Goal: Task Accomplishment & Management: Manage account settings

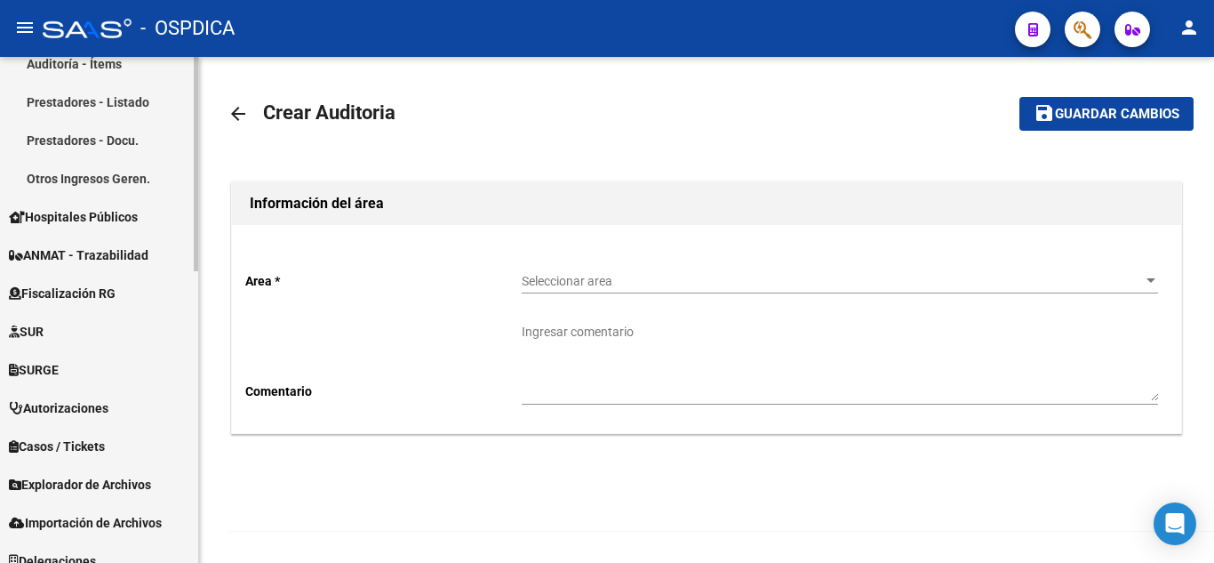
scroll to position [686, 0]
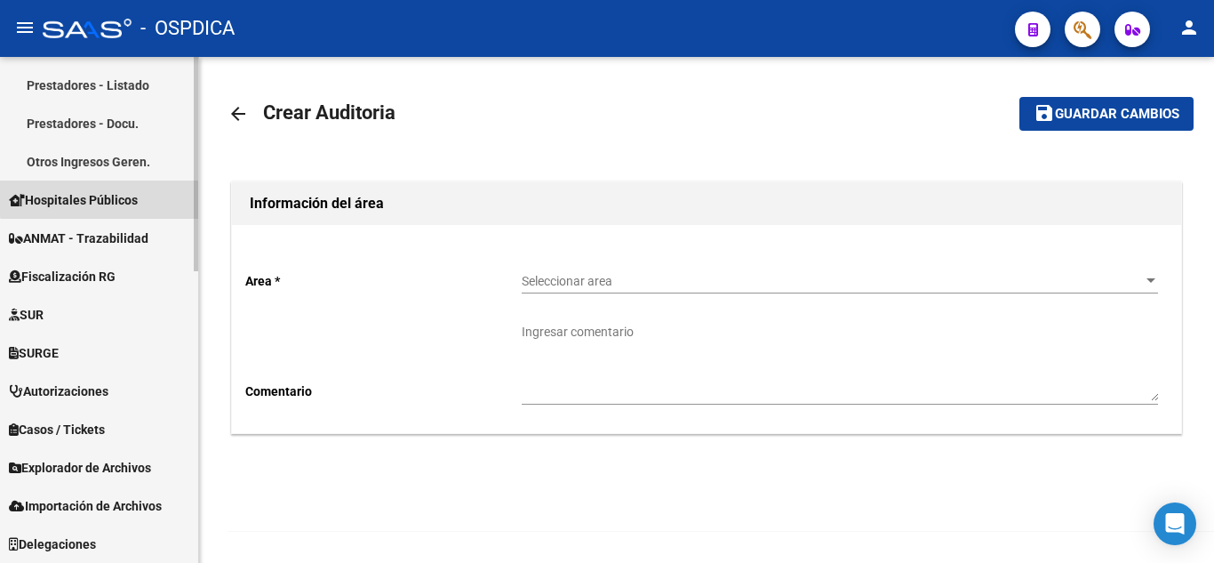
click at [117, 196] on span "Hospitales Públicos" at bounding box center [73, 200] width 129 height 20
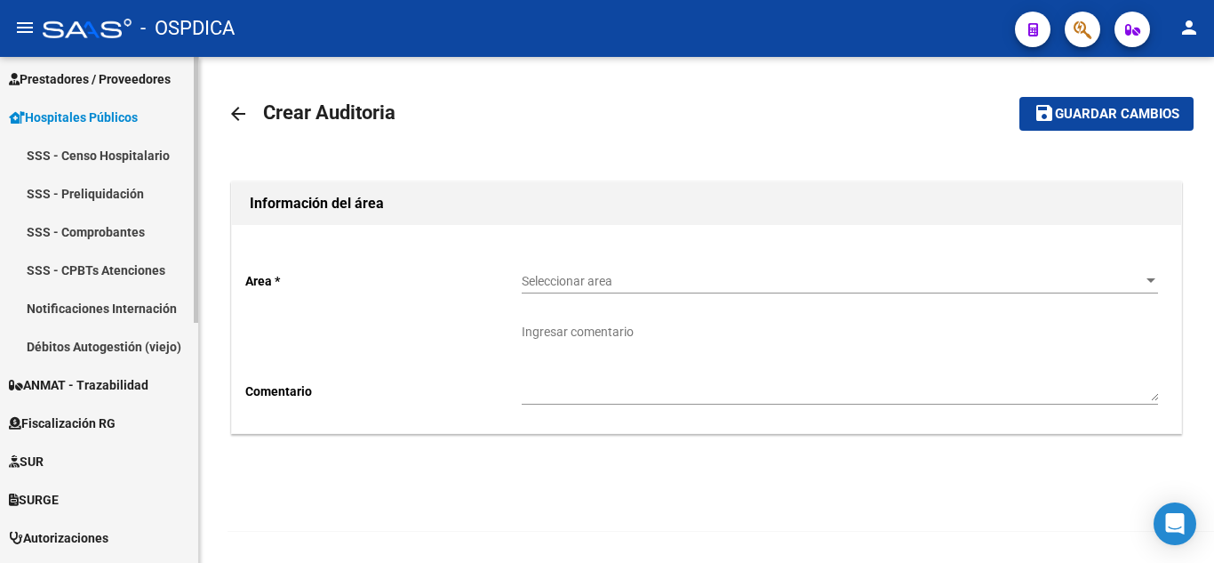
scroll to position [279, 0]
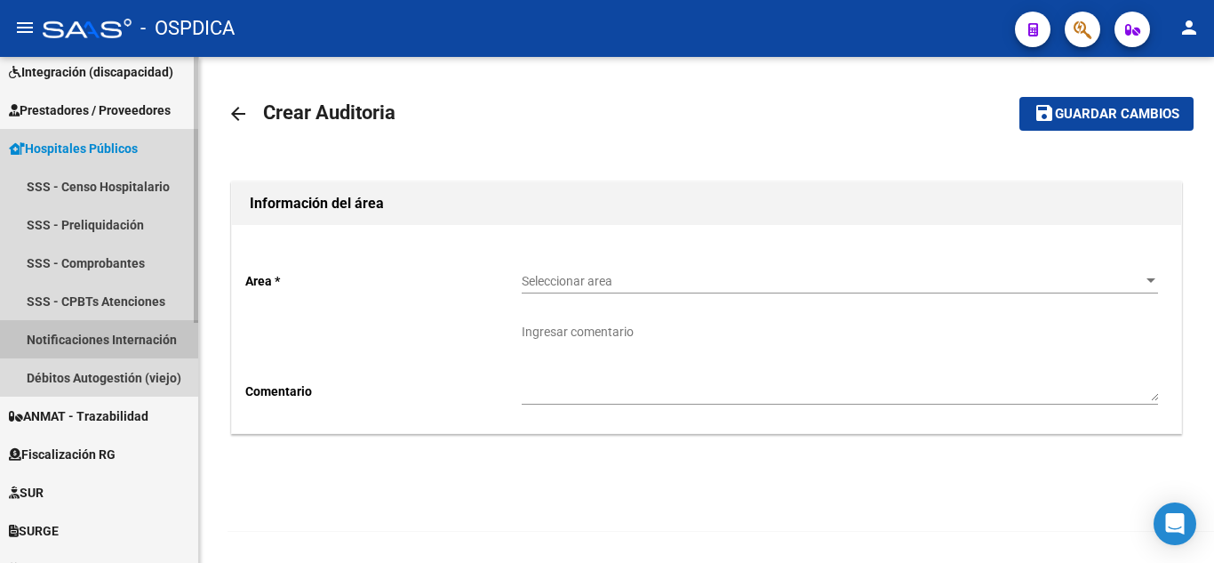
click at [104, 335] on link "Notificaciones Internación" at bounding box center [99, 339] width 198 height 38
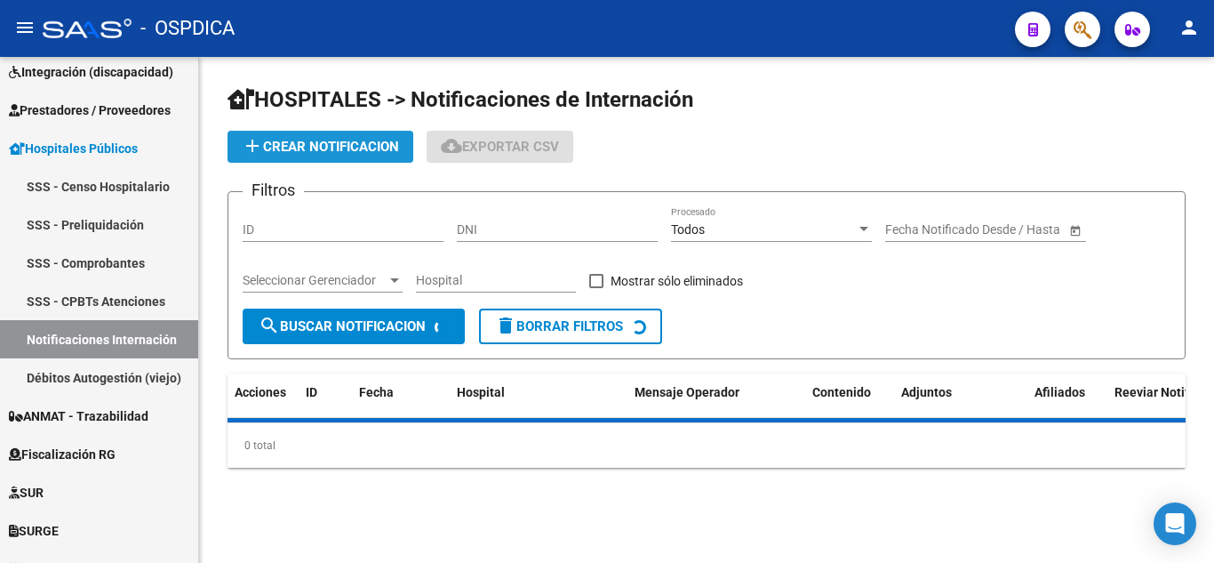
click at [308, 145] on span "add Crear Notificacion" at bounding box center [320, 147] width 157 height 16
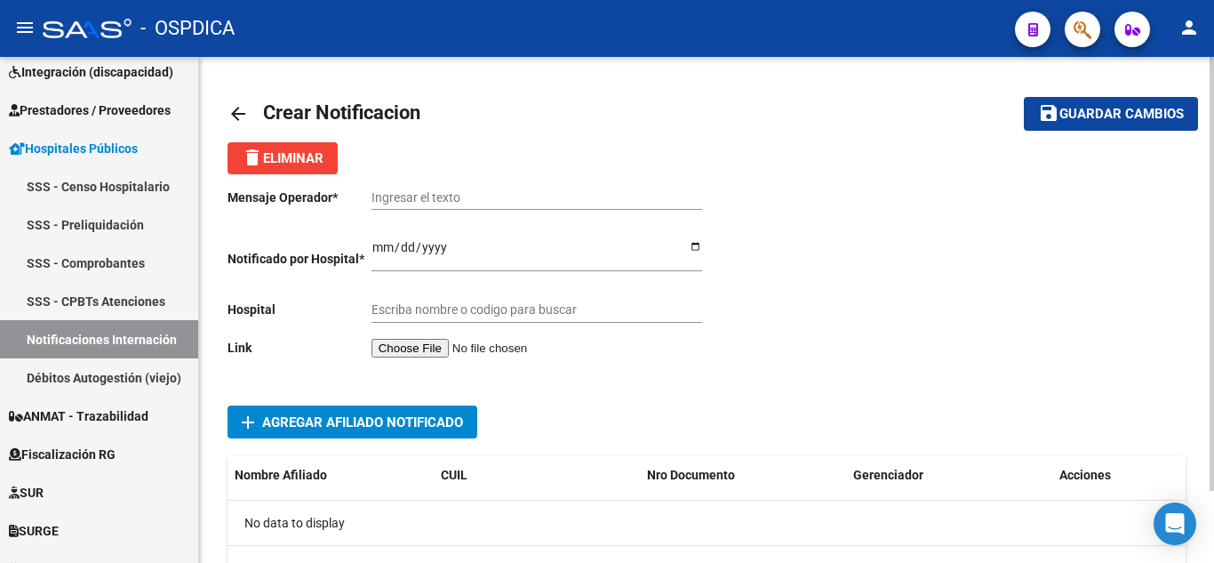
click at [454, 351] on input "file" at bounding box center [484, 348] width 225 height 19
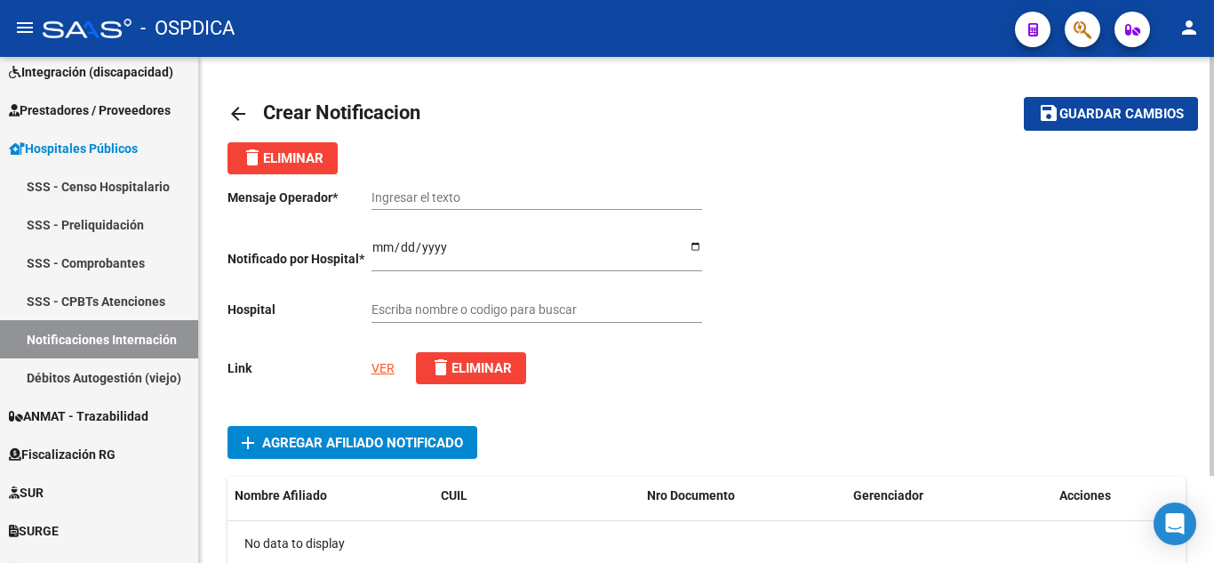
click at [612, 198] on input "Ingresar el texto" at bounding box center [537, 197] width 331 height 15
click at [503, 191] on input "Ingresar el texto" at bounding box center [537, 197] width 331 height 15
paste input "Solicitud de derivacion de la paciente Gonzalez Muna"
type input "Solicitud de derivacion de la paciente Gonzalez Muna"
click at [376, 248] on input "Ingresar el fecha" at bounding box center [537, 253] width 331 height 27
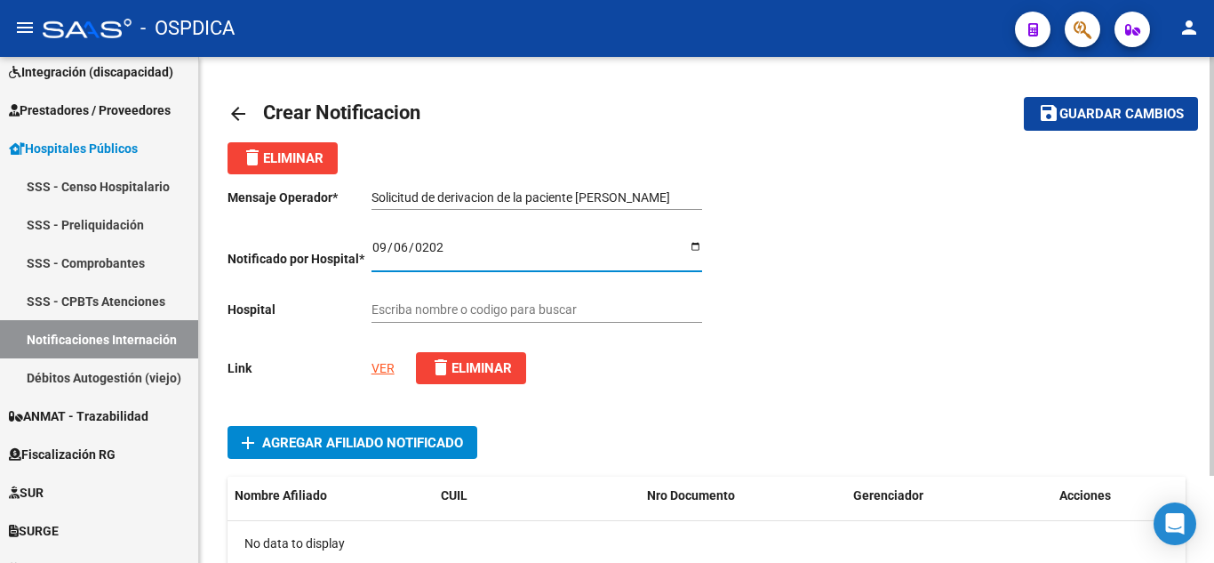
type input "2025-09-06"
click at [536, 301] on div "Escriba nombre o codigo para buscar" at bounding box center [537, 305] width 331 height 36
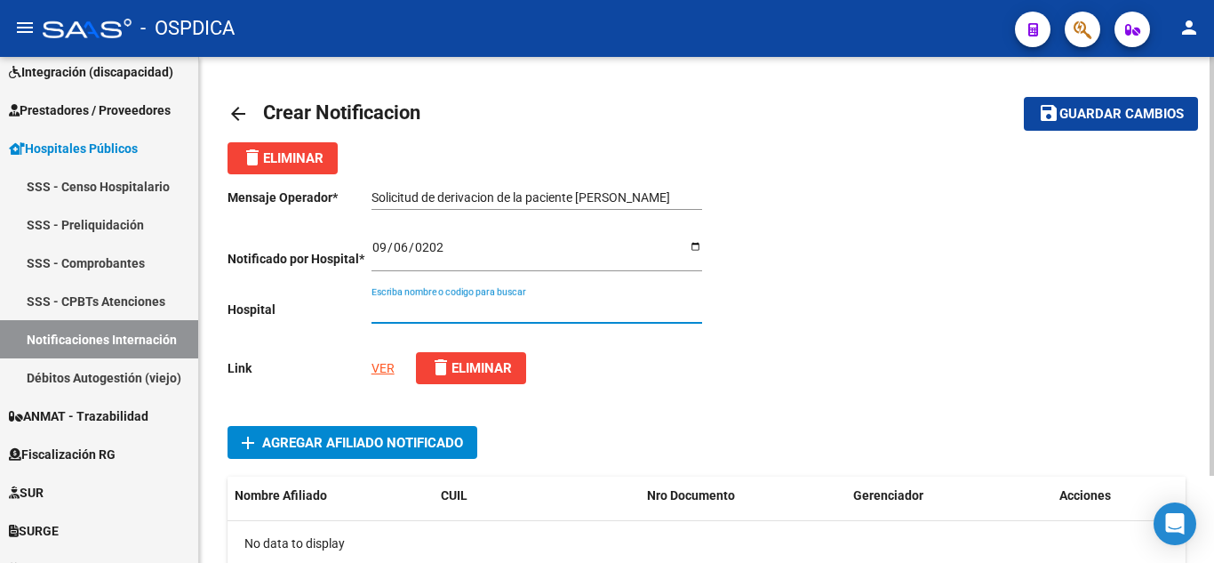
click at [584, 315] on input "Escriba nombre o codigo para buscar" at bounding box center [537, 309] width 331 height 15
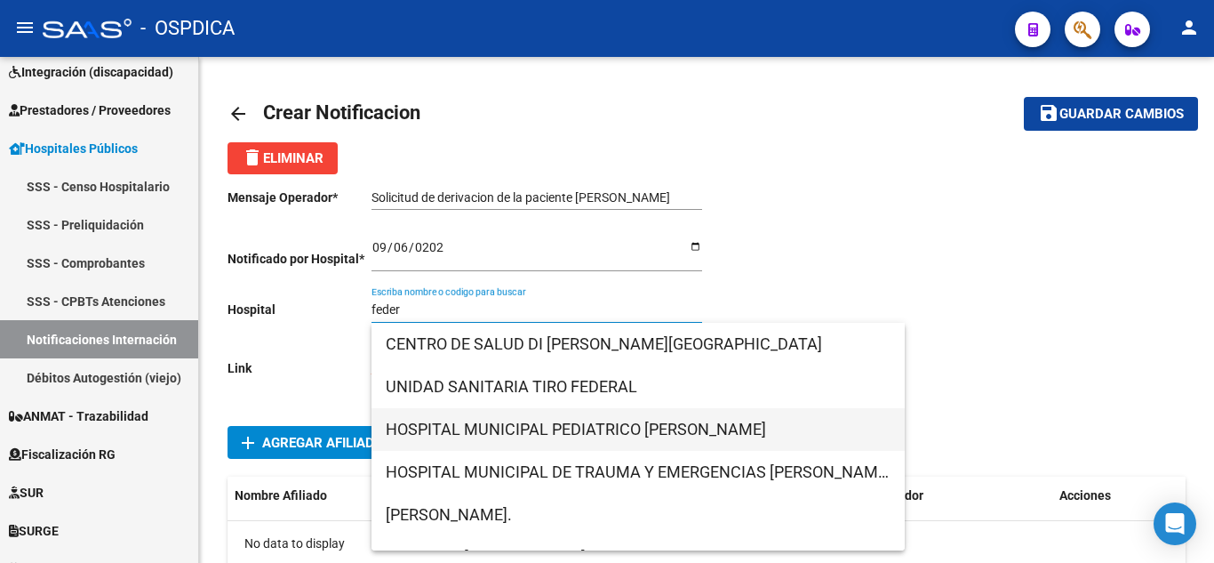
click at [728, 422] on span "HOSPITAL MUNICIPAL PEDIATRICO FEDERICO FALCON" at bounding box center [638, 429] width 505 height 43
type input "HOSPITAL MUNICIPAL PEDIATRICO FEDERICO FALCON"
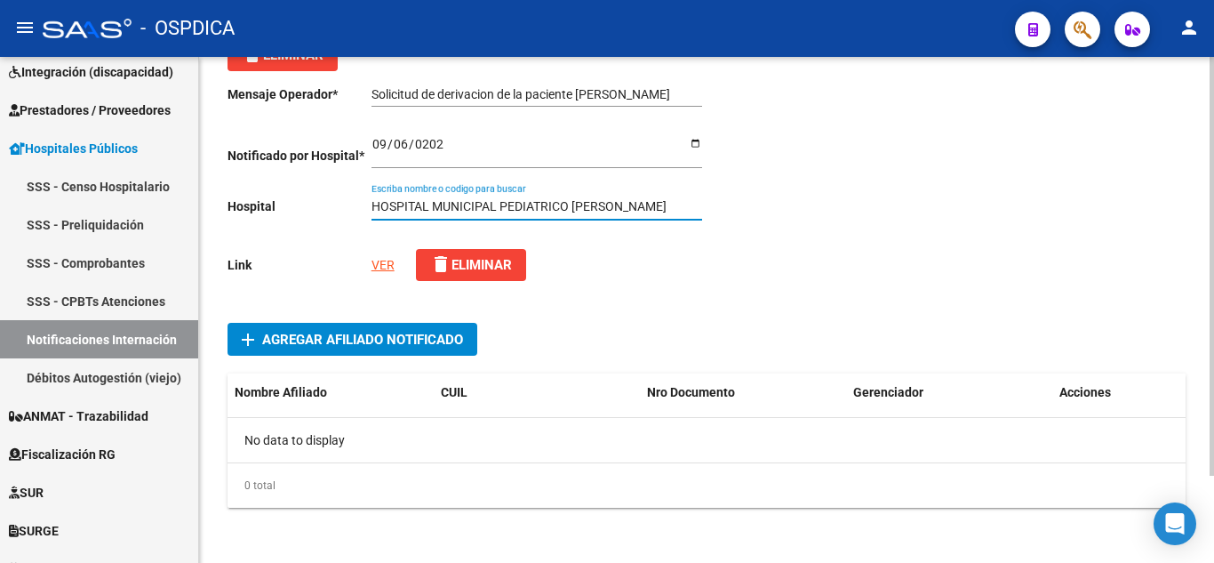
scroll to position [106, 0]
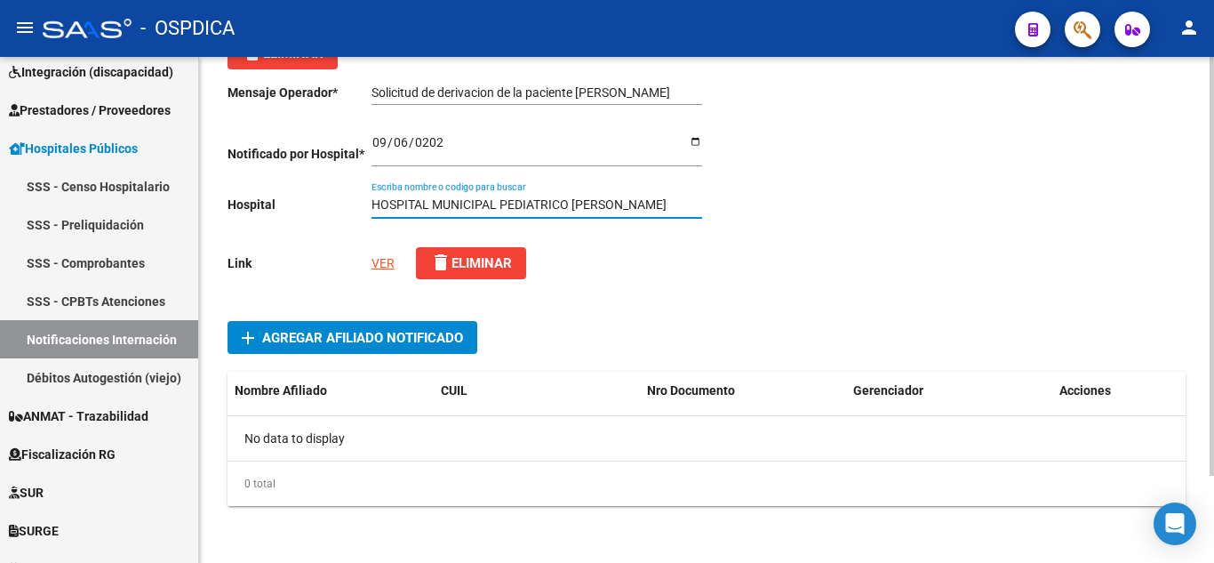
click at [398, 330] on span "Agregar Afiliado Notificado" at bounding box center [362, 338] width 201 height 16
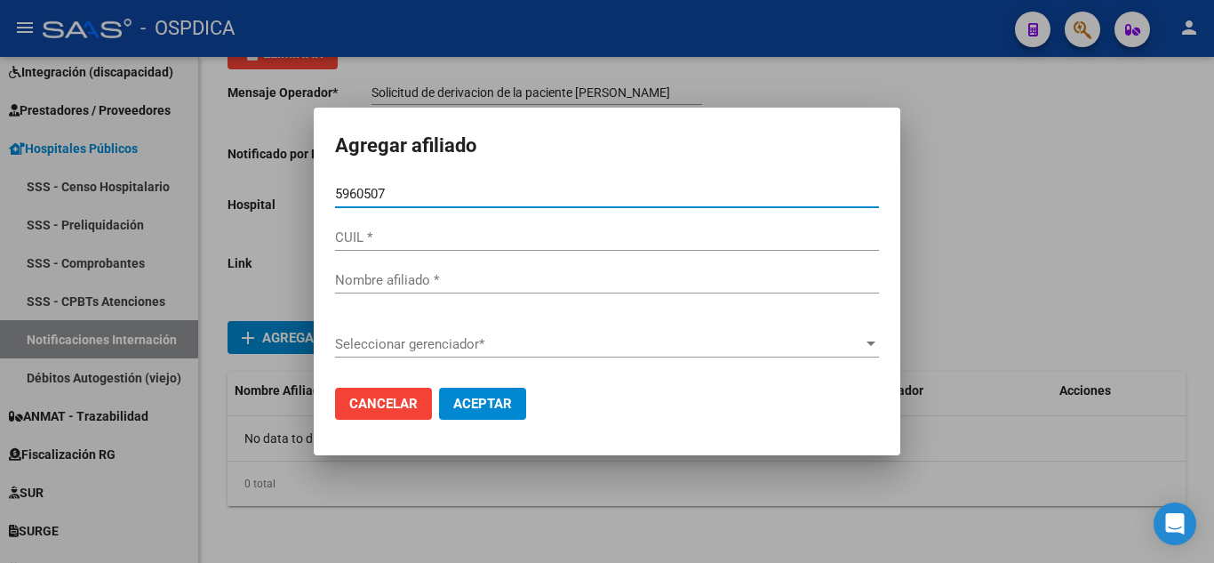
type input "59605072"
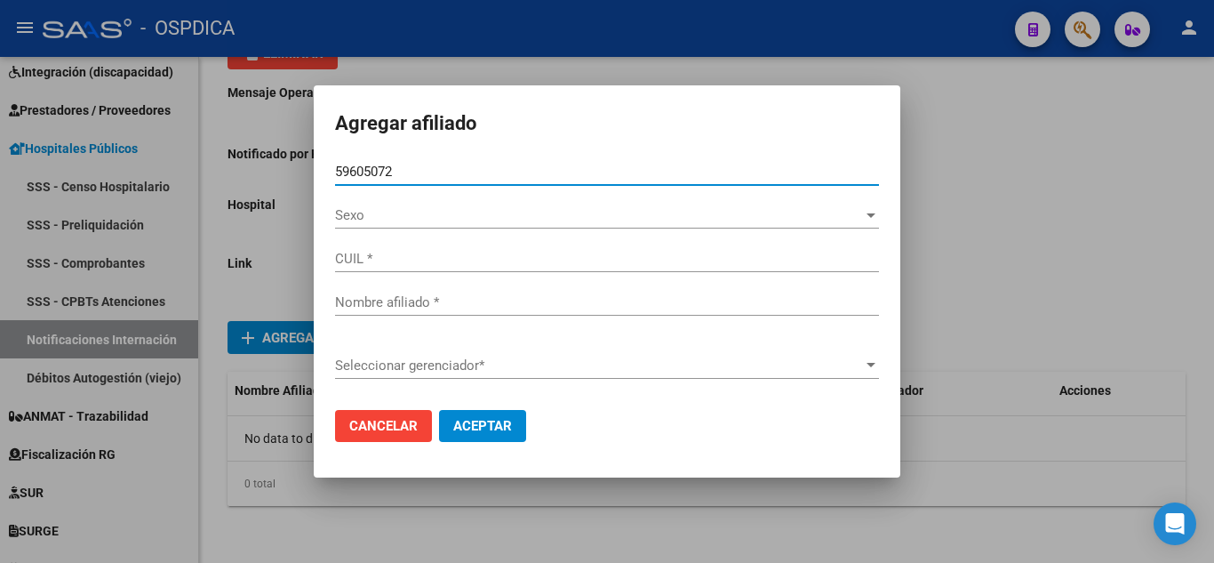
type input "20596050728"
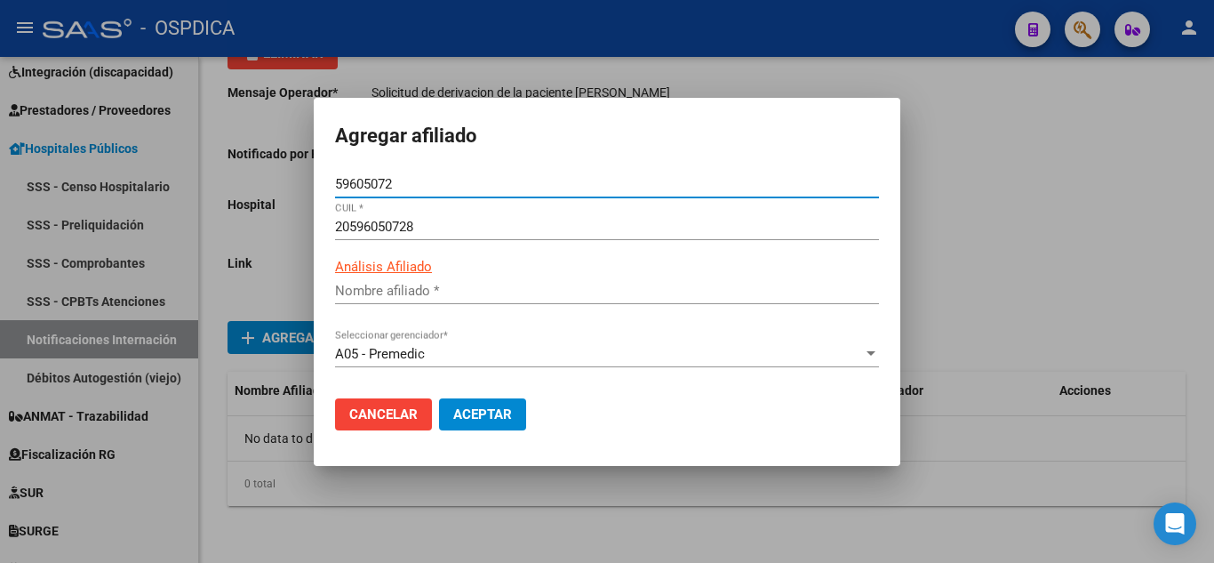
type input "GONZALEZ MUNA"
type input "59605072"
click at [509, 416] on span "Aceptar" at bounding box center [482, 414] width 59 height 16
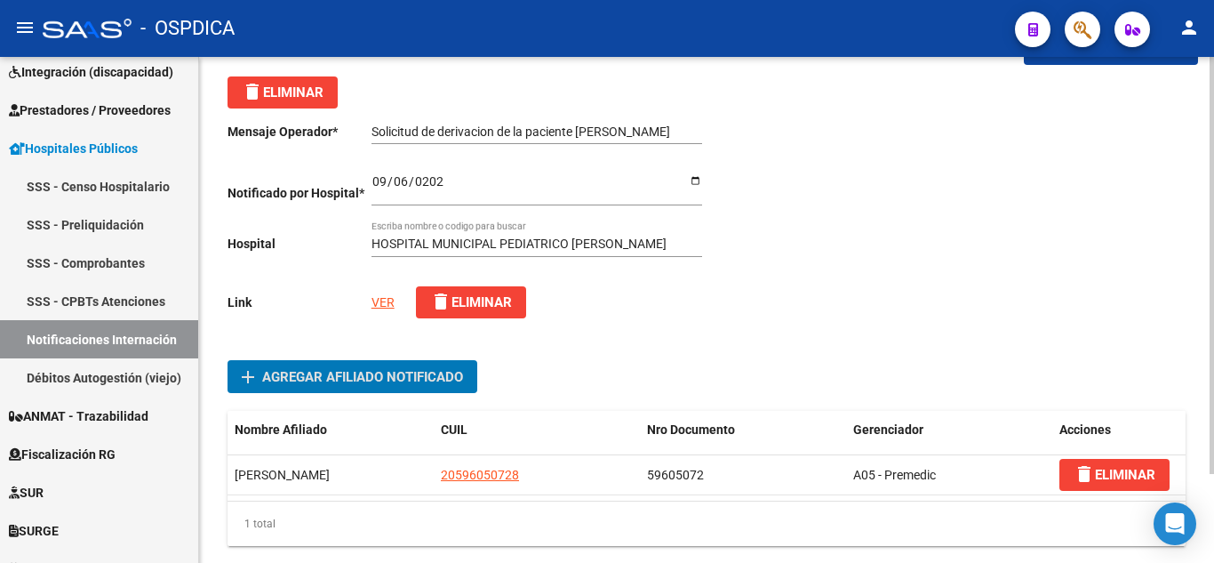
scroll to position [0, 0]
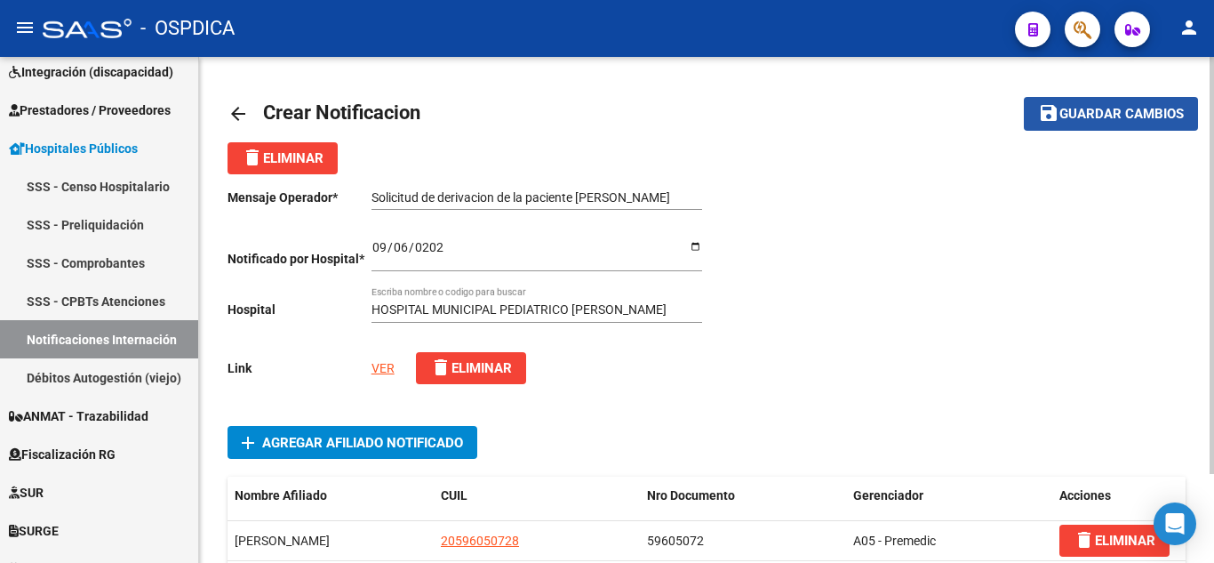
click at [1106, 118] on span "Guardar cambios" at bounding box center [1122, 115] width 124 height 16
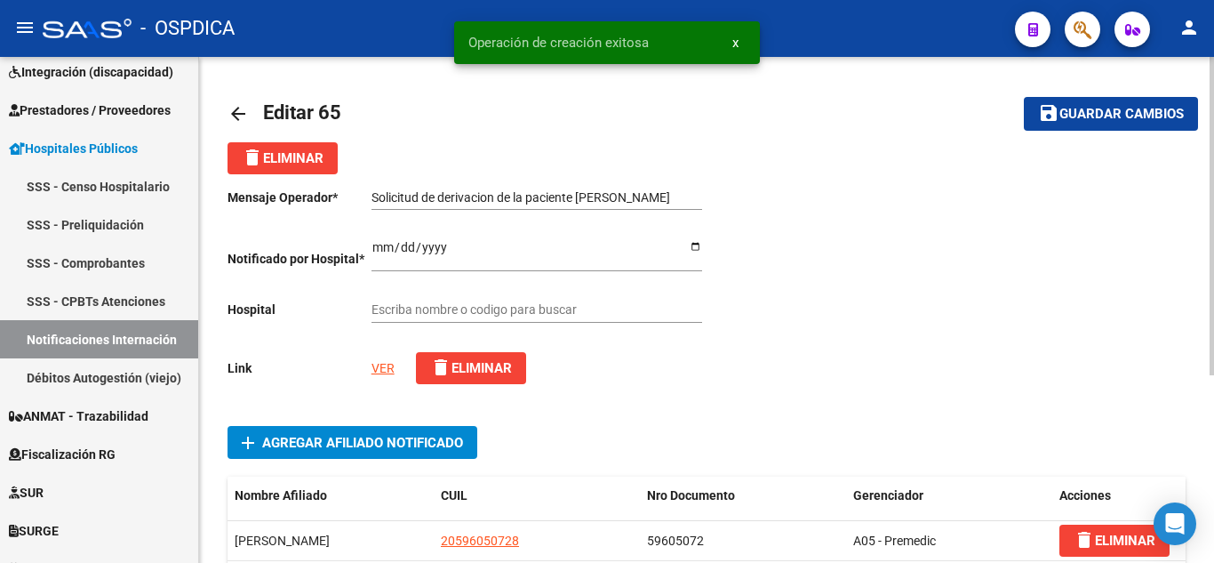
type input "HOSPITAL MUNICIPAL PEDIATRICO FEDERICO FALCON"
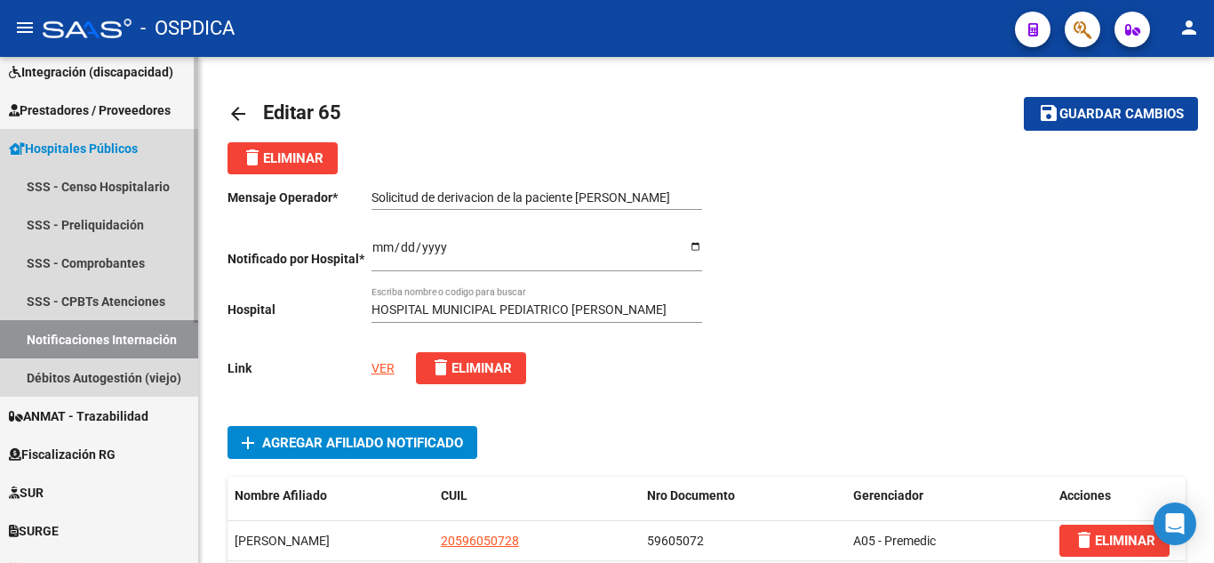
click at [84, 143] on span "Hospitales Públicos" at bounding box center [73, 149] width 129 height 20
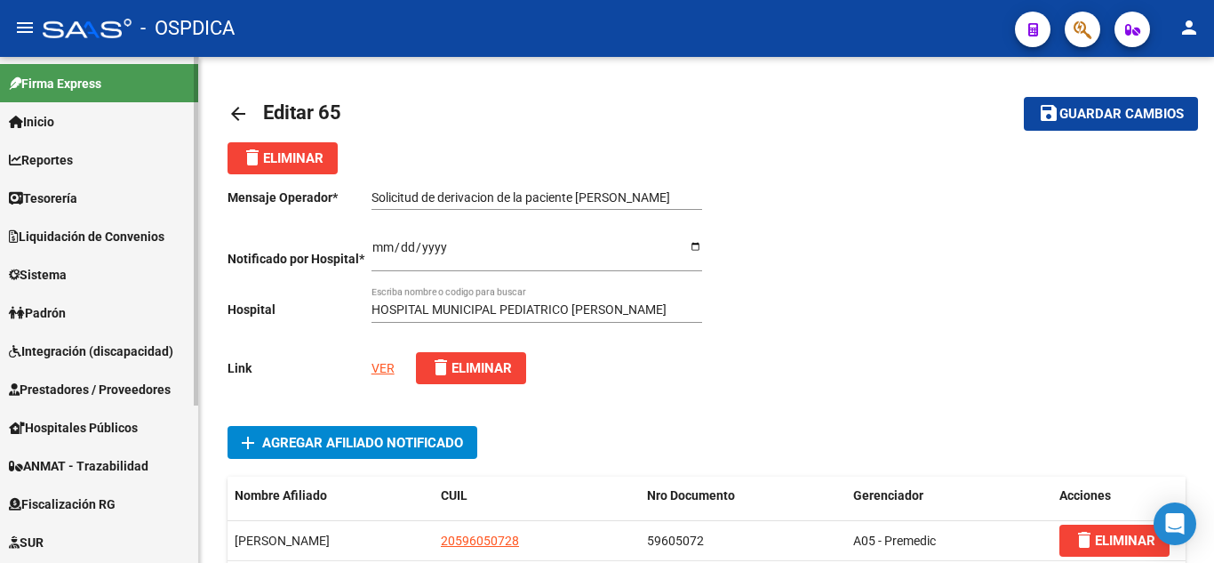
click at [69, 385] on span "Prestadores / Proveedores" at bounding box center [90, 390] width 162 height 20
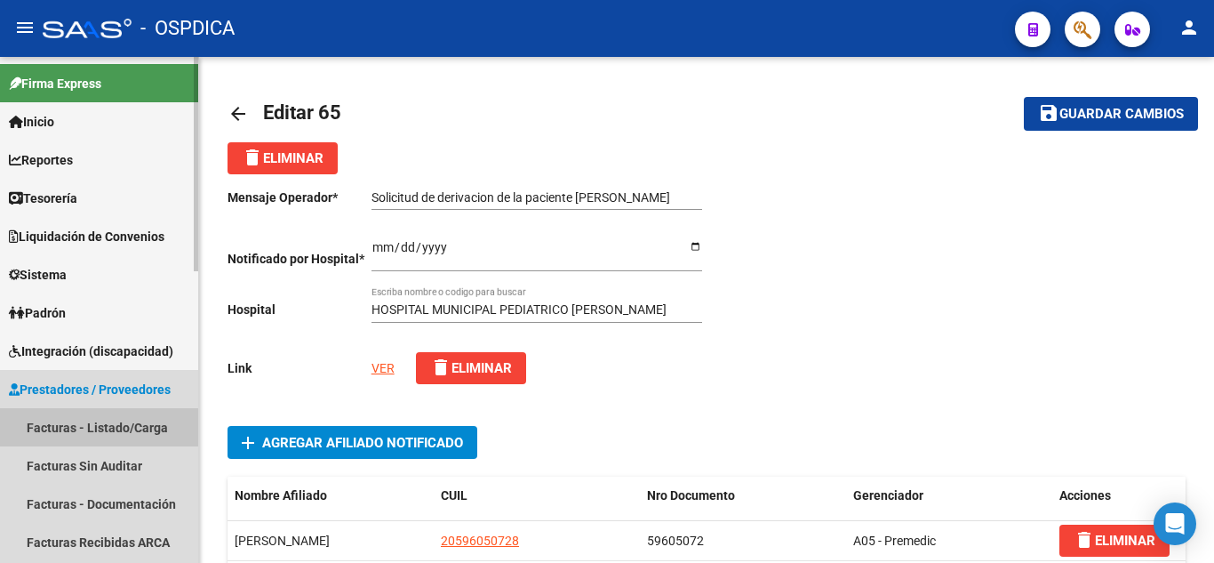
click at [68, 429] on link "Facturas - Listado/Carga" at bounding box center [99, 427] width 198 height 38
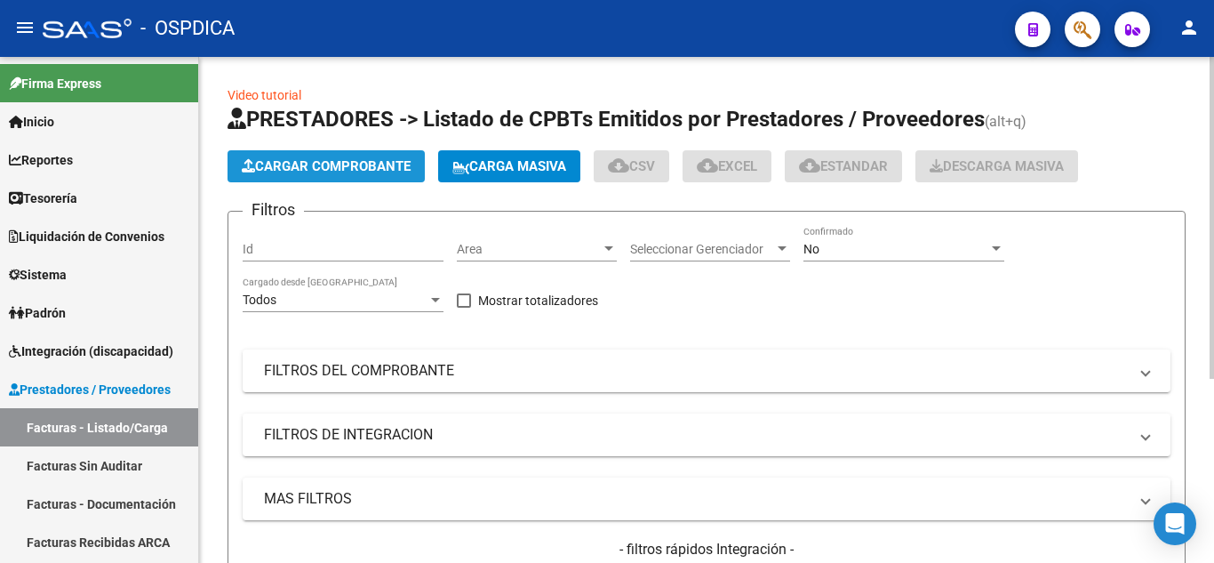
click at [352, 162] on span "Cargar Comprobante" at bounding box center [326, 166] width 169 height 16
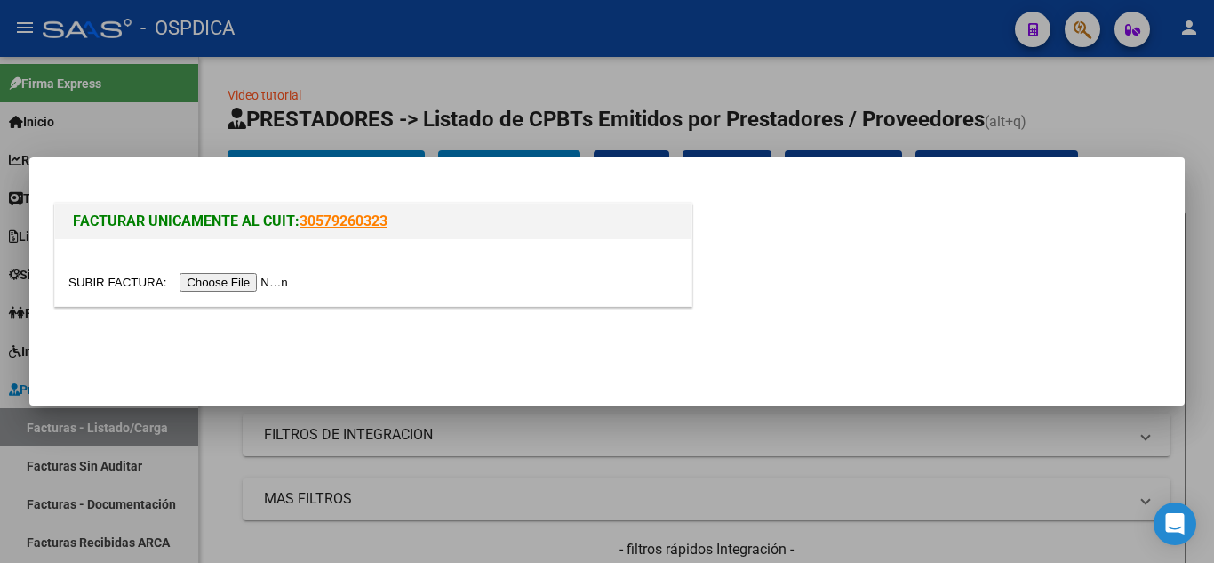
click at [273, 287] on input "file" at bounding box center [180, 282] width 225 height 19
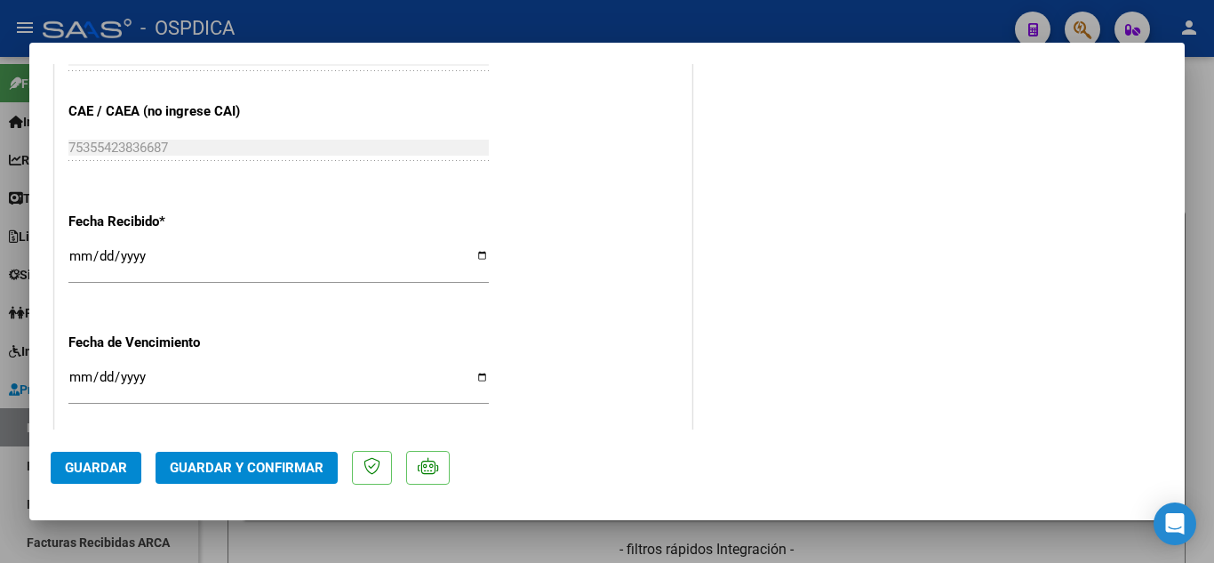
scroll to position [978, 0]
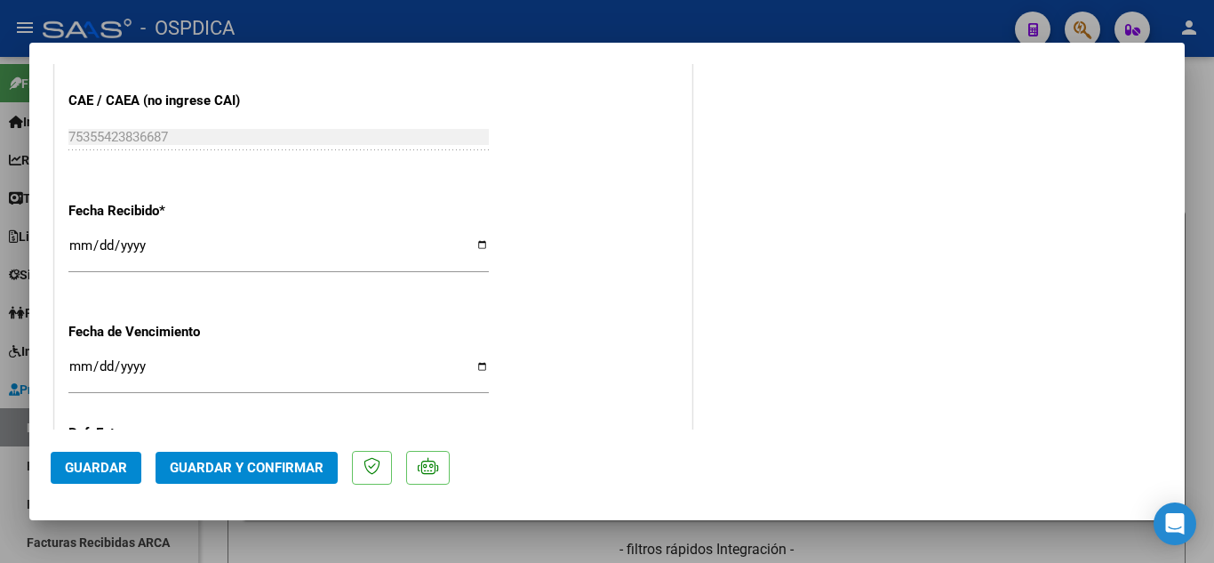
click at [103, 243] on input "2025-09-08" at bounding box center [278, 252] width 421 height 28
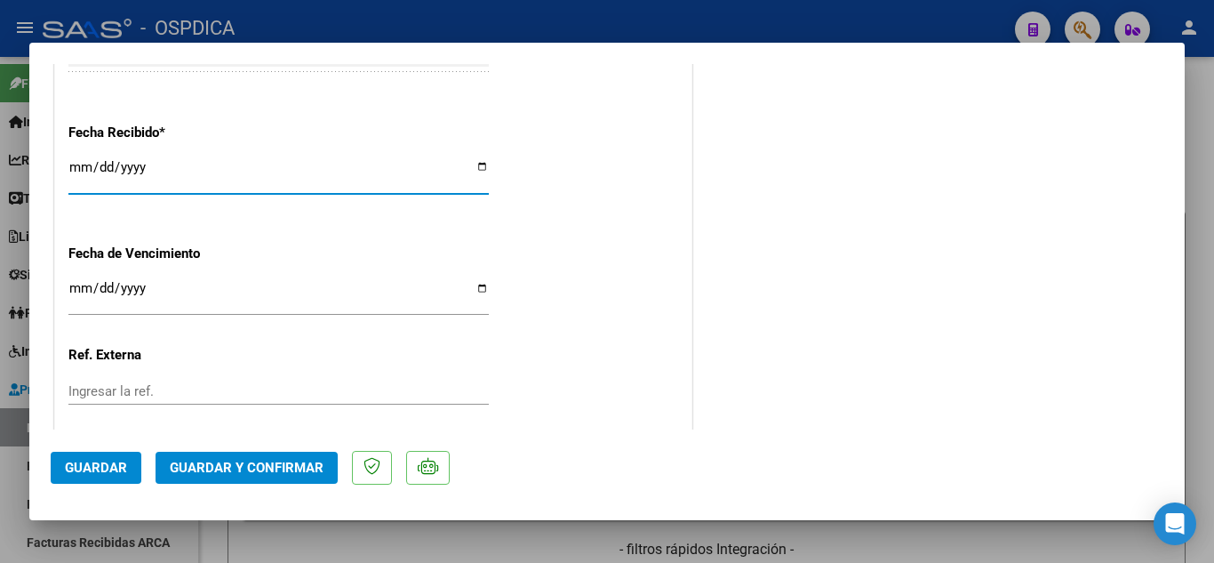
scroll to position [1067, 0]
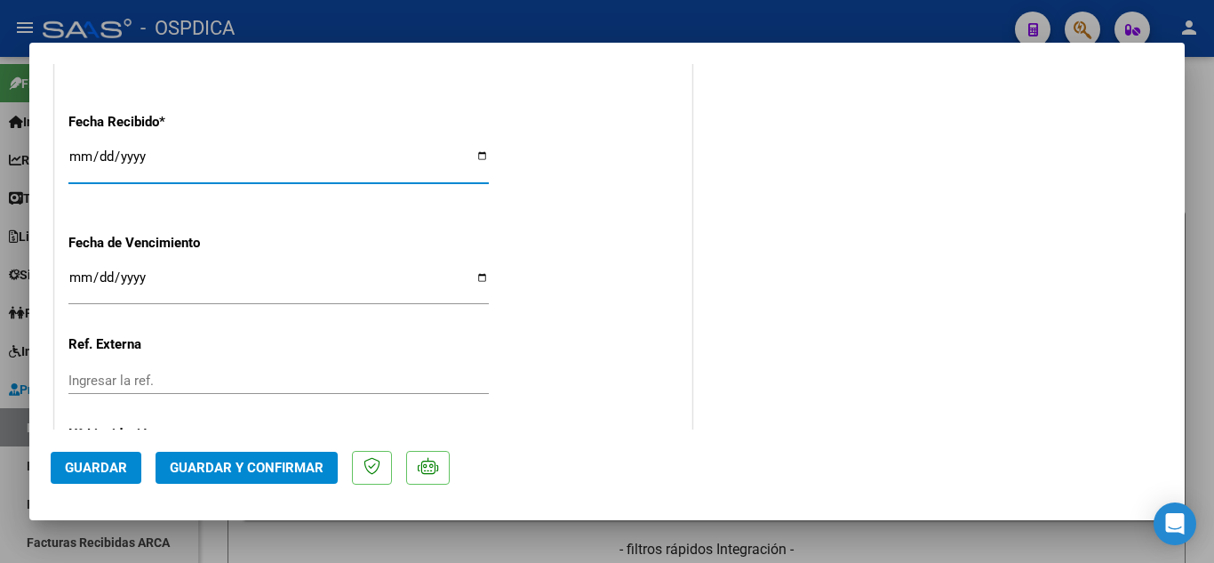
click at [79, 275] on input "Ingresar la fecha" at bounding box center [278, 284] width 421 height 28
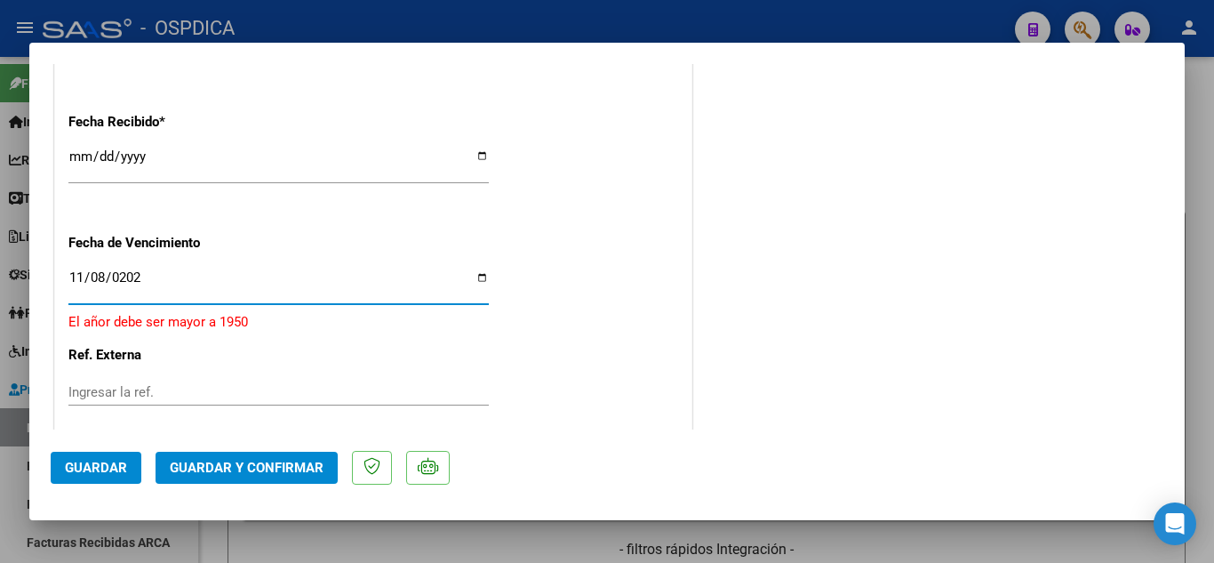
type input "2025-11-08"
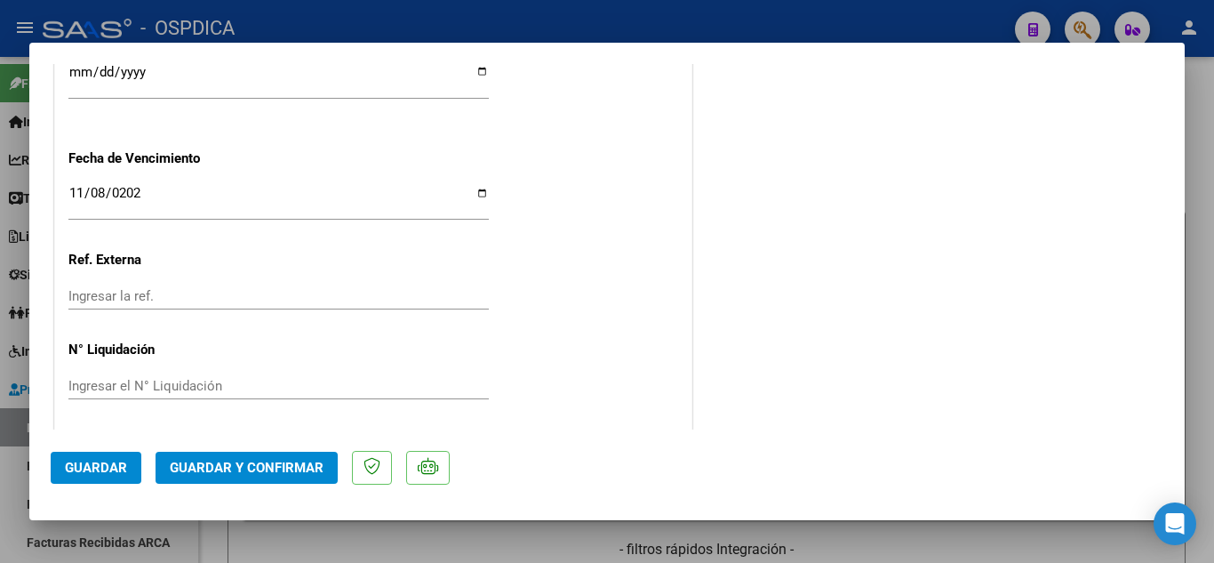
scroll to position [1156, 0]
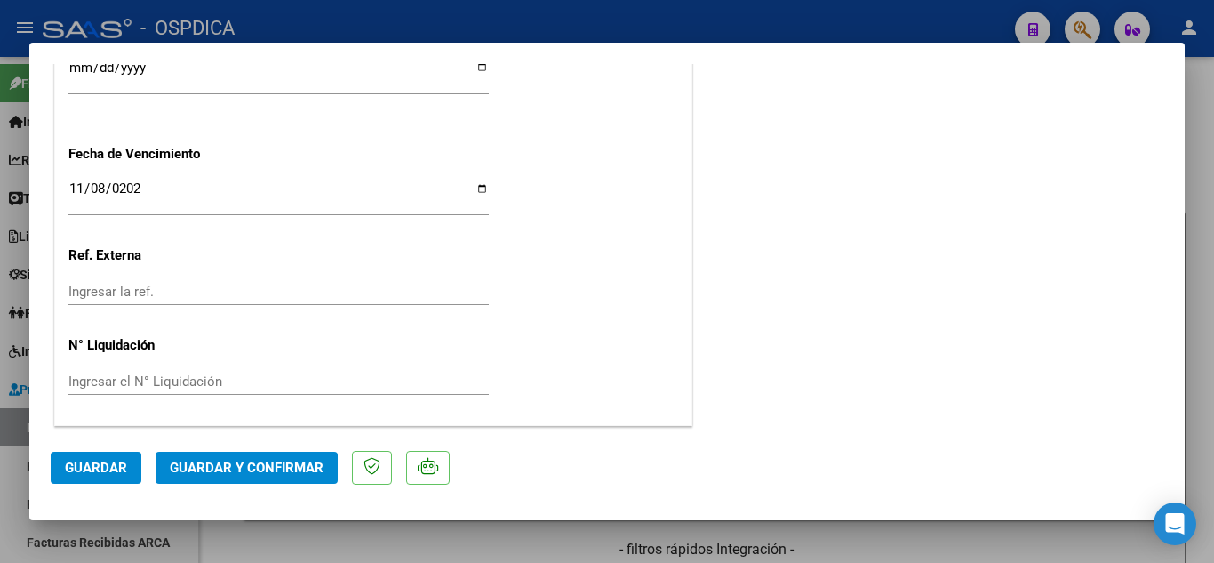
click at [101, 470] on span "Guardar" at bounding box center [96, 468] width 62 height 16
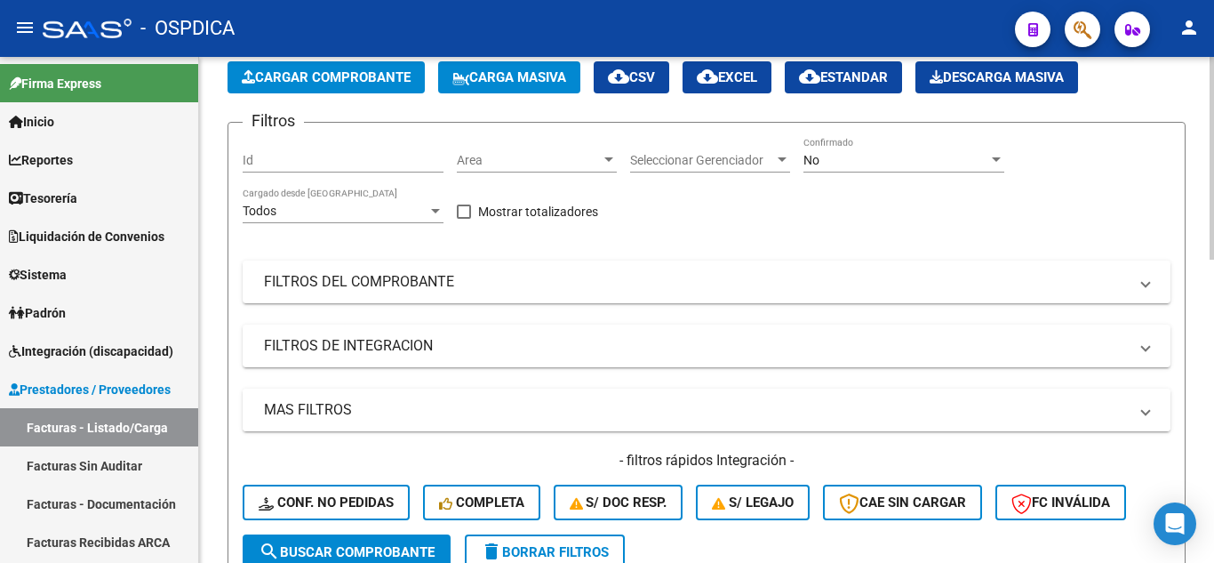
scroll to position [0, 0]
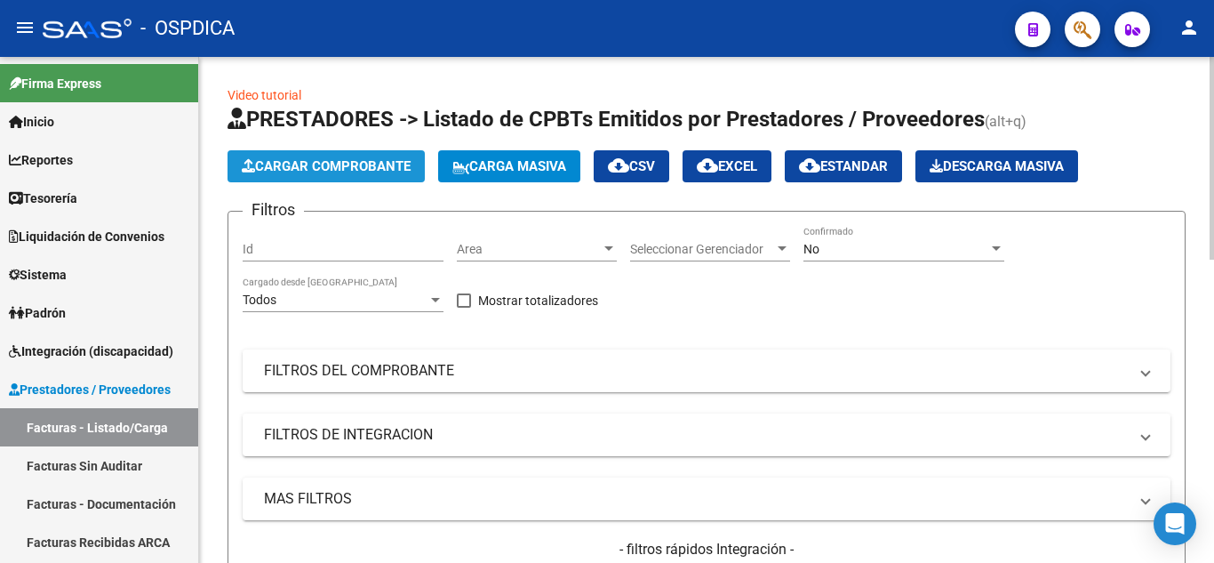
click at [336, 161] on span "Cargar Comprobante" at bounding box center [326, 166] width 169 height 16
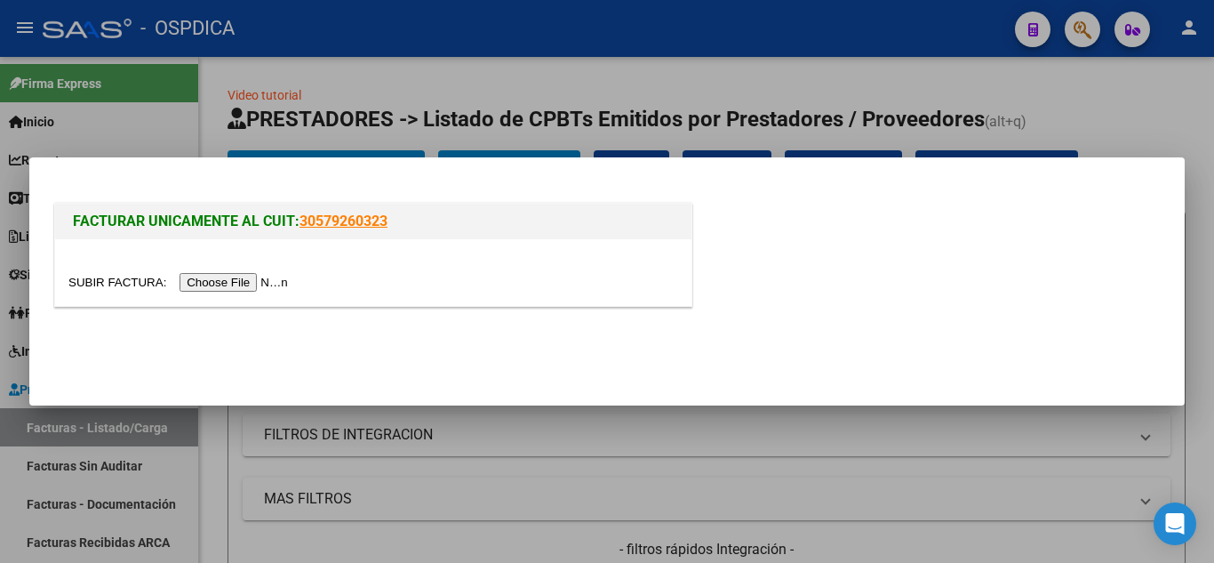
click at [262, 280] on input "file" at bounding box center [180, 282] width 225 height 19
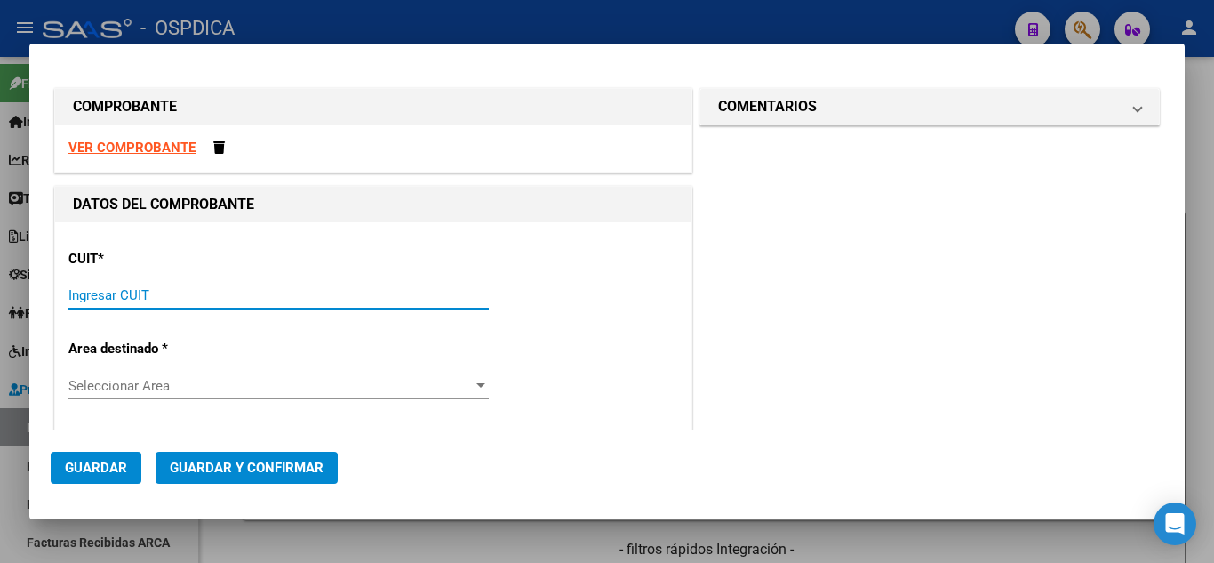
click at [200, 300] on input "Ingresar CUIT" at bounding box center [278, 295] width 421 height 16
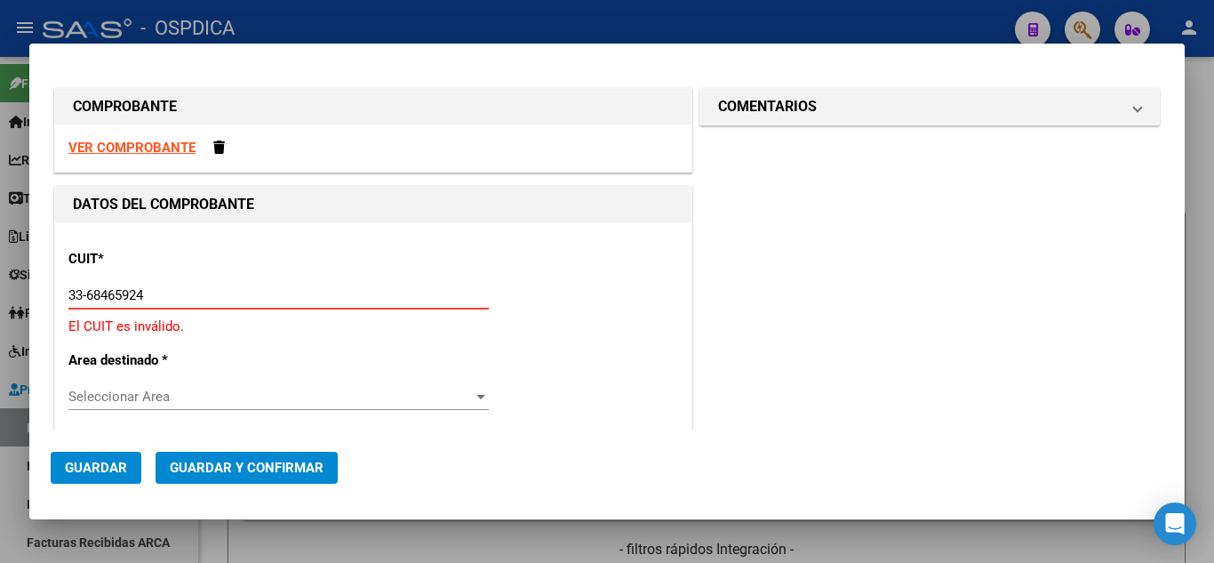
type input "33-68465924-9"
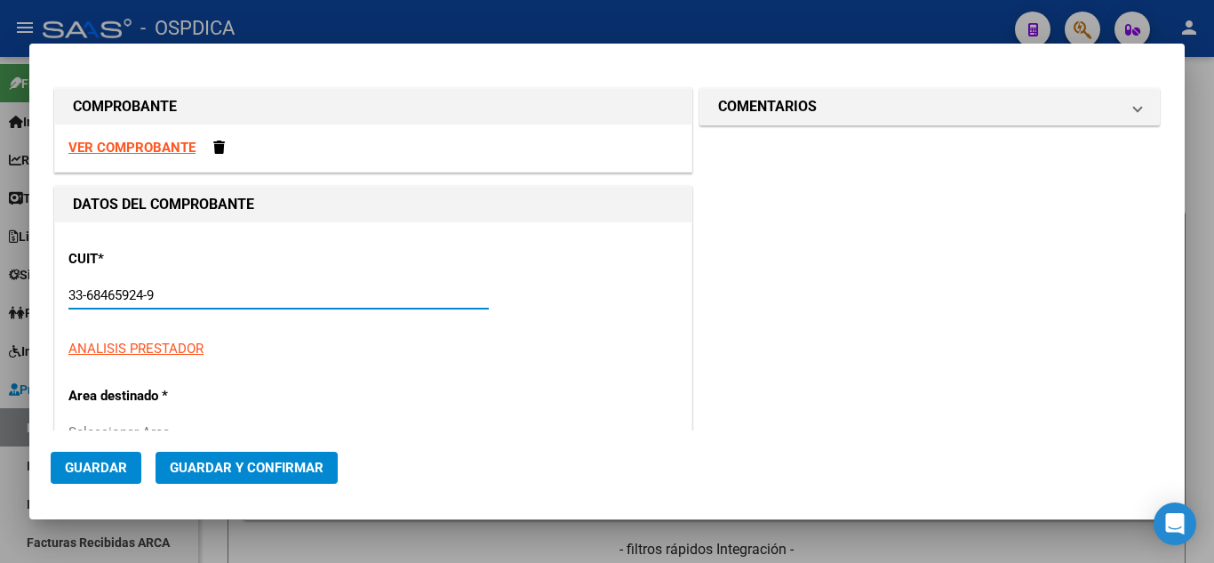
type input "3"
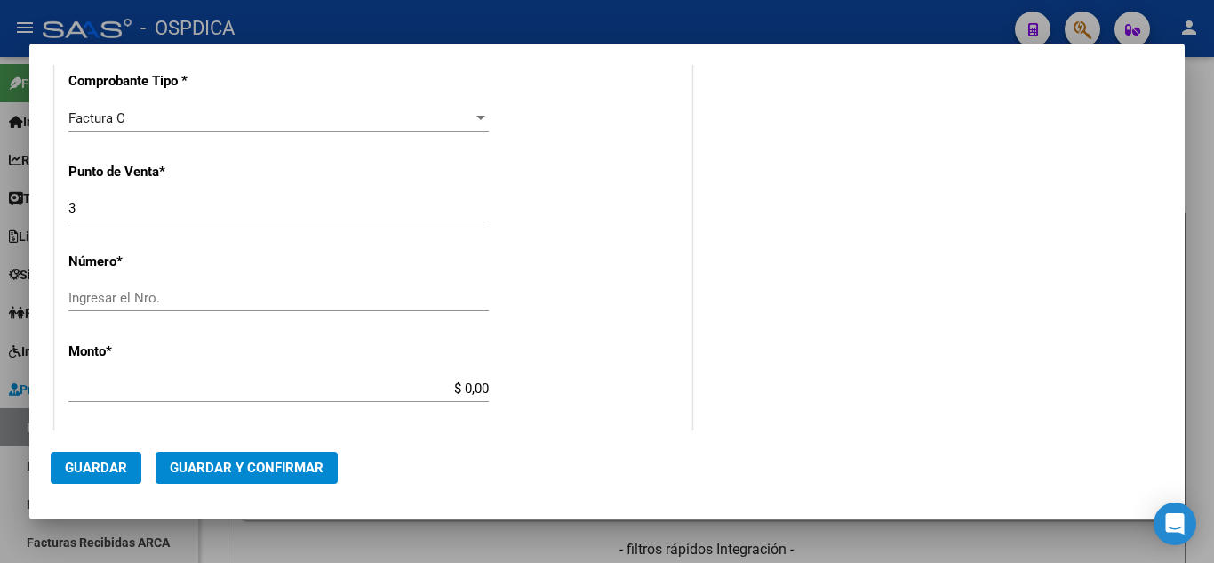
scroll to position [445, 0]
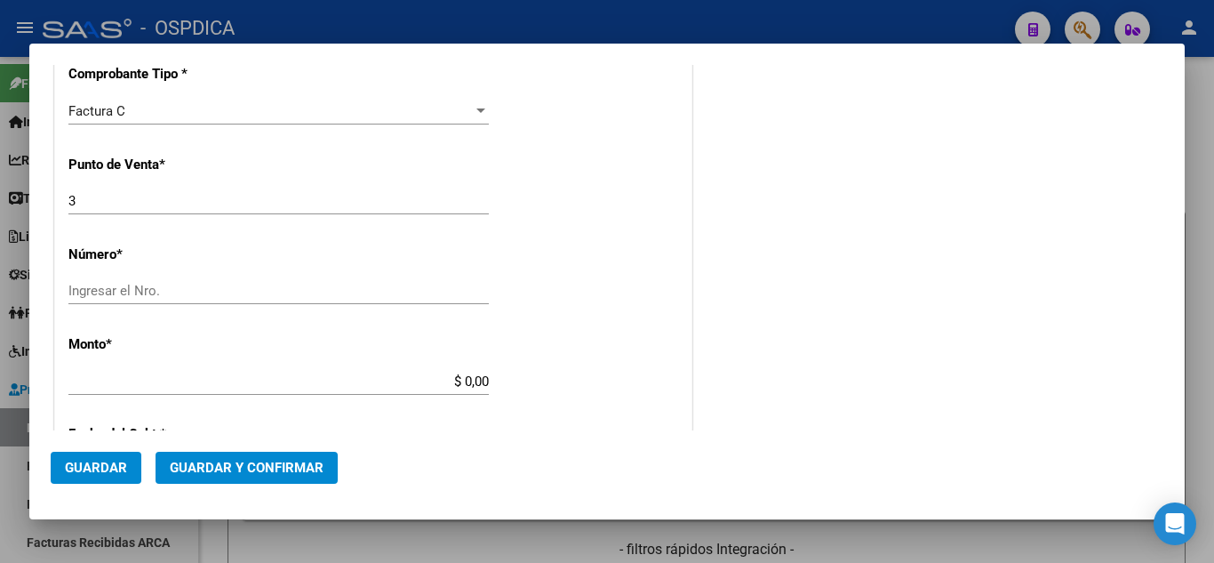
type input "33-68465924-9"
click at [318, 292] on input "Ingresar el Nro." at bounding box center [278, 291] width 421 height 16
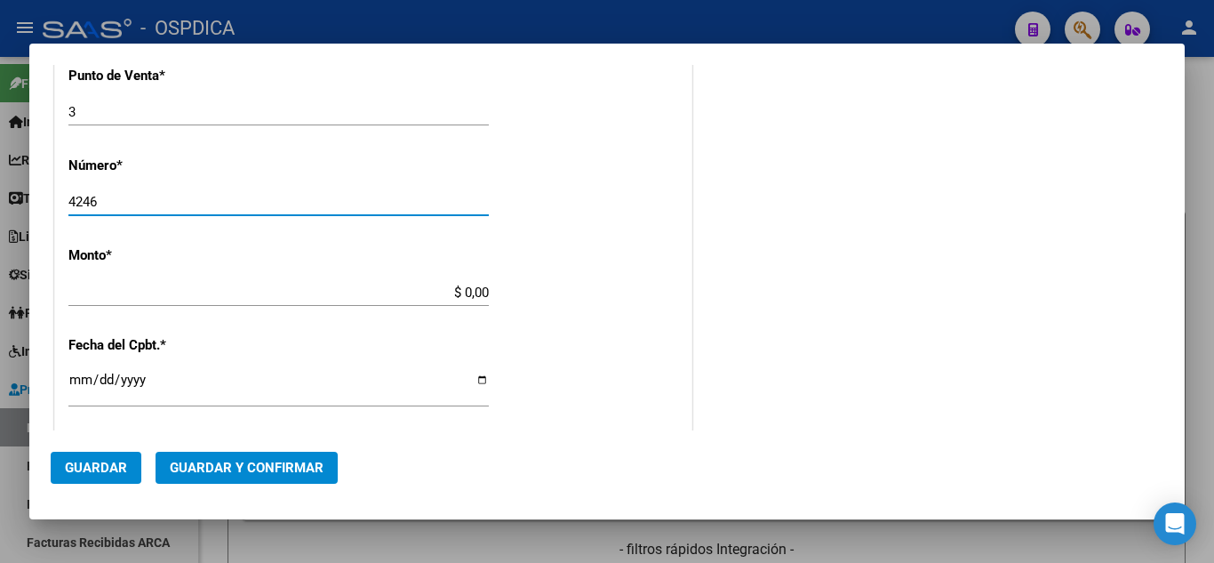
type input "4246"
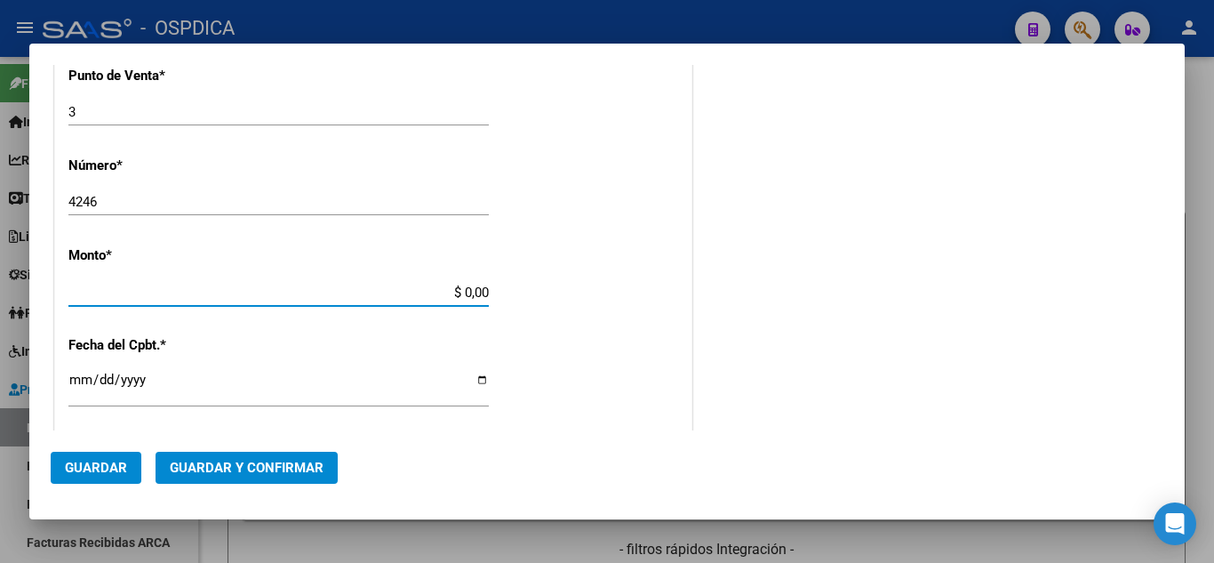
drag, startPoint x: 446, startPoint y: 287, endPoint x: 531, endPoint y: 291, distance: 84.5
click at [531, 291] on div "CUIT * 33-68465924-9 Ingresar CUIT ANALISIS PRESTADOR SERVICIO ATENCION MEDICA …" at bounding box center [373, 319] width 637 height 1261
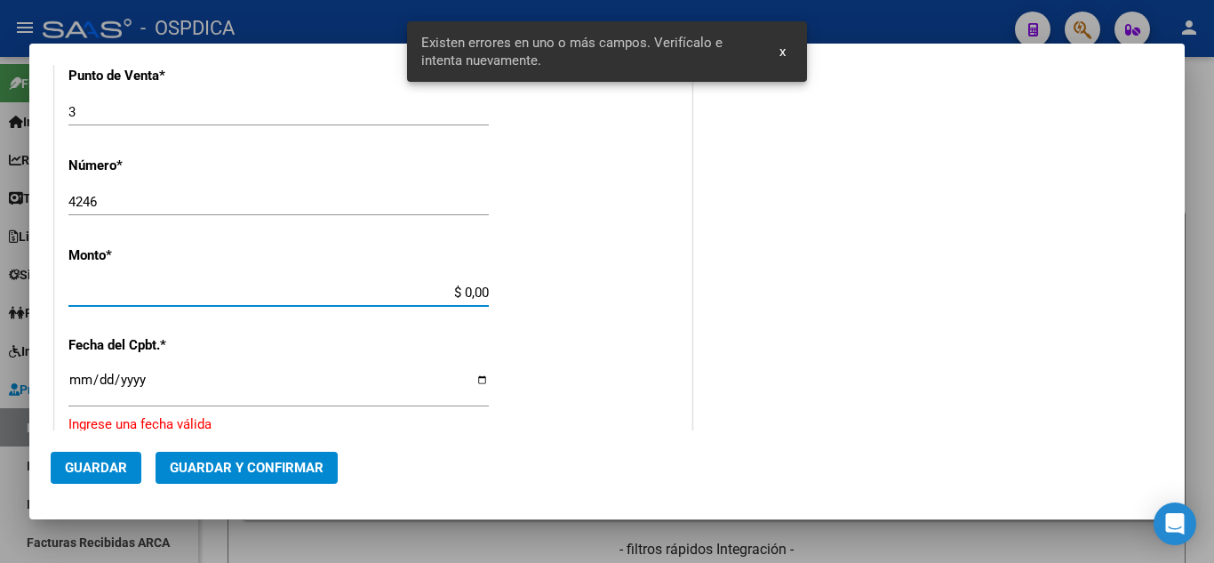
scroll to position [665, 0]
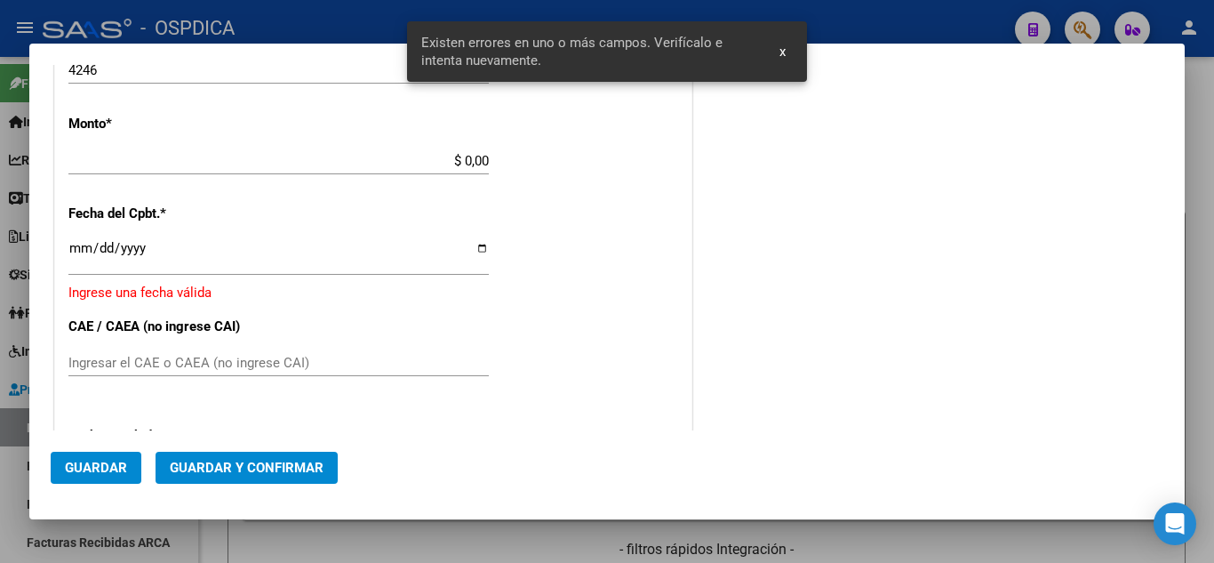
click at [615, 194] on div "CUIT * 33-68465924-9 Ingresar CUIT ANALISIS PRESTADOR SERVICIO ATENCION MEDICA …" at bounding box center [373, 192] width 637 height 1271
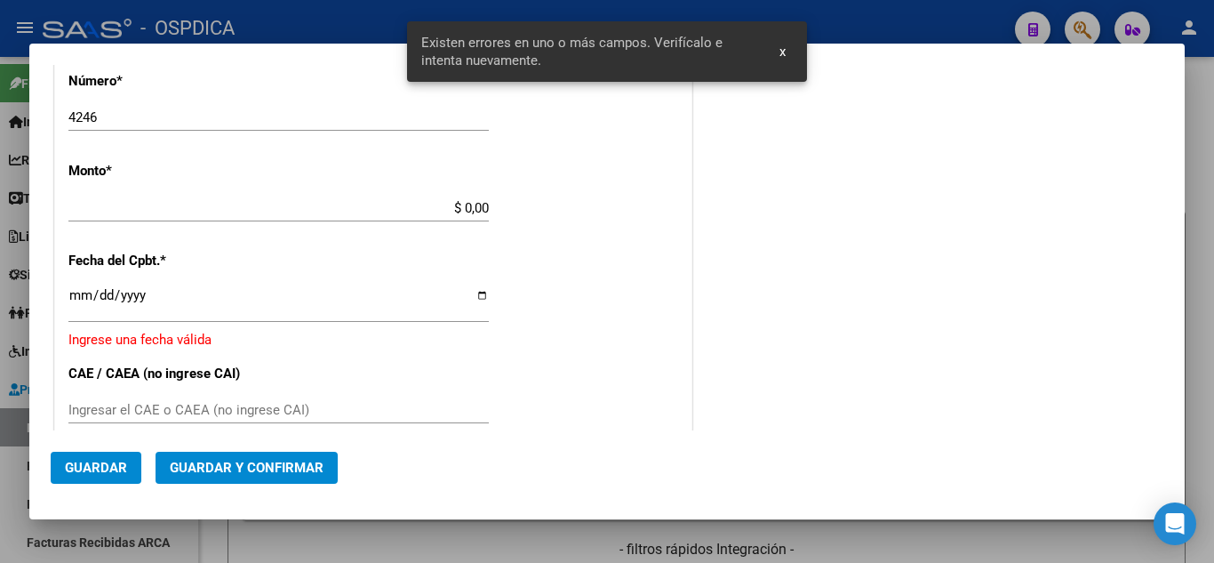
scroll to position [576, 0]
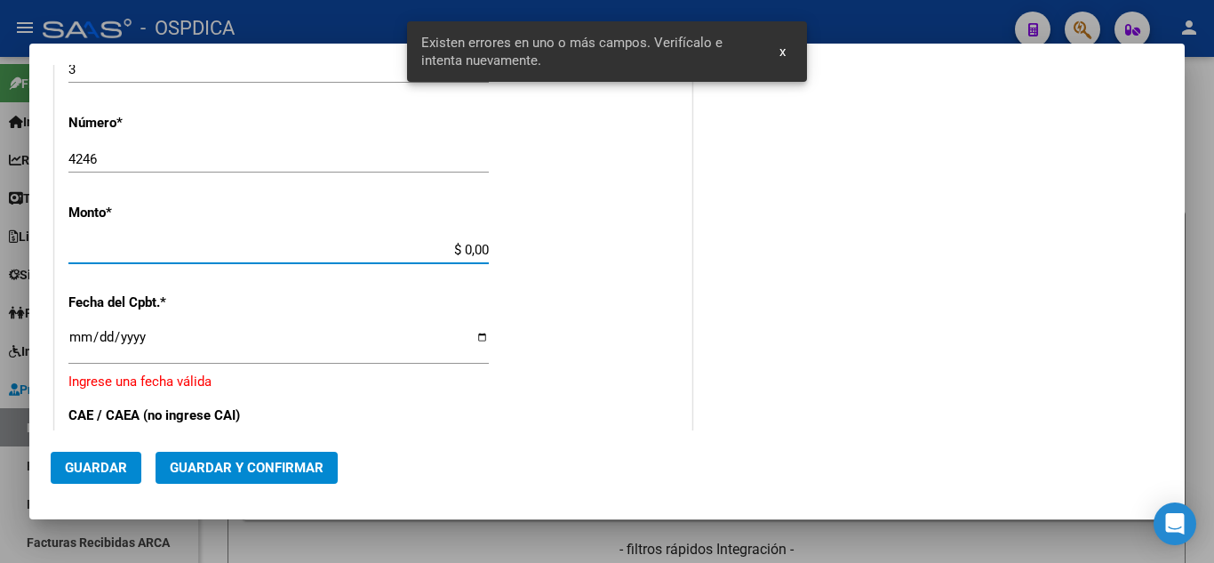
click at [472, 246] on input "$ 0,00" at bounding box center [278, 250] width 421 height 16
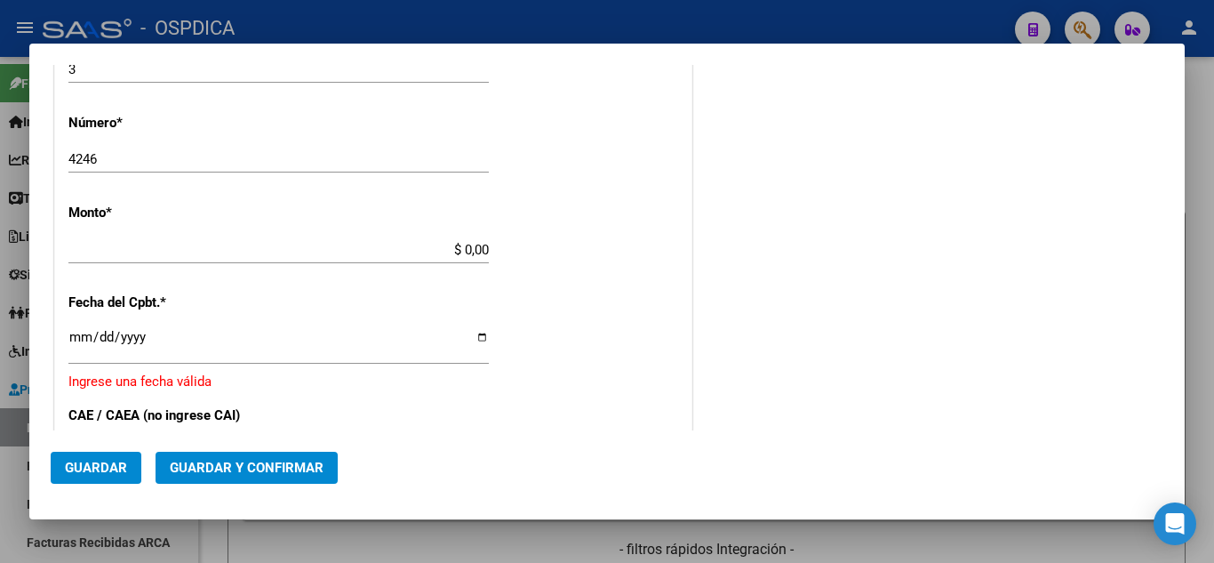
click at [485, 251] on app-form-text-field "Monto * $ 0,00 Ingresar el monto" at bounding box center [285, 230] width 435 height 53
click at [482, 246] on input "$ 0,00" at bounding box center [278, 250] width 421 height 16
type input "$ 123.408,00"
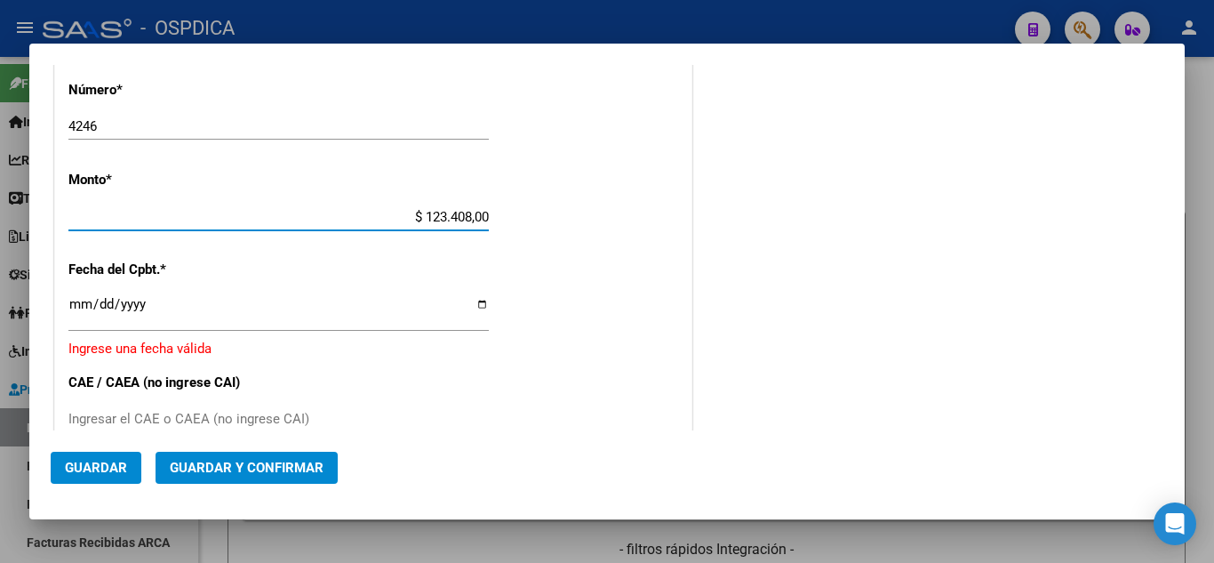
scroll to position [665, 0]
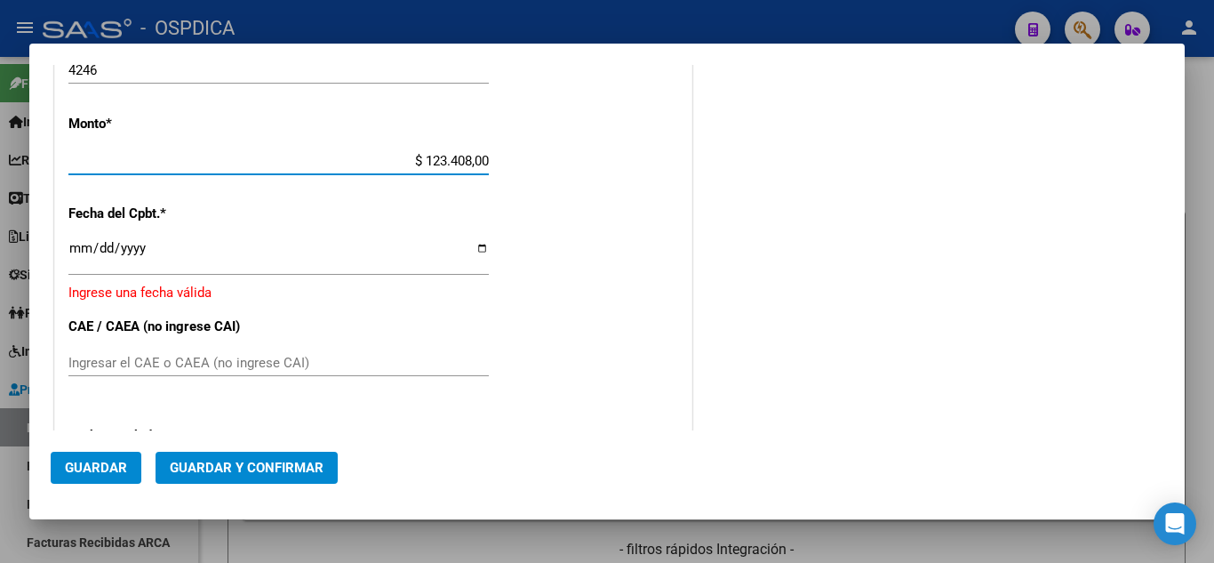
click at [76, 249] on input "Ingresar la fecha" at bounding box center [278, 255] width 421 height 28
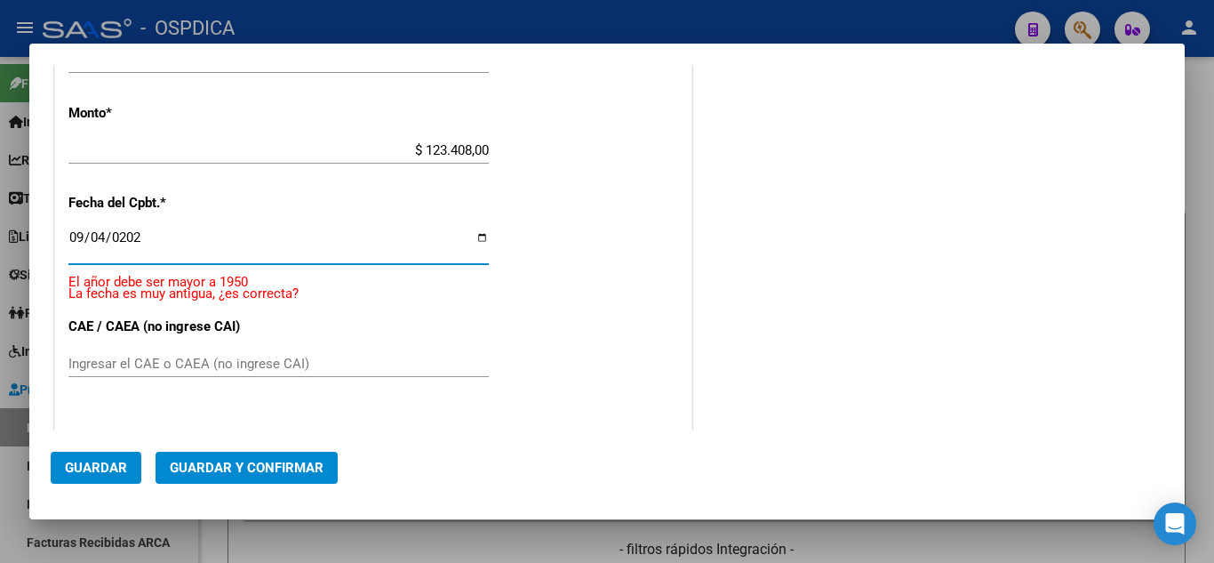
type input "2025-09-04"
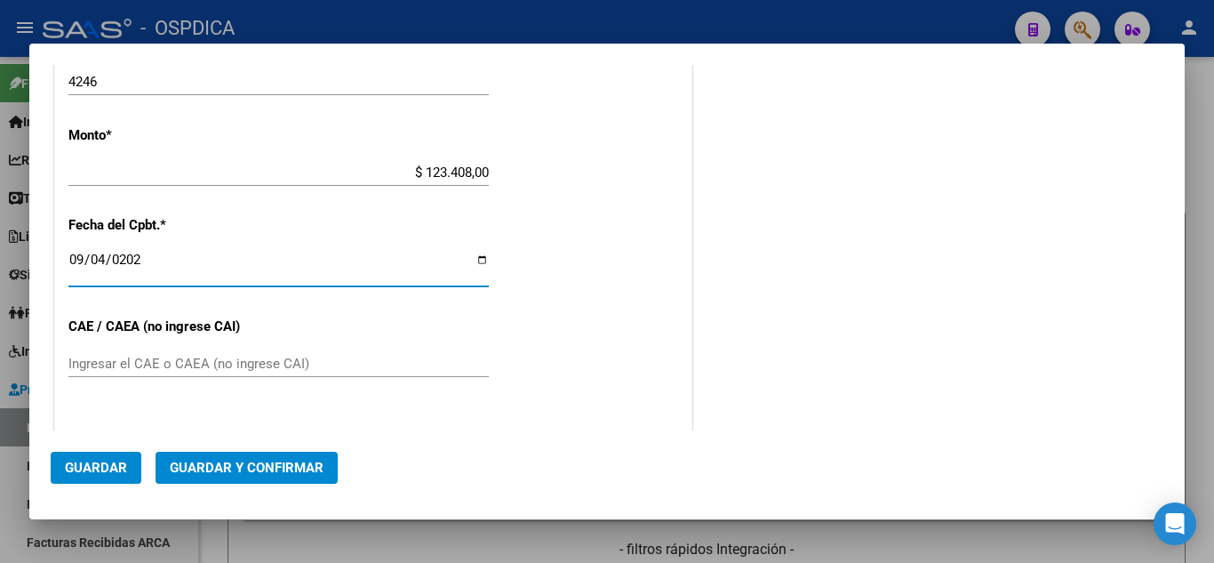
click at [634, 259] on div "CUIT * 33-68465924-9 Ingresar CUIT ANALISIS PRESTADOR SERVICIO ATENCION MEDICA …" at bounding box center [373, 199] width 637 height 1261
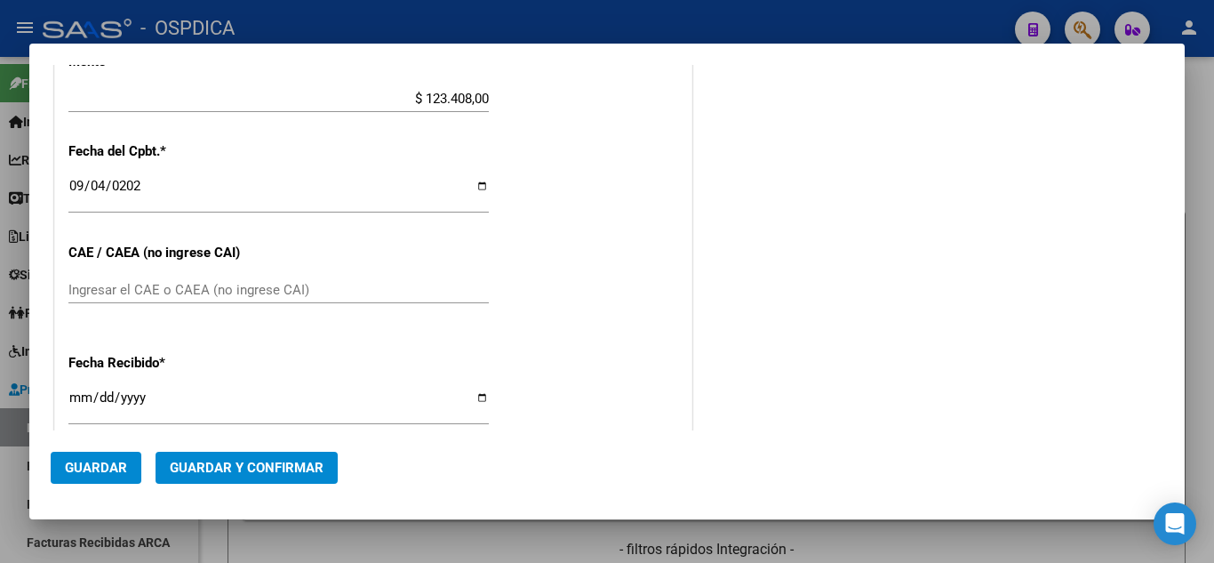
scroll to position [742, 0]
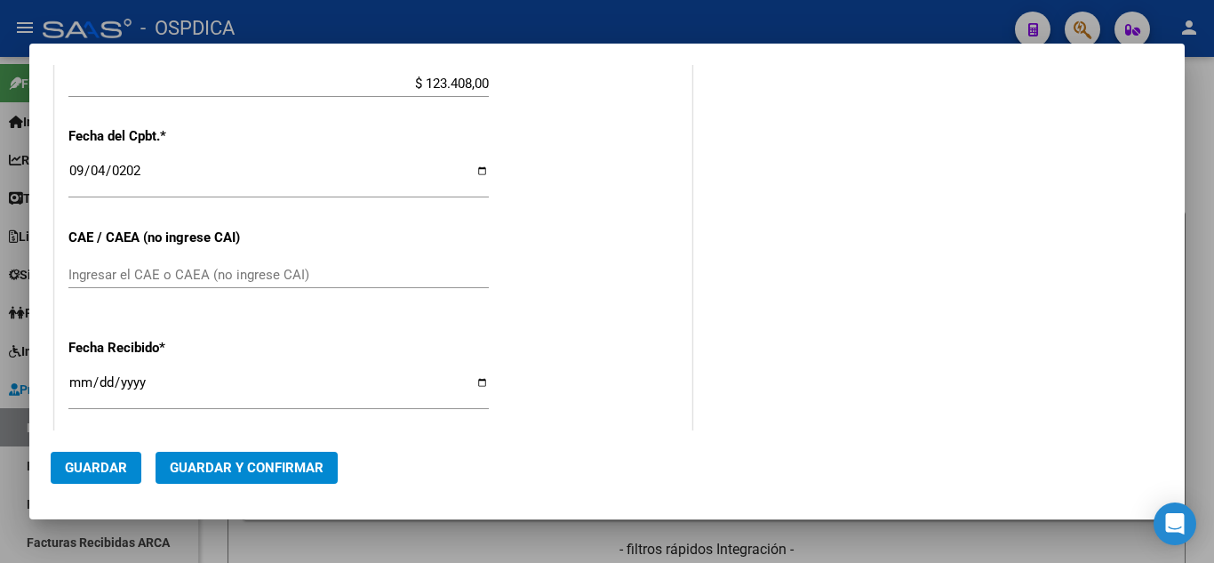
click at [221, 269] on input "Ingresar el CAE o CAEA (no ingrese CAI)" at bounding box center [278, 275] width 421 height 16
type input "75369836925715"
click at [605, 332] on div "Fecha Recibido * 2025-09-08 Ingresar la fecha" at bounding box center [373, 374] width 610 height 101
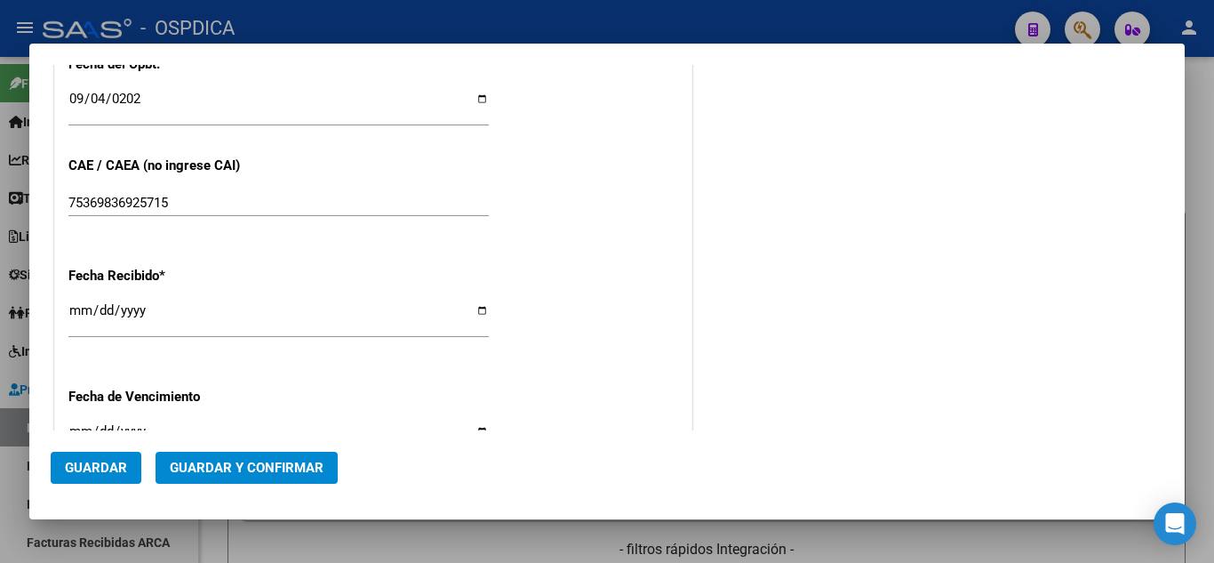
scroll to position [920, 0]
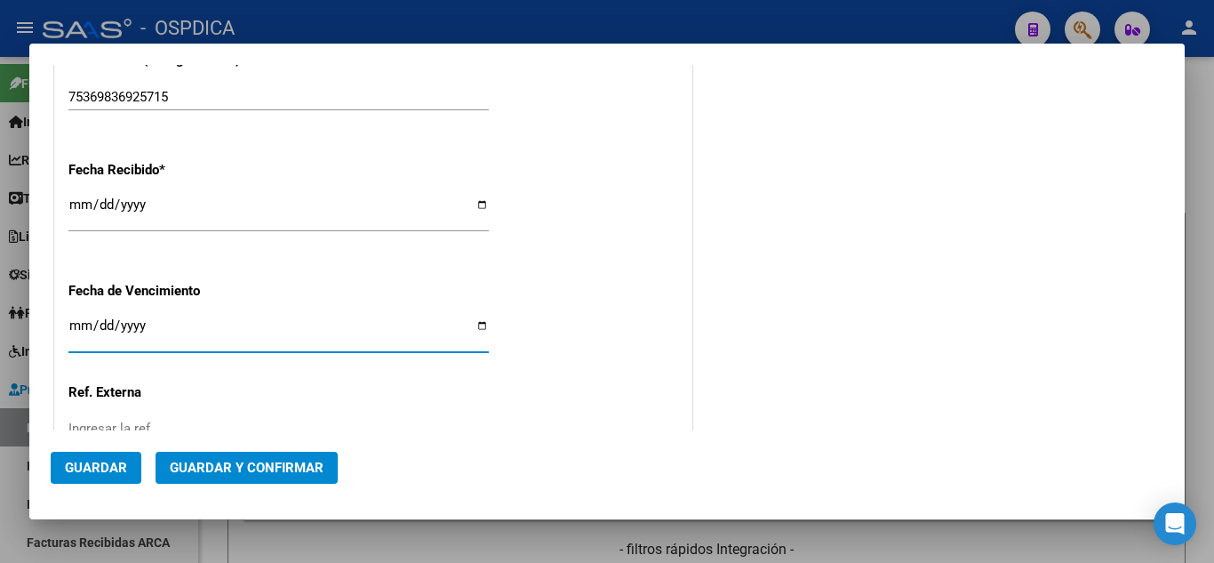
click at [71, 323] on input "Ingresar la fecha" at bounding box center [278, 332] width 421 height 28
type input "2025-11-08"
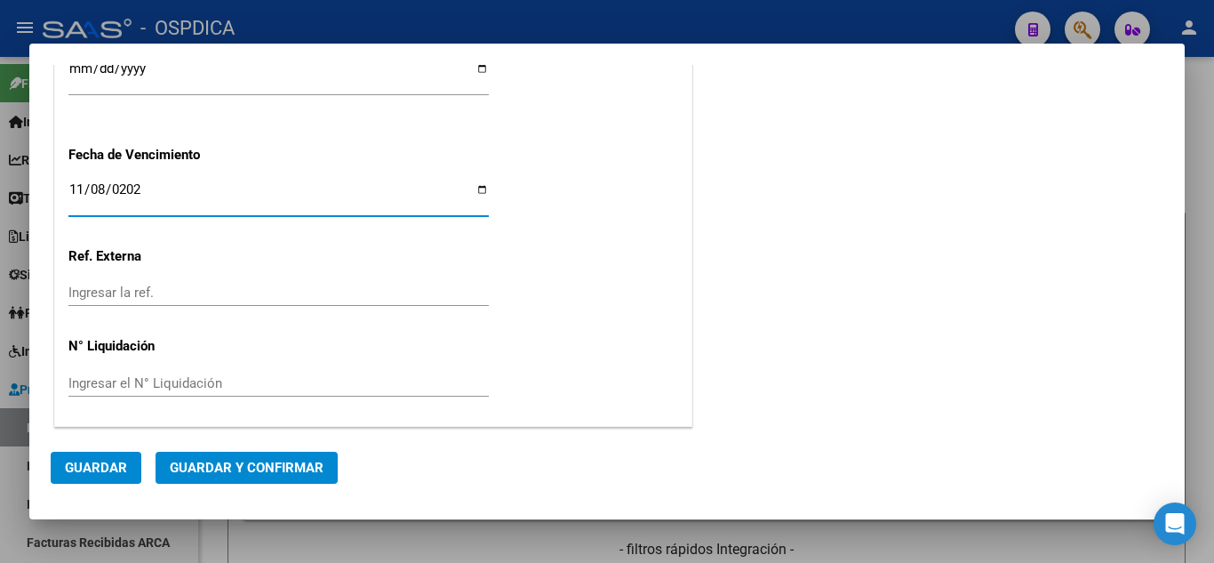
click at [89, 466] on span "Guardar" at bounding box center [96, 468] width 62 height 16
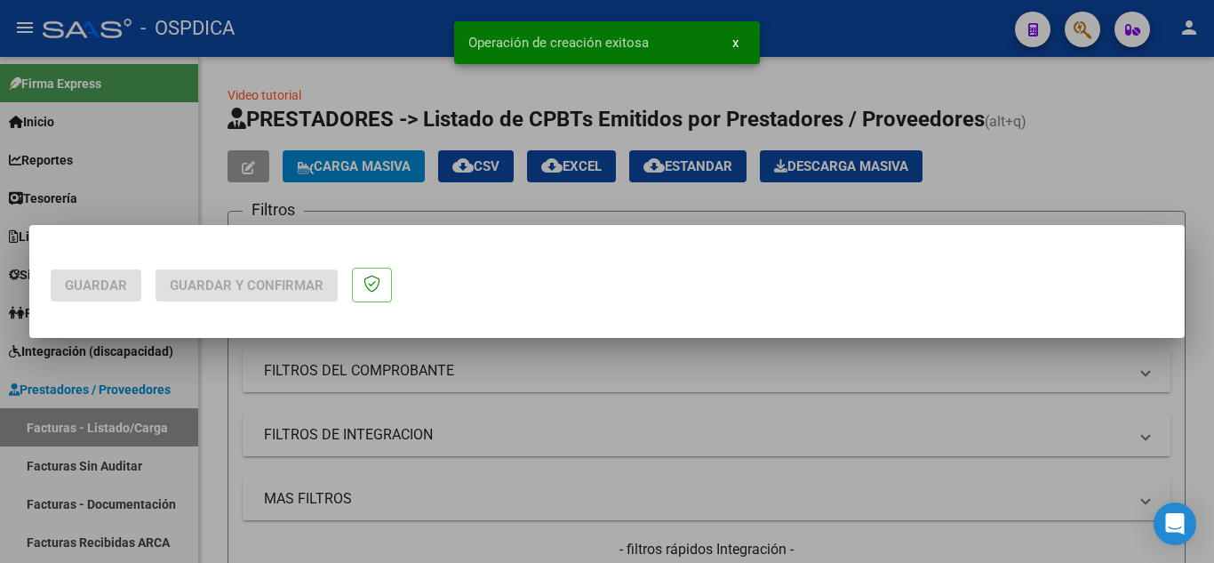
scroll to position [0, 0]
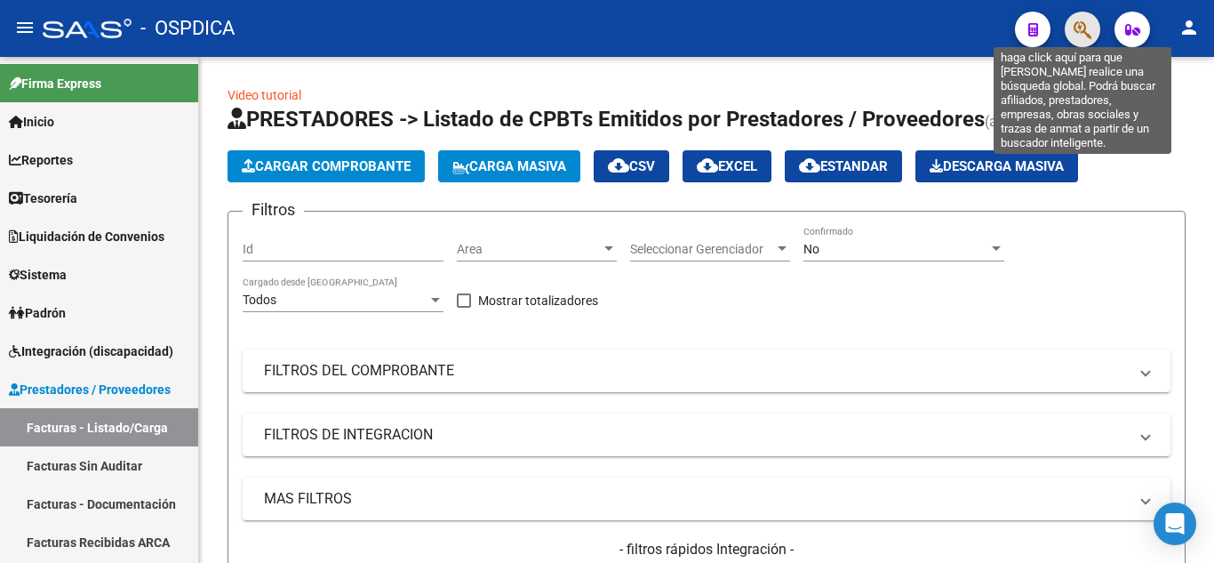
click at [1083, 32] on icon "button" at bounding box center [1083, 30] width 18 height 20
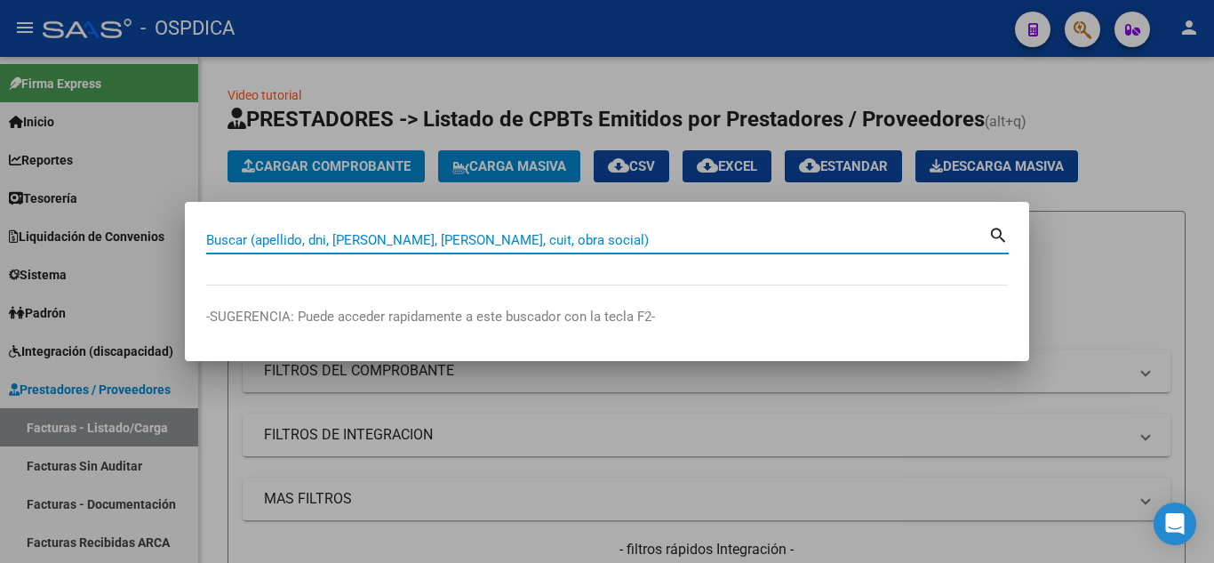
click at [1043, 438] on div at bounding box center [607, 281] width 1214 height 563
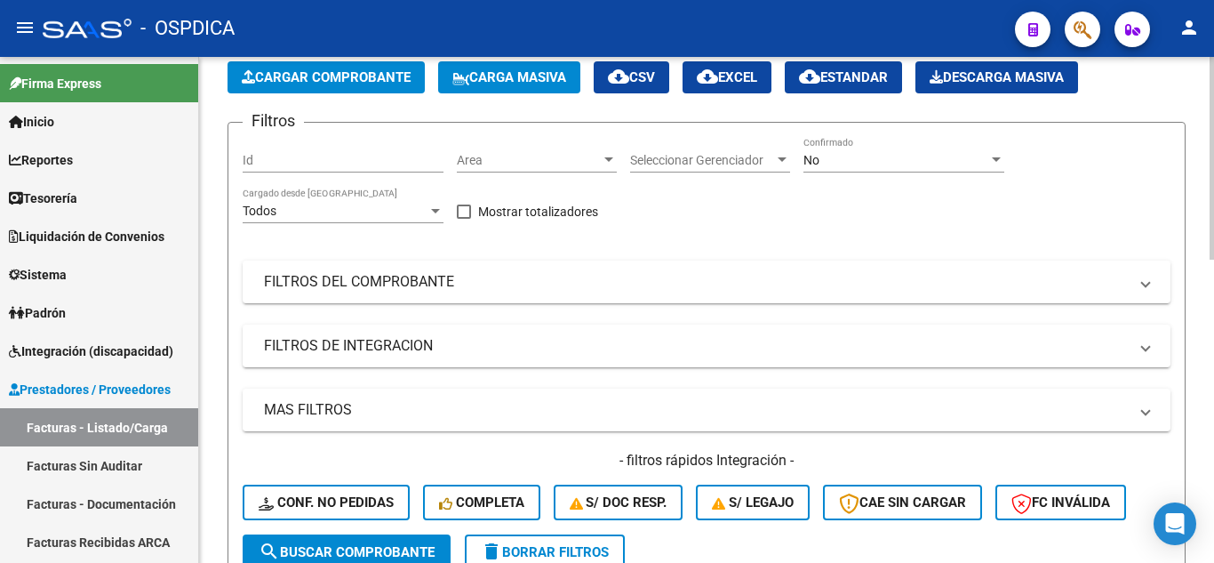
scroll to position [178, 0]
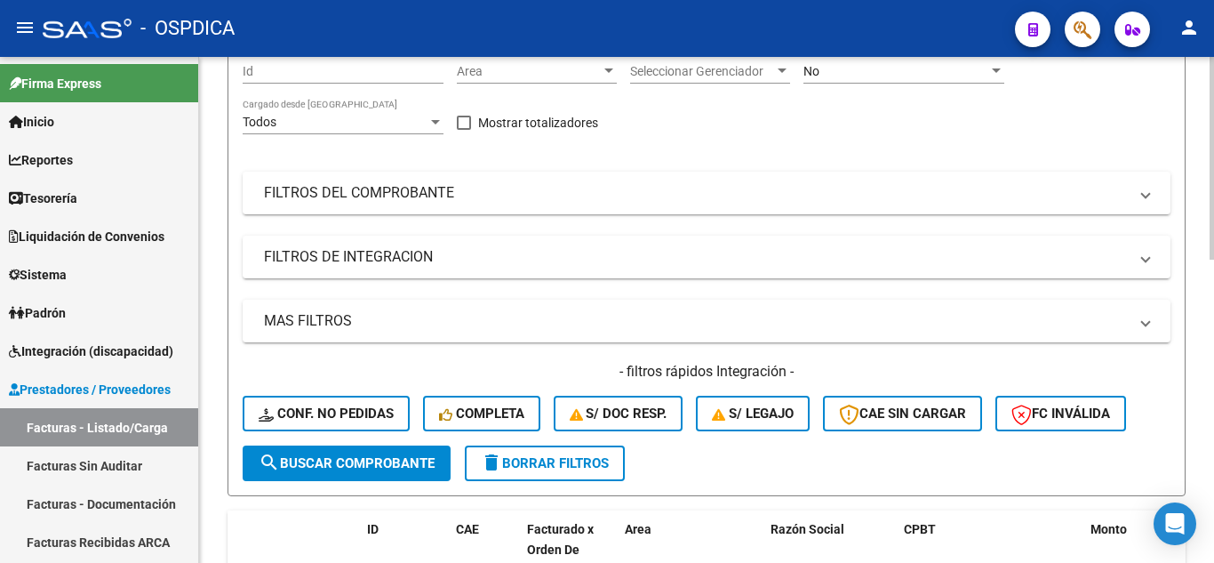
click at [349, 457] on span "search Buscar Comprobante" at bounding box center [347, 463] width 176 height 16
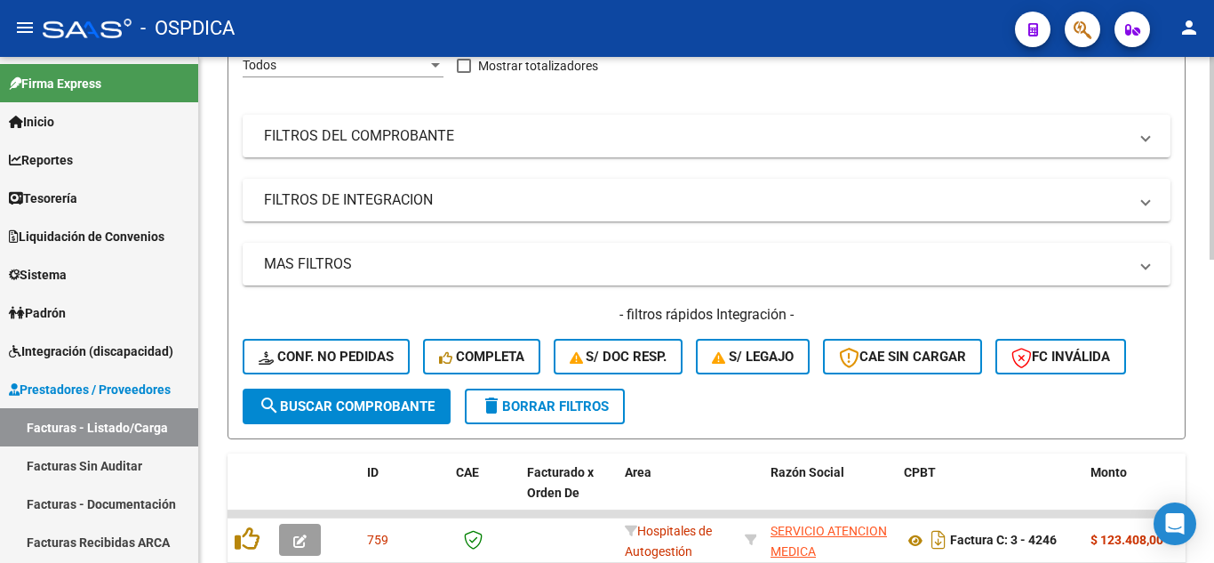
scroll to position [0, 0]
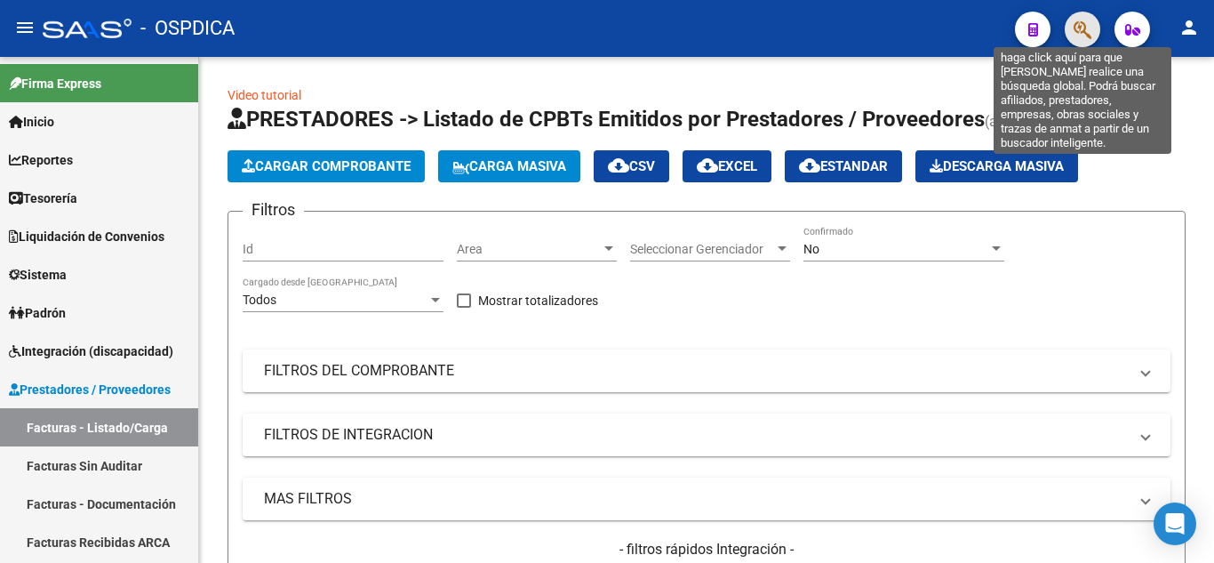
click at [1086, 37] on icon "button" at bounding box center [1083, 30] width 18 height 20
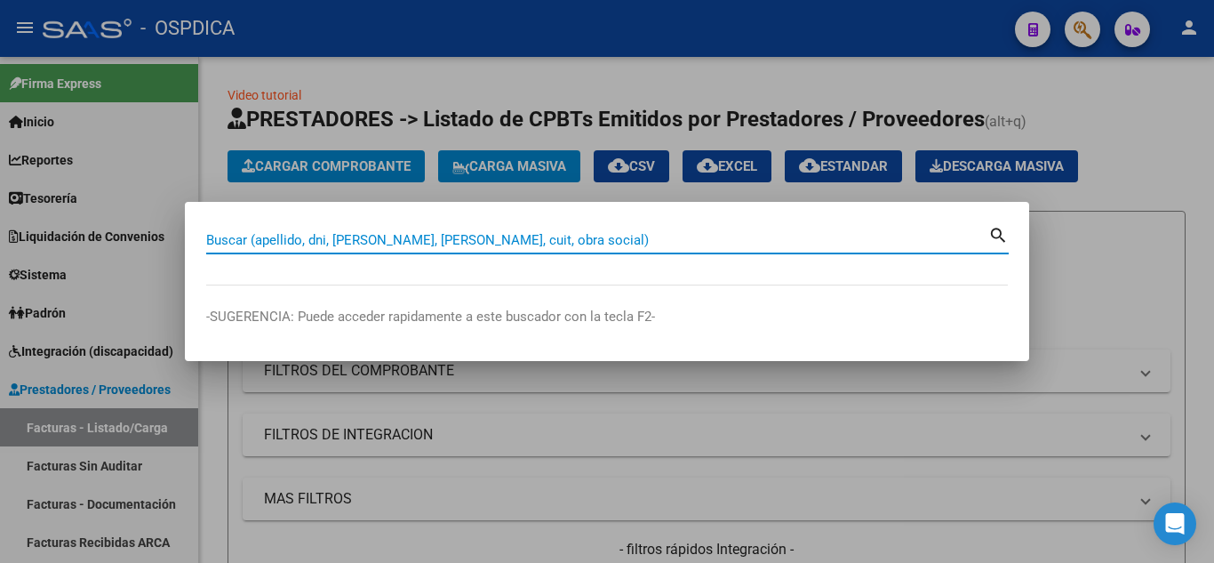
click at [526, 233] on input "Buscar (apellido, dni, cuil, nro traspaso, cuit, obra social)" at bounding box center [597, 240] width 782 height 16
click at [435, 232] on input "Buscar (apellido, dni, cuil, nro traspaso, cuit, obra social)" at bounding box center [597, 240] width 782 height 16
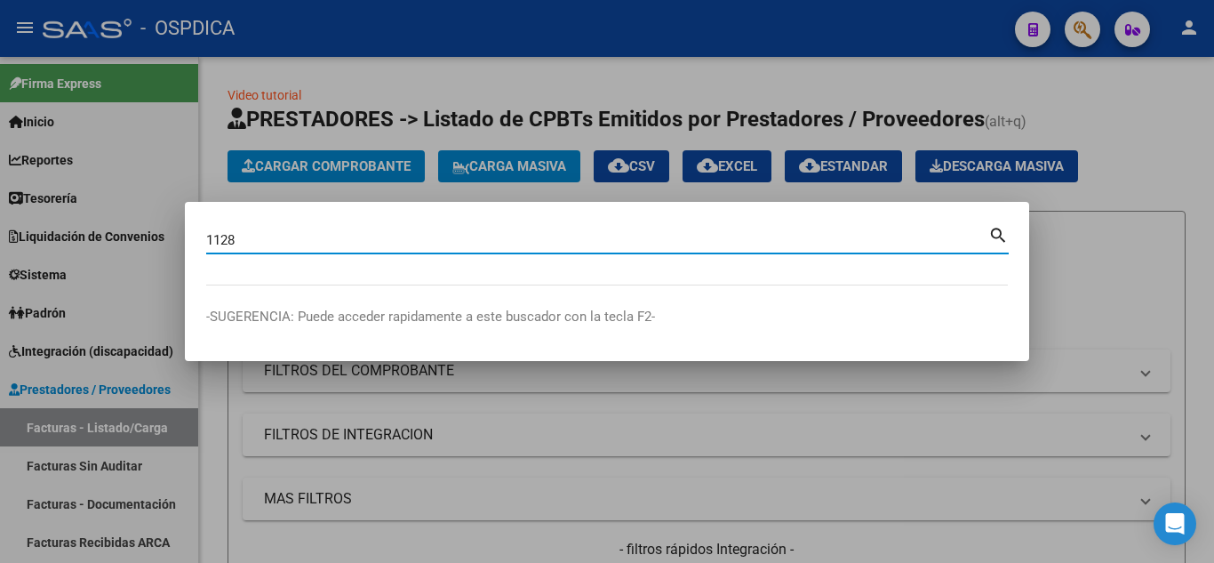
type input "1128"
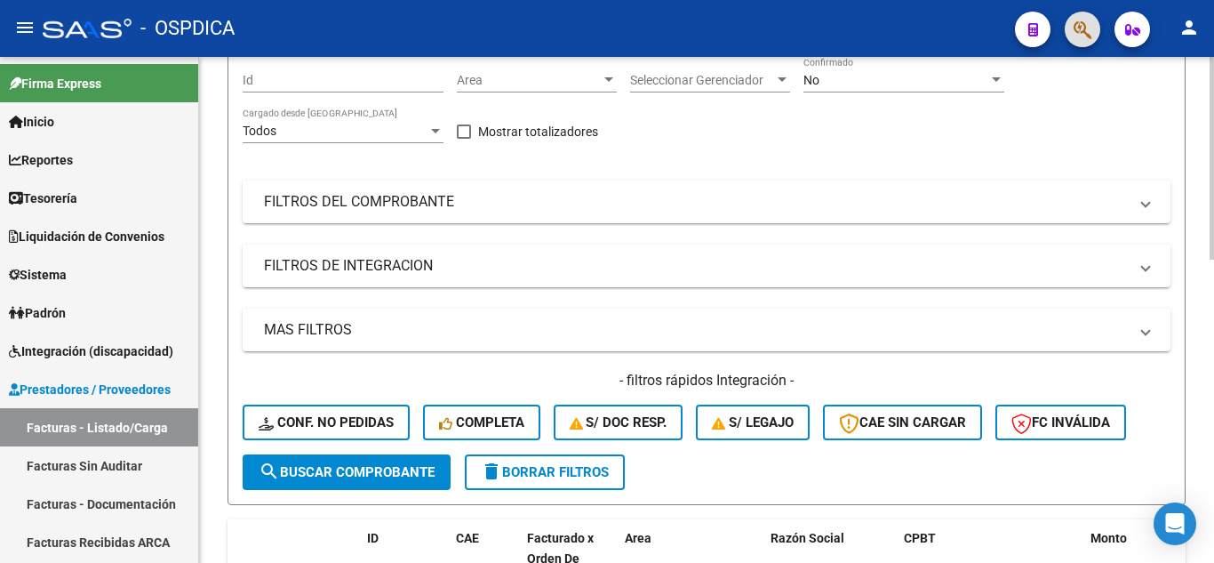
scroll to position [178, 0]
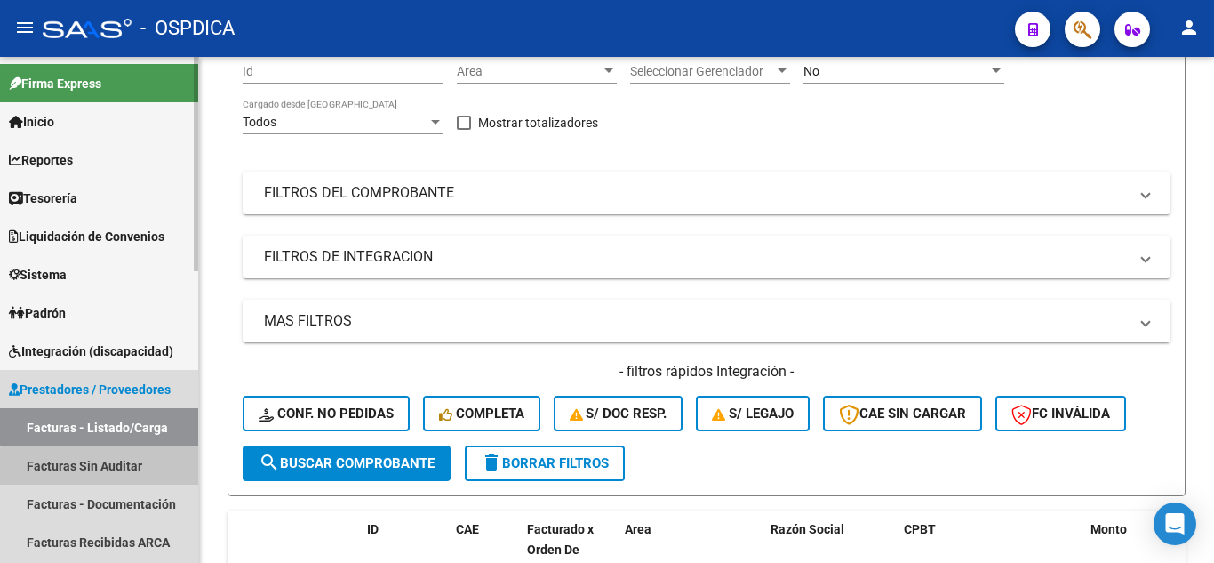
click at [118, 469] on link "Facturas Sin Auditar" at bounding box center [99, 465] width 198 height 38
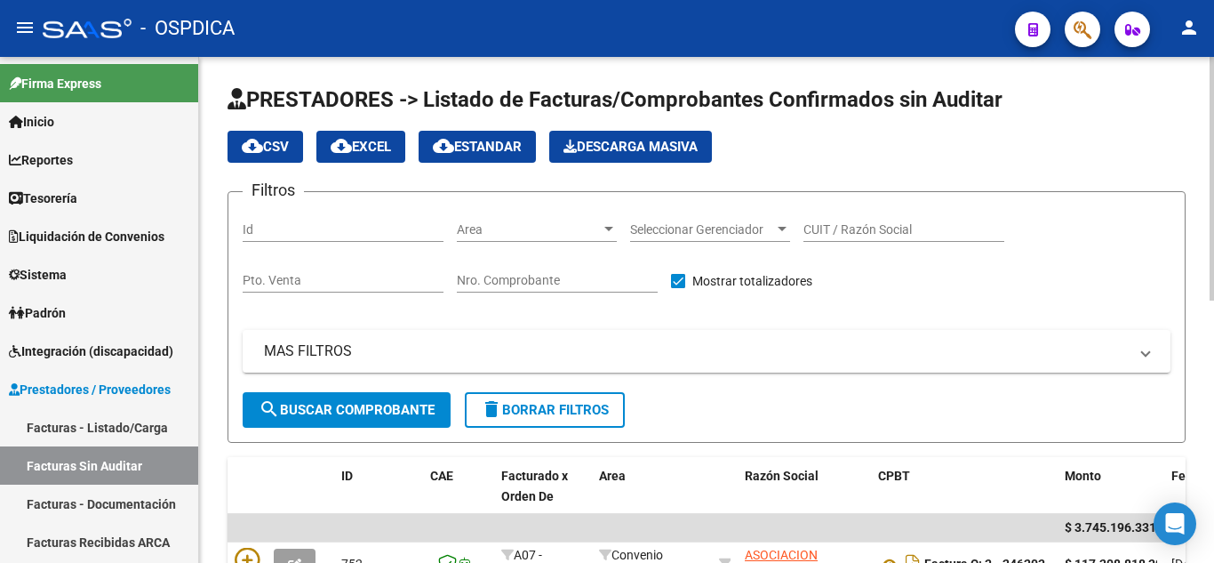
click at [397, 281] on input "Pto. Venta" at bounding box center [343, 280] width 201 height 15
type input "4"
click at [500, 281] on input "Nro. Comprobante" at bounding box center [557, 280] width 201 height 15
type input "1128"
click at [338, 283] on input "4" at bounding box center [343, 280] width 201 height 15
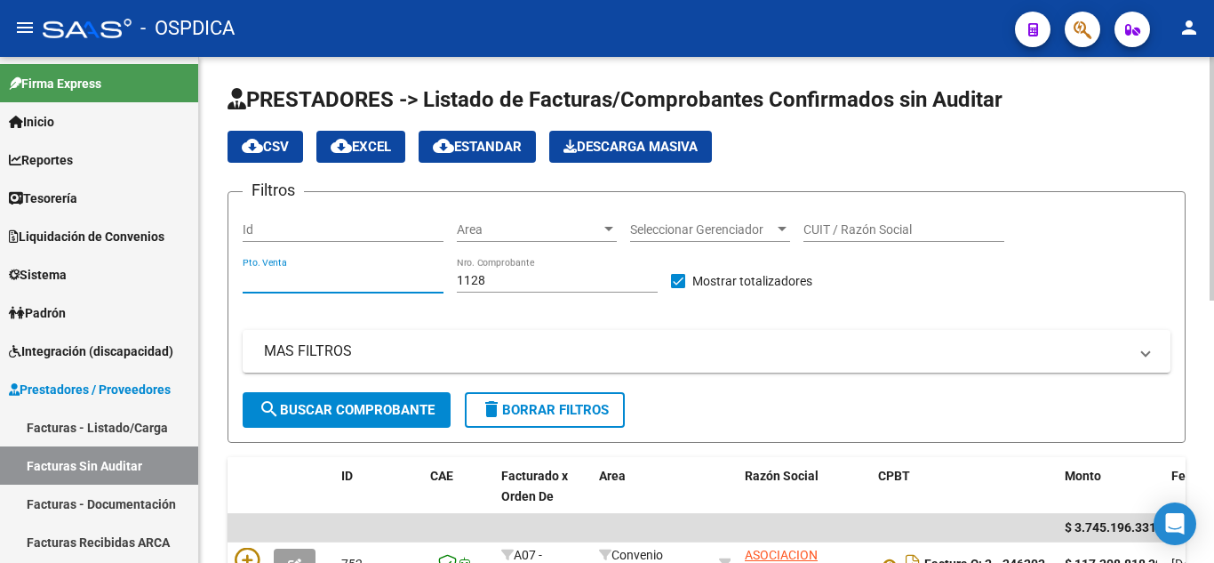
click at [332, 405] on span "search Buscar Comprobante" at bounding box center [347, 410] width 176 height 16
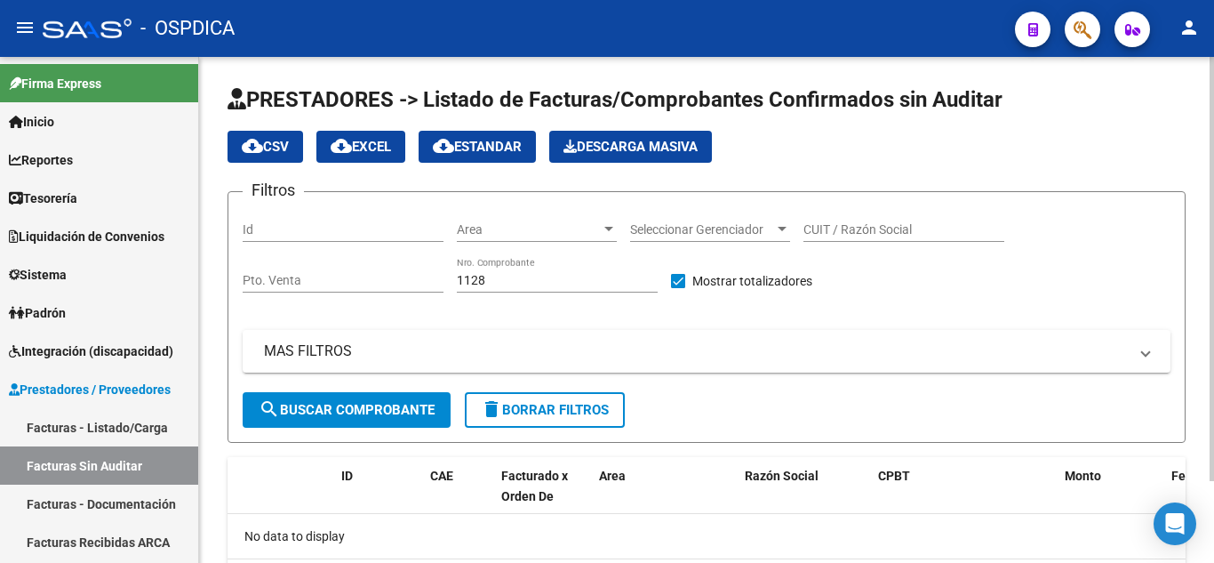
click at [325, 275] on input "Pto. Venta" at bounding box center [343, 280] width 201 height 15
type input "4"
click at [363, 406] on span "search Buscar Comprobante" at bounding box center [347, 410] width 176 height 16
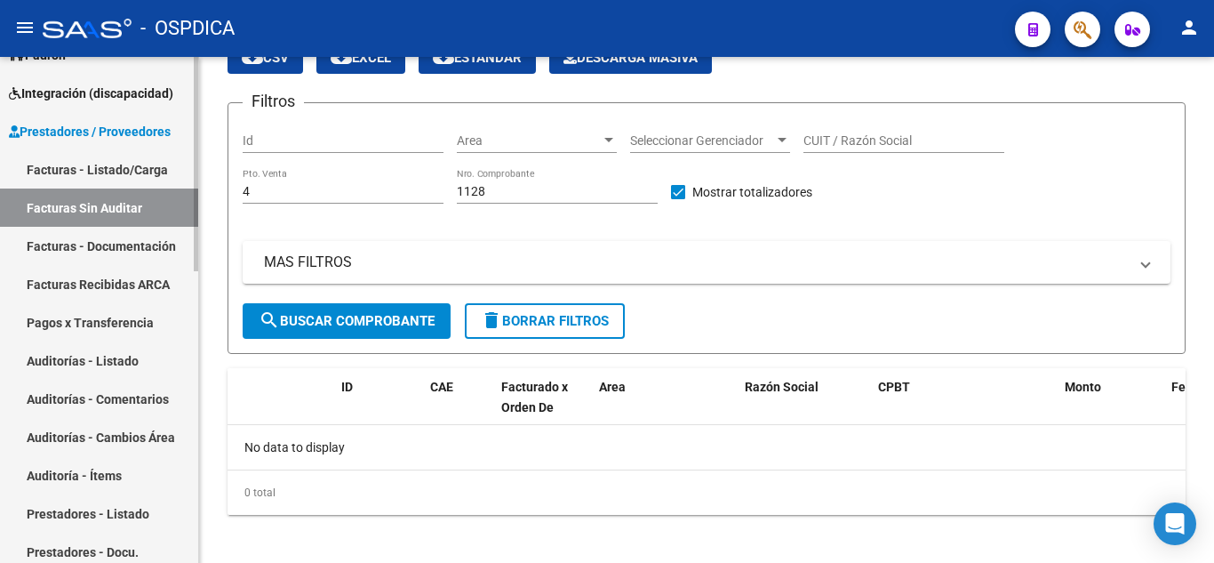
scroll to position [267, 0]
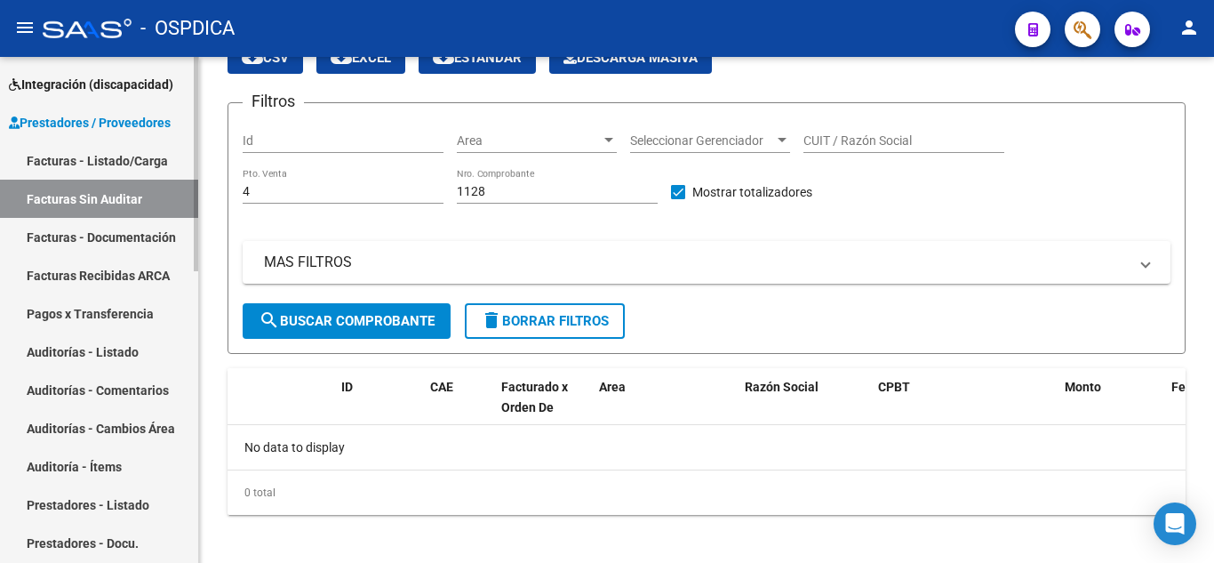
click at [104, 352] on link "Auditorías - Listado" at bounding box center [99, 351] width 198 height 38
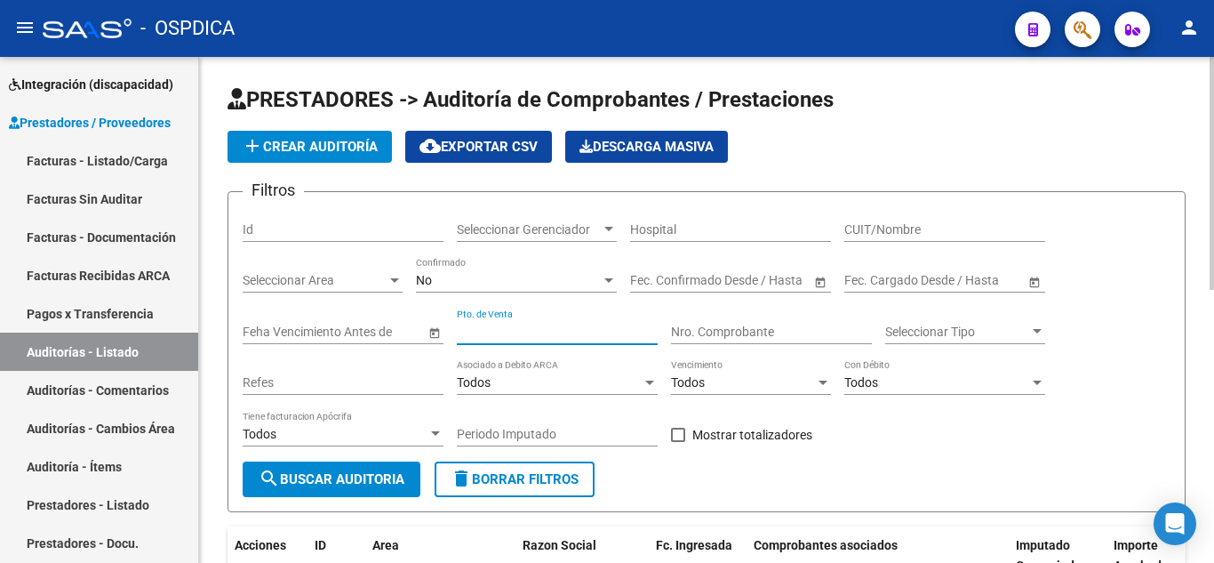
click at [589, 335] on input "Pto. de Venta" at bounding box center [557, 331] width 201 height 15
type input "4"
click at [805, 326] on input "Nro. Comprobante" at bounding box center [771, 331] width 201 height 15
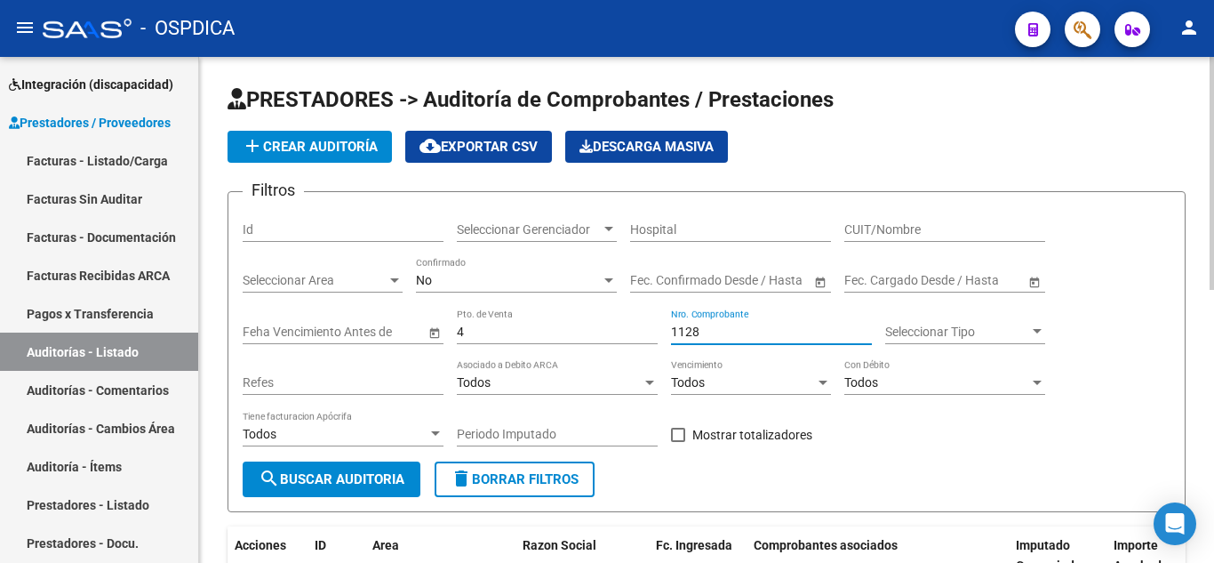
type input "1128"
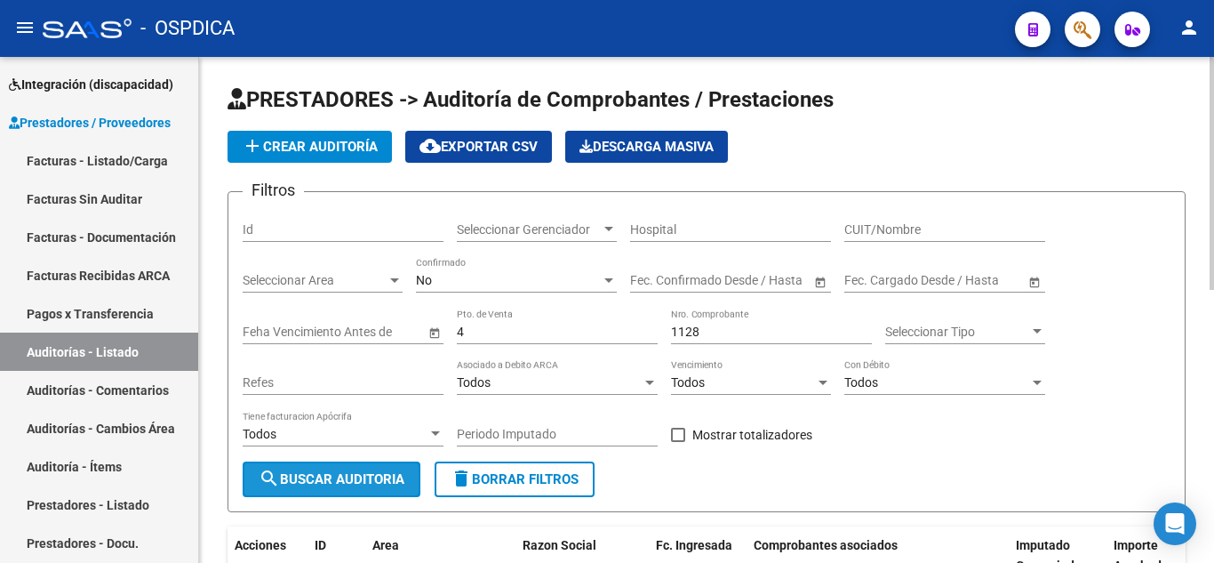
click at [329, 478] on span "search Buscar Auditoria" at bounding box center [332, 479] width 146 height 16
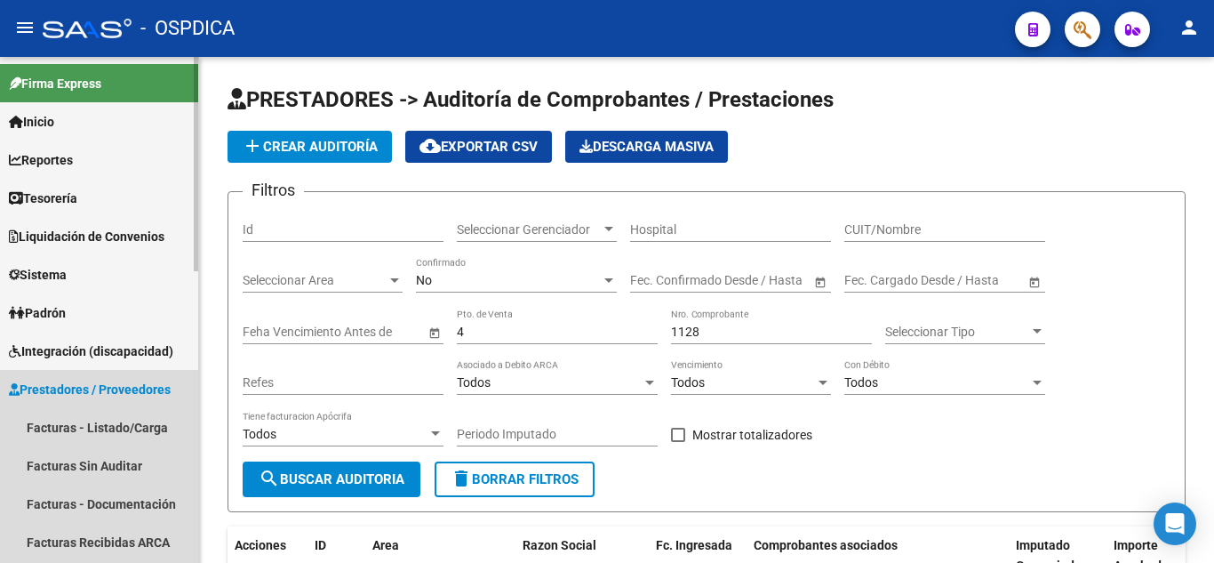
click at [87, 385] on span "Prestadores / Proveedores" at bounding box center [90, 390] width 162 height 20
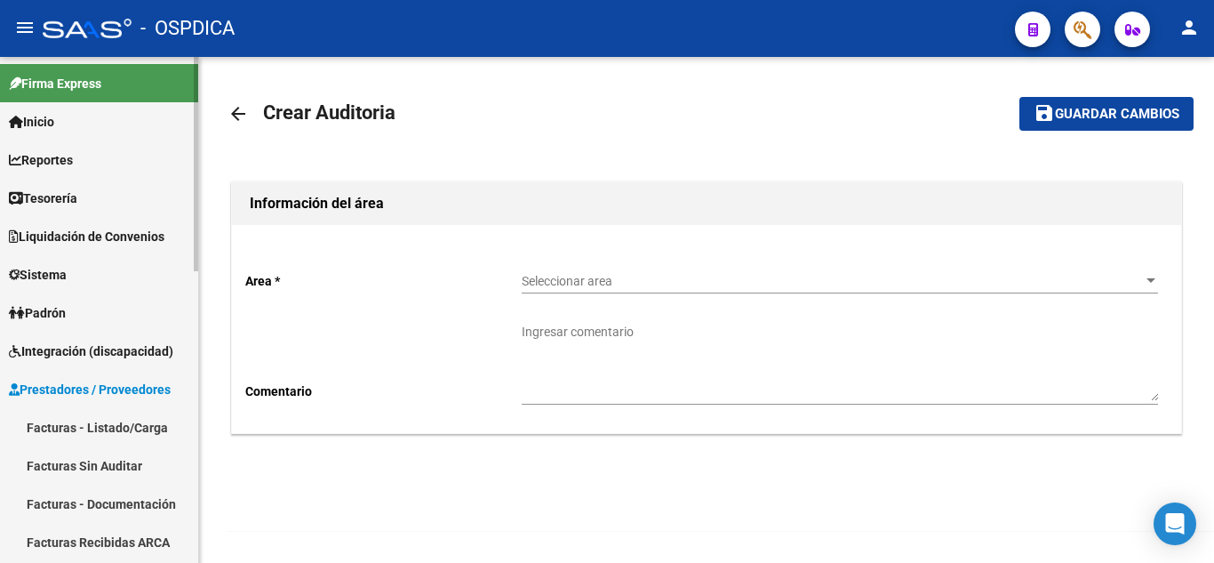
click at [107, 390] on span "Prestadores / Proveedores" at bounding box center [90, 390] width 162 height 20
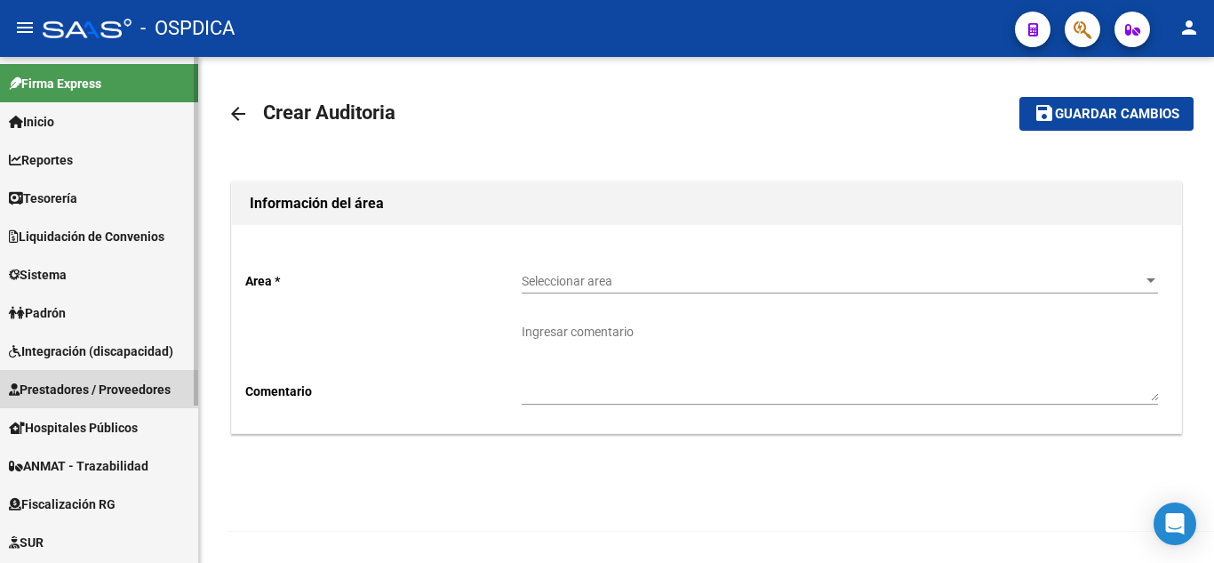
click at [111, 384] on span "Prestadores / Proveedores" at bounding box center [90, 390] width 162 height 20
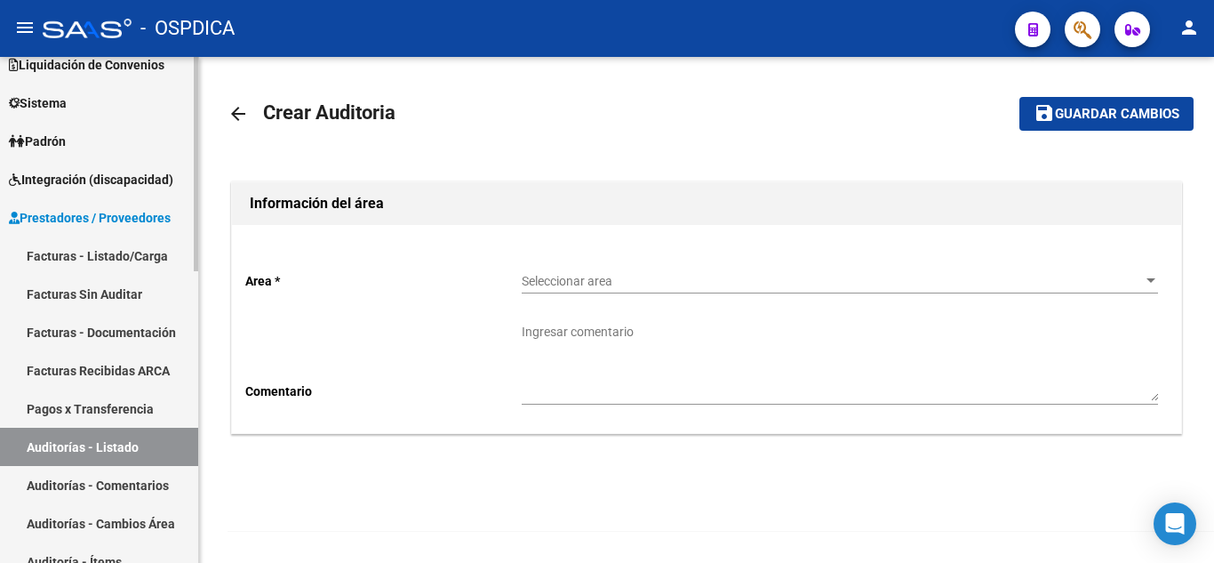
scroll to position [178, 0]
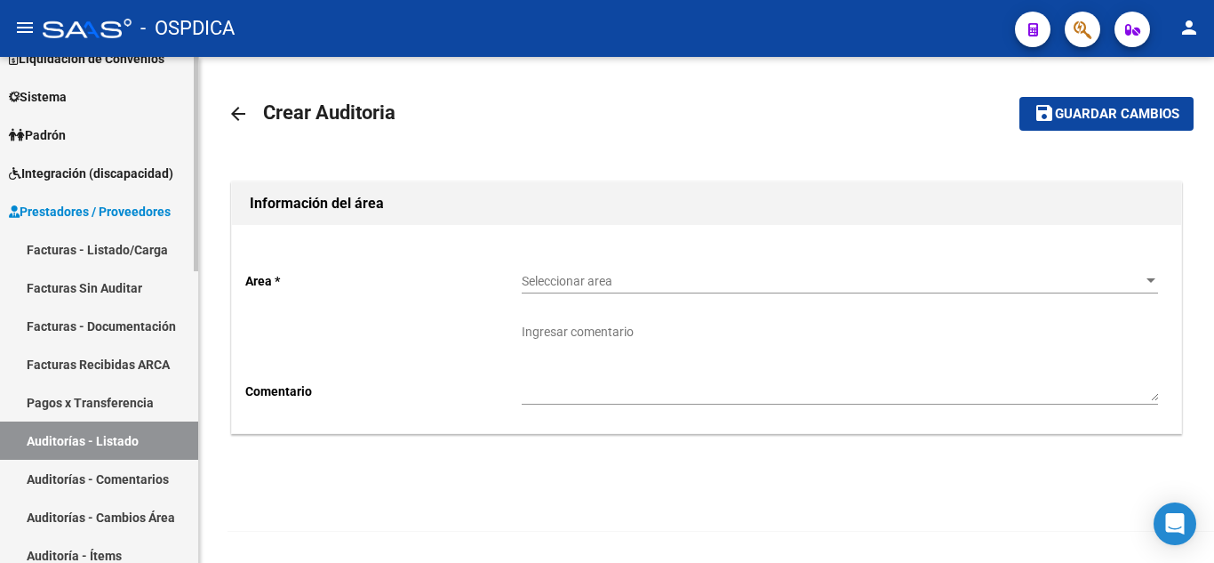
click at [122, 290] on link "Facturas Sin Auditar" at bounding box center [99, 287] width 198 height 38
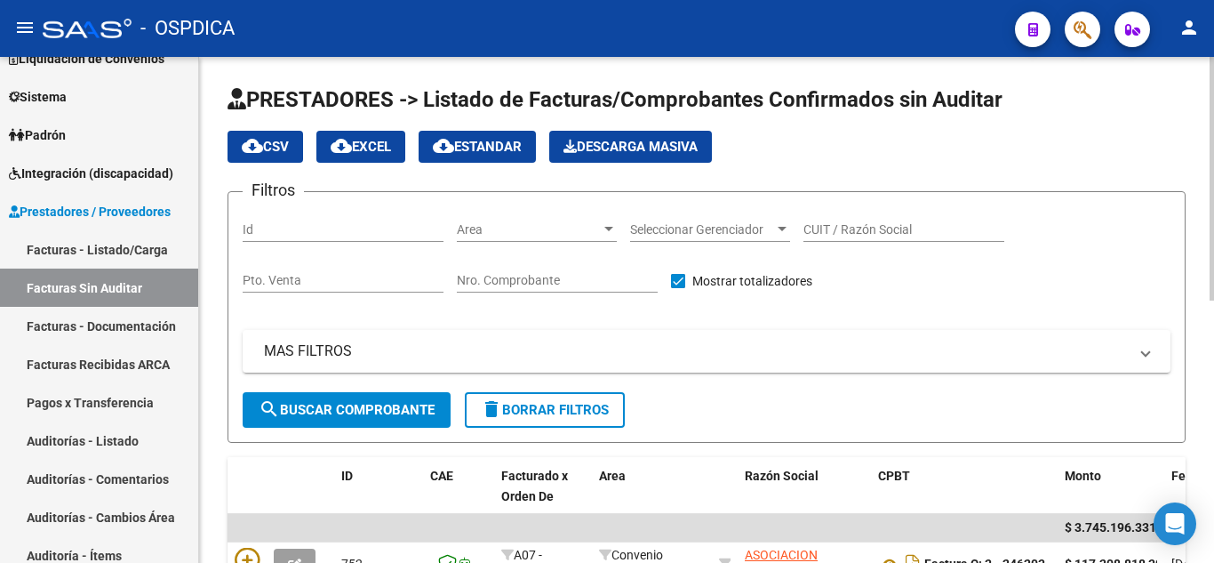
click at [607, 227] on div at bounding box center [609, 229] width 9 height 4
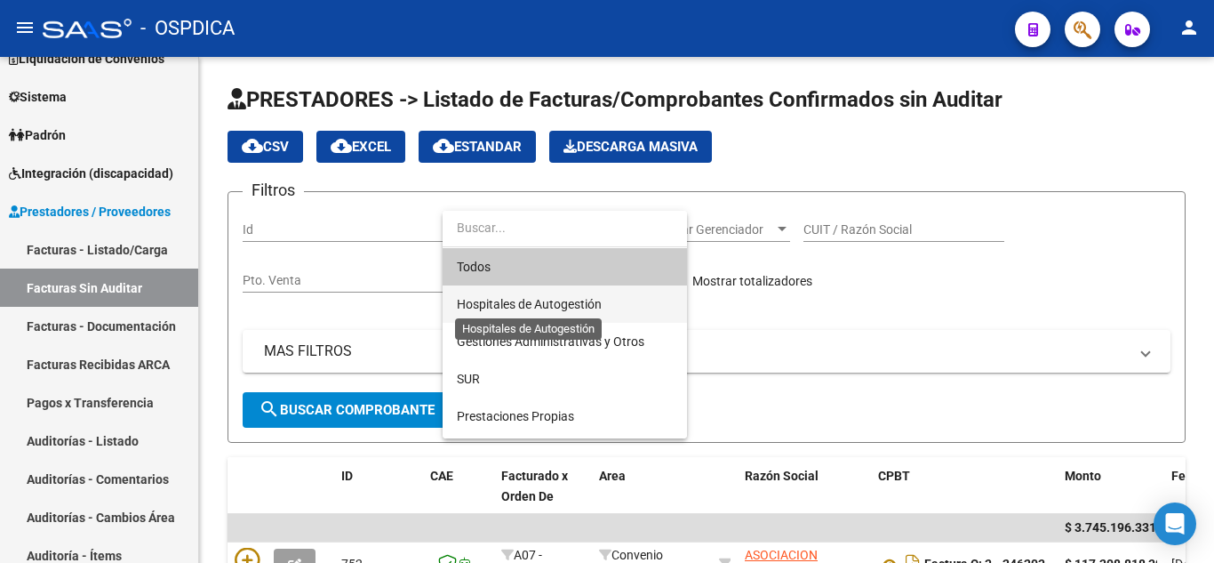
click at [571, 297] on span "Hospitales de Autogestión" at bounding box center [529, 304] width 145 height 14
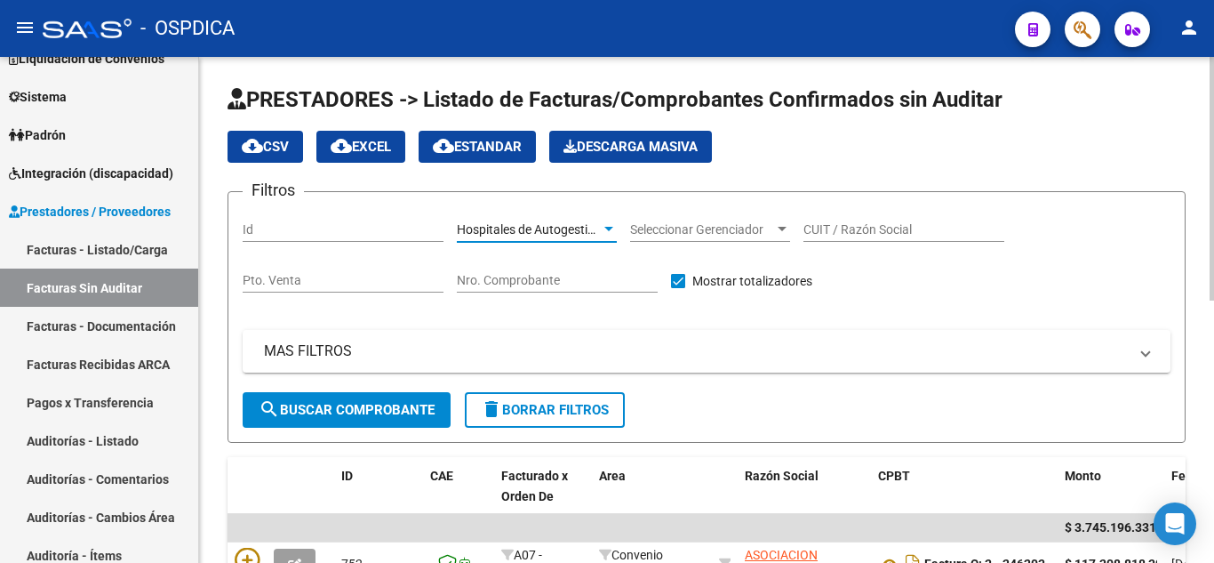
click at [363, 407] on span "search Buscar Comprobante" at bounding box center [347, 410] width 176 height 16
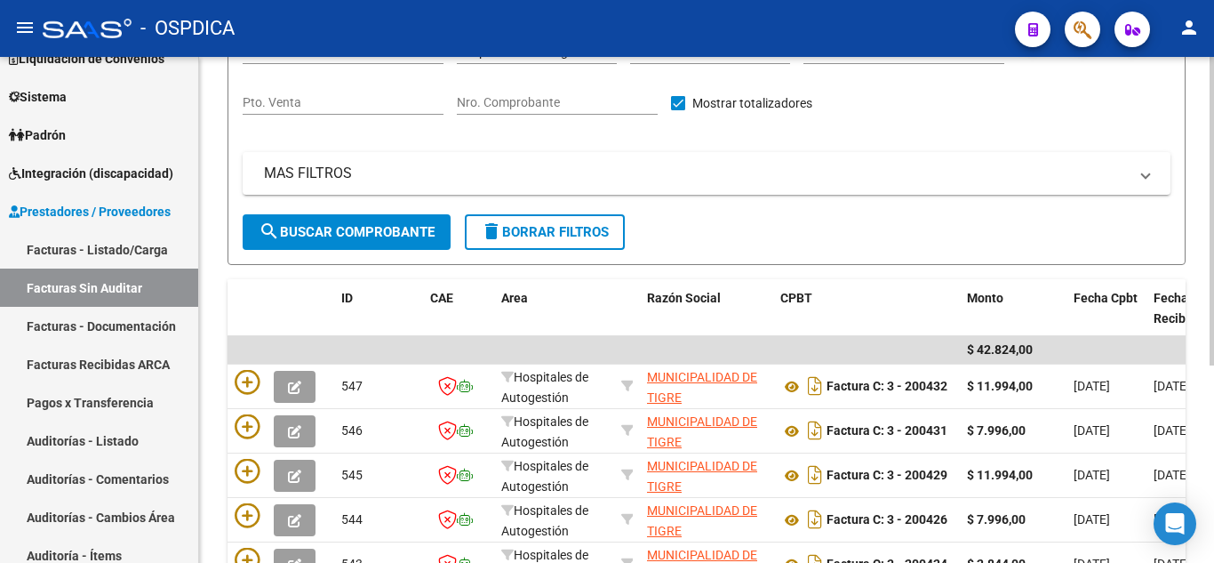
scroll to position [267, 0]
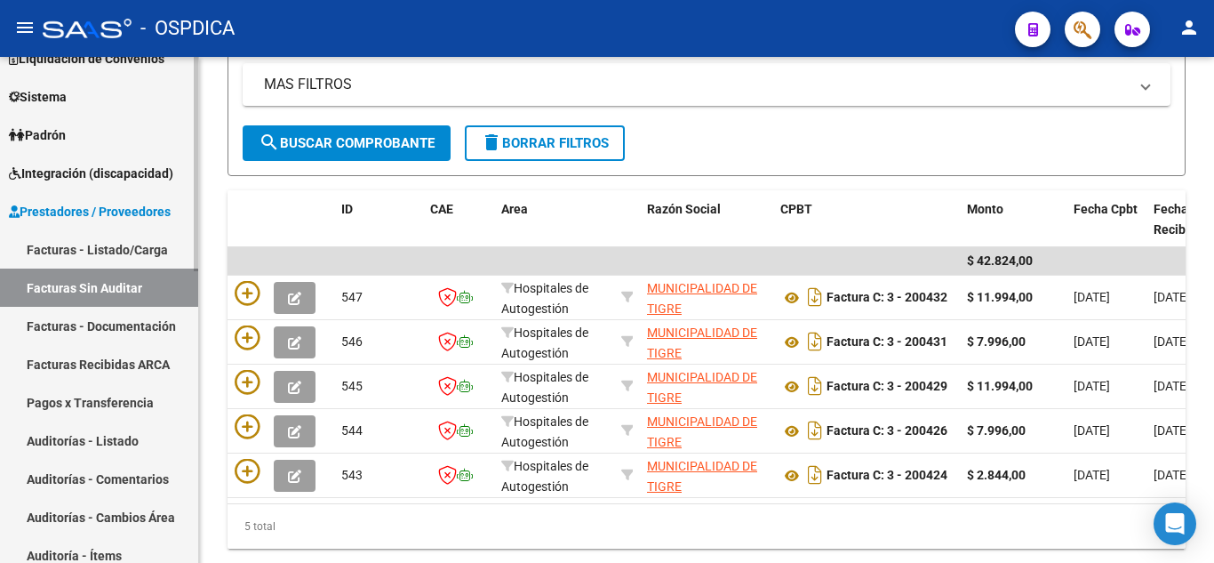
click at [105, 241] on link "Facturas - Listado/Carga" at bounding box center [99, 249] width 198 height 38
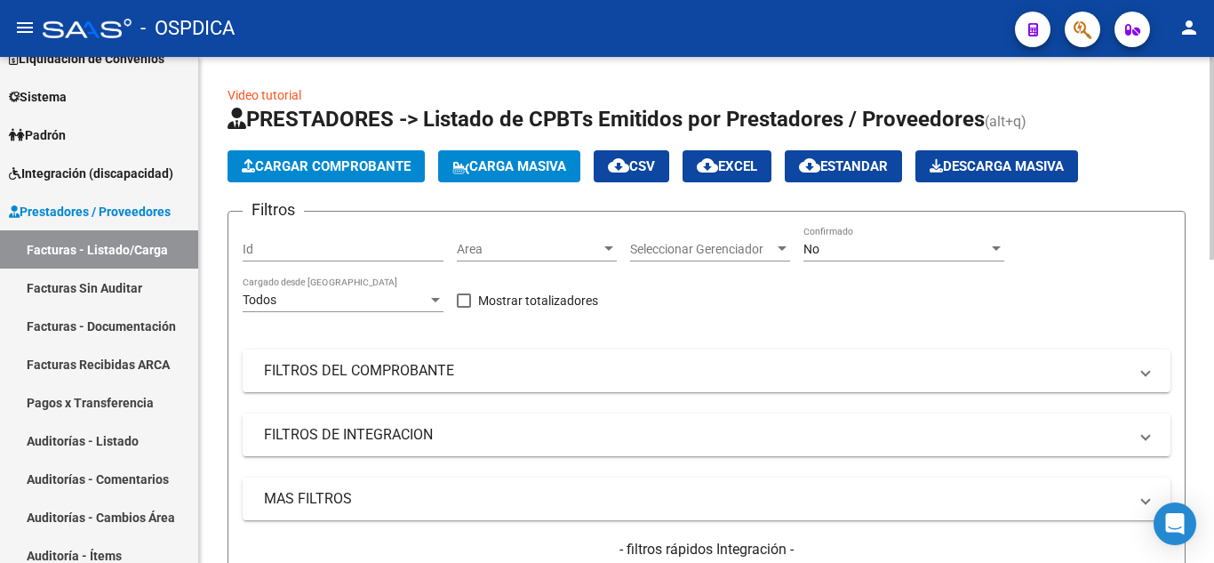
click at [597, 253] on span "Area" at bounding box center [529, 249] width 144 height 15
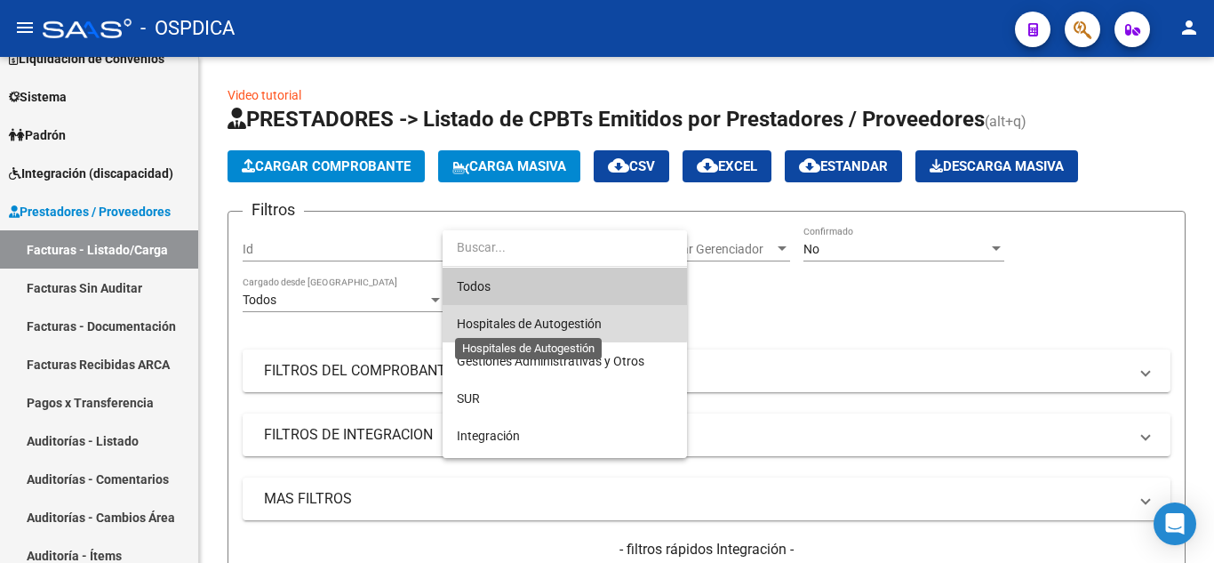
click at [552, 318] on span "Hospitales de Autogestión" at bounding box center [529, 323] width 145 height 14
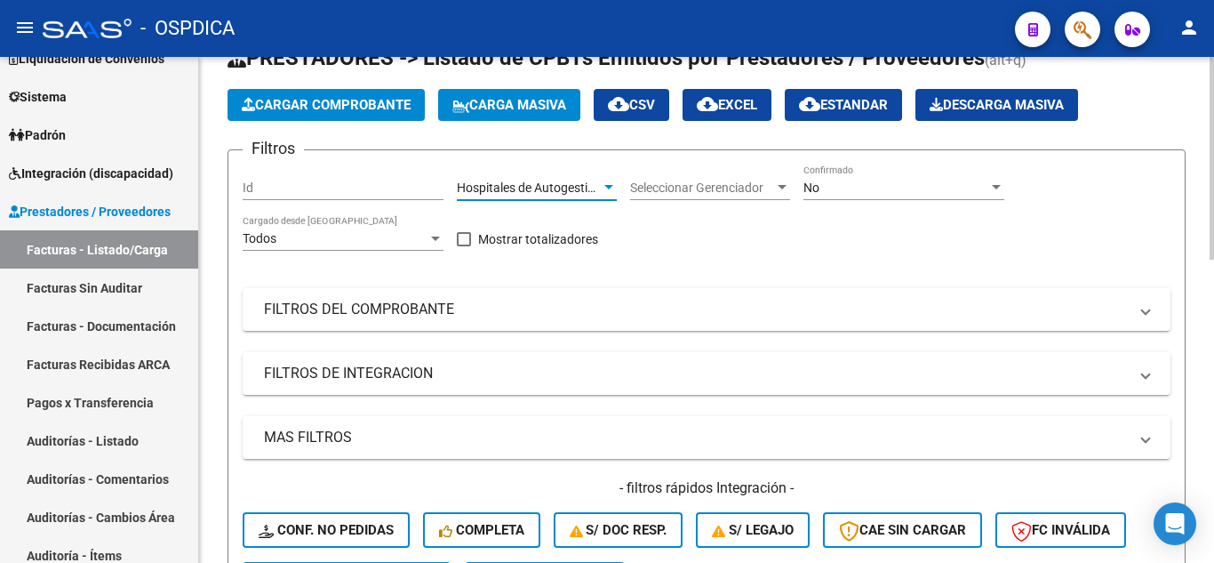
scroll to position [178, 0]
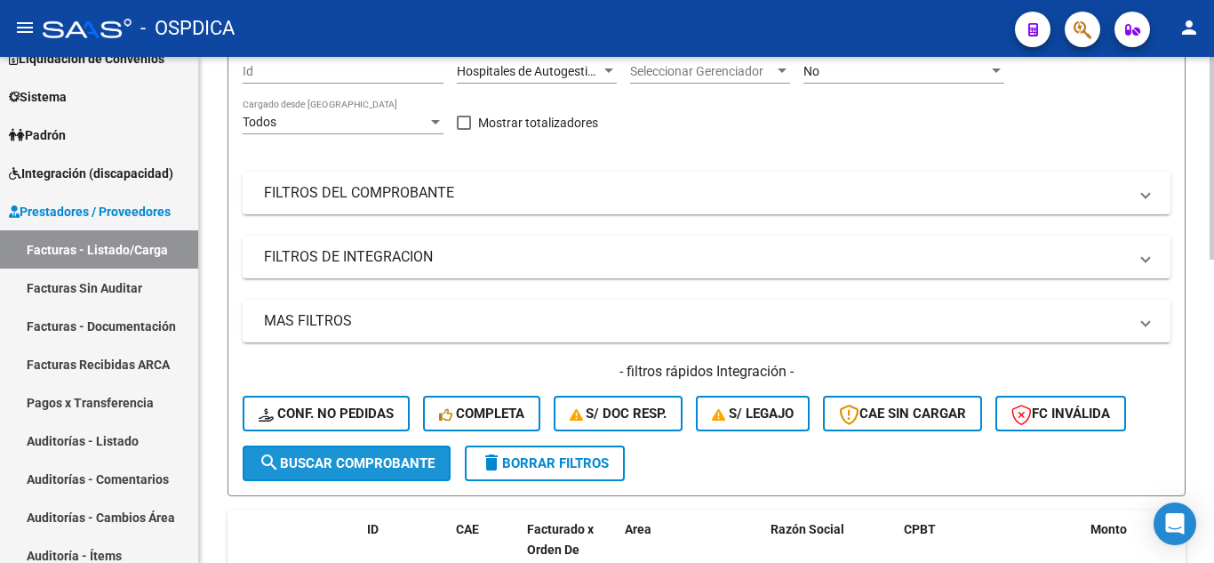
click at [363, 458] on span "search Buscar Comprobante" at bounding box center [347, 463] width 176 height 16
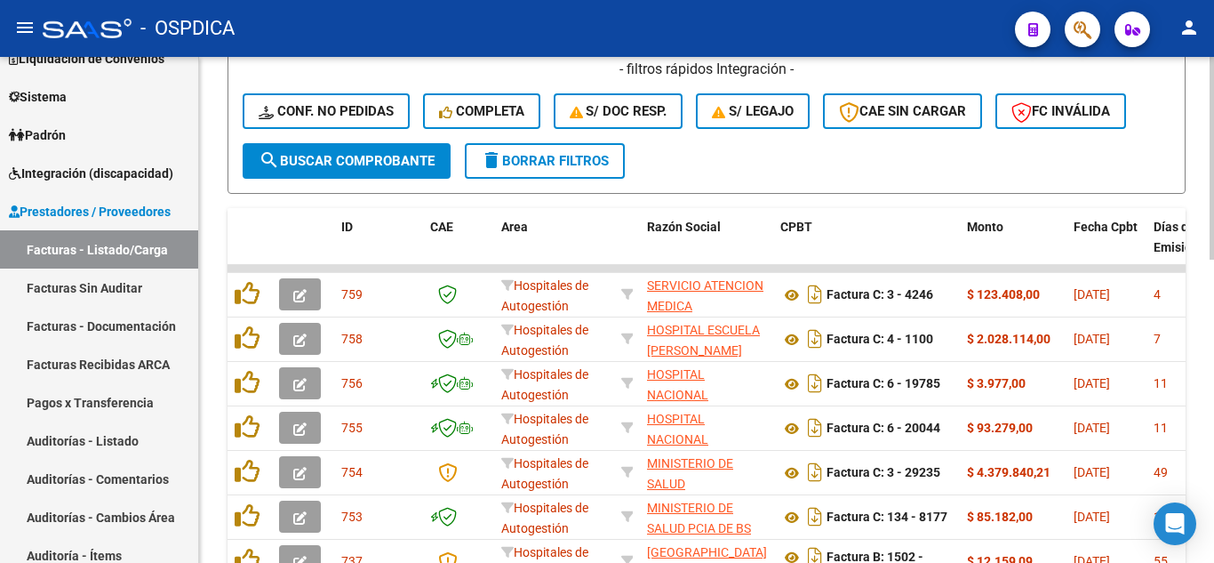
scroll to position [533, 0]
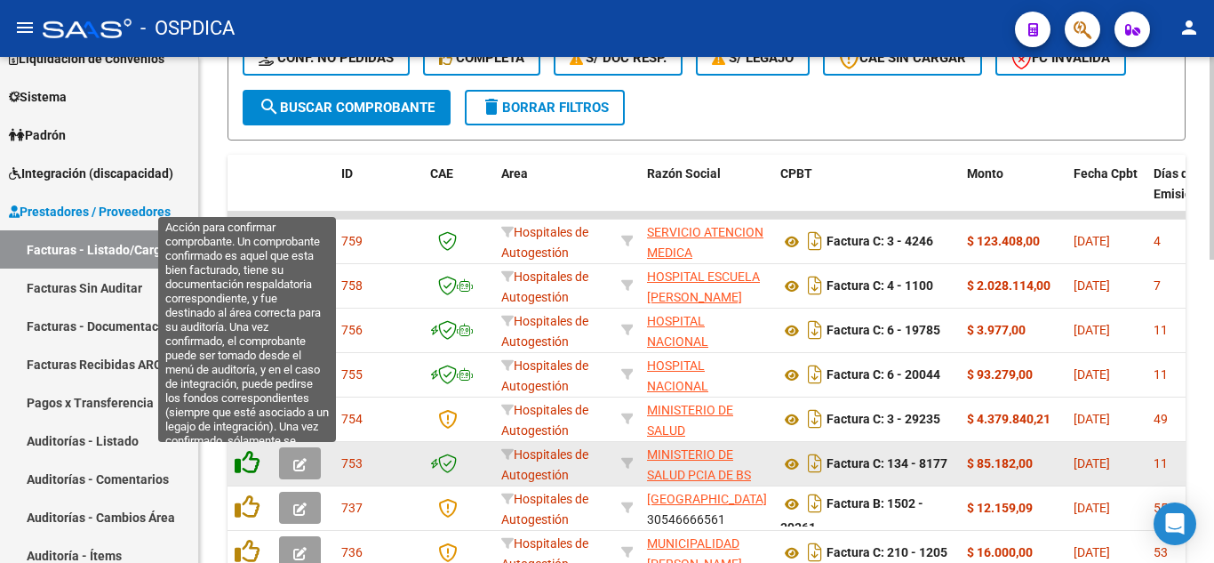
click at [254, 464] on icon at bounding box center [247, 462] width 25 height 25
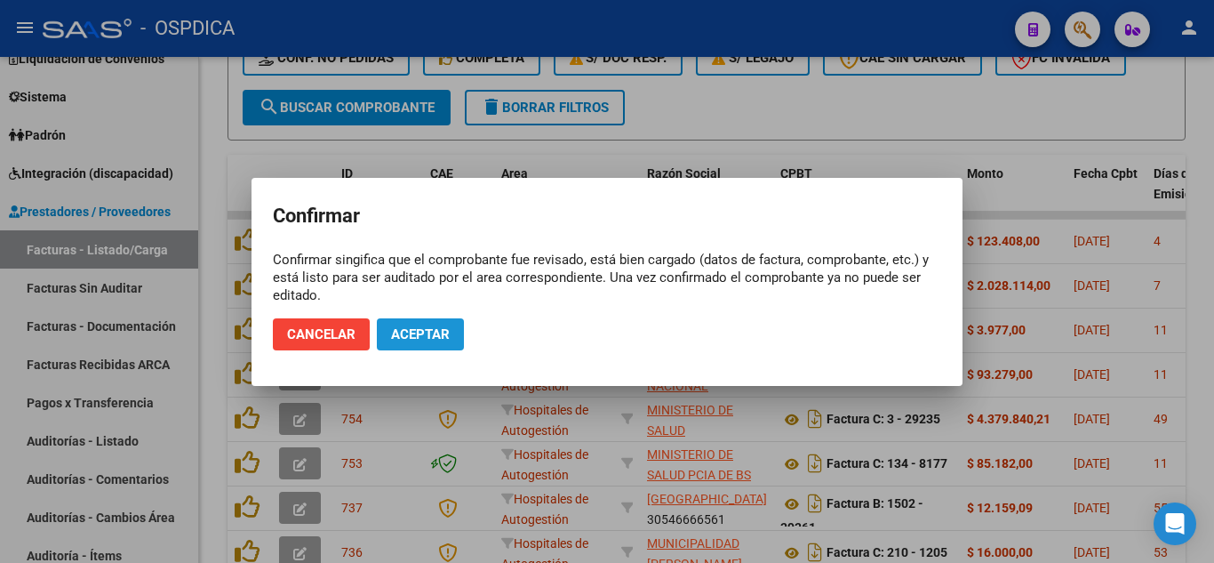
click at [441, 338] on span "Aceptar" at bounding box center [420, 334] width 59 height 16
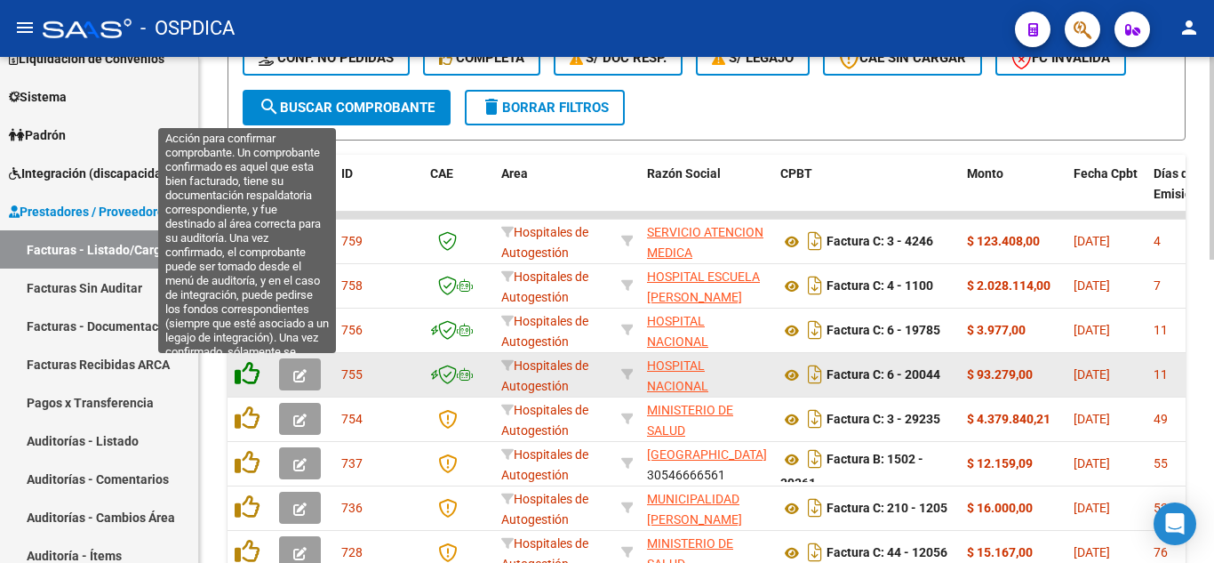
click at [241, 373] on icon at bounding box center [247, 373] width 25 height 25
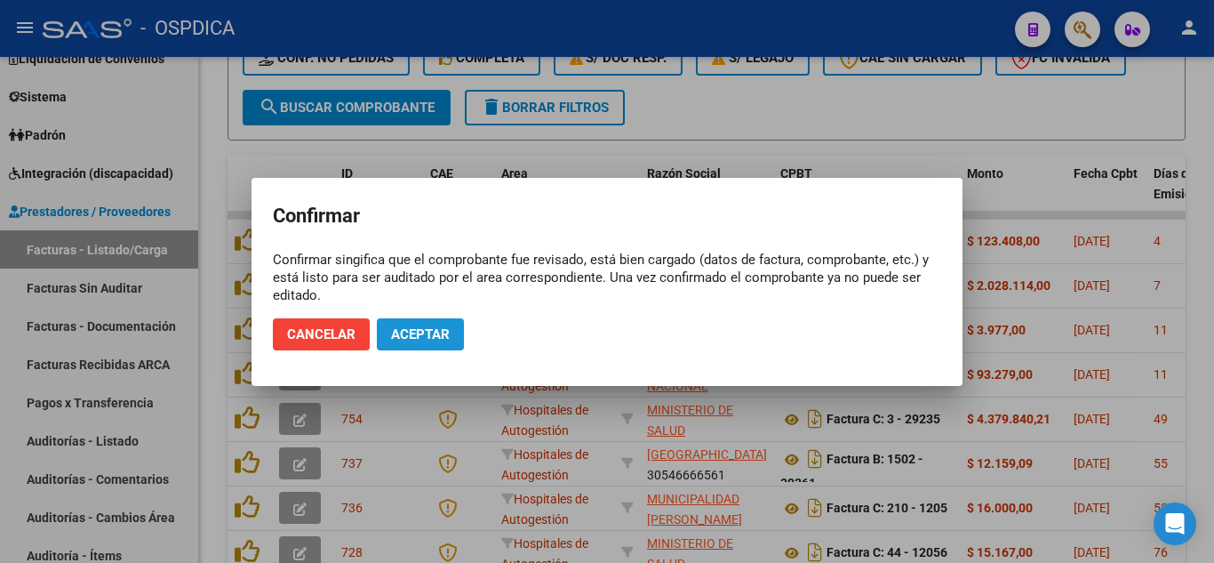
click at [422, 339] on span "Aceptar" at bounding box center [420, 334] width 59 height 16
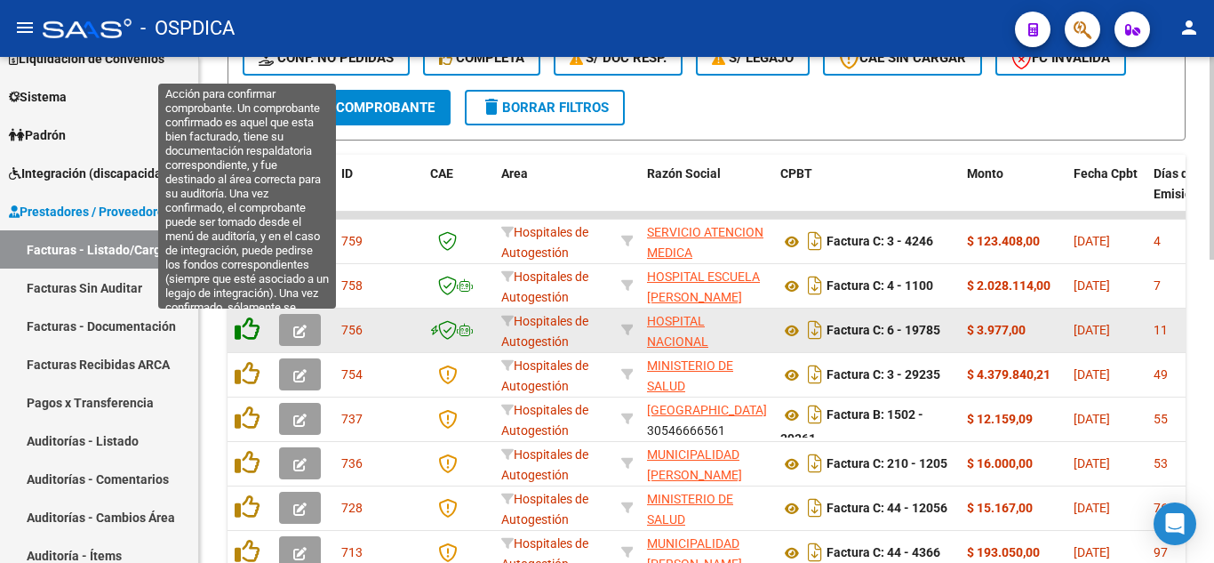
click at [246, 326] on icon at bounding box center [247, 328] width 25 height 25
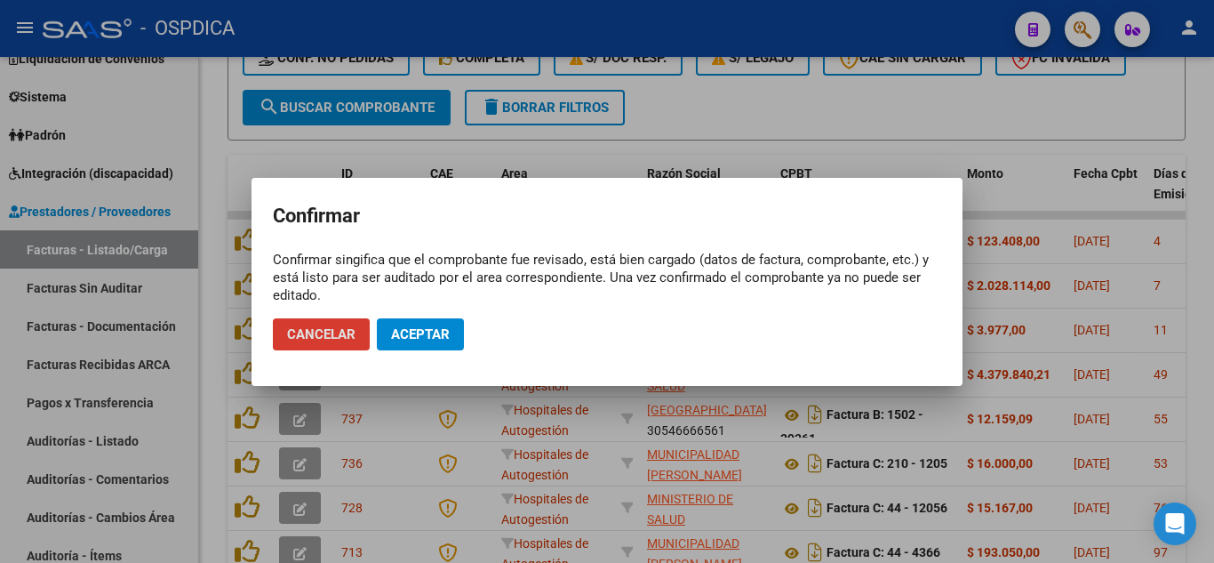
click at [415, 330] on span "Aceptar" at bounding box center [420, 334] width 59 height 16
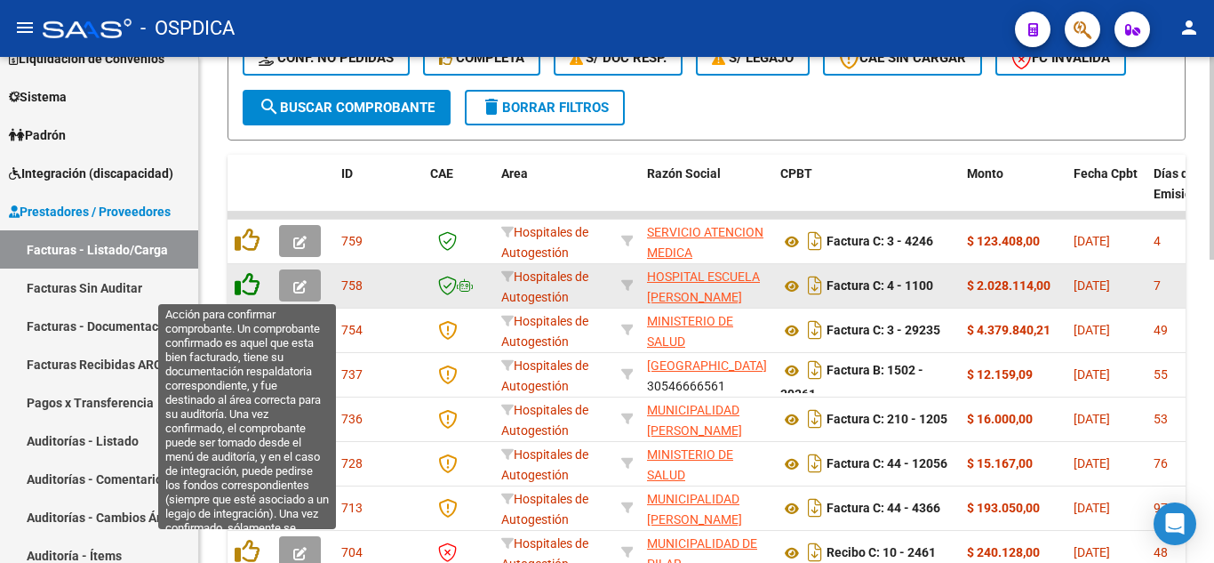
click at [255, 288] on icon at bounding box center [247, 284] width 25 height 25
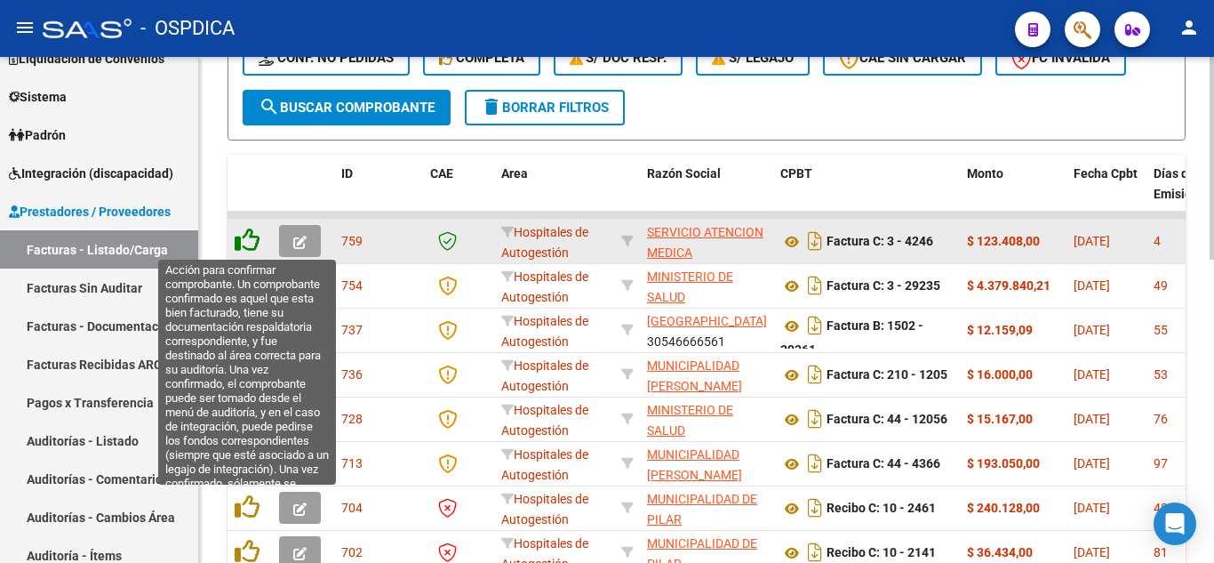
click at [244, 243] on icon at bounding box center [247, 240] width 25 height 25
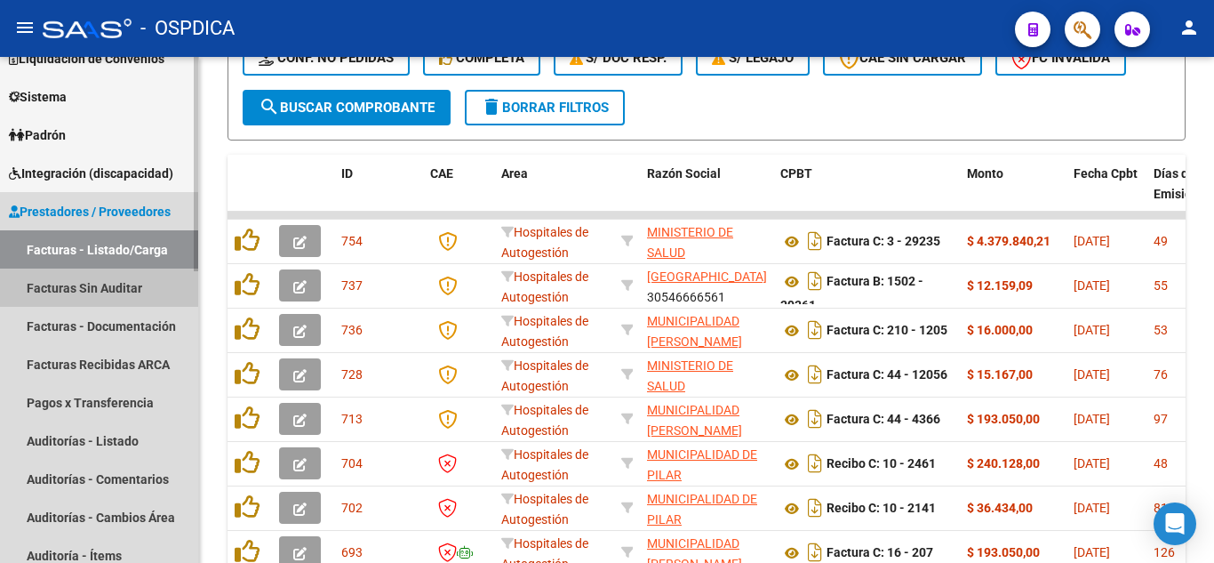
click at [113, 288] on link "Facturas Sin Auditar" at bounding box center [99, 287] width 198 height 38
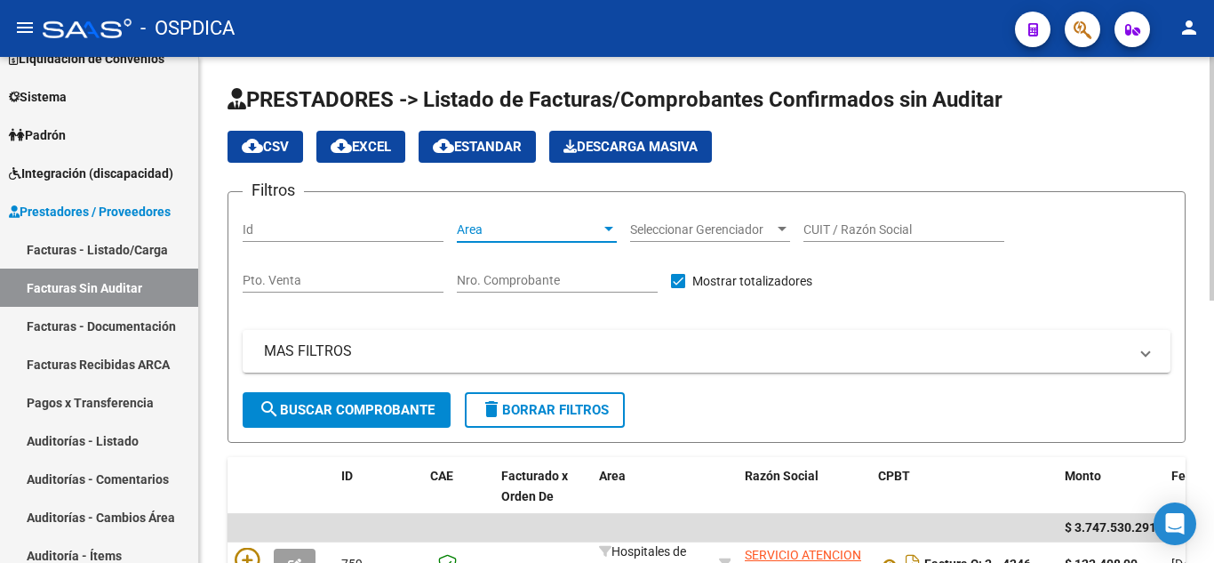
click at [596, 225] on span "Area" at bounding box center [529, 229] width 144 height 15
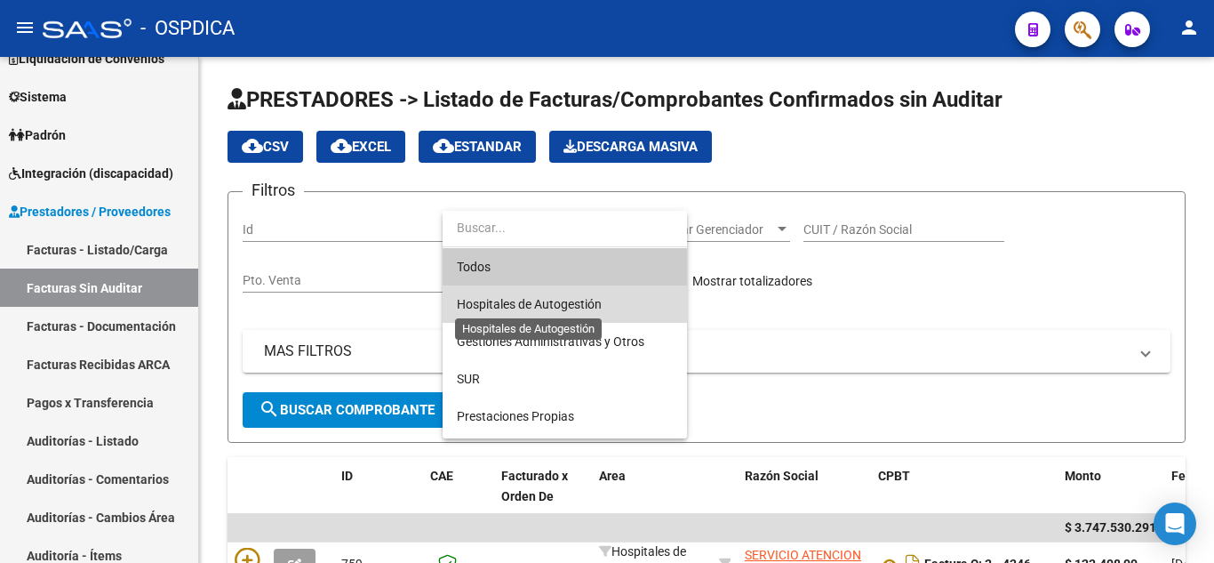
click at [569, 308] on span "Hospitales de Autogestión" at bounding box center [529, 304] width 145 height 14
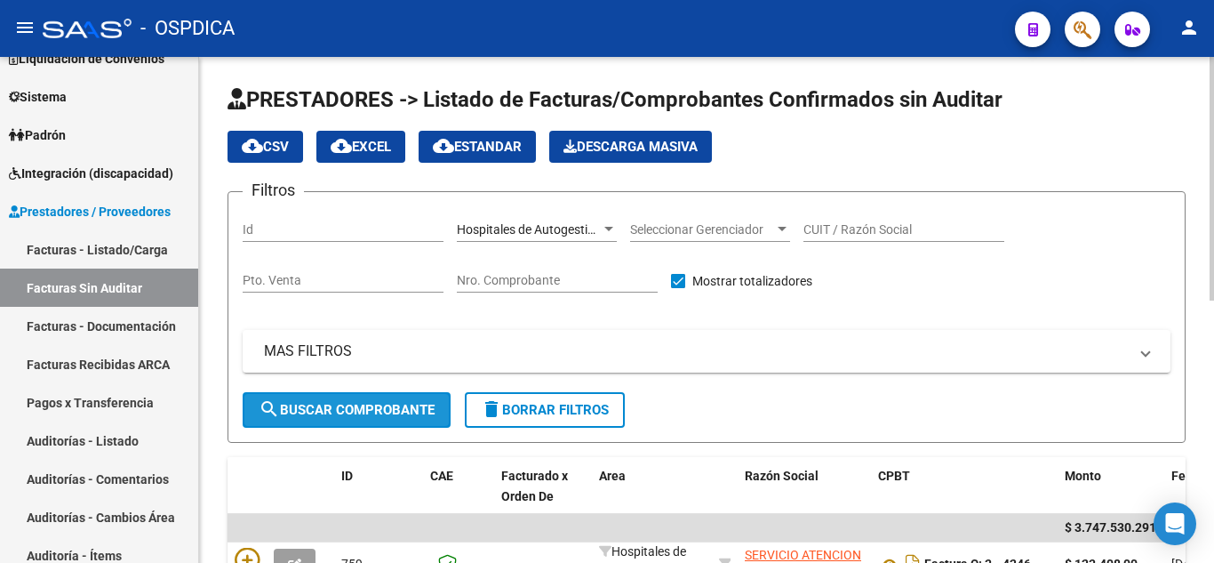
click at [355, 415] on span "search Buscar Comprobante" at bounding box center [347, 410] width 176 height 16
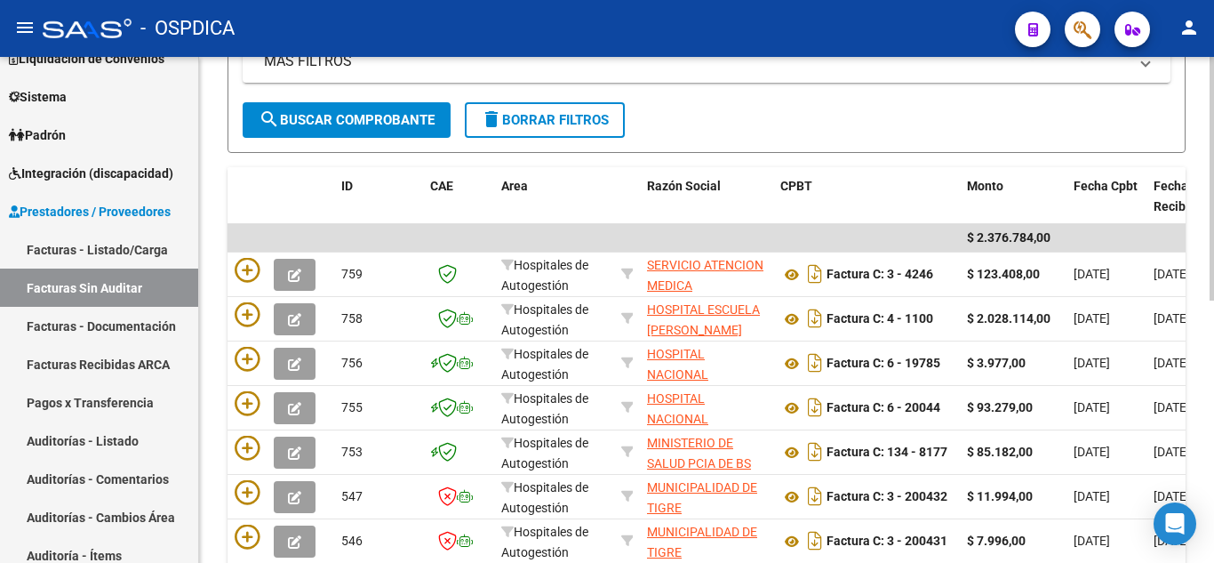
scroll to position [356, 0]
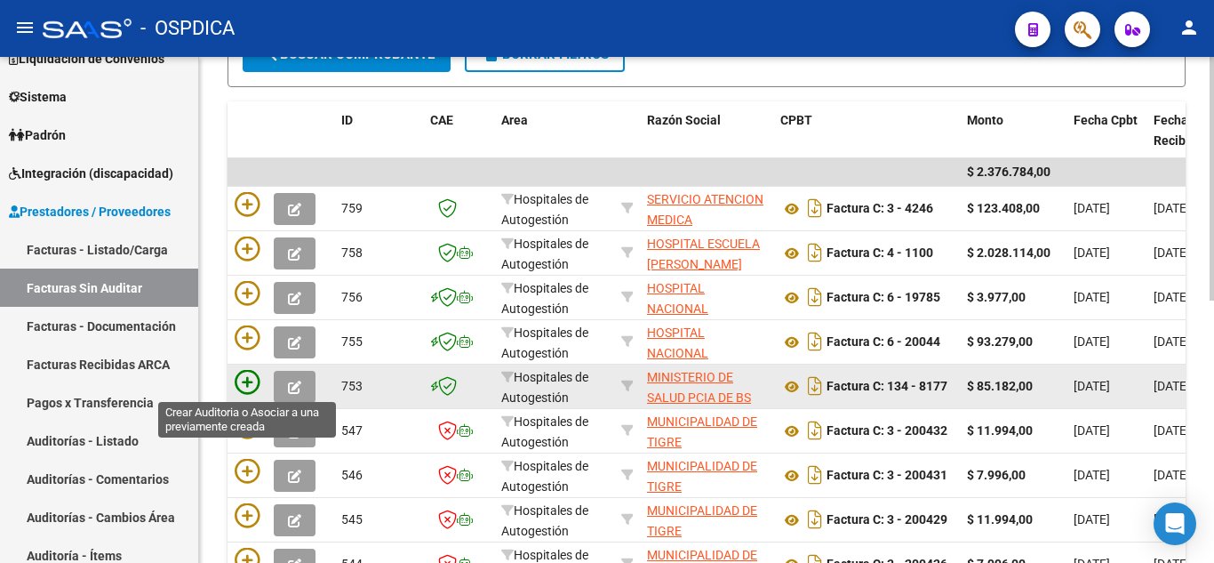
click at [251, 381] on icon at bounding box center [247, 382] width 25 height 25
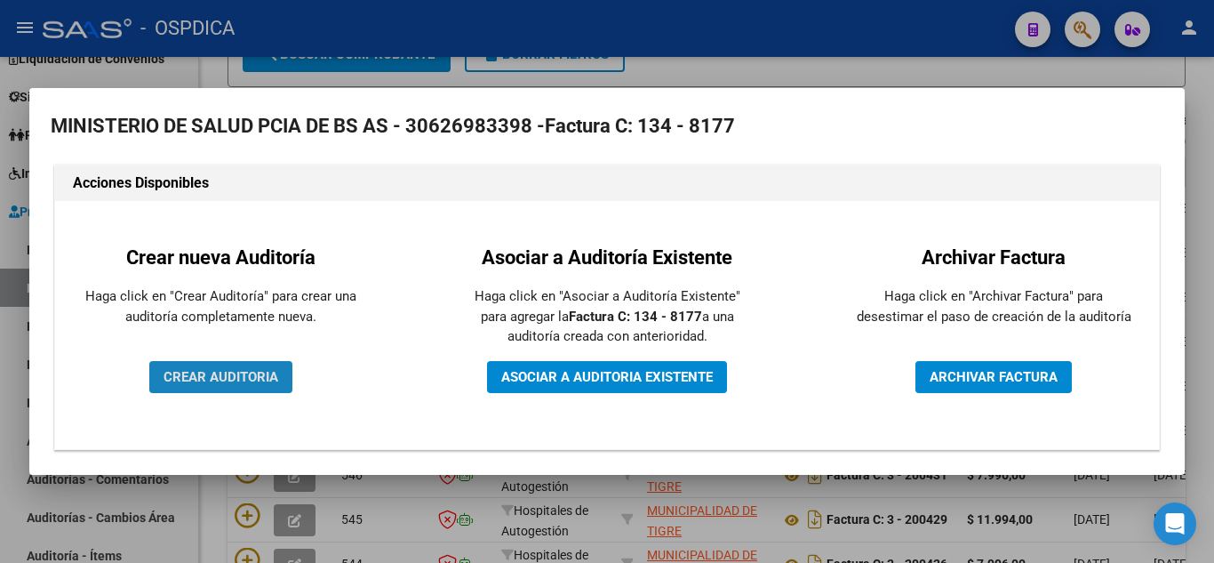
click at [251, 380] on span "CREAR AUDITORIA" at bounding box center [221, 377] width 115 height 16
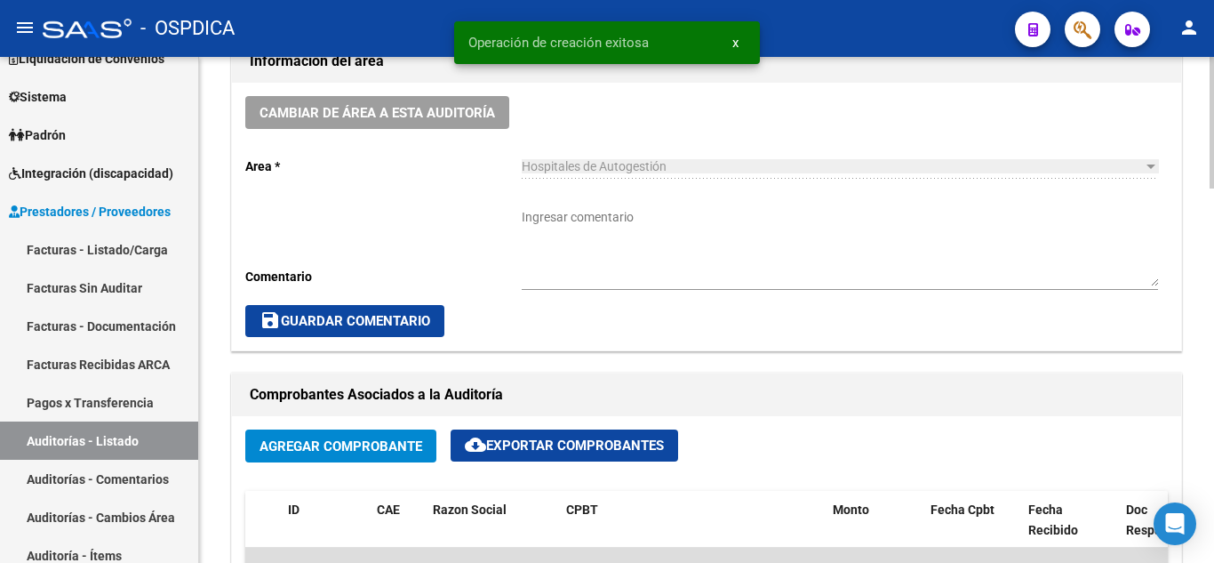
scroll to position [978, 0]
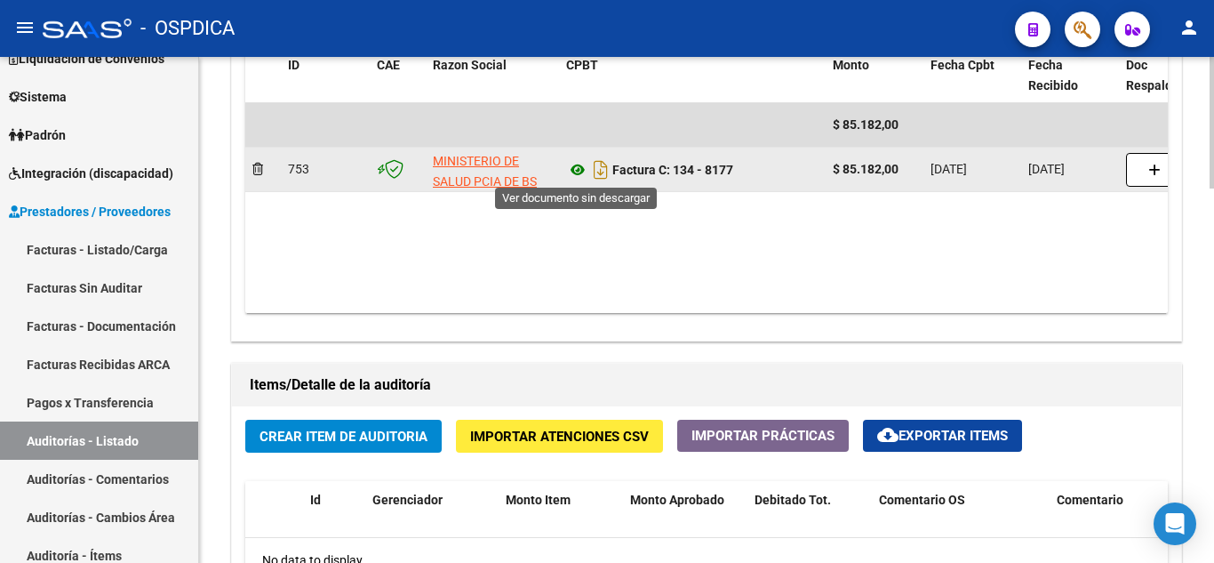
click at [575, 171] on icon at bounding box center [577, 169] width 23 height 21
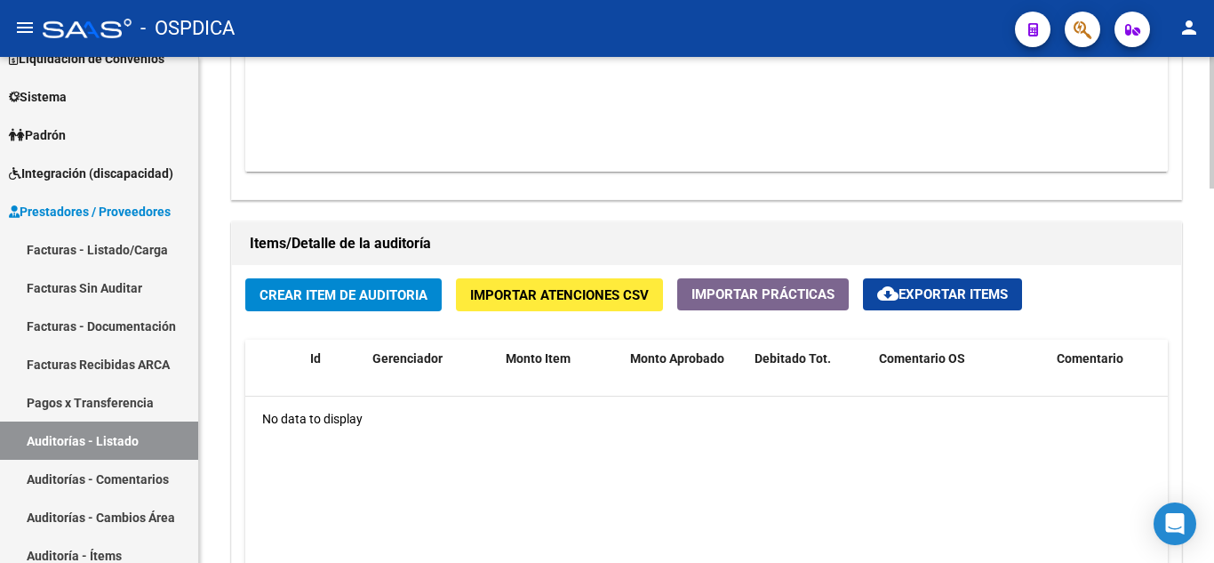
scroll to position [1156, 0]
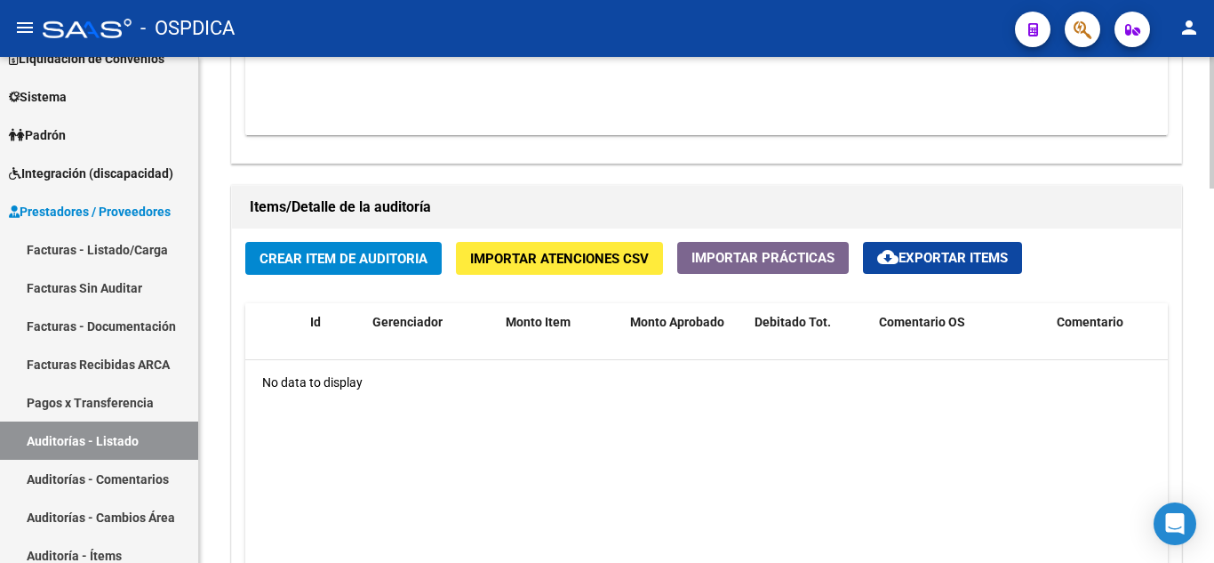
click at [354, 267] on button "Crear Item de Auditoria" at bounding box center [343, 258] width 196 height 33
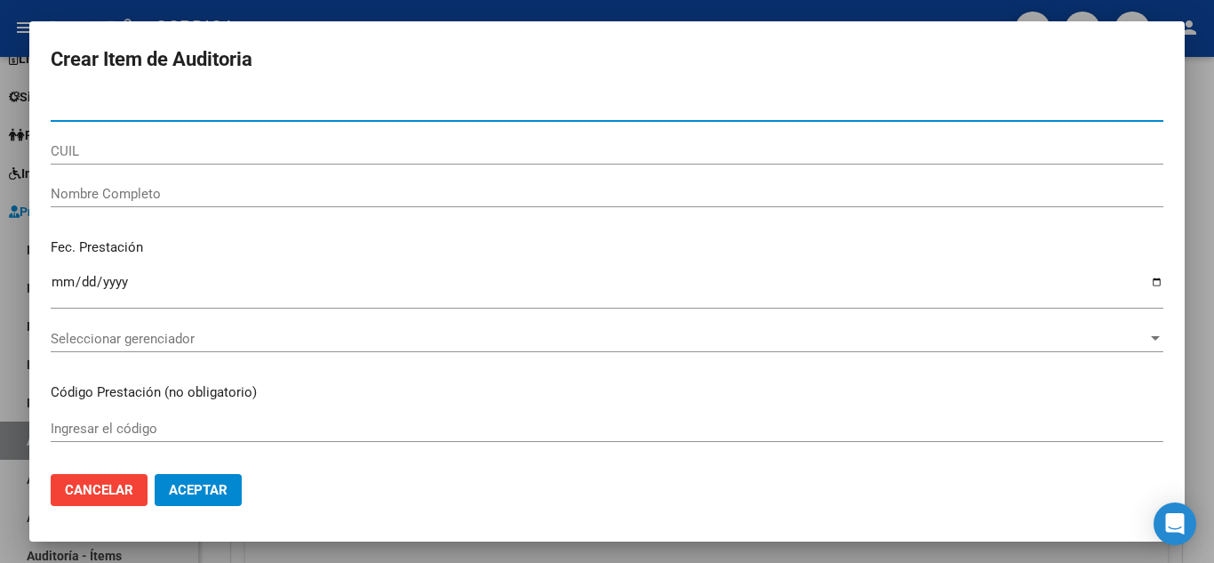
click at [246, 109] on input "Nro Documento" at bounding box center [607, 108] width 1113 height 16
click at [301, 107] on input "23108" at bounding box center [607, 108] width 1113 height 16
type input "23108893"
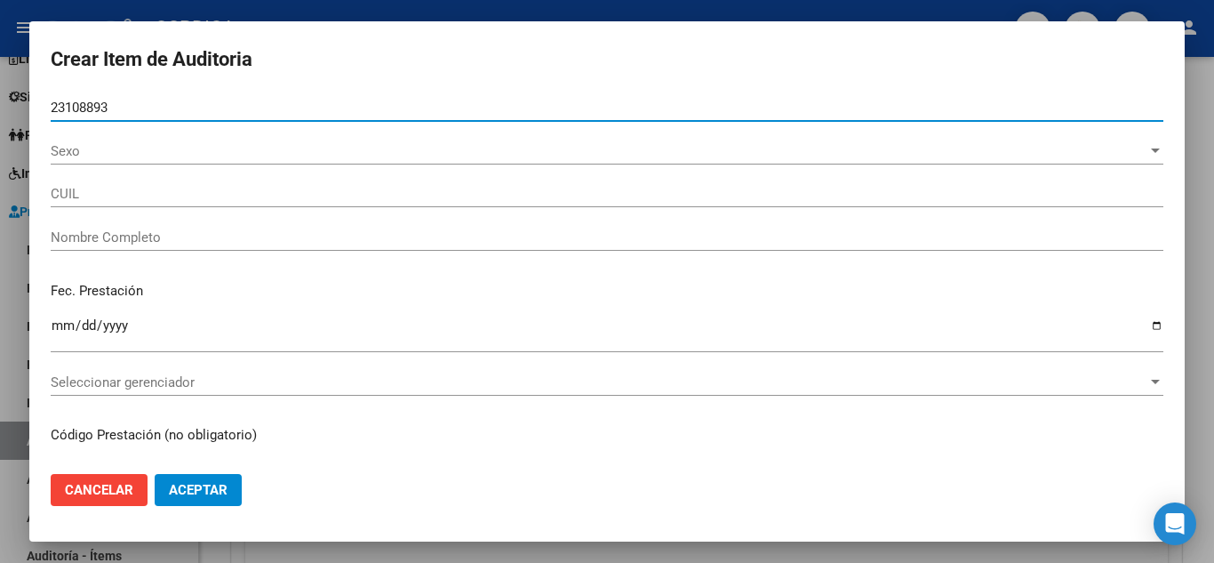
type input "20231088939"
type input "VERCELLONE CARLOS FABIAN -"
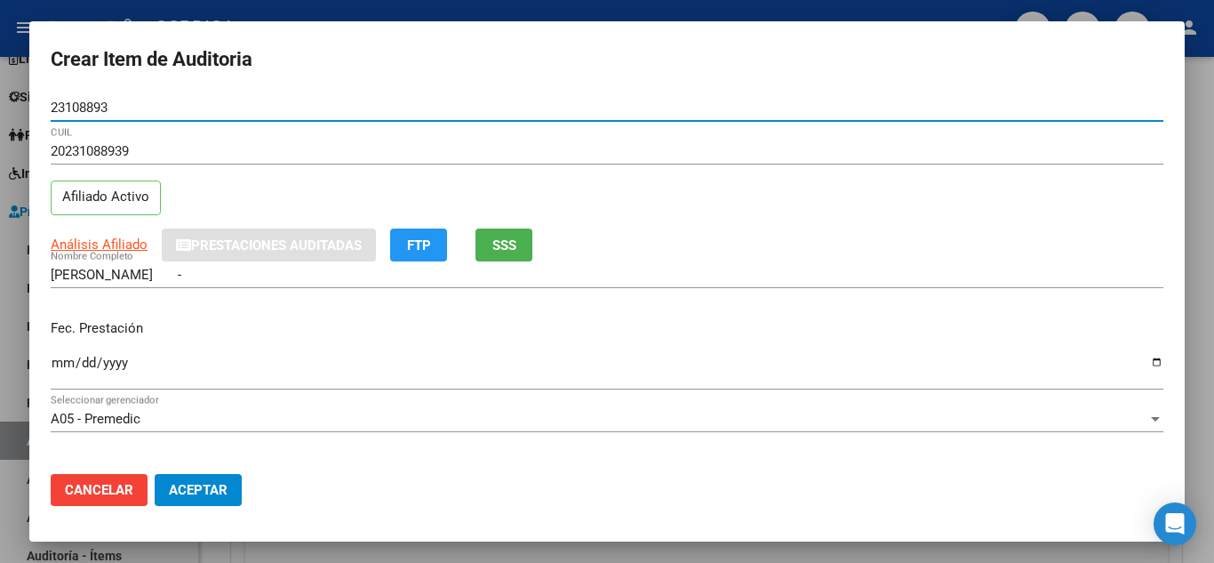
drag, startPoint x: 125, startPoint y: 105, endPoint x: 42, endPoint y: 100, distance: 83.7
click at [42, 100] on mat-dialog-content "23108893 Nro Documento 20231088939 CUIL Afiliado Activo Análisis Afiliado Prest…" at bounding box center [607, 276] width 1156 height 365
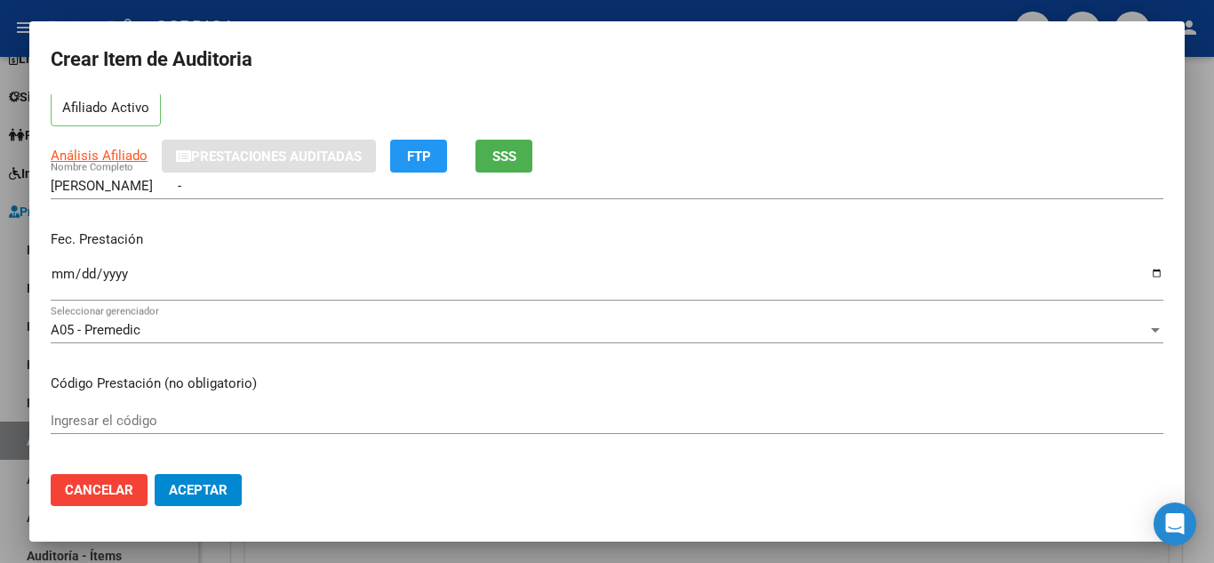
type input "23108893"
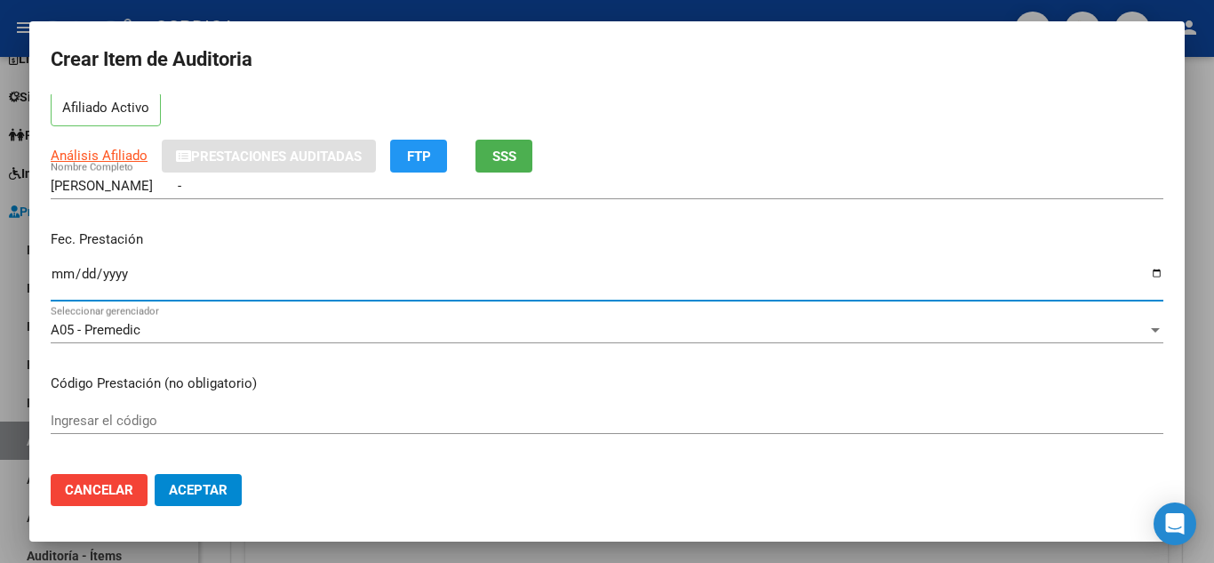
click at [67, 274] on input "Ingresar la fecha" at bounding box center [607, 281] width 1113 height 28
type input "2025-07-12"
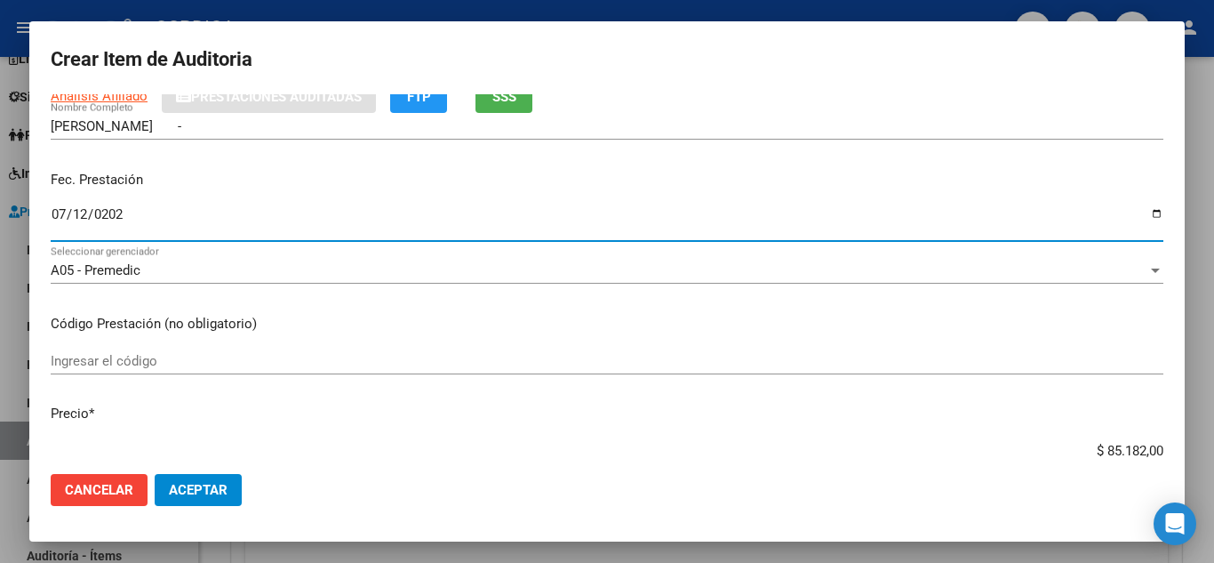
scroll to position [178, 0]
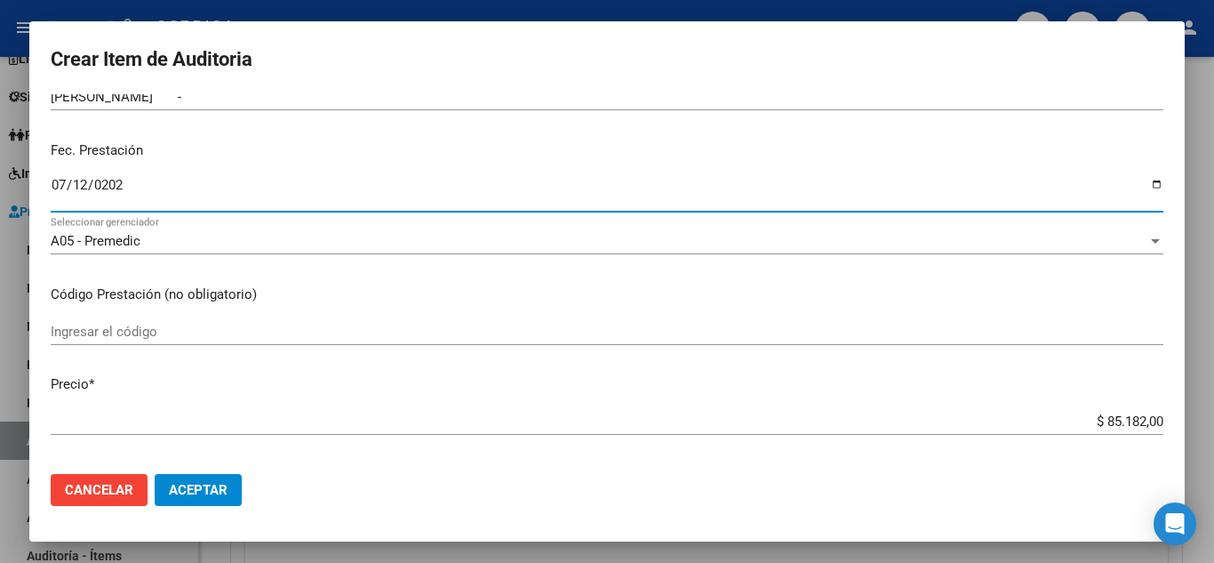
click at [357, 324] on input "Ingresar el código" at bounding box center [607, 332] width 1113 height 16
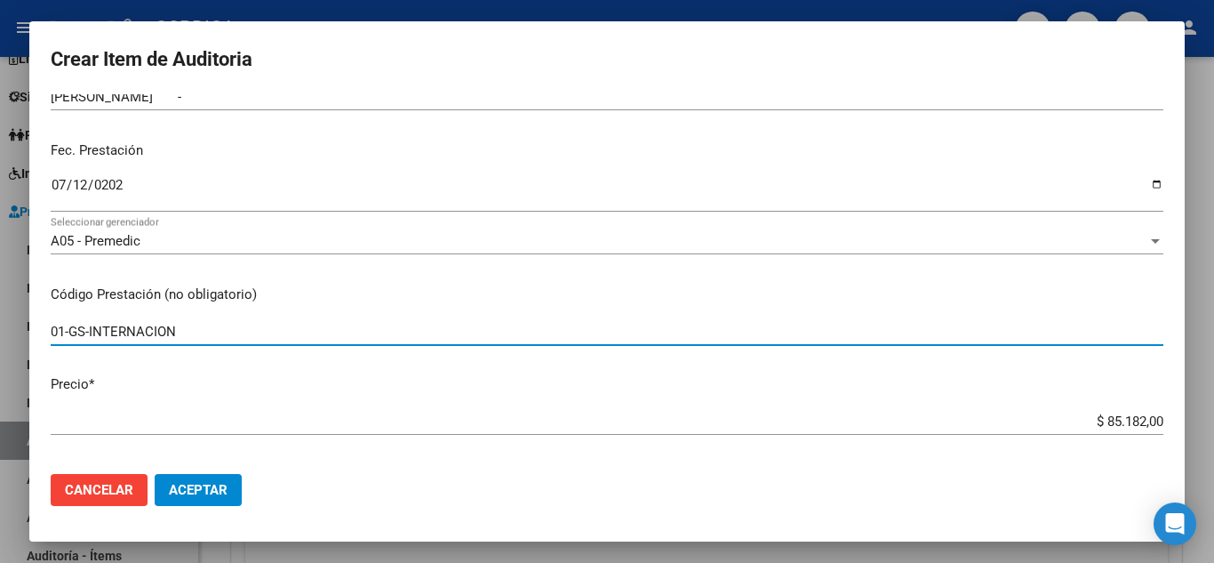
type input "01-GS-INTERNACION"
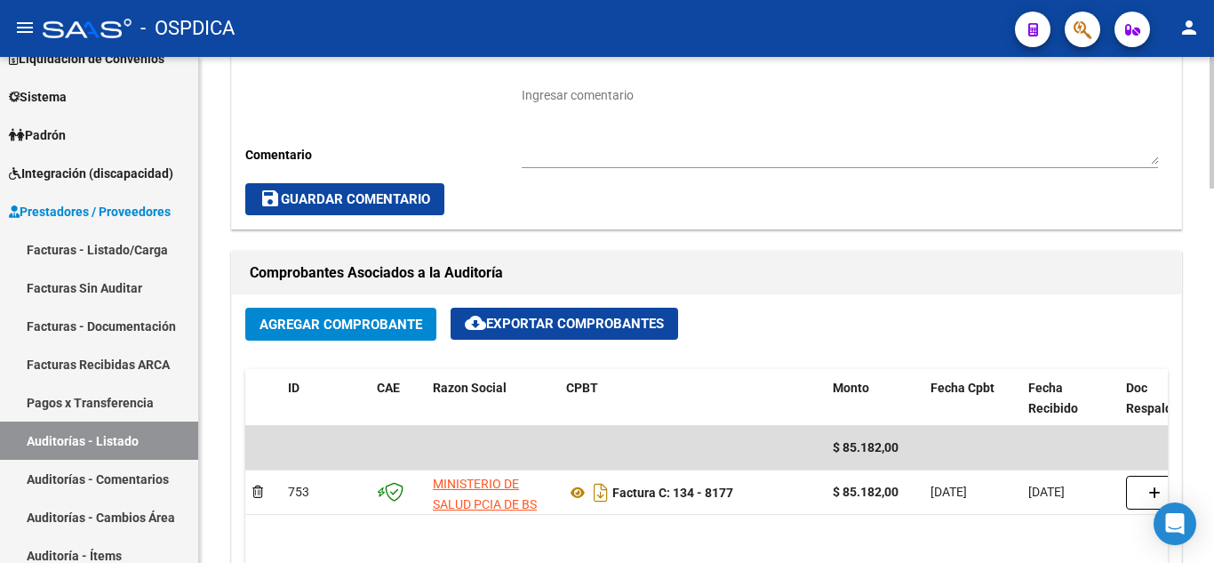
scroll to position [622, 0]
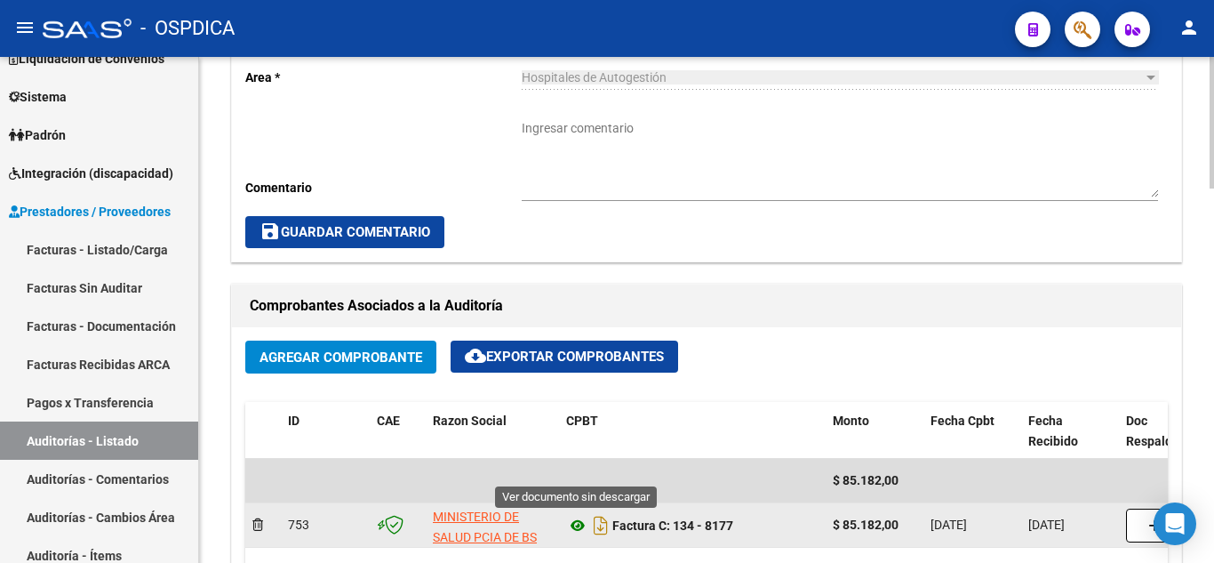
click at [577, 521] on icon at bounding box center [577, 525] width 23 height 21
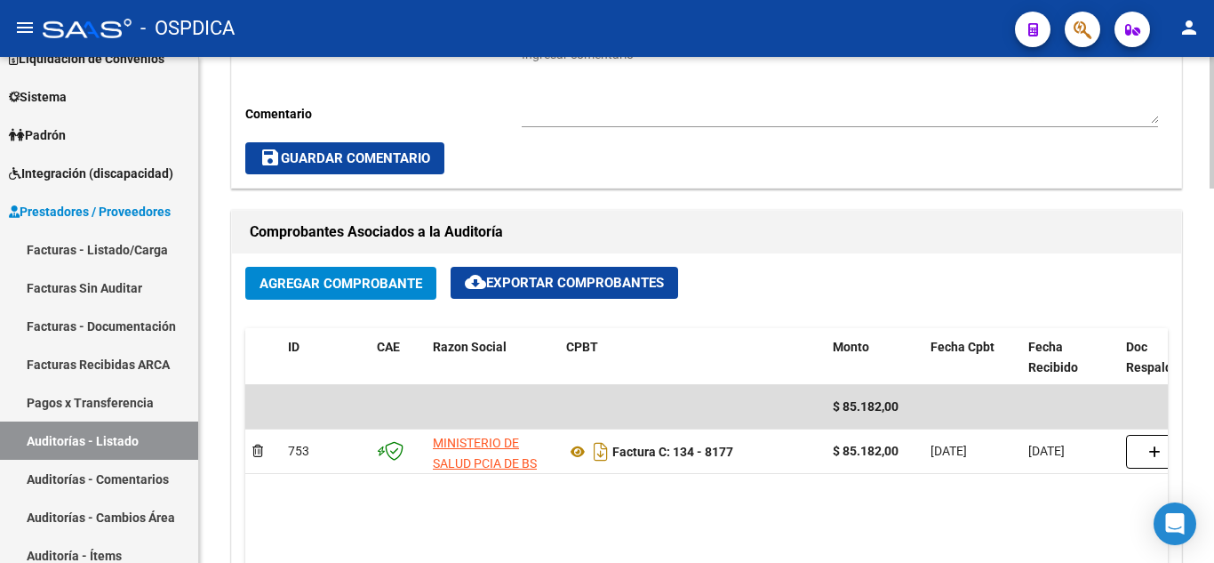
scroll to position [800, 0]
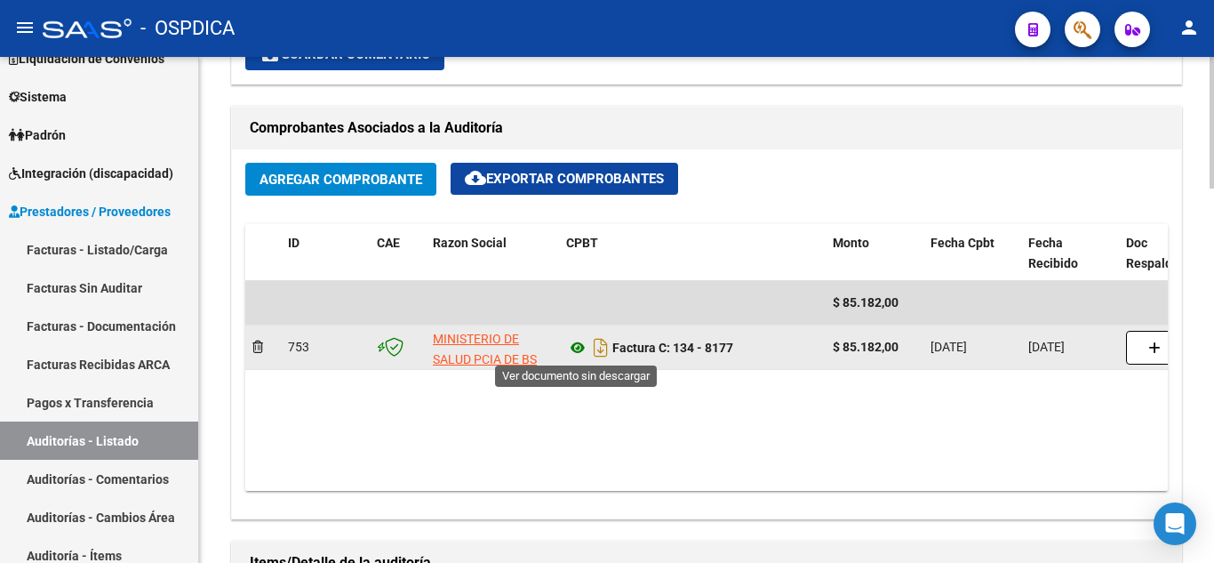
click at [580, 346] on icon at bounding box center [577, 347] width 23 height 21
click at [575, 344] on icon at bounding box center [577, 347] width 23 height 21
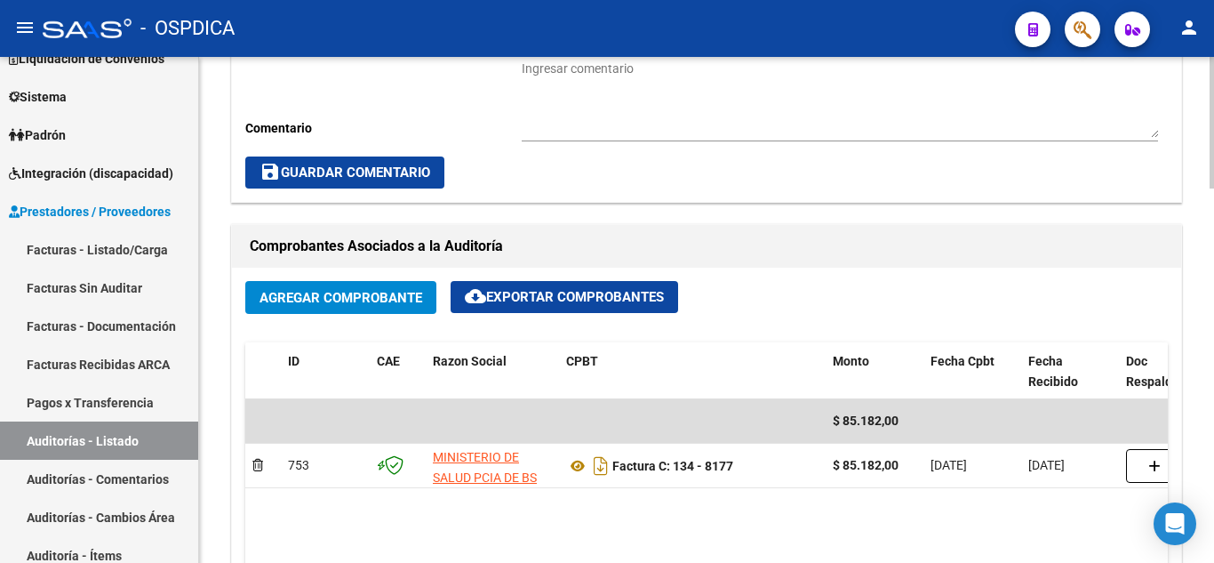
scroll to position [711, 0]
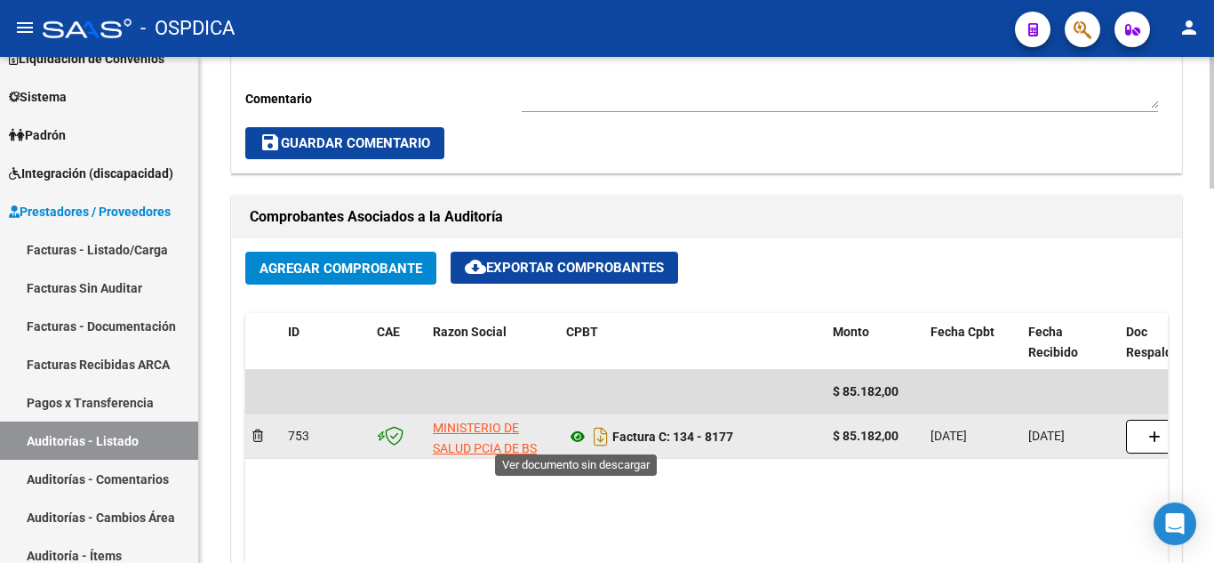
click at [573, 440] on icon at bounding box center [577, 436] width 23 height 21
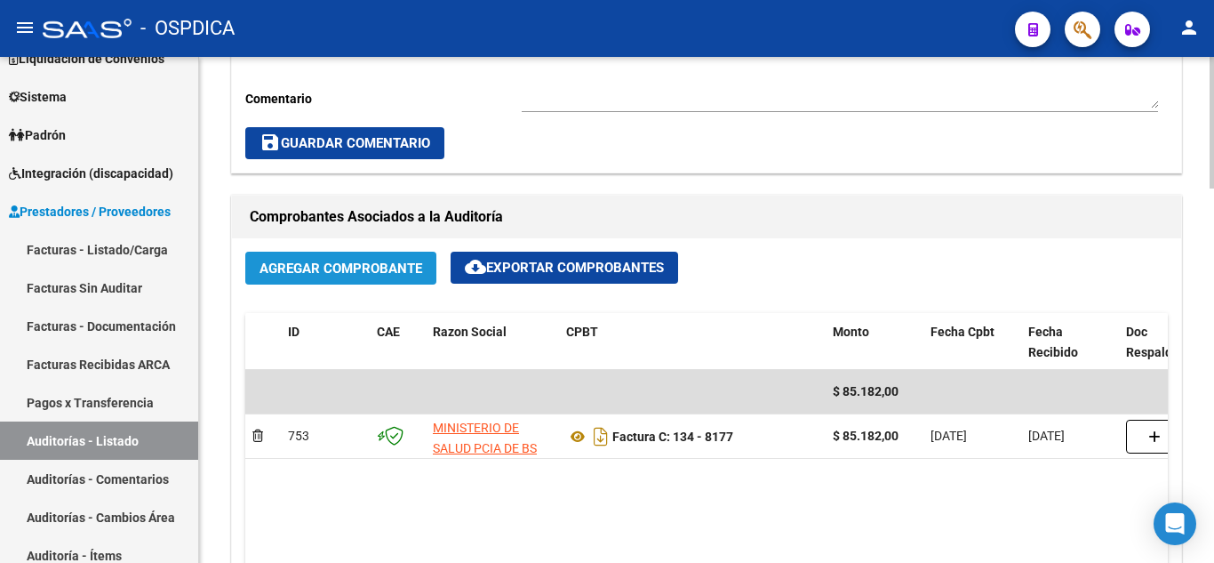
click at [307, 262] on span "Agregar Comprobante" at bounding box center [341, 268] width 163 height 16
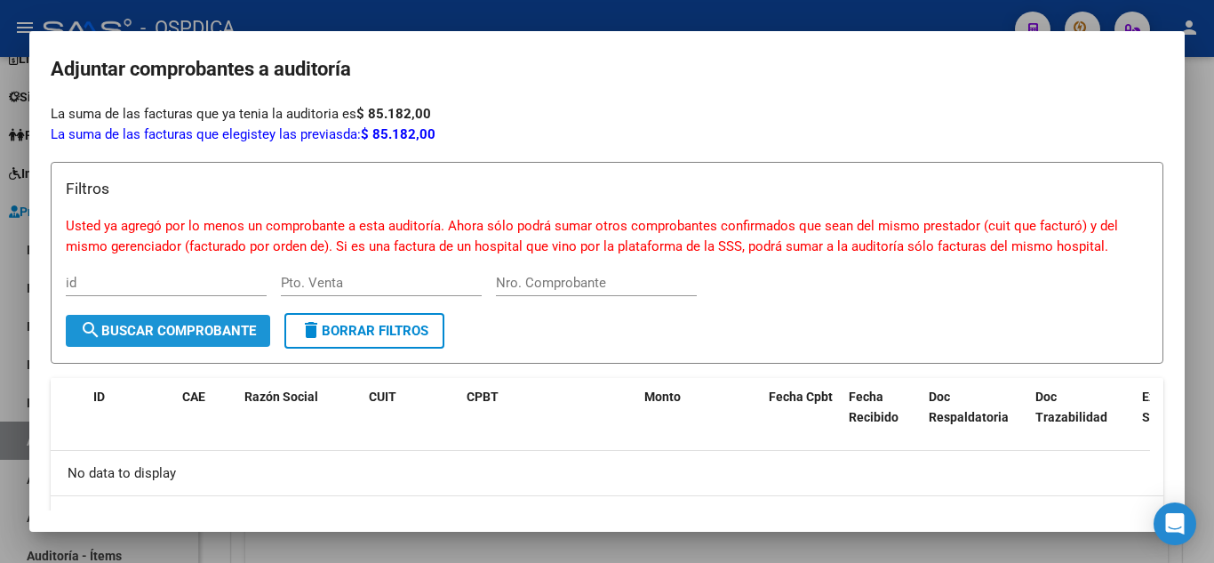
click at [233, 326] on span "search Buscar Comprobante" at bounding box center [168, 331] width 176 height 16
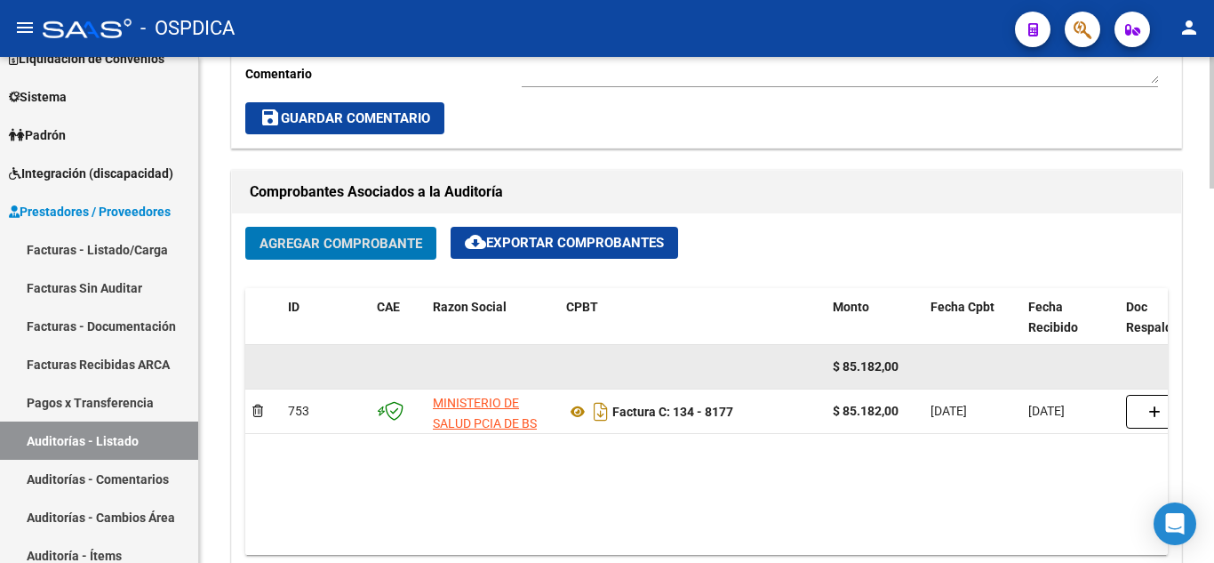
scroll to position [800, 0]
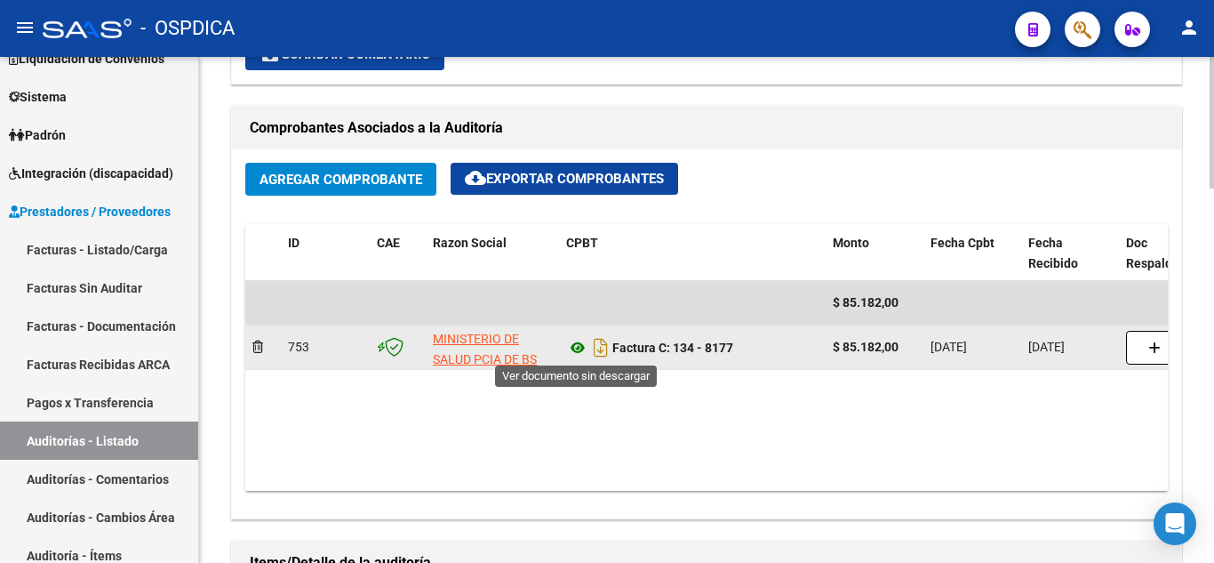
click at [583, 351] on icon at bounding box center [577, 347] width 23 height 21
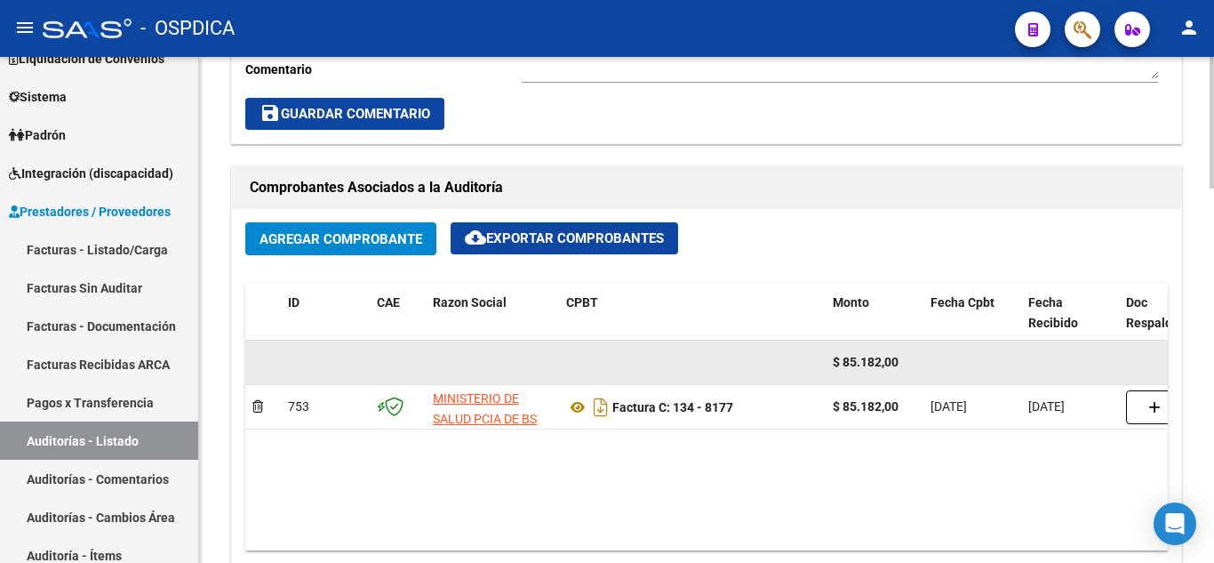
scroll to position [711, 0]
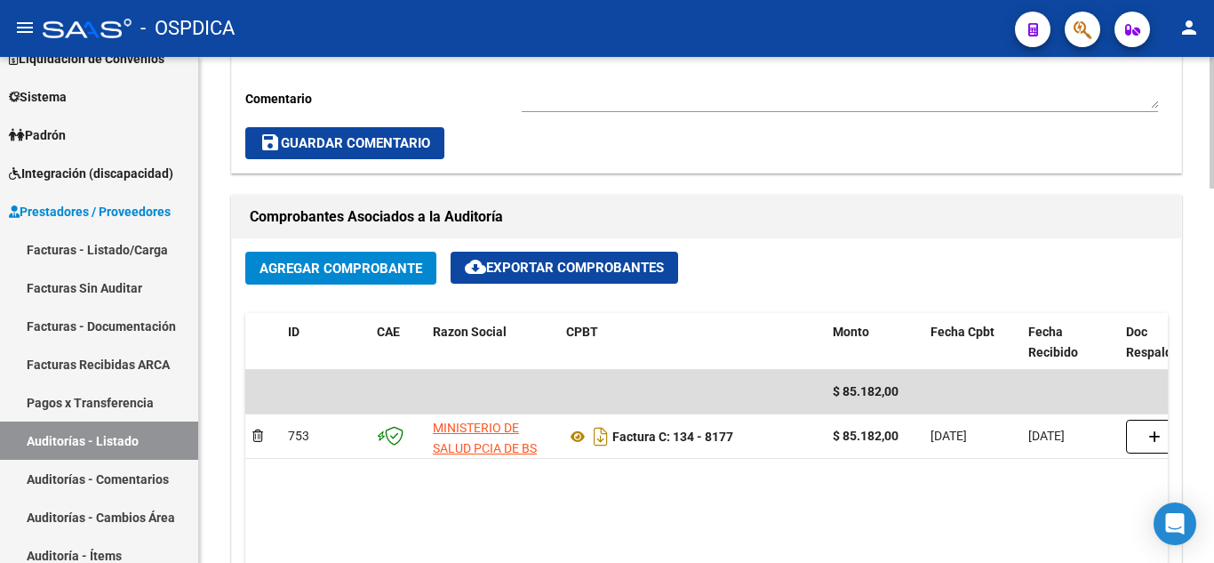
click at [350, 274] on span "Agregar Comprobante" at bounding box center [341, 268] width 163 height 16
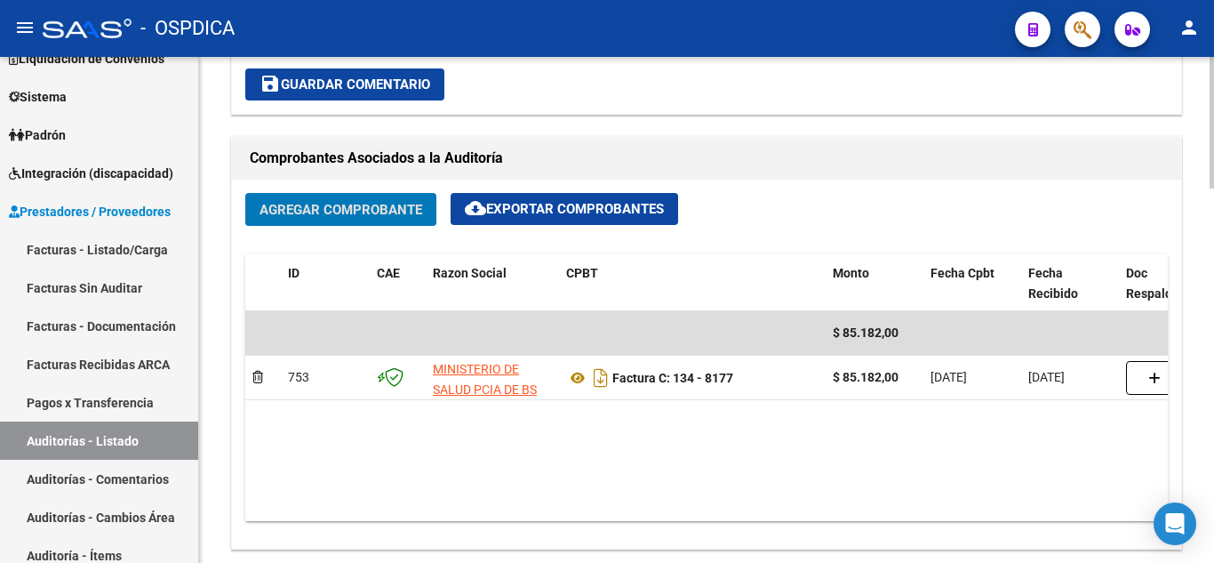
scroll to position [800, 0]
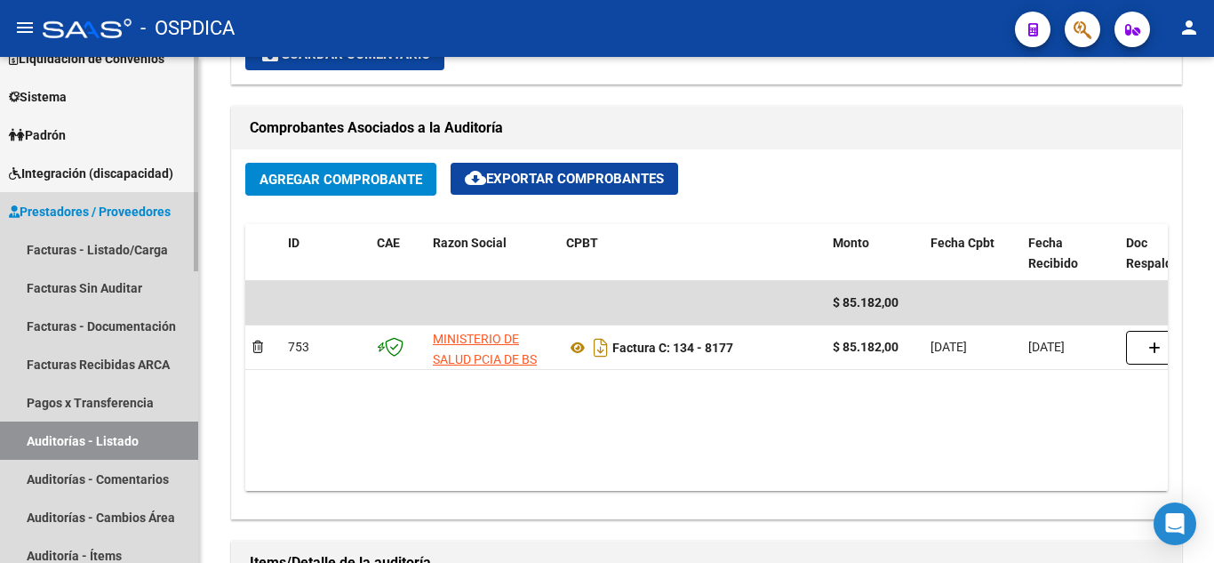
click at [90, 436] on link "Auditorías - Listado" at bounding box center [99, 440] width 198 height 38
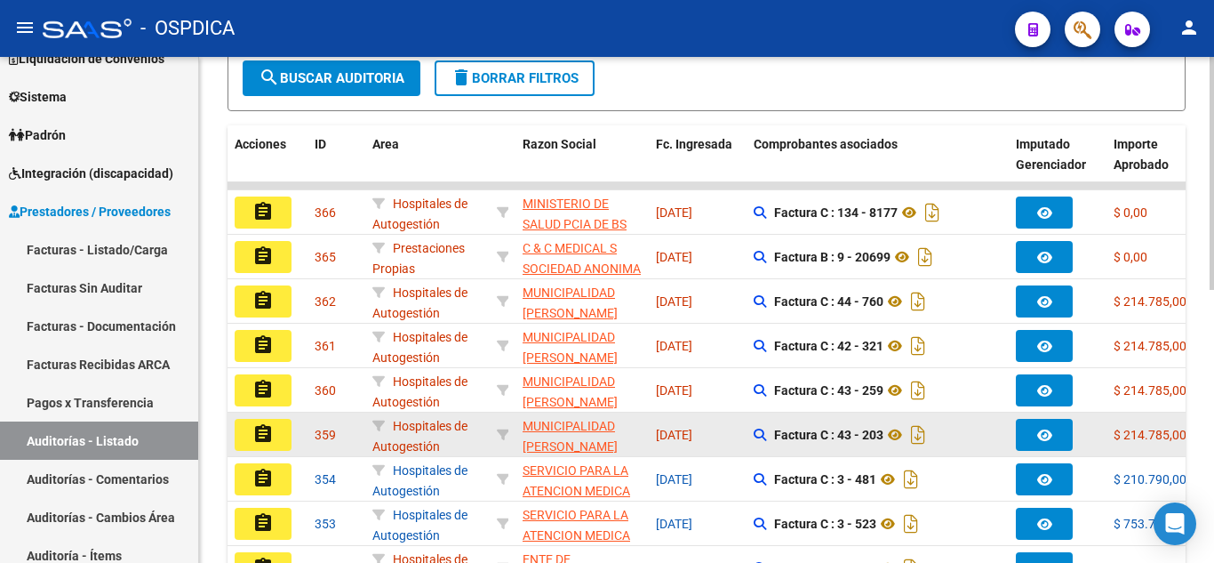
scroll to position [328, 0]
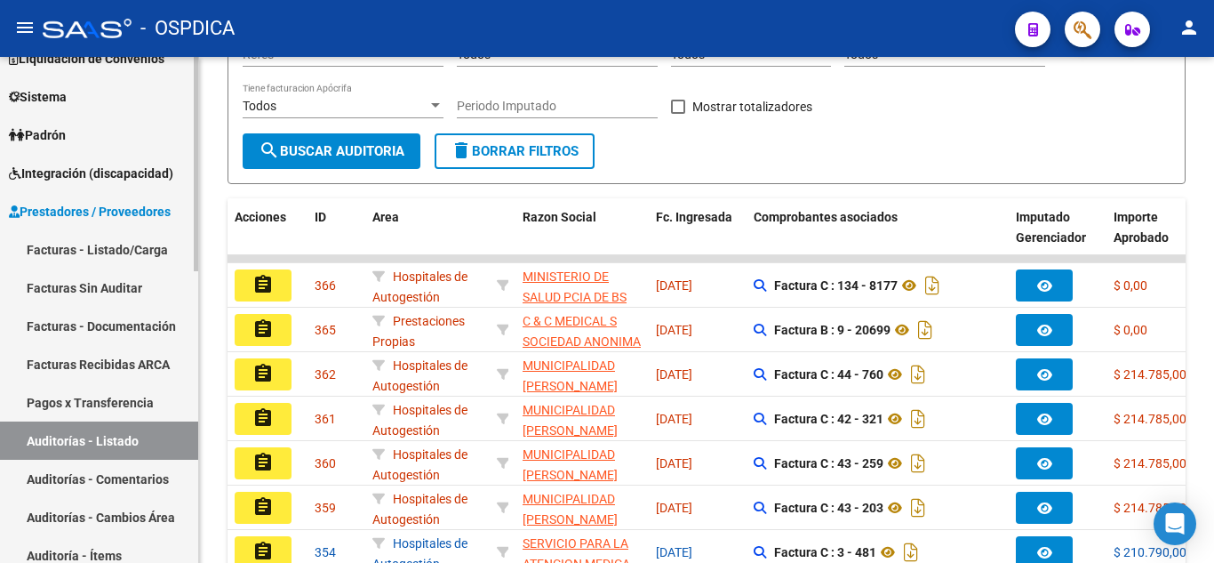
click at [102, 287] on link "Facturas Sin Auditar" at bounding box center [99, 287] width 198 height 38
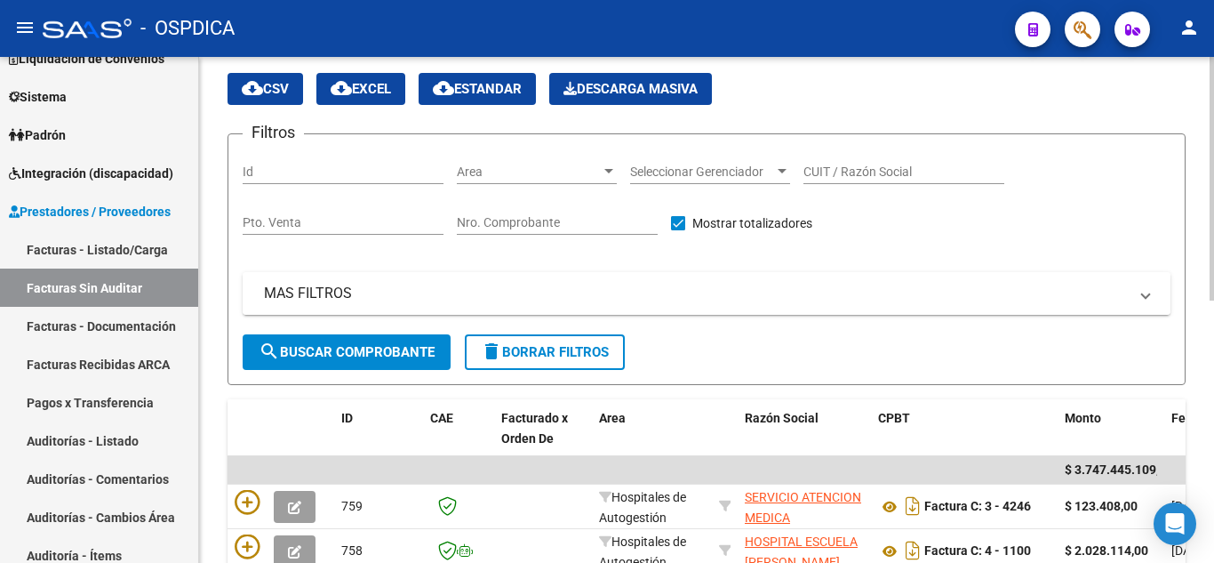
scroll to position [328, 0]
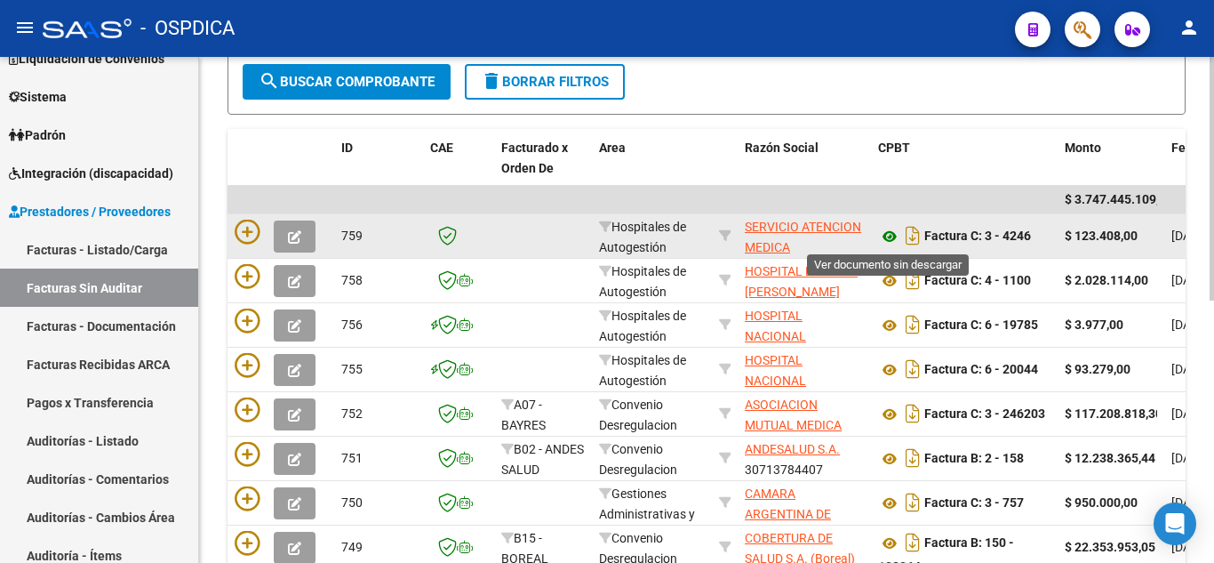
click at [886, 238] on icon at bounding box center [889, 236] width 23 height 21
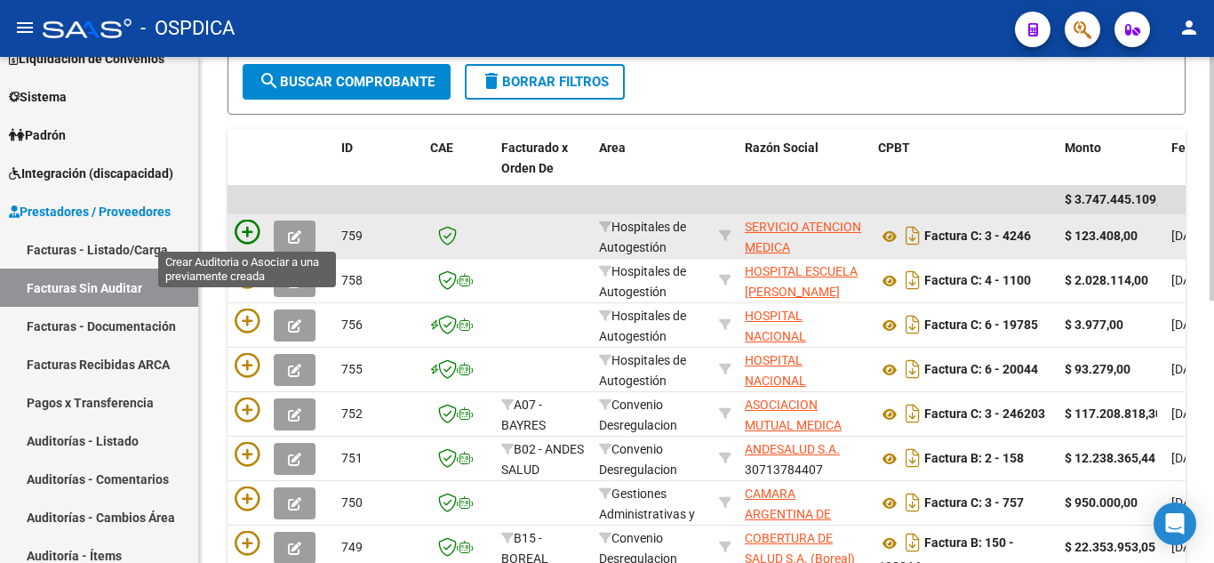
click at [251, 232] on icon at bounding box center [247, 232] width 25 height 25
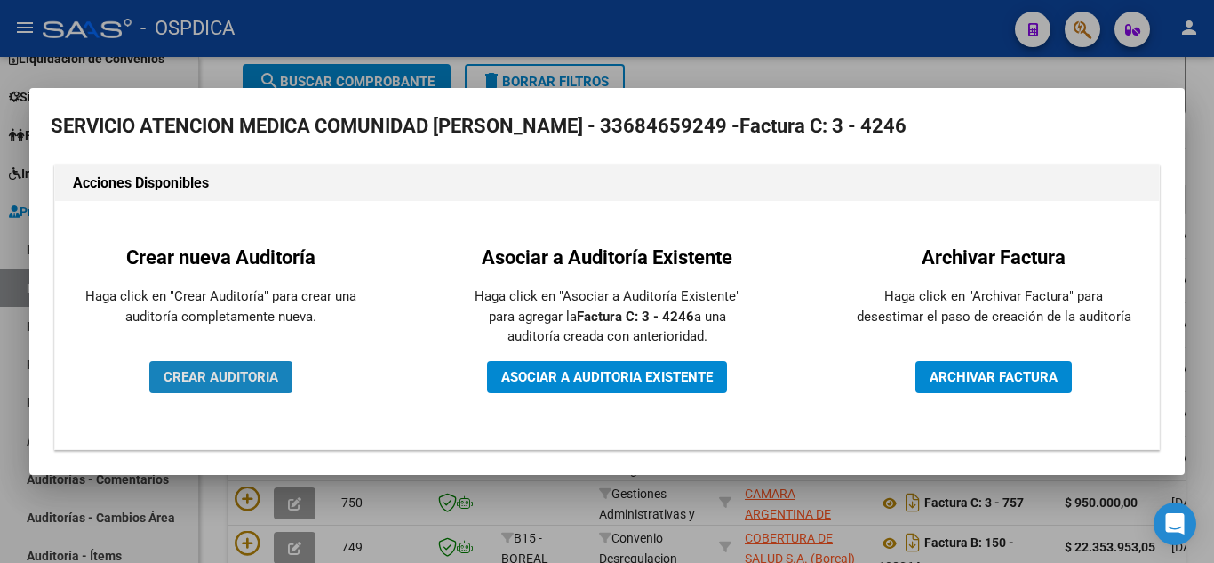
click at [252, 383] on span "CREAR AUDITORIA" at bounding box center [221, 377] width 115 height 16
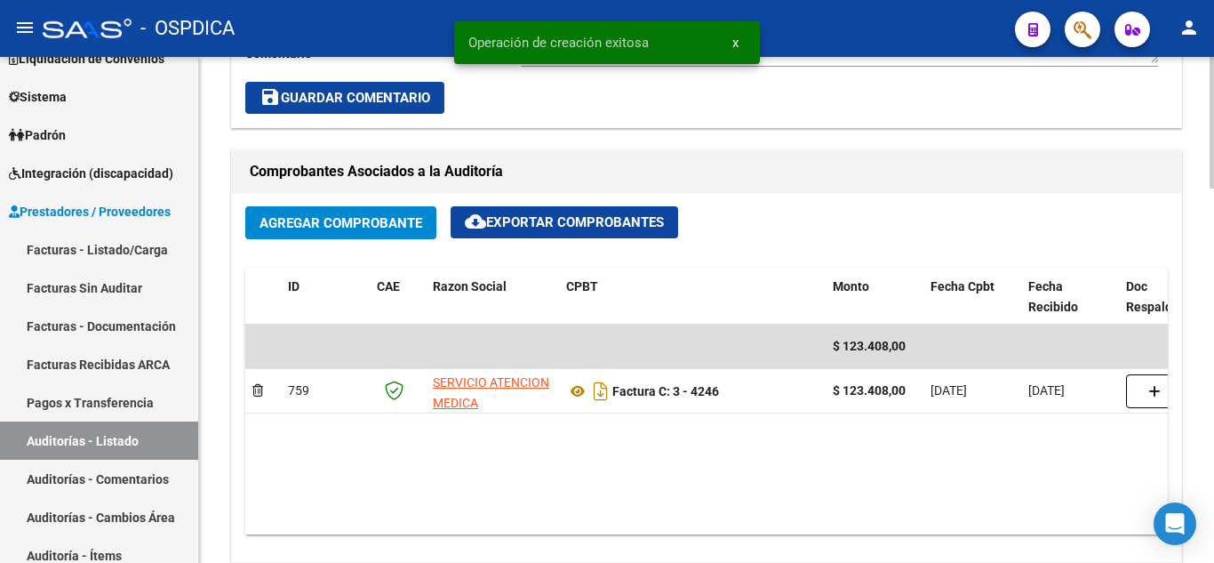
scroll to position [800, 0]
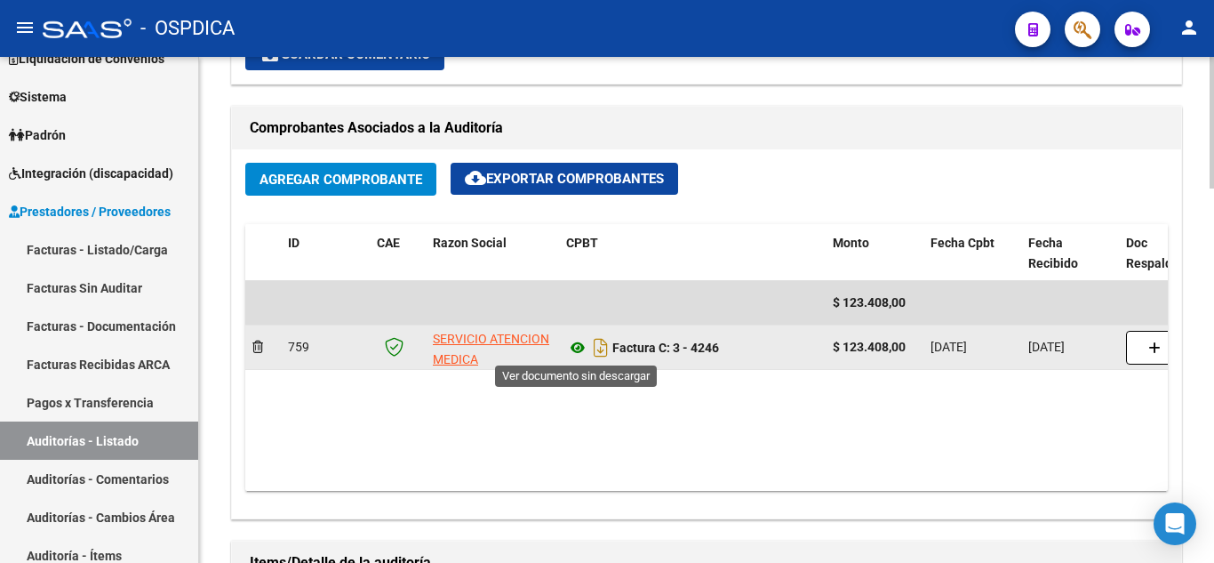
click at [579, 348] on icon at bounding box center [577, 347] width 23 height 21
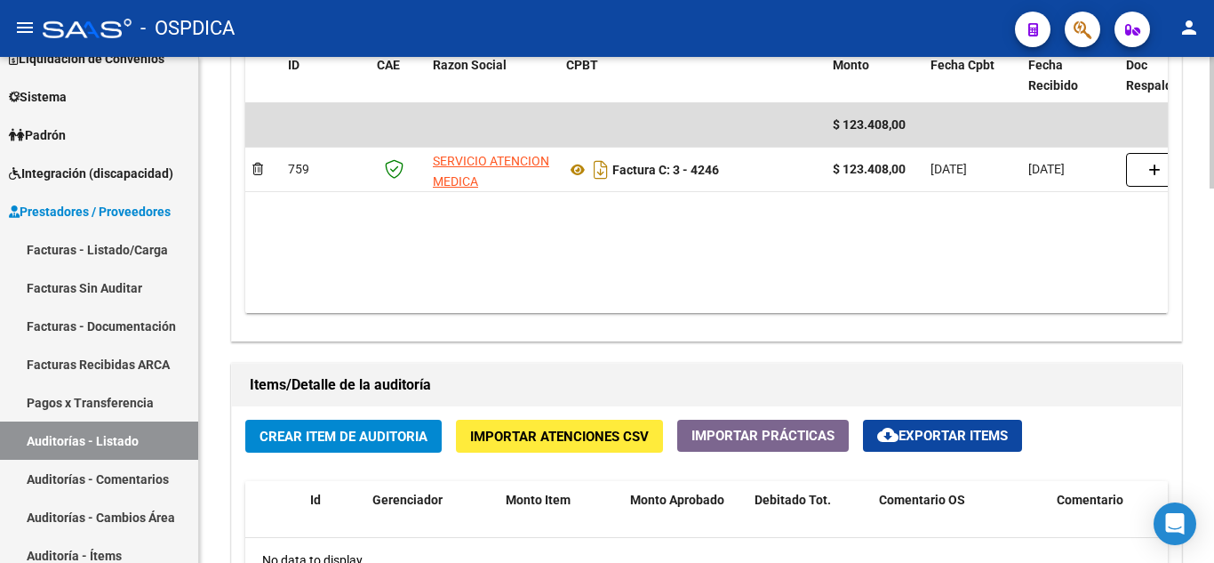
click at [357, 437] on span "Crear Item de Auditoria" at bounding box center [344, 437] width 168 height 16
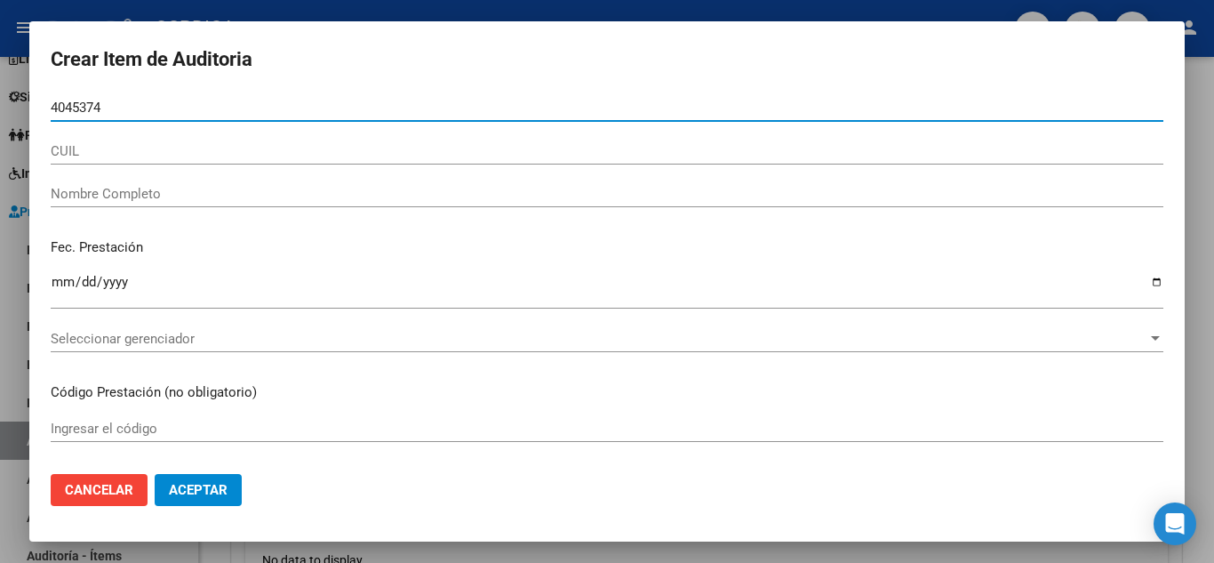
type input "40453740"
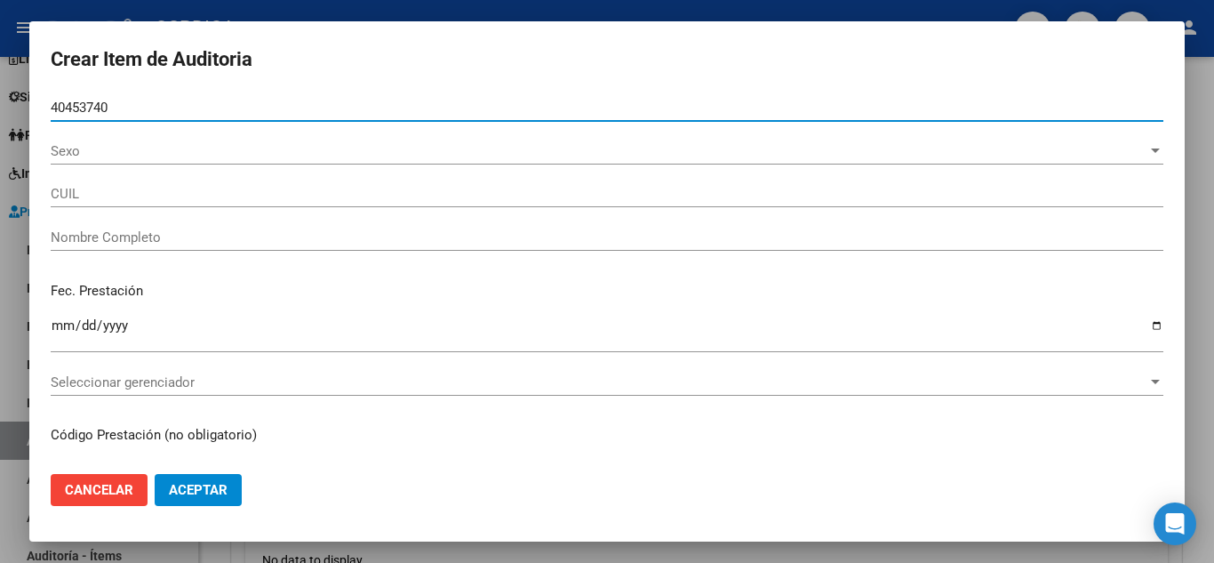
type input "20404537408"
type input "TORRES ISRAEL MARCOS -"
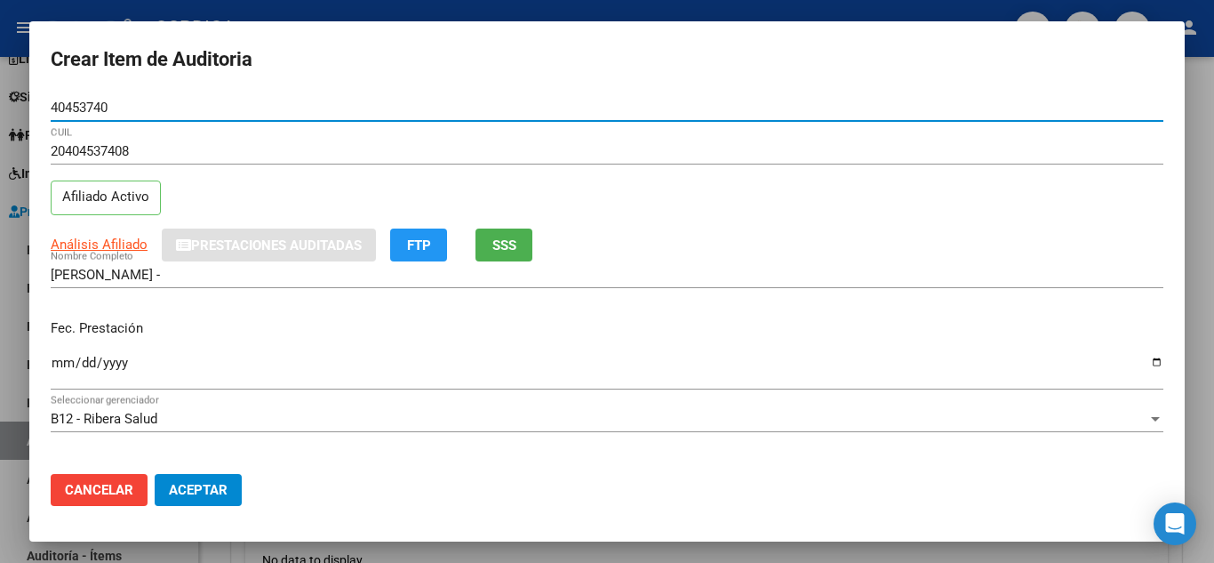
type input "40453740"
drag, startPoint x: 124, startPoint y: 106, endPoint x: 1, endPoint y: 94, distance: 124.1
click at [1, 94] on div "Crear Item de Auditoria 40453740 Nro Documento 20404537408 CUIL Afiliado Activo…" at bounding box center [607, 281] width 1214 height 563
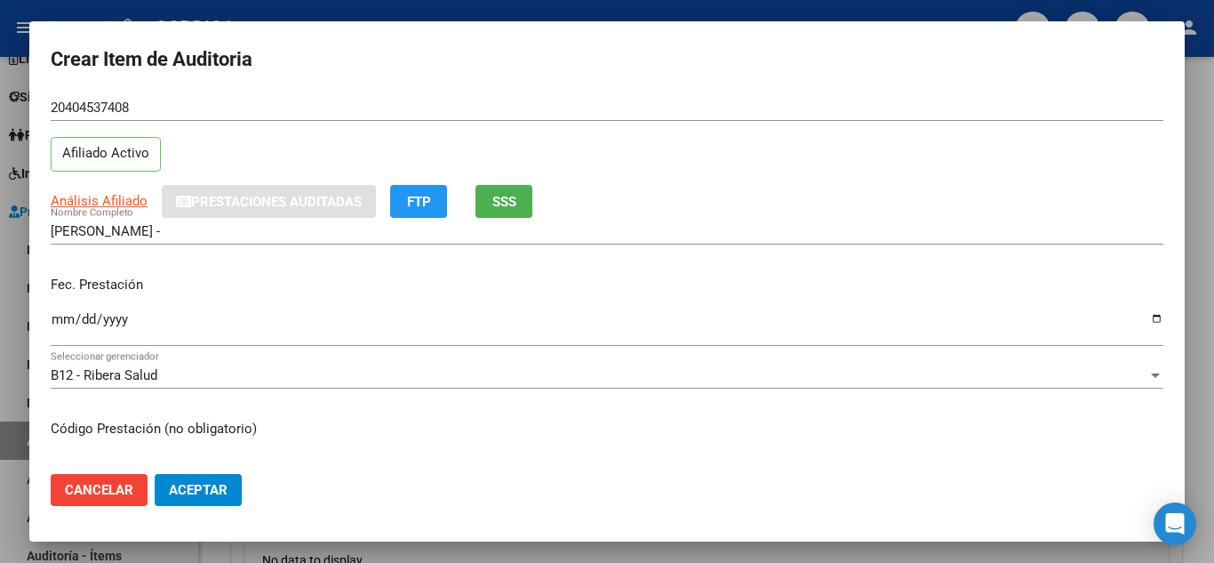
scroll to position [89, 0]
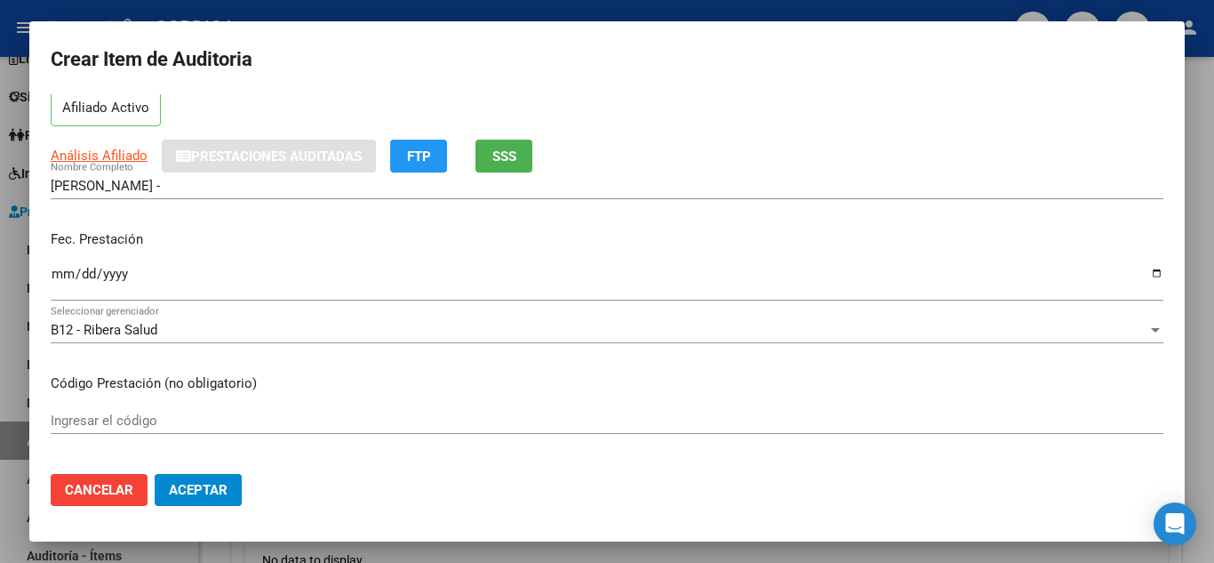
click at [64, 278] on input "Ingresar la fecha" at bounding box center [607, 281] width 1113 height 28
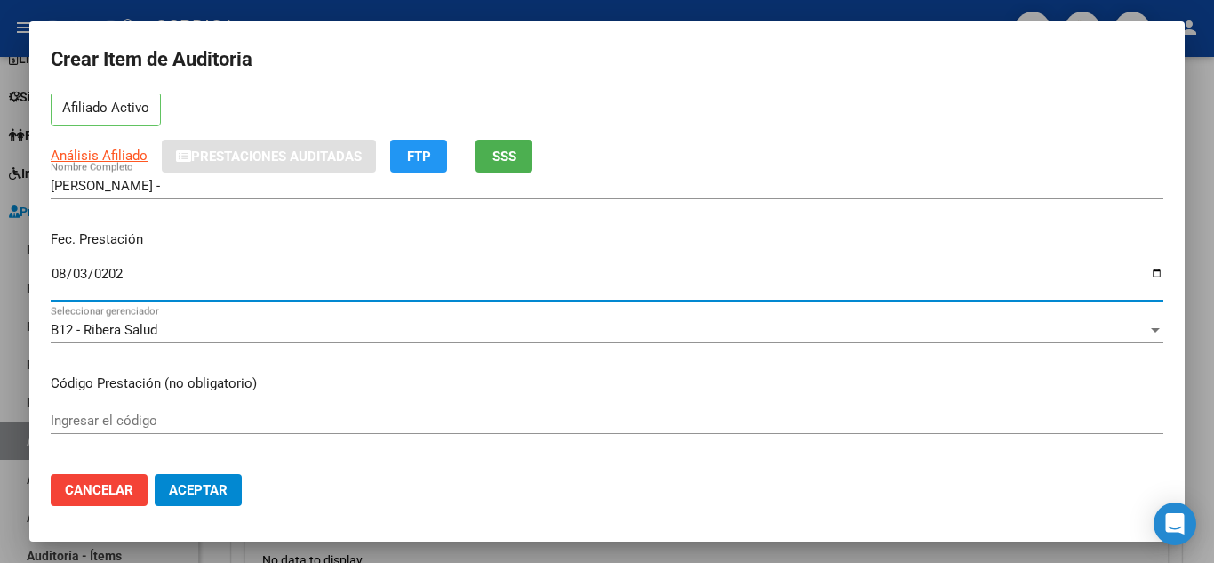
type input "2025-08-03"
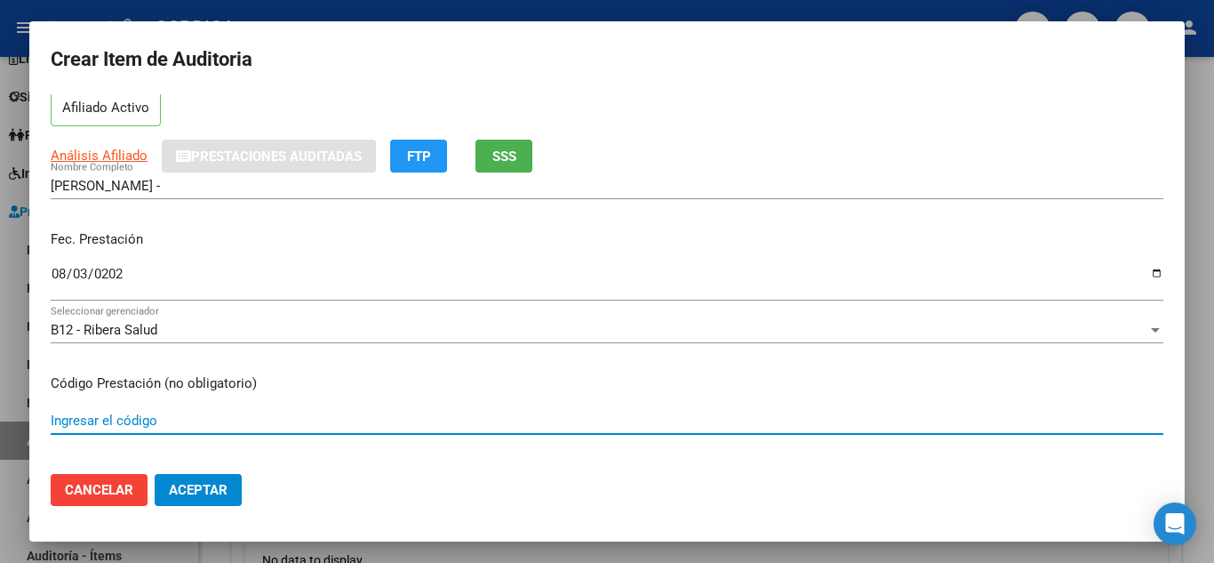
click at [463, 427] on input "Ingresar el código" at bounding box center [607, 421] width 1113 height 16
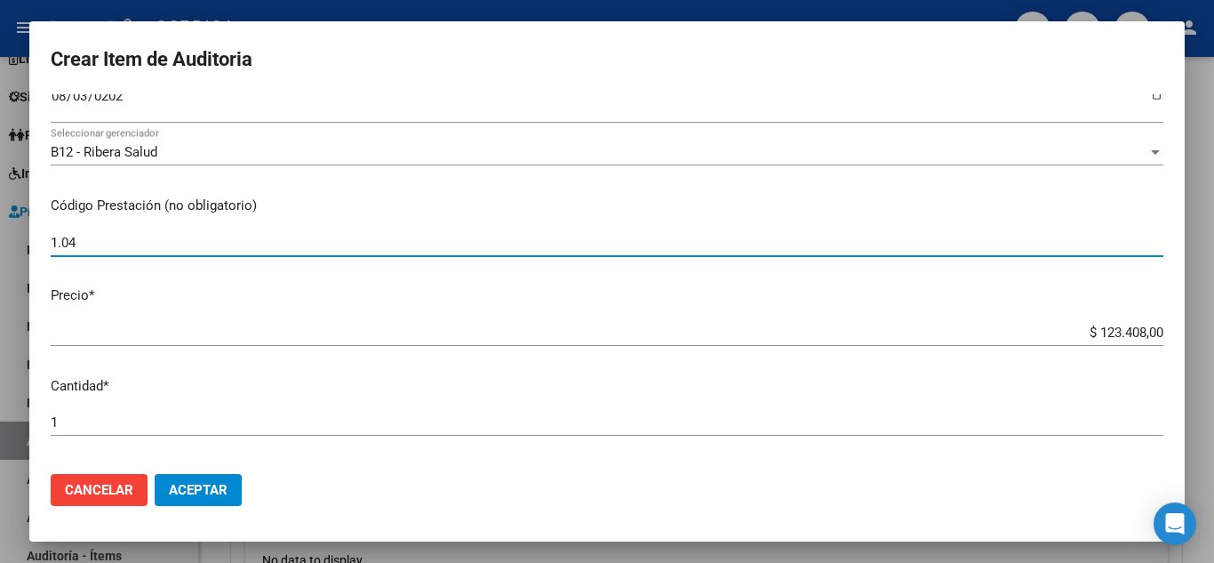
type input "1.04"
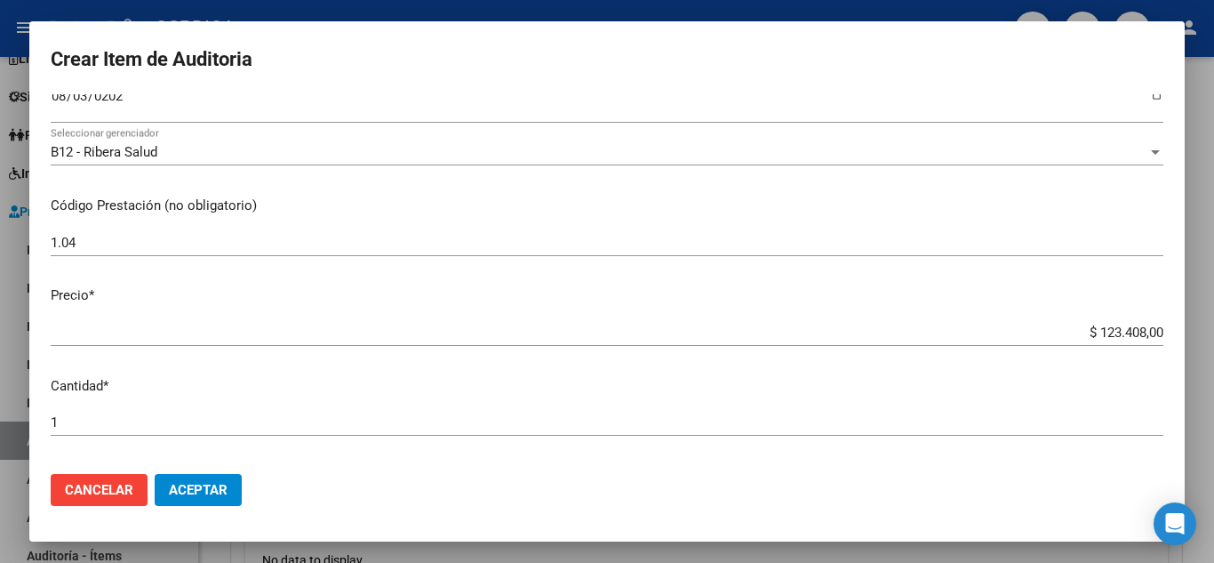
scroll to position [356, 0]
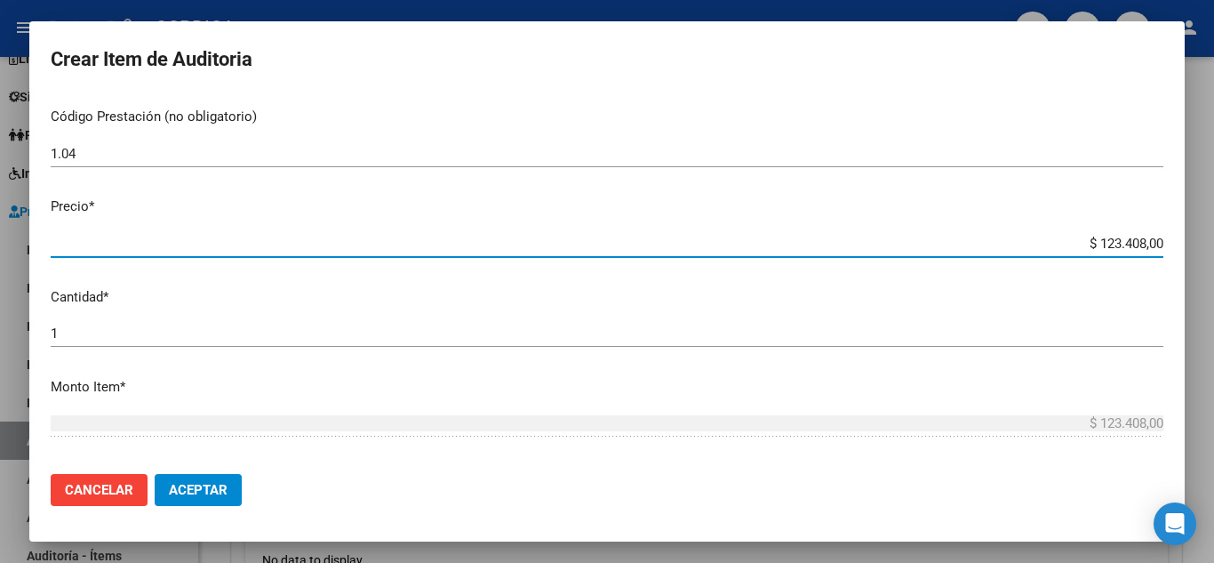
drag, startPoint x: 1070, startPoint y: 241, endPoint x: 1165, endPoint y: 236, distance: 95.3
click at [1165, 236] on mat-dialog-content "40453740 Nro Documento 20404537408 CUIL Afiliado Activo Análisis Afiliado Prest…" at bounding box center [607, 276] width 1156 height 365
type input "$ 0,02"
type input "$ 0,24"
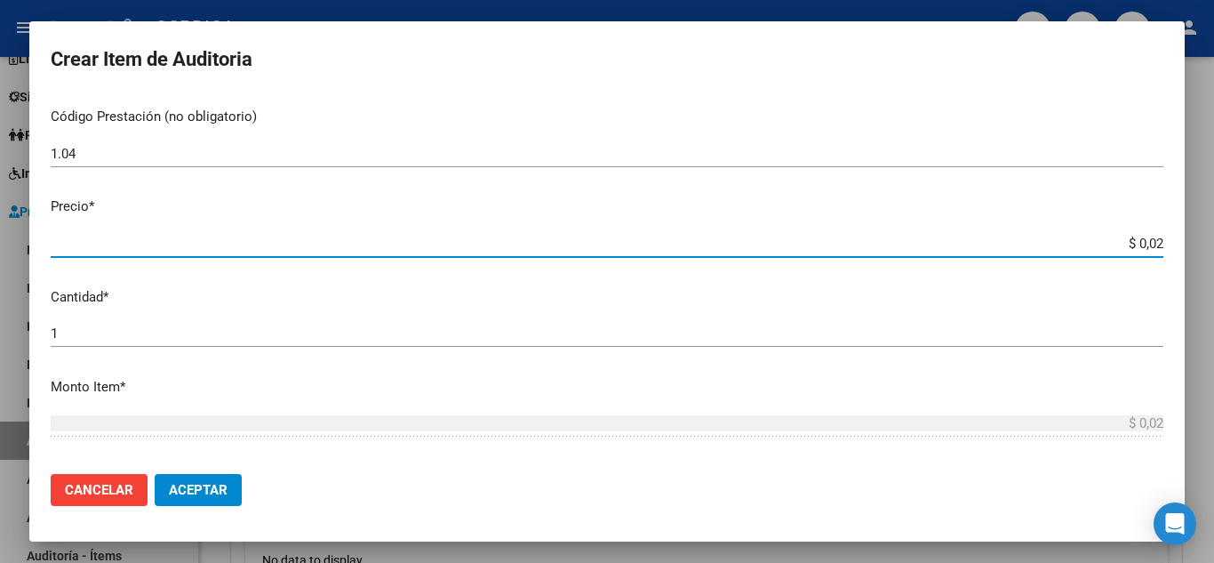
type input "$ 0,24"
type input "$ 2,45"
type input "$ 24,58"
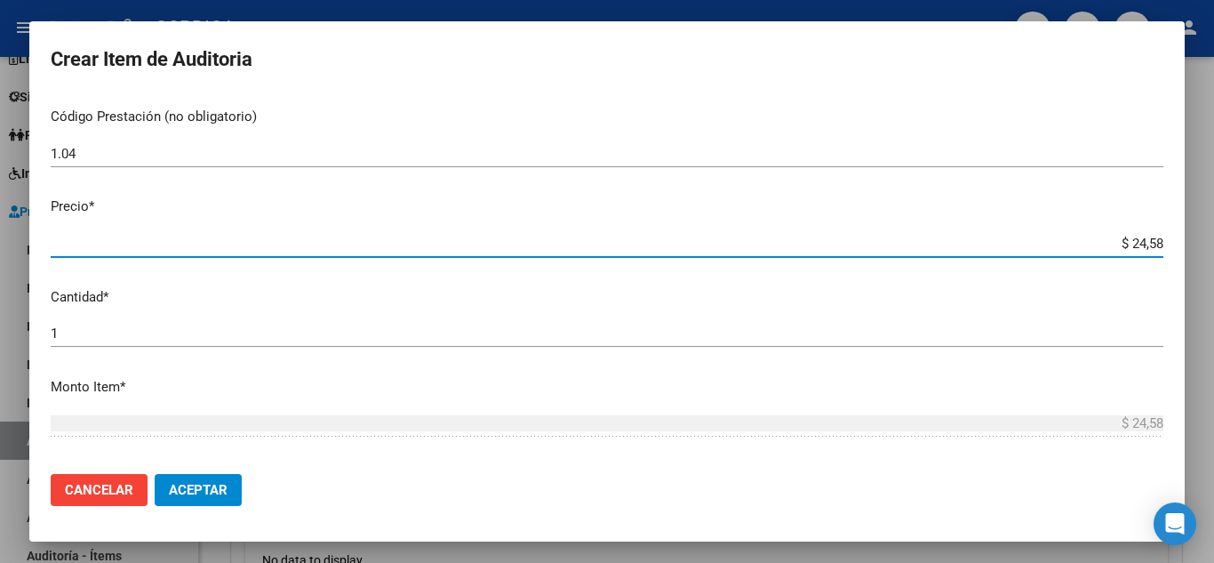
type input "$ 245,86"
type input "$ 2.458,60"
type input "$ 24.586,00"
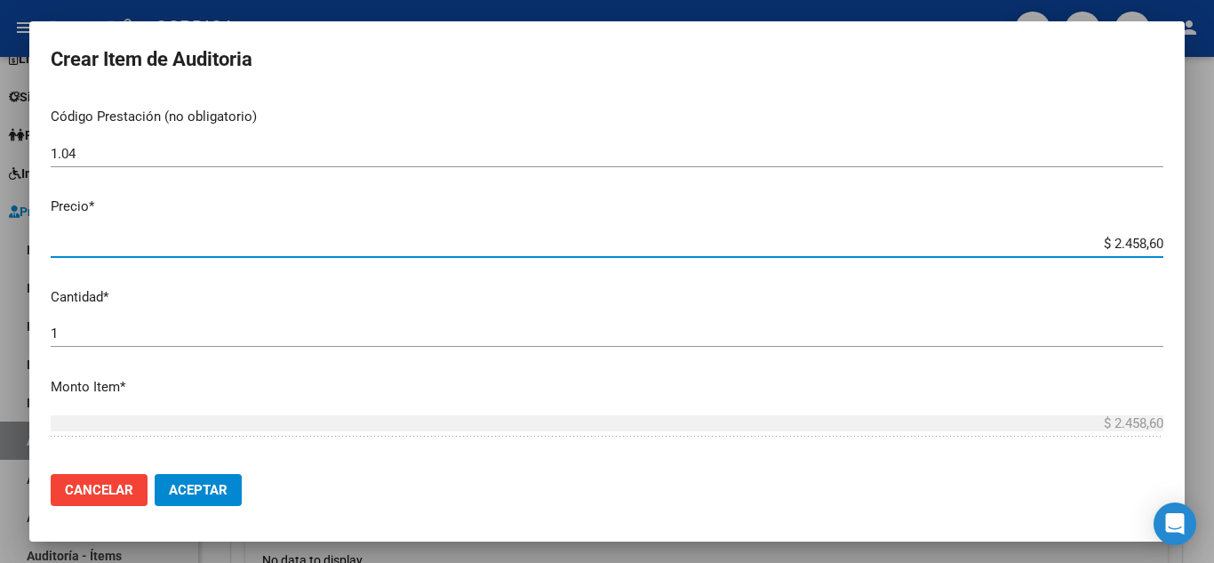
type input "$ 24.586,00"
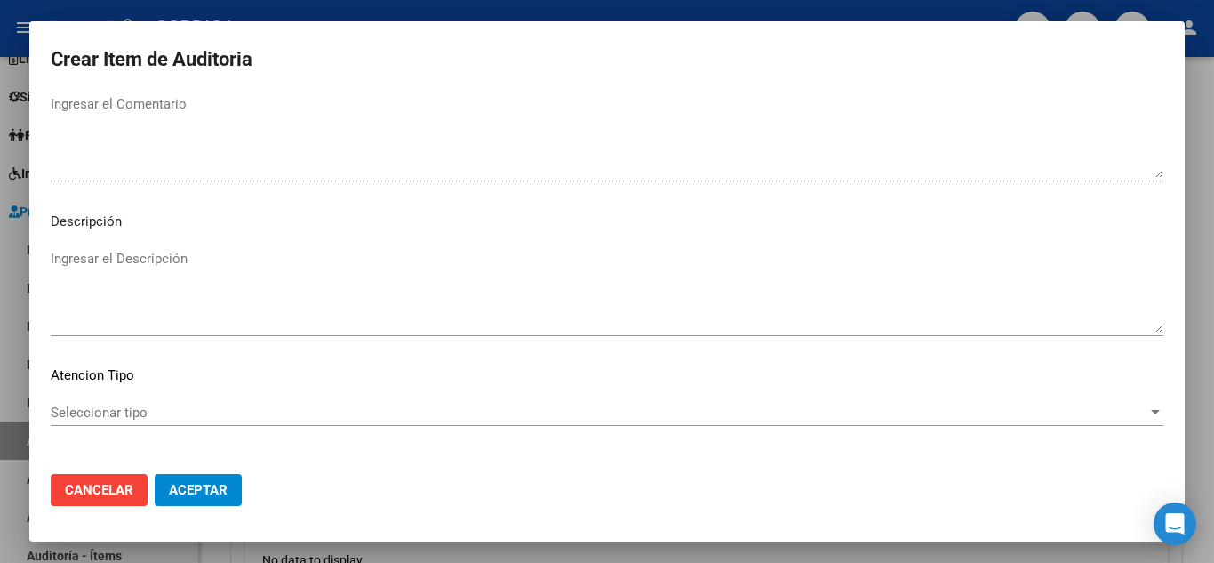
scroll to position [1236, 0]
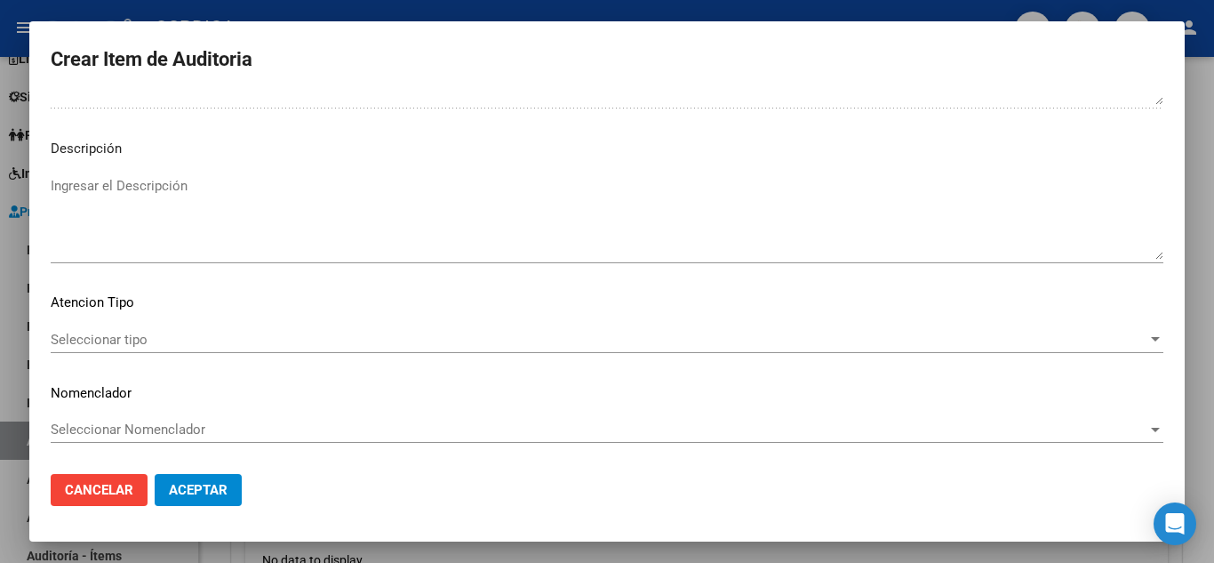
click at [128, 338] on span "Seleccionar tipo" at bounding box center [599, 340] width 1097 height 16
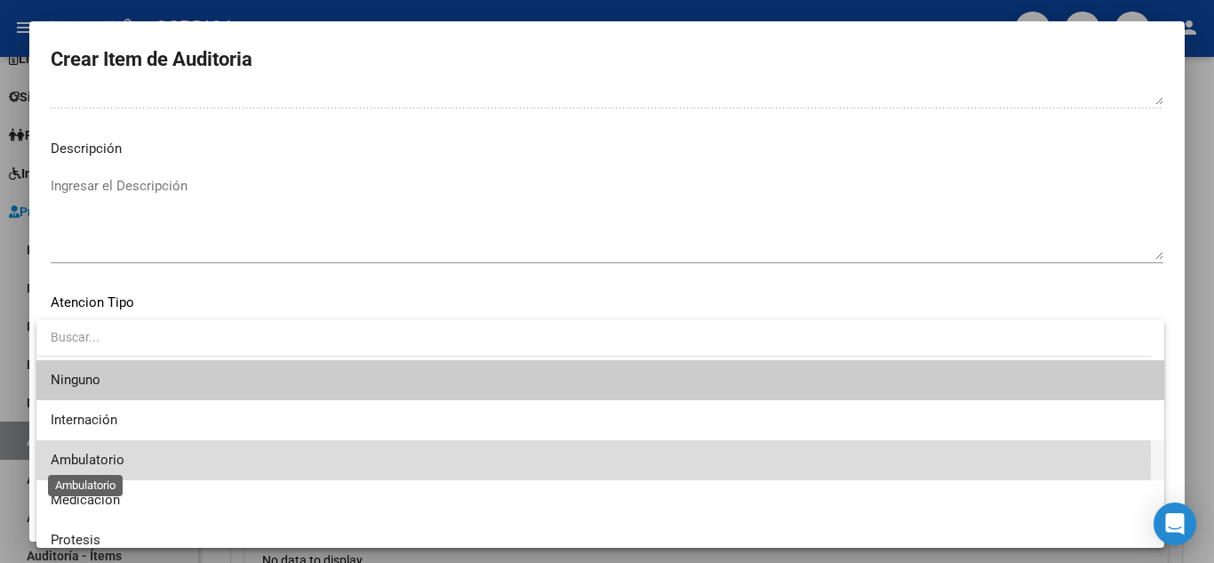
click at [97, 455] on span "Ambulatorio" at bounding box center [88, 460] width 74 height 16
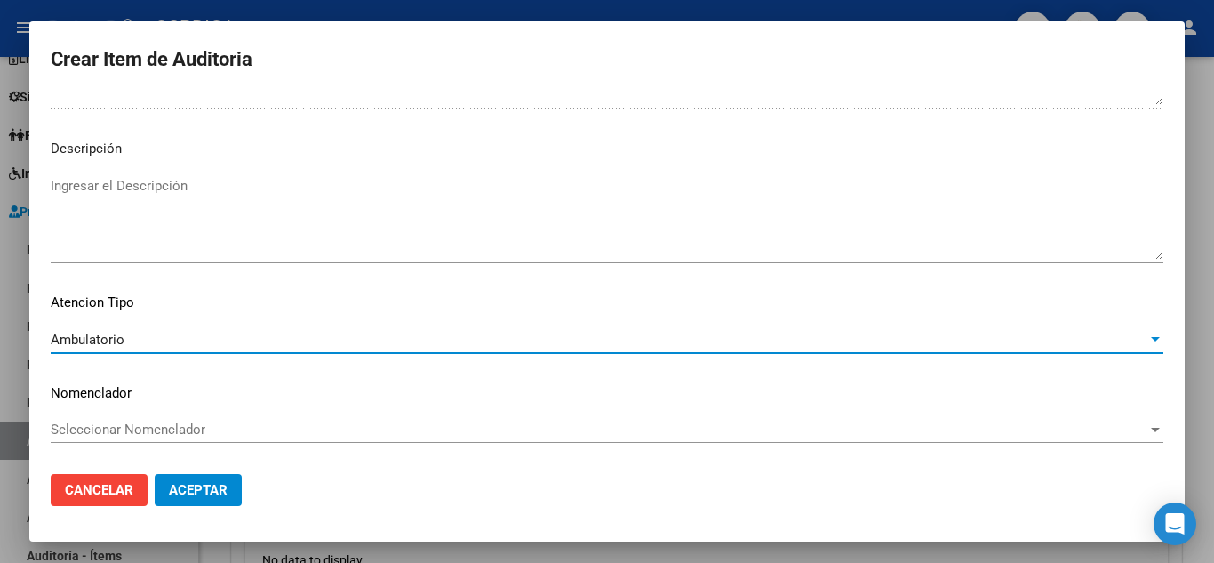
click at [212, 484] on span "Aceptar" at bounding box center [198, 490] width 59 height 16
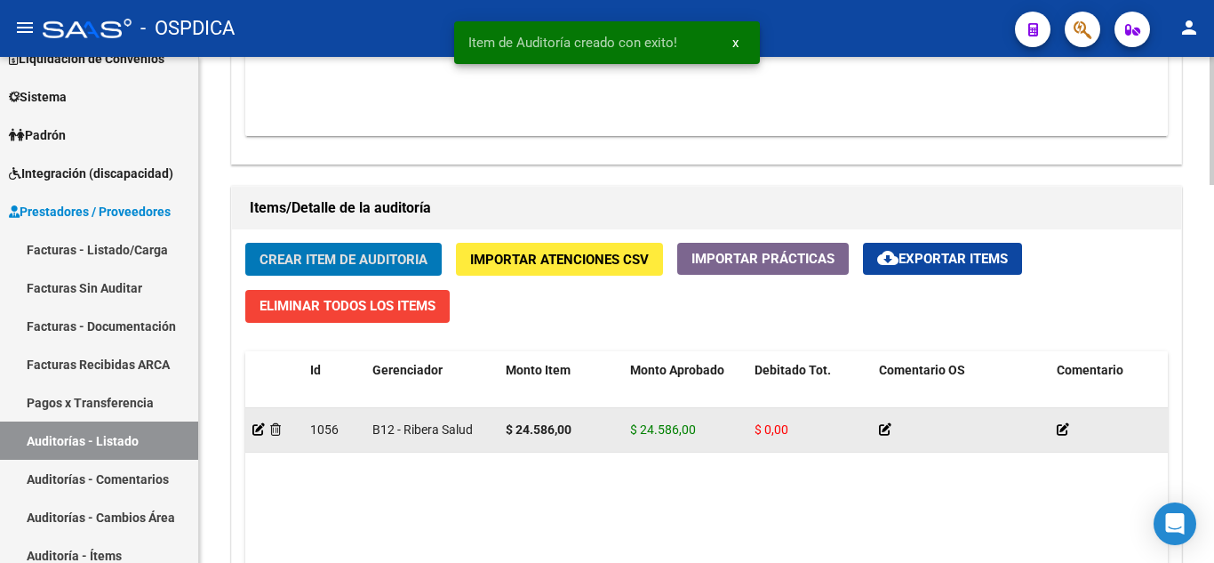
scroll to position [1246, 0]
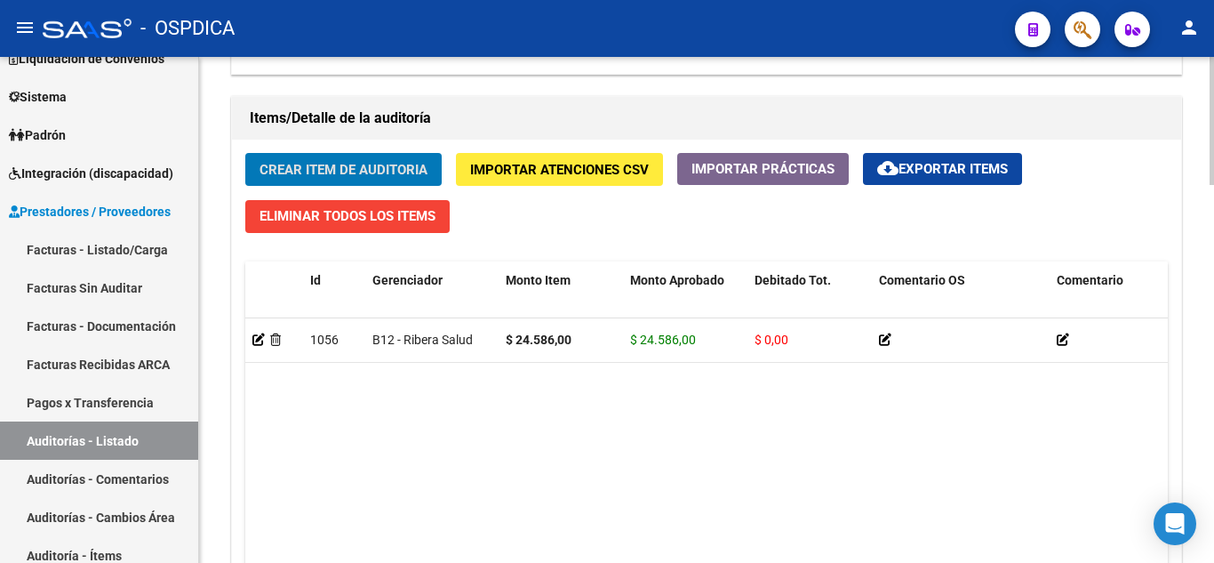
click at [359, 171] on span "Crear Item de Auditoria" at bounding box center [344, 170] width 168 height 16
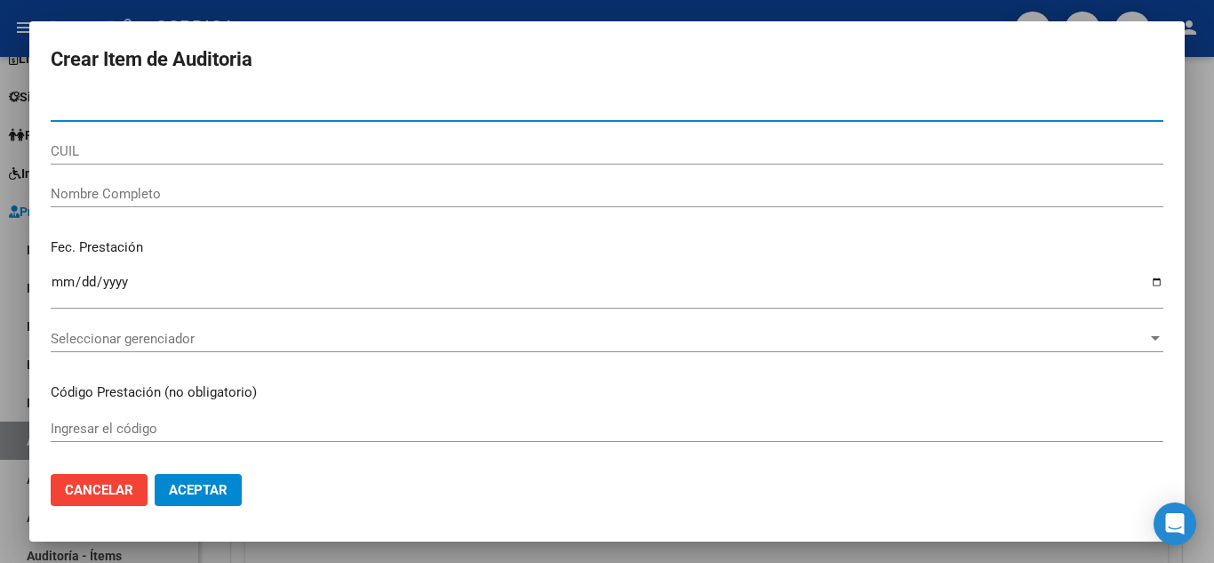
click at [472, 108] on input "Nro Documento" at bounding box center [607, 108] width 1113 height 16
paste input "40453740"
type input "40453740"
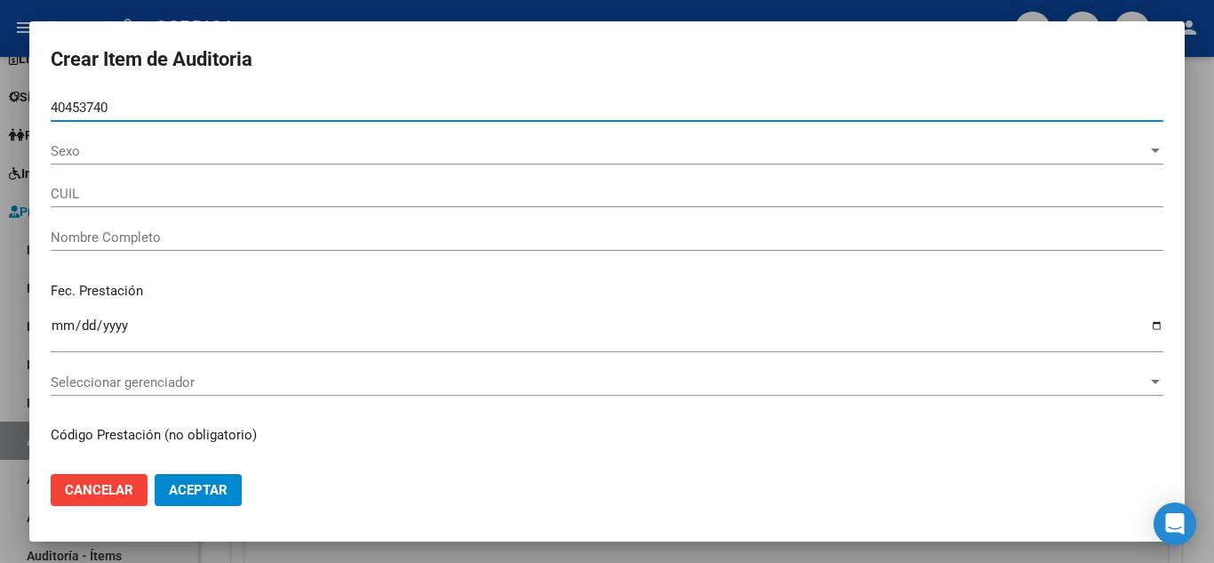
type input "20404537408"
type input "TORRES ISRAEL MARCOS -"
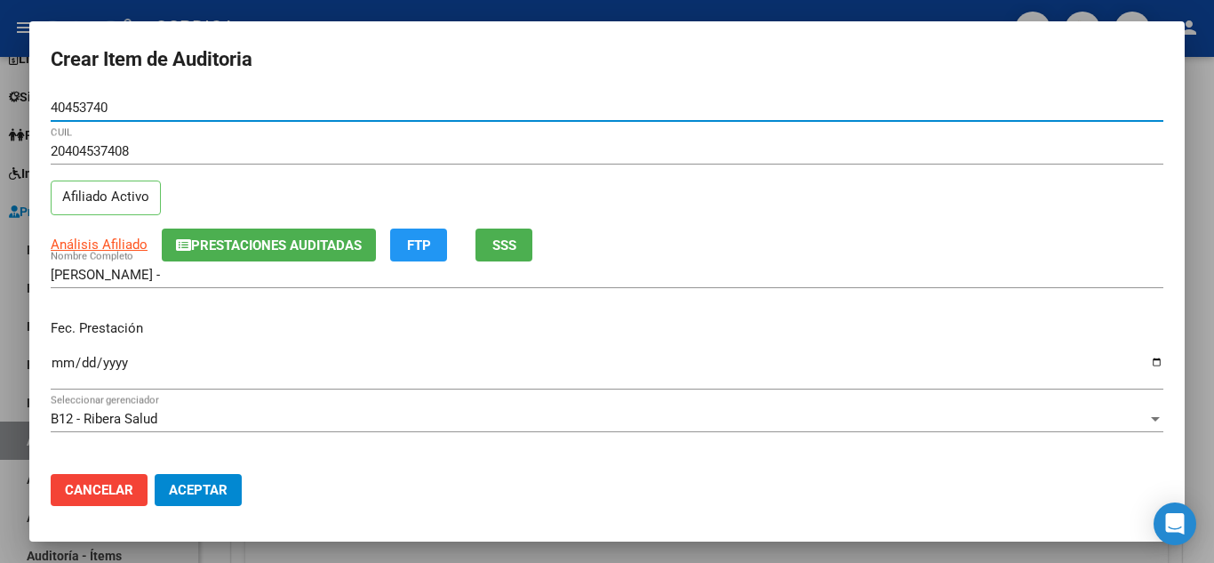
type input "40453740"
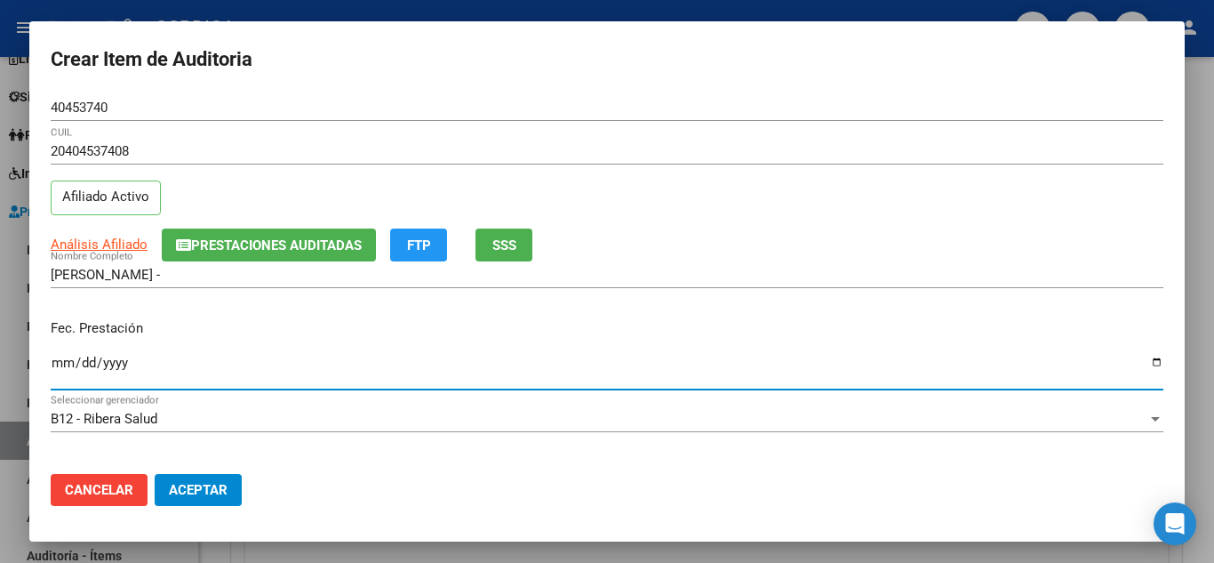
click at [62, 356] on input "Ingresar la fecha" at bounding box center [607, 370] width 1113 height 28
type input "2025-08-03"
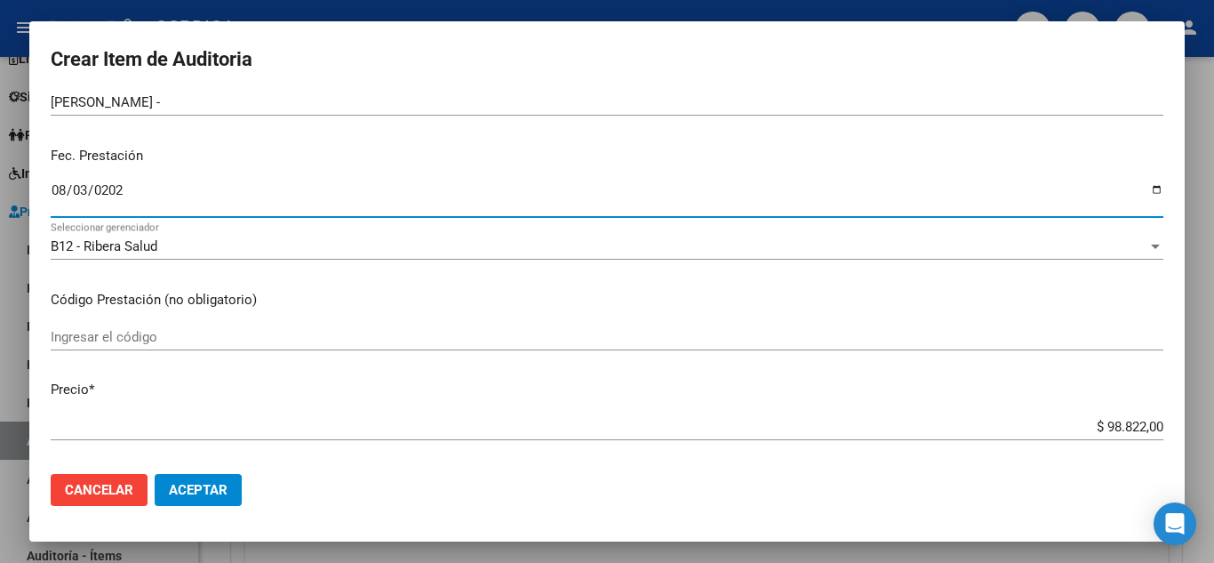
scroll to position [178, 0]
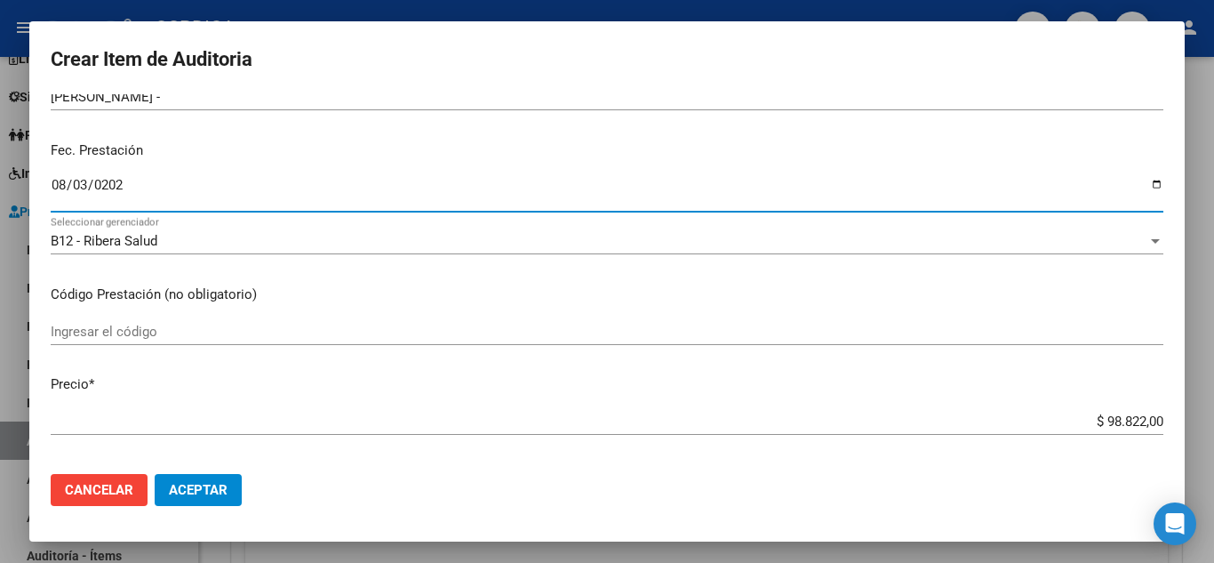
click at [629, 332] on input "Ingresar el código" at bounding box center [607, 332] width 1113 height 16
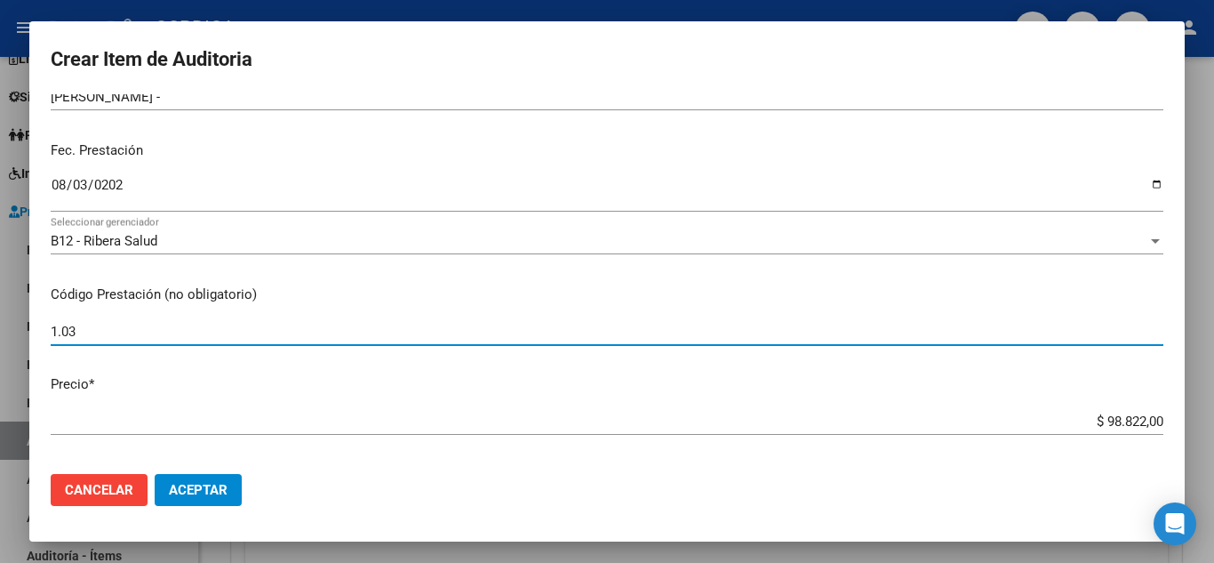
type input "1.03"
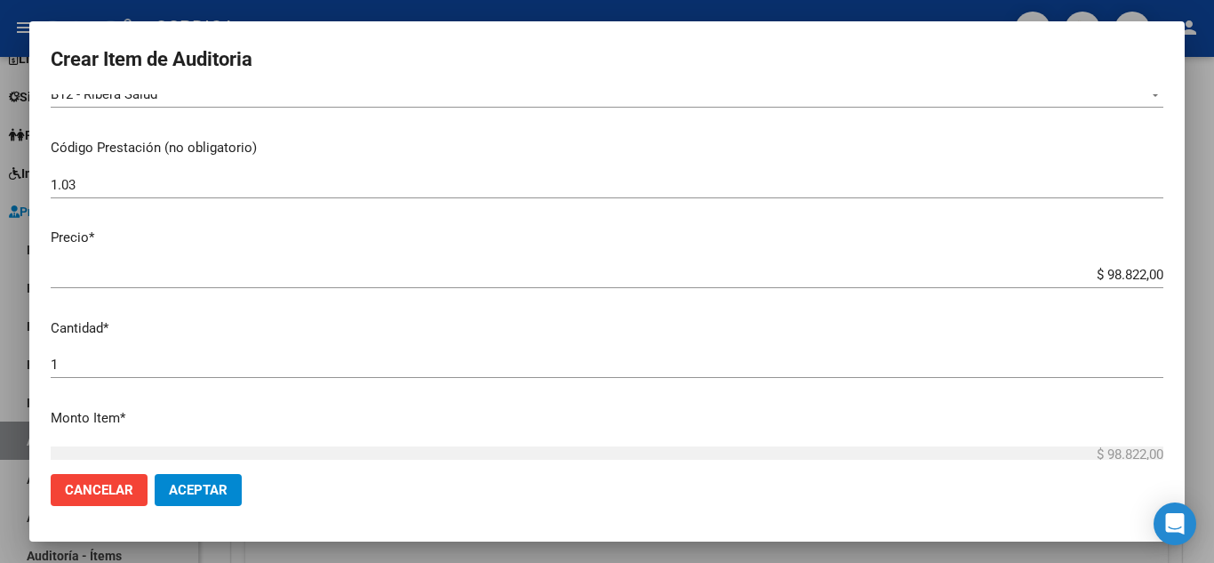
scroll to position [356, 0]
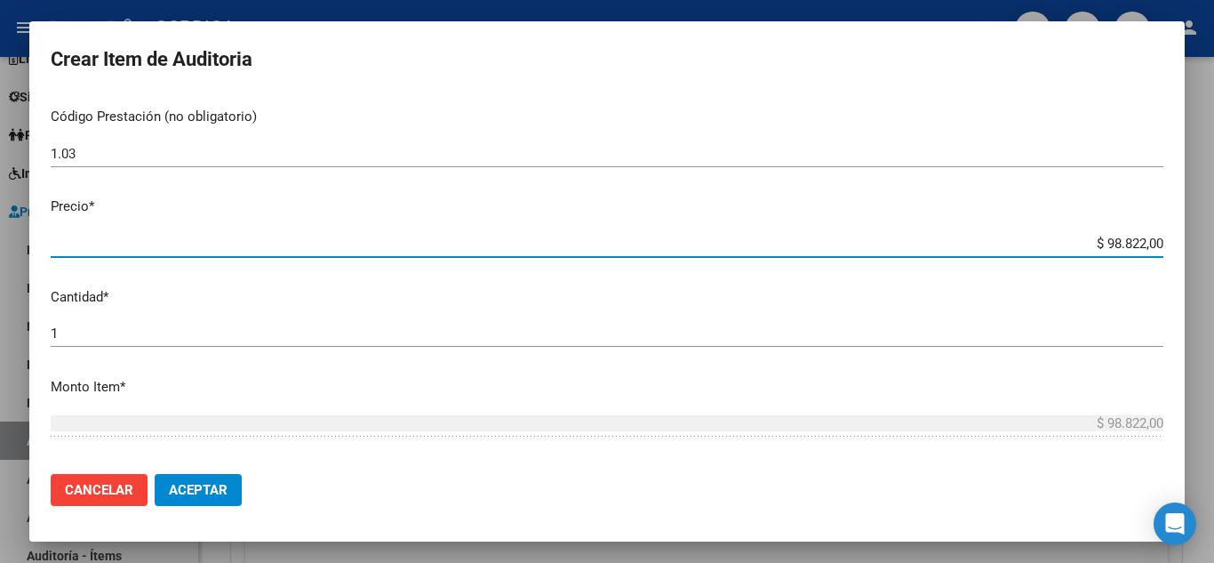
drag, startPoint x: 1070, startPoint y: 242, endPoint x: 1166, endPoint y: 236, distance: 95.3
click at [1166, 236] on mat-dialog-content "40453740 Nro Documento 20404537408 CUIL Afiliado Activo Análisis Afiliado Prest…" at bounding box center [607, 276] width 1156 height 365
type input "$ 0,02"
type input "$ 0,25"
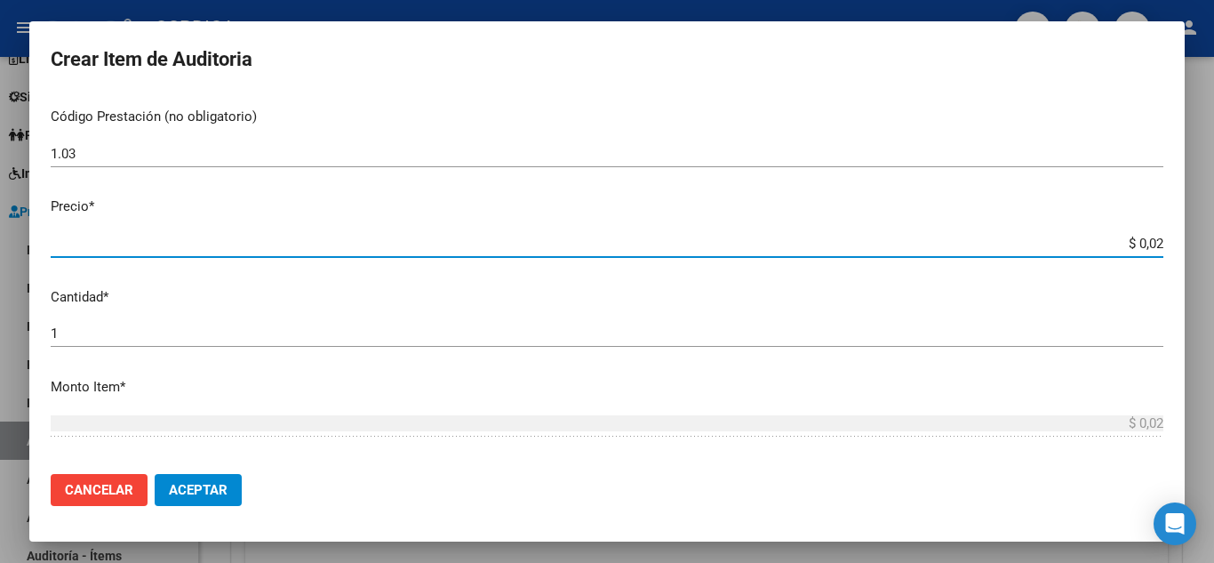
type input "$ 0,25"
type input "$ 2,50"
type input "$ 25,06"
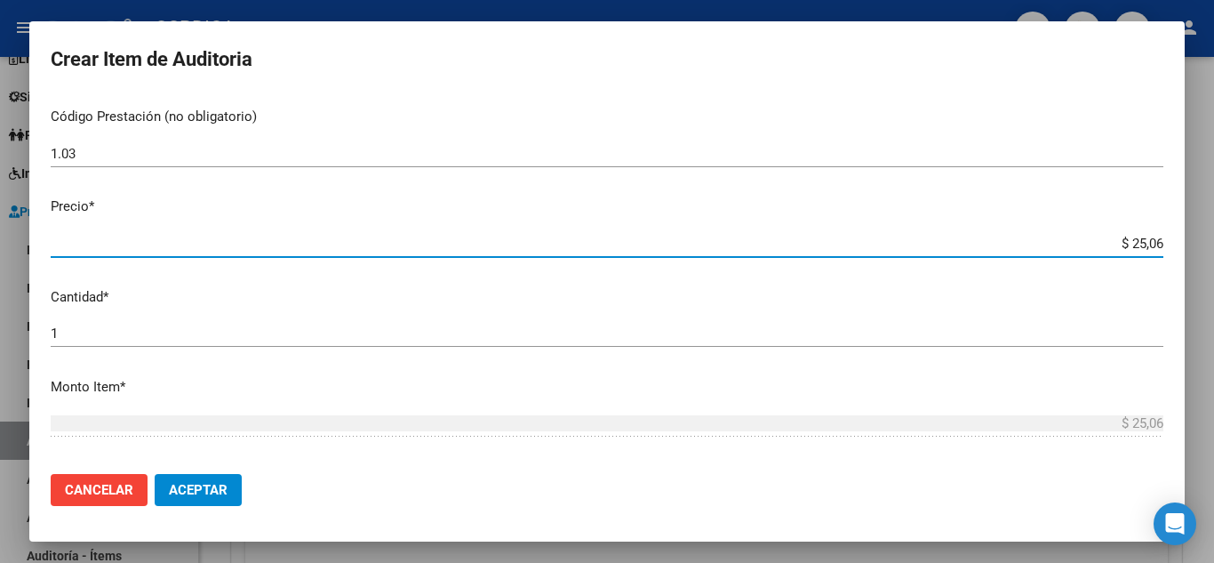
type input "$ 250,64"
type input "$ 2.506,40"
type input "$ 25.064,00"
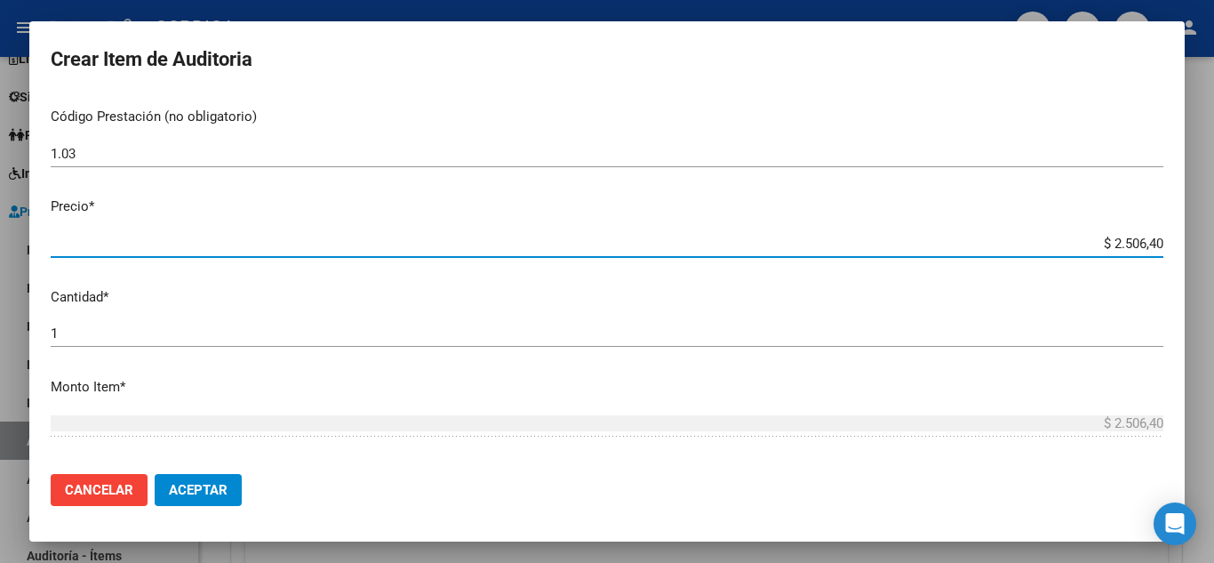
type input "$ 25.064,00"
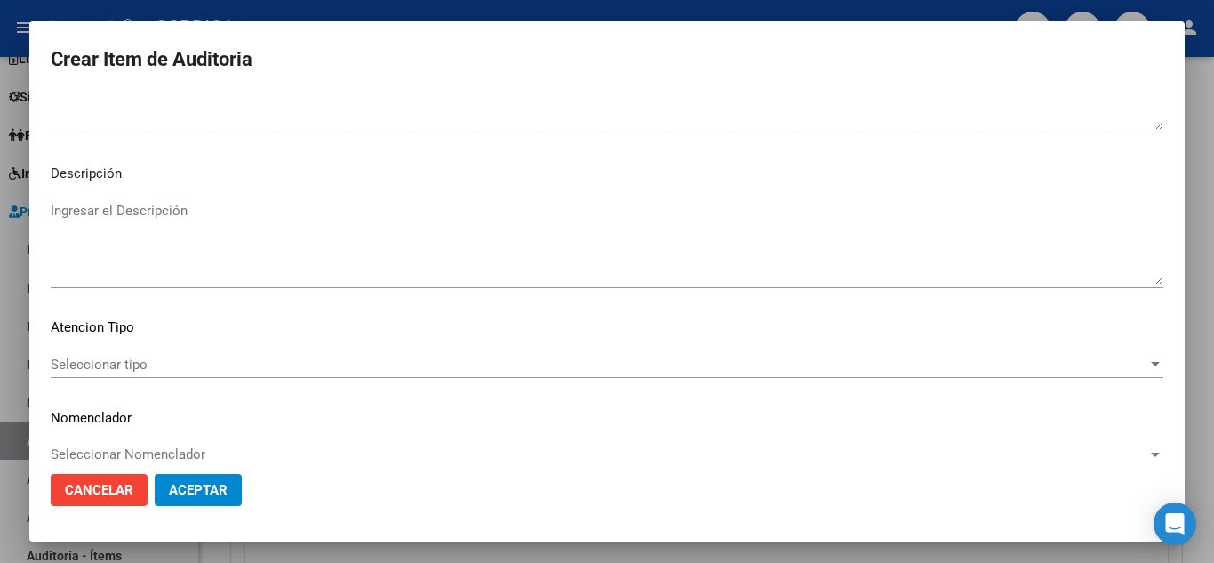
scroll to position [1236, 0]
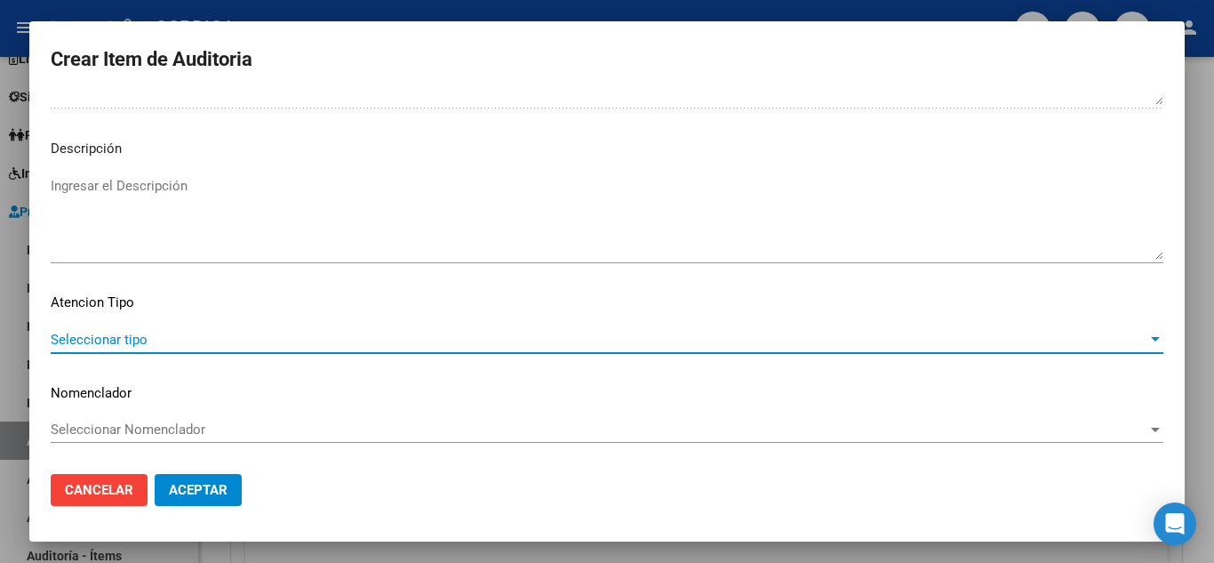
click at [136, 337] on span "Seleccionar tipo" at bounding box center [599, 340] width 1097 height 16
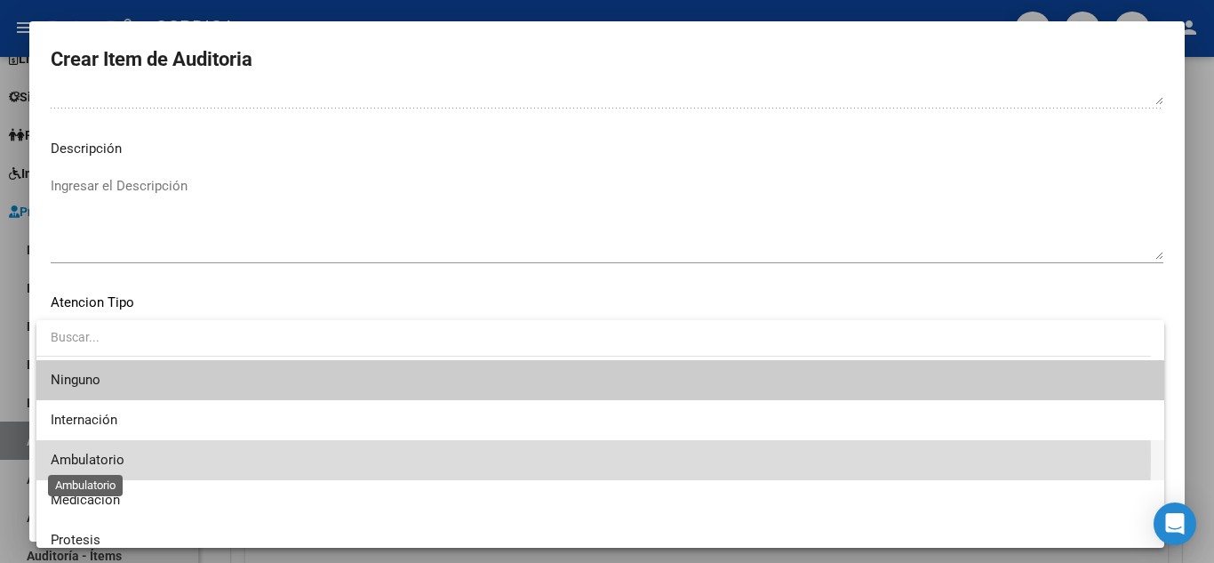
click at [100, 456] on span "Ambulatorio" at bounding box center [88, 460] width 74 height 16
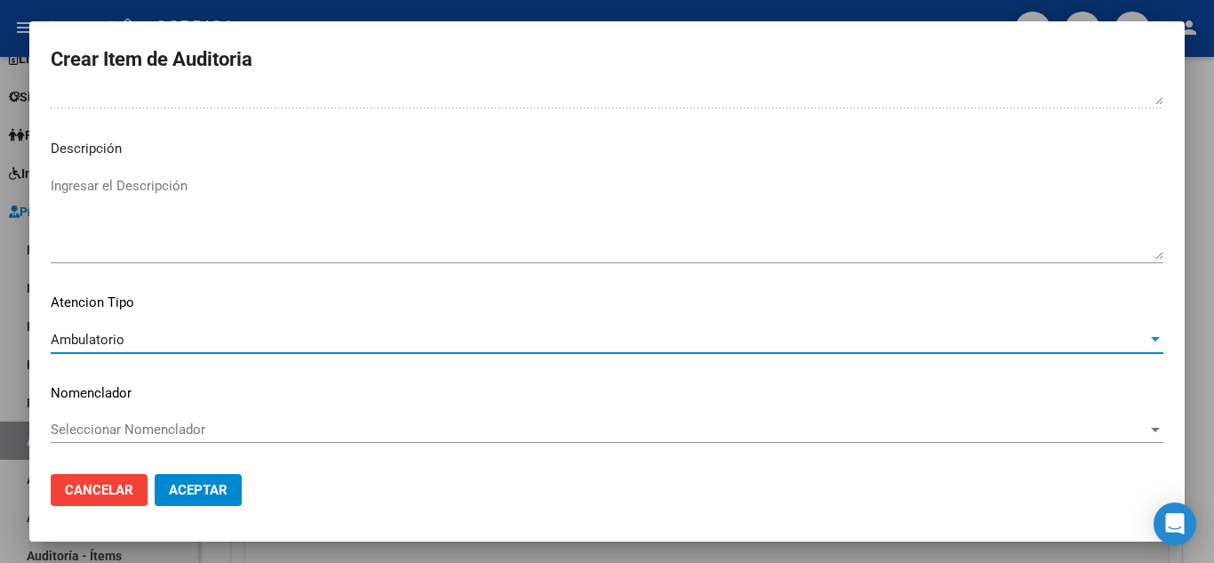
click at [212, 487] on span "Aceptar" at bounding box center [198, 490] width 59 height 16
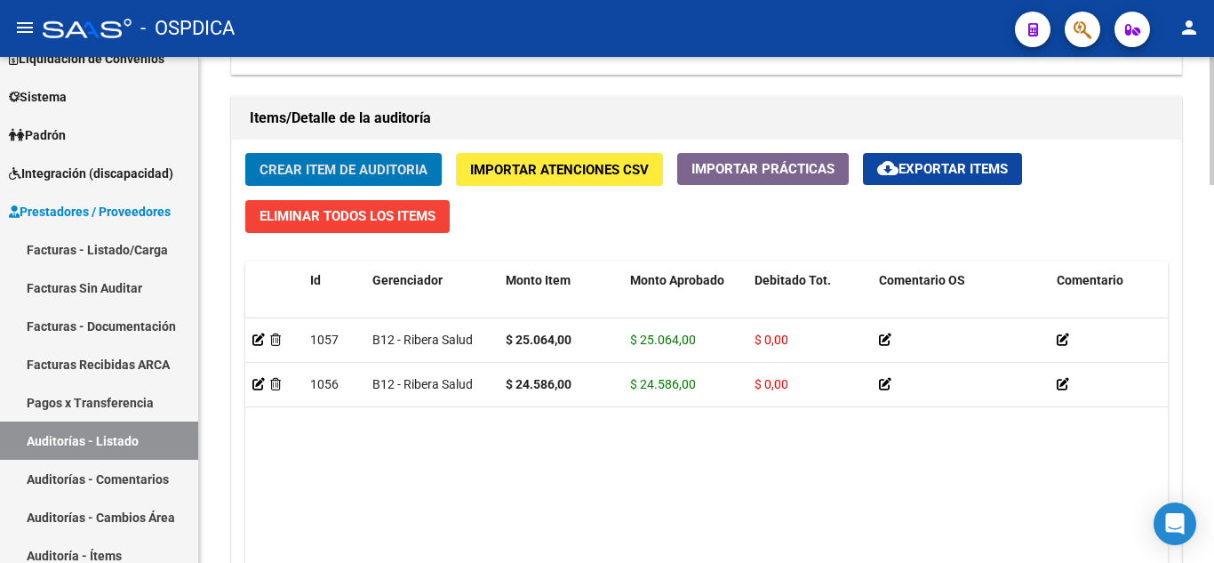
click at [297, 164] on span "Crear Item de Auditoria" at bounding box center [344, 170] width 168 height 16
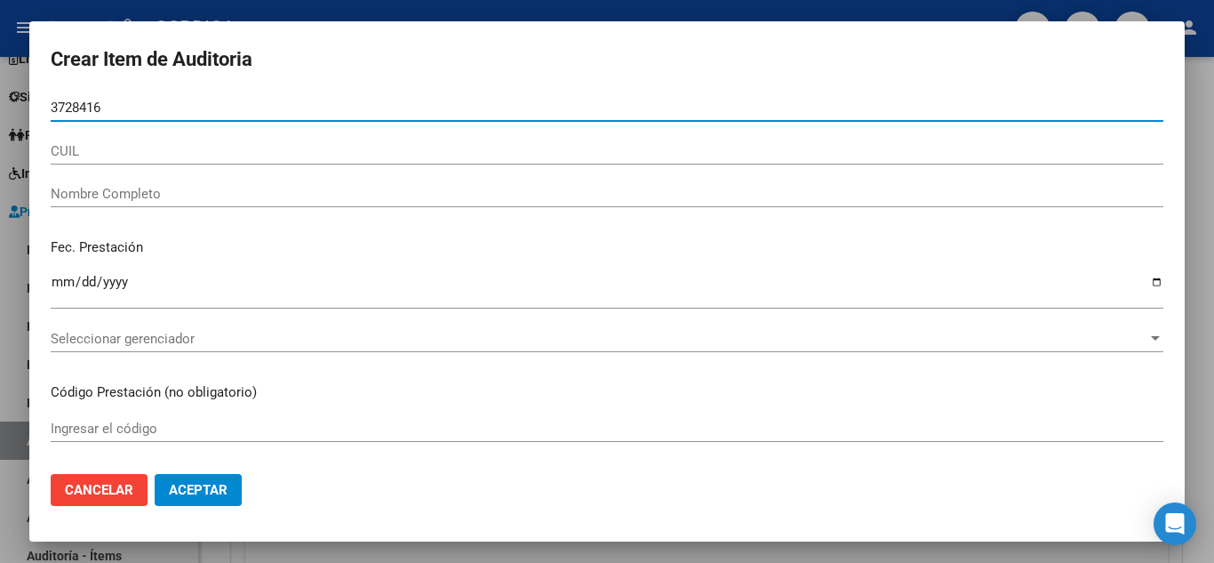
type input "37284162"
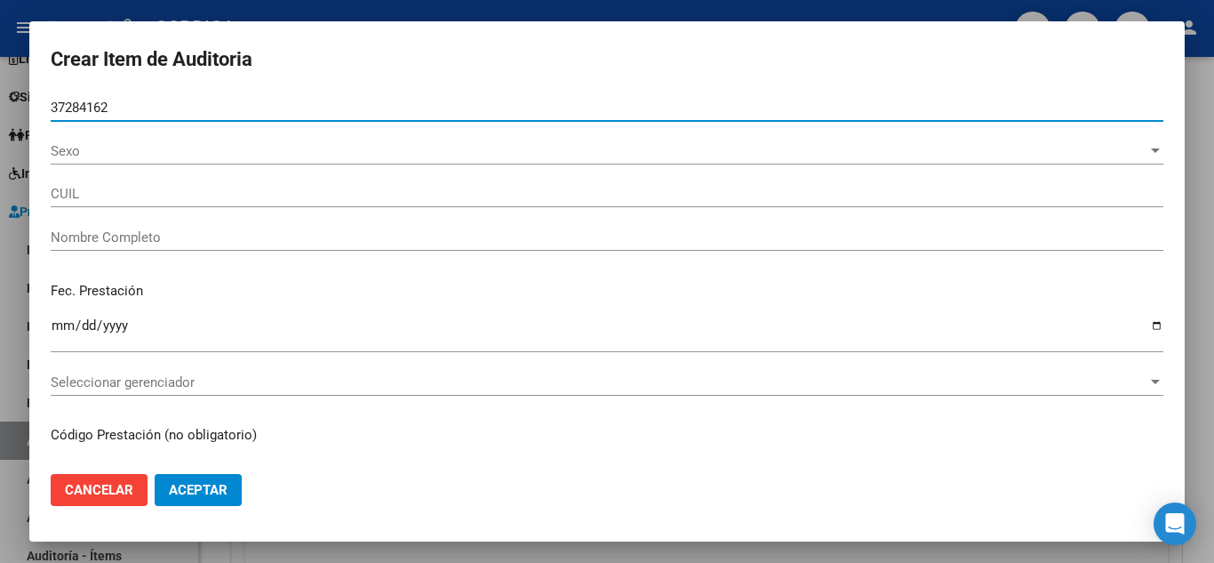
type input "20372841622"
type input "ALFONSO ALBERTO MATIAS -"
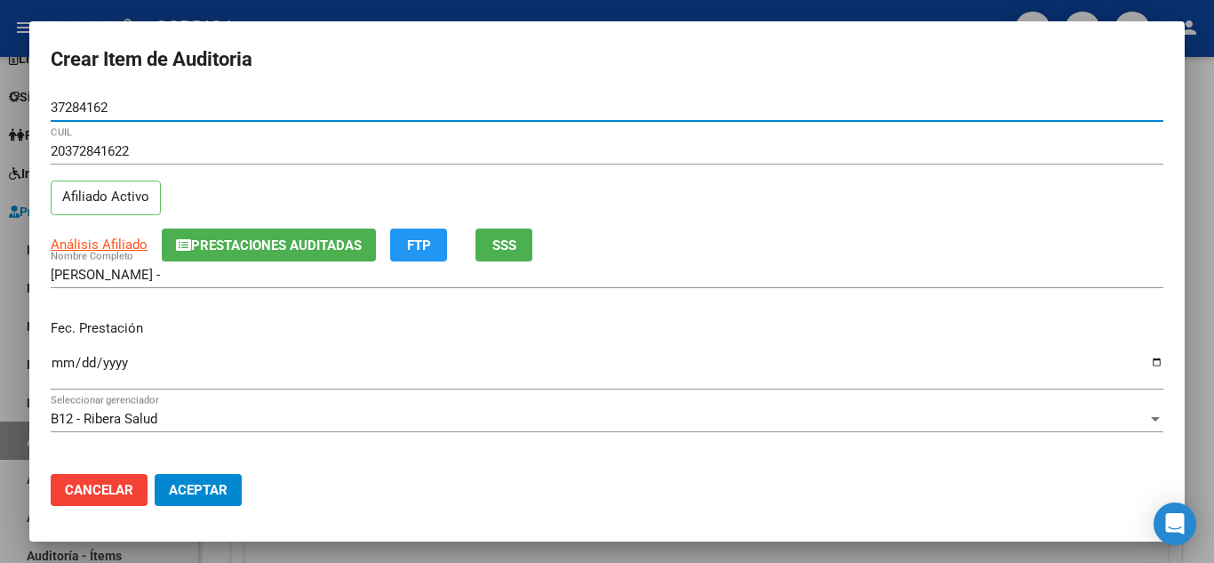
type input "37284162"
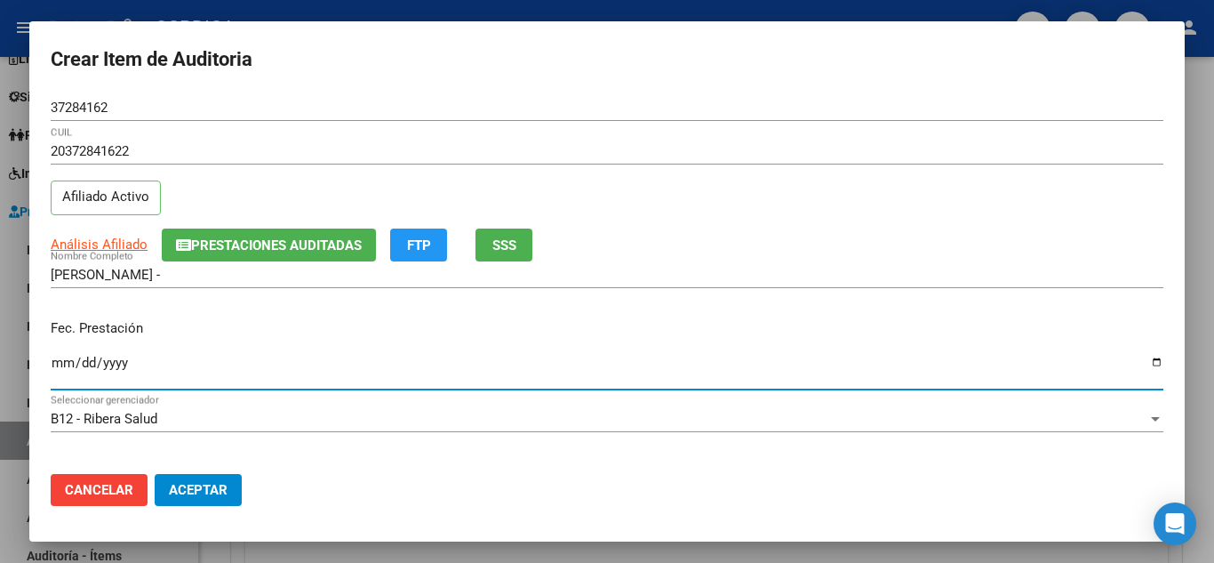
click at [62, 363] on input "Ingresar la fecha" at bounding box center [607, 370] width 1113 height 28
type input "2025-08-14"
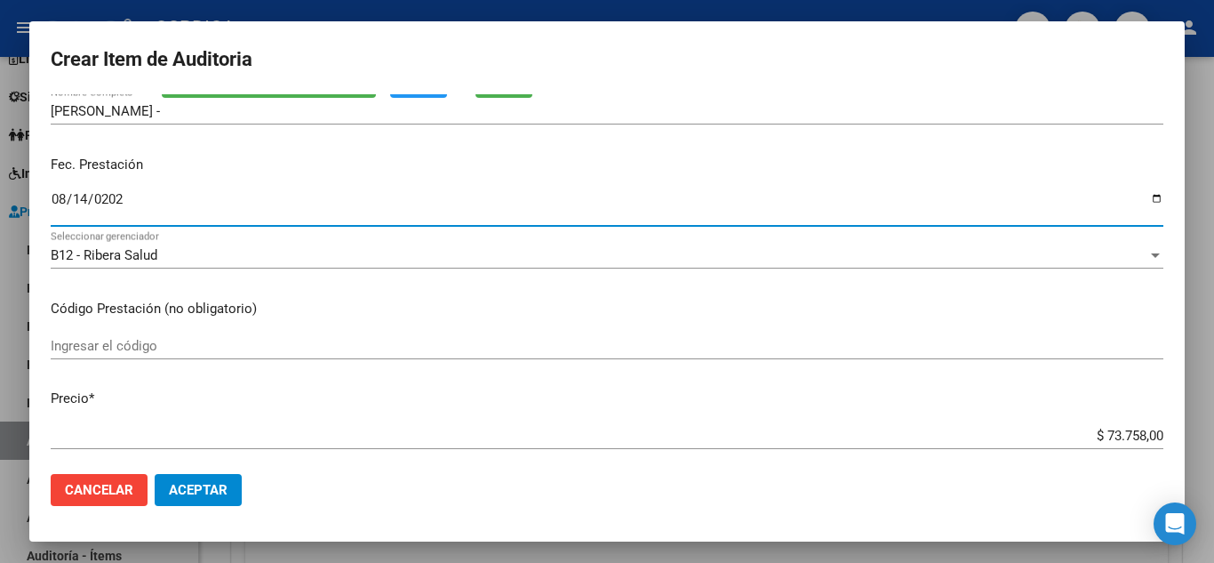
scroll to position [178, 0]
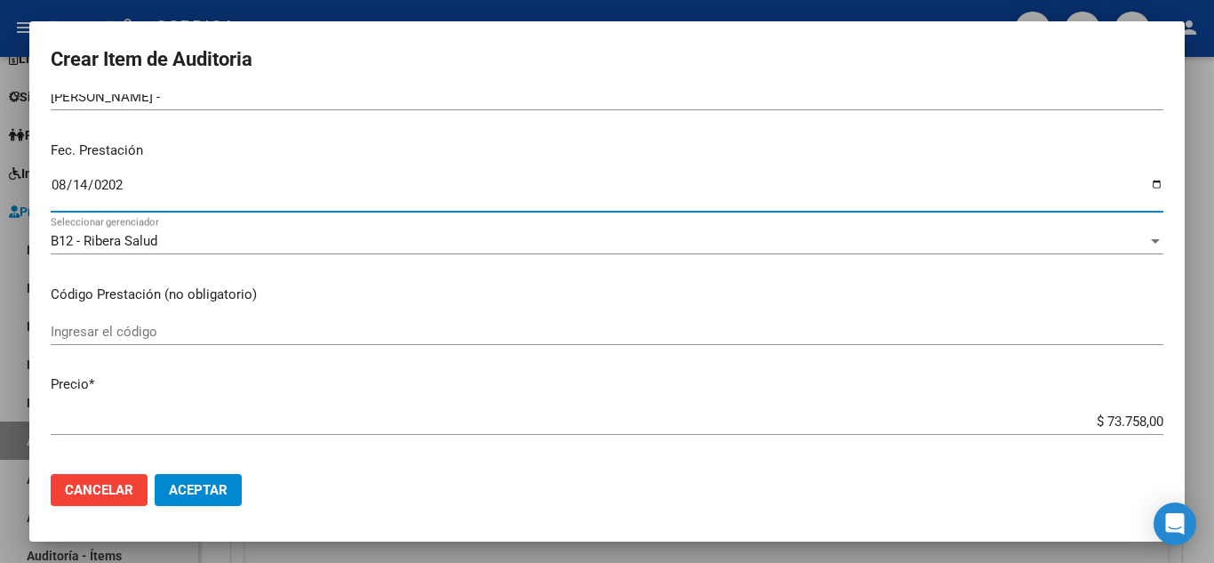
click at [645, 337] on input "Ingresar el código" at bounding box center [607, 332] width 1113 height 16
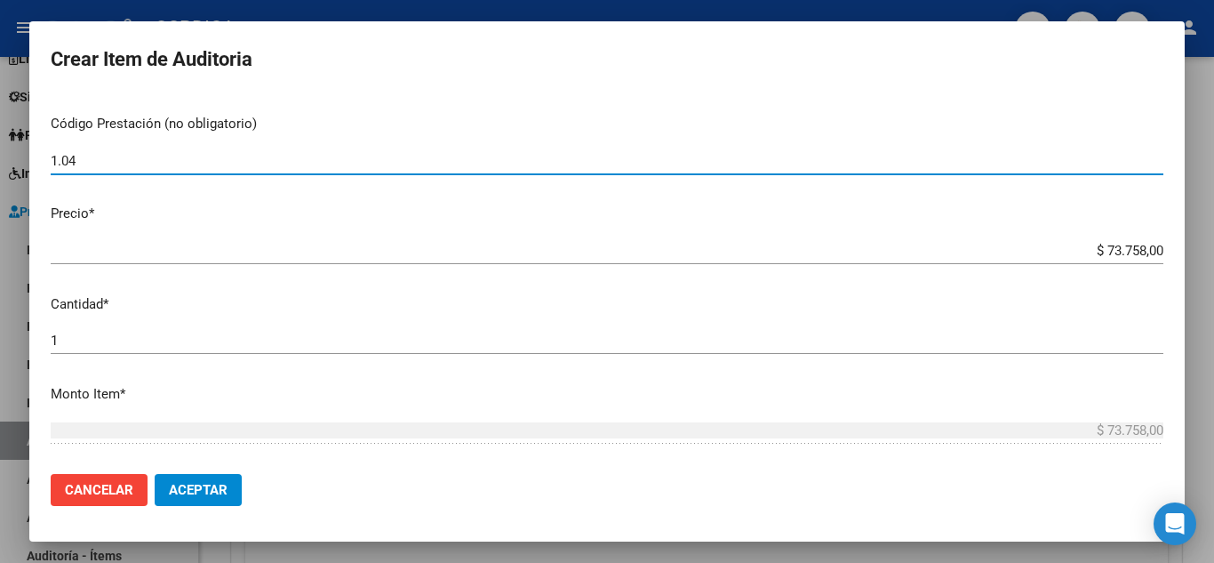
scroll to position [356, 0]
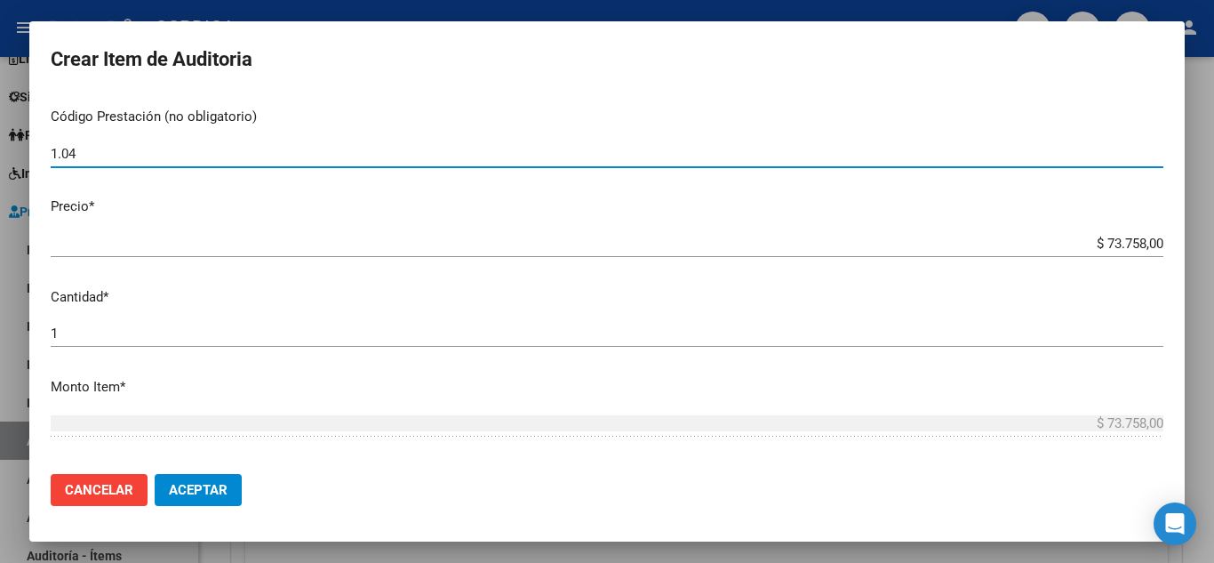
type input "1.04"
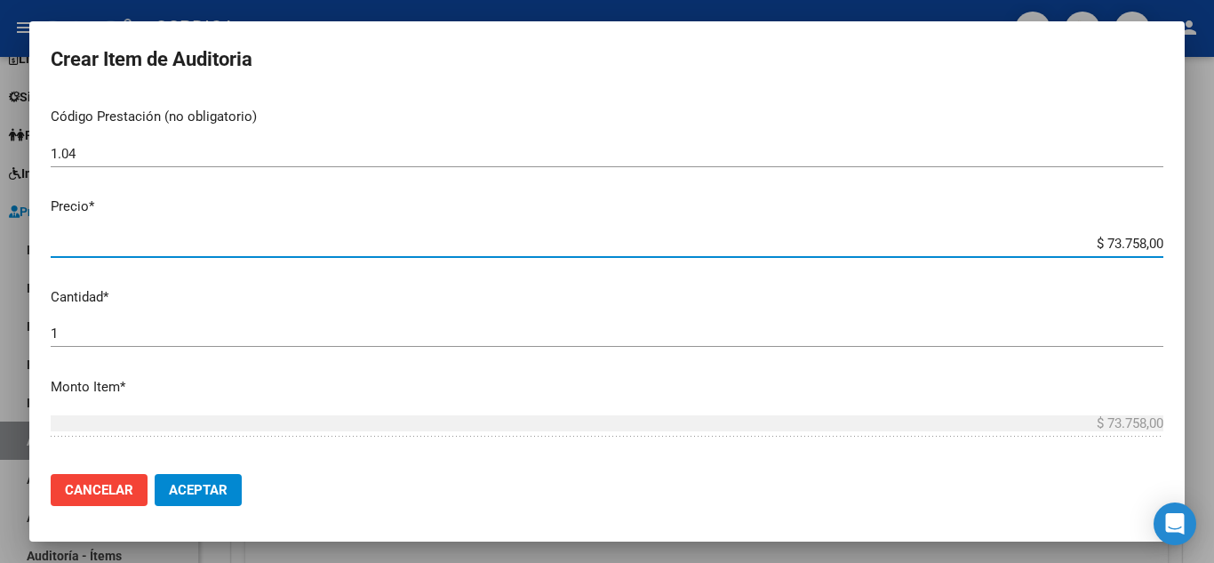
drag, startPoint x: 1082, startPoint y: 244, endPoint x: 1158, endPoint y: 240, distance: 75.7
click at [1158, 240] on app-form-text-field "Precio * $ 73.758,00 Ingresar el precio" at bounding box center [614, 223] width 1127 height 55
type input "$ 0,02"
type input "$ 0,24"
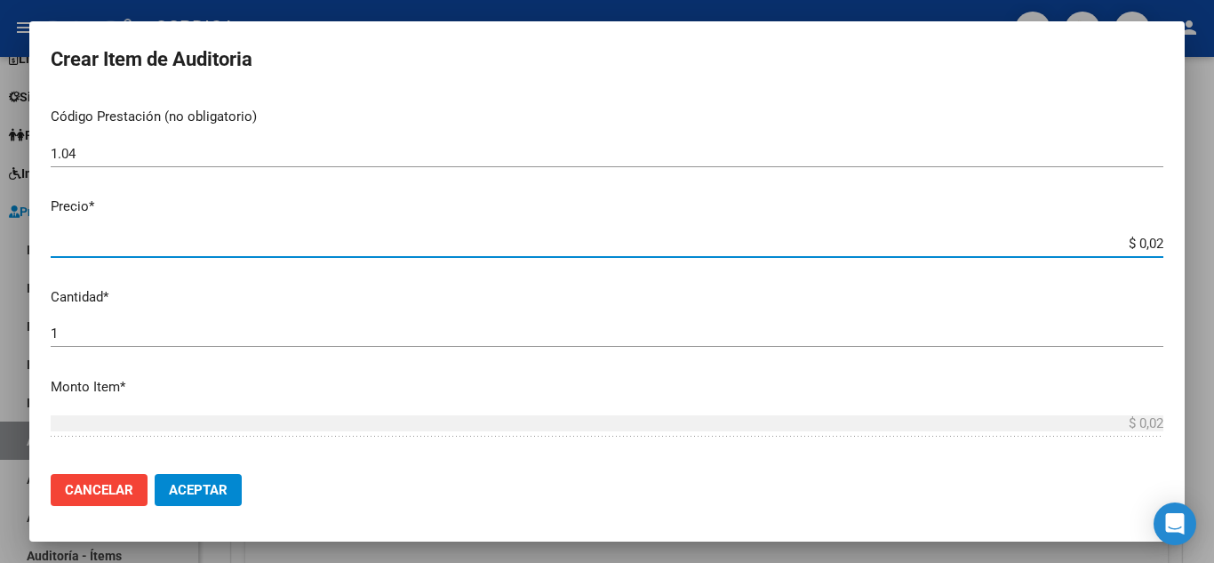
type input "$ 0,24"
type input "$ 2,45"
type input "$ 24,58"
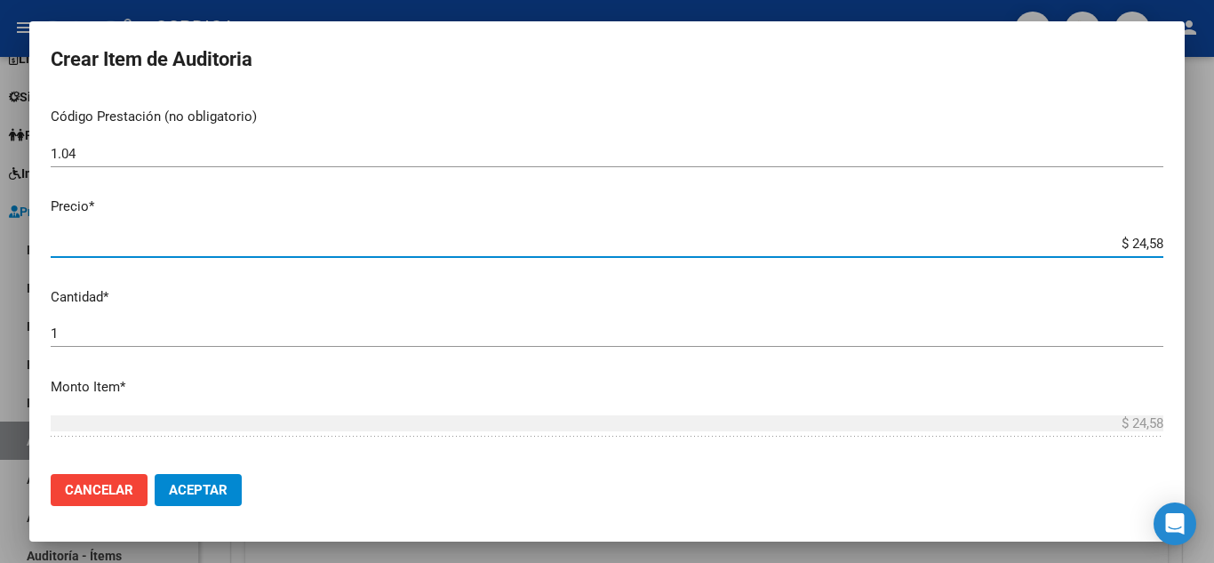
type input "$ 245,86"
type input "$ 2.458,60"
type input "$ 24.586,00"
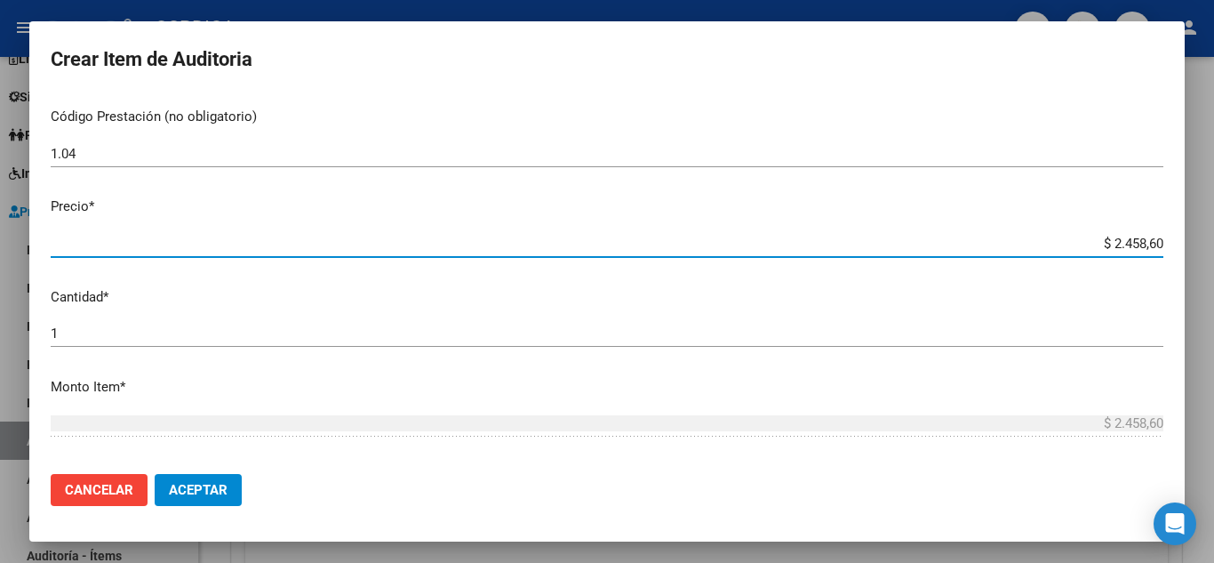
type input "$ 24.586,00"
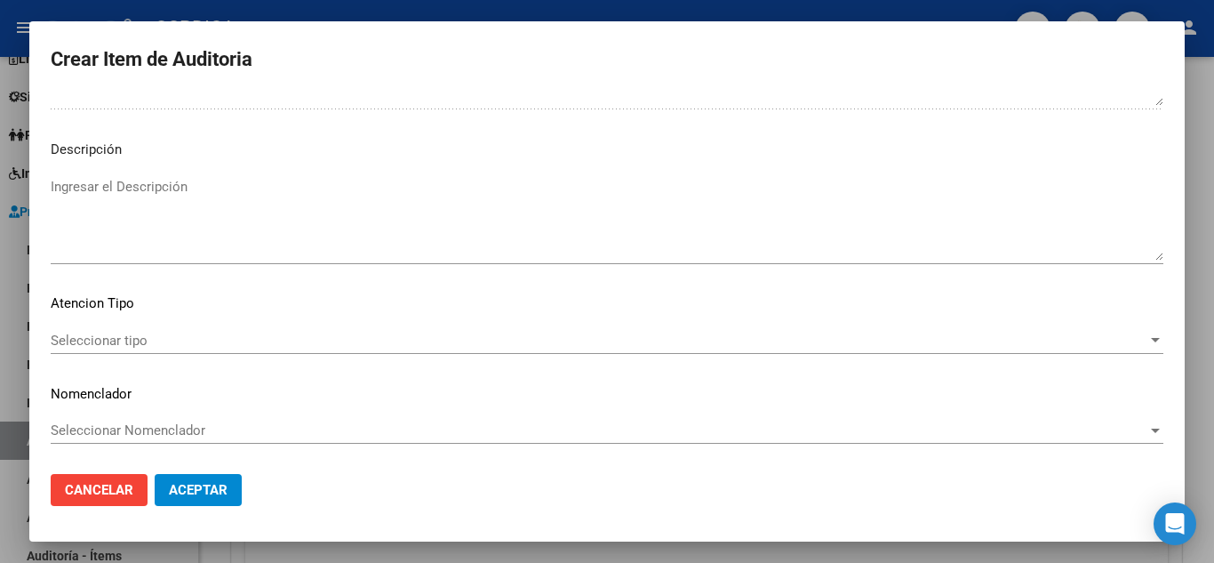
scroll to position [1236, 0]
click at [116, 335] on span "Seleccionar tipo" at bounding box center [599, 340] width 1097 height 16
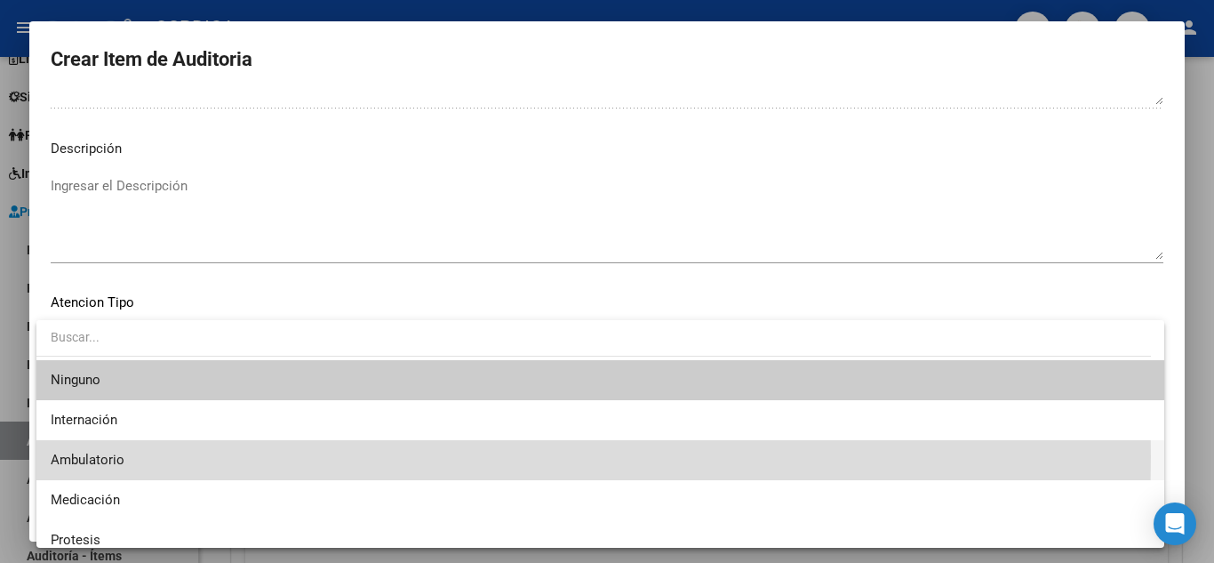
click at [157, 456] on span "Ambulatorio" at bounding box center [601, 460] width 1100 height 40
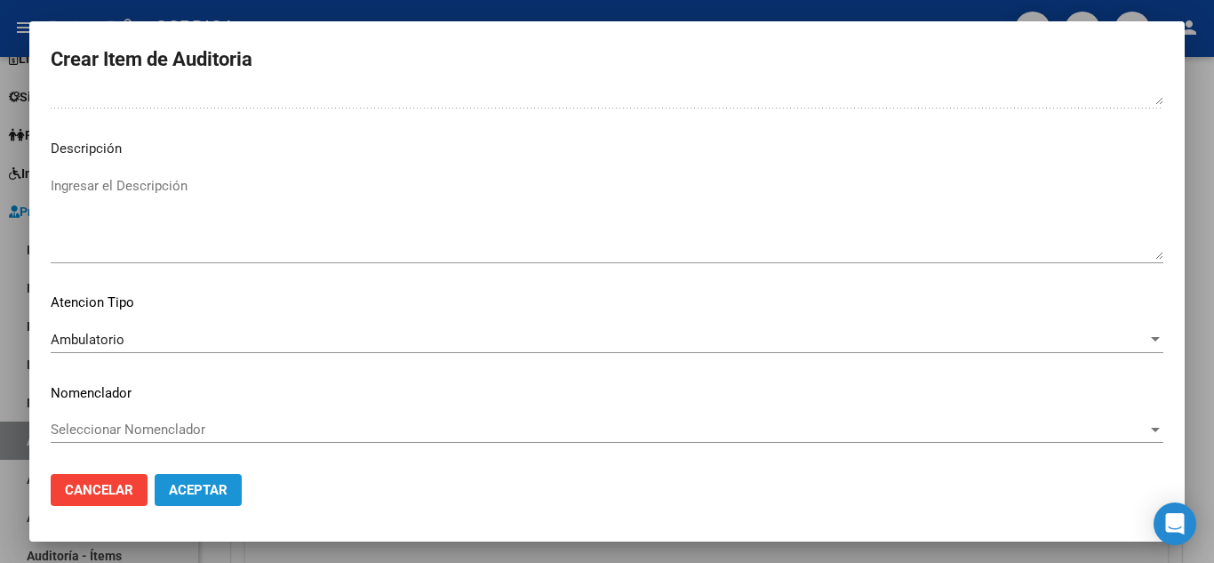
click at [208, 487] on span "Aceptar" at bounding box center [198, 490] width 59 height 16
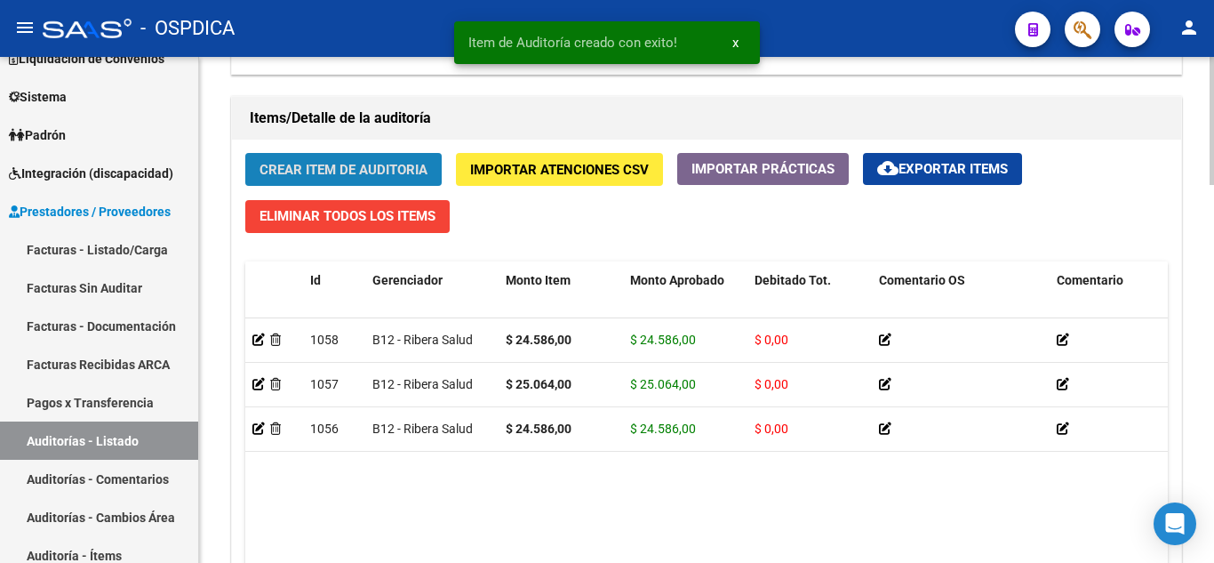
click at [304, 171] on span "Crear Item de Auditoria" at bounding box center [344, 170] width 168 height 16
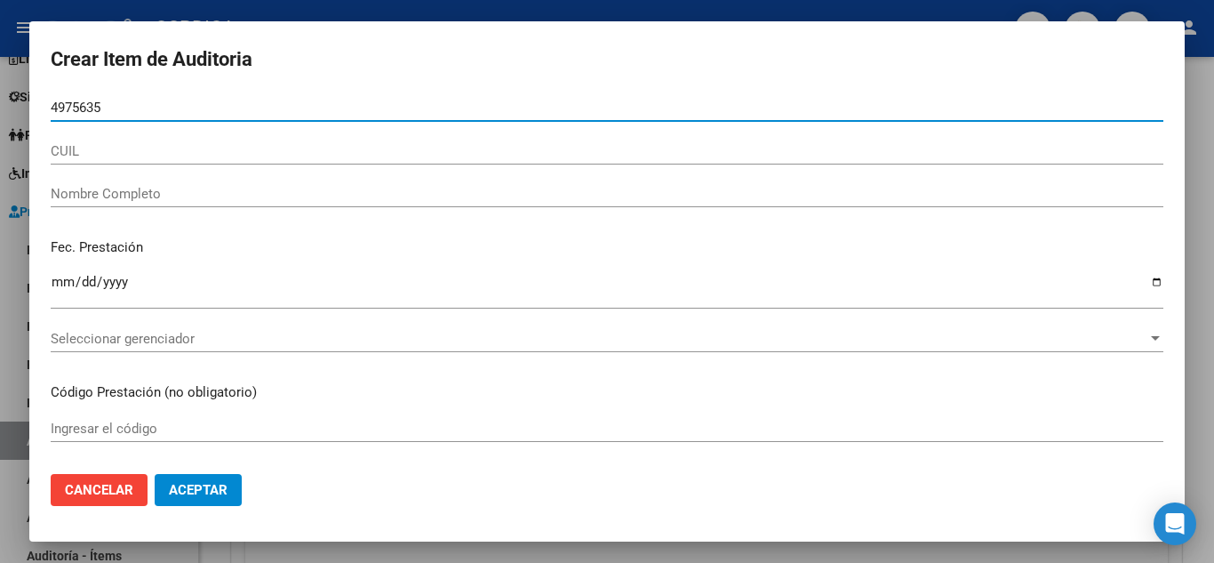
type input "49756357"
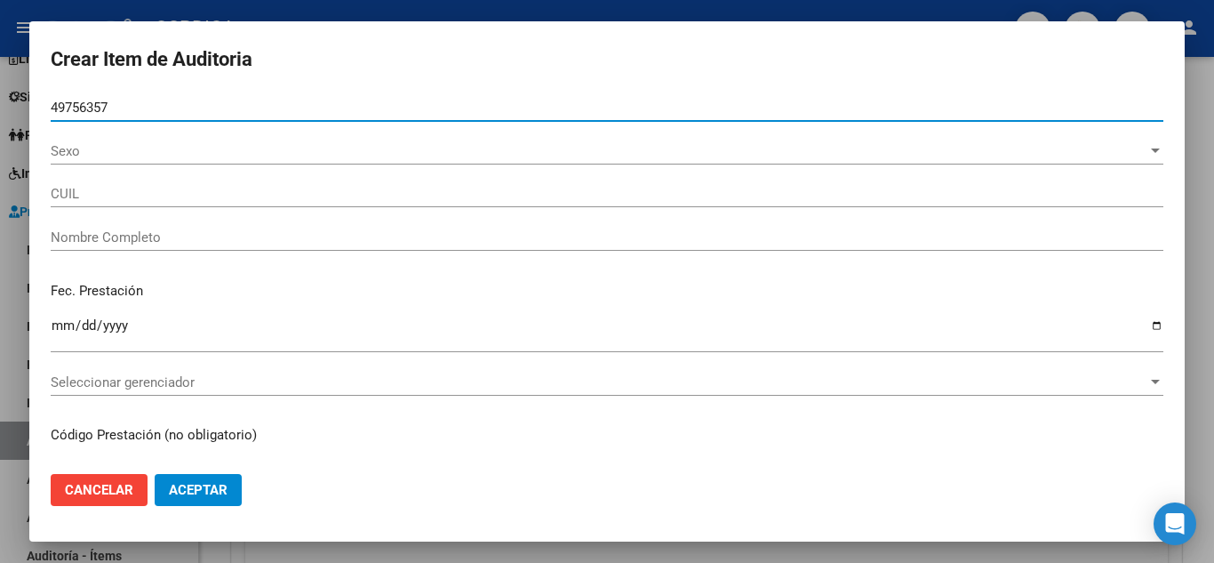
type input "20497563578"
type input "ALMIRON BENJAMIN"
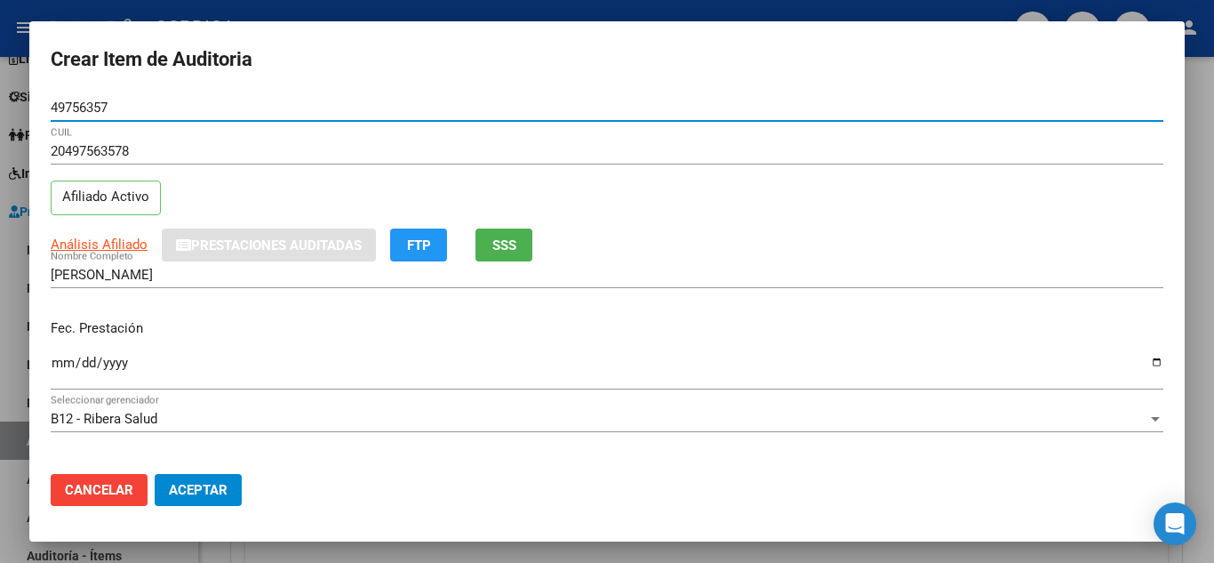
drag, startPoint x: 125, startPoint y: 105, endPoint x: 25, endPoint y: 88, distance: 101.9
click at [25, 88] on div "Crear Item de Auditoria 49756357 Nro Documento 20497563578 CUIL Afiliado Activo…" at bounding box center [607, 281] width 1214 height 563
type input "49756357"
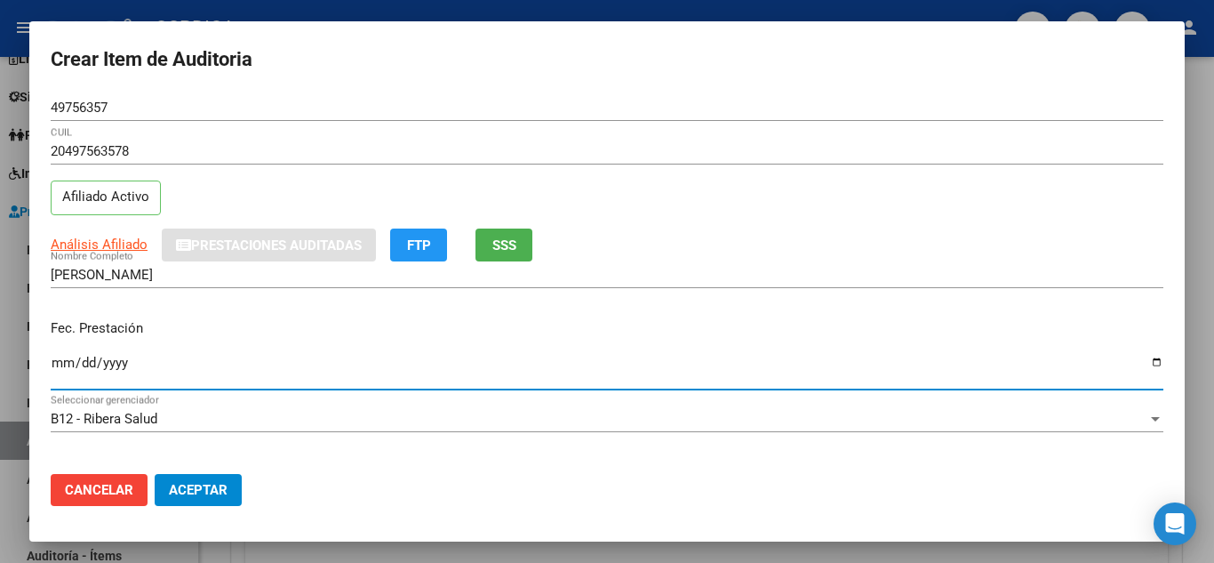
click at [60, 361] on input "Ingresar la fecha" at bounding box center [607, 370] width 1113 height 28
type input "2025-08-28"
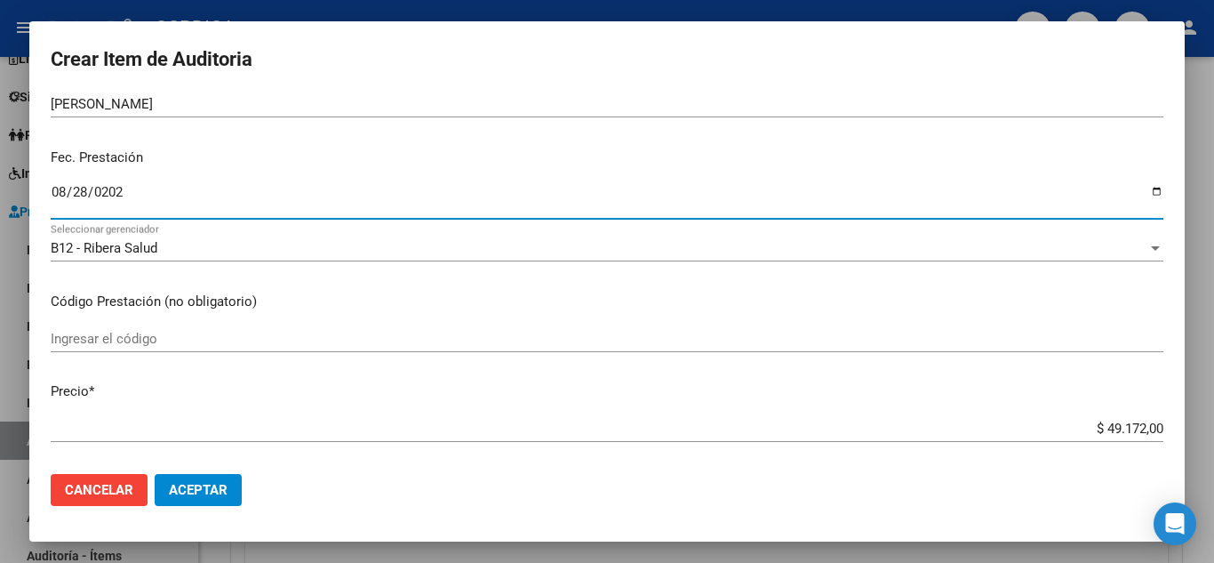
scroll to position [178, 0]
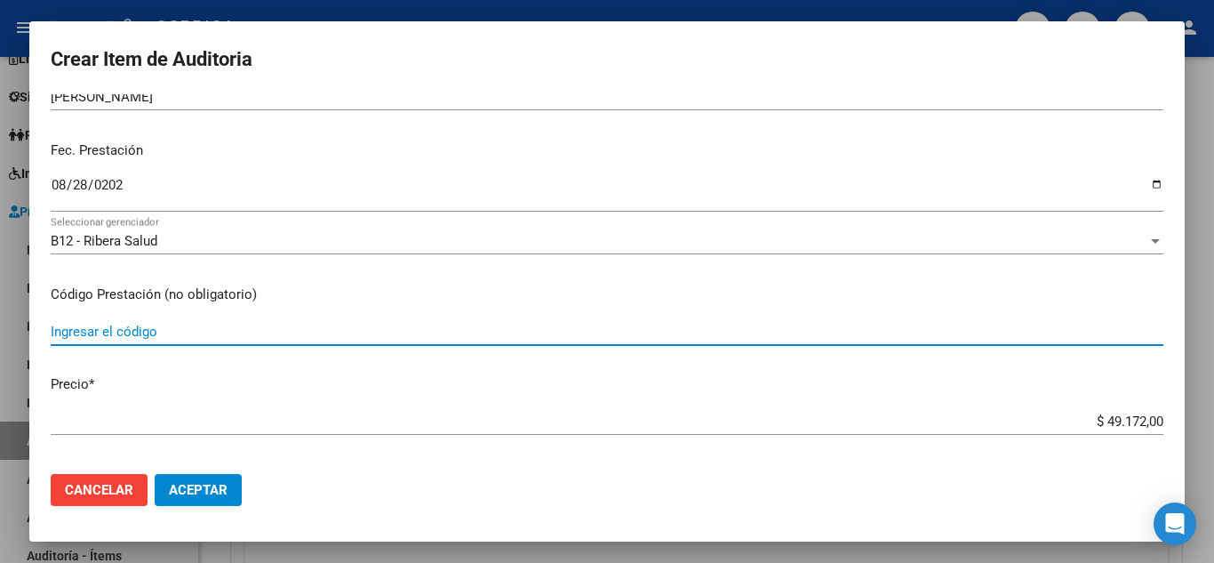
click at [179, 324] on input "Ingresar el código" at bounding box center [607, 332] width 1113 height 16
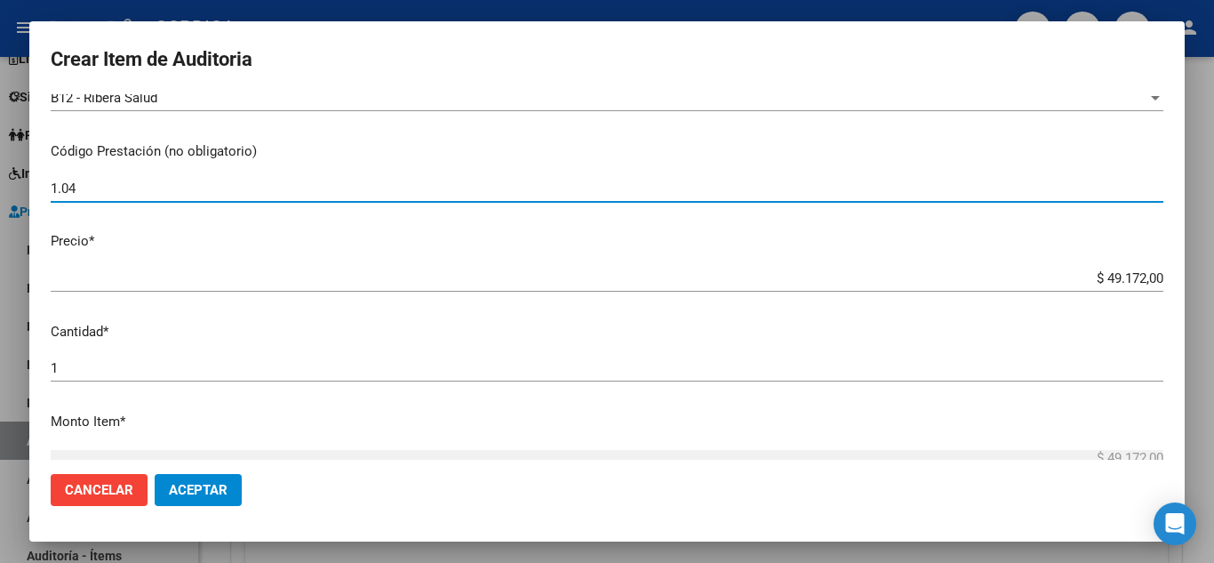
scroll to position [356, 0]
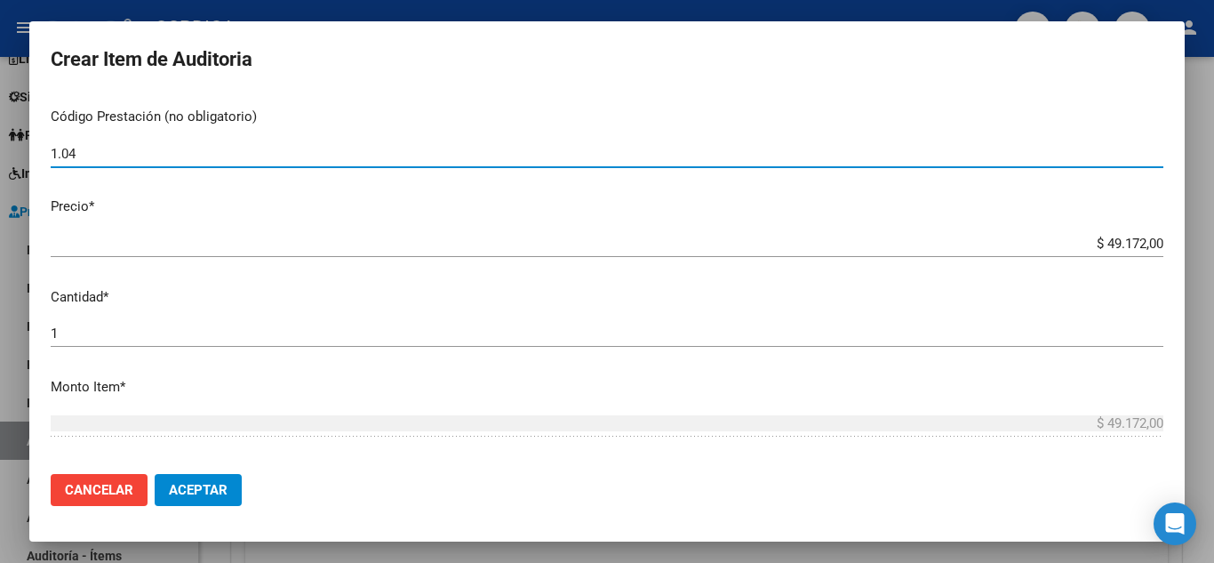
type input "1.04"
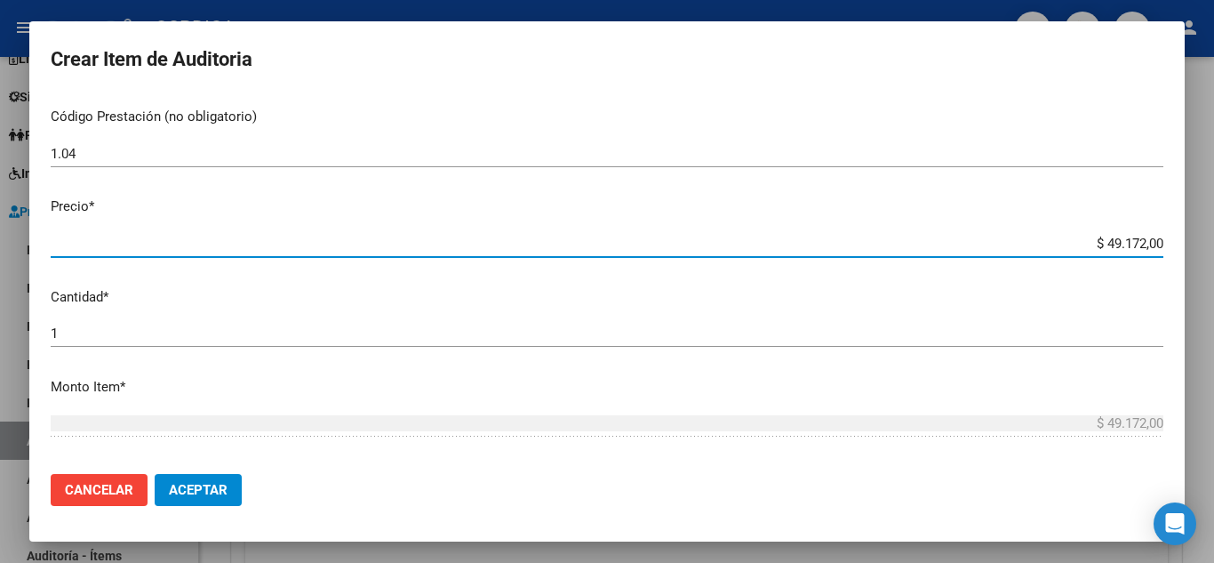
drag, startPoint x: 1082, startPoint y: 242, endPoint x: 1160, endPoint y: 240, distance: 78.3
click at [1160, 240] on app-form-text-field "Precio * $ 49.172,00 Ingresar el precio" at bounding box center [614, 223] width 1127 height 55
type input "$ 0,02"
type input "$ 0,24"
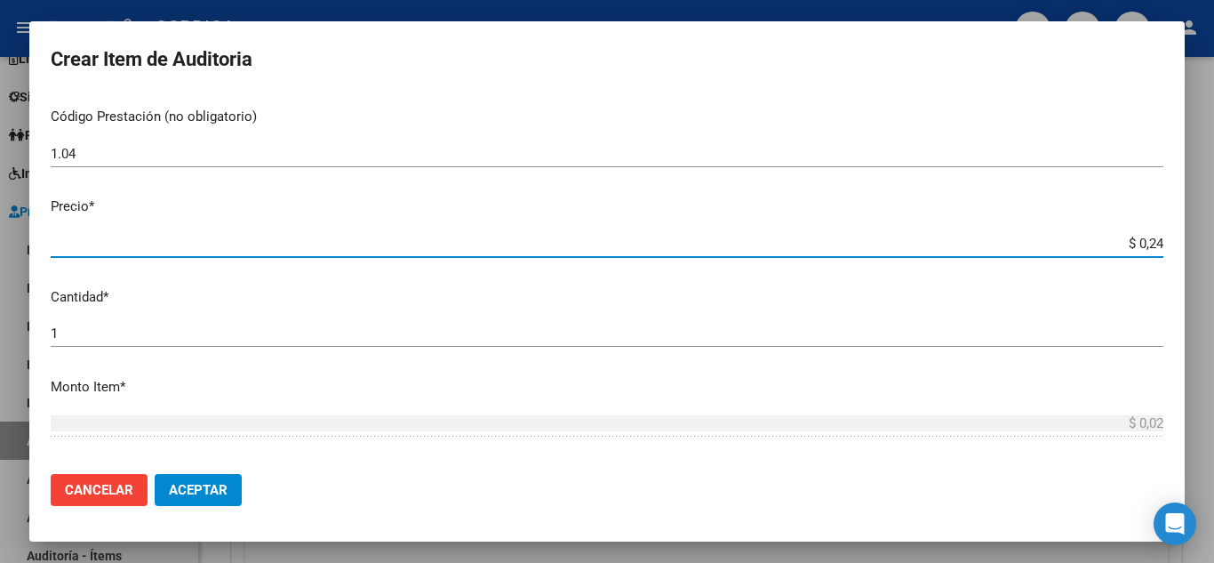
type input "$ 0,24"
type input "$ 2,45"
type input "$ 24,58"
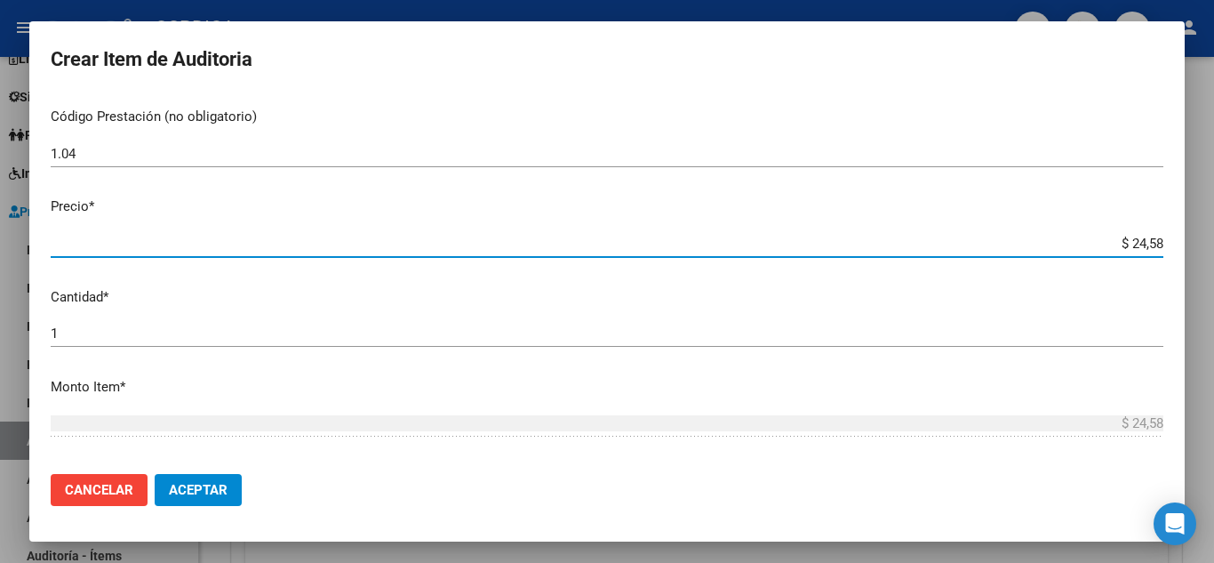
type input "$ 245,86"
type input "$ 2.458,60"
type input "$ 24.586,00"
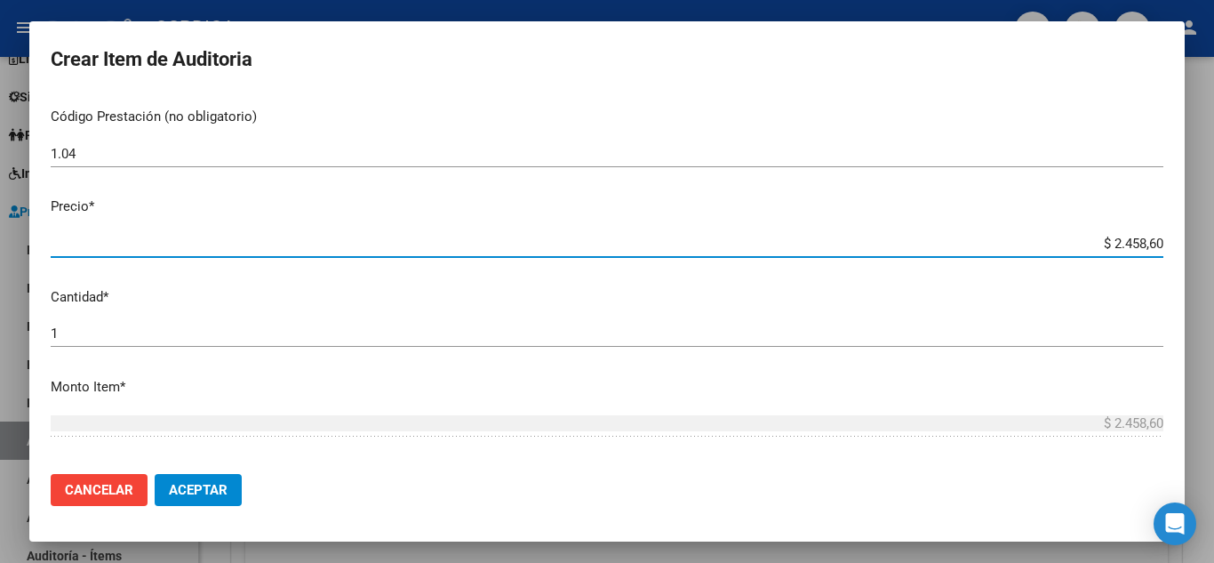
type input "$ 24.586,00"
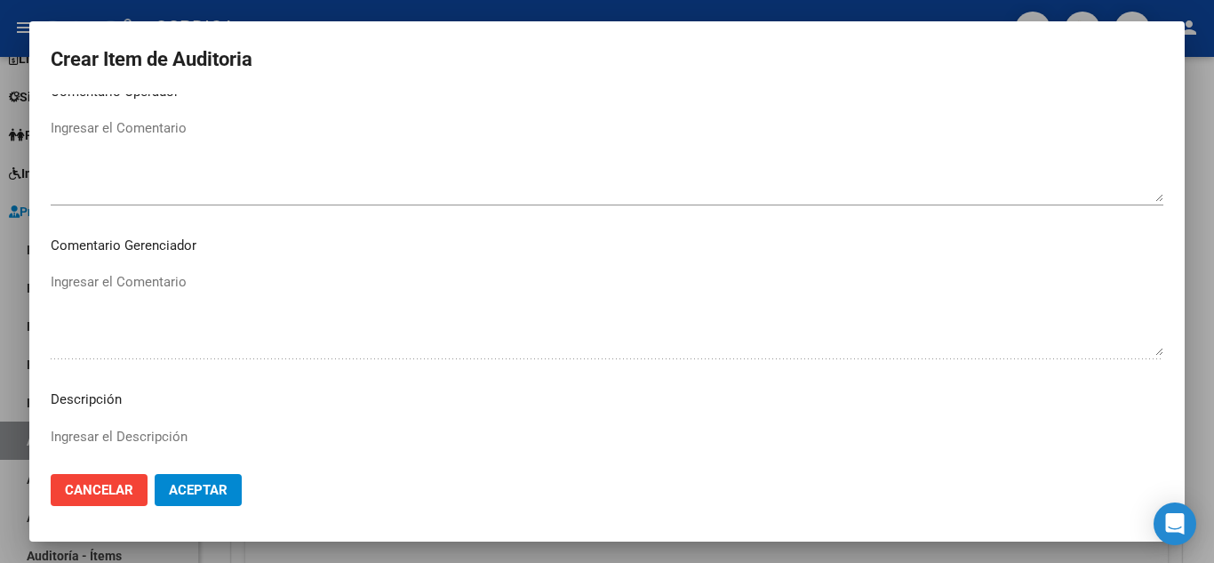
scroll to position [1236, 0]
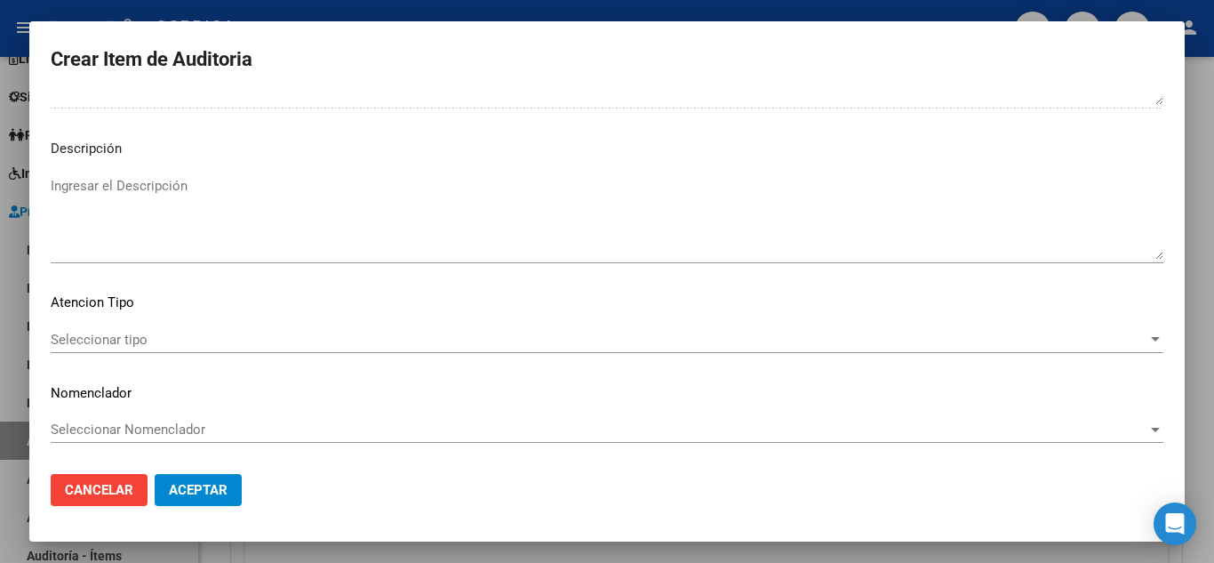
click at [109, 339] on span "Seleccionar tipo" at bounding box center [599, 340] width 1097 height 16
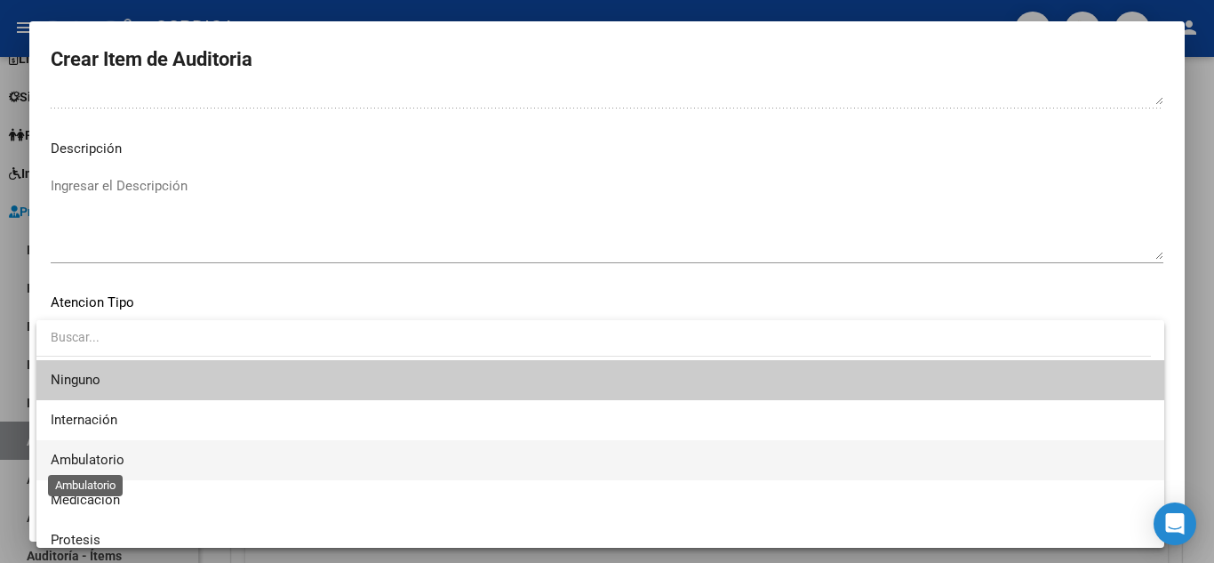
click at [119, 453] on span "Ambulatorio" at bounding box center [88, 460] width 74 height 16
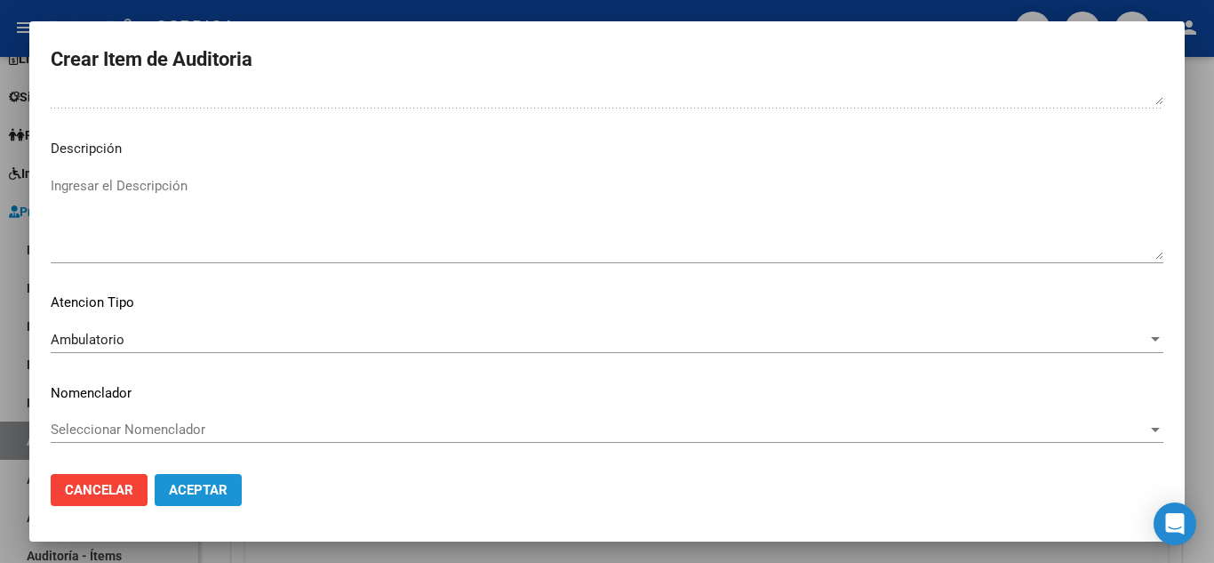
click at [201, 487] on span "Aceptar" at bounding box center [198, 490] width 59 height 16
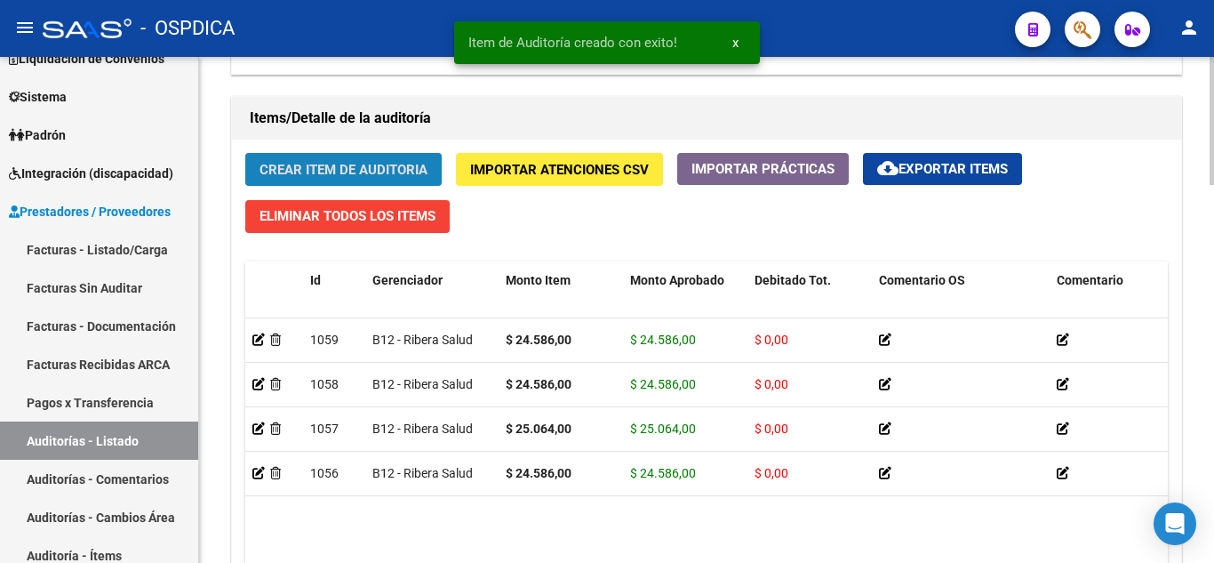
click at [335, 160] on button "Crear Item de Auditoria" at bounding box center [343, 169] width 196 height 33
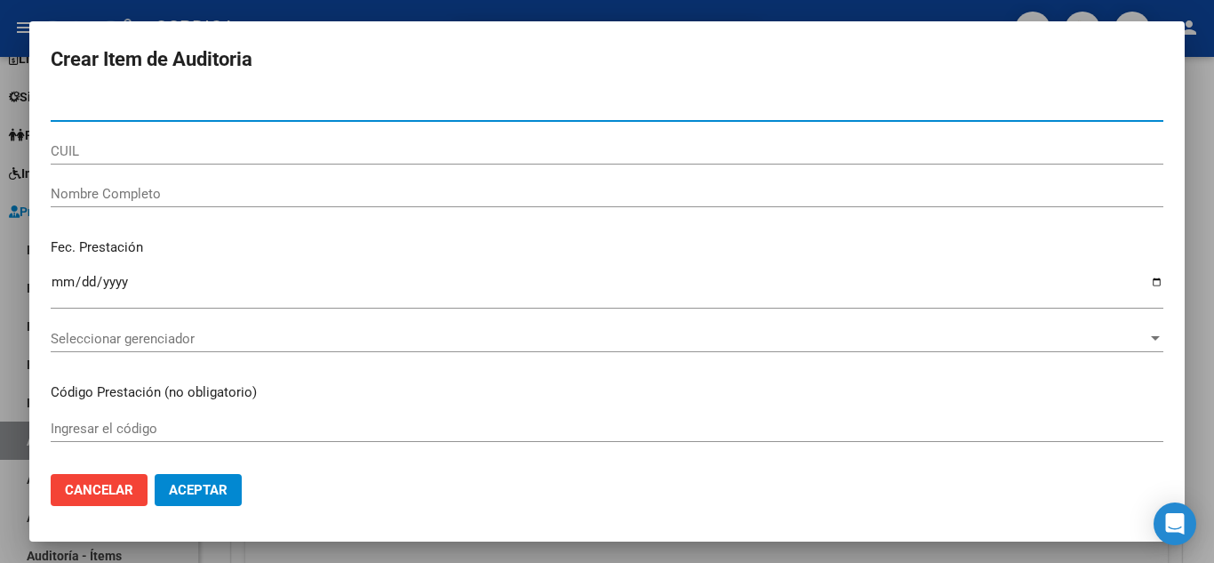
click at [579, 97] on div "Nro Documento" at bounding box center [607, 107] width 1113 height 27
paste input "49756357"
type input "49756357"
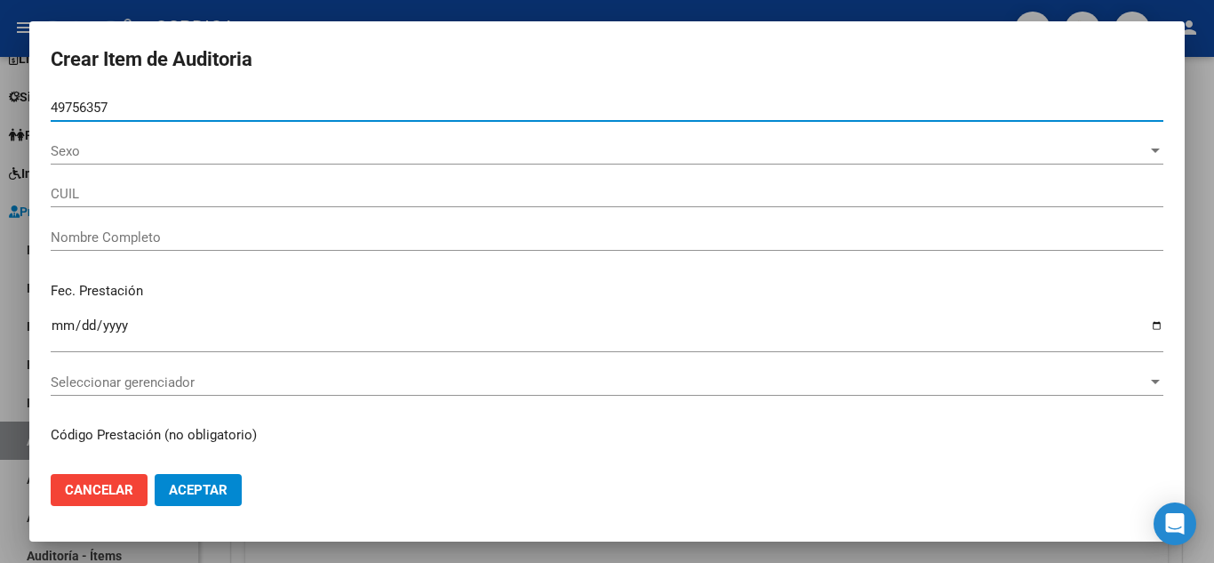
type input "20497563578"
type input "ALMIRON BENJAMIN"
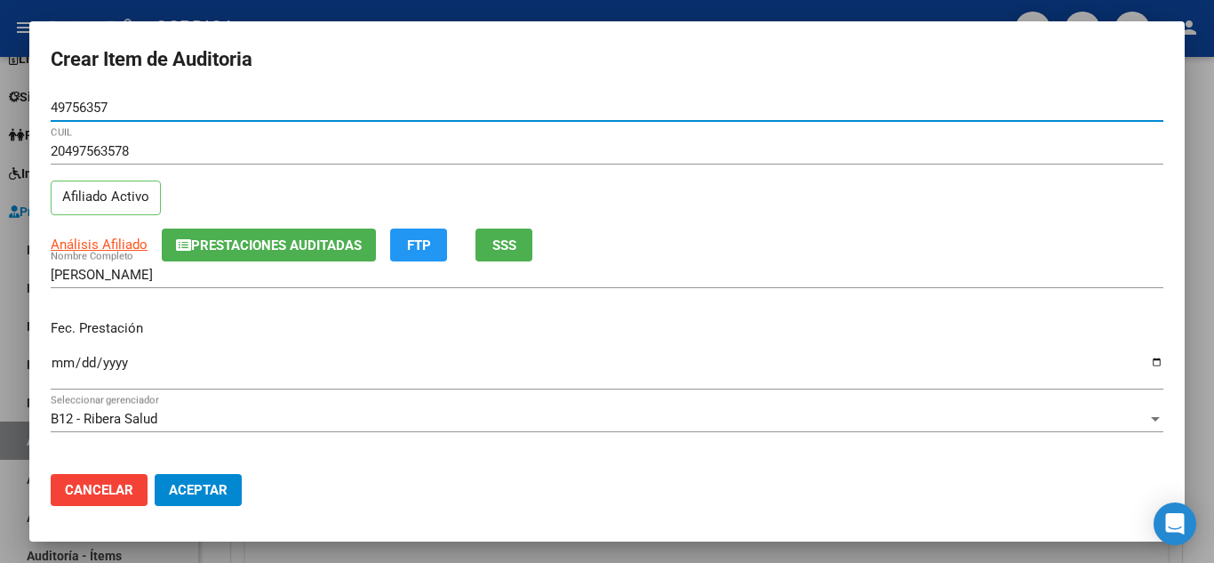
type input "49756357"
click at [60, 357] on input "Ingresar la fecha" at bounding box center [607, 370] width 1113 height 28
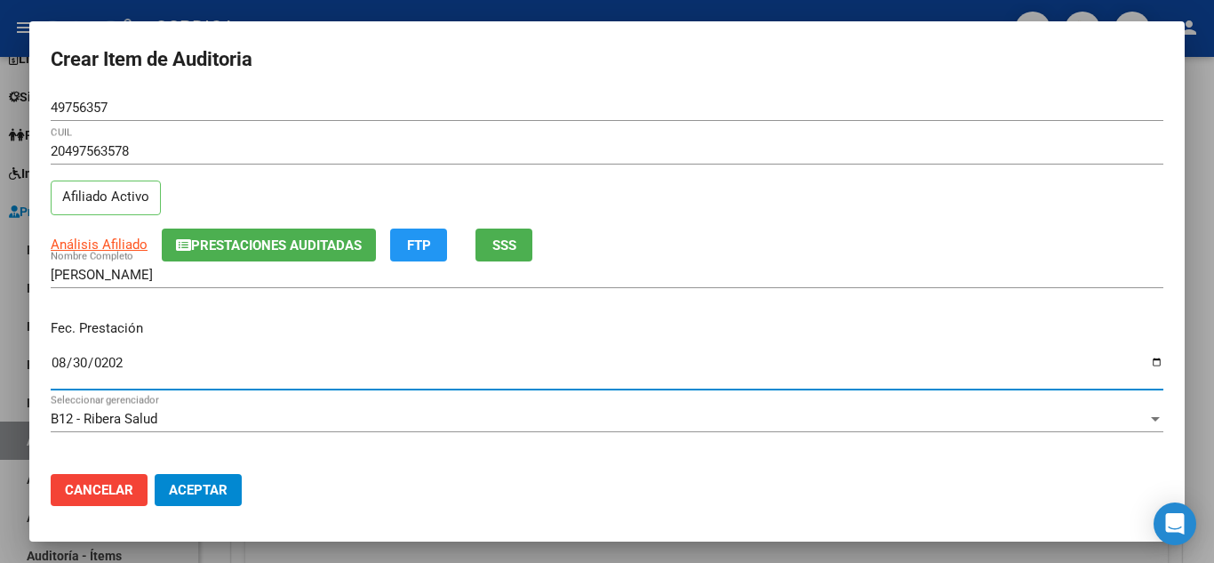
type input "2025-08-30"
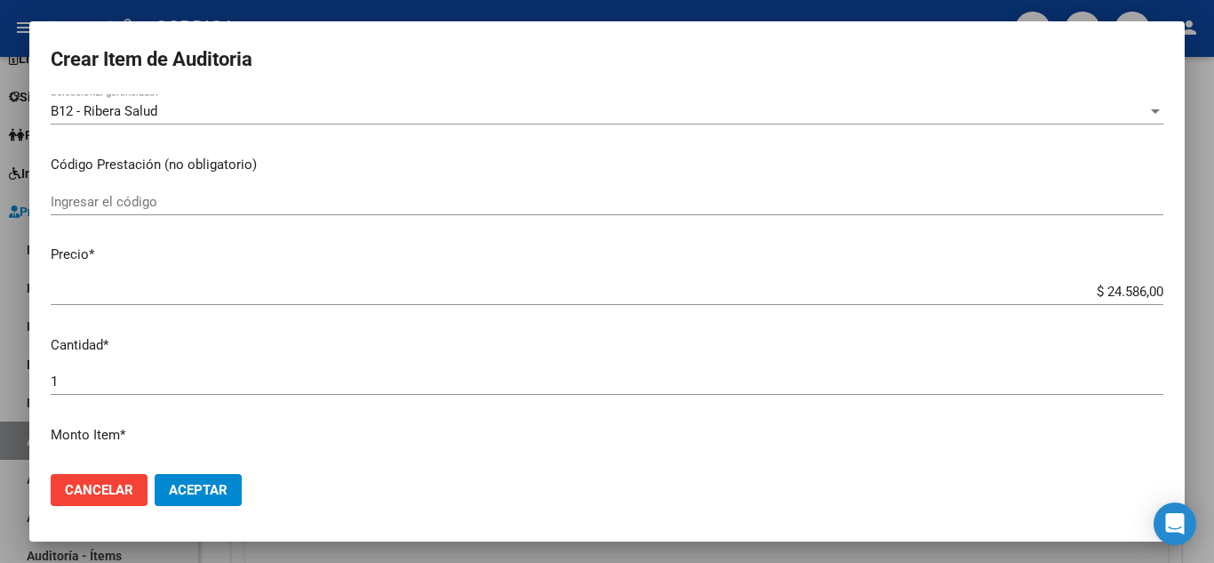
scroll to position [267, 0]
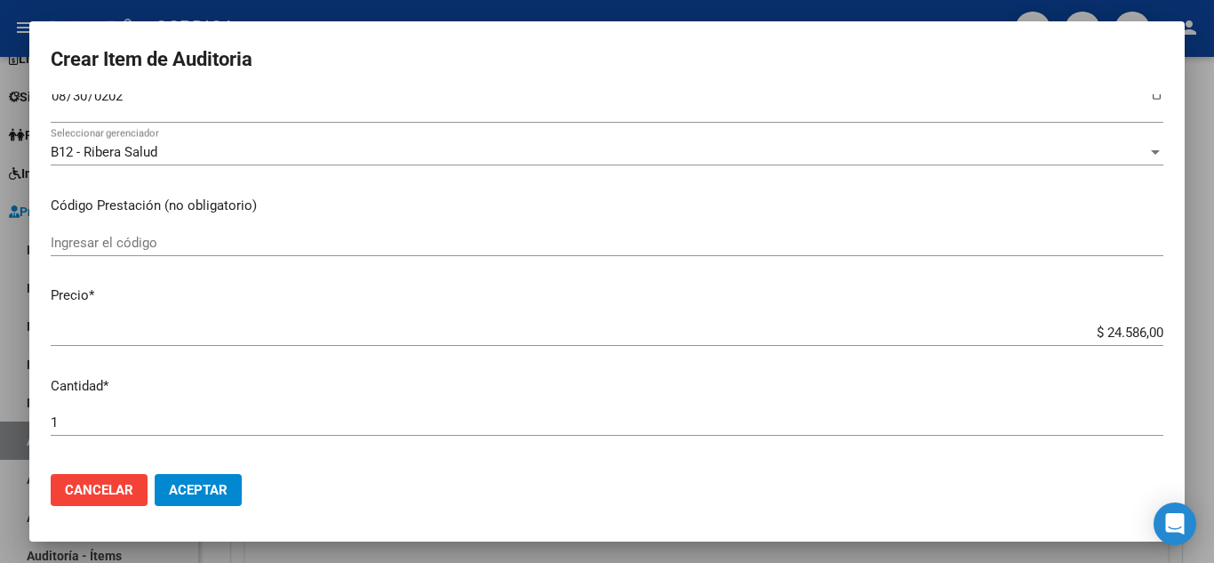
click at [194, 229] on div "Ingresar el código" at bounding box center [607, 242] width 1113 height 27
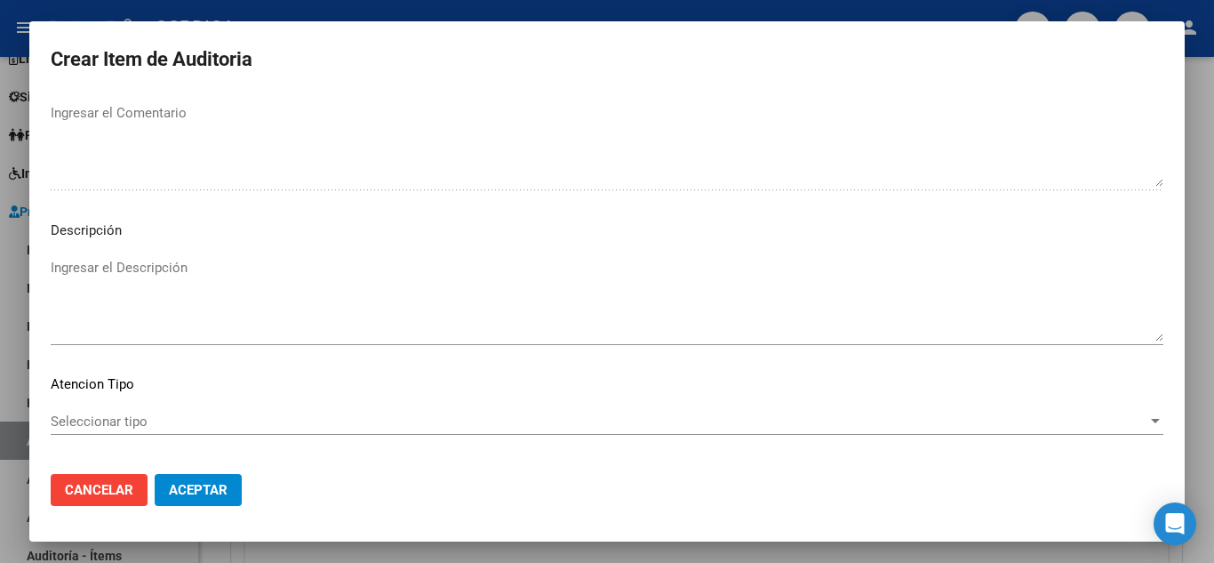
scroll to position [1236, 0]
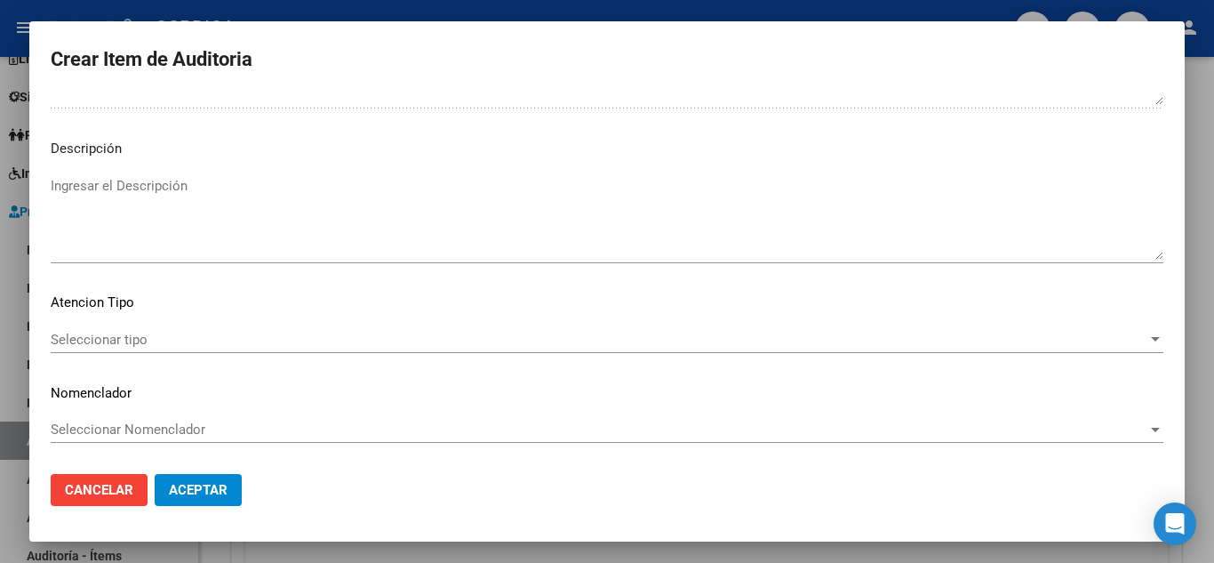
type input "1.04"
click at [140, 332] on span "Seleccionar tipo" at bounding box center [599, 340] width 1097 height 16
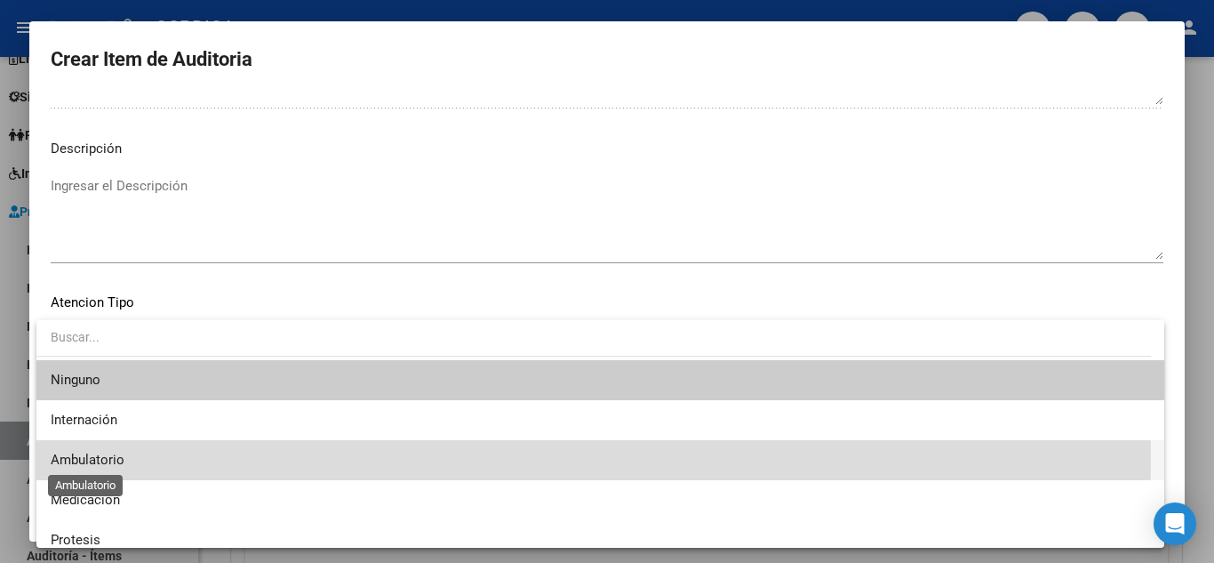
click at [100, 460] on span "Ambulatorio" at bounding box center [88, 460] width 74 height 16
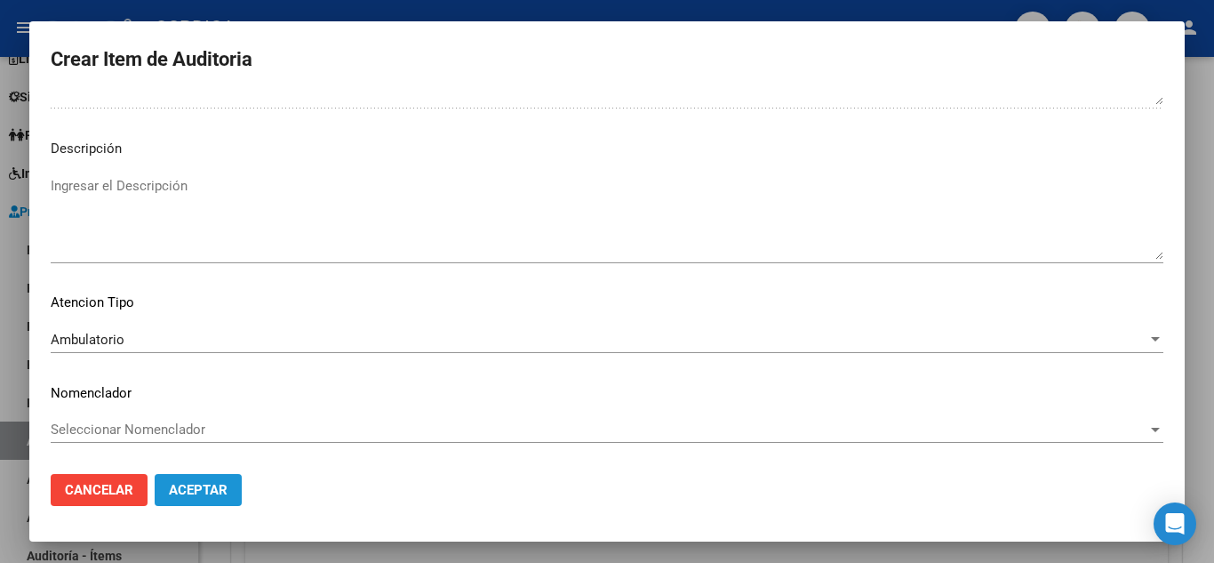
click at [214, 478] on button "Aceptar" at bounding box center [198, 490] width 87 height 32
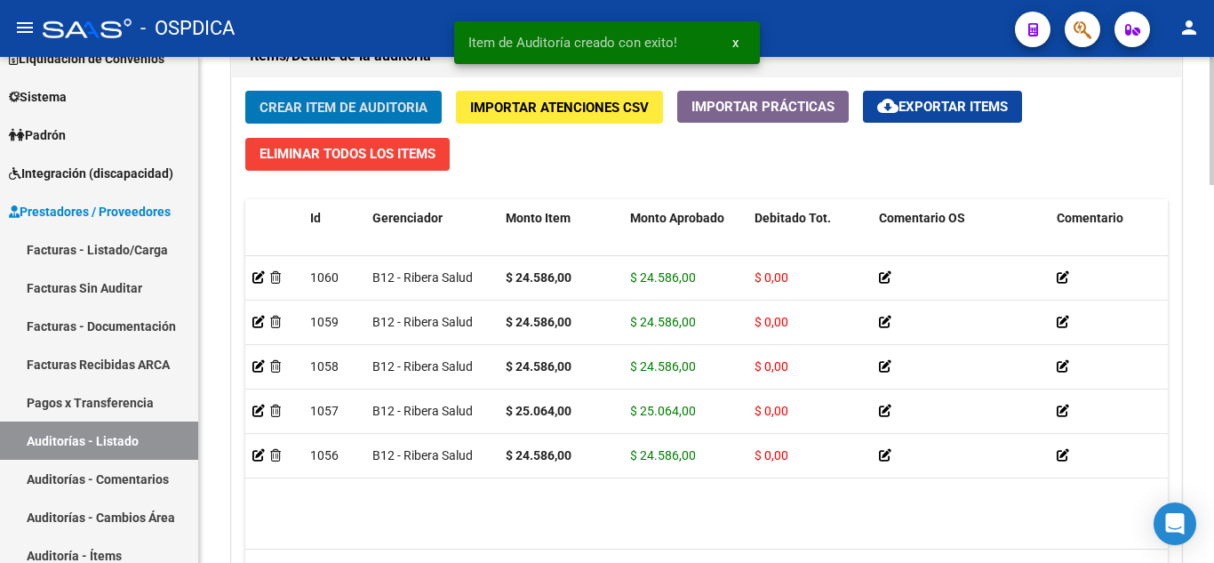
scroll to position [1334, 0]
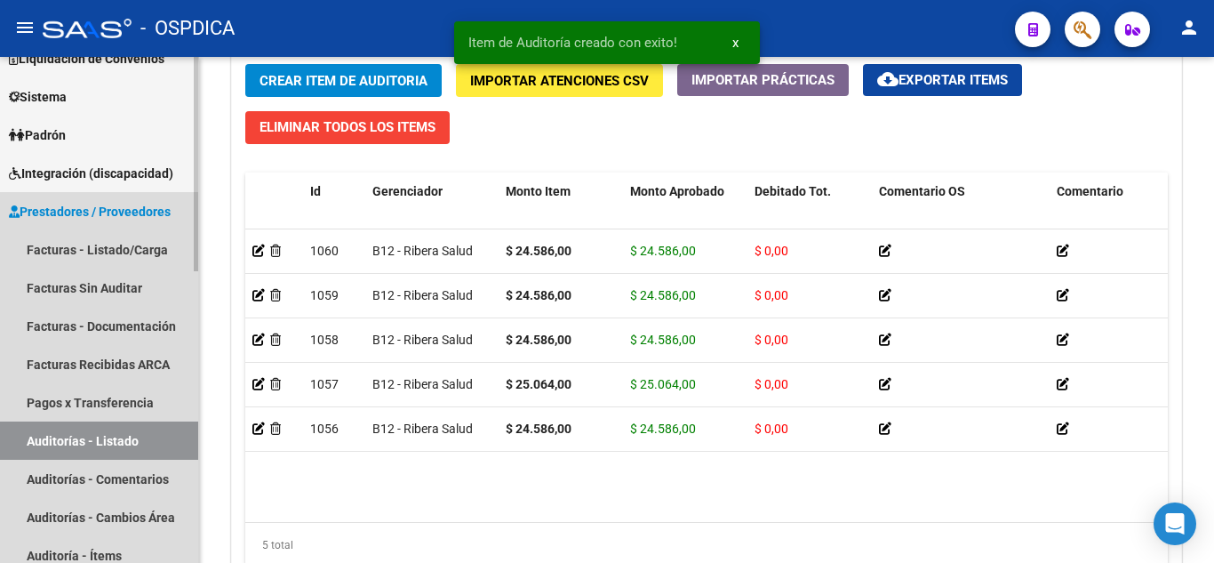
click at [71, 434] on link "Auditorías - Listado" at bounding box center [99, 440] width 198 height 38
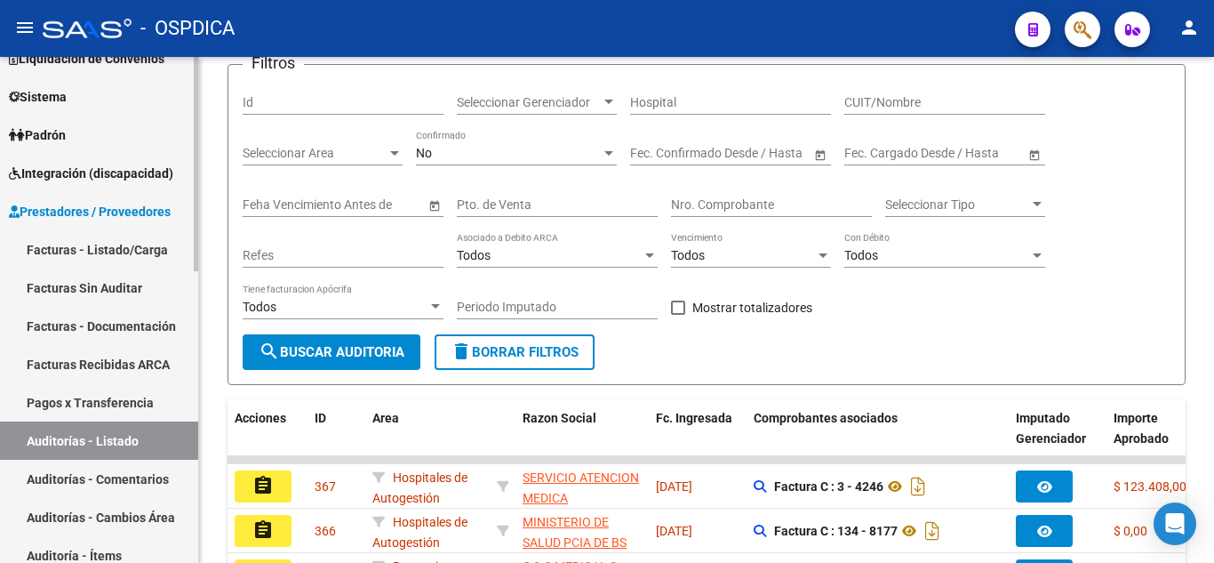
scroll to position [595, 0]
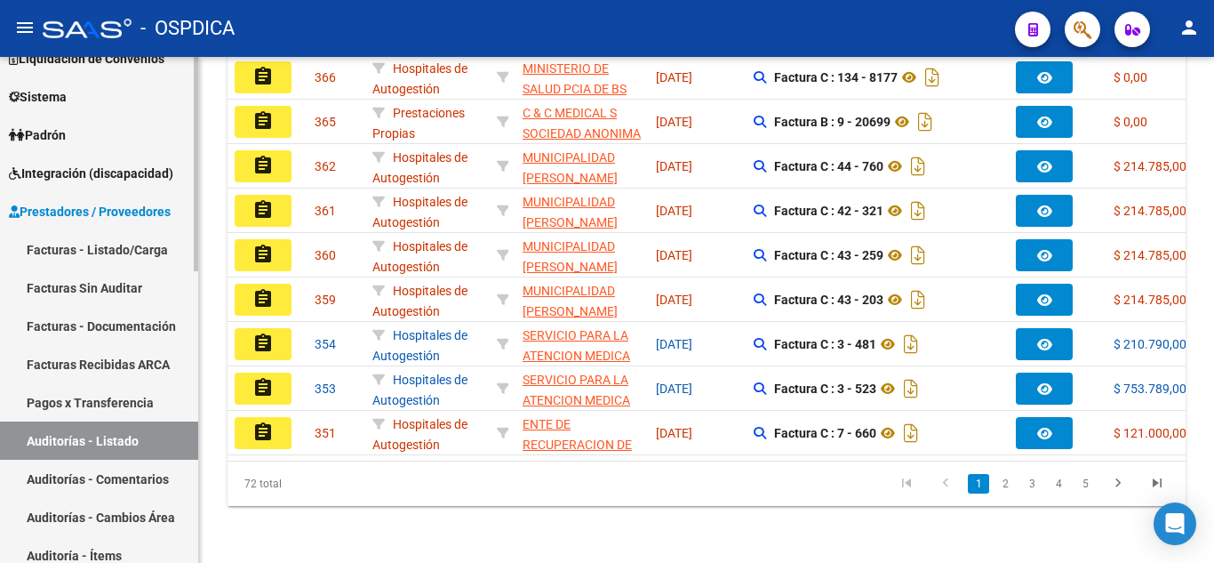
click at [112, 287] on link "Facturas Sin Auditar" at bounding box center [99, 287] width 198 height 38
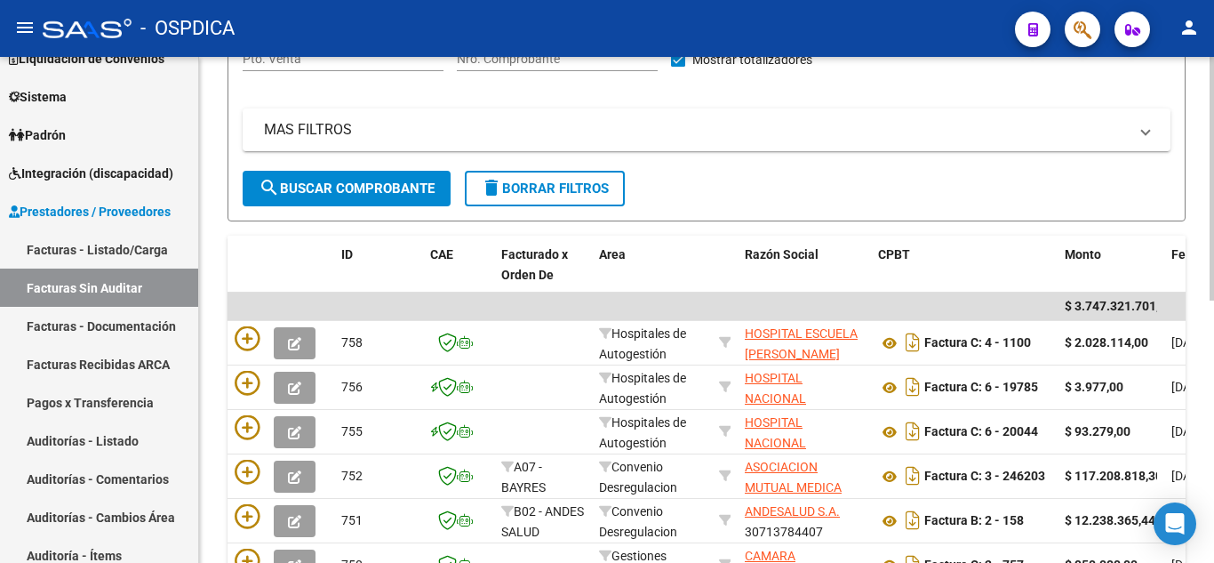
scroll to position [190, 0]
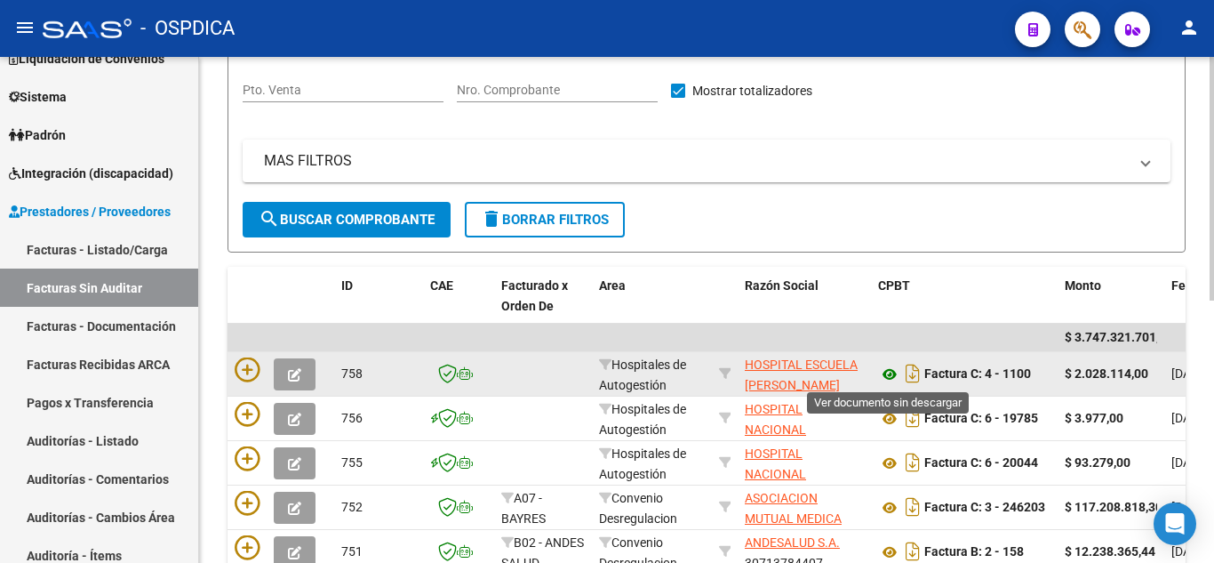
click at [890, 375] on icon at bounding box center [889, 374] width 23 height 21
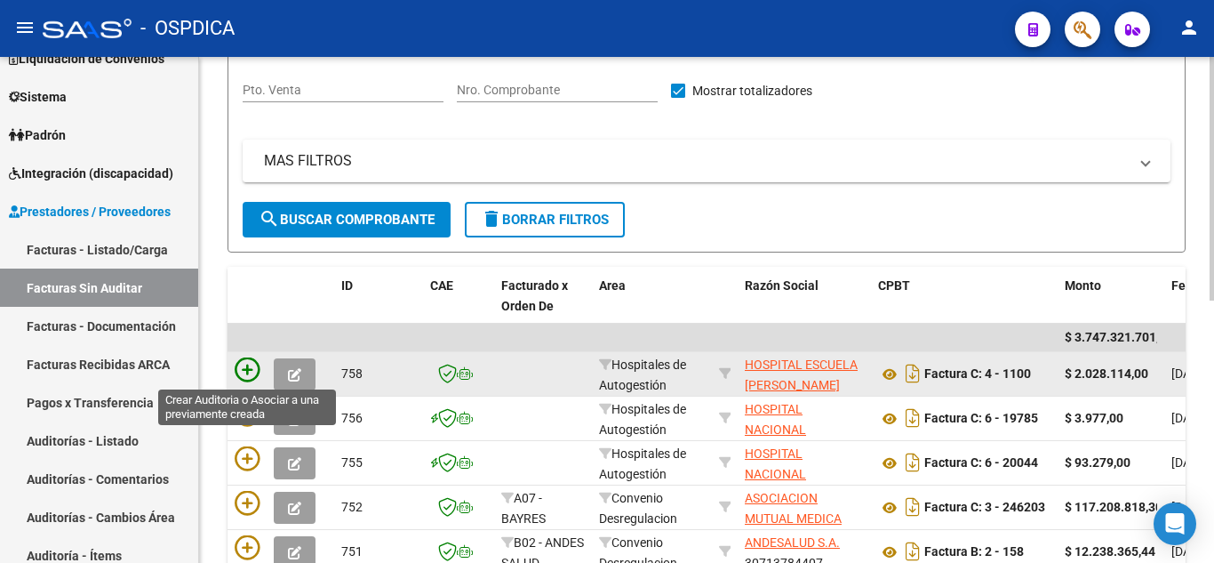
click at [249, 366] on icon at bounding box center [247, 369] width 25 height 25
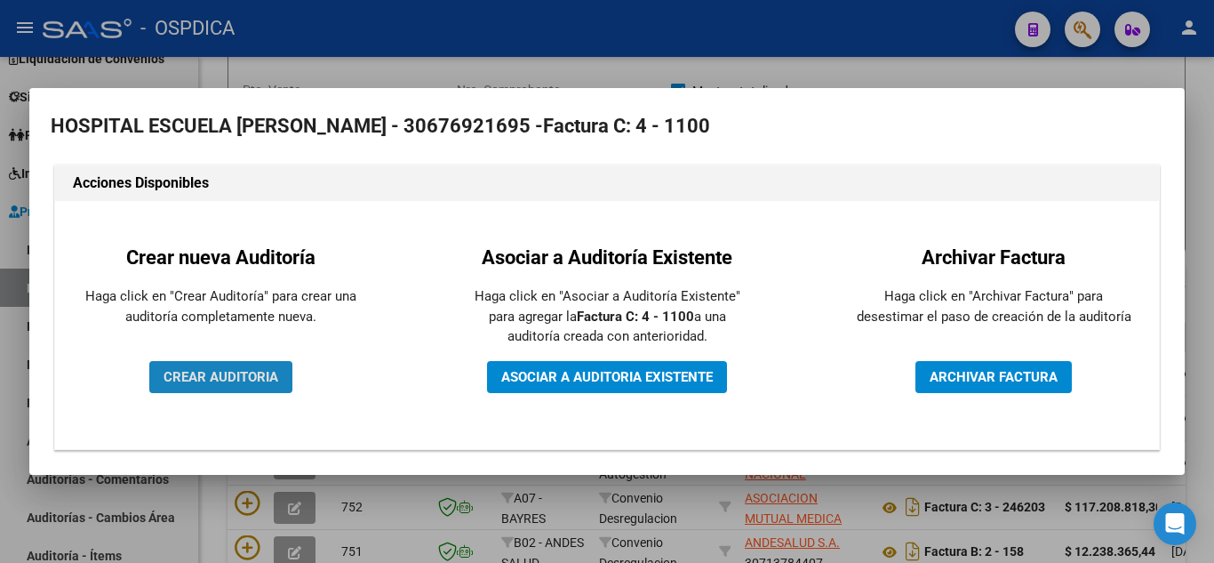
click at [253, 369] on span "CREAR AUDITORIA" at bounding box center [221, 377] width 115 height 16
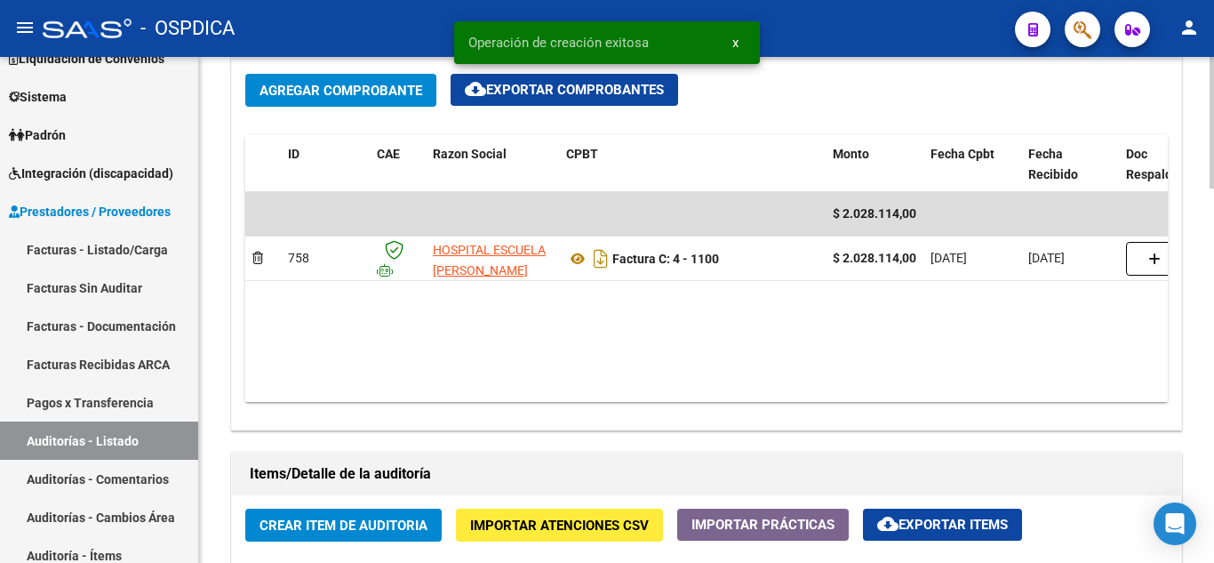
scroll to position [978, 0]
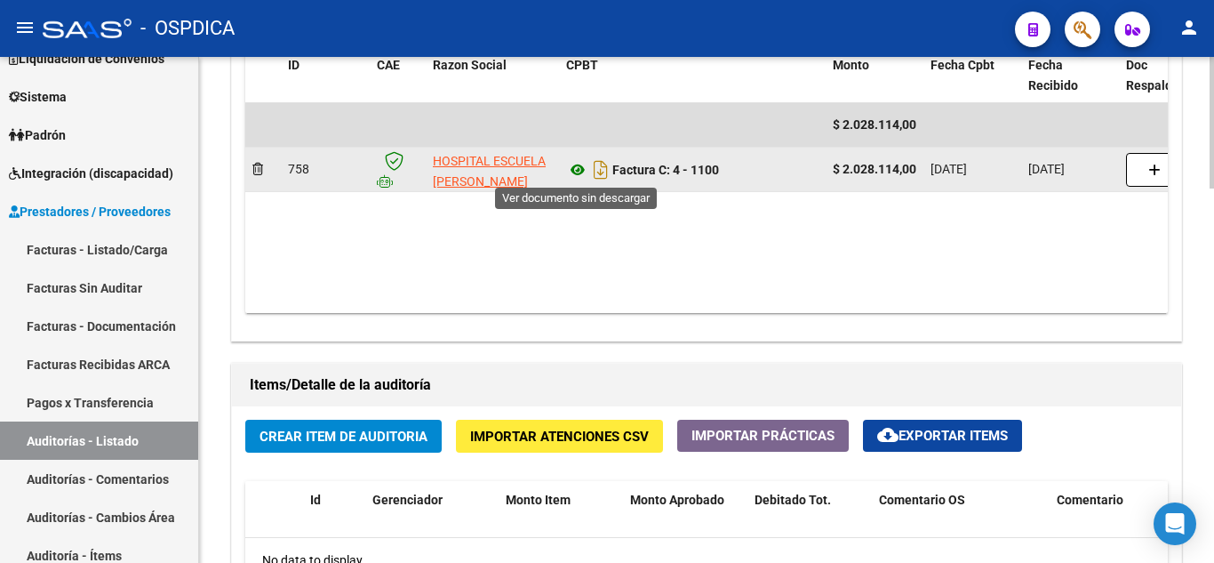
click at [579, 173] on icon at bounding box center [577, 169] width 23 height 21
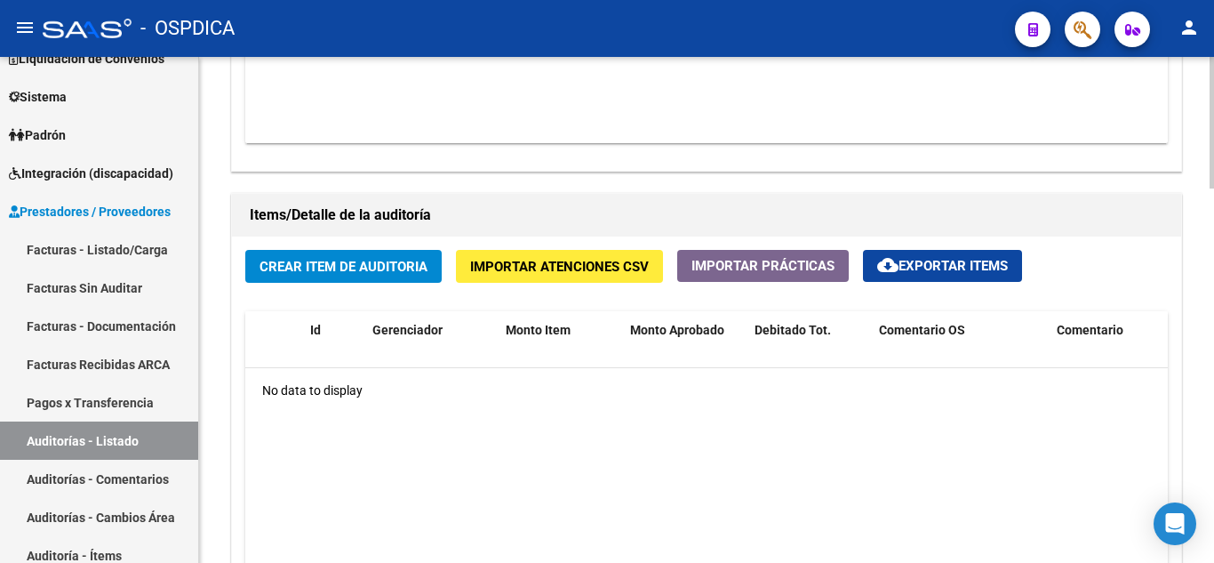
scroll to position [1156, 0]
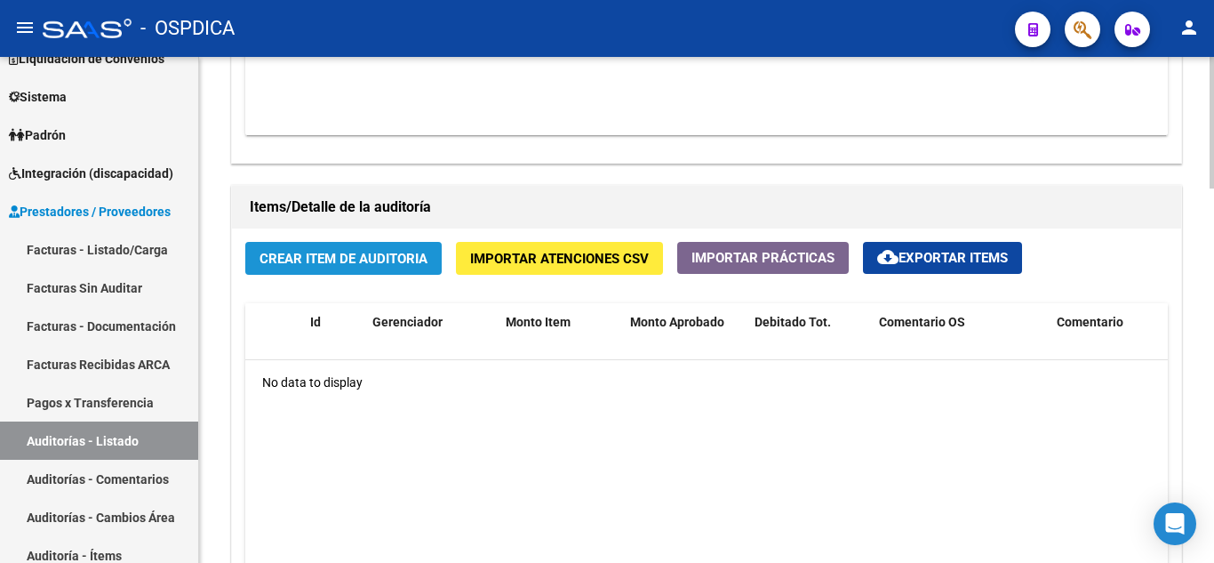
click at [387, 250] on span "Crear Item de Auditoria" at bounding box center [344, 258] width 168 height 16
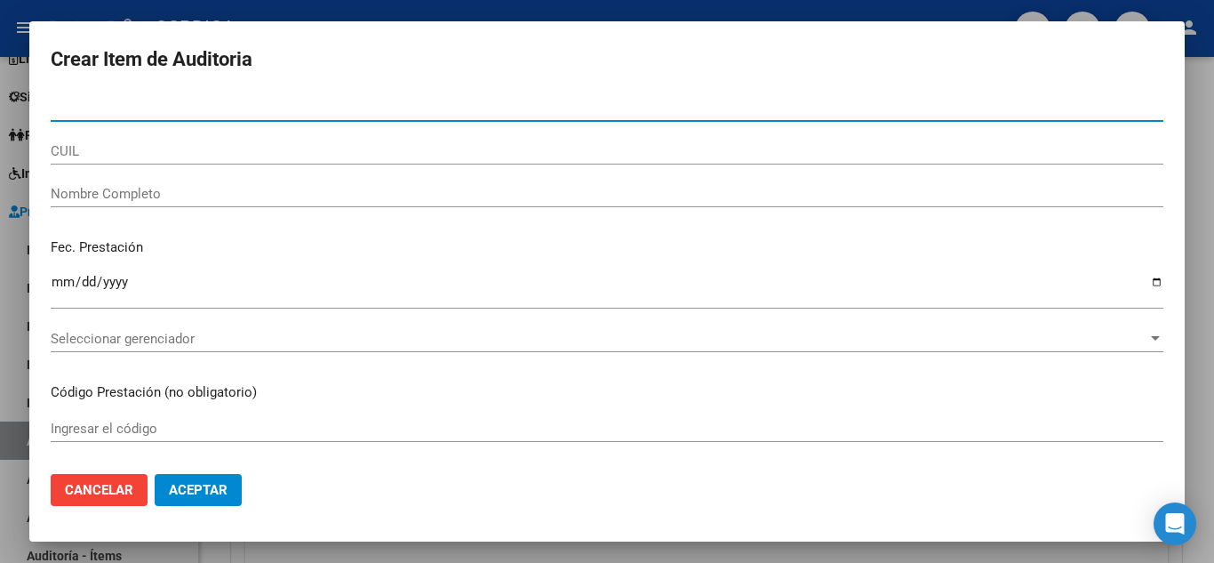
click at [323, 108] on input "Nro Documento" at bounding box center [607, 108] width 1113 height 16
paste input "20381331165"
click at [66, 106] on input "20381331165" at bounding box center [607, 108] width 1113 height 16
click at [310, 107] on input "381331165" at bounding box center [607, 108] width 1113 height 16
type input "38133116"
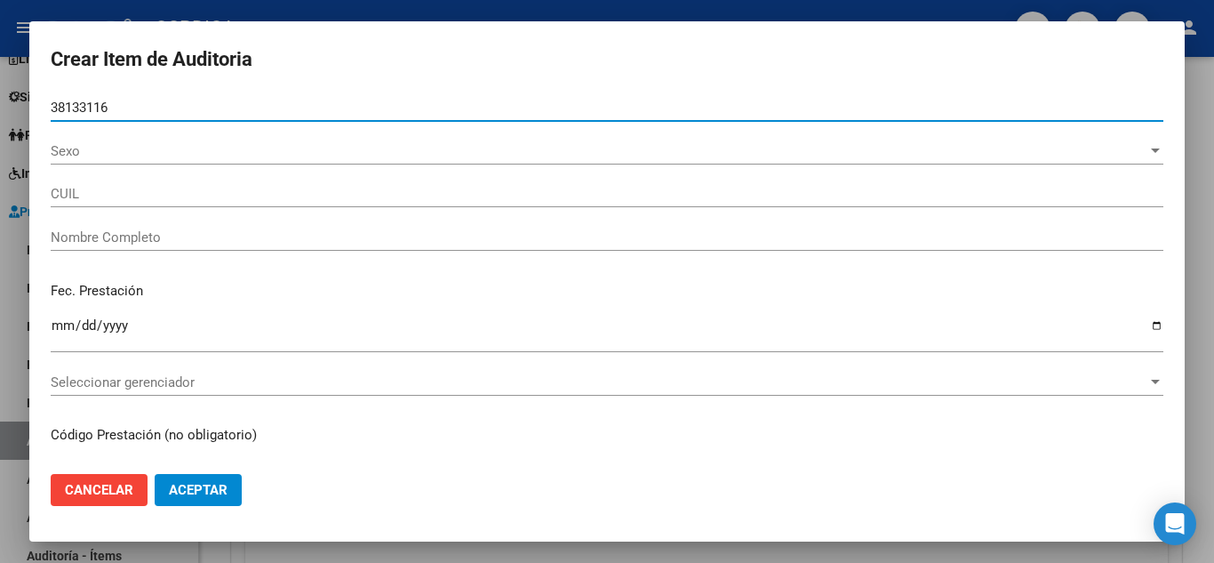
type input "20381331165"
type input "ARANDA MAXIMILIANO DANIEL -"
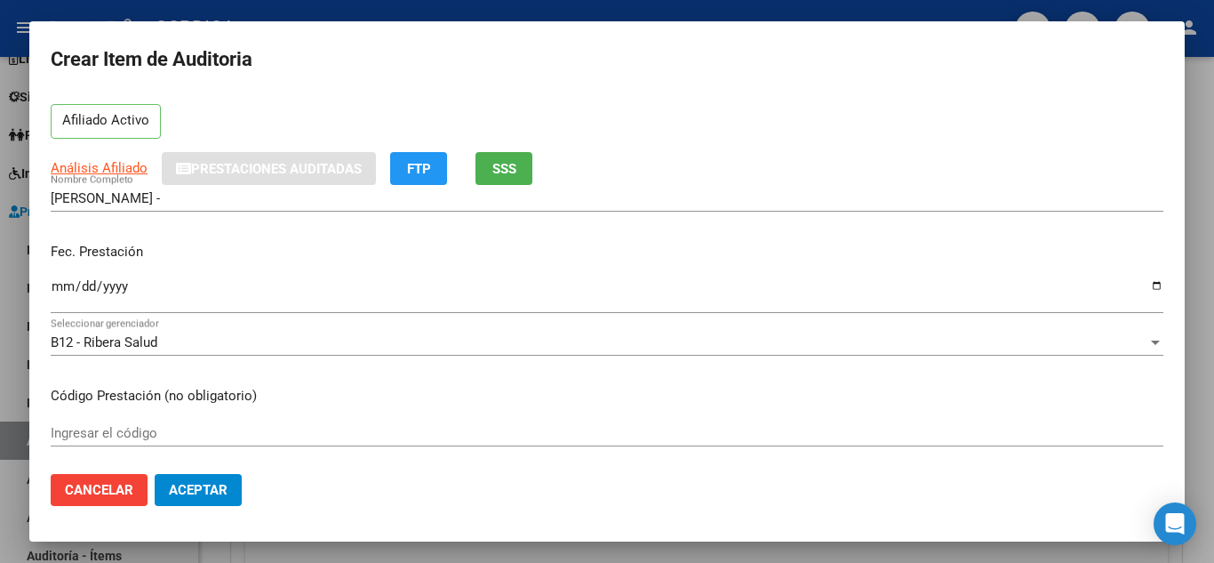
scroll to position [89, 0]
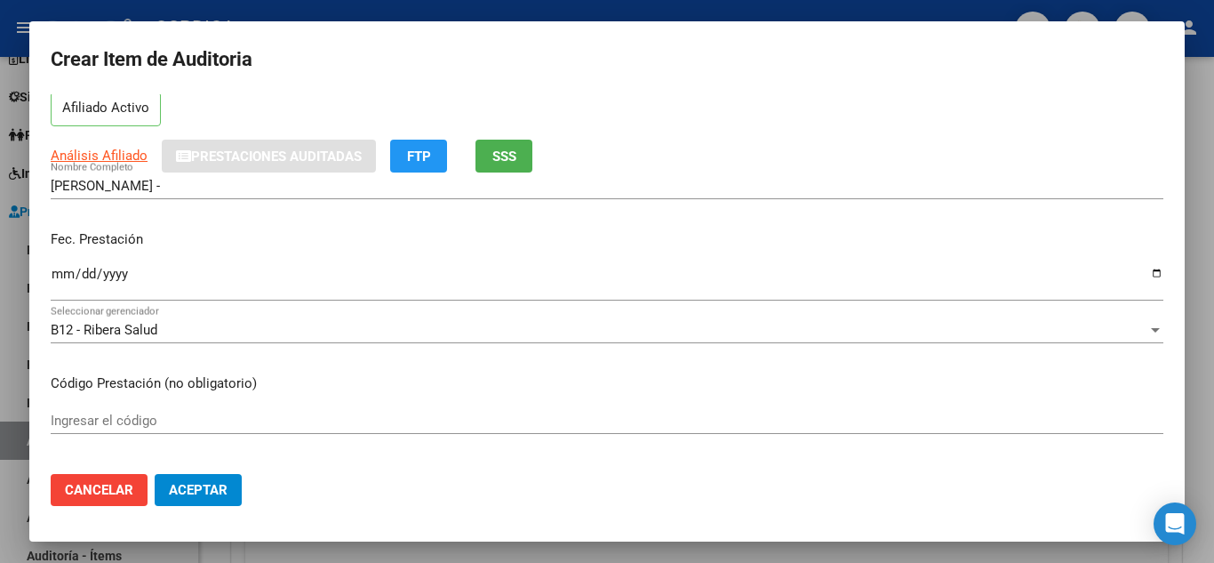
type input "38133116"
click at [55, 270] on input "Ingresar la fecha" at bounding box center [607, 281] width 1113 height 28
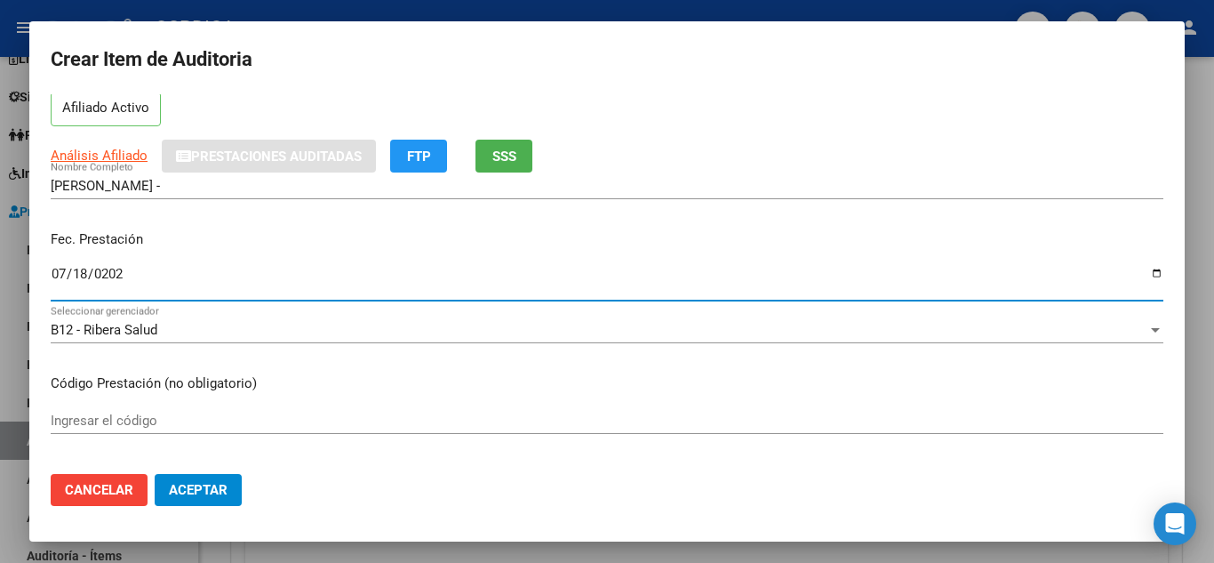
type input "2025-07-18"
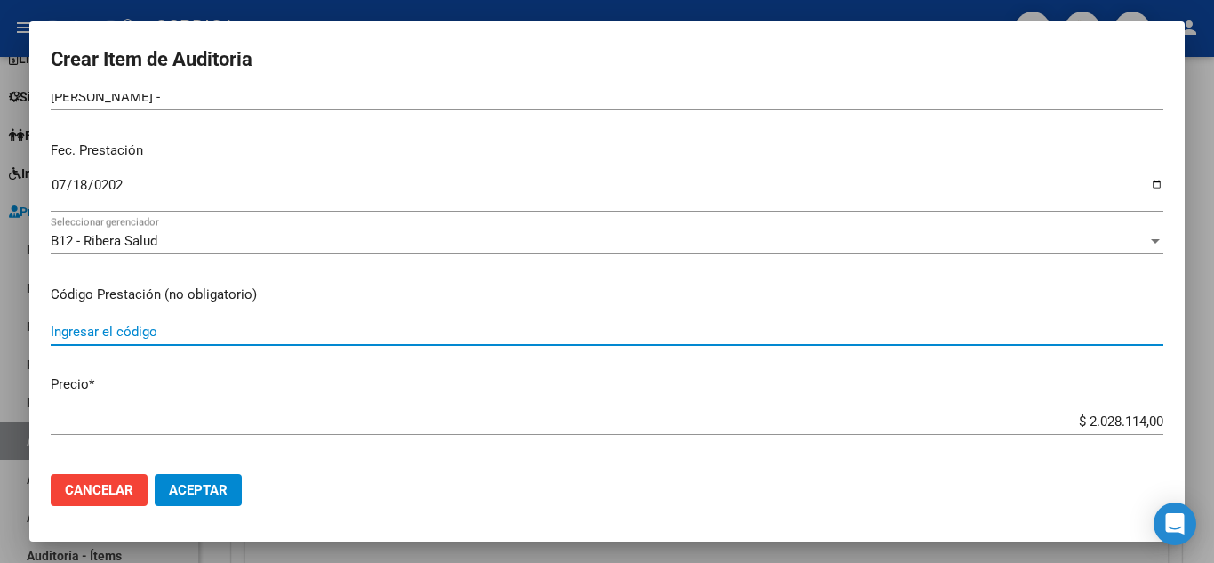
click at [302, 330] on input "Ingresar el código" at bounding box center [607, 332] width 1113 height 16
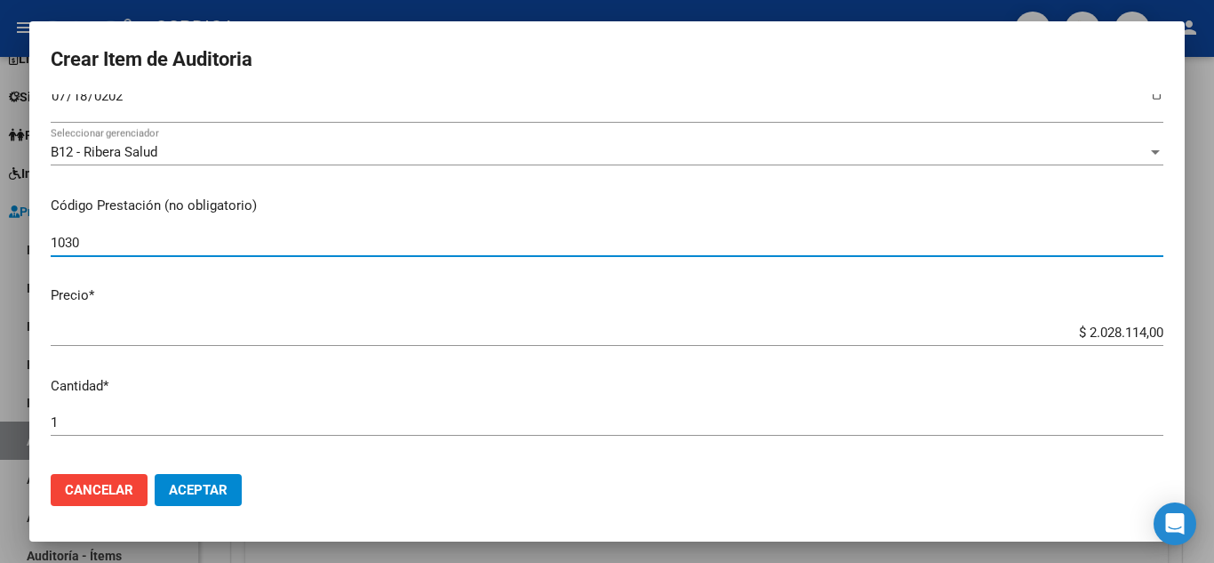
type input "1030"
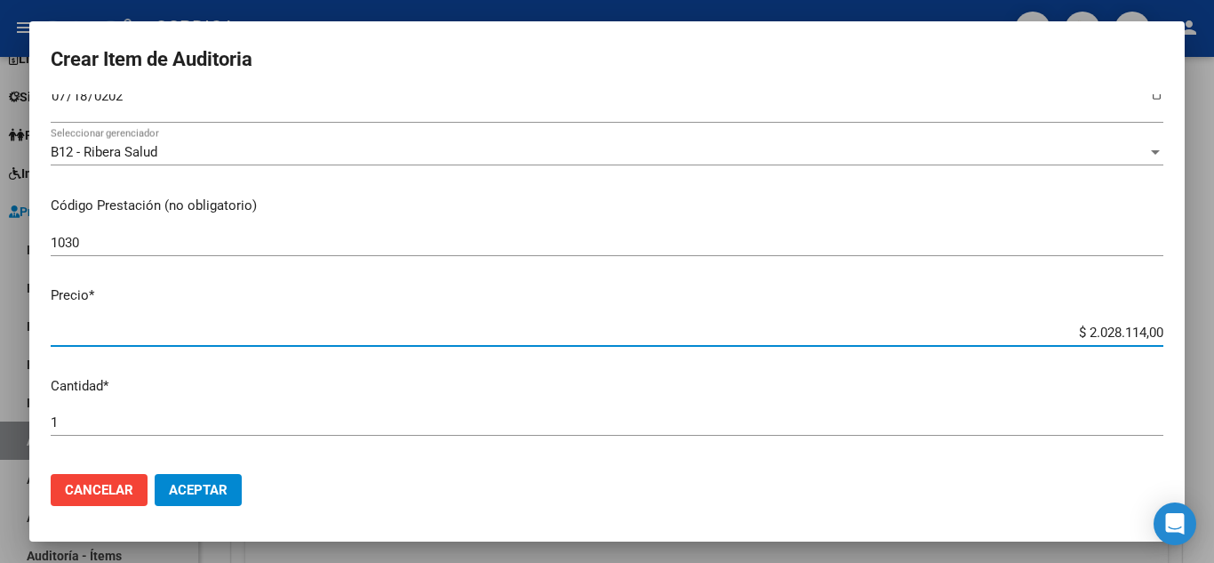
drag, startPoint x: 1054, startPoint y: 331, endPoint x: 1033, endPoint y: 199, distance: 133.2
click at [1169, 315] on mat-dialog-content "38133116 Nro Documento 20381331165 CUIL Afiliado Activo Análisis Afiliado Prest…" at bounding box center [607, 276] width 1156 height 365
type input "$ 0,02"
type input "$ 0,25"
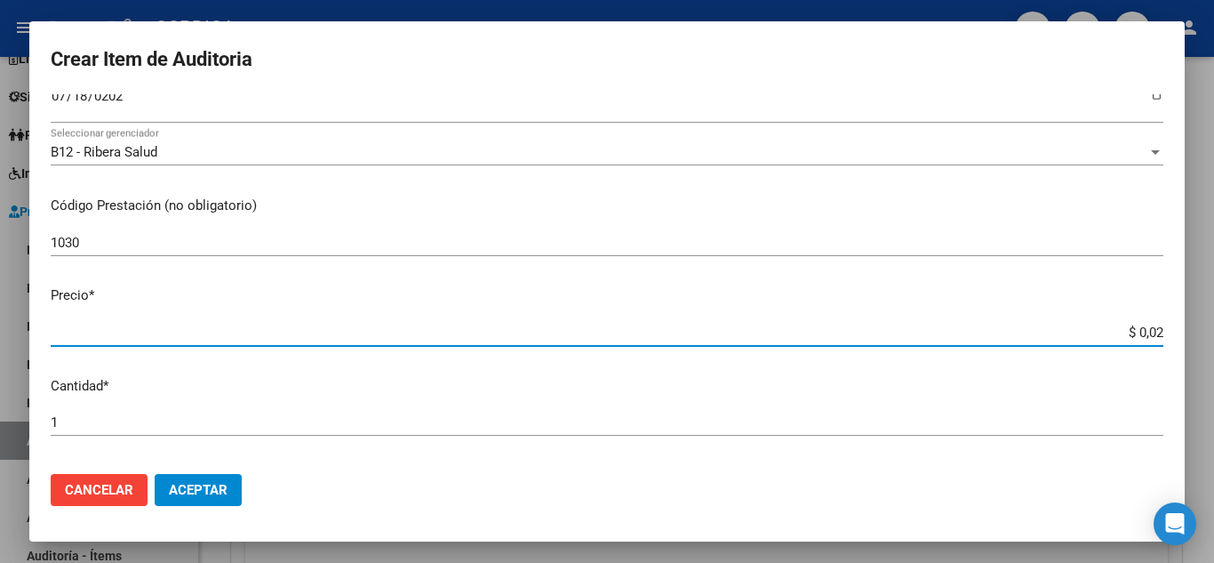
type input "$ 0,25"
type input "$ 2,50"
type input "$ 25,06"
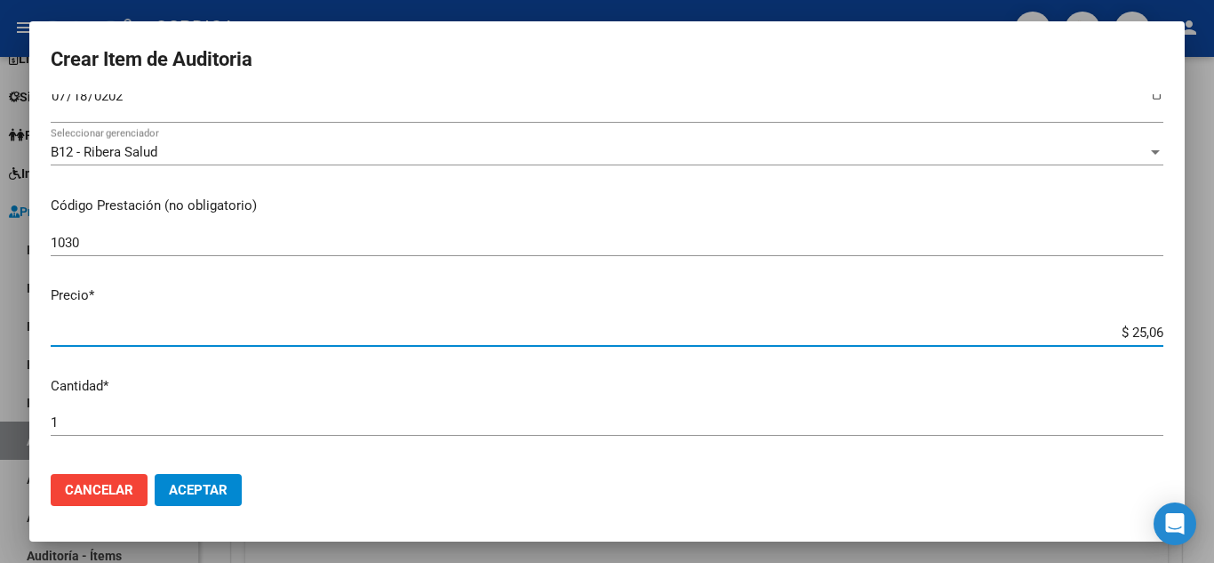
type input "$ 250,64"
type input "$ 2.506,40"
type input "$ 25.064,00"
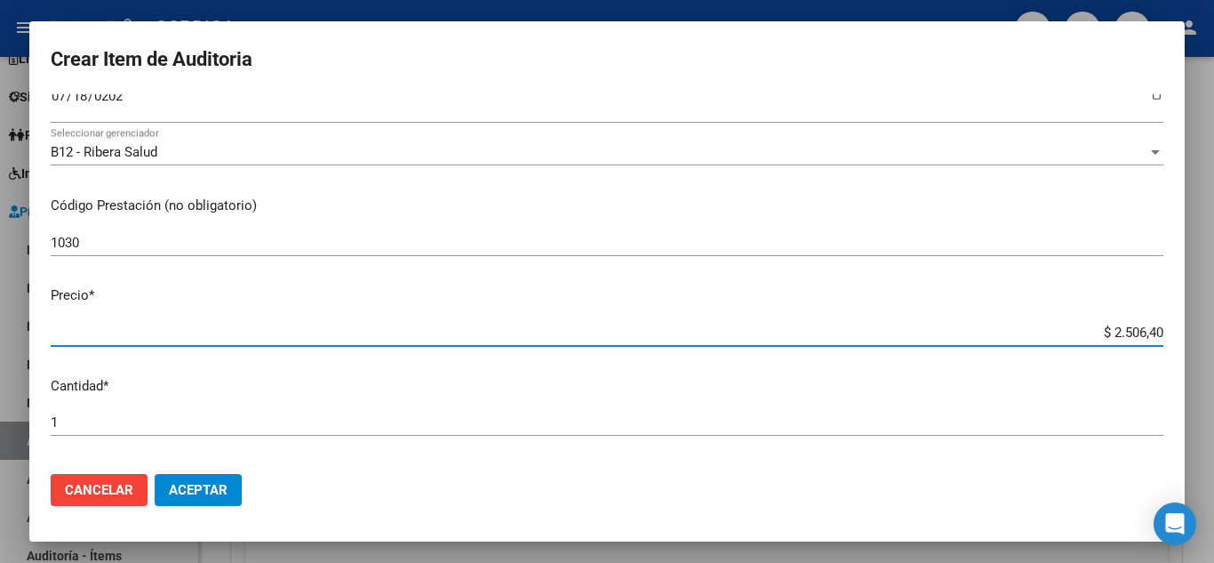
type input "$ 25.064,00"
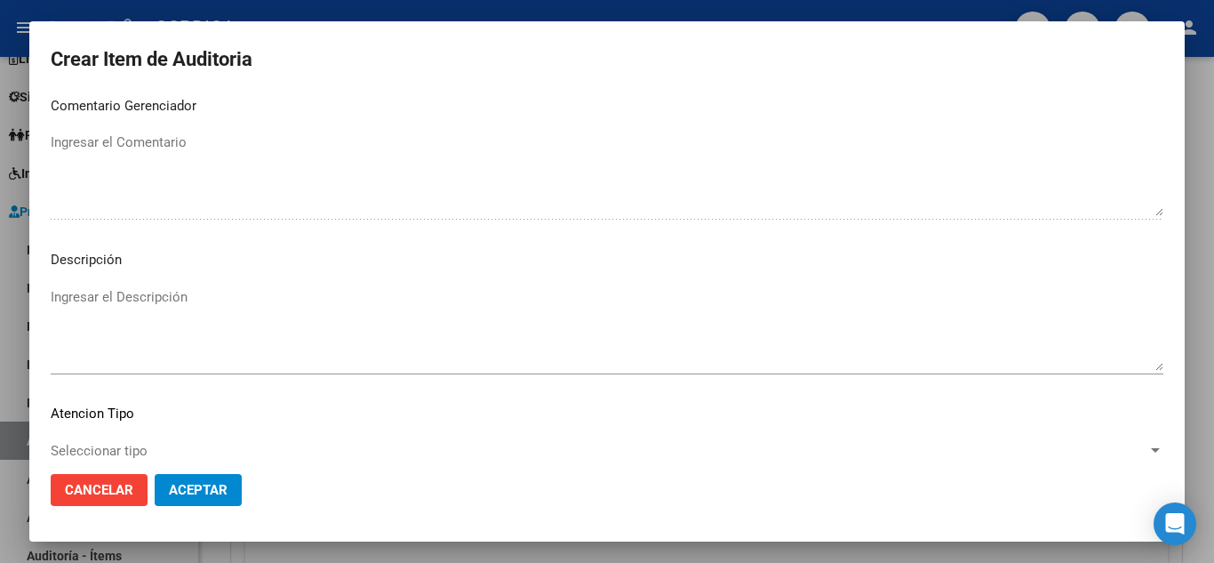
scroll to position [1236, 0]
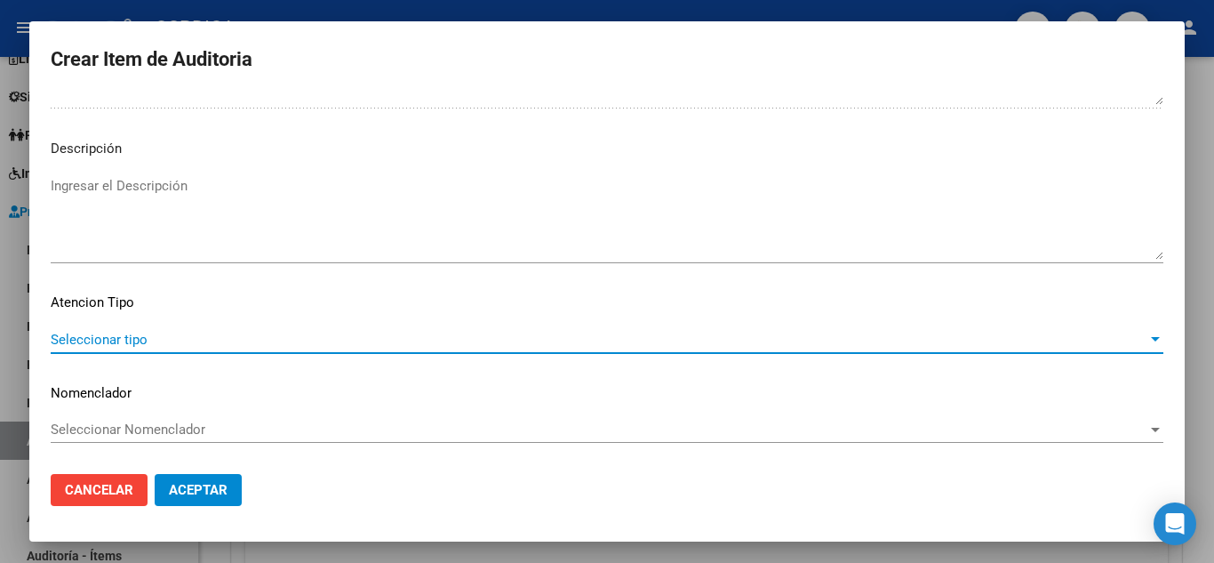
click at [140, 340] on span "Seleccionar tipo" at bounding box center [599, 340] width 1097 height 16
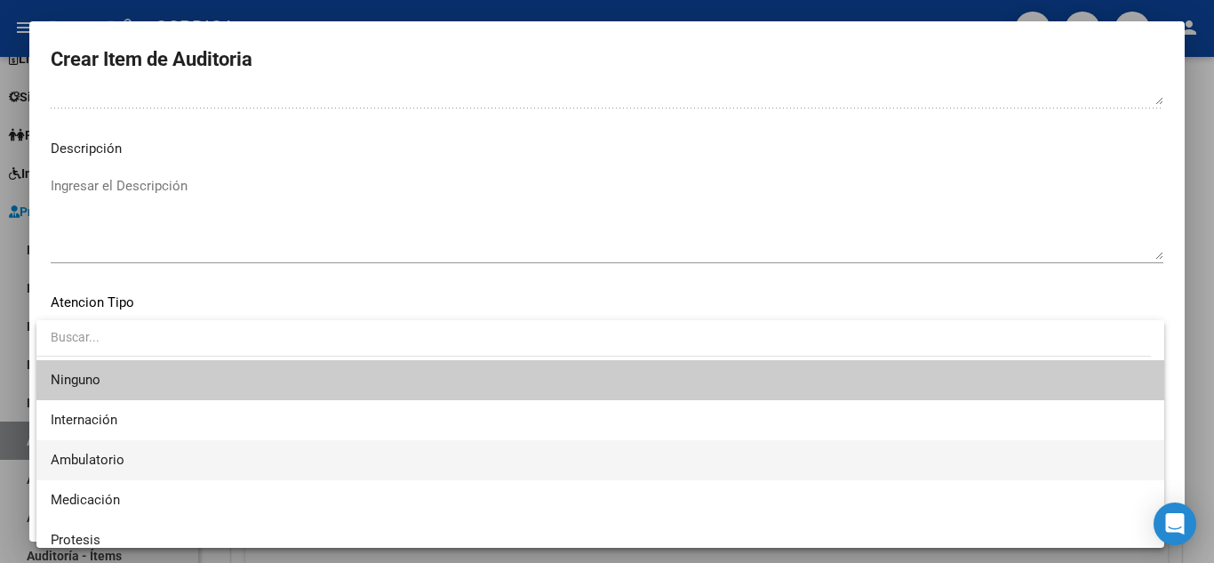
click at [129, 458] on span "Ambulatorio" at bounding box center [601, 460] width 1100 height 40
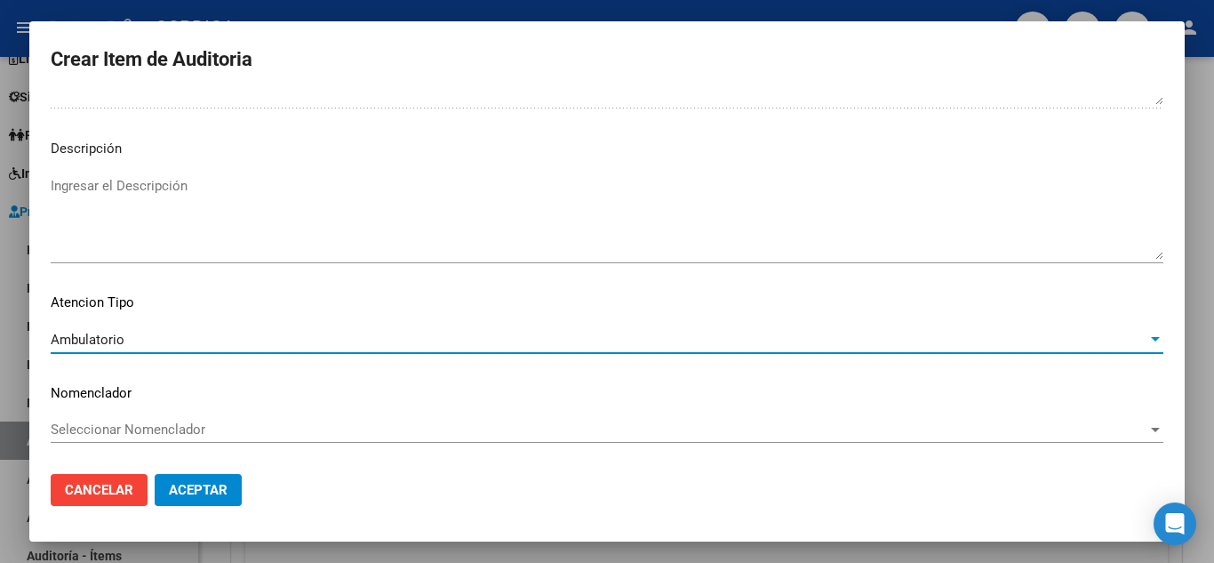
click at [212, 486] on span "Aceptar" at bounding box center [198, 490] width 59 height 16
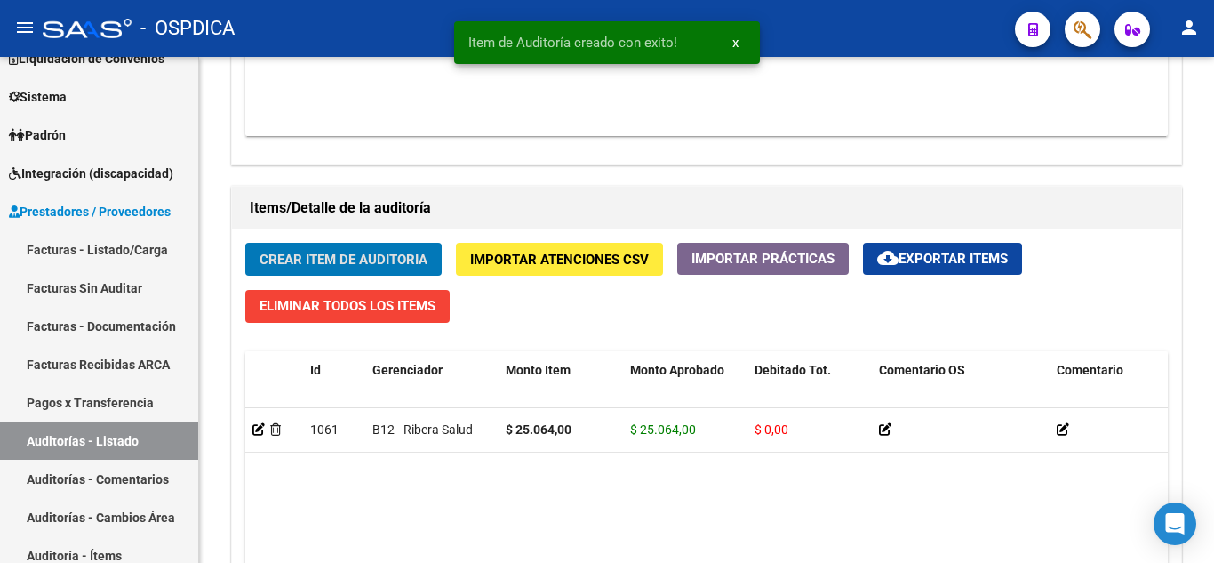
scroll to position [1157, 0]
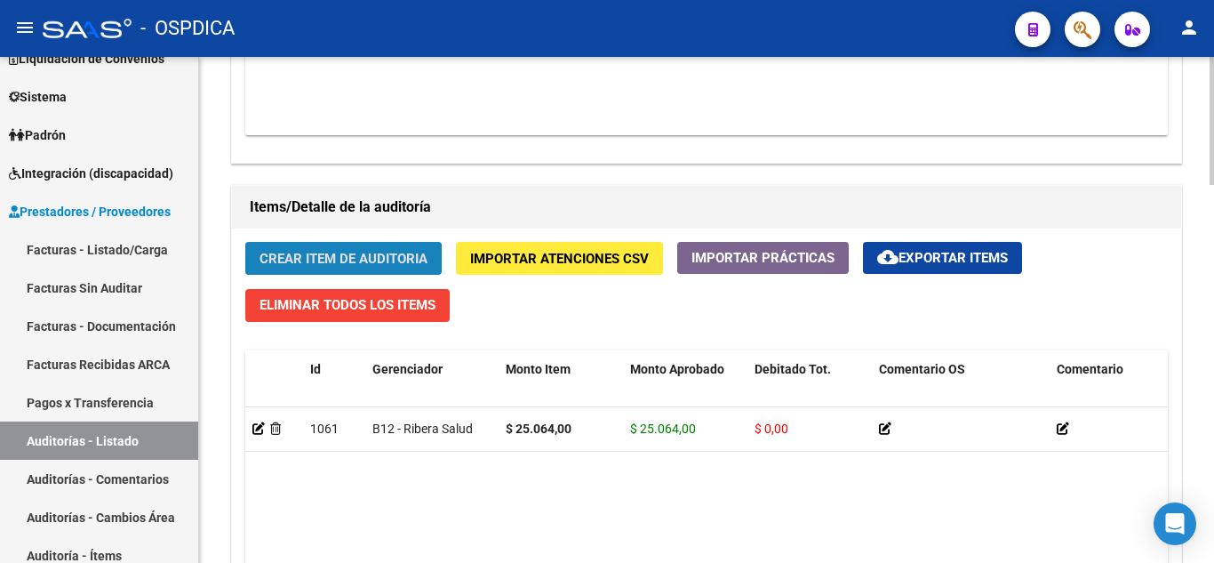
click at [307, 257] on span "Crear Item de Auditoria" at bounding box center [344, 259] width 168 height 16
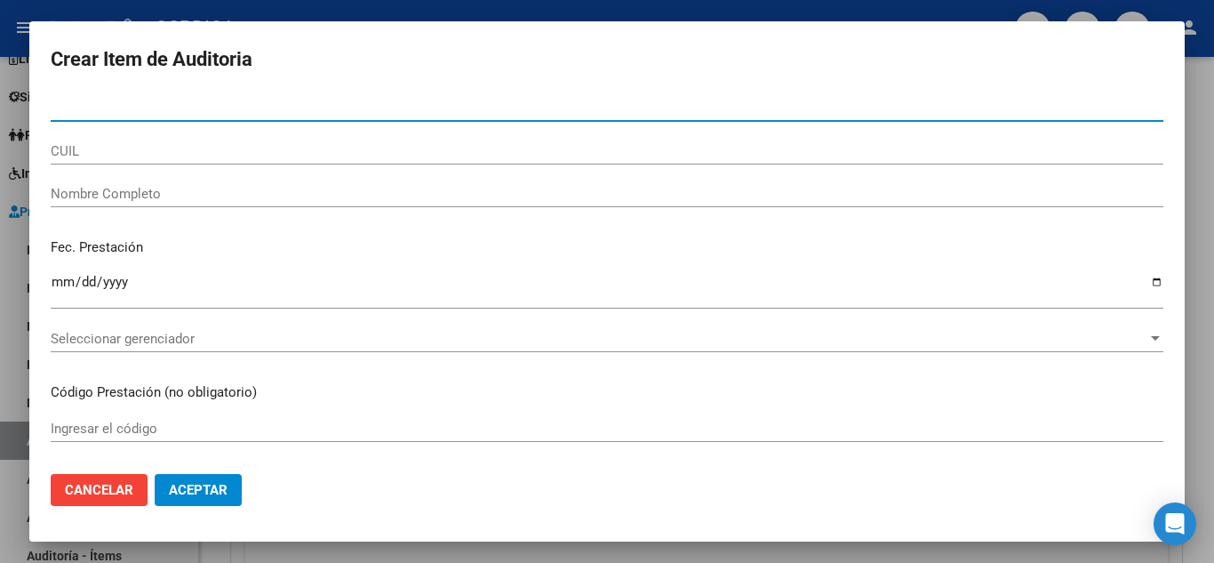
click at [399, 108] on input "Nro Documento" at bounding box center [607, 108] width 1113 height 16
paste input "20381331165"
click at [63, 110] on input "20381331165" at bounding box center [607, 108] width 1113 height 16
click at [148, 108] on input "381331165" at bounding box center [607, 108] width 1113 height 16
type input "38133116"
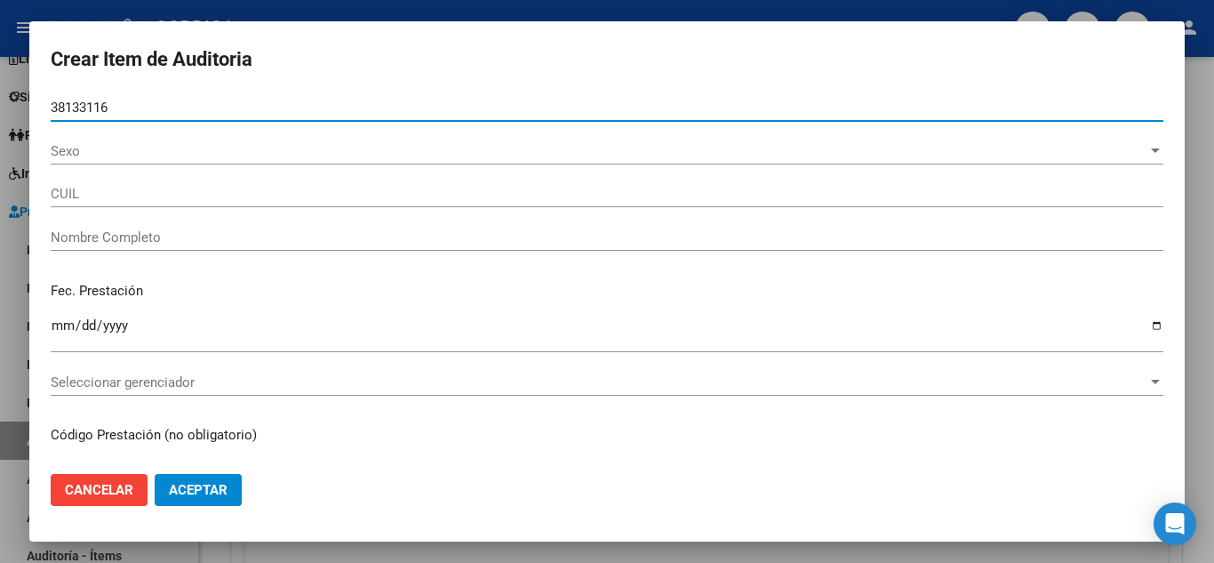
drag, startPoint x: 148, startPoint y: 108, endPoint x: 16, endPoint y: 97, distance: 133.0
click at [16, 97] on div "Crear Item de Auditoria 38133116 Nro Documento Sexo Sexo CUIL Nombre Completo F…" at bounding box center [607, 281] width 1214 height 563
type input "20381331165"
type input "ARANDA MAXIMILIANO DANIEL -"
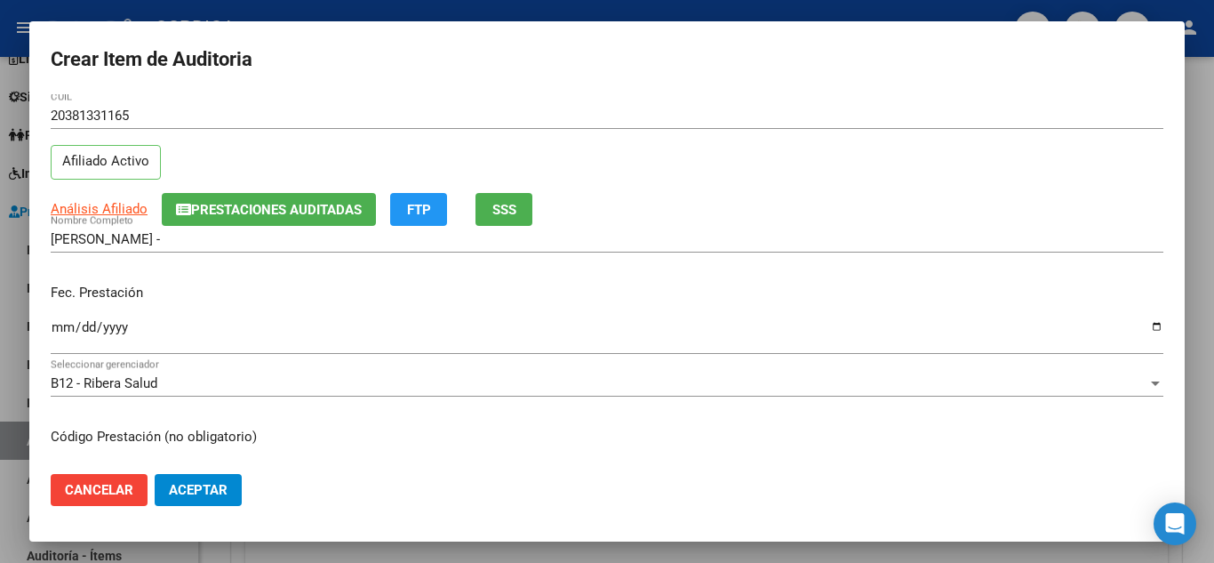
scroll to position [89, 0]
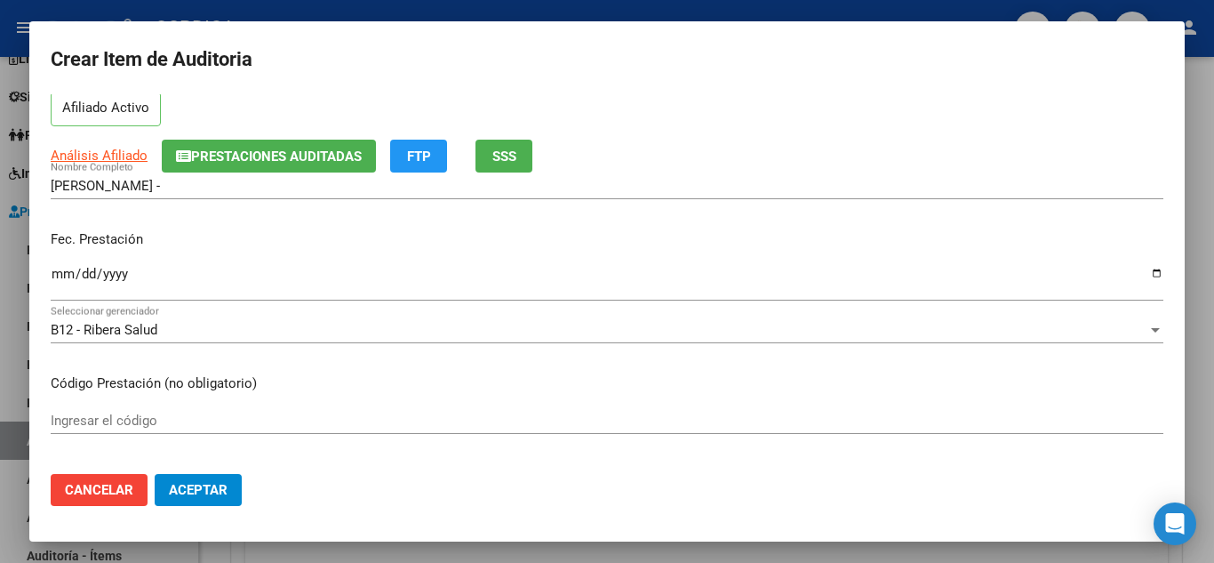
type input "38133116"
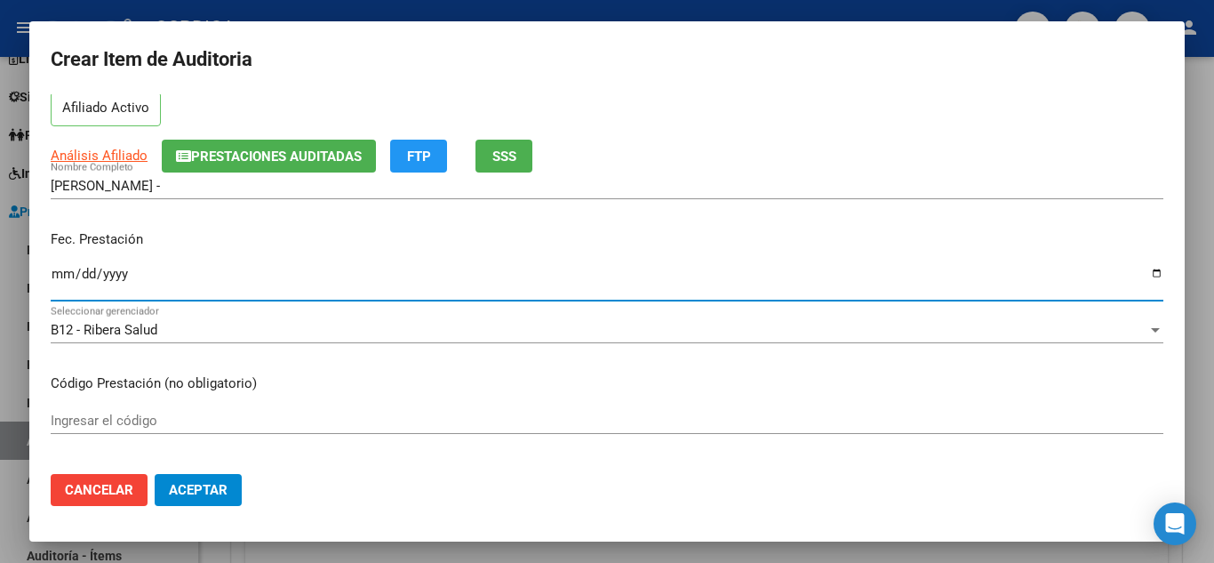
click at [63, 270] on input "Ingresar la fecha" at bounding box center [607, 281] width 1113 height 28
type input "2025-07-18"
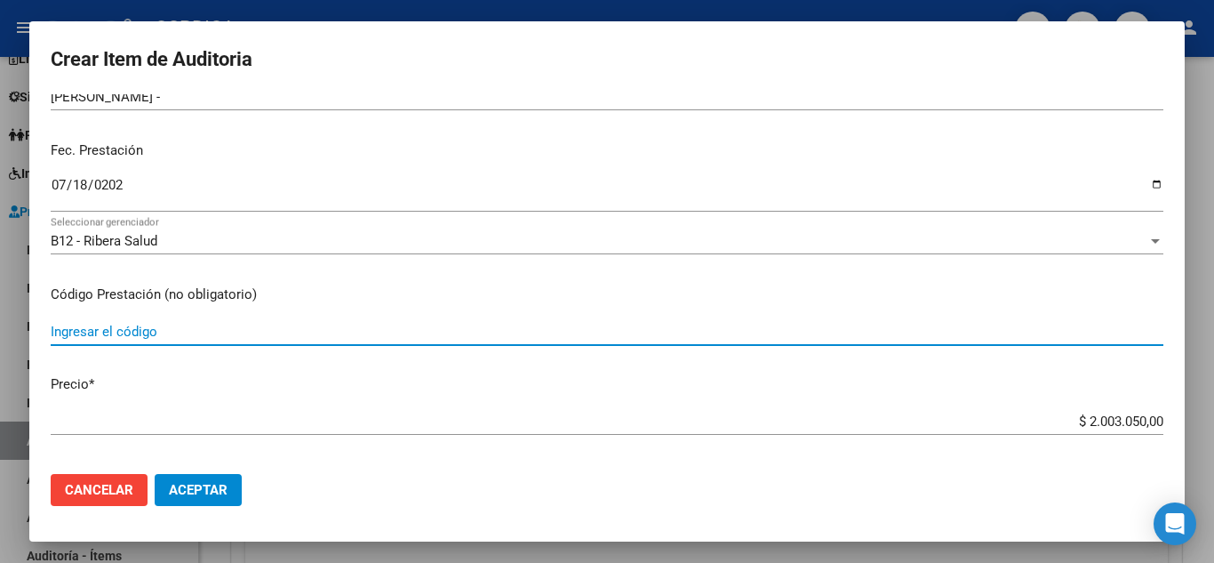
click at [455, 336] on input "Ingresar el código" at bounding box center [607, 332] width 1113 height 16
type input "1050"
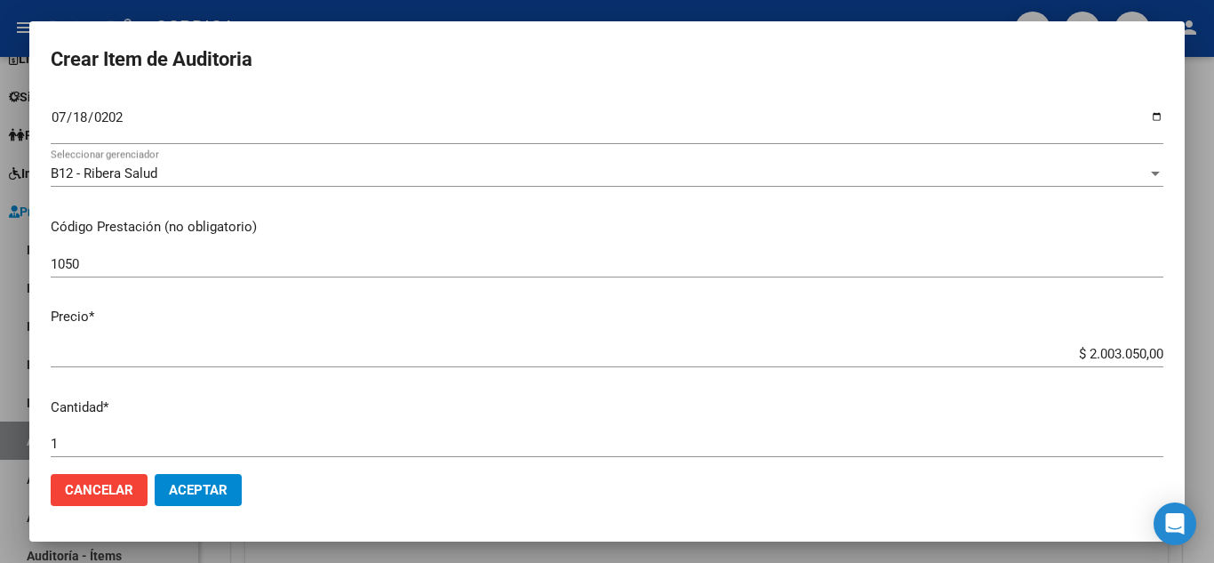
scroll to position [356, 0]
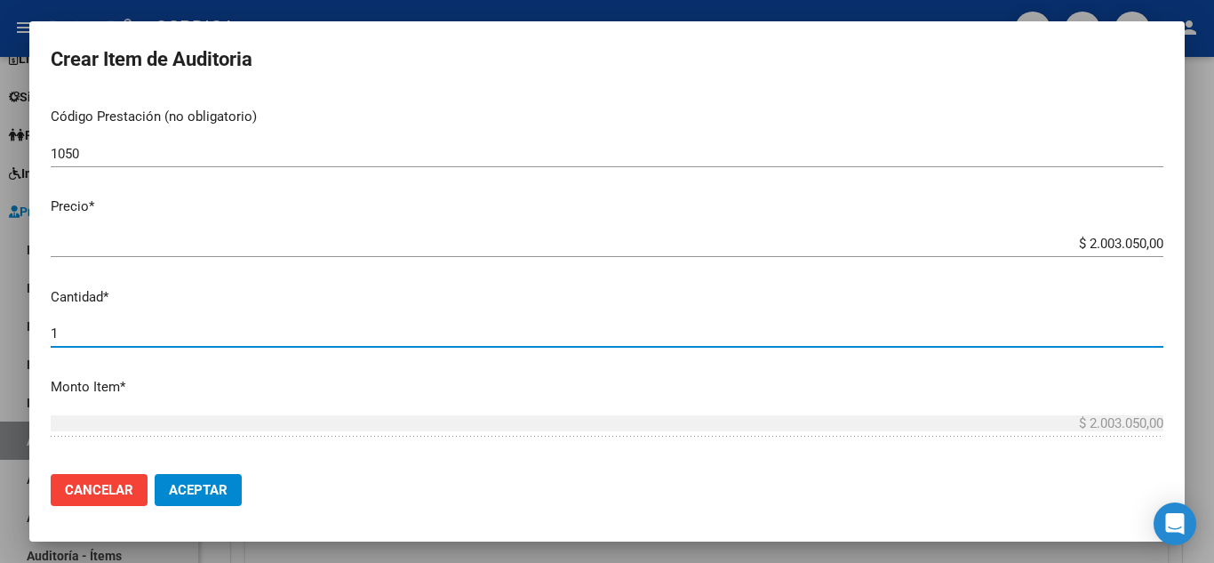
drag, startPoint x: 112, startPoint y: 338, endPoint x: 8, endPoint y: 332, distance: 104.2
click at [8, 332] on div "Crear Item de Auditoria 38133116 Nro Documento 20381331165 CUIL Afiliado Activo…" at bounding box center [607, 281] width 1214 height 563
type input "3"
type input "$ 6.009.150,00"
type input "3"
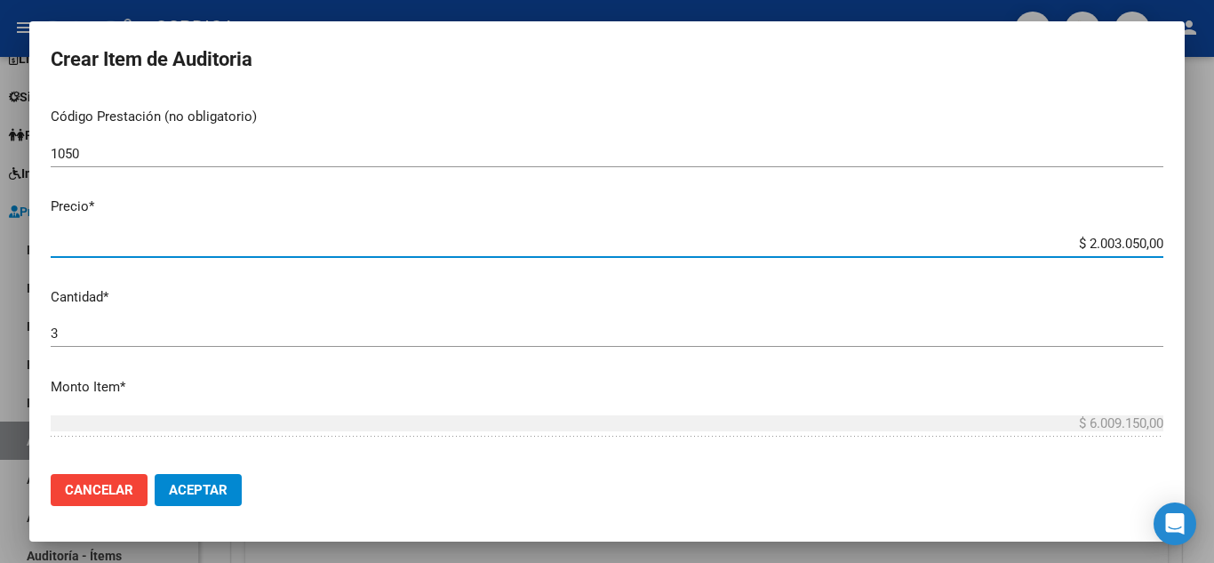
drag, startPoint x: 1055, startPoint y: 240, endPoint x: 1162, endPoint y: 248, distance: 107.0
click at [1162, 248] on app-form-text-field "Precio * $ 2.003.050,00 Ingresar el precio" at bounding box center [614, 223] width 1127 height 55
type input "$ 0,03"
type input "$ 0,09"
type input "$ 0,35"
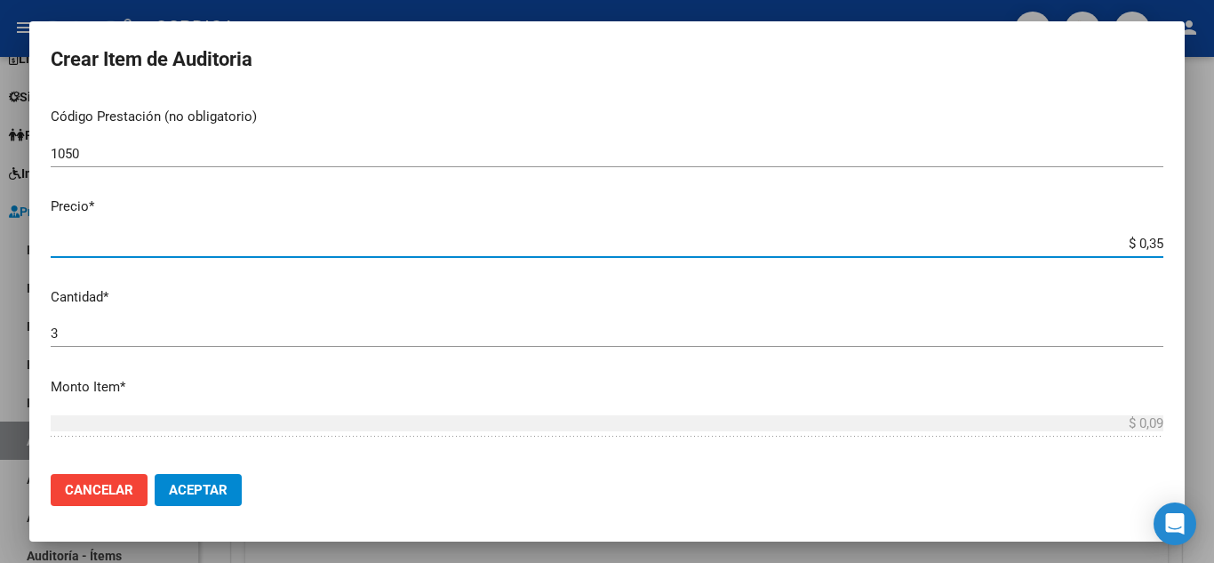
type input "$ 1,05"
type input "$ 3,50"
type input "$ 10,50"
type input "$ 35,04"
type input "$ 105,12"
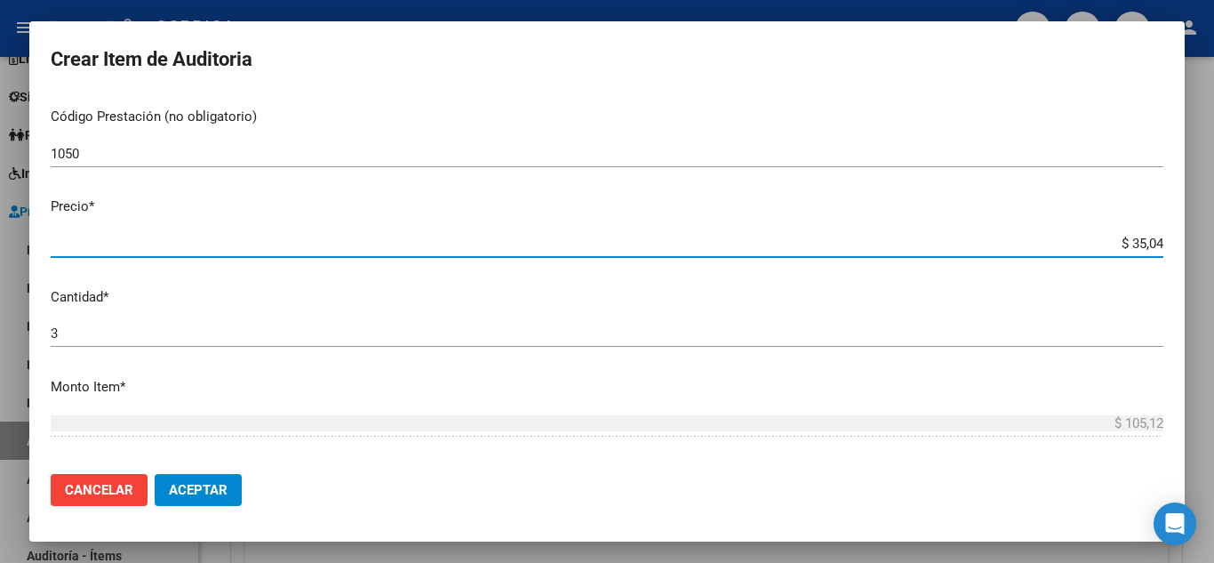
type input "$ 350,48"
type input "$ 1.051,44"
type input "$ 3.504,80"
type input "$ 10.514,40"
type input "$ 35.048,00"
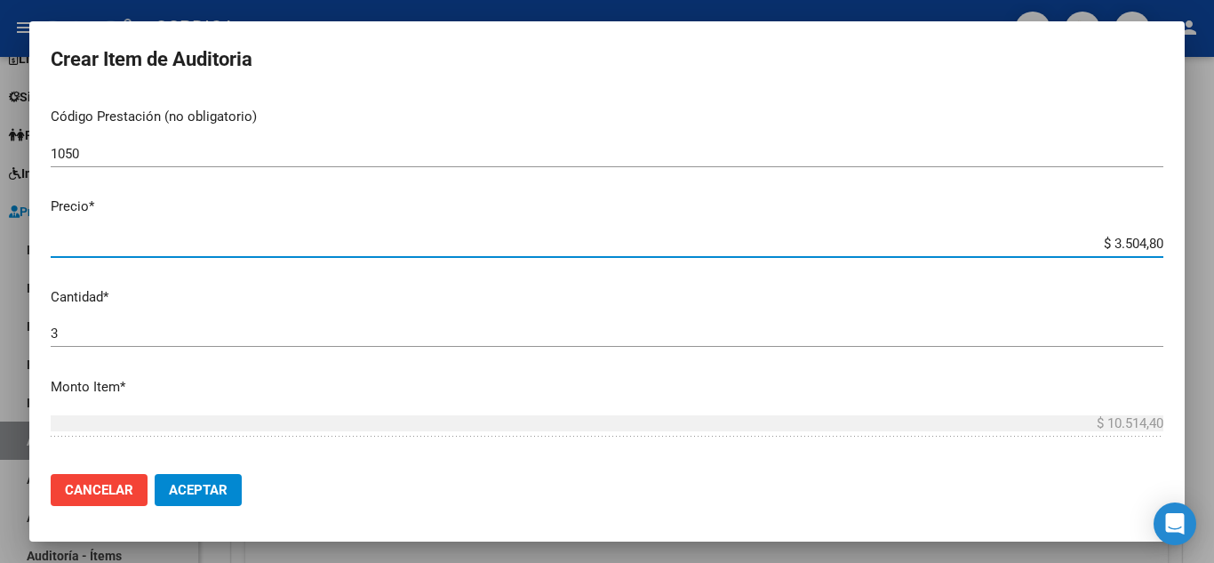
type input "$ 105.144,00"
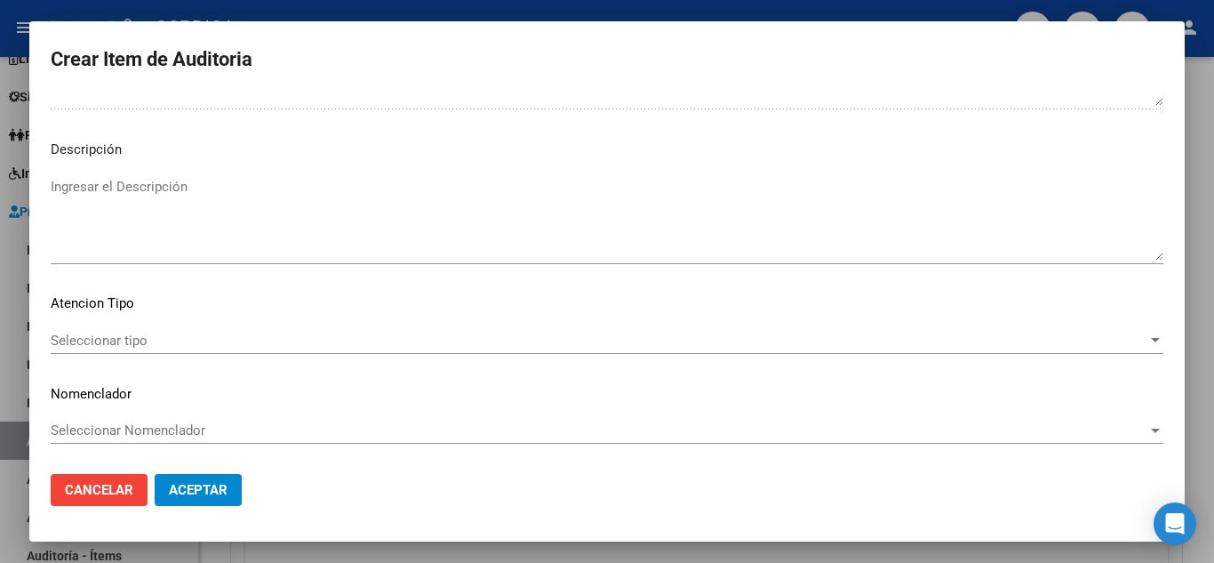
scroll to position [1236, 0]
click at [131, 334] on span "Seleccionar tipo" at bounding box center [599, 340] width 1097 height 16
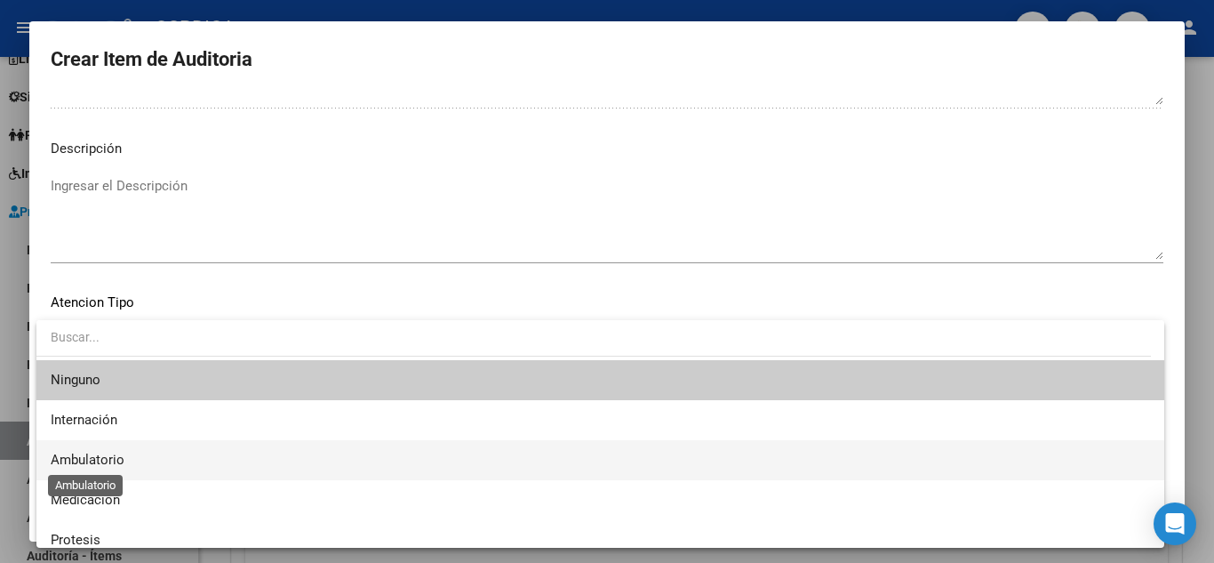
click at [100, 453] on span "Ambulatorio" at bounding box center [88, 460] width 74 height 16
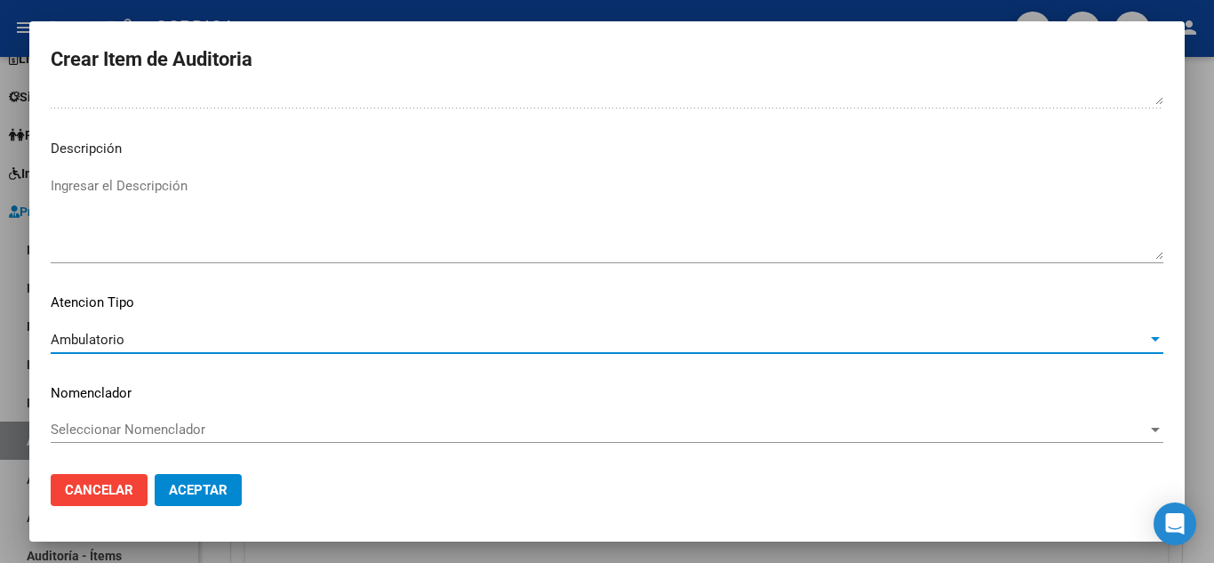
click at [214, 487] on span "Aceptar" at bounding box center [198, 490] width 59 height 16
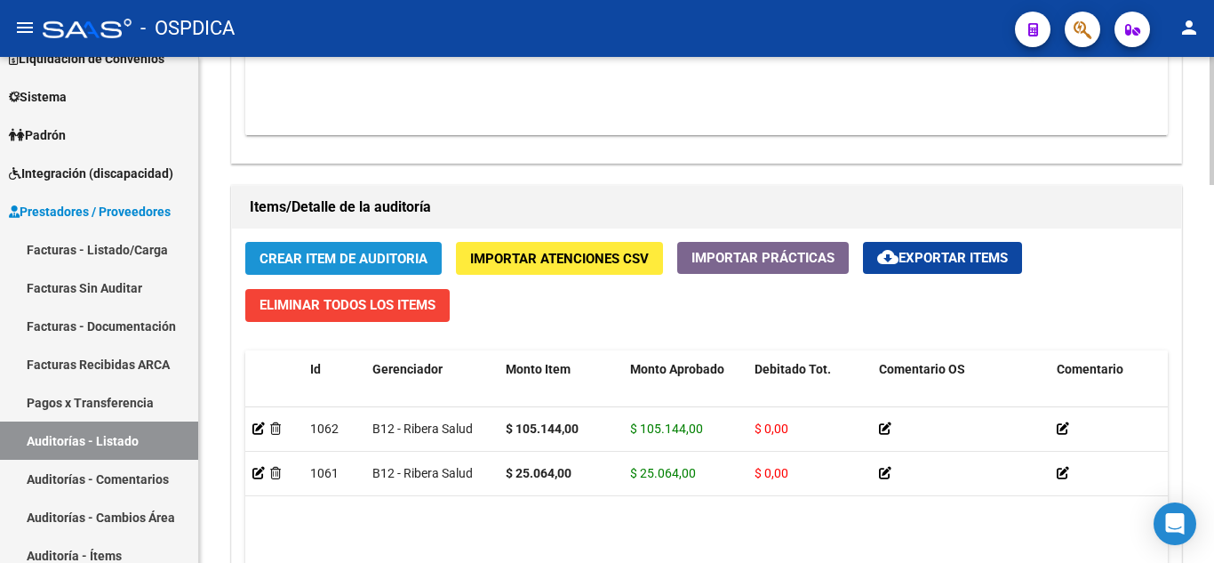
click at [348, 251] on span "Crear Item de Auditoria" at bounding box center [344, 259] width 168 height 16
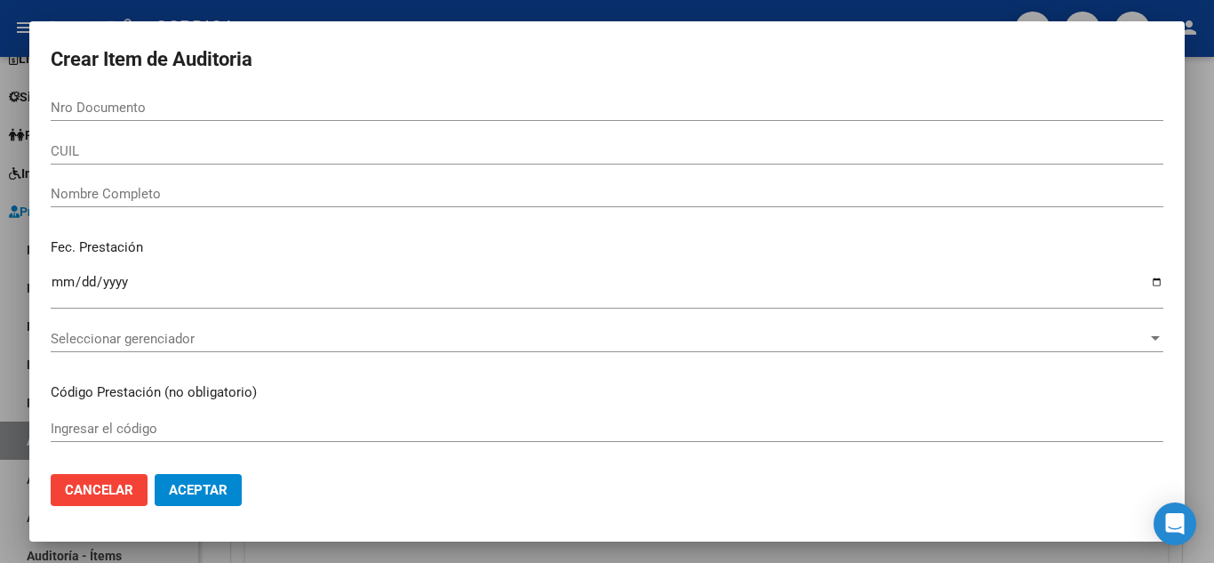
click at [433, 97] on div "Nro Documento" at bounding box center [607, 107] width 1113 height 27
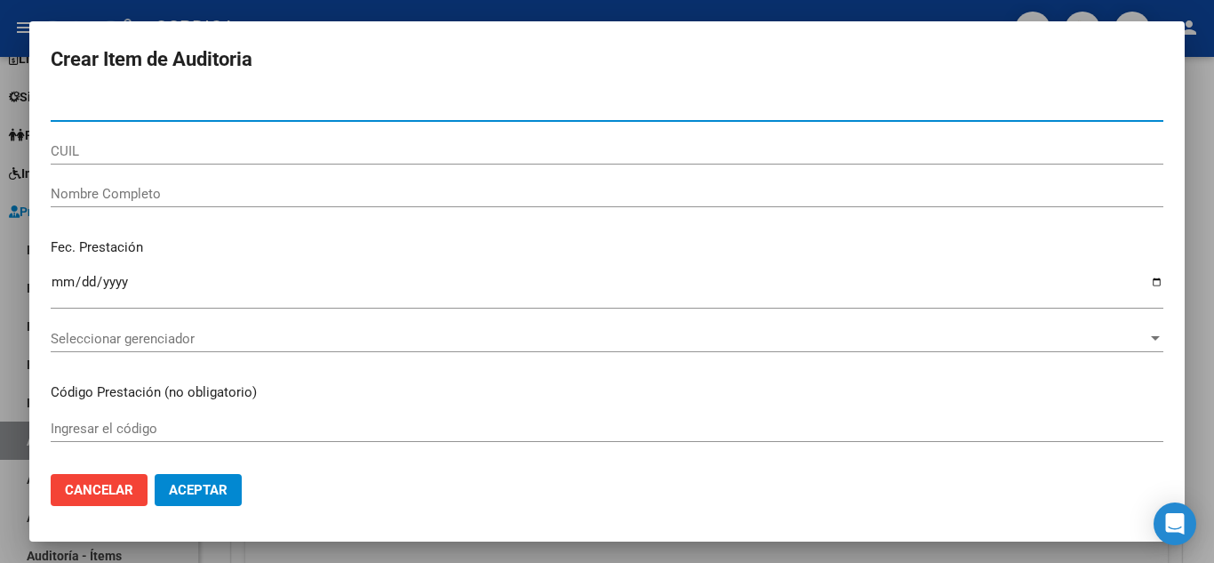
paste input "38133116"
type input "38133116"
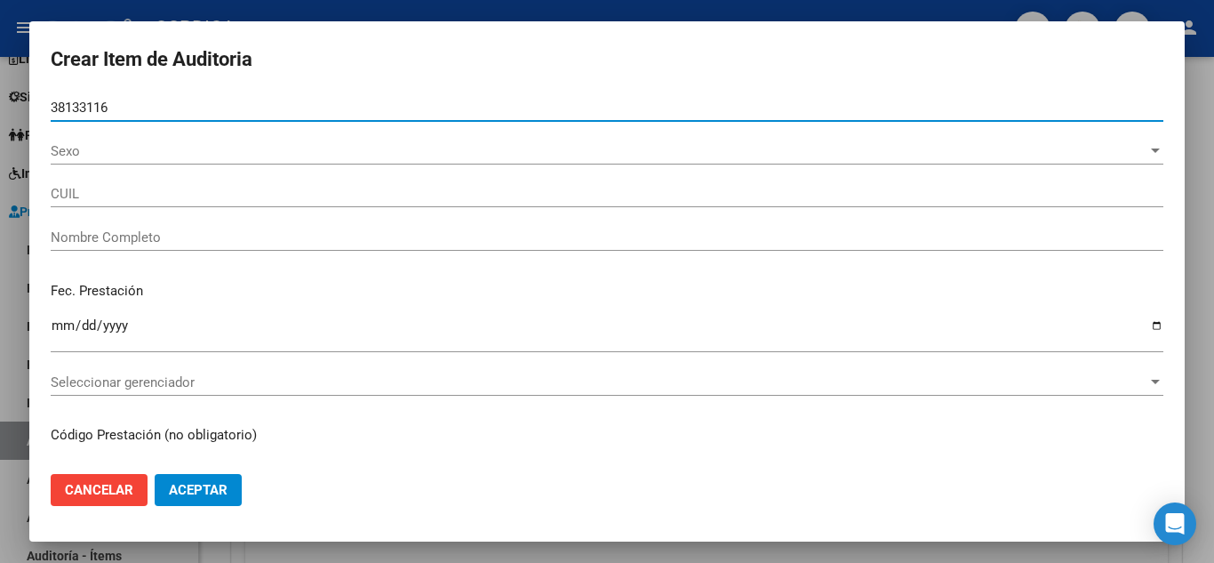
type input "20381331165"
type input "ARANDA MAXIMILIANO DANIEL -"
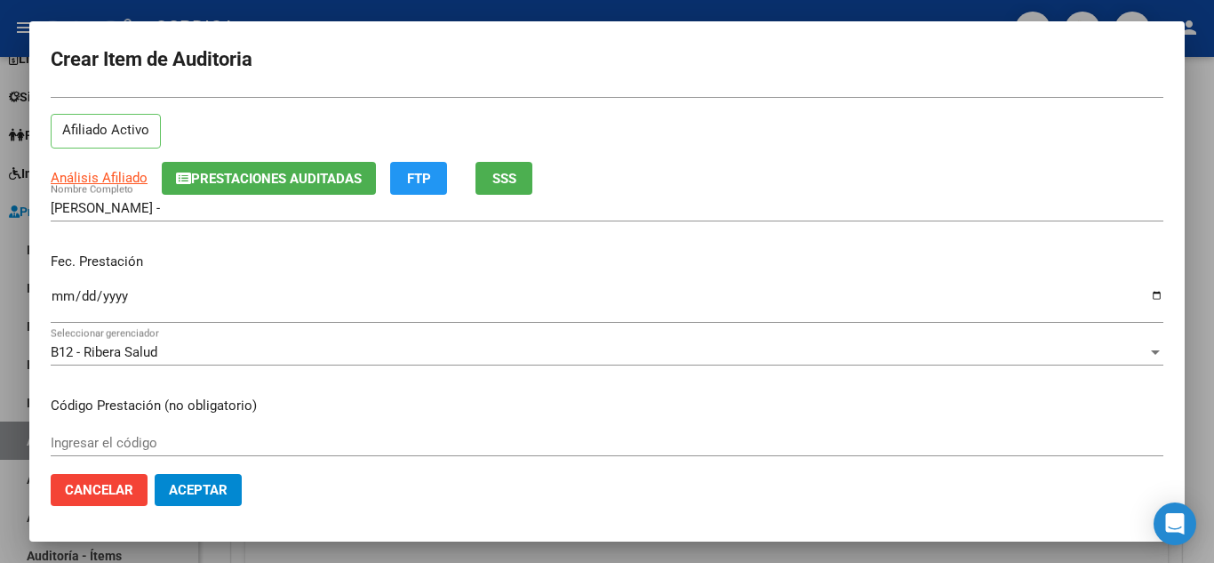
scroll to position [89, 0]
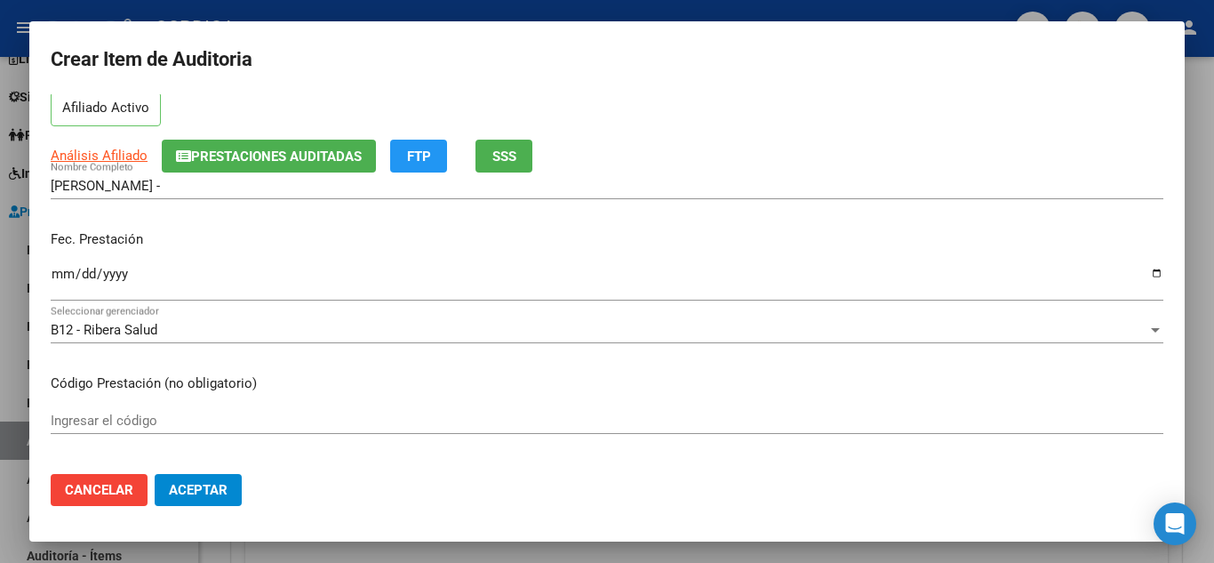
type input "38133116"
click at [60, 271] on input "Ingresar la fecha" at bounding box center [607, 281] width 1113 height 28
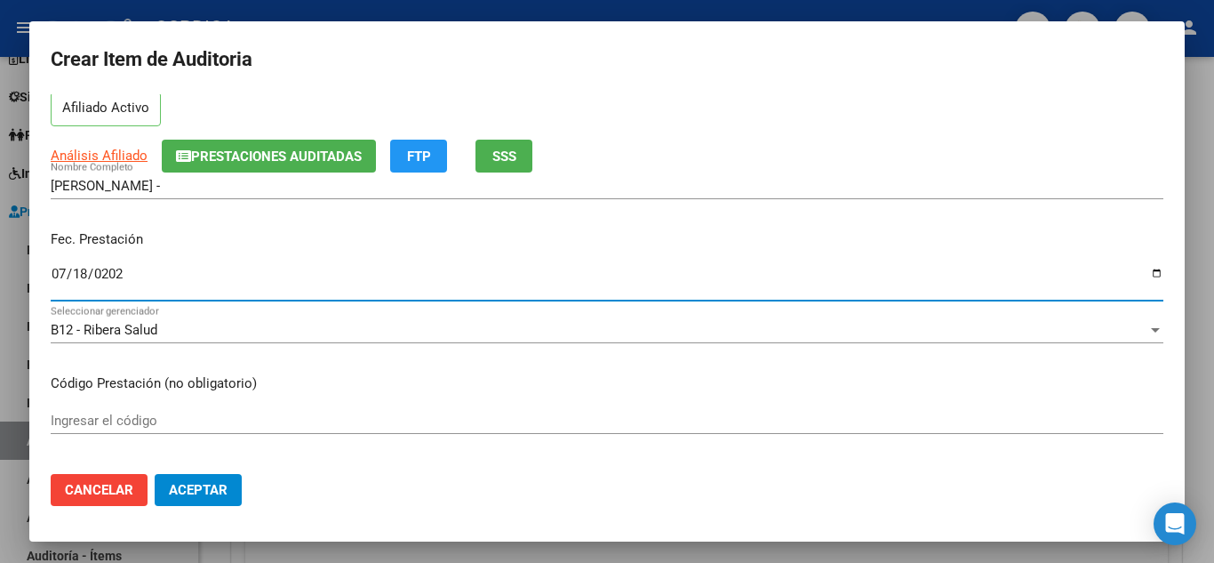
type input "2025-07-18"
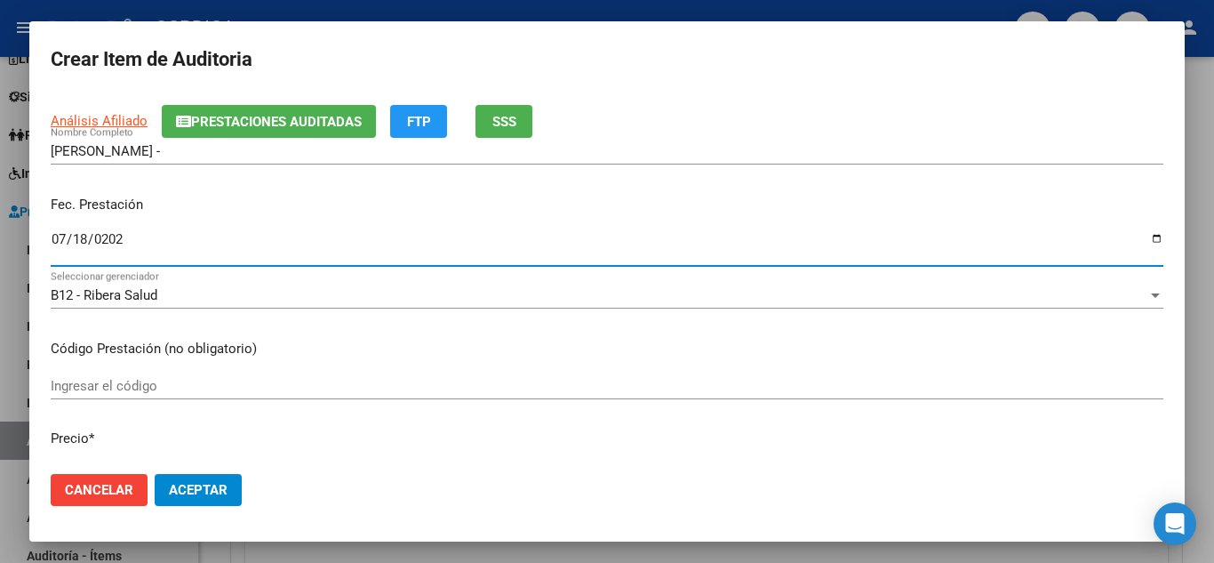
scroll to position [178, 0]
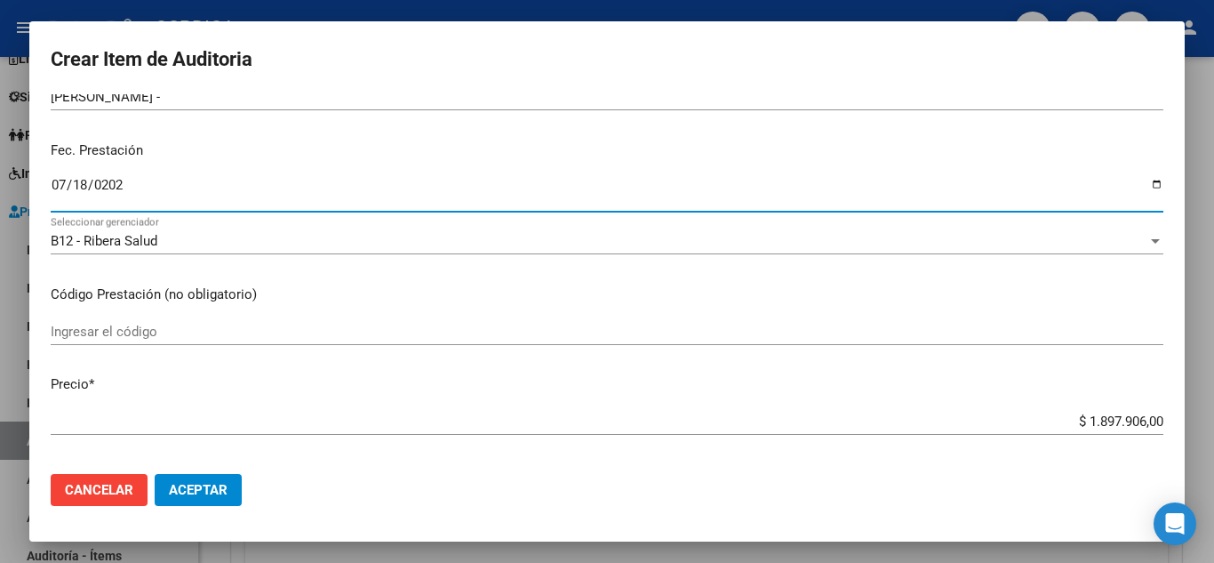
click at [404, 333] on input "Ingresar el código" at bounding box center [607, 332] width 1113 height 16
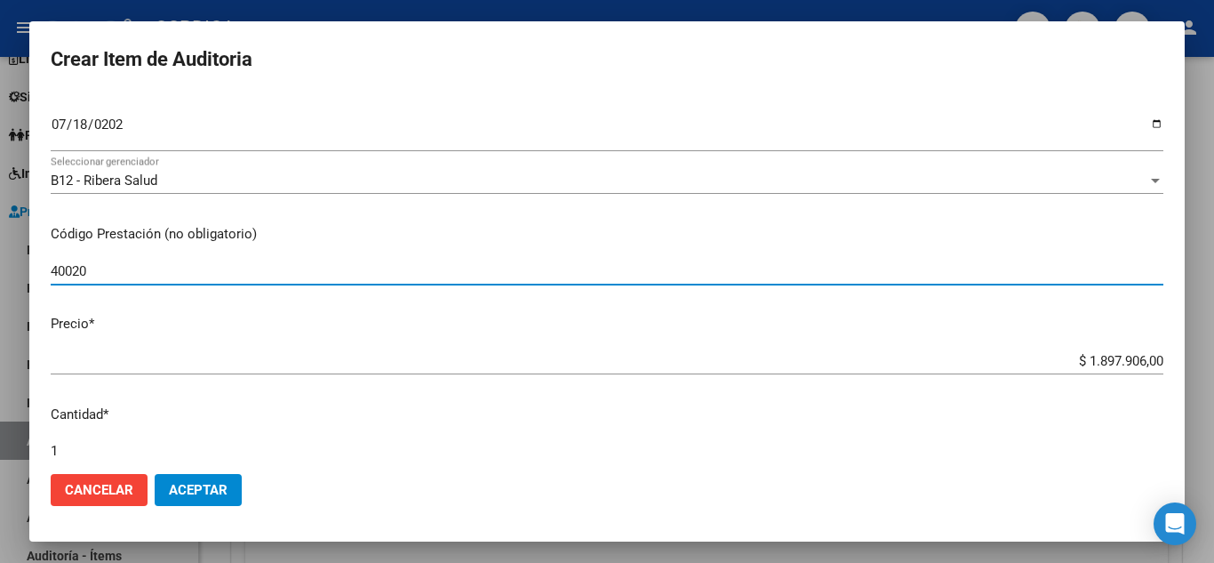
scroll to position [267, 0]
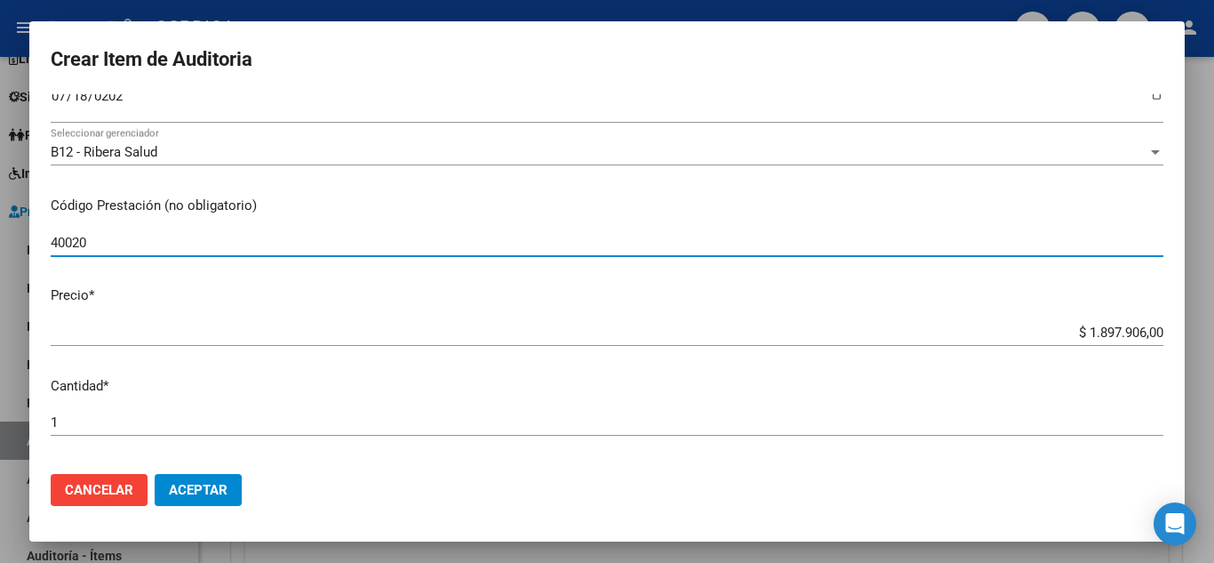
type input "40020"
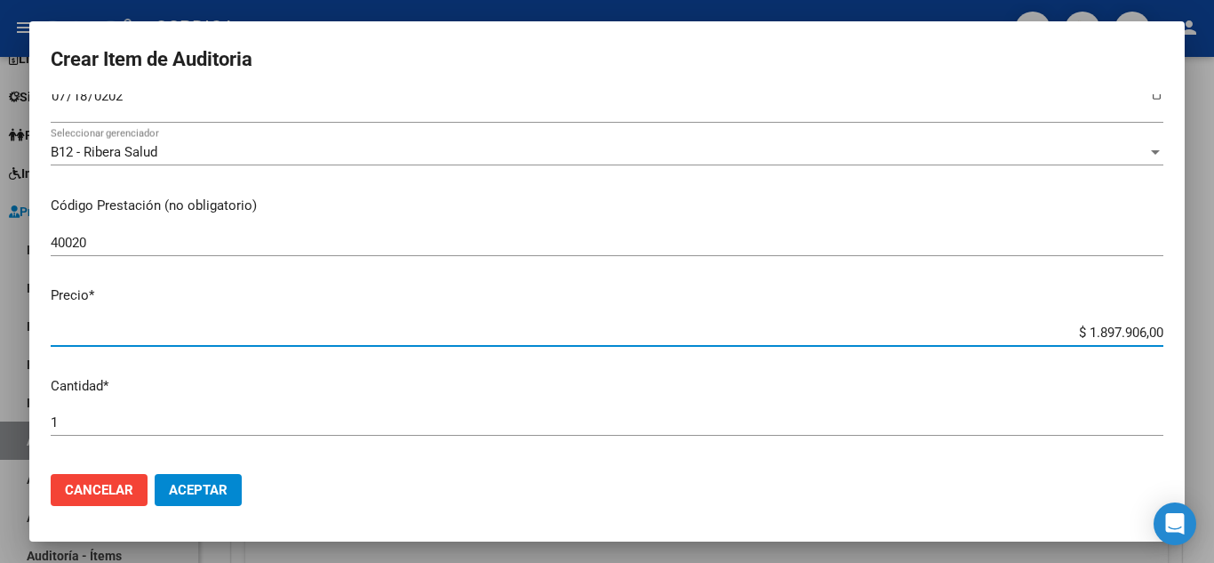
drag, startPoint x: 1047, startPoint y: 328, endPoint x: 1214, endPoint y: 307, distance: 167.6
click at [1214, 308] on div "Crear Item de Auditoria 38133116 Nro Documento 20381331165 CUIL Afiliado Activo…" at bounding box center [607, 281] width 1214 height 563
type input "$ 0,07"
type input "$ 0,79"
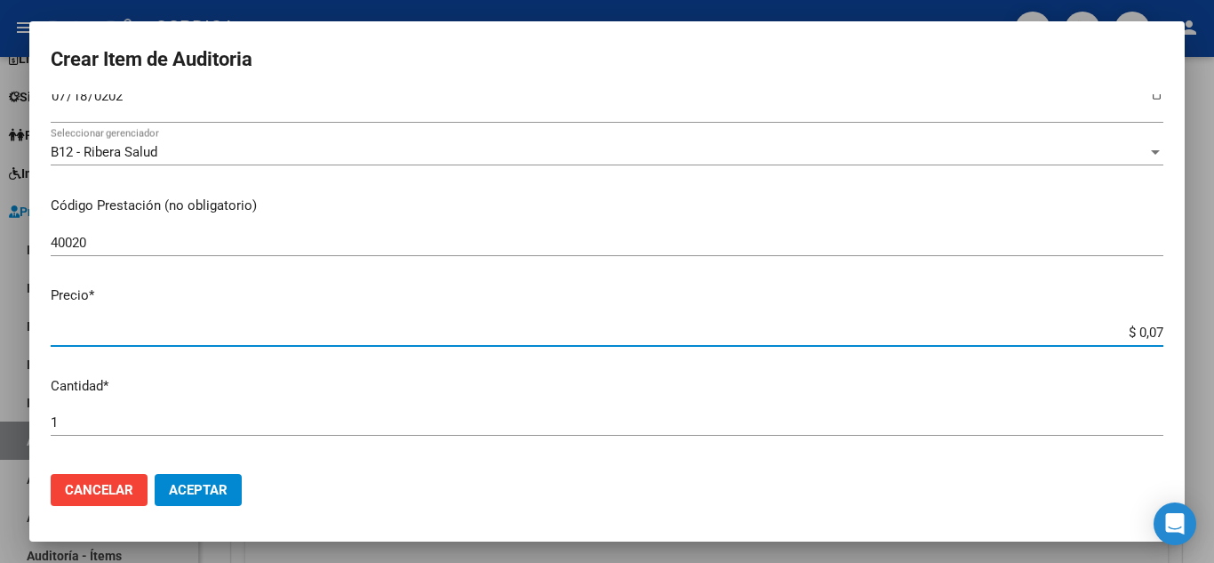
type input "$ 0,79"
type input "$ 7,95"
type input "$ 79,52"
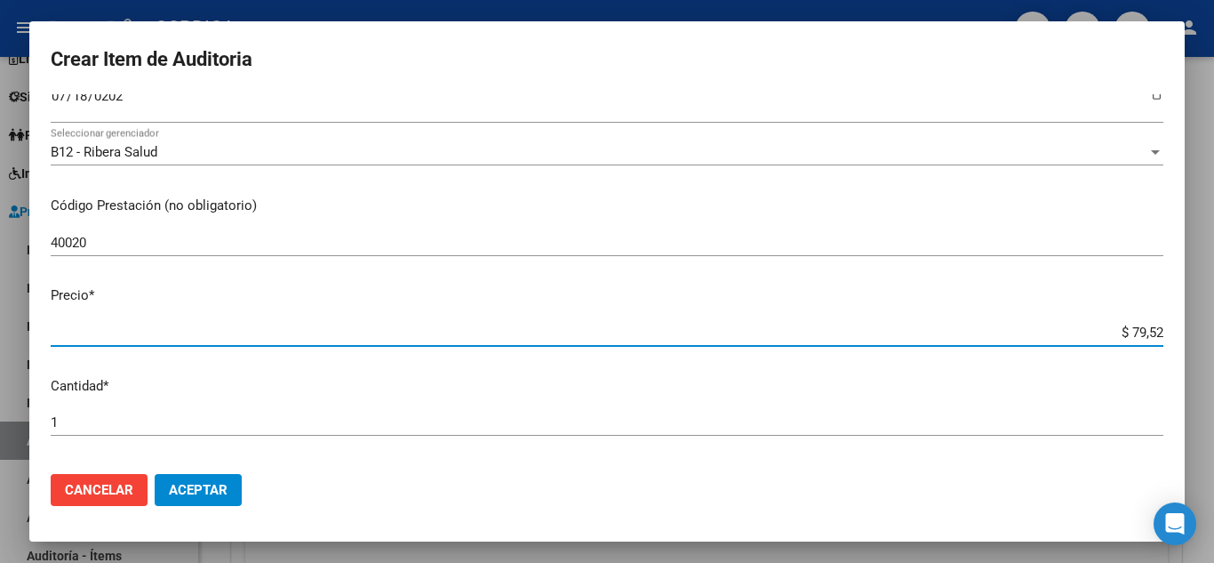
type input "$ 795,20"
type input "$ 7.952,00"
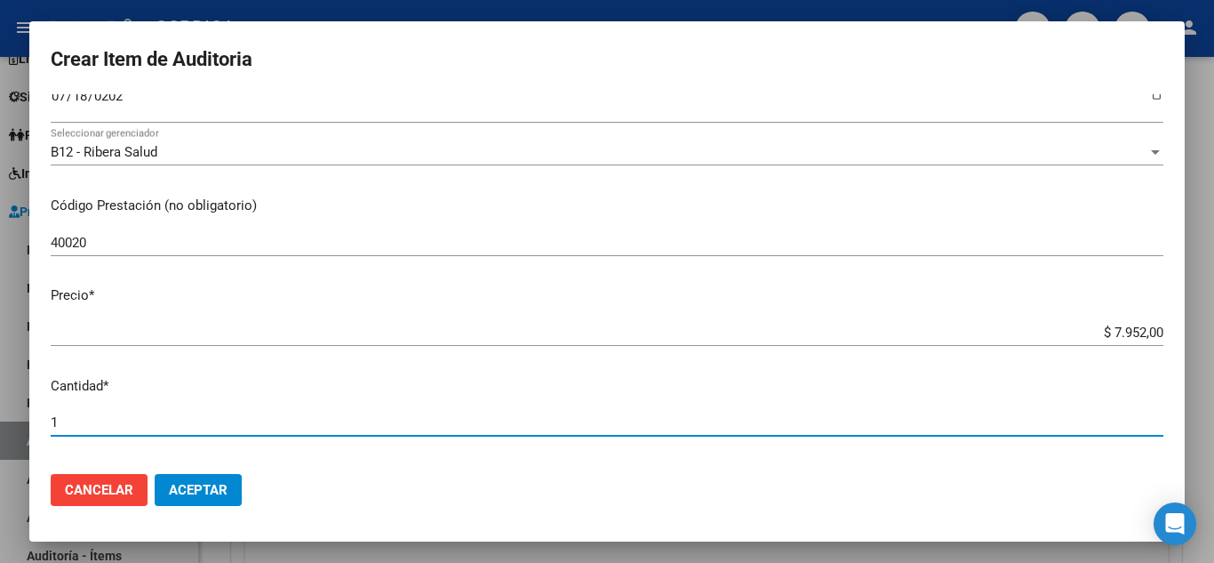
drag, startPoint x: 100, startPoint y: 421, endPoint x: 9, endPoint y: 406, distance: 91.8
click at [9, 406] on div "Crear Item de Auditoria 38133116 Nro Documento 20381331165 CUIL Afiliado Activo…" at bounding box center [607, 281] width 1214 height 563
type input "2"
type input "$ 15.904,00"
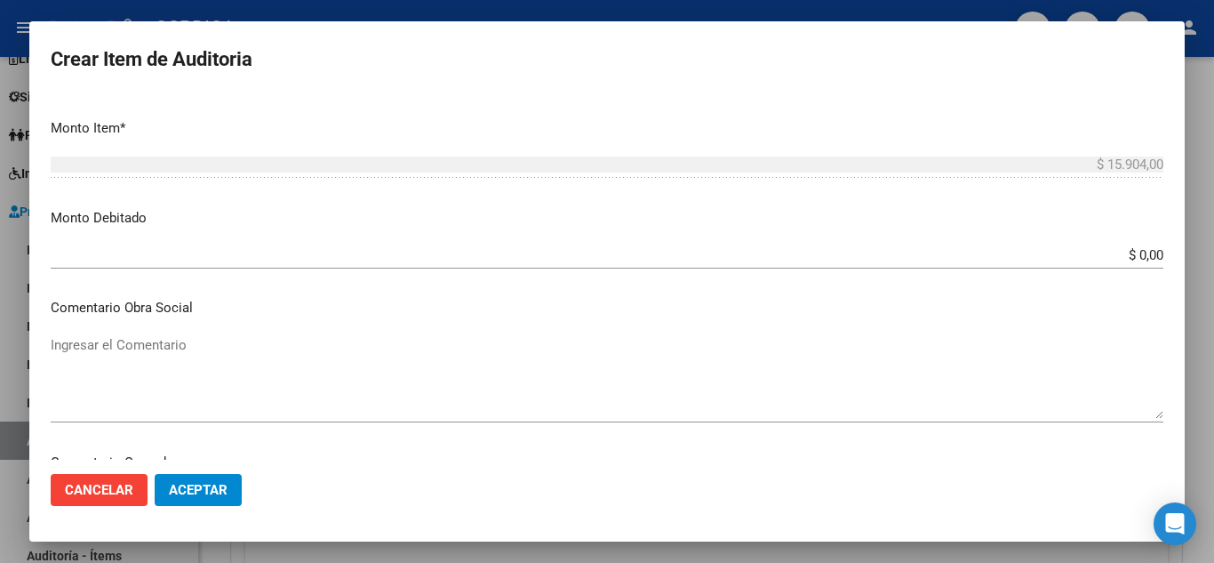
scroll to position [613, 0]
type input "2"
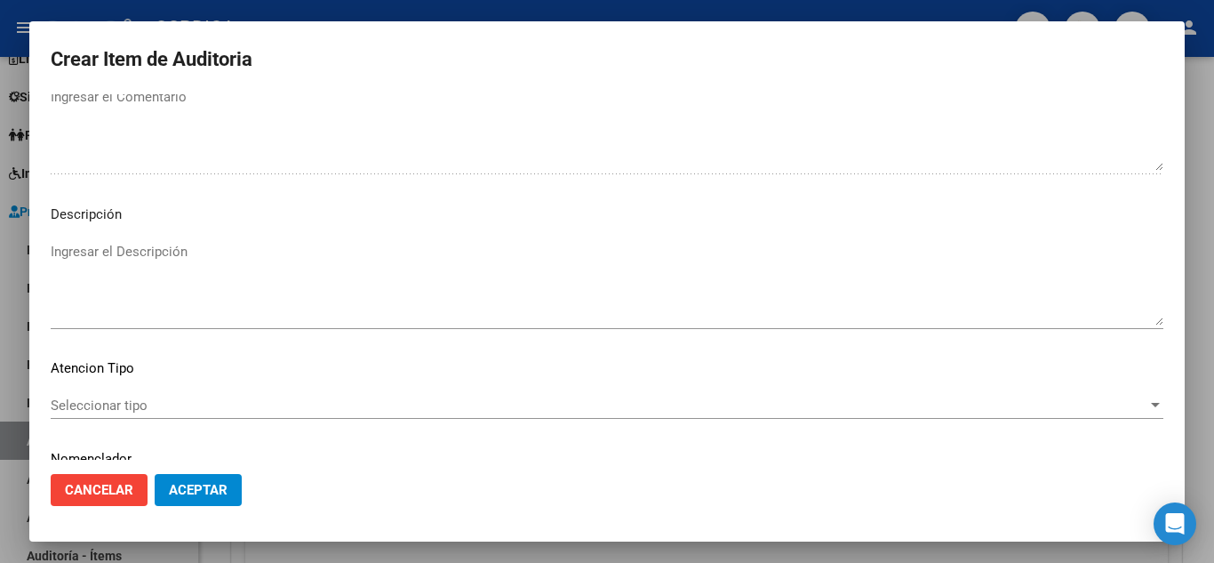
scroll to position [1236, 0]
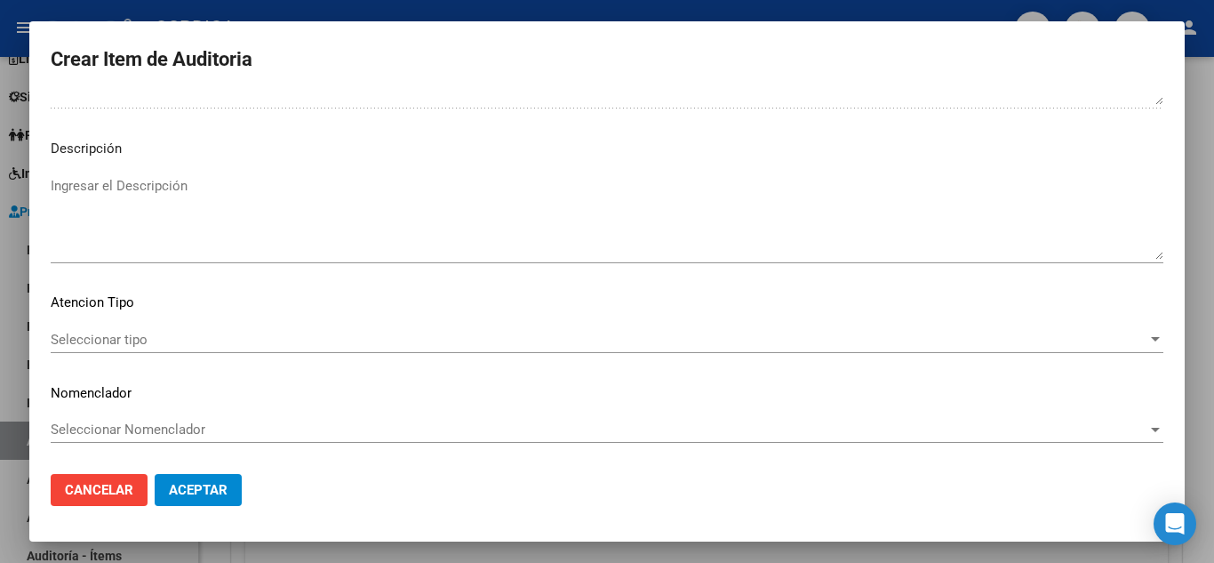
click at [128, 333] on span "Seleccionar tipo" at bounding box center [599, 340] width 1097 height 16
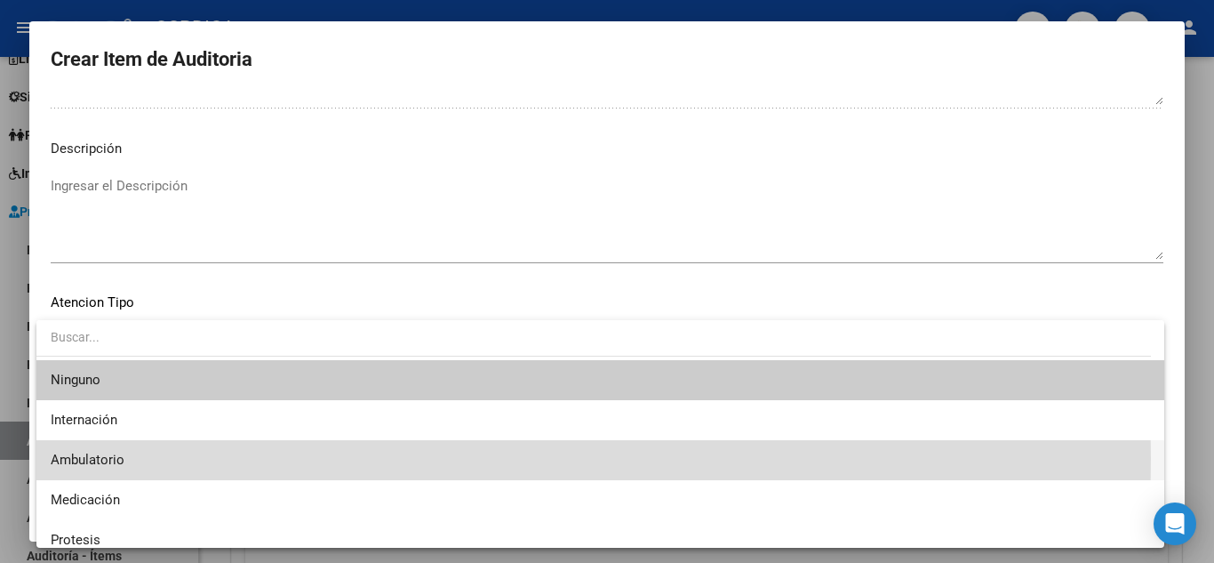
click at [165, 458] on span "Ambulatorio" at bounding box center [601, 460] width 1100 height 40
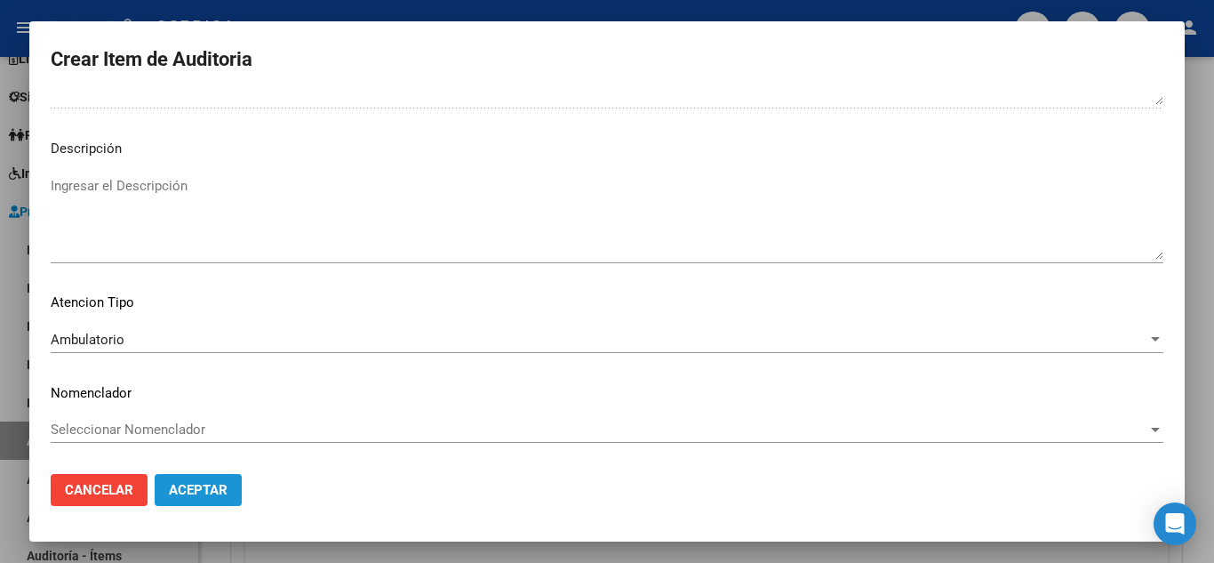
click at [215, 483] on span "Aceptar" at bounding box center [198, 490] width 59 height 16
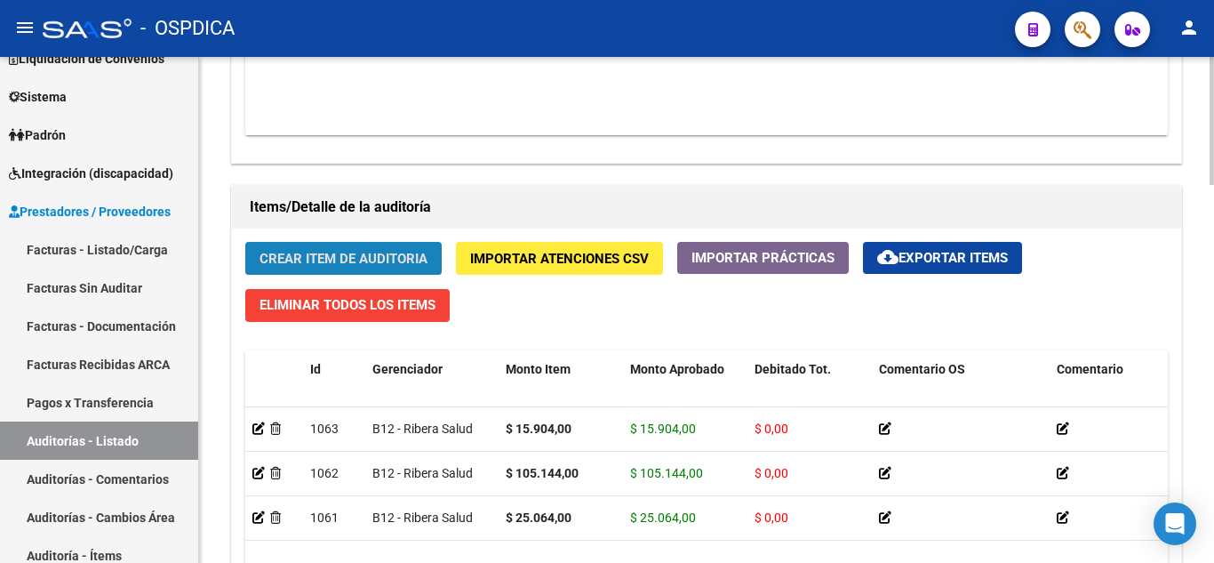
click at [409, 253] on span "Crear Item de Auditoria" at bounding box center [344, 259] width 168 height 16
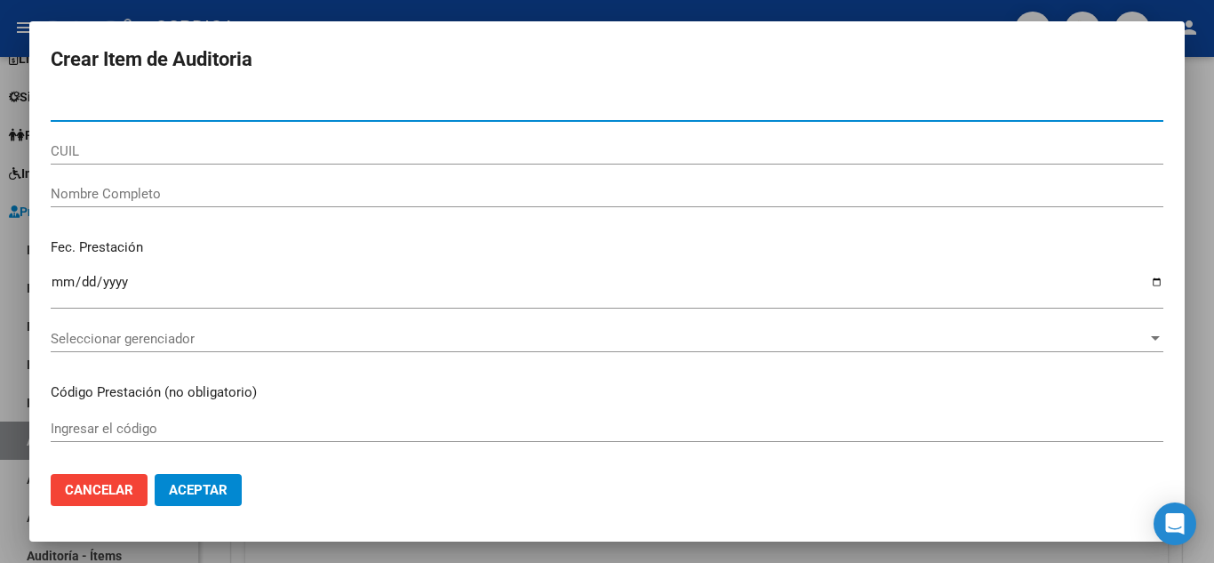
paste input "38133116"
type input "38133116"
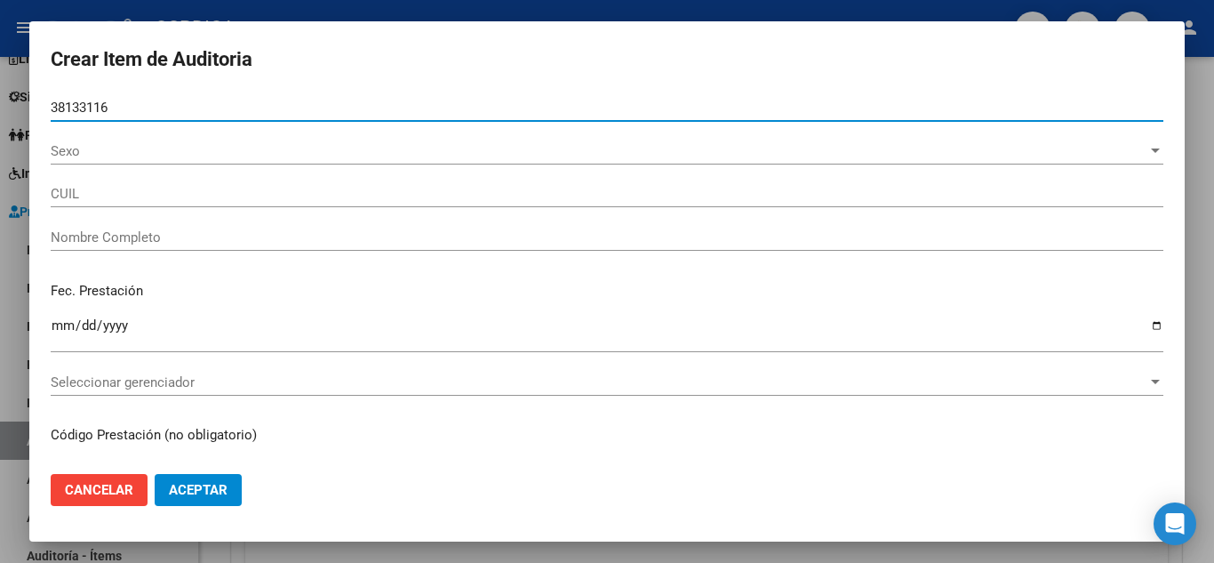
type input "20381331165"
type input "ARANDA MAXIMILIANO DANIEL -"
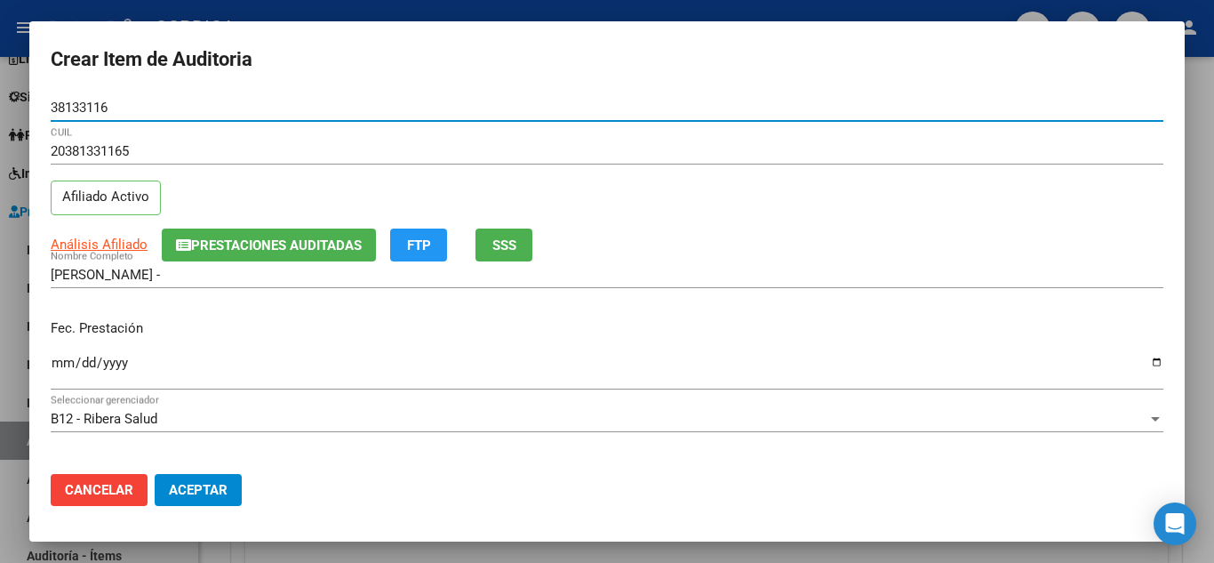
type input "38133116"
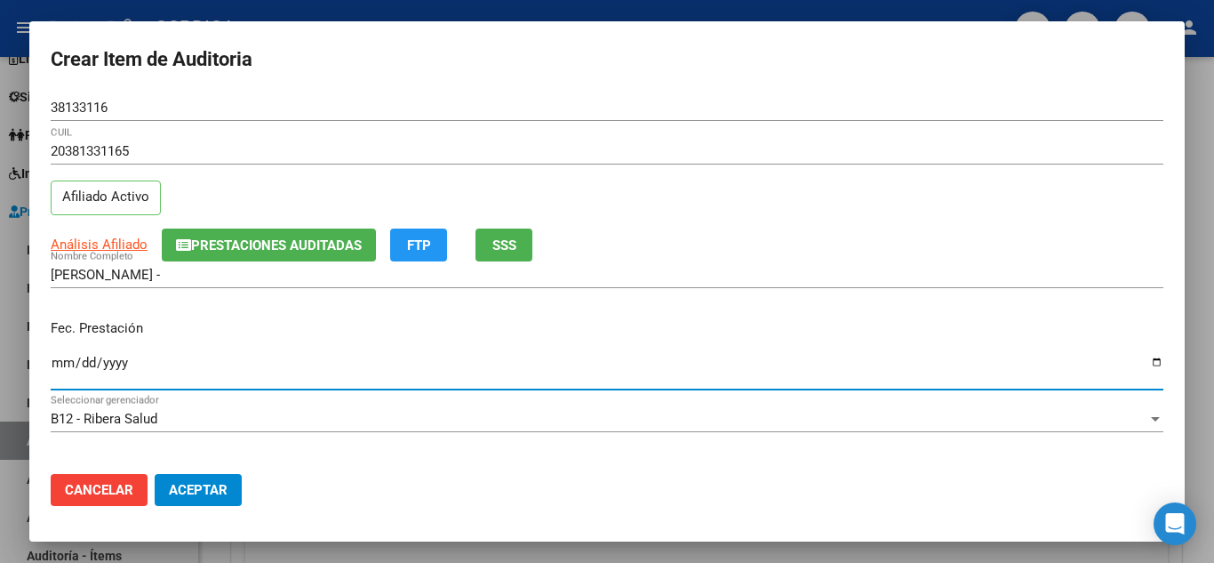
click at [60, 358] on input "Ingresar la fecha" at bounding box center [607, 370] width 1113 height 28
type input "2025-07-18"
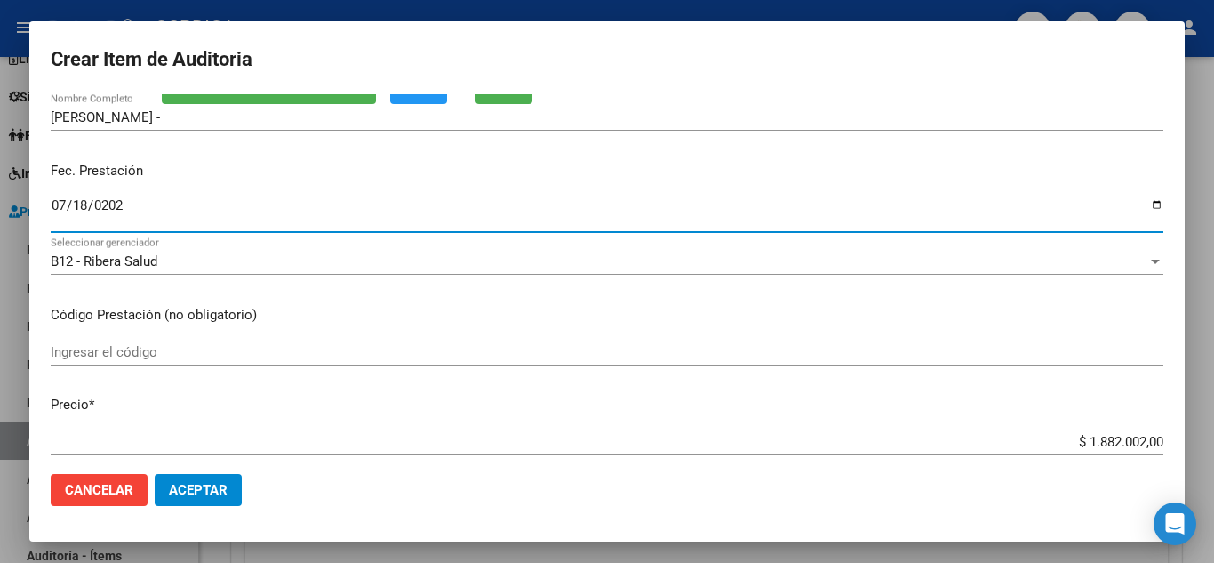
scroll to position [178, 0]
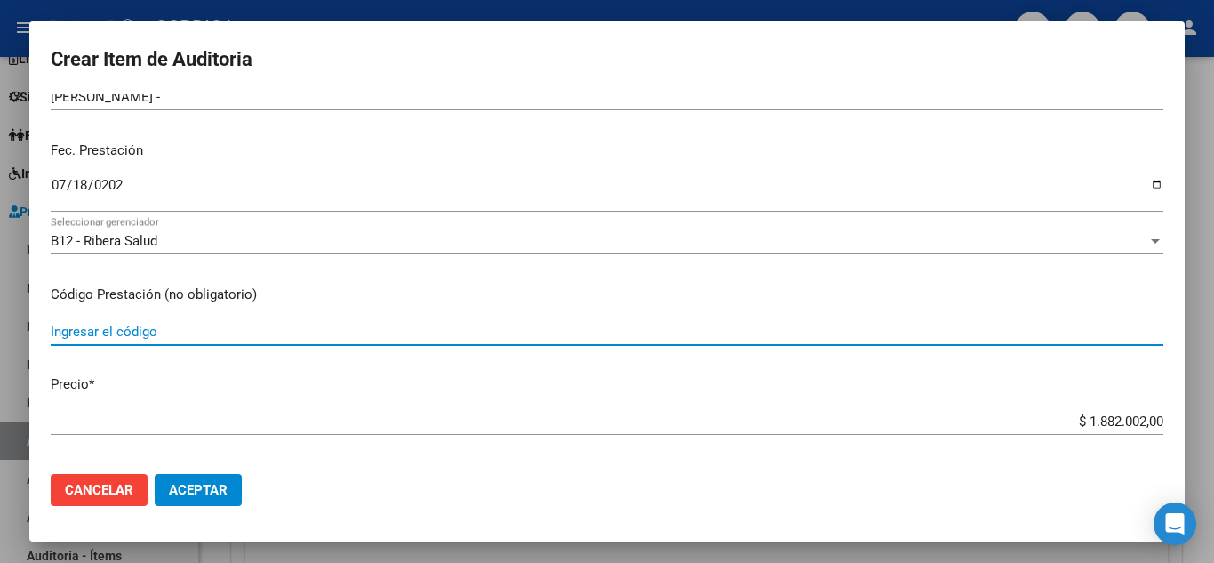
click at [324, 331] on input "Ingresar el código" at bounding box center [607, 332] width 1113 height 16
type input "40030"
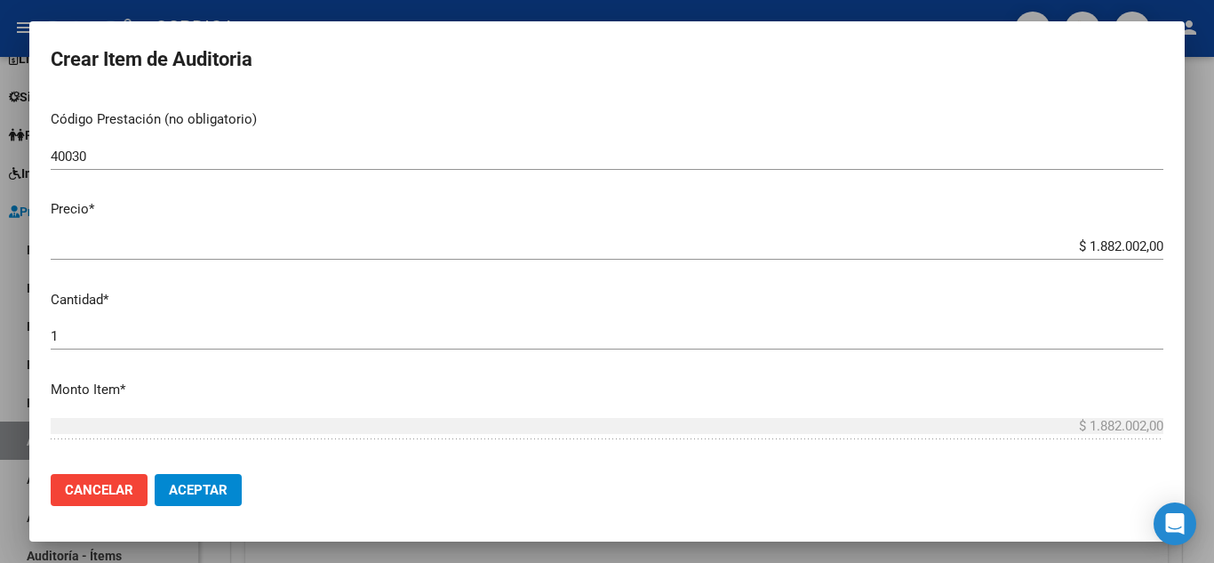
scroll to position [356, 0]
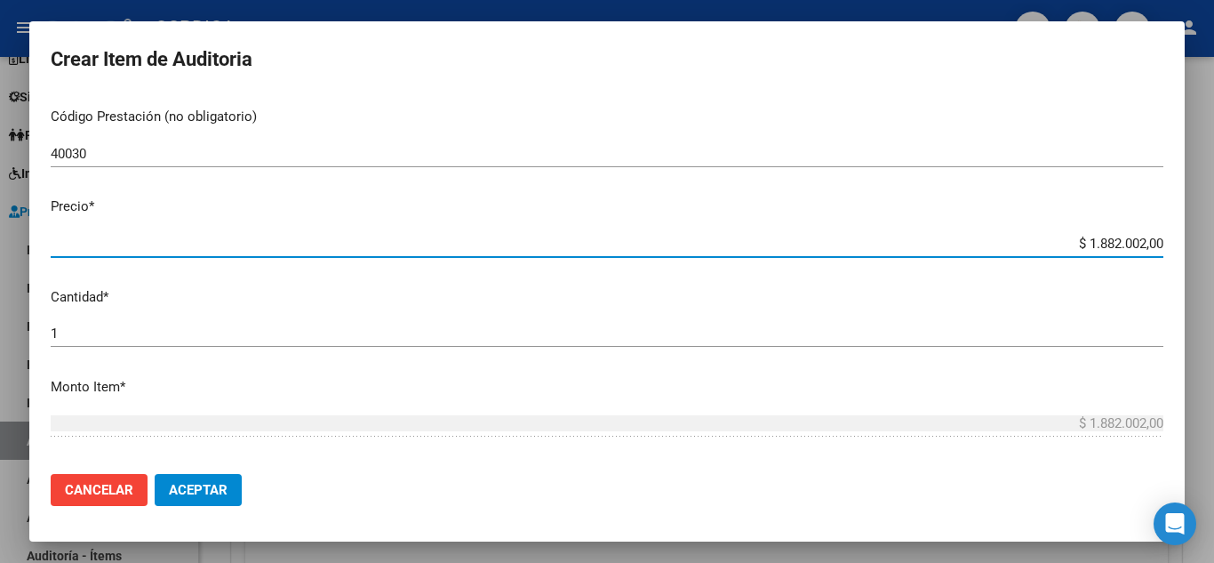
drag, startPoint x: 1049, startPoint y: 242, endPoint x: 1155, endPoint y: 265, distance: 108.3
click at [1155, 265] on mat-dialog-content "38133116 Nro Documento 20381331165 CUIL Afiliado Activo Análisis Afiliado Prest…" at bounding box center [607, 276] width 1156 height 365
type input "$ 0,01"
type input "$ 0,16"
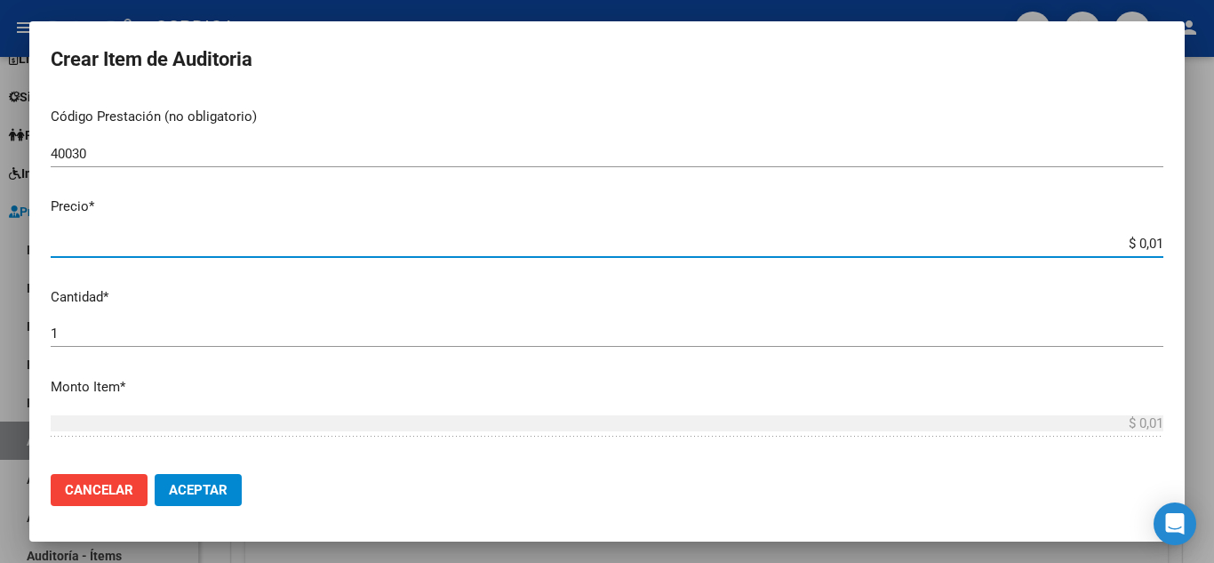
type input "$ 0,16"
type input "$ 1,64"
type input "$ 16,40"
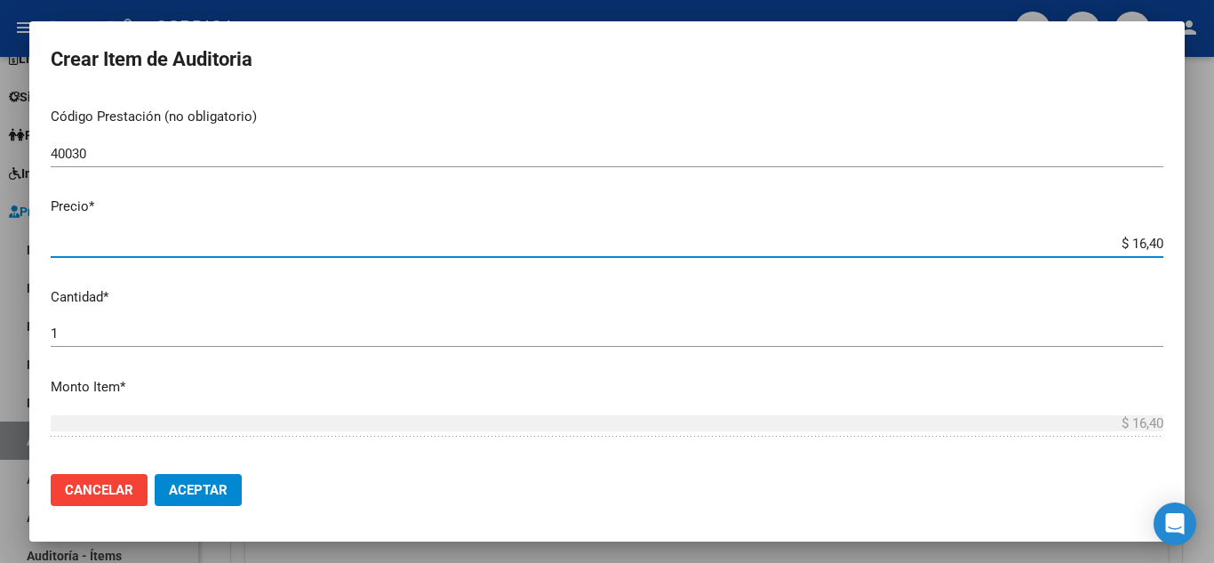
type input "$ 164,03"
type input "$ 1.640,30"
type input "$ 16.403,00"
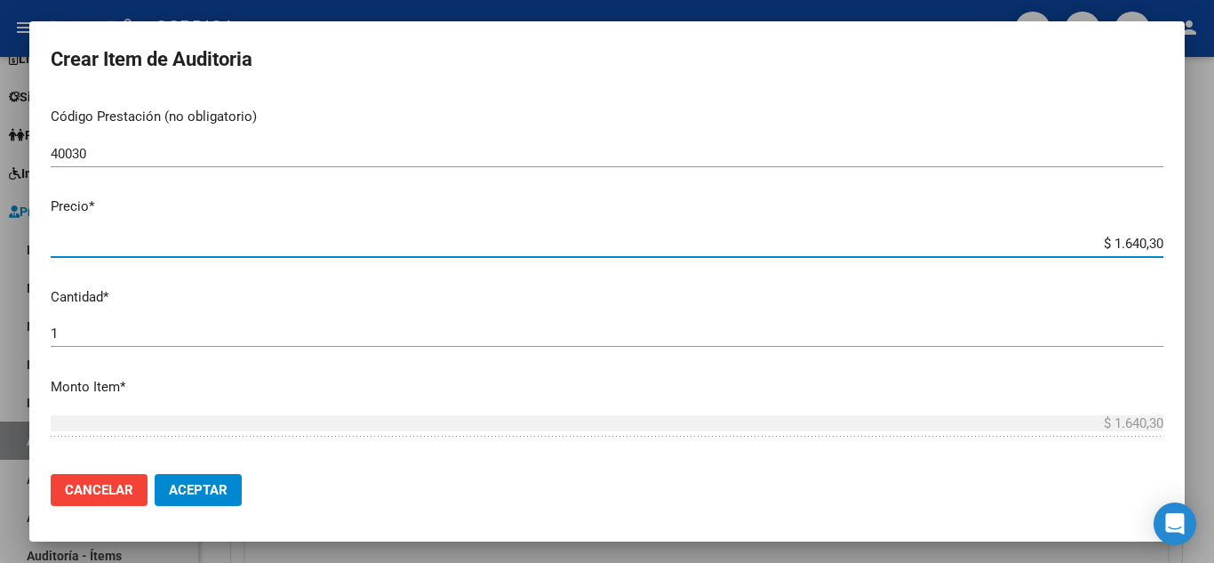
type input "$ 16.403,00"
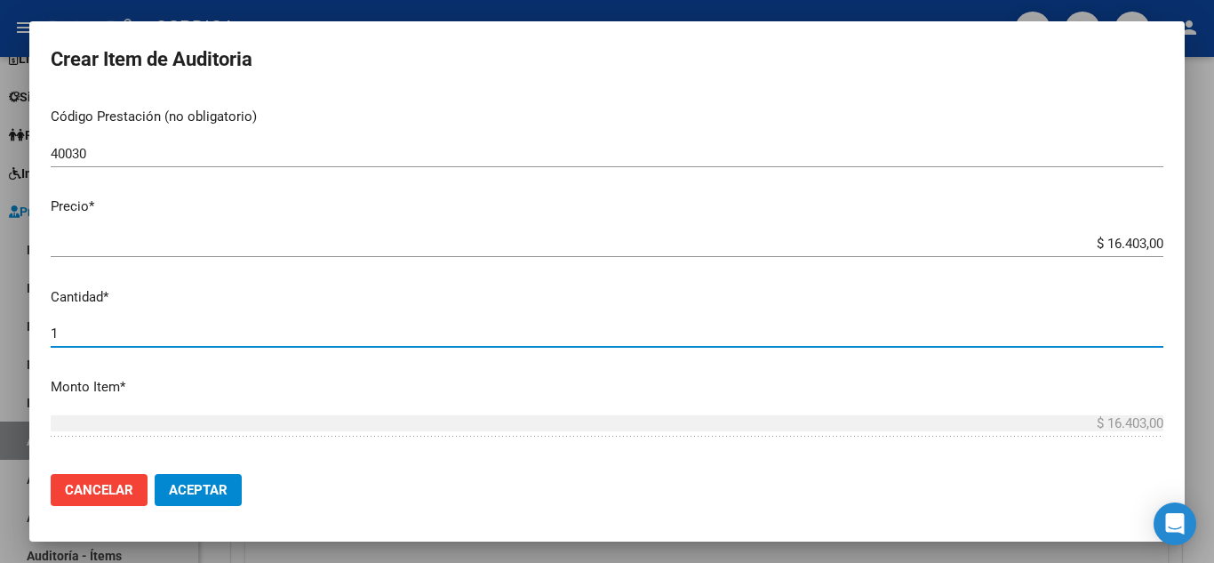
drag, startPoint x: 63, startPoint y: 326, endPoint x: 36, endPoint y: 332, distance: 27.4
click at [36, 332] on mat-dialog-content "38133116 Nro Documento 20381331165 CUIL Afiliado Activo Análisis Afiliado Prest…" at bounding box center [607, 276] width 1156 height 365
type input "4"
type input "$ 65.612,00"
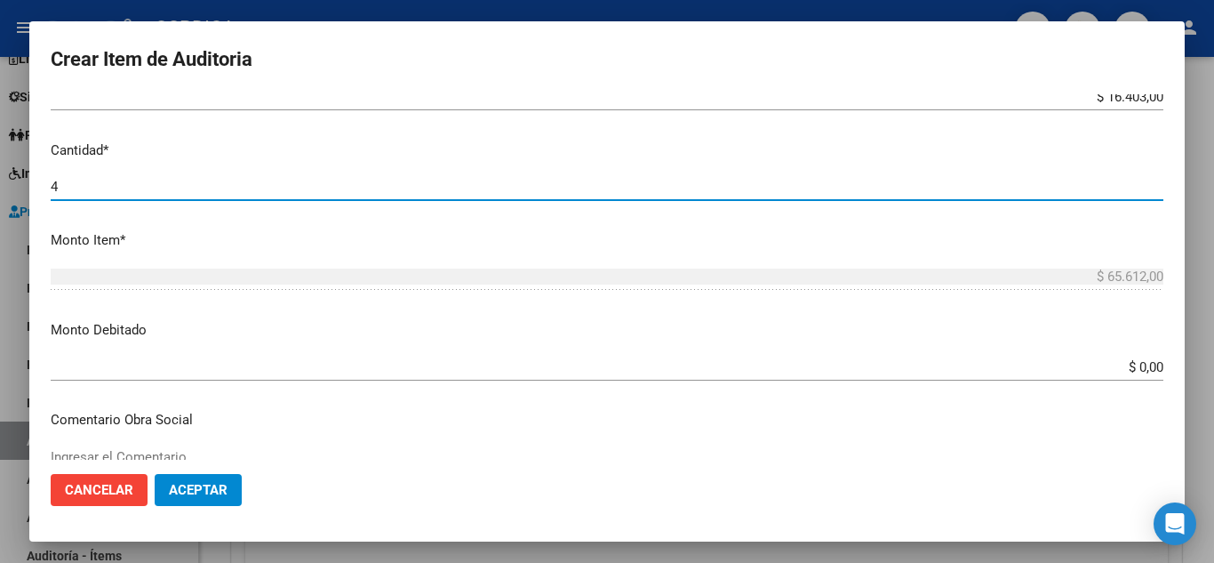
scroll to position [533, 0]
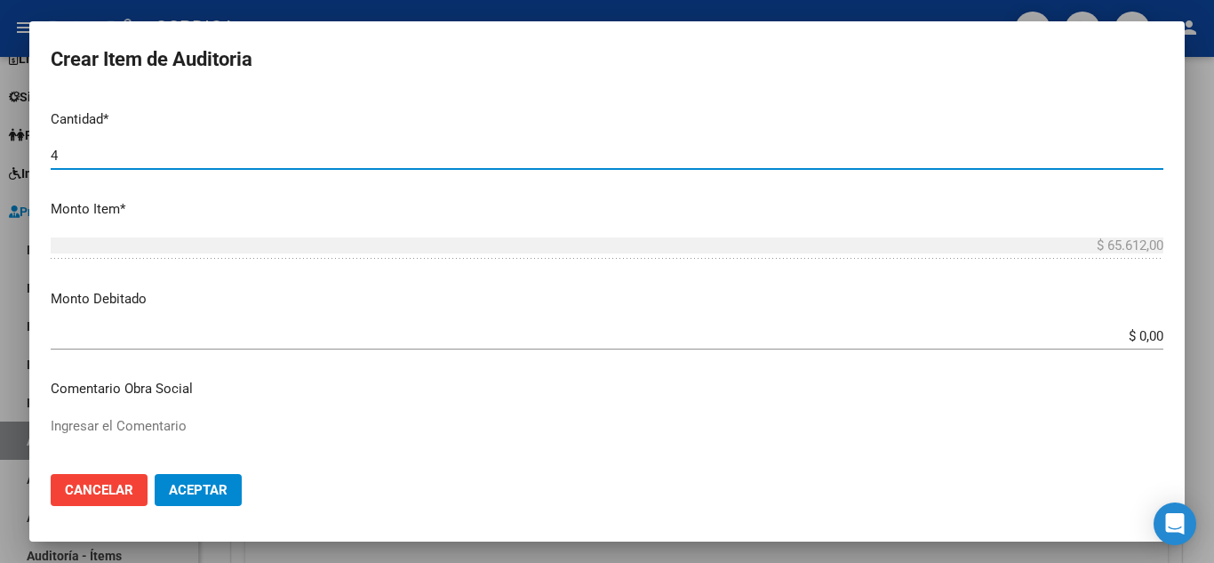
type input "4"
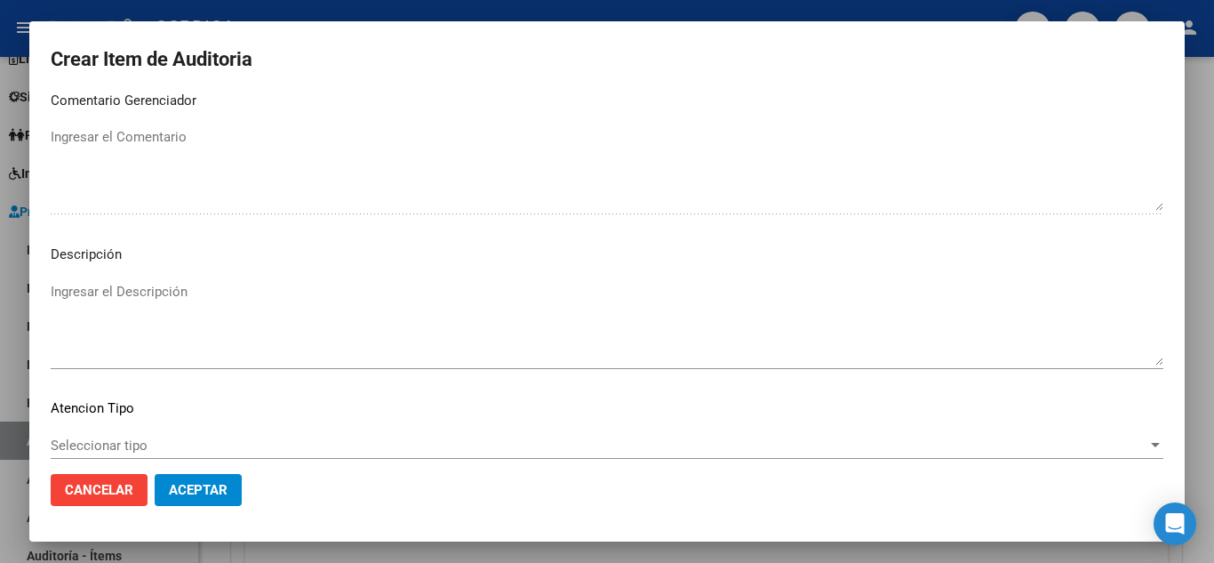
scroll to position [1236, 0]
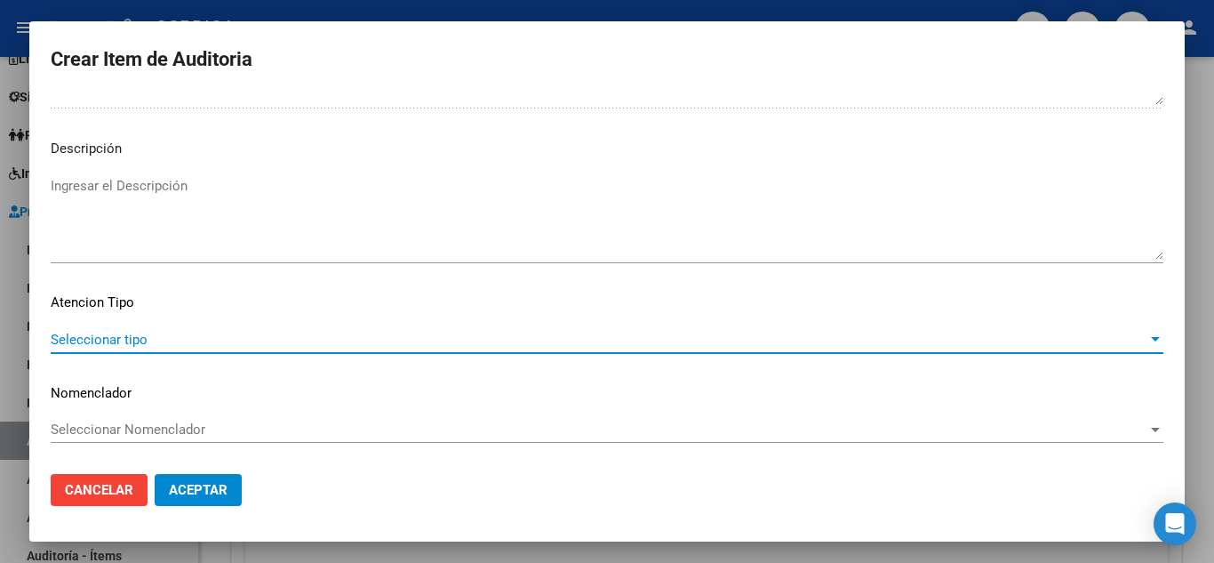
click at [166, 332] on span "Seleccionar tipo" at bounding box center [599, 340] width 1097 height 16
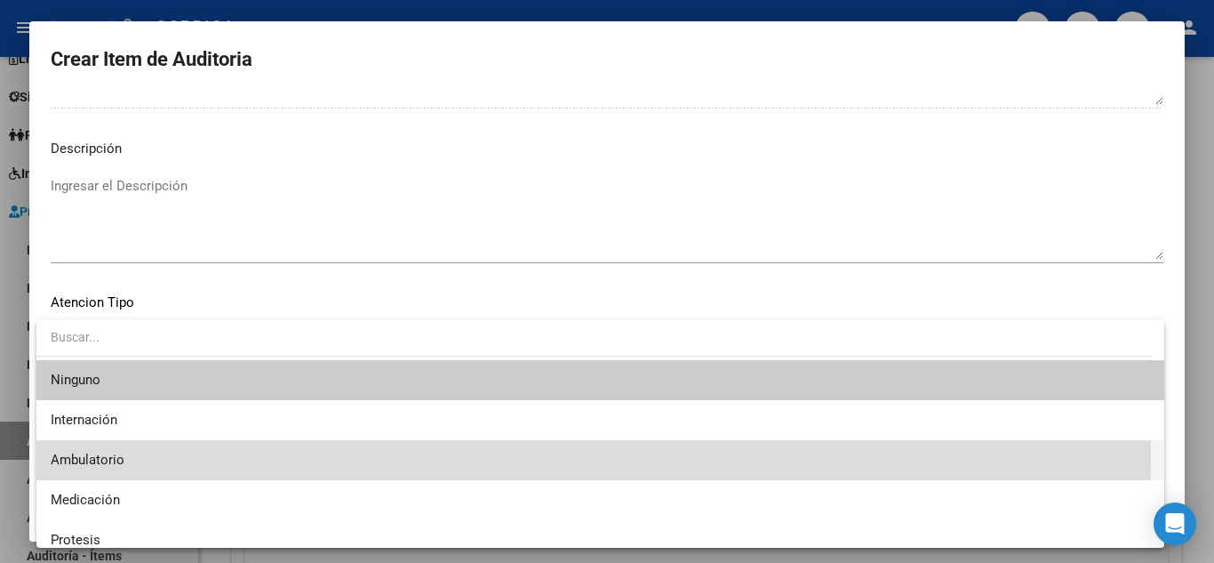
click at [156, 453] on span "Ambulatorio" at bounding box center [601, 460] width 1100 height 40
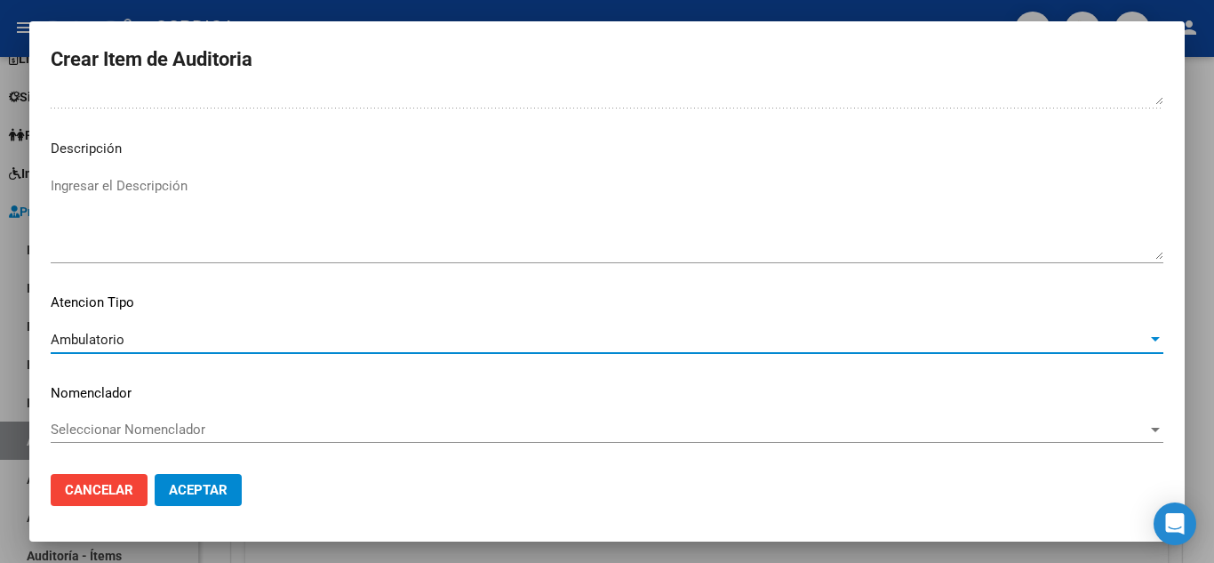
click at [225, 485] on span "Aceptar" at bounding box center [198, 490] width 59 height 16
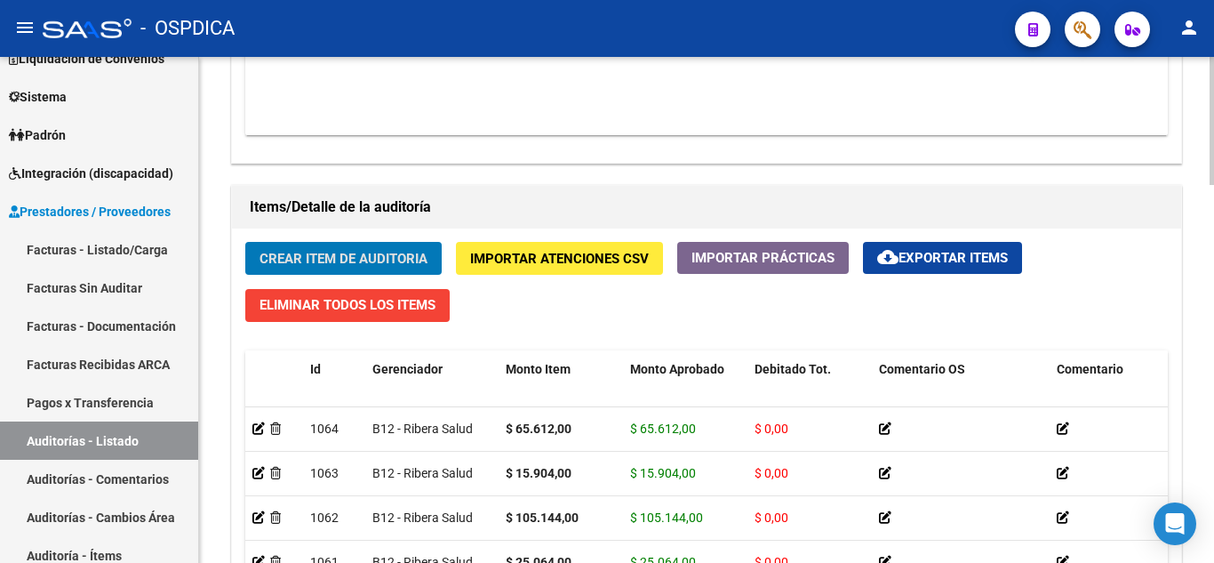
click at [365, 258] on span "Crear Item de Auditoria" at bounding box center [344, 259] width 168 height 16
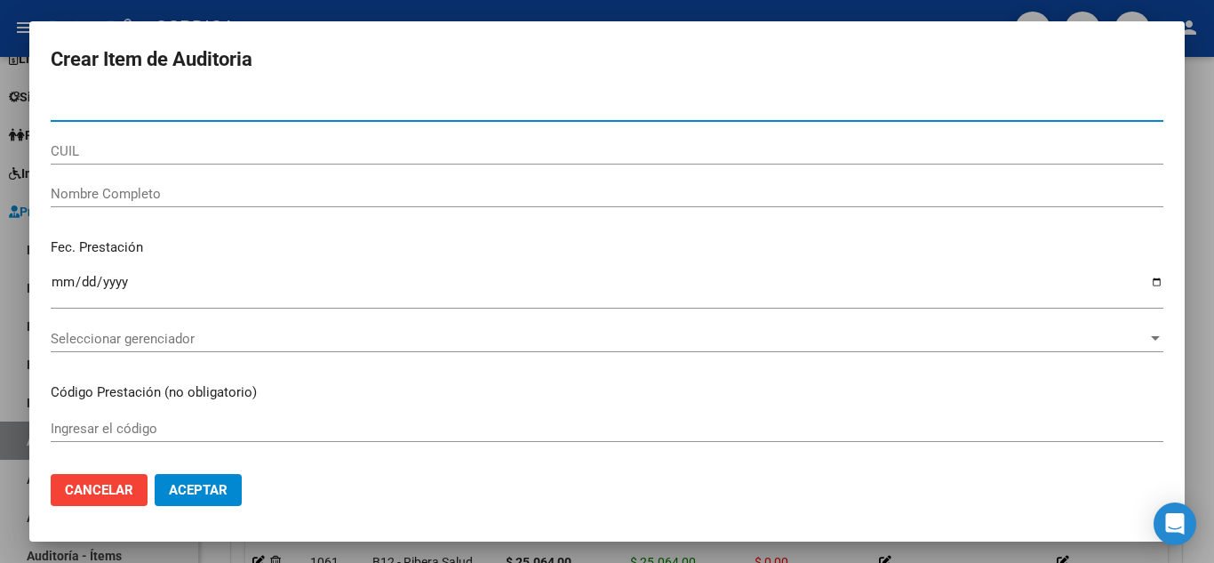
click at [396, 105] on input "Nro Documento" at bounding box center [607, 108] width 1113 height 16
paste input "38133116"
type input "38133116"
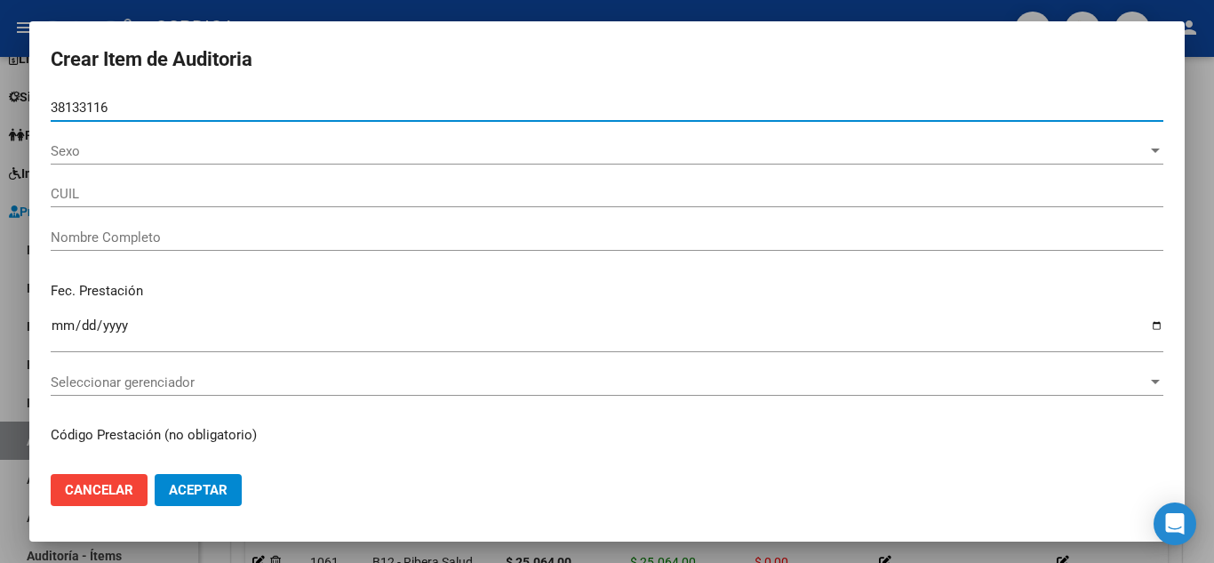
type input "20381331165"
type input "ARANDA MAXIMILIANO DANIEL -"
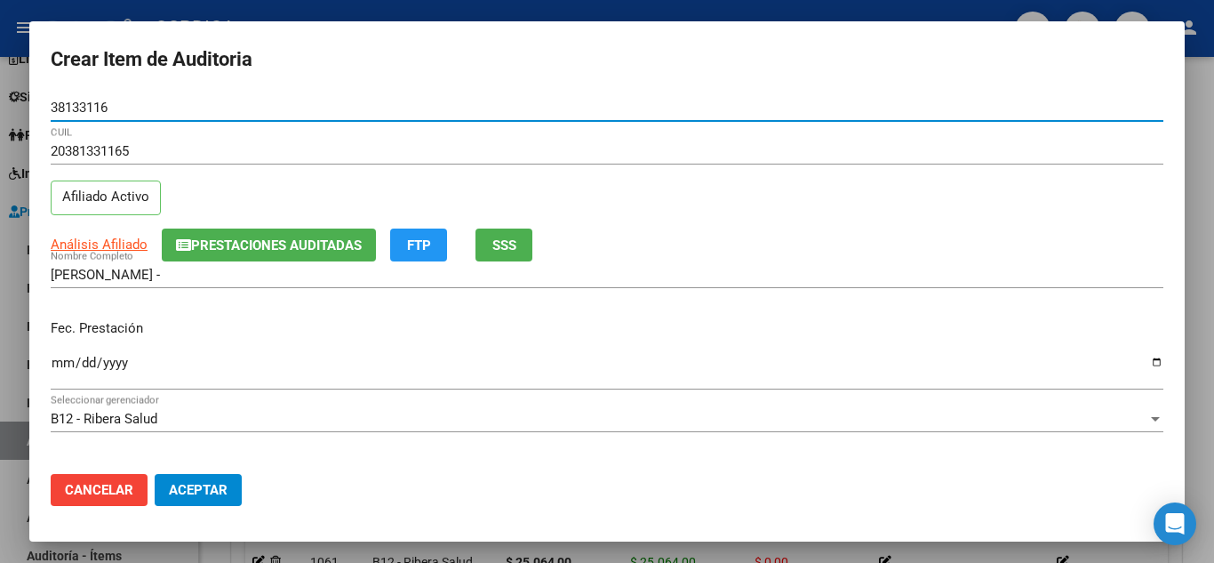
scroll to position [89, 0]
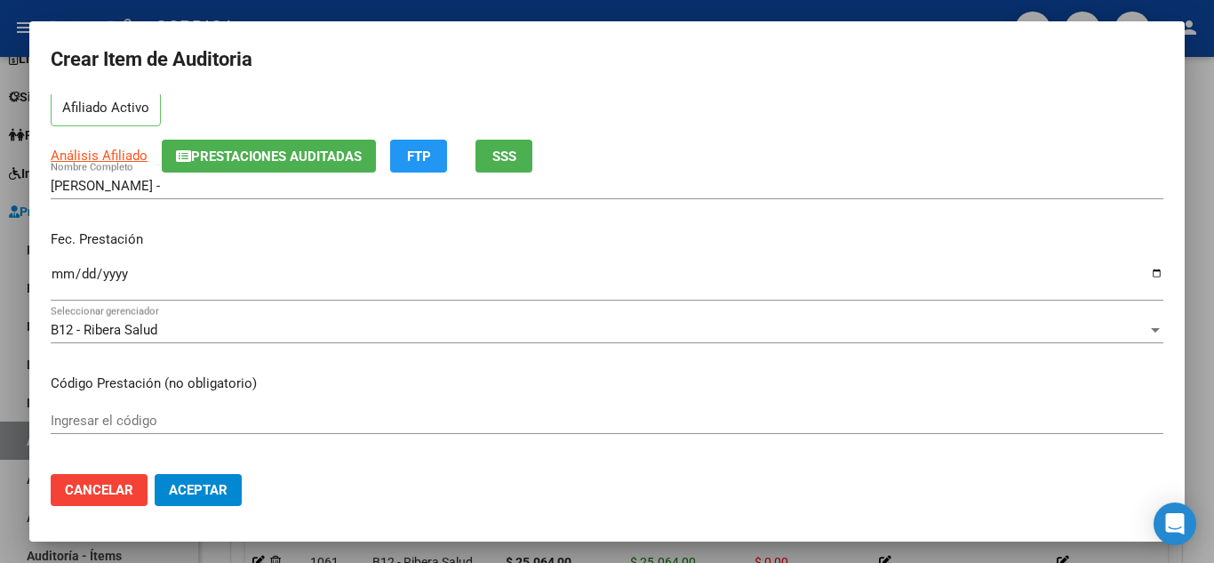
type input "38133116"
click at [61, 268] on input "Ingresar la fecha" at bounding box center [607, 281] width 1113 height 28
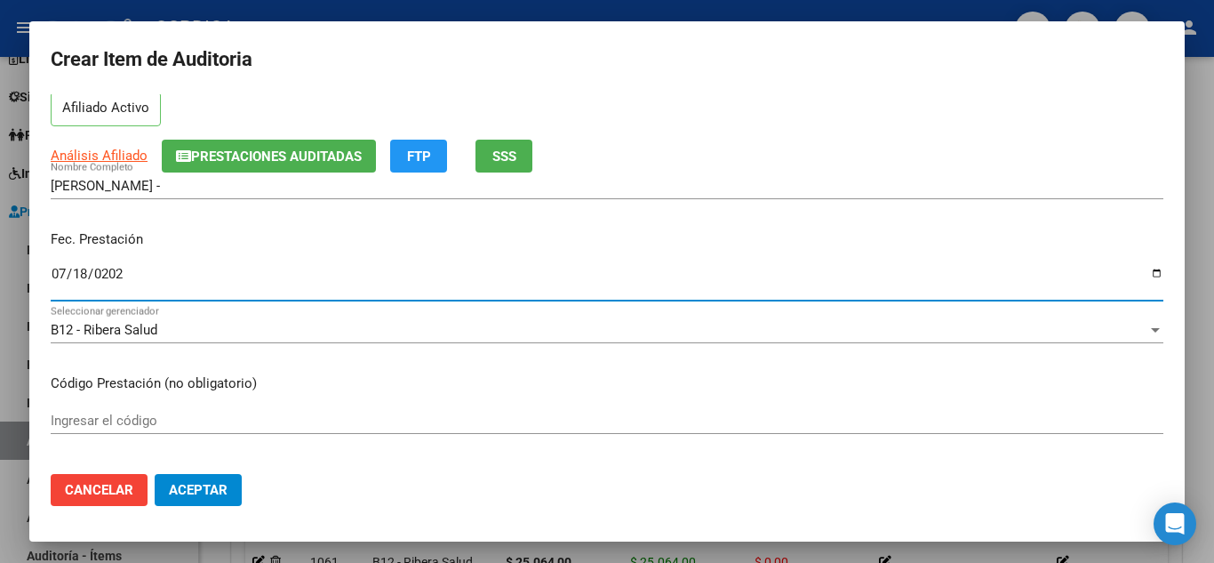
type input "2025-07-18"
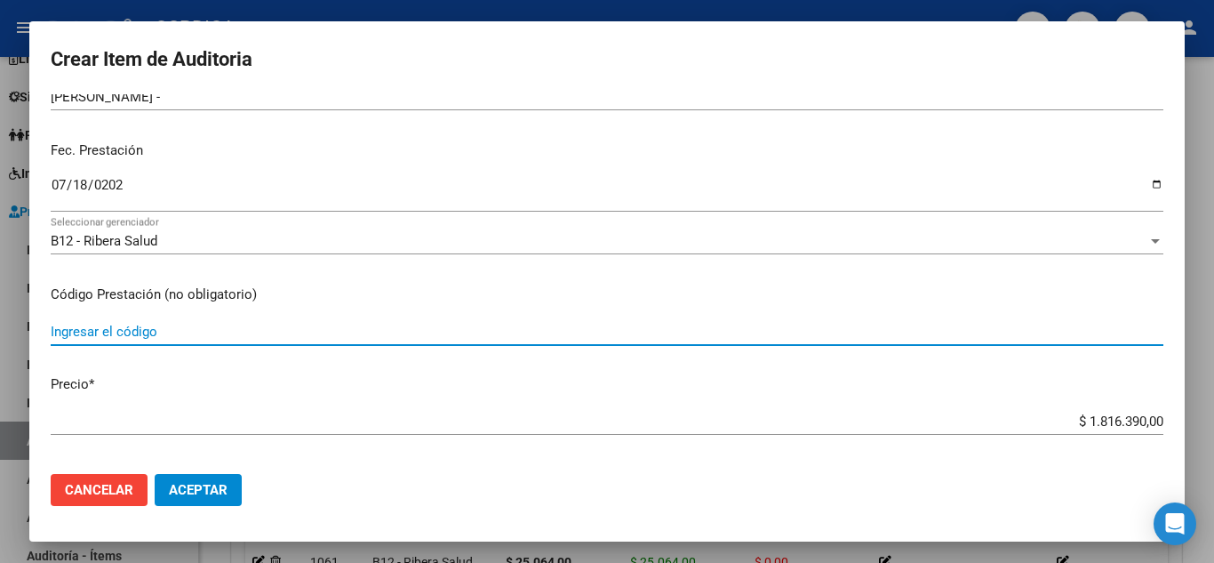
click at [351, 326] on input "Ingresar el código" at bounding box center [607, 332] width 1113 height 16
type input "40040"
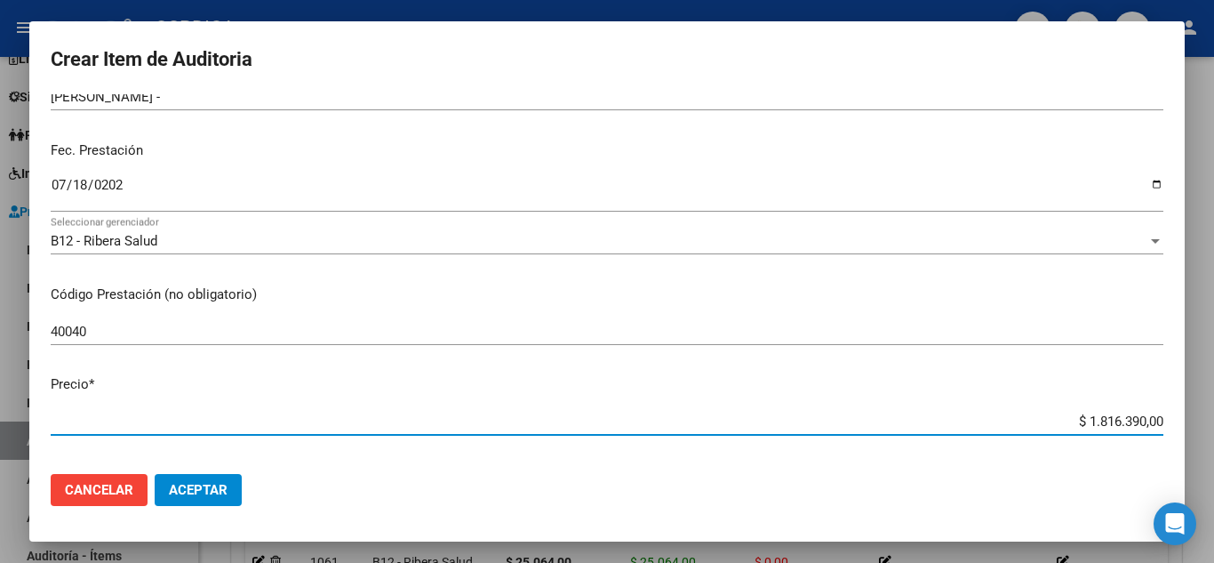
drag, startPoint x: 1053, startPoint y: 422, endPoint x: 1170, endPoint y: 406, distance: 118.4
click at [1170, 407] on mat-dialog-content "38133116 Nro Documento 20381331165 CUIL Afiliado Activo Análisis Afiliado Prest…" at bounding box center [607, 276] width 1156 height 365
type input "$ 0,02"
type input "$ 0,23"
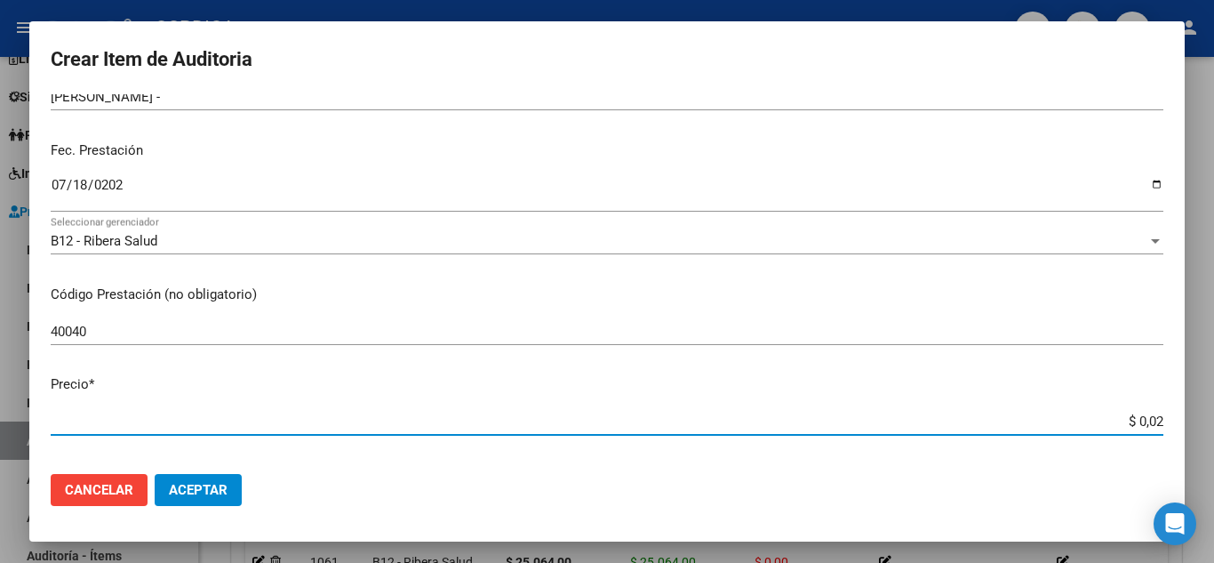
type input "$ 0,23"
type input "$ 2,35"
type input "$ 23,57"
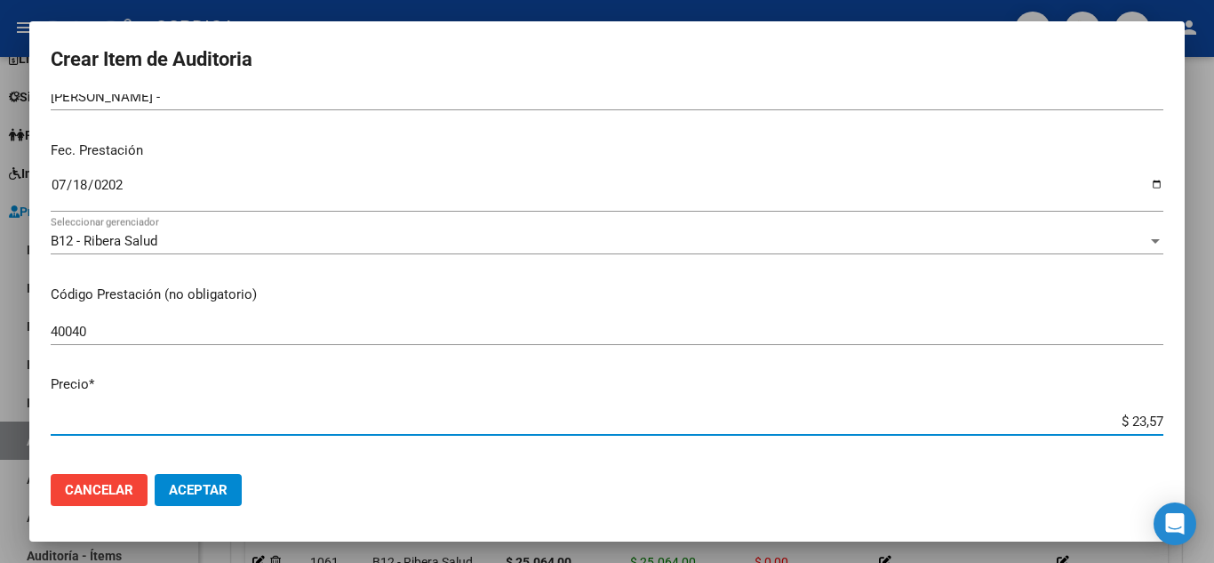
type input "$ 235,71"
type input "$ 2.357,10"
type input "$ 23.571,00"
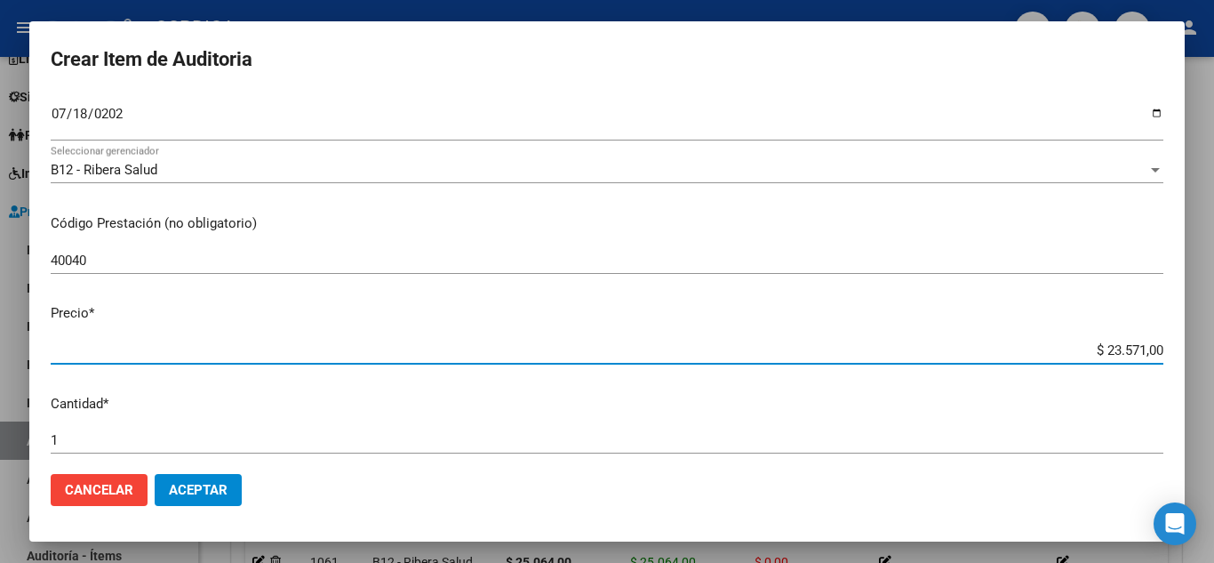
scroll to position [356, 0]
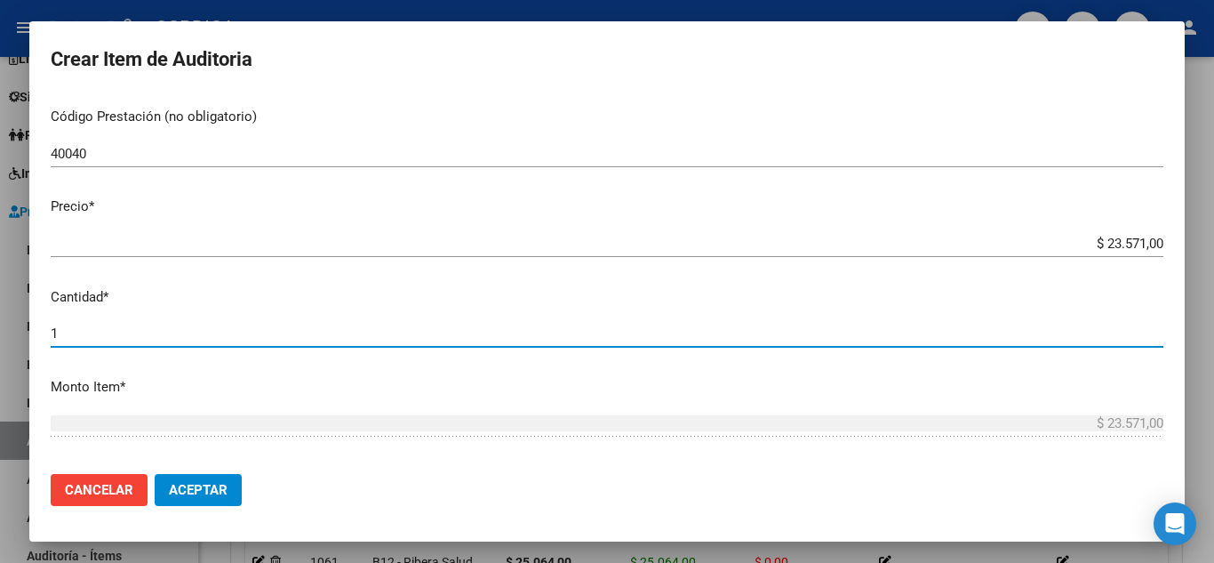
drag, startPoint x: 69, startPoint y: 328, endPoint x: 36, endPoint y: 319, distance: 34.9
click at [36, 319] on mat-dialog-content "38133116 Nro Documento 20381331165 CUIL Afiliado Activo Análisis Afiliado Prest…" at bounding box center [607, 276] width 1156 height 365
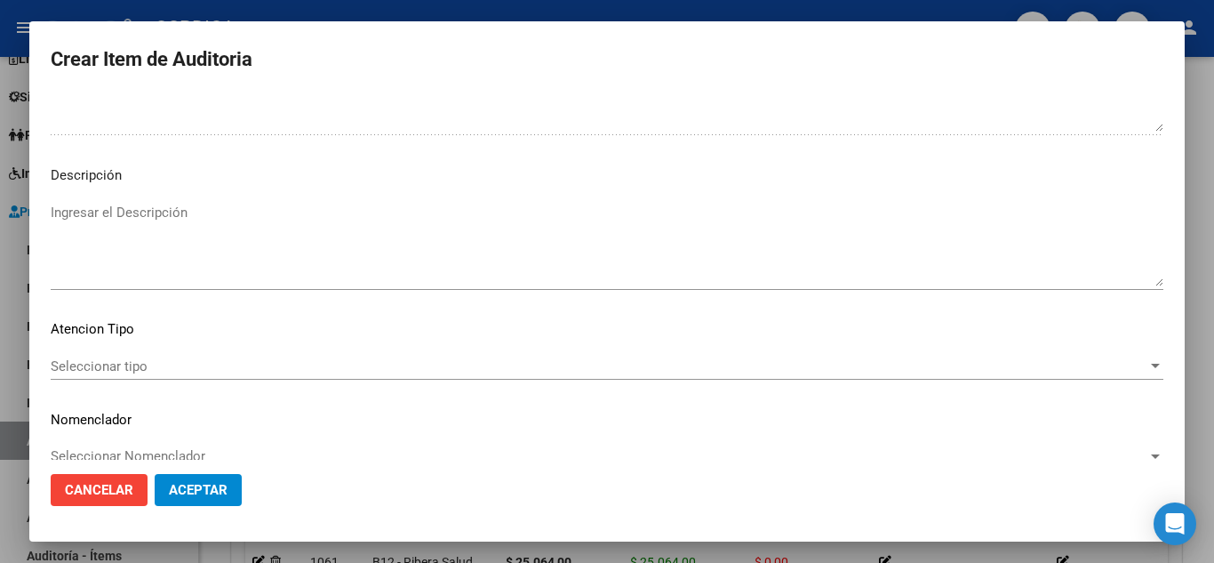
scroll to position [1236, 0]
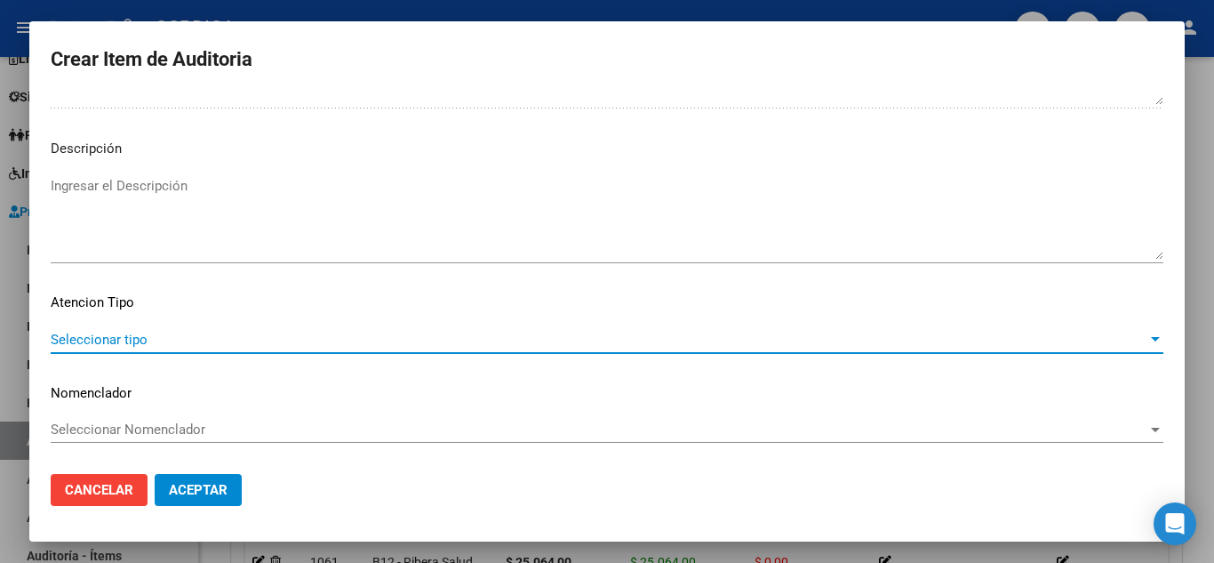
click at [150, 344] on span "Seleccionar tipo" at bounding box center [599, 340] width 1097 height 16
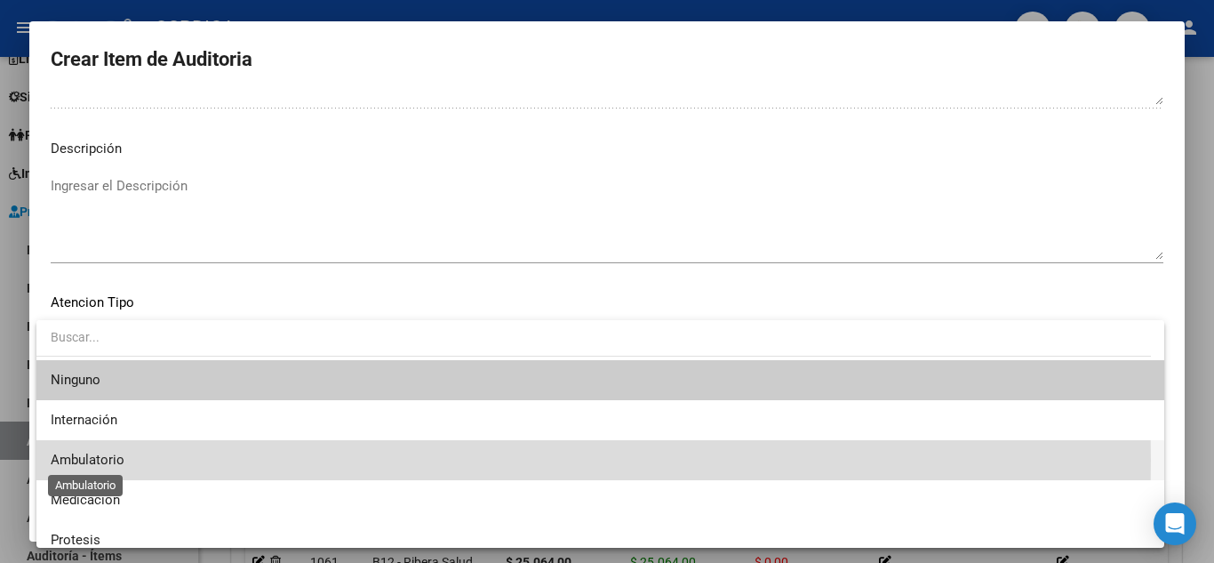
click at [119, 460] on span "Ambulatorio" at bounding box center [88, 460] width 74 height 16
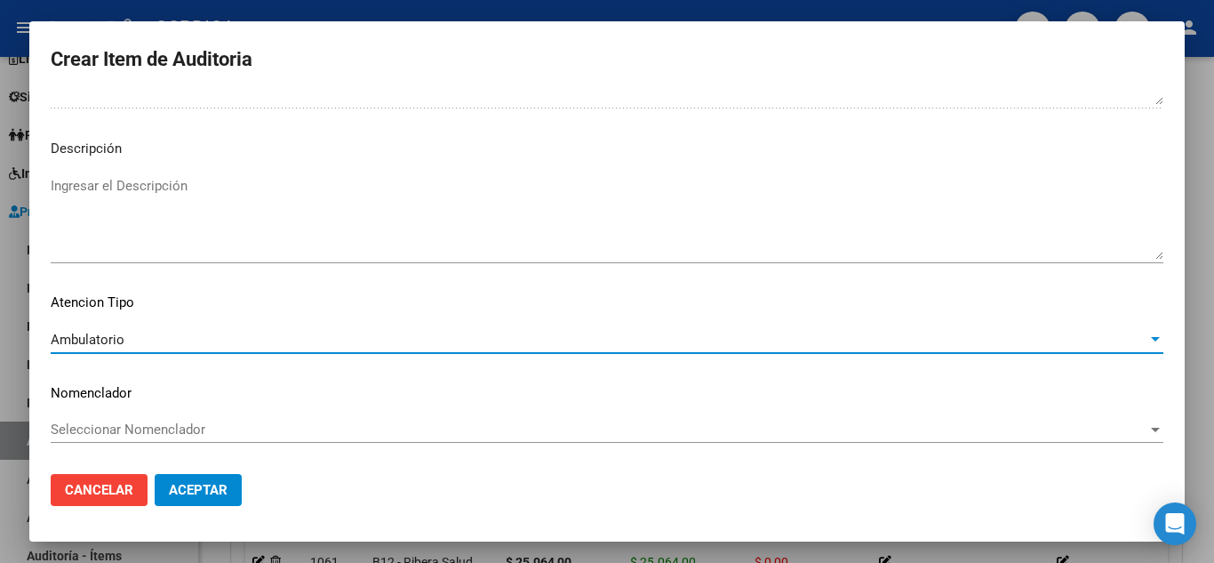
click at [219, 485] on span "Aceptar" at bounding box center [198, 490] width 59 height 16
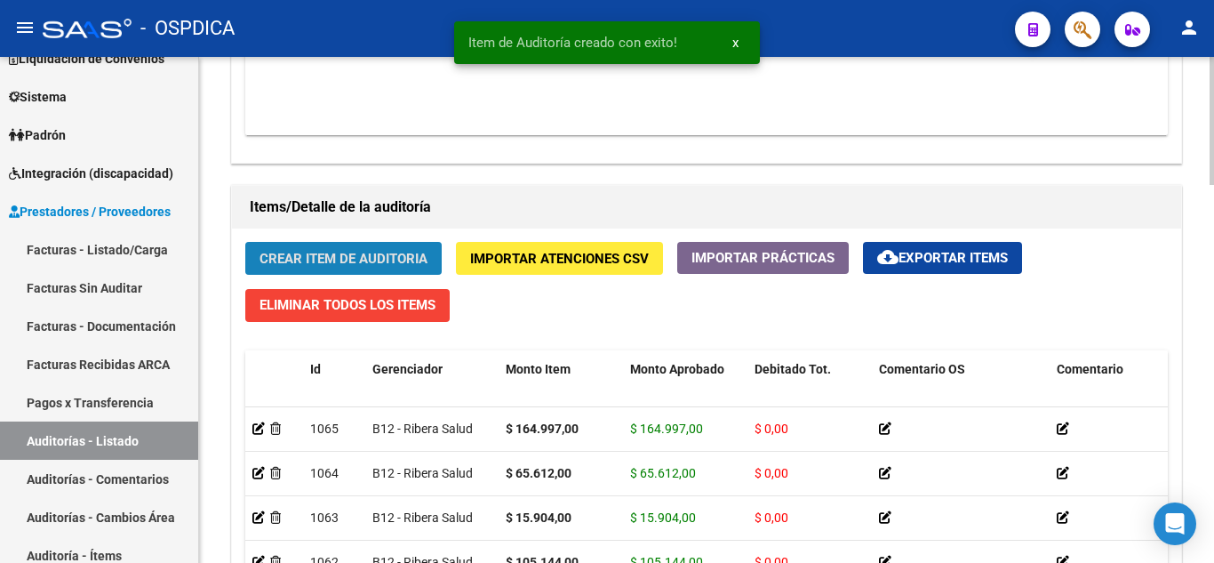
click at [375, 256] on span "Crear Item de Auditoria" at bounding box center [344, 259] width 168 height 16
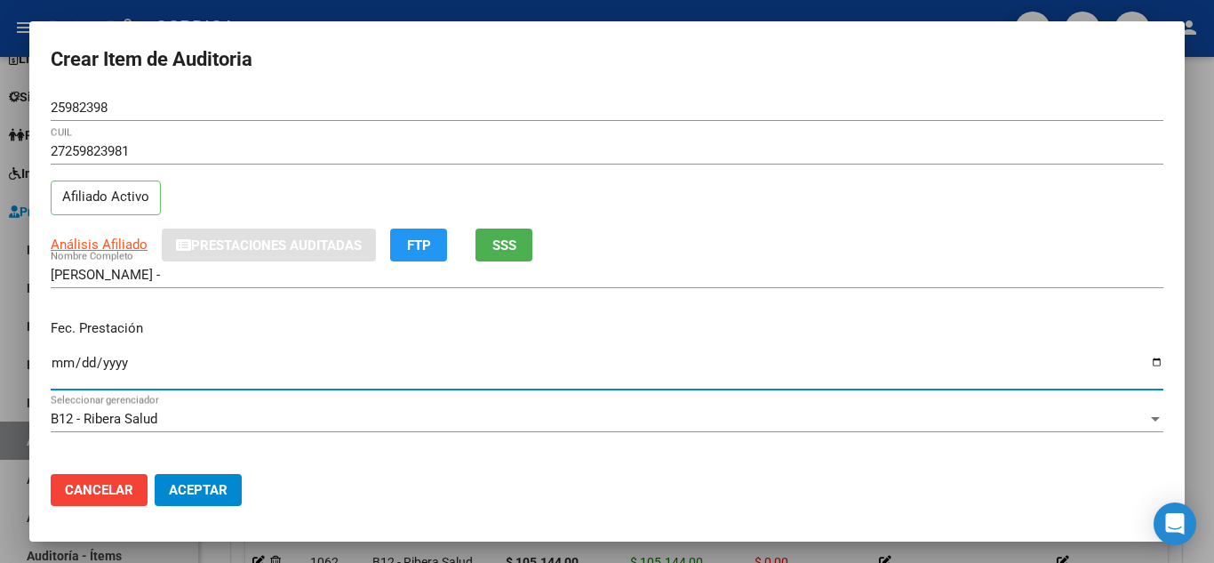
click at [58, 363] on input "Ingresar la fecha" at bounding box center [607, 370] width 1113 height 28
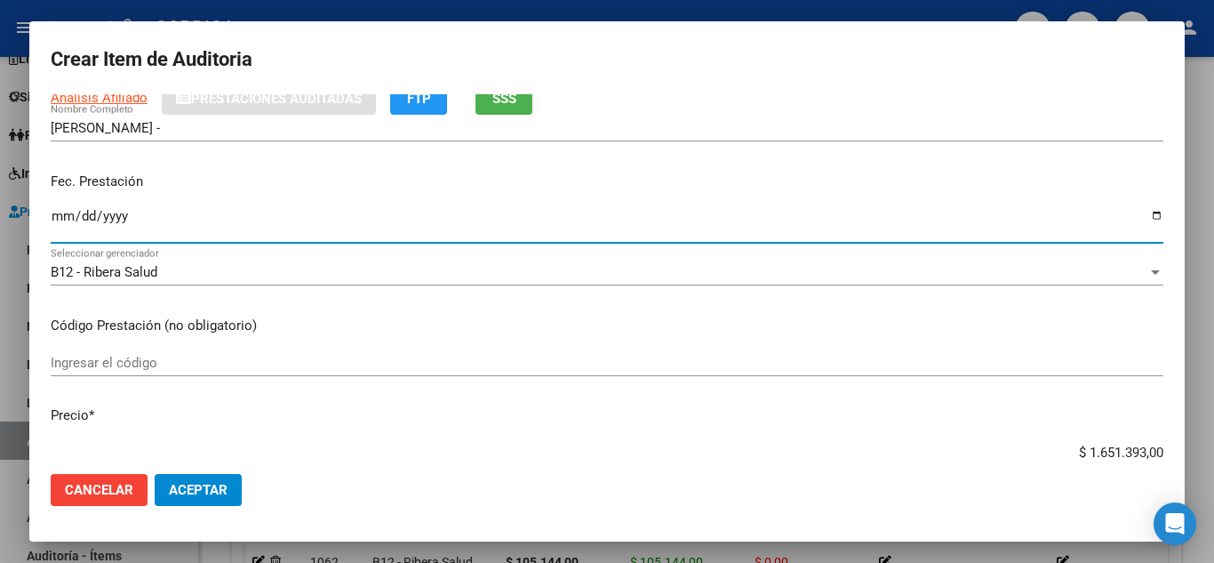
scroll to position [178, 0]
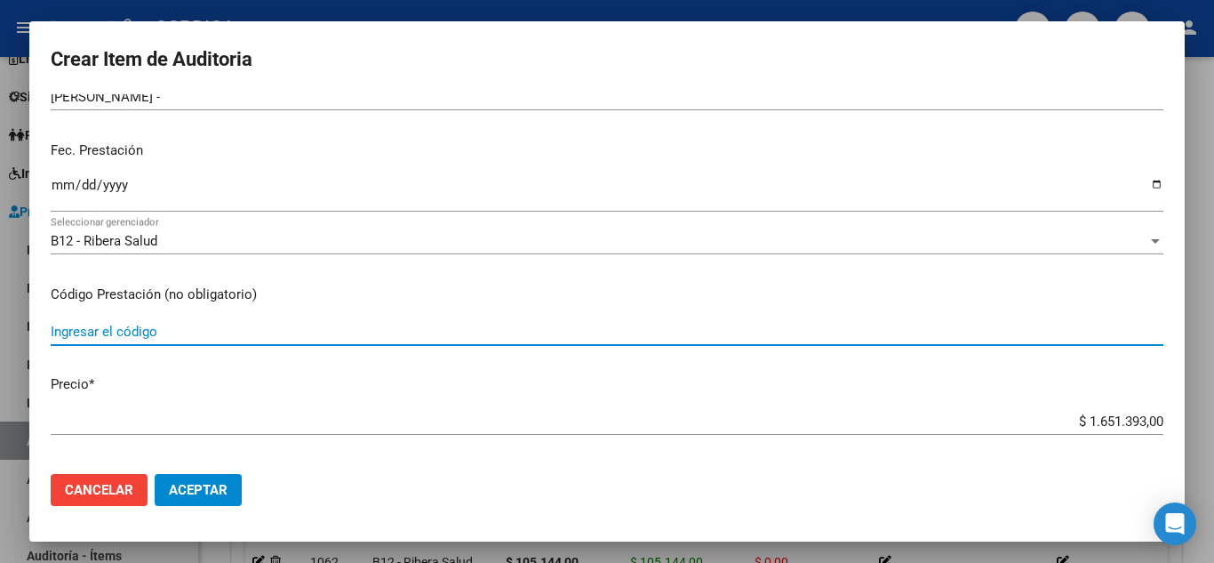
click at [519, 336] on input "Ingresar el código" at bounding box center [607, 332] width 1113 height 16
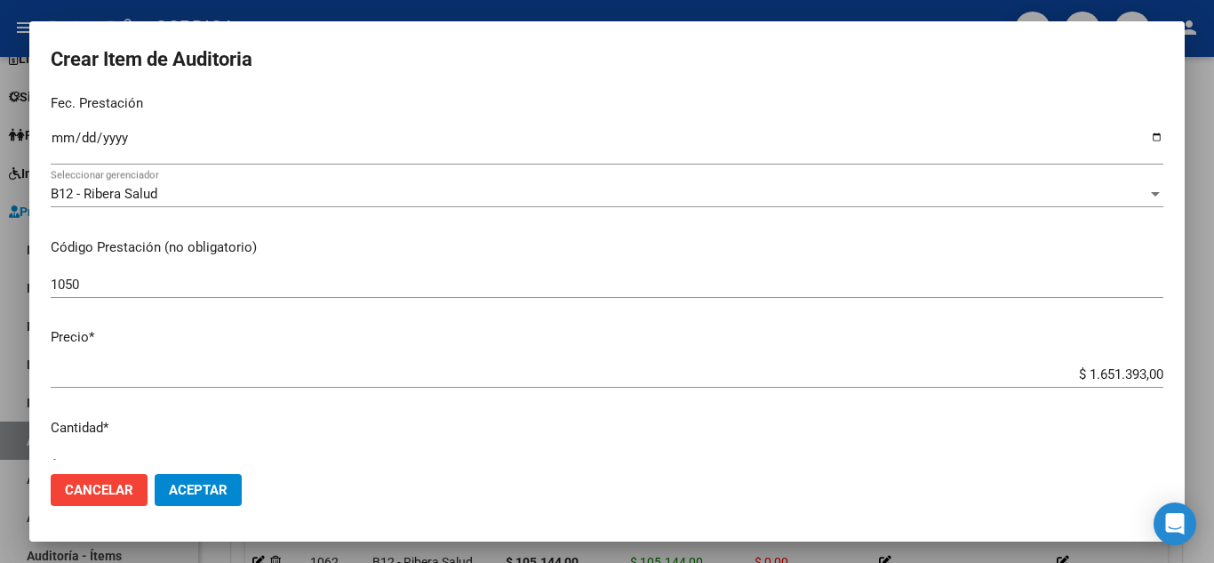
scroll to position [267, 0]
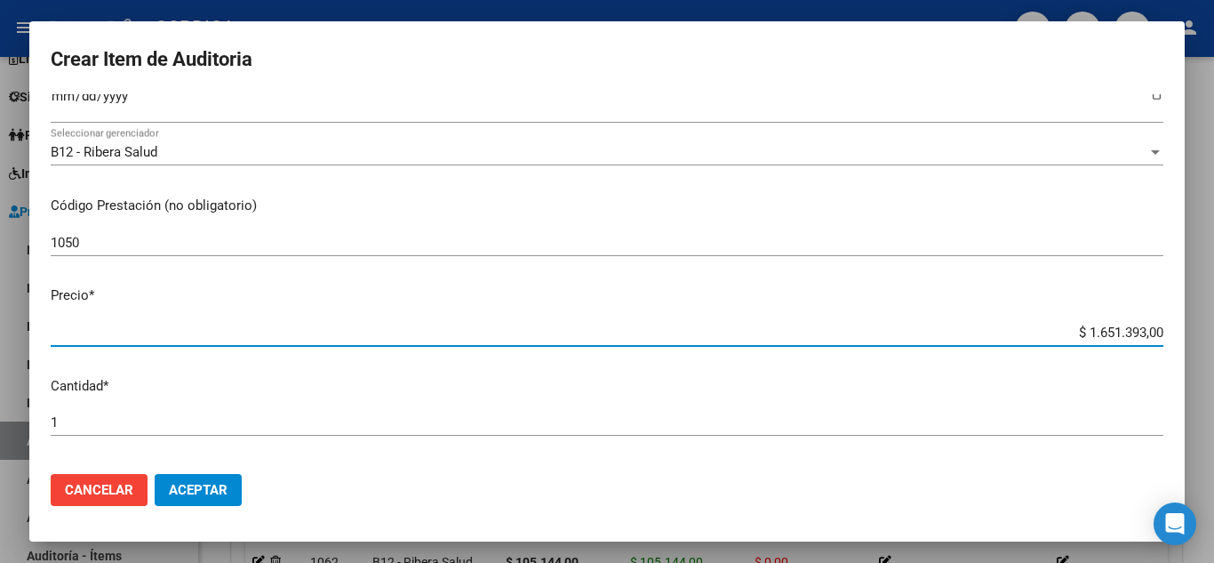
drag, startPoint x: 1062, startPoint y: 324, endPoint x: 1156, endPoint y: 332, distance: 93.7
click at [1156, 332] on app-form-text-field "Precio * $ 1.651.393,00 Ingresar el precio" at bounding box center [614, 312] width 1127 height 55
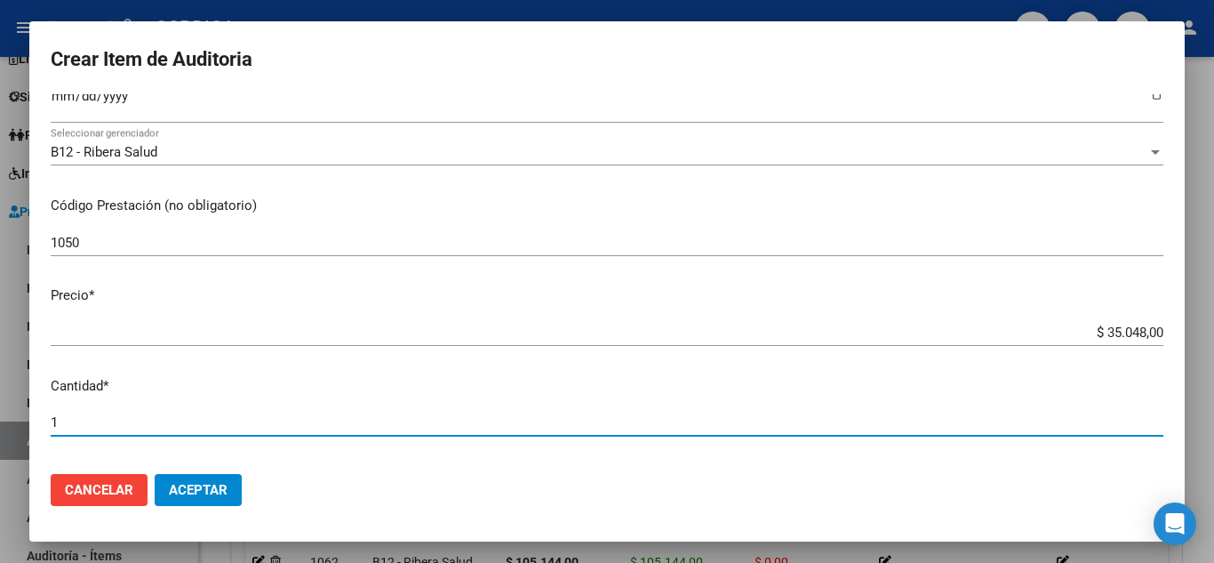
drag, startPoint x: 80, startPoint y: 421, endPoint x: 20, endPoint y: 412, distance: 60.4
click at [20, 412] on div "Crear Item de Auditoria 25982398 Nro Documento 27259823981 CUIL Afiliado Activo…" at bounding box center [607, 281] width 1214 height 563
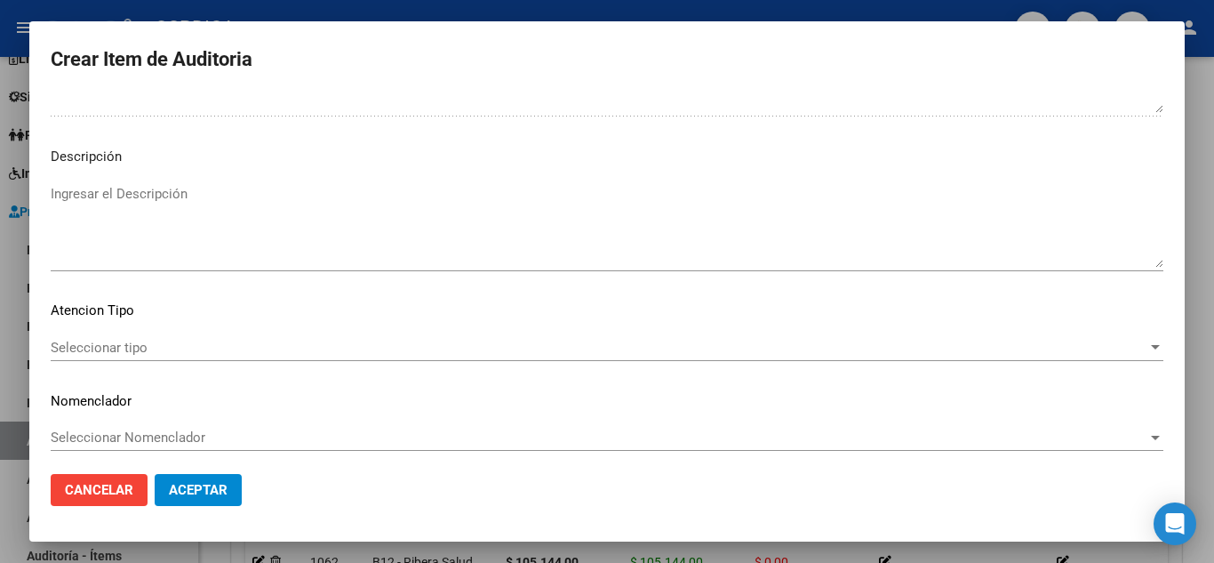
scroll to position [1236, 0]
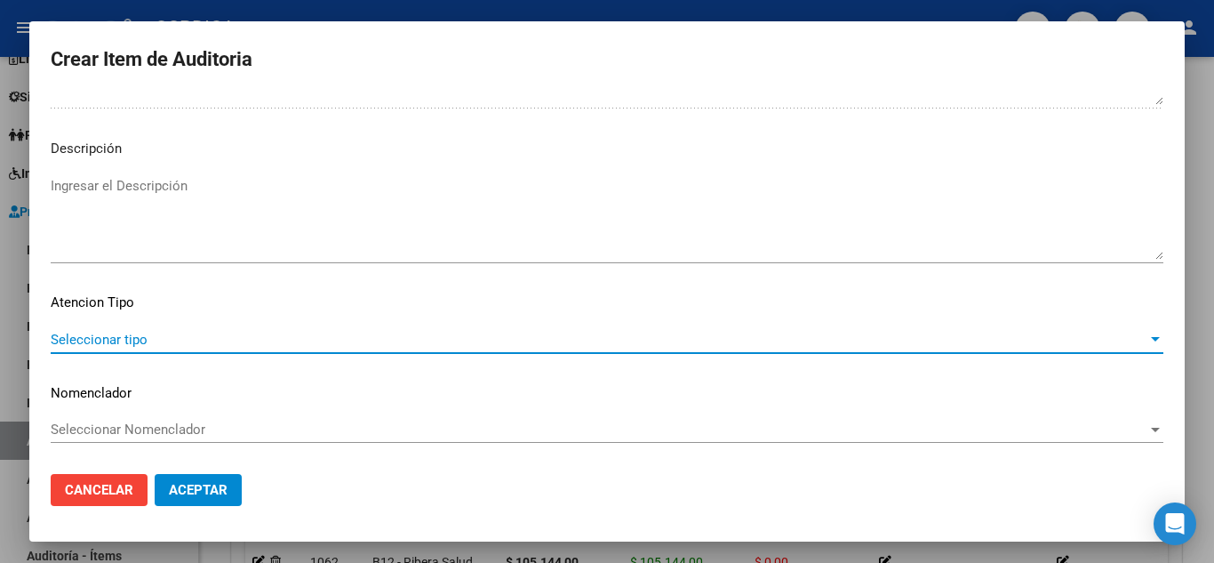
click at [126, 332] on span "Seleccionar tipo" at bounding box center [599, 340] width 1097 height 16
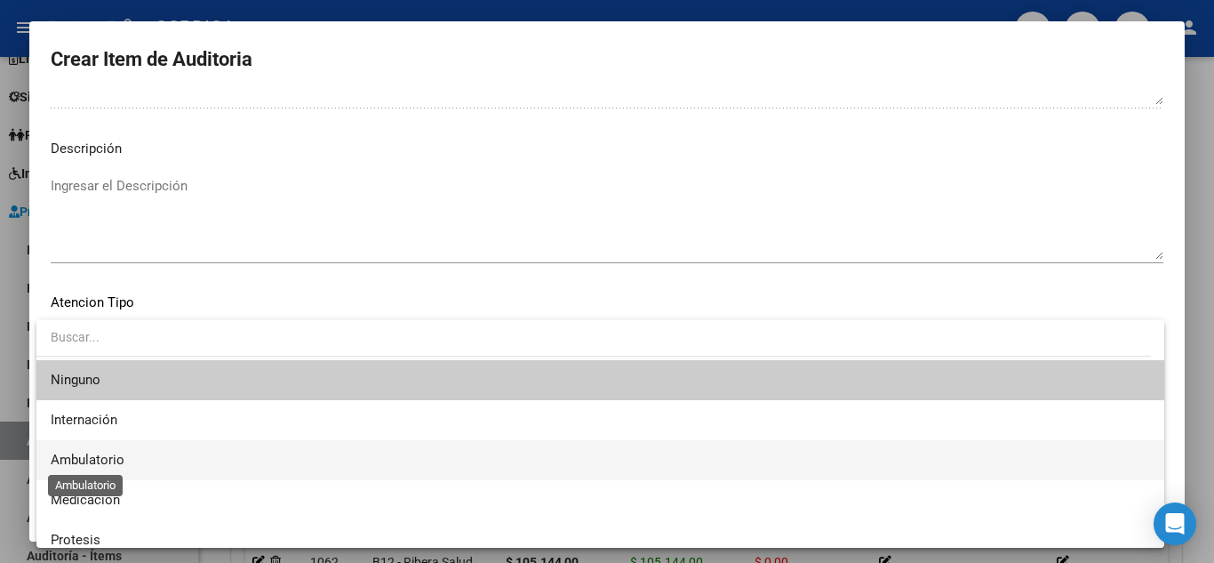
click at [115, 458] on span "Ambulatorio" at bounding box center [88, 460] width 74 height 16
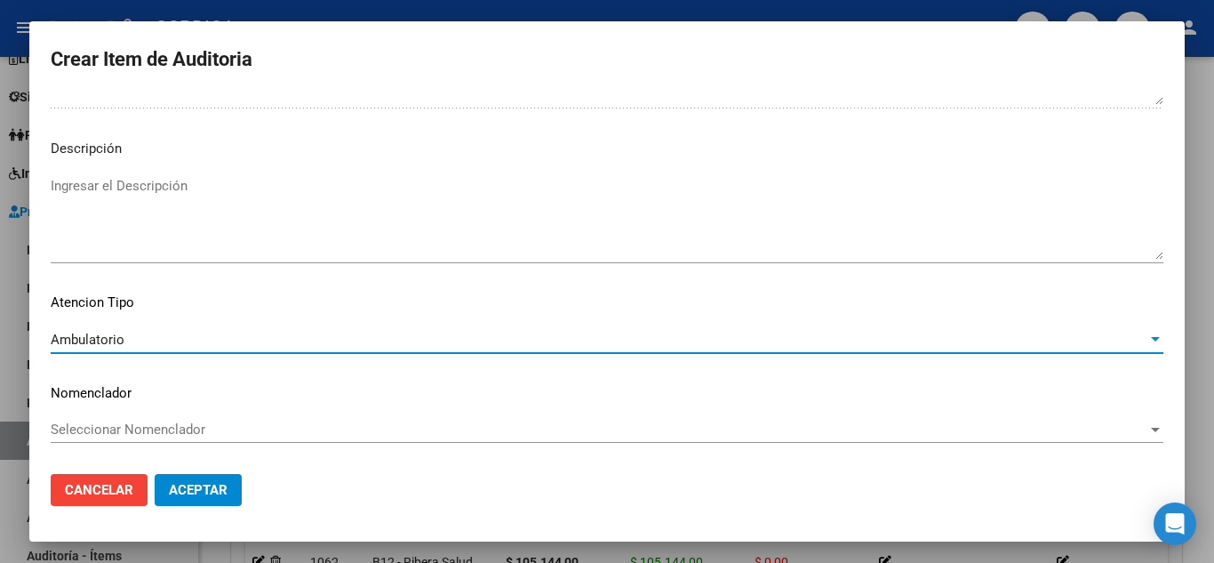
click at [213, 487] on span "Aceptar" at bounding box center [198, 490] width 59 height 16
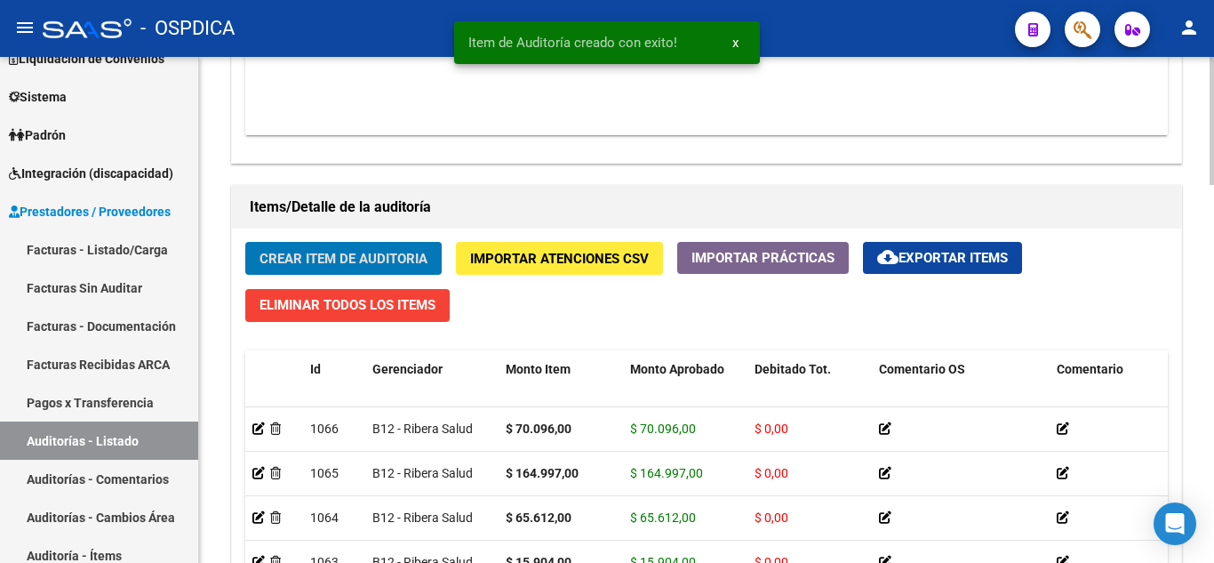
click at [365, 252] on span "Crear Item de Auditoria" at bounding box center [344, 259] width 168 height 16
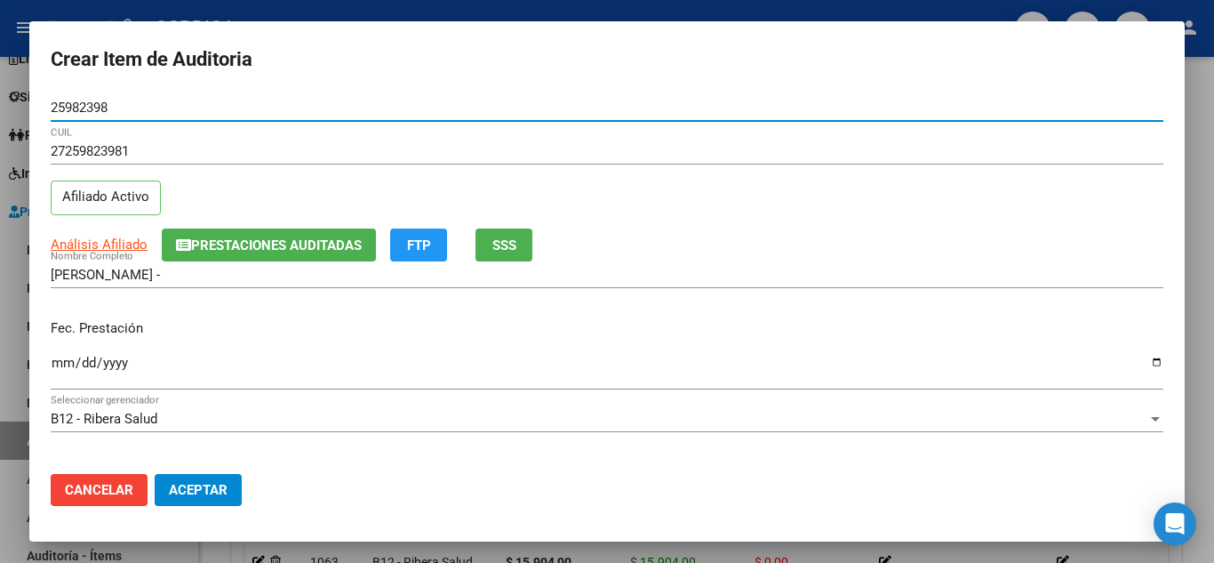
click at [57, 365] on input "Ingresar la fecha" at bounding box center [607, 370] width 1113 height 28
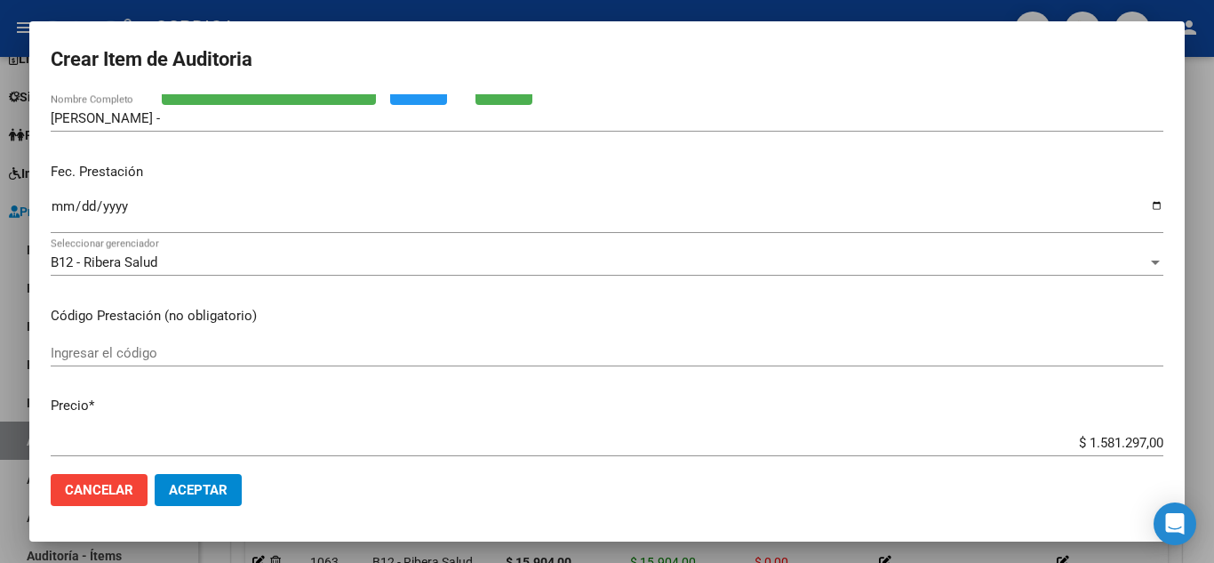
scroll to position [178, 0]
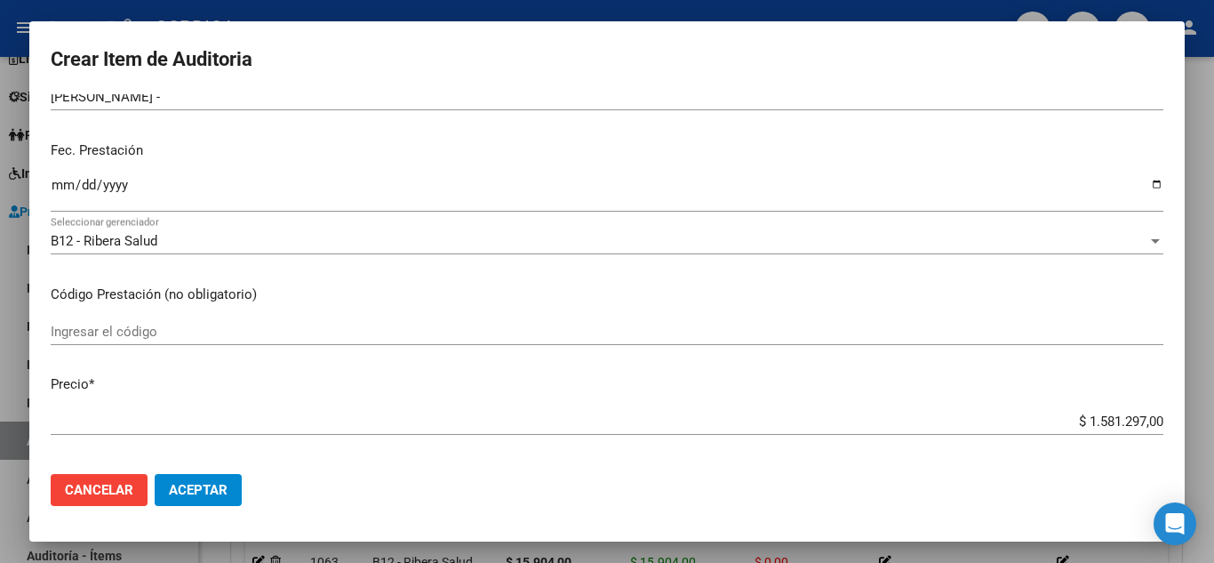
click at [517, 328] on input "Ingresar el código" at bounding box center [607, 332] width 1113 height 16
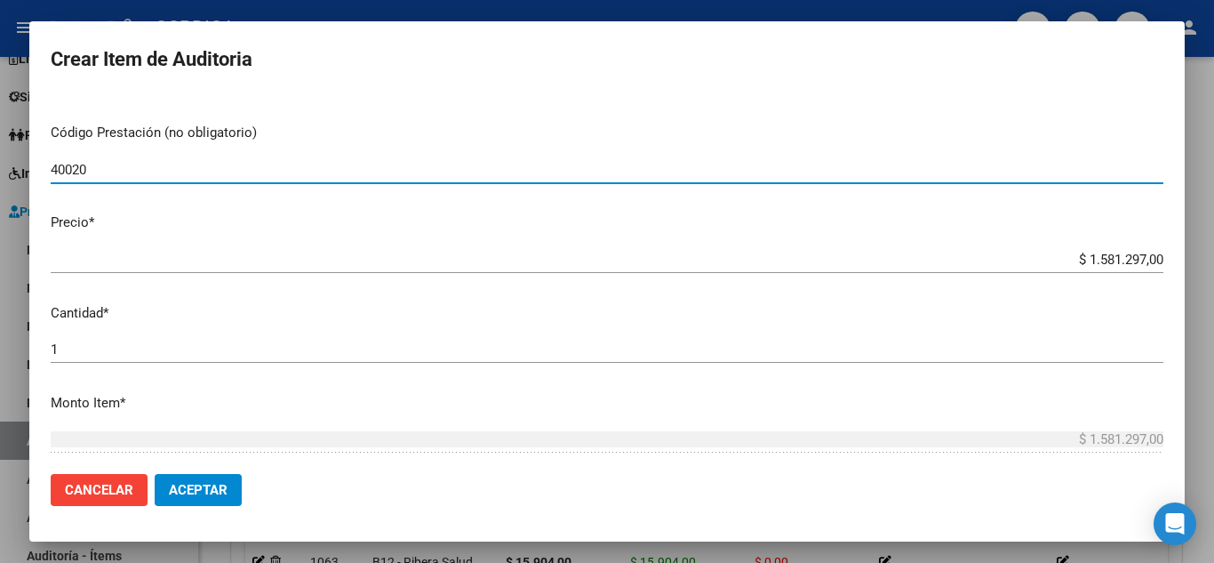
scroll to position [356, 0]
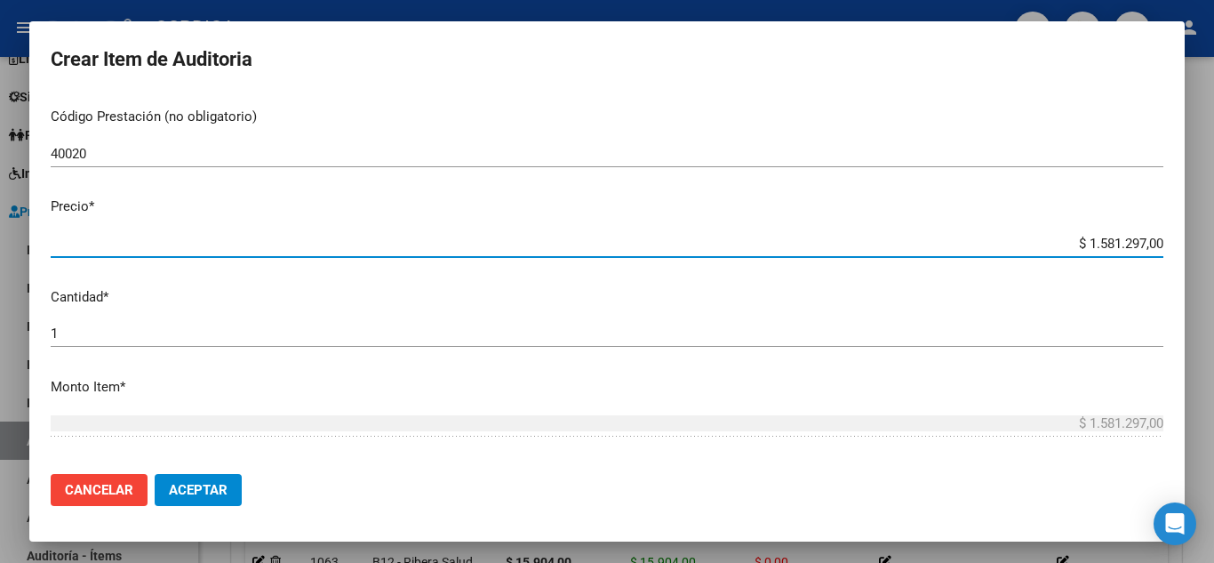
drag, startPoint x: 1048, startPoint y: 247, endPoint x: 1161, endPoint y: 238, distance: 113.3
click at [1161, 238] on app-form-text-field "Precio * $ 1.581.297,00 Ingresar el precio" at bounding box center [614, 223] width 1127 height 55
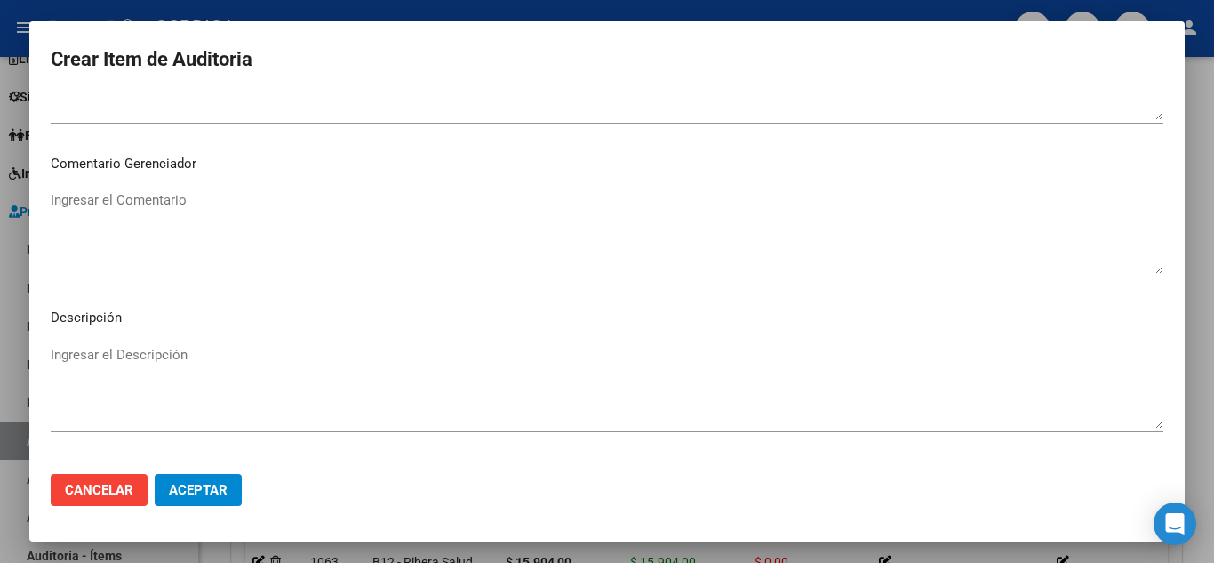
scroll to position [1236, 0]
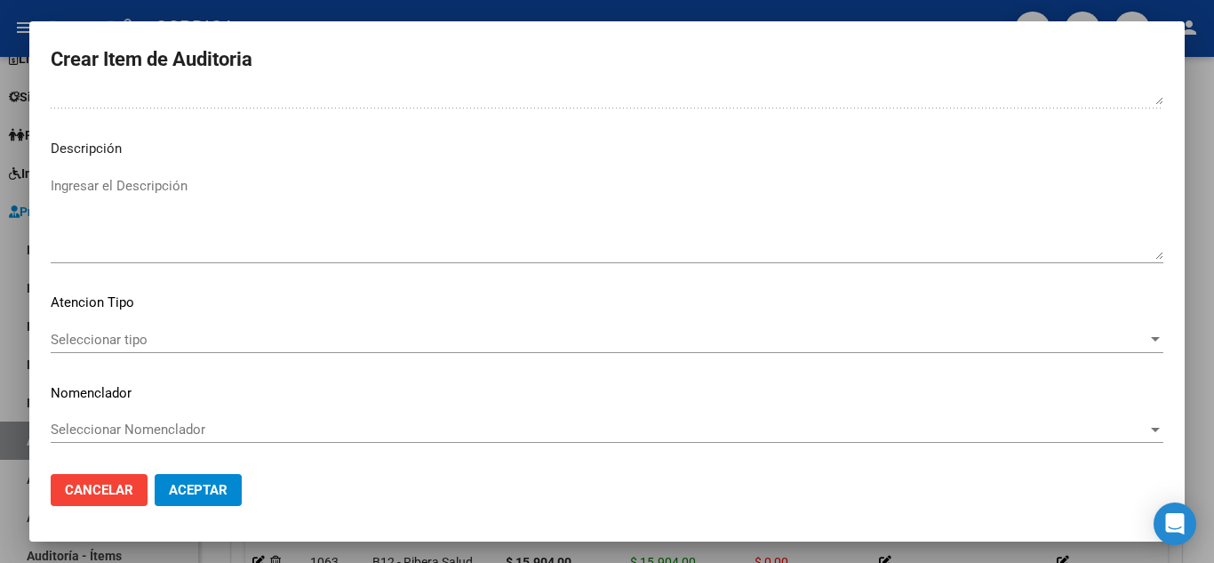
click at [141, 337] on span "Seleccionar tipo" at bounding box center [599, 340] width 1097 height 16
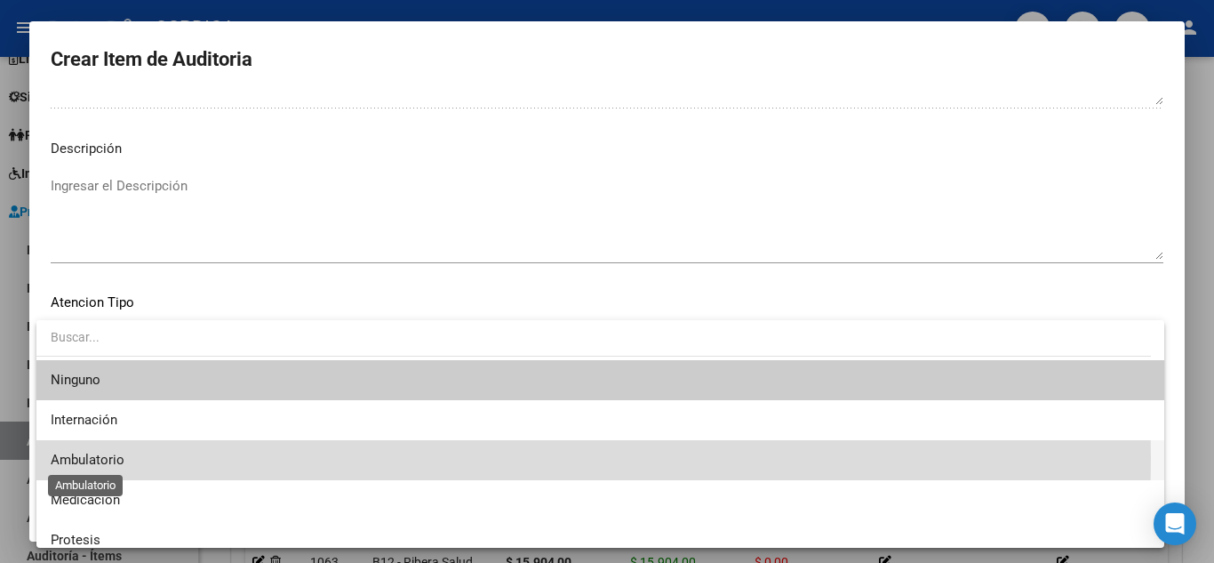
click at [113, 458] on span "Ambulatorio" at bounding box center [88, 460] width 74 height 16
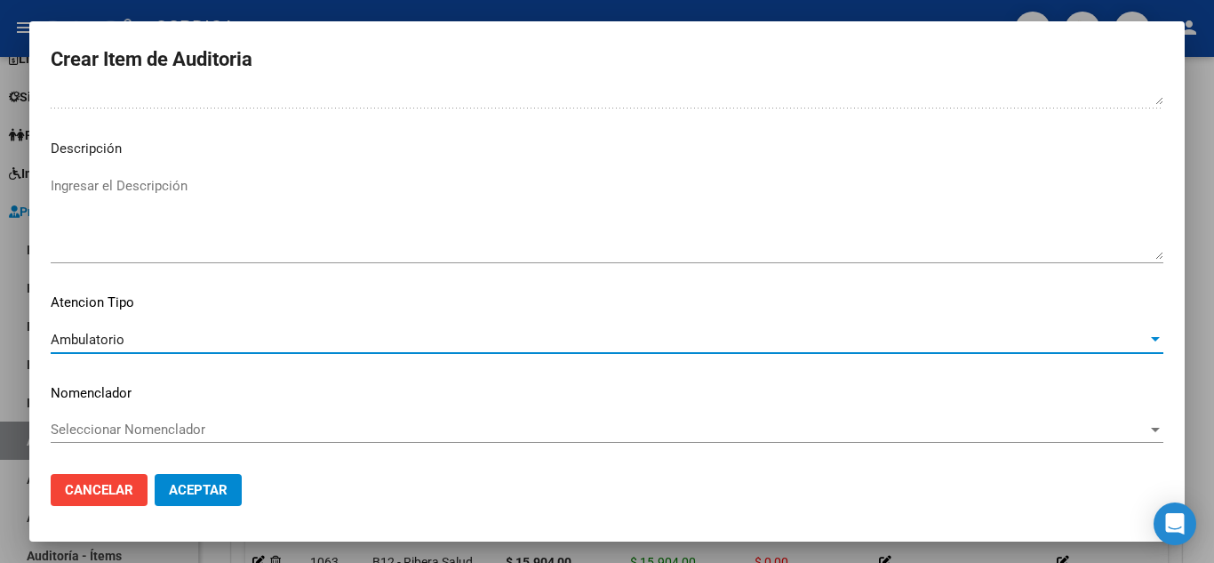
click at [230, 489] on button "Aceptar" at bounding box center [198, 490] width 87 height 32
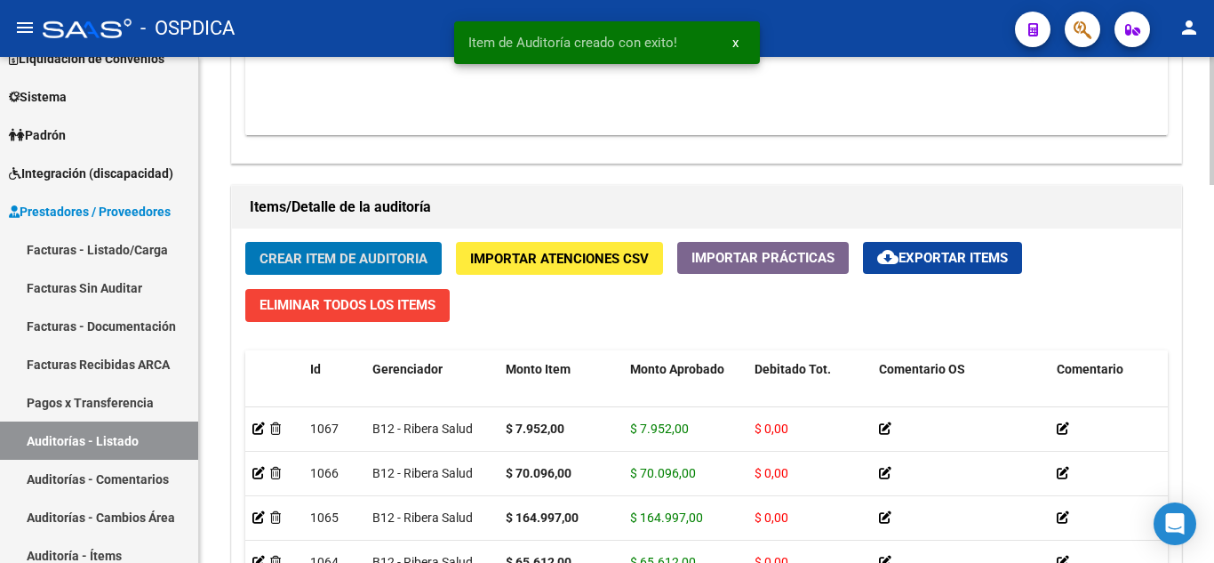
click at [324, 257] on span "Crear Item de Auditoria" at bounding box center [344, 259] width 168 height 16
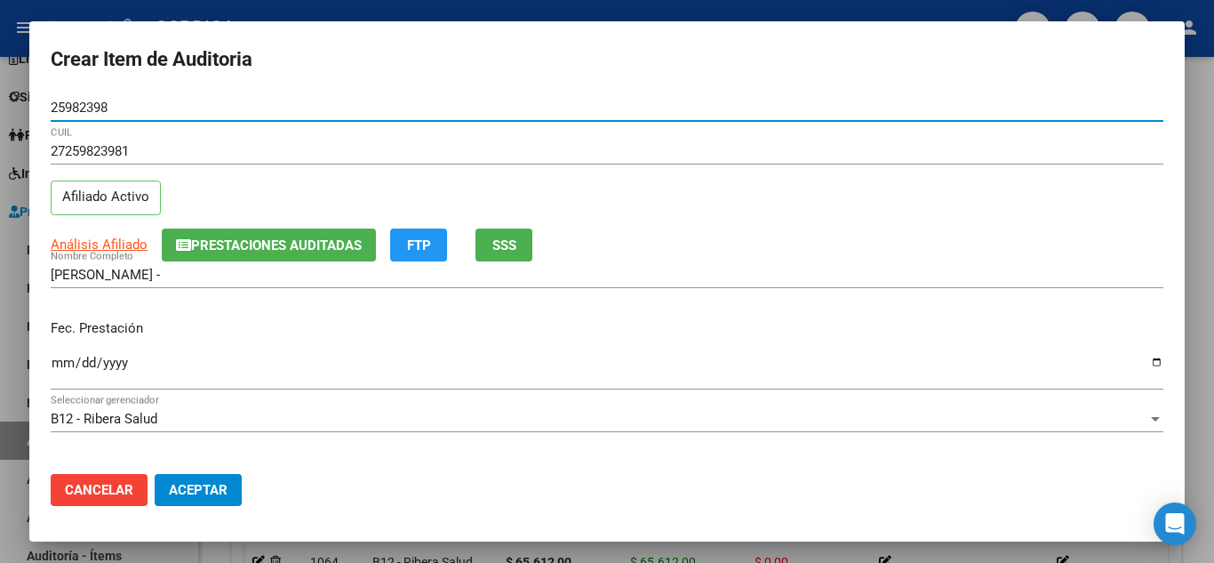
click at [57, 353] on div "Ingresar la fecha" at bounding box center [607, 370] width 1113 height 38
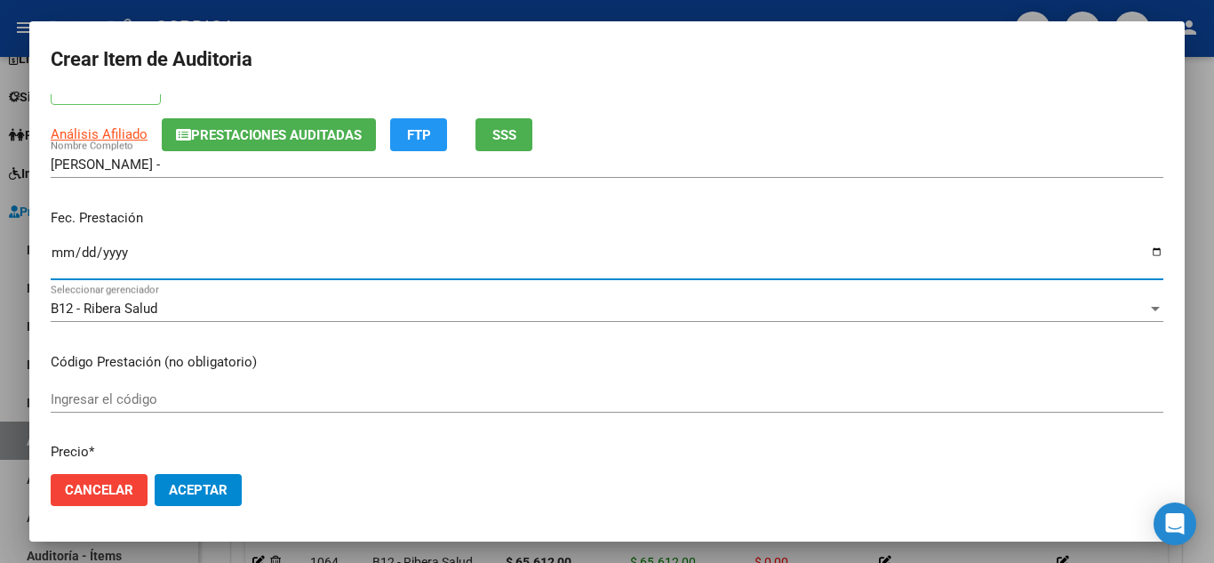
scroll to position [178, 0]
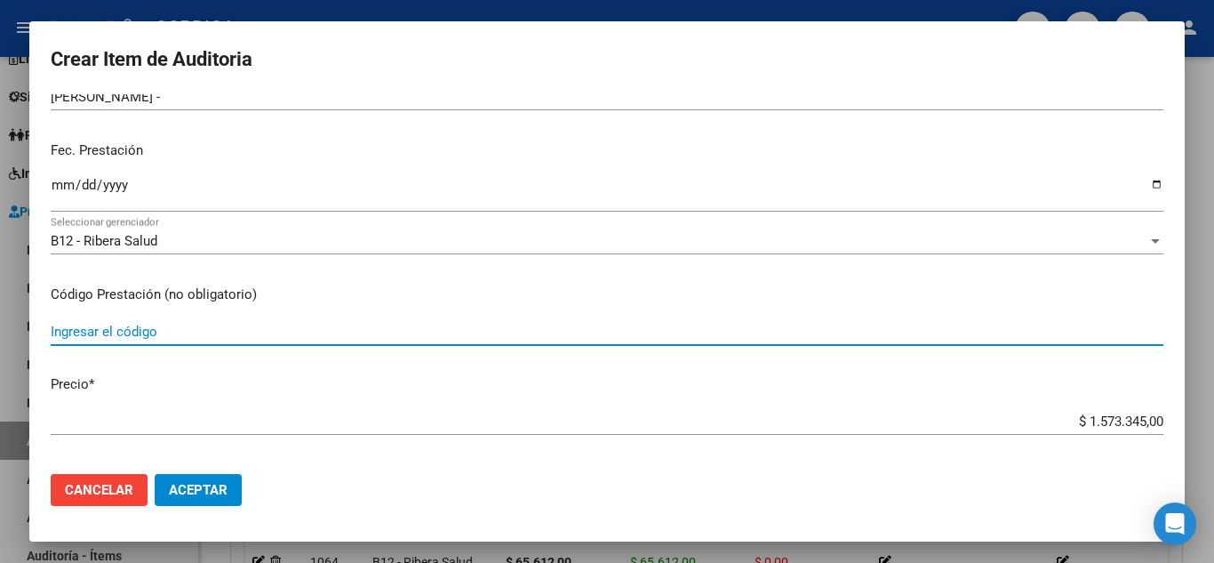
click at [276, 331] on input "Ingresar el código" at bounding box center [607, 332] width 1113 height 16
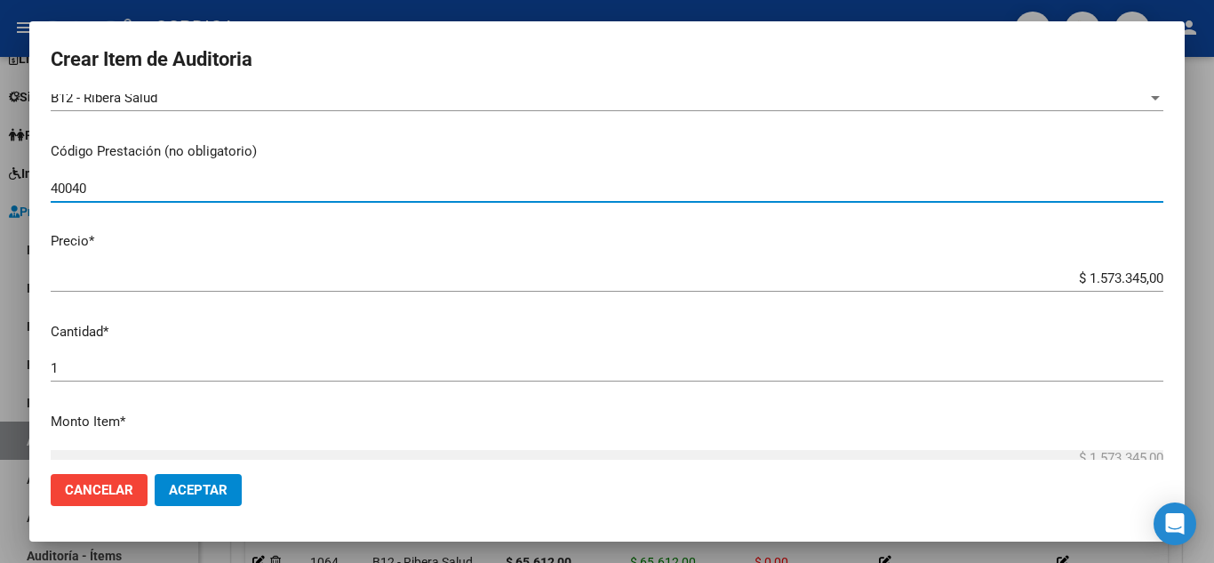
scroll to position [356, 0]
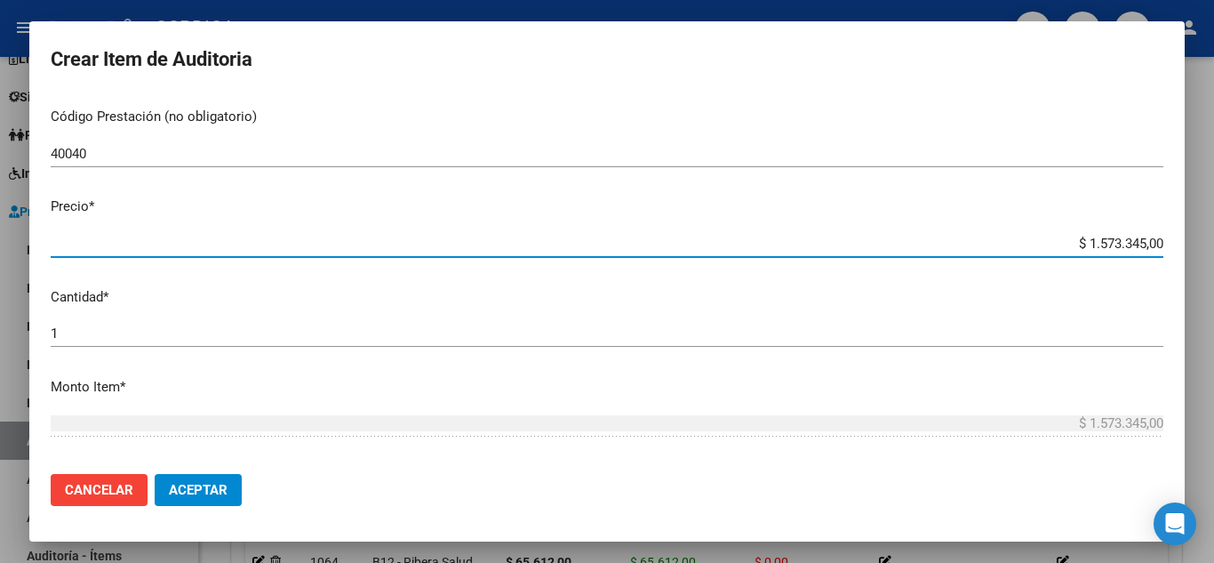
drag, startPoint x: 1039, startPoint y: 243, endPoint x: 1013, endPoint y: 123, distance: 122.8
click at [1155, 237] on app-form-text-field "Precio * $ 1.573.345,00 Ingresar el precio" at bounding box center [614, 223] width 1127 height 55
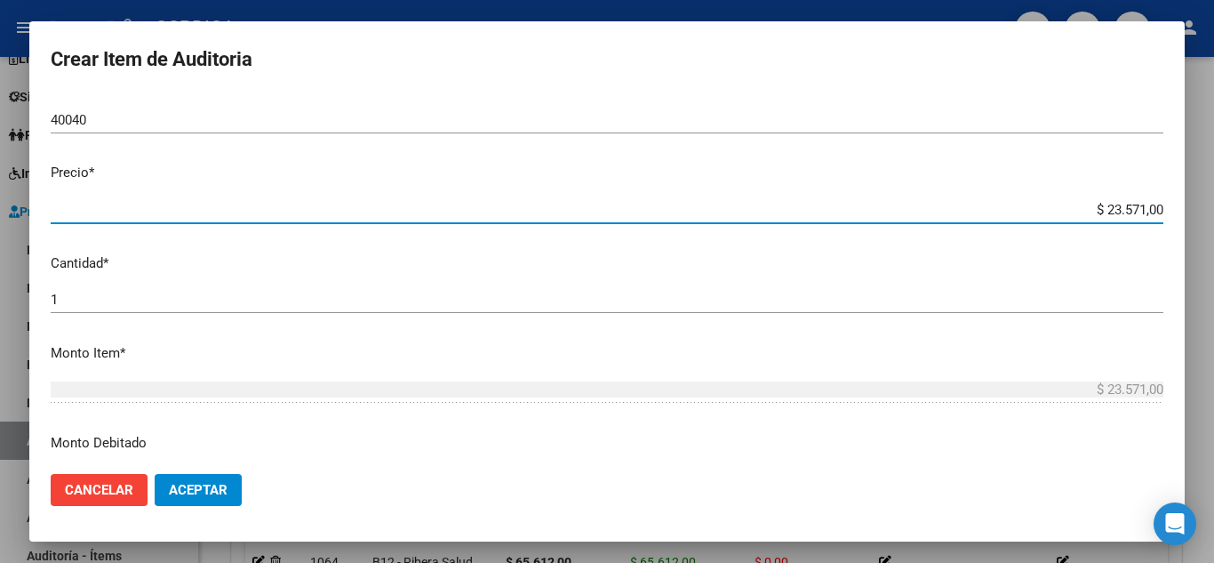
scroll to position [445, 0]
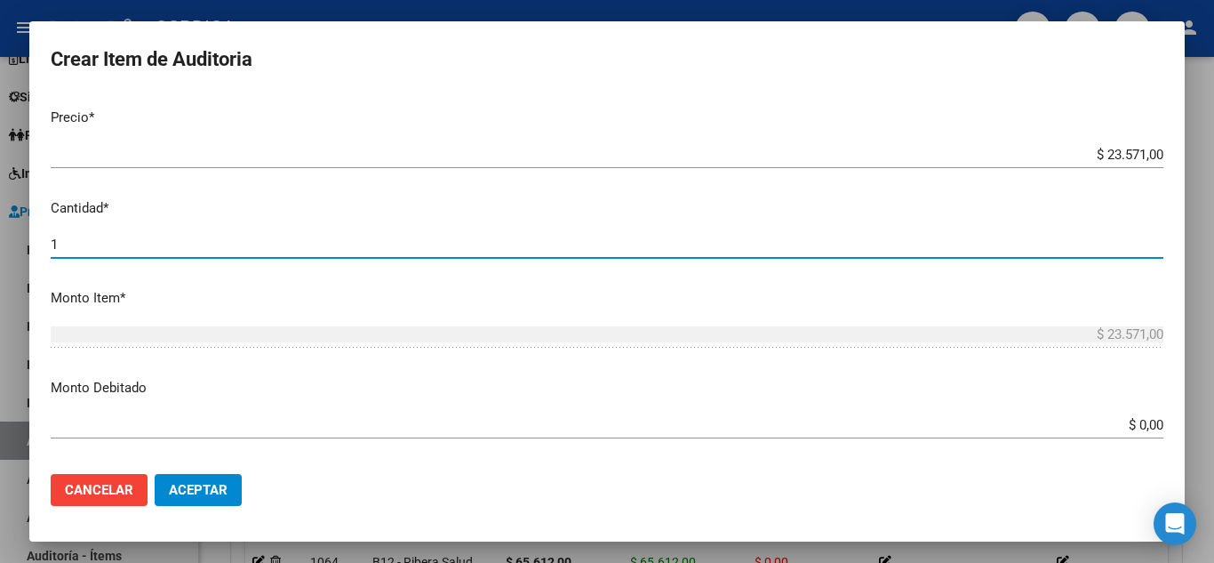
drag, startPoint x: 74, startPoint y: 246, endPoint x: 11, endPoint y: 235, distance: 64.2
click at [11, 235] on div "Crear Item de Auditoria 25982398 Nro Documento 27259823981 CUIL Afiliado Activo…" at bounding box center [607, 281] width 1214 height 563
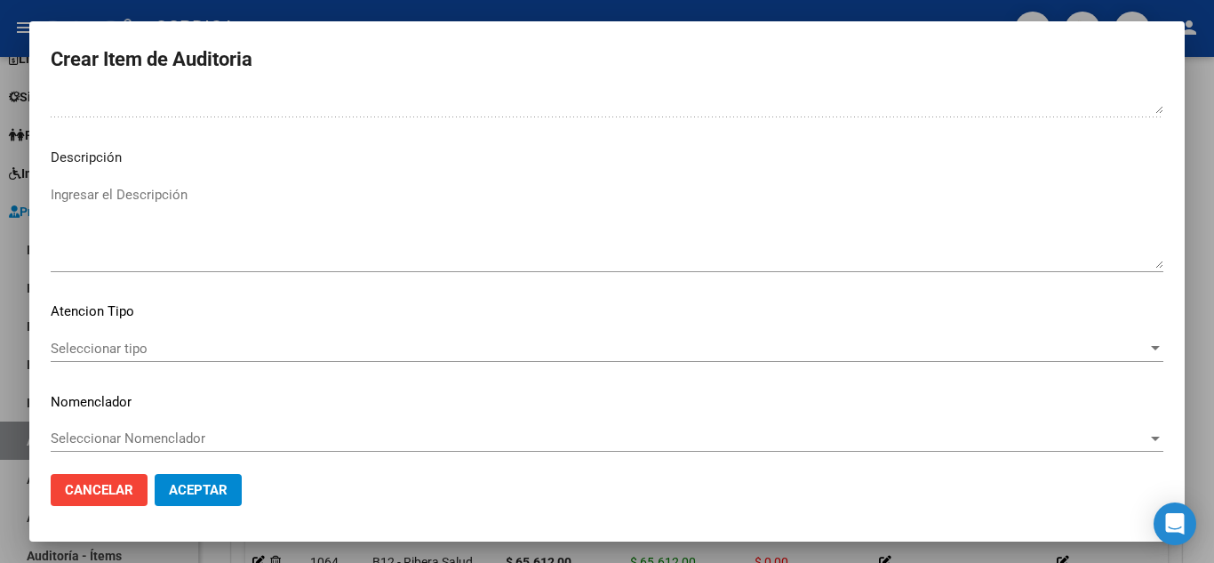
scroll to position [1236, 0]
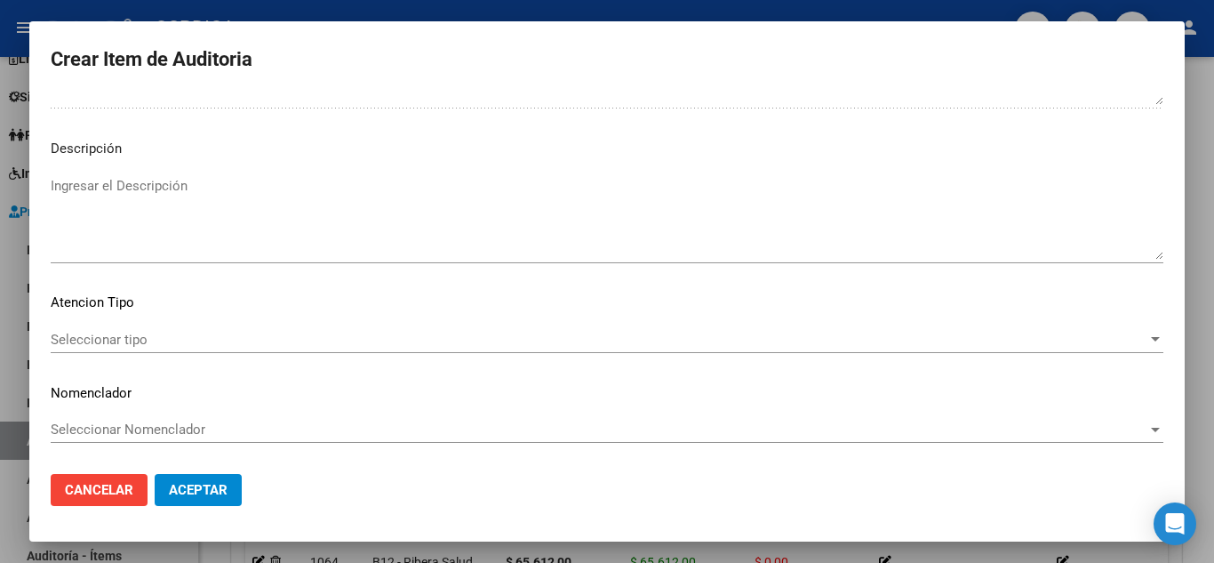
click at [136, 332] on span "Seleccionar tipo" at bounding box center [599, 340] width 1097 height 16
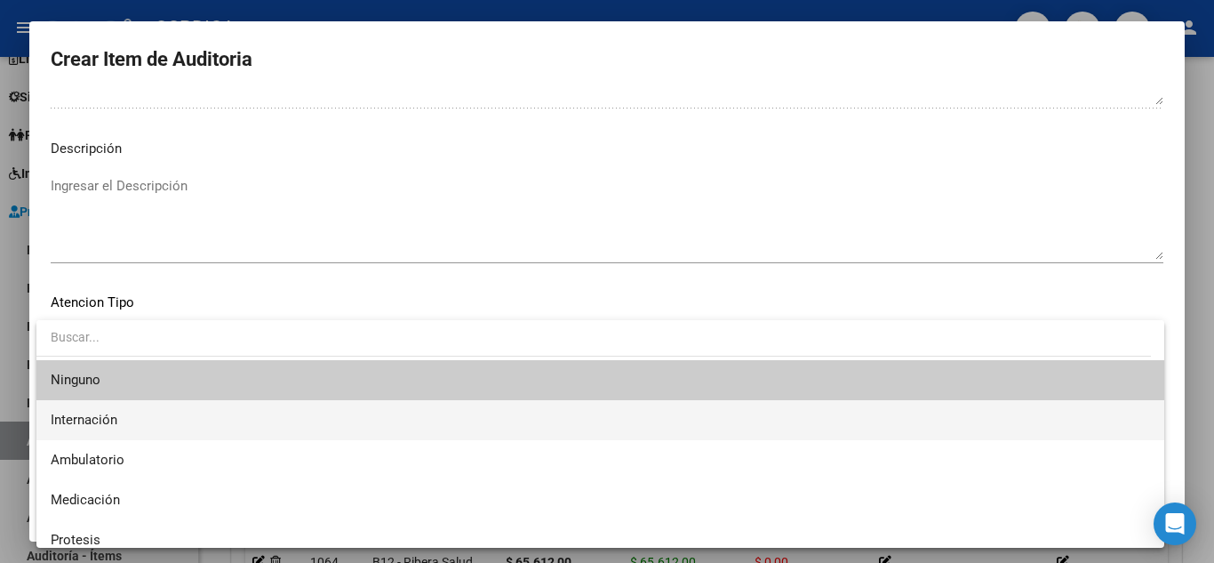
click at [135, 417] on span "Internación" at bounding box center [601, 420] width 1100 height 40
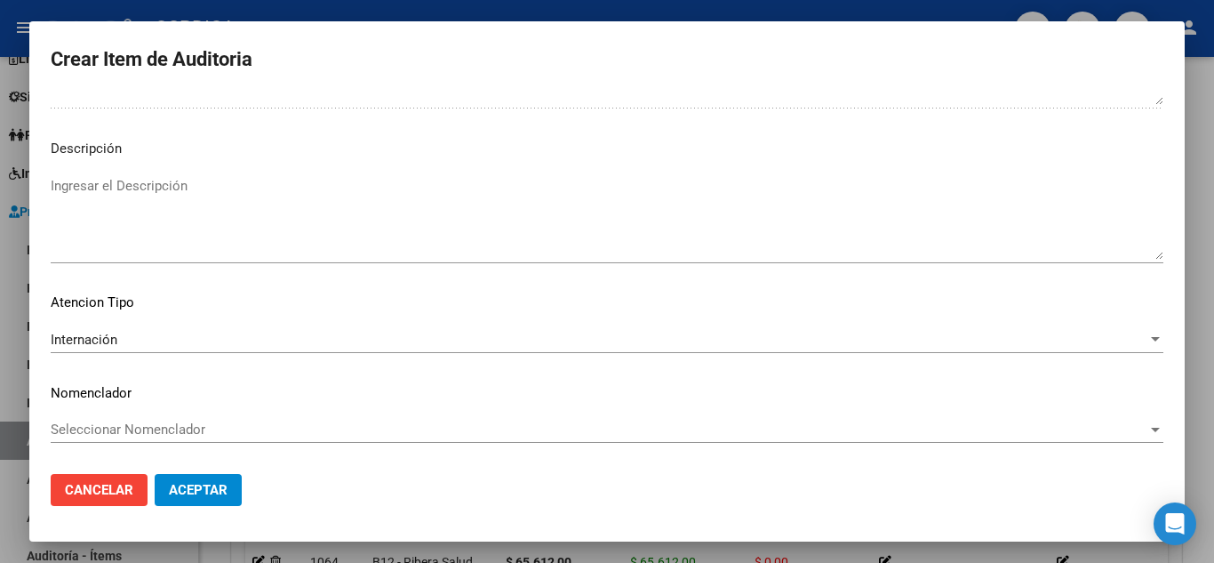
click at [125, 327] on div "Internación Seleccionar tipo" at bounding box center [607, 339] width 1113 height 27
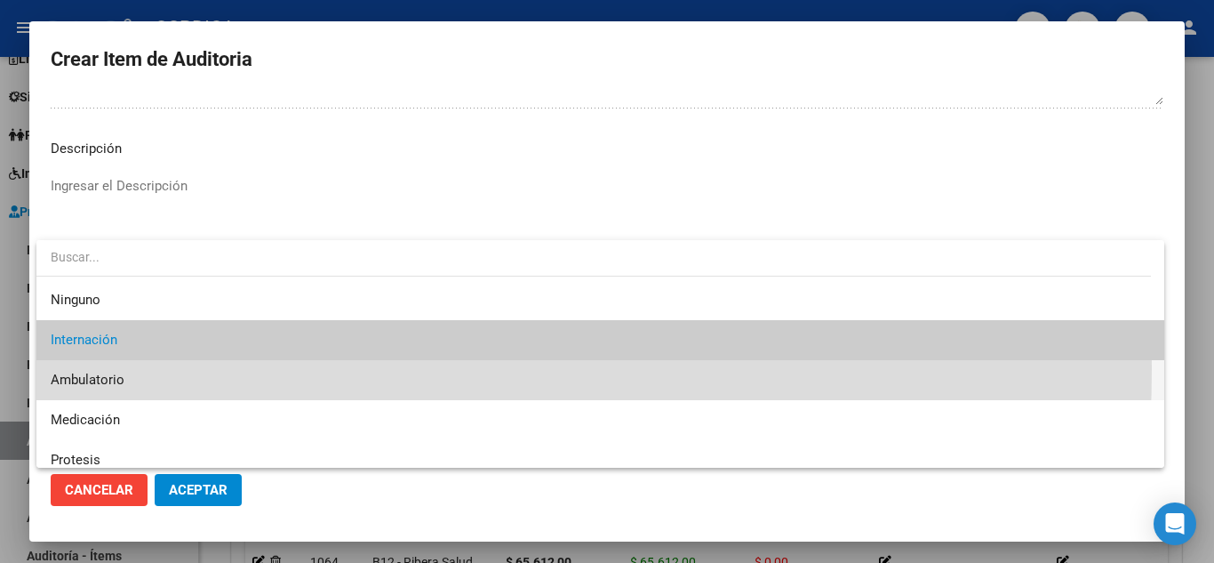
click at [100, 367] on span "Ambulatorio" at bounding box center [601, 380] width 1100 height 40
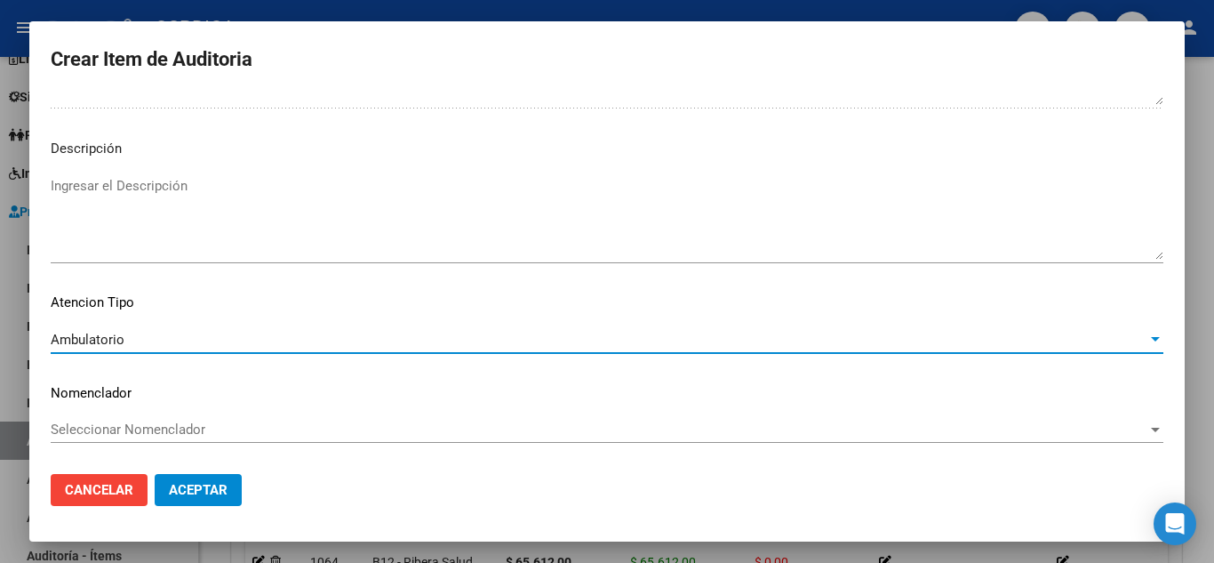
click at [215, 485] on span "Aceptar" at bounding box center [198, 490] width 59 height 16
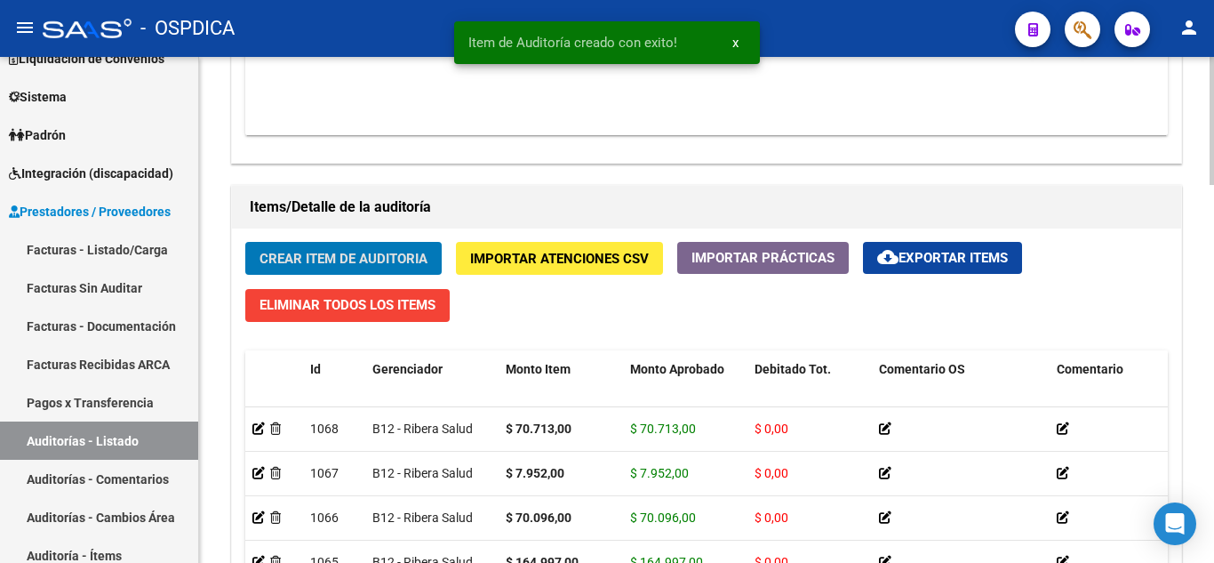
click at [328, 250] on span "Crear Item de Auditoria" at bounding box center [344, 258] width 168 height 16
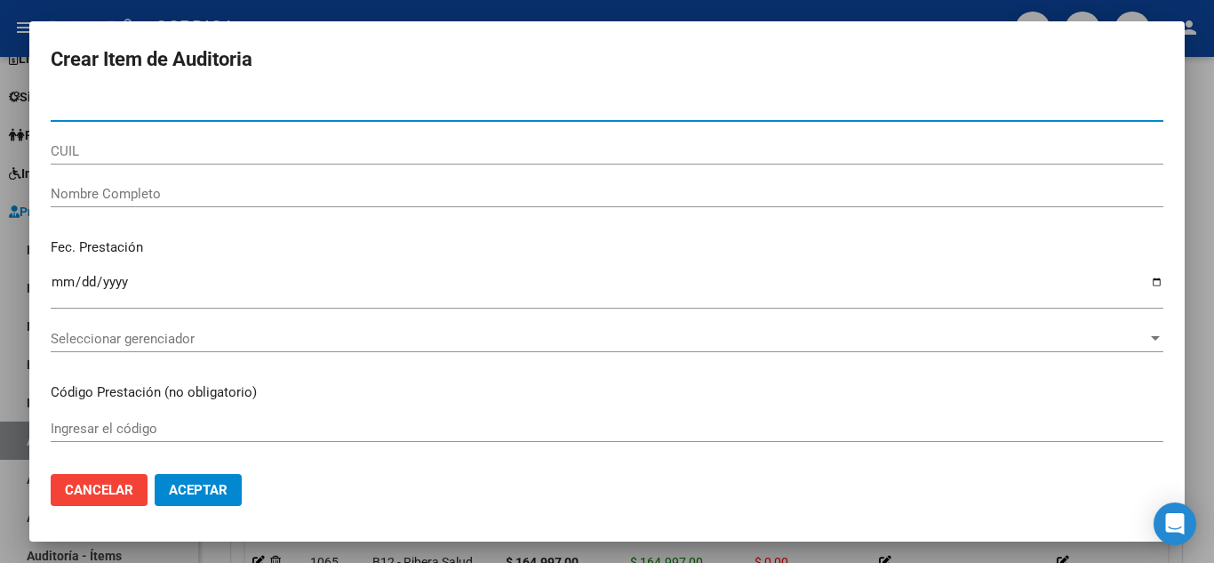
click at [375, 103] on input "Nro Documento" at bounding box center [607, 108] width 1113 height 16
paste input "0704506"
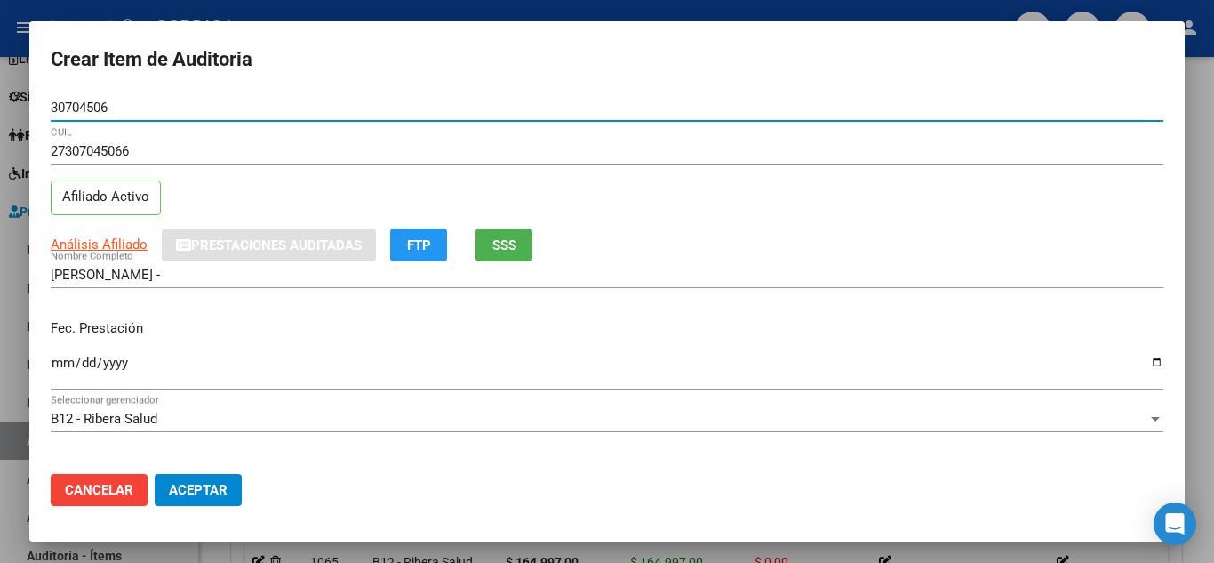
drag, startPoint x: 129, startPoint y: 110, endPoint x: 36, endPoint y: 104, distance: 92.7
click at [36, 104] on mat-dialog-content "30704506 Nro Documento 27307045066 CUIL Afiliado Activo Análisis Afiliado Prest…" at bounding box center [607, 276] width 1156 height 365
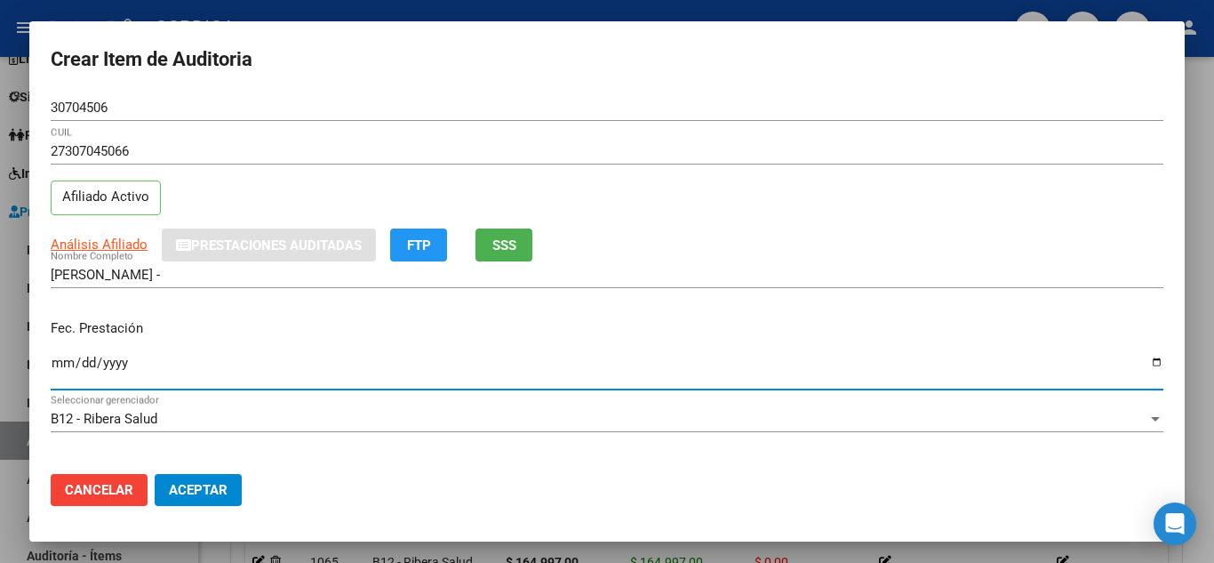
click at [60, 365] on input "Ingresar la fecha" at bounding box center [607, 370] width 1113 height 28
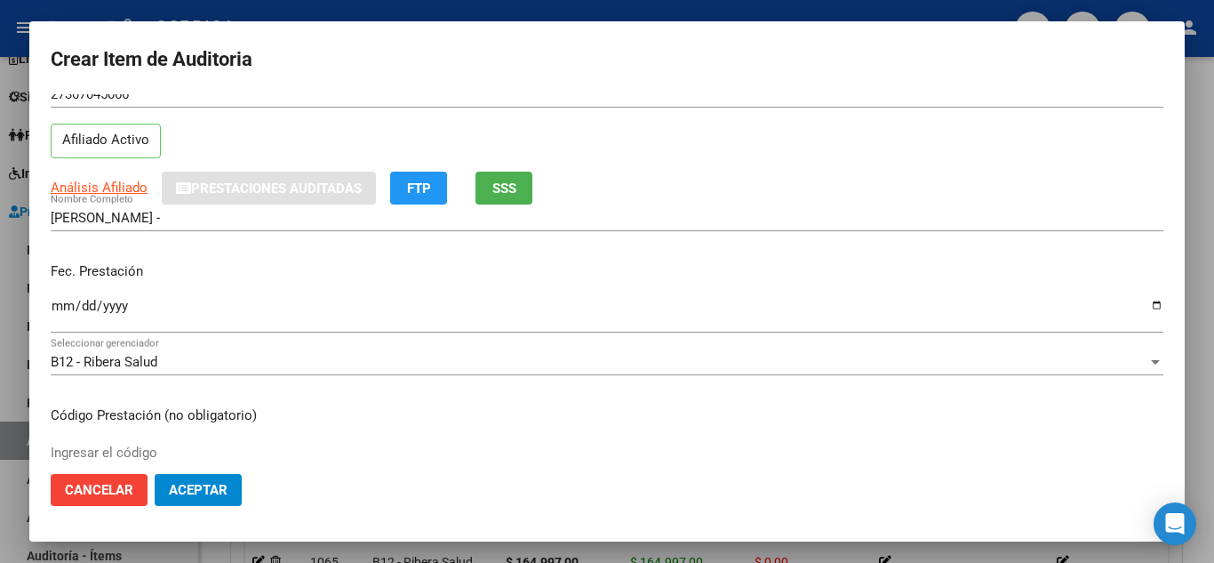
scroll to position [178, 0]
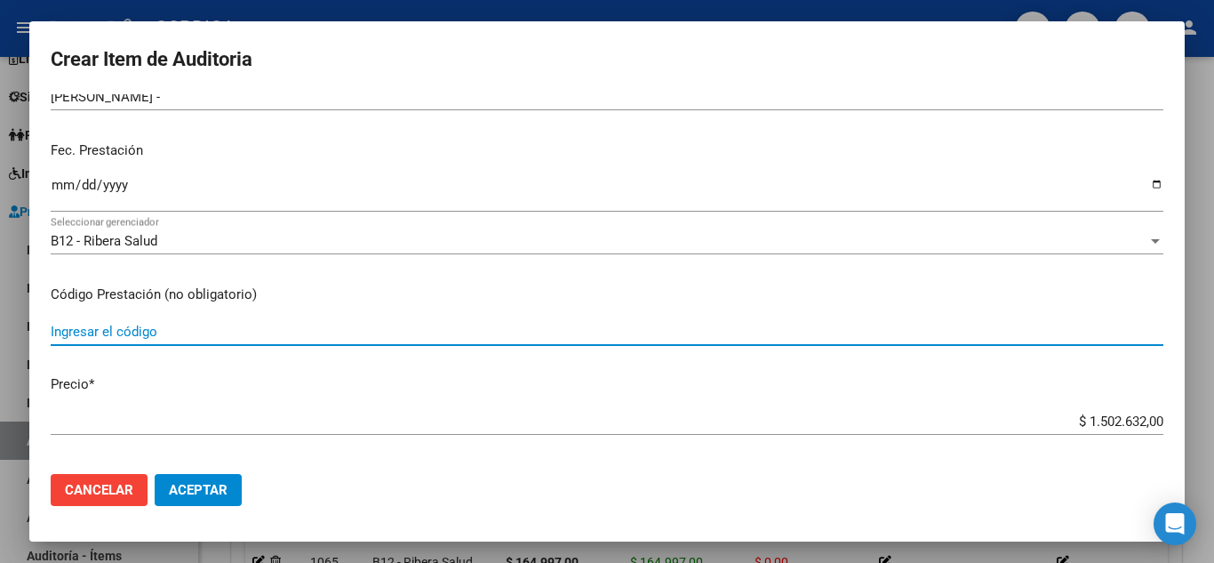
click at [221, 338] on input "Ingresar el código" at bounding box center [607, 332] width 1113 height 16
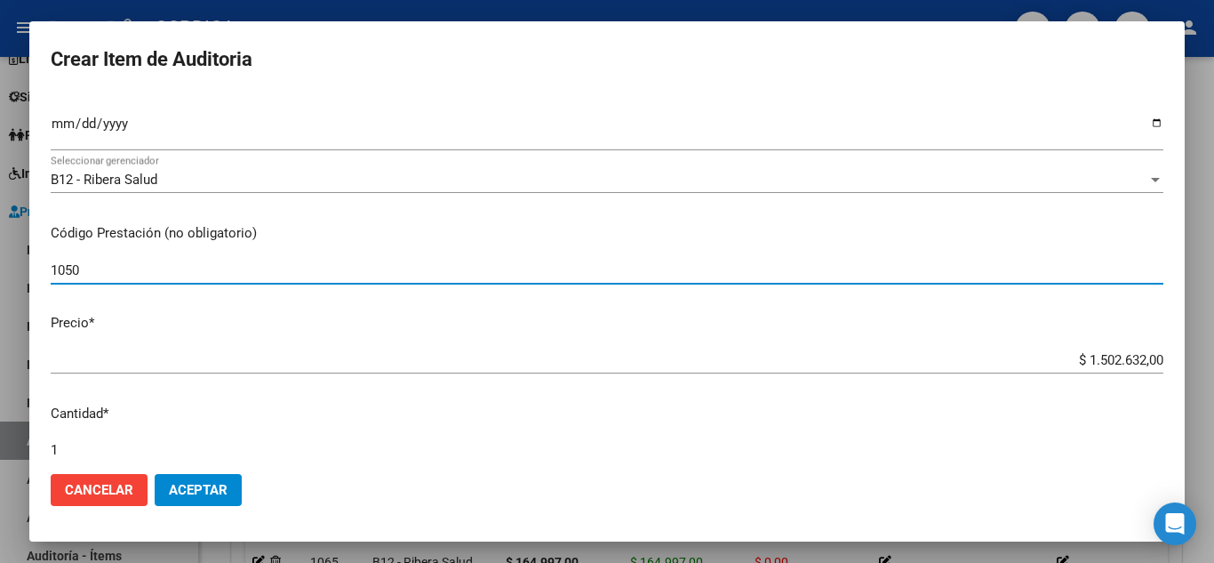
scroll to position [267, 0]
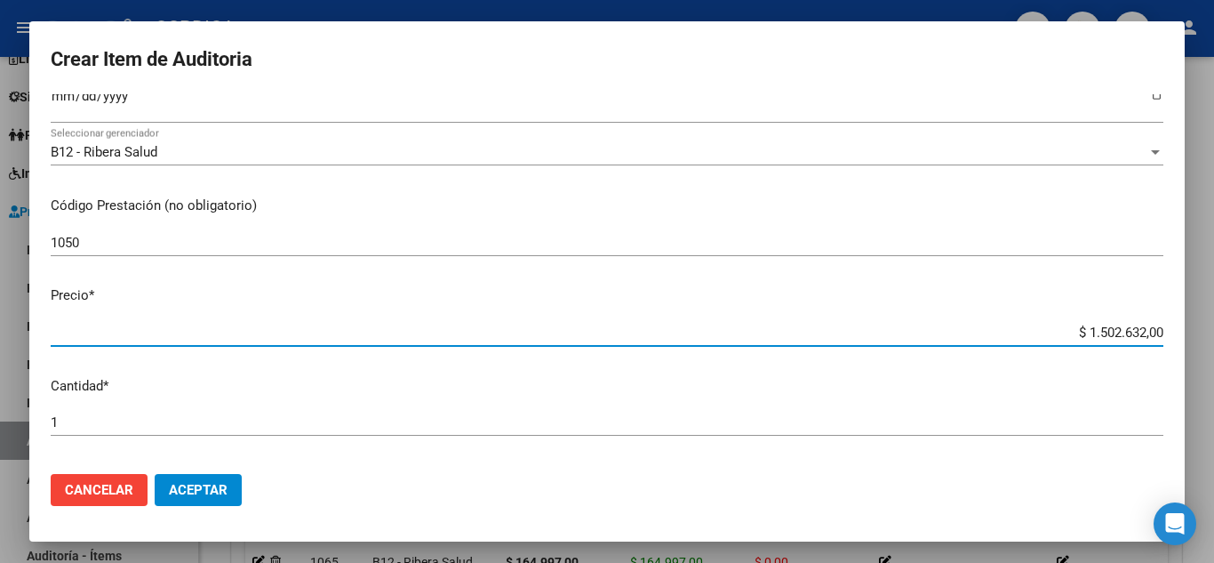
drag, startPoint x: 1062, startPoint y: 330, endPoint x: 1164, endPoint y: 328, distance: 102.3
click at [1164, 328] on app-form-text-field "Precio * $ 1.502.632,00 Ingresar el precio" at bounding box center [614, 312] width 1127 height 55
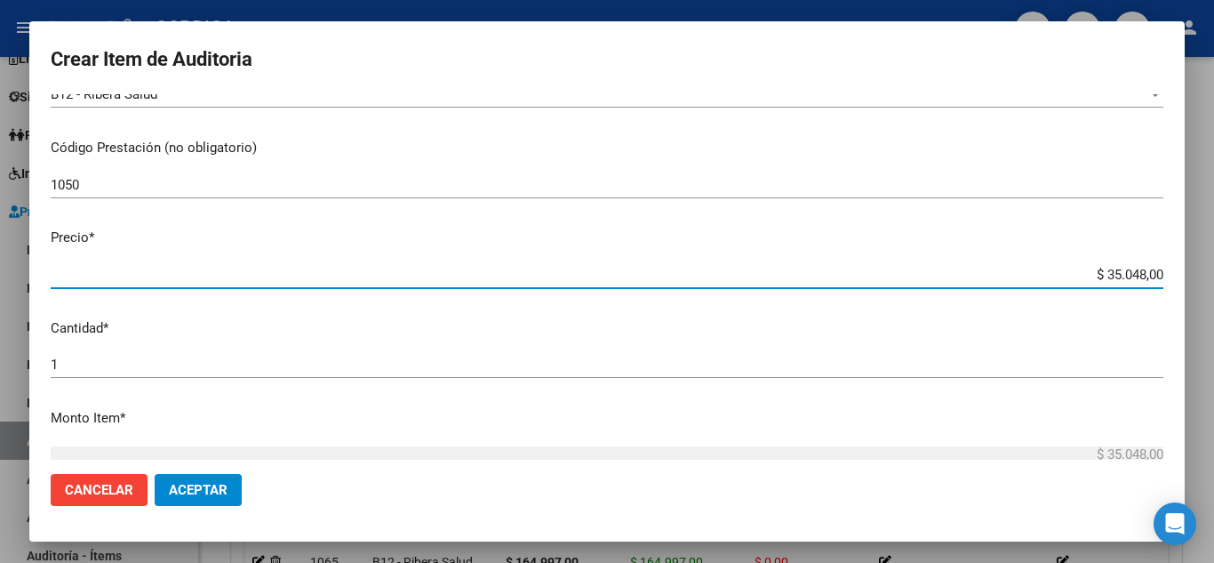
scroll to position [356, 0]
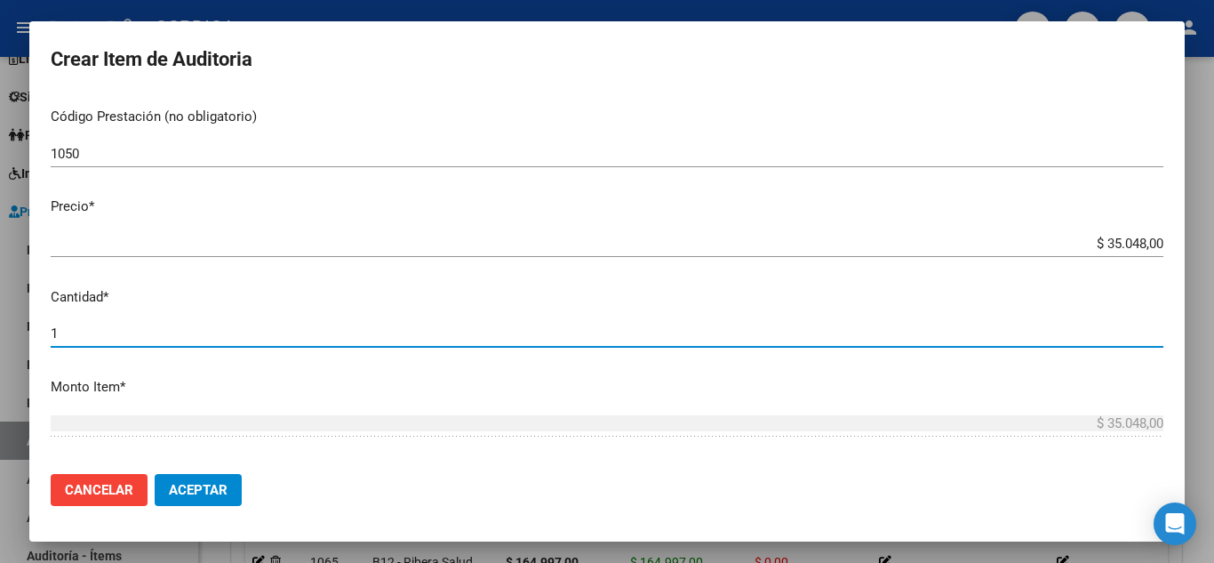
drag, startPoint x: 83, startPoint y: 341, endPoint x: 18, endPoint y: 317, distance: 69.2
click at [18, 317] on div "Crear Item de Auditoria 30704506 Nro Documento 27307045066 CUIL Afiliado Activo…" at bounding box center [607, 281] width 1214 height 563
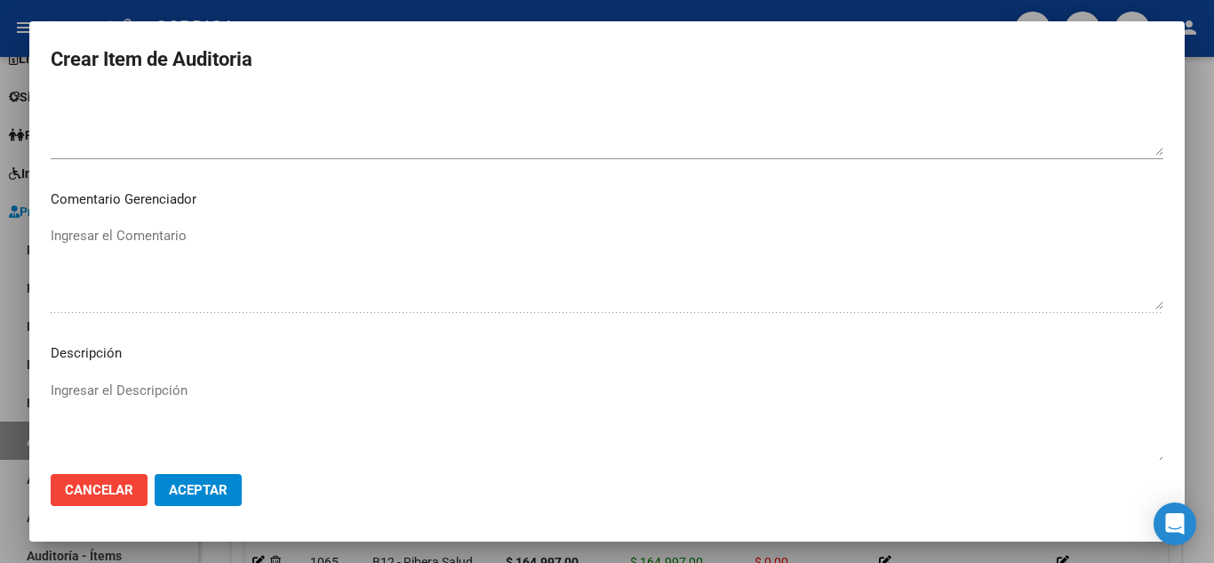
scroll to position [1236, 0]
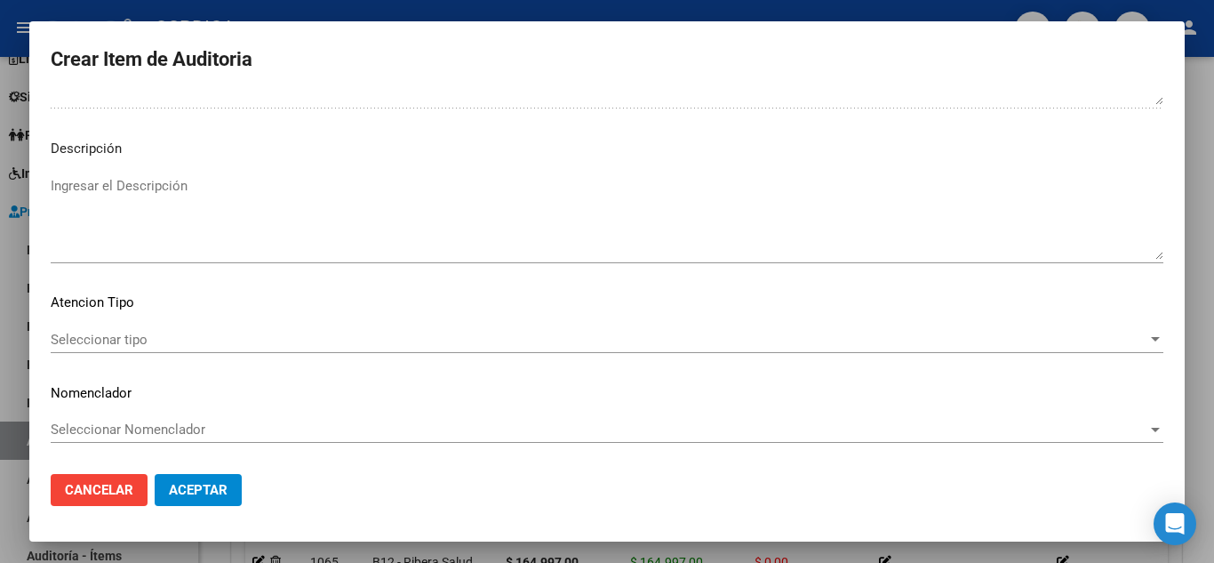
click at [126, 342] on span "Seleccionar tipo" at bounding box center [599, 340] width 1097 height 16
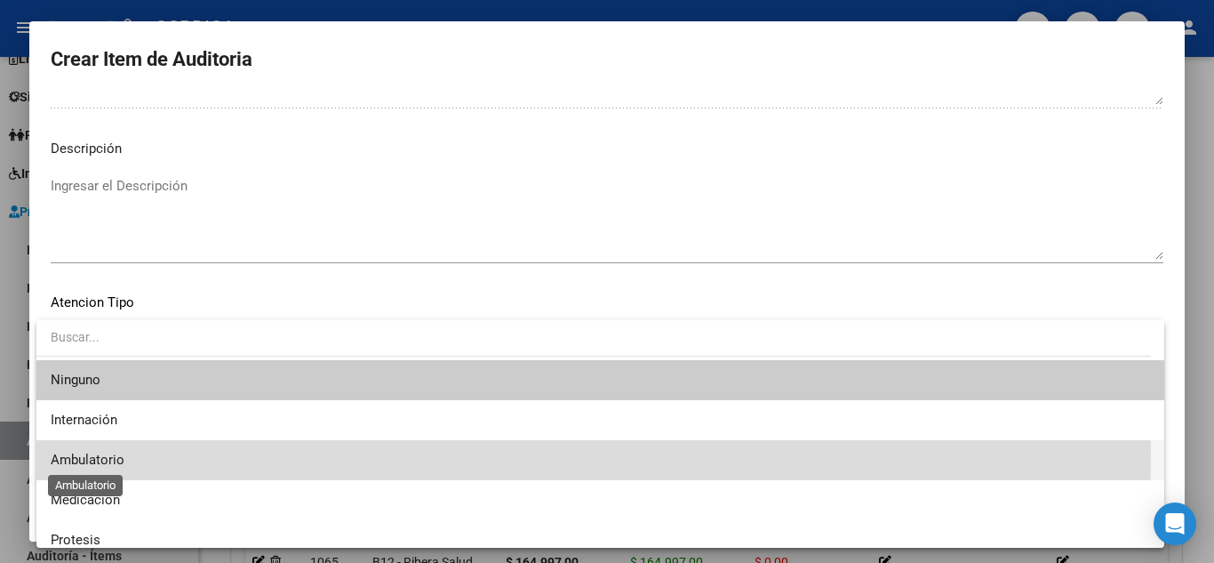
click at [110, 452] on span "Ambulatorio" at bounding box center [88, 460] width 74 height 16
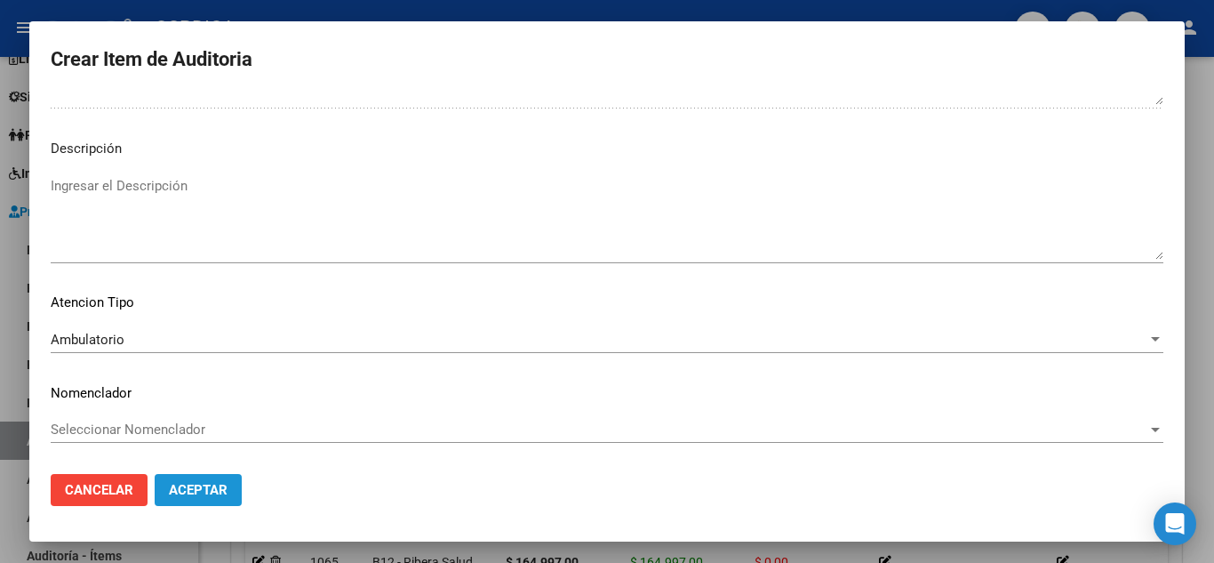
click at [186, 491] on span "Aceptar" at bounding box center [198, 490] width 59 height 16
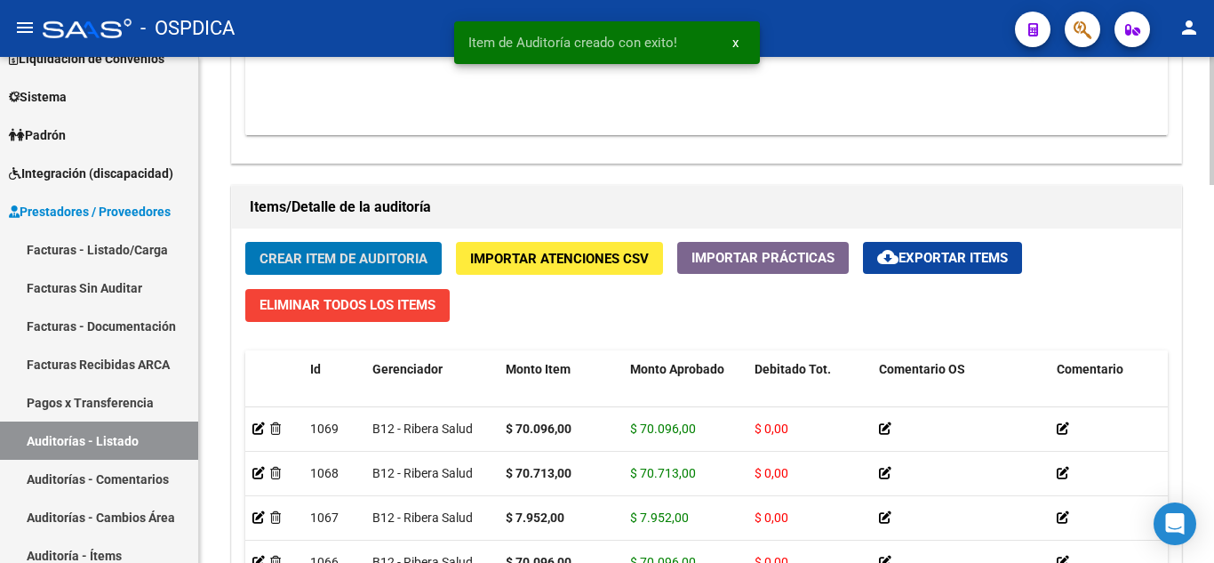
click at [345, 254] on span "Crear Item de Auditoria" at bounding box center [344, 259] width 168 height 16
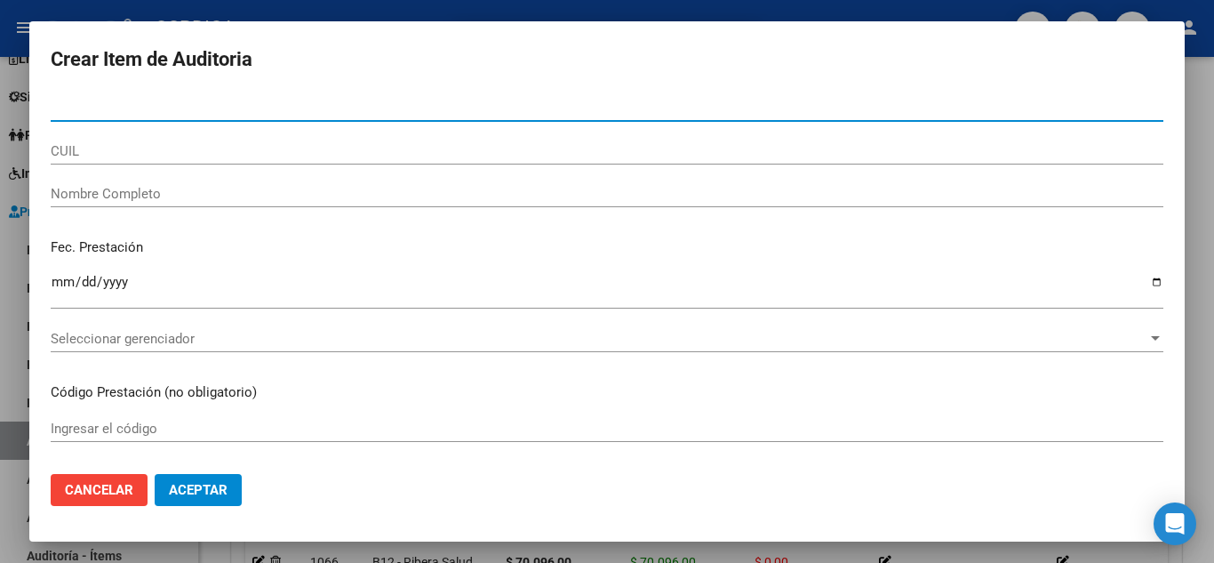
click at [277, 105] on input "Nro Documento" at bounding box center [607, 108] width 1113 height 16
paste input "30704506"
click at [55, 108] on input "330704506" at bounding box center [607, 108] width 1113 height 16
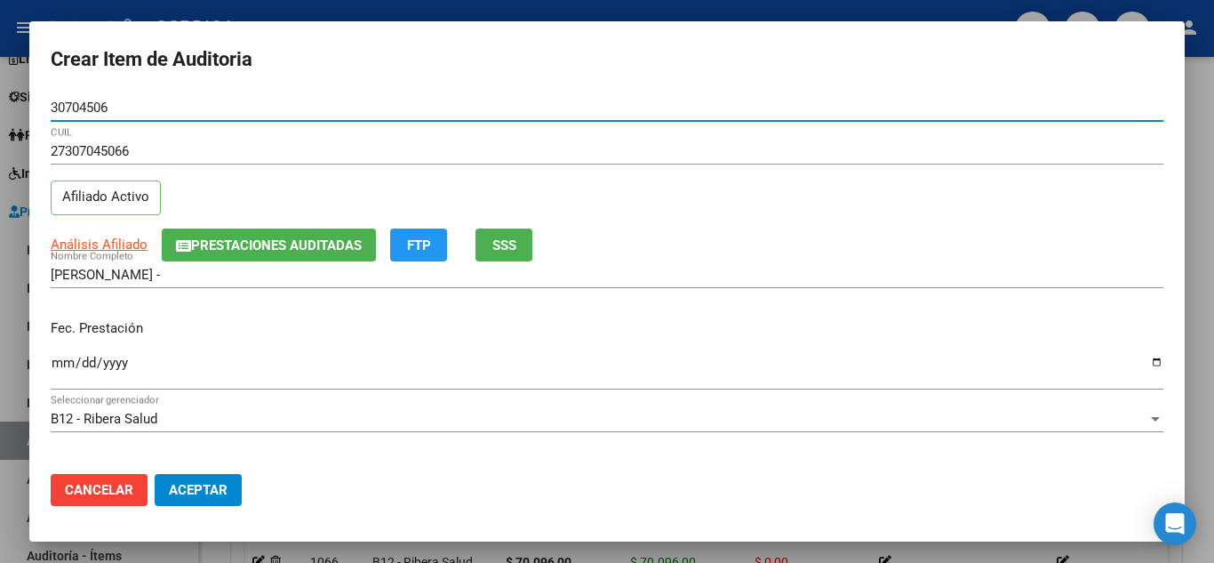
drag, startPoint x: 118, startPoint y: 108, endPoint x: 36, endPoint y: 108, distance: 81.8
click at [36, 108] on mat-dialog-content "30704506 Nro Documento 27307045066 CUIL Afiliado Activo Análisis Afiliado Prest…" at bounding box center [607, 276] width 1156 height 365
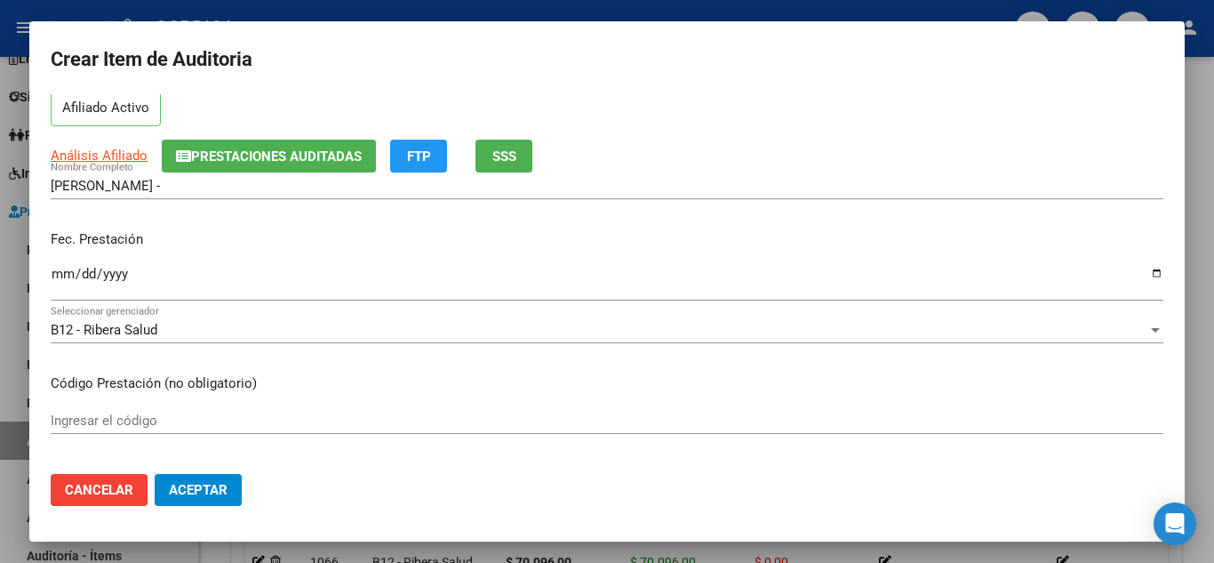
click at [54, 271] on input "Ingresar la fecha" at bounding box center [607, 281] width 1113 height 28
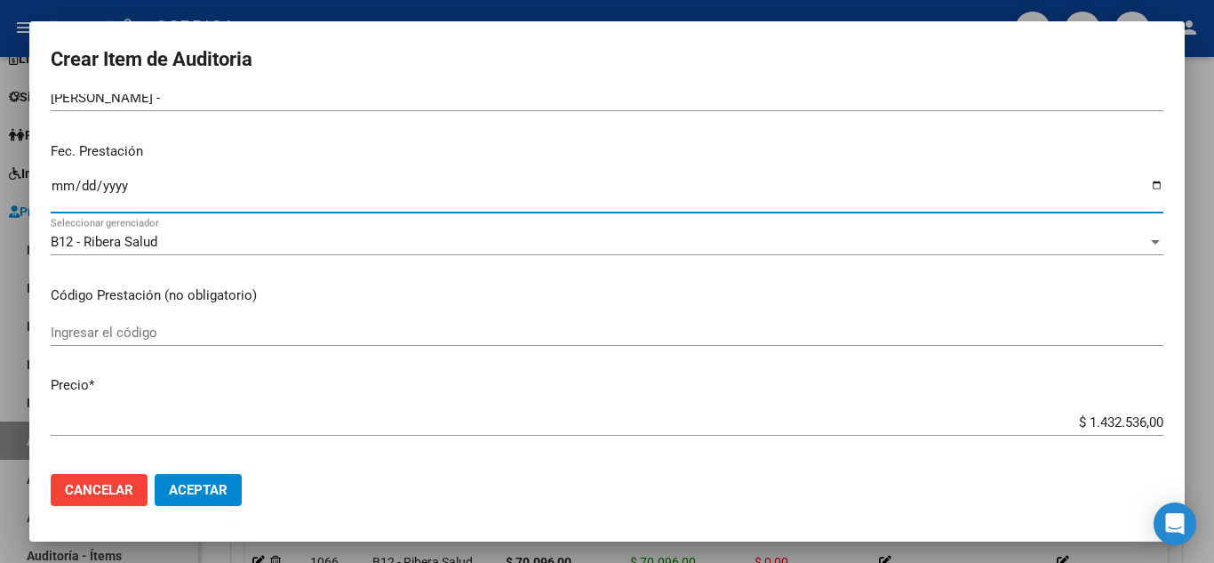
scroll to position [178, 0]
click at [404, 332] on input "Ingresar el código" at bounding box center [607, 332] width 1113 height 16
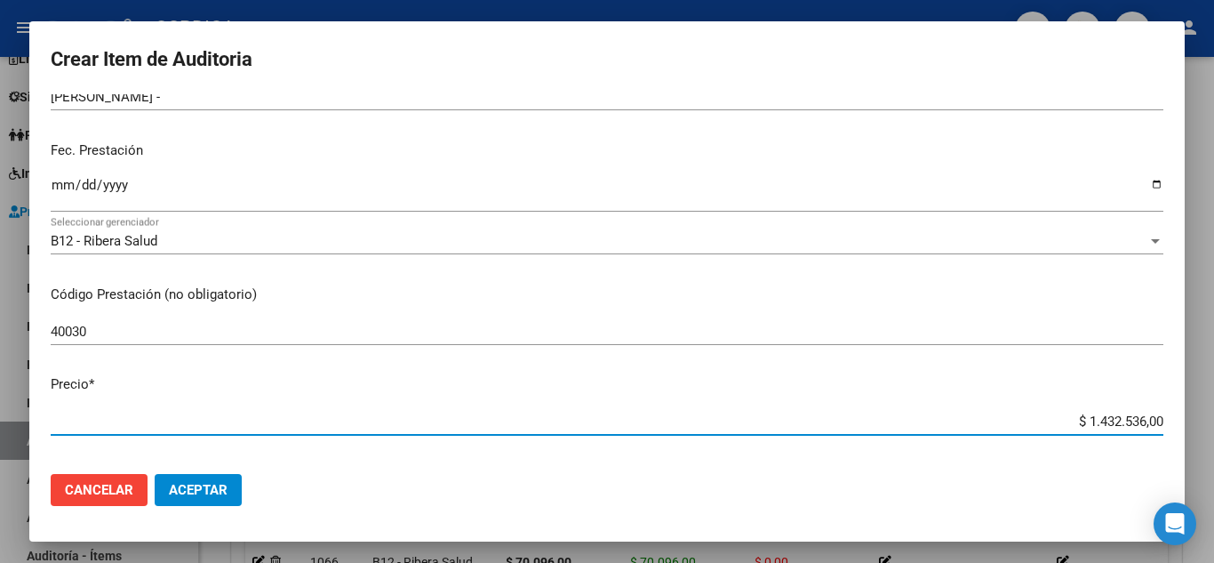
drag, startPoint x: 1051, startPoint y: 426, endPoint x: 1159, endPoint y: 371, distance: 121.7
click at [1180, 431] on mat-dialog-content "30704506 Nro Documento 27307045066 CUIL Afiliado Activo Análisis Afiliado Prest…" at bounding box center [607, 276] width 1156 height 365
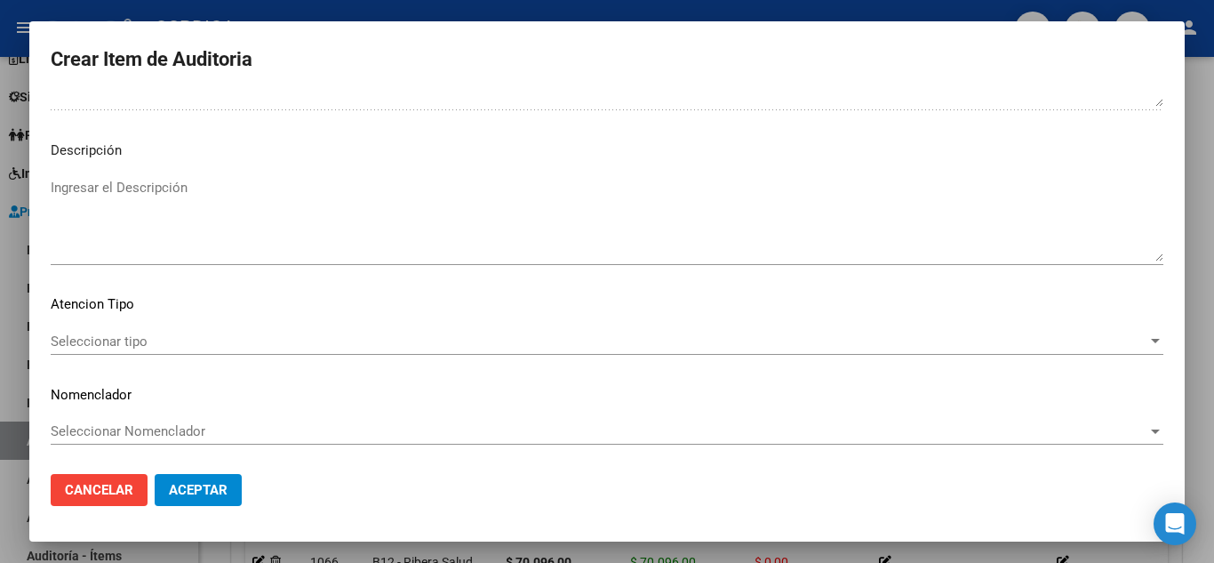
scroll to position [1236, 0]
click at [122, 334] on span "Seleccionar tipo" at bounding box center [599, 340] width 1097 height 16
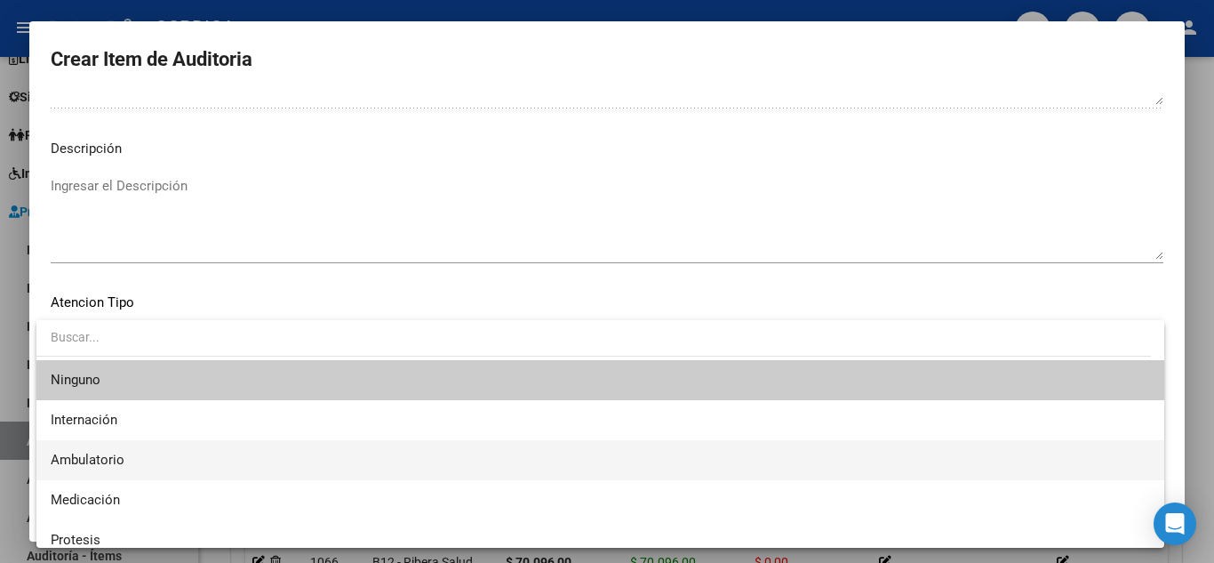
click at [125, 456] on span "Ambulatorio" at bounding box center [601, 460] width 1100 height 40
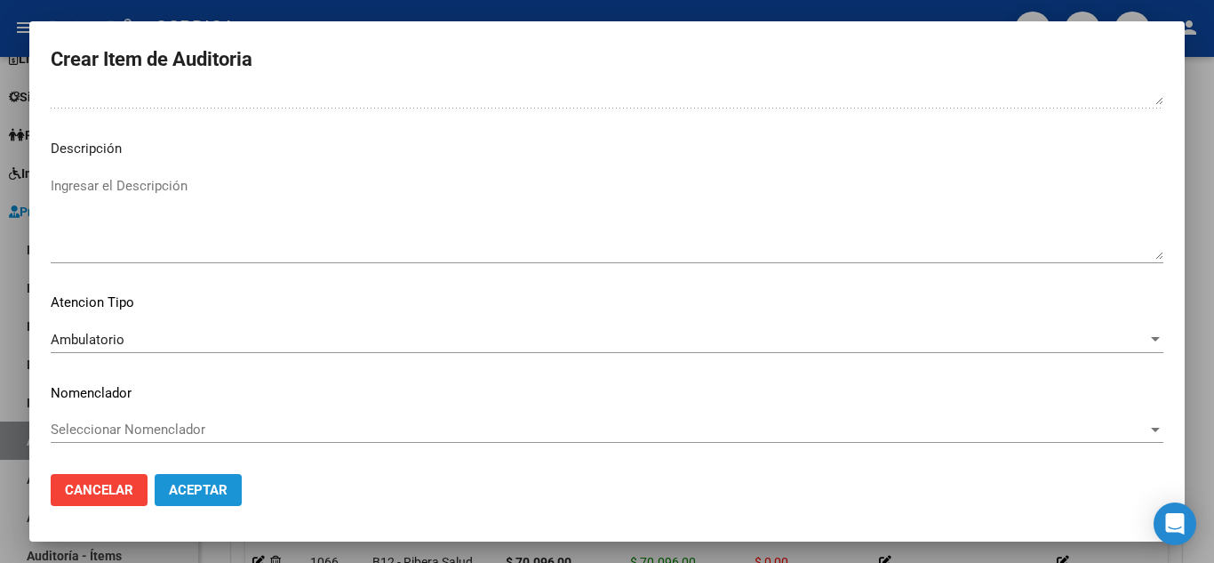
click at [208, 484] on span "Aceptar" at bounding box center [198, 490] width 59 height 16
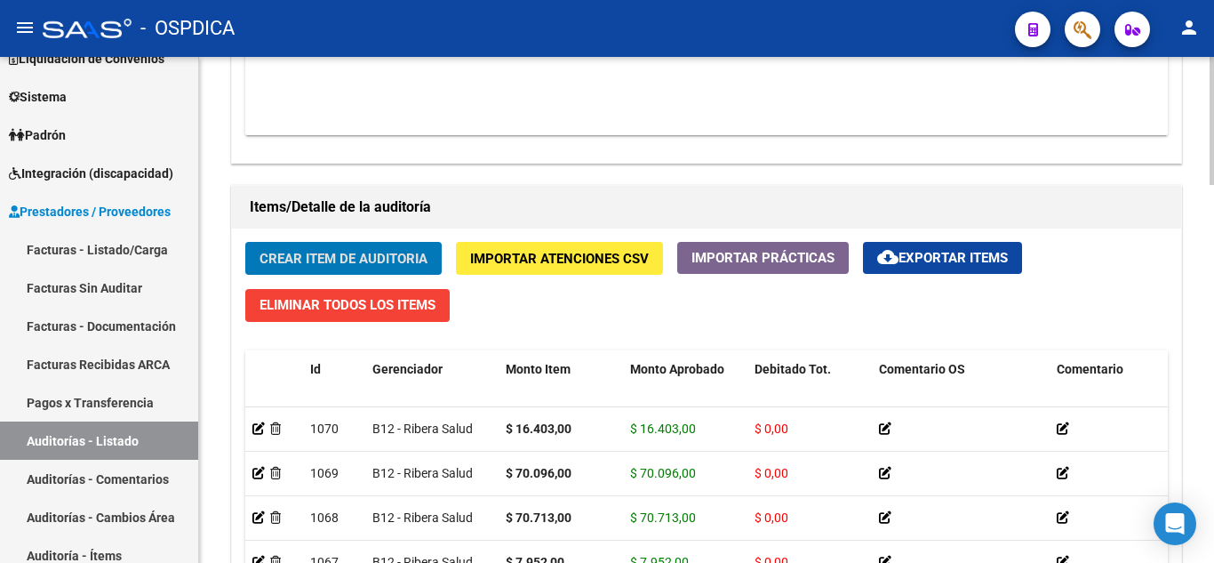
click at [379, 255] on span "Crear Item de Auditoria" at bounding box center [344, 259] width 168 height 16
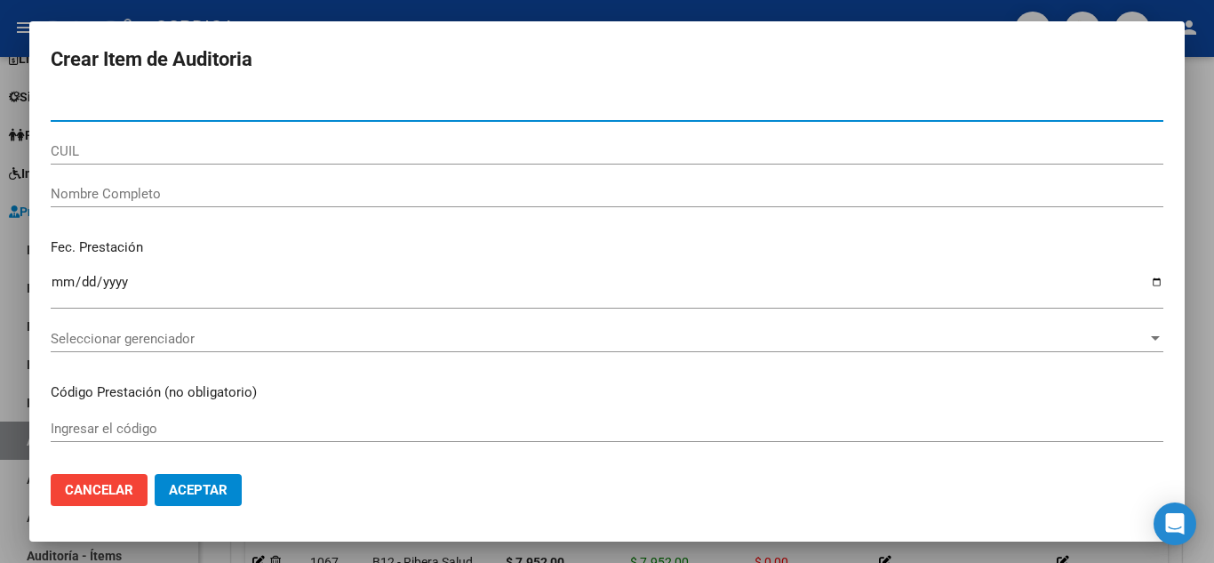
click at [298, 112] on input "Nro Documento" at bounding box center [607, 108] width 1113 height 16
paste input "30704506"
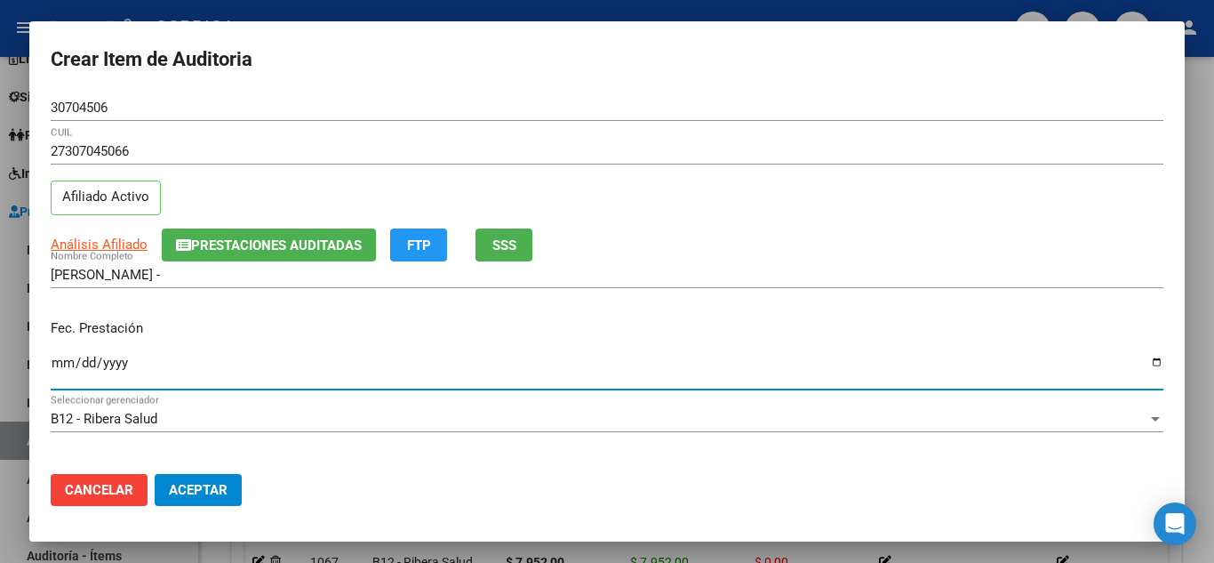
click at [65, 361] on input "Ingresar la fecha" at bounding box center [607, 370] width 1113 height 28
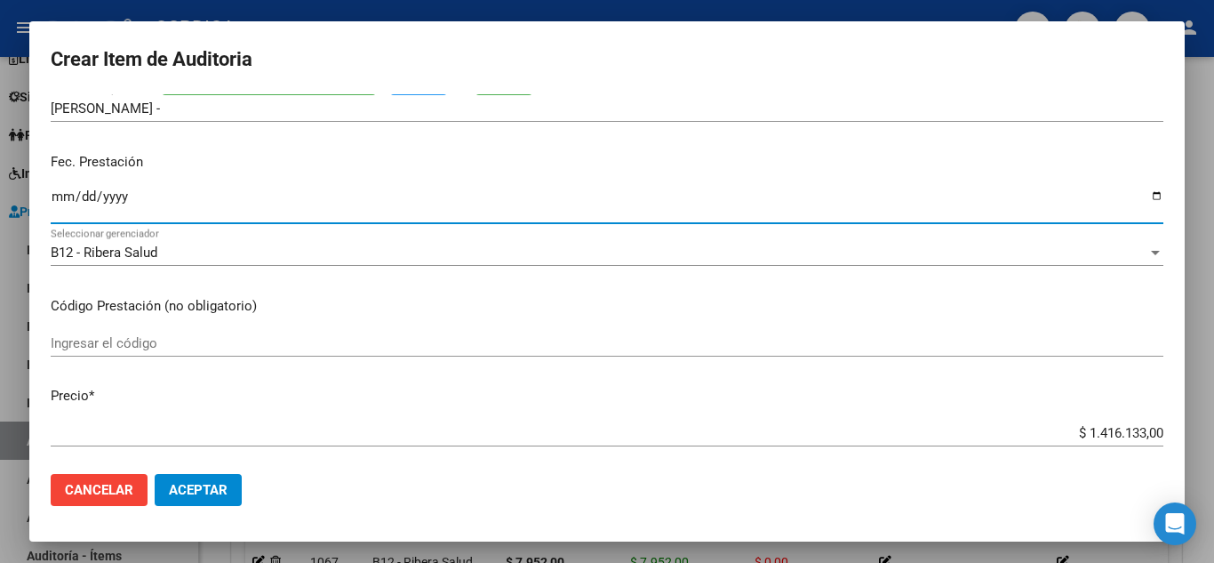
scroll to position [178, 0]
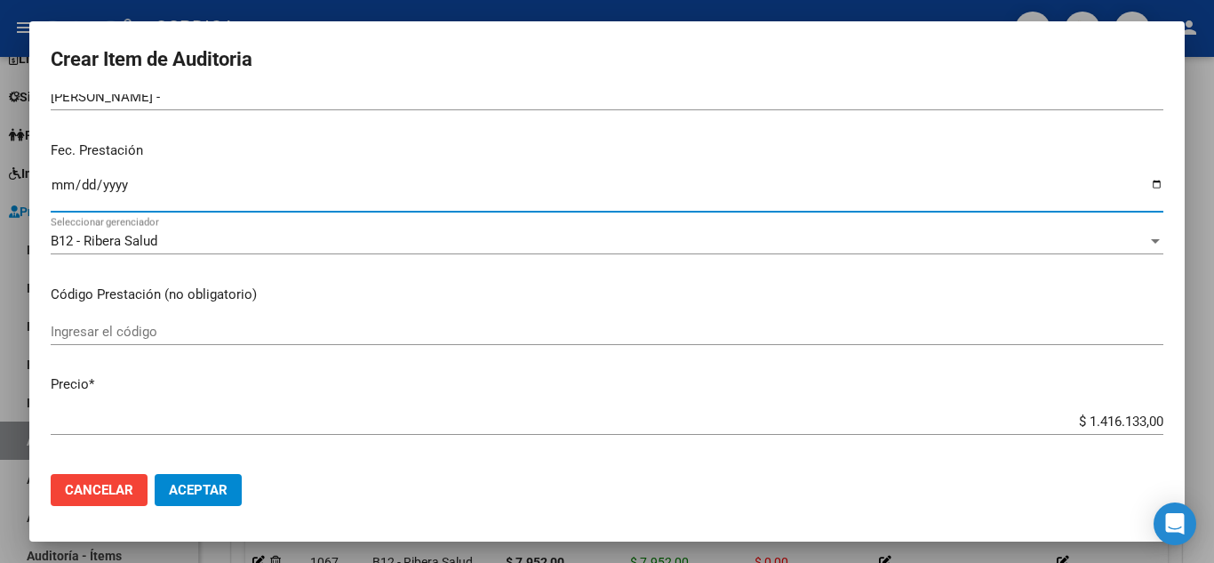
click at [230, 328] on input "Ingresar el código" at bounding box center [607, 332] width 1113 height 16
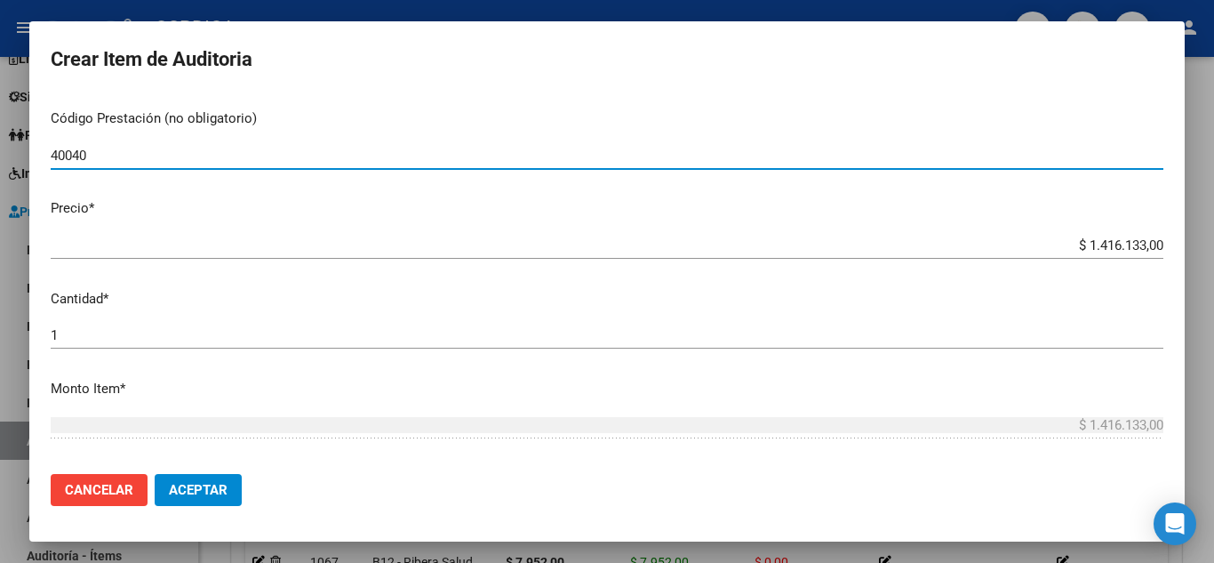
scroll to position [356, 0]
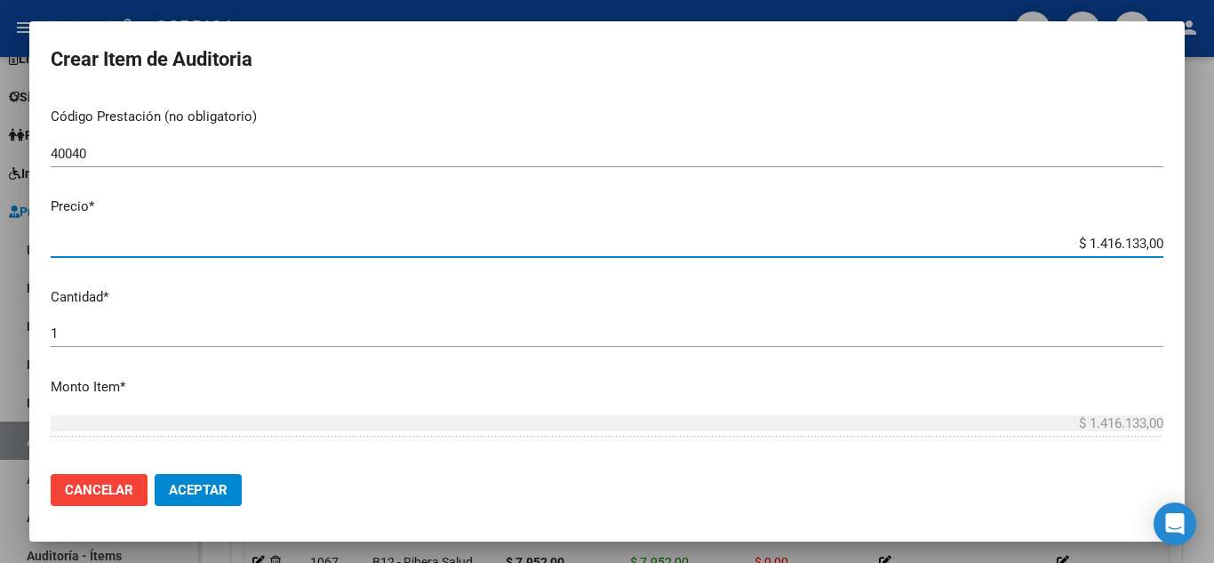
drag, startPoint x: 1044, startPoint y: 241, endPoint x: 1113, endPoint y: 216, distance: 73.7
click at [1164, 252] on mat-dialog-content "30704506 Nro Documento 27307045066 CUIL Afiliado Activo Análisis Afiliado Prest…" at bounding box center [607, 276] width 1156 height 365
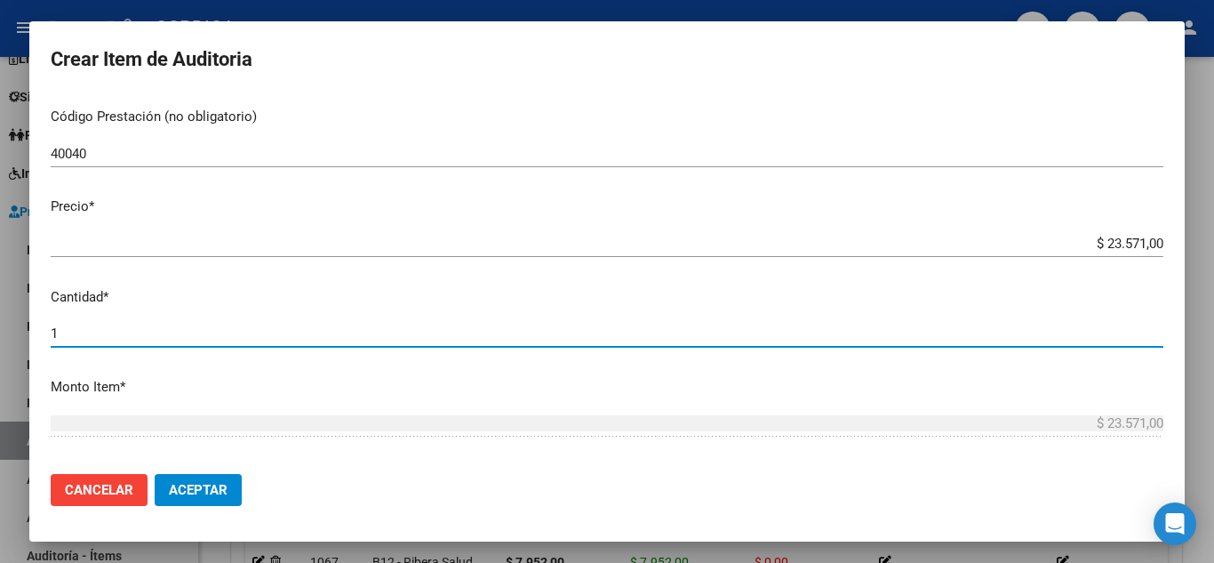
drag, startPoint x: 105, startPoint y: 331, endPoint x: 17, endPoint y: 326, distance: 88.1
click at [17, 326] on div "Crear Item de Auditoria 30704506 Nro Documento 27307045066 CUIL Afiliado Activo…" at bounding box center [607, 281] width 1214 height 563
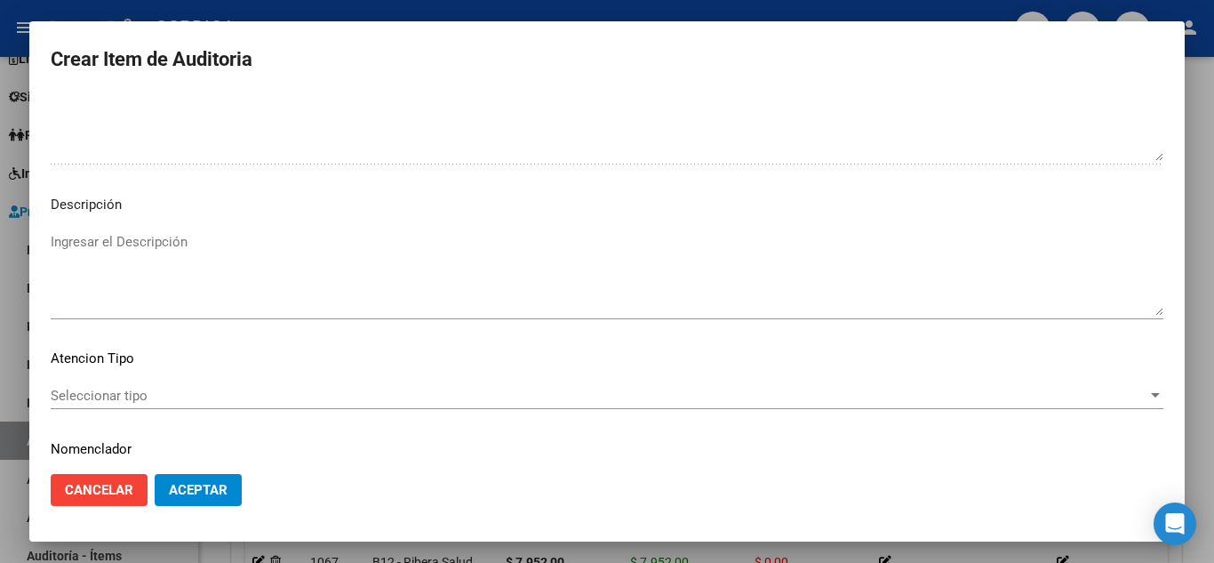
scroll to position [1236, 0]
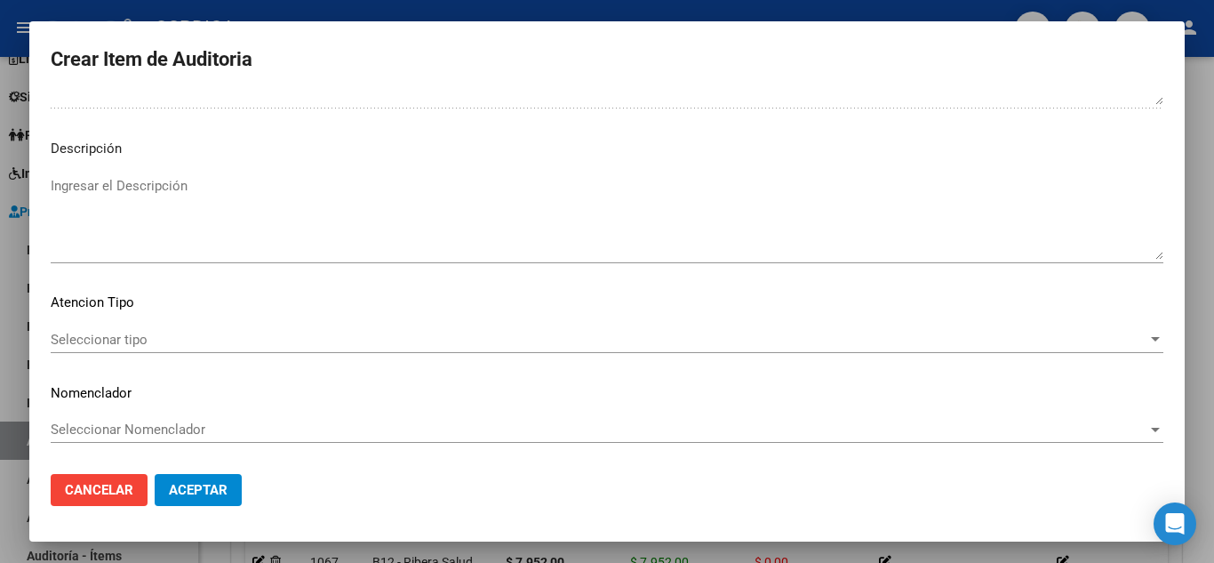
click at [133, 329] on div "Seleccionar tipo Seleccionar tipo" at bounding box center [607, 339] width 1113 height 27
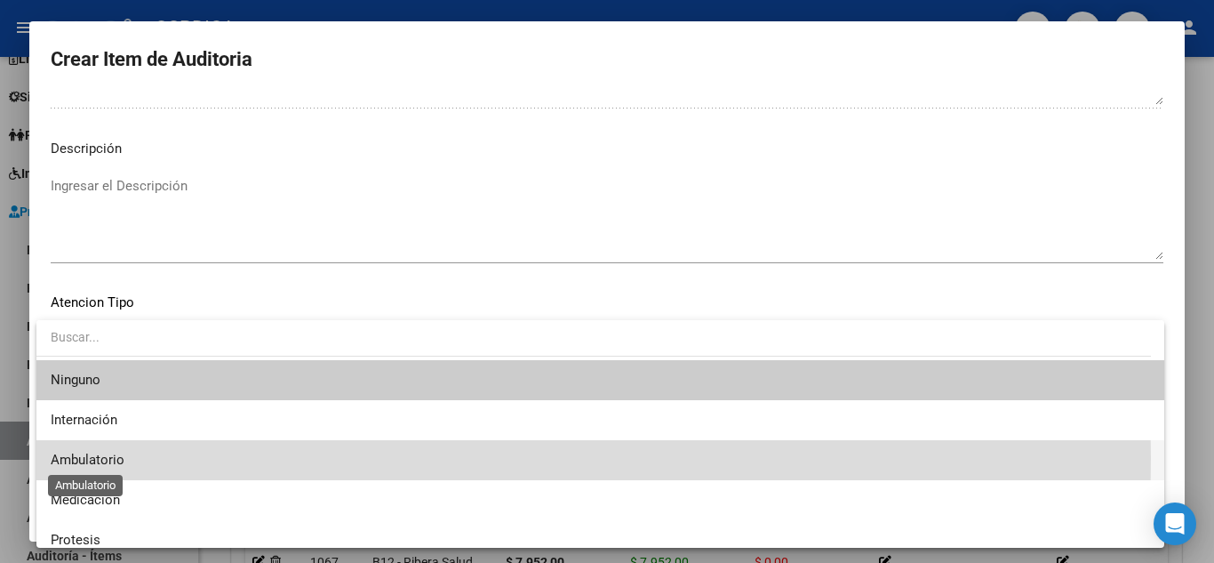
click at [111, 458] on span "Ambulatorio" at bounding box center [88, 460] width 74 height 16
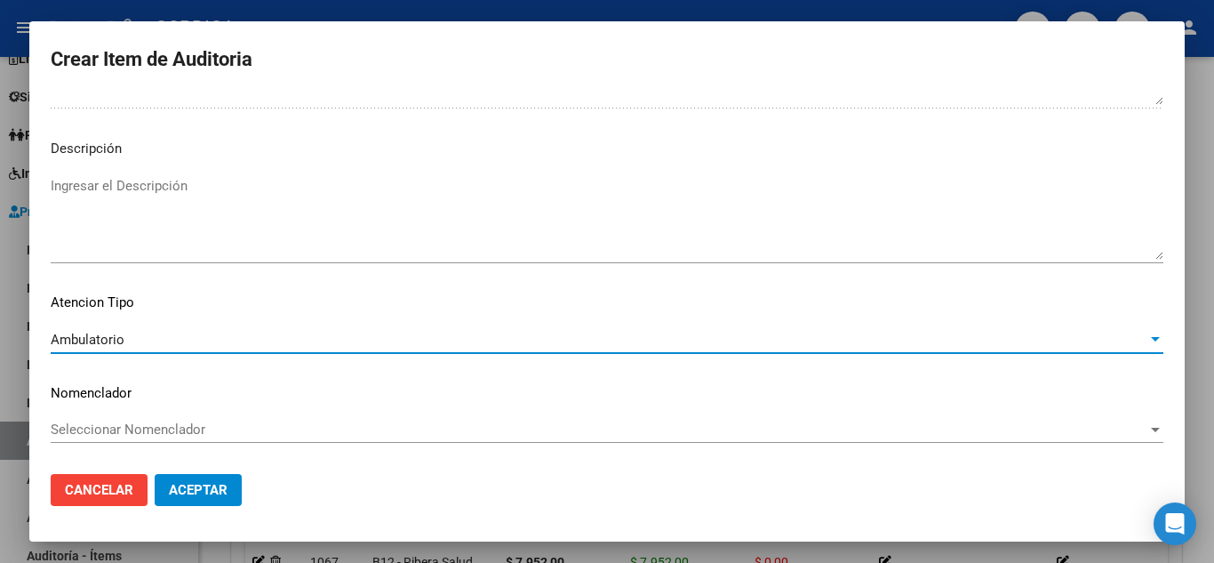
click at [212, 496] on span "Aceptar" at bounding box center [198, 490] width 59 height 16
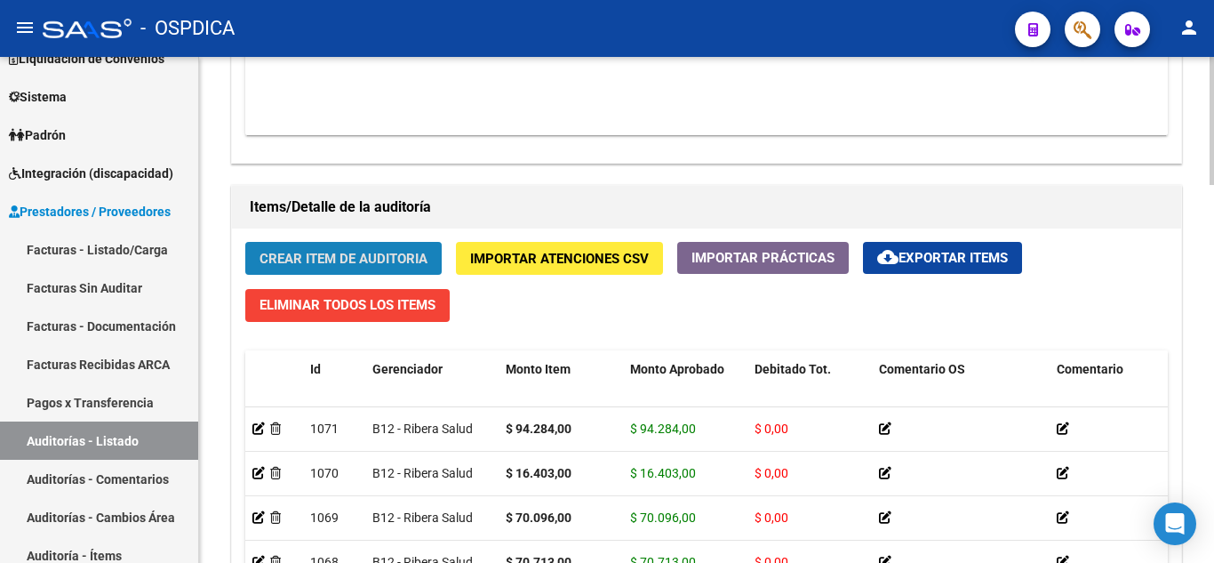
click at [363, 249] on button "Crear Item de Auditoria" at bounding box center [343, 258] width 196 height 33
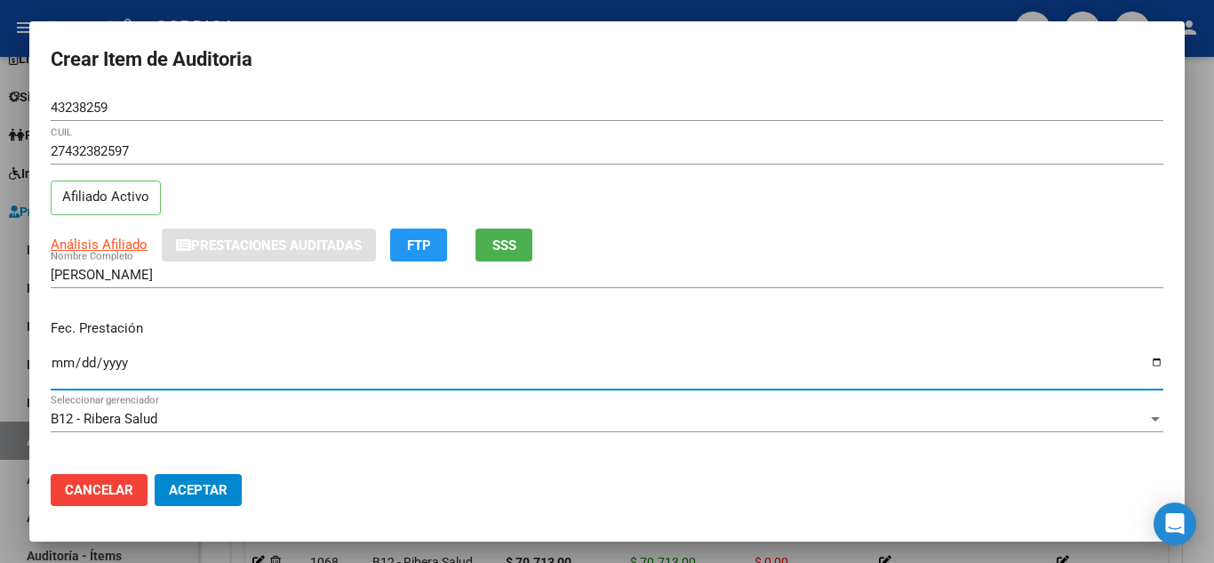
click at [60, 361] on input "Ingresar la fecha" at bounding box center [607, 370] width 1113 height 28
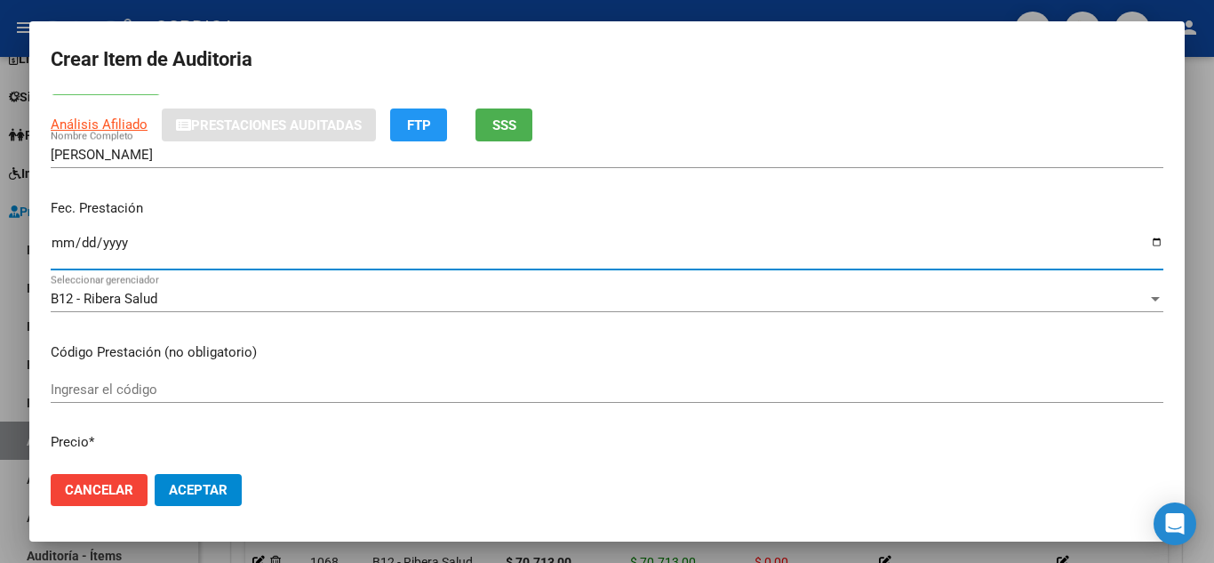
scroll to position [178, 0]
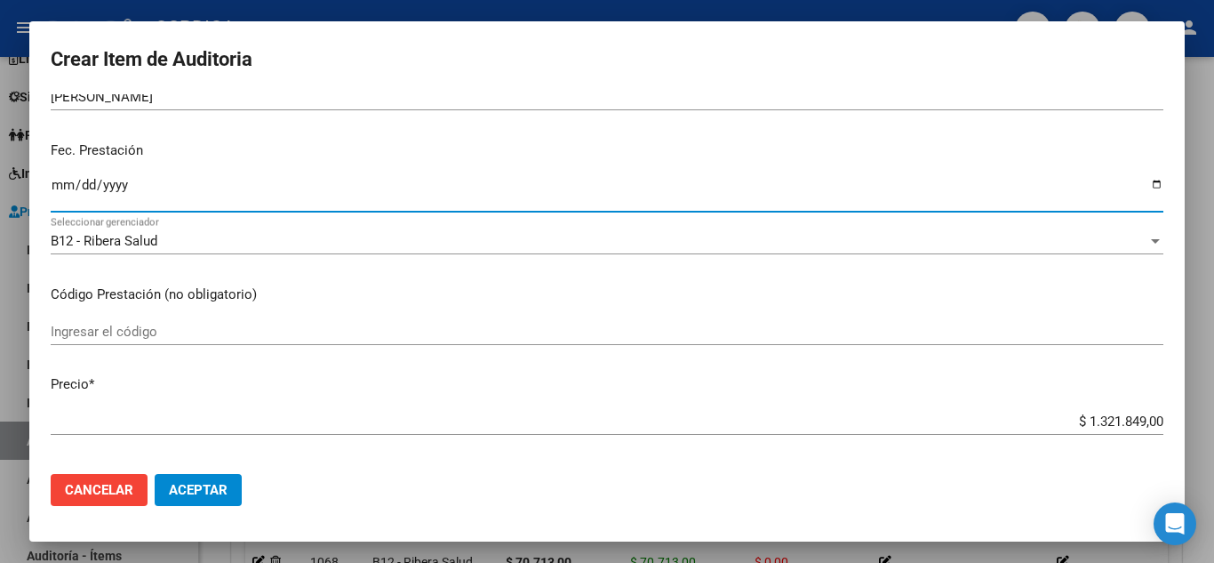
click at [287, 333] on input "Ingresar el código" at bounding box center [607, 332] width 1113 height 16
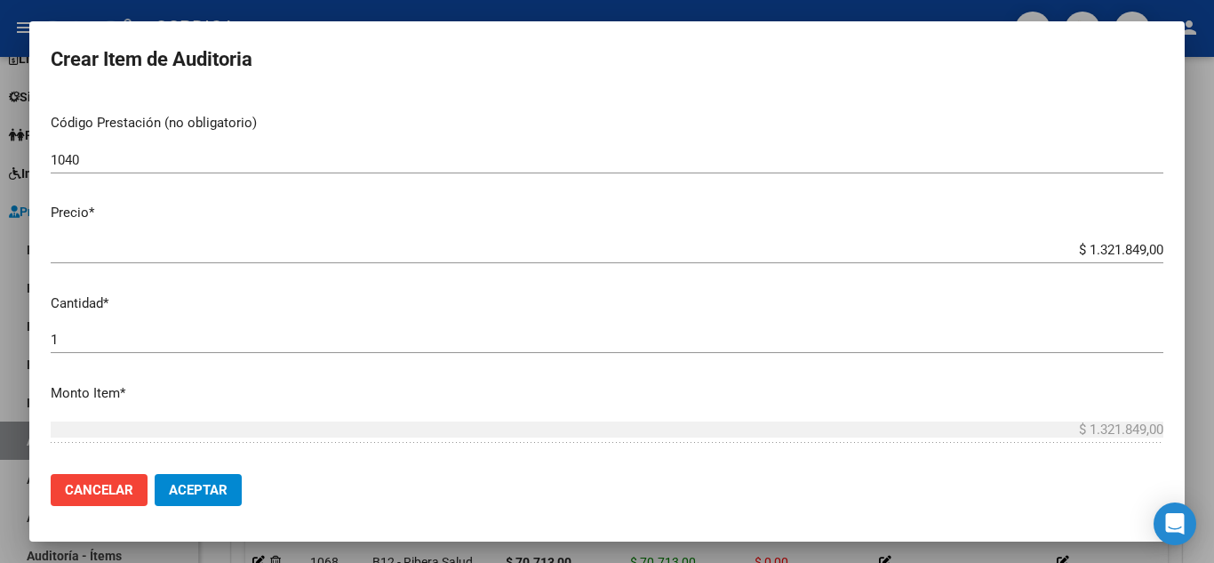
scroll to position [356, 0]
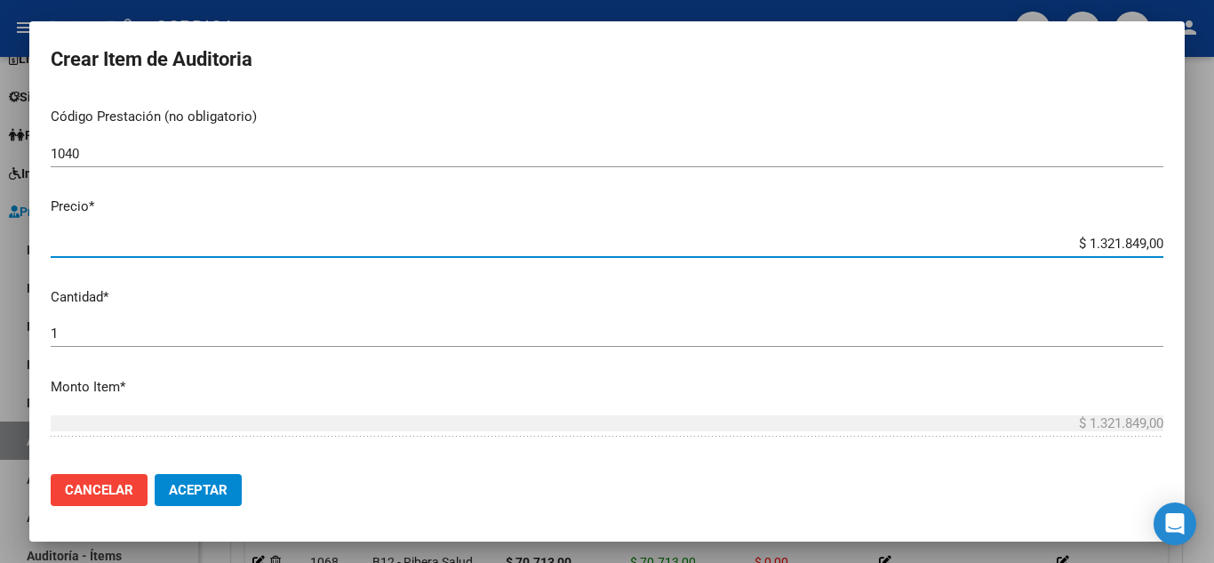
drag, startPoint x: 1047, startPoint y: 245, endPoint x: 1150, endPoint y: 223, distance: 104.6
click at [1150, 223] on mat-dialog-content "43238259 Nro Documento 27432382597 CUIL Afiliado Activo Análisis Afiliado Prest…" at bounding box center [607, 276] width 1156 height 365
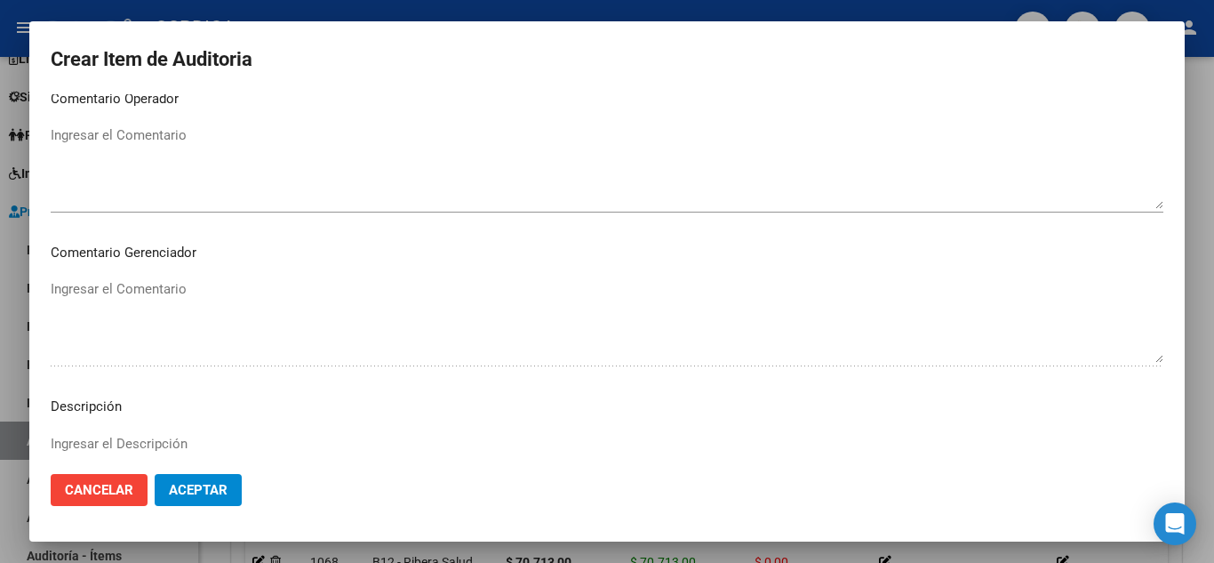
scroll to position [1236, 0]
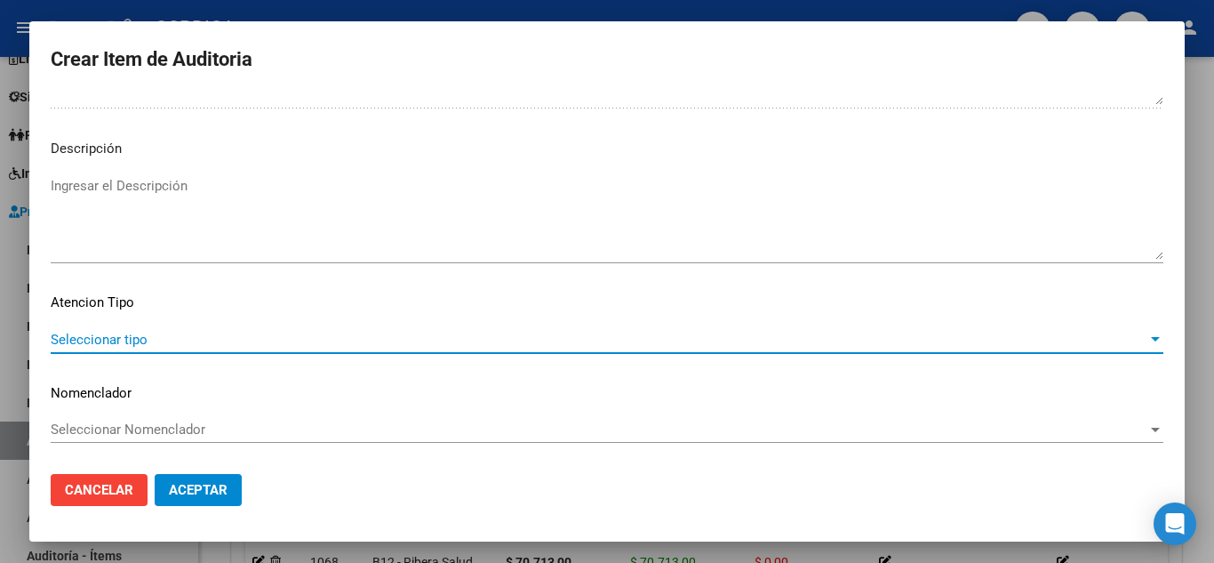
click at [119, 340] on span "Seleccionar tipo" at bounding box center [599, 340] width 1097 height 16
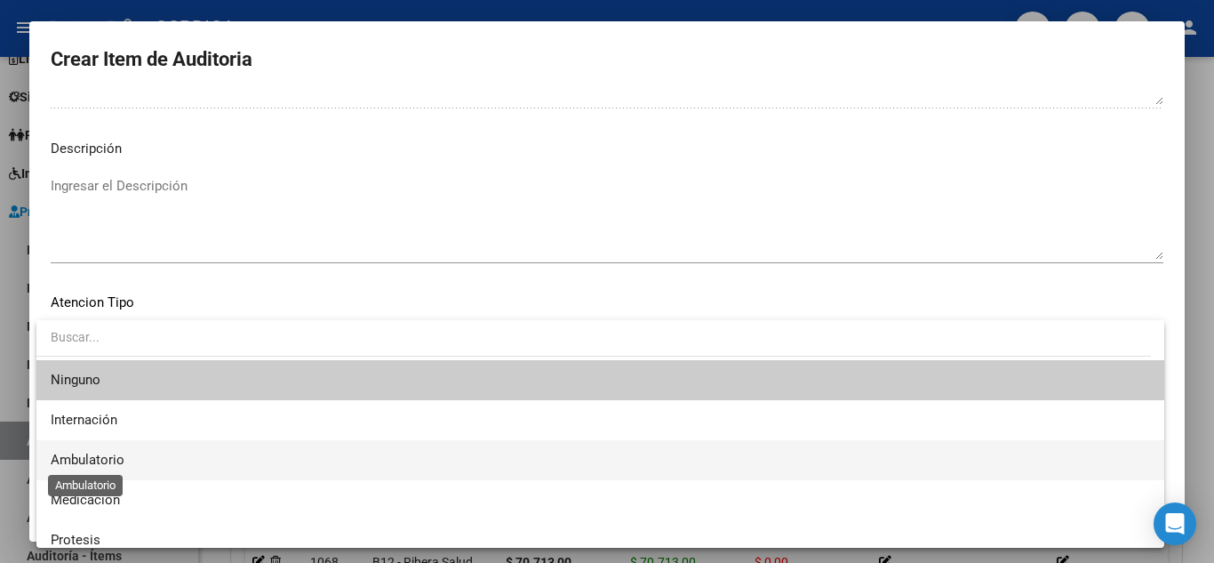
click at [79, 454] on span "Ambulatorio" at bounding box center [88, 460] width 74 height 16
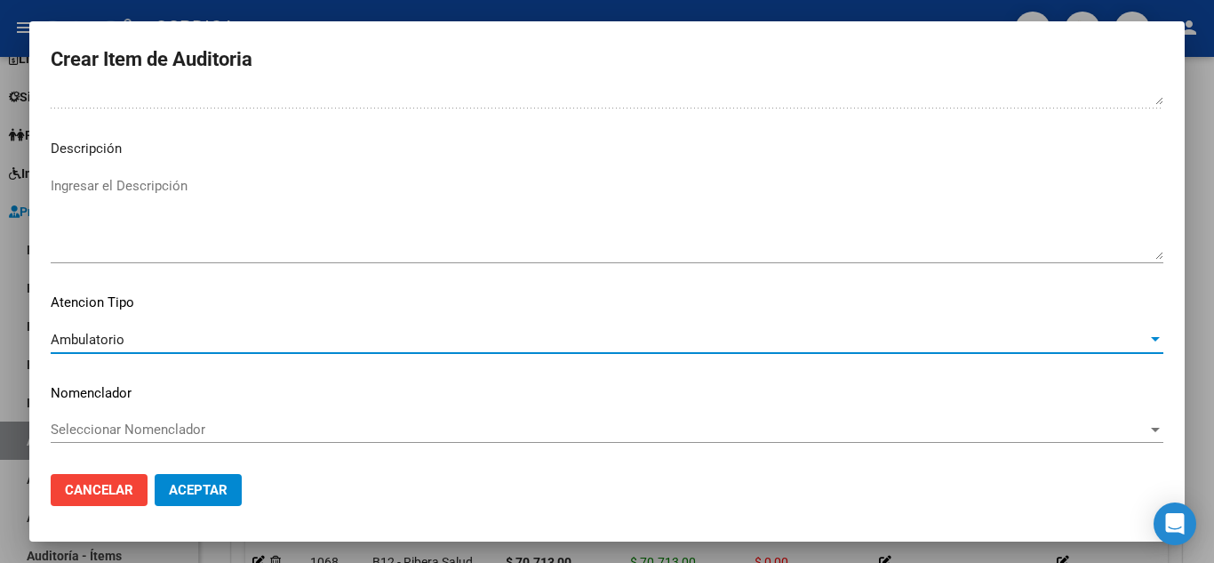
click at [212, 484] on span "Aceptar" at bounding box center [198, 490] width 59 height 16
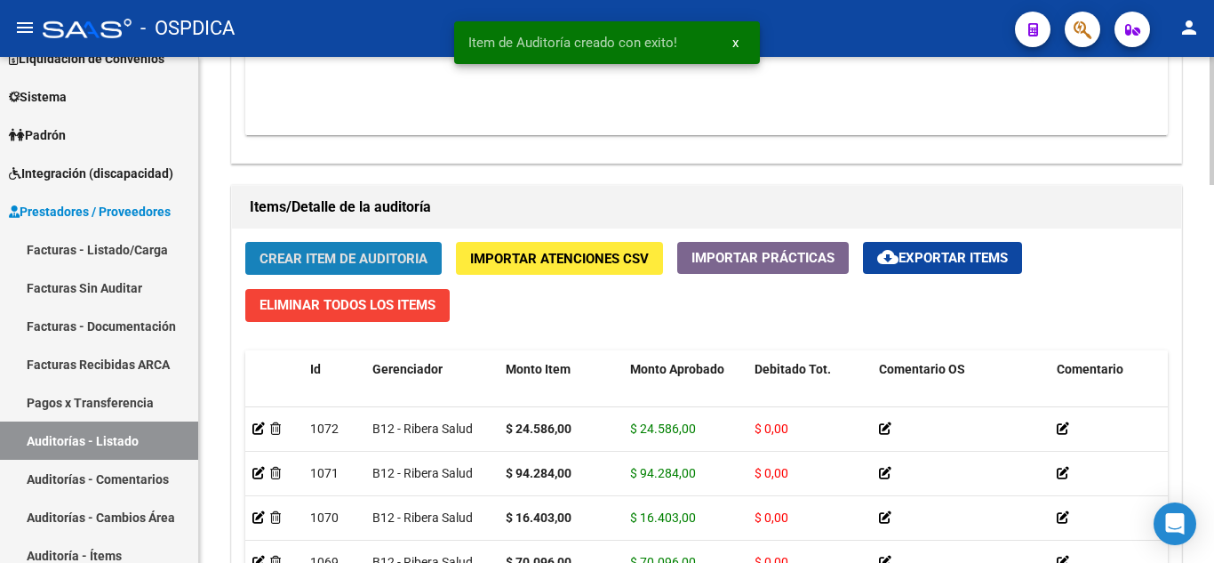
click at [398, 258] on span "Crear Item de Auditoria" at bounding box center [344, 259] width 168 height 16
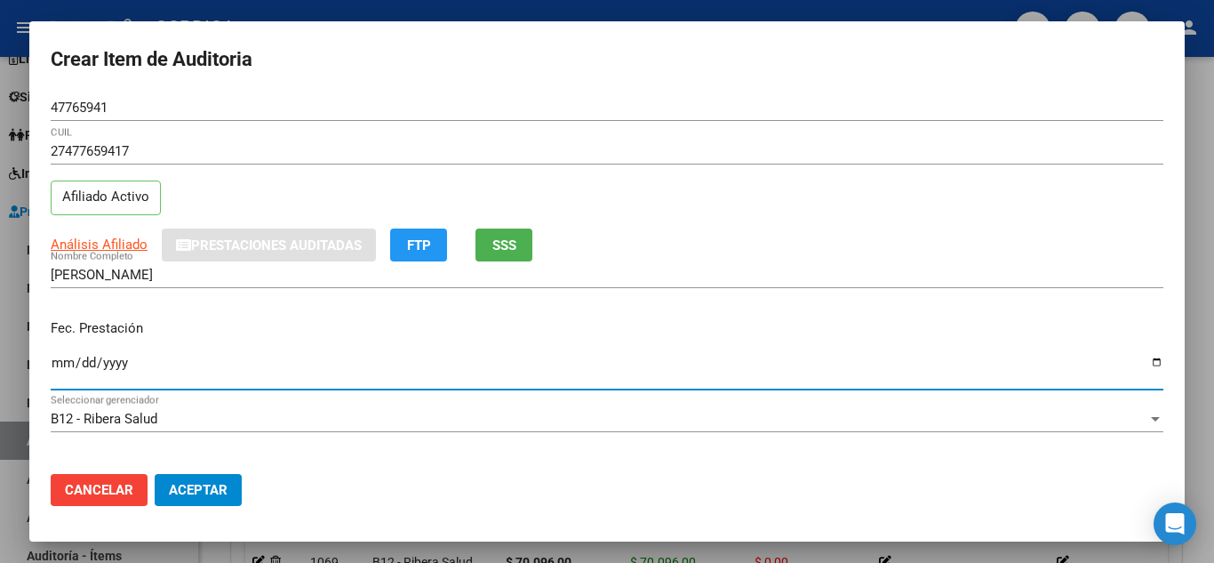
click at [51, 363] on input "Ingresar la fecha" at bounding box center [607, 370] width 1113 height 28
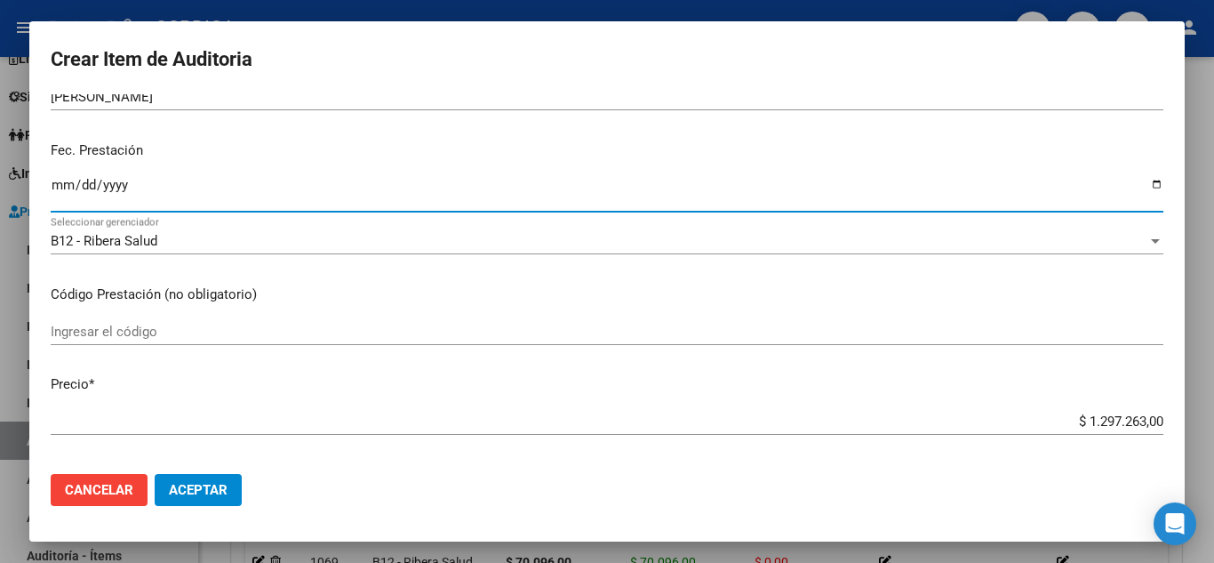
scroll to position [267, 0]
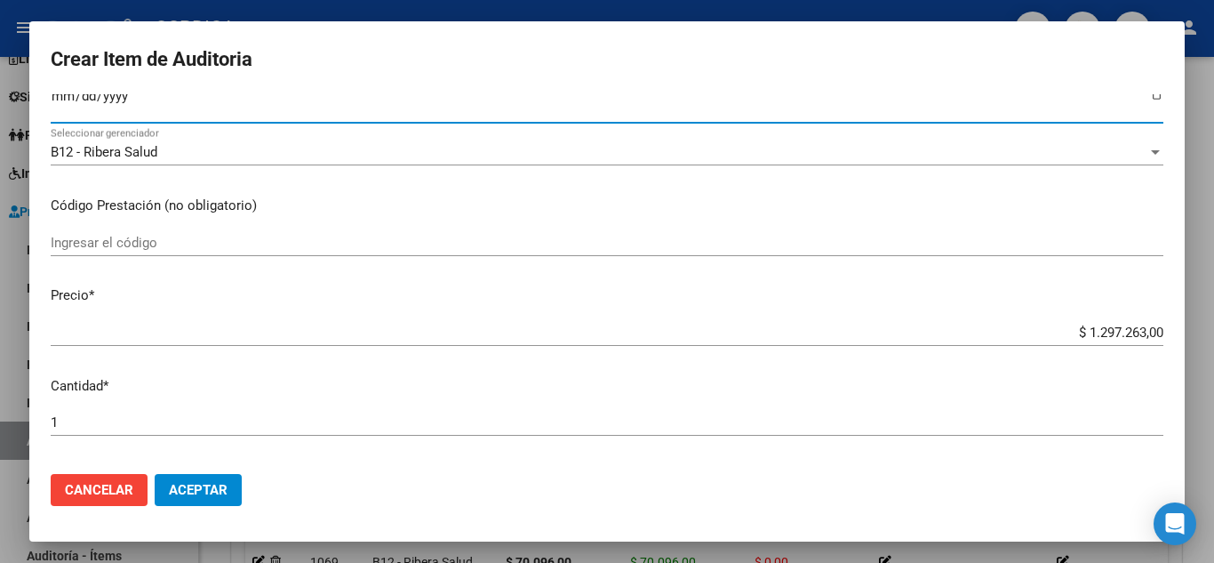
click at [260, 236] on input "Ingresar el código" at bounding box center [607, 243] width 1113 height 16
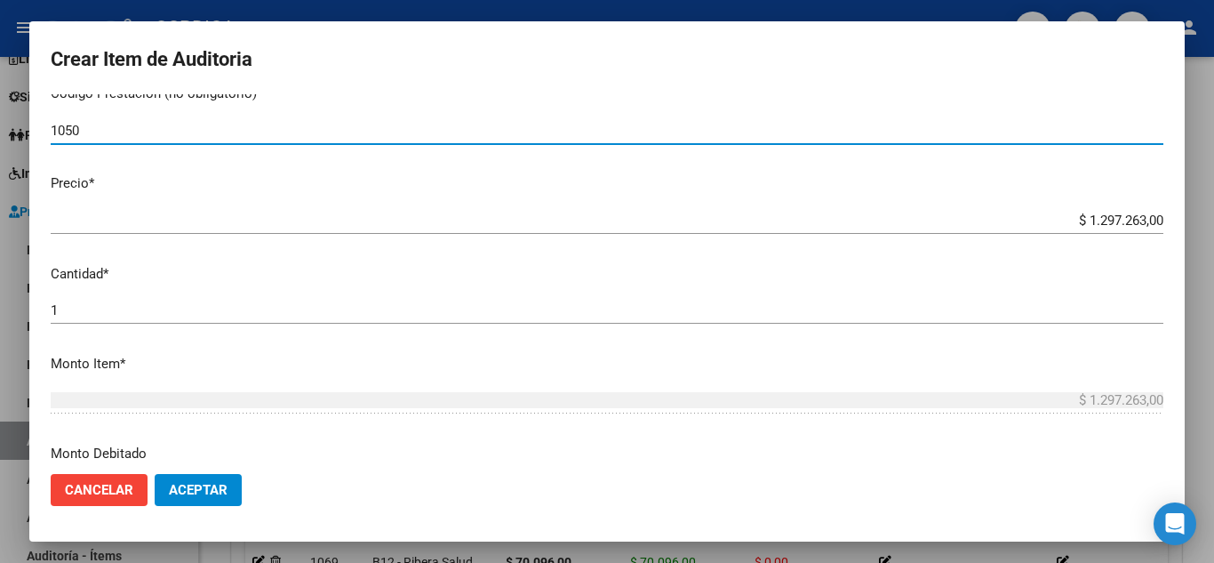
scroll to position [445, 0]
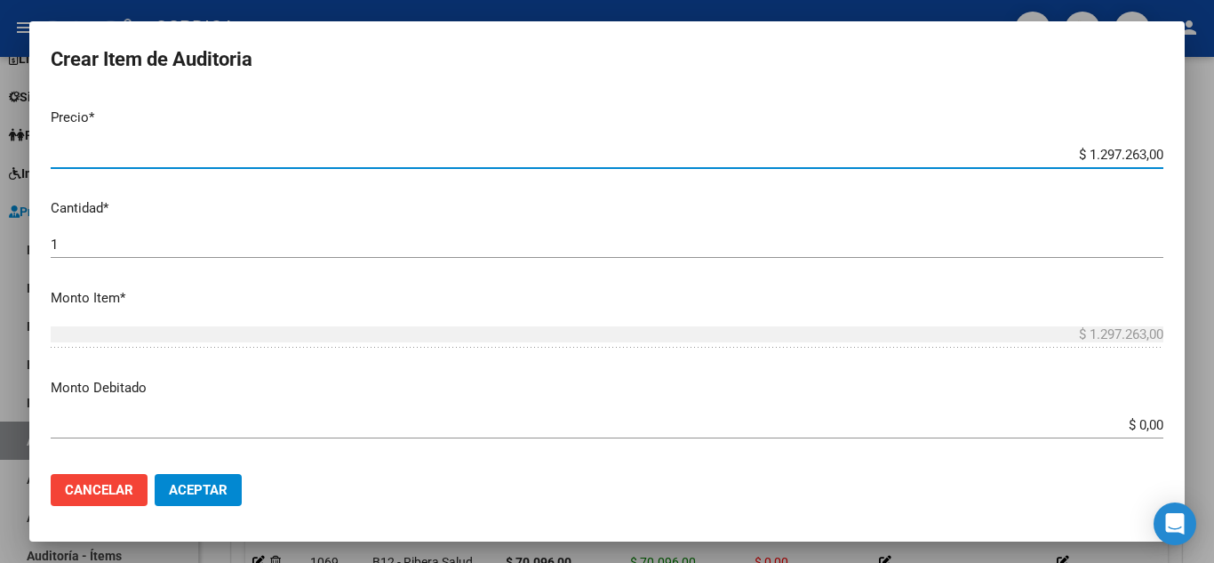
drag, startPoint x: 1054, startPoint y: 153, endPoint x: 1156, endPoint y: 134, distance: 103.9
click at [1156, 134] on mat-dialog-content "47765941 Nro Documento 27477659417 CUIL Afiliado Activo Análisis Afiliado Prest…" at bounding box center [607, 276] width 1156 height 365
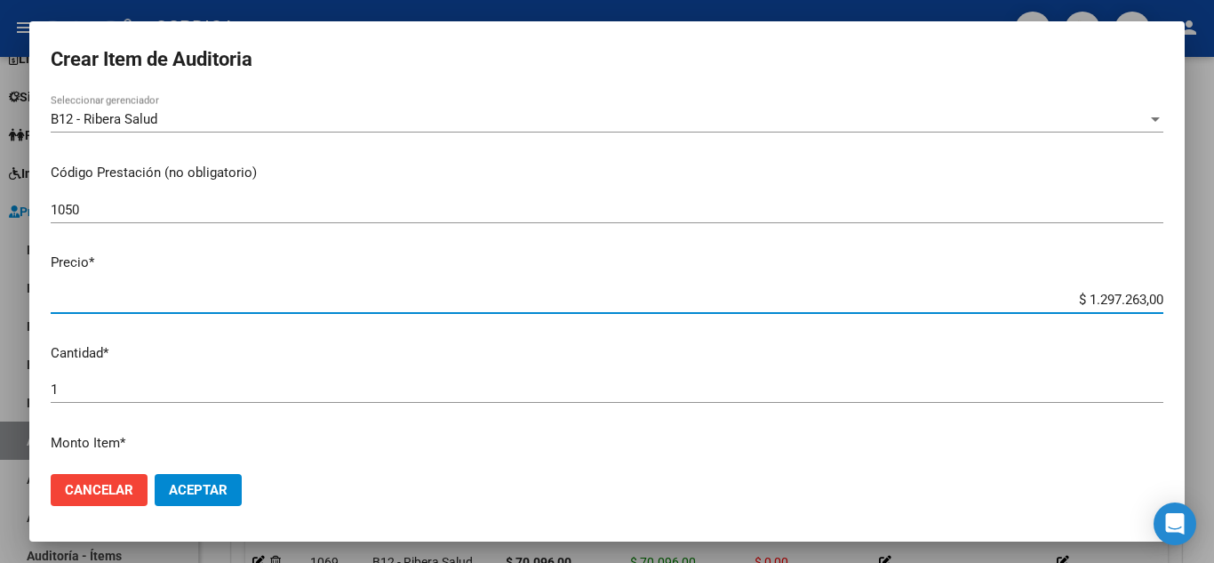
scroll to position [267, 0]
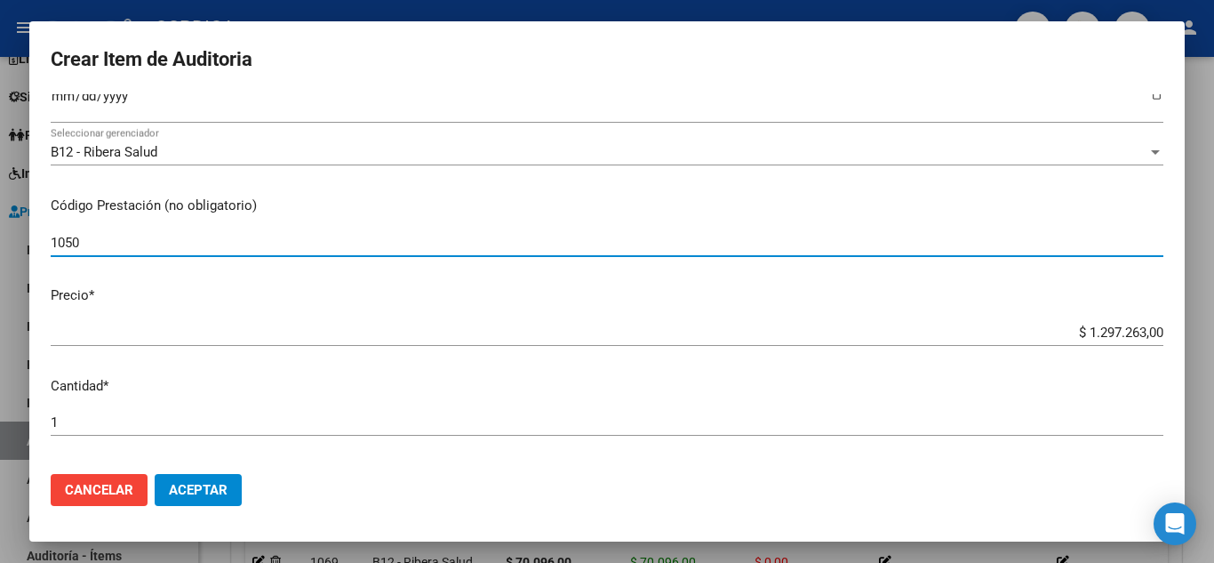
click at [135, 250] on input "1050" at bounding box center [607, 243] width 1113 height 16
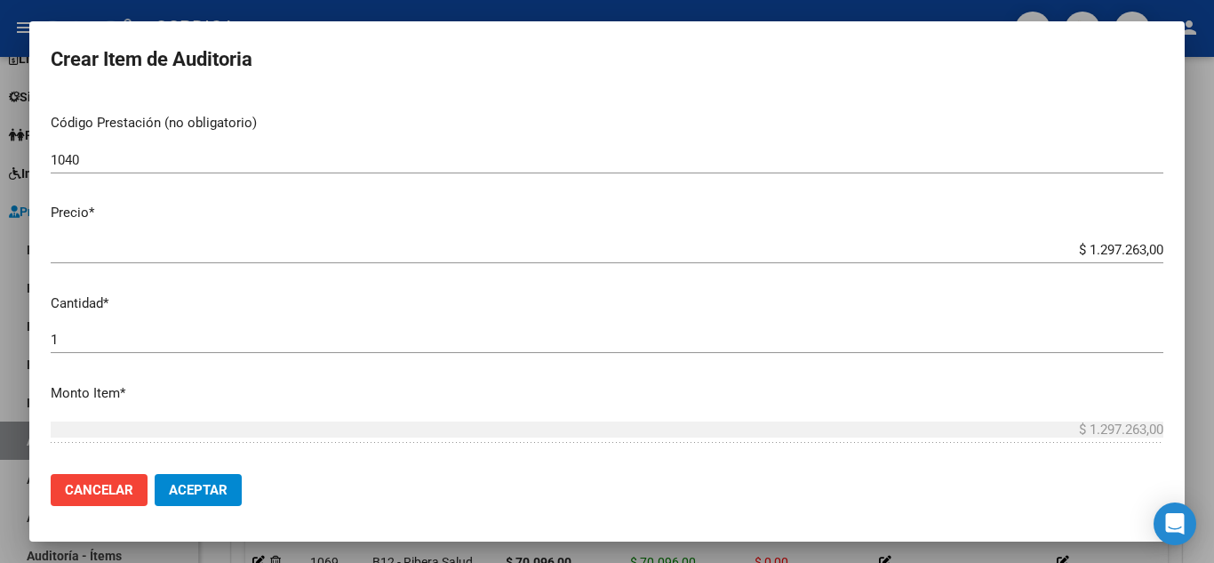
scroll to position [445, 0]
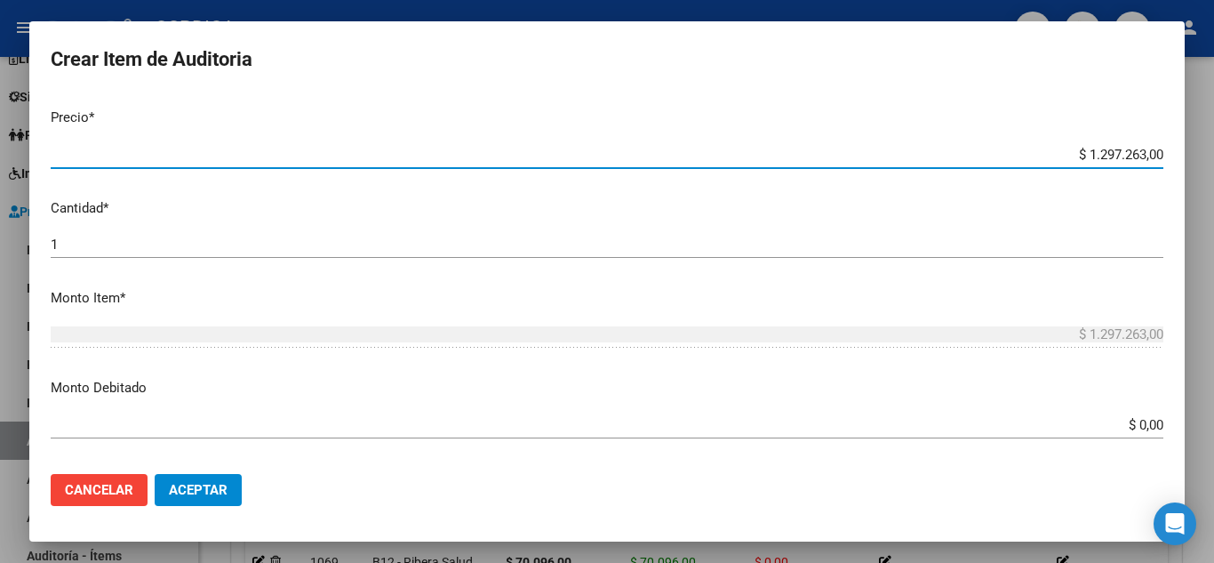
drag, startPoint x: 1047, startPoint y: 146, endPoint x: 1184, endPoint y: 146, distance: 136.9
click at [1184, 146] on mat-dialog-content "47765941 Nro Documento 27477659417 CUIL Afiliado Activo Análisis Afiliado Prest…" at bounding box center [607, 276] width 1156 height 365
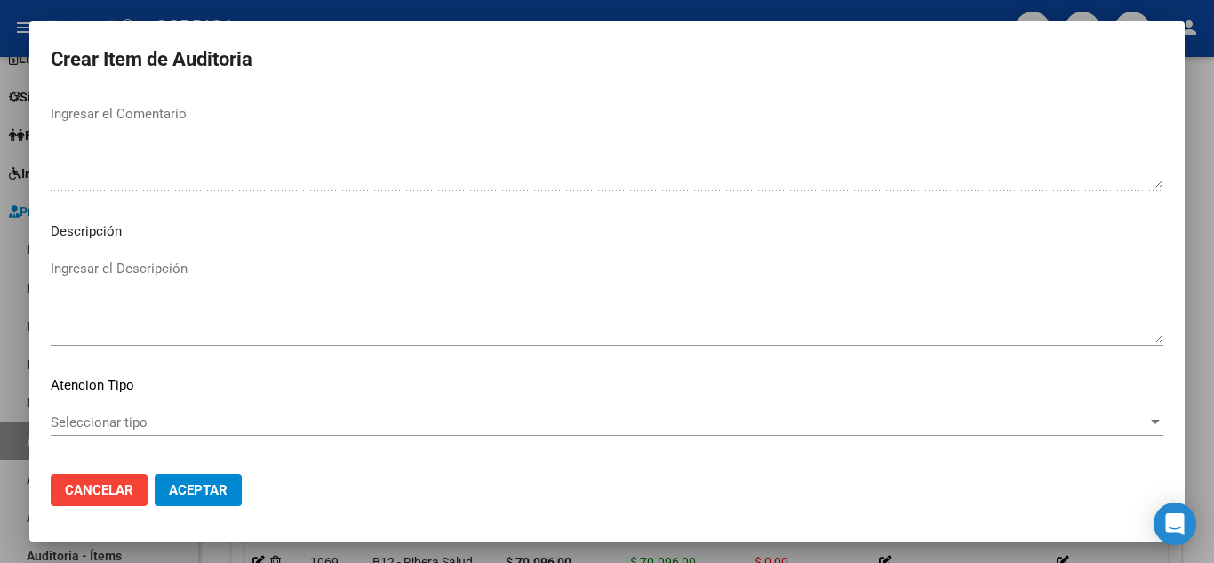
scroll to position [1236, 0]
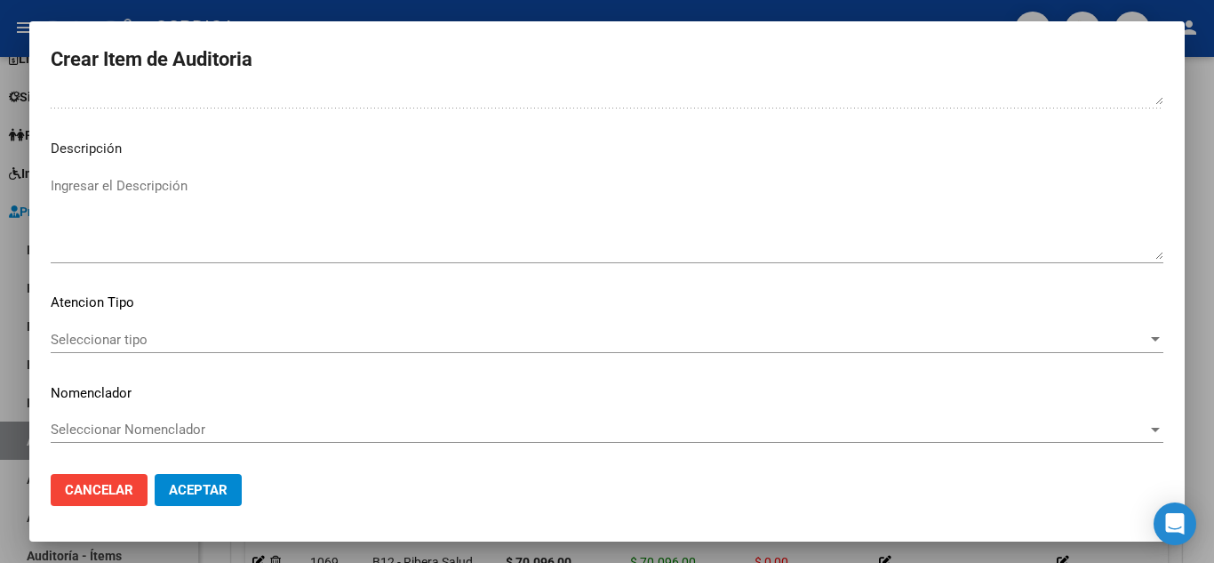
click at [149, 341] on span "Seleccionar tipo" at bounding box center [599, 340] width 1097 height 16
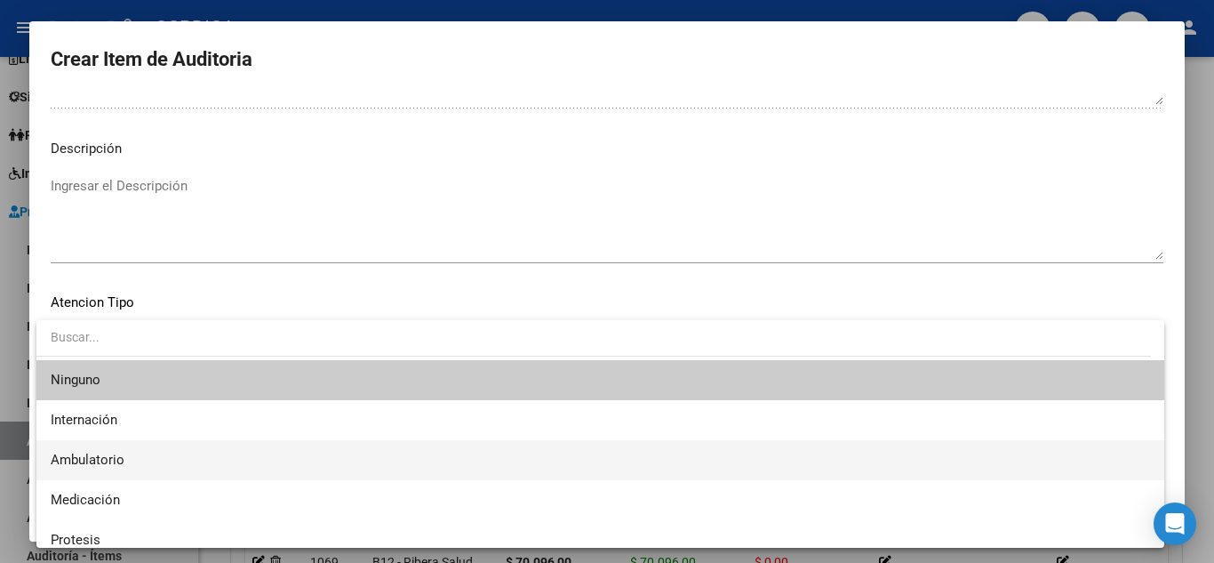
click at [134, 446] on span "Ambulatorio" at bounding box center [601, 460] width 1100 height 40
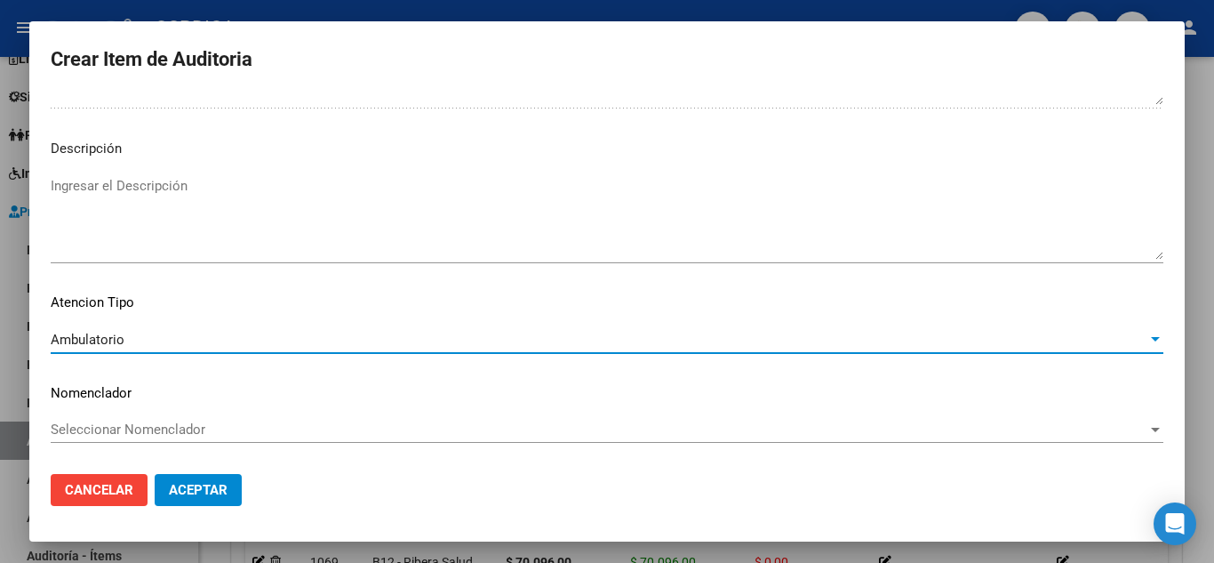
click at [216, 490] on span "Aceptar" at bounding box center [198, 490] width 59 height 16
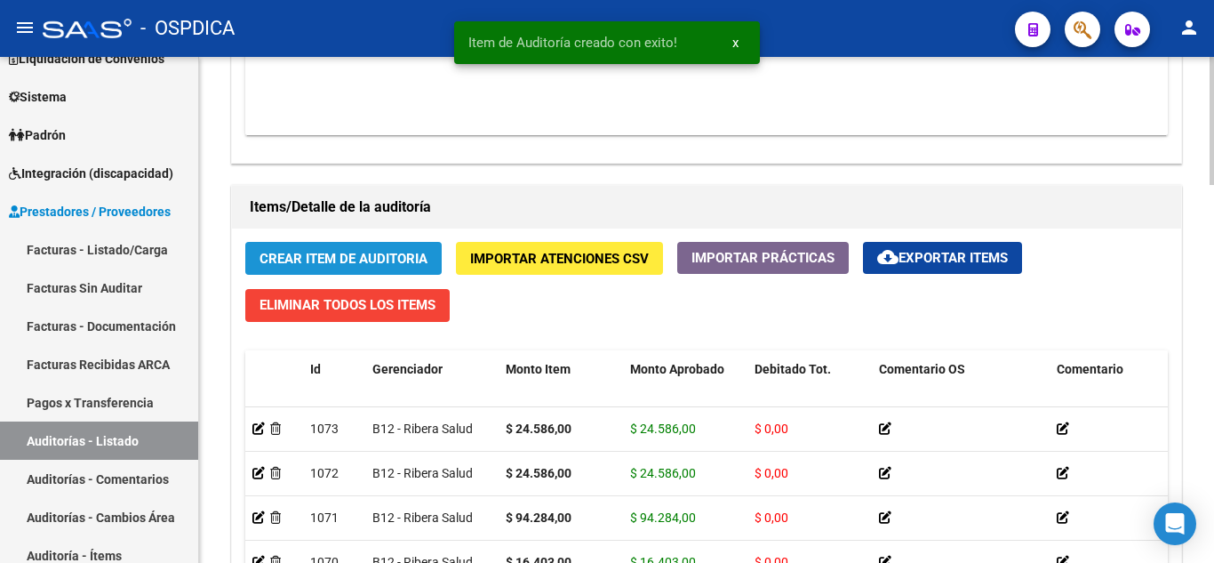
drag, startPoint x: 412, startPoint y: 261, endPoint x: 418, endPoint y: 254, distance: 9.5
click at [418, 254] on span "Crear Item de Auditoria" at bounding box center [344, 259] width 168 height 16
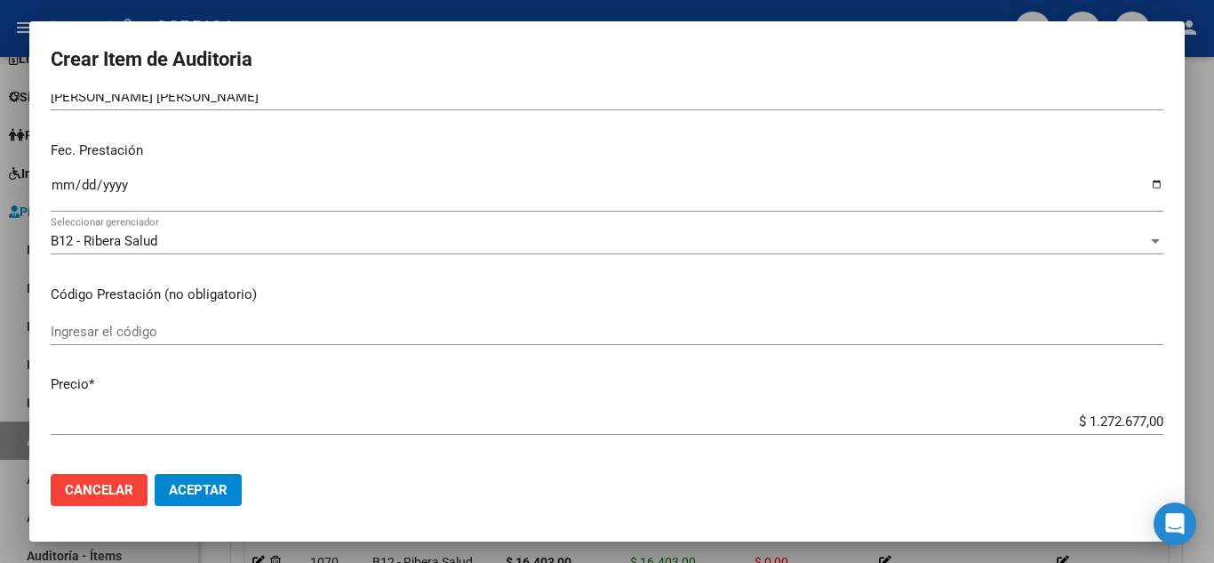
scroll to position [89, 0]
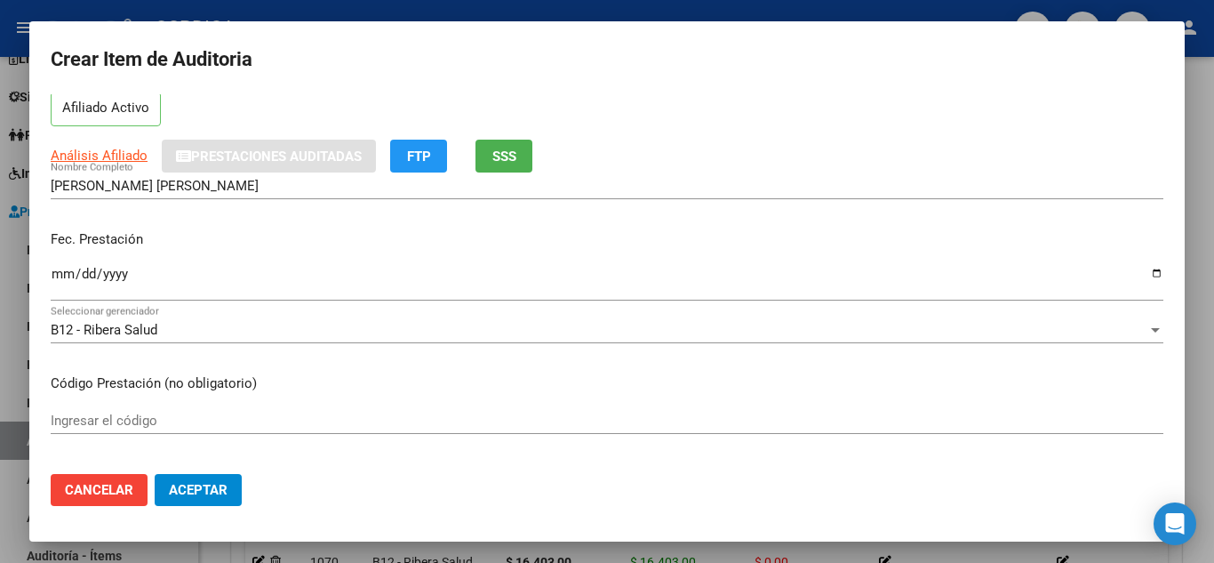
click at [60, 279] on input "Ingresar la fecha" at bounding box center [607, 281] width 1113 height 28
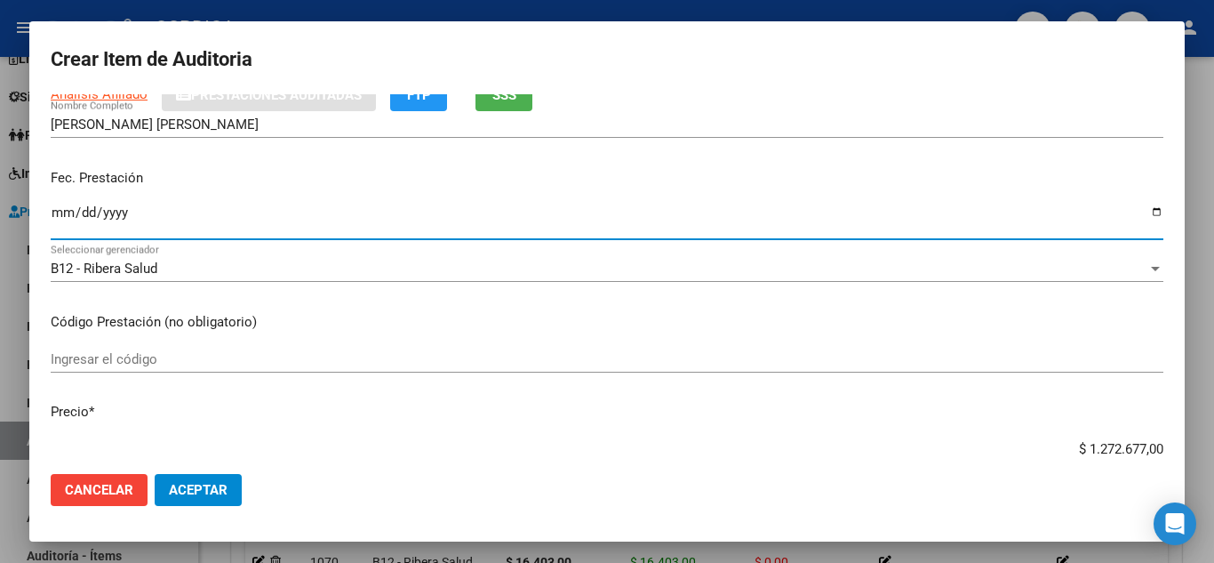
scroll to position [267, 0]
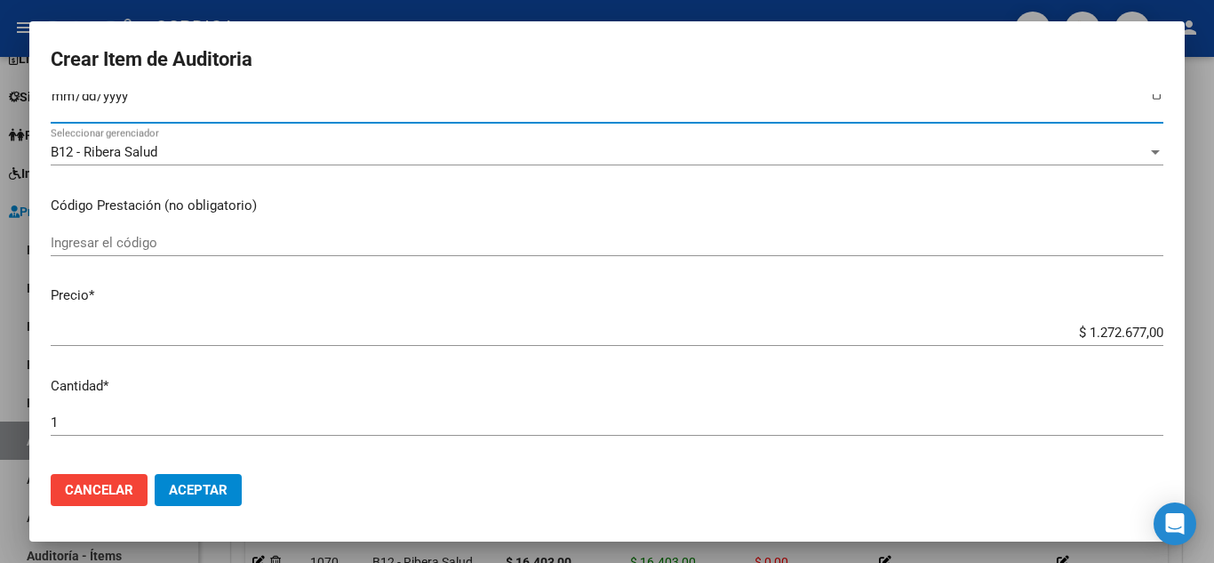
click at [132, 235] on input "Ingresar el código" at bounding box center [607, 243] width 1113 height 16
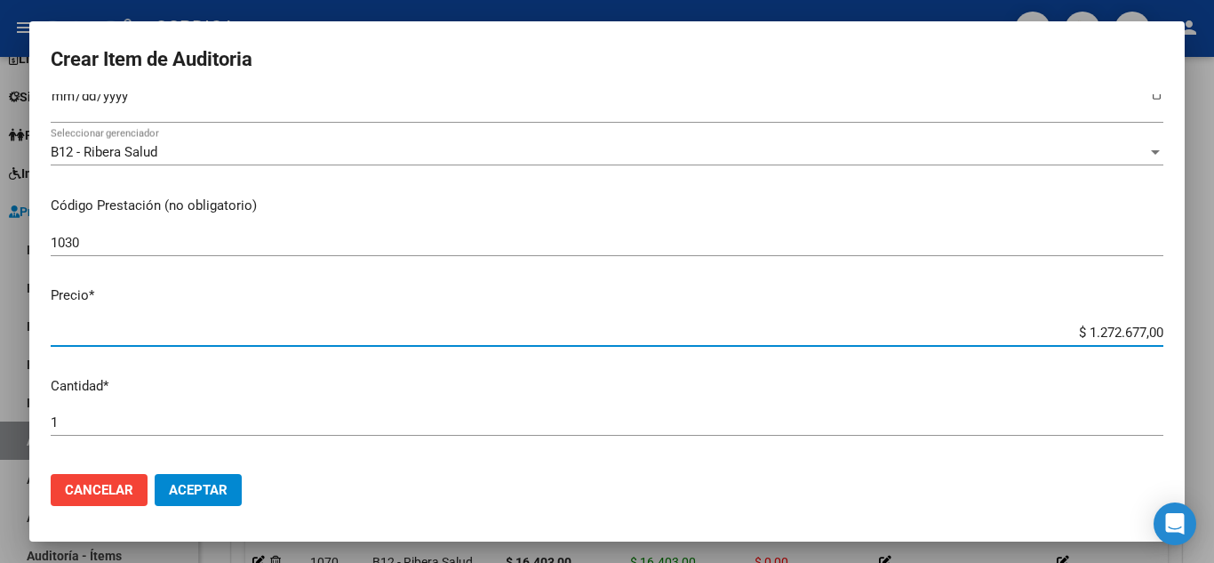
drag, startPoint x: 1057, startPoint y: 327, endPoint x: 1174, endPoint y: 335, distance: 117.6
click at [1174, 334] on mat-dialog-content "54339114 Nro Documento 27543391145 CUIL Afiliado Activo Análisis Afiliado Prest…" at bounding box center [607, 276] width 1156 height 365
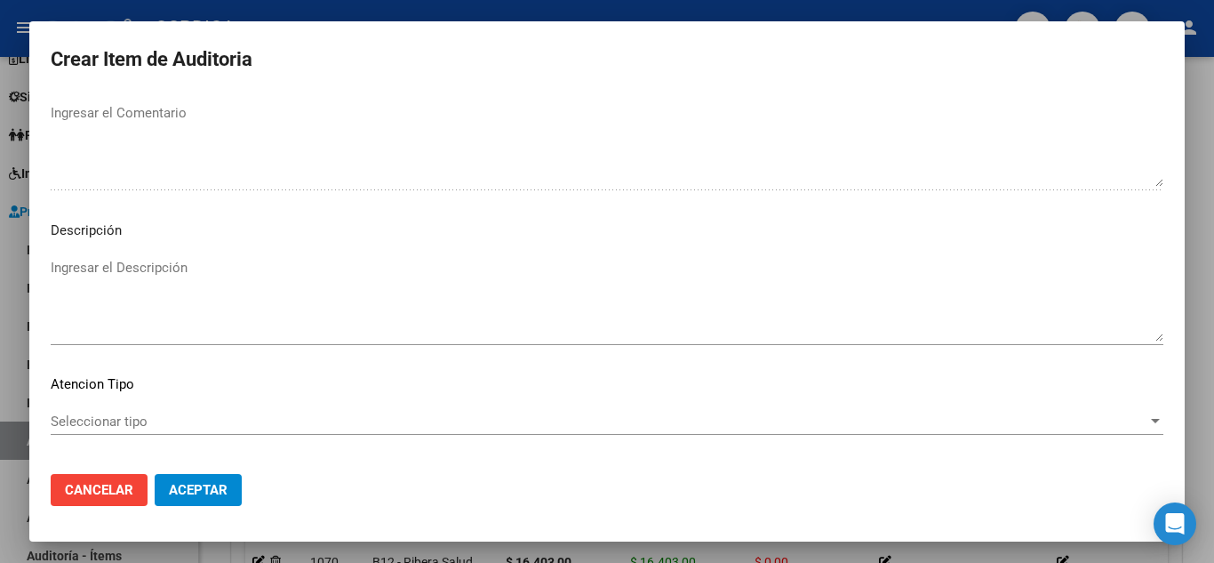
scroll to position [1236, 0]
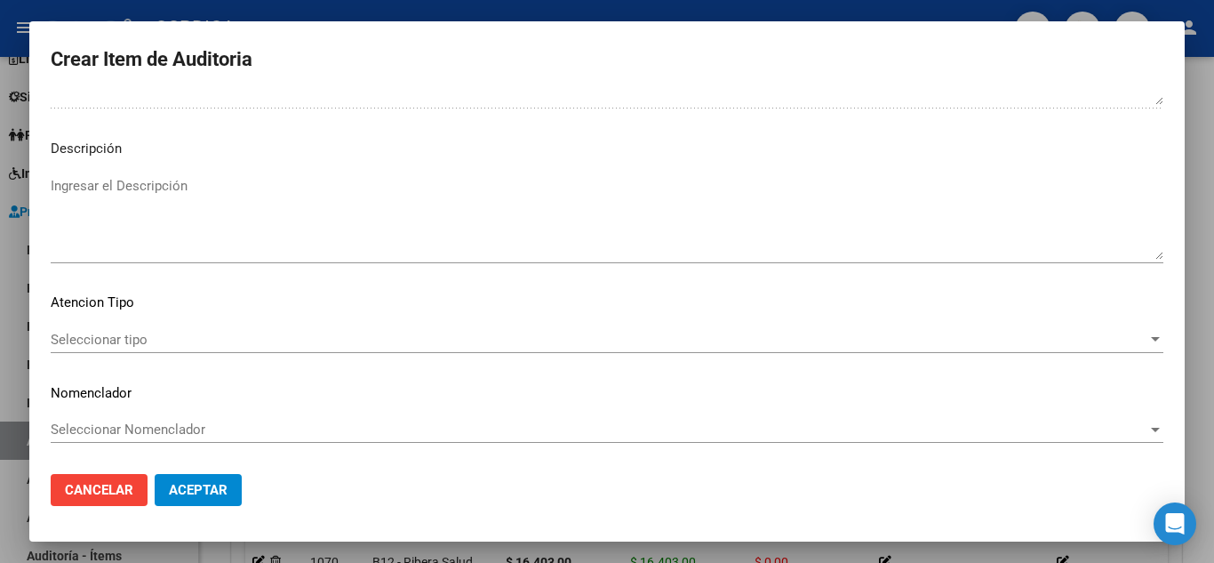
click at [140, 339] on span "Seleccionar tipo" at bounding box center [599, 340] width 1097 height 16
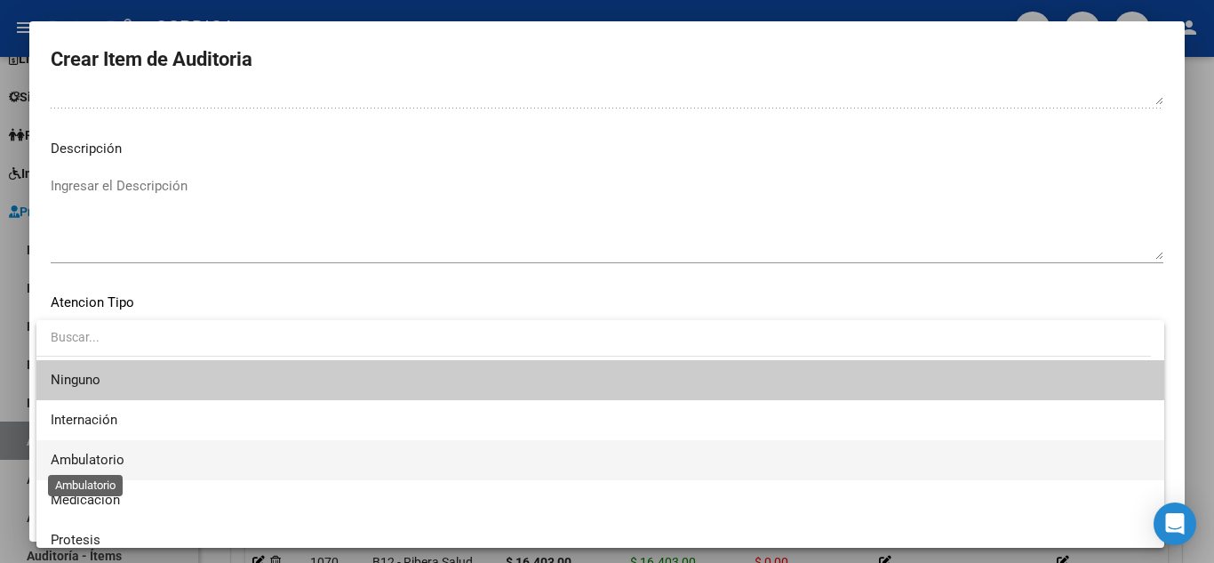
click at [120, 457] on span "Ambulatorio" at bounding box center [88, 460] width 74 height 16
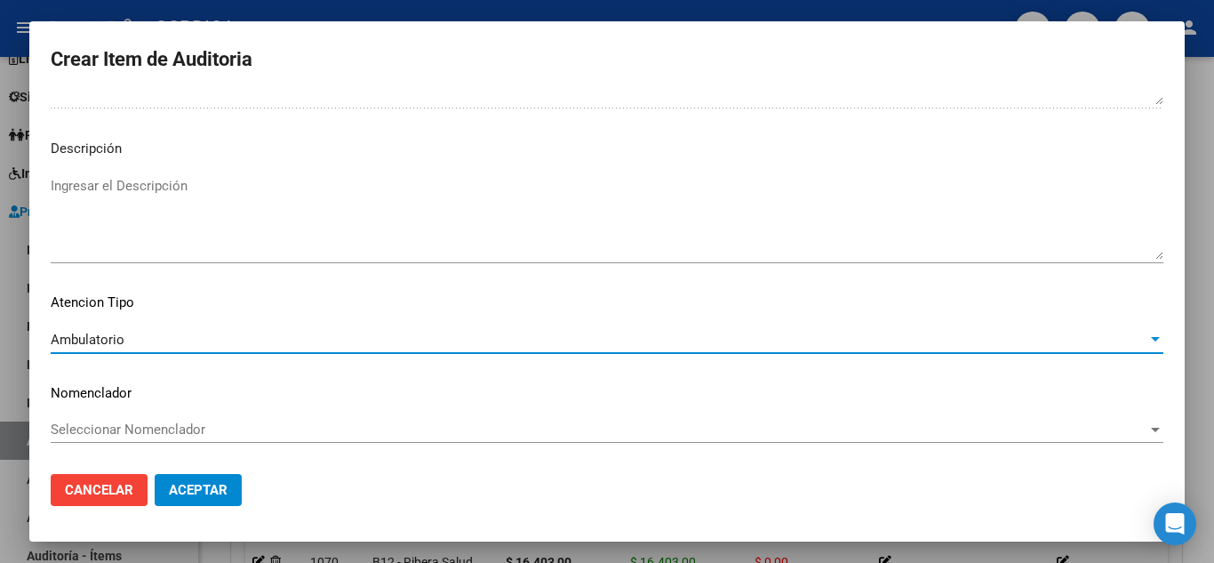
click at [206, 493] on span "Aceptar" at bounding box center [198, 490] width 59 height 16
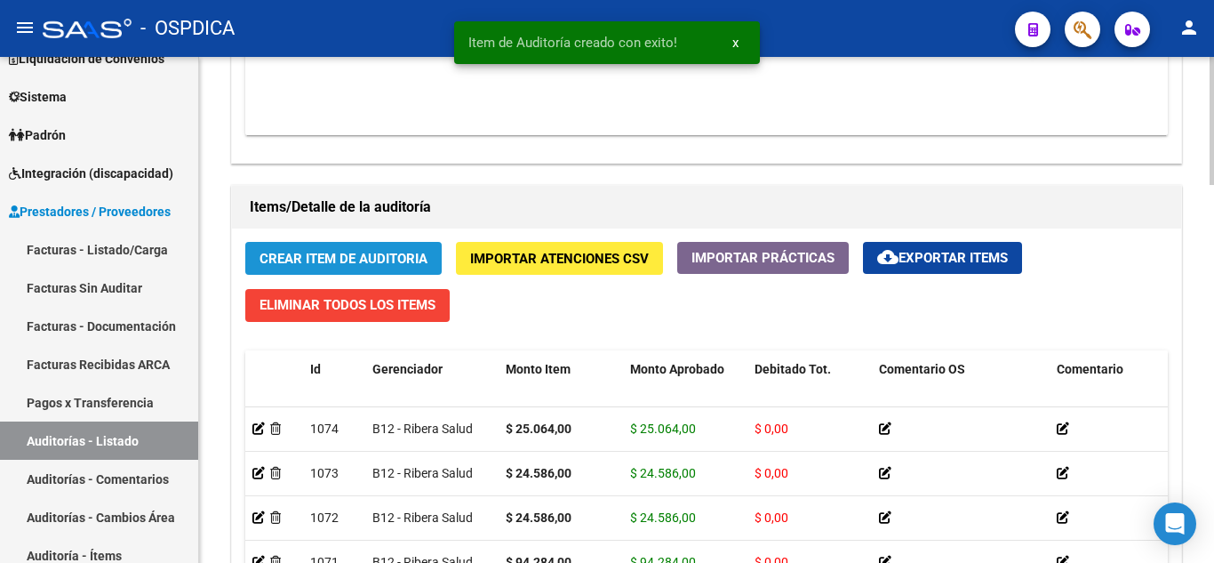
click at [350, 250] on span "Crear Item de Auditoria" at bounding box center [344, 258] width 168 height 16
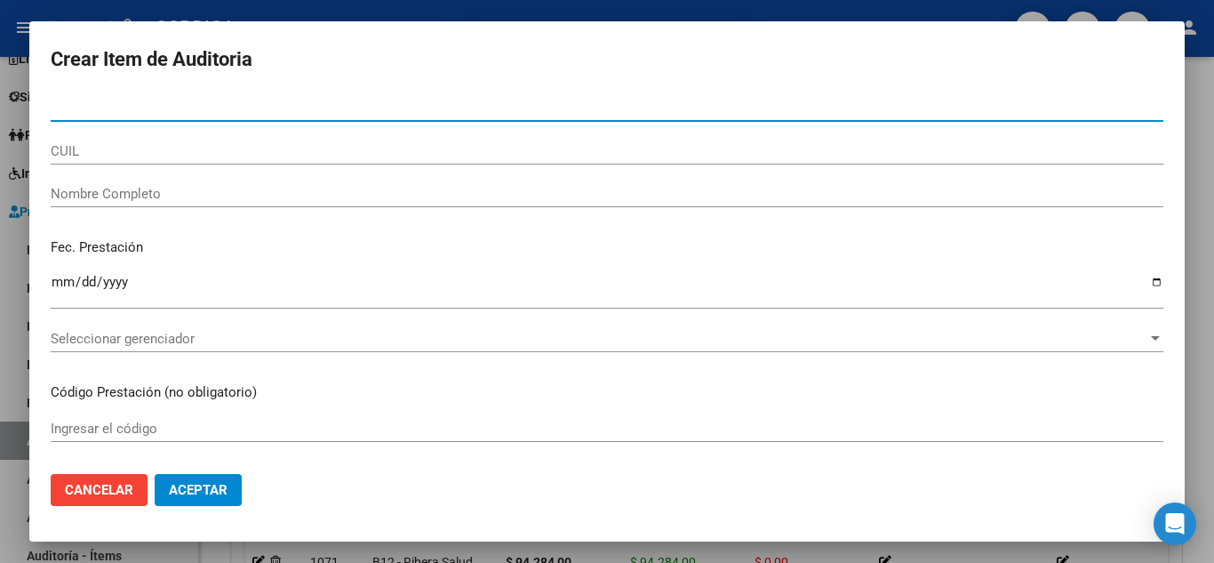
click at [290, 103] on input "Nro Documento" at bounding box center [607, 108] width 1113 height 16
paste input "41659222"
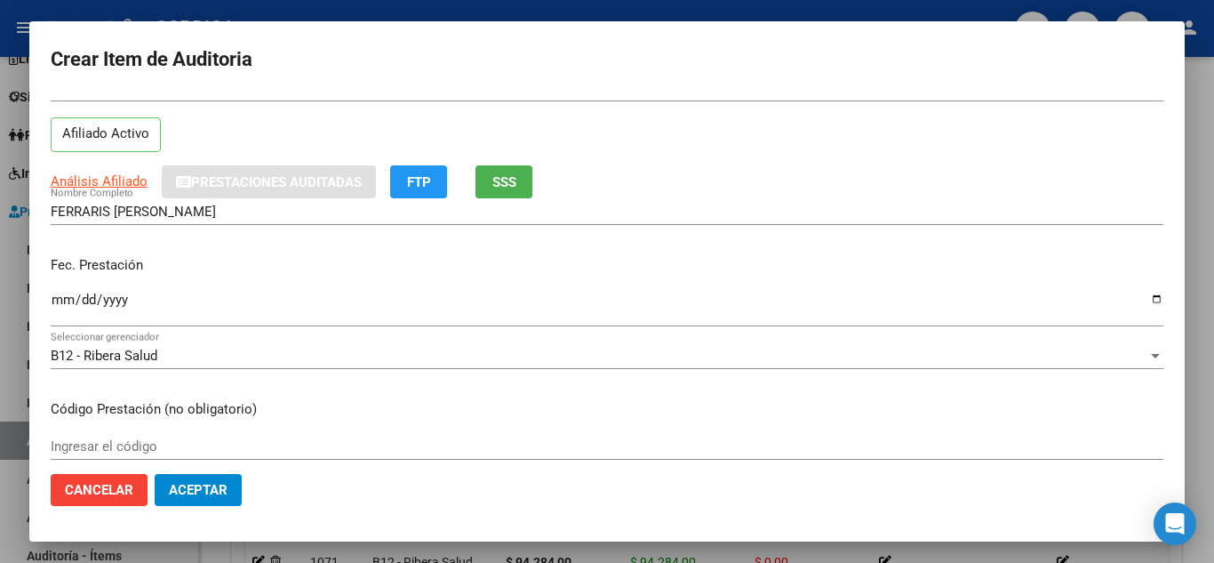
scroll to position [89, 0]
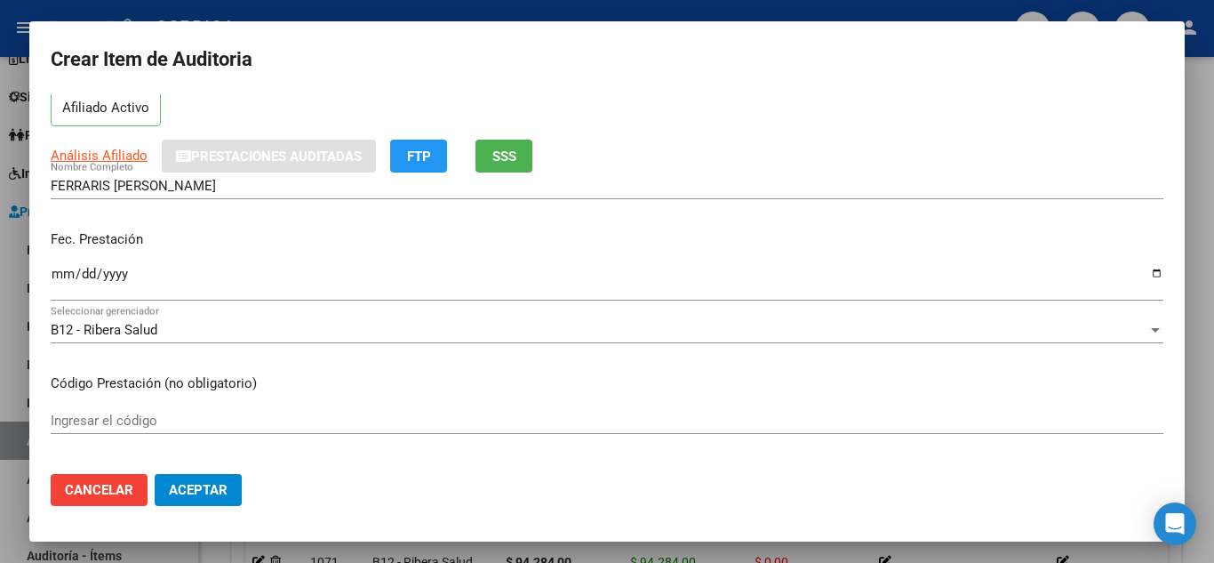
click at [309, 417] on input "Ingresar el código" at bounding box center [607, 421] width 1113 height 16
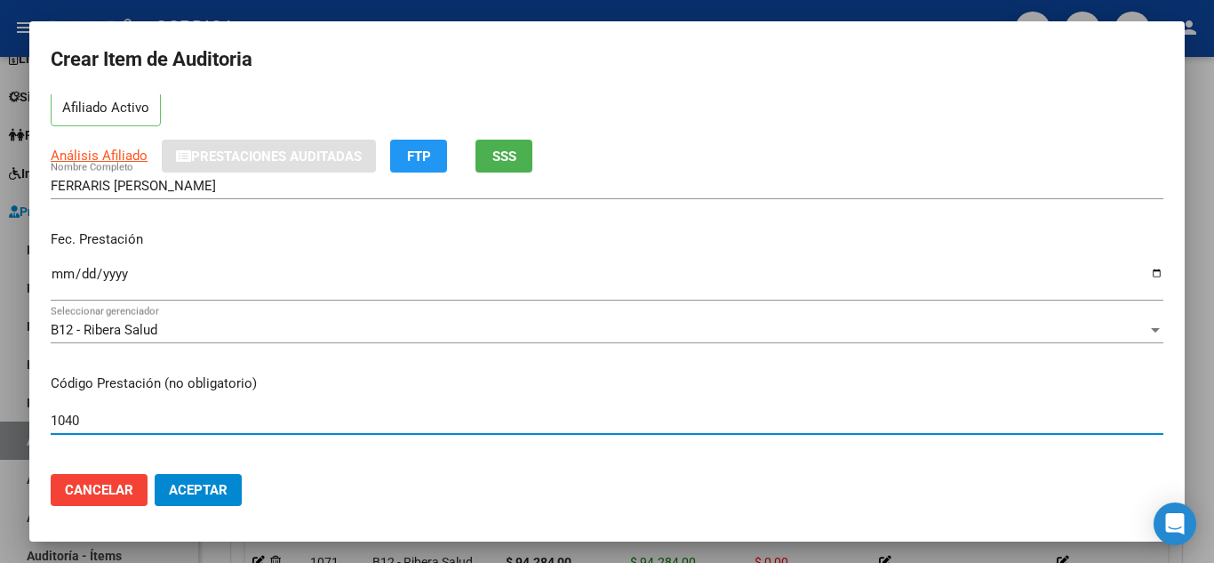
click at [62, 270] on input "Ingresar la fecha" at bounding box center [607, 281] width 1113 height 28
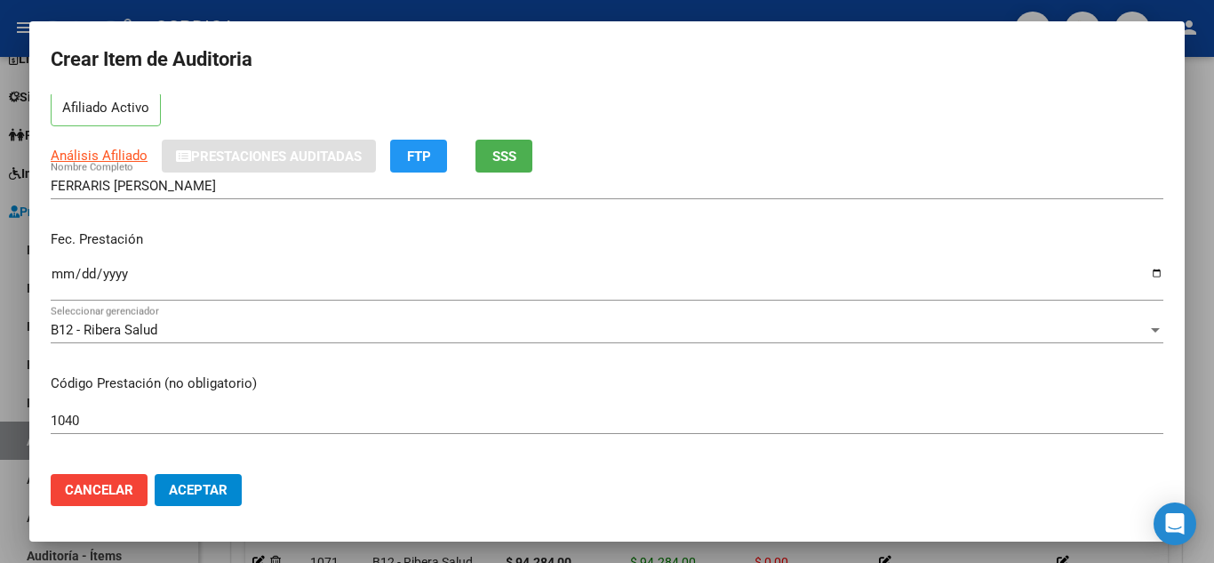
click at [853, 384] on p "Código Prestación (no obligatorio)" at bounding box center [607, 383] width 1113 height 20
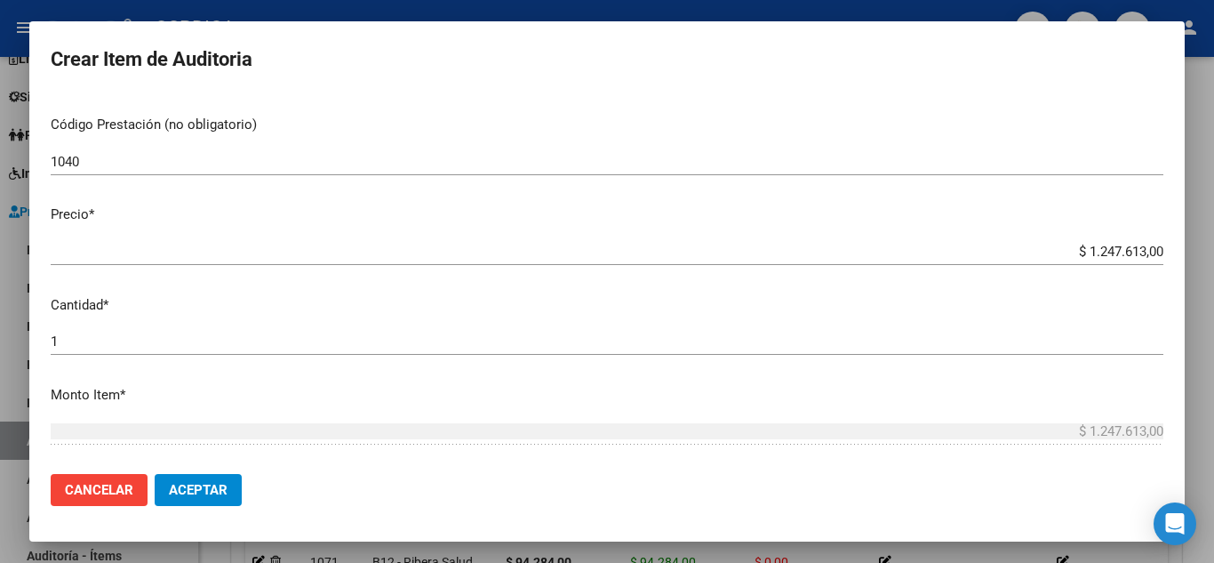
scroll to position [356, 0]
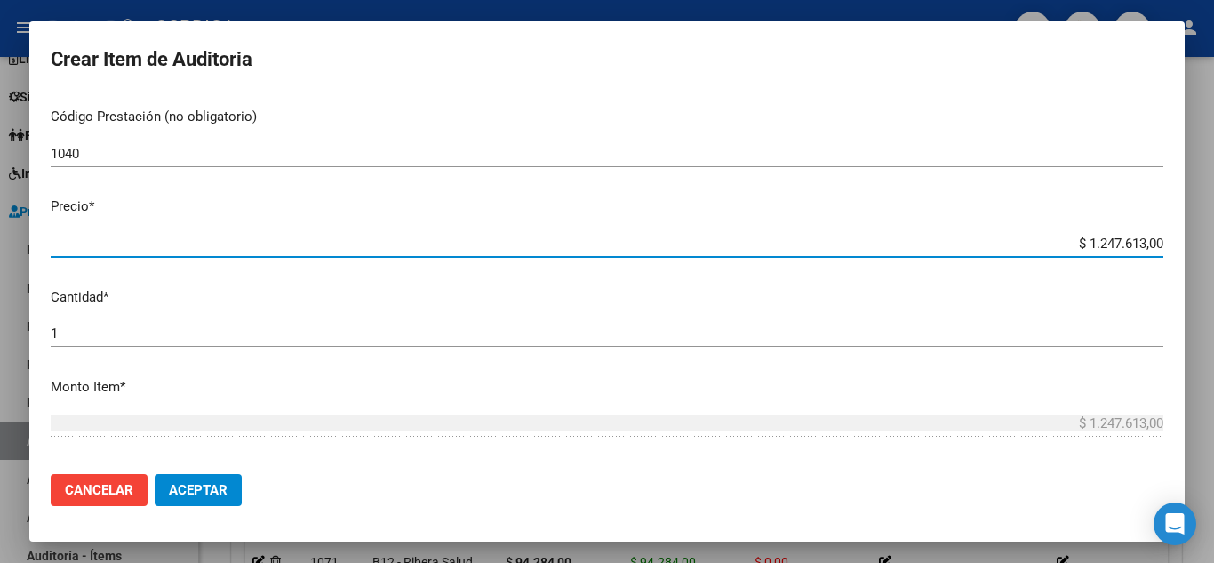
drag, startPoint x: 1036, startPoint y: 248, endPoint x: 1183, endPoint y: 260, distance: 148.0
click at [1183, 260] on mat-dialog-content "41659222 Nro Documento 27416592220 CUIL Afiliado Activo Análisis Afiliado Prest…" at bounding box center [607, 276] width 1156 height 365
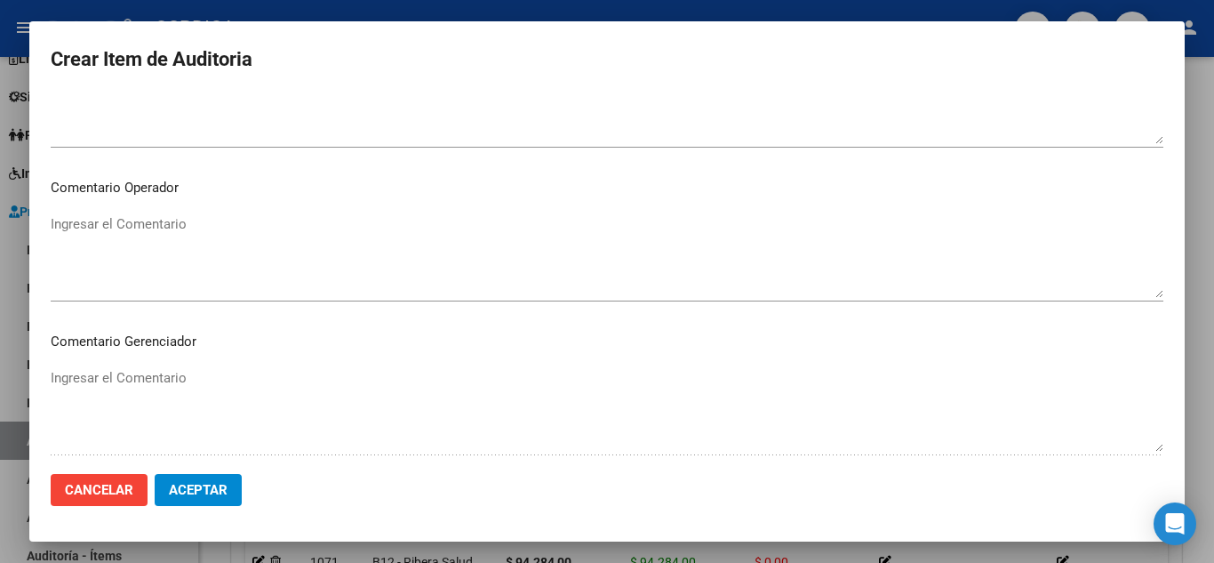
scroll to position [1236, 0]
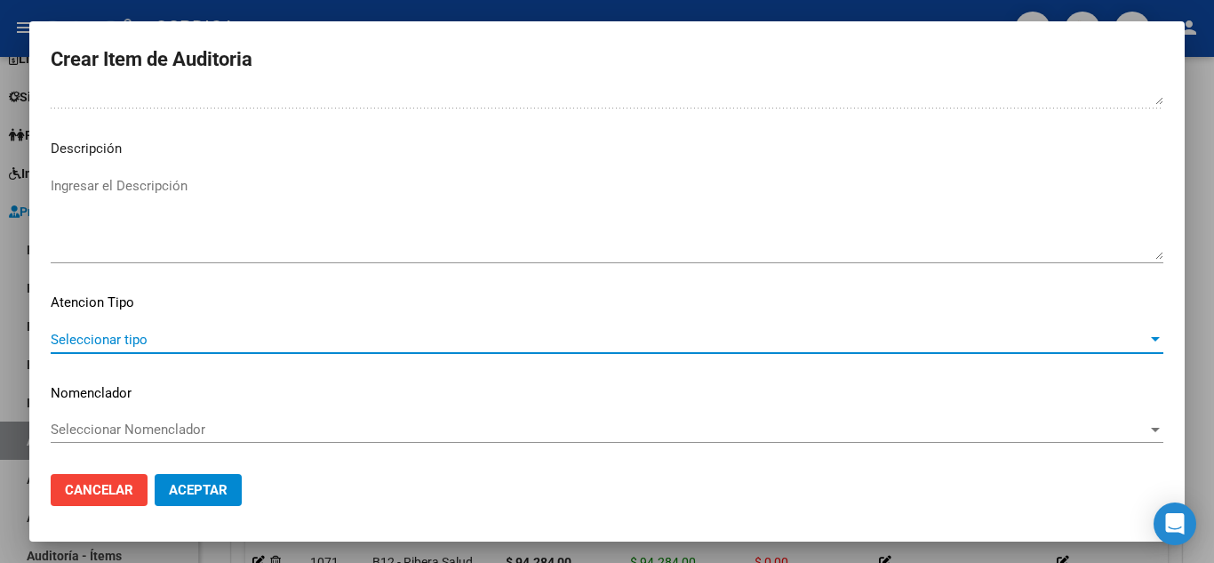
click at [139, 333] on span "Seleccionar tipo" at bounding box center [599, 340] width 1097 height 16
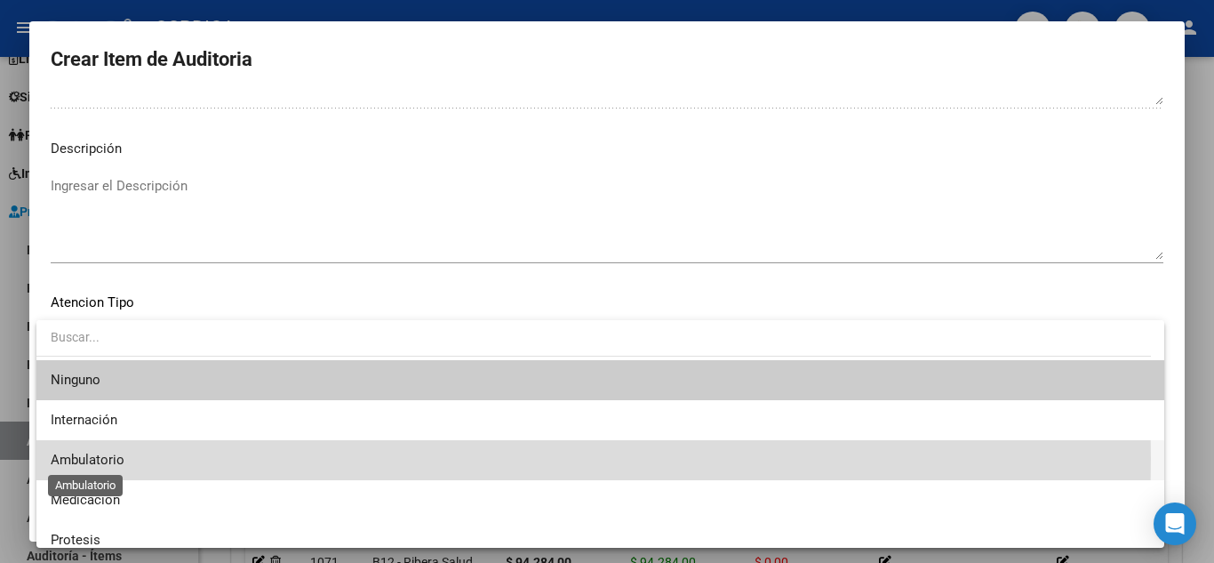
click at [96, 458] on span "Ambulatorio" at bounding box center [88, 460] width 74 height 16
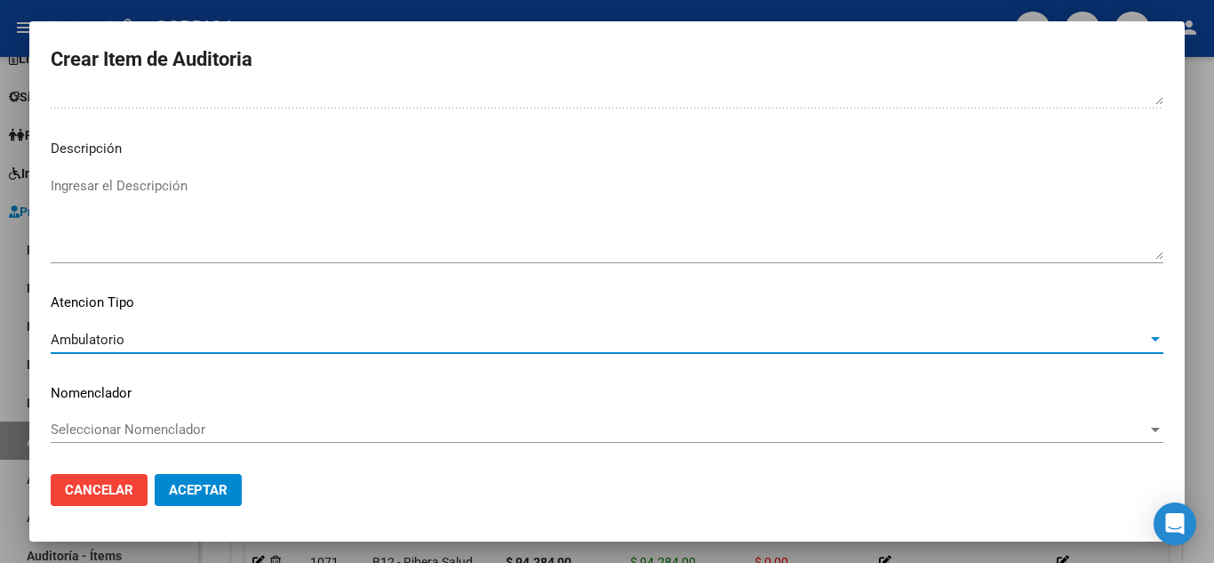
click at [206, 485] on span "Aceptar" at bounding box center [198, 490] width 59 height 16
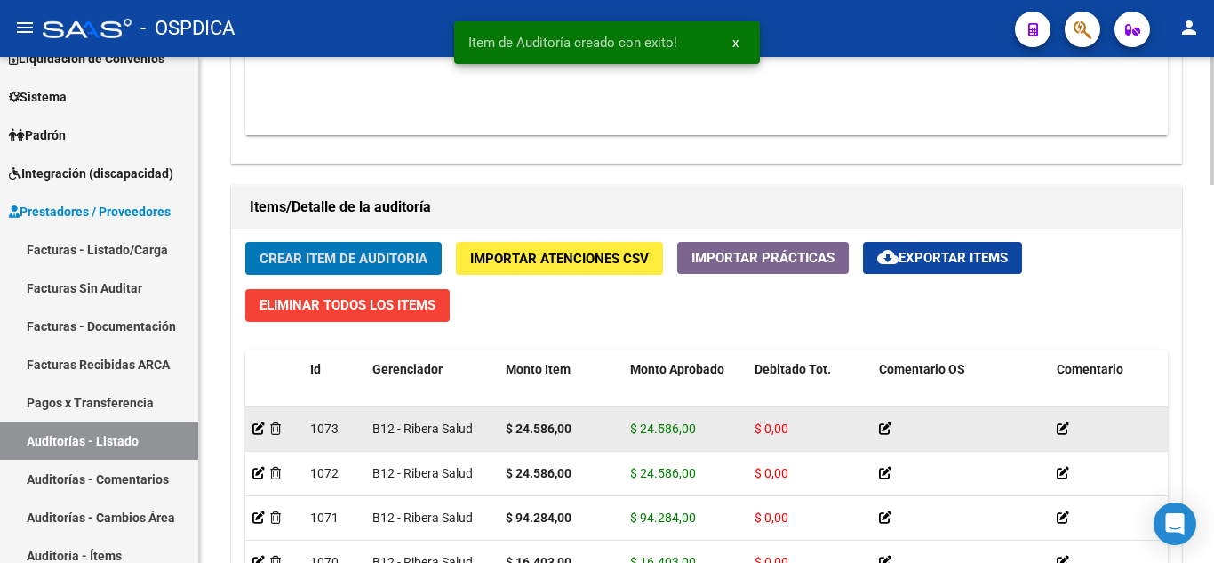
scroll to position [0, 0]
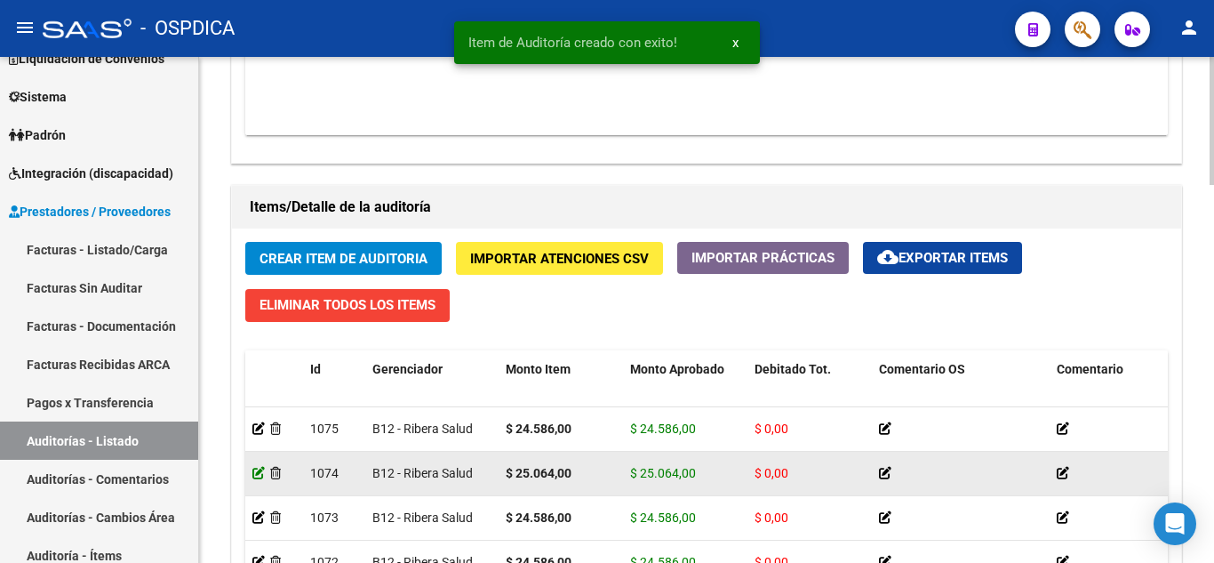
click at [255, 473] on icon at bounding box center [258, 473] width 12 height 12
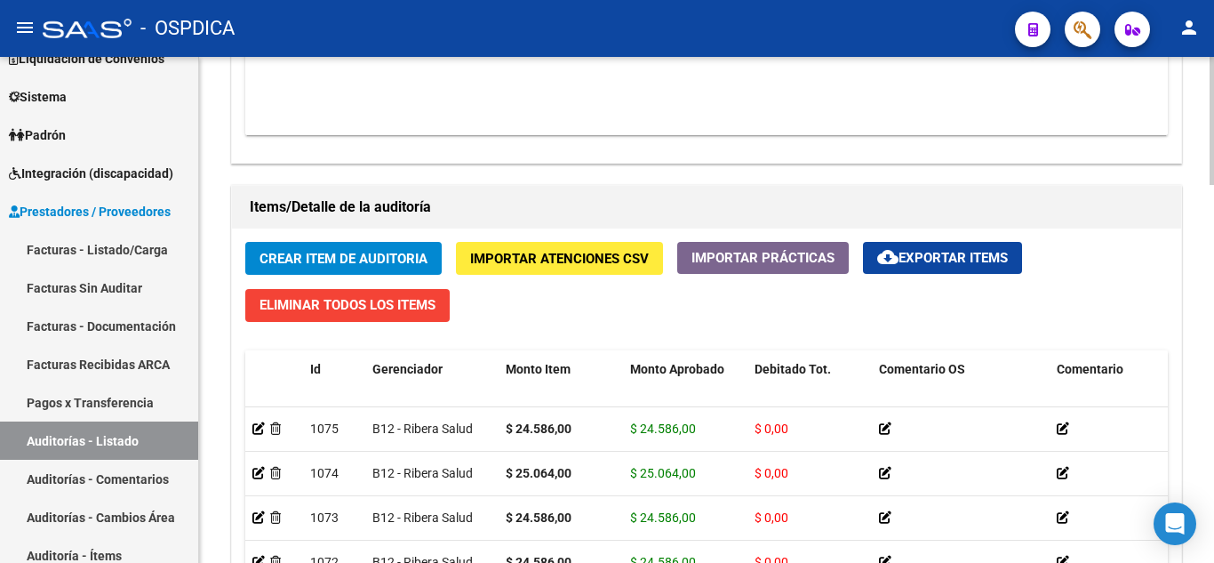
click at [373, 251] on span "Crear Item de Auditoria" at bounding box center [344, 259] width 168 height 16
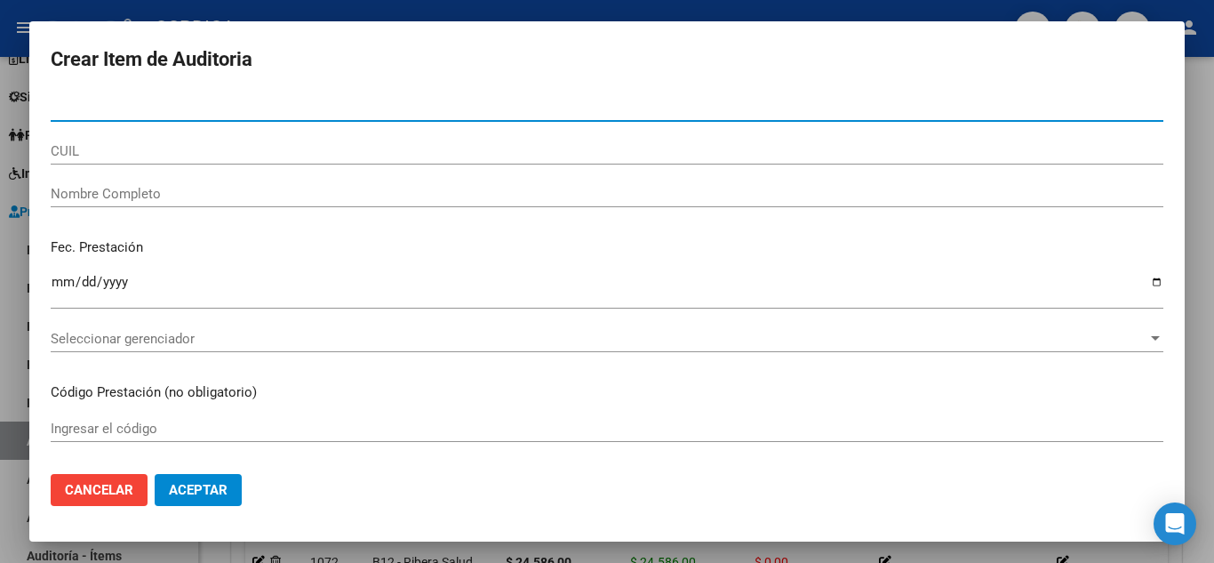
click at [260, 105] on input "Nro Documento" at bounding box center [607, 108] width 1113 height 16
paste input "26589813"
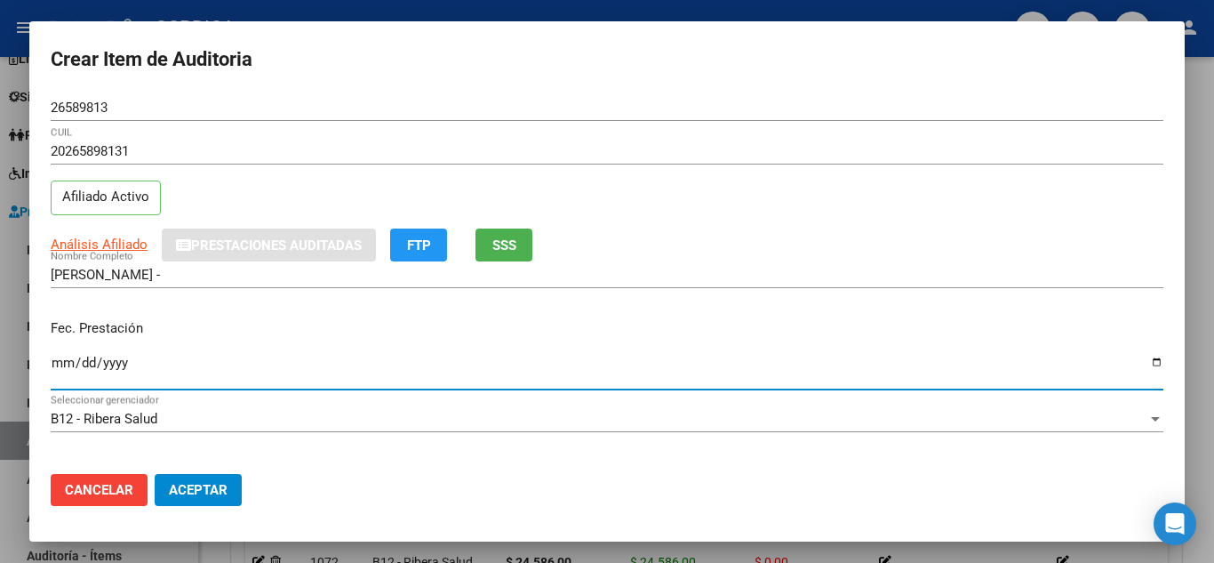
click at [62, 363] on input "Ingresar la fecha" at bounding box center [607, 370] width 1113 height 28
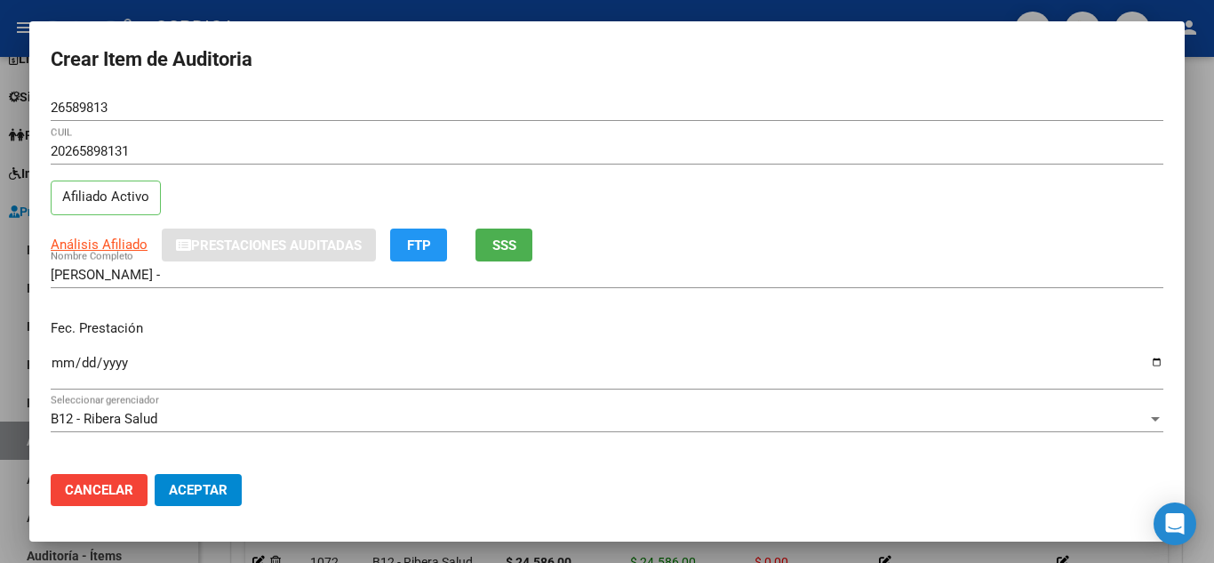
click at [773, 320] on p "Fec. Prestación" at bounding box center [607, 328] width 1113 height 20
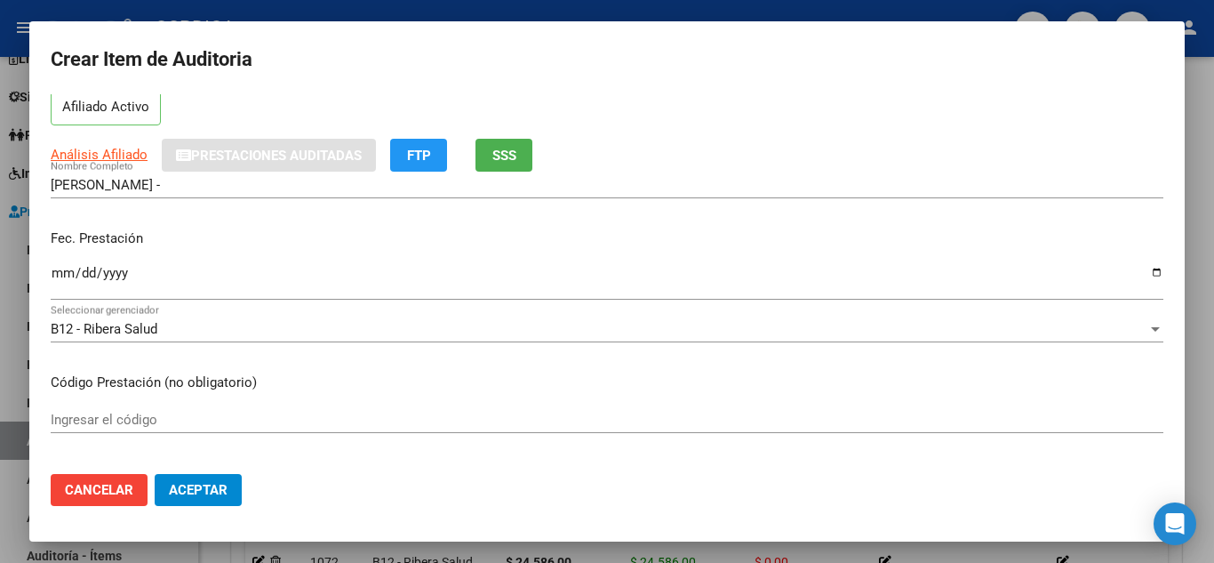
scroll to position [178, 0]
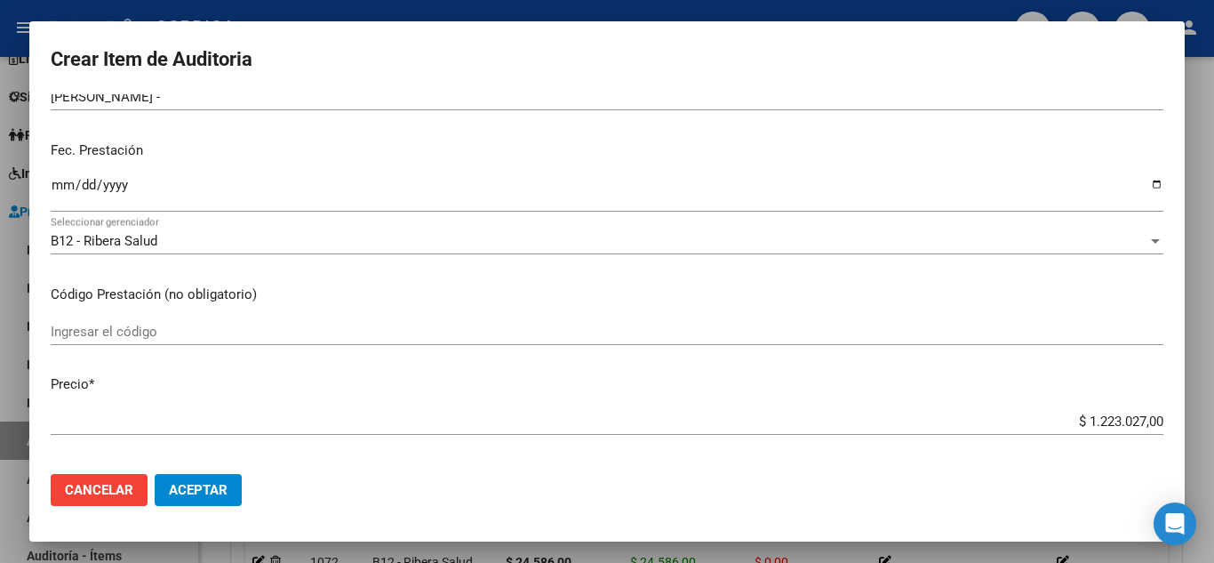
click at [372, 340] on div "Ingresar el código" at bounding box center [607, 331] width 1113 height 27
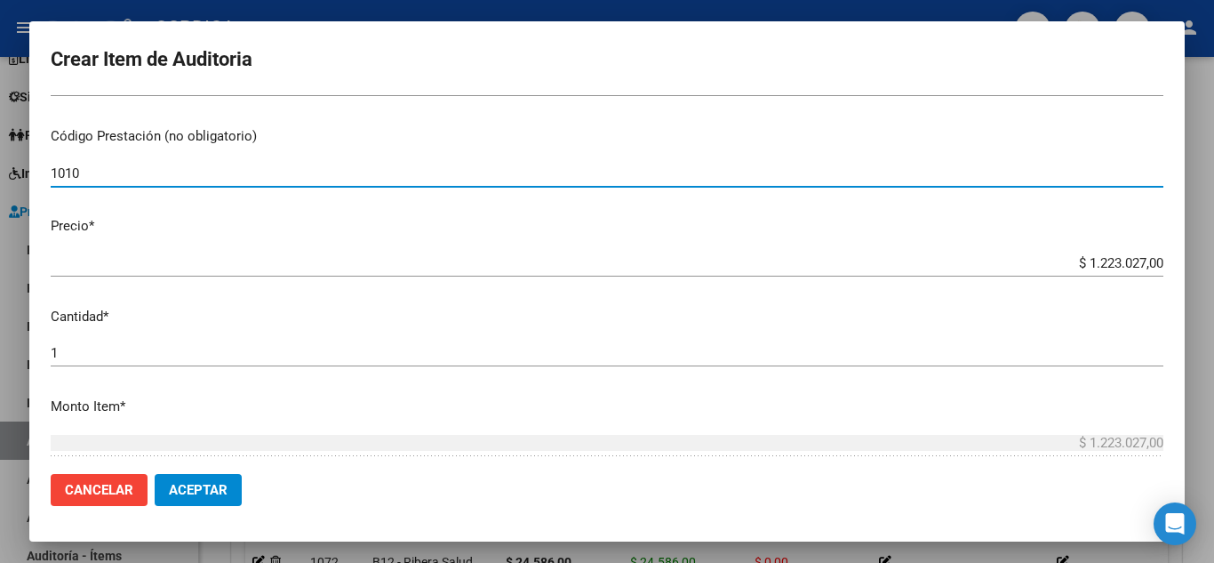
scroll to position [356, 0]
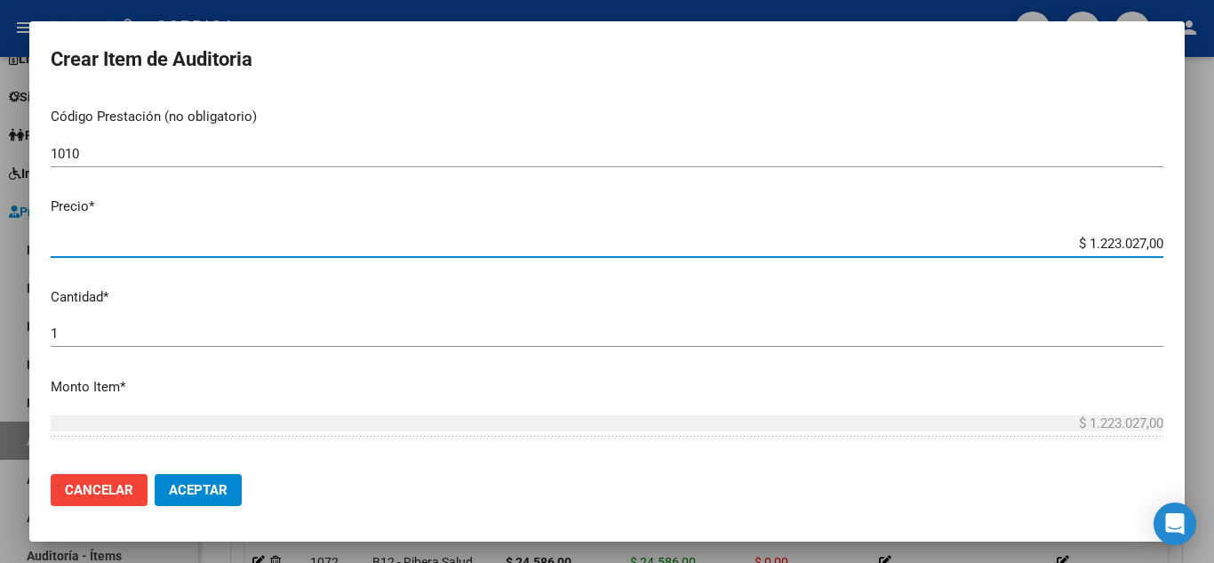
drag, startPoint x: 1052, startPoint y: 247, endPoint x: 1156, endPoint y: 244, distance: 104.1
click at [1156, 244] on app-form-text-field "Precio * $ 1.223.027,00 Ingresar el precio" at bounding box center [614, 223] width 1127 height 55
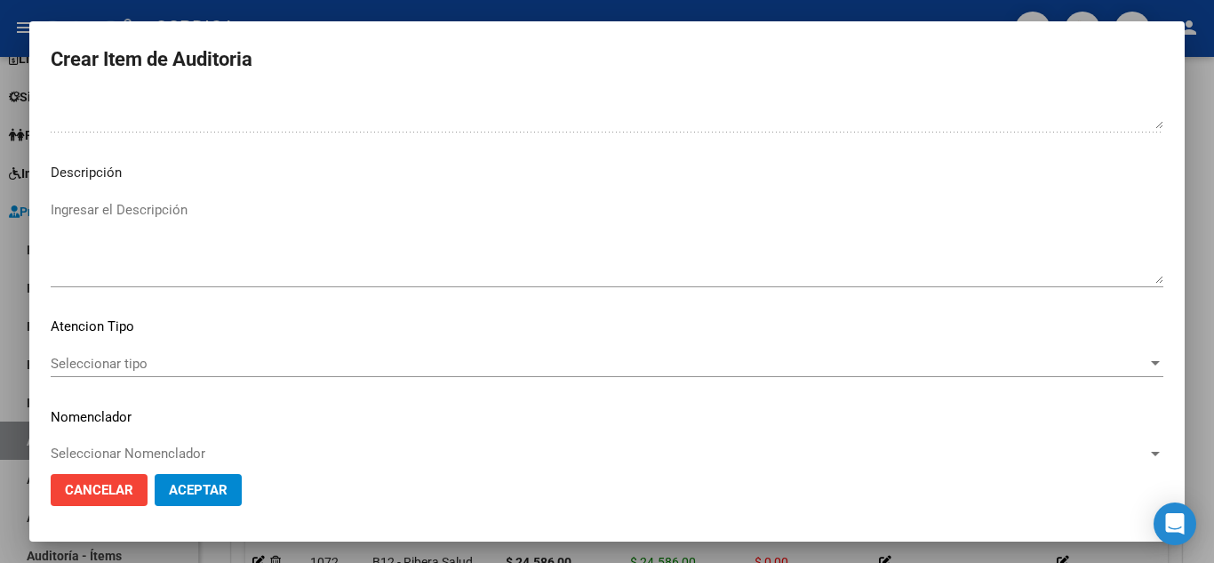
scroll to position [1236, 0]
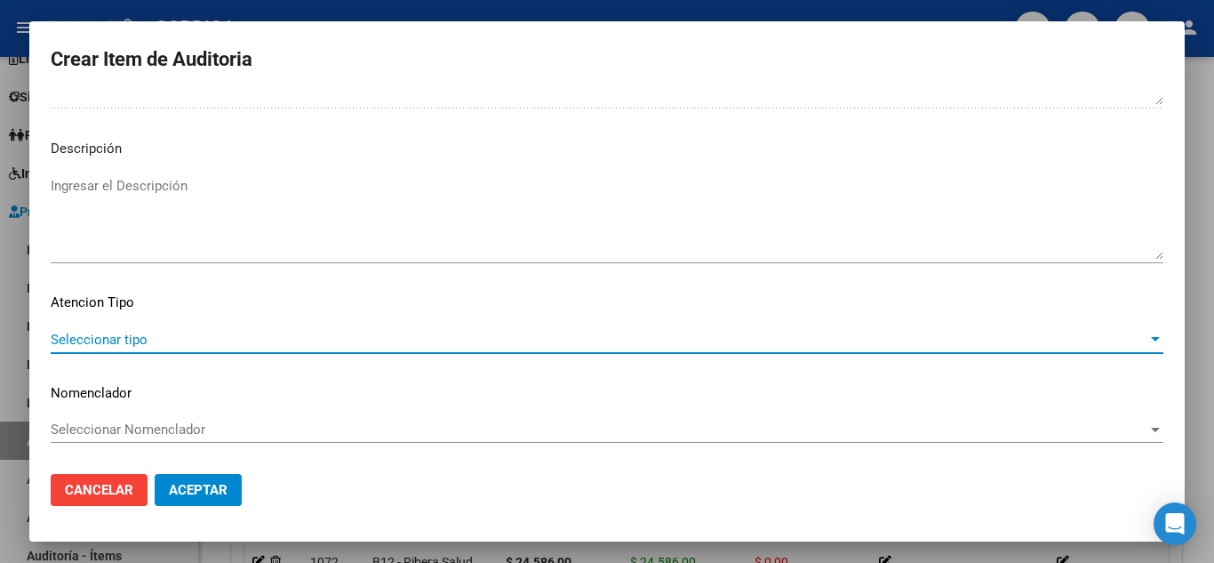
click at [145, 341] on span "Seleccionar tipo" at bounding box center [599, 340] width 1097 height 16
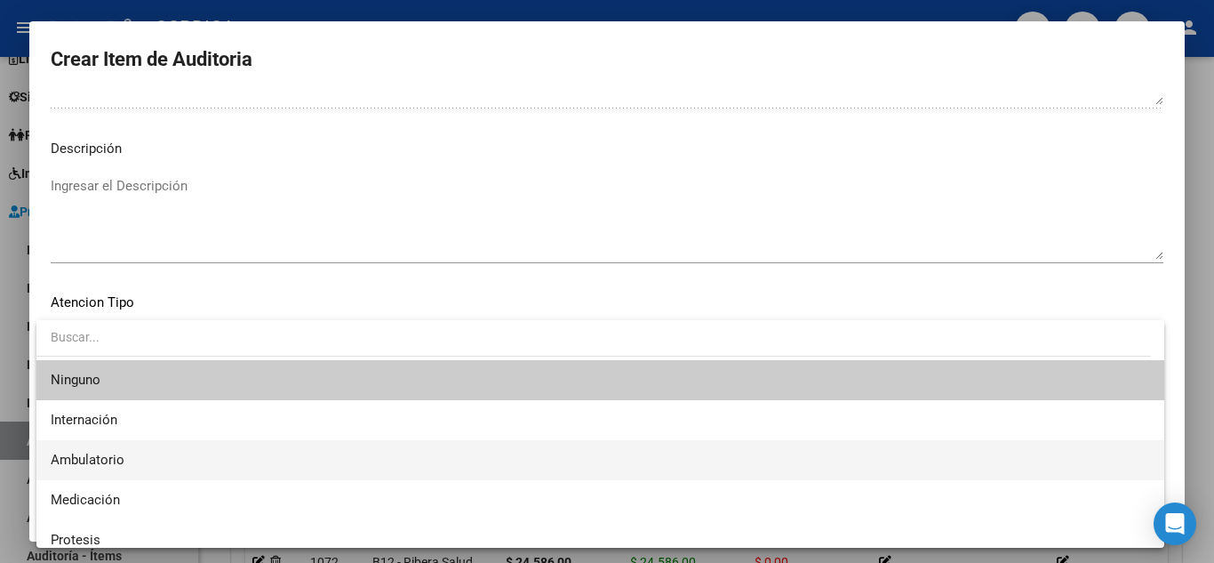
click at [127, 458] on span "Ambulatorio" at bounding box center [601, 460] width 1100 height 40
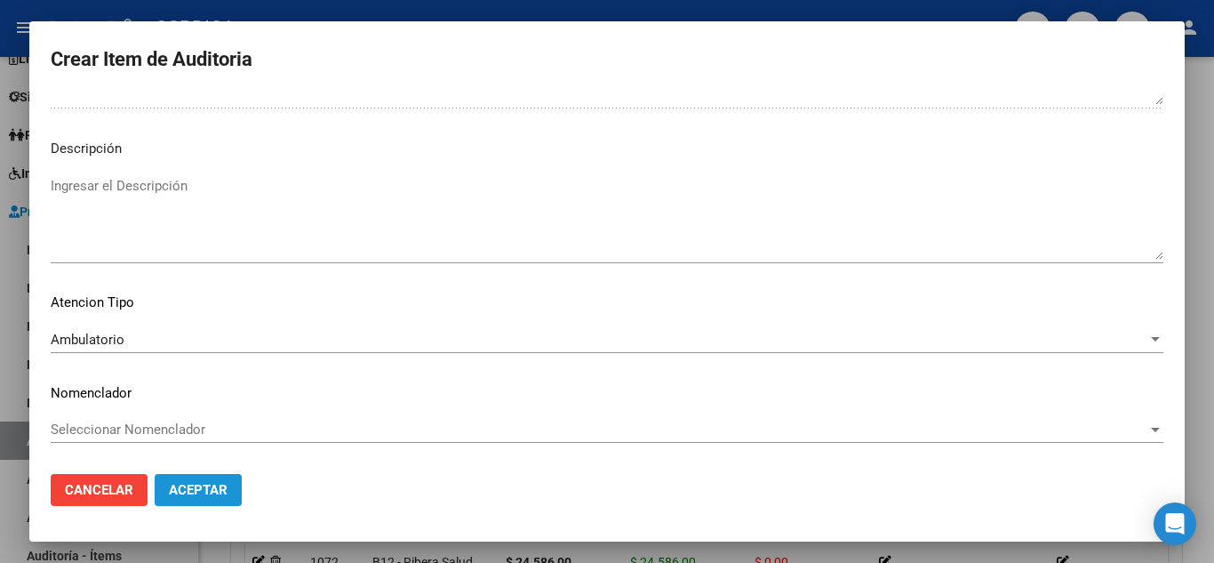
click at [222, 483] on span "Aceptar" at bounding box center [198, 490] width 59 height 16
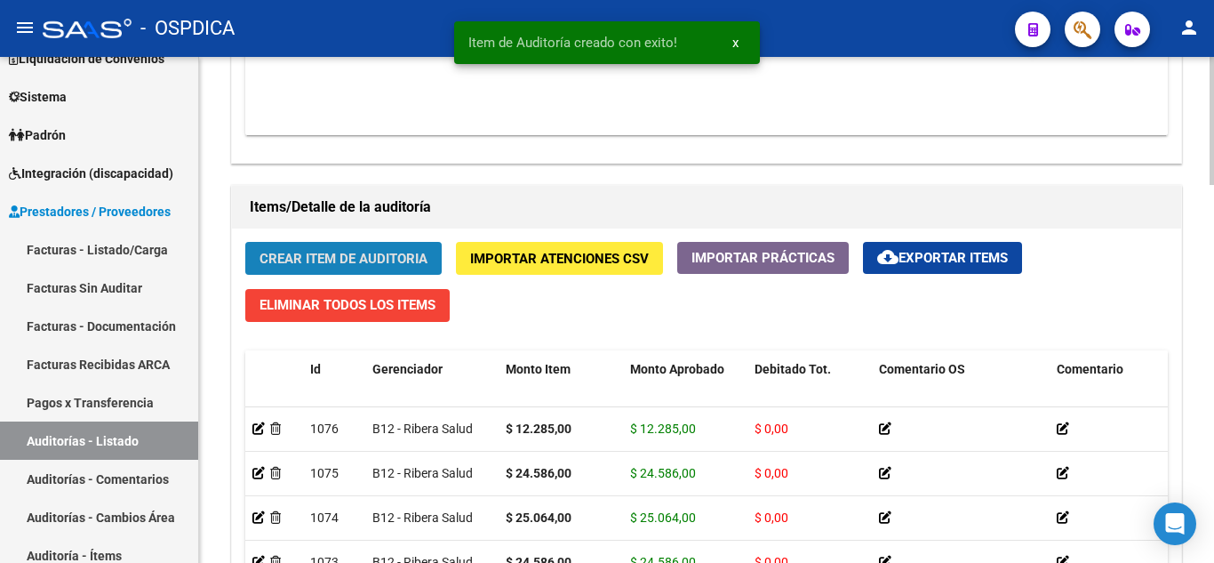
click at [394, 258] on span "Crear Item de Auditoria" at bounding box center [344, 259] width 168 height 16
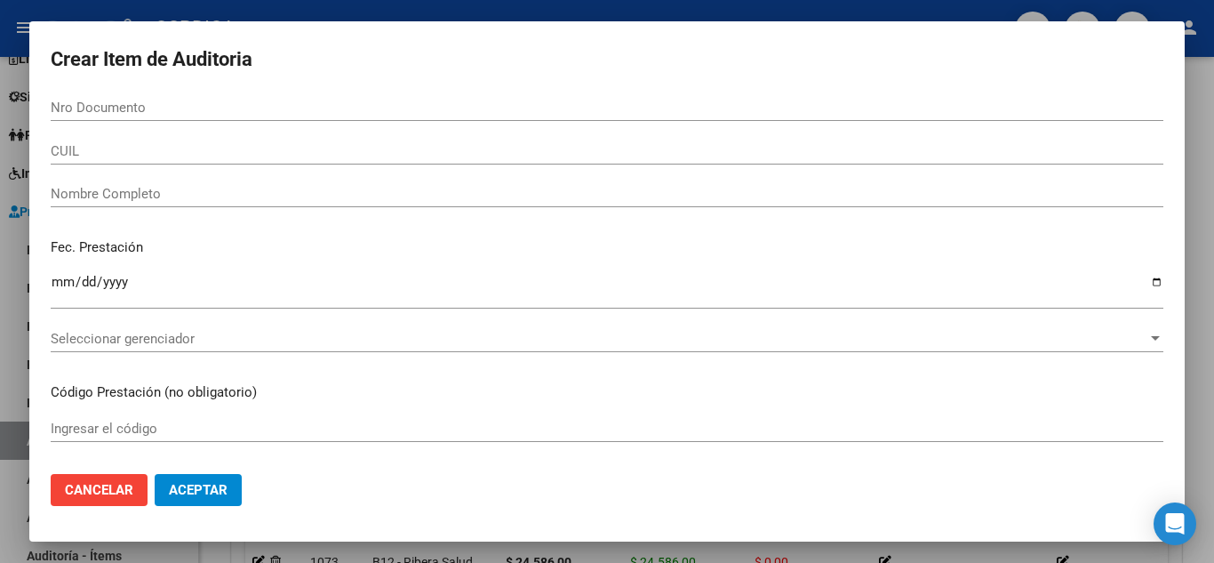
click at [412, 117] on div "Nro Documento" at bounding box center [607, 107] width 1113 height 27
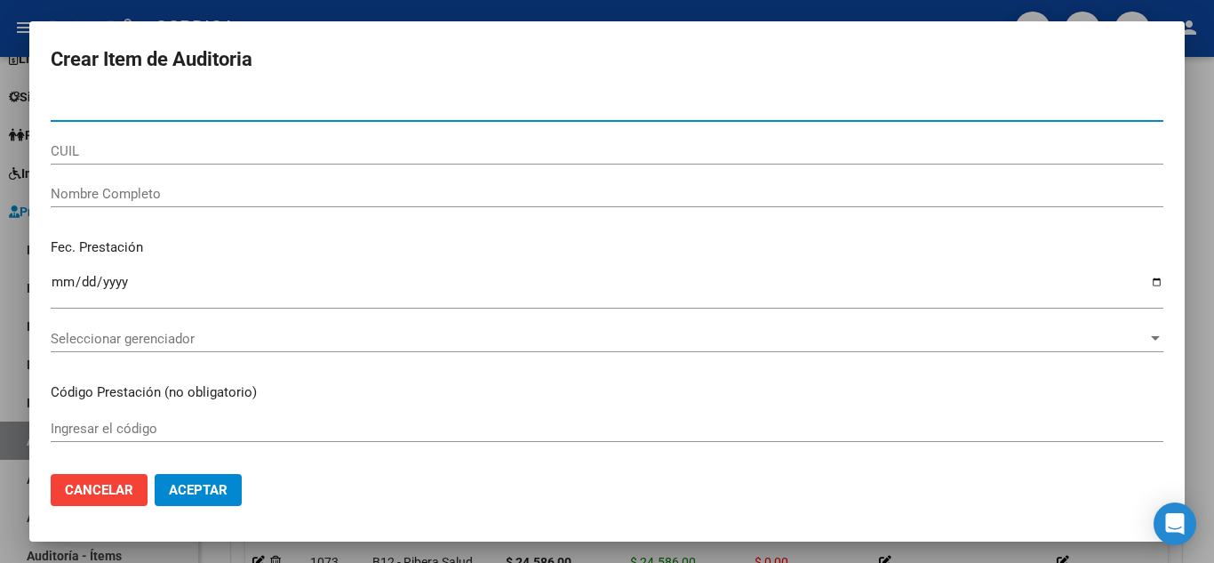
click at [406, 104] on input "Nro Documento" at bounding box center [607, 108] width 1113 height 16
paste input "335289628"
click at [54, 109] on input "335289628" at bounding box center [607, 108] width 1113 height 16
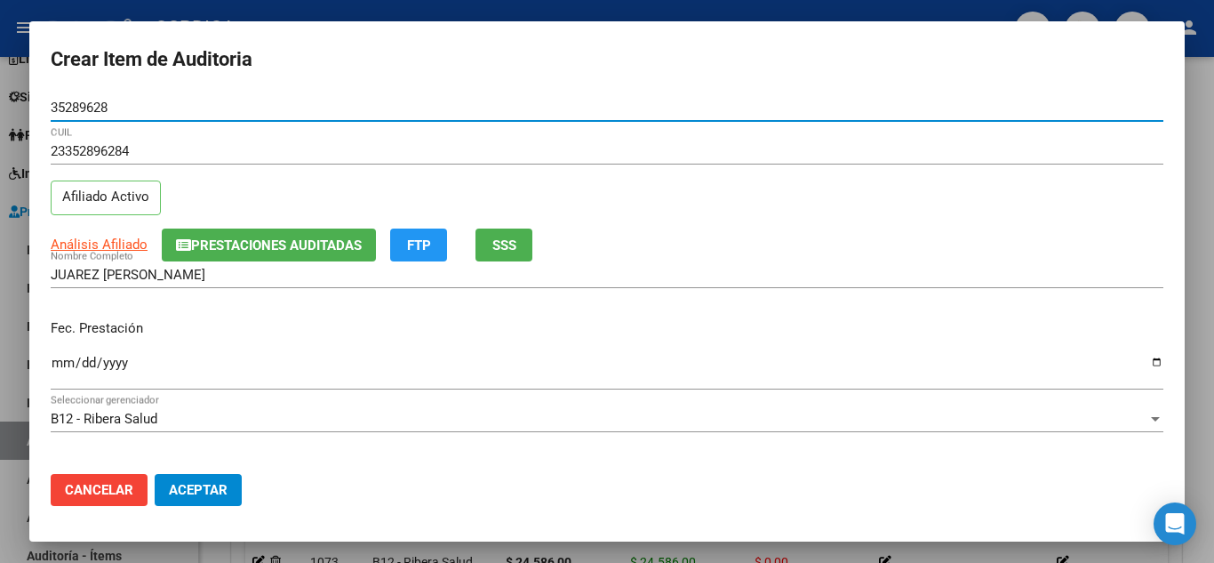
drag, startPoint x: 132, startPoint y: 107, endPoint x: 56, endPoint y: 122, distance: 77.1
click at [36, 115] on mat-dialog-content "35289628 Nro Documento 23352896284 CUIL Afiliado Activo Análisis Afiliado Prest…" at bounding box center [607, 276] width 1156 height 365
click at [60, 358] on input "Ingresar la fecha" at bounding box center [607, 370] width 1113 height 28
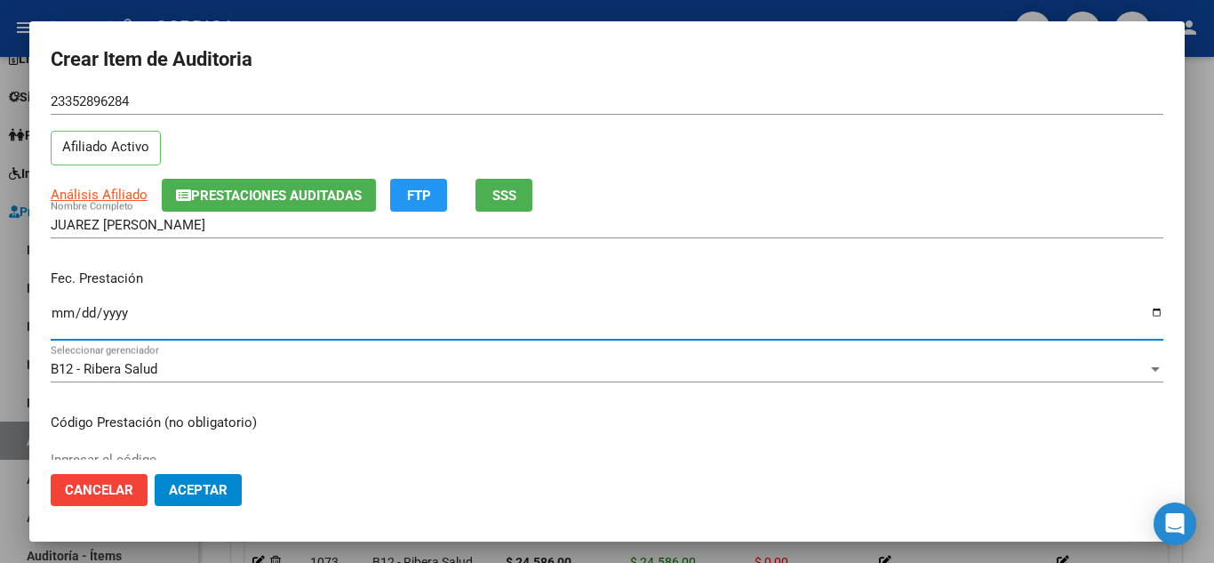
scroll to position [178, 0]
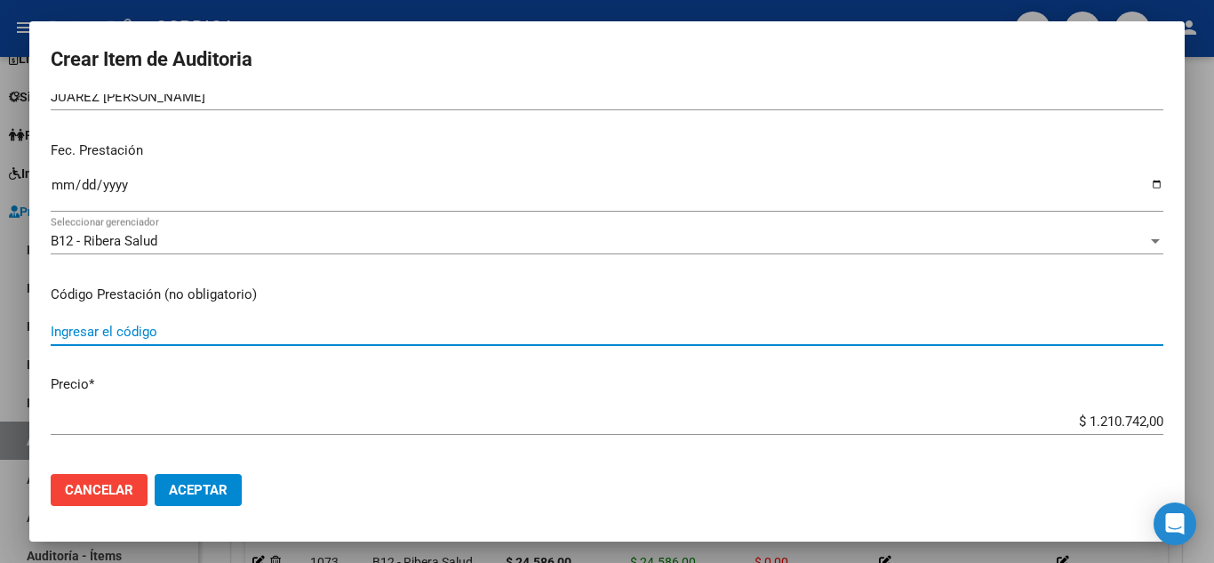
click at [336, 325] on input "Ingresar el código" at bounding box center [607, 332] width 1113 height 16
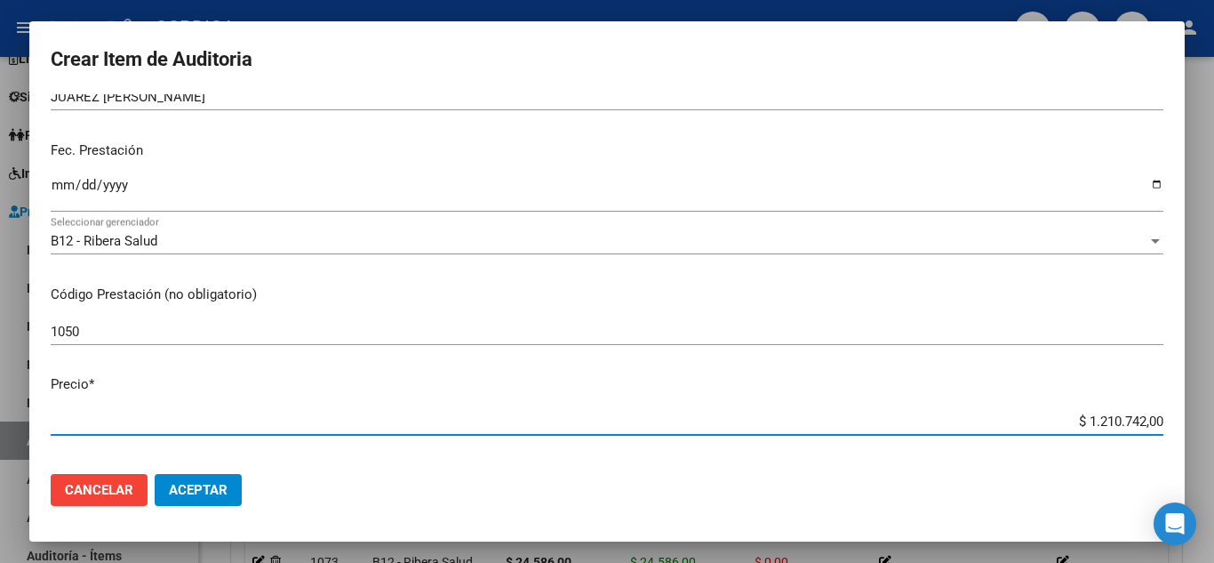
drag, startPoint x: 1042, startPoint y: 425, endPoint x: 1190, endPoint y: 413, distance: 148.0
click at [1190, 413] on div "Crear Item de Auditoria 35289628 Nro Documento 23352896284 CUIL Afiliado Activo…" at bounding box center [607, 281] width 1214 height 563
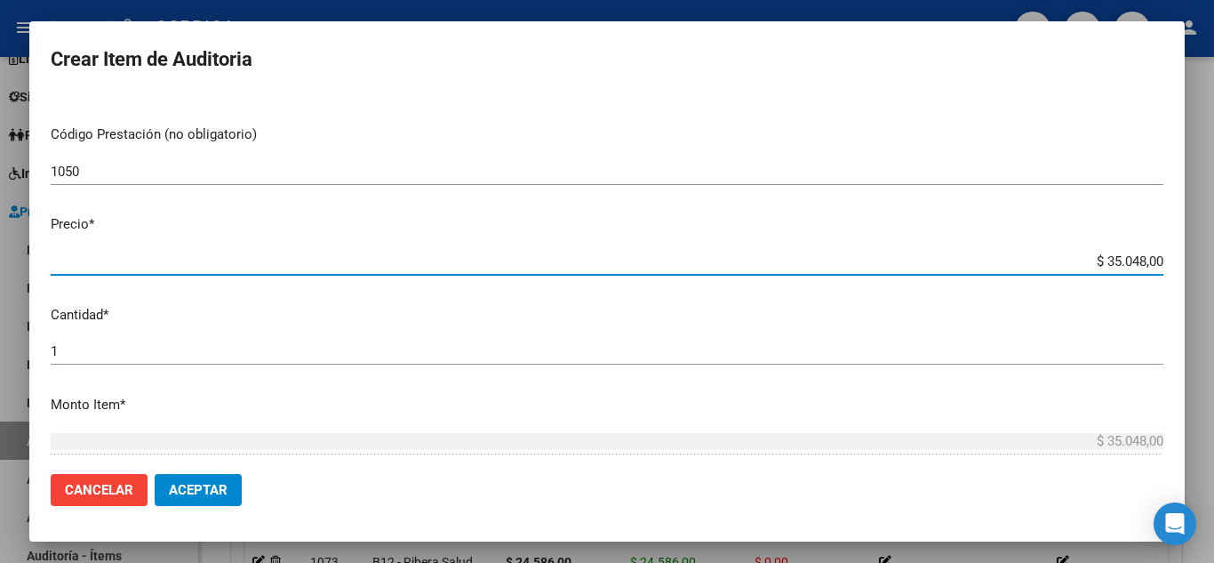
scroll to position [356, 0]
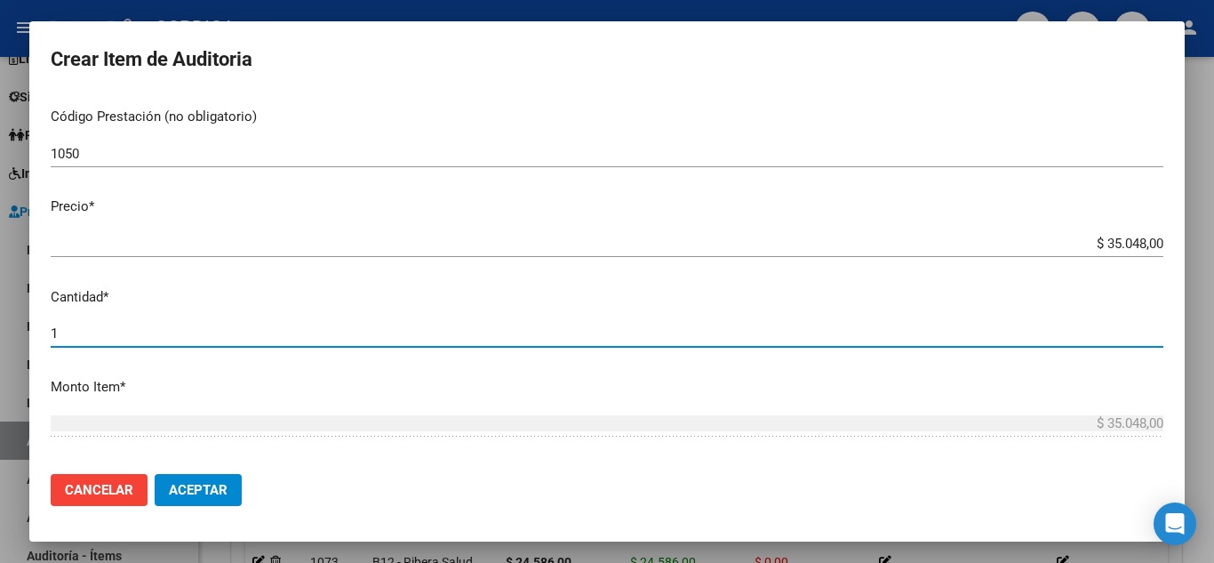
drag, startPoint x: 136, startPoint y: 333, endPoint x: 35, endPoint y: 328, distance: 101.5
click at [35, 328] on mat-dialog-content "35289628 Nro Documento 23352896284 CUIL Afiliado Activo Análisis Afiliado Prest…" at bounding box center [607, 276] width 1156 height 365
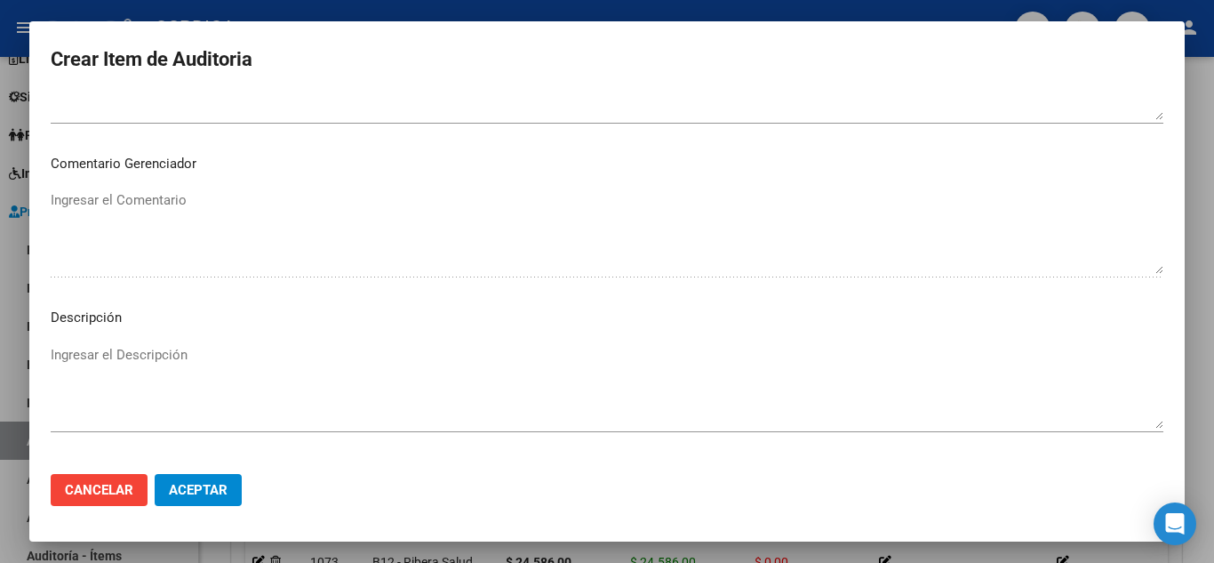
scroll to position [1236, 0]
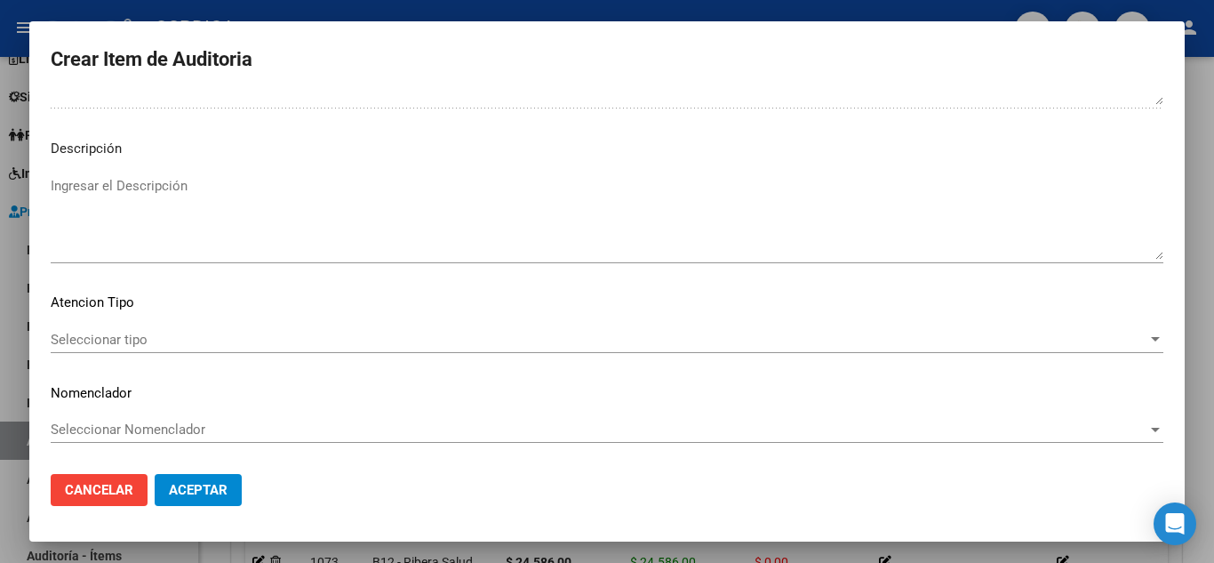
click at [141, 332] on span "Seleccionar tipo" at bounding box center [599, 340] width 1097 height 16
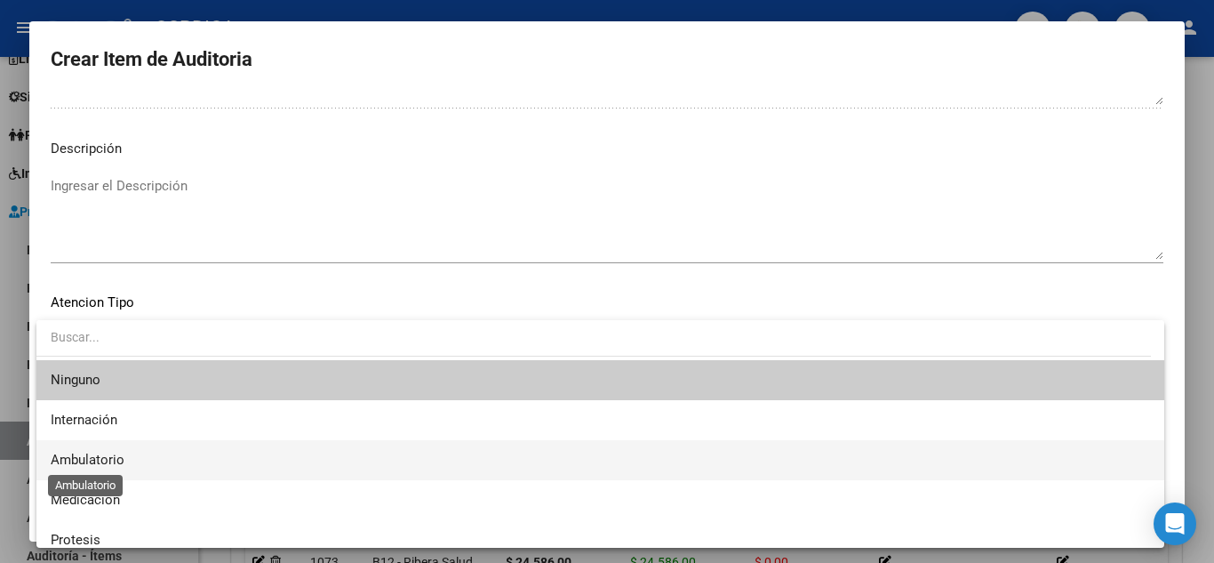
click at [122, 457] on span "Ambulatorio" at bounding box center [88, 460] width 74 height 16
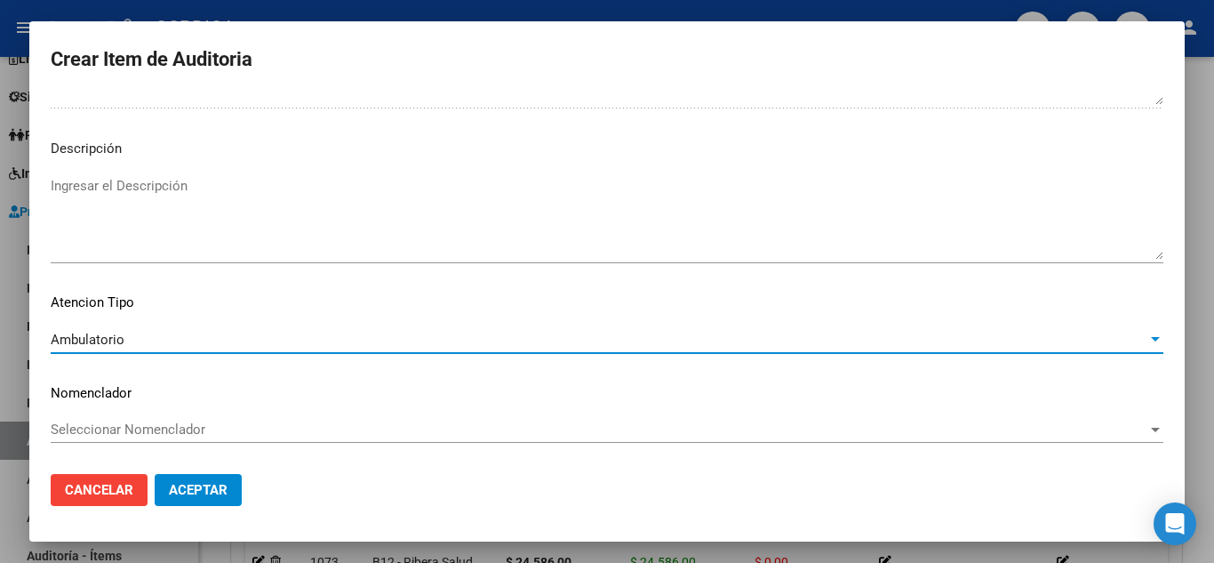
click at [193, 492] on span "Aceptar" at bounding box center [198, 490] width 59 height 16
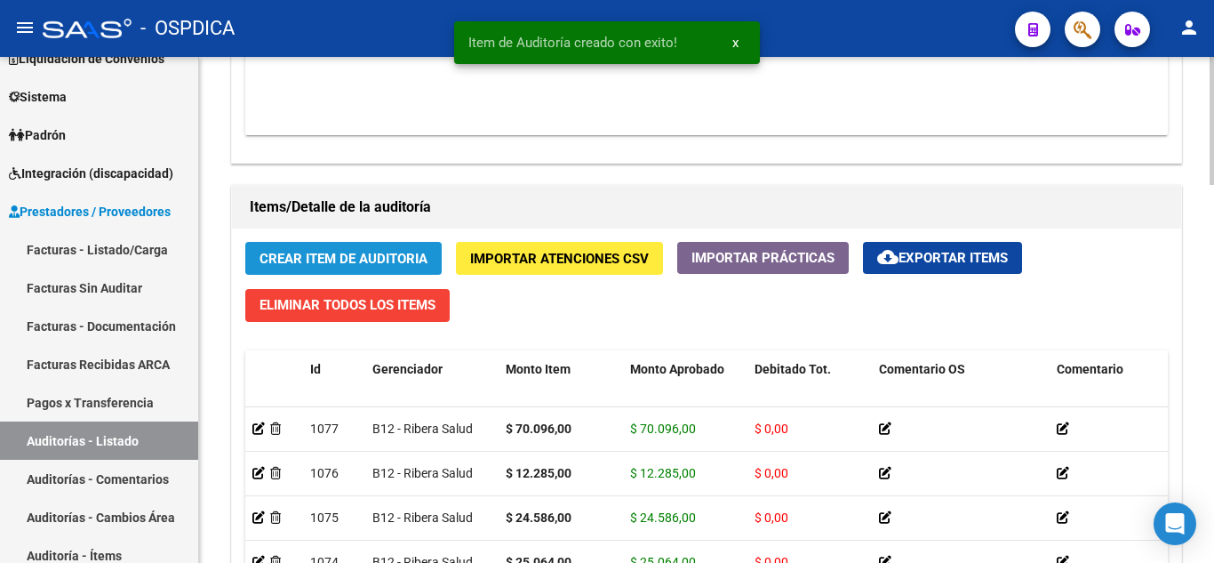
click at [417, 253] on span "Crear Item de Auditoria" at bounding box center [344, 259] width 168 height 16
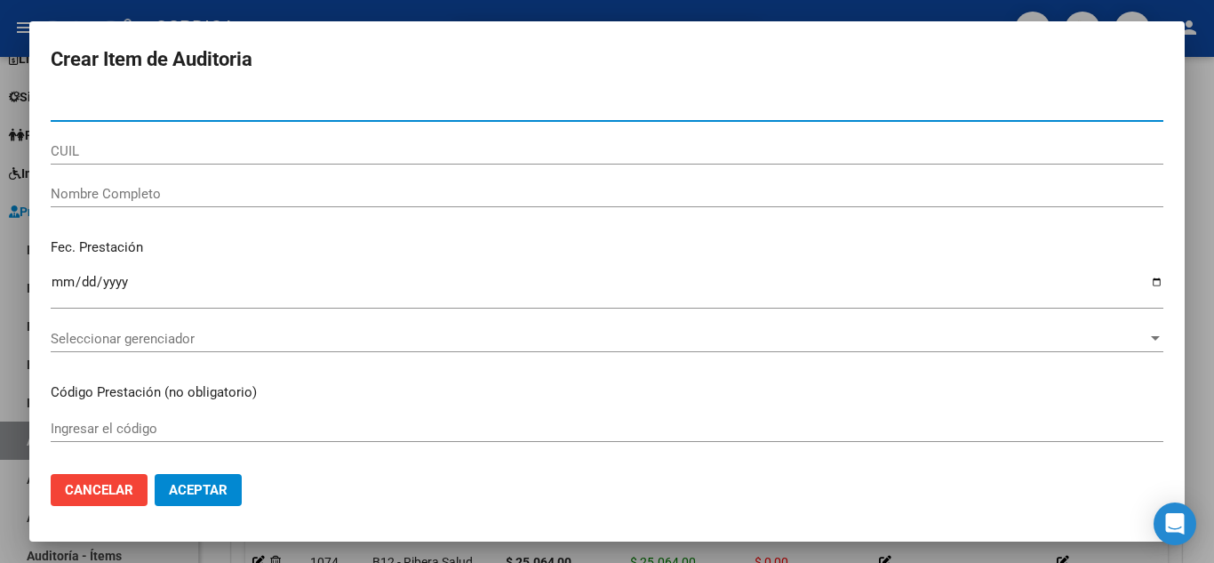
click at [474, 108] on input "Nro Documento" at bounding box center [607, 108] width 1113 height 16
paste input "35289628"
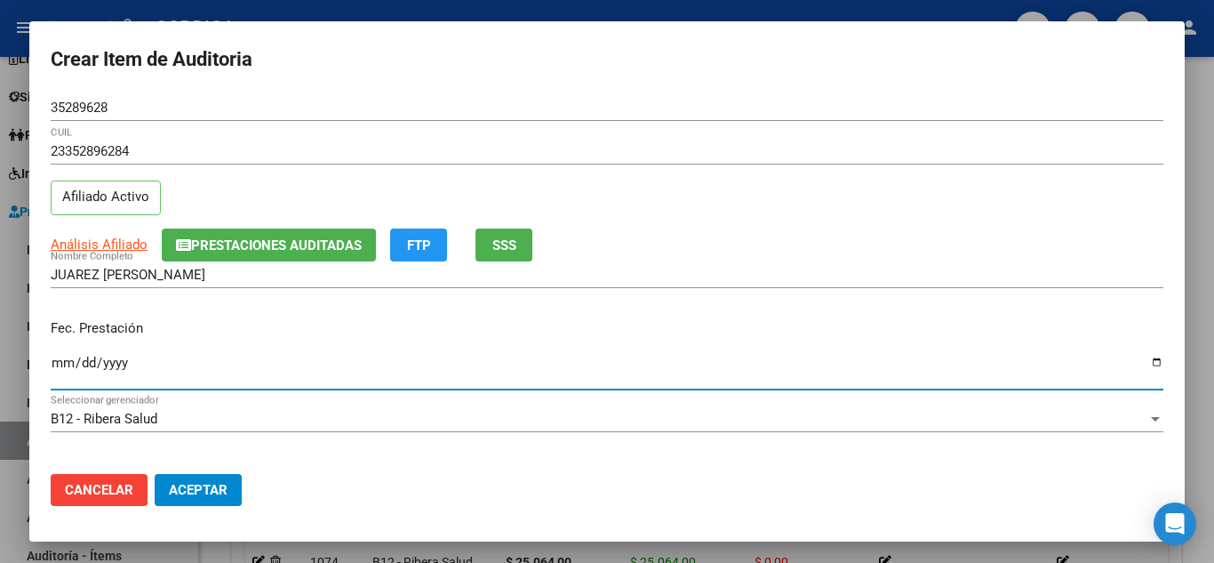
click at [59, 361] on input "Ingresar la fecha" at bounding box center [607, 370] width 1113 height 28
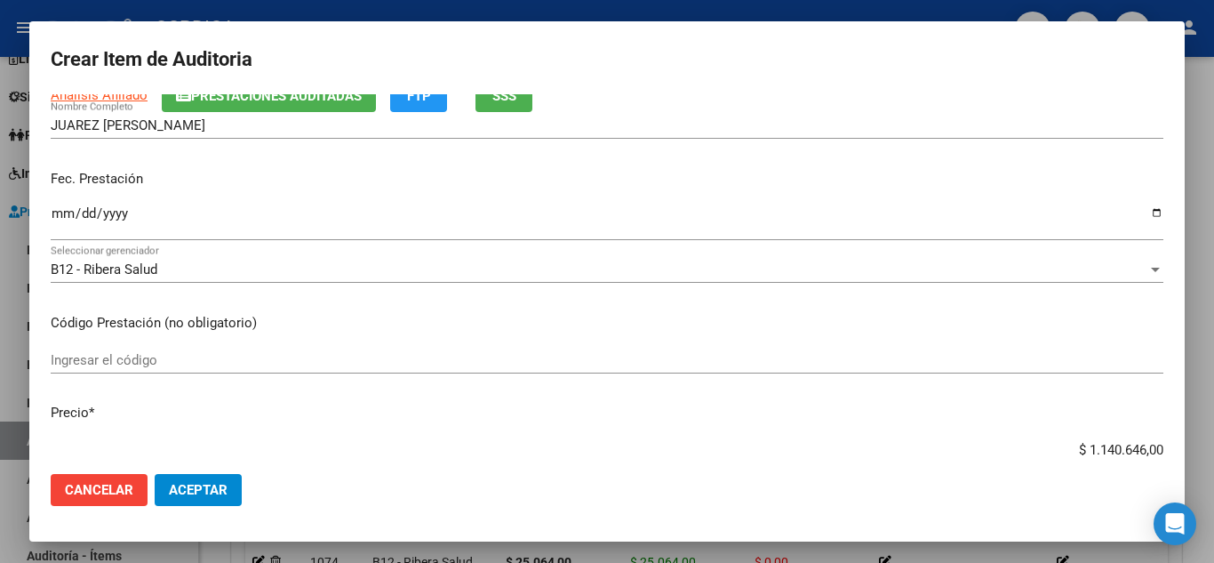
scroll to position [178, 0]
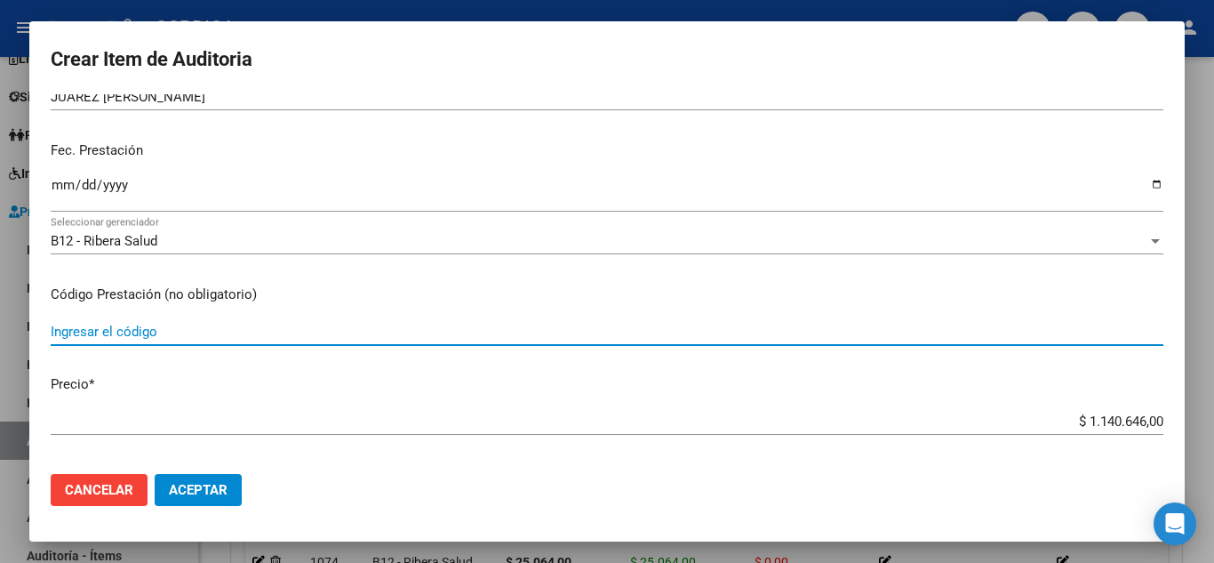
click at [402, 339] on input "Ingresar el código" at bounding box center [607, 332] width 1113 height 16
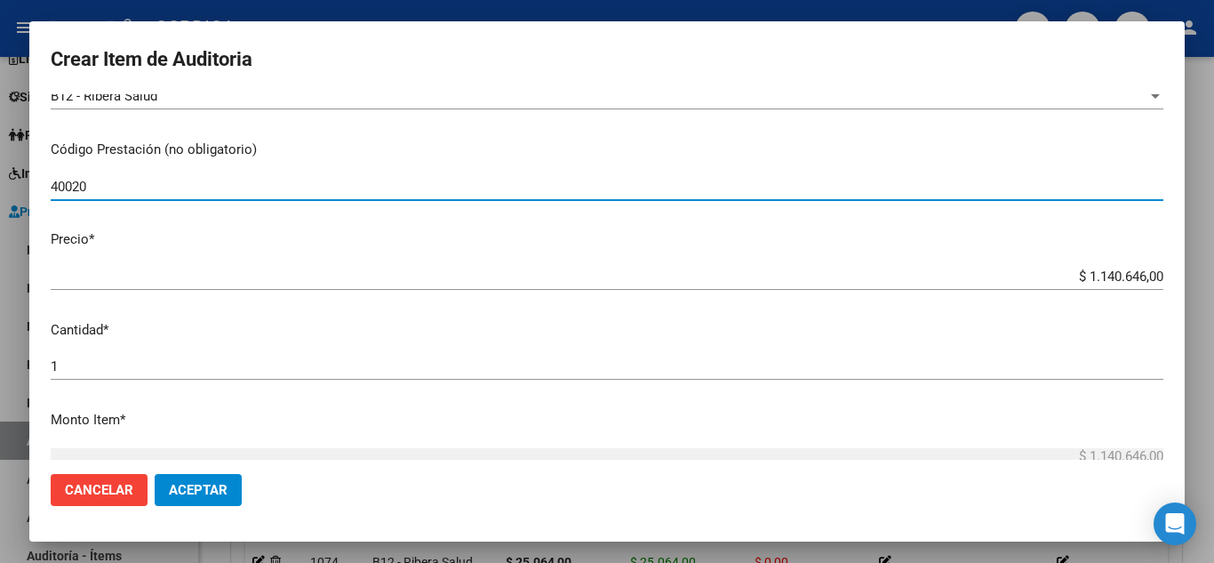
scroll to position [356, 0]
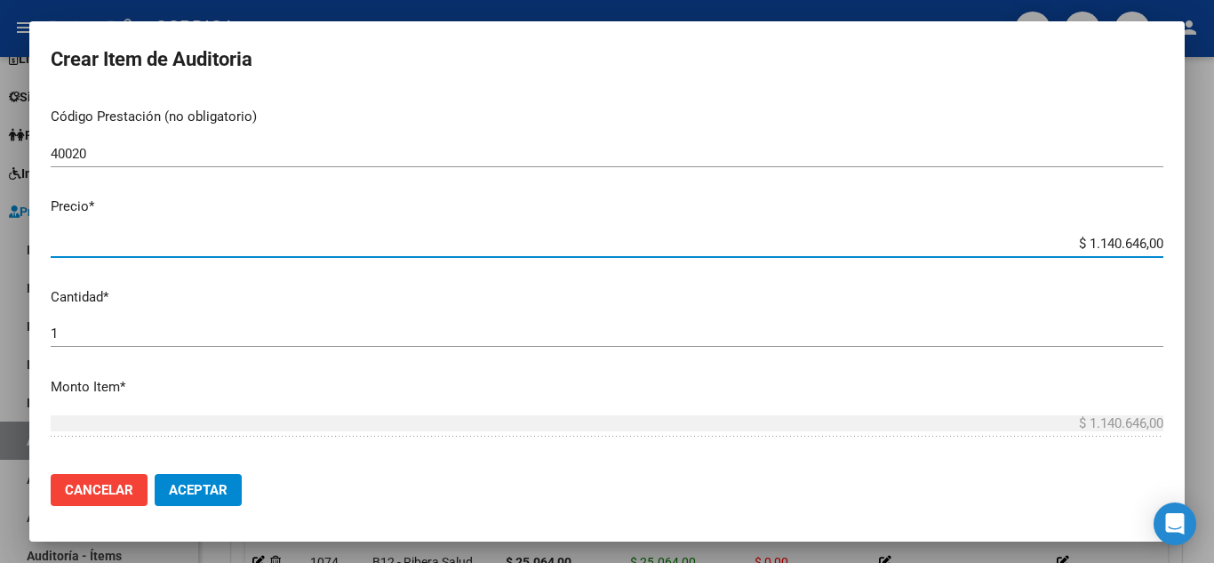
drag, startPoint x: 1061, startPoint y: 243, endPoint x: 1158, endPoint y: 236, distance: 98.0
click at [1158, 236] on app-form-text-field "Precio * $ 1.140.646,00 Ingresar el precio" at bounding box center [614, 223] width 1127 height 55
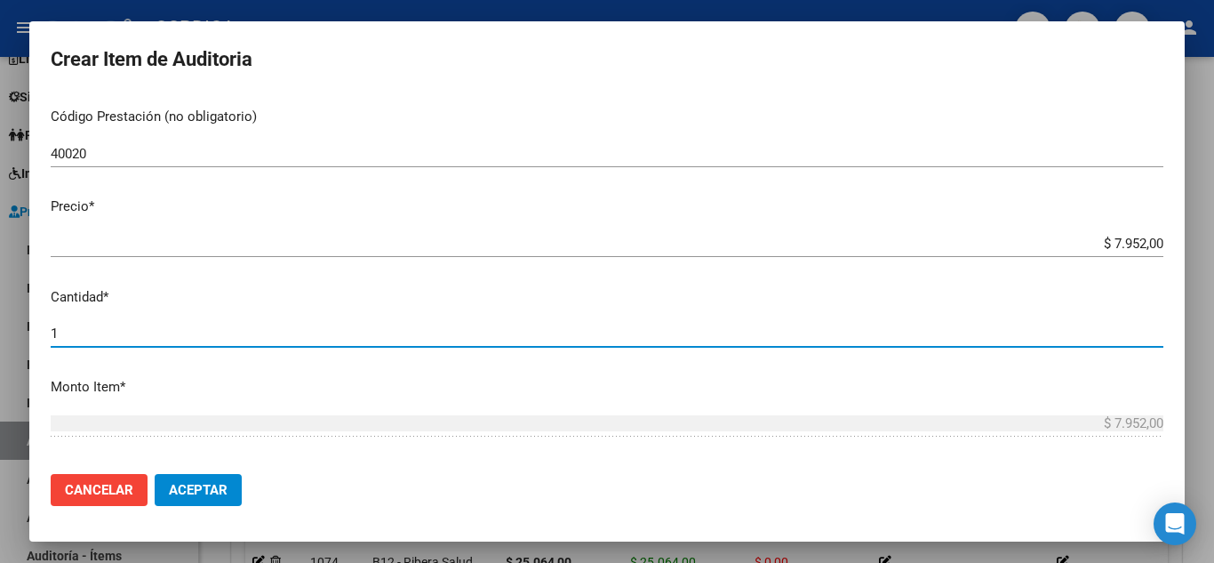
drag, startPoint x: 92, startPoint y: 331, endPoint x: 0, endPoint y: 325, distance: 92.6
click at [0, 325] on div "Crear Item de Auditoria 35289628 Nro Documento 23352896284 CUIL Afiliado Activo…" at bounding box center [607, 281] width 1214 height 563
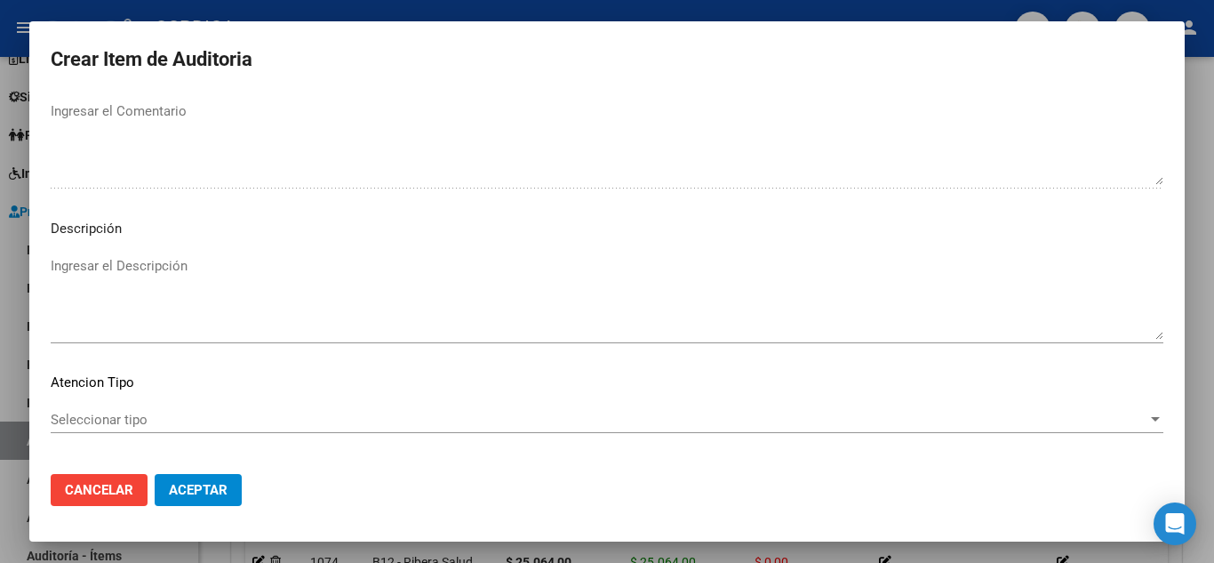
scroll to position [1236, 0]
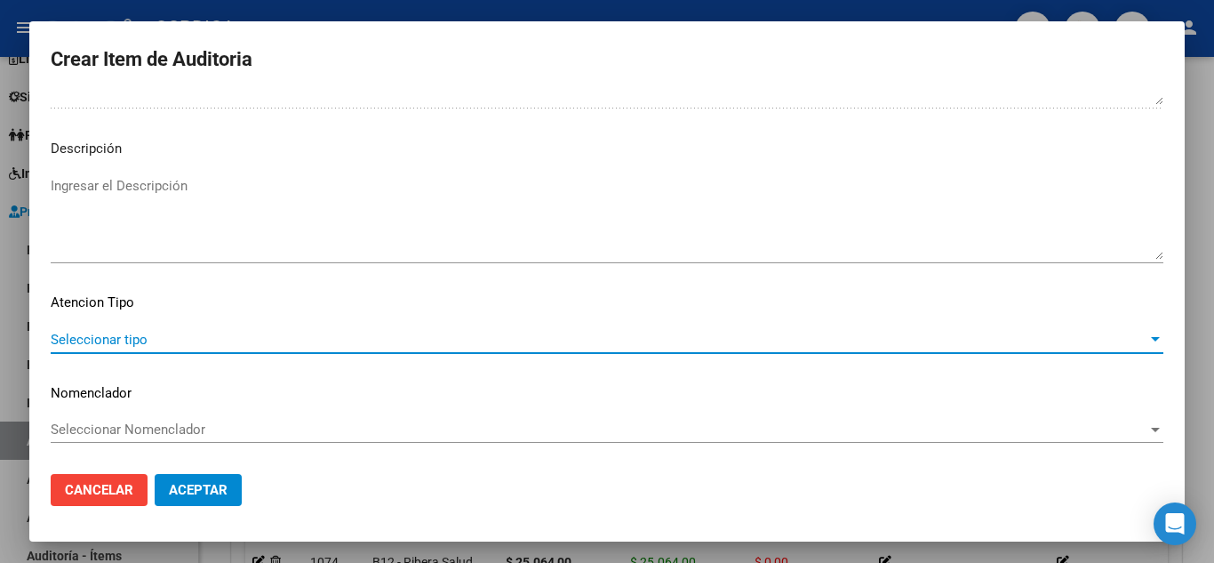
click at [129, 341] on span "Seleccionar tipo" at bounding box center [599, 340] width 1097 height 16
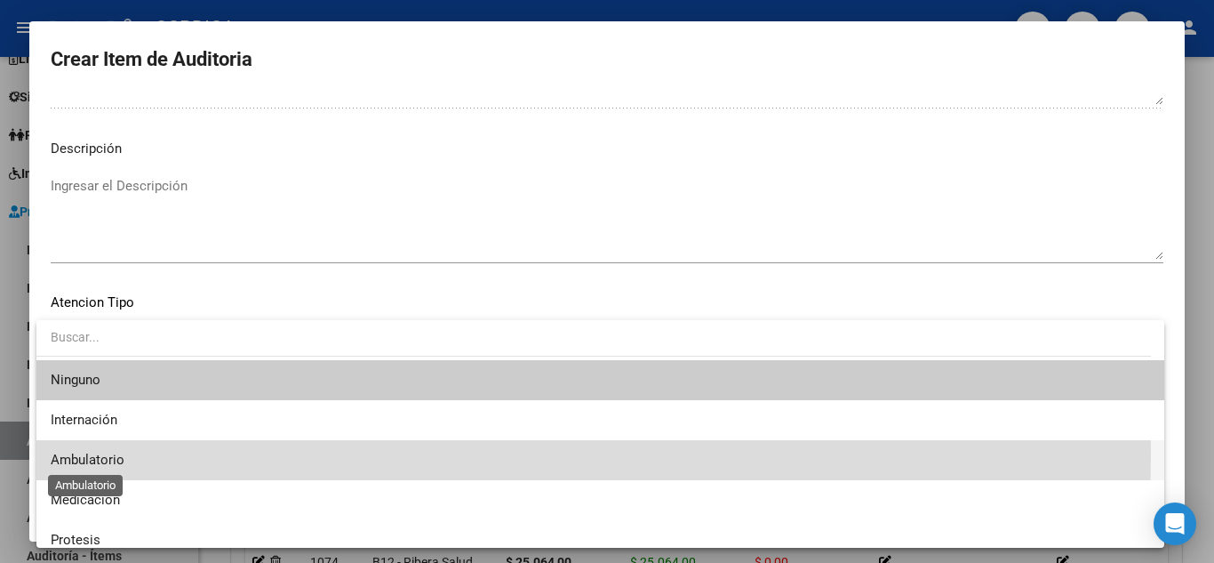
click at [104, 453] on span "Ambulatorio" at bounding box center [88, 460] width 74 height 16
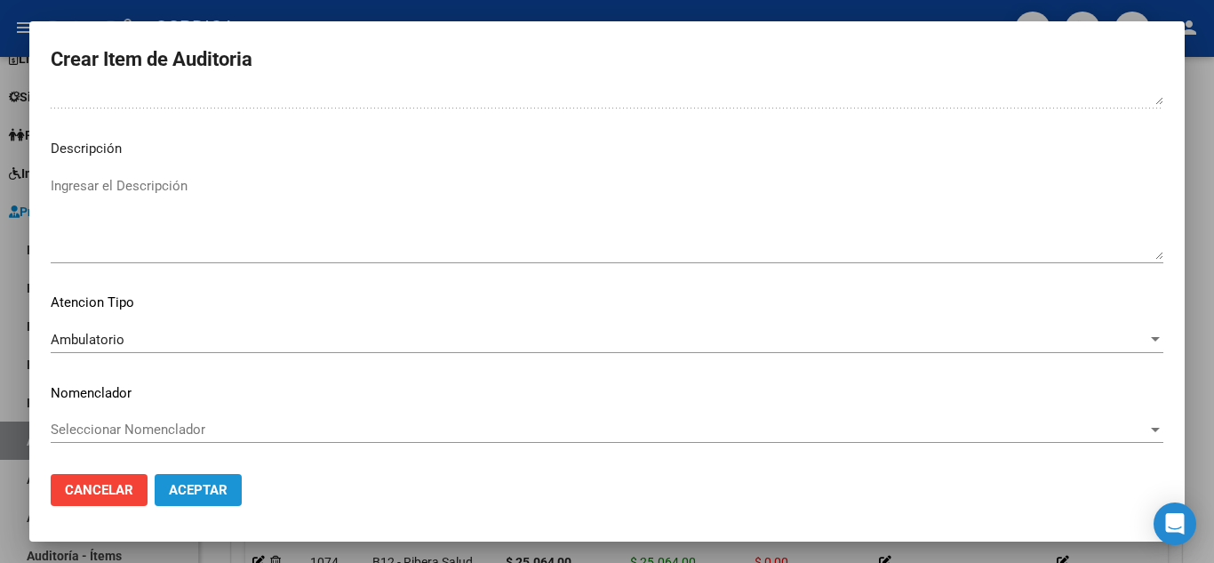
click at [222, 489] on span "Aceptar" at bounding box center [198, 490] width 59 height 16
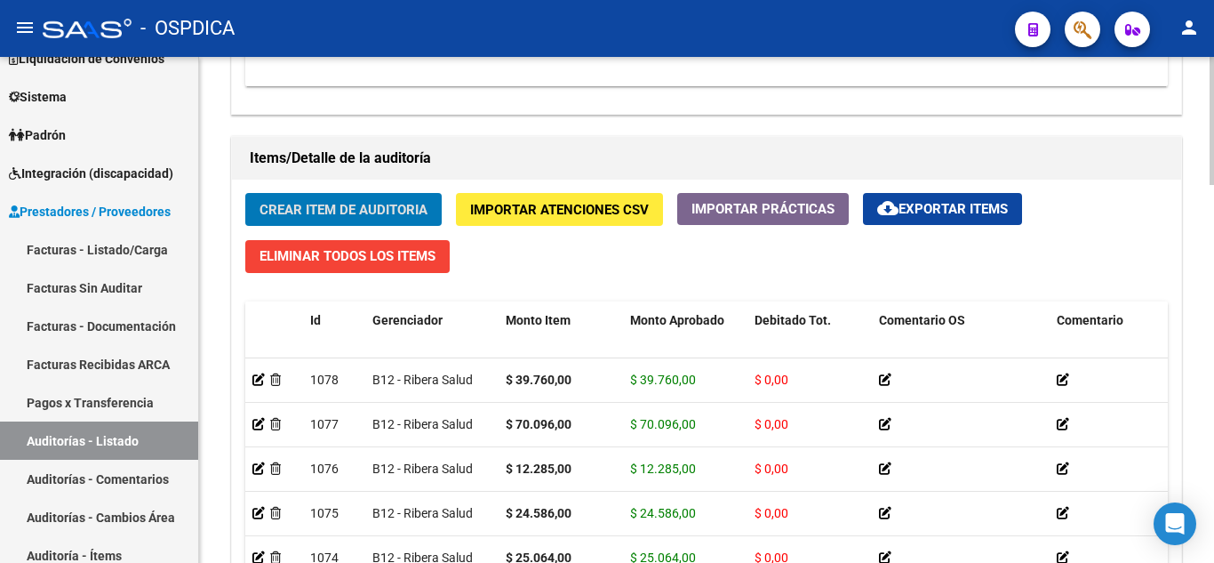
scroll to position [1246, 0]
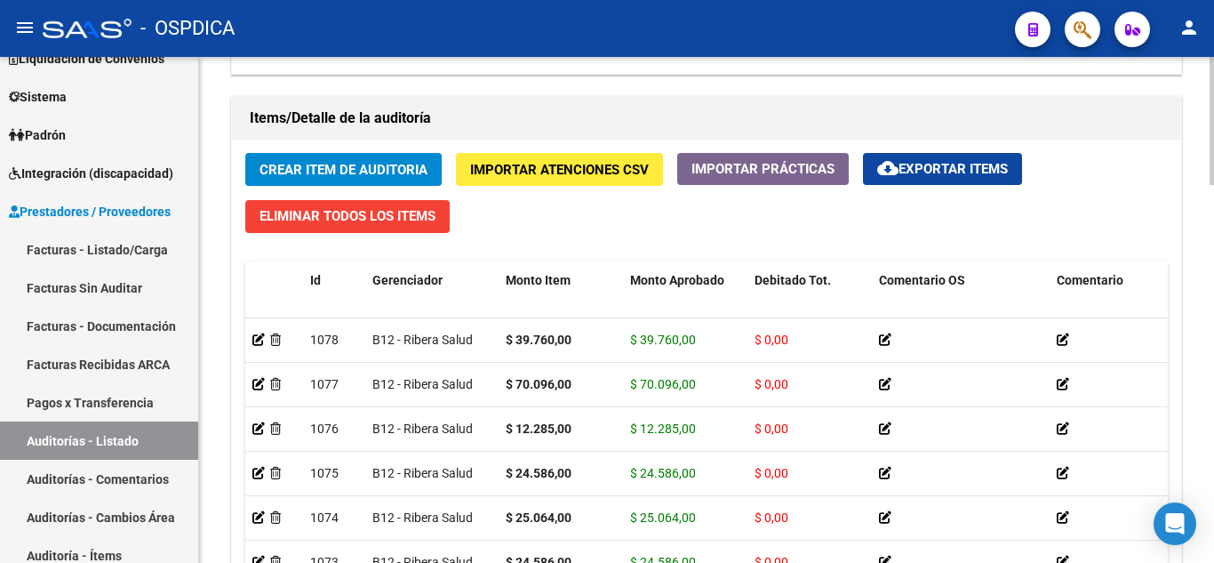
click at [345, 150] on div "Crear Item de Auditoria Importar Atenciones CSV Importar Prácticas cloud_downlo…" at bounding box center [706, 411] width 949 height 543
click at [339, 163] on span "Crear Item de Auditoria" at bounding box center [344, 170] width 168 height 16
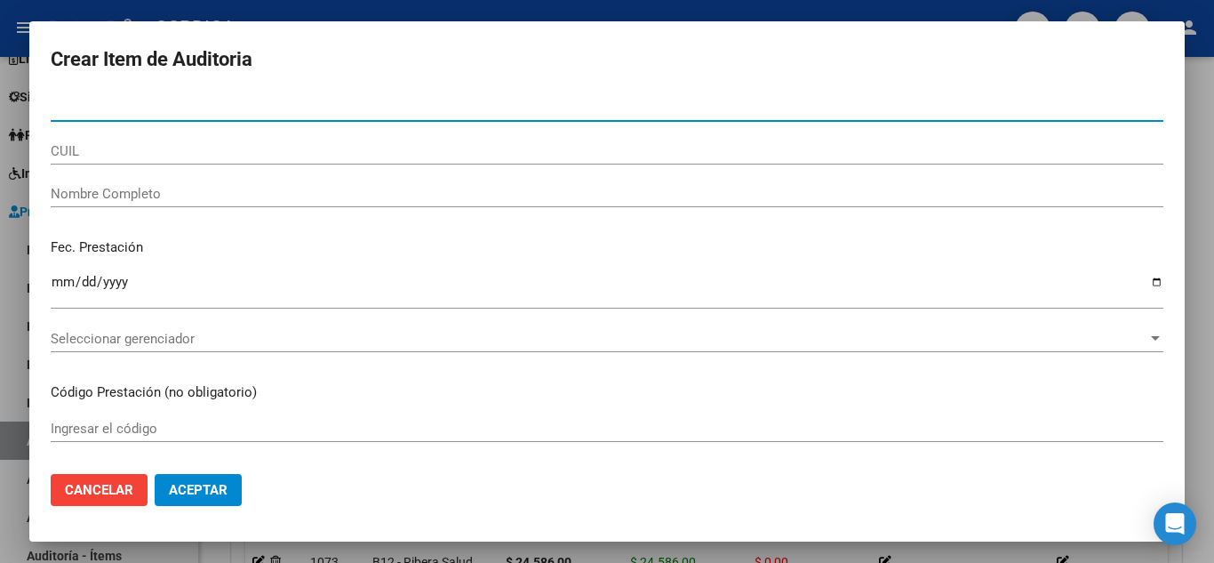
paste input "35289628"
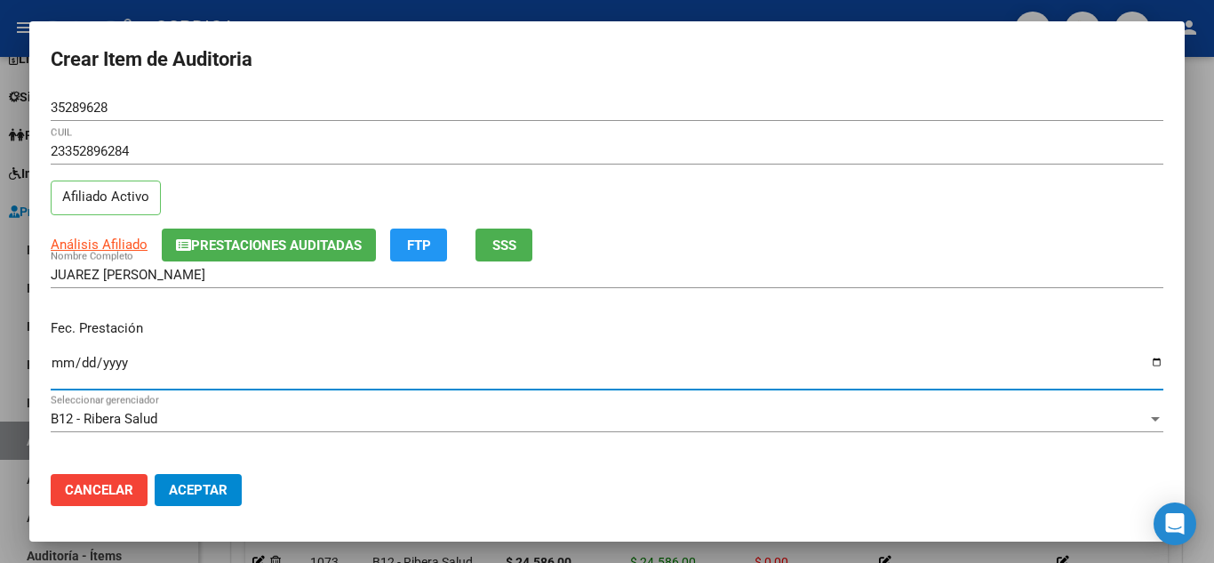
click at [53, 360] on input "Ingresar la fecha" at bounding box center [607, 370] width 1113 height 28
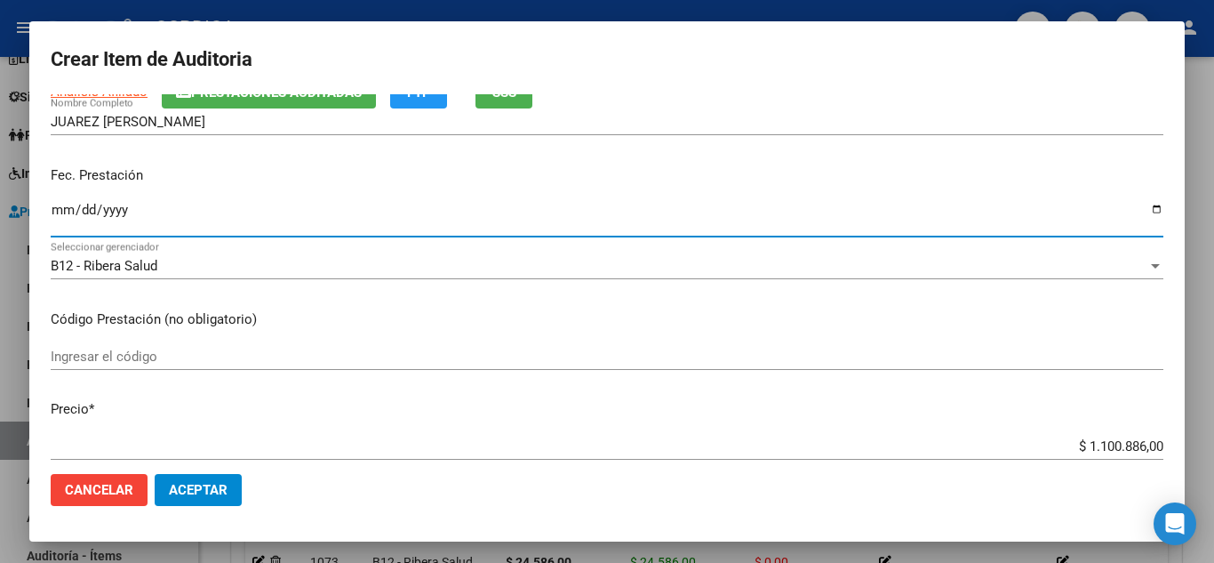
scroll to position [178, 0]
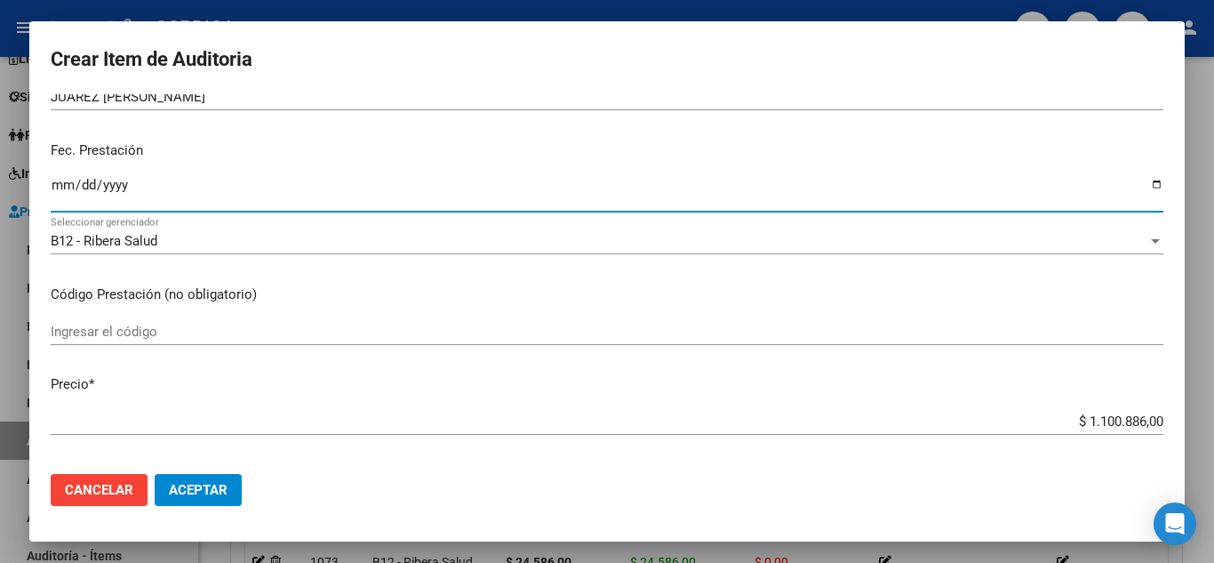
click at [377, 333] on input "Ingresar el código" at bounding box center [607, 332] width 1113 height 16
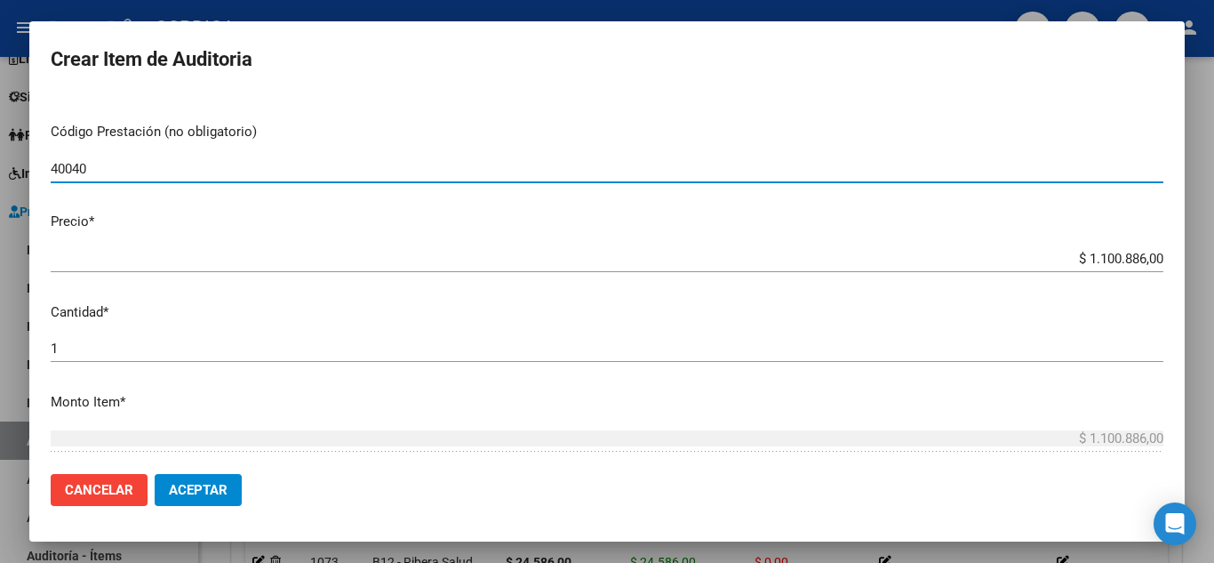
scroll to position [356, 0]
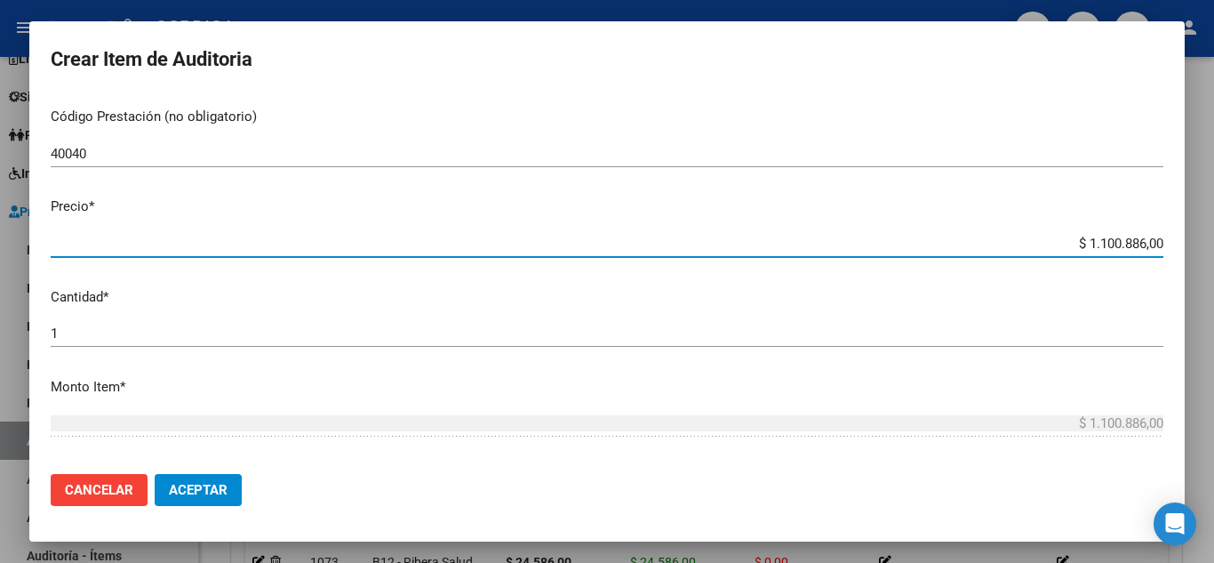
drag, startPoint x: 1046, startPoint y: 236, endPoint x: 1195, endPoint y: 252, distance: 150.1
click at [1195, 252] on div "Crear Item de Auditoria 35289628 Nro Documento 23352896284 CUIL Afiliado Activo…" at bounding box center [607, 281] width 1214 height 563
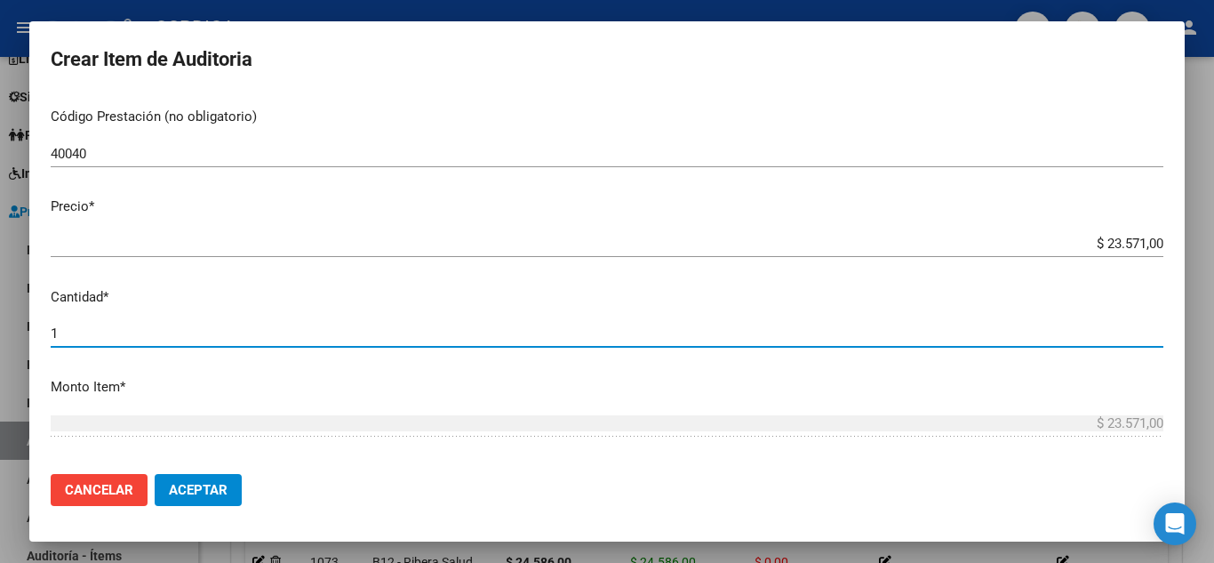
drag, startPoint x: 64, startPoint y: 328, endPoint x: 21, endPoint y: 323, distance: 43.0
click at [21, 323] on div "Crear Item de Auditoria 35289628 Nro Documento 23352896284 CUIL Afiliado Activo…" at bounding box center [607, 281] width 1214 height 563
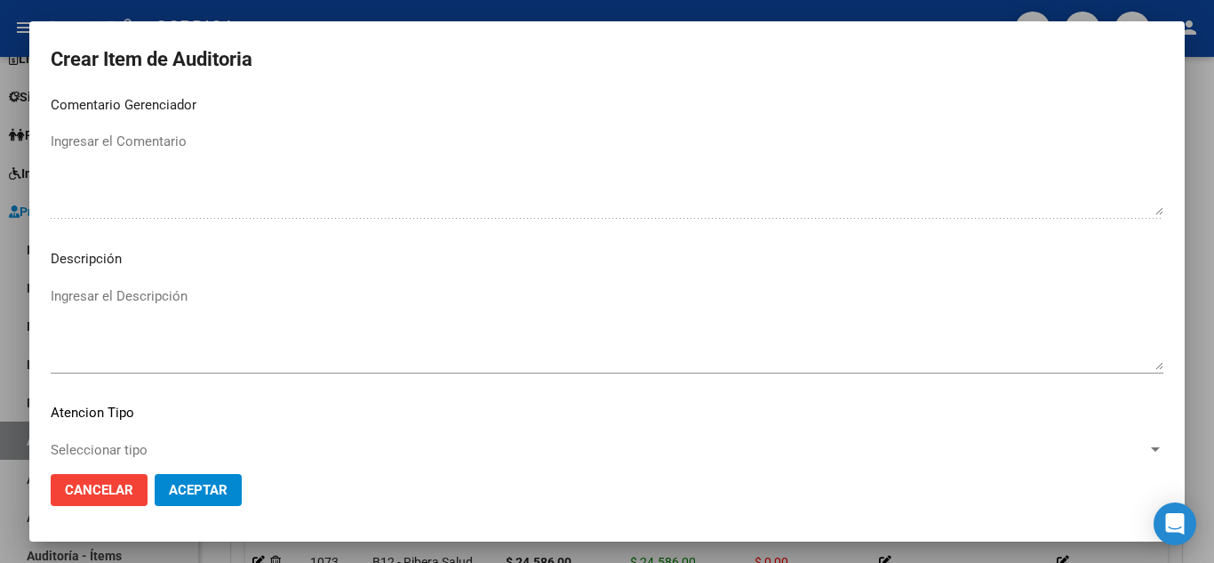
scroll to position [1236, 0]
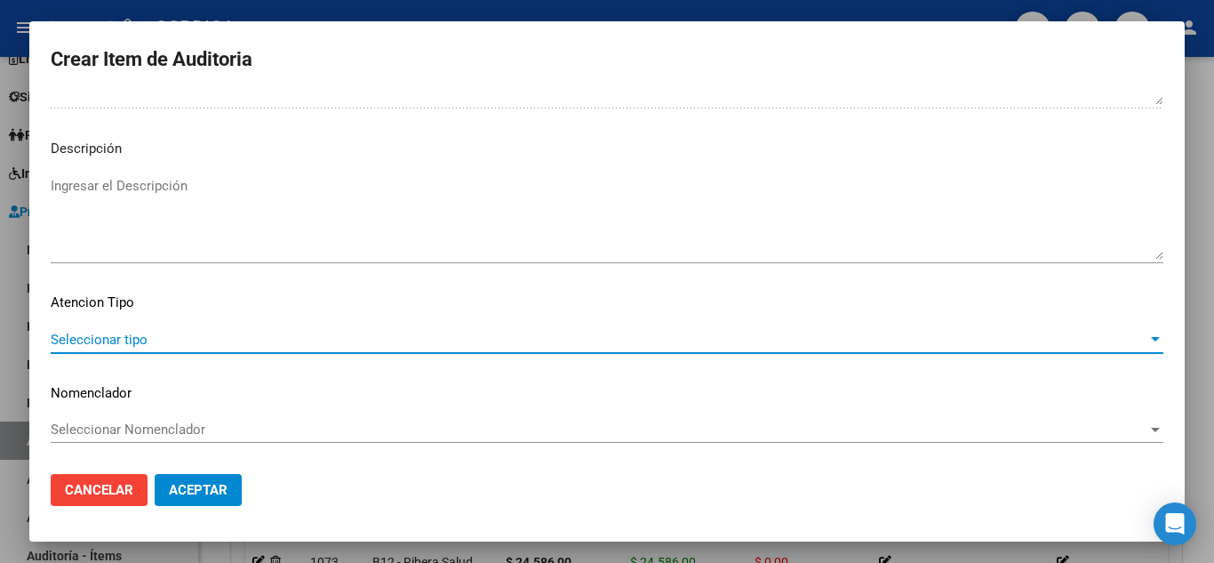
click at [159, 335] on span "Seleccionar tipo" at bounding box center [599, 340] width 1097 height 16
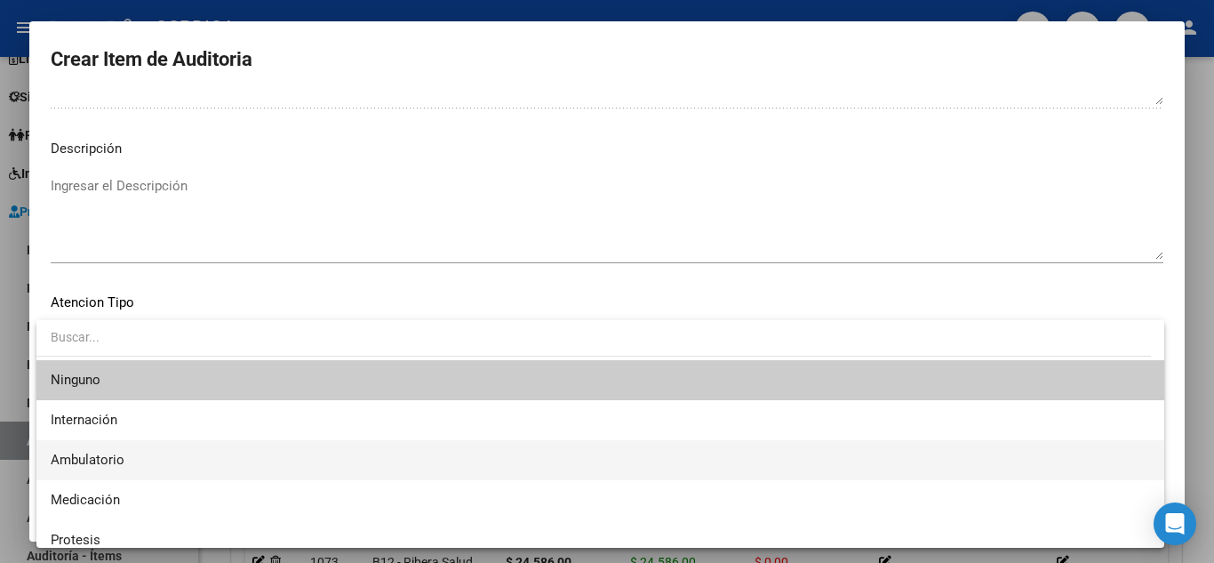
click at [130, 459] on span "Ambulatorio" at bounding box center [601, 460] width 1100 height 40
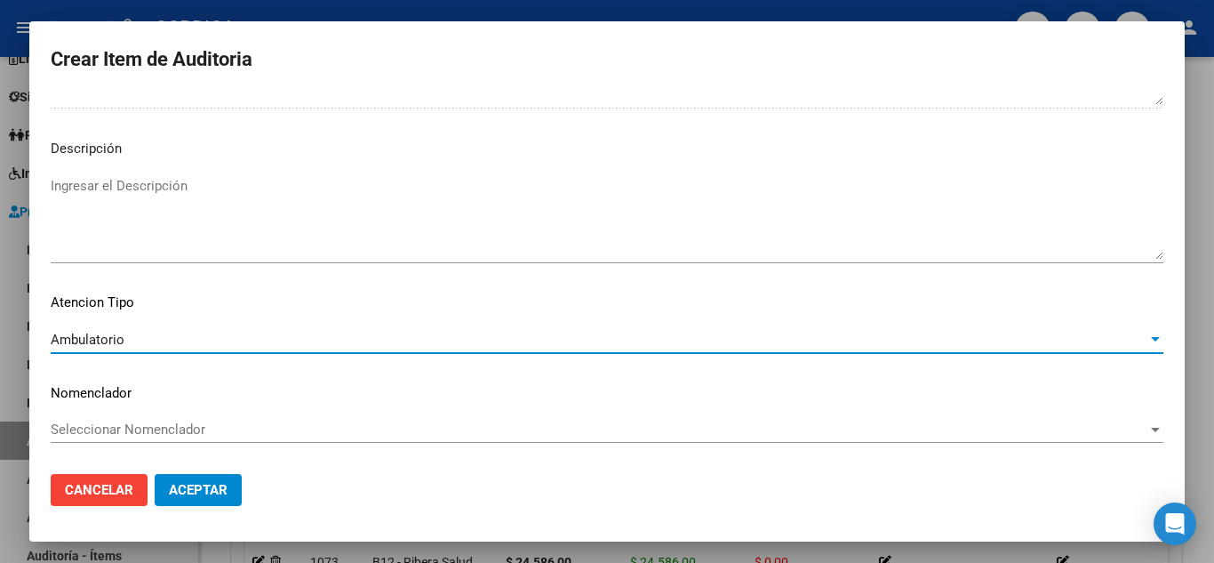
click at [180, 486] on span "Aceptar" at bounding box center [198, 490] width 59 height 16
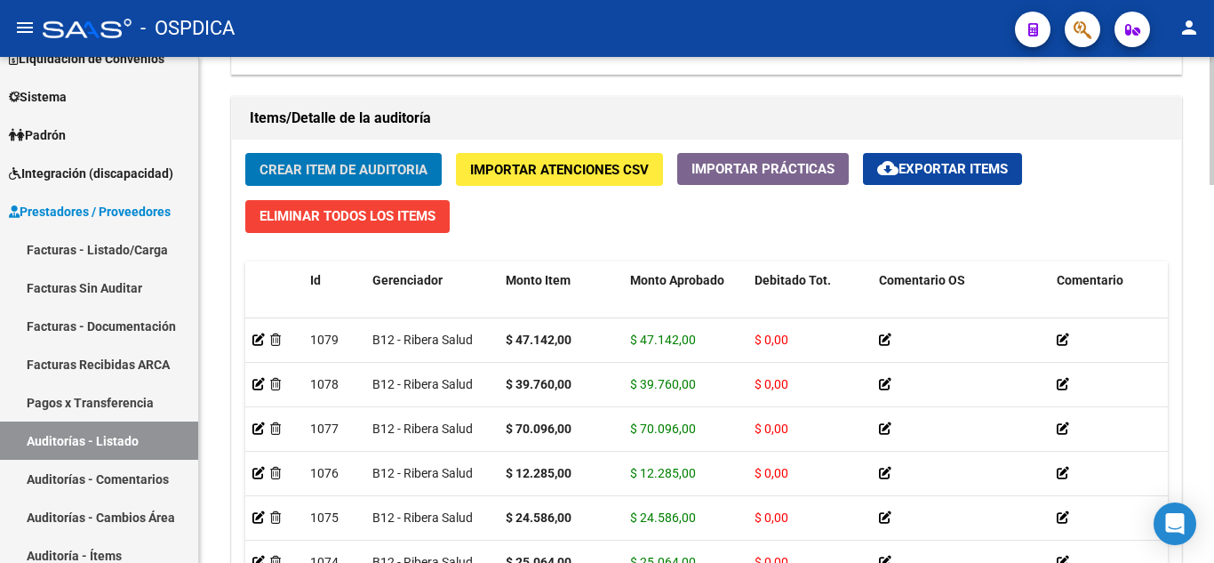
click at [380, 175] on span "Crear Item de Auditoria" at bounding box center [344, 170] width 168 height 16
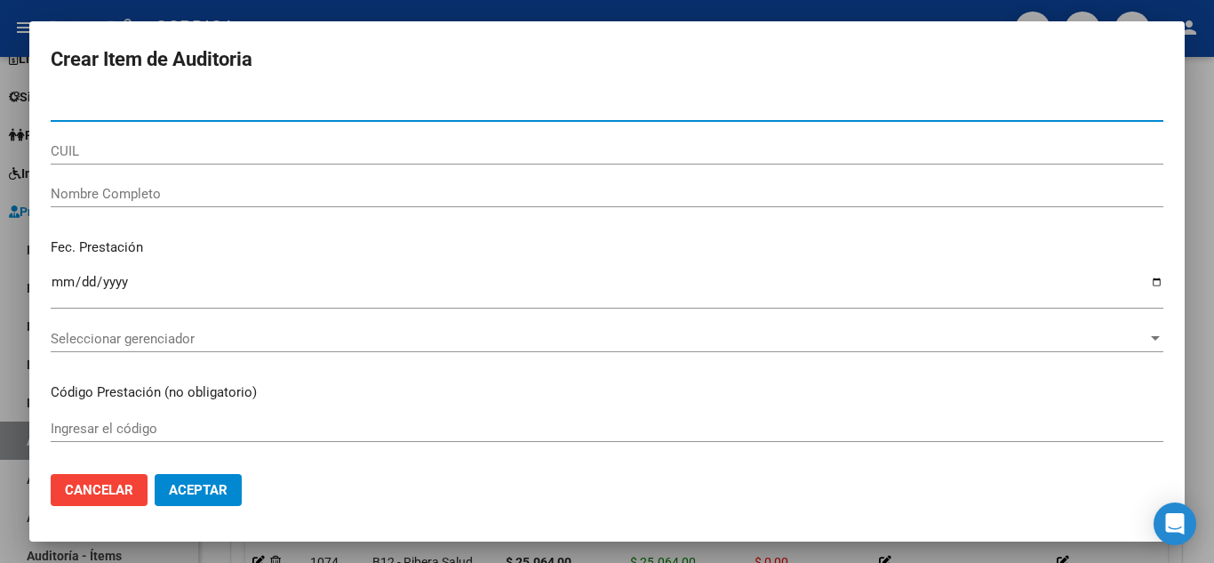
click at [356, 117] on div "Nro Documento" at bounding box center [607, 107] width 1113 height 27
paste input "18440535"
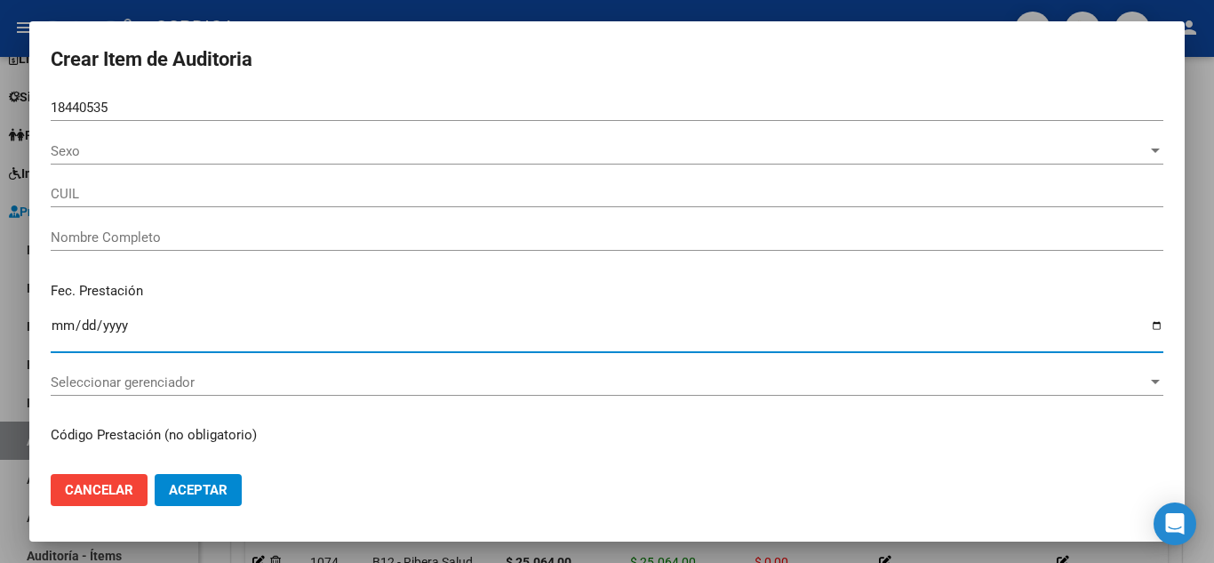
click at [53, 320] on input "Ingresar la fecha" at bounding box center [607, 332] width 1113 height 28
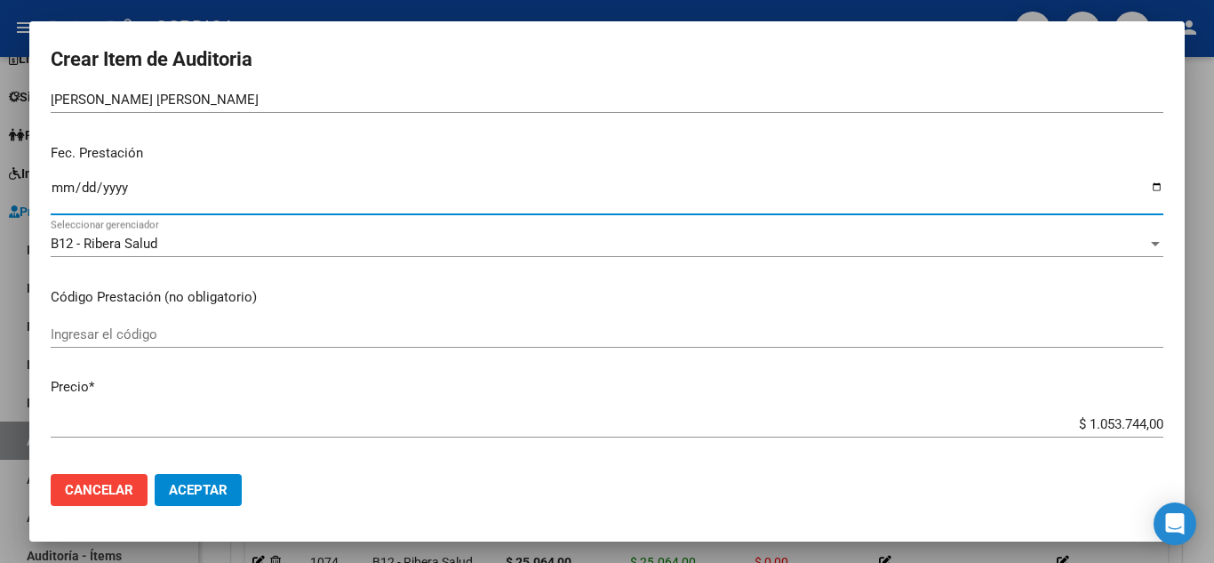
scroll to position [178, 0]
click at [464, 332] on input "Ingresar el código" at bounding box center [607, 332] width 1113 height 16
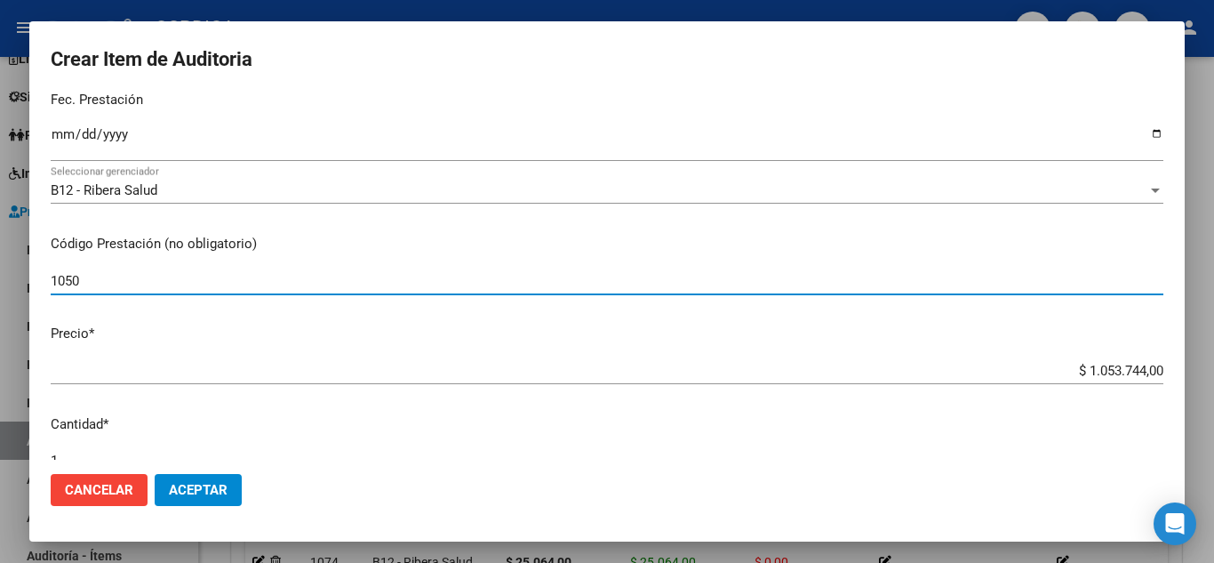
scroll to position [267, 0]
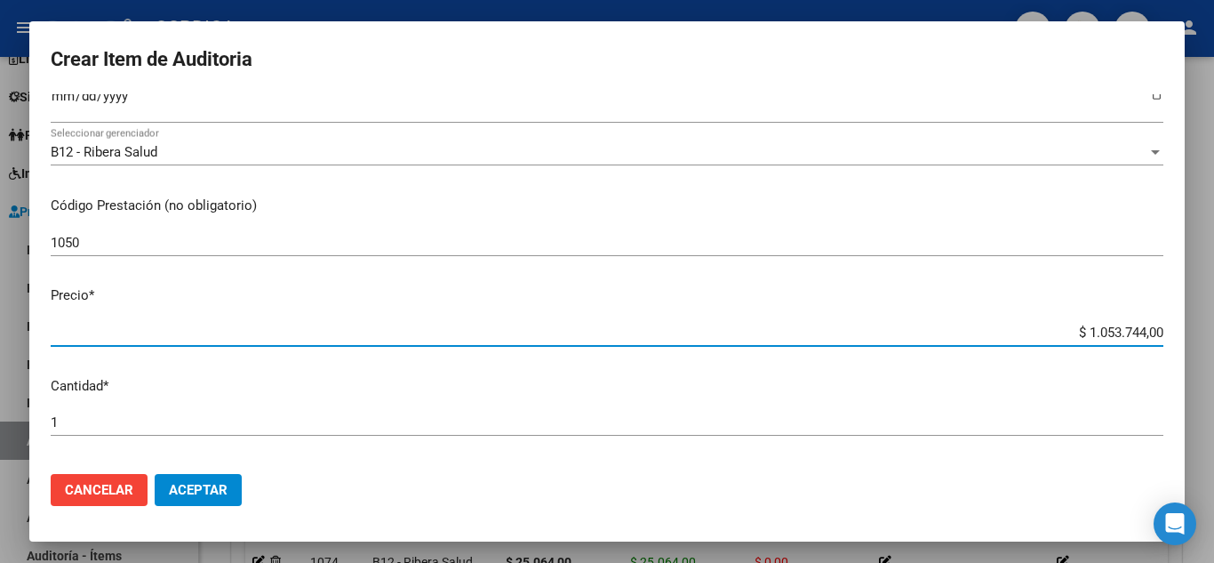
drag, startPoint x: 1038, startPoint y: 337, endPoint x: 1152, endPoint y: 331, distance: 114.0
click at [1152, 331] on app-form-text-field "Precio * $ 1.053.744,00 Ingresar el precio" at bounding box center [614, 312] width 1127 height 55
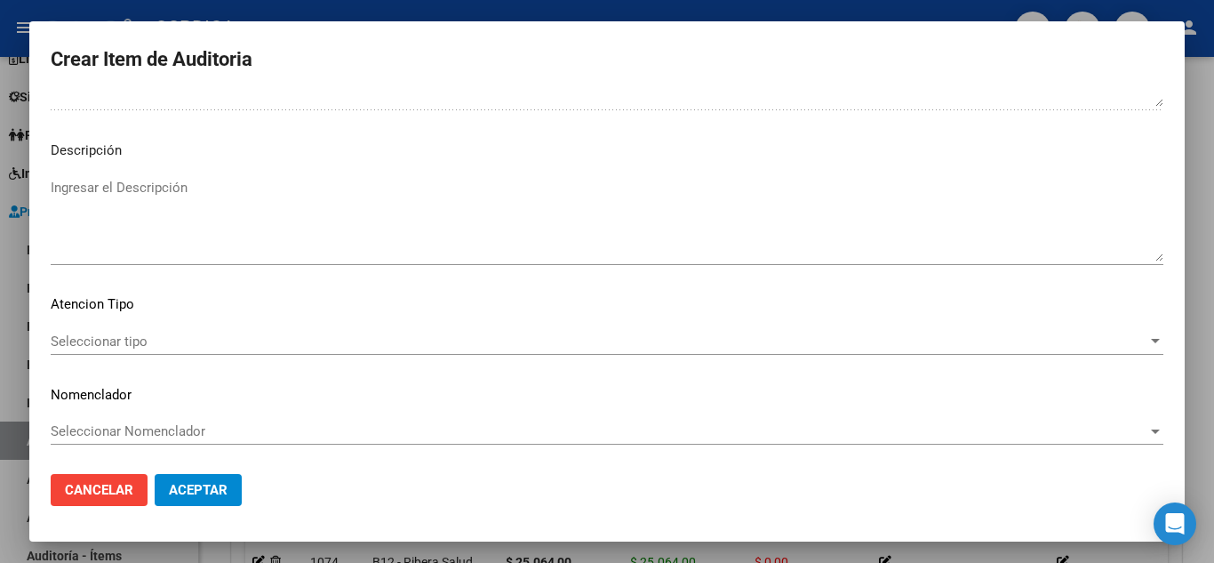
scroll to position [1236, 0]
click at [143, 333] on span "Seleccionar tipo" at bounding box center [599, 340] width 1097 height 16
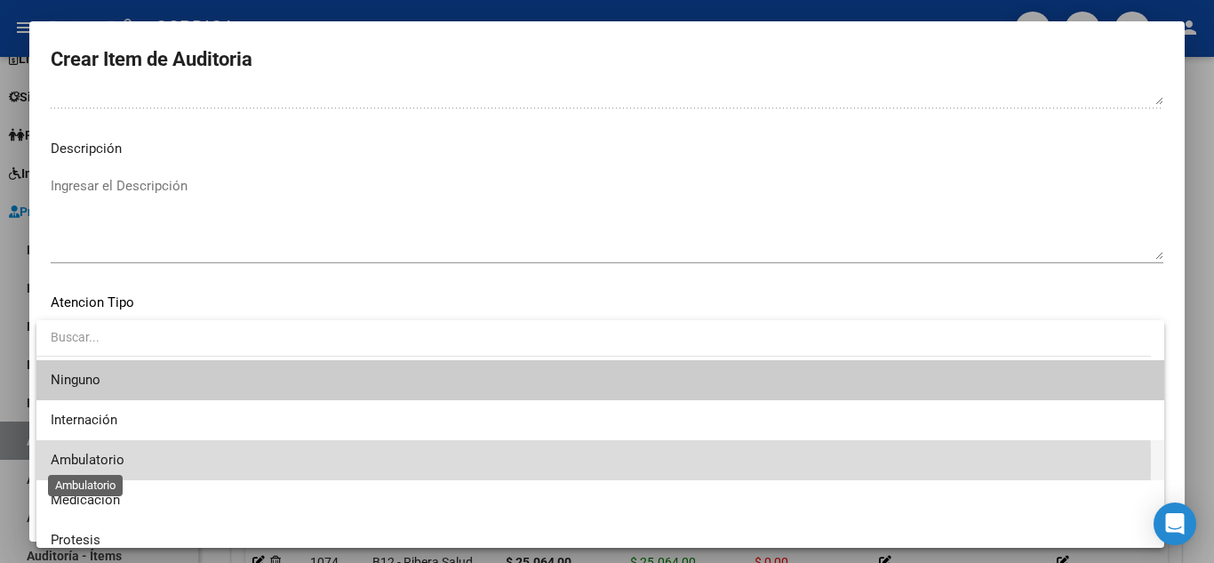
click at [120, 462] on span "Ambulatorio" at bounding box center [88, 460] width 74 height 16
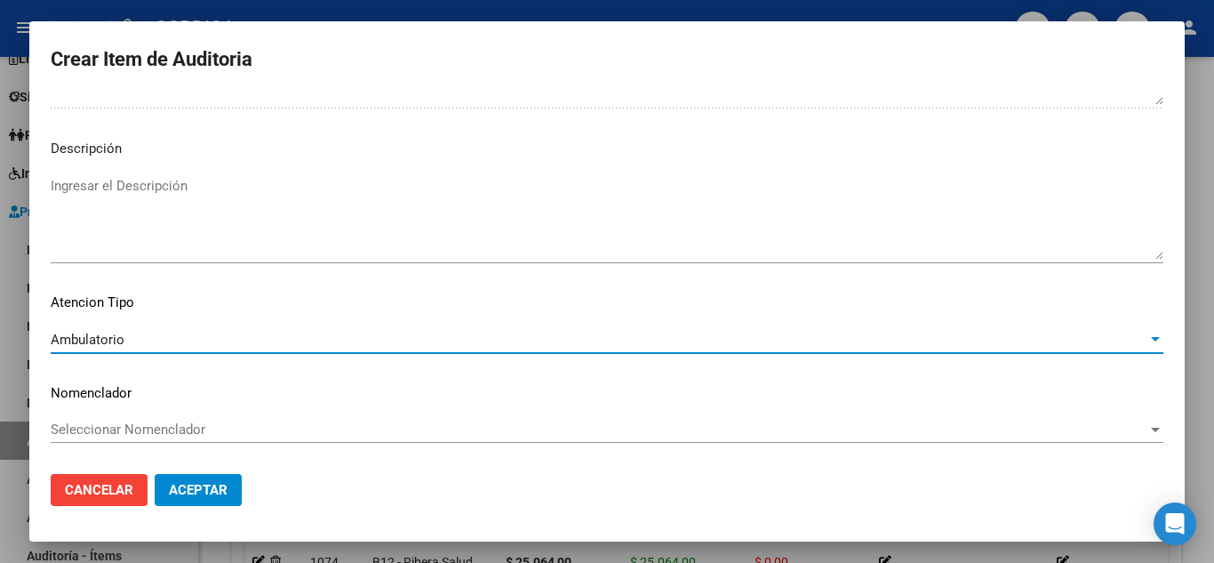
click at [211, 481] on button "Aceptar" at bounding box center [198, 490] width 87 height 32
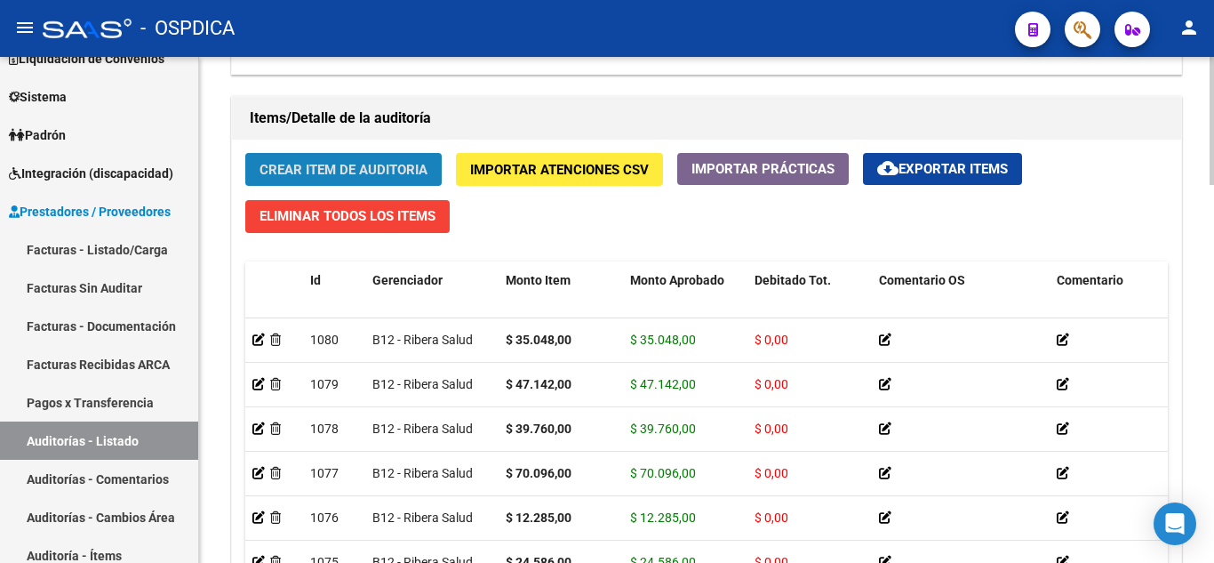
click at [419, 159] on button "Crear Item de Auditoria" at bounding box center [343, 169] width 196 height 33
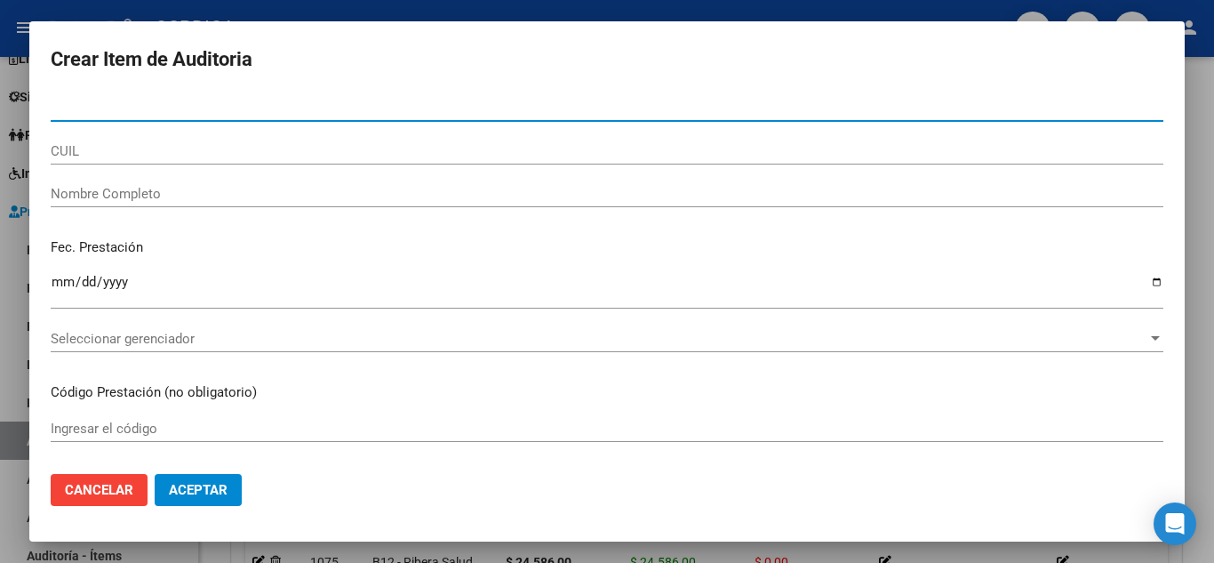
paste input "18440535"
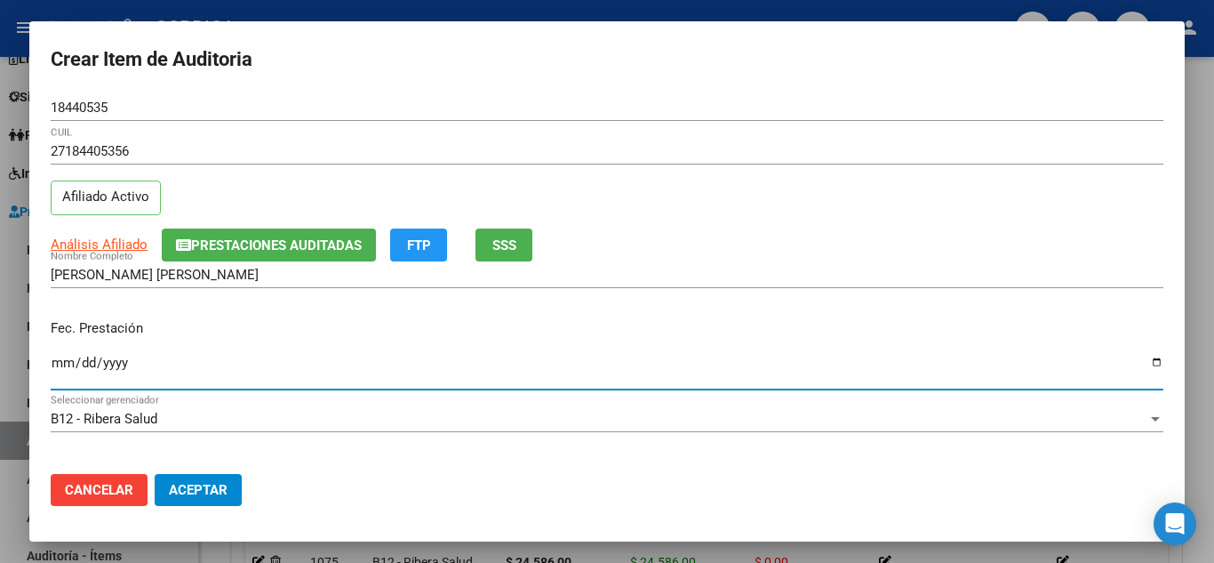
click at [52, 356] on input "Ingresar la fecha" at bounding box center [607, 370] width 1113 height 28
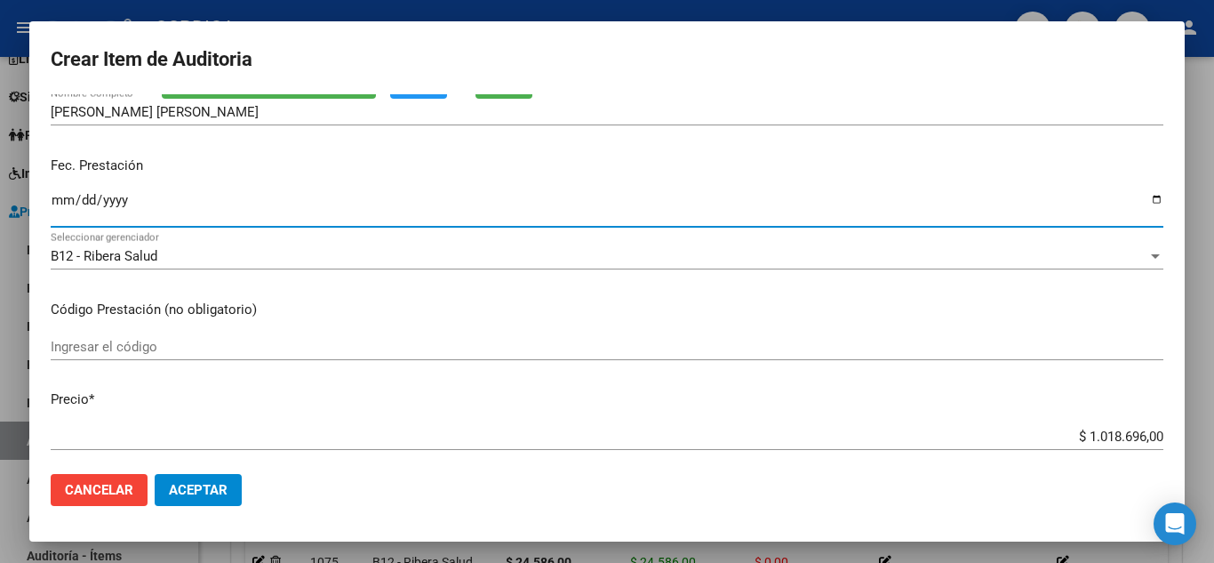
scroll to position [178, 0]
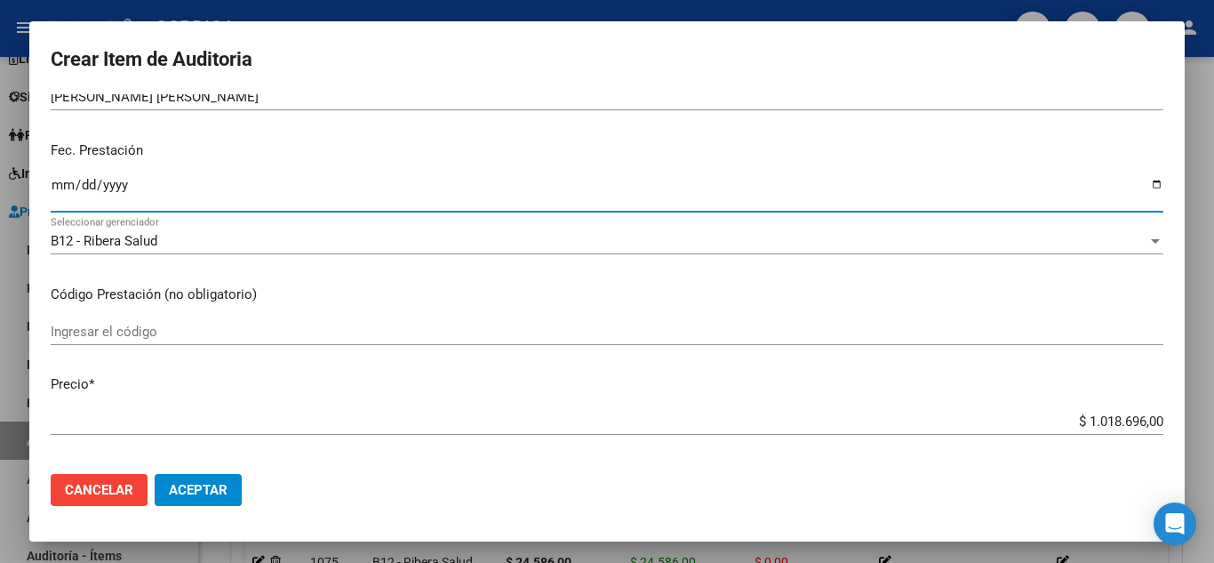
click at [269, 326] on input "Ingresar el código" at bounding box center [607, 332] width 1113 height 16
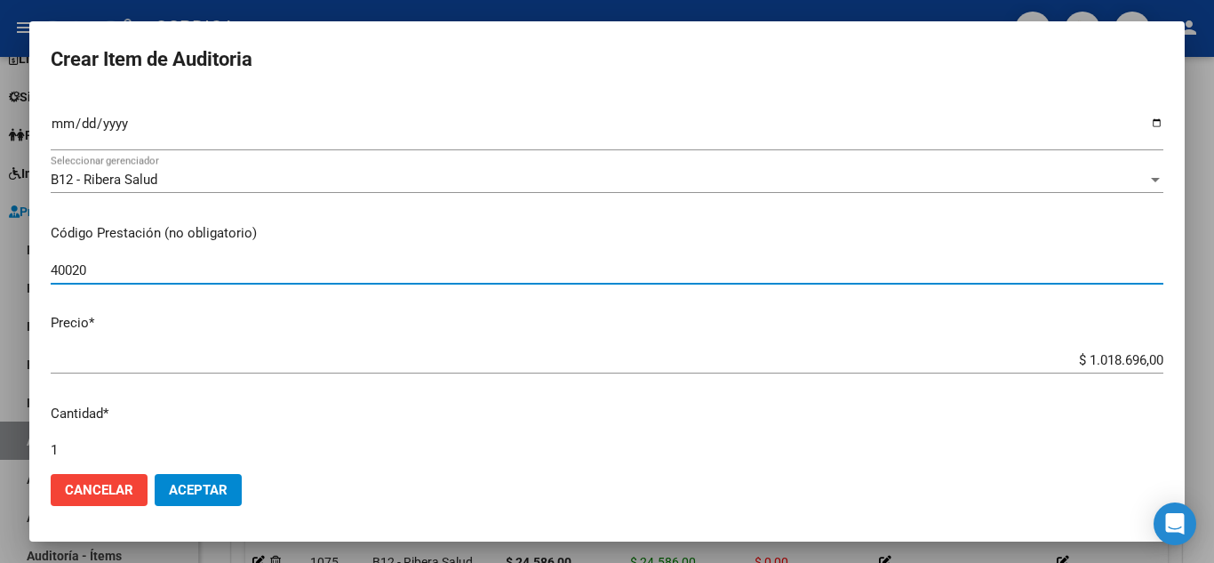
scroll to position [267, 0]
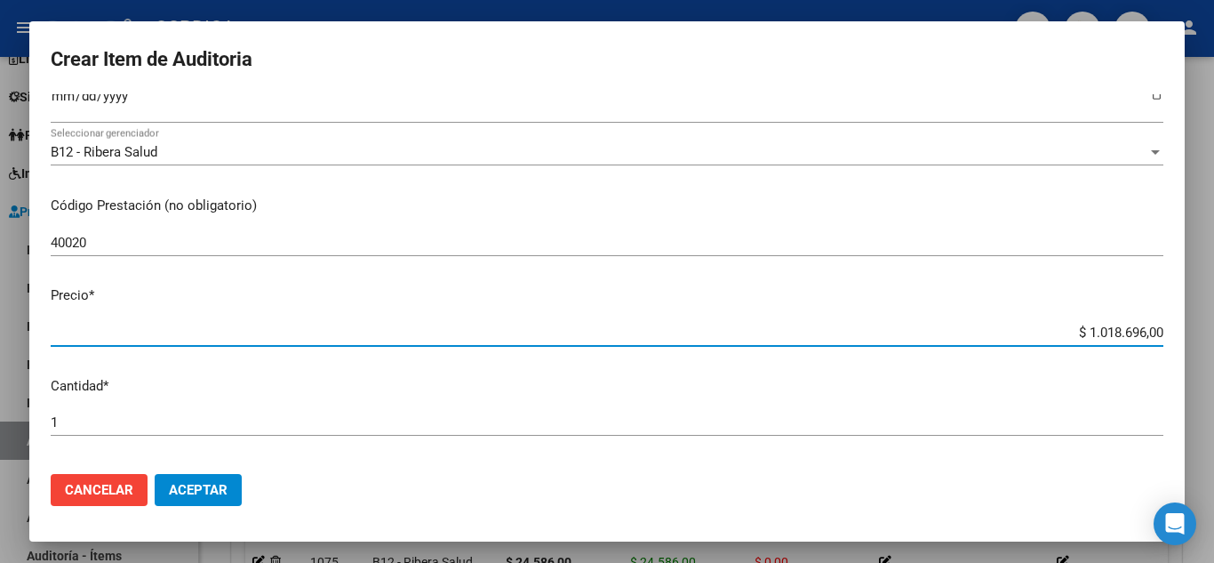
drag, startPoint x: 1054, startPoint y: 332, endPoint x: 1166, endPoint y: 324, distance: 111.4
click at [1166, 324] on mat-dialog-content "18440535 Nro Documento 27184405356 CUIL Afiliado Activo Análisis Afiliado Prest…" at bounding box center [607, 276] width 1156 height 365
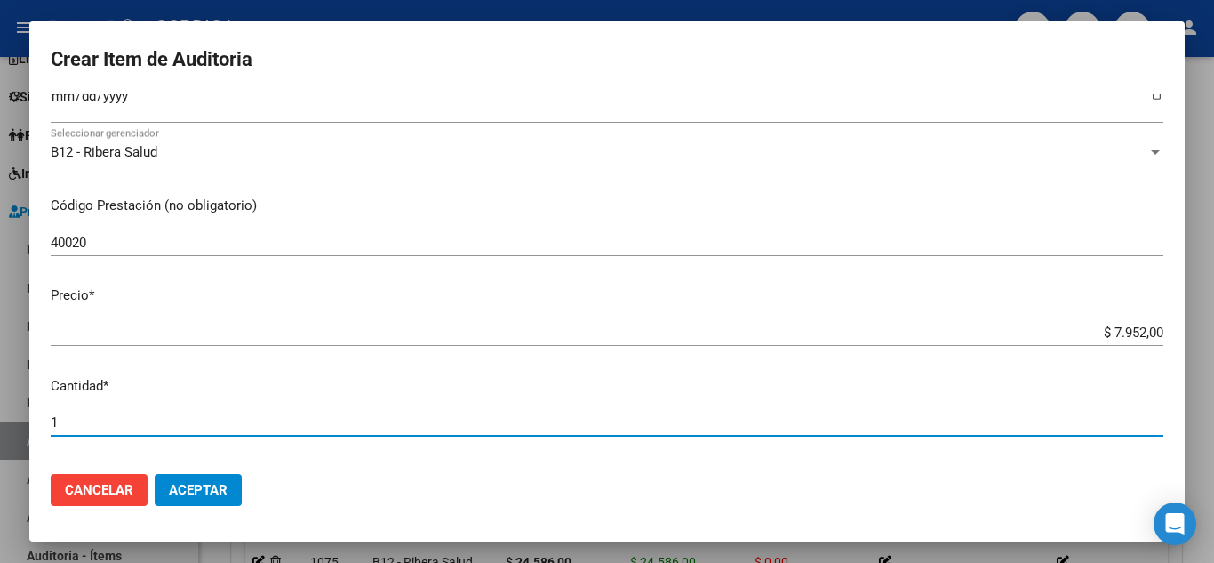
drag, startPoint x: 90, startPoint y: 415, endPoint x: 40, endPoint y: 412, distance: 49.9
click at [40, 412] on mat-dialog-content "18440535 Nro Documento 27184405356 CUIL Afiliado Activo Análisis Afiliado Prest…" at bounding box center [607, 276] width 1156 height 365
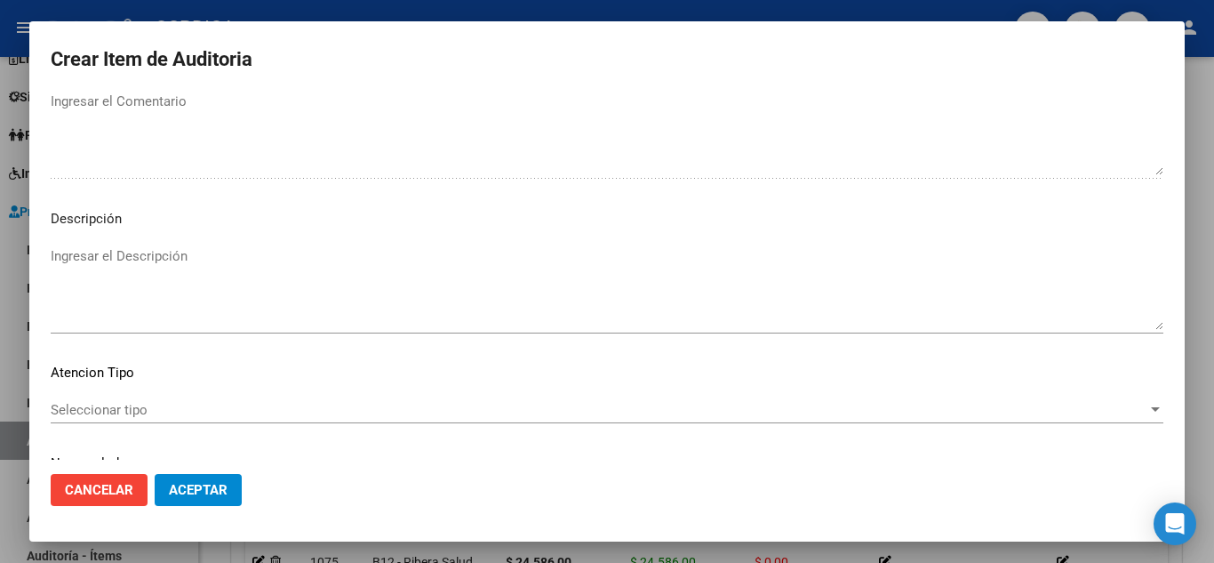
scroll to position [1236, 0]
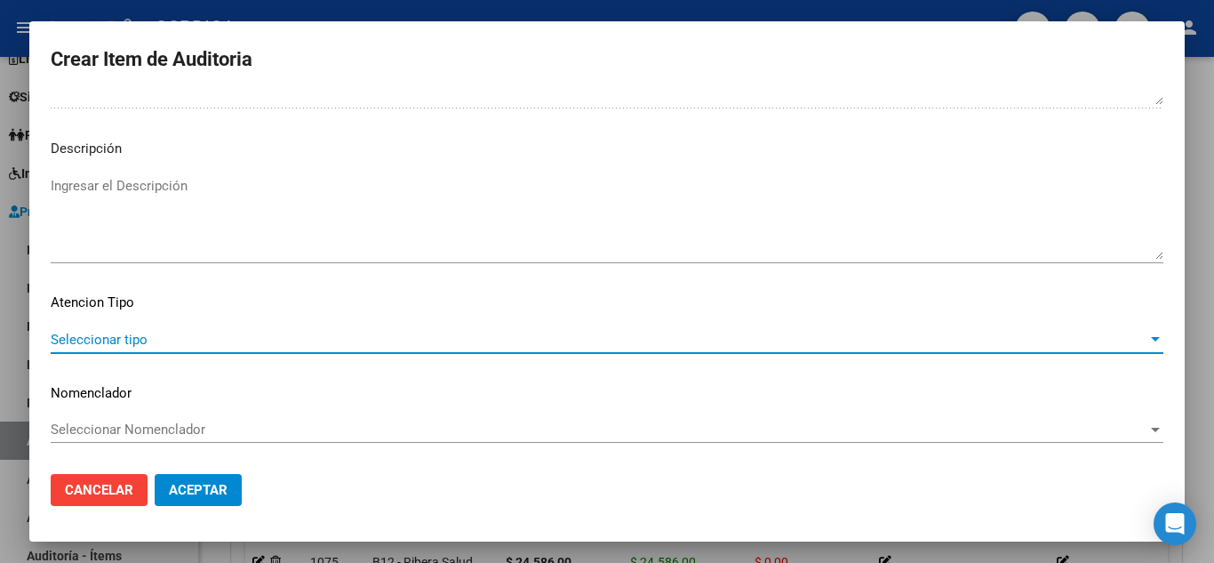
click at [167, 339] on span "Seleccionar tipo" at bounding box center [599, 340] width 1097 height 16
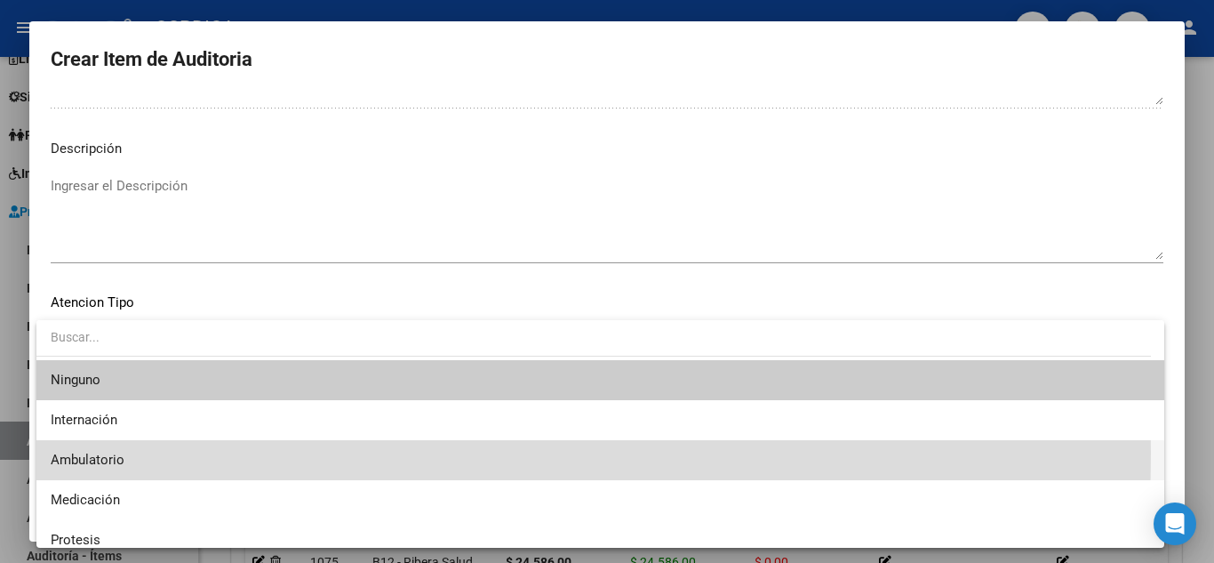
click at [146, 453] on span "Ambulatorio" at bounding box center [601, 460] width 1100 height 40
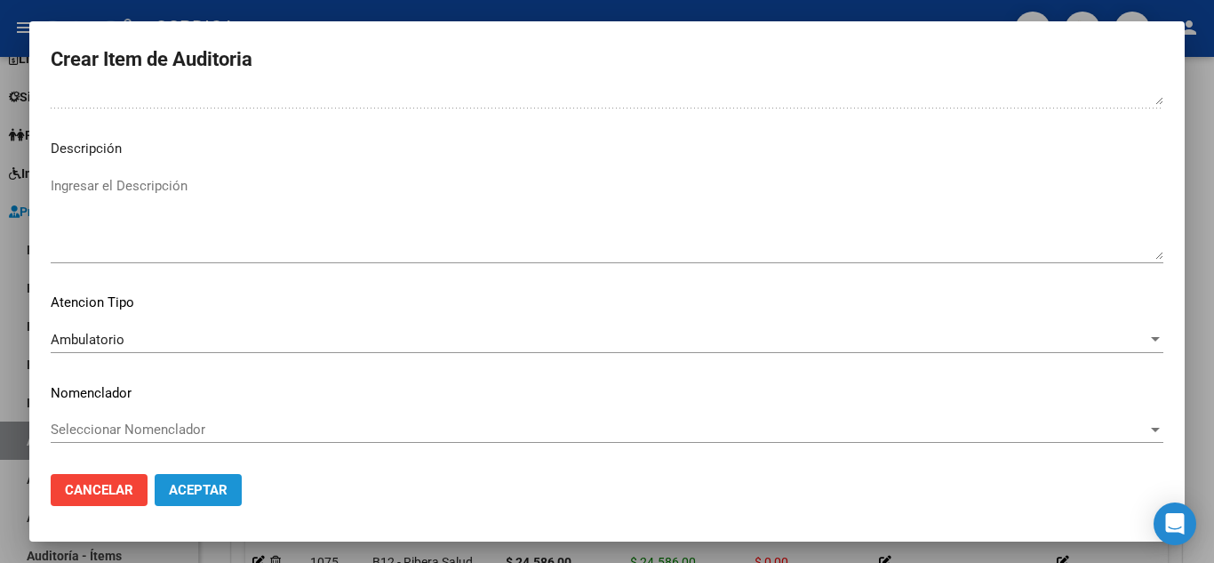
click at [188, 479] on button "Aceptar" at bounding box center [198, 490] width 87 height 32
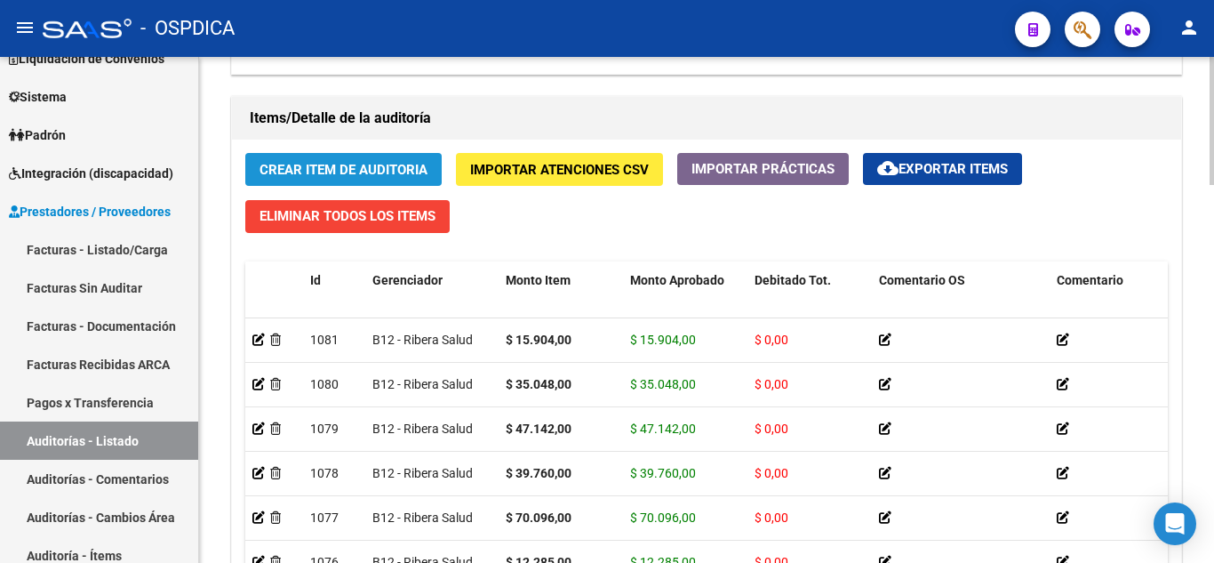
click at [347, 171] on span "Crear Item de Auditoria" at bounding box center [344, 170] width 168 height 16
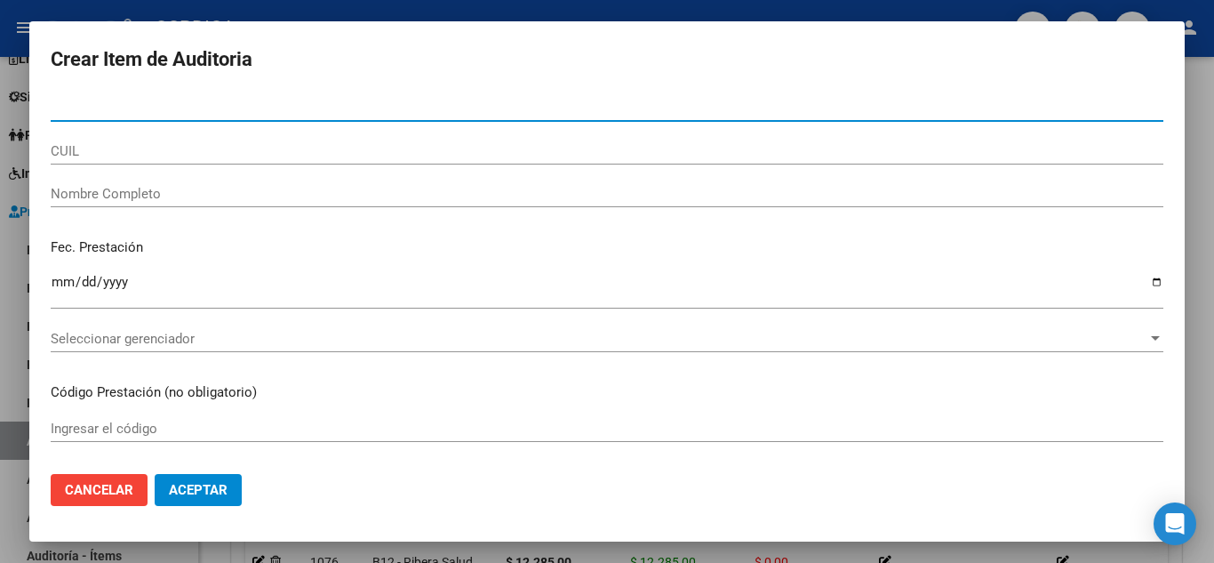
click at [408, 107] on input "Nro Documento" at bounding box center [607, 108] width 1113 height 16
paste input "18440535"
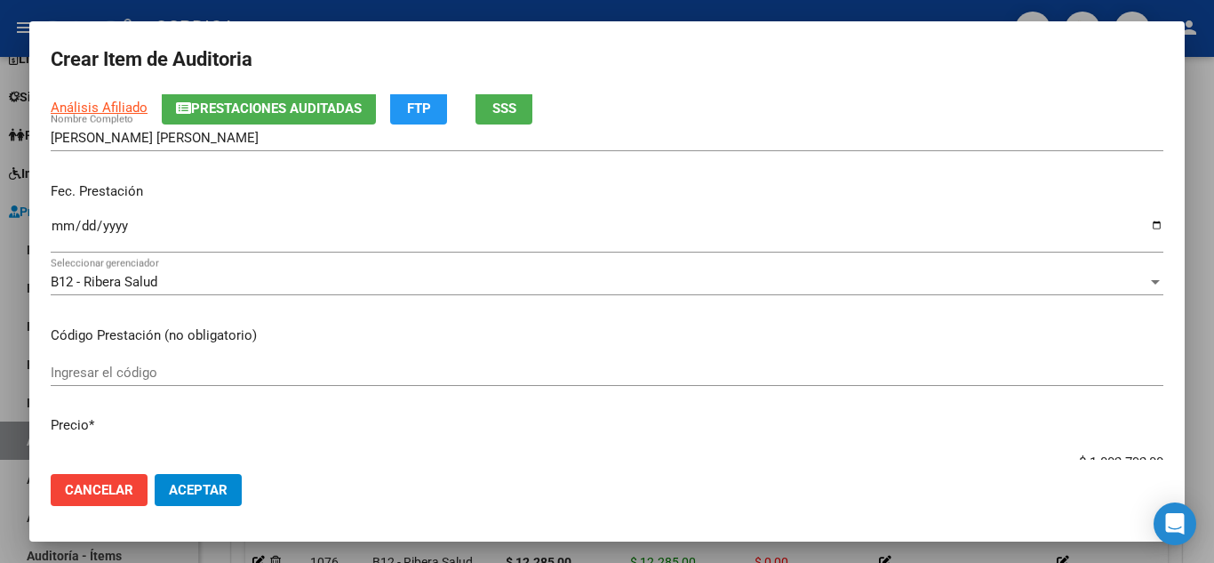
scroll to position [178, 0]
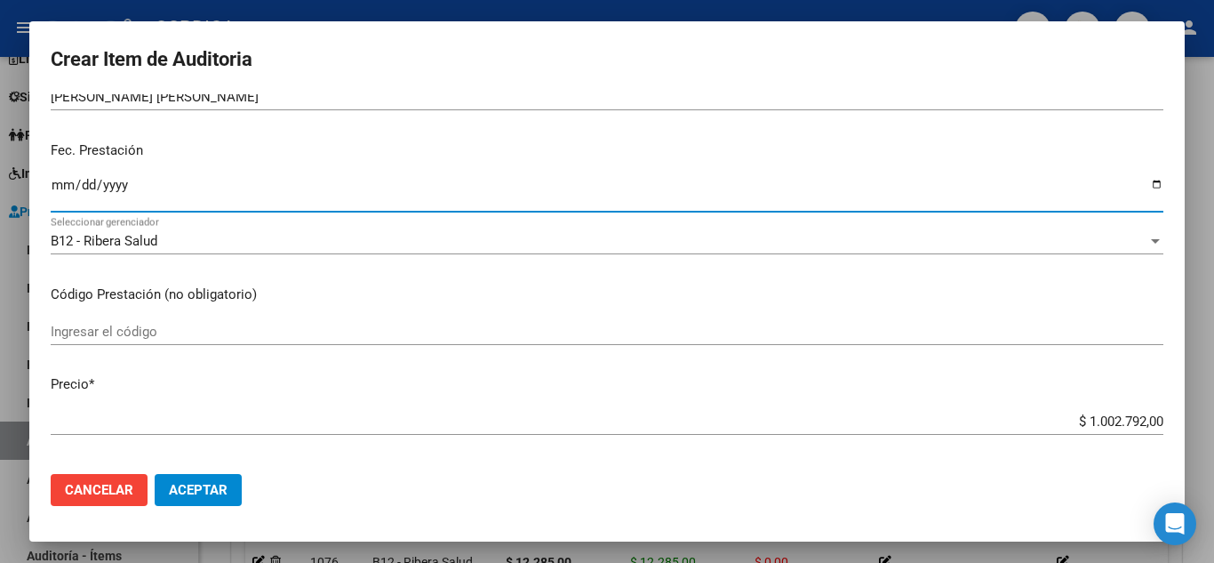
click at [56, 185] on input "Ingresar la fecha" at bounding box center [607, 192] width 1113 height 28
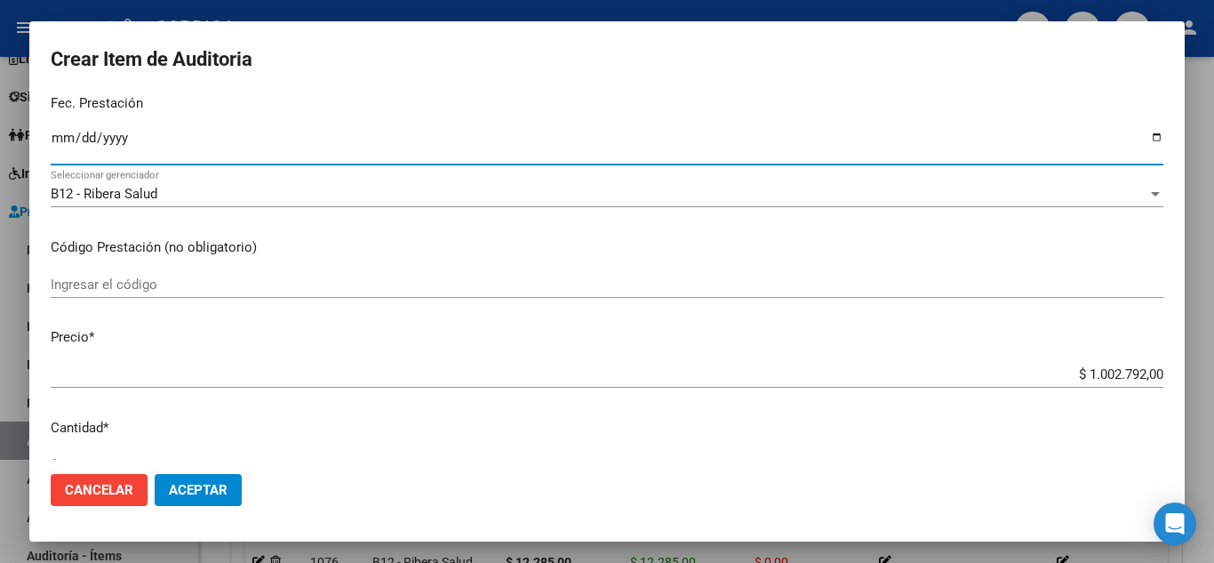
scroll to position [267, 0]
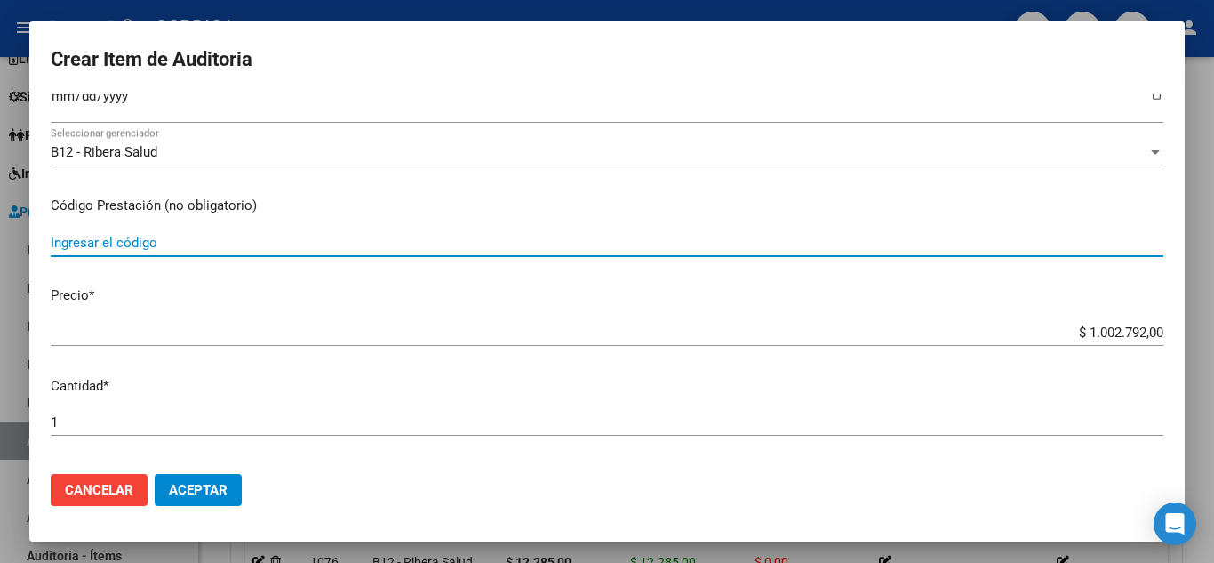
click at [410, 235] on input "Ingresar el código" at bounding box center [607, 243] width 1113 height 16
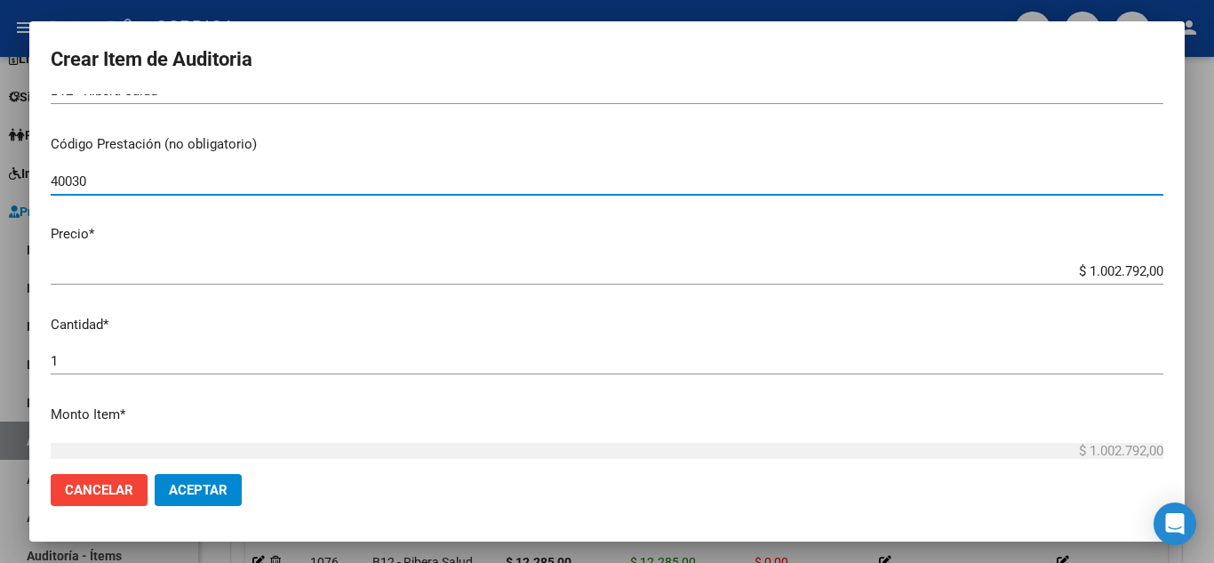
scroll to position [356, 0]
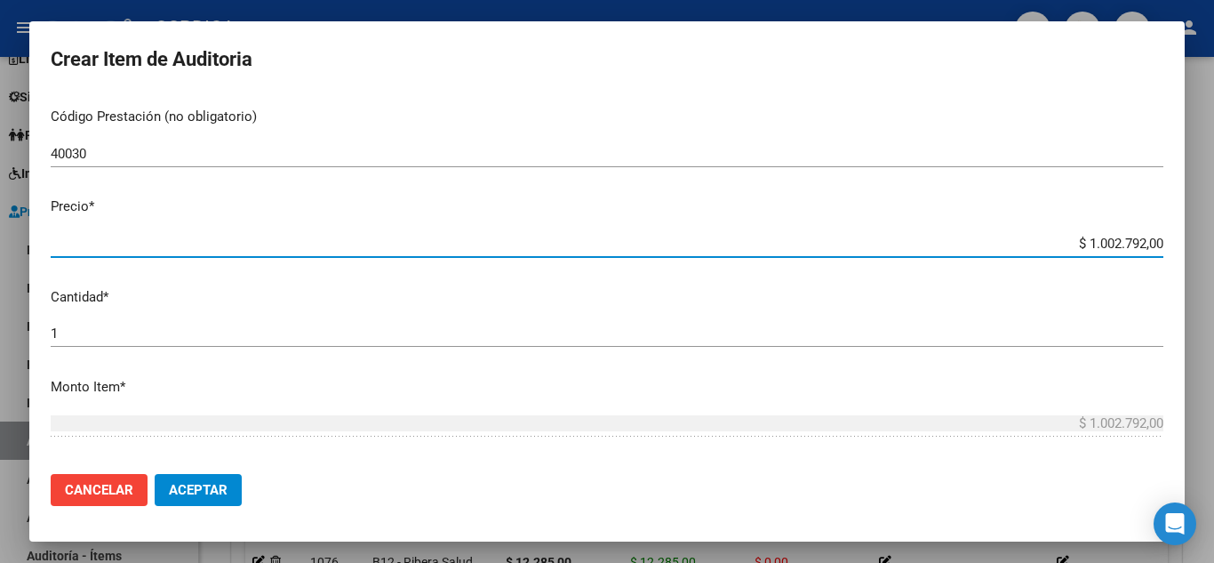
drag, startPoint x: 1050, startPoint y: 242, endPoint x: 1148, endPoint y: 223, distance: 99.6
click at [1148, 223] on mat-dialog-content "18440535 Nro Documento 27184405356 CUIL Afiliado Activo Análisis Afiliado Prest…" at bounding box center [607, 276] width 1156 height 365
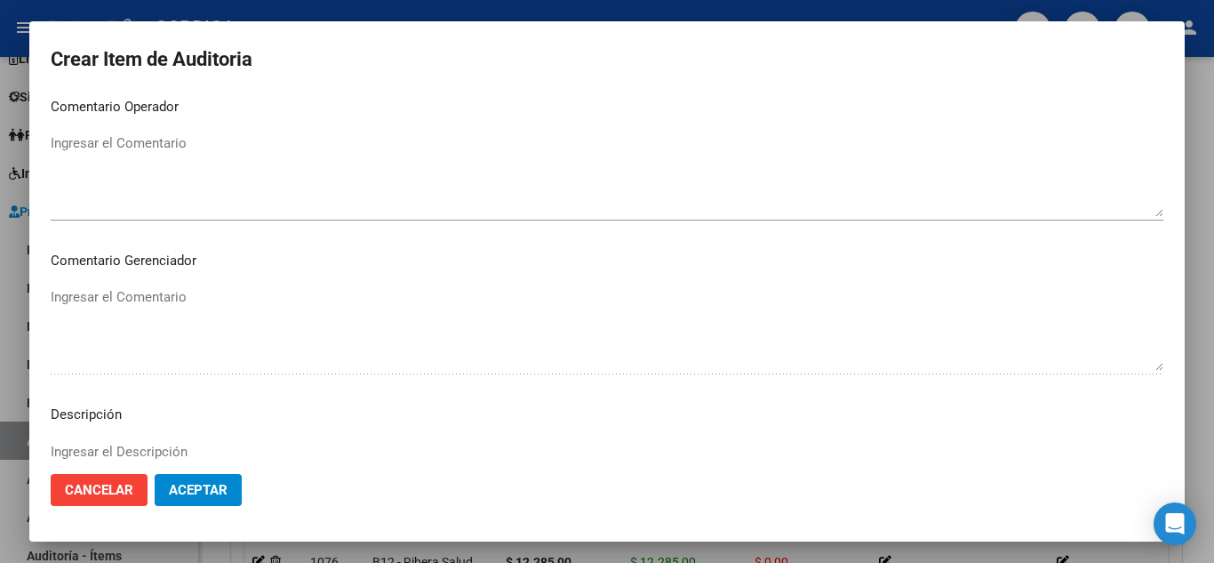
scroll to position [1236, 0]
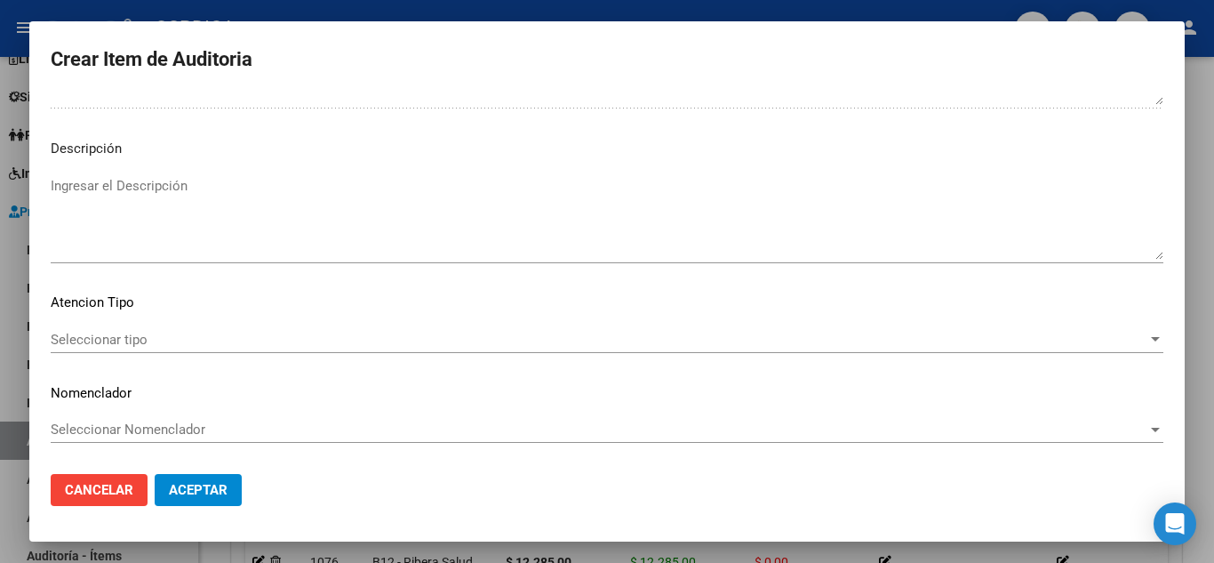
click at [155, 338] on span "Seleccionar tipo" at bounding box center [599, 340] width 1097 height 16
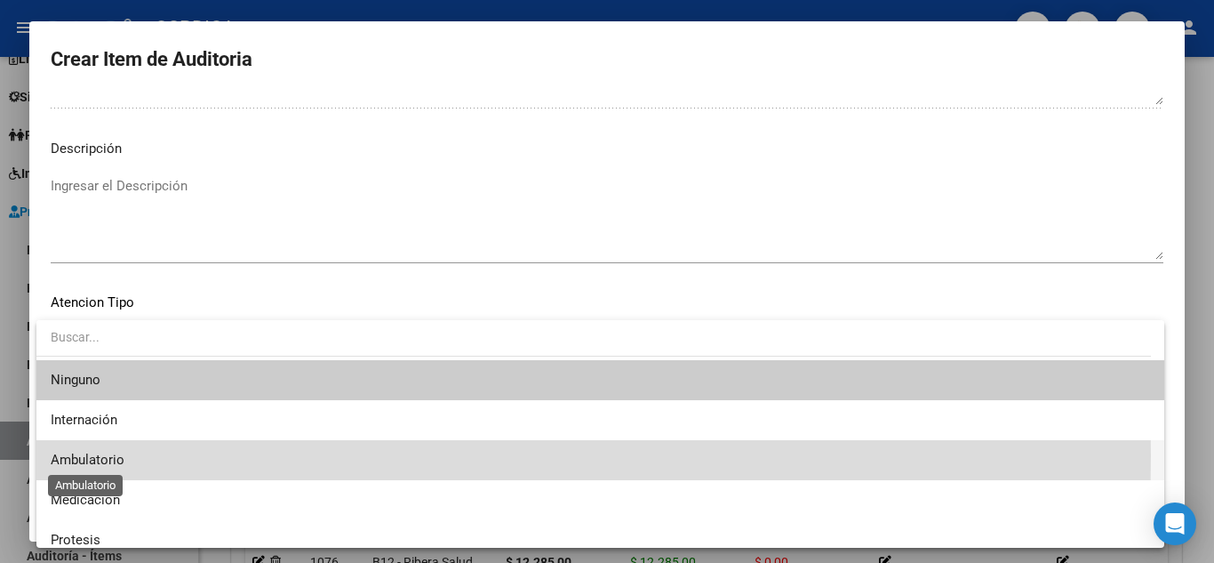
click at [108, 455] on span "Ambulatorio" at bounding box center [88, 460] width 74 height 16
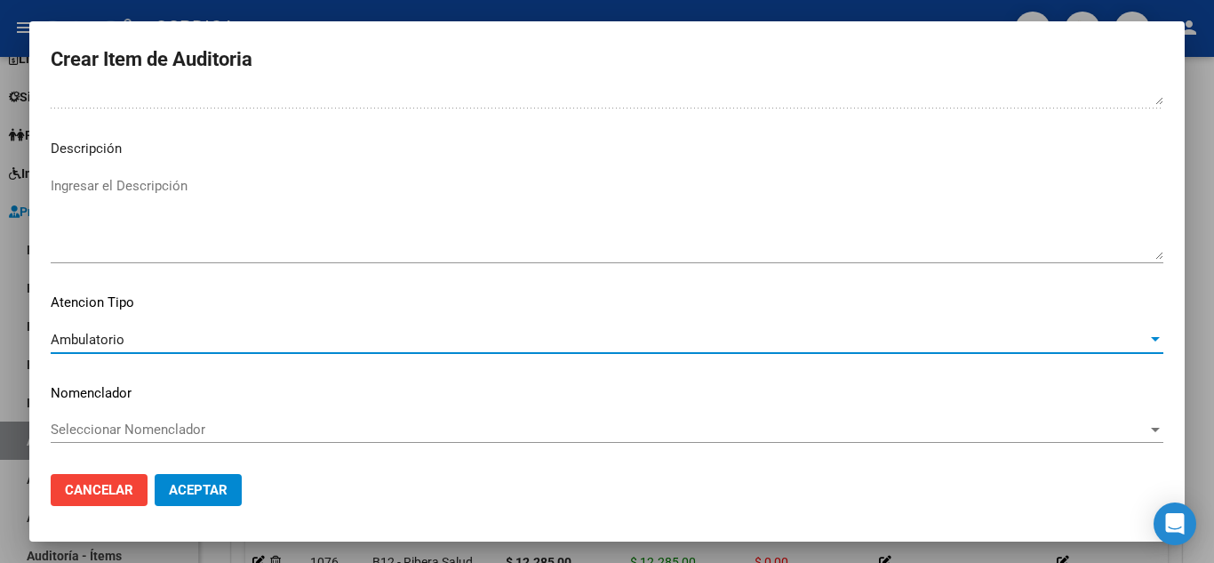
click at [195, 480] on button "Aceptar" at bounding box center [198, 490] width 87 height 32
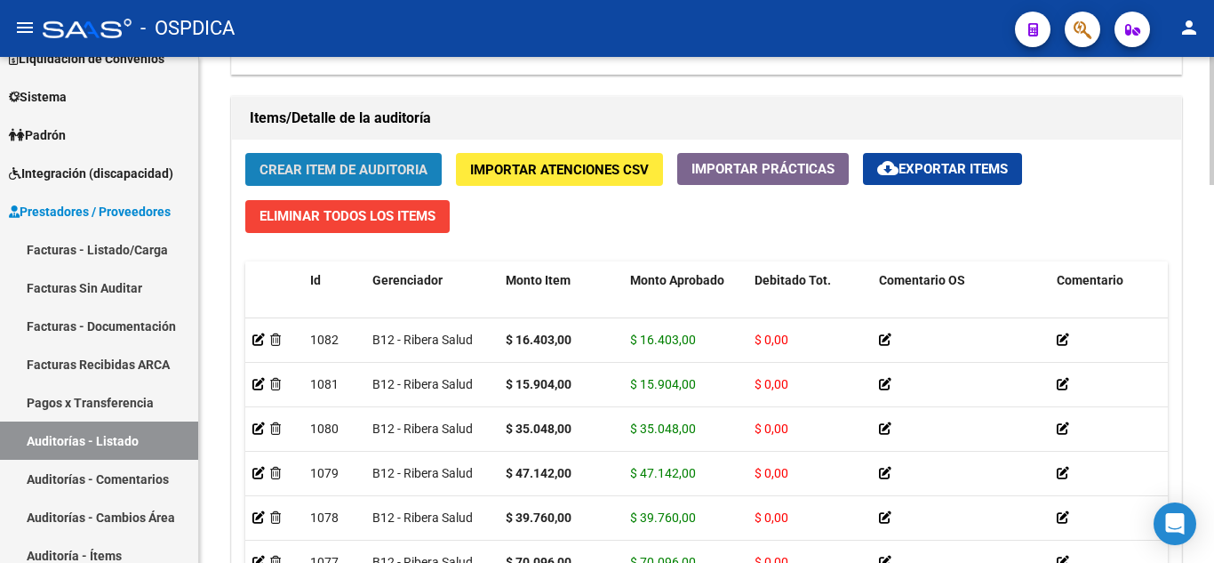
click at [418, 162] on span "Crear Item de Auditoria" at bounding box center [344, 170] width 168 height 16
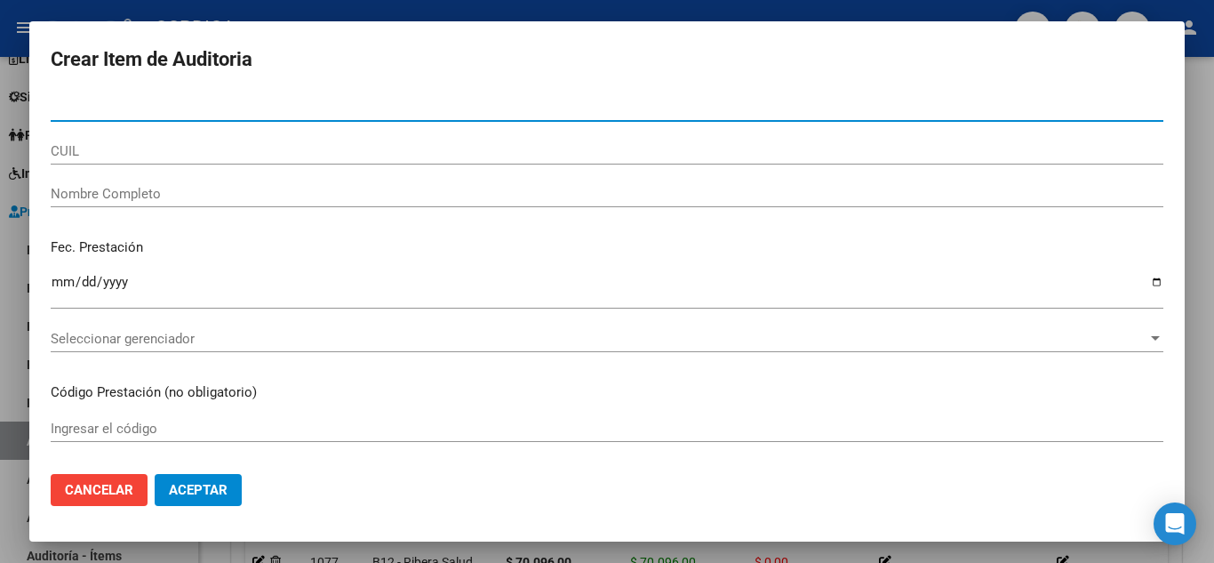
click at [330, 110] on input "Nro Documento" at bounding box center [607, 108] width 1113 height 16
paste input "18440535"
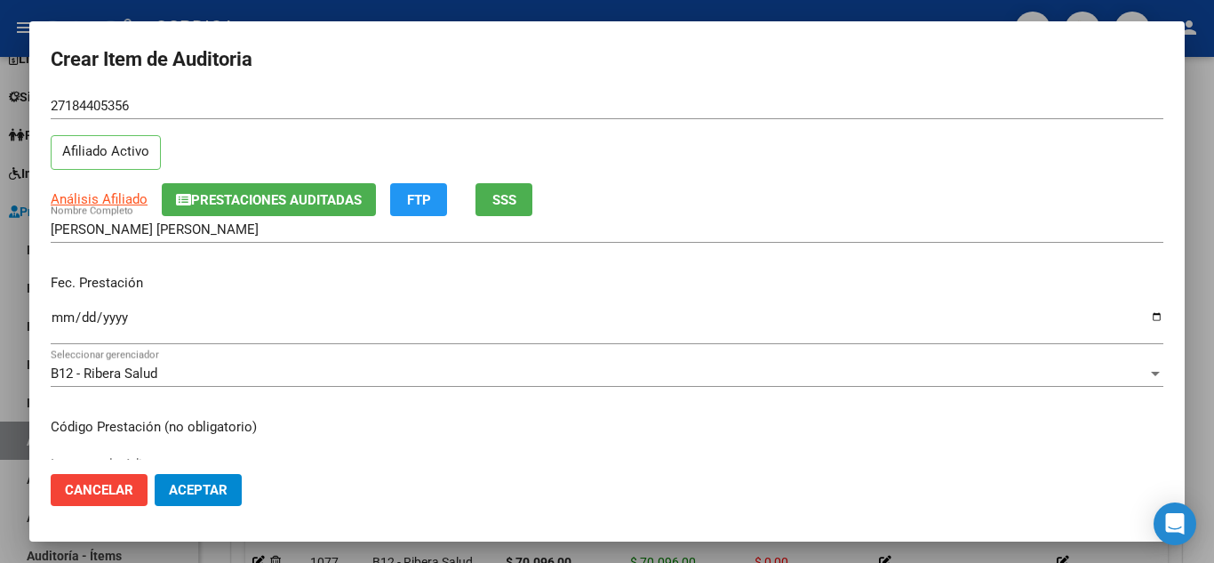
scroll to position [89, 0]
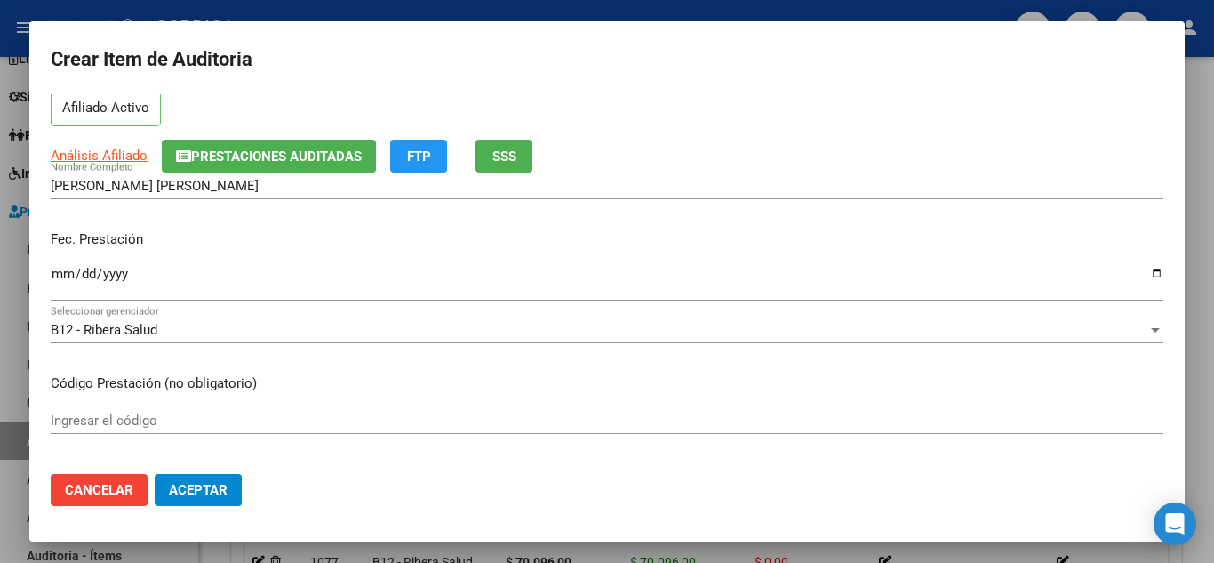
click at [59, 273] on input "Ingresar la fecha" at bounding box center [607, 281] width 1113 height 28
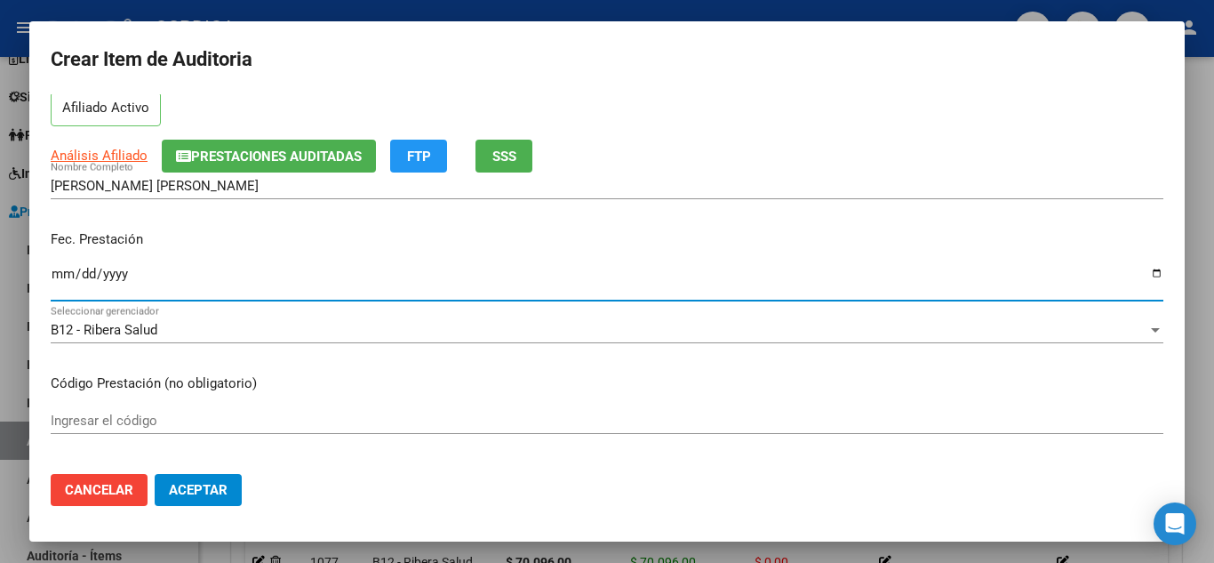
scroll to position [178, 0]
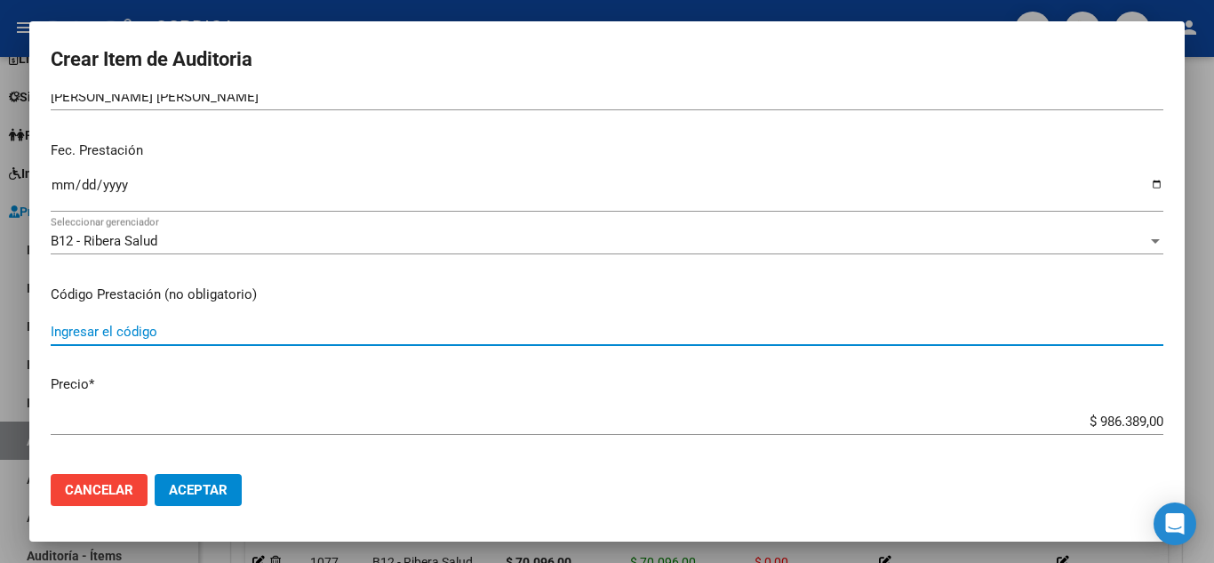
click at [485, 331] on input "Ingresar el código" at bounding box center [607, 332] width 1113 height 16
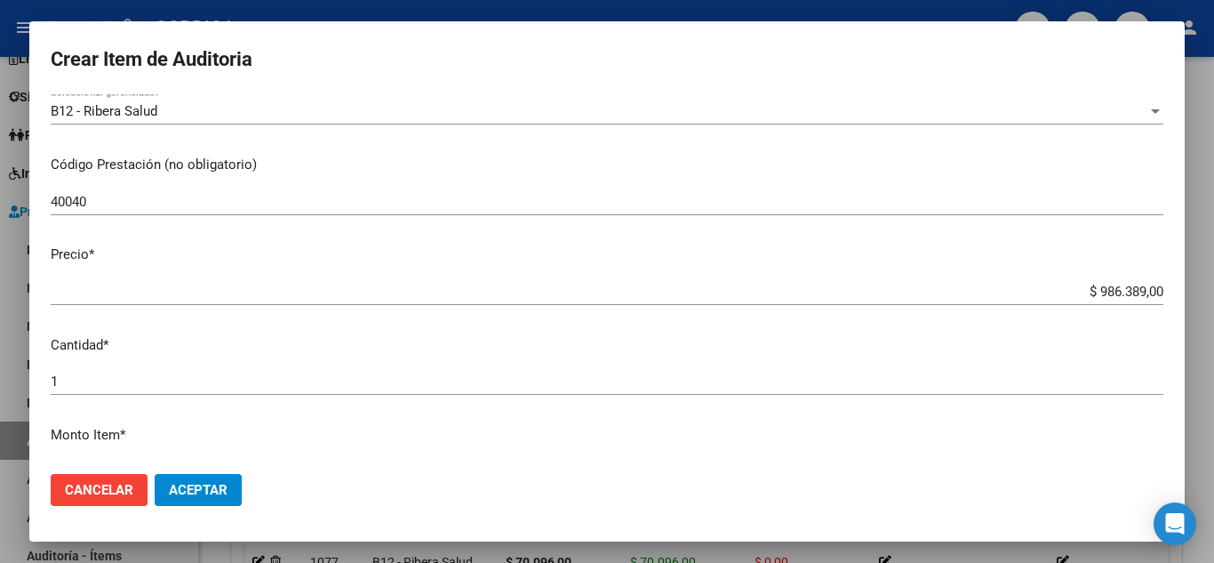
scroll to position [356, 0]
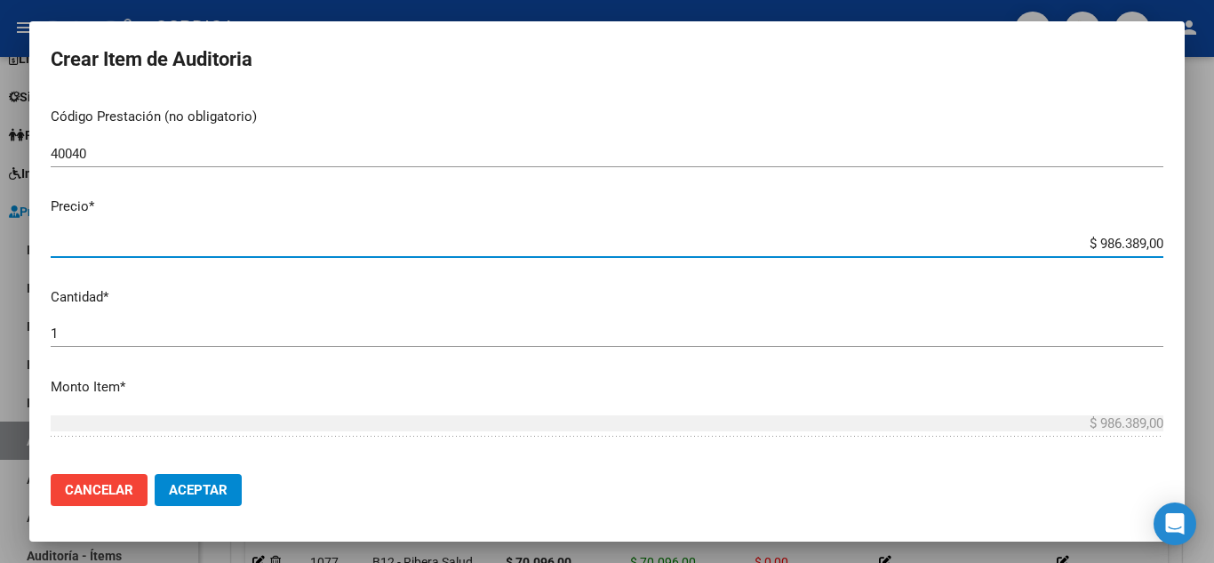
drag, startPoint x: 1058, startPoint y: 249, endPoint x: 1155, endPoint y: 231, distance: 98.5
click at [1155, 231] on mat-dialog-content "18440535 Nro Documento 27184405356 CUIL Afiliado Activo Análisis Afiliado Prest…" at bounding box center [607, 276] width 1156 height 365
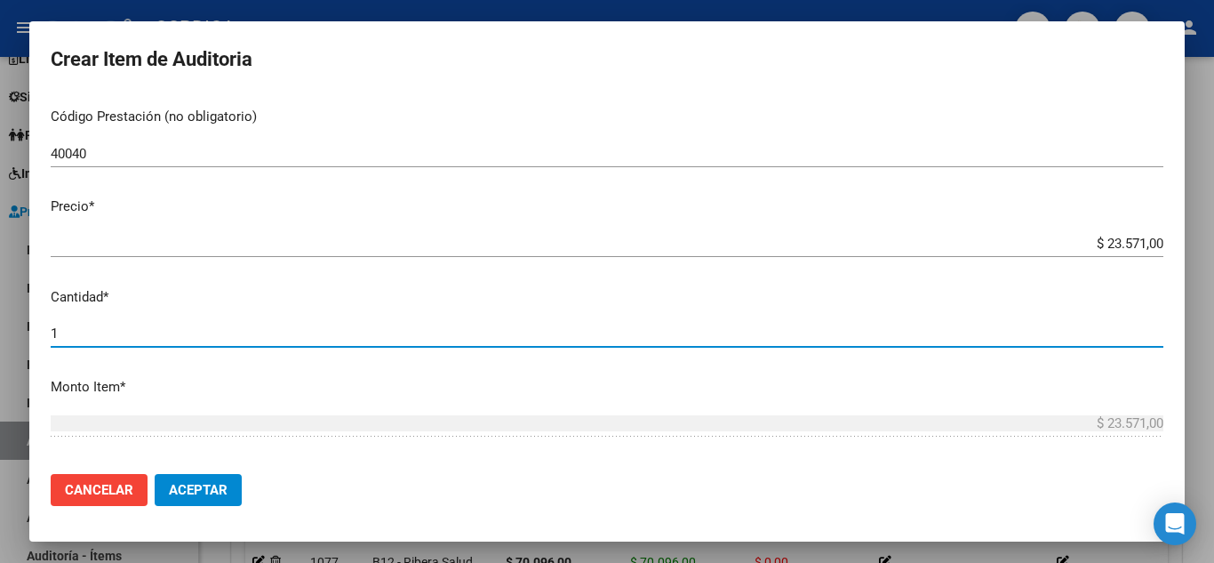
drag, startPoint x: 66, startPoint y: 336, endPoint x: 22, endPoint y: 340, distance: 43.7
click at [22, 340] on div "Crear Item de Auditoria 18440535 Nro Documento 27184405356 CUIL Afiliado Activo…" at bounding box center [607, 281] width 1214 height 563
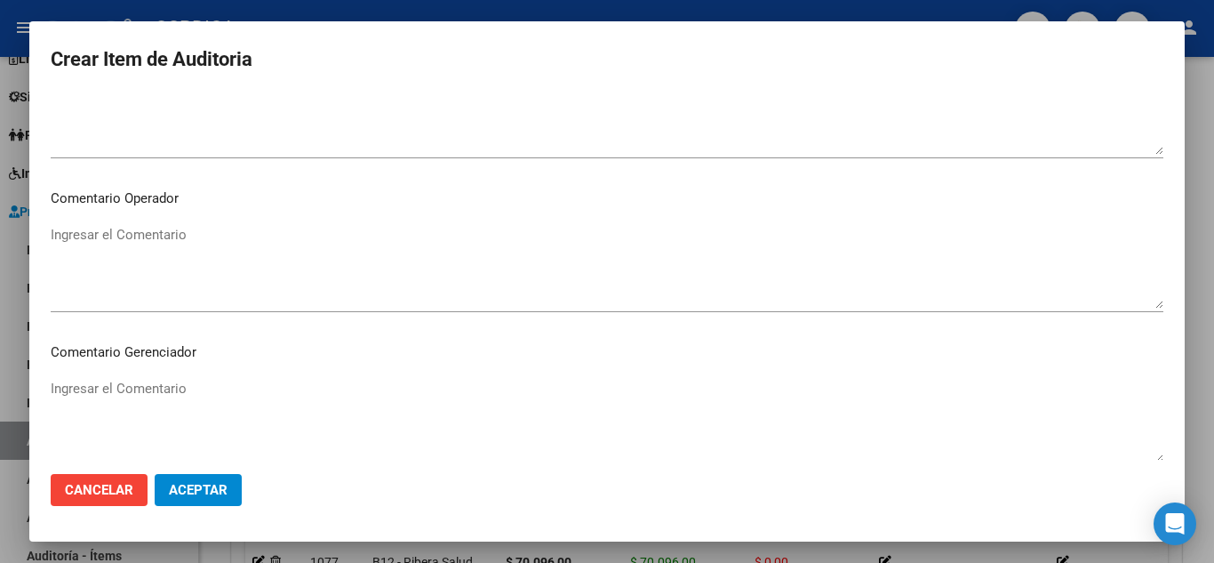
scroll to position [1236, 0]
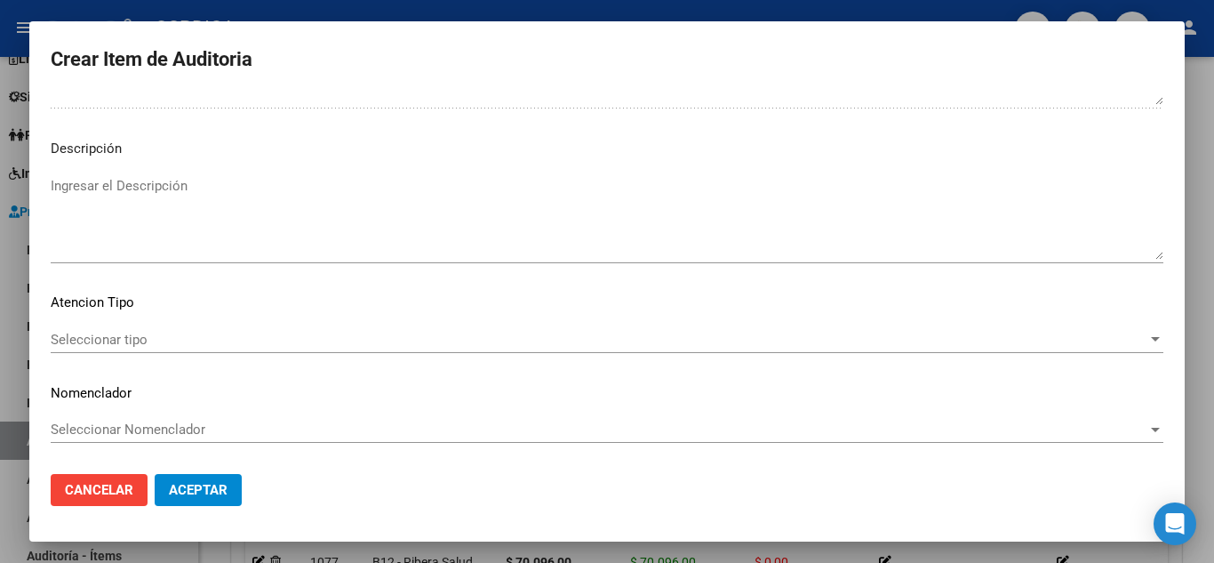
click at [112, 329] on div "Seleccionar tipo Seleccionar tipo" at bounding box center [607, 339] width 1113 height 27
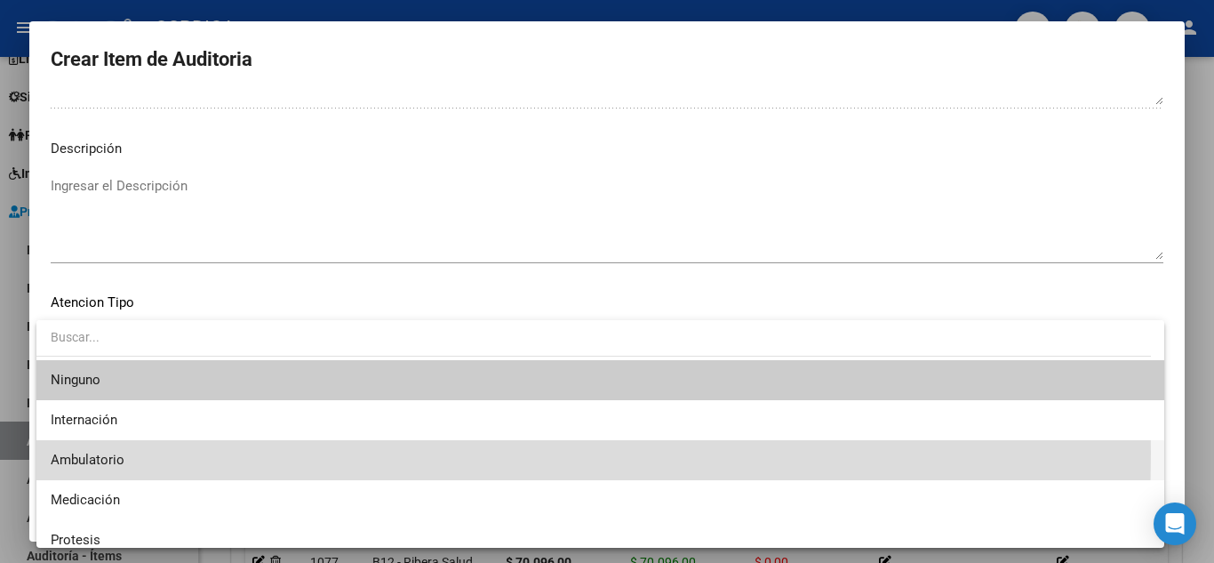
click at [136, 453] on span "Ambulatorio" at bounding box center [601, 460] width 1100 height 40
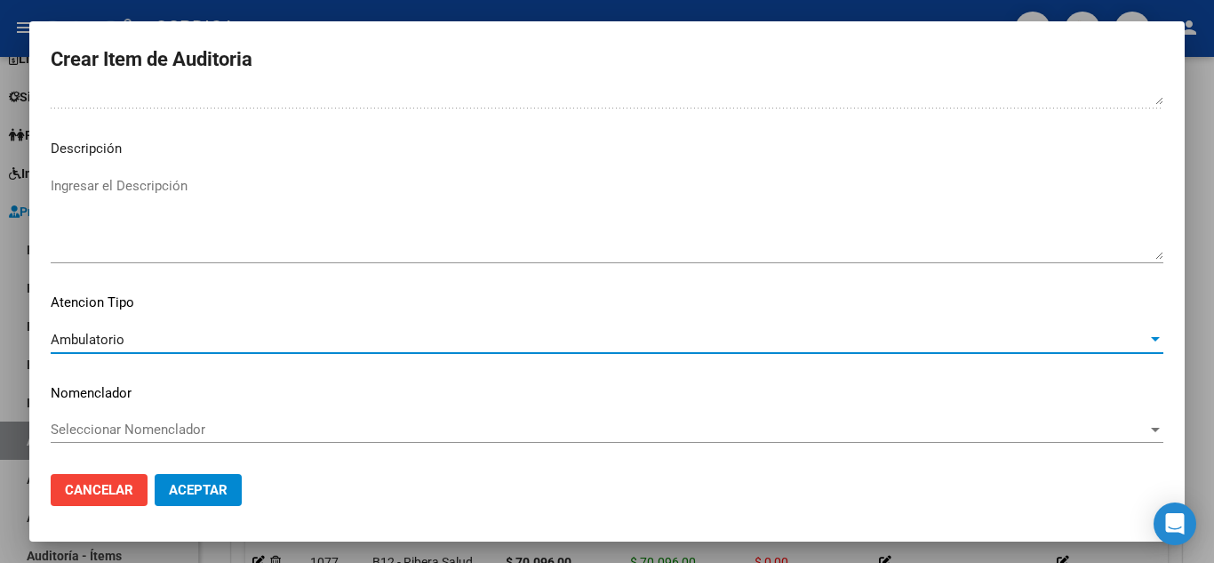
click at [214, 487] on span "Aceptar" at bounding box center [198, 490] width 59 height 16
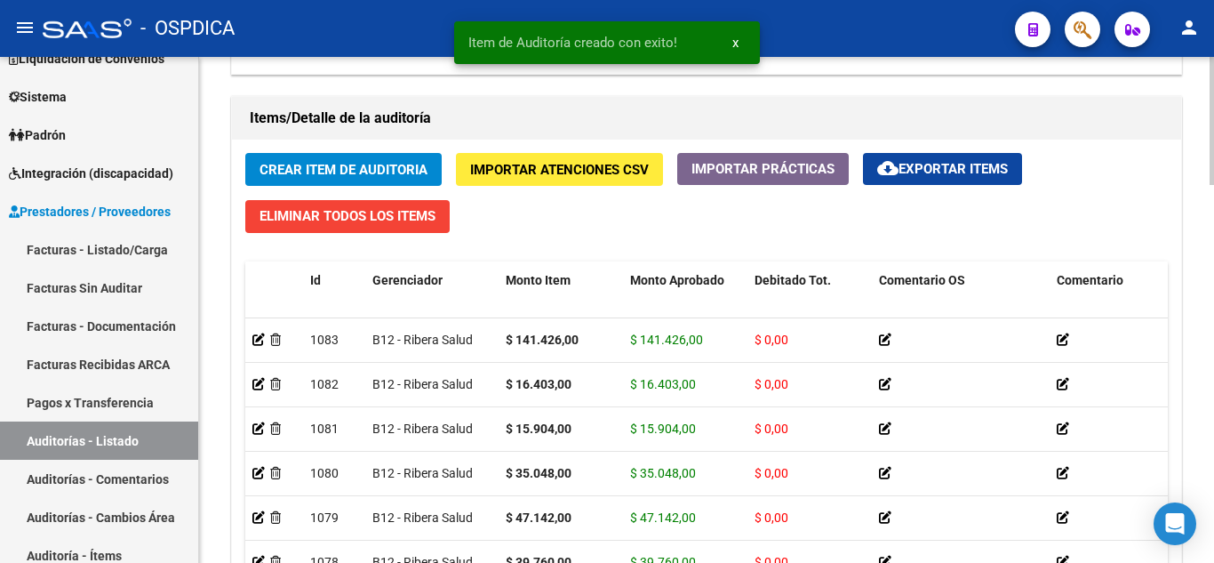
click at [388, 162] on span "Crear Item de Auditoria" at bounding box center [344, 170] width 168 height 16
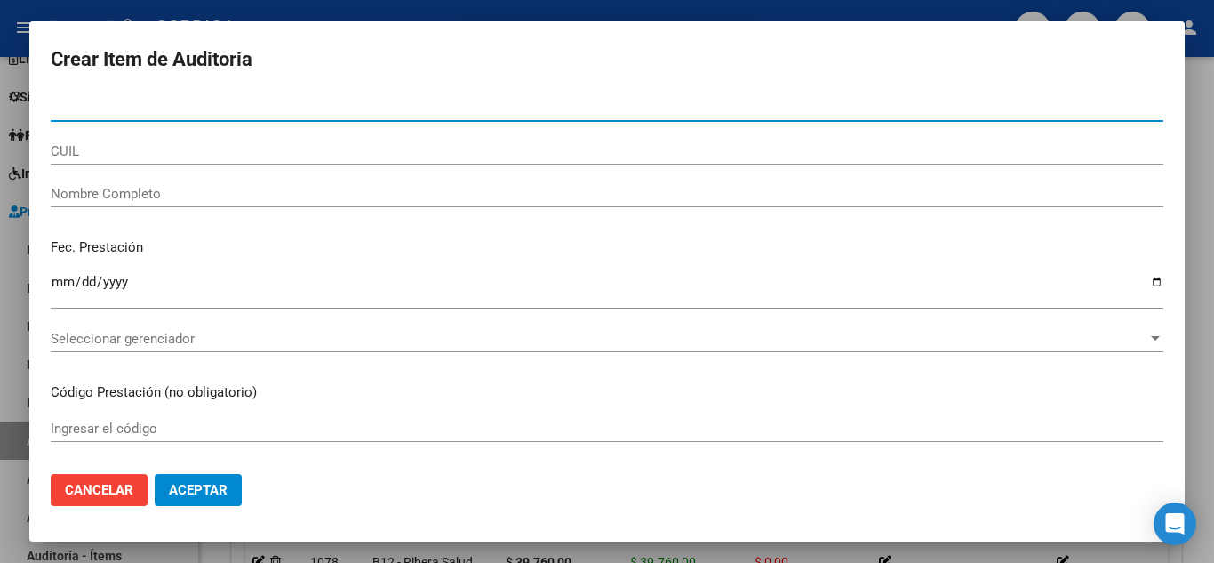
click at [417, 110] on input "Nro Documento" at bounding box center [607, 108] width 1113 height 16
paste input "51095883"
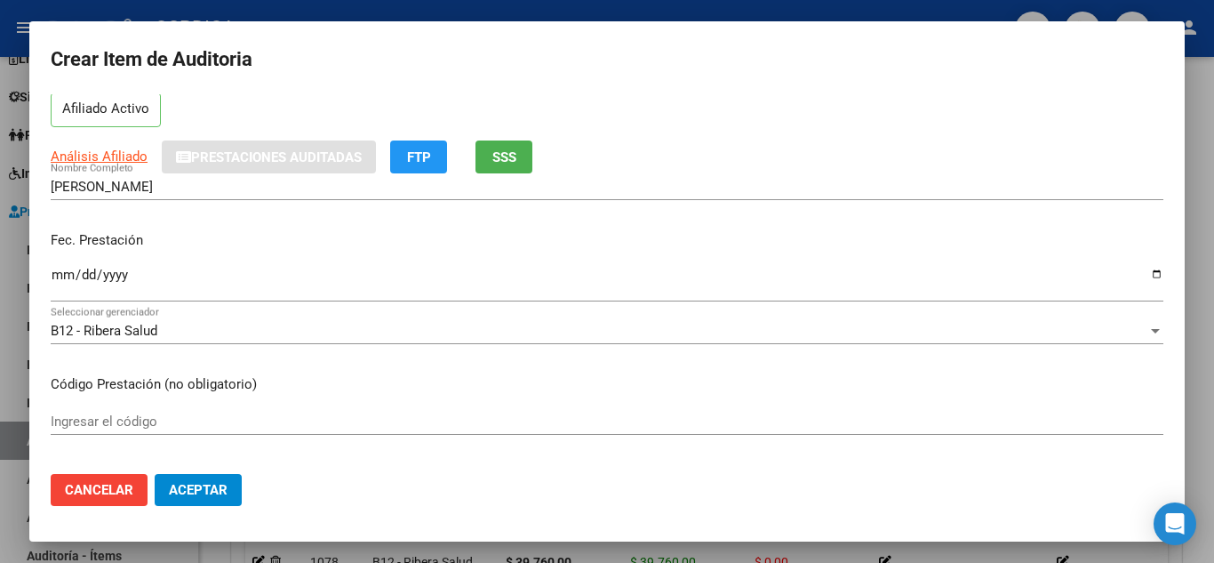
scroll to position [89, 0]
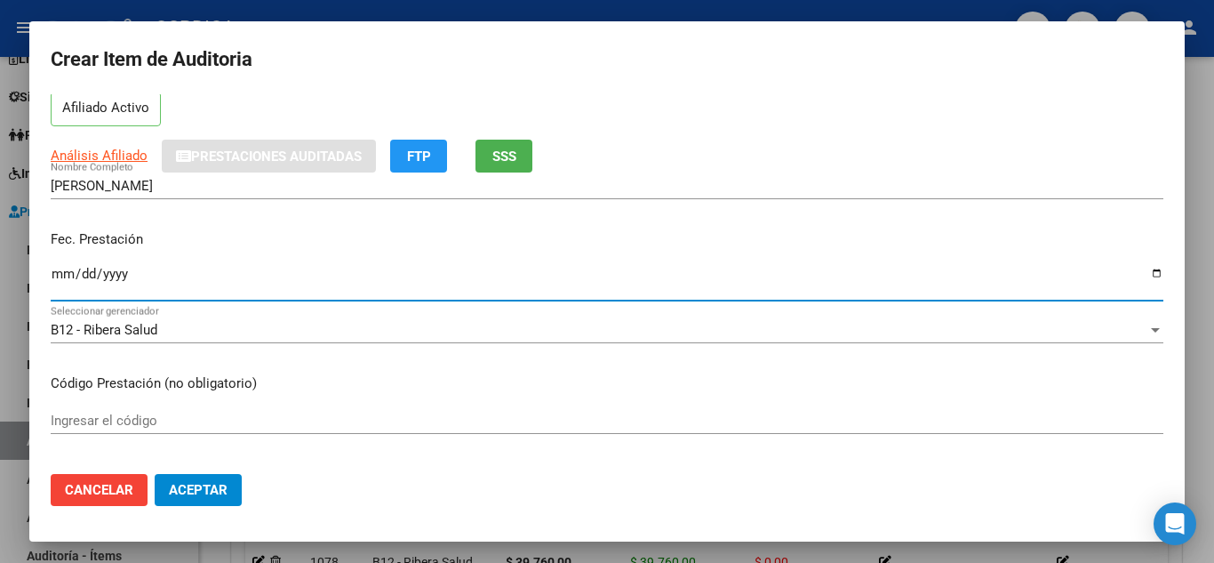
click at [68, 274] on input "Ingresar la fecha" at bounding box center [607, 281] width 1113 height 28
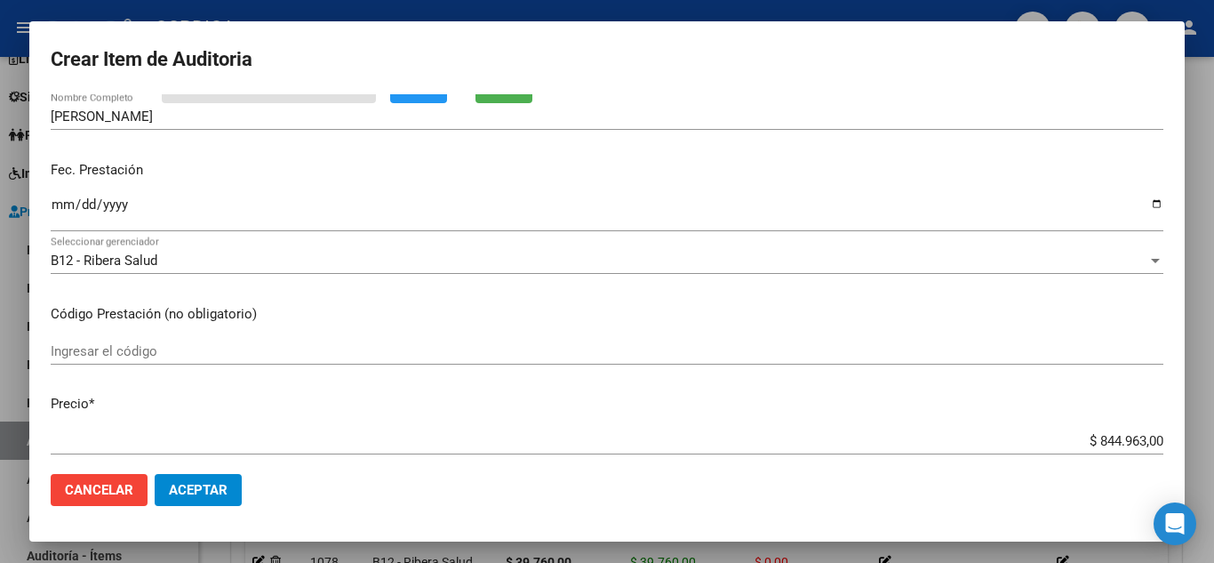
scroll to position [267, 0]
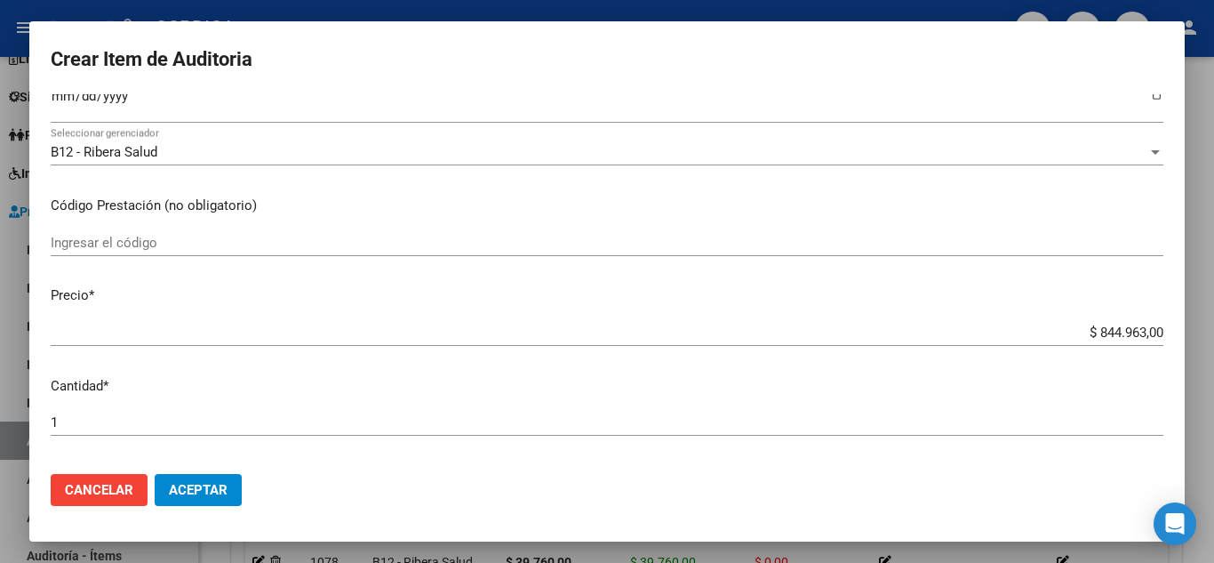
click at [387, 231] on div "Ingresar el código" at bounding box center [607, 242] width 1113 height 27
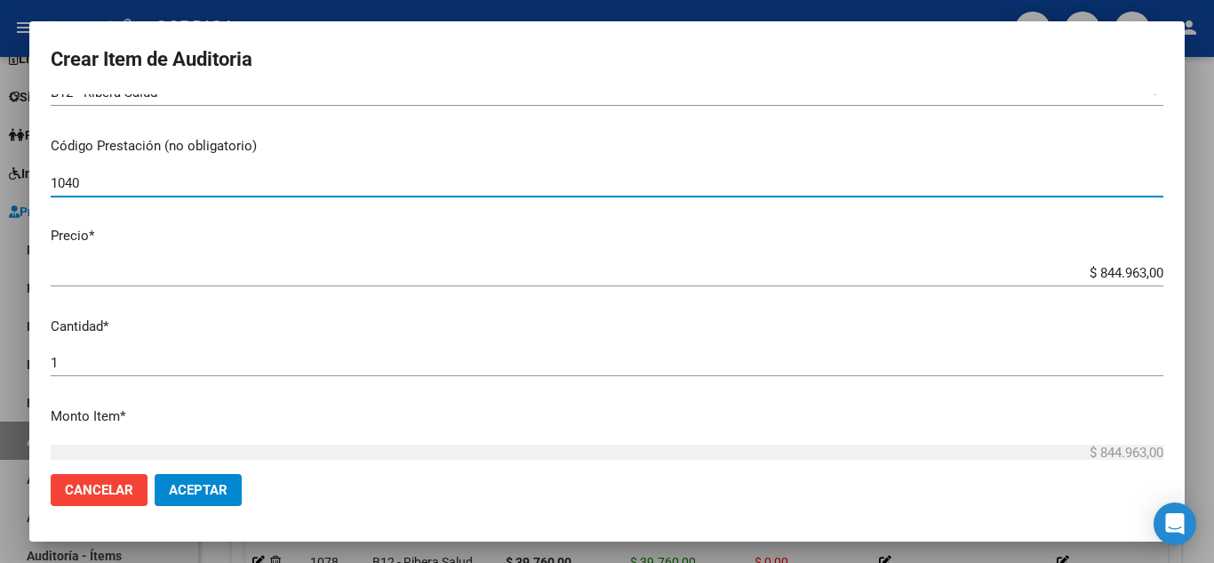
scroll to position [356, 0]
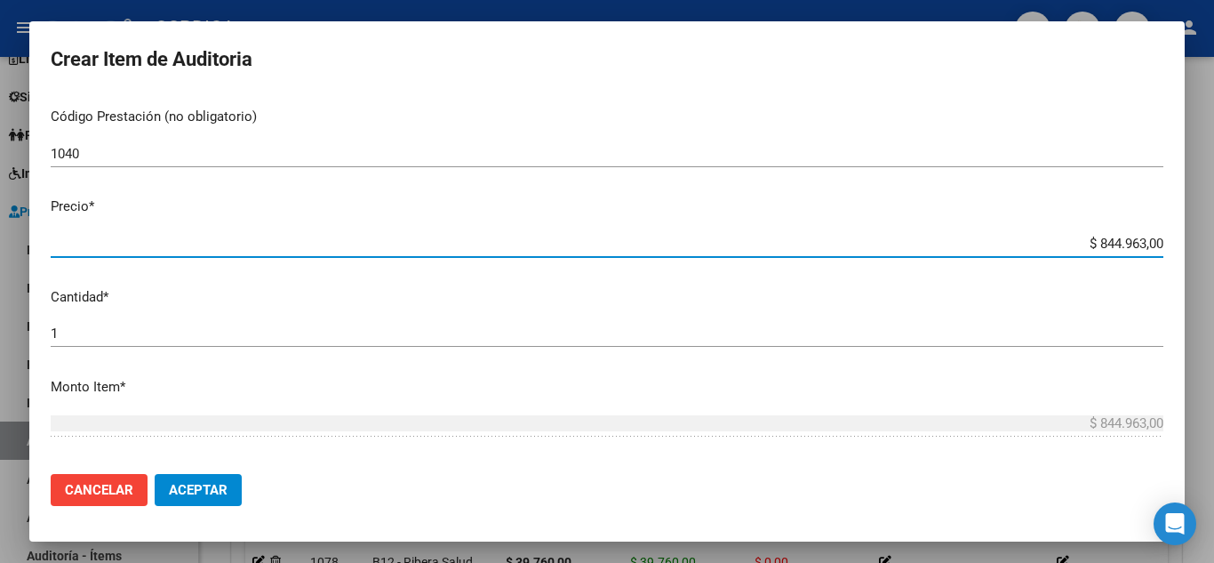
drag, startPoint x: 1062, startPoint y: 245, endPoint x: 1141, endPoint y: 239, distance: 79.4
click at [1159, 244] on app-form-text-field "Precio * $ 844.963,00 Ingresar el precio" at bounding box center [614, 223] width 1127 height 55
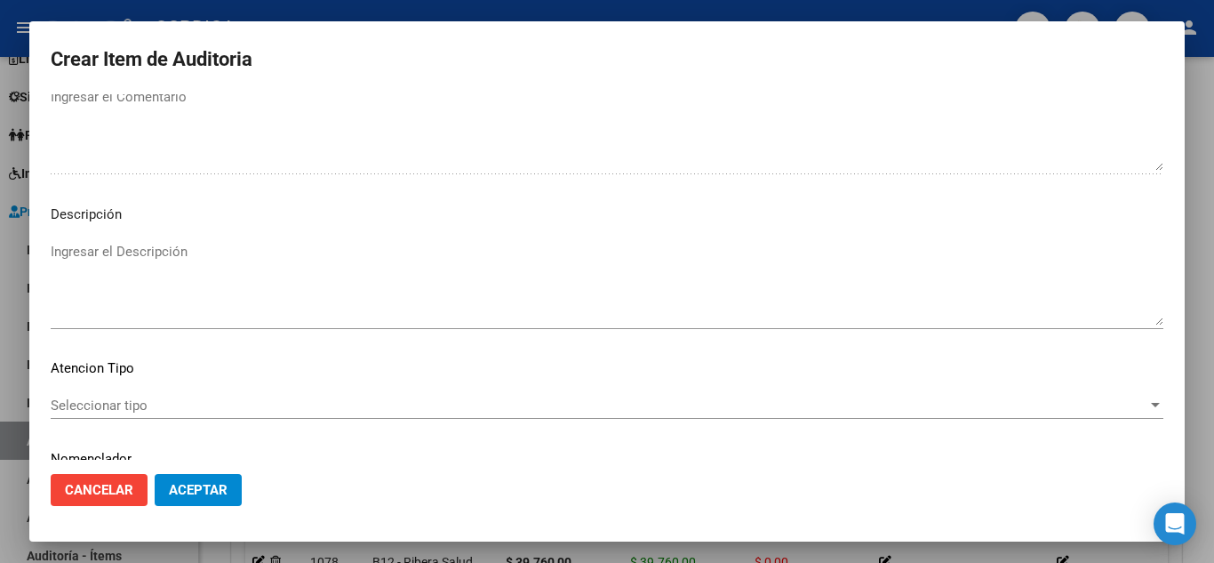
scroll to position [1236, 0]
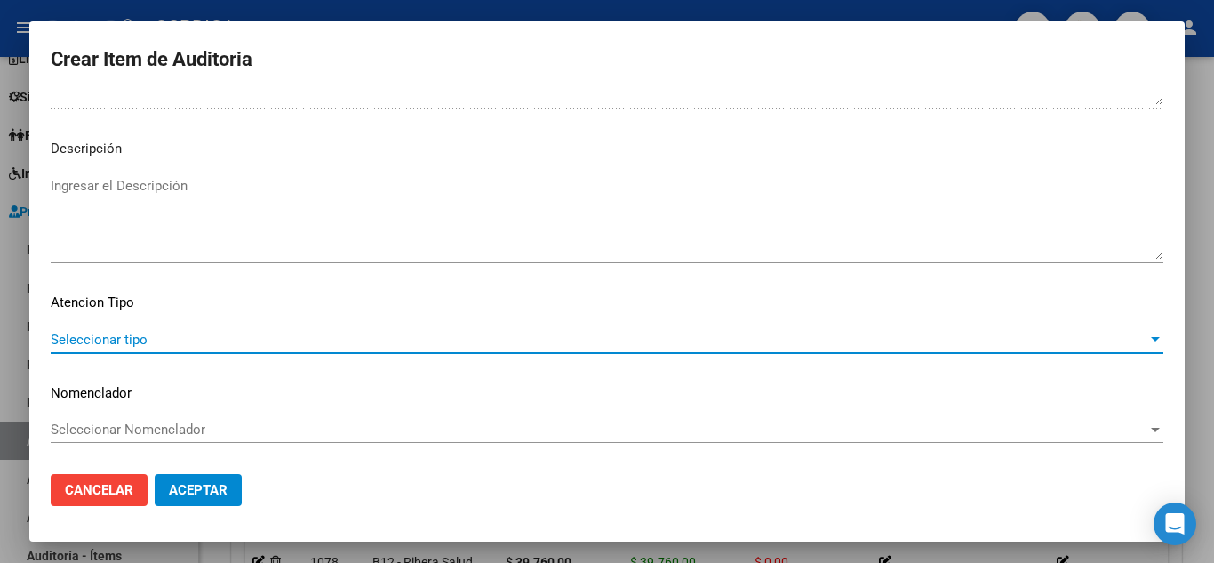
click at [152, 345] on span "Seleccionar tipo" at bounding box center [599, 340] width 1097 height 16
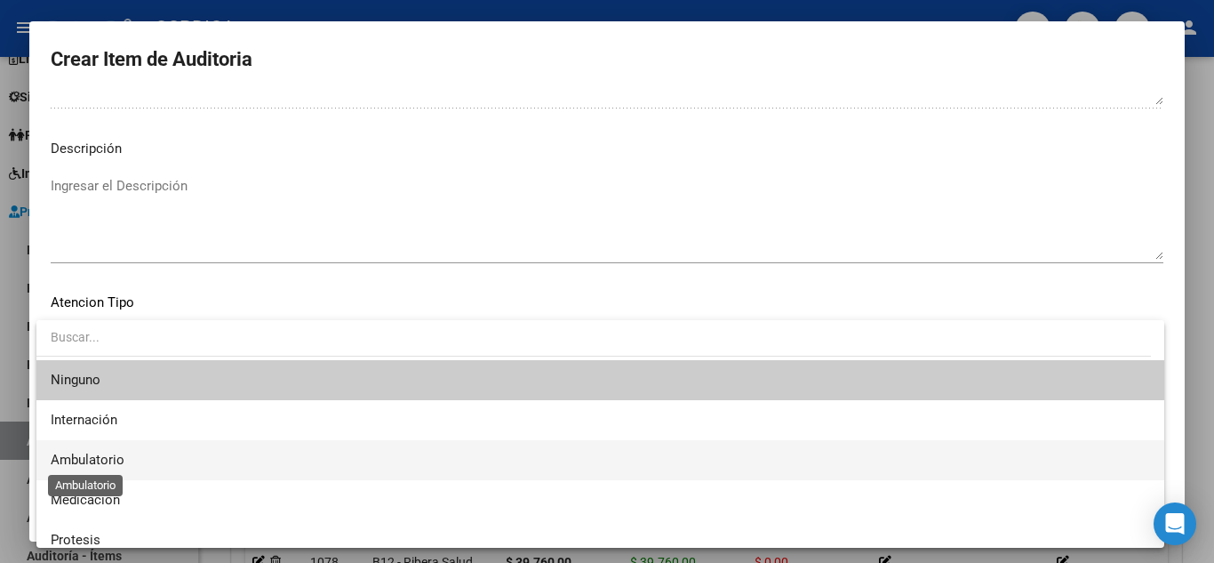
click at [120, 459] on span "Ambulatorio" at bounding box center [88, 460] width 74 height 16
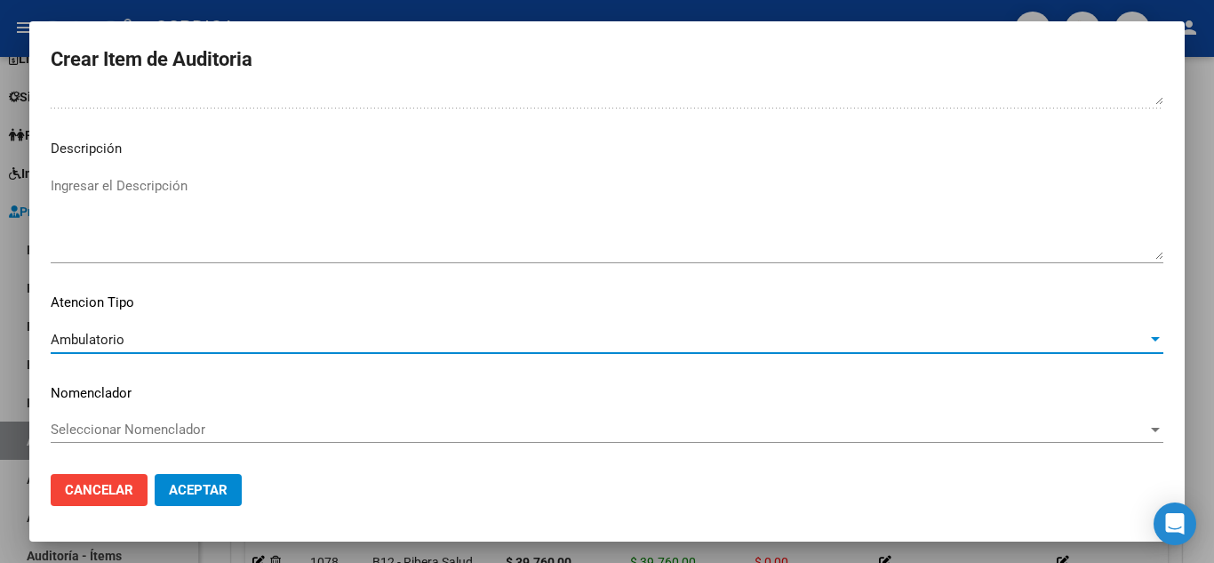
click at [191, 488] on span "Aceptar" at bounding box center [198, 490] width 59 height 16
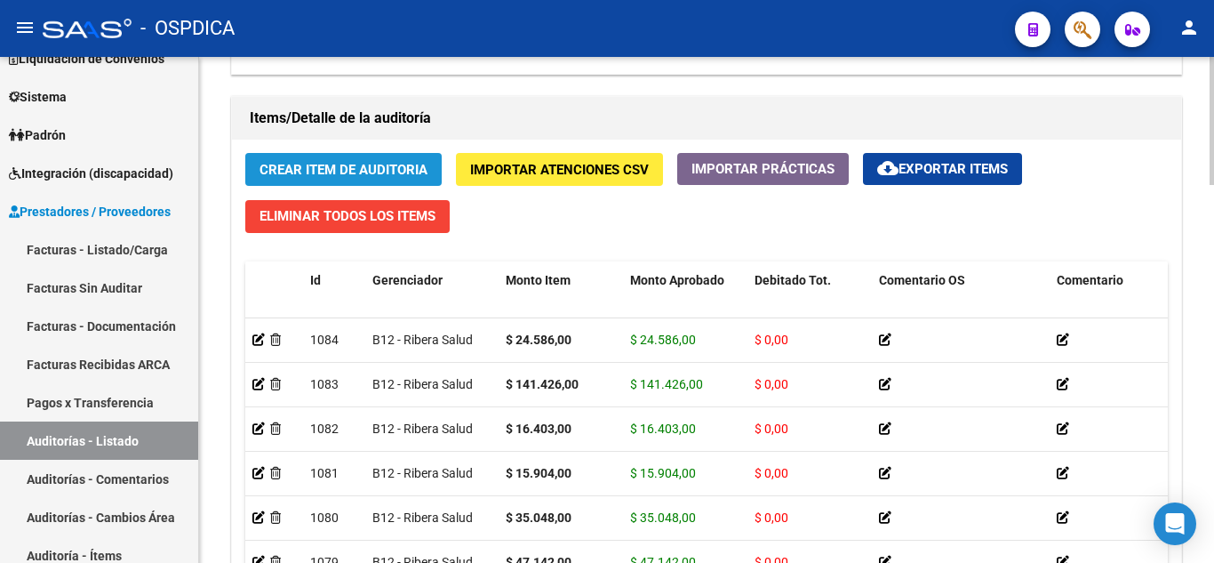
click at [397, 172] on span "Crear Item de Auditoria" at bounding box center [344, 170] width 168 height 16
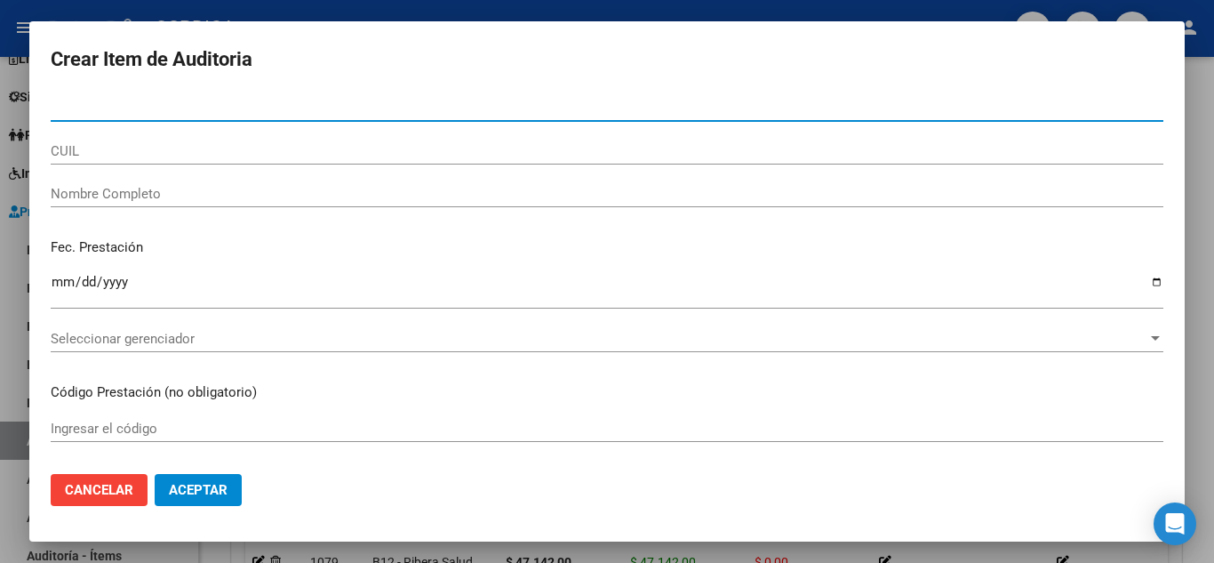
click at [367, 104] on input "Nro Documento" at bounding box center [607, 108] width 1113 height 16
paste input "55306474"
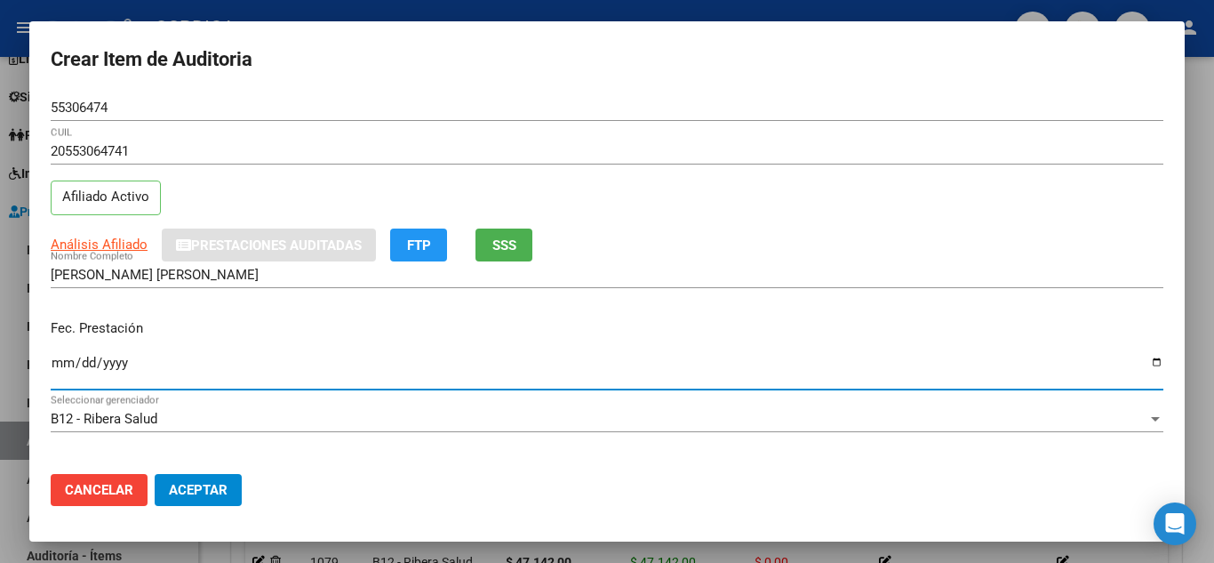
click at [66, 361] on input "Ingresar la fecha" at bounding box center [607, 370] width 1113 height 28
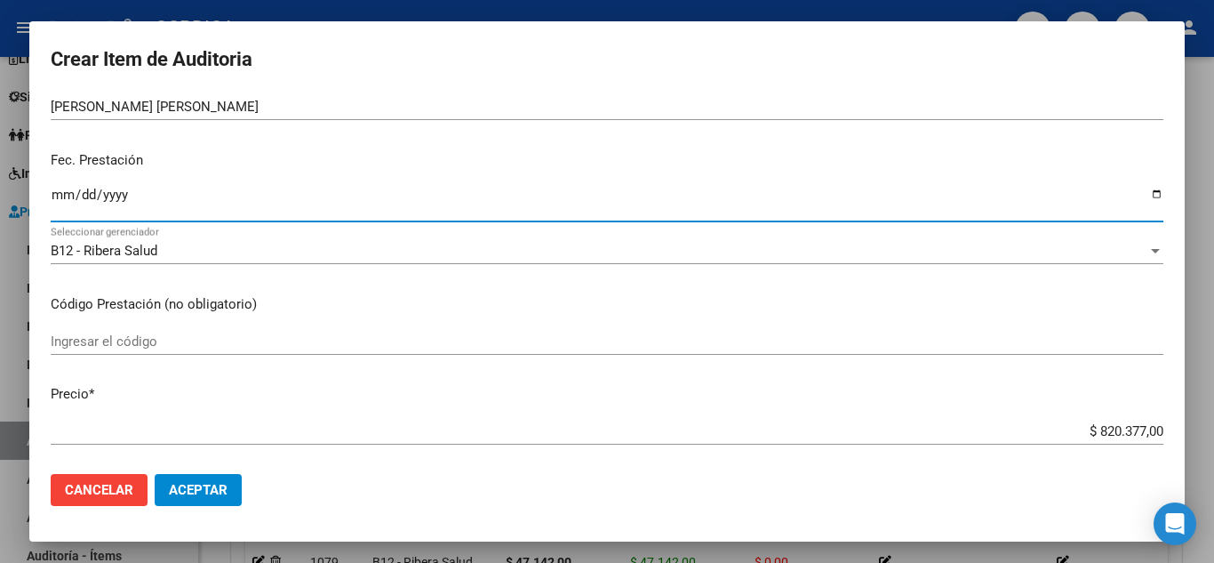
scroll to position [178, 0]
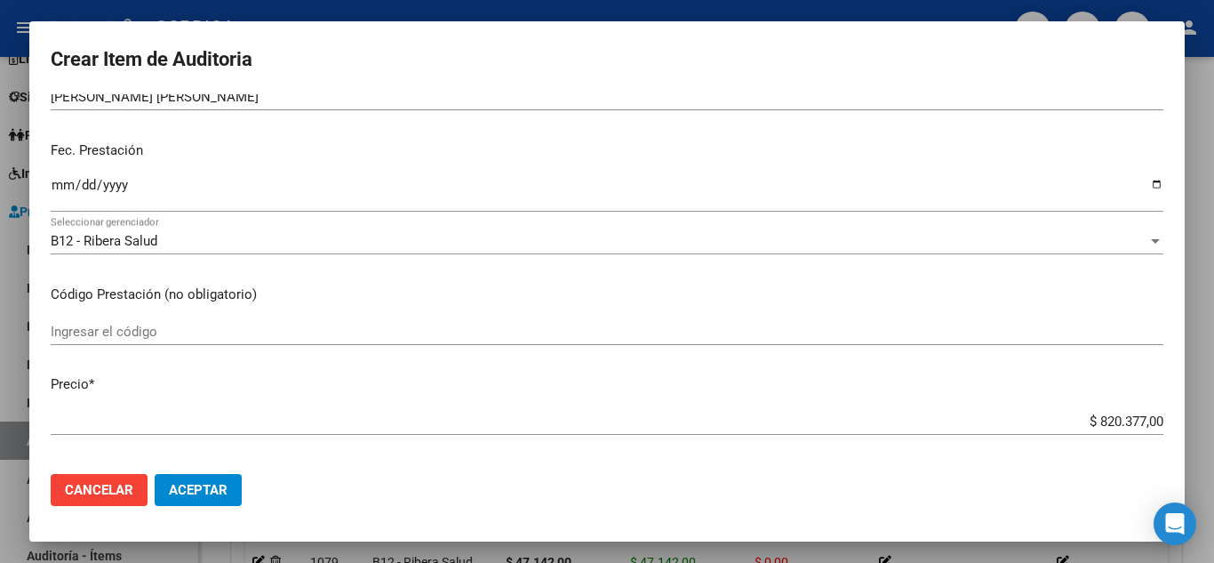
click at [400, 318] on div "Ingresar el código" at bounding box center [607, 331] width 1113 height 27
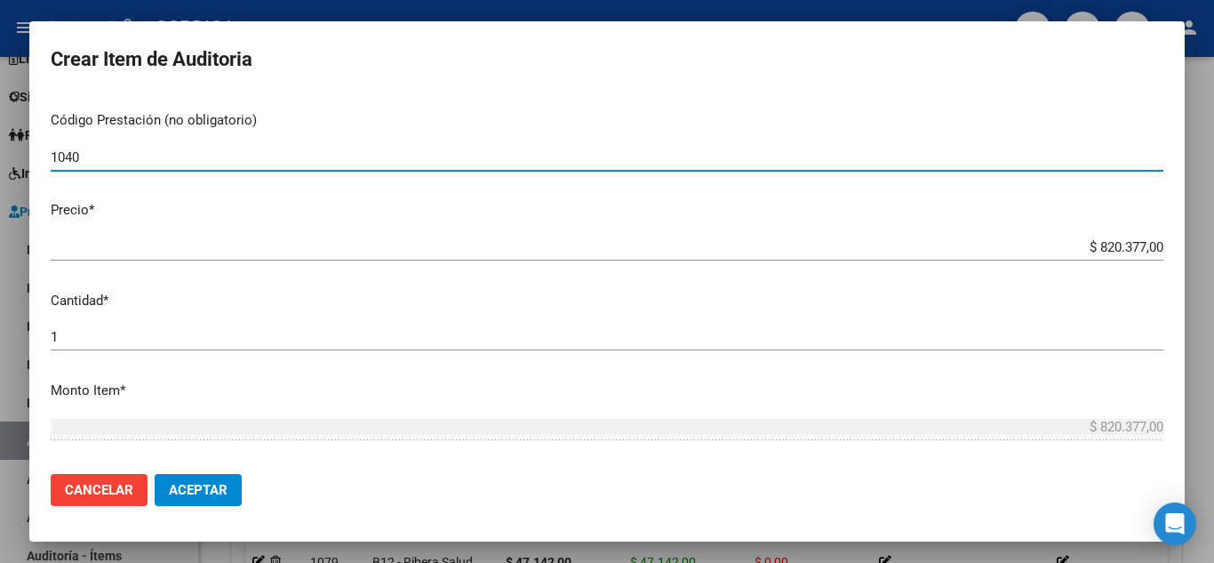
scroll to position [356, 0]
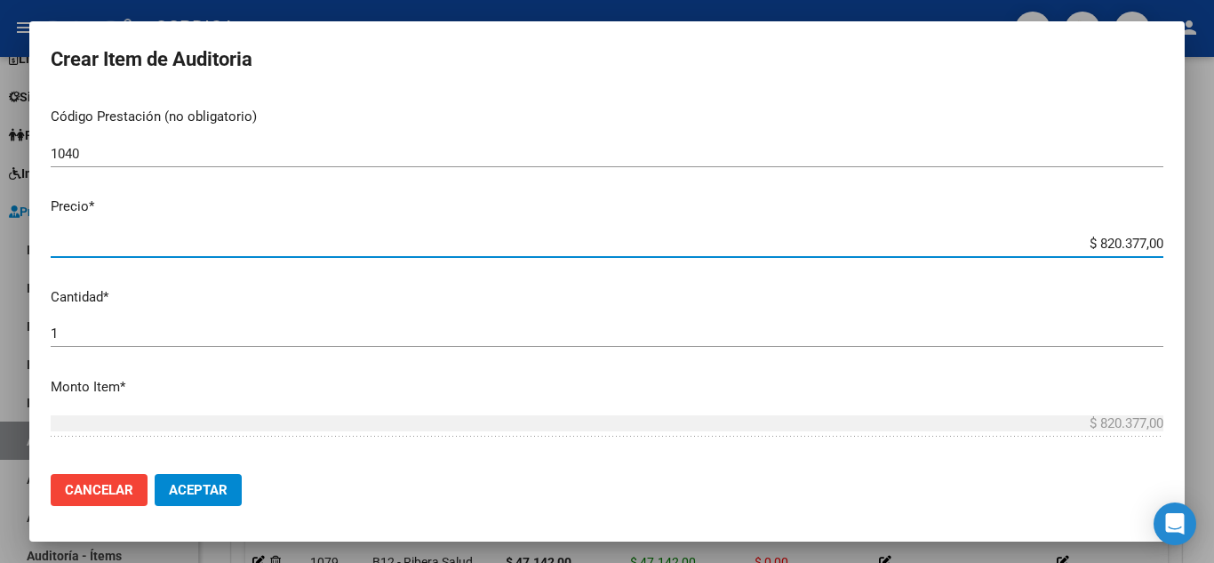
drag, startPoint x: 1067, startPoint y: 238, endPoint x: 1162, endPoint y: 231, distance: 95.4
click at [1162, 231] on mat-dialog-content "55306474 Nro Documento 20553064741 CUIL Afiliado Activo Análisis Afiliado Prest…" at bounding box center [607, 276] width 1156 height 365
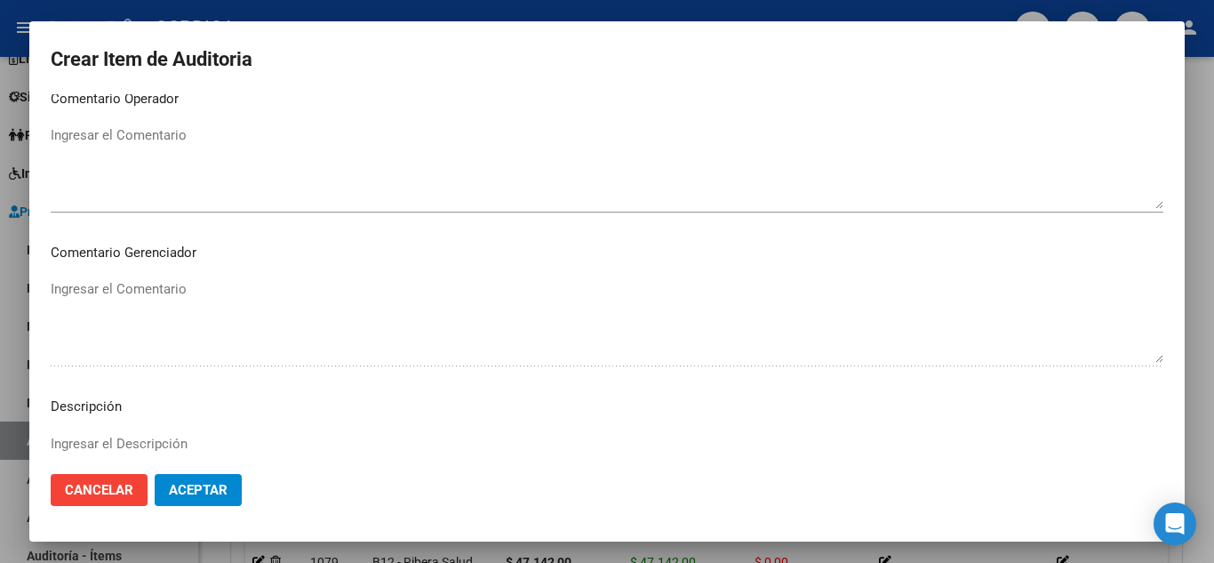
scroll to position [1236, 0]
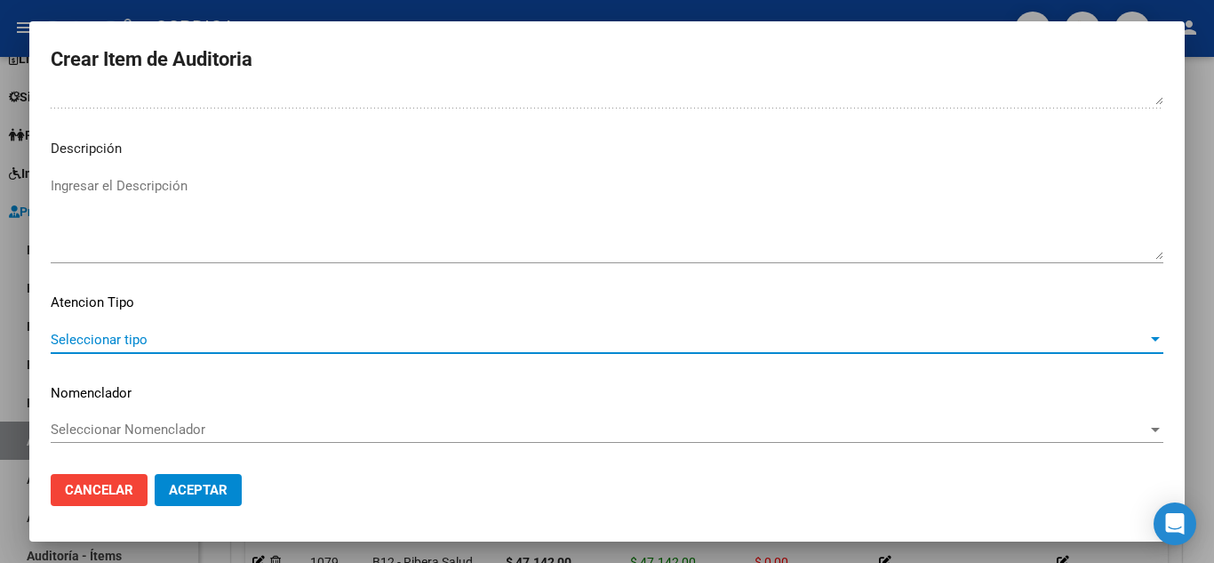
click at [265, 334] on span "Seleccionar tipo" at bounding box center [599, 340] width 1097 height 16
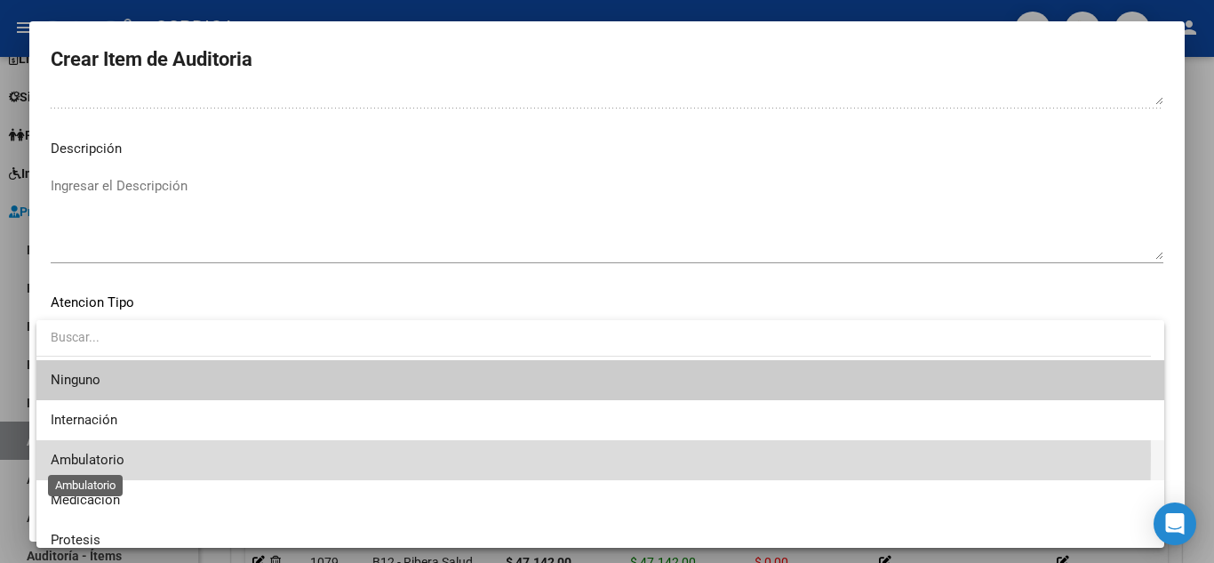
click at [114, 454] on span "Ambulatorio" at bounding box center [88, 460] width 74 height 16
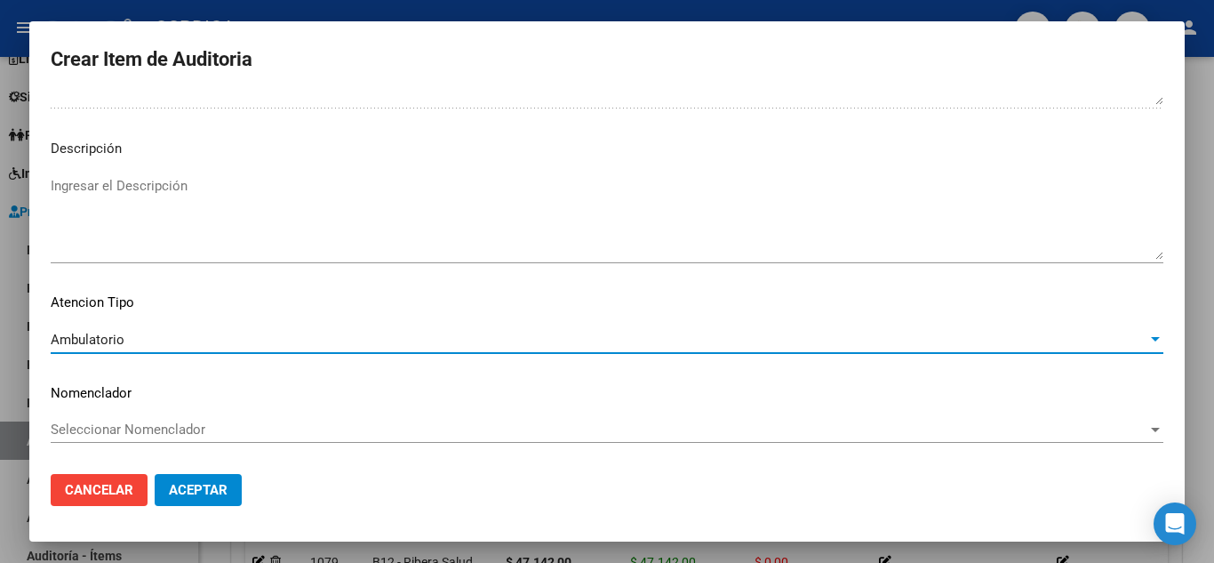
click at [209, 492] on span "Aceptar" at bounding box center [198, 490] width 59 height 16
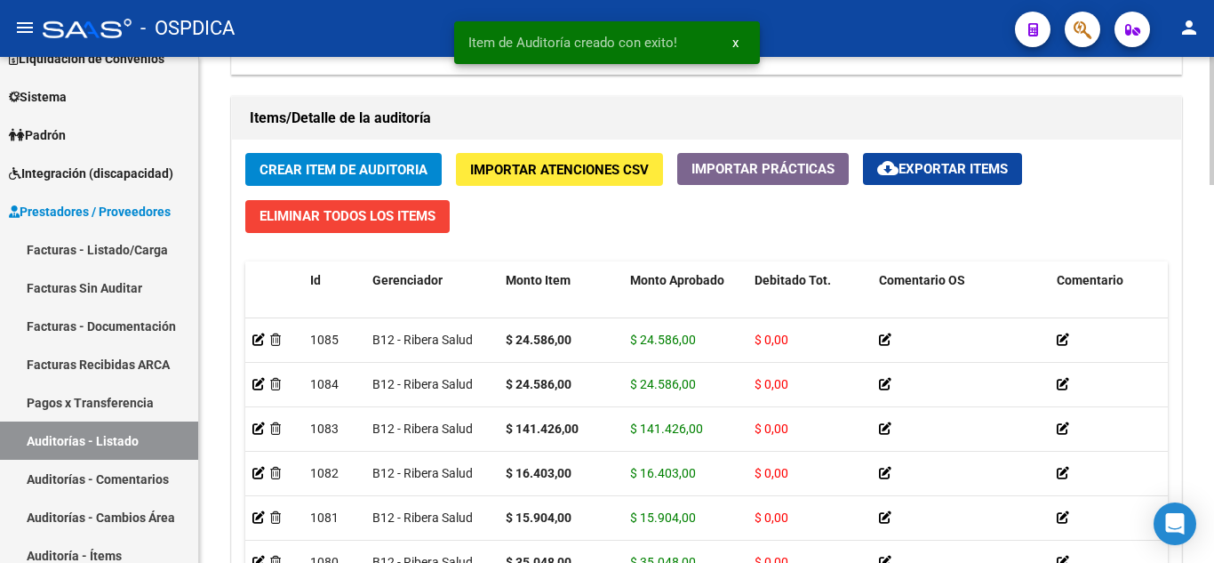
click at [377, 164] on span "Crear Item de Auditoria" at bounding box center [344, 170] width 168 height 16
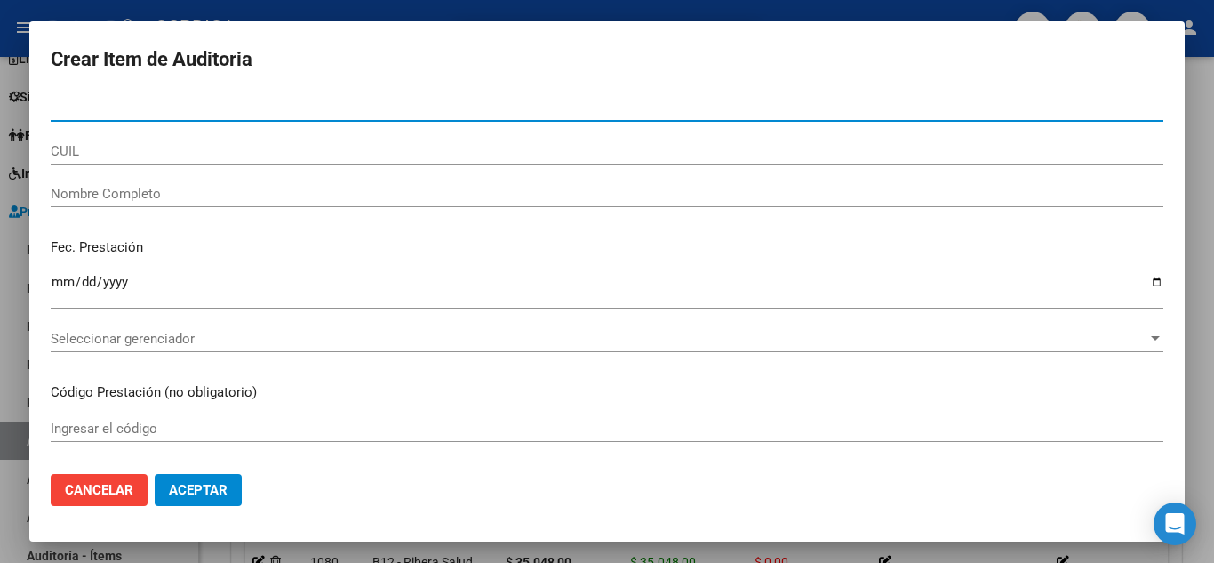
click at [340, 108] on input "Nro Documento" at bounding box center [607, 108] width 1113 height 16
paste input "55306474"
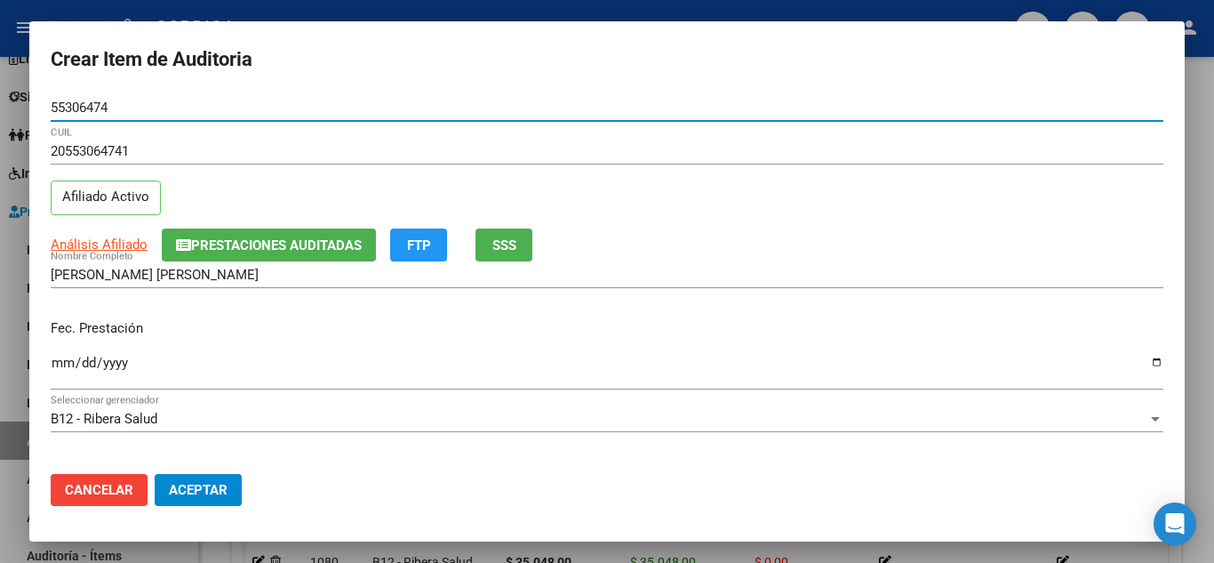
click at [56, 358] on input "Ingresar la fecha" at bounding box center [607, 370] width 1113 height 28
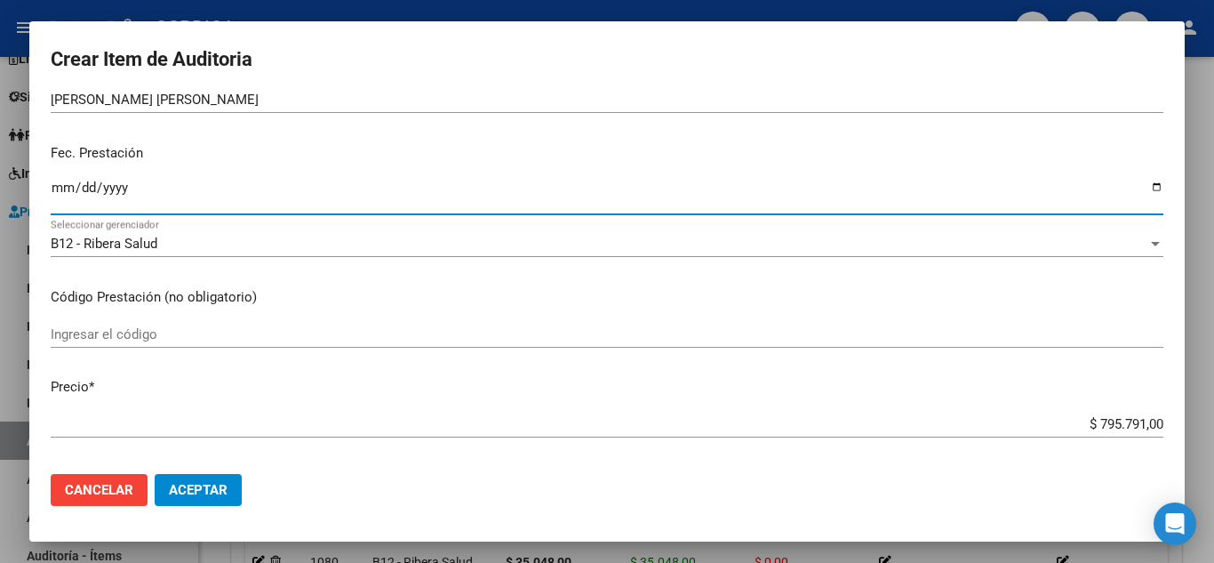
scroll to position [178, 0]
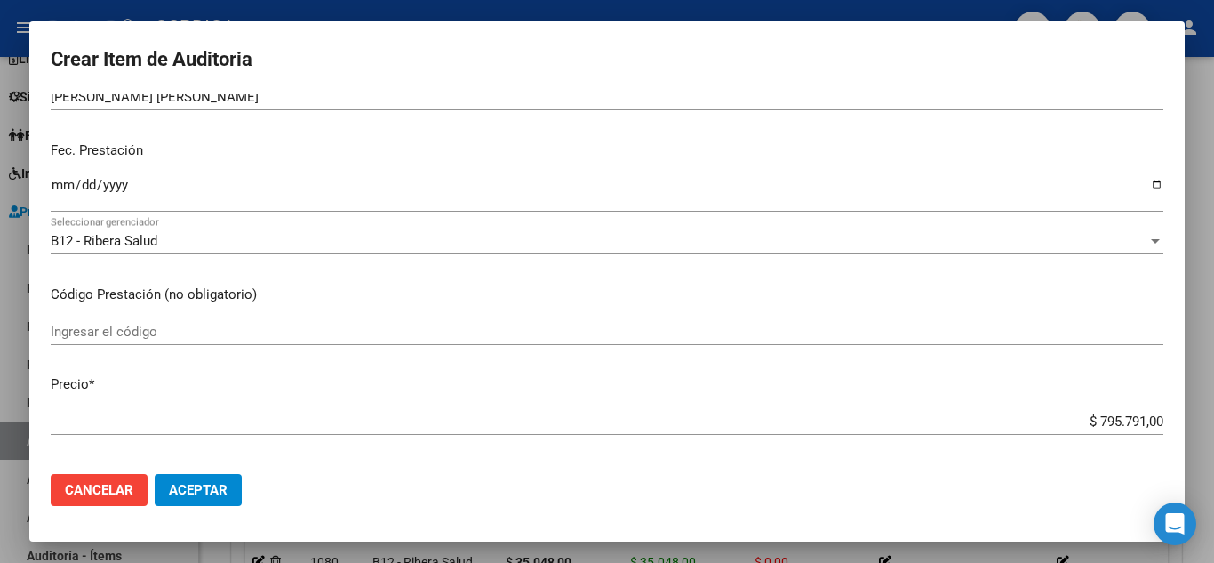
click at [382, 318] on div "Ingresar el código" at bounding box center [607, 331] width 1113 height 27
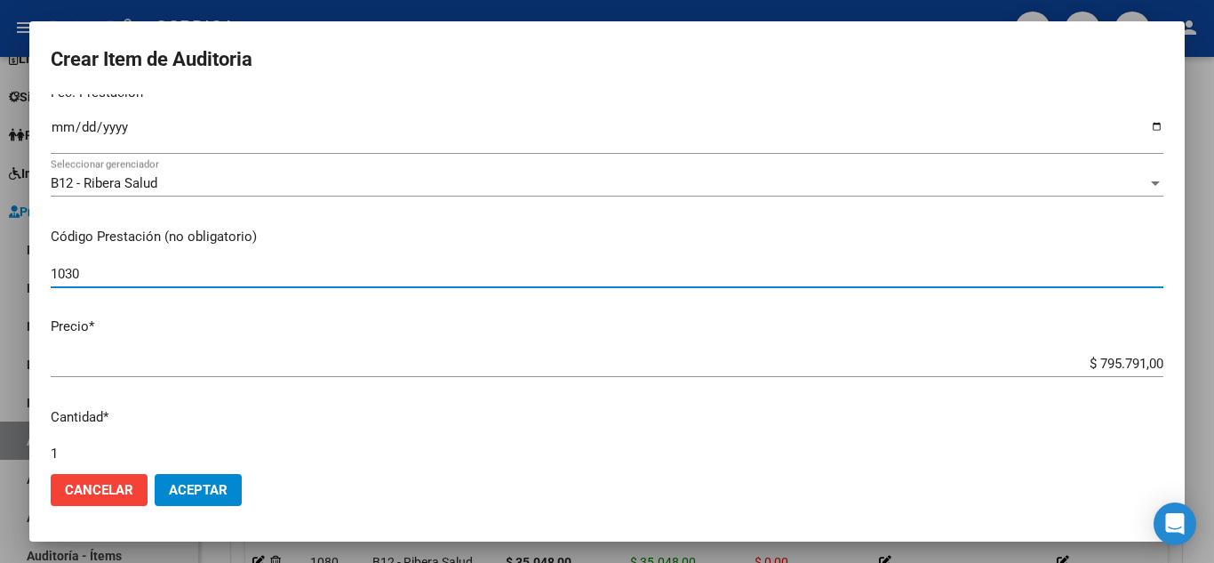
scroll to position [356, 0]
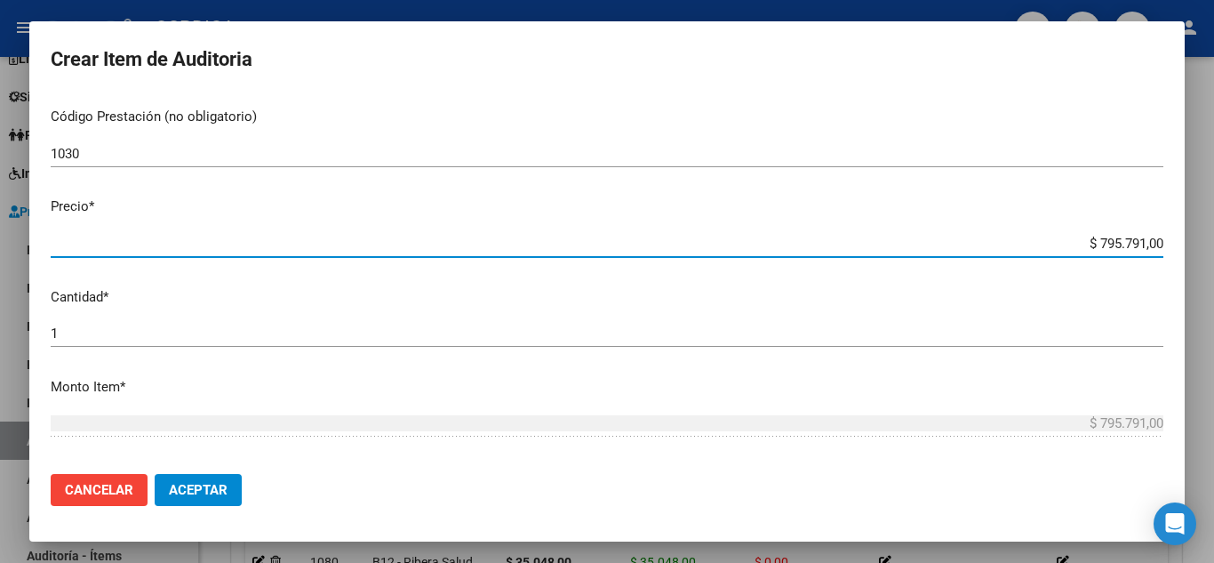
drag, startPoint x: 1062, startPoint y: 238, endPoint x: 1015, endPoint y: 143, distance: 105.8
click at [1158, 237] on app-form-text-field "Precio * $ 795.791,00 Ingresar el precio" at bounding box center [614, 223] width 1127 height 55
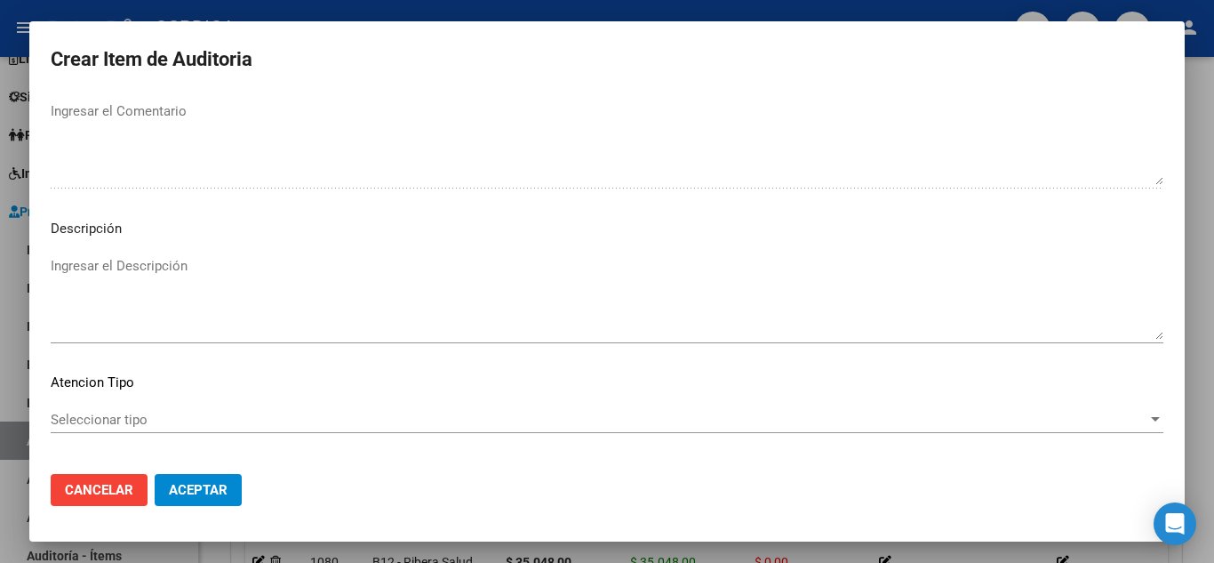
scroll to position [1236, 0]
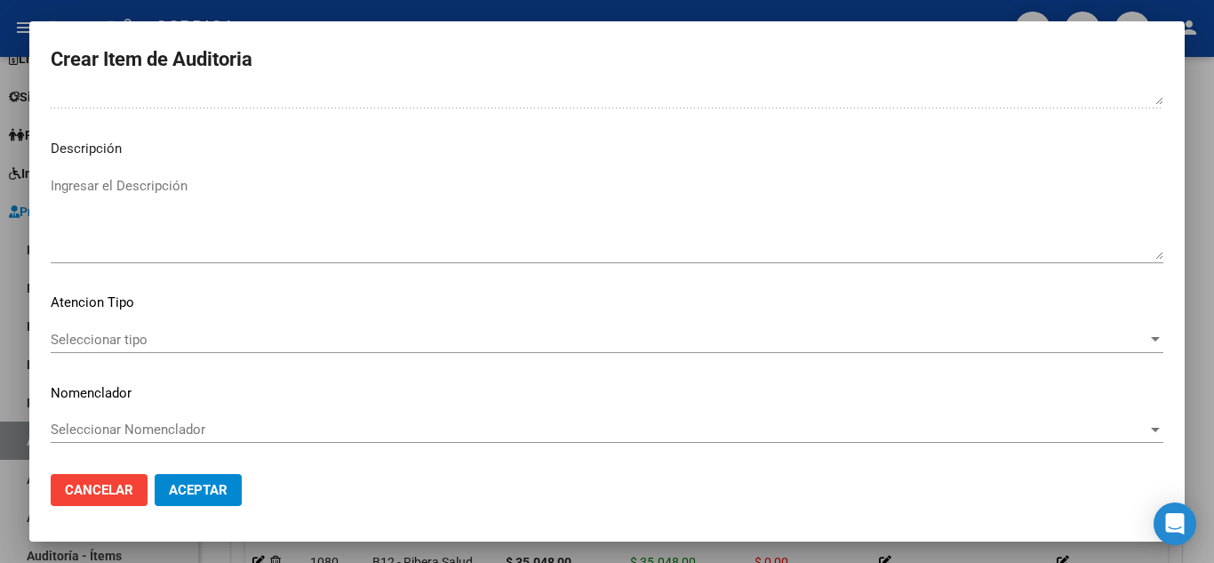
click at [110, 332] on span "Seleccionar tipo" at bounding box center [599, 340] width 1097 height 16
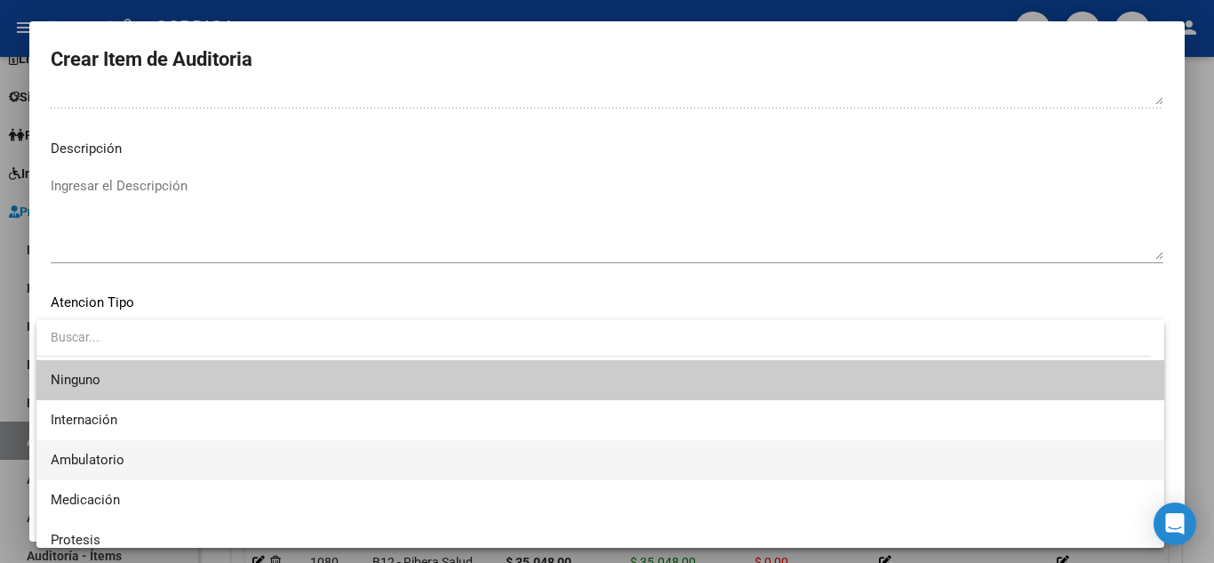
click at [79, 453] on span "Ambulatorio" at bounding box center [88, 460] width 74 height 16
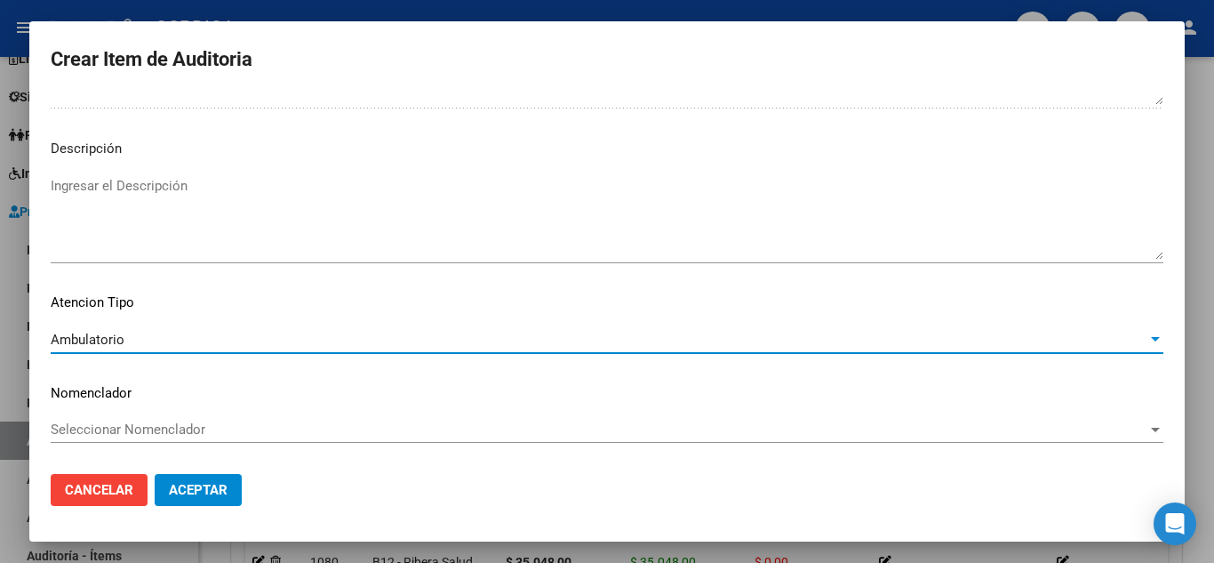
click at [206, 485] on span "Aceptar" at bounding box center [198, 490] width 59 height 16
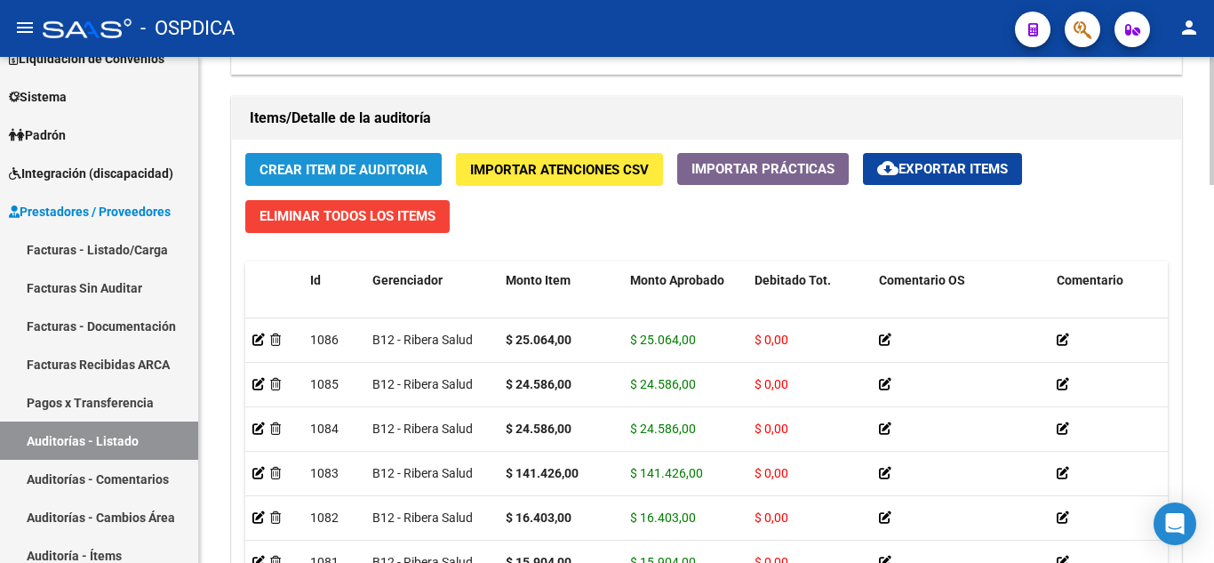
click at [407, 163] on span "Crear Item de Auditoria" at bounding box center [344, 170] width 168 height 16
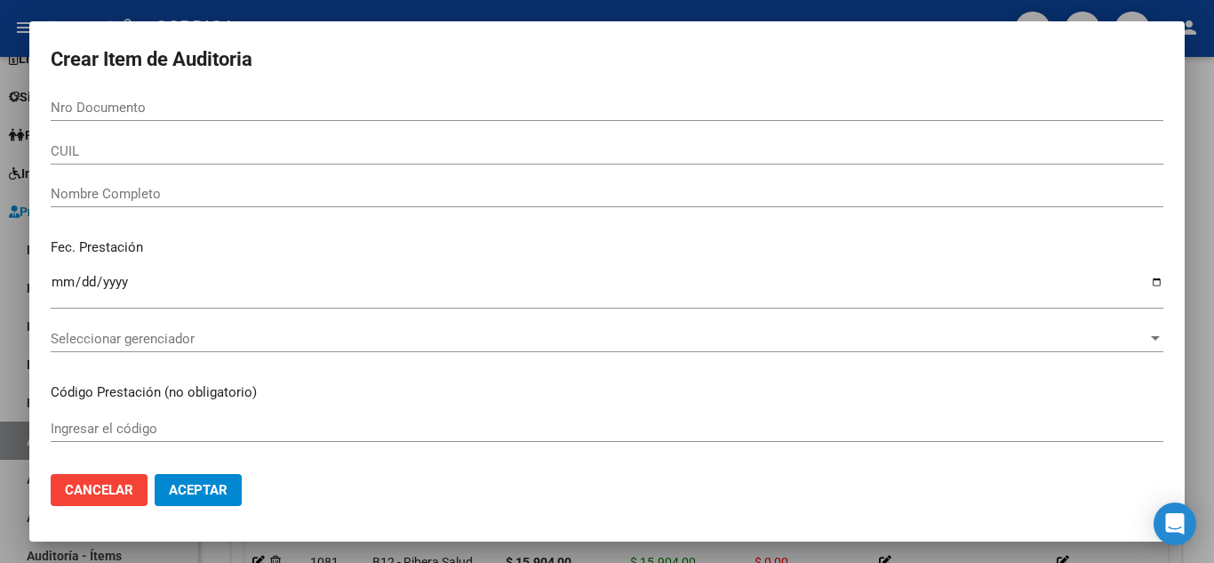
click at [439, 121] on div "Nro Documento" at bounding box center [607, 116] width 1113 height 44
click at [448, 109] on input "Nro Documento" at bounding box center [607, 108] width 1113 height 16
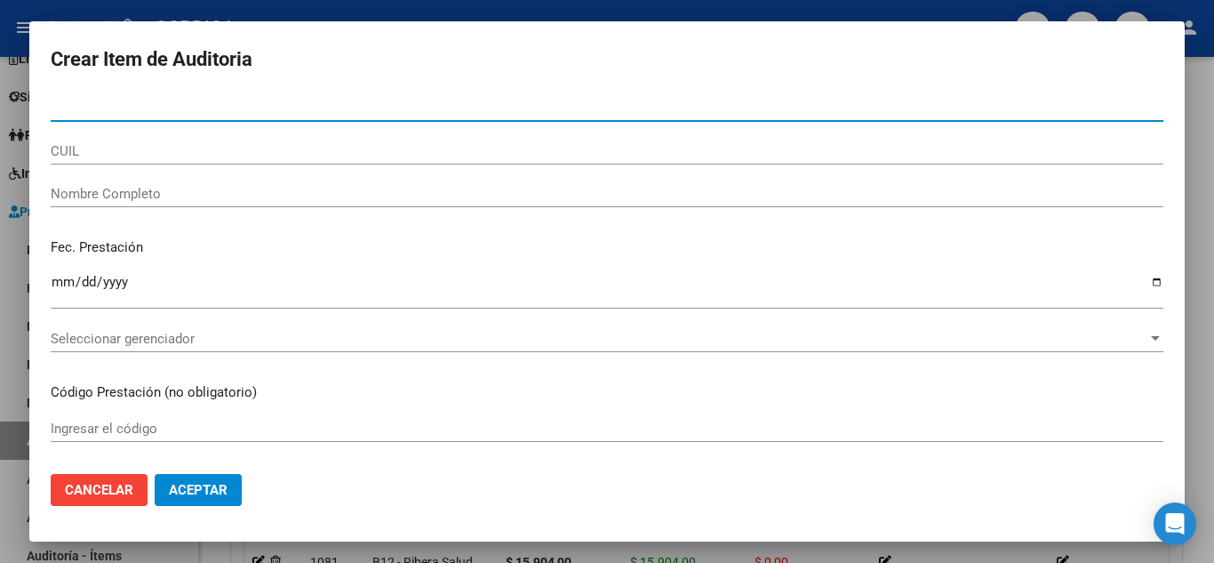
paste input "55306474"
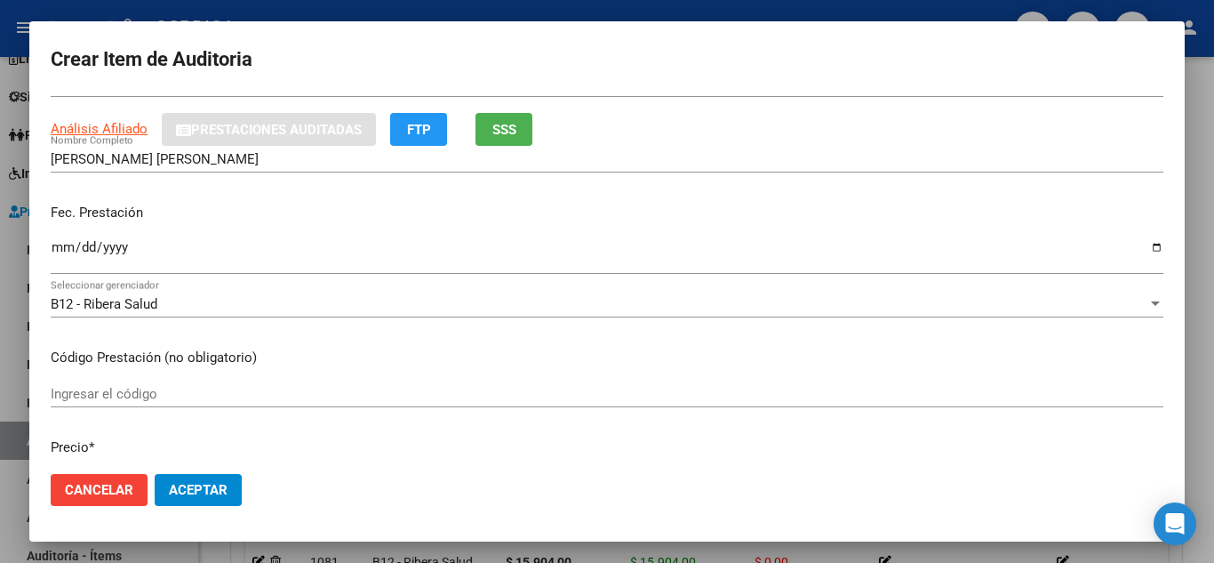
scroll to position [136, 0]
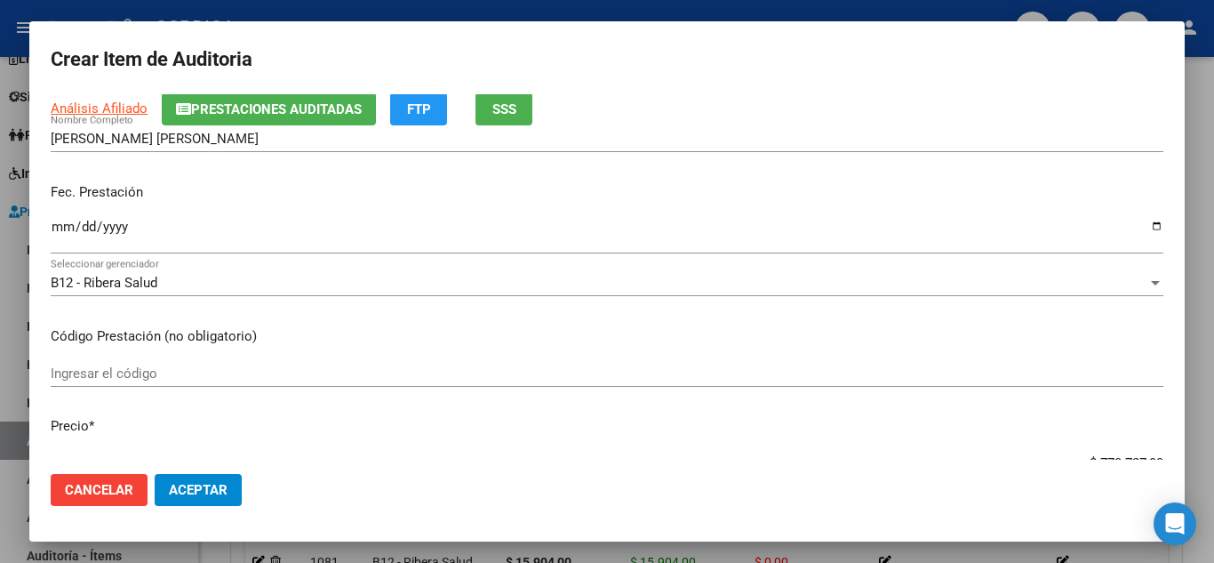
click at [52, 223] on input "Ingresar la fecha" at bounding box center [607, 234] width 1113 height 28
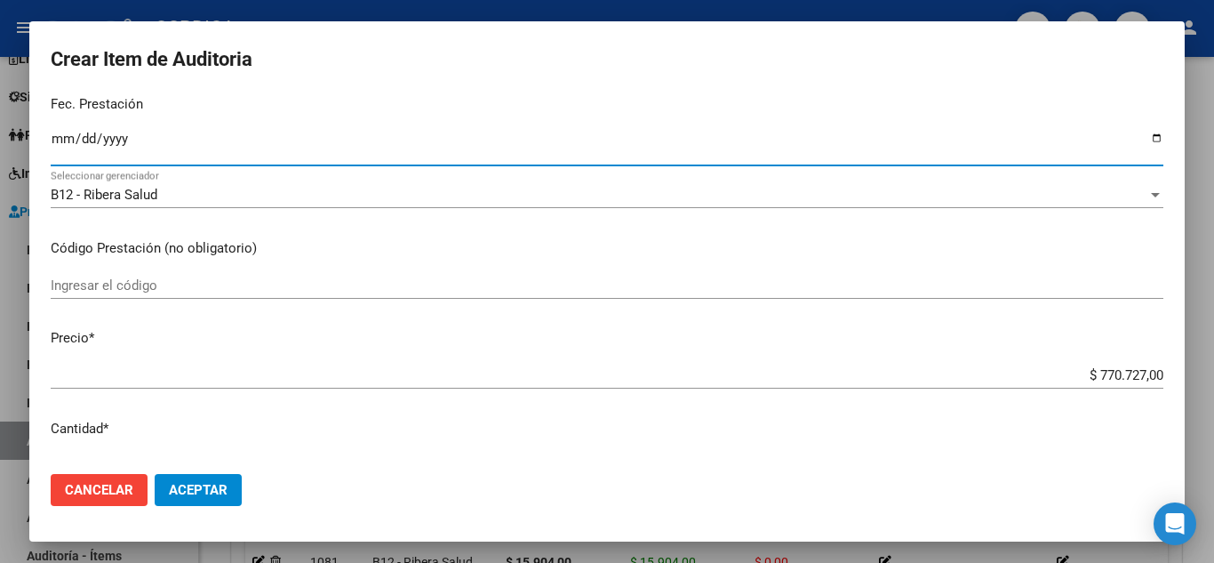
scroll to position [225, 0]
click at [533, 286] on input "Ingresar el código" at bounding box center [607, 284] width 1113 height 16
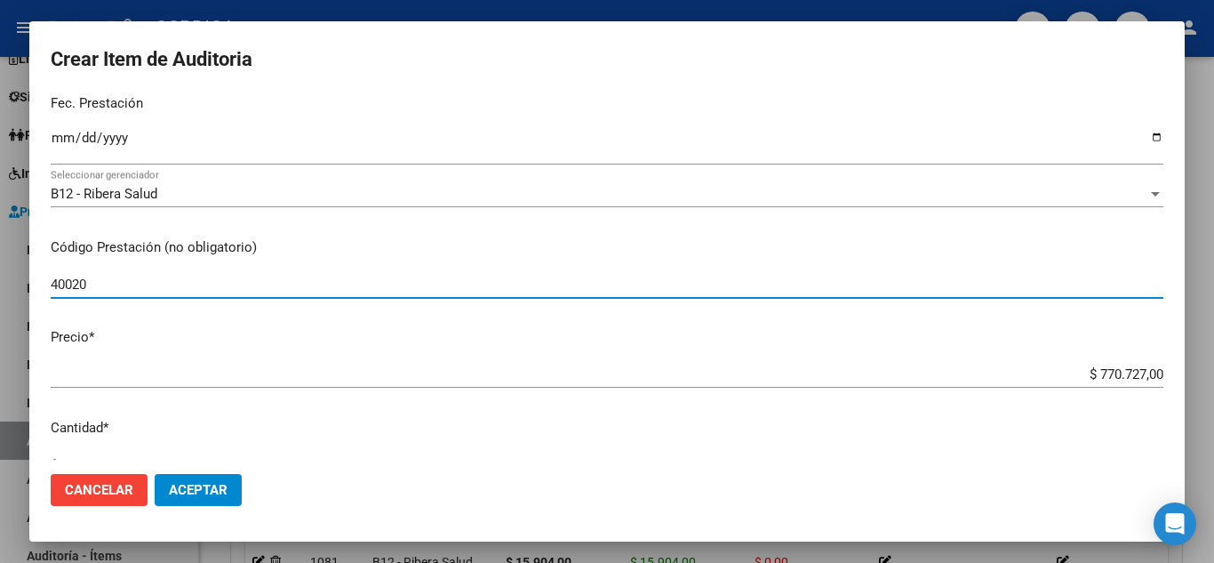
scroll to position [314, 0]
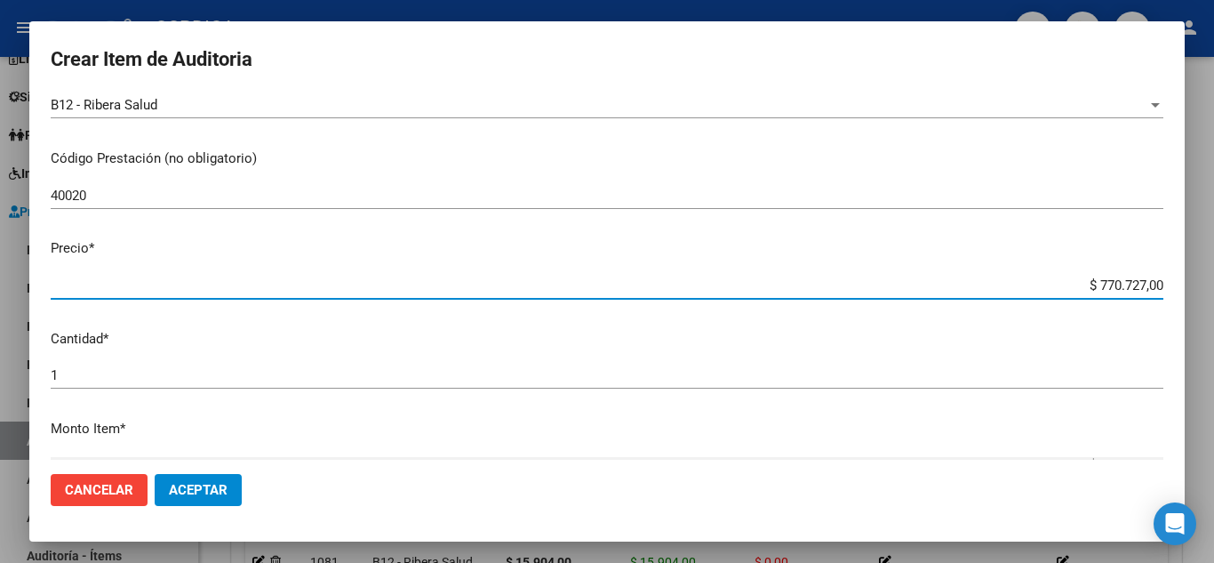
drag, startPoint x: 1054, startPoint y: 284, endPoint x: 1150, endPoint y: 278, distance: 97.1
click at [1150, 278] on app-form-text-field "Precio * $ 770.727,00 Ingresar el precio" at bounding box center [614, 265] width 1127 height 55
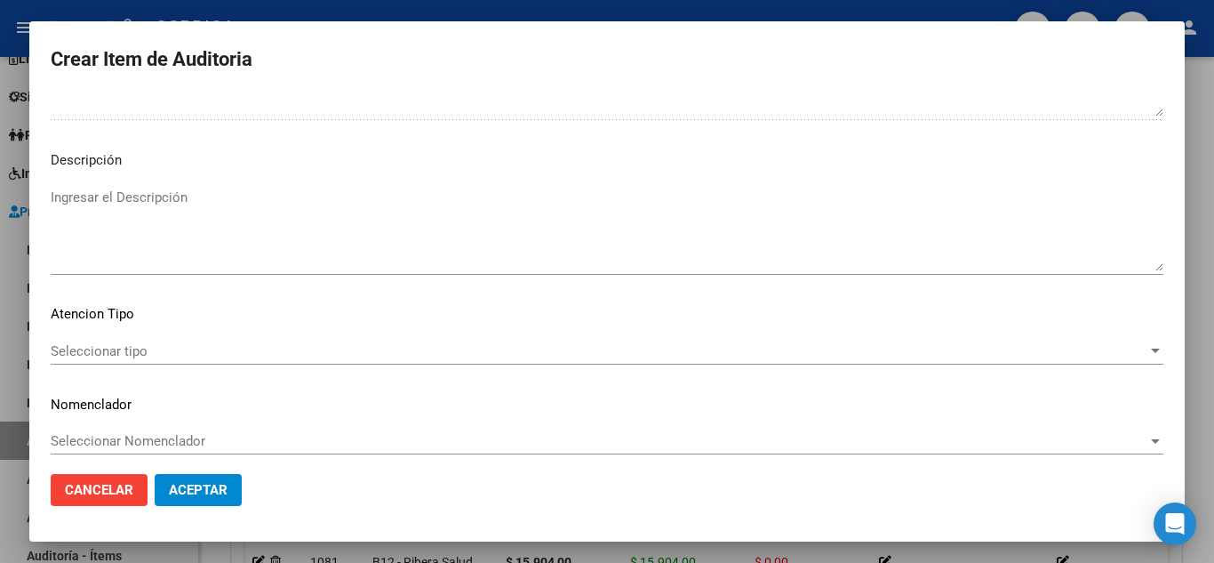
scroll to position [1236, 0]
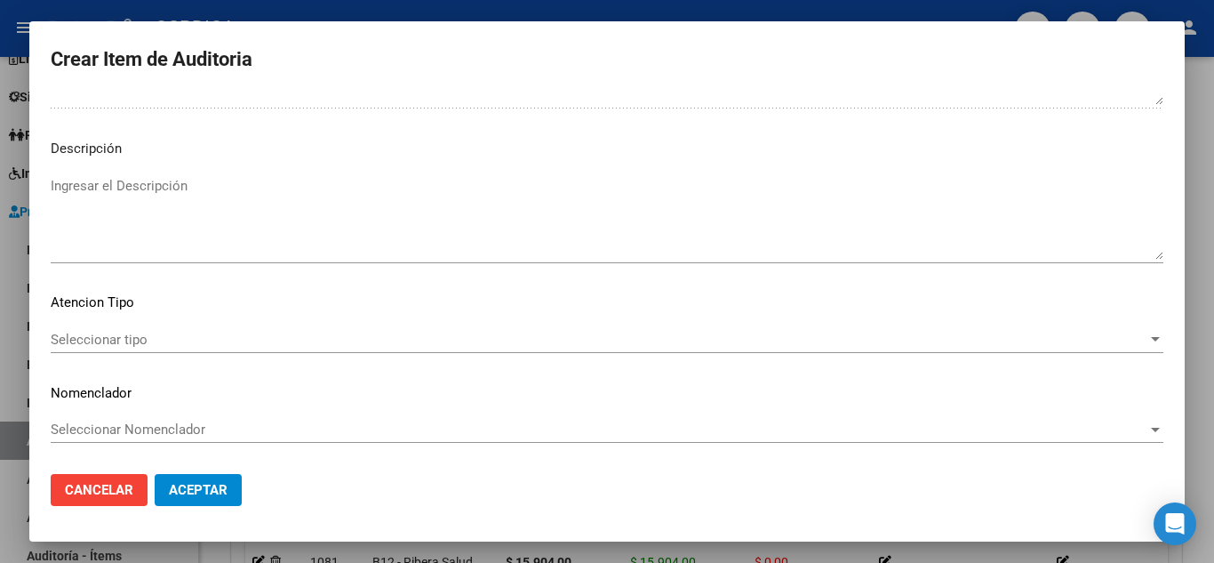
click at [129, 328] on div "Seleccionar tipo Seleccionar tipo" at bounding box center [607, 339] width 1113 height 27
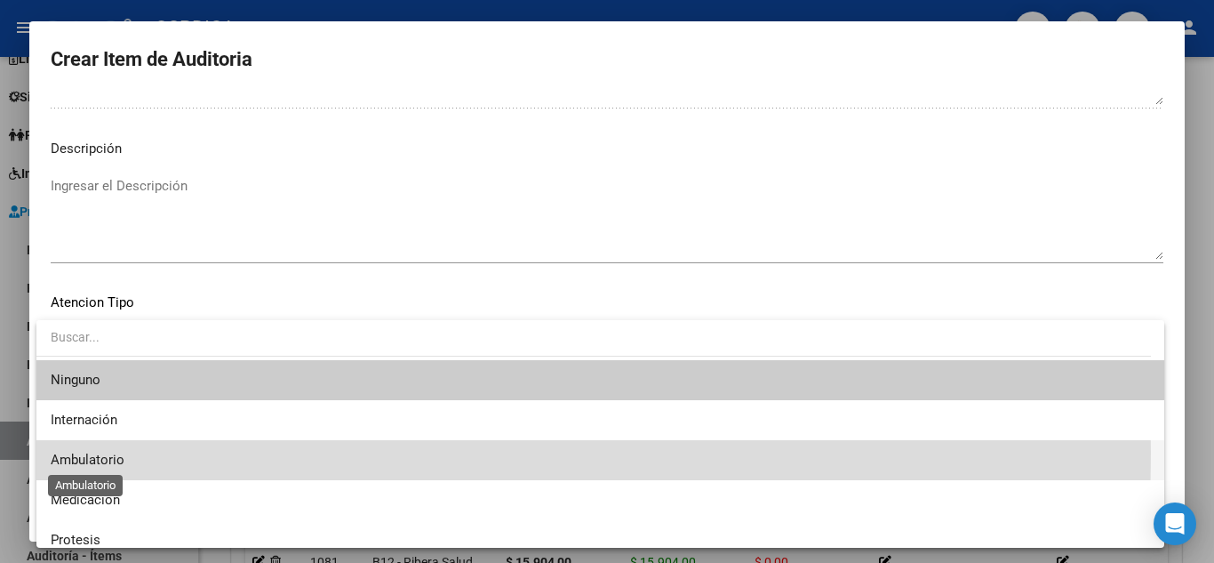
click at [116, 453] on span "Ambulatorio" at bounding box center [88, 460] width 74 height 16
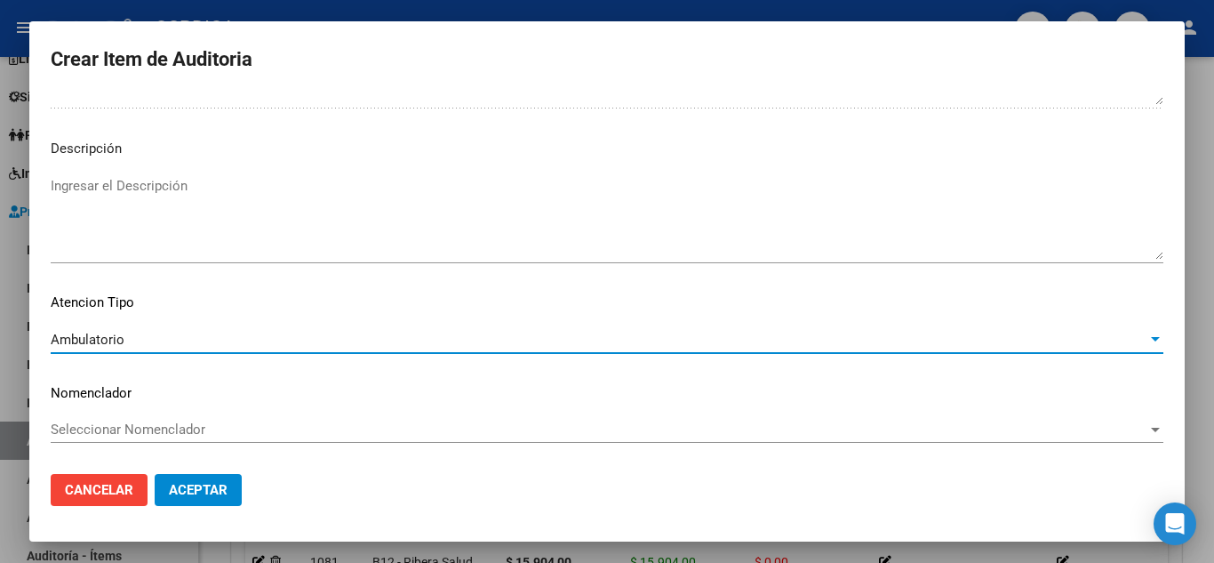
click at [236, 487] on button "Aceptar" at bounding box center [198, 490] width 87 height 32
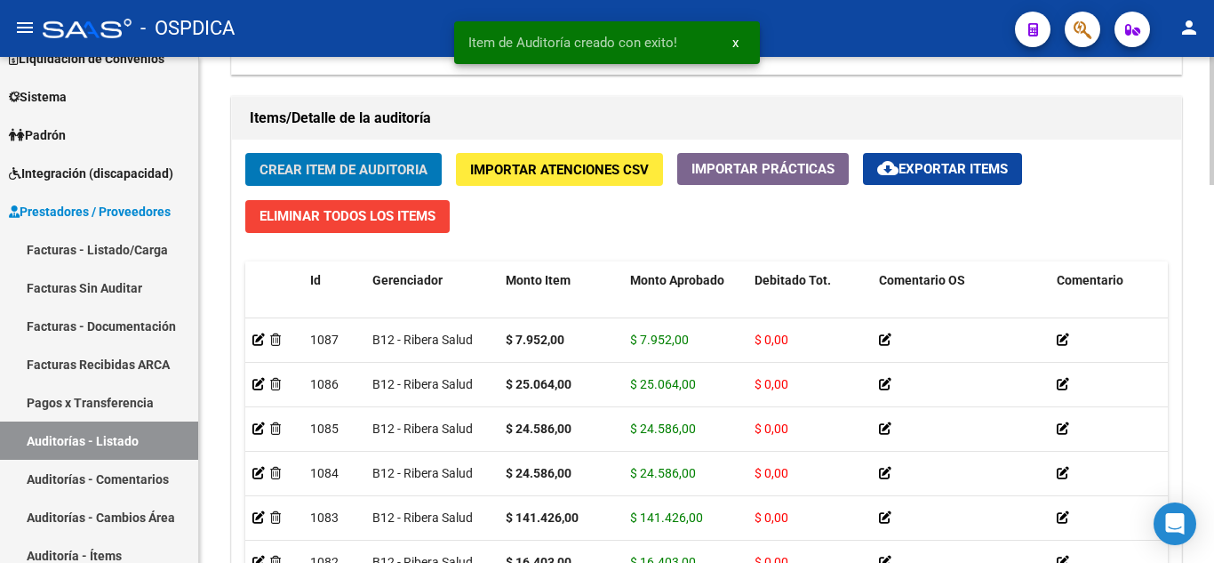
click at [343, 169] on span "Crear Item de Auditoria" at bounding box center [344, 170] width 168 height 16
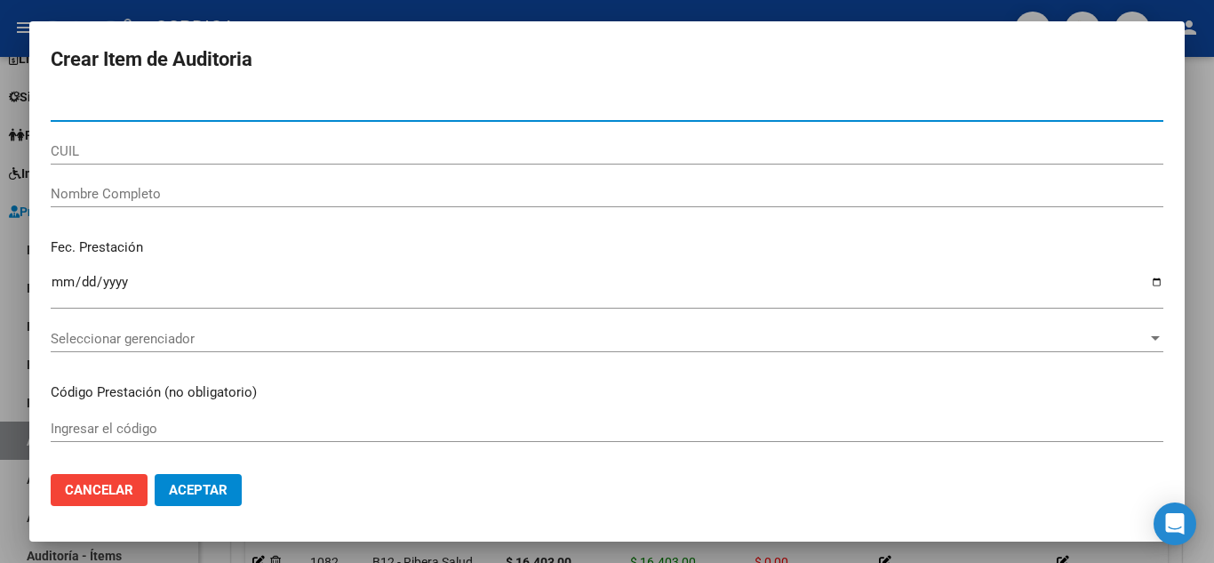
click at [313, 108] on input "Nro Documento" at bounding box center [607, 108] width 1113 height 16
paste input "55306474"
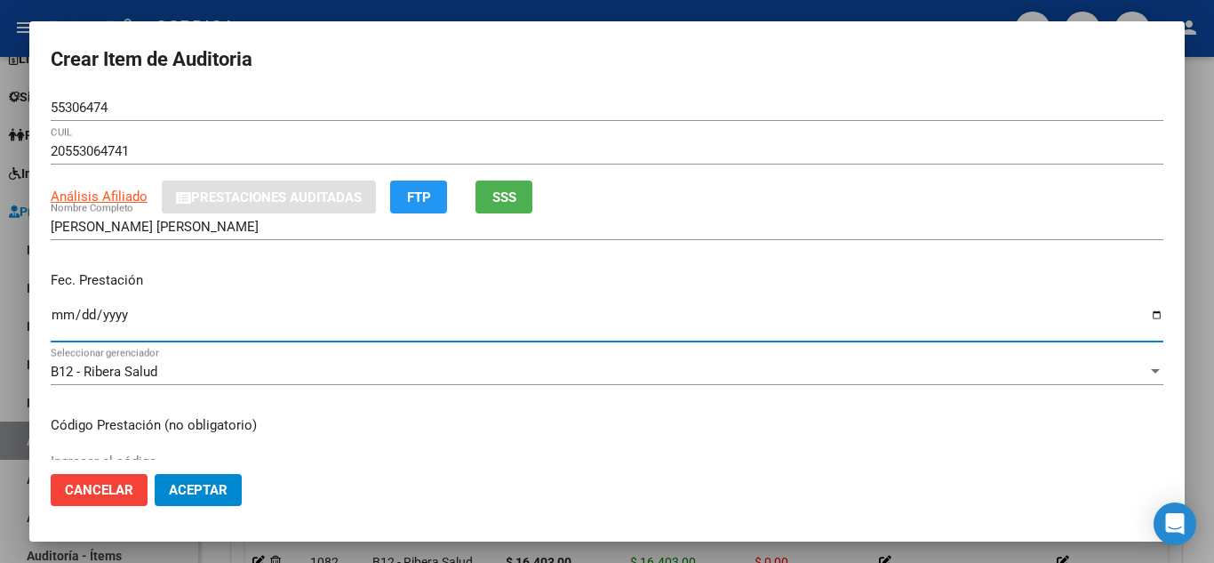
click at [66, 313] on input "Ingresar la fecha" at bounding box center [607, 322] width 1113 height 28
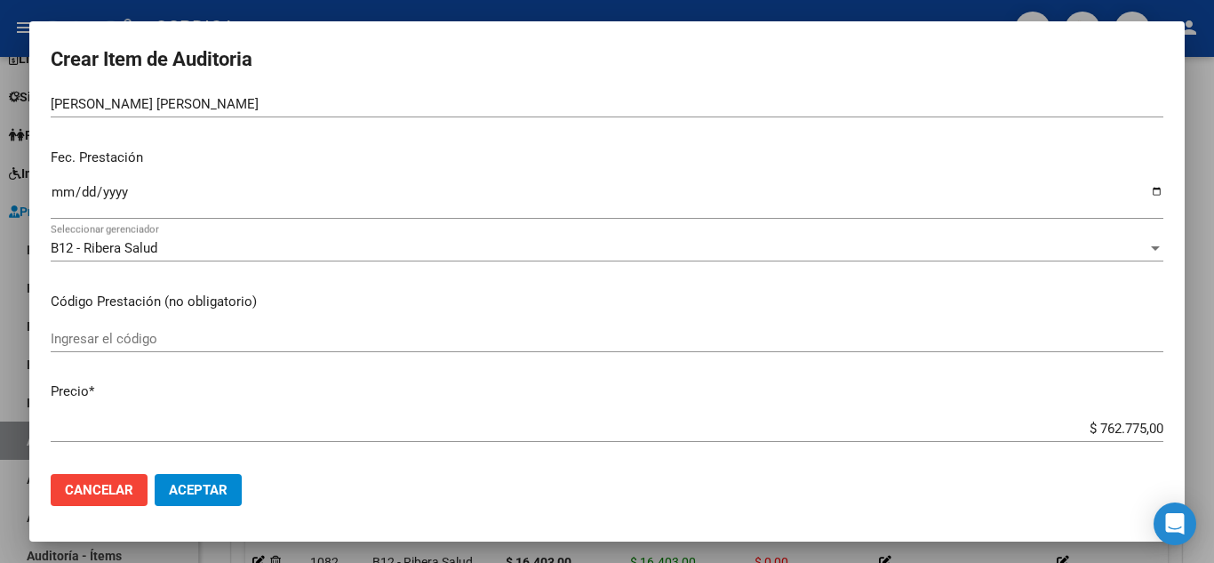
scroll to position [178, 0]
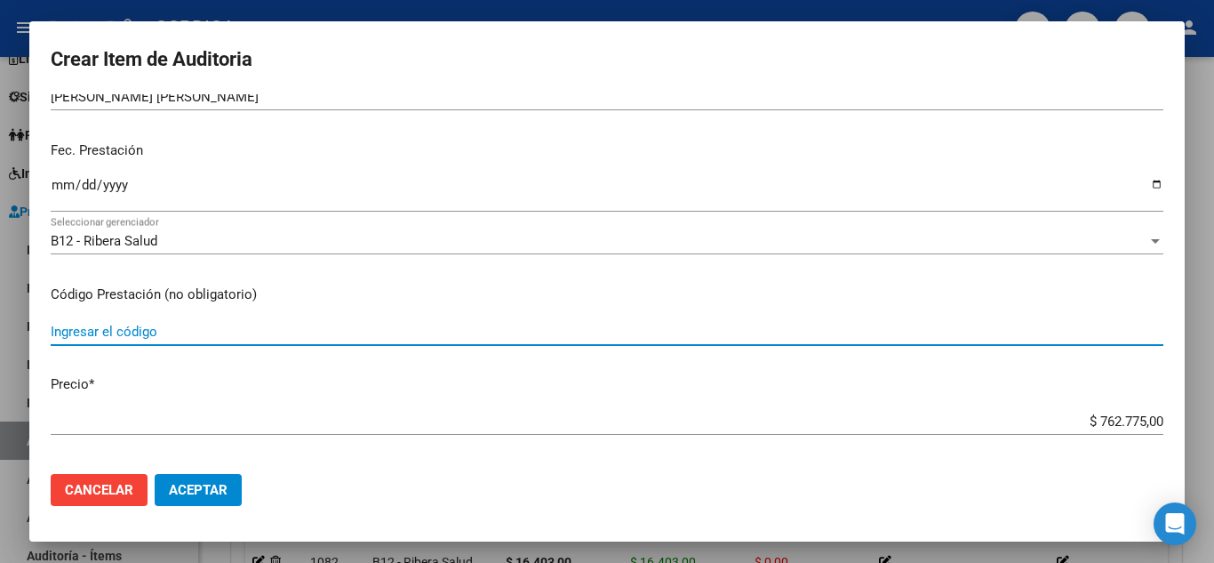
click at [466, 330] on input "Ingresar el código" at bounding box center [607, 332] width 1113 height 16
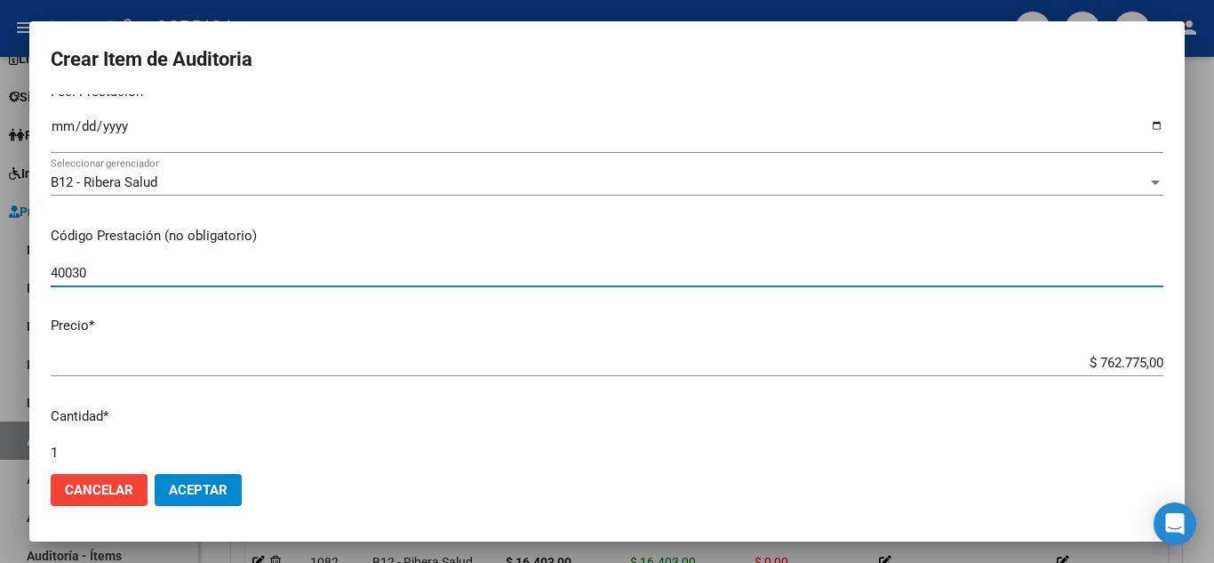
scroll to position [356, 0]
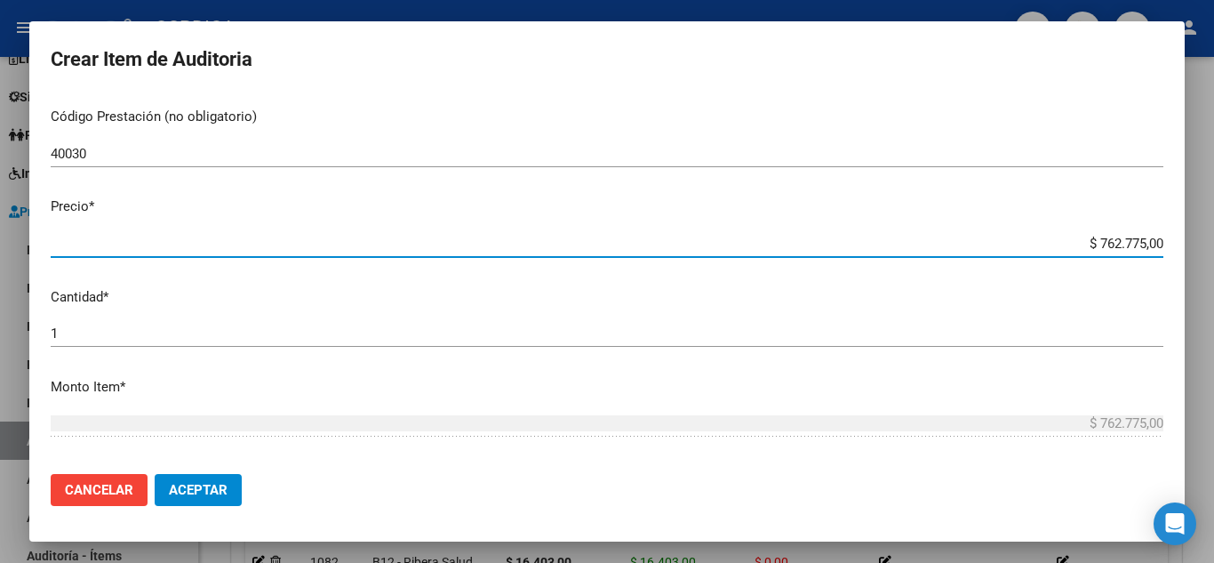
drag, startPoint x: 1064, startPoint y: 243, endPoint x: 1162, endPoint y: 231, distance: 98.5
click at [1162, 231] on mat-dialog-content "55306474 Nro Documento 20553064741 CUIL Afiliado Activo Análisis Afiliado Prest…" at bounding box center [607, 276] width 1156 height 365
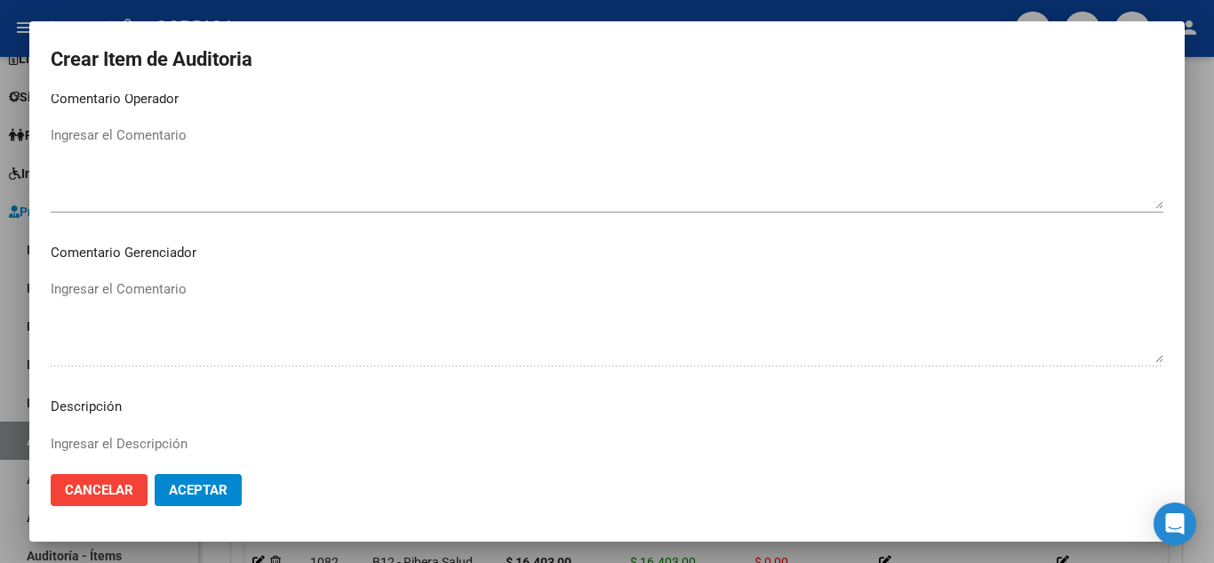
scroll to position [1236, 0]
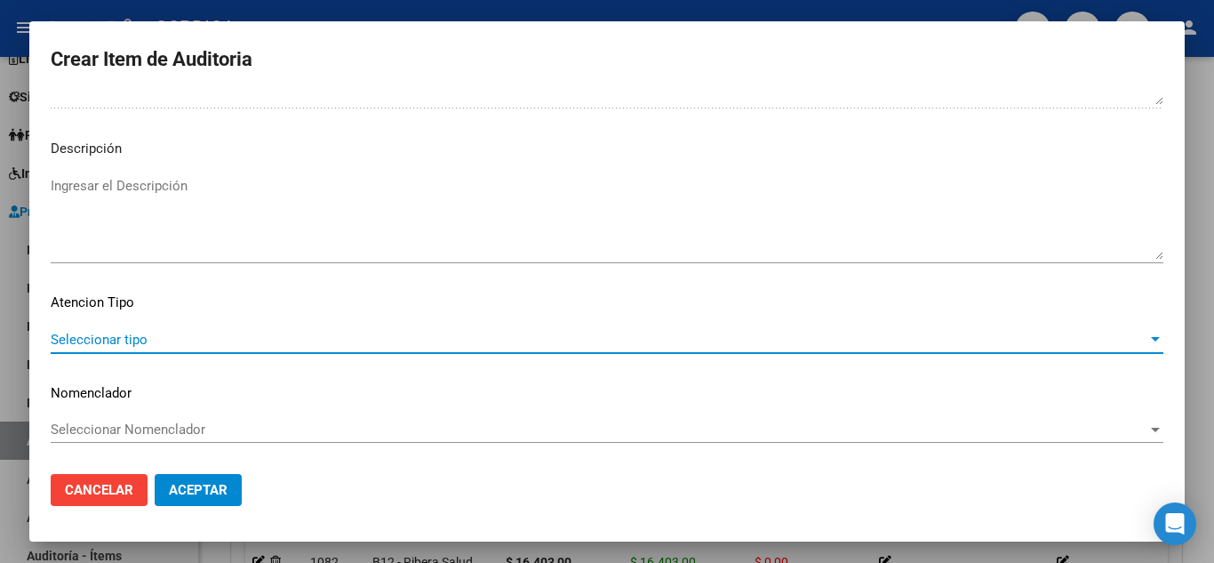
click at [162, 332] on span "Seleccionar tipo" at bounding box center [599, 340] width 1097 height 16
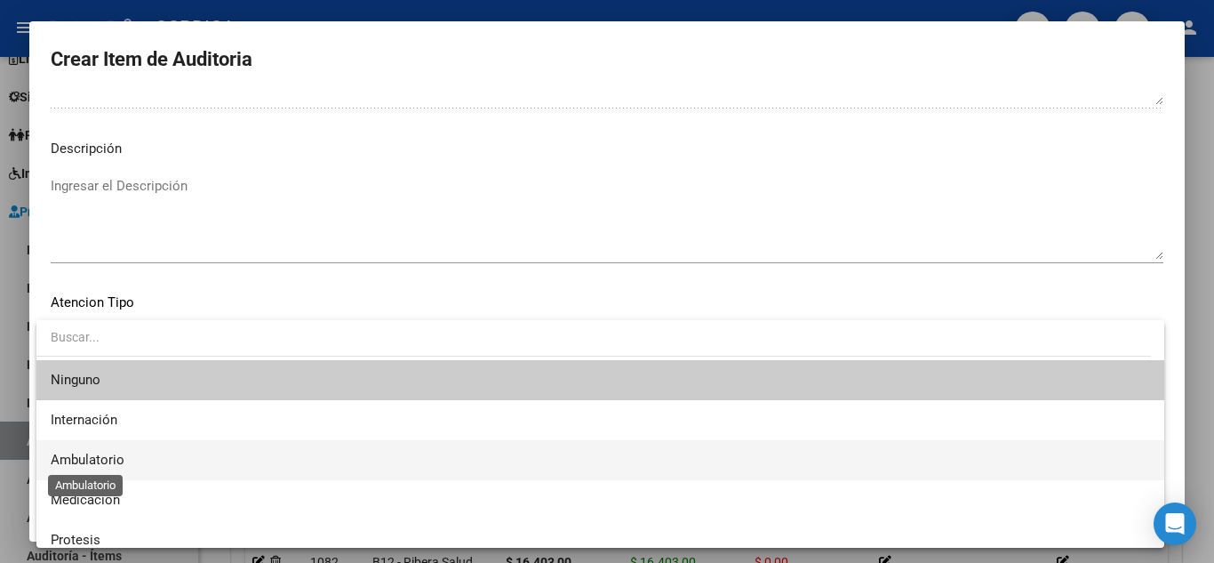
click at [114, 456] on span "Ambulatorio" at bounding box center [88, 460] width 74 height 16
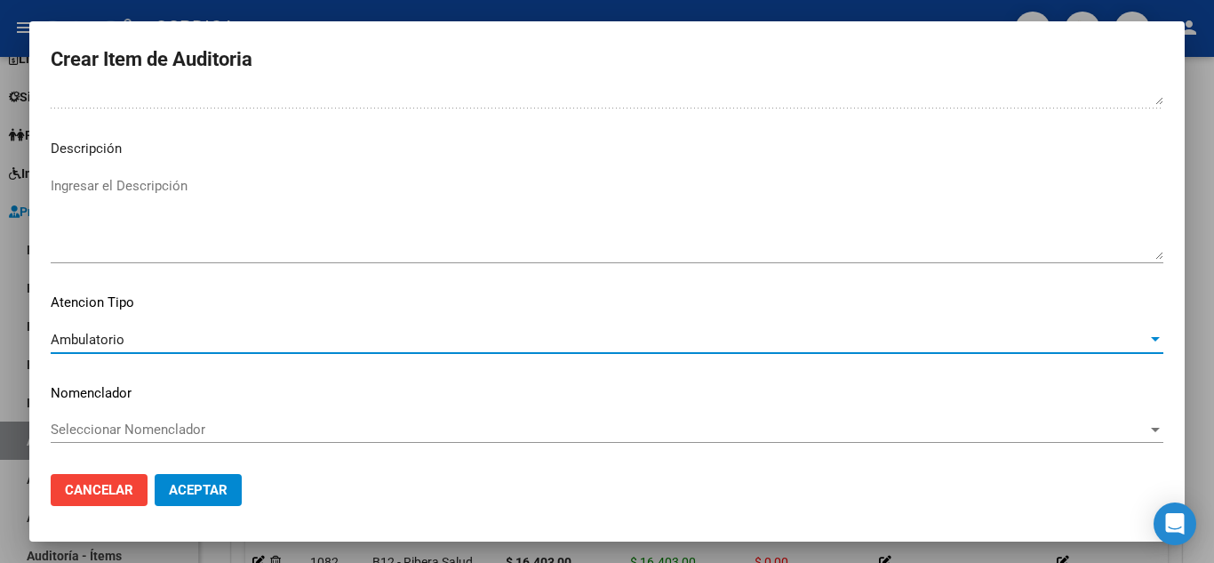
click at [205, 487] on span "Aceptar" at bounding box center [198, 490] width 59 height 16
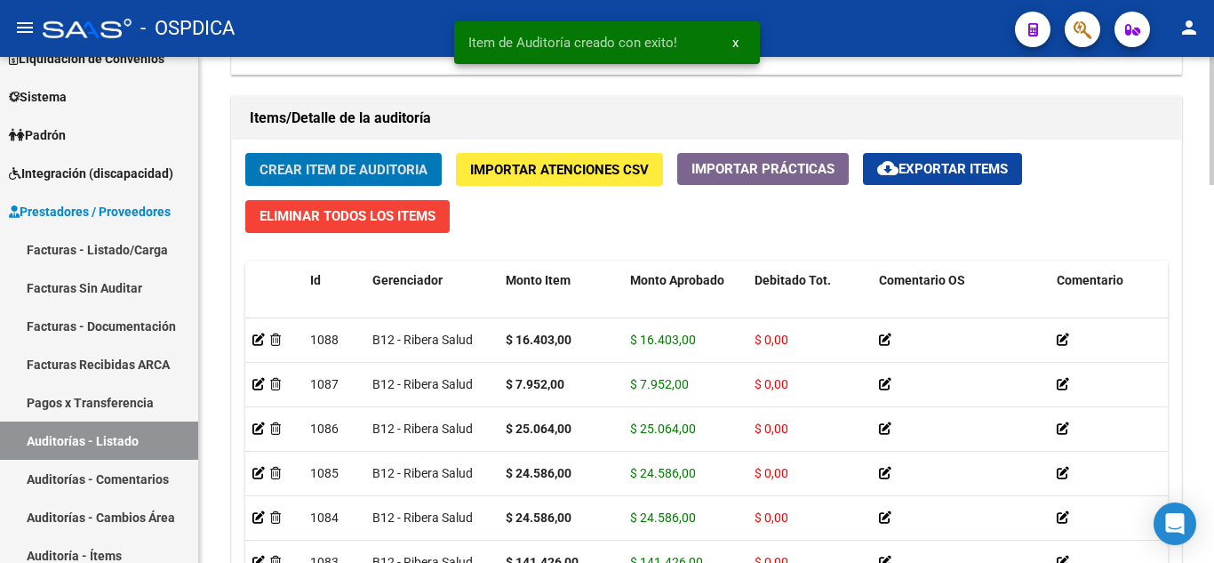
click at [367, 172] on span "Crear Item de Auditoria" at bounding box center [344, 170] width 168 height 16
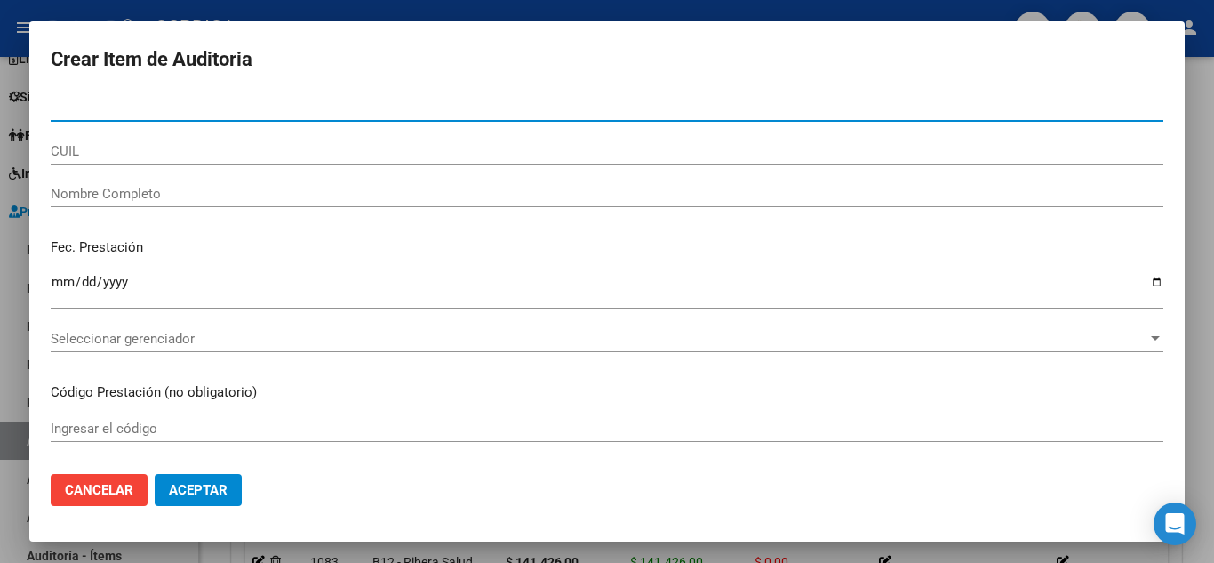
paste input "55306474"
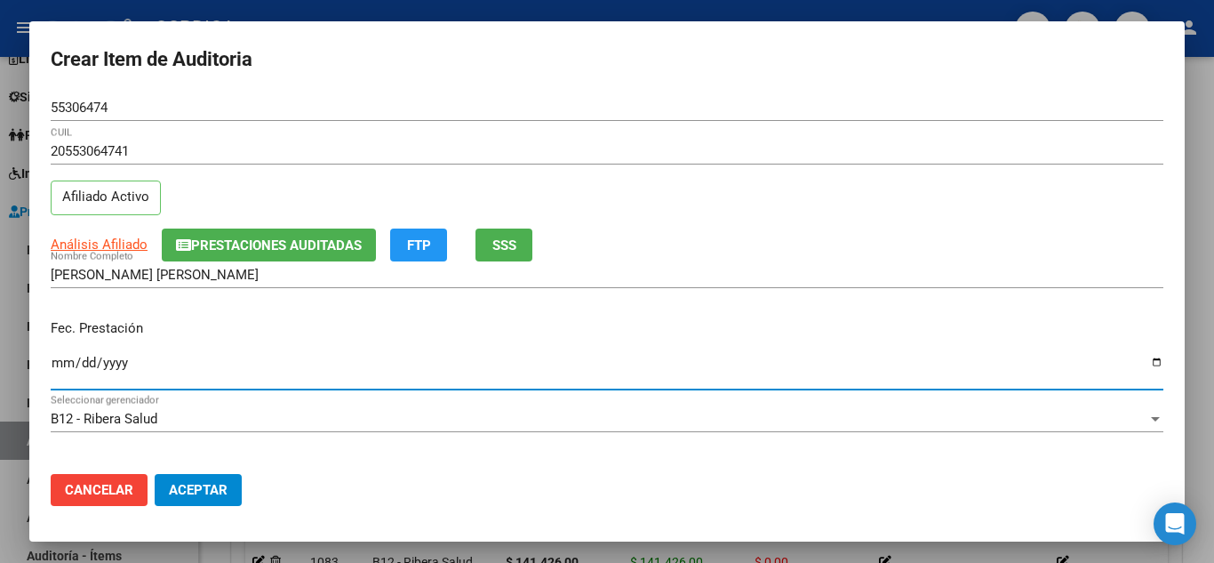
click at [59, 358] on input "Ingresar la fecha" at bounding box center [607, 370] width 1113 height 28
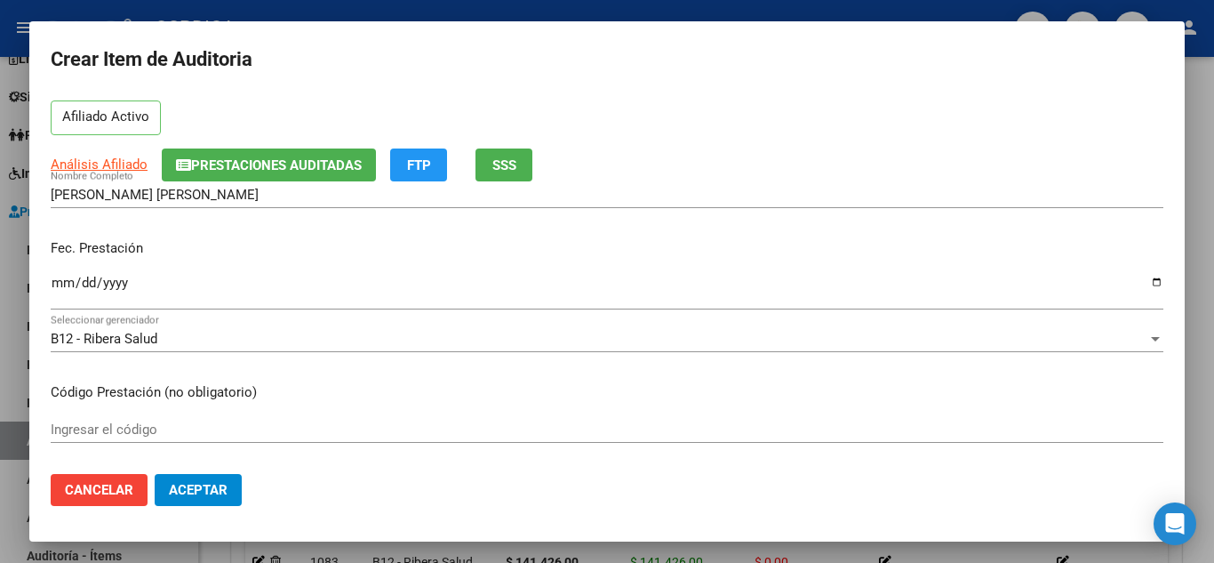
scroll to position [178, 0]
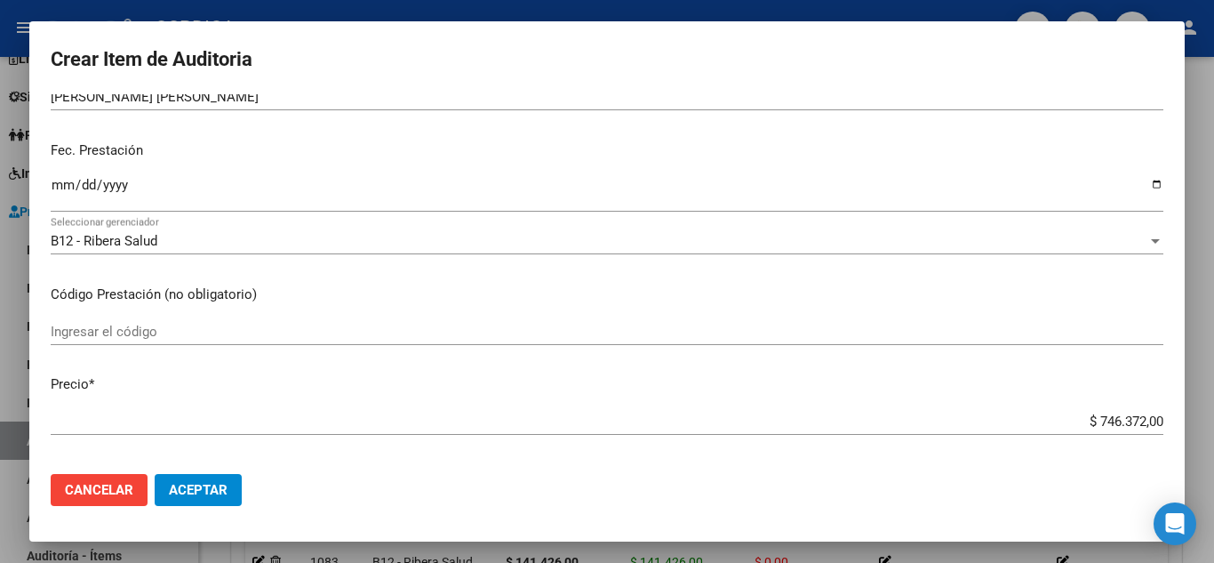
click at [166, 327] on input "Ingresar el código" at bounding box center [607, 332] width 1113 height 16
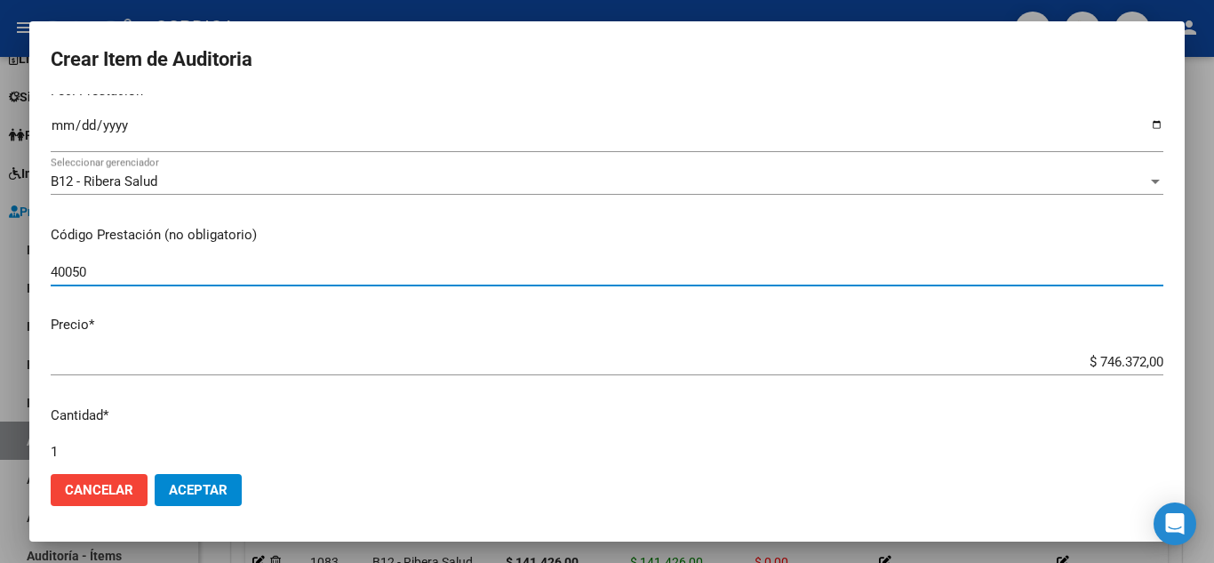
scroll to position [267, 0]
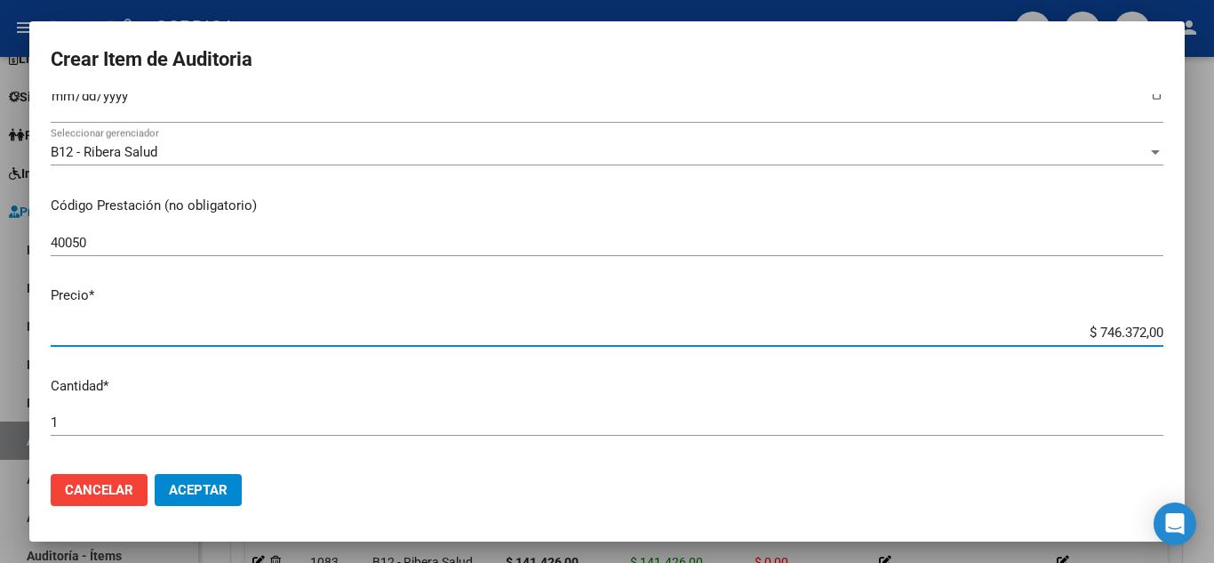
drag, startPoint x: 1054, startPoint y: 332, endPoint x: 1155, endPoint y: 329, distance: 100.5
click at [1155, 329] on app-form-text-field "Precio * $ 746.372,00 Ingresar el precio" at bounding box center [614, 312] width 1127 height 55
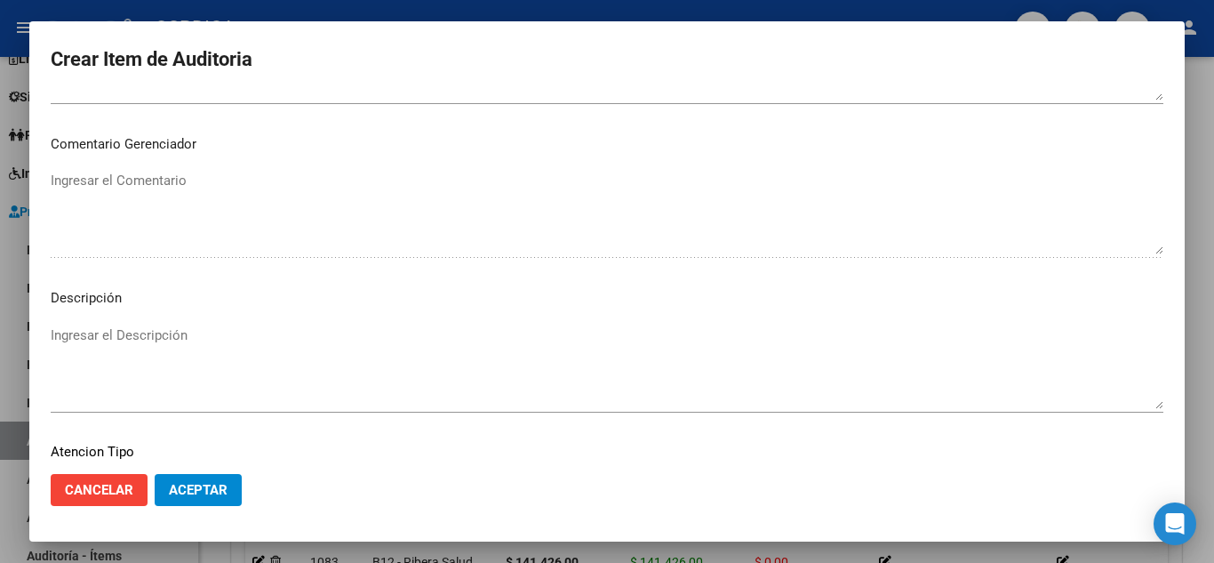
scroll to position [1236, 0]
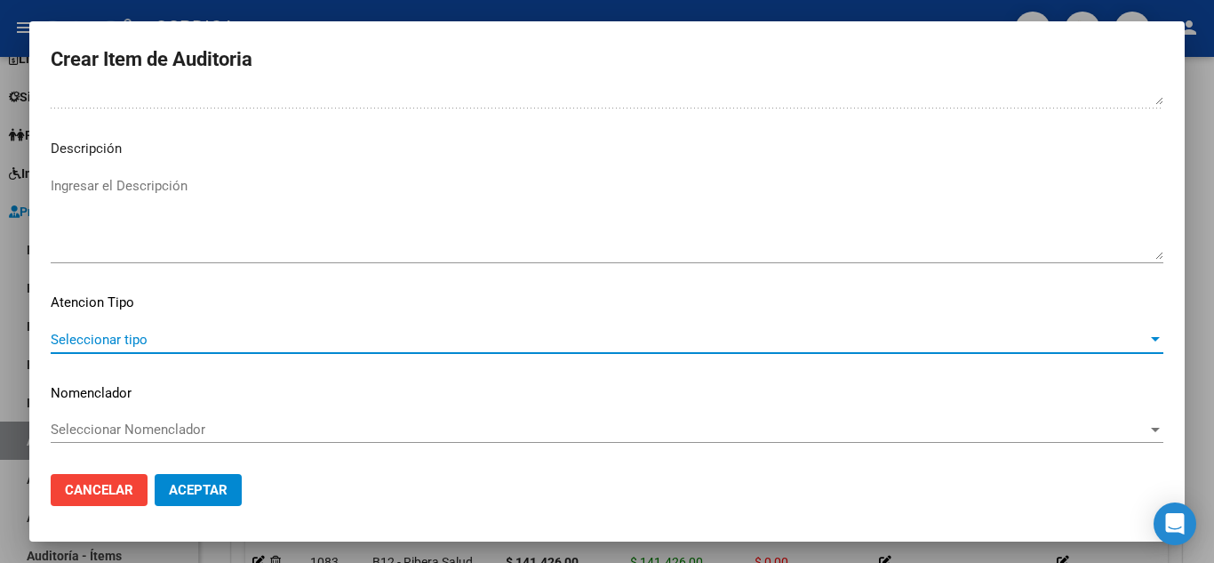
click at [137, 333] on span "Seleccionar tipo" at bounding box center [599, 340] width 1097 height 16
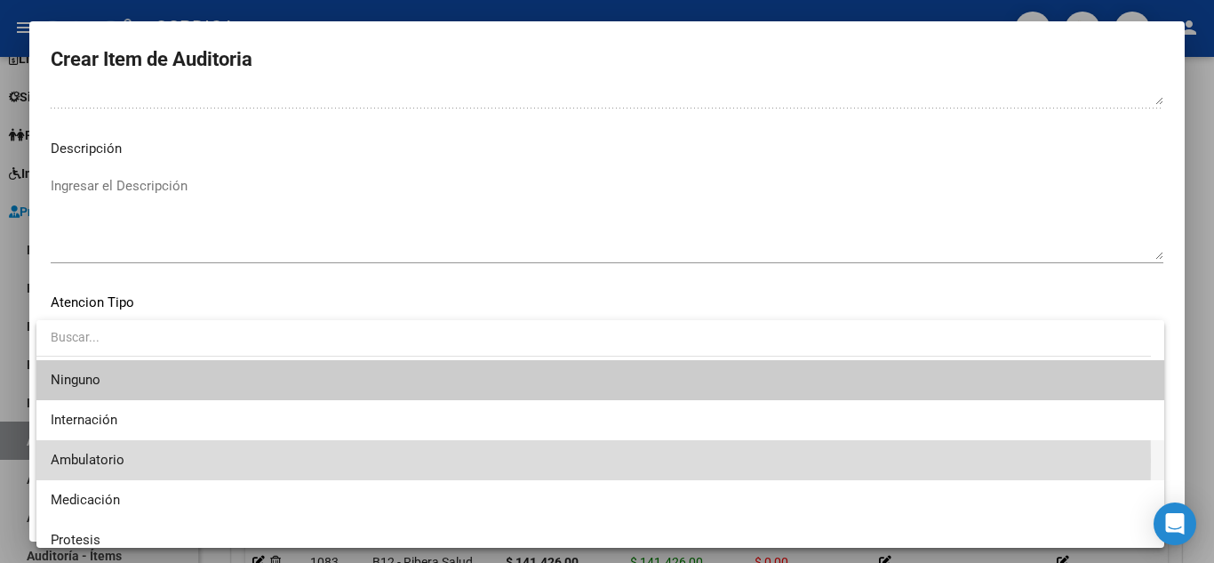
click at [140, 461] on span "Ambulatorio" at bounding box center [601, 460] width 1100 height 40
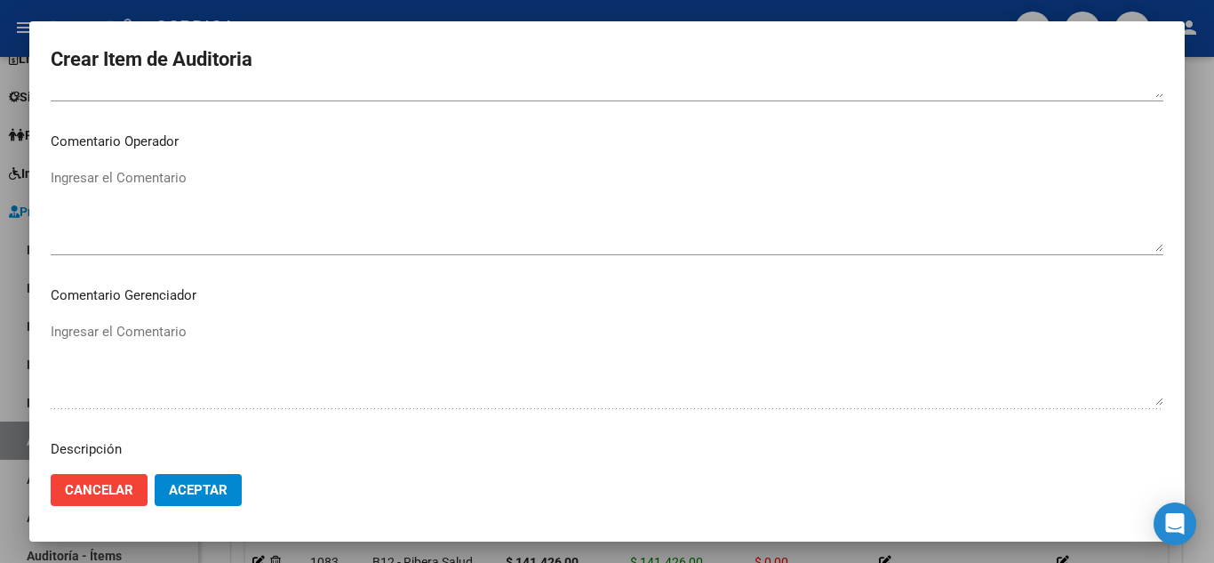
scroll to position [880, 0]
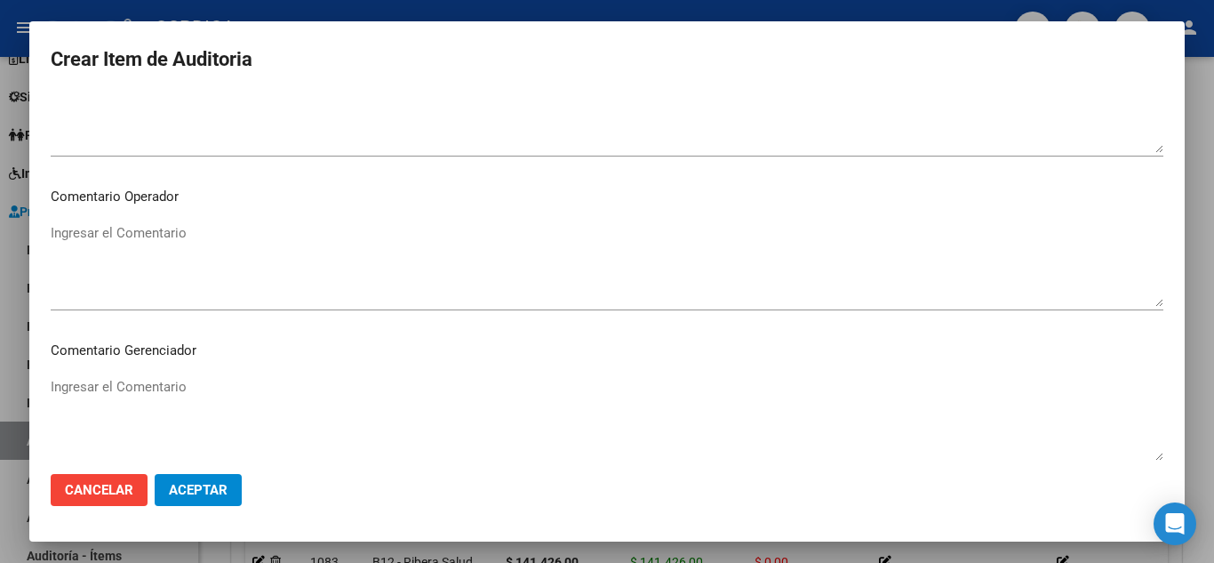
click at [227, 479] on button "Aceptar" at bounding box center [198, 490] width 87 height 32
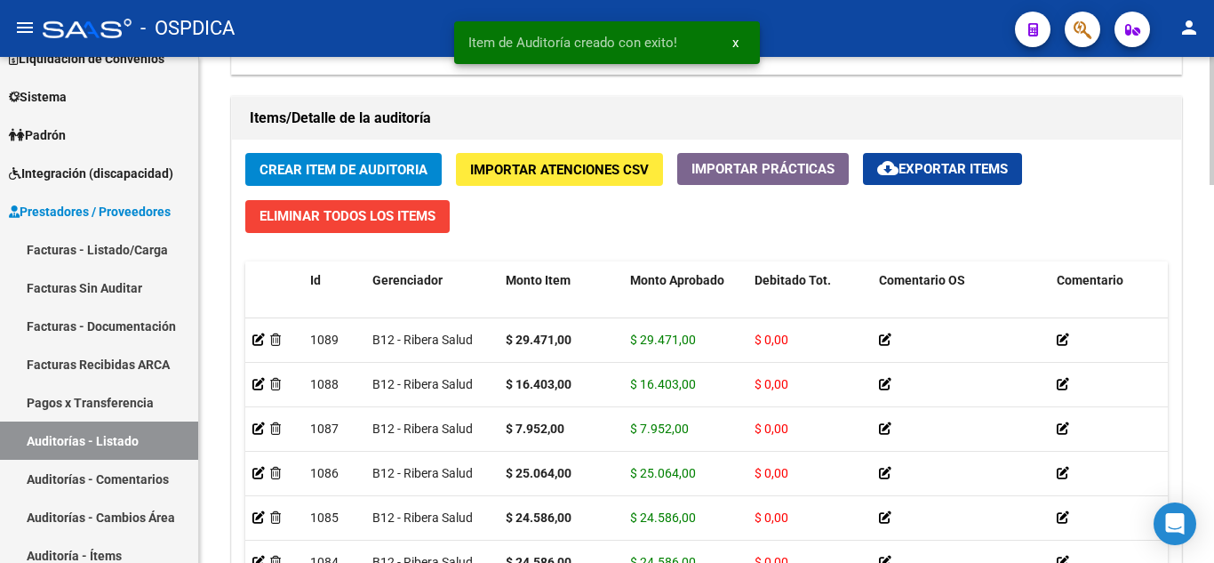
click at [396, 171] on span "Crear Item de Auditoria" at bounding box center [344, 170] width 168 height 16
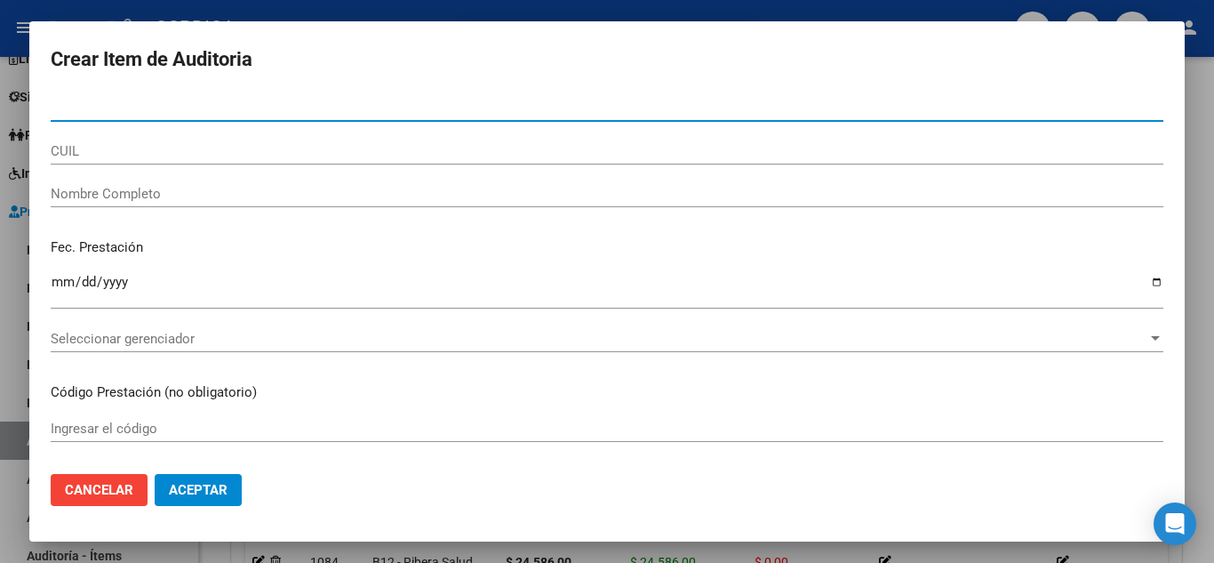
click at [370, 108] on input "Nro Documento" at bounding box center [607, 108] width 1113 height 16
paste input "599537024"
click at [370, 108] on input "599537024" at bounding box center [607, 108] width 1113 height 16
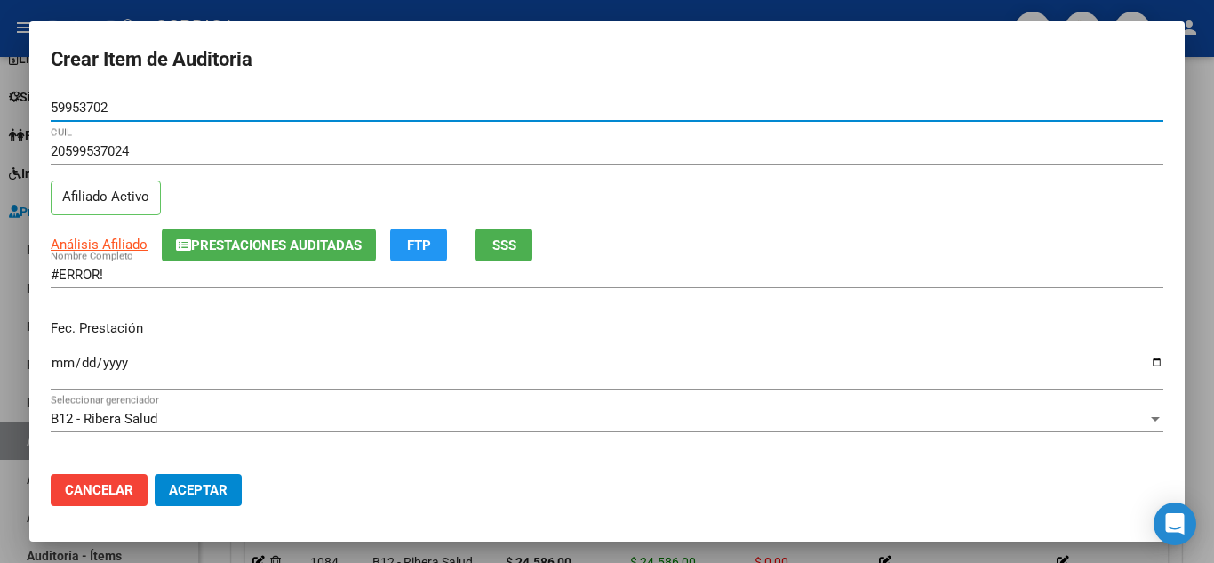
click at [124, 104] on input "59953702" at bounding box center [607, 108] width 1113 height 16
drag, startPoint x: 175, startPoint y: 113, endPoint x: 0, endPoint y: 112, distance: 175.1
click at [0, 111] on div "Crear Item de Auditoria 59953702 Nro Documento 20599537024 CUIL Afiliado Activo…" at bounding box center [607, 281] width 1214 height 563
click at [207, 104] on input "Nro Documento" at bounding box center [607, 108] width 1113 height 16
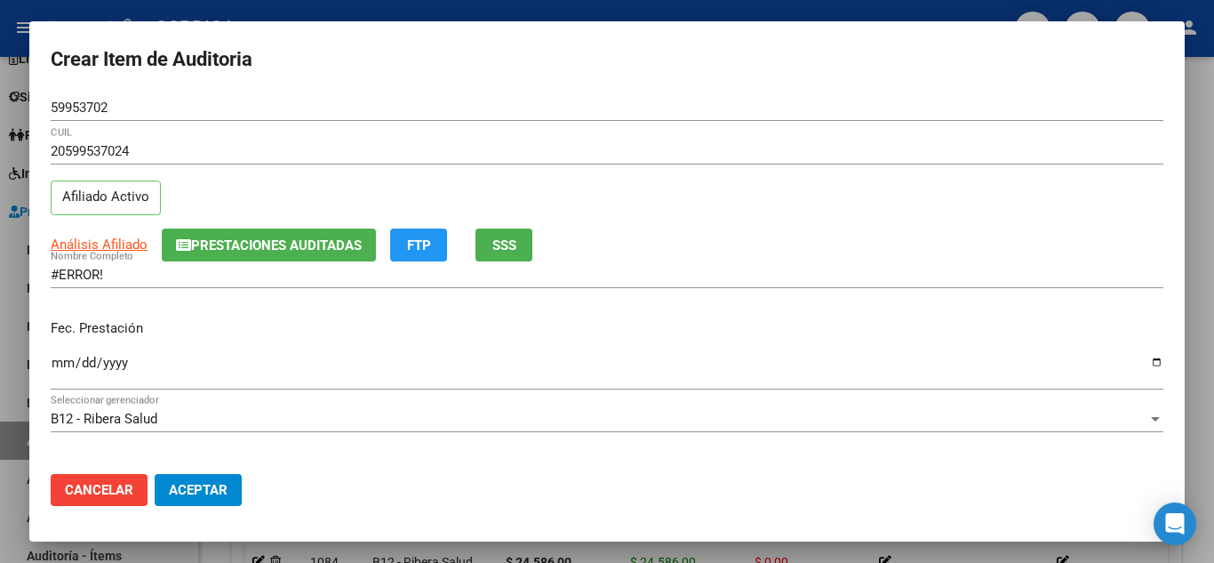
click at [758, 333] on p "Fec. Prestación" at bounding box center [607, 328] width 1113 height 20
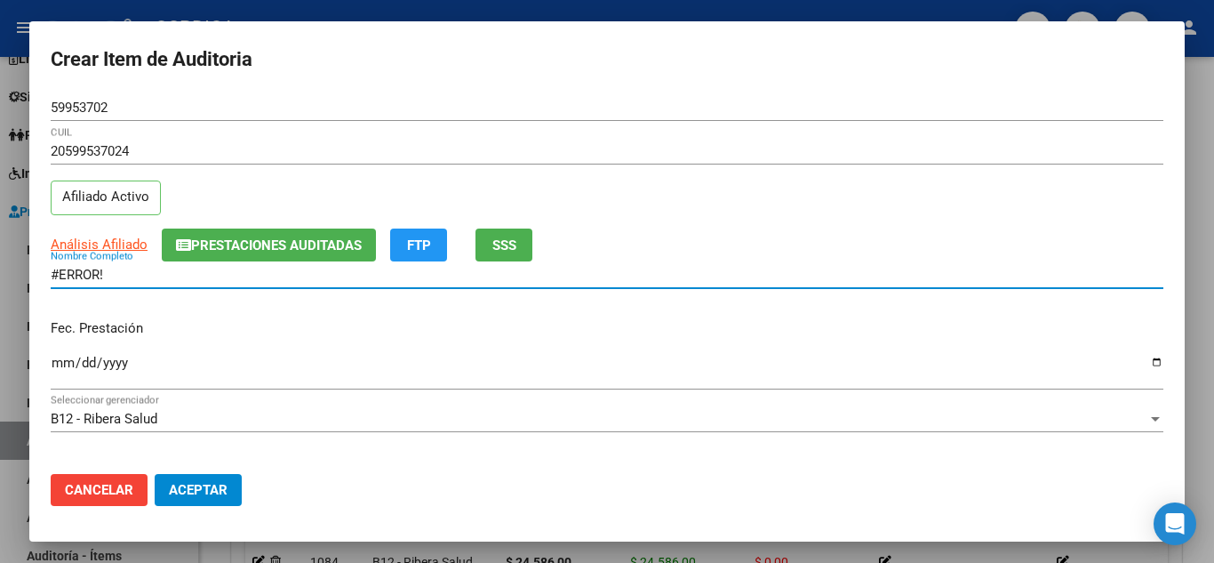
drag, startPoint x: 107, startPoint y: 272, endPoint x: 28, endPoint y: 265, distance: 78.6
click at [28, 265] on div "Crear Item de Auditoria 59953702 Nro Documento 20599537024 CUIL Afiliado Activo…" at bounding box center [607, 281] width 1214 height 563
click at [280, 375] on input "Ingresar la fecha" at bounding box center [607, 370] width 1113 height 28
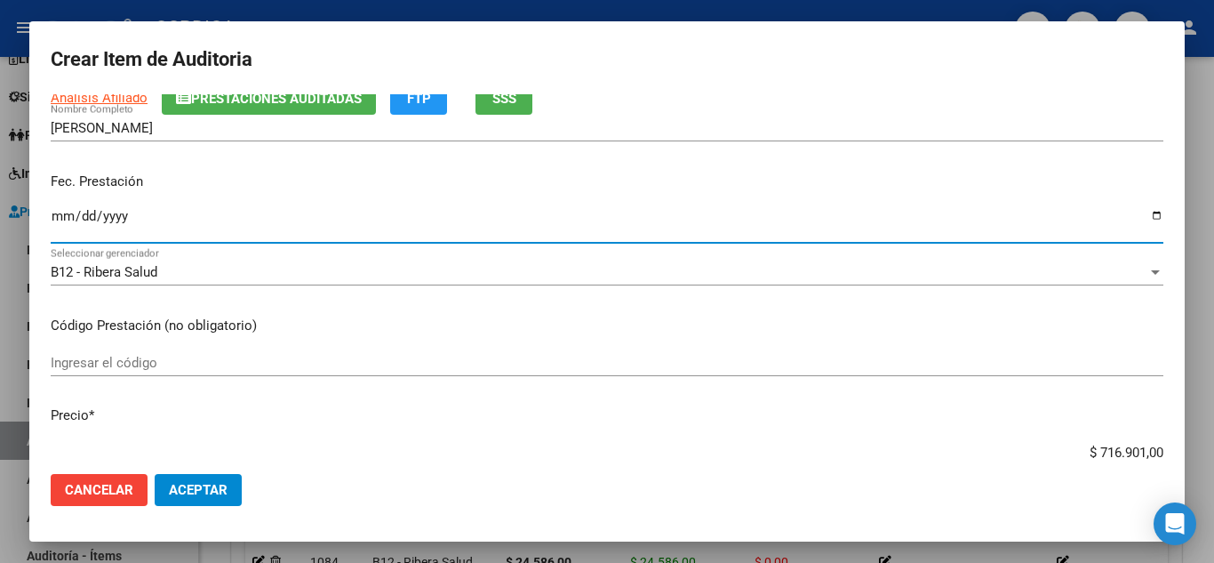
scroll to position [178, 0]
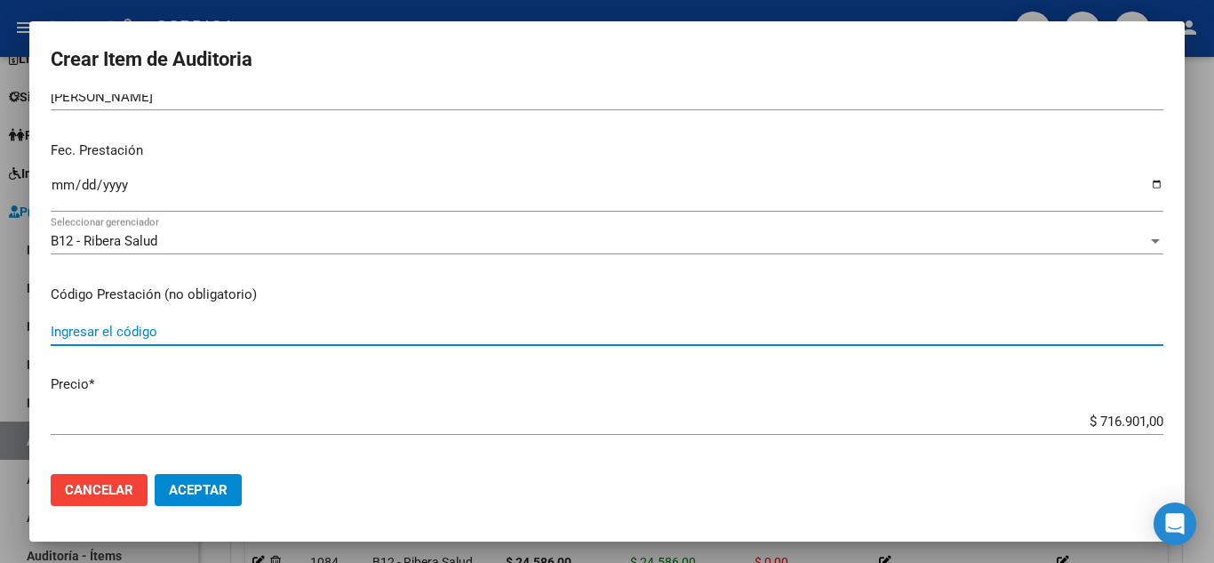
click at [493, 324] on input "Ingresar el código" at bounding box center [607, 332] width 1113 height 16
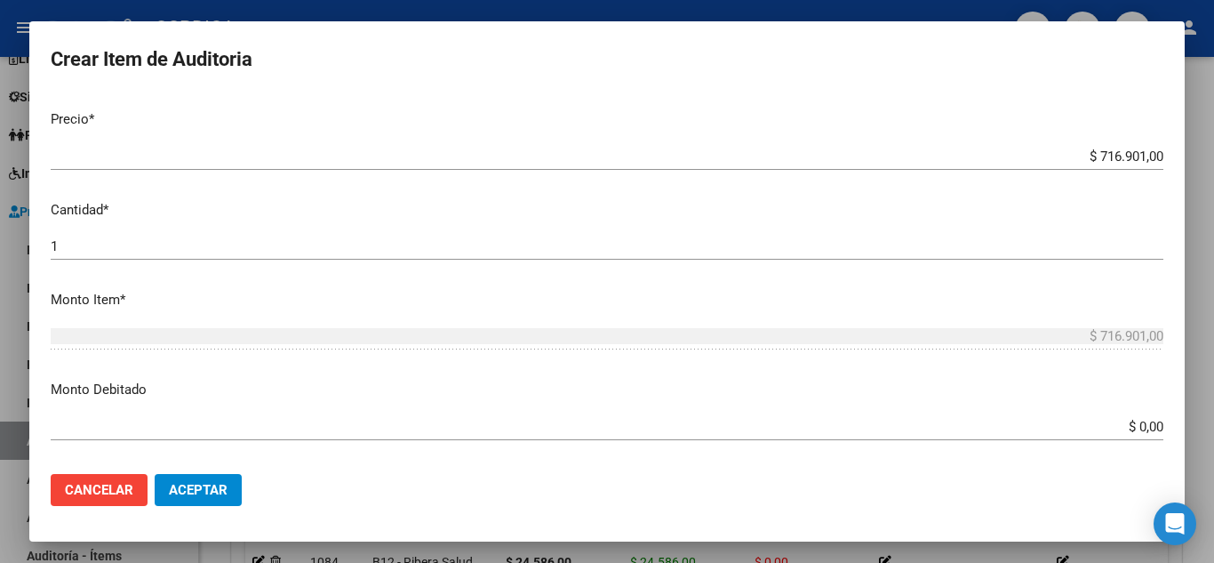
scroll to position [445, 0]
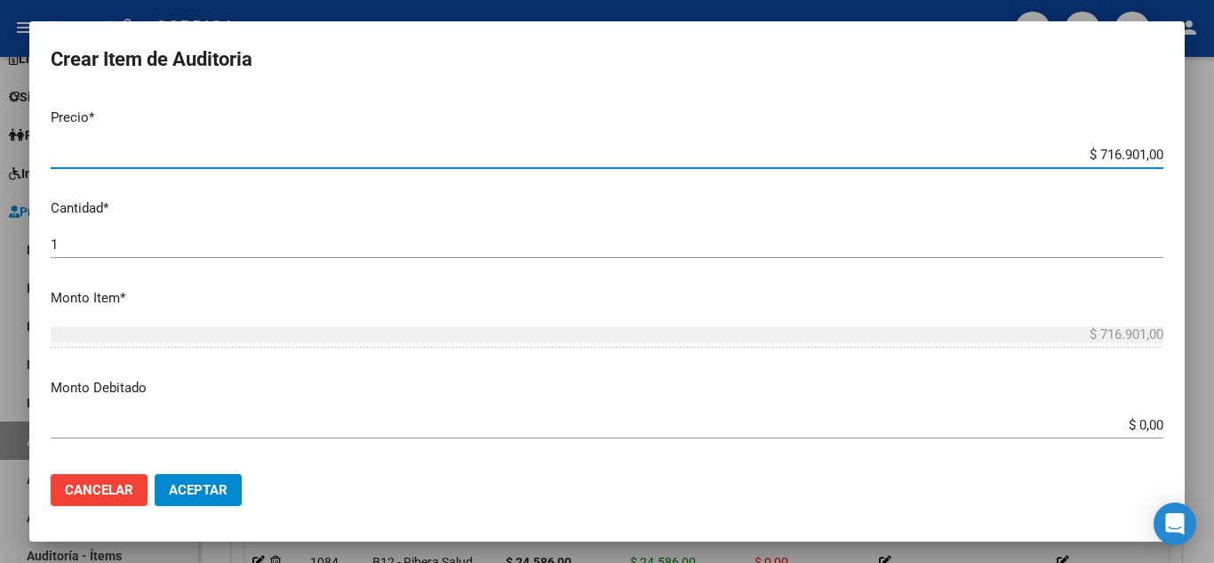
drag, startPoint x: 1047, startPoint y: 156, endPoint x: 1156, endPoint y: 158, distance: 108.5
click at [1156, 158] on app-form-text-field "Precio * $ 716.901,00 Ingresar el precio" at bounding box center [614, 135] width 1127 height 55
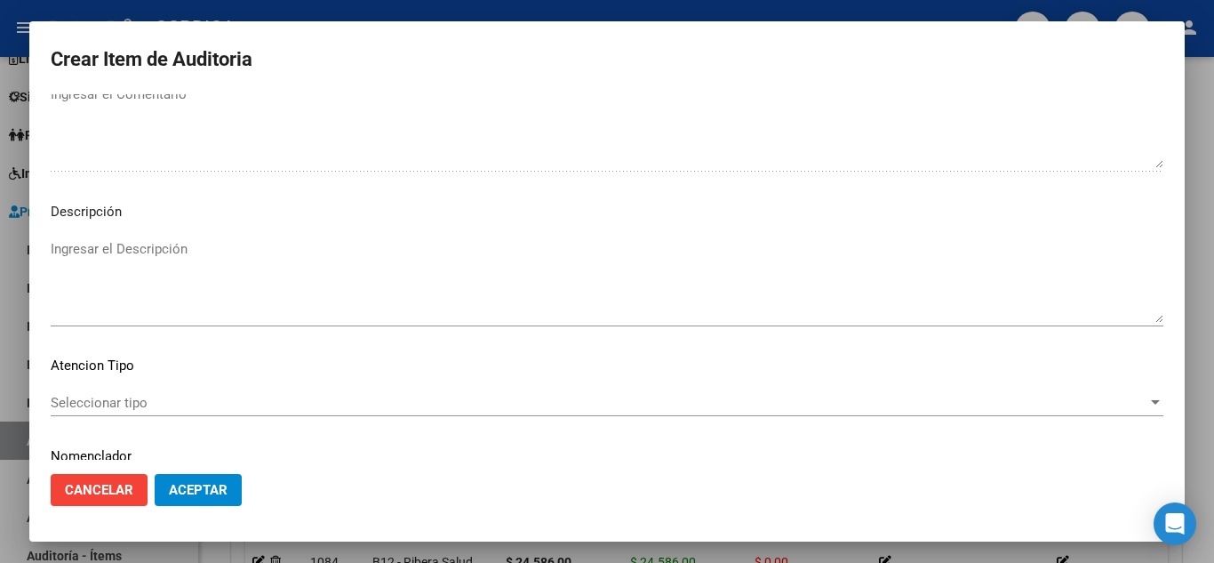
scroll to position [1236, 0]
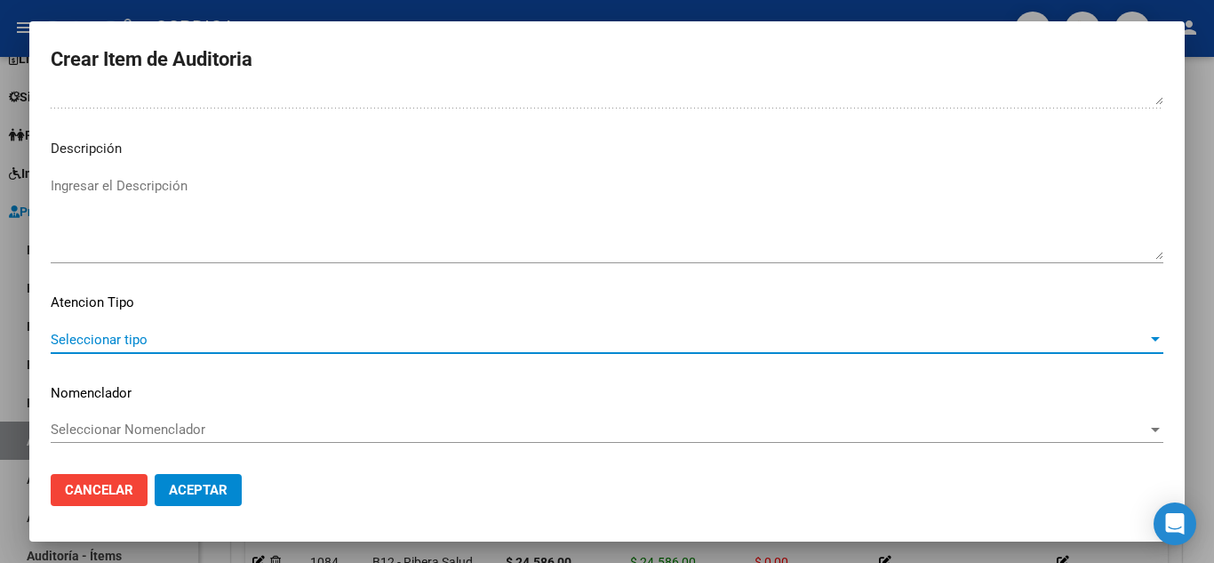
click at [116, 332] on span "Seleccionar tipo" at bounding box center [599, 340] width 1097 height 16
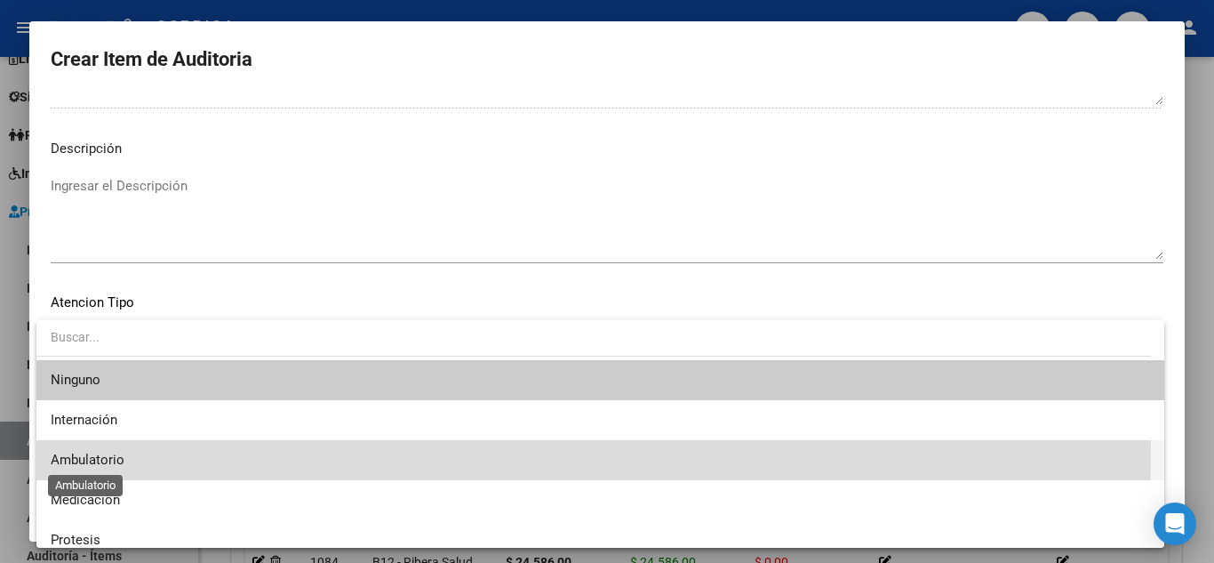
click at [81, 459] on span "Ambulatorio" at bounding box center [88, 460] width 74 height 16
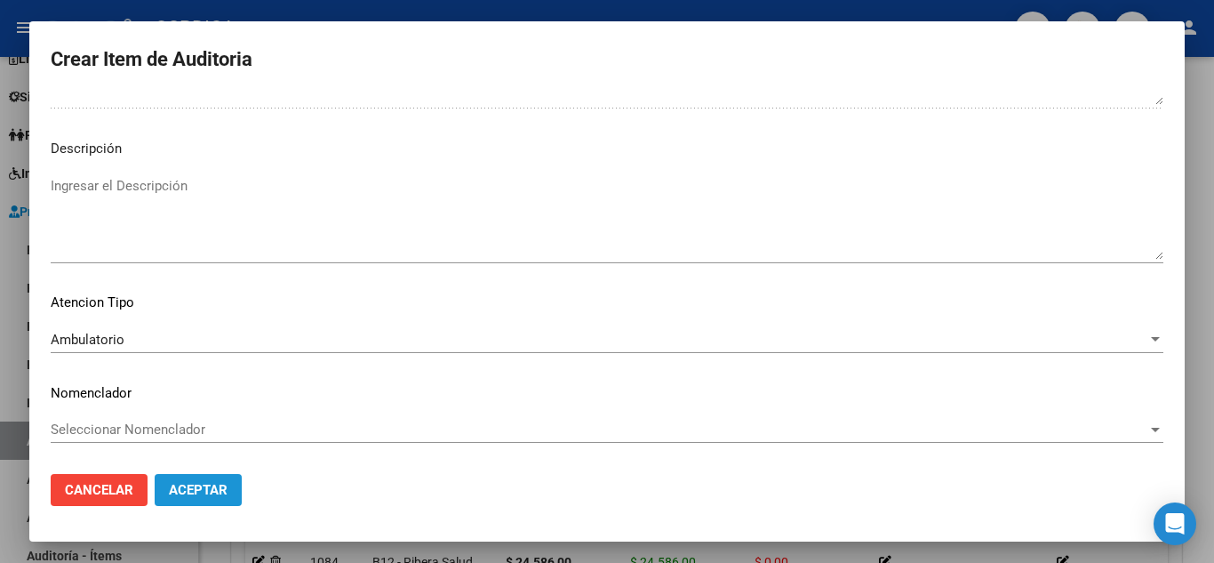
click at [229, 486] on button "Aceptar" at bounding box center [198, 490] width 87 height 32
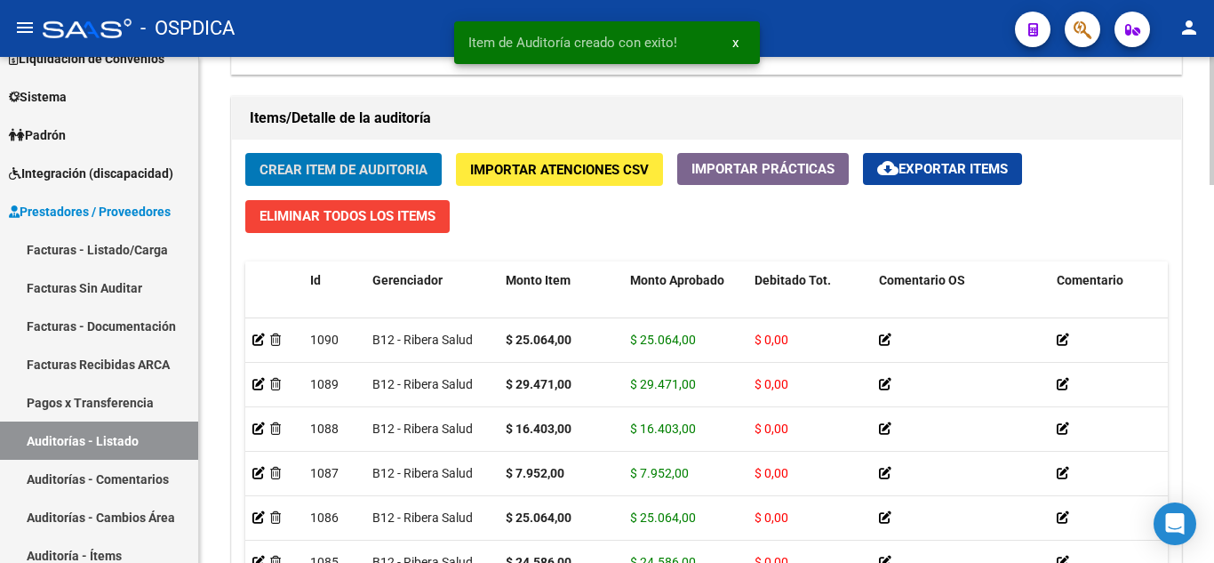
click at [405, 171] on span "Crear Item de Auditoria" at bounding box center [344, 170] width 168 height 16
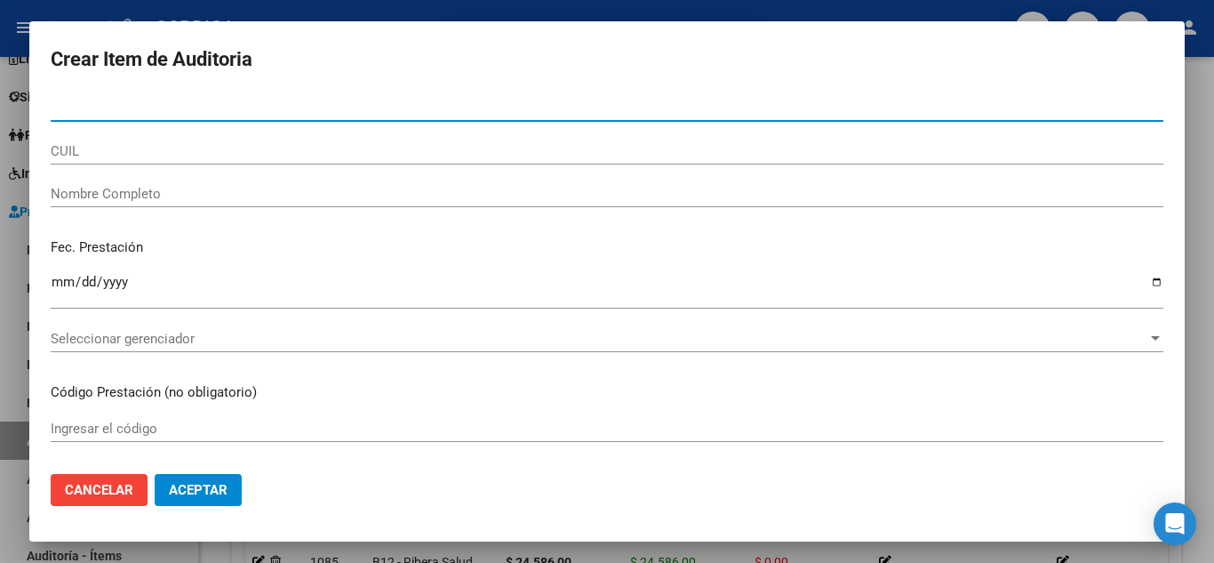
click at [422, 112] on input "Nro Documento" at bounding box center [607, 108] width 1113 height 16
paste input "599537024"
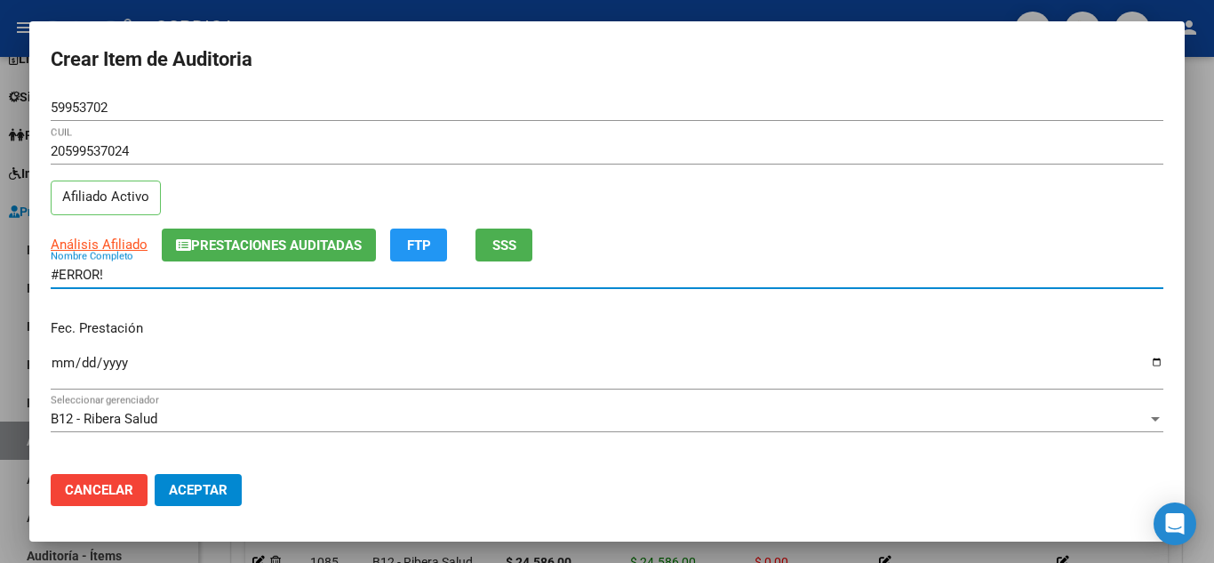
drag, startPoint x: 119, startPoint y: 277, endPoint x: 4, endPoint y: 263, distance: 115.6
click at [4, 263] on div "Crear Item de Auditoria 59953702 Nro Documento 20599537024 CUIL Afiliado Activo…" at bounding box center [607, 281] width 1214 height 563
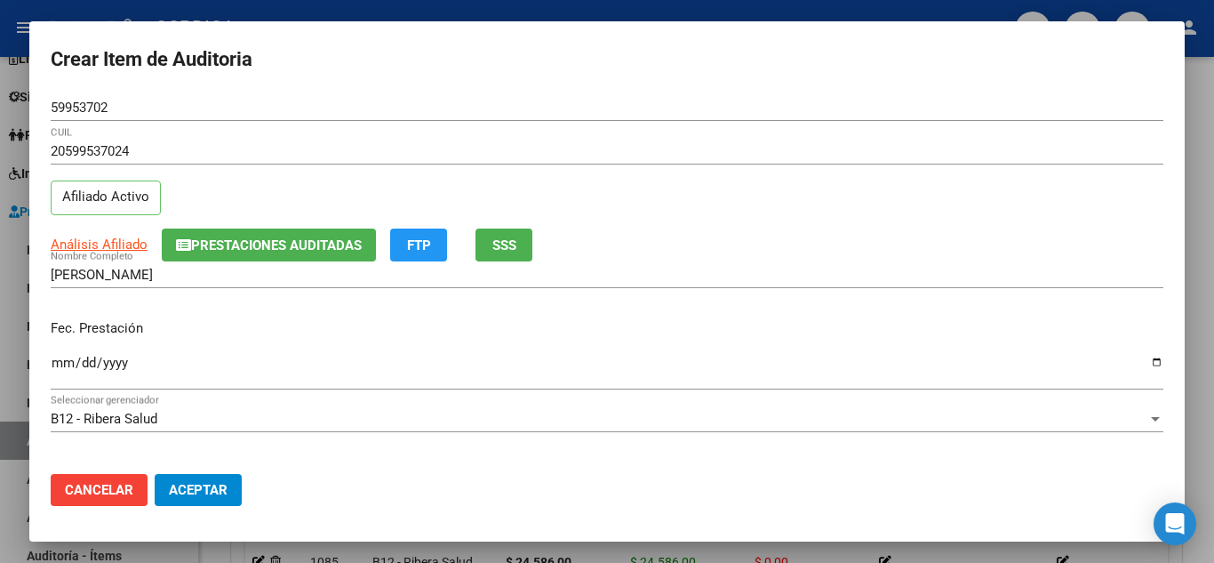
click at [61, 353] on div "Ingresar la fecha" at bounding box center [607, 370] width 1113 height 38
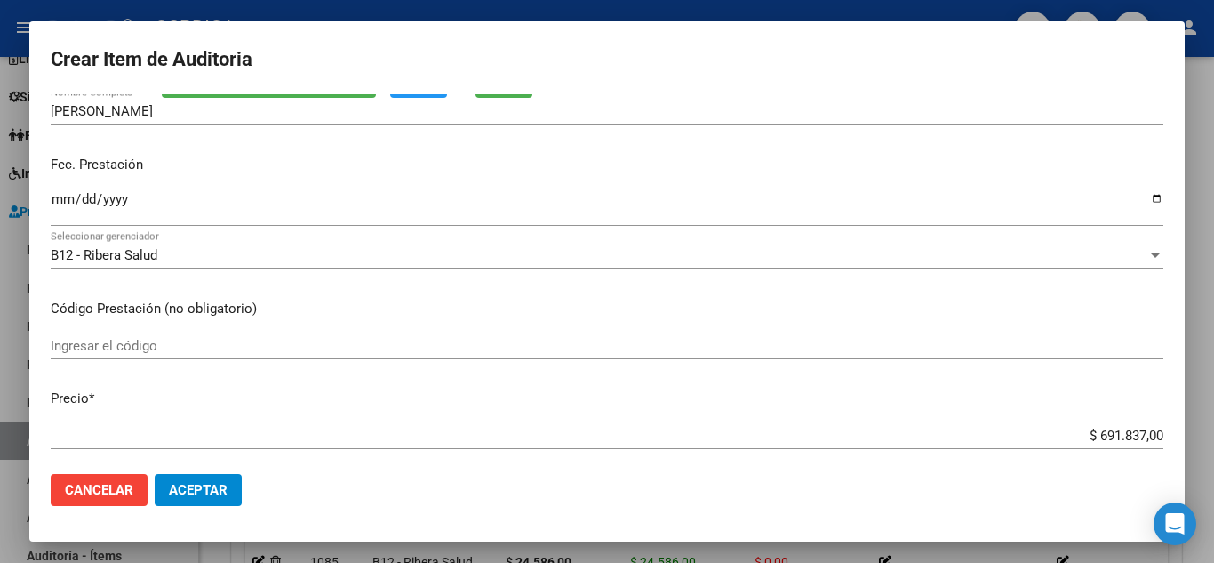
scroll to position [178, 0]
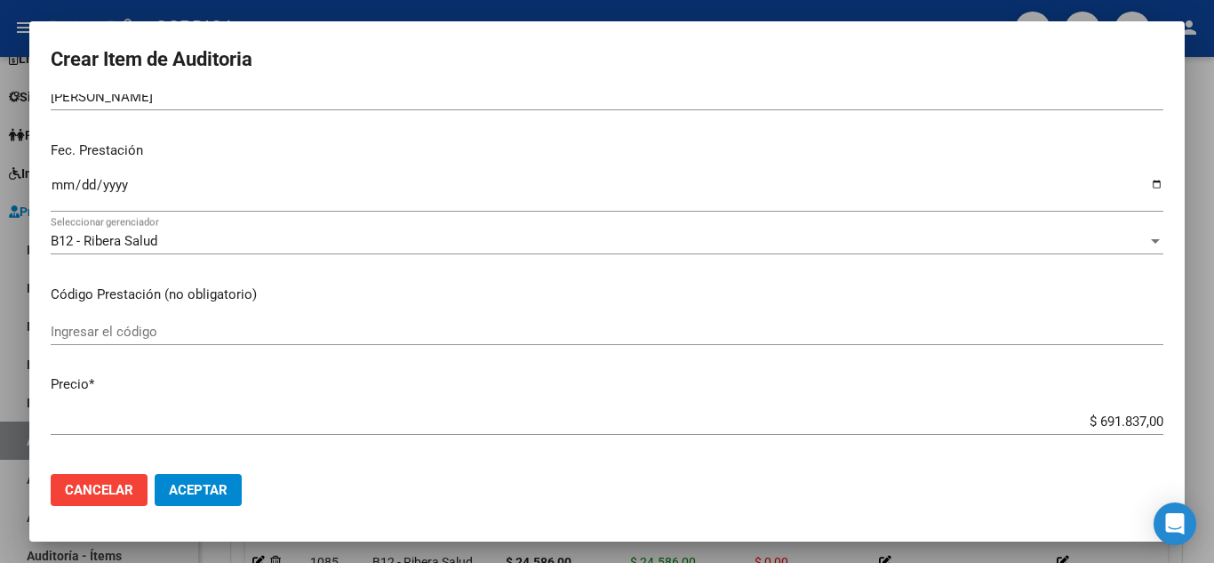
click at [421, 321] on div "Ingresar el código" at bounding box center [607, 331] width 1113 height 27
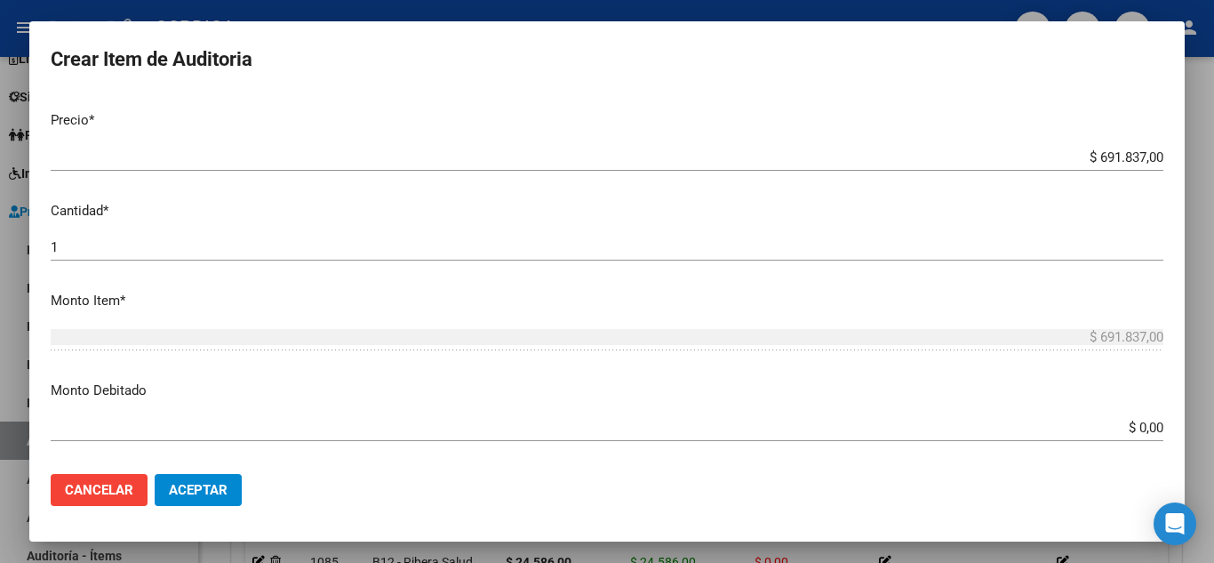
scroll to position [445, 0]
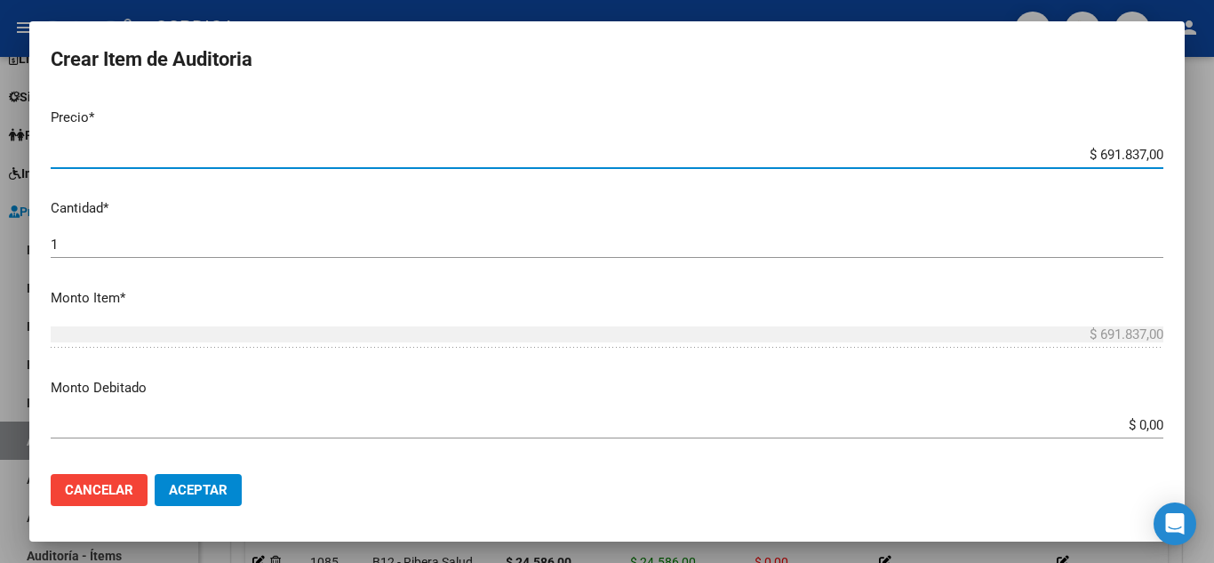
drag, startPoint x: 1059, startPoint y: 146, endPoint x: 1214, endPoint y: 136, distance: 155.0
click at [1214, 136] on div "Crear Item de Auditoria 59953702 Nro Documento 20599537024 CUIL Afiliado Activo…" at bounding box center [607, 281] width 1214 height 563
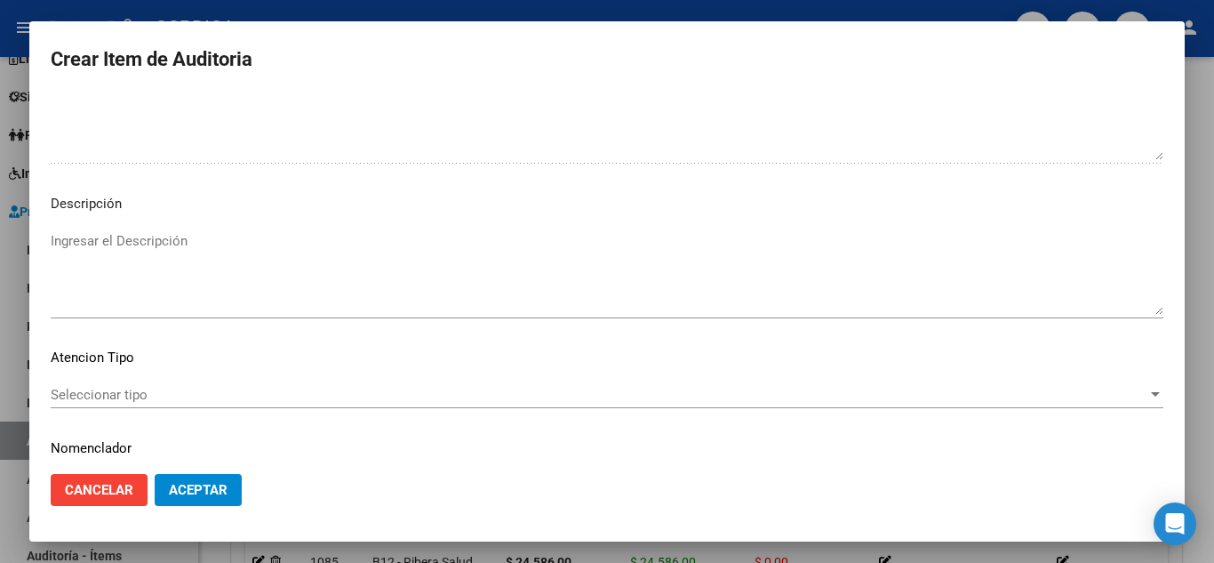
scroll to position [1236, 0]
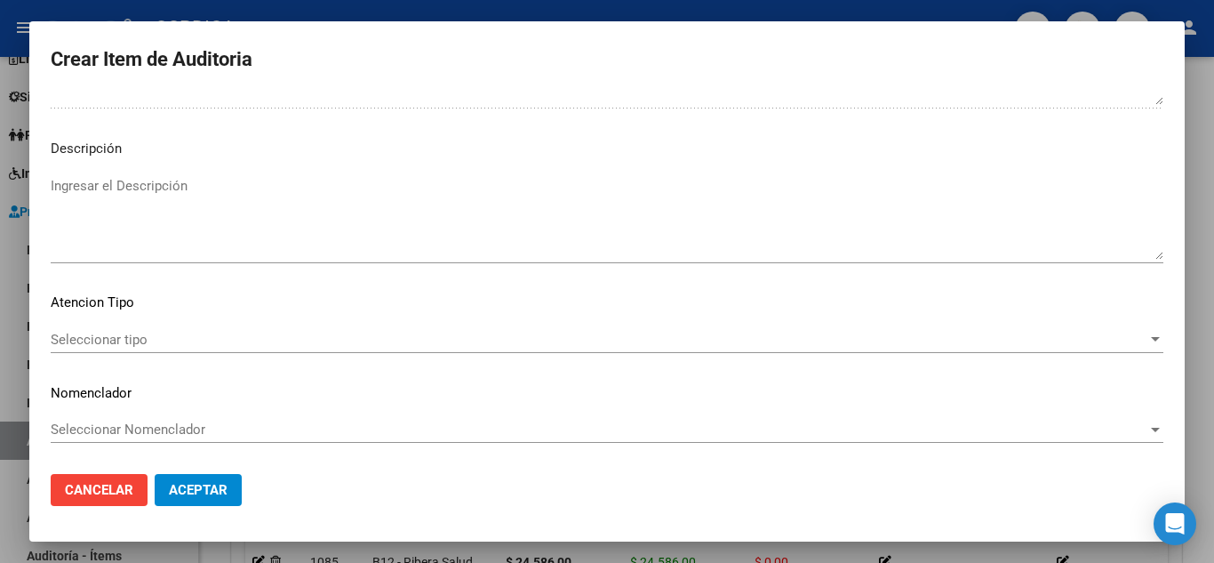
click at [130, 341] on span "Seleccionar tipo" at bounding box center [599, 340] width 1097 height 16
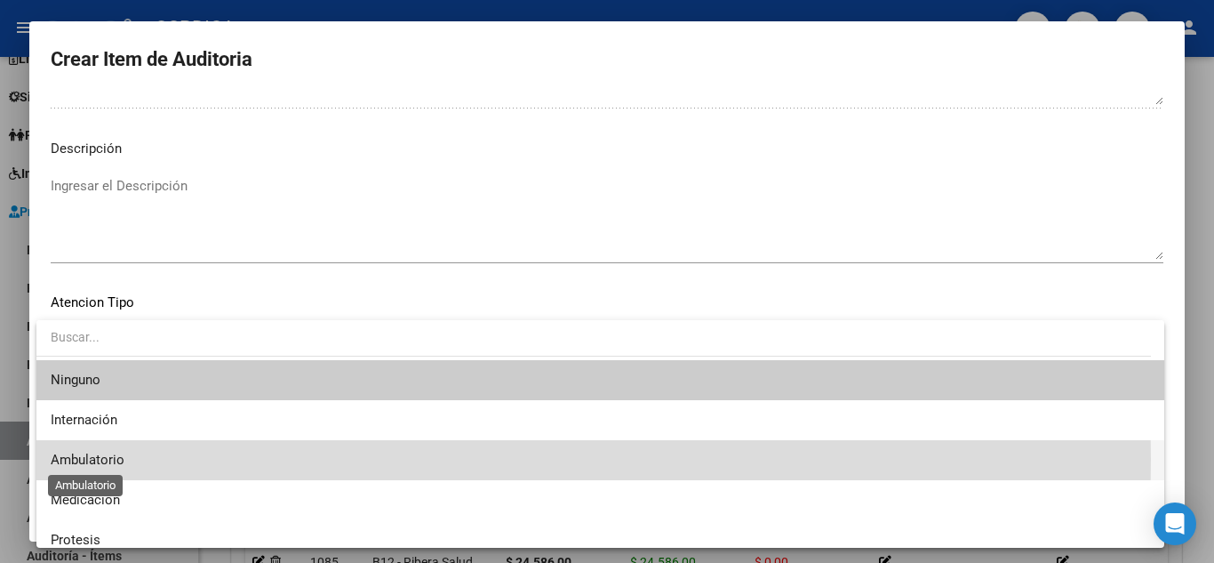
click at [105, 459] on span "Ambulatorio" at bounding box center [88, 460] width 74 height 16
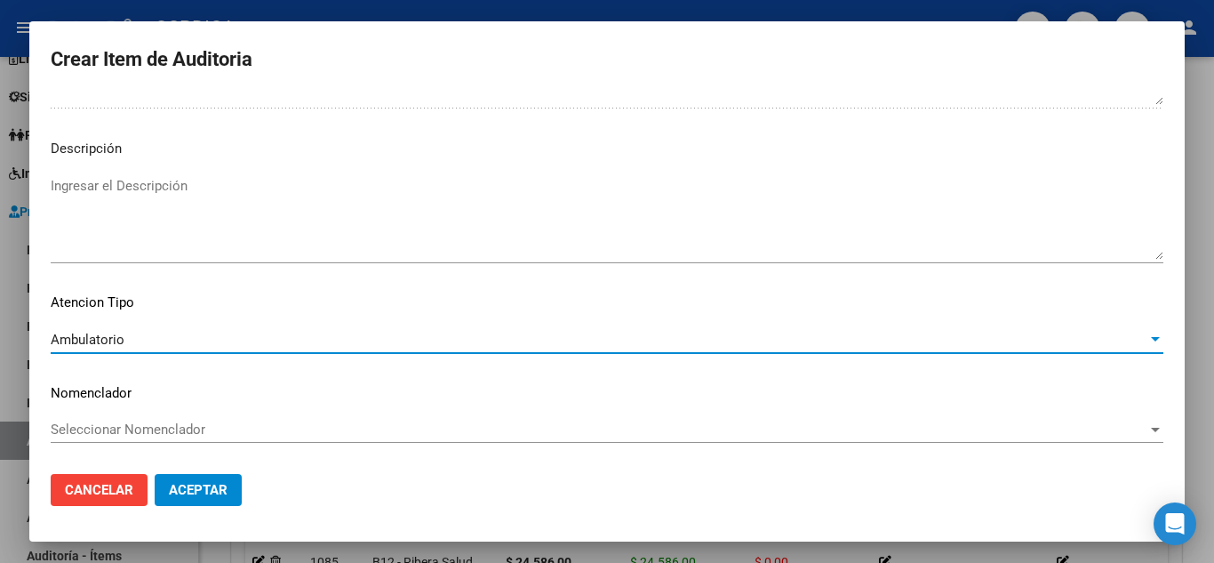
click at [195, 490] on span "Aceptar" at bounding box center [198, 490] width 59 height 16
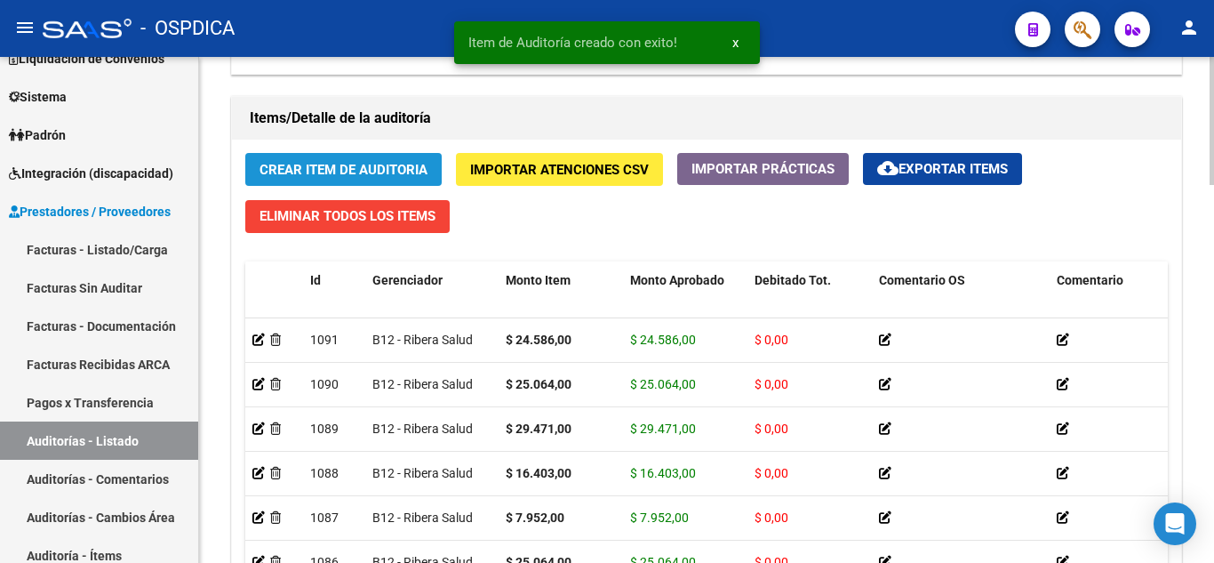
click at [307, 171] on span "Crear Item de Auditoria" at bounding box center [344, 170] width 168 height 16
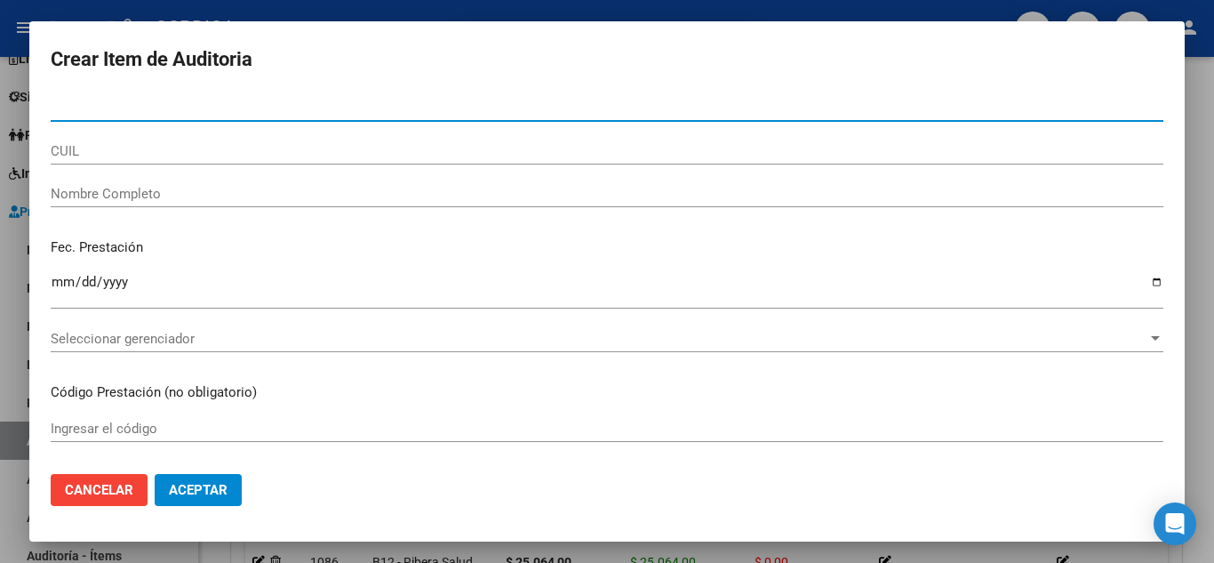
click at [353, 113] on input "Nro Documento" at bounding box center [607, 108] width 1113 height 16
paste input "599537024"
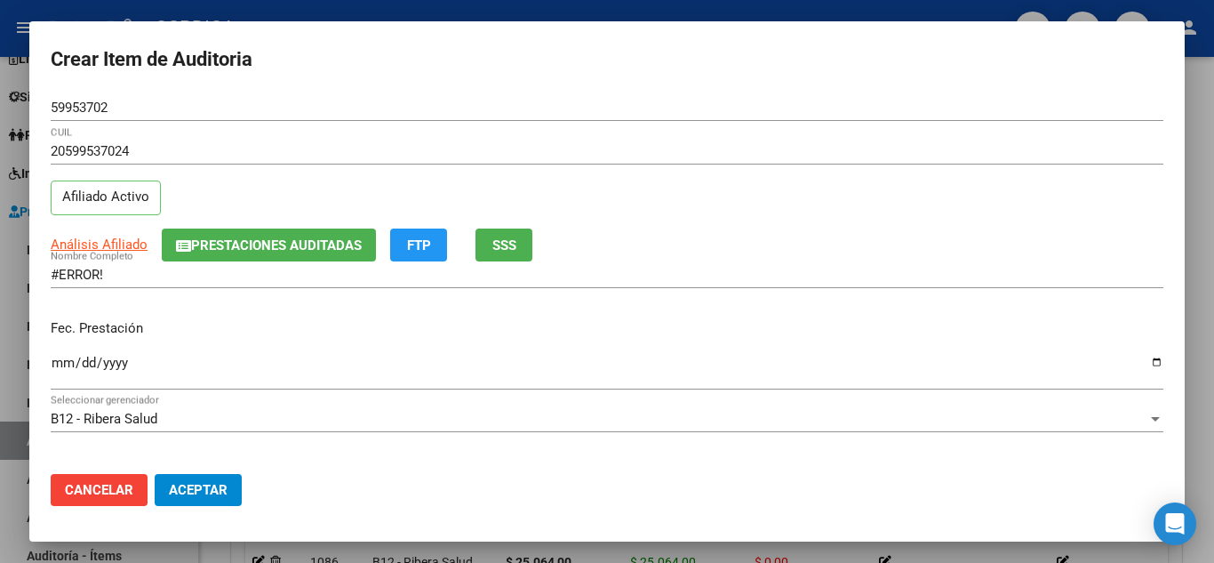
drag, startPoint x: 156, startPoint y: 224, endPoint x: 2, endPoint y: 245, distance: 156.2
click at [2, 245] on div "Crear Item de Auditoria 59953702 Nro Documento 20599537024 CUIL Afiliado Activo…" at bounding box center [607, 281] width 1214 height 563
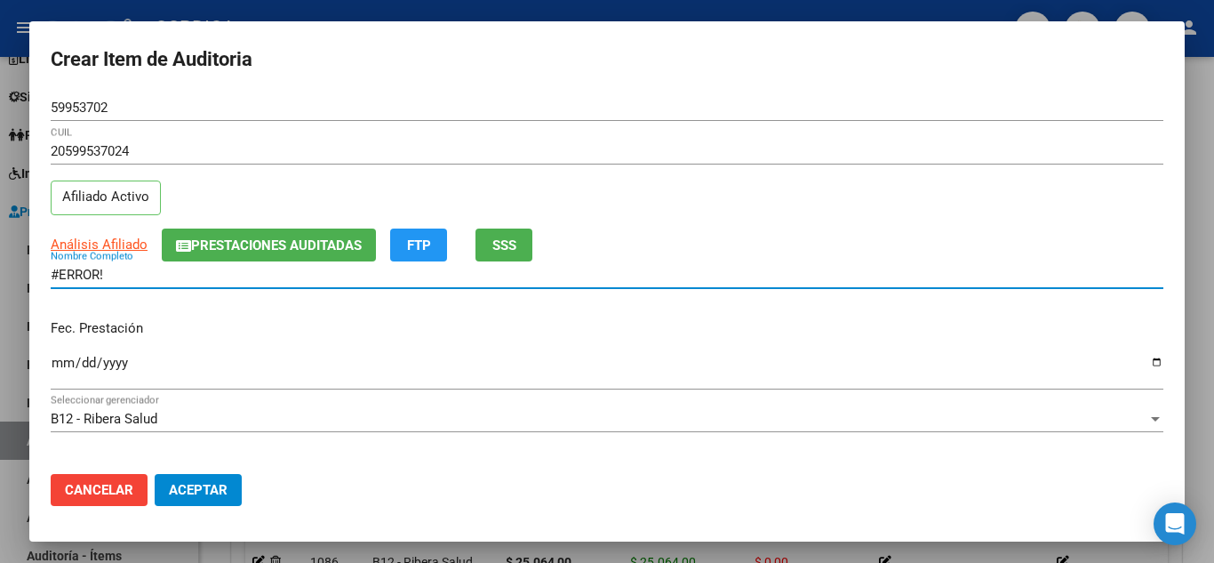
drag, startPoint x: 118, startPoint y: 275, endPoint x: 19, endPoint y: 271, distance: 99.6
click at [19, 271] on div "Crear Item de Auditoria 59953702 Nro Documento 20599537024 CUIL Afiliado Activo…" at bounding box center [607, 281] width 1214 height 563
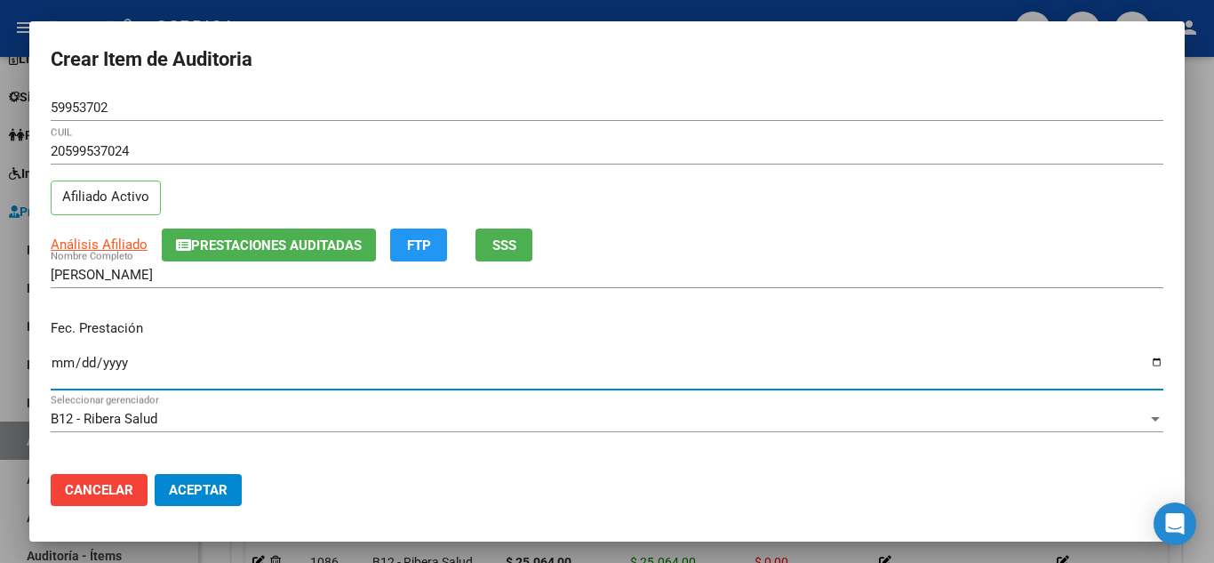
click at [64, 359] on input "Ingresar la fecha" at bounding box center [607, 370] width 1113 height 28
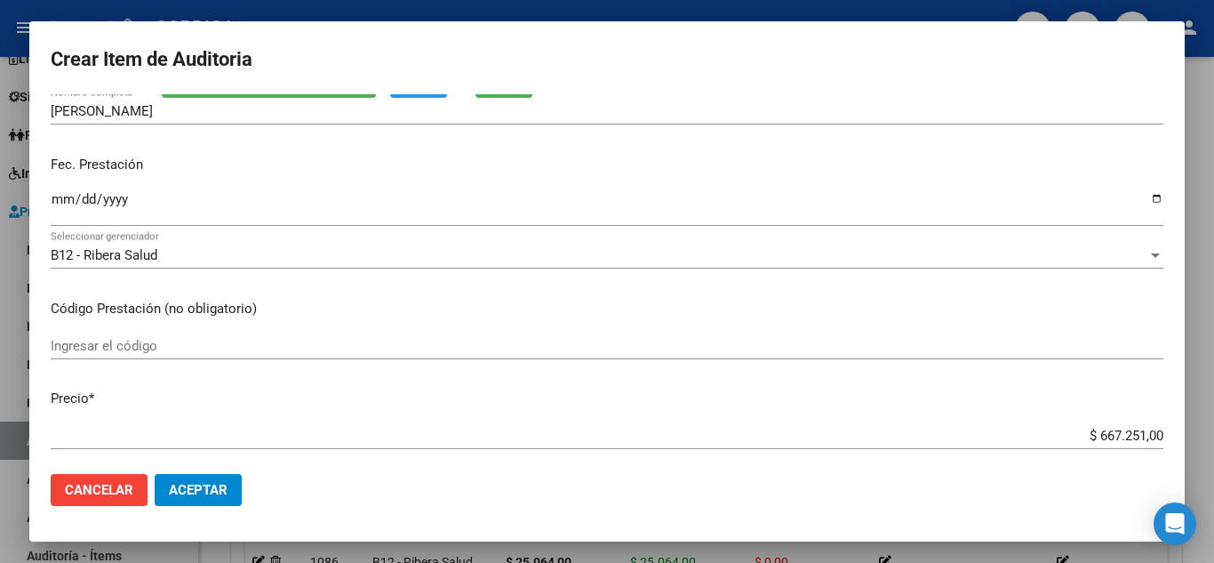
scroll to position [178, 0]
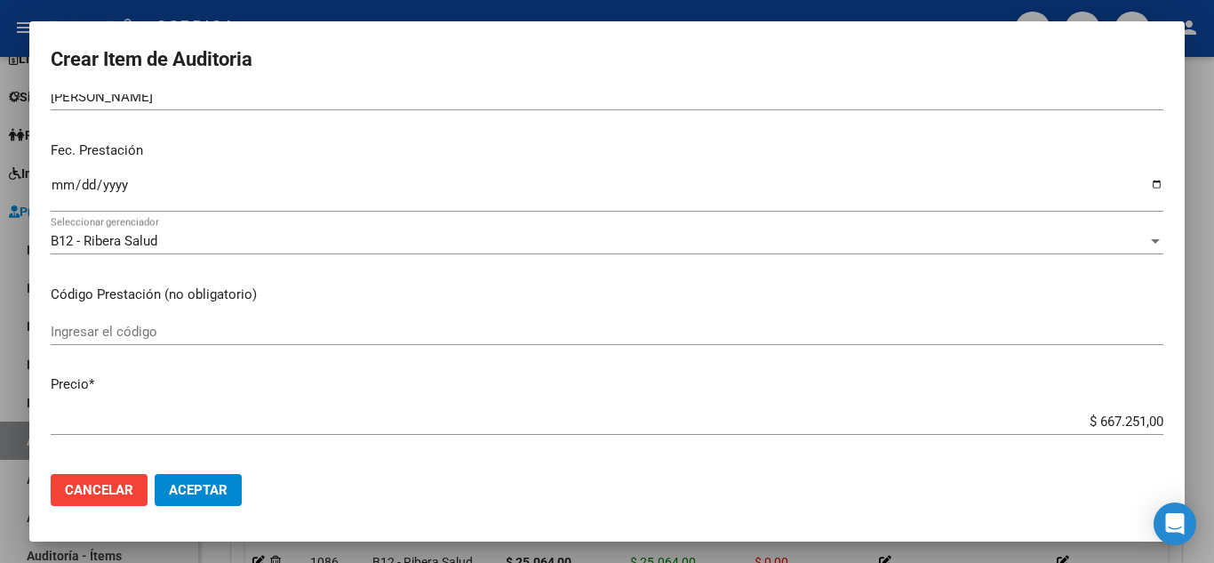
click at [322, 325] on input "Ingresar el código" at bounding box center [607, 332] width 1113 height 16
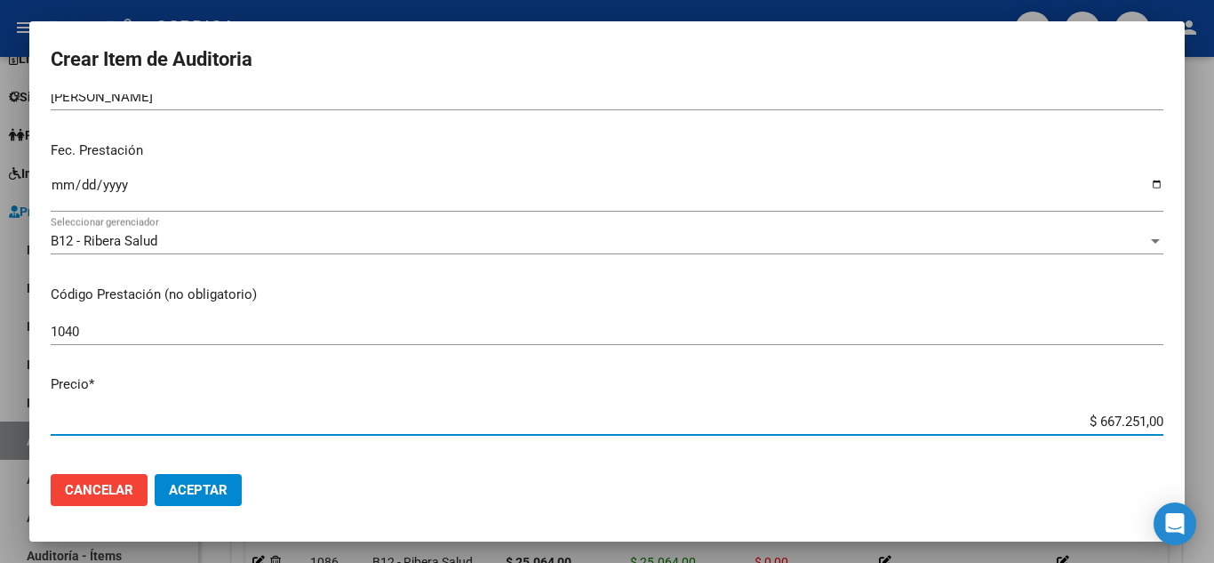
drag, startPoint x: 1067, startPoint y: 424, endPoint x: 1118, endPoint y: 343, distance: 95.5
click at [1177, 407] on mat-dialog-content "59953702 Nro Documento 20599537024 CUIL Afiliado Activo Análisis Afiliado Prest…" at bounding box center [607, 276] width 1156 height 365
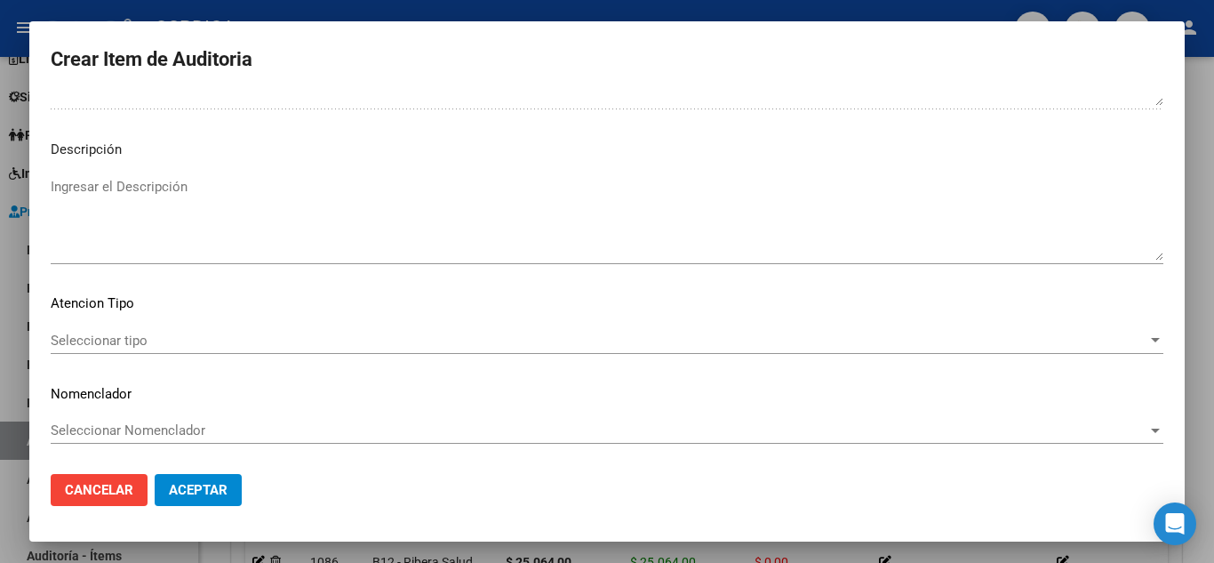
scroll to position [1236, 0]
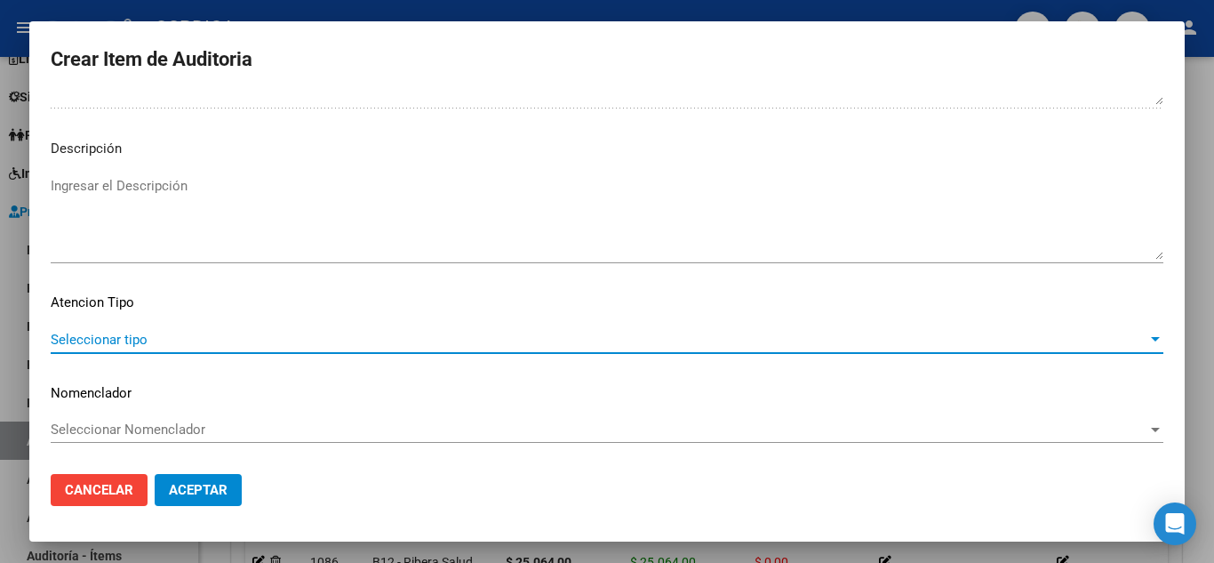
click at [160, 341] on span "Seleccionar tipo" at bounding box center [599, 340] width 1097 height 16
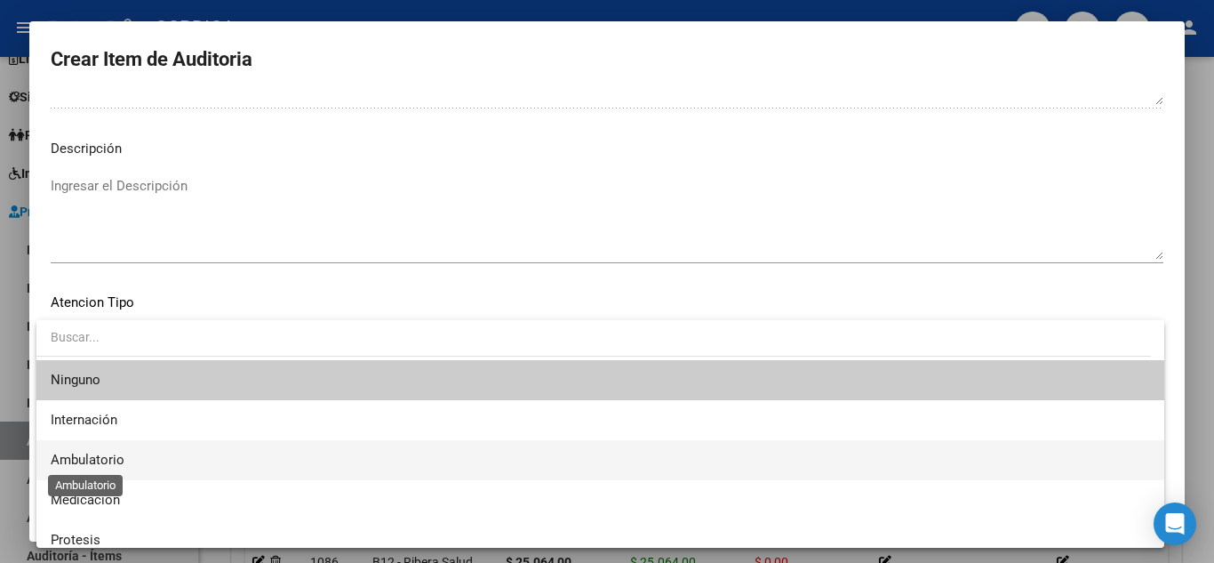
click at [110, 457] on span "Ambulatorio" at bounding box center [88, 460] width 74 height 16
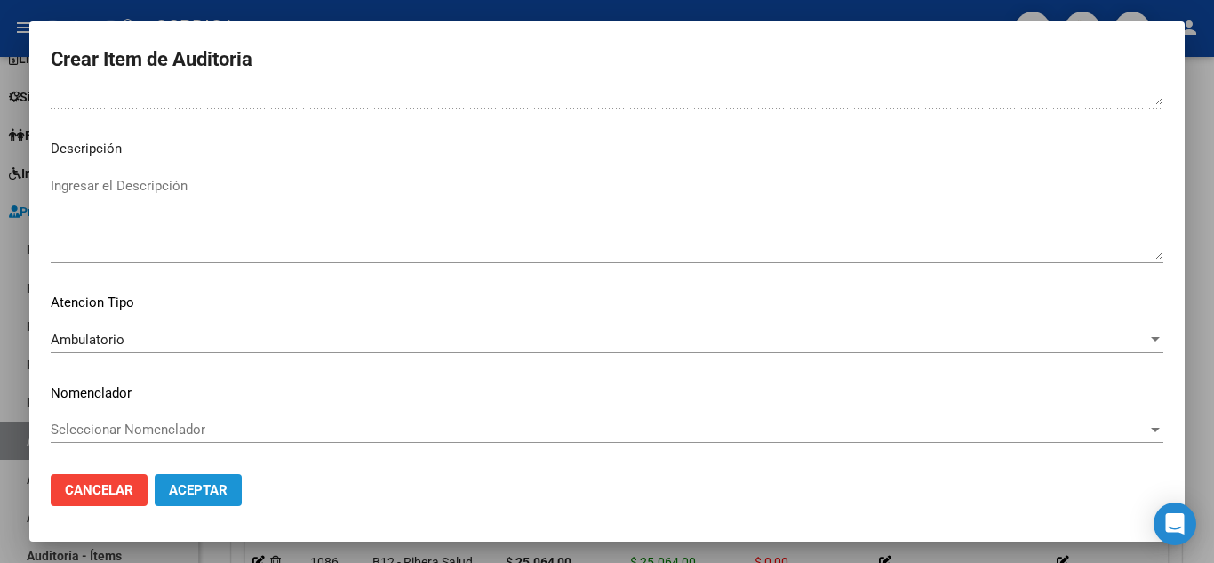
click at [198, 481] on button "Aceptar" at bounding box center [198, 490] width 87 height 32
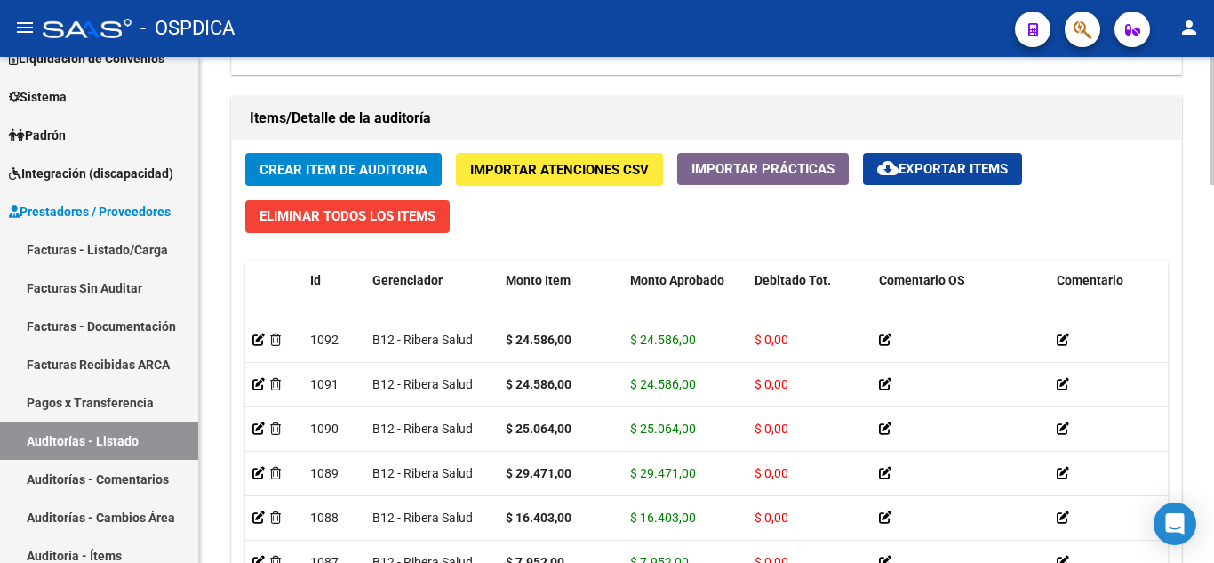
click at [355, 148] on div "Crear Item de Auditoria Importar Atenciones CSV Importar Prácticas cloud_downlo…" at bounding box center [706, 411] width 949 height 543
click at [355, 166] on span "Crear Item de Auditoria" at bounding box center [344, 170] width 168 height 16
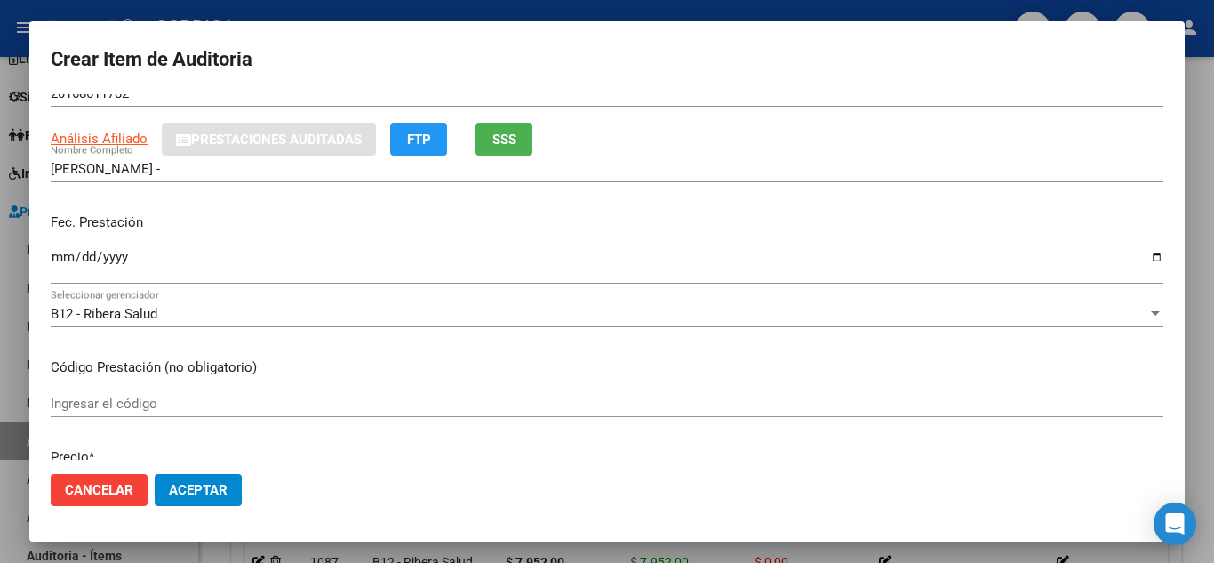
scroll to position [89, 0]
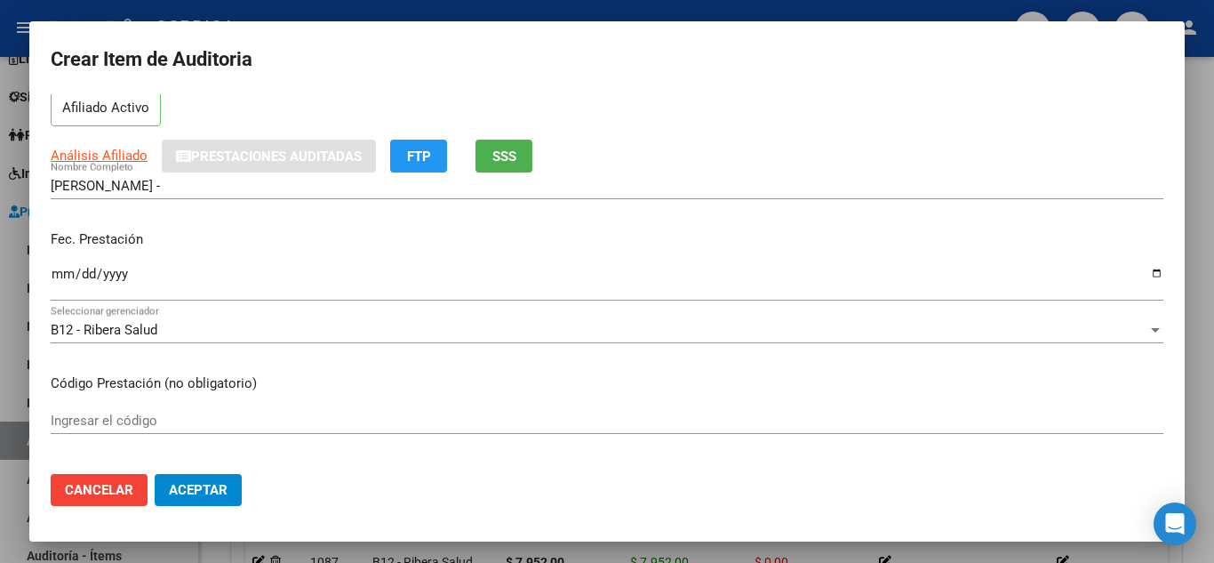
click at [64, 270] on input "Ingresar la fecha" at bounding box center [607, 281] width 1113 height 28
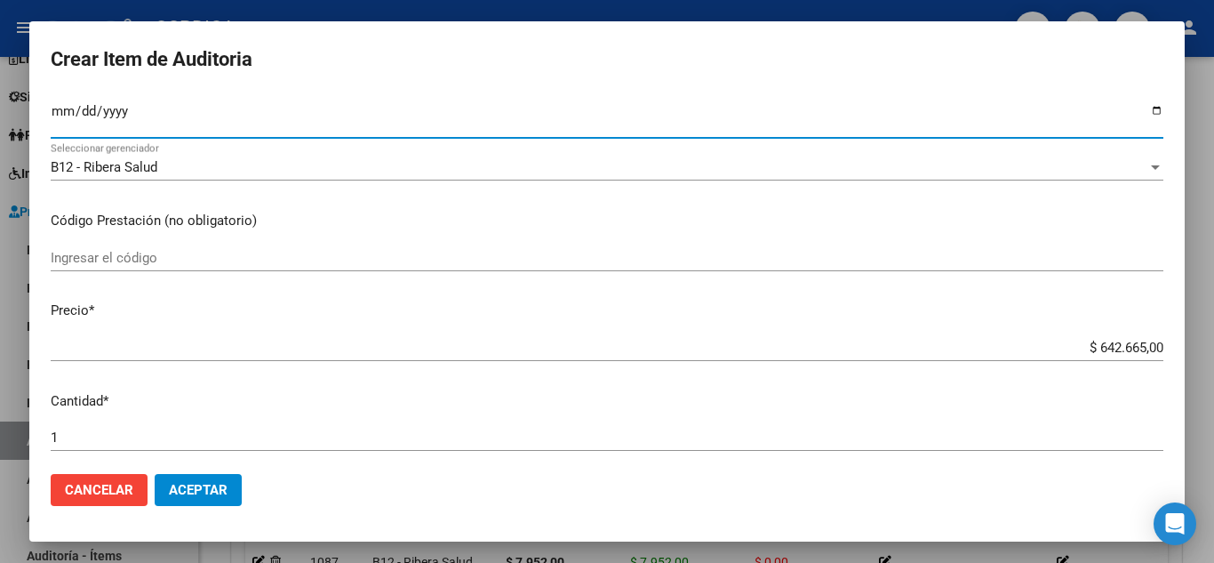
scroll to position [267, 0]
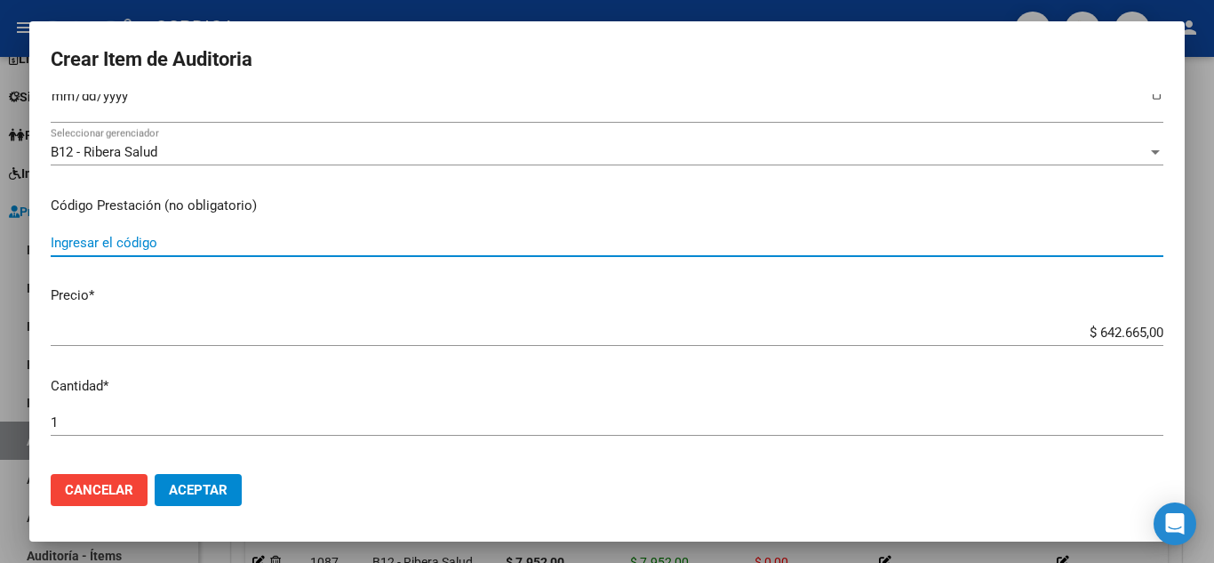
click at [283, 243] on input "Ingresar el código" at bounding box center [607, 243] width 1113 height 16
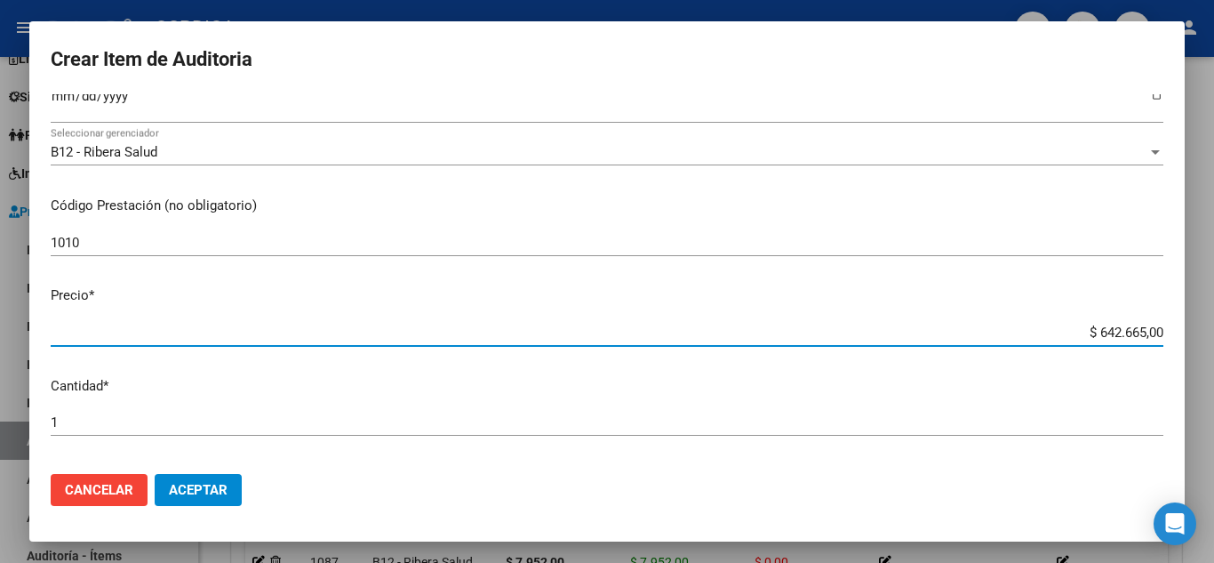
drag, startPoint x: 1060, startPoint y: 332, endPoint x: 1161, endPoint y: 332, distance: 101.4
click at [1161, 332] on app-form-text-field "Precio * $ 642.665,00 Ingresar el precio" at bounding box center [614, 312] width 1127 height 55
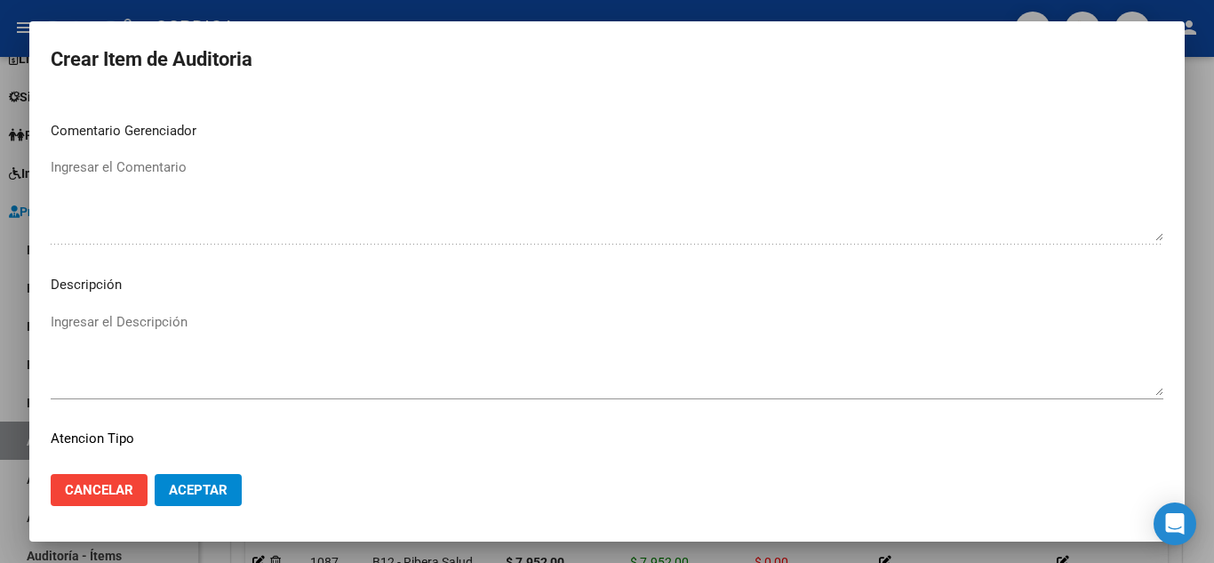
scroll to position [1236, 0]
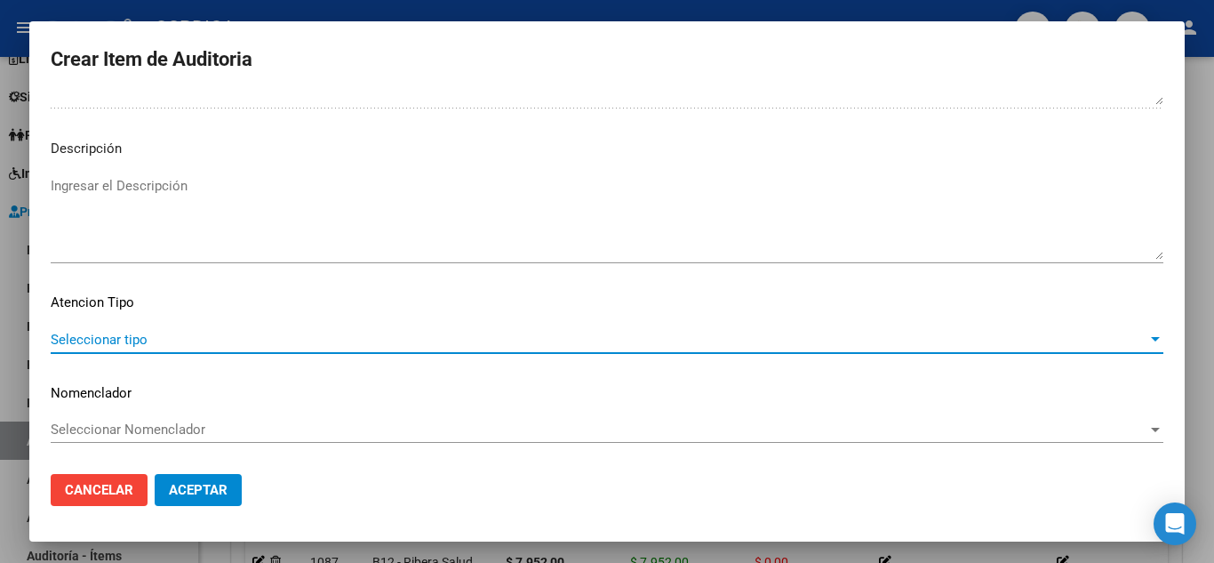
click at [144, 332] on span "Seleccionar tipo" at bounding box center [599, 340] width 1097 height 16
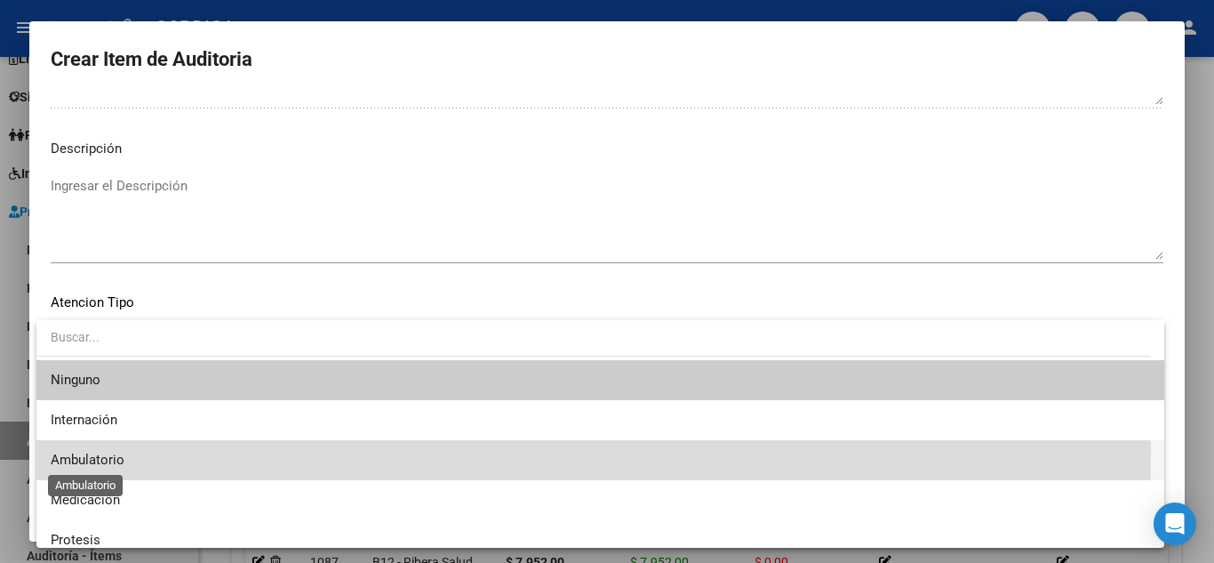
click at [121, 452] on span "Ambulatorio" at bounding box center [88, 460] width 74 height 16
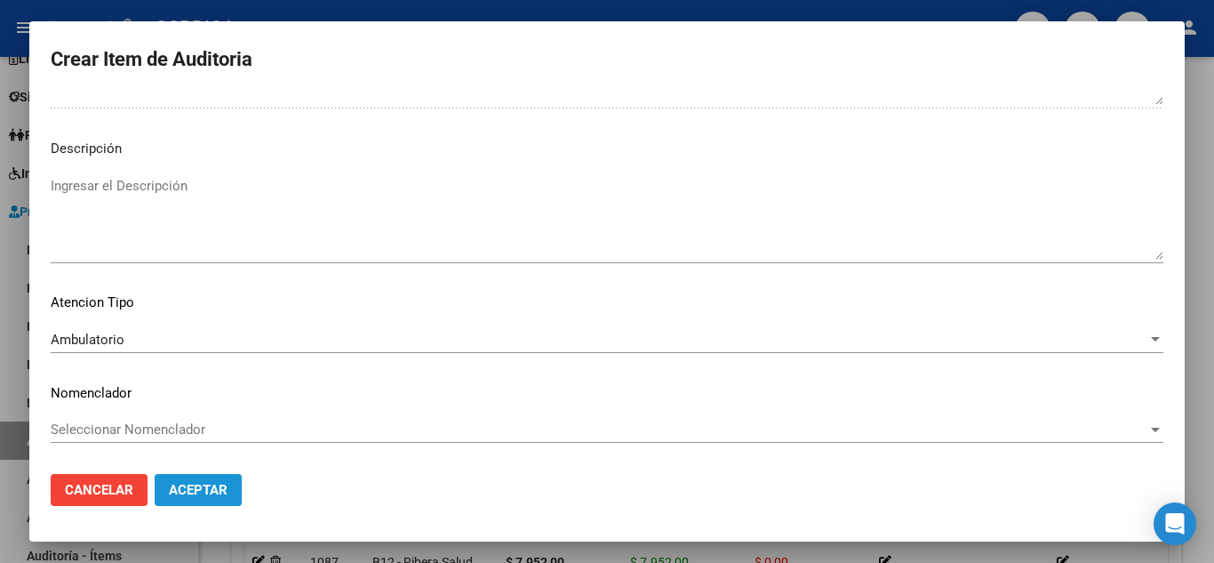
click at [205, 499] on button "Aceptar" at bounding box center [198, 490] width 87 height 32
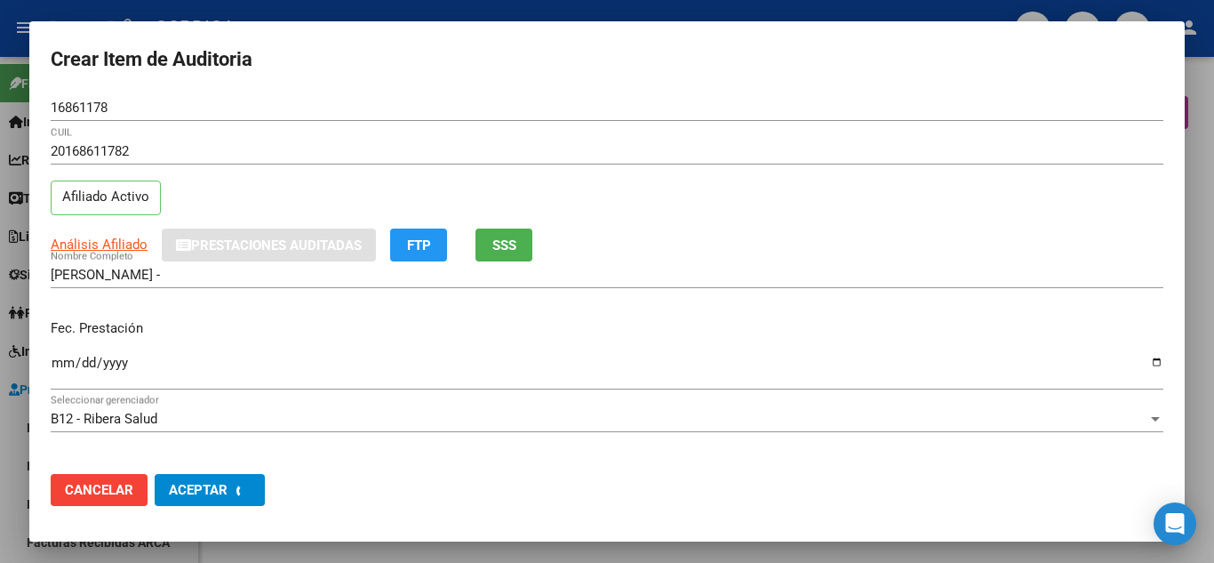
scroll to position [1236, 0]
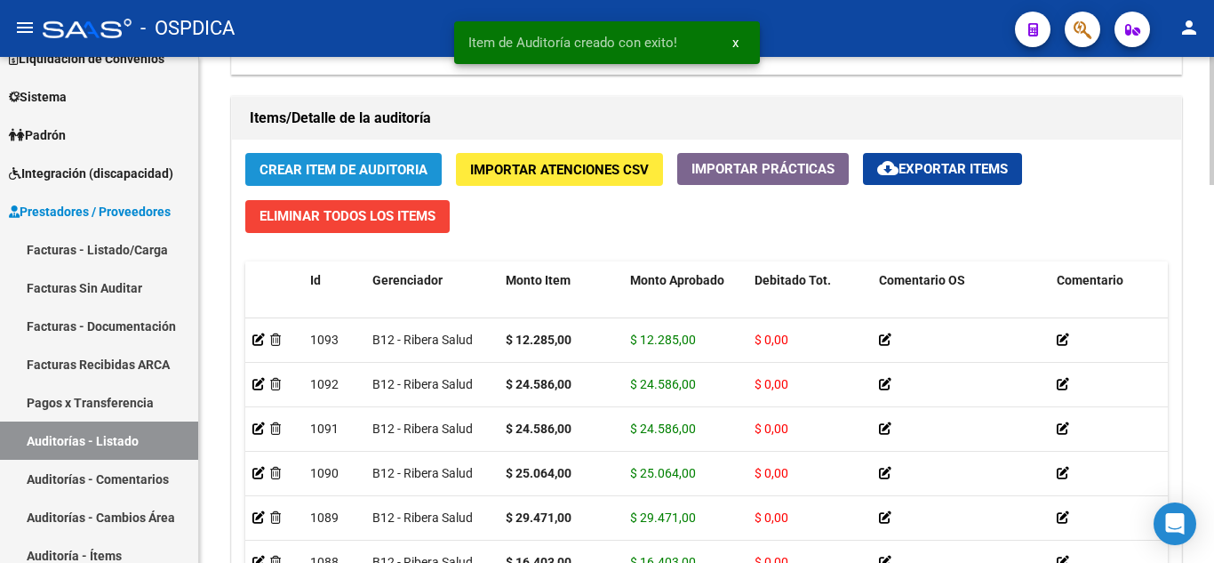
click at [373, 165] on span "Crear Item de Auditoria" at bounding box center [344, 170] width 168 height 16
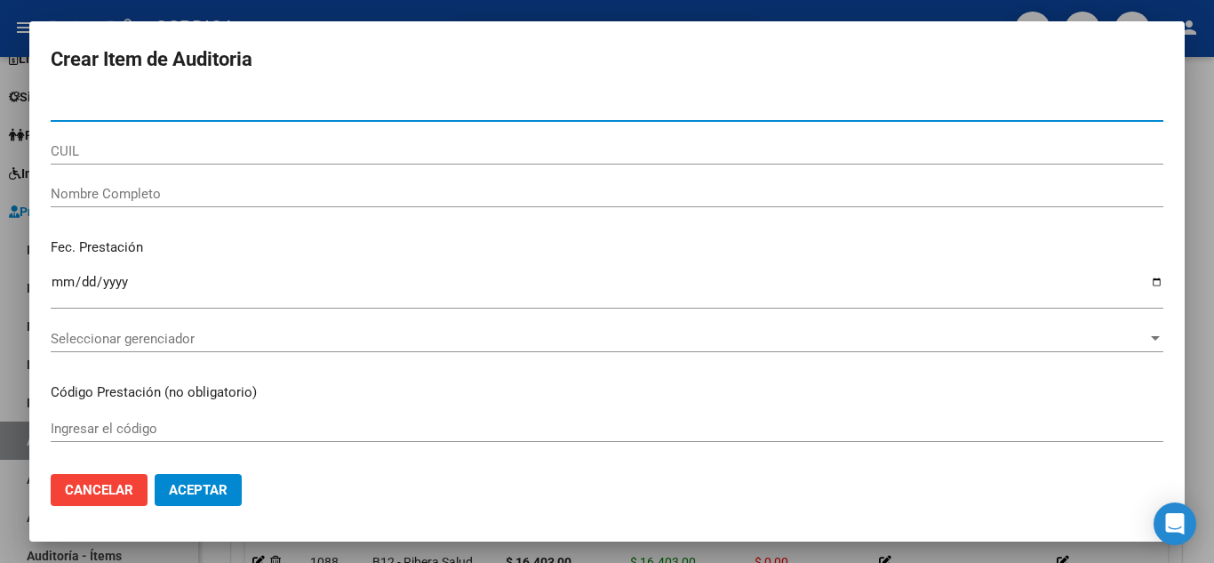
click at [372, 111] on input "Nro Documento" at bounding box center [607, 108] width 1113 height 16
paste input "057803338"
click at [59, 100] on input "057803338" at bounding box center [607, 108] width 1113 height 16
type input "57803338"
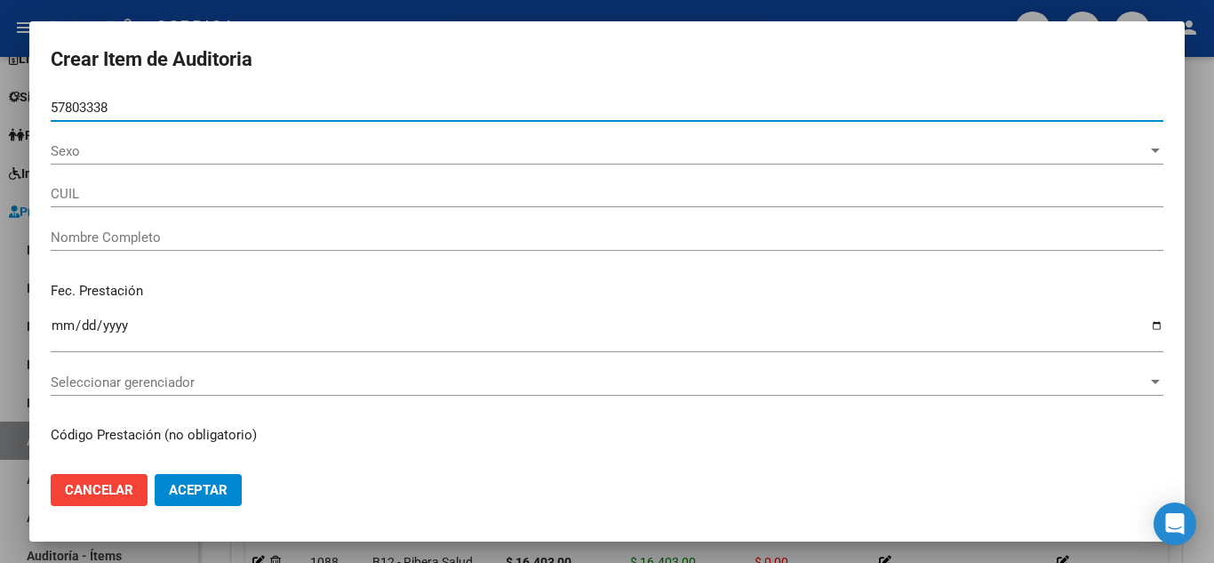
type input "20578033387"
type input "REQUENA ROMAN EMANUEL"
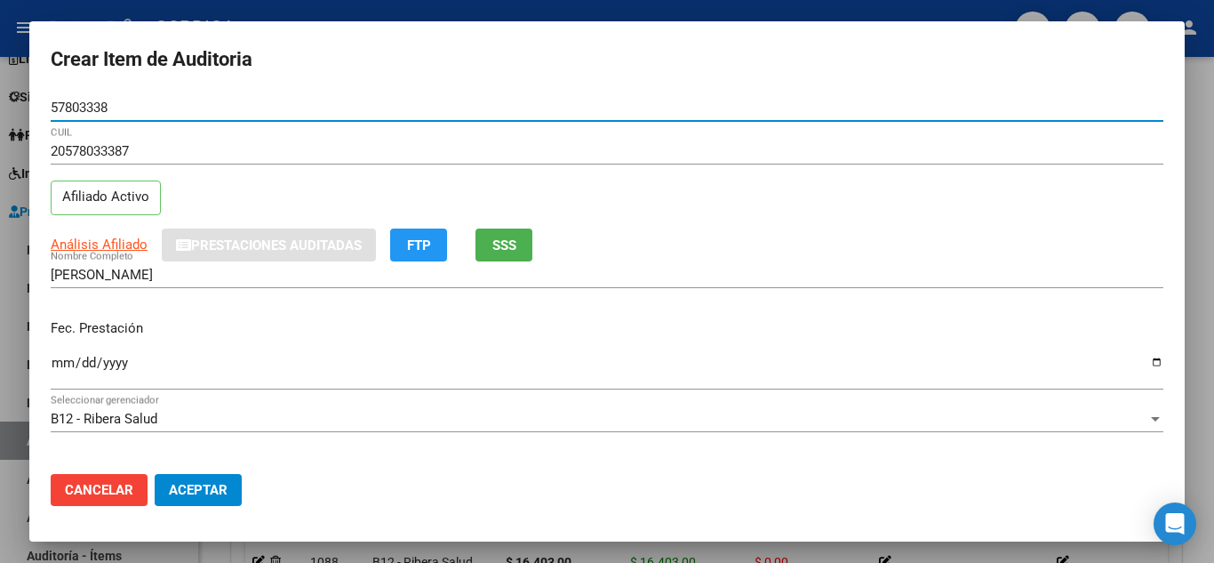
drag, startPoint x: 105, startPoint y: 107, endPoint x: 53, endPoint y: 108, distance: 51.6
click at [20, 98] on div "Crear Item de Auditoria 57803338 Nro Documento 20578033387 CUIL Afiliado Activo…" at bounding box center [607, 281] width 1214 height 563
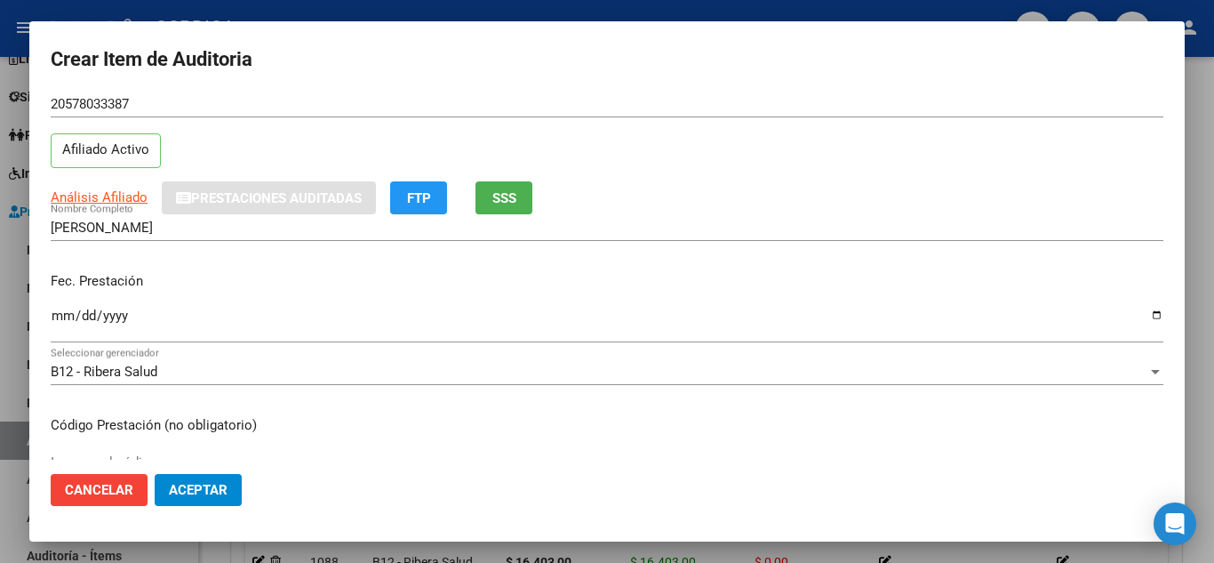
scroll to position [89, 0]
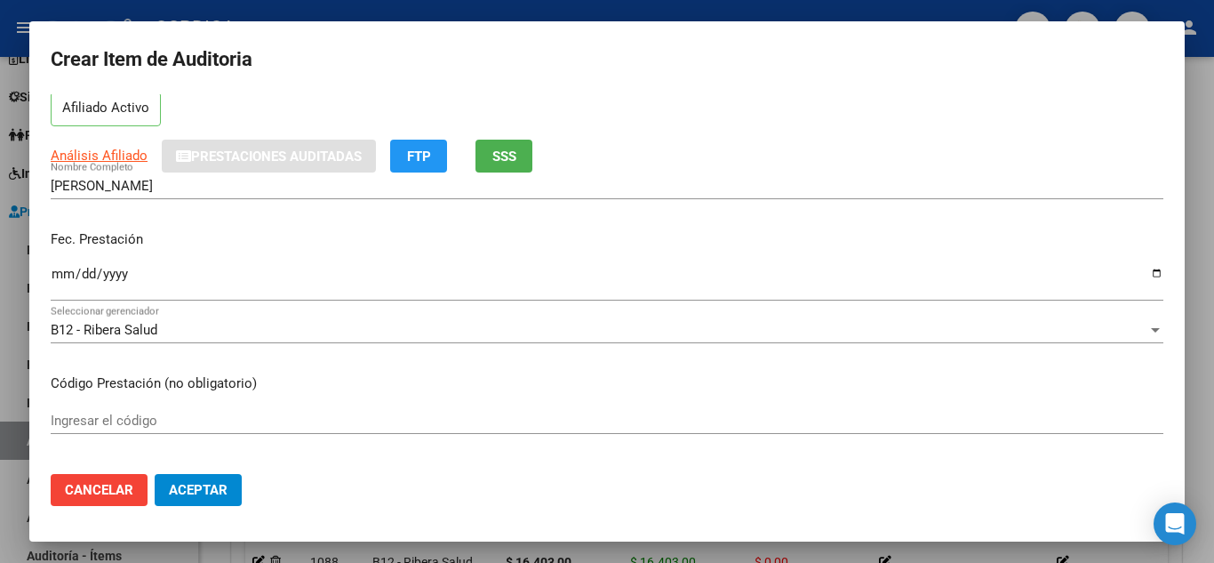
type input "57803338"
click at [54, 269] on input "Ingresar la fecha" at bounding box center [607, 281] width 1113 height 28
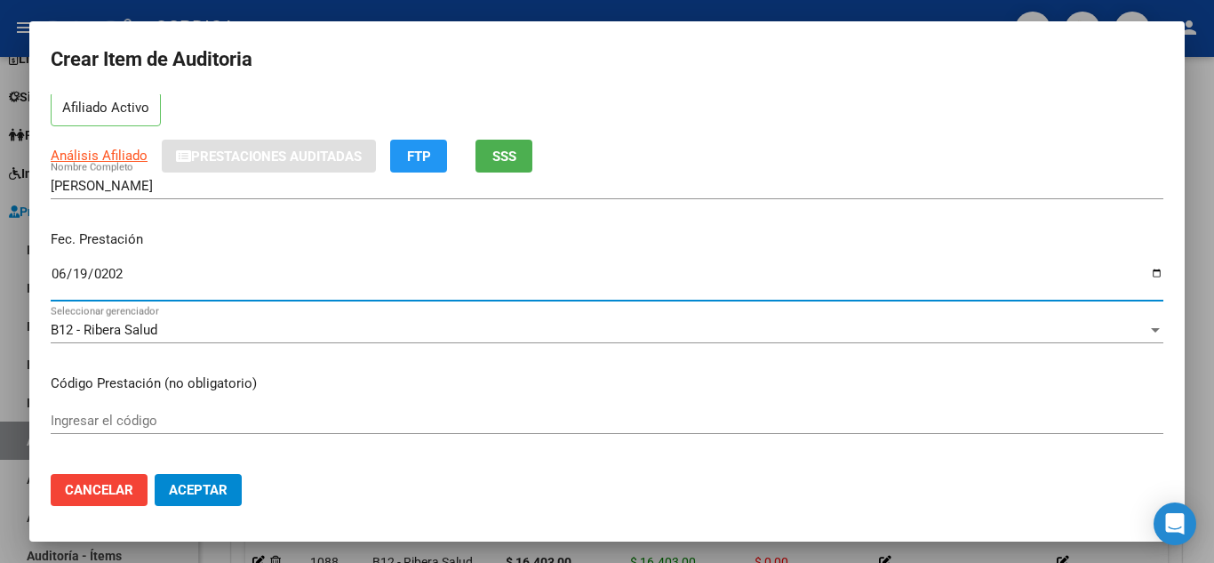
type input "2025-06-19"
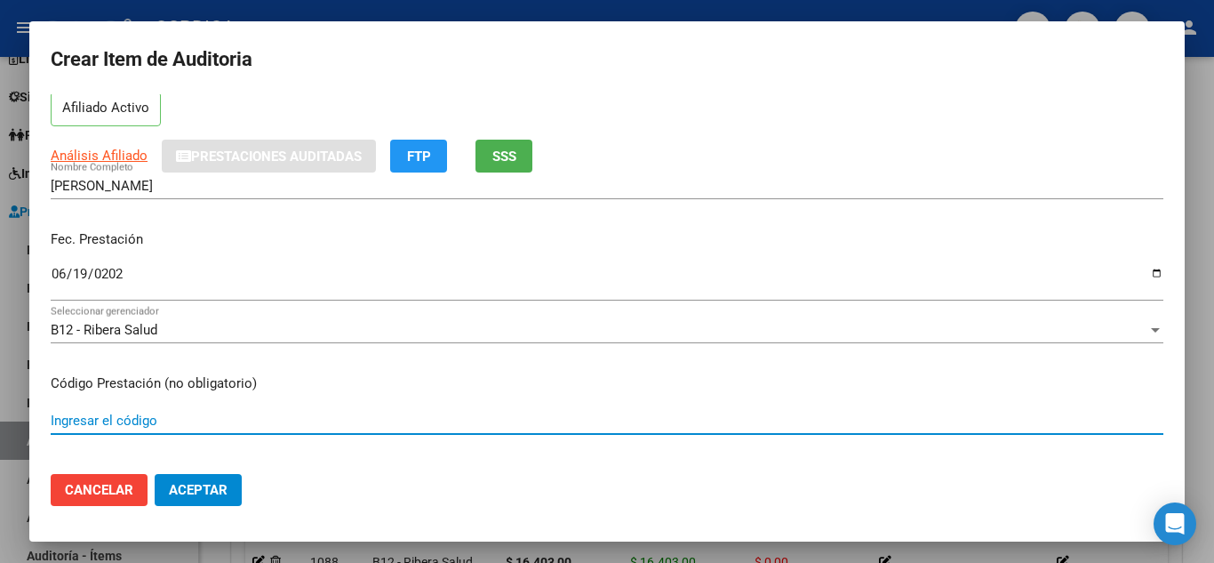
click at [209, 415] on input "Ingresar el código" at bounding box center [607, 421] width 1113 height 16
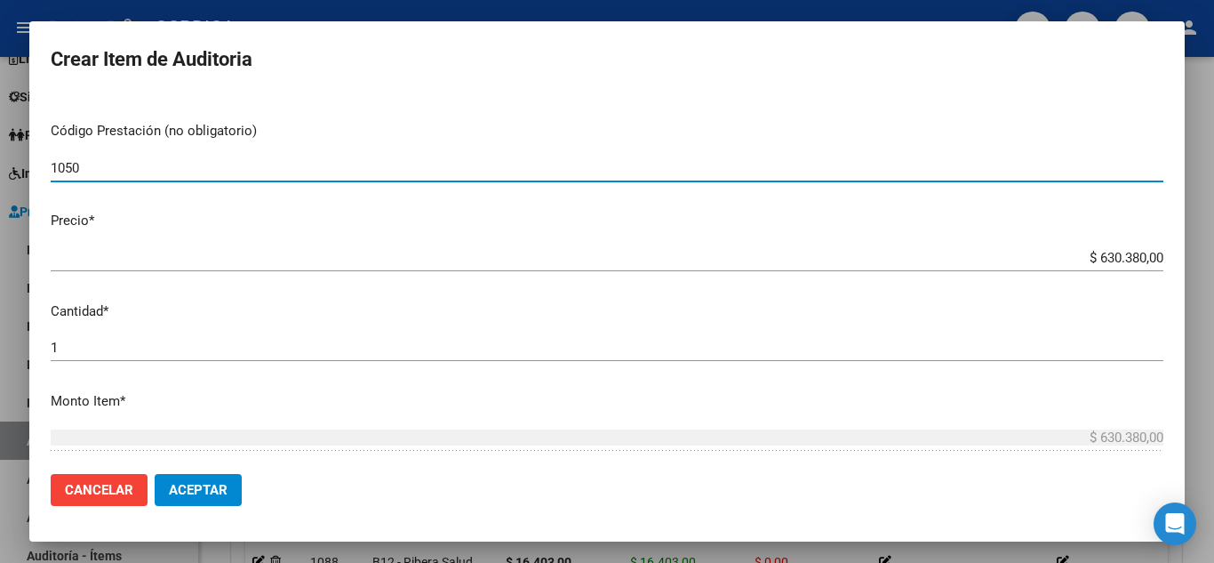
scroll to position [356, 0]
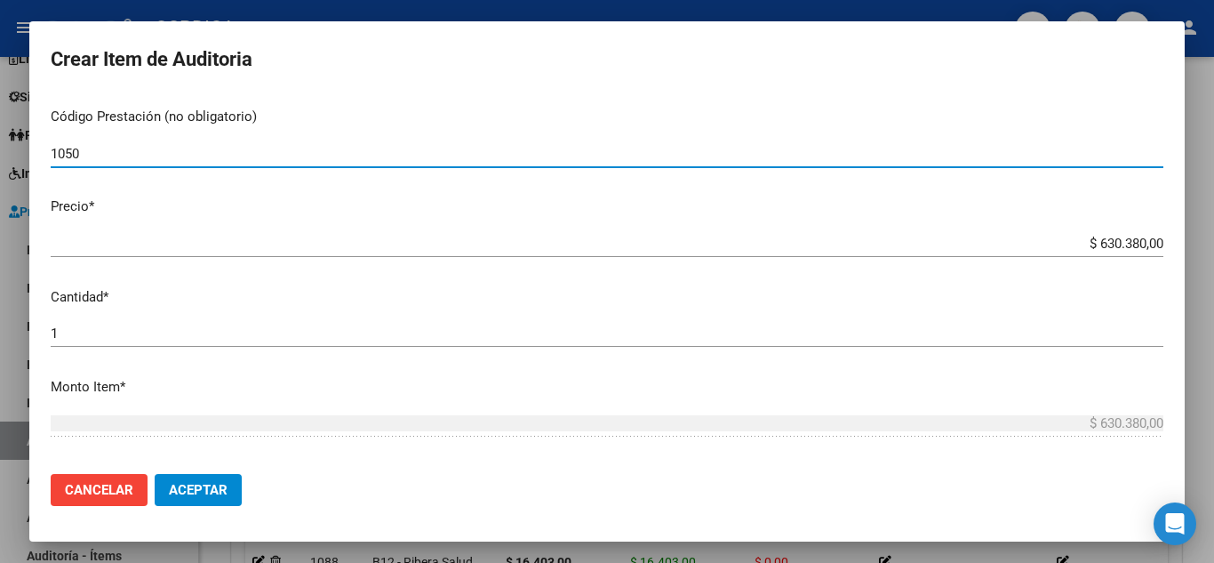
type input "1050"
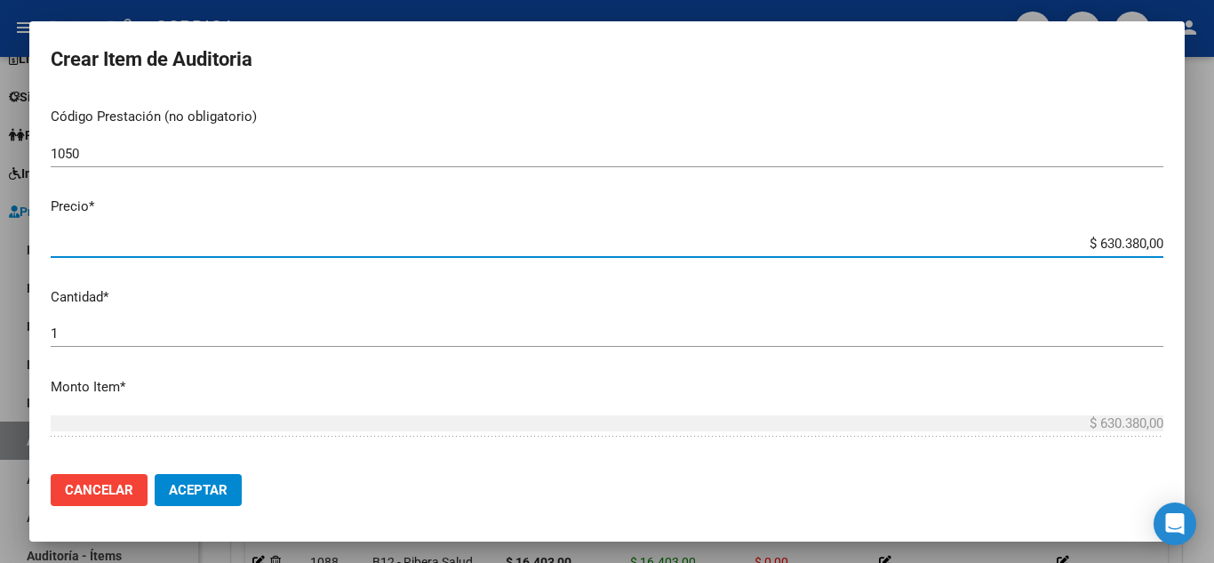
drag, startPoint x: 1100, startPoint y: 252, endPoint x: 1052, endPoint y: 184, distance: 83.6
click at [1182, 254] on mat-dialog-content "57803338 Nro Documento 20578033387 CUIL Afiliado Activo Análisis Afiliado Prest…" at bounding box center [607, 276] width 1156 height 365
type input "$ 0,03"
type input "$ 0,35"
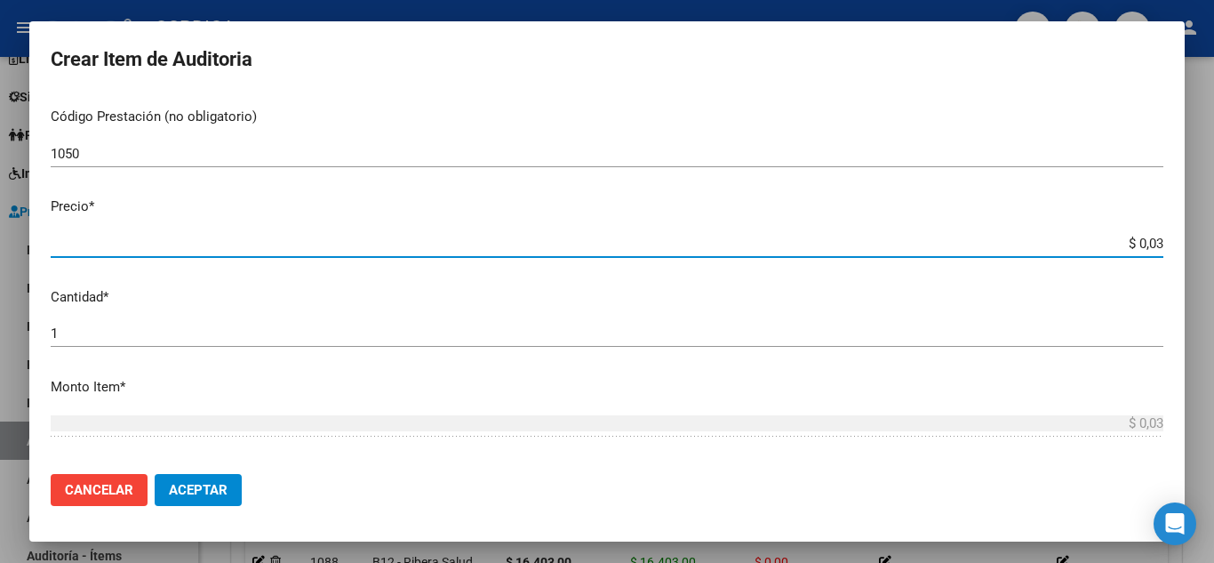
type input "$ 0,35"
type input "$ 3,50"
type input "$ 35,04"
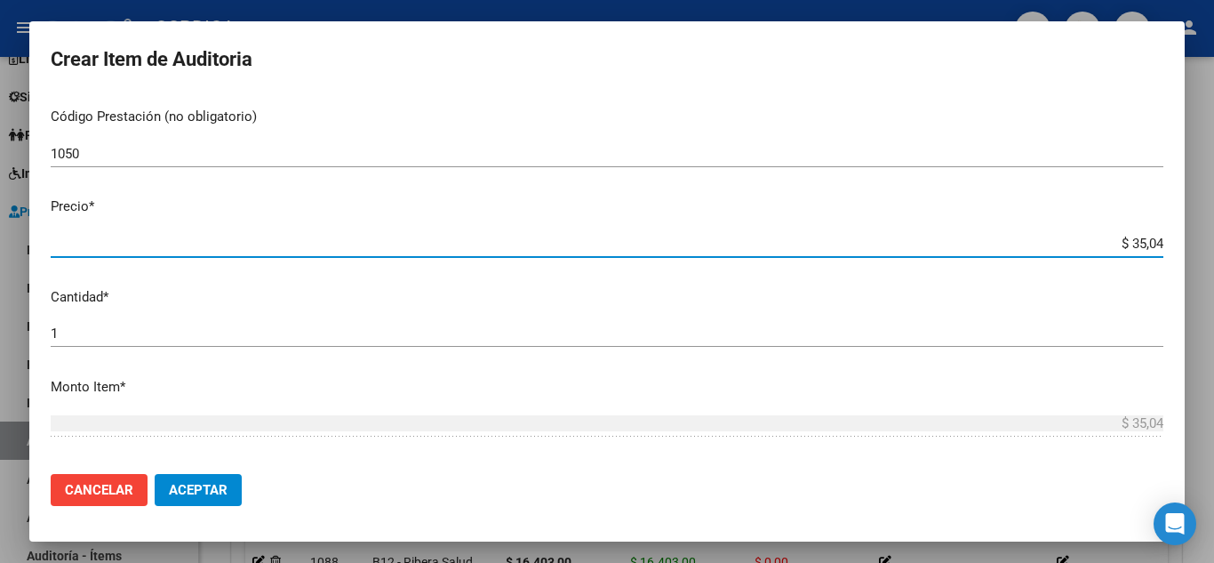
type input "$ 350,48"
type input "$ 3.504,80"
type input "$ 35.048,00"
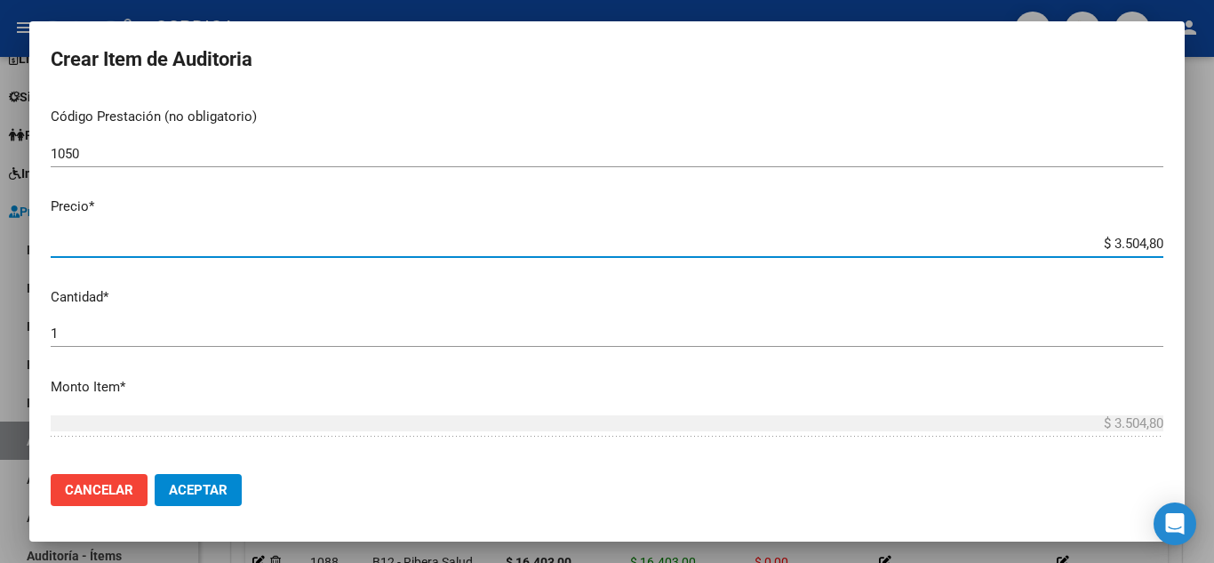
type input "$ 35.048,00"
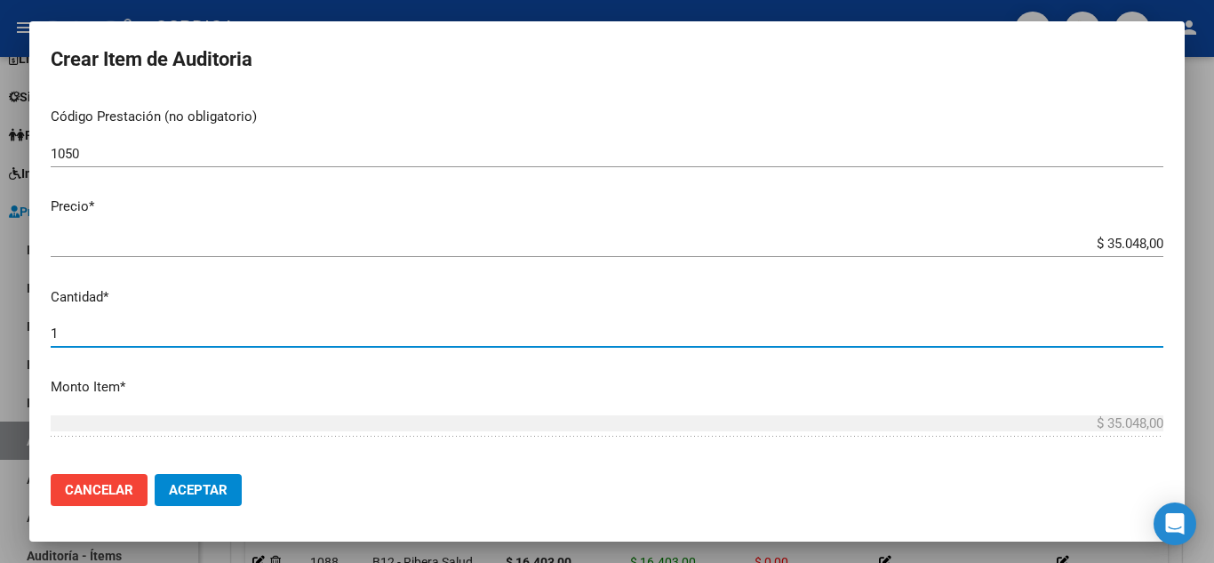
drag, startPoint x: 79, startPoint y: 335, endPoint x: 0, endPoint y: 324, distance: 80.0
click at [0, 324] on div "Crear Item de Auditoria 57803338 Nro Documento 20578033387 CUIL Afiliado Activo…" at bounding box center [607, 281] width 1214 height 563
type input "3"
type input "$ 105.144,00"
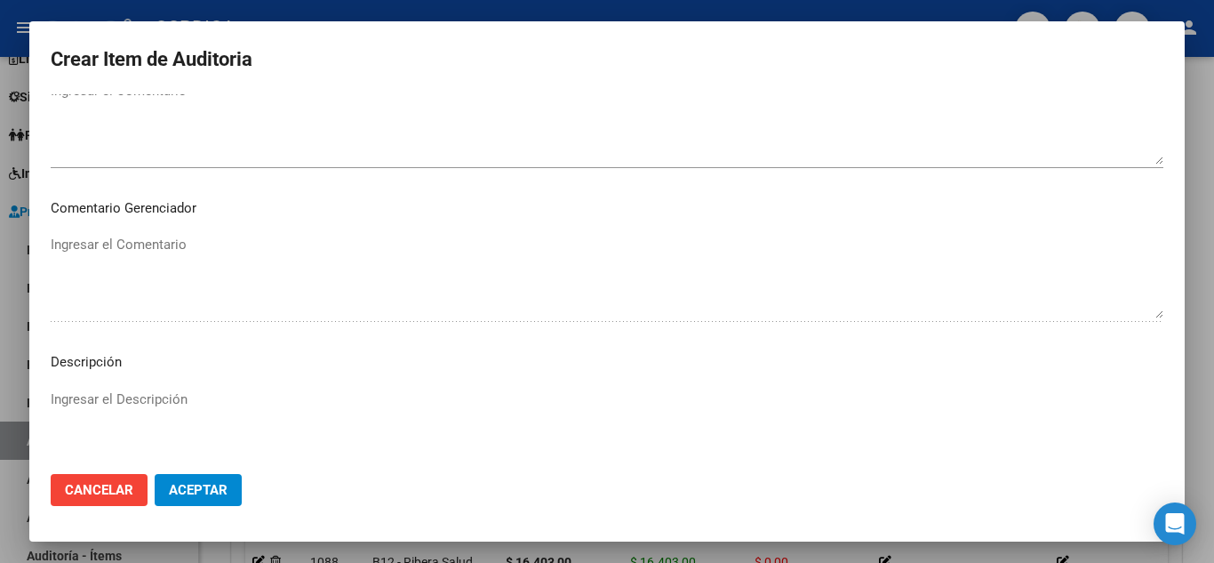
scroll to position [1236, 0]
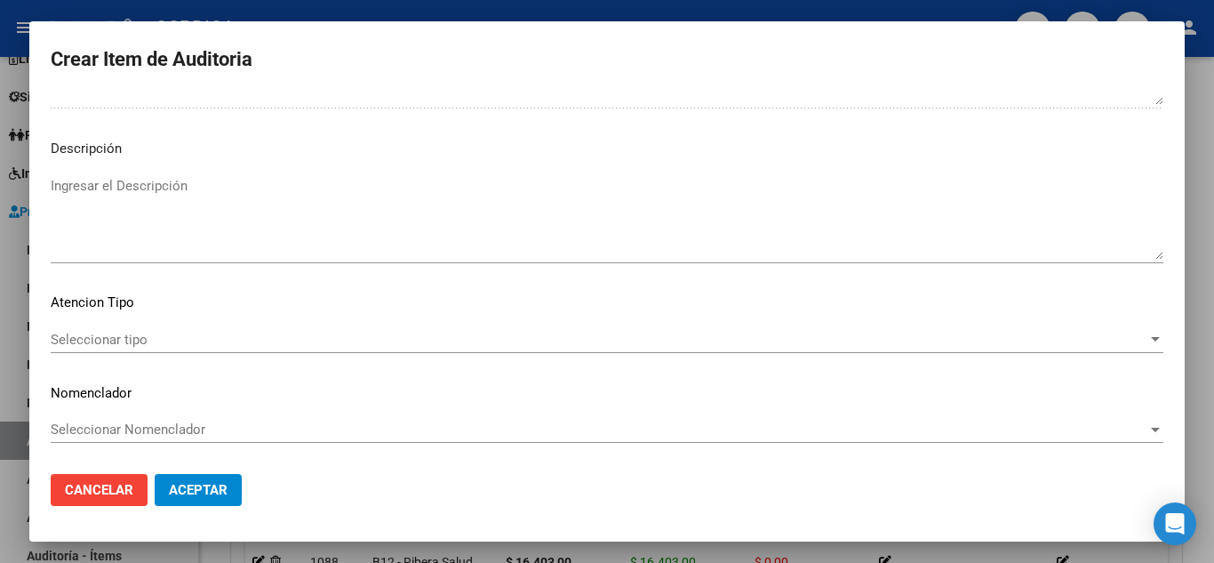
type input "3"
click at [152, 344] on span "Seleccionar tipo" at bounding box center [599, 340] width 1097 height 16
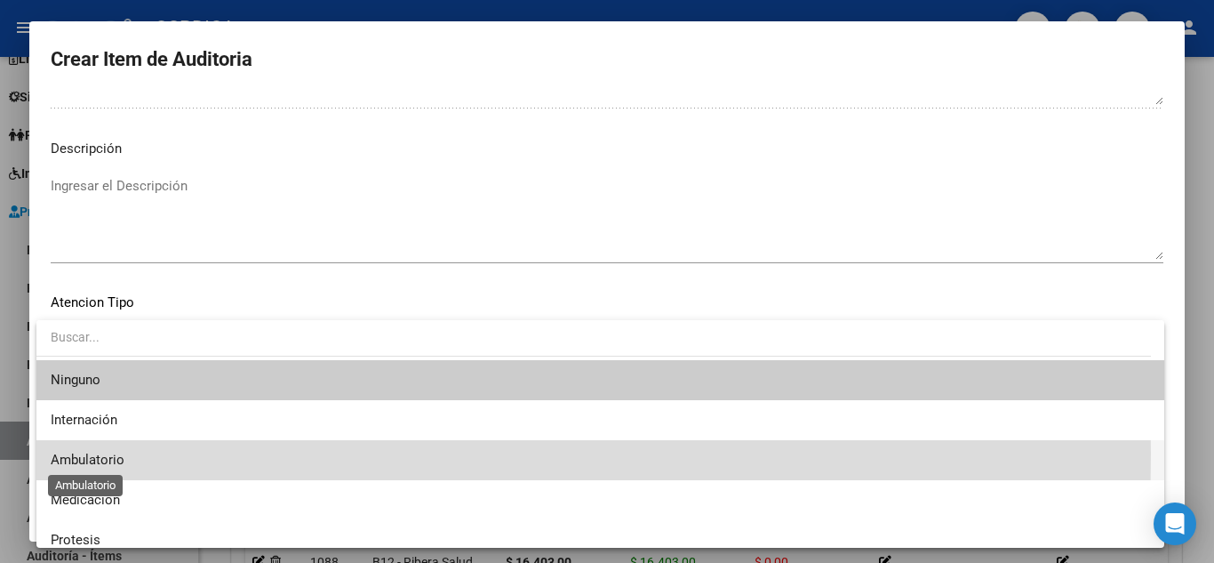
click at [117, 453] on span "Ambulatorio" at bounding box center [88, 460] width 74 height 16
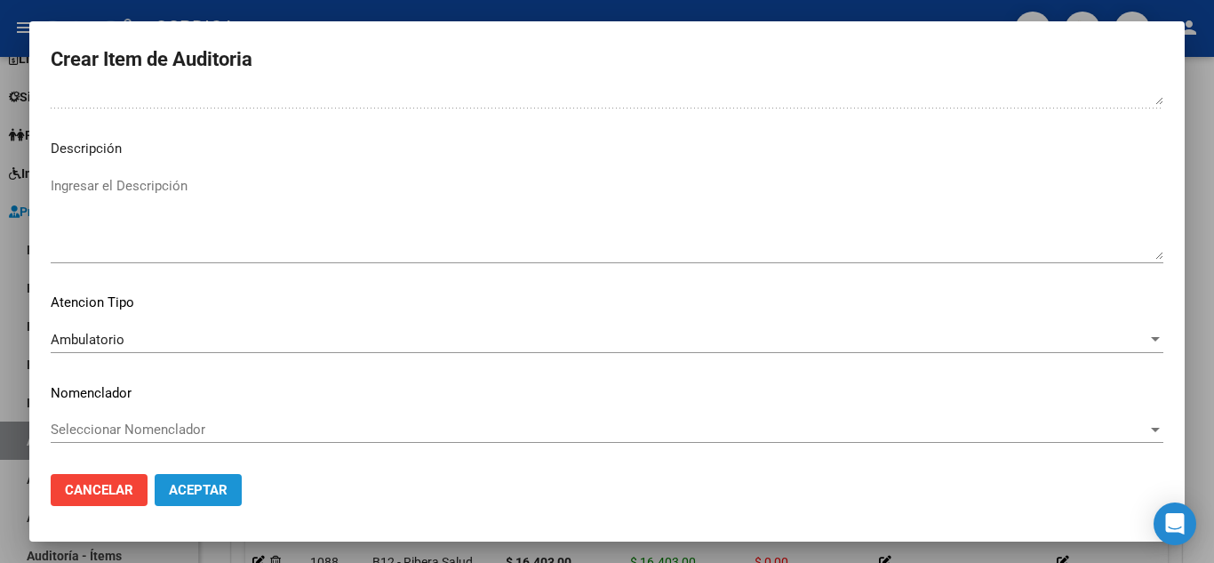
click at [183, 491] on span "Aceptar" at bounding box center [198, 490] width 59 height 16
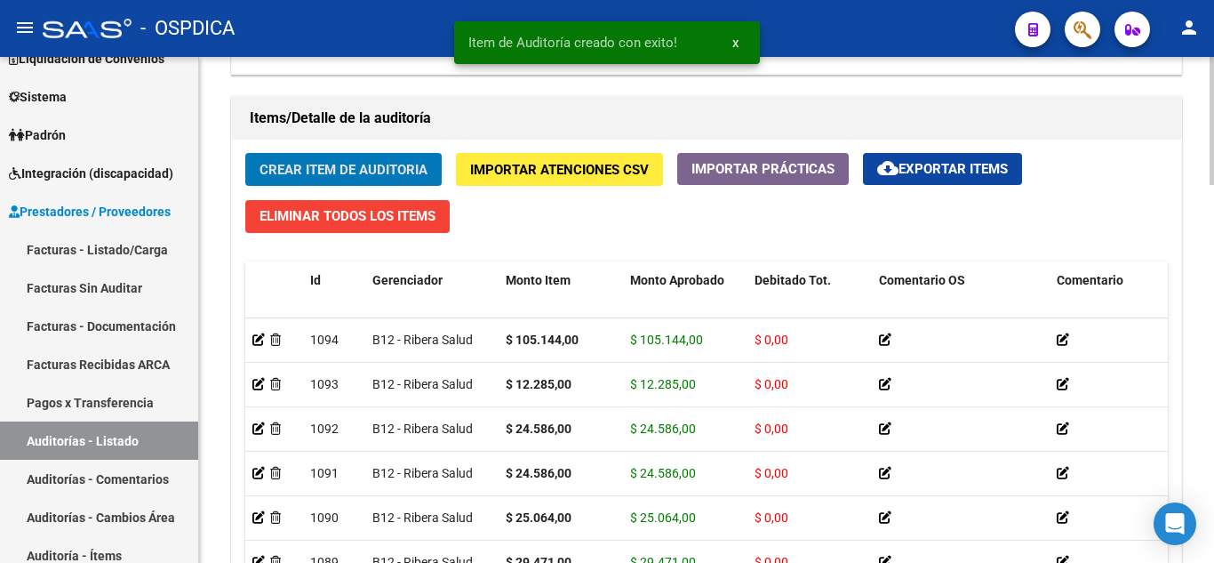
click at [370, 171] on span "Crear Item de Auditoria" at bounding box center [344, 170] width 168 height 16
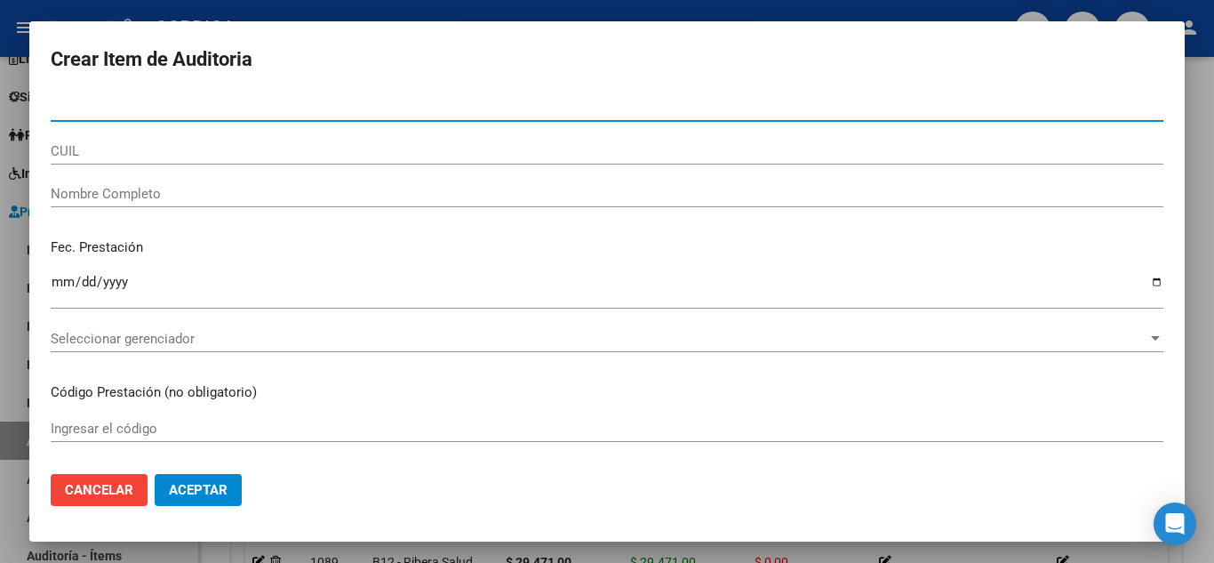
click at [332, 100] on input "Nro Documento" at bounding box center [607, 108] width 1113 height 16
paste input "57803338"
type input "57803338"
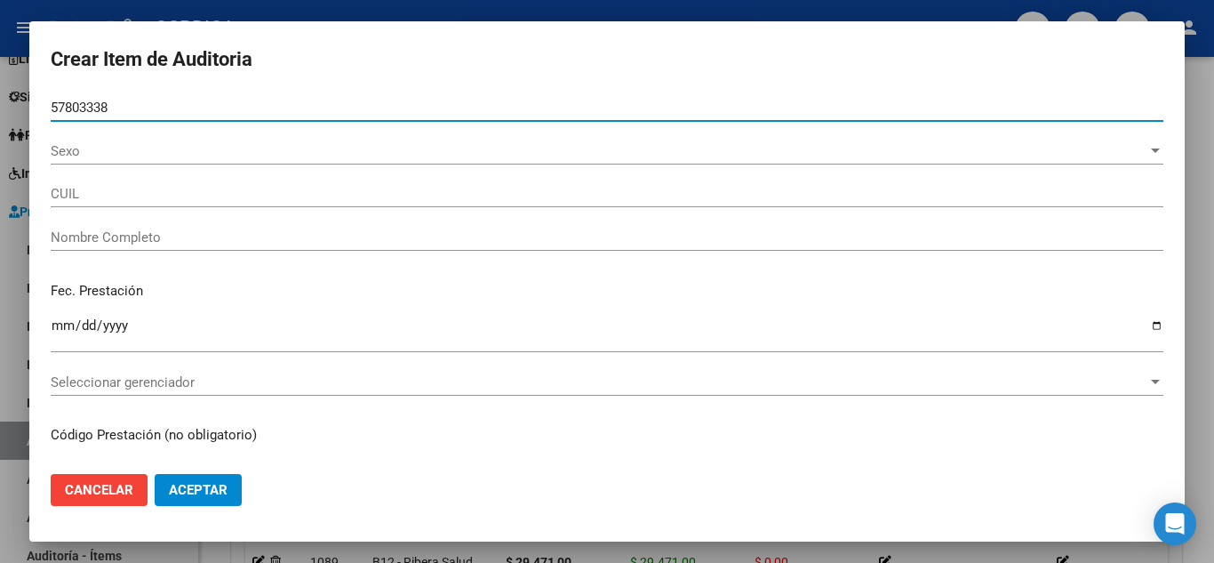
type input "20578033387"
type input "REQUENA ROMAN EMANUEL"
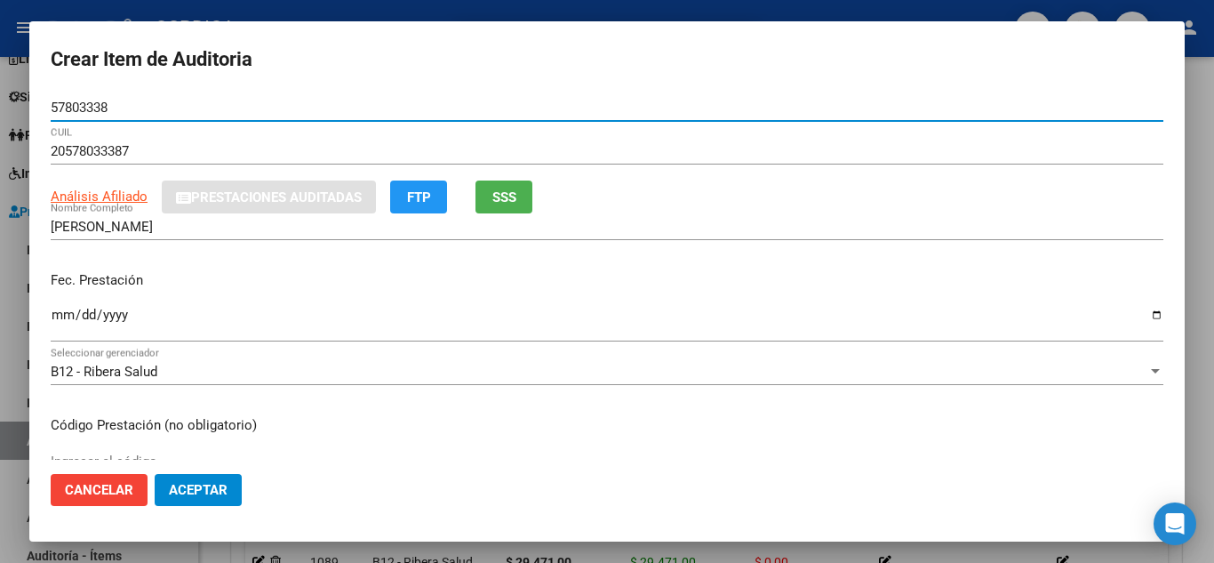
type input "57803338"
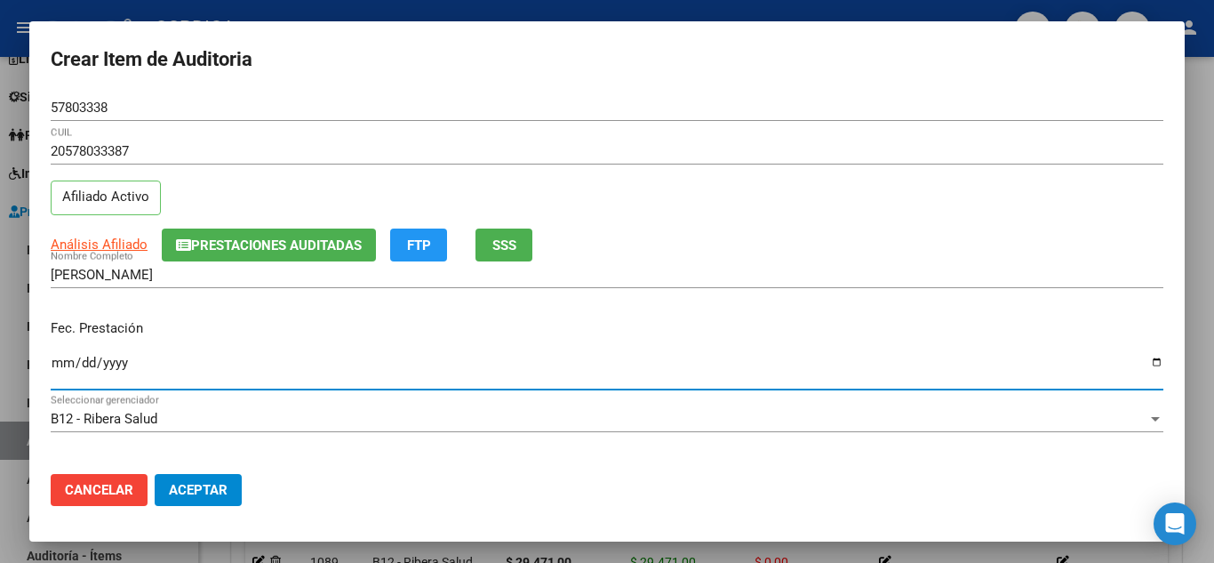
click at [63, 358] on input "Ingresar la fecha" at bounding box center [607, 370] width 1113 height 28
type input "2025-06-19"
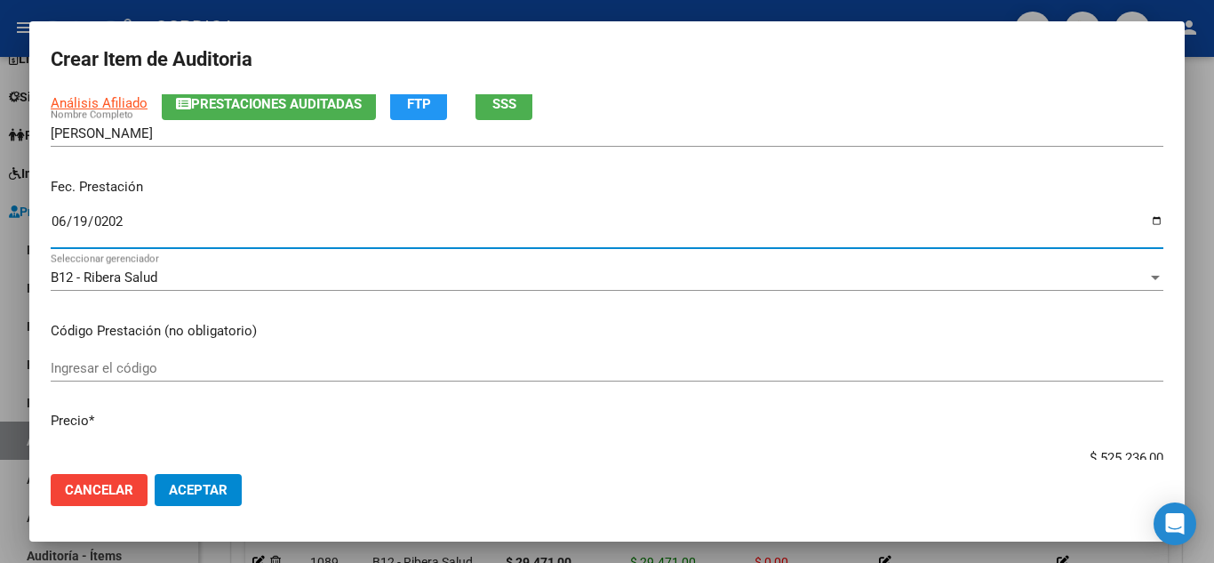
scroll to position [178, 0]
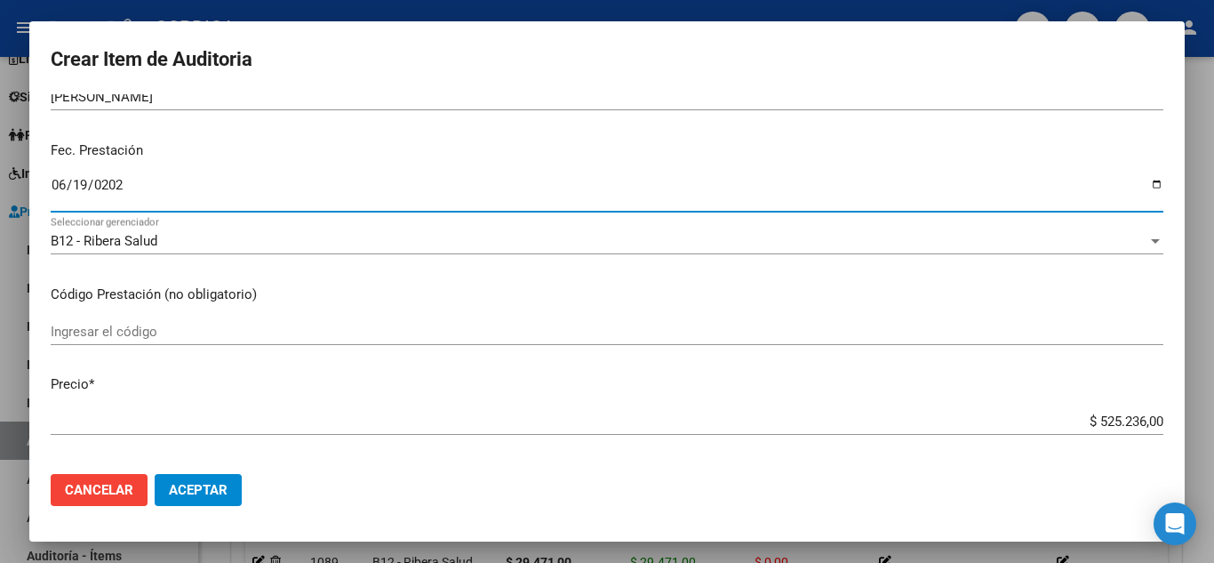
click at [276, 338] on input "Ingresar el código" at bounding box center [607, 332] width 1113 height 16
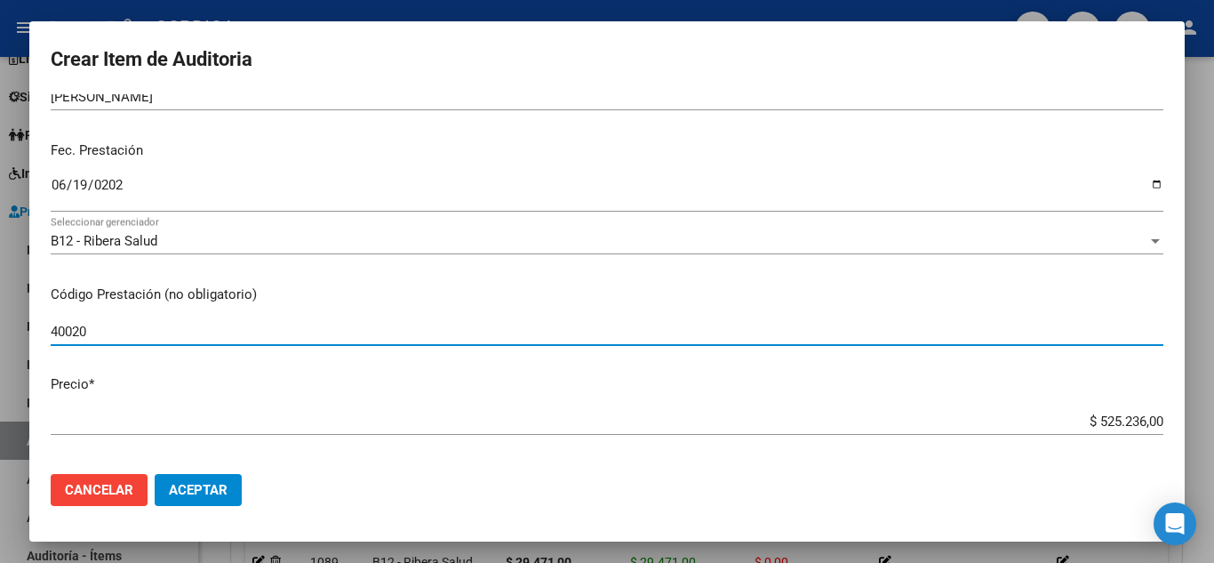
type input "40020"
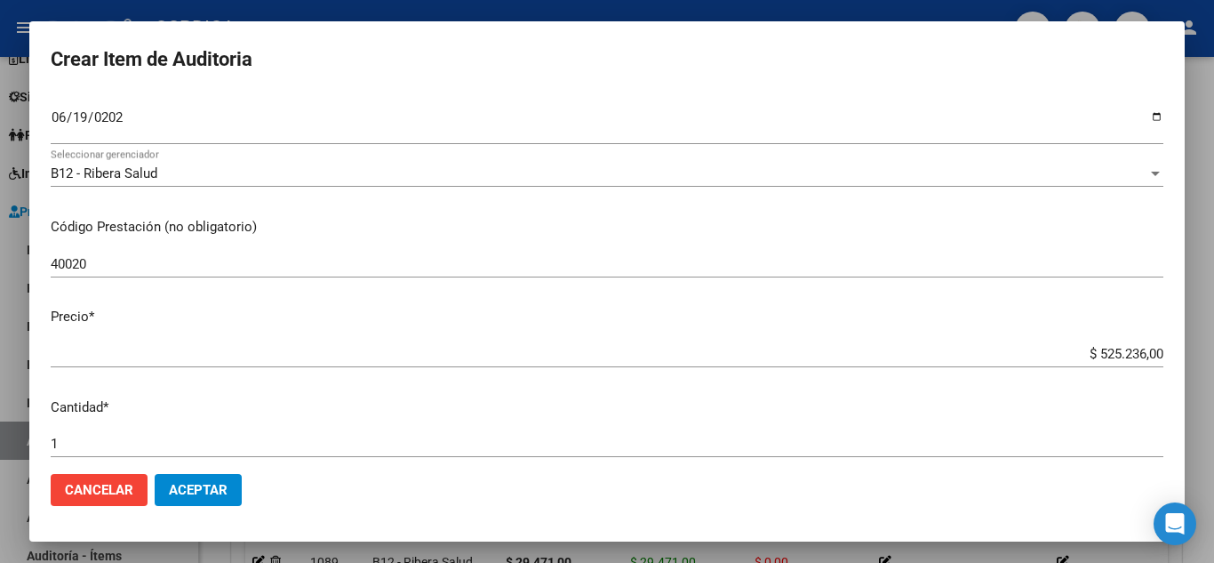
scroll to position [267, 0]
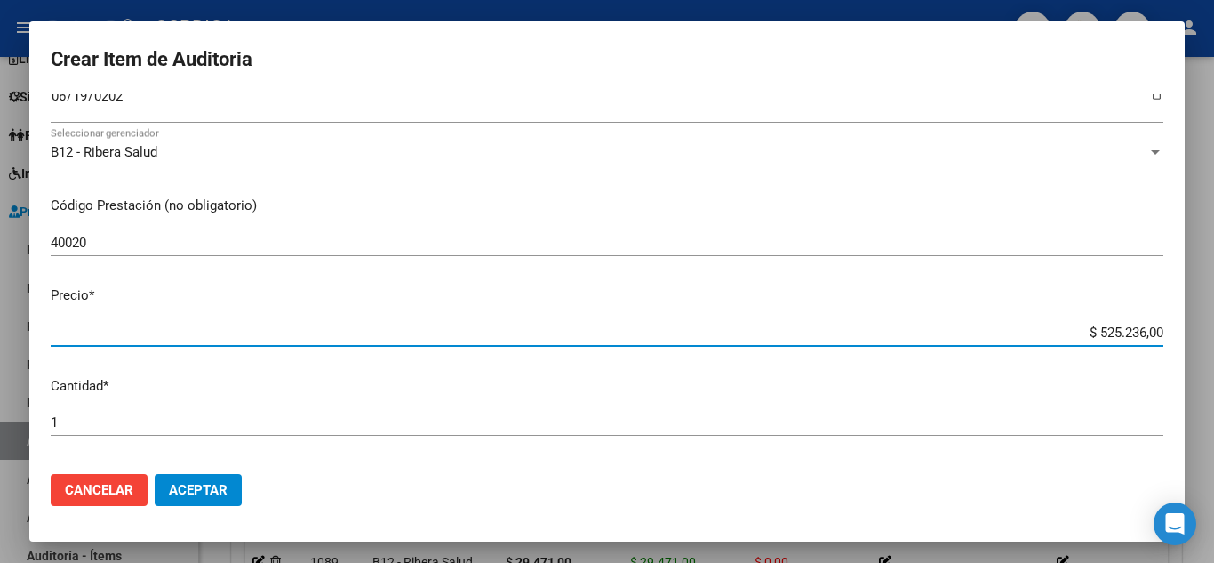
drag, startPoint x: 1062, startPoint y: 334, endPoint x: 1214, endPoint y: 330, distance: 152.1
click at [1214, 330] on div "Crear Item de Auditoria 57803338 Nro Documento 20578033387 CUIL Afiliado Activo…" at bounding box center [607, 281] width 1214 height 563
type input "$ 0,07"
type input "$ 0,79"
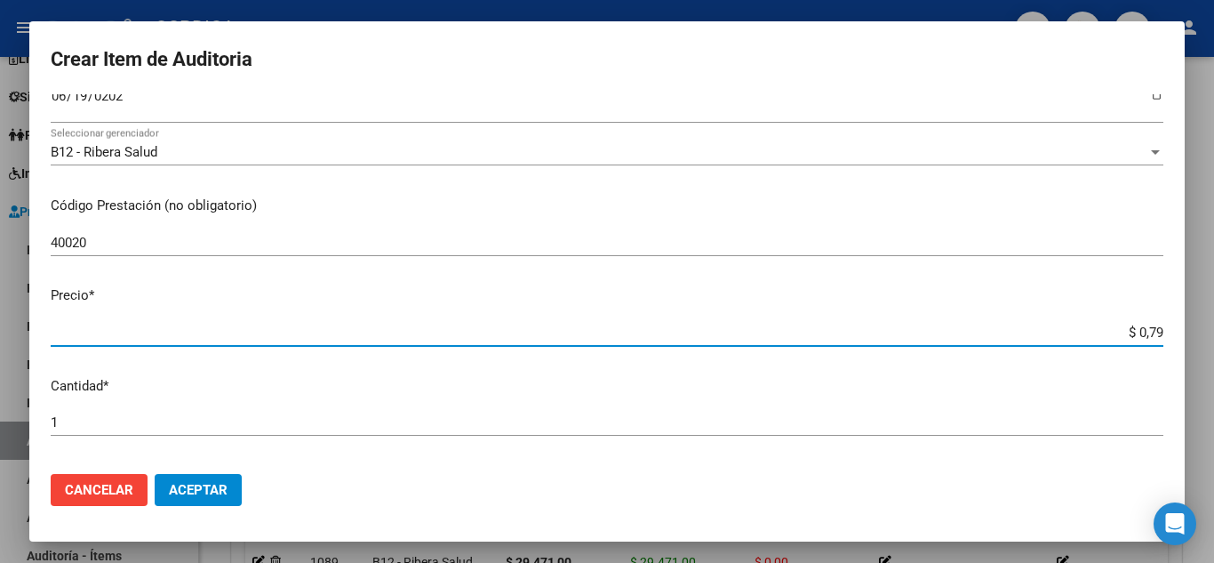
type input "$ 0,79"
type input "$ 7,95"
type input "$ 79,52"
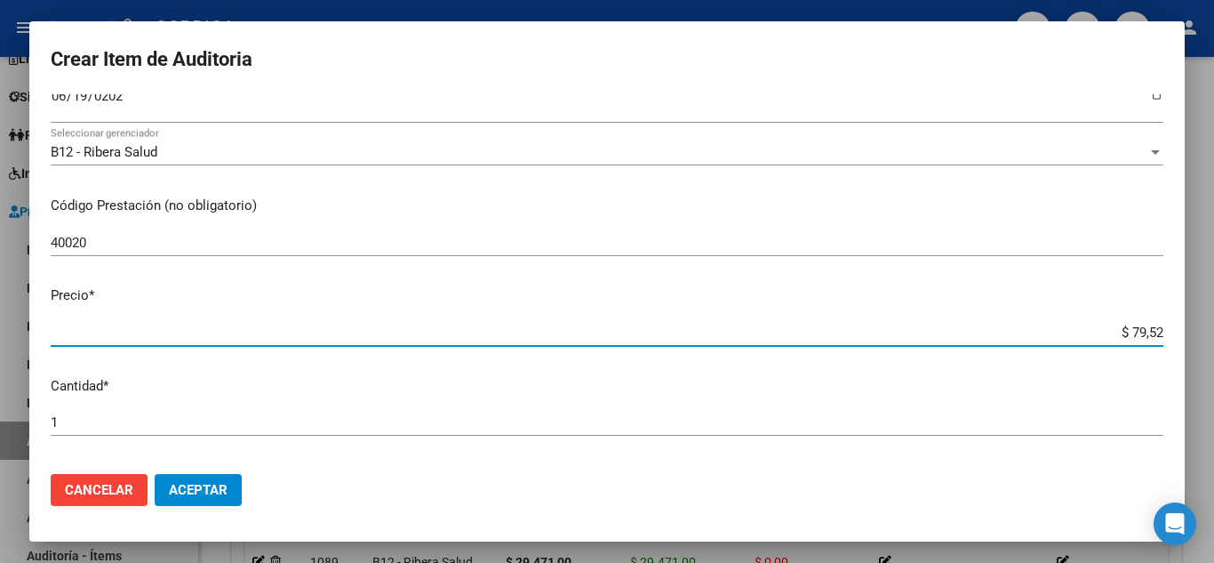
type input "$ 795,20"
type input "$ 7.952,00"
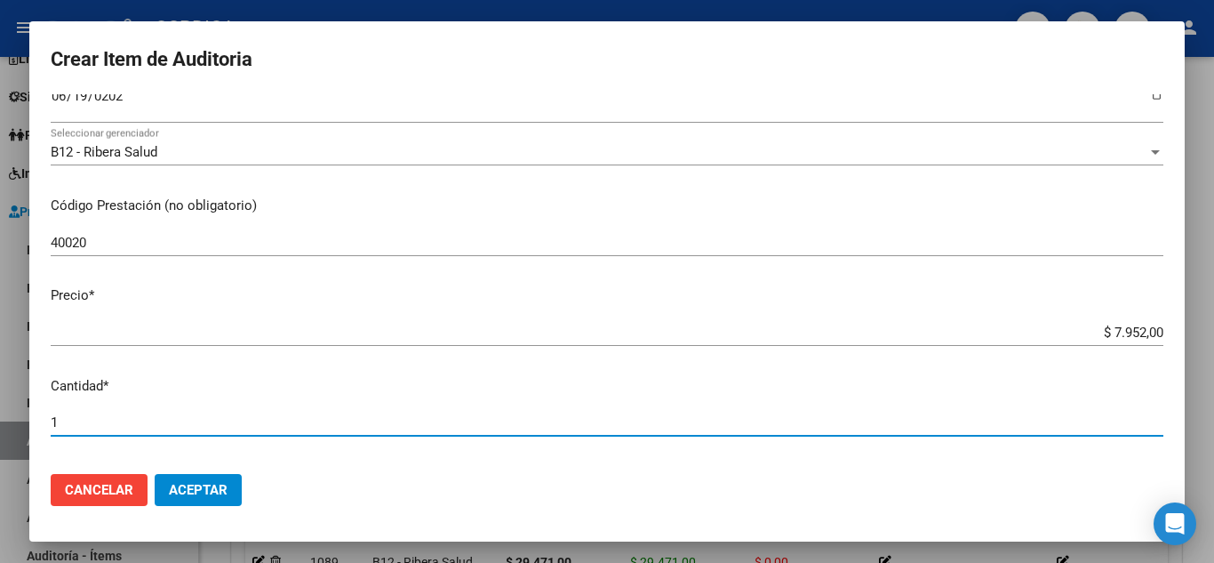
click at [148, 425] on input "1" at bounding box center [607, 422] width 1113 height 16
type input "11"
type input "$ 87.472,00"
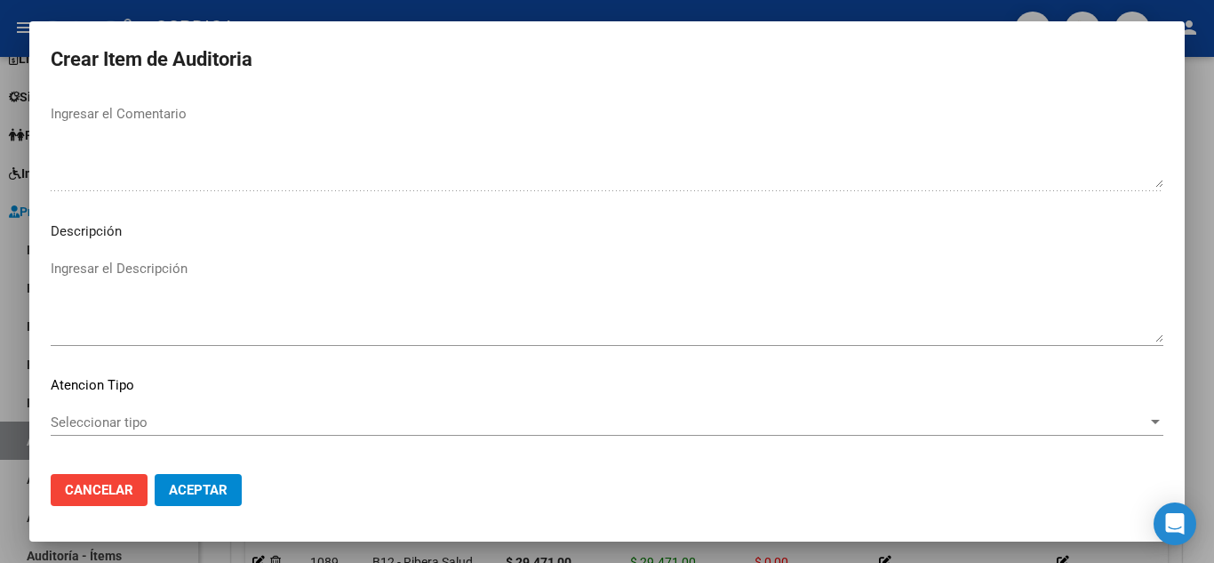
scroll to position [1236, 0]
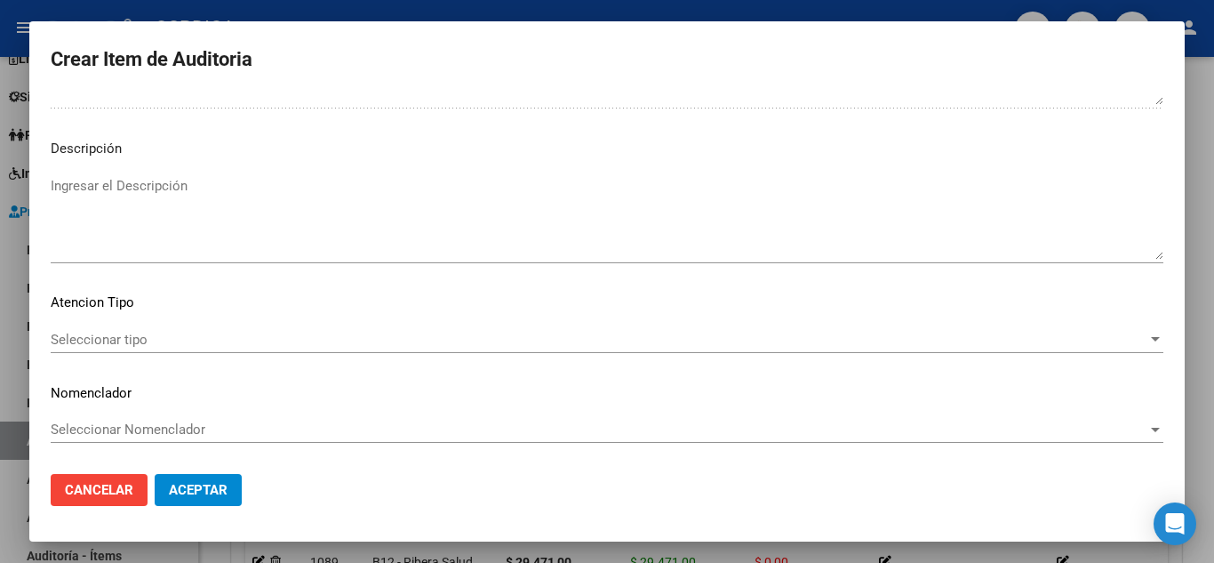
type input "11"
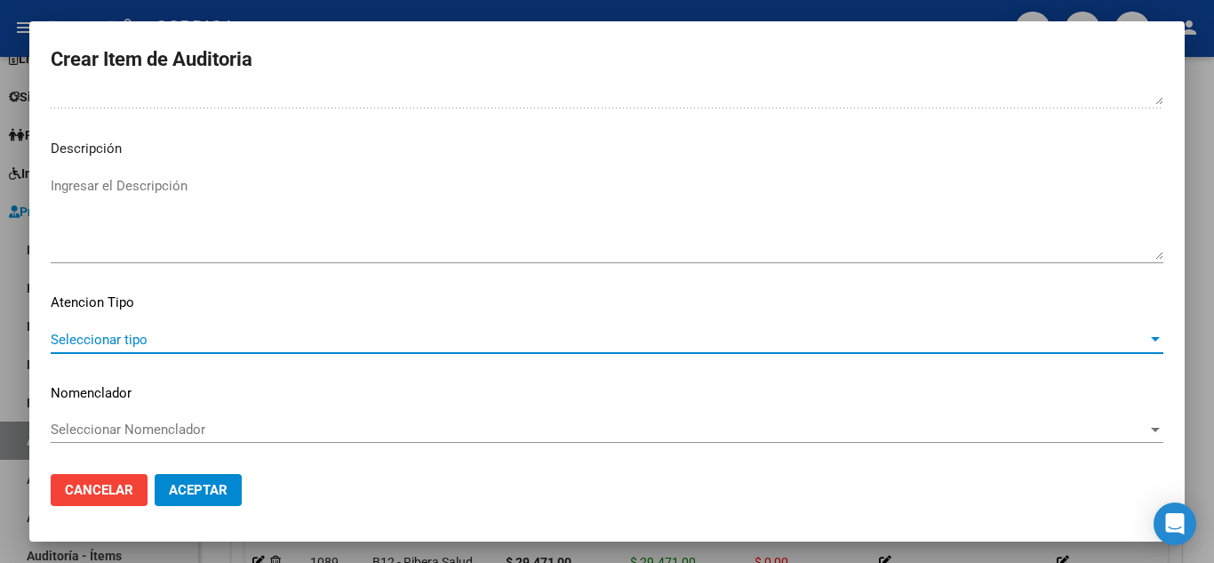
click at [132, 338] on span "Seleccionar tipo" at bounding box center [599, 340] width 1097 height 16
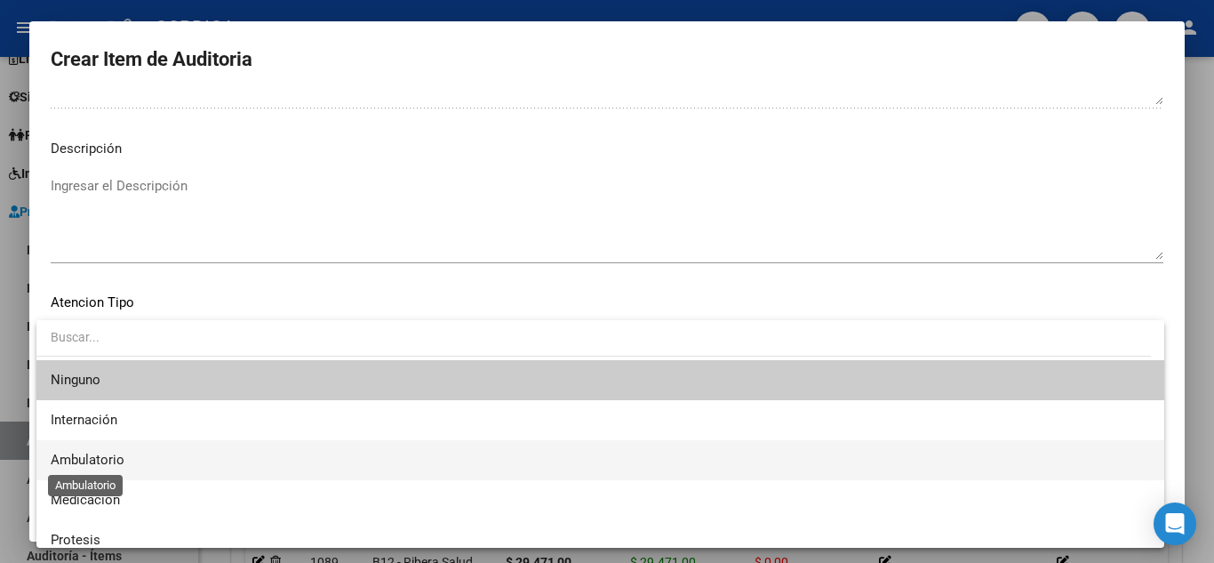
click at [124, 453] on span "Ambulatorio" at bounding box center [88, 460] width 74 height 16
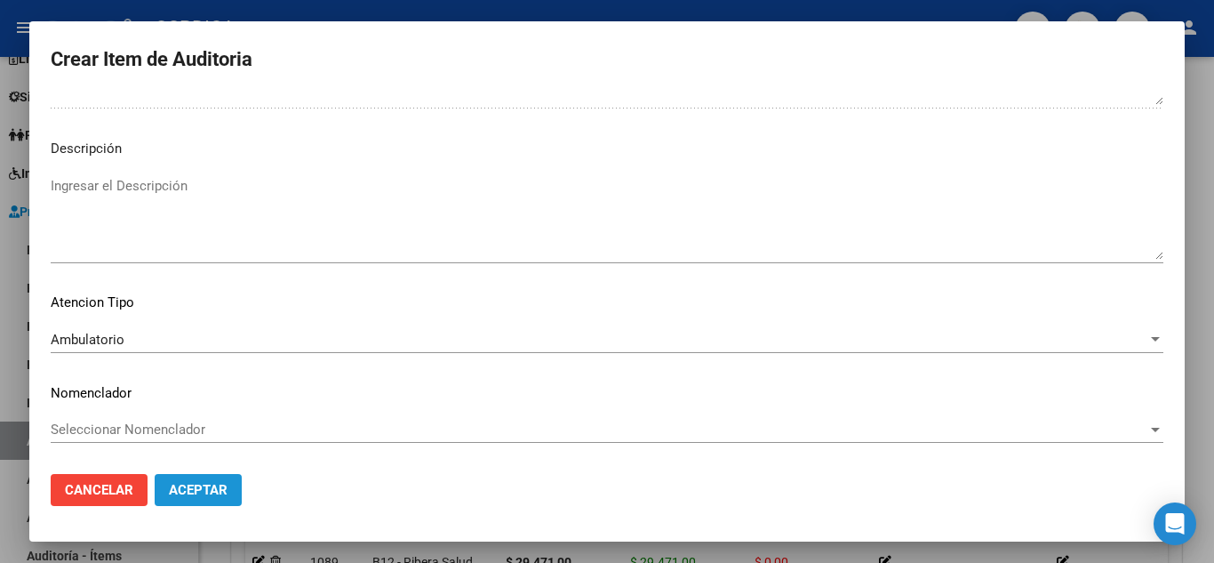
click at [193, 486] on span "Aceptar" at bounding box center [198, 490] width 59 height 16
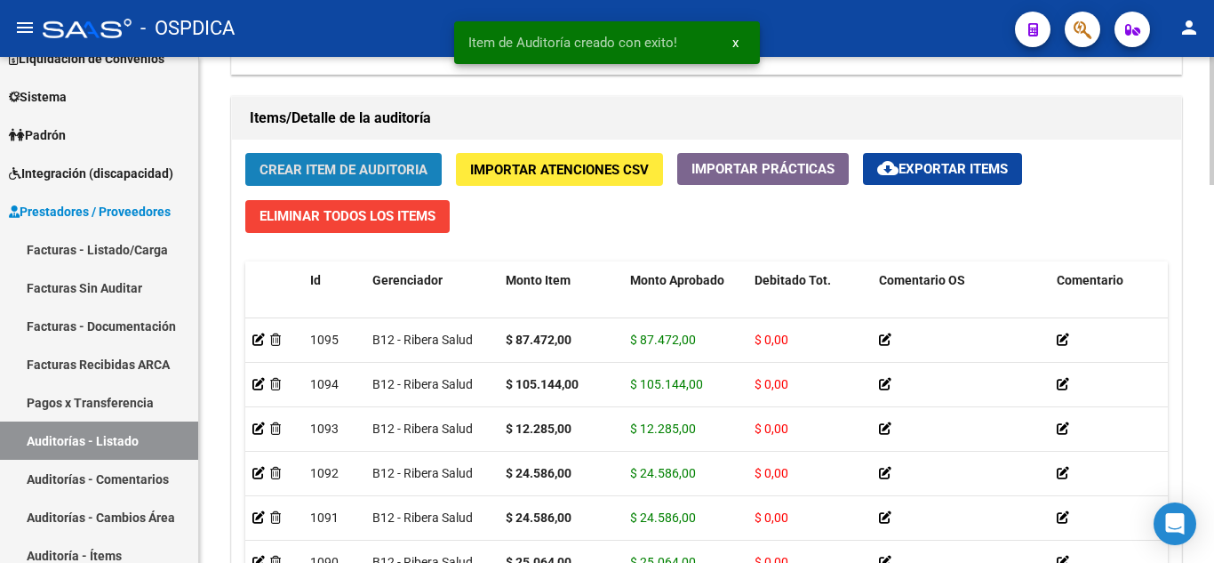
click at [381, 168] on span "Crear Item de Auditoria" at bounding box center [344, 170] width 168 height 16
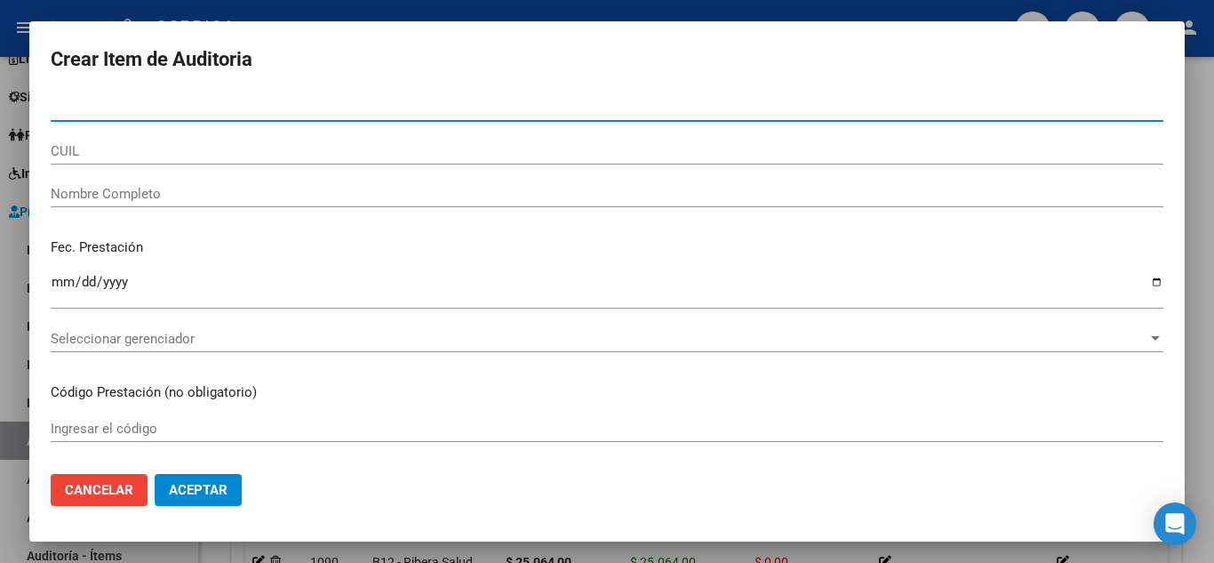
click at [528, 108] on input "Nro Documento" at bounding box center [607, 108] width 1113 height 16
paste input "57803338"
type input "57803338"
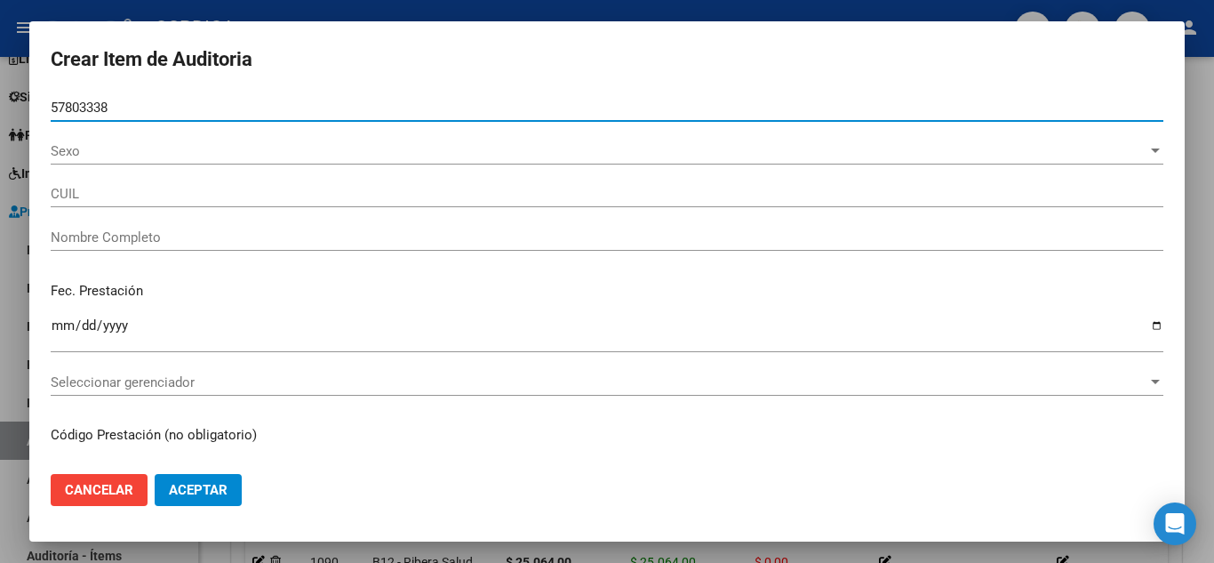
type input "20578033387"
type input "REQUENA ROMAN EMANUEL"
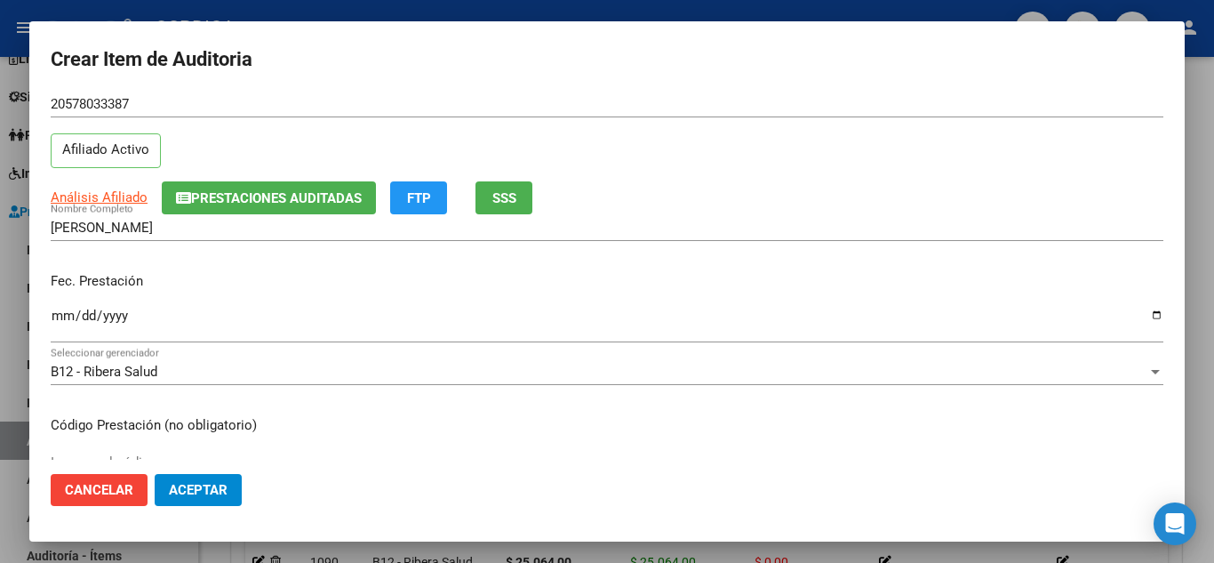
scroll to position [89, 0]
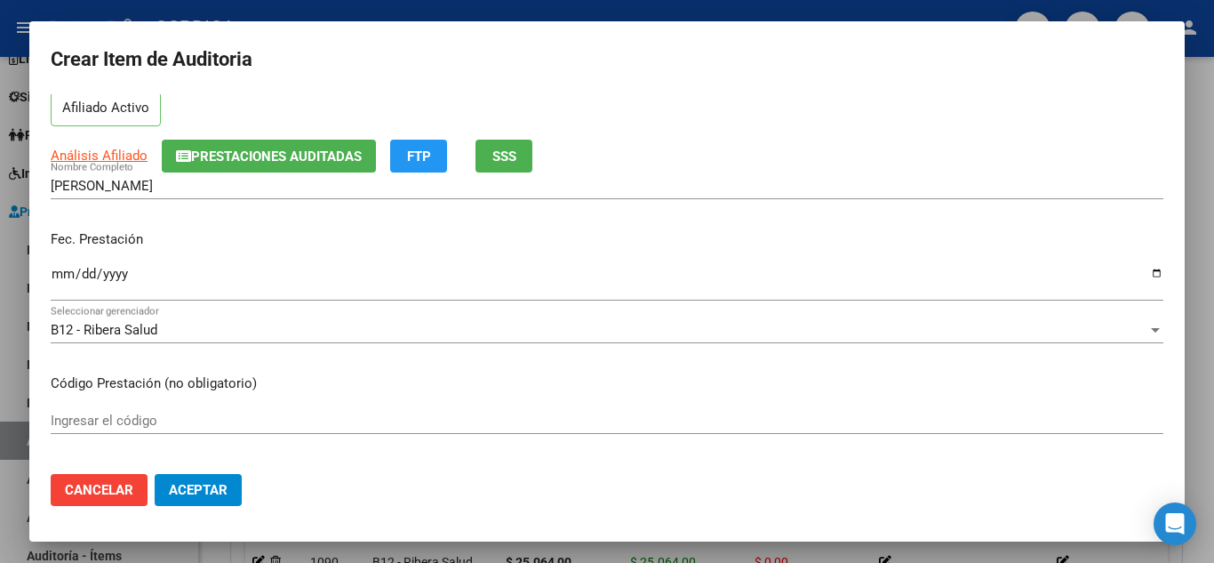
type input "57803338"
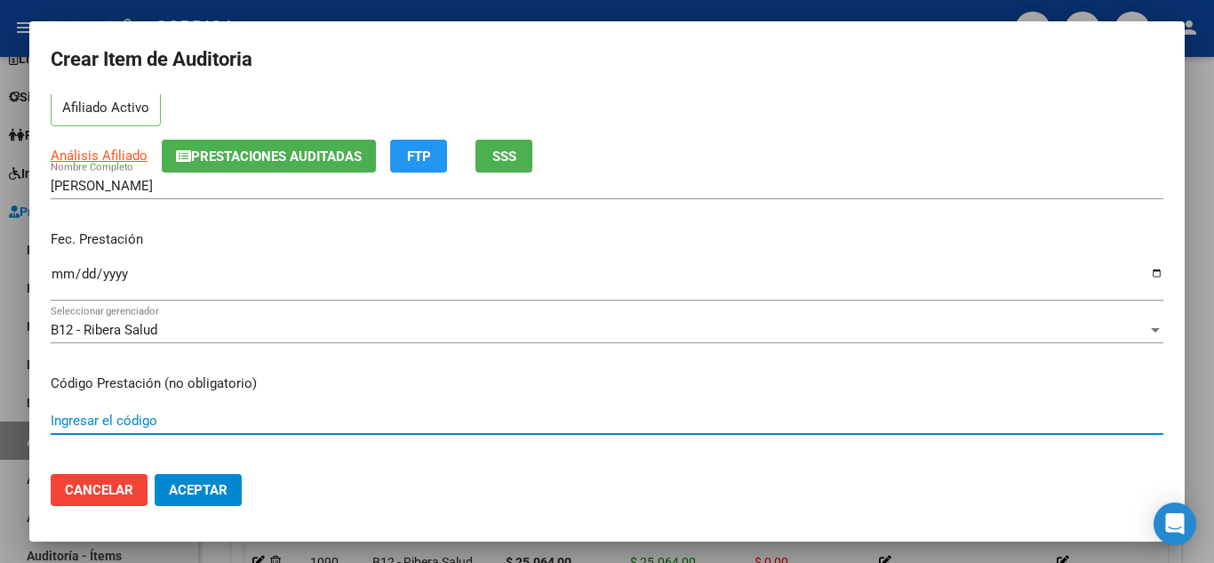
click at [294, 426] on input "Ingresar el código" at bounding box center [607, 421] width 1113 height 16
type input "40030"
click at [53, 271] on input "Ingresar la fecha" at bounding box center [607, 281] width 1113 height 28
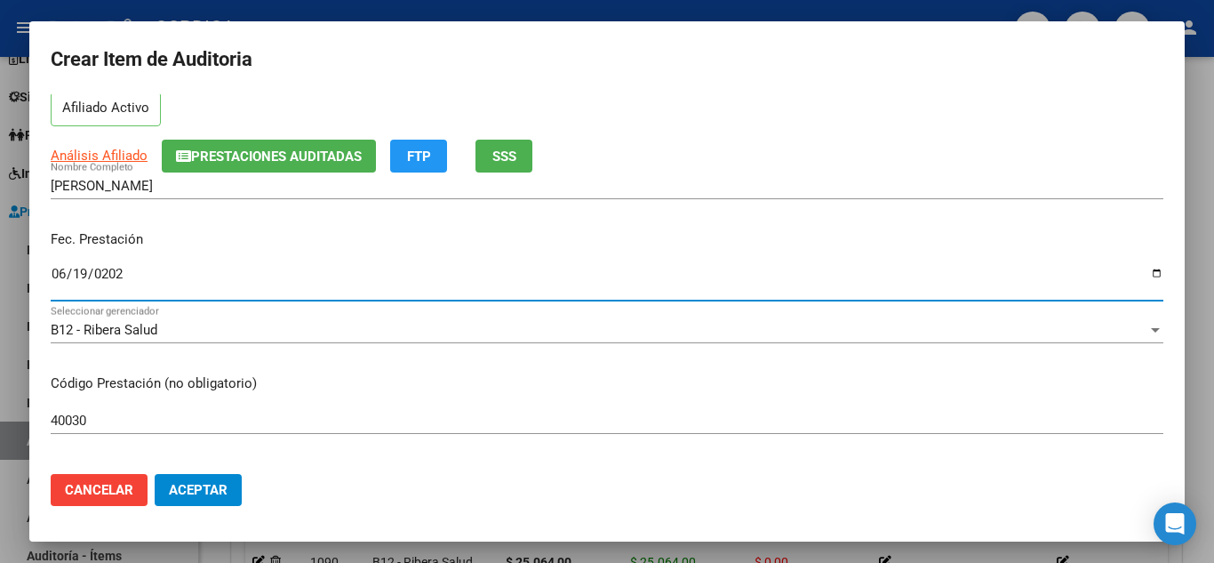
type input "2025-06-19"
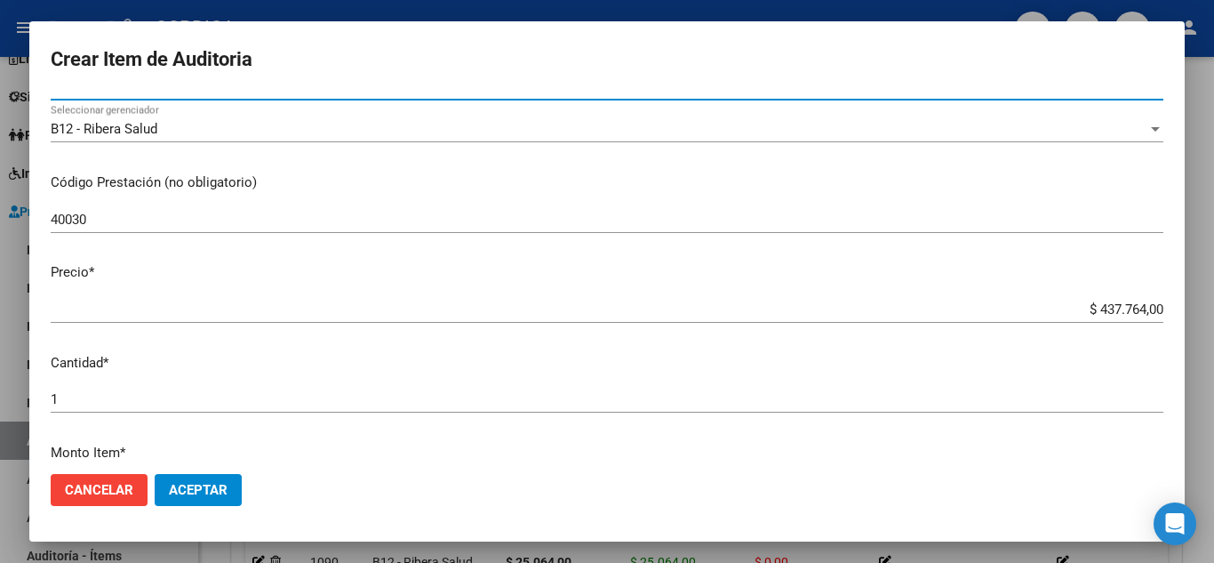
scroll to position [356, 0]
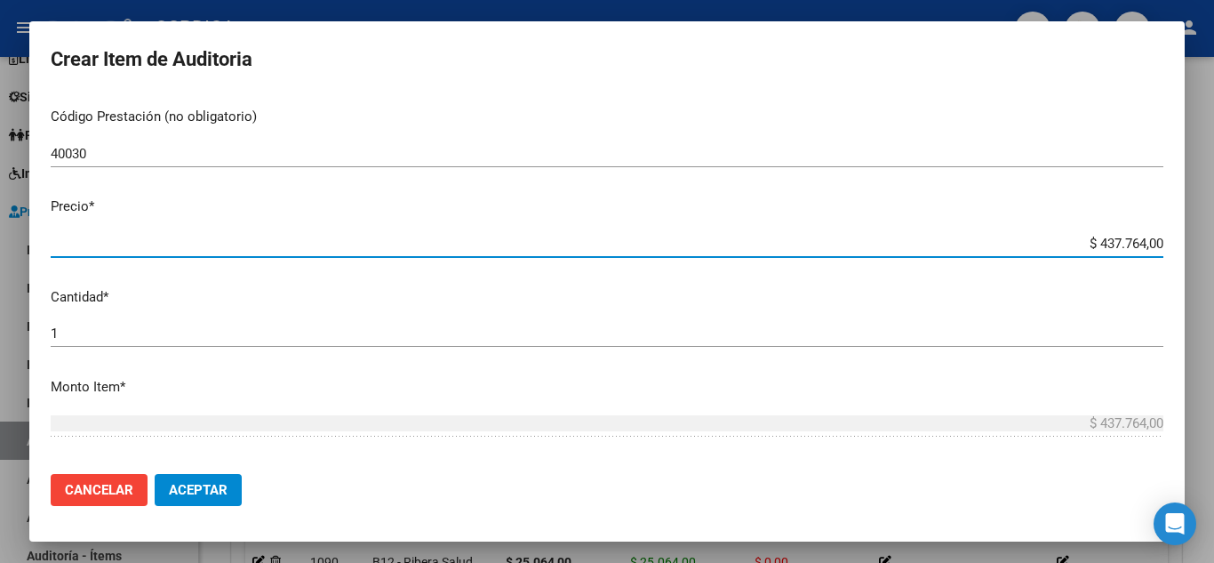
drag, startPoint x: 1064, startPoint y: 244, endPoint x: 1214, endPoint y: 219, distance: 151.4
click at [1214, 219] on div "Crear Item de Auditoria 57803338 Nro Documento 20578033387 CUIL Afiliado Activo…" at bounding box center [607, 281] width 1214 height 563
type input "$ 0,01"
type input "$ 0,16"
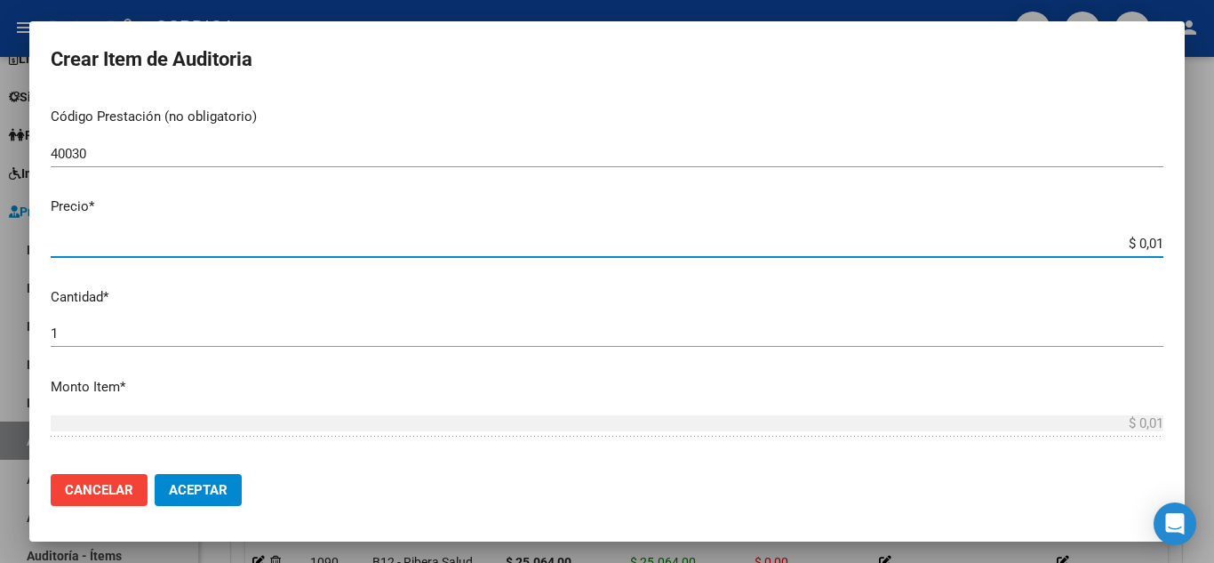
type input "$ 0,16"
type input "$ 1,64"
type input "$ 16,40"
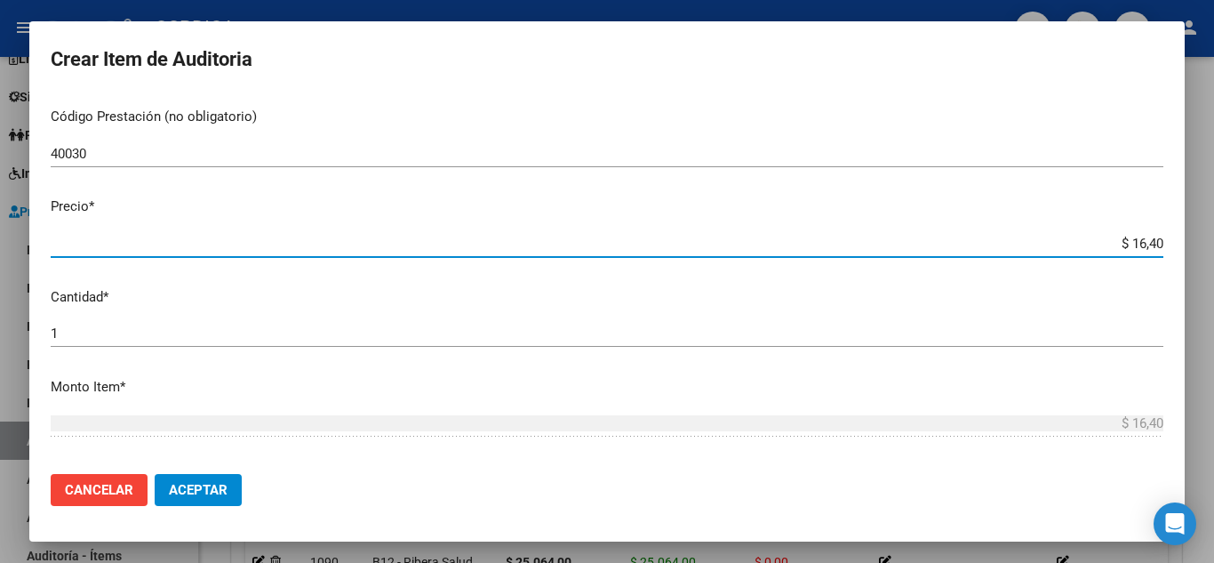
type input "$ 164,03"
type input "$ 1.640,30"
type input "$ 16.403,00"
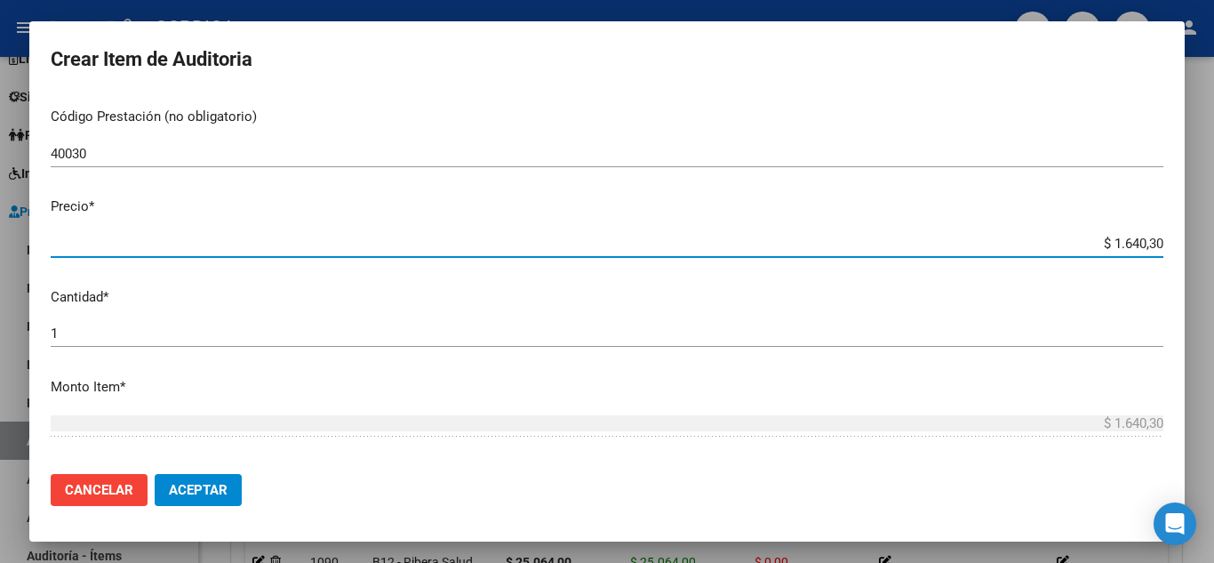
type input "$ 16.403,00"
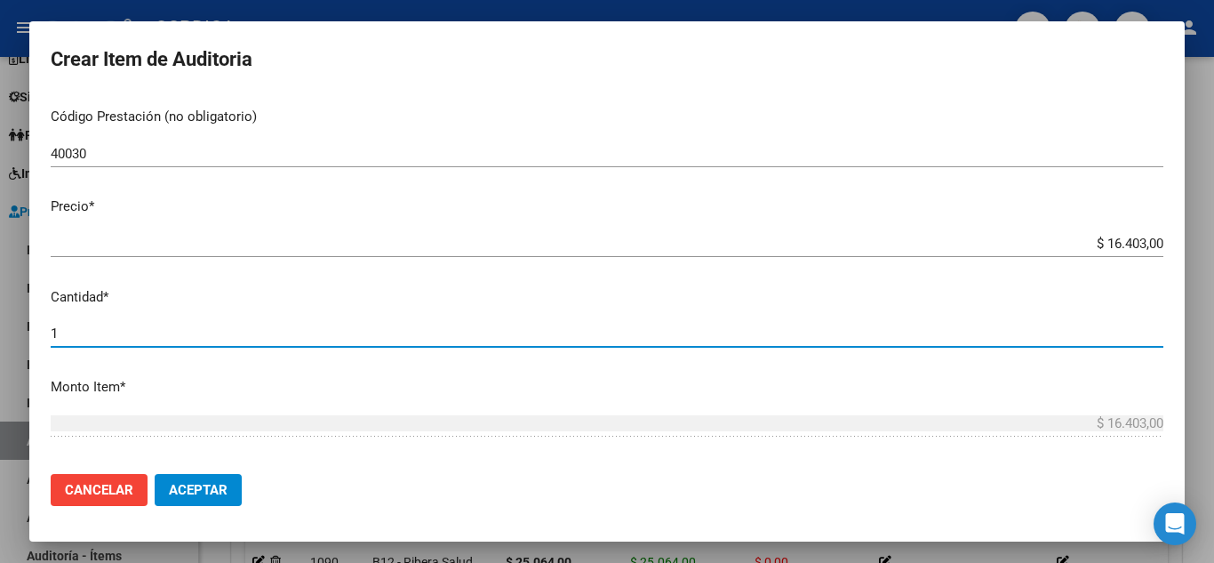
drag, startPoint x: 81, startPoint y: 336, endPoint x: 9, endPoint y: 341, distance: 72.2
click at [9, 341] on div "Crear Item de Auditoria 57803338 Nro Documento 20578033387 CUIL Afiliado Activo…" at bounding box center [607, 281] width 1214 height 563
type input "2"
type input "$ 32.806,00"
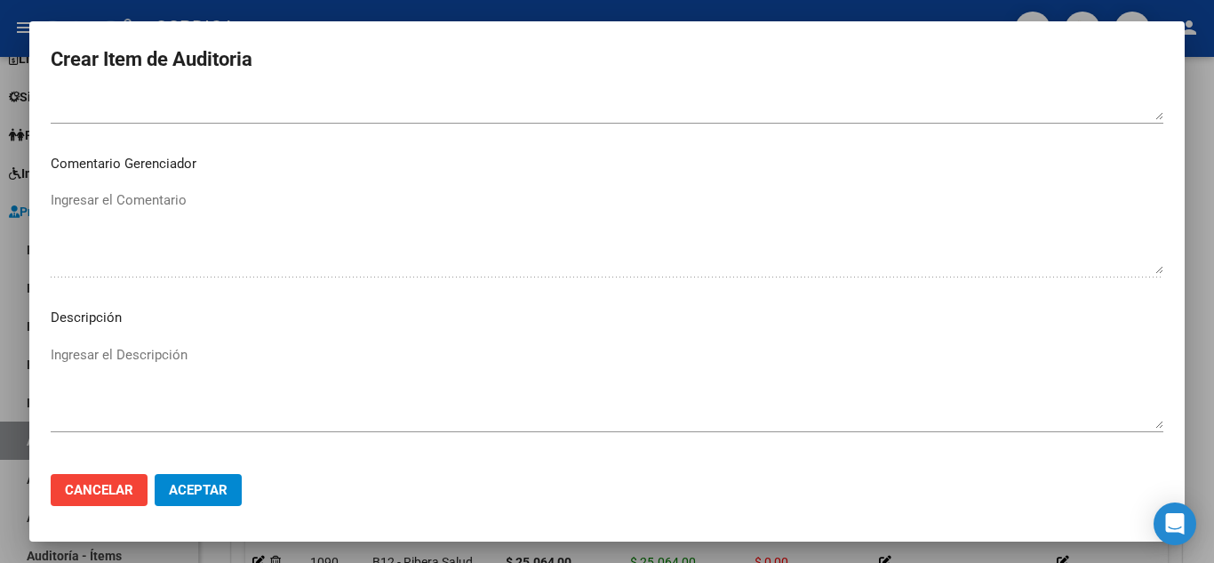
scroll to position [1236, 0]
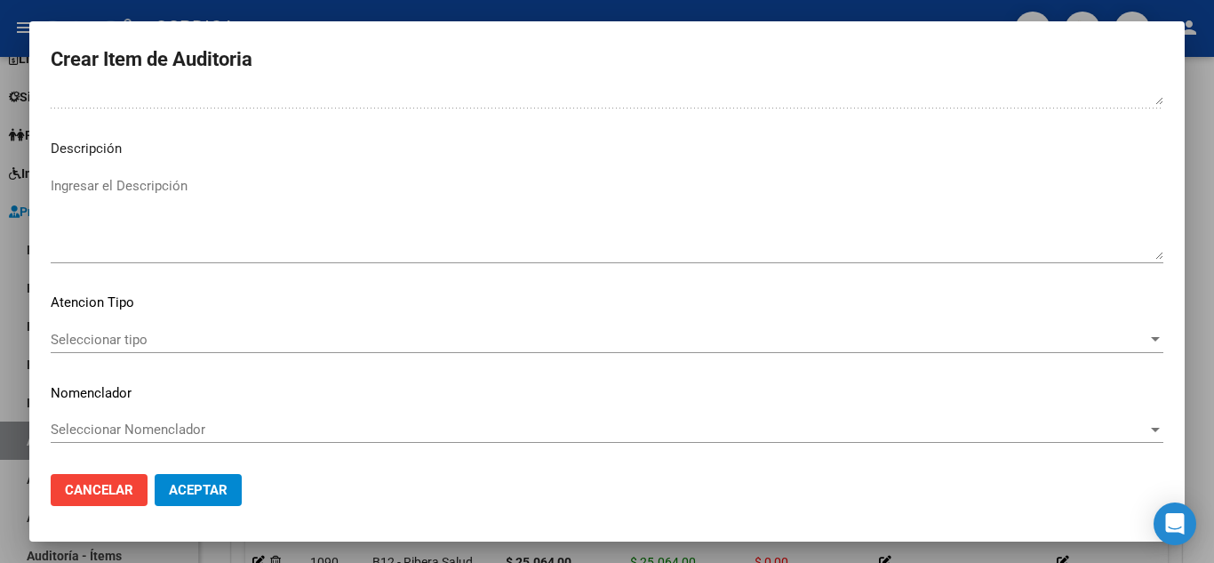
type input "2"
click at [171, 340] on span "Seleccionar tipo" at bounding box center [599, 340] width 1097 height 16
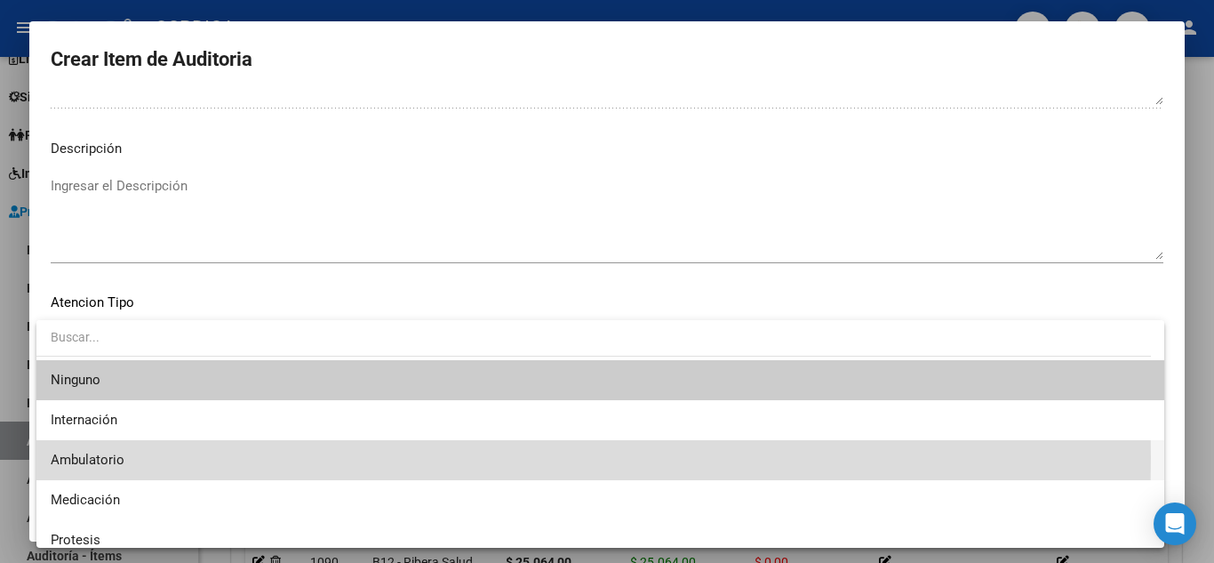
click at [145, 457] on span "Ambulatorio" at bounding box center [601, 460] width 1100 height 40
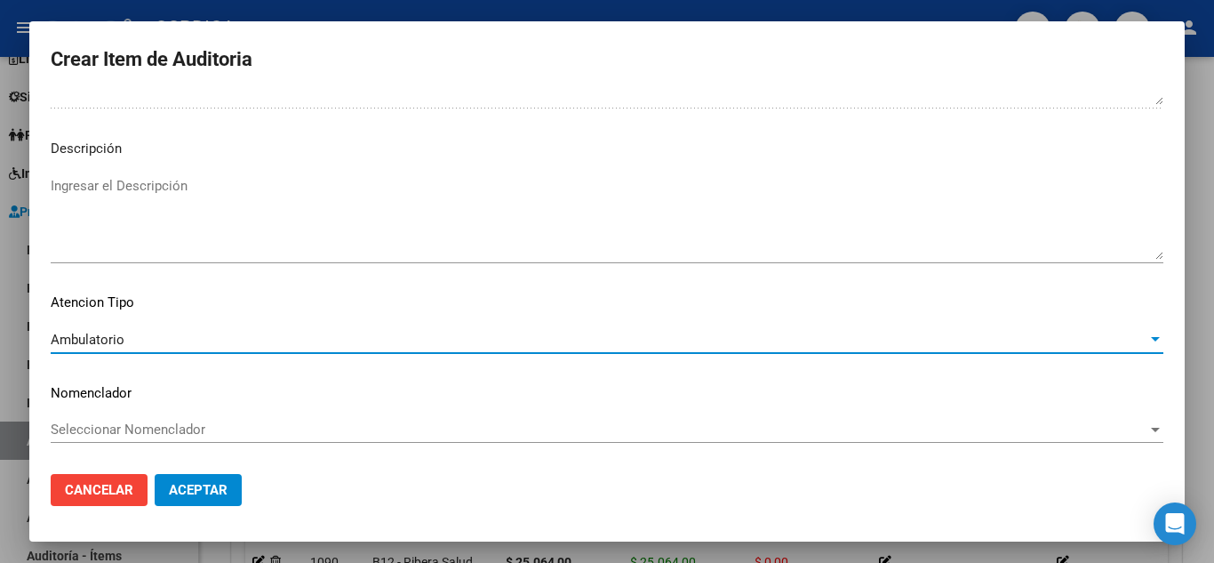
click at [188, 489] on span "Aceptar" at bounding box center [198, 490] width 59 height 16
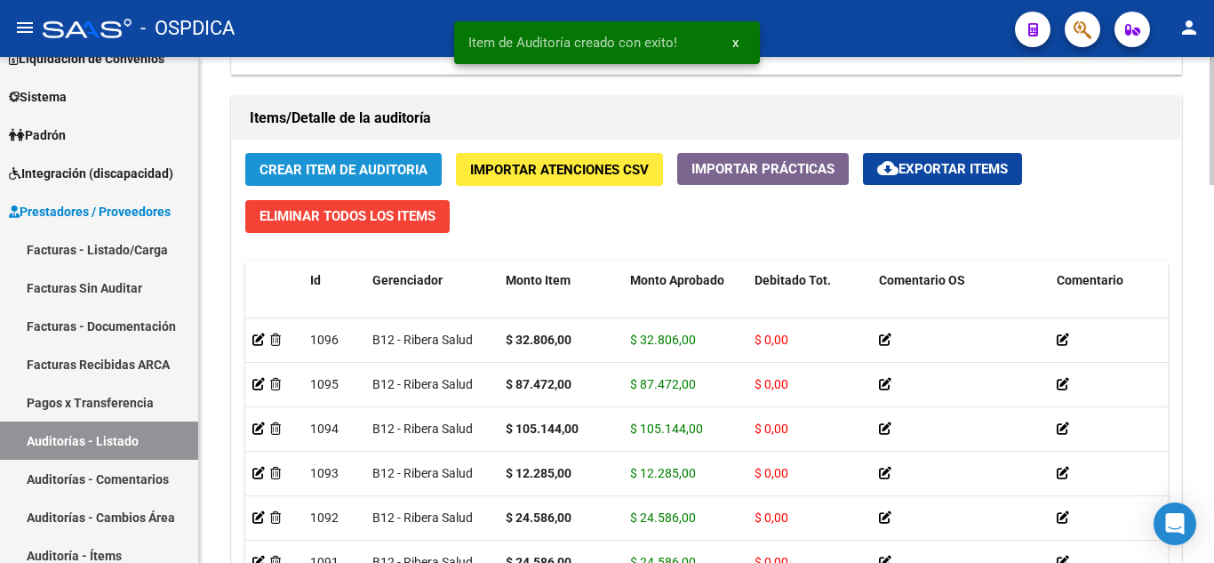
click at [355, 153] on button "Crear Item de Auditoria" at bounding box center [343, 169] width 196 height 33
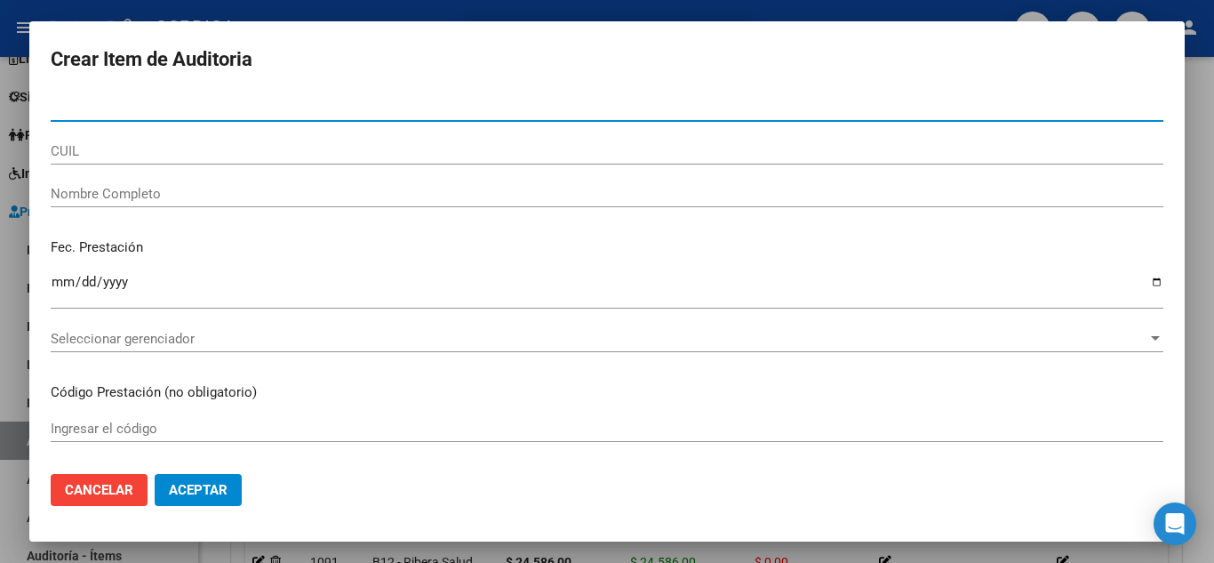
click at [346, 108] on input "Nro Documento" at bounding box center [607, 108] width 1113 height 16
paste input "57803338"
type input "57803338"
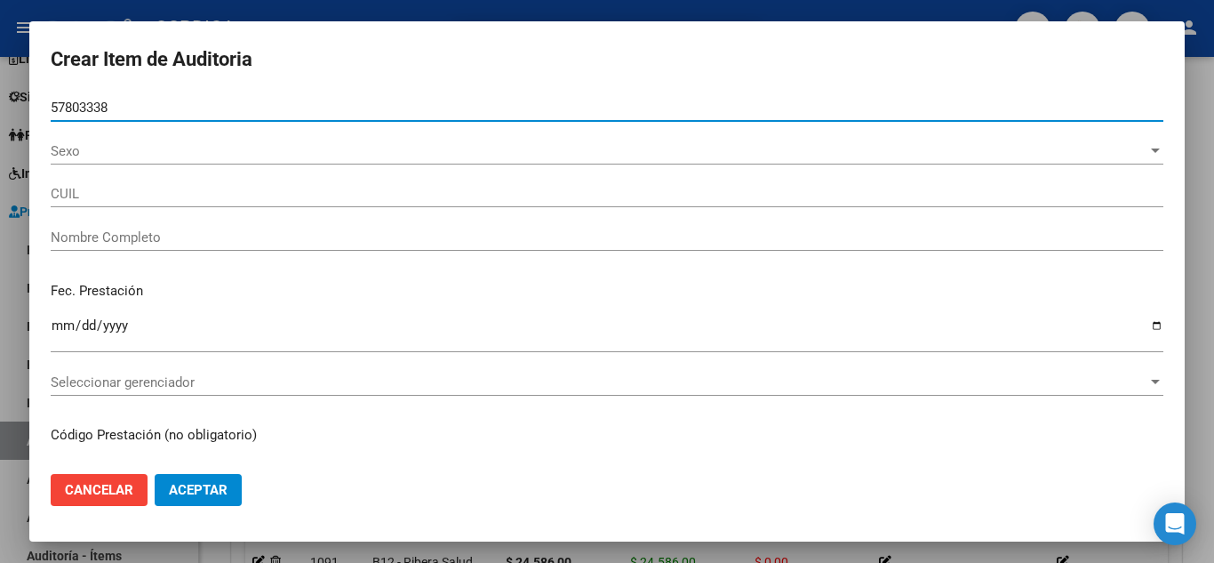
type input "20578033387"
type input "REQUENA ROMAN EMANUEL"
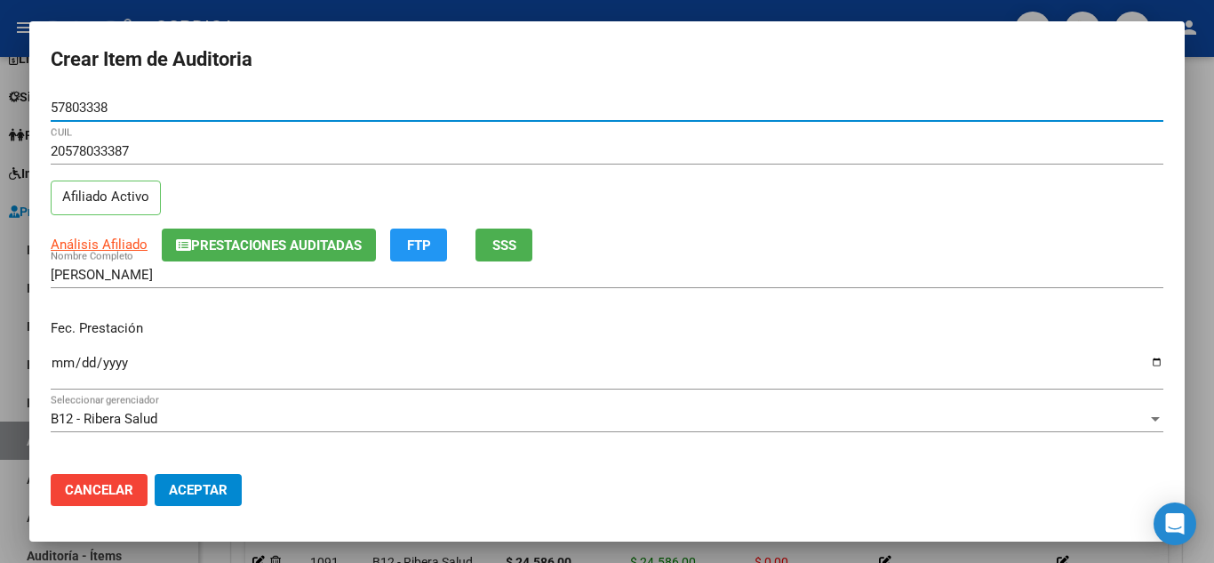
scroll to position [89, 0]
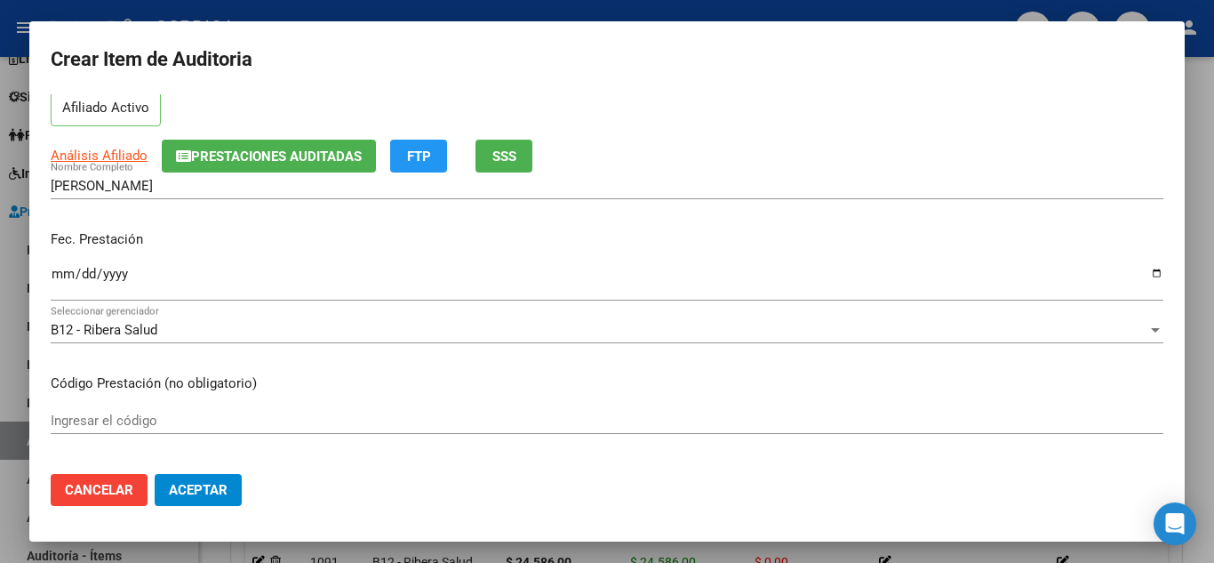
type input "57803338"
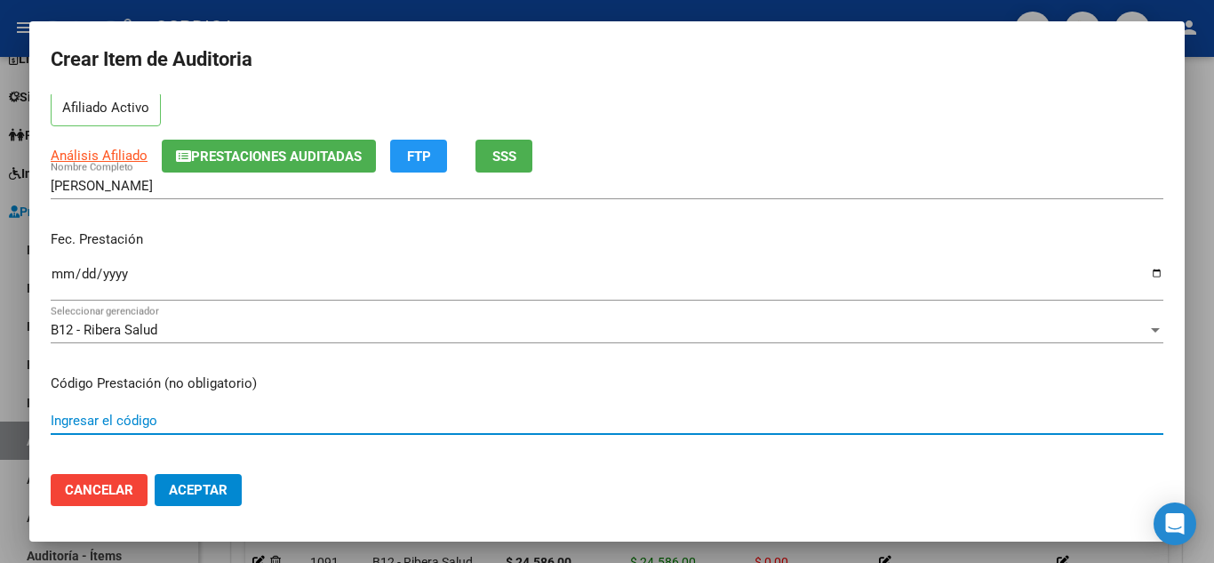
click at [140, 420] on input "Ingresar el código" at bounding box center [607, 421] width 1113 height 16
type input "40040"
click at [56, 280] on input "Ingresar la fecha" at bounding box center [607, 281] width 1113 height 28
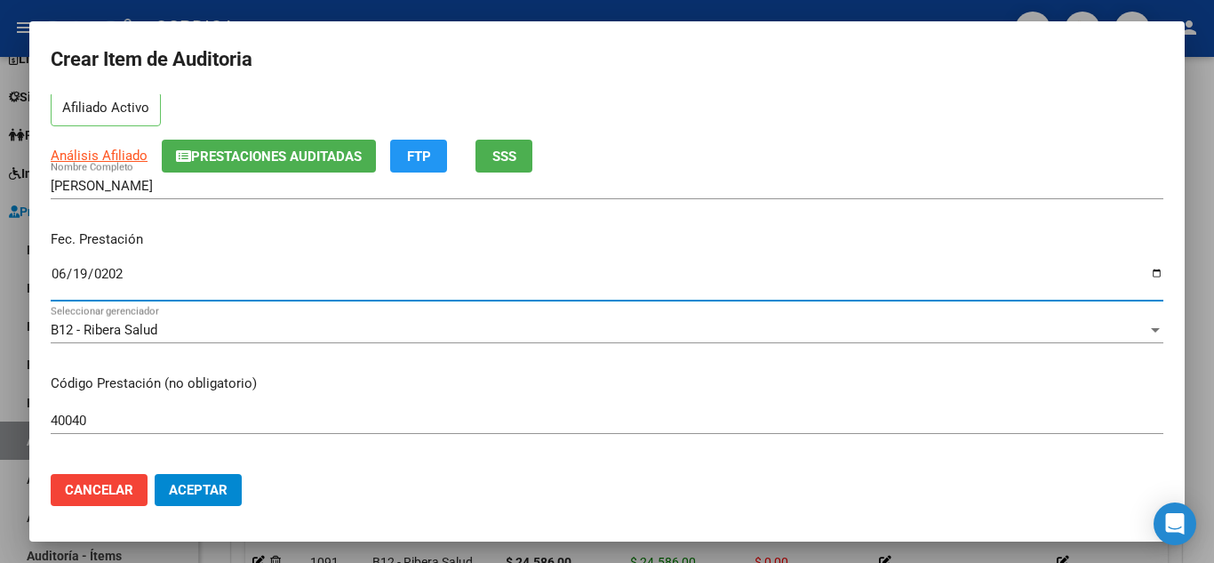
type input "2025-06-19"
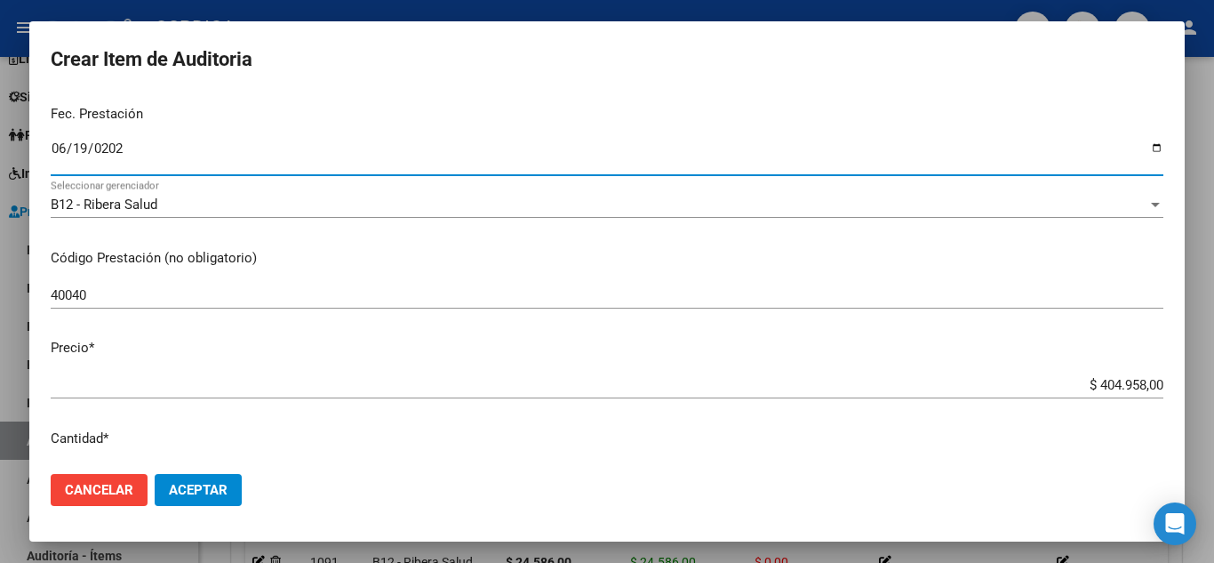
scroll to position [267, 0]
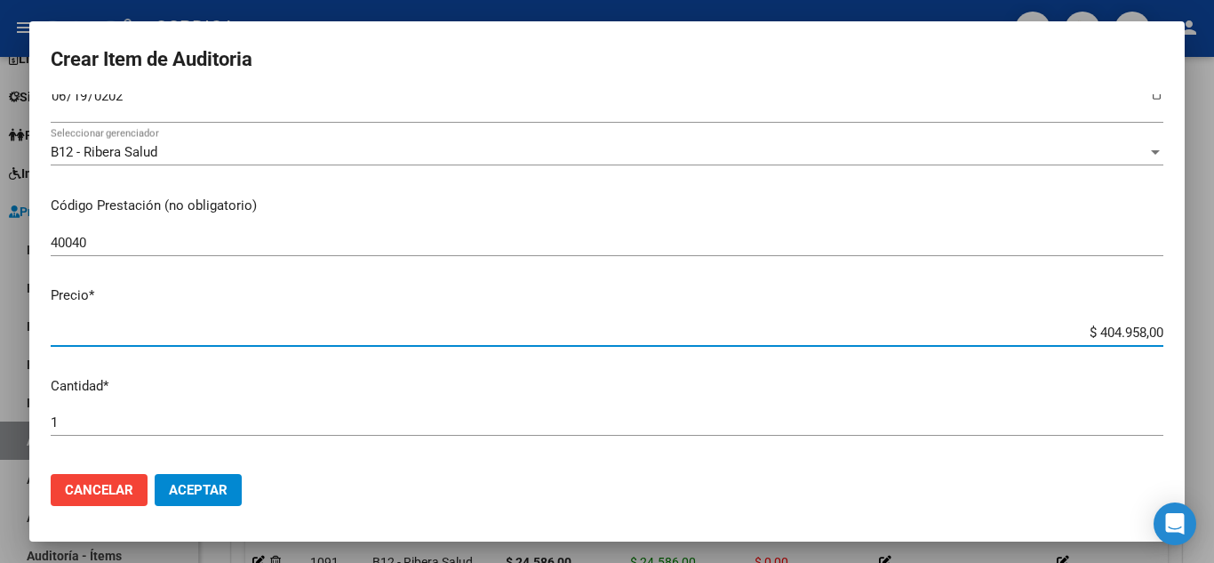
drag, startPoint x: 1070, startPoint y: 332, endPoint x: 1180, endPoint y: 319, distance: 110.9
click at [1180, 319] on mat-dialog-content "57803338 Nro Documento 20578033387 CUIL Afiliado Activo Análisis Afiliado Prest…" at bounding box center [607, 276] width 1156 height 365
type input "$ 0,02"
type input "$ 0,23"
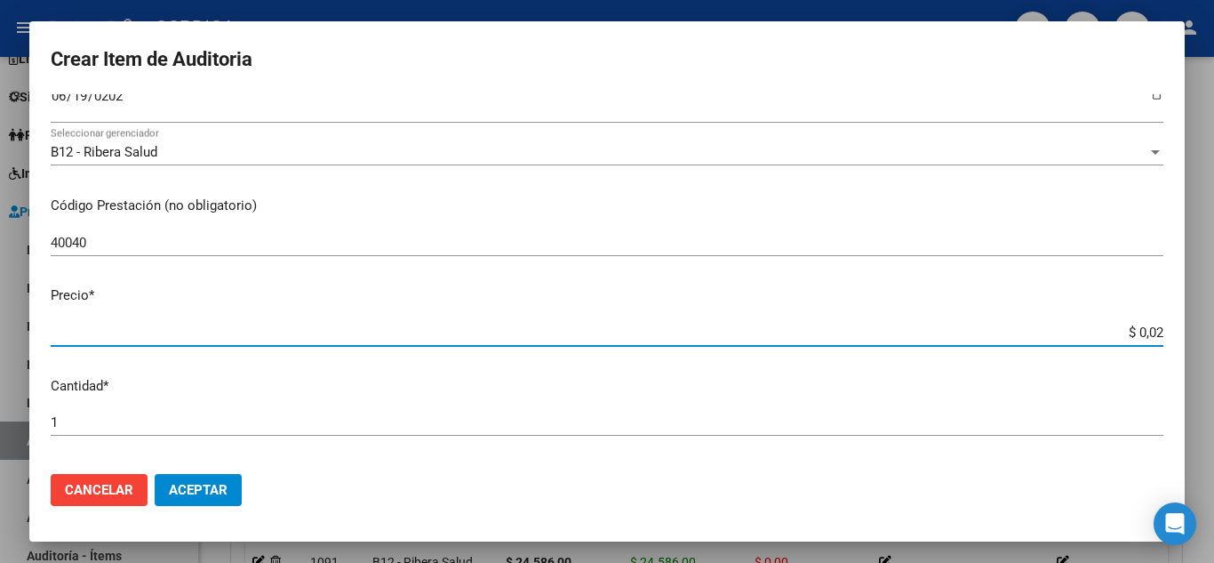
type input "$ 0,23"
type input "$ 2,35"
type input "$ 23,57"
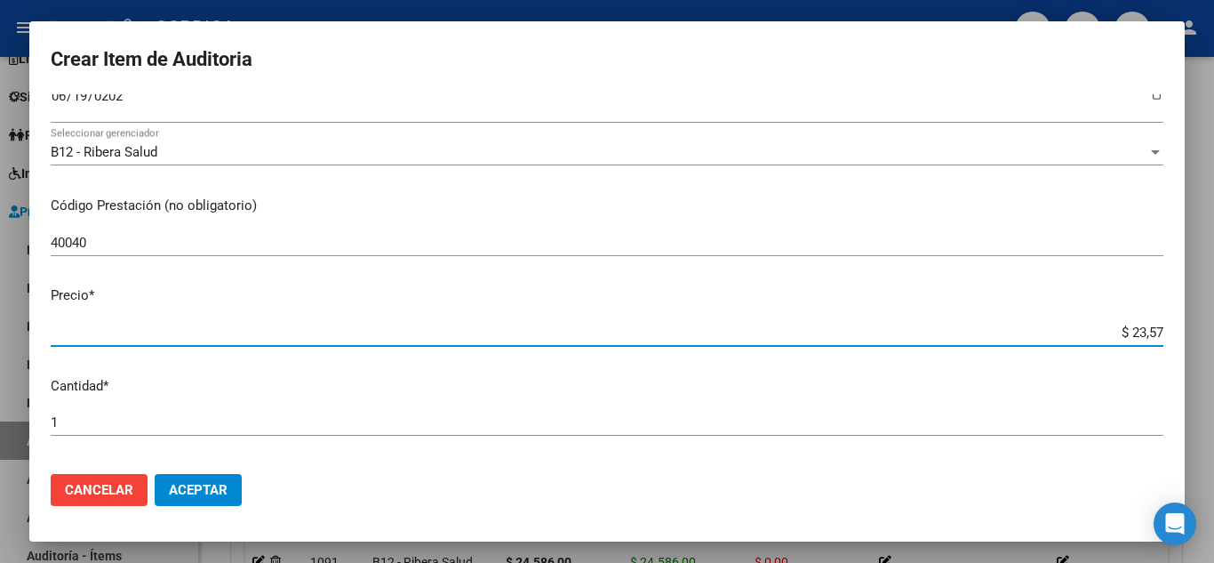
type input "$ 235,71"
type input "$ 2.357,10"
type input "$ 23.571,00"
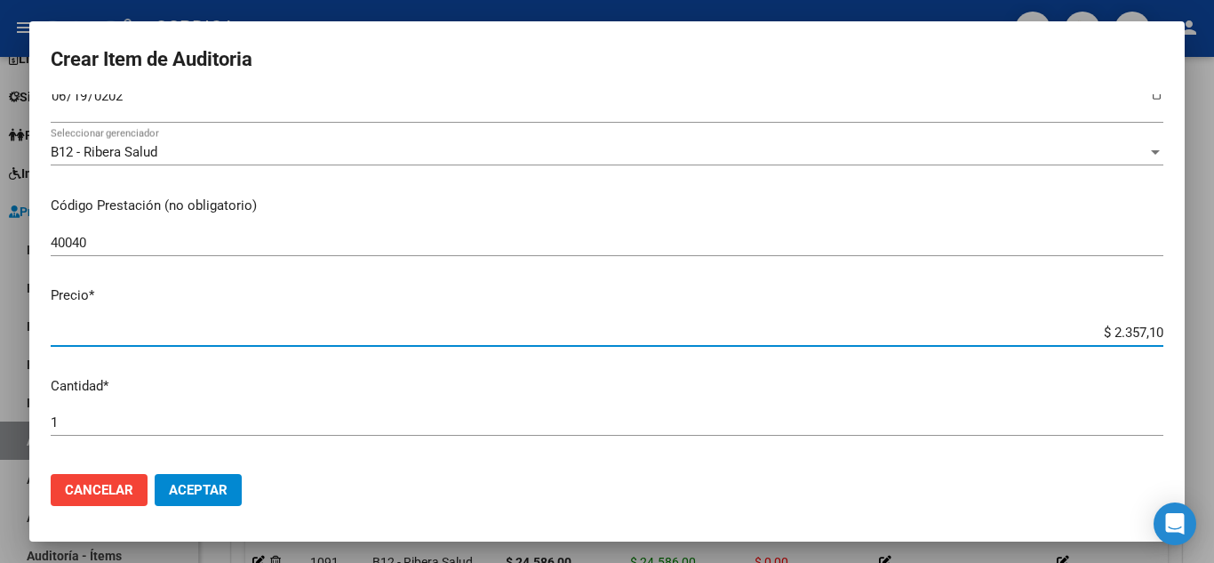
type input "$ 23.571,00"
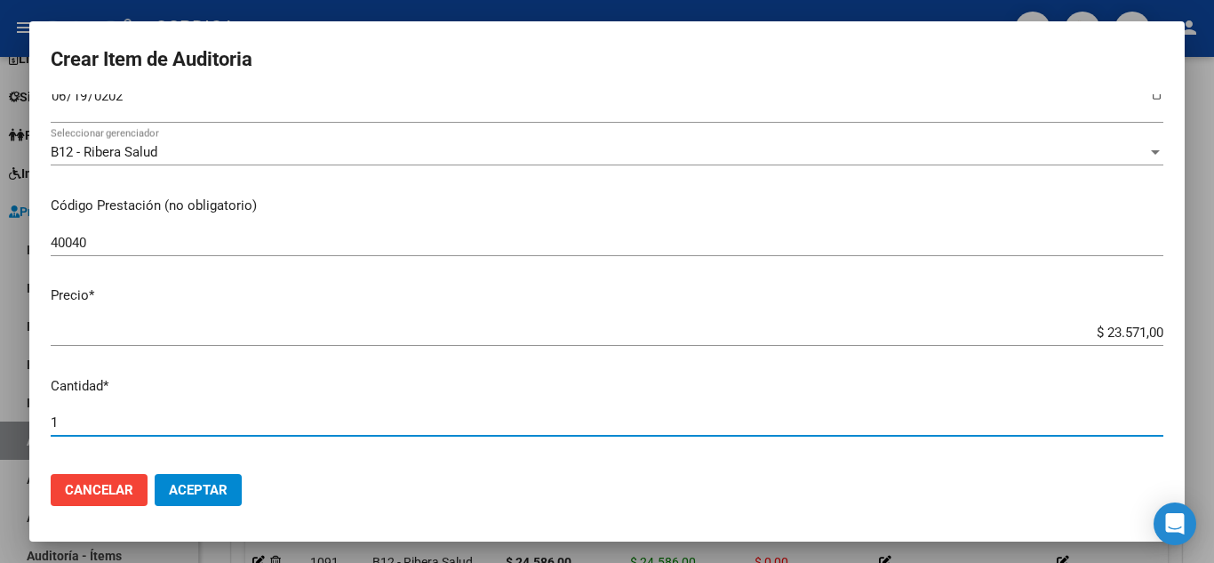
drag, startPoint x: 70, startPoint y: 428, endPoint x: 12, endPoint y: 433, distance: 58.0
click at [12, 433] on div "Crear Item de Auditoria 57803338 Nro Documento 20578033387 CUIL Afiliado Activo…" at bounding box center [607, 281] width 1214 height 563
type input "8"
type input "$ 188.568,00"
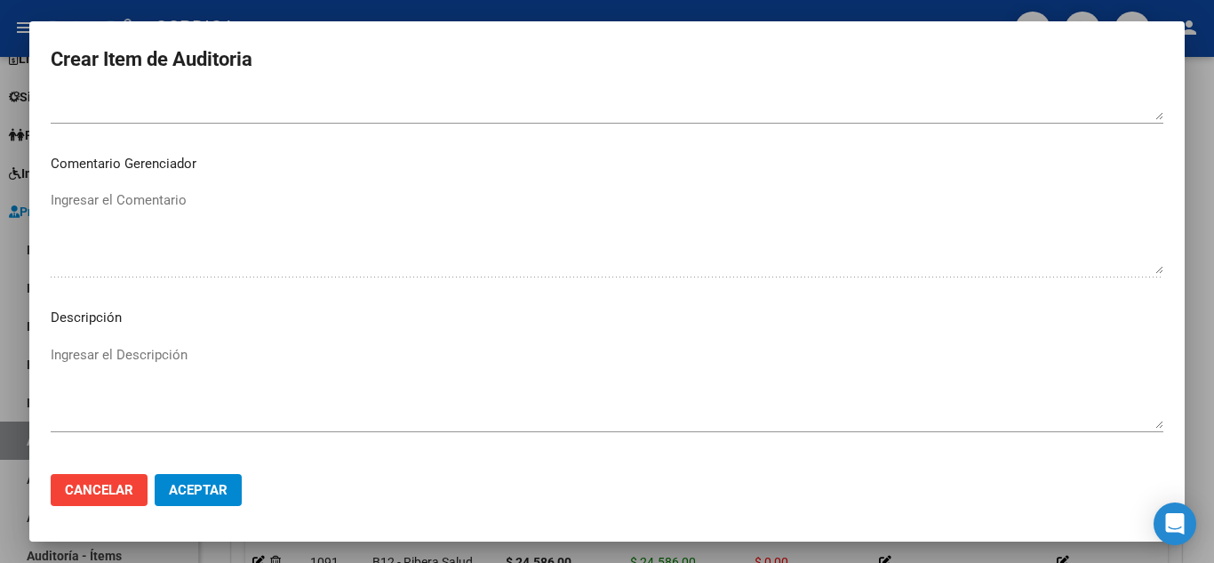
scroll to position [1236, 0]
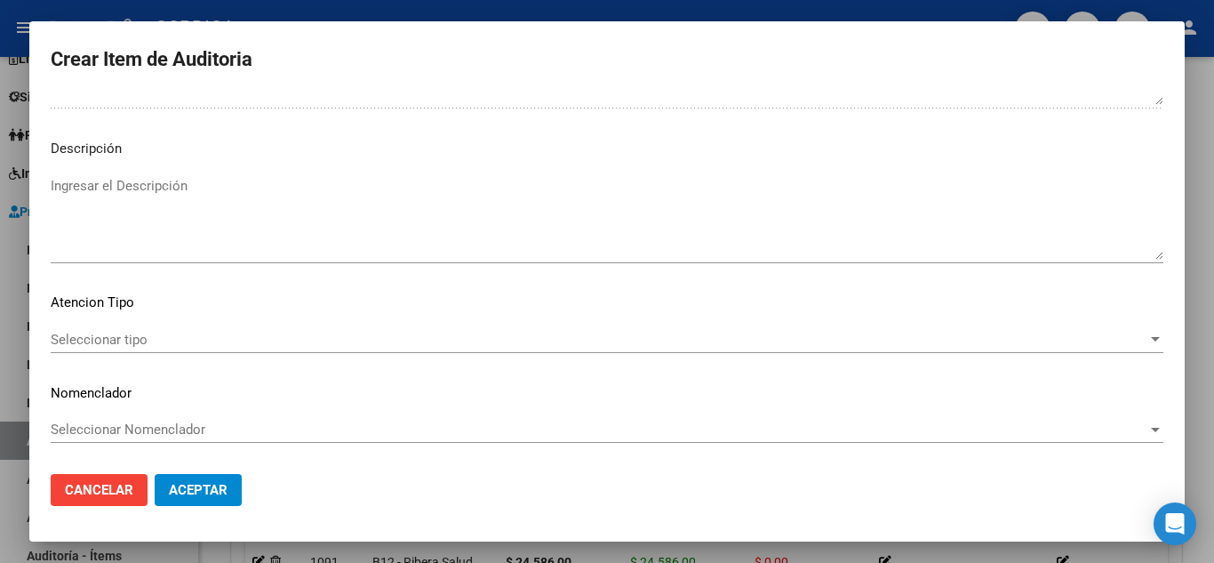
type input "8"
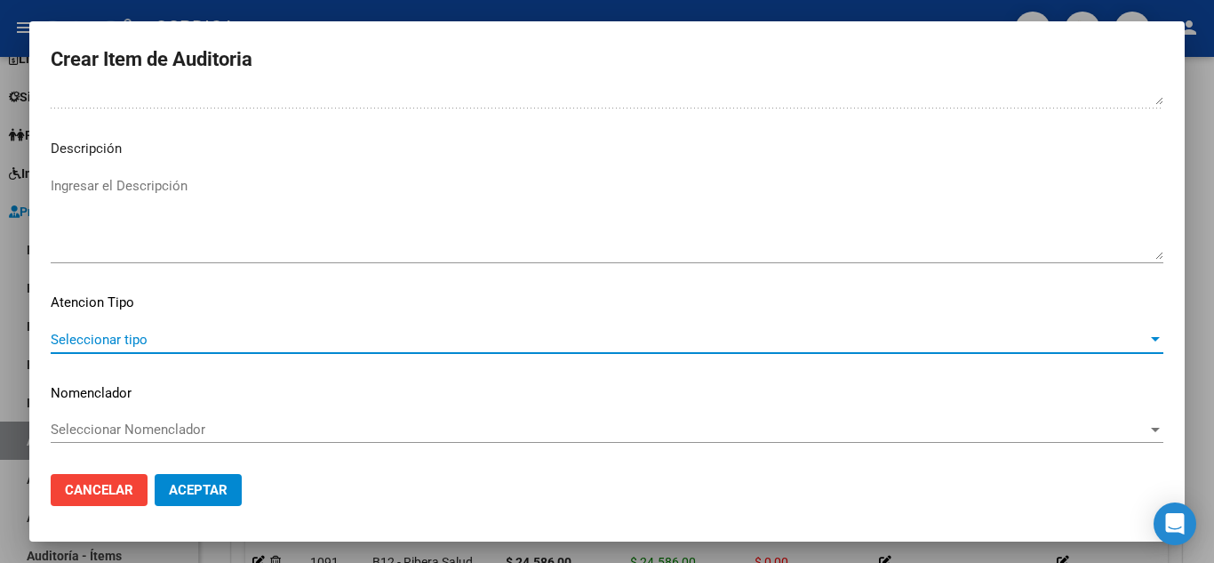
click at [170, 335] on span "Seleccionar tipo" at bounding box center [599, 340] width 1097 height 16
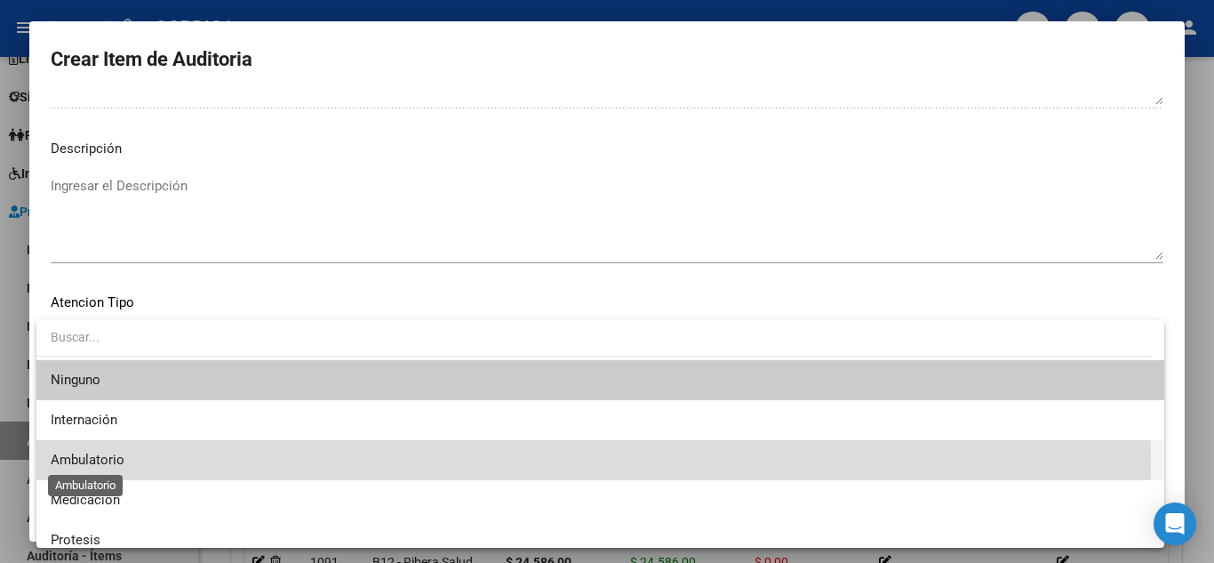
click at [116, 458] on span "Ambulatorio" at bounding box center [88, 460] width 74 height 16
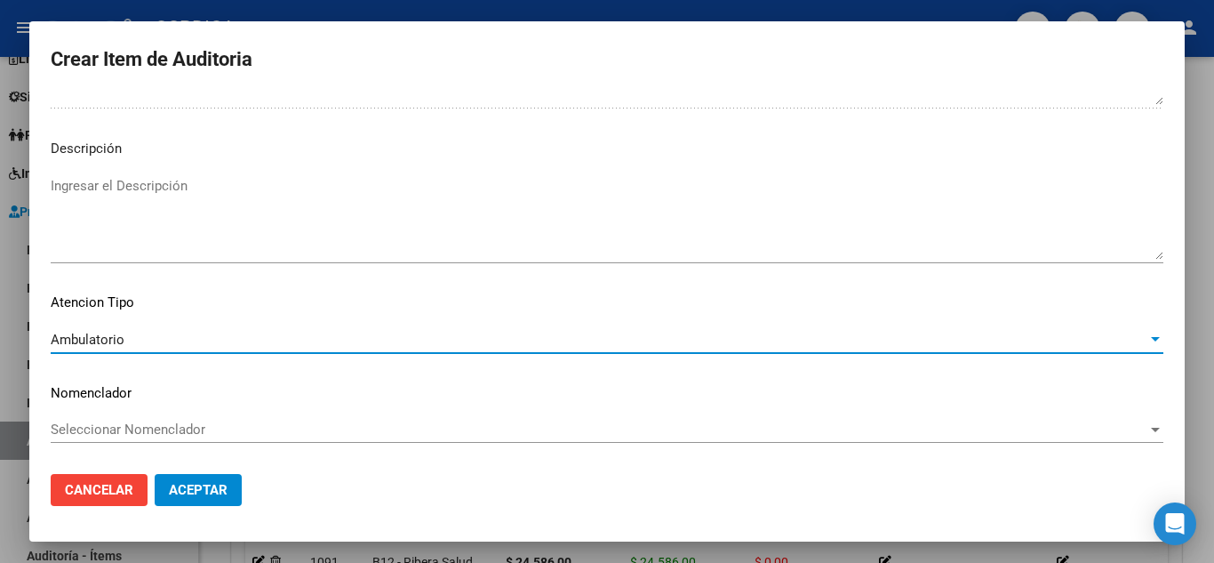
click at [190, 500] on button "Aceptar" at bounding box center [198, 490] width 87 height 32
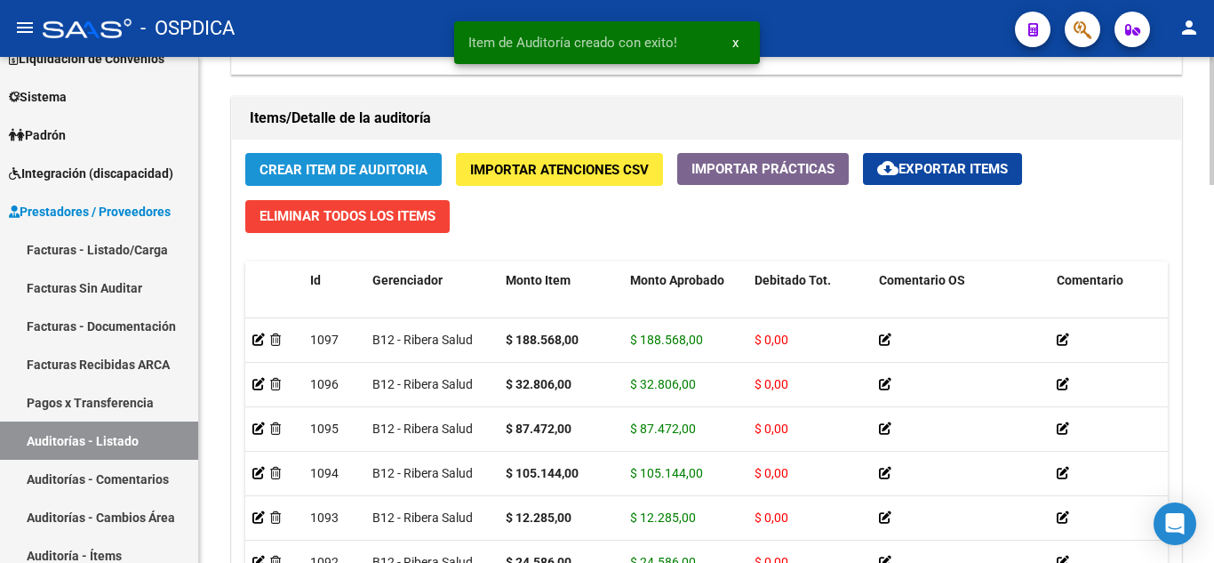
click at [357, 174] on span "Crear Item de Auditoria" at bounding box center [344, 170] width 168 height 16
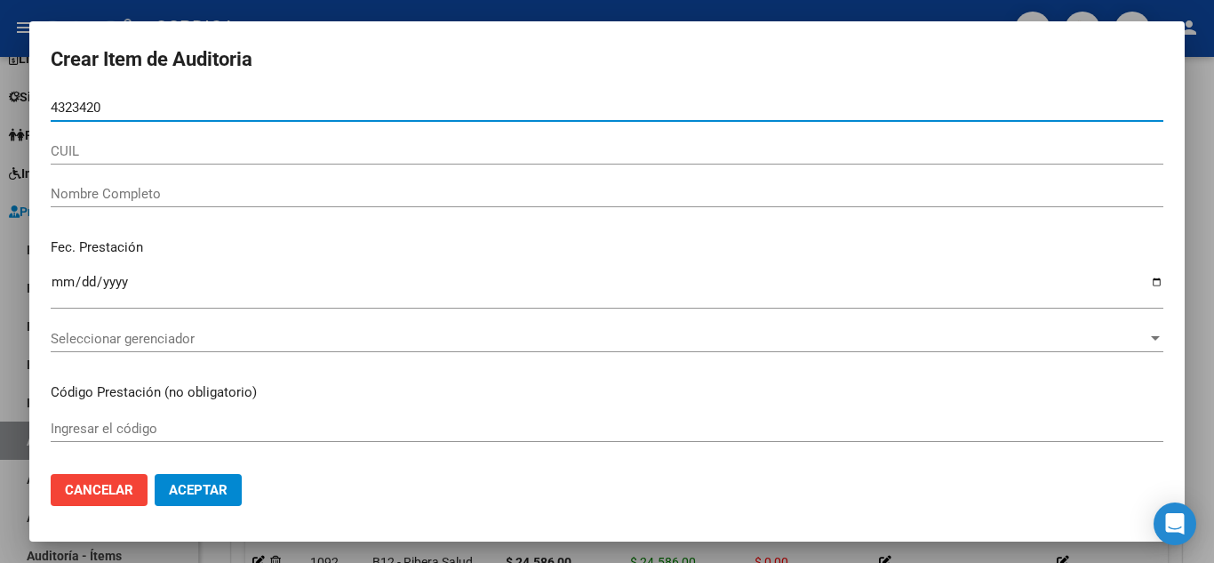
type input "43234209"
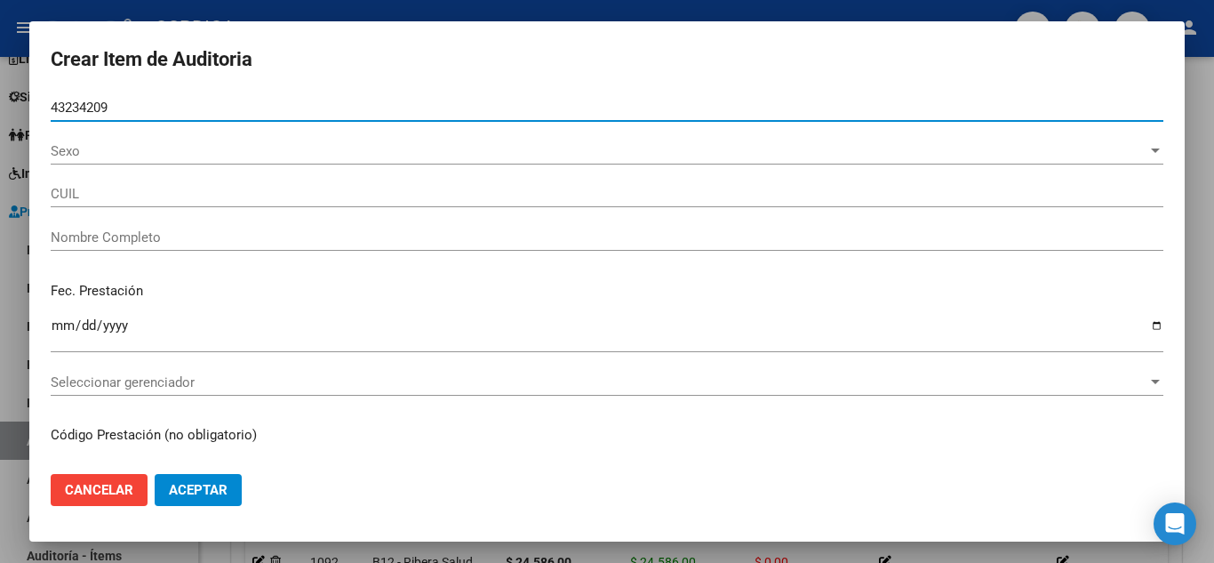
type input "20432342094"
type input "RIVERO GASTON ANIBAL -"
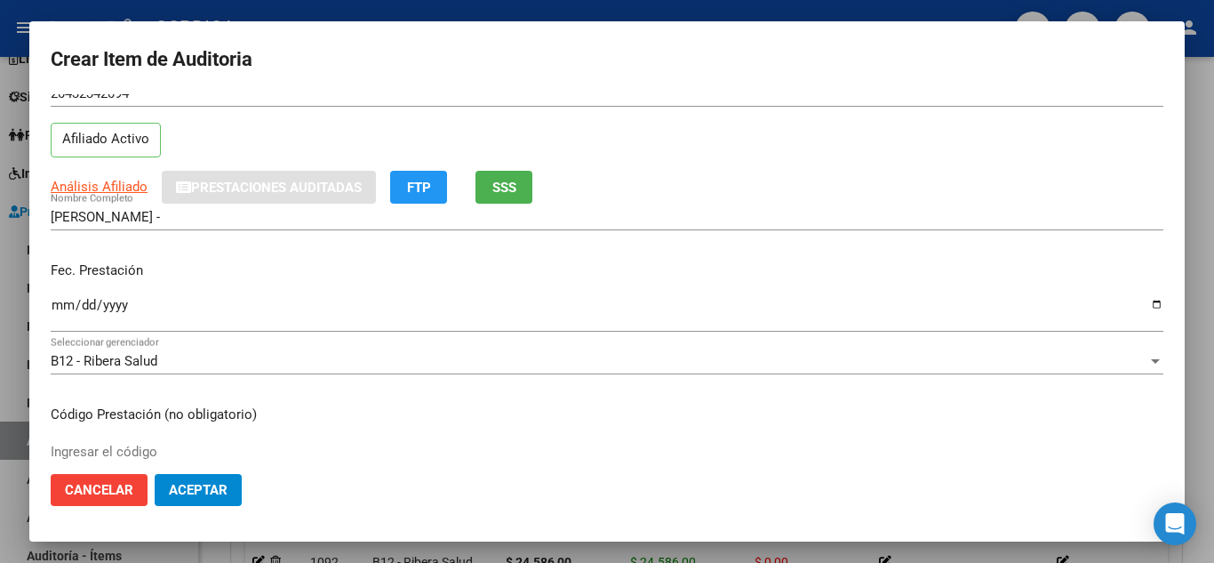
scroll to position [89, 0]
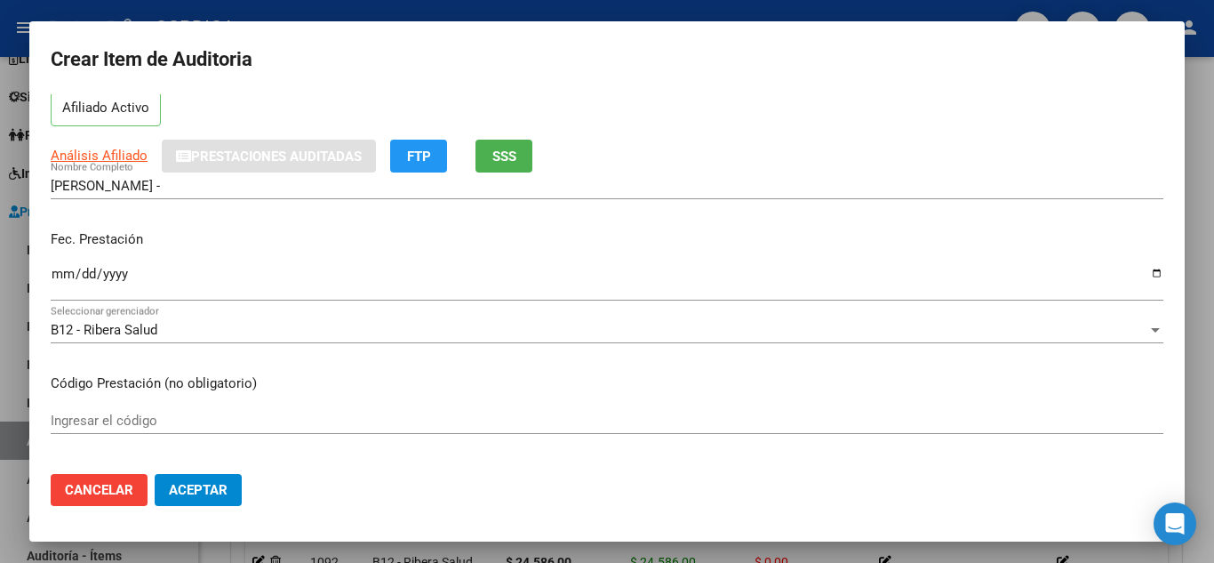
type input "43234209"
click at [61, 263] on div "Ingresar la fecha" at bounding box center [607, 281] width 1113 height 38
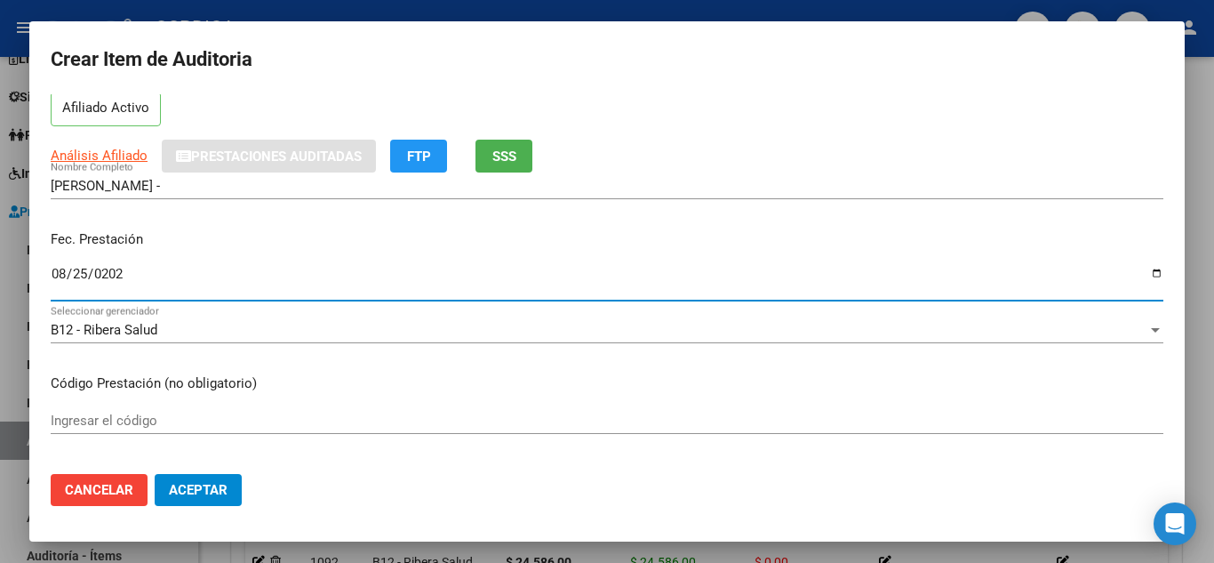
type input "2025-08-25"
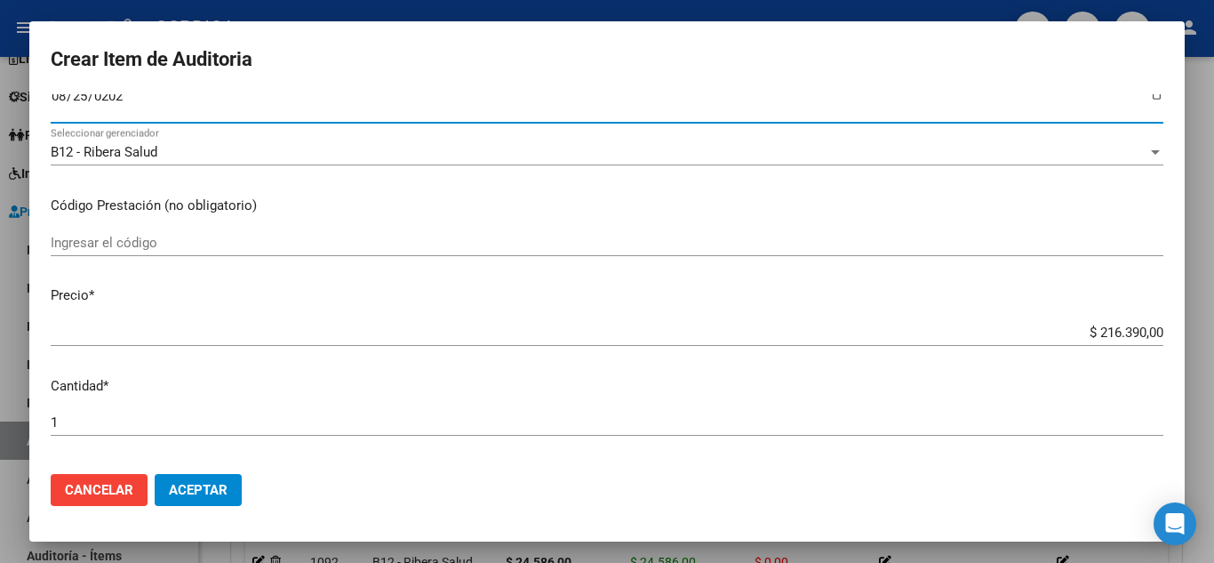
click at [213, 246] on input "Ingresar el código" at bounding box center [607, 243] width 1113 height 16
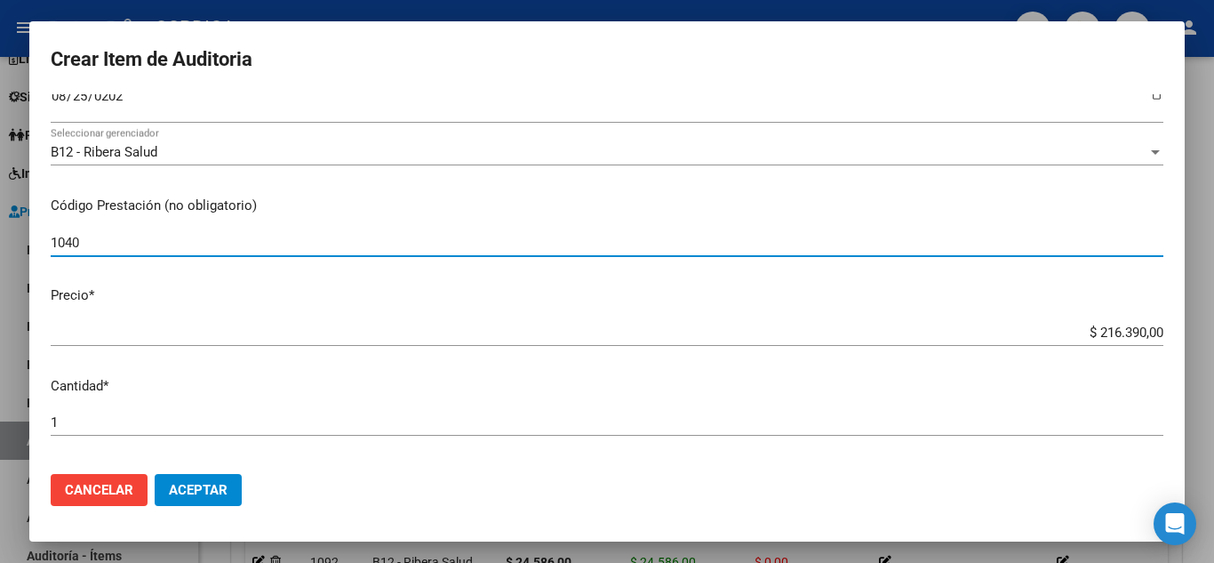
type input "1040"
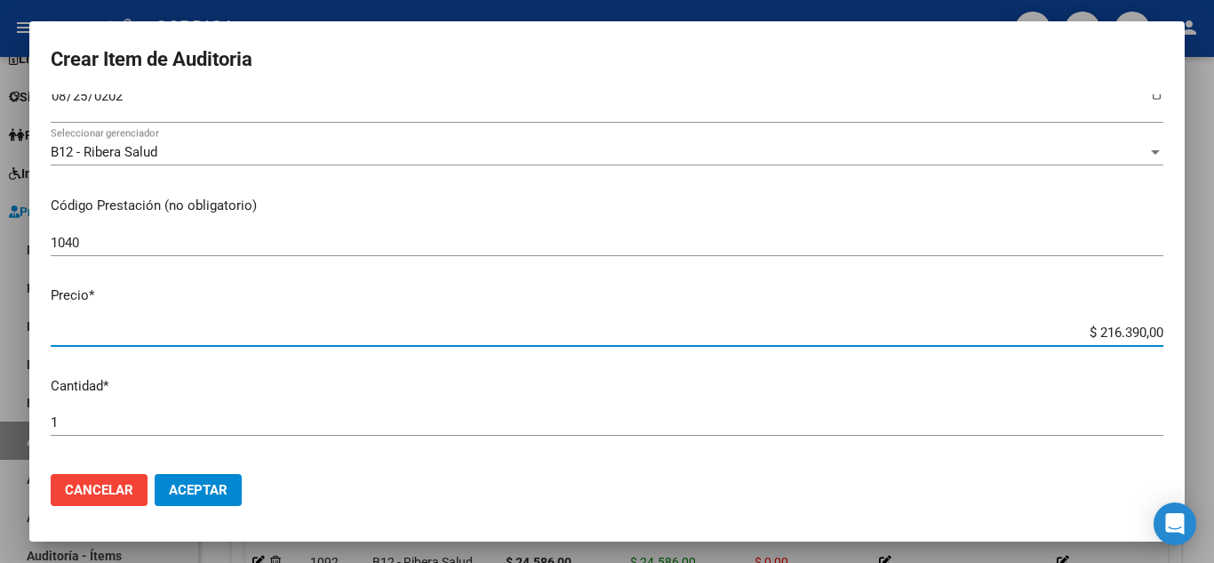
drag, startPoint x: 1064, startPoint y: 330, endPoint x: 1158, endPoint y: 336, distance: 94.4
click at [1158, 336] on app-form-text-field "Precio * $ 216.390,00 Ingresar el precio" at bounding box center [614, 312] width 1127 height 55
type input "$ 0,02"
type input "$ 0,24"
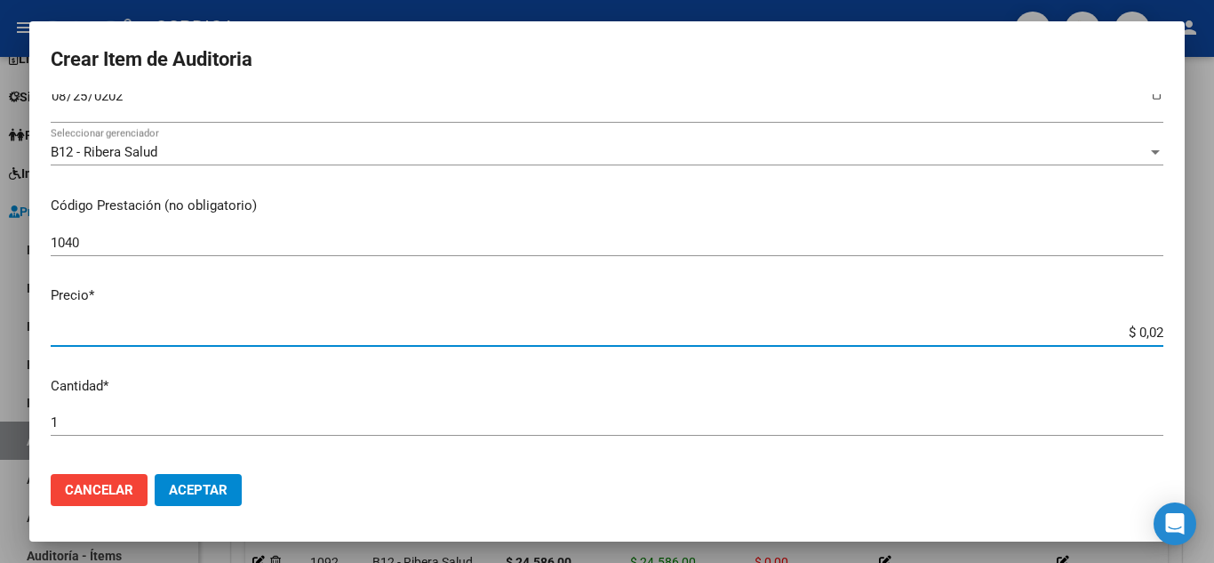
type input "$ 0,24"
type input "$ 2,45"
type input "$ 24,58"
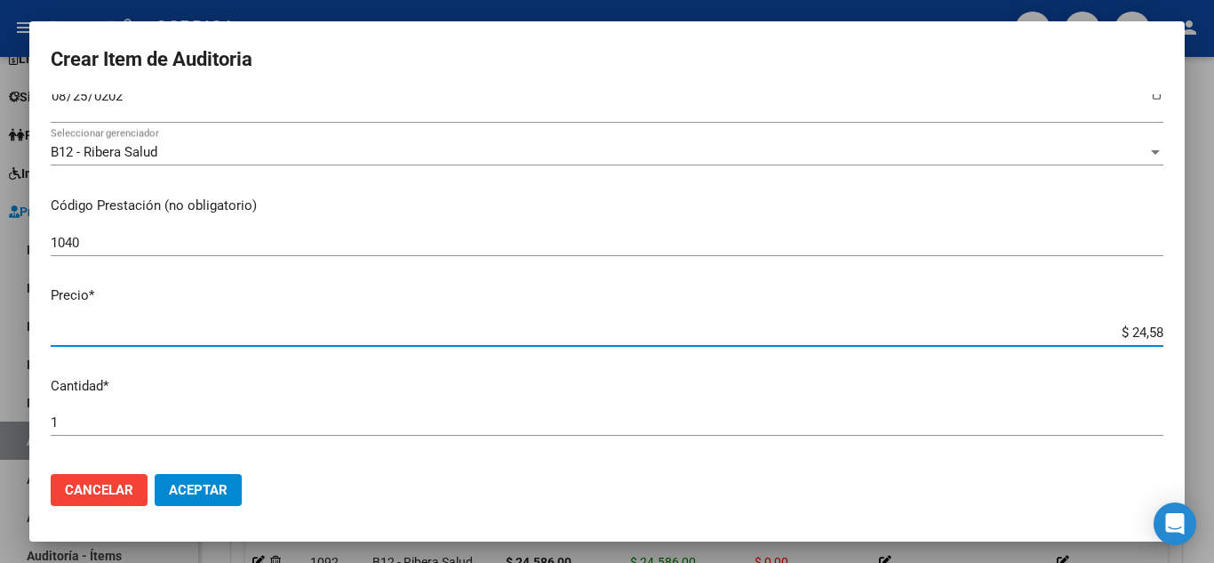
type input "$ 245,86"
type input "$ 2.458,60"
type input "$ 24.586,00"
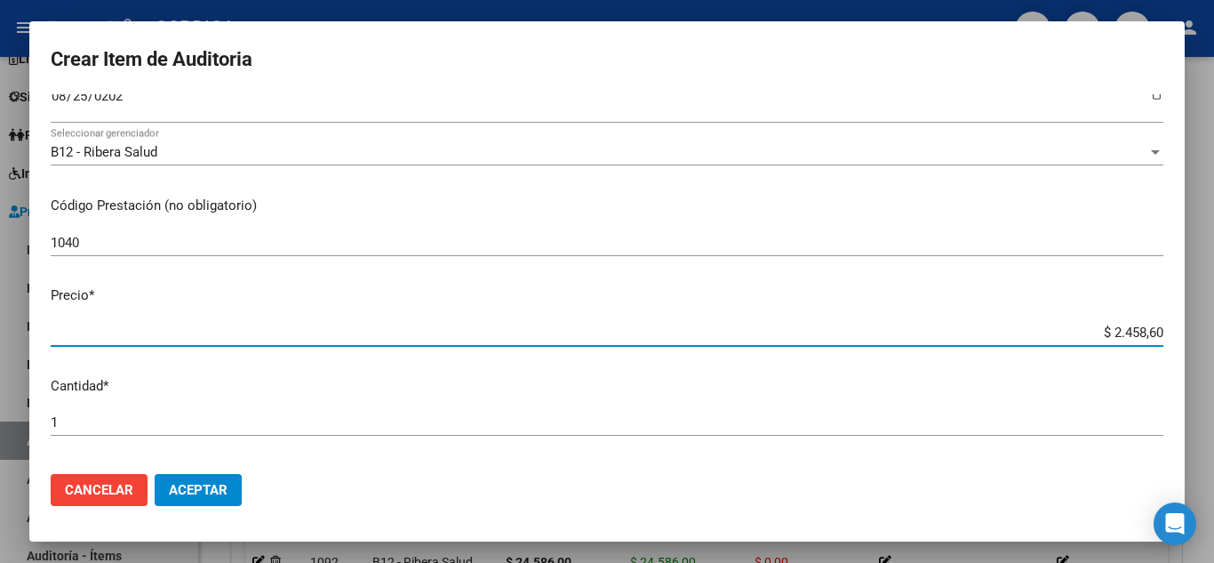
type input "$ 24.586,00"
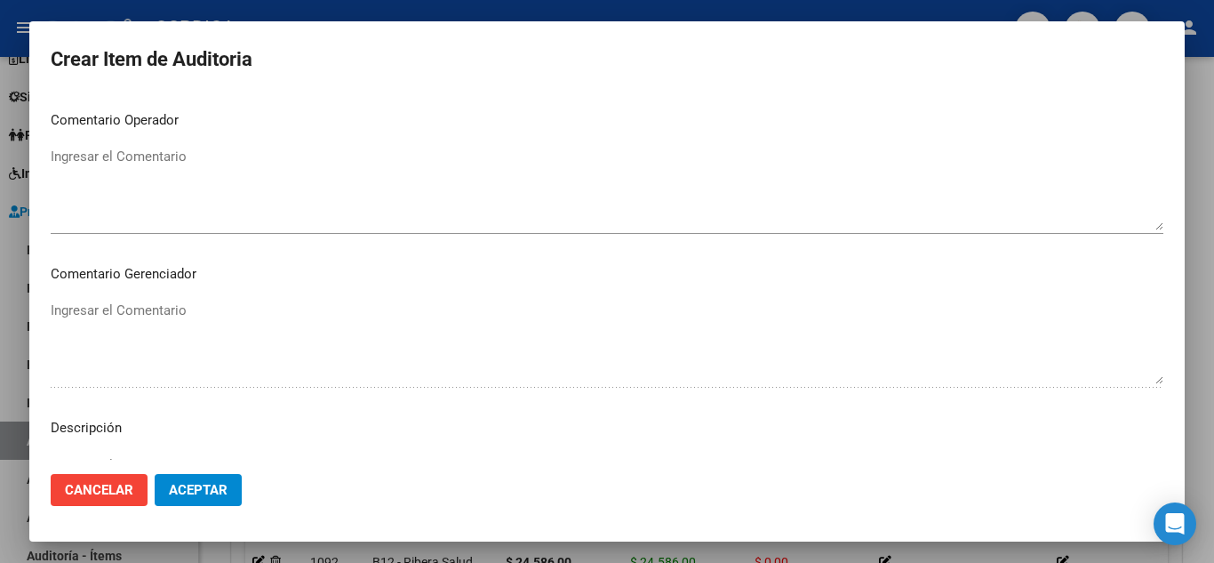
scroll to position [1236, 0]
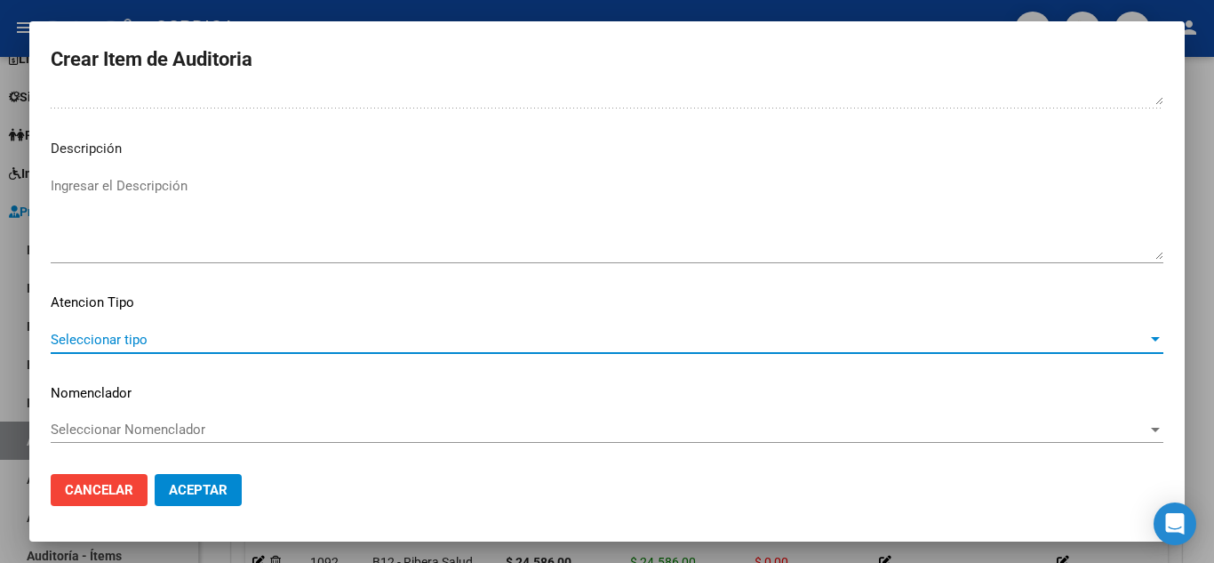
click at [122, 336] on span "Seleccionar tipo" at bounding box center [599, 340] width 1097 height 16
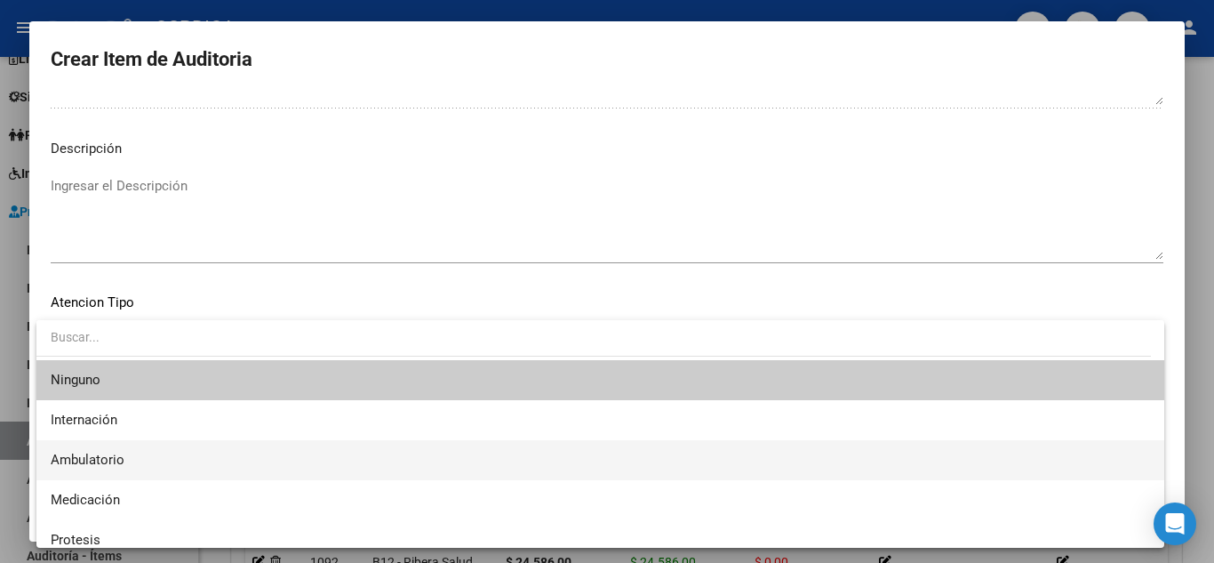
click at [129, 449] on span "Ambulatorio" at bounding box center [601, 460] width 1100 height 40
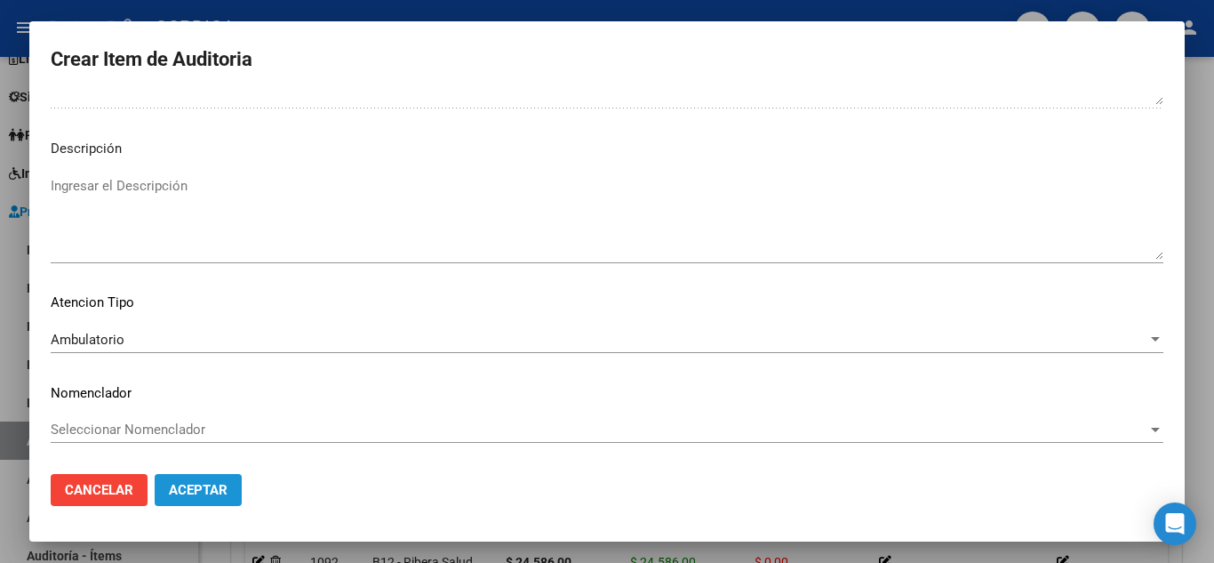
click at [192, 481] on button "Aceptar" at bounding box center [198, 490] width 87 height 32
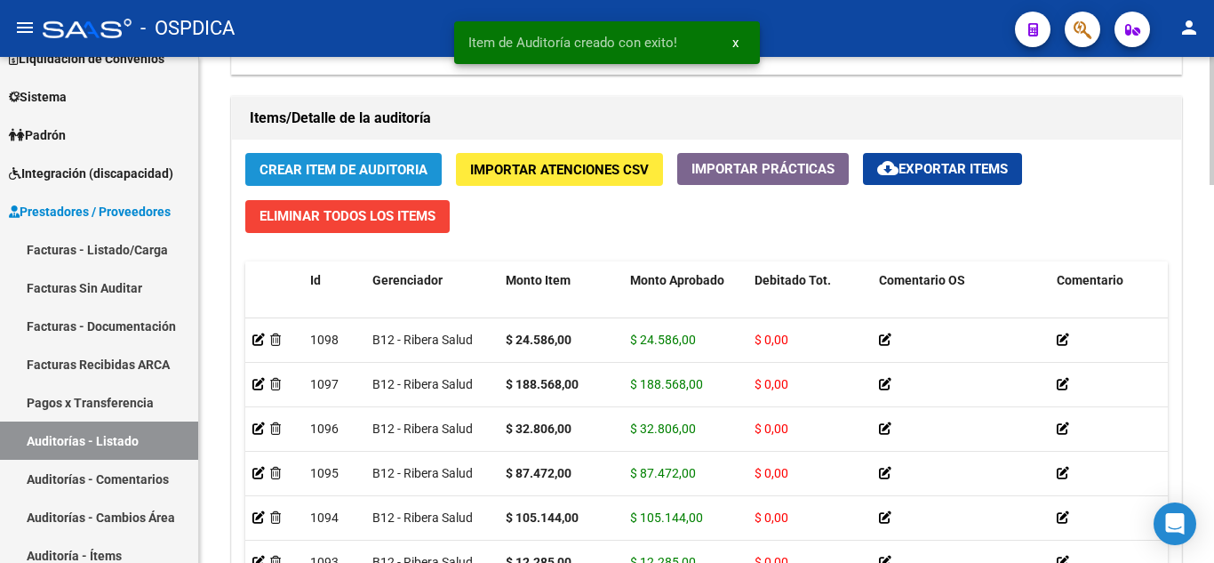
click at [373, 169] on span "Crear Item de Auditoria" at bounding box center [344, 170] width 168 height 16
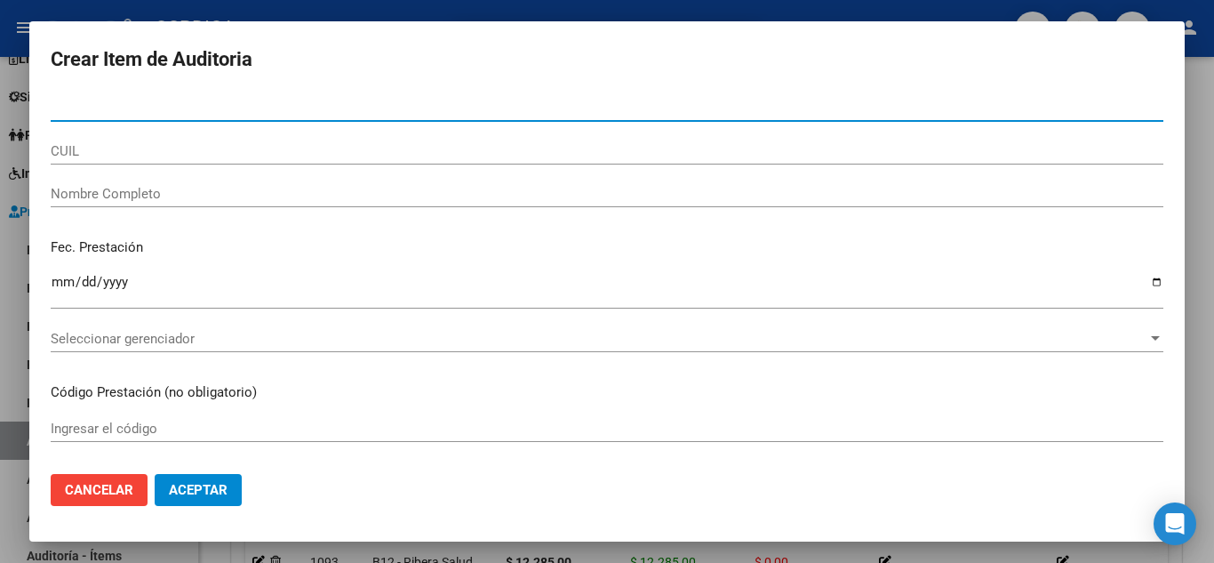
click at [316, 111] on input "Nro Documento" at bounding box center [607, 108] width 1113 height 16
paste input "044782795"
click at [59, 111] on input "044782795" at bounding box center [607, 108] width 1113 height 16
type input "44782795"
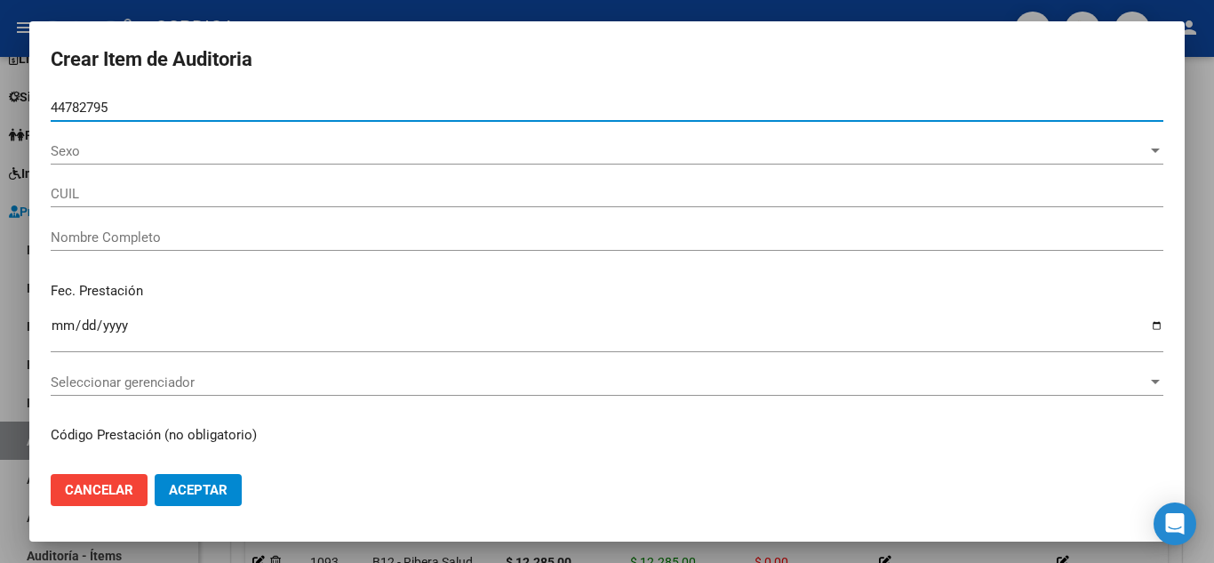
type input "20447827957"
type input "SANCHEZ ULISES FABRICIO -"
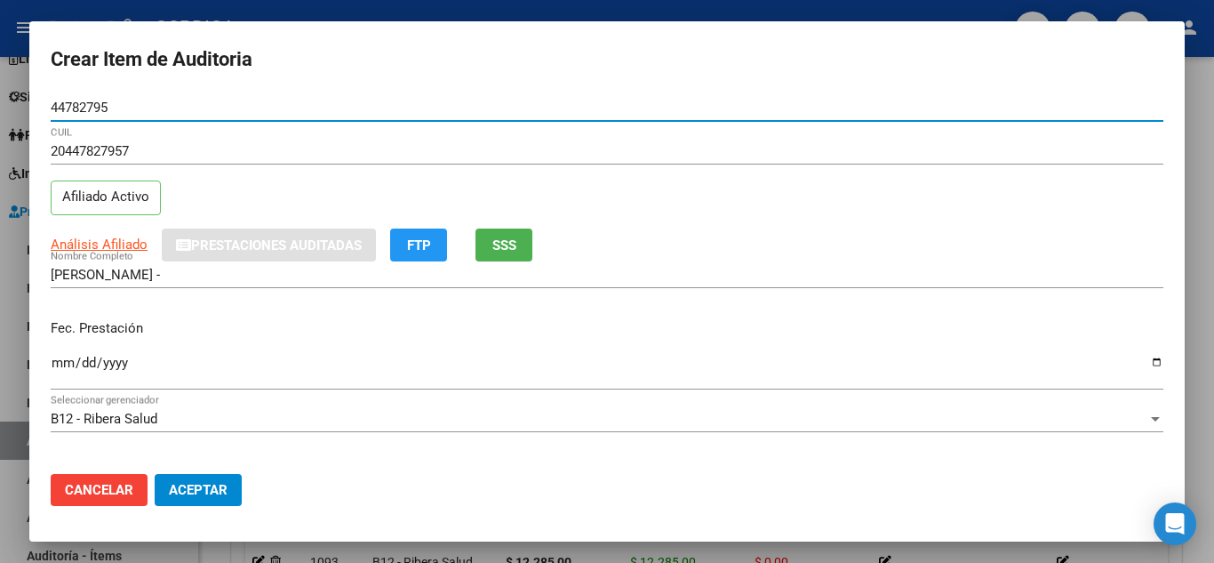
type input "44782795"
click at [64, 357] on input "Ingresar la fecha" at bounding box center [607, 370] width 1113 height 28
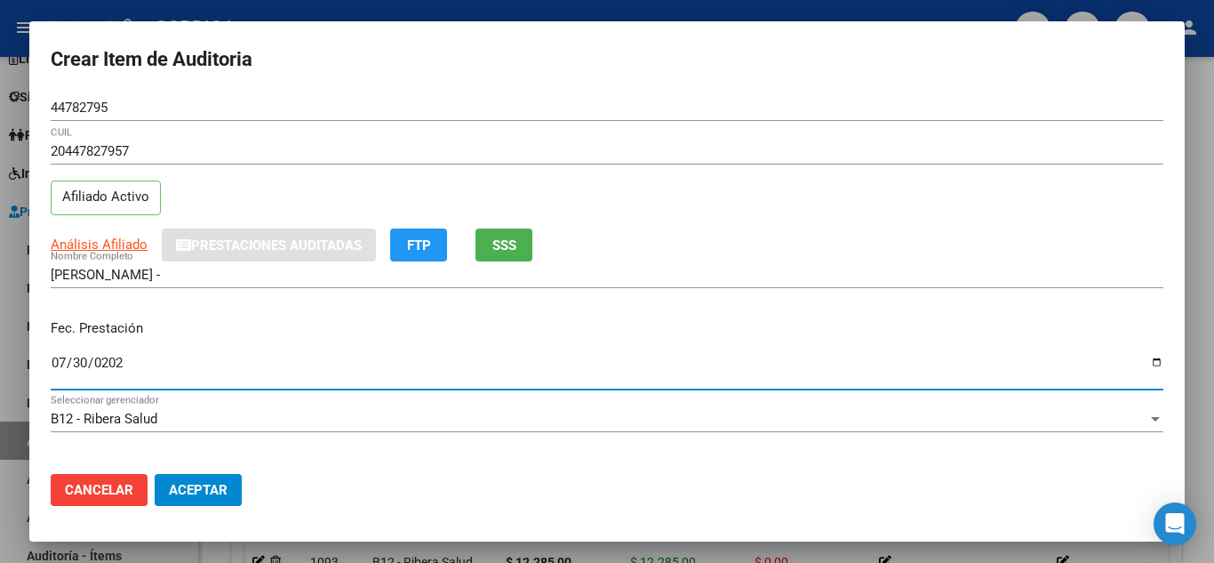
type input "2025-07-30"
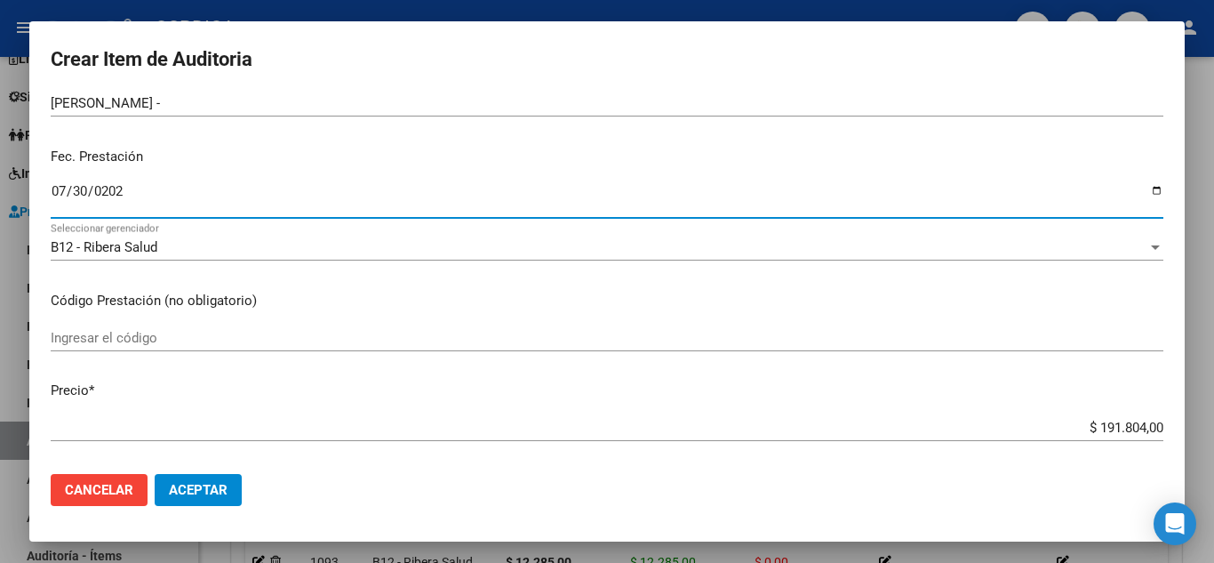
scroll to position [178, 0]
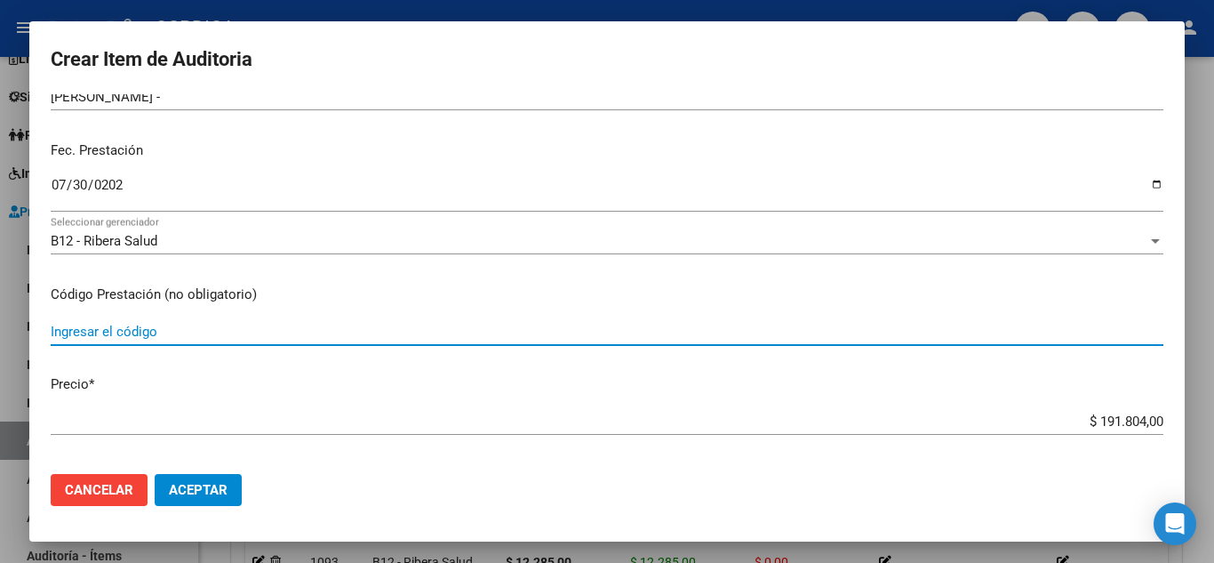
click at [277, 331] on input "Ingresar el código" at bounding box center [607, 332] width 1113 height 16
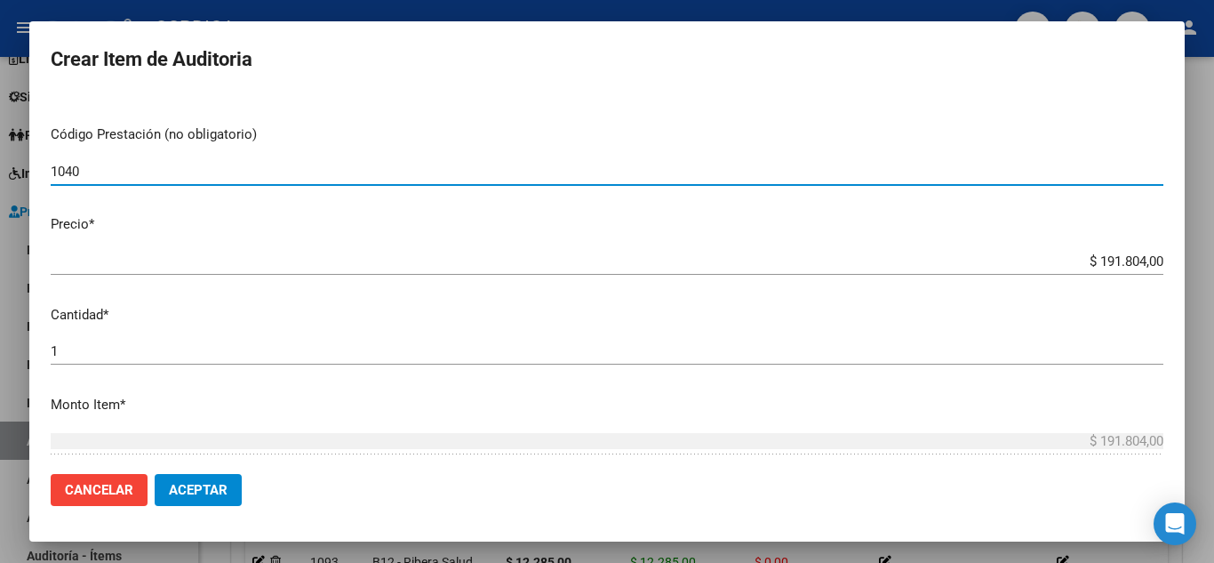
scroll to position [356, 0]
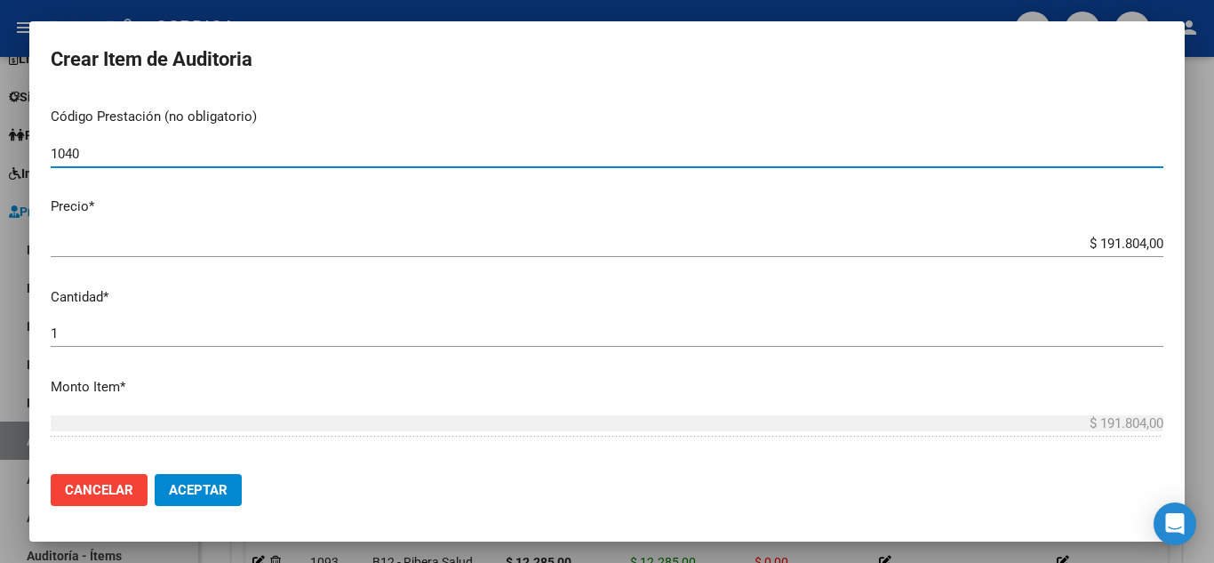
type input "1040"
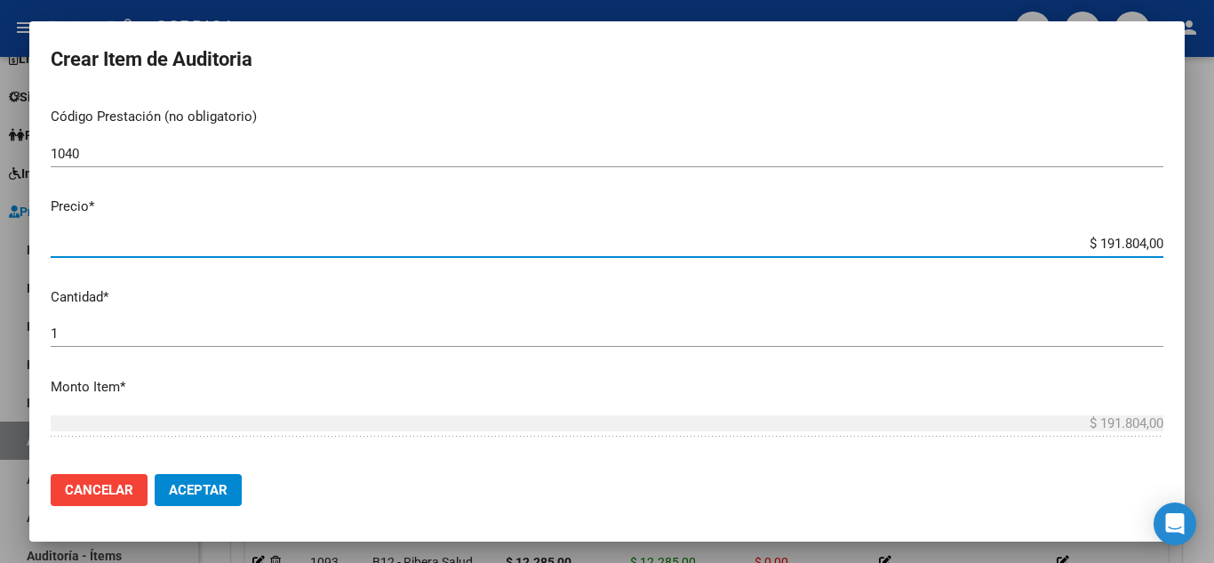
drag, startPoint x: 1062, startPoint y: 254, endPoint x: 1120, endPoint y: 240, distance: 60.4
click at [1120, 240] on div "$ 191.804,00 Ingresar el precio" at bounding box center [607, 243] width 1113 height 27
drag, startPoint x: 1039, startPoint y: 239, endPoint x: 1184, endPoint y: 225, distance: 145.6
click at [1184, 225] on mat-dialog-content "44782795 Nro Documento 20447827957 CUIL Afiliado Activo Análisis Afiliado Prest…" at bounding box center [607, 276] width 1156 height 365
type input "$ 0,02"
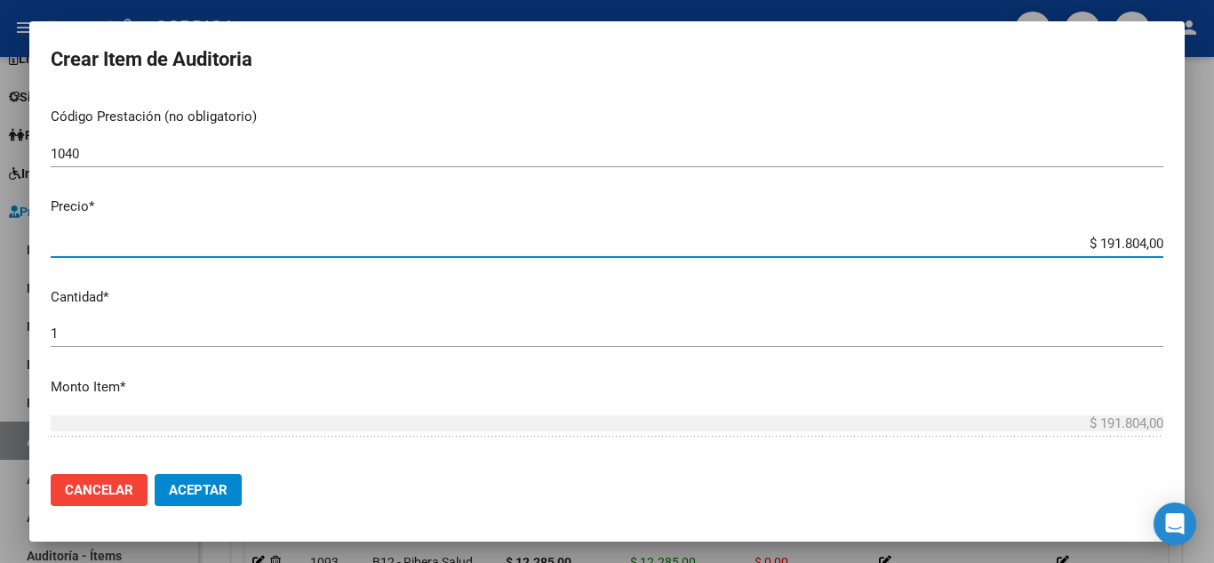
type input "$ 0,02"
type input "$ 0,24"
type input "$ 2,45"
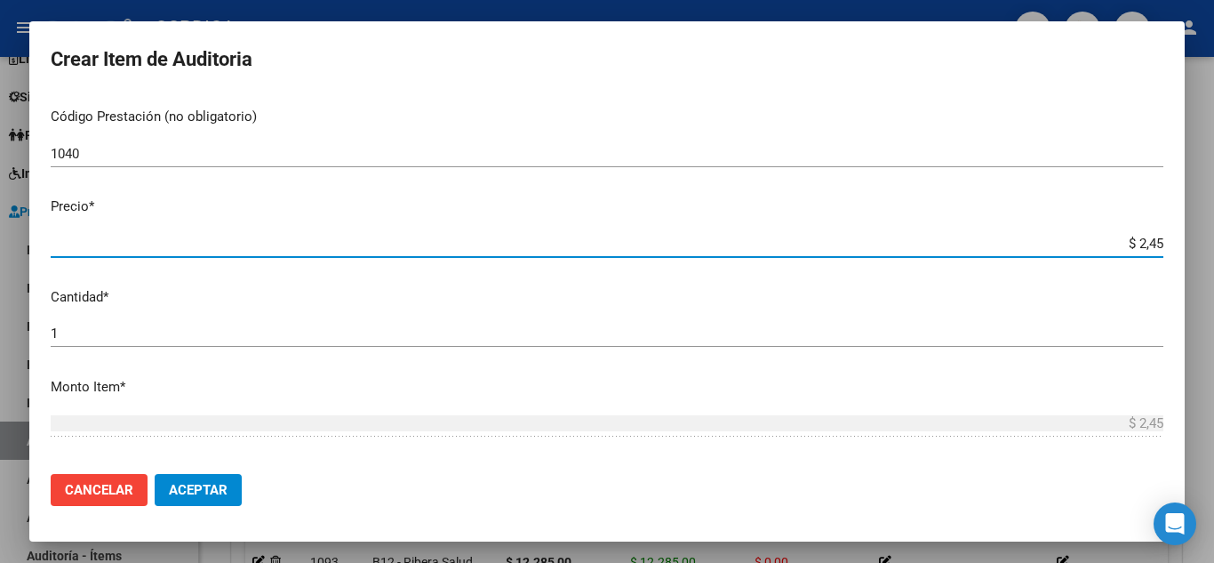
type input "$ 24,58"
type input "$ 245,86"
type input "$ 2.458,60"
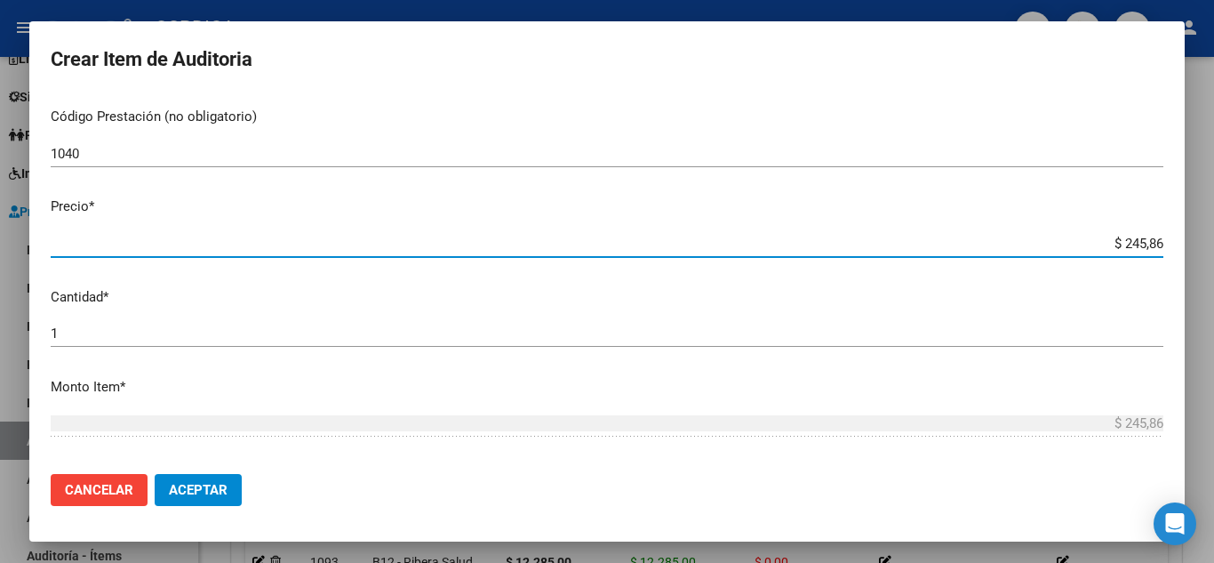
type input "$ 2.458,60"
type input "$ 24.586,00"
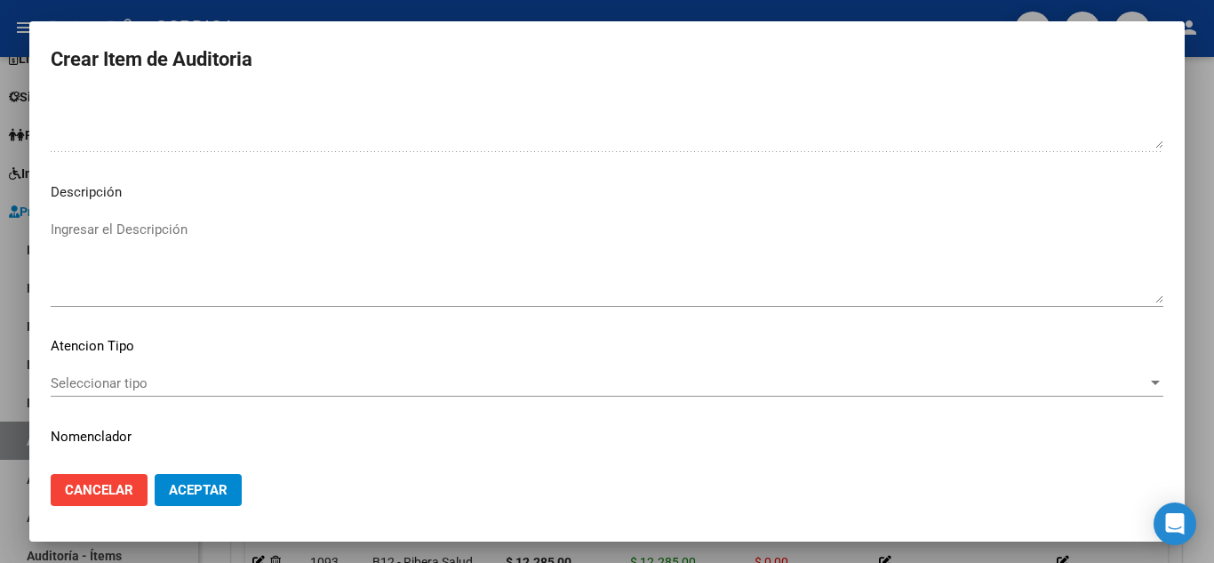
scroll to position [1236, 0]
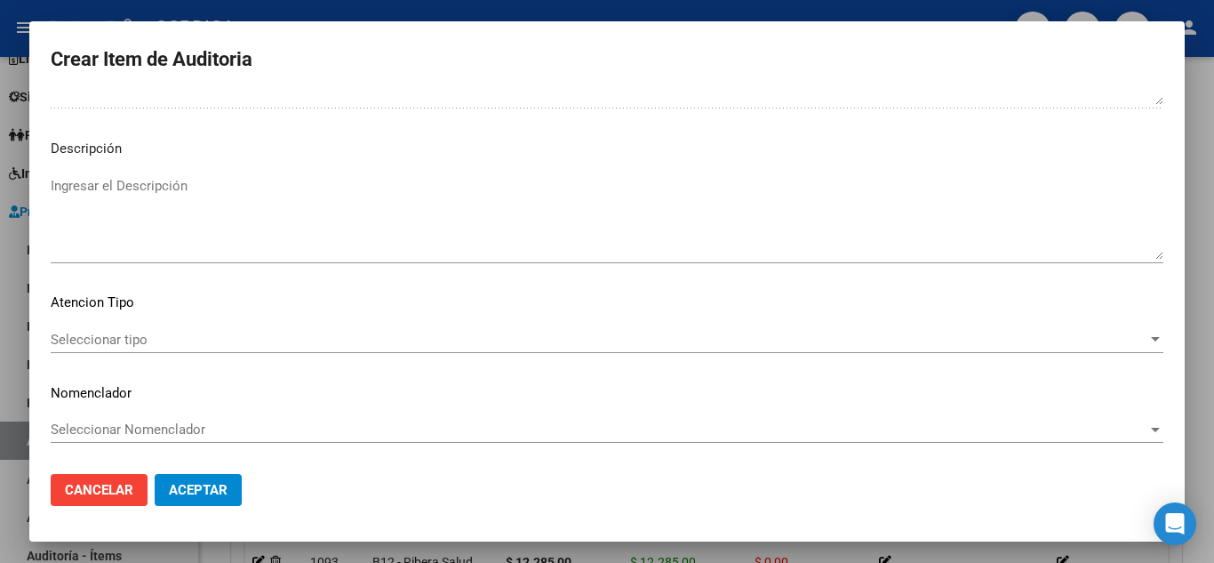
click at [132, 339] on span "Seleccionar tipo" at bounding box center [599, 340] width 1097 height 16
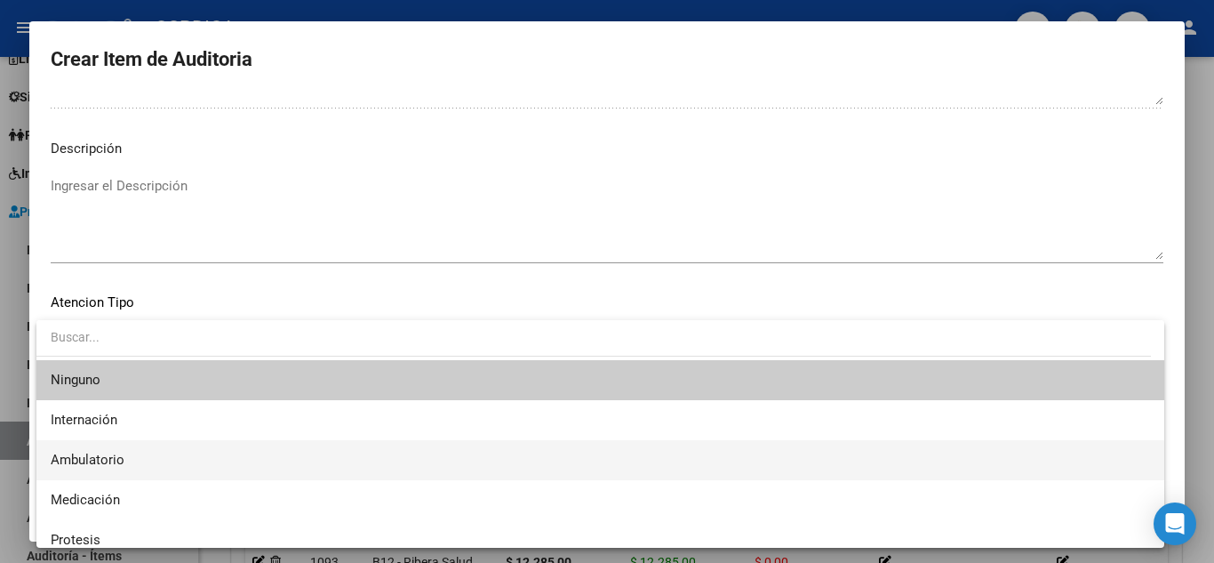
click at [116, 448] on span "Ambulatorio" at bounding box center [601, 460] width 1100 height 40
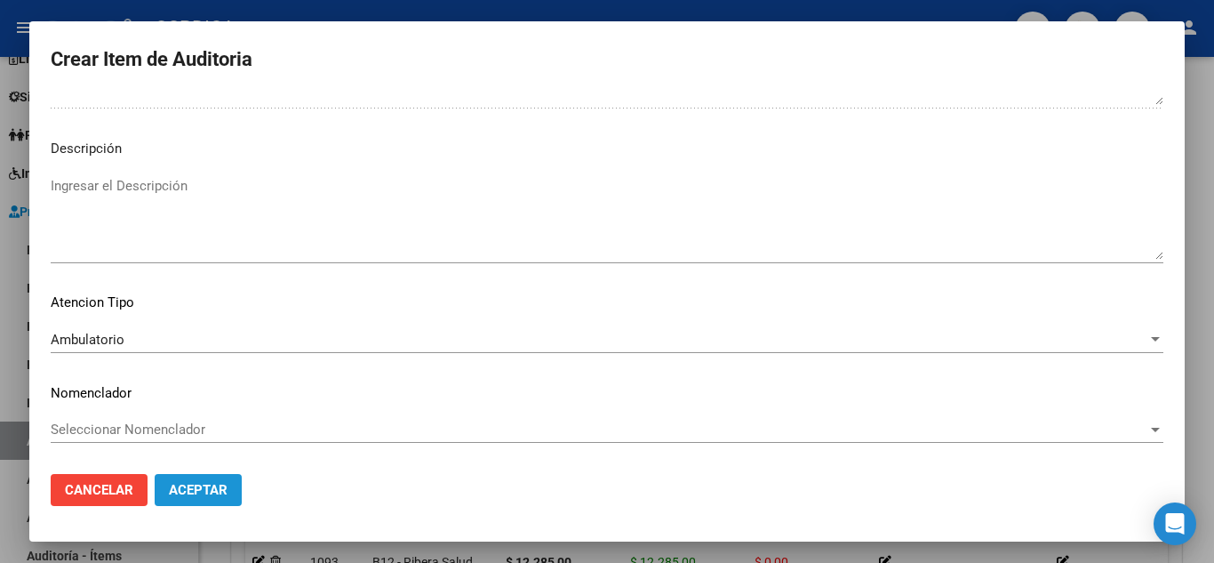
click at [192, 482] on span "Aceptar" at bounding box center [198, 490] width 59 height 16
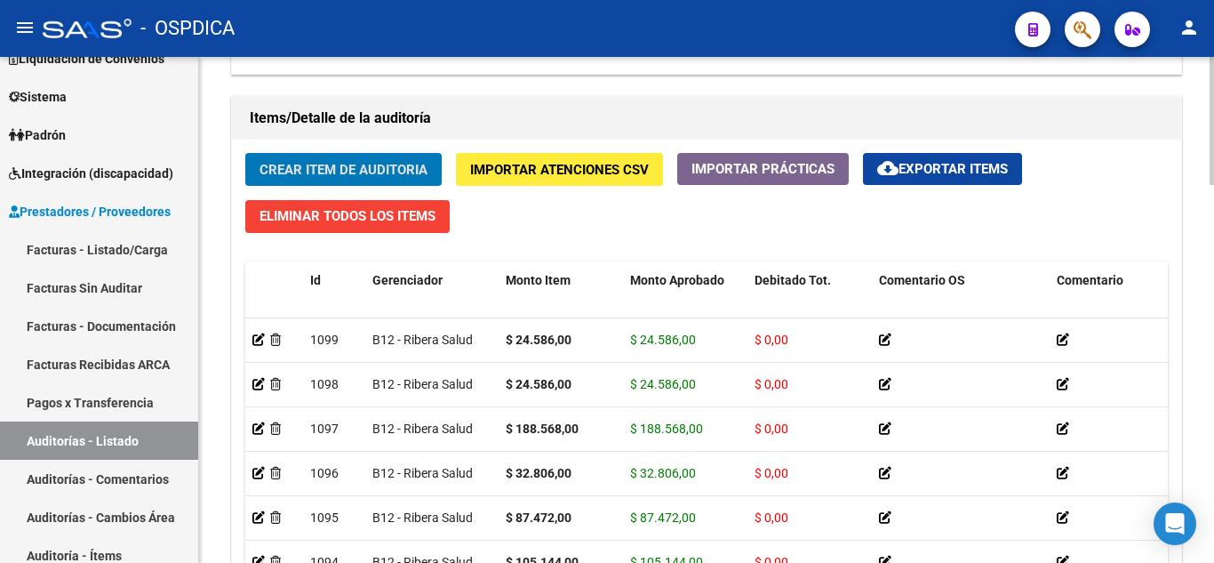
click at [389, 164] on span "Crear Item de Auditoria" at bounding box center [344, 170] width 168 height 16
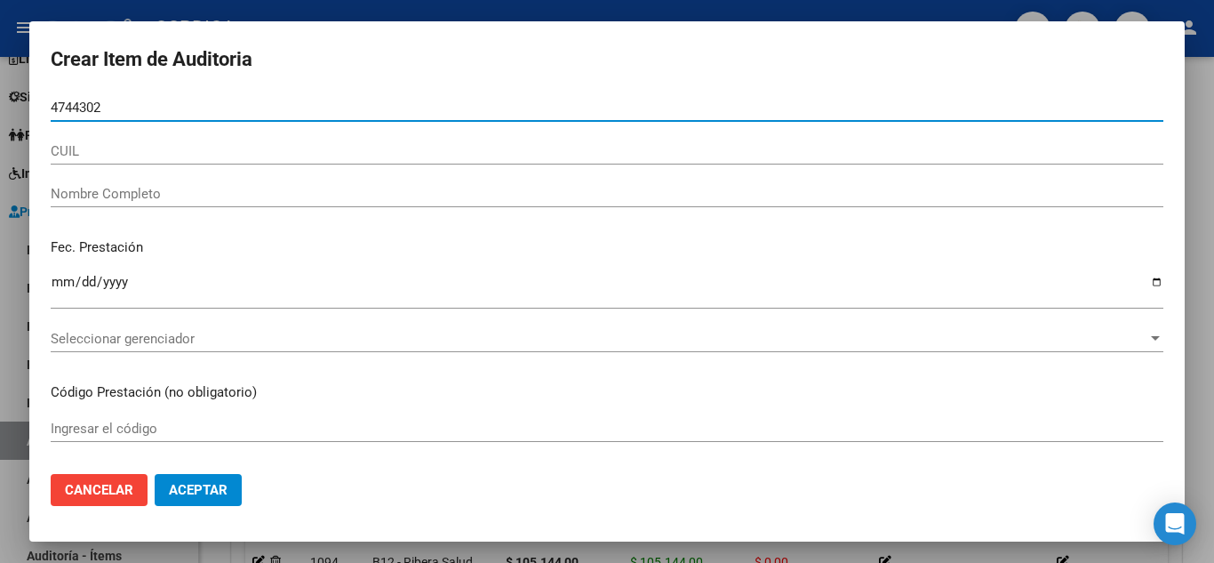
type input "47443020"
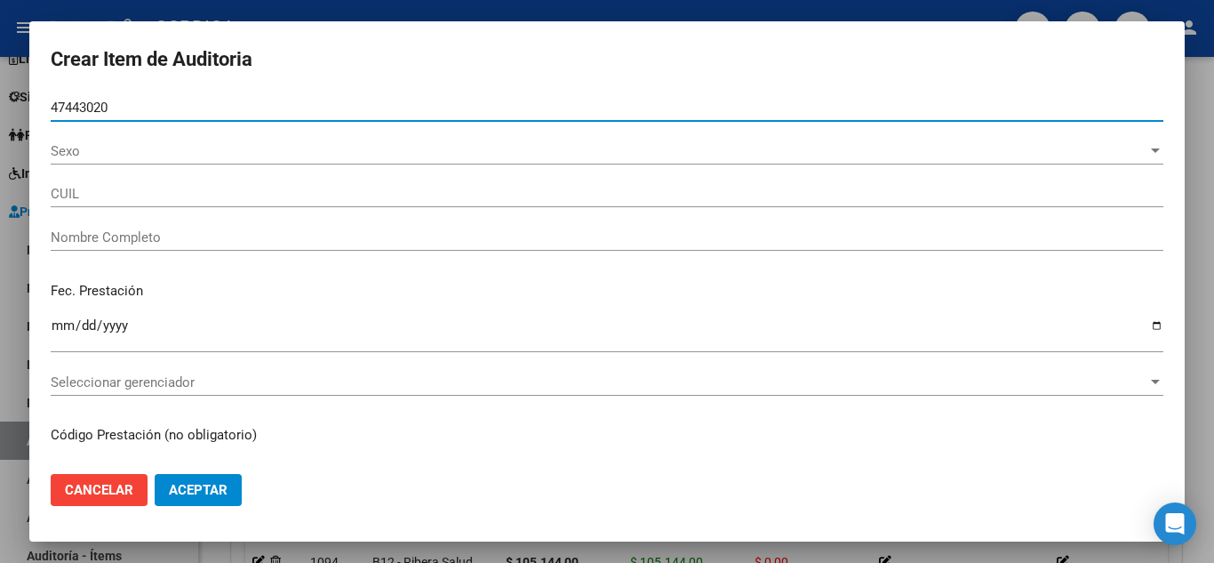
type input "27474430206"
type input "SEGUNDO DANISA GUADALUPE danisa"
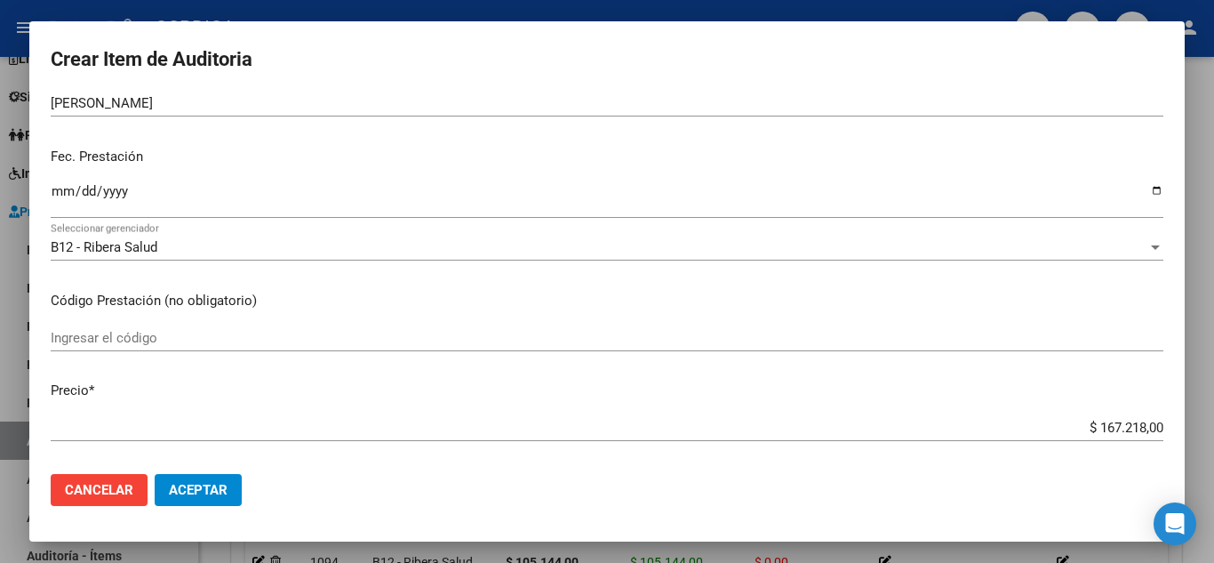
scroll to position [178, 0]
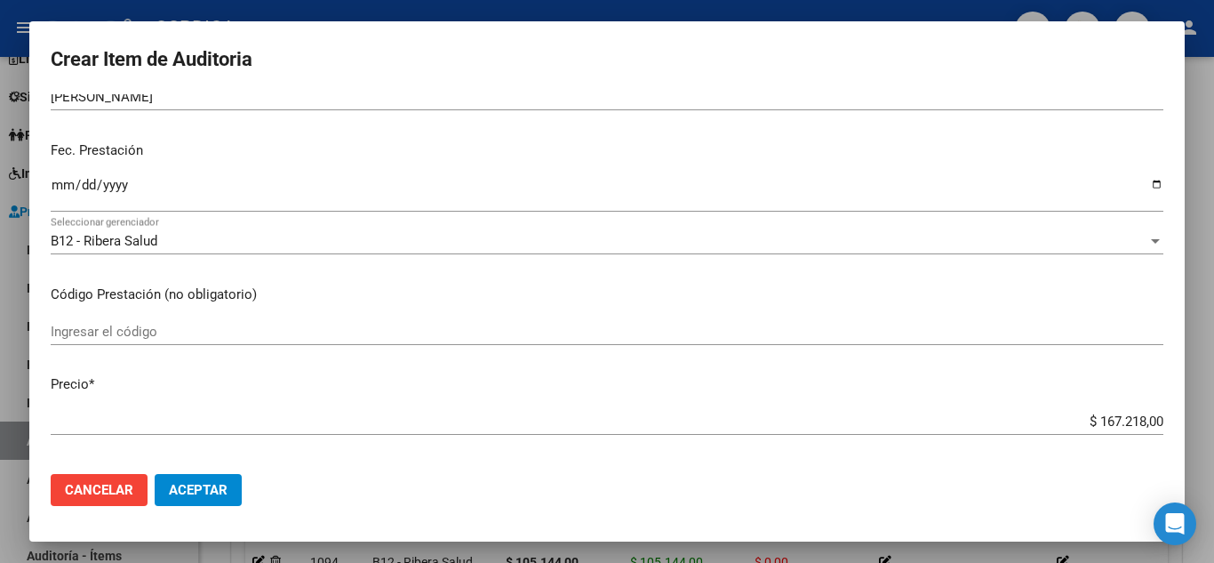
type input "47443020"
click at [52, 185] on input "Ingresar la fecha" at bounding box center [607, 192] width 1113 height 28
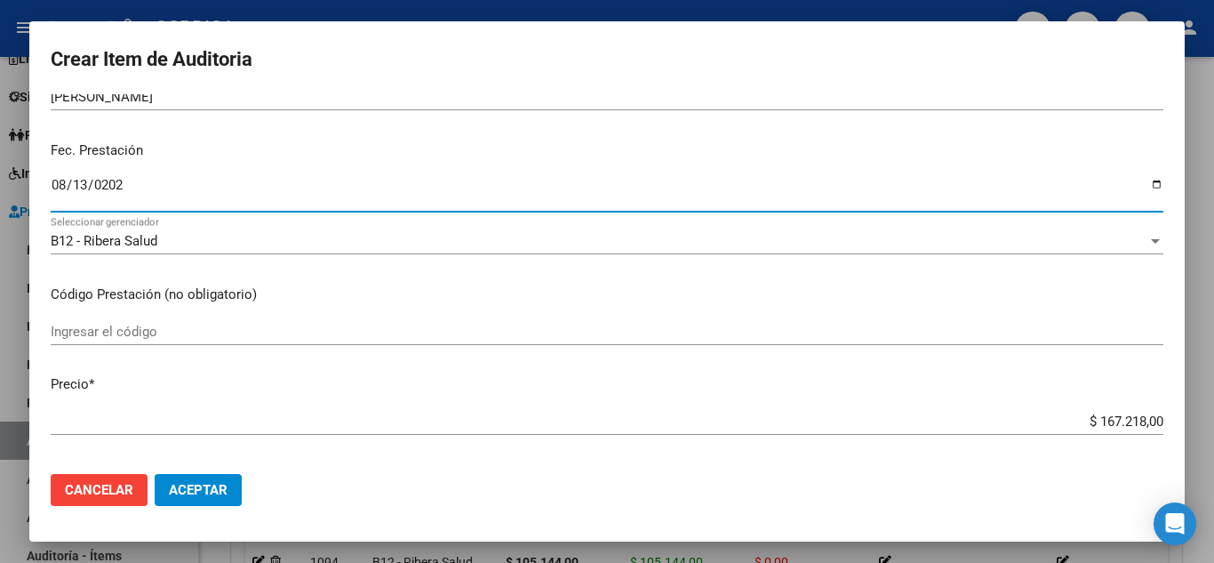
type input "2025-08-13"
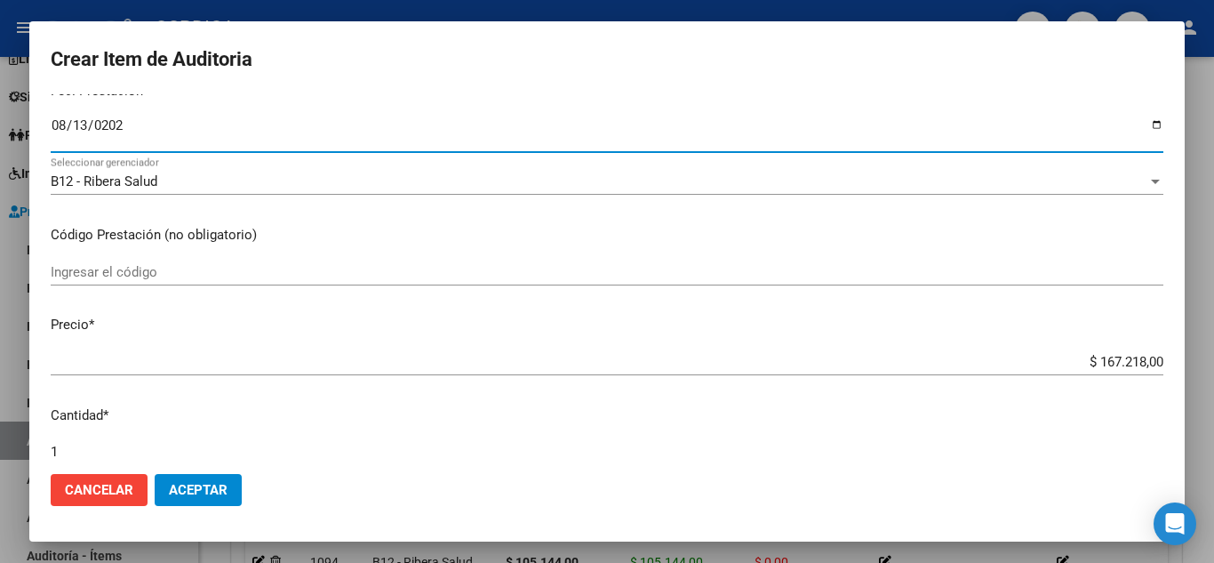
scroll to position [267, 0]
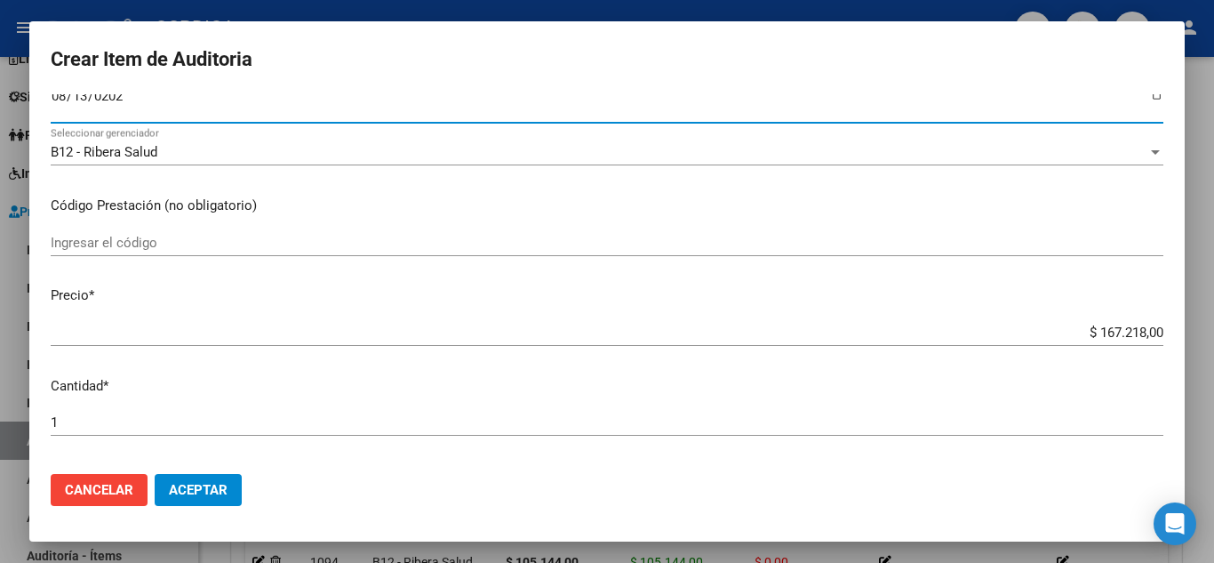
click at [620, 240] on input "Ingresar el código" at bounding box center [607, 243] width 1113 height 16
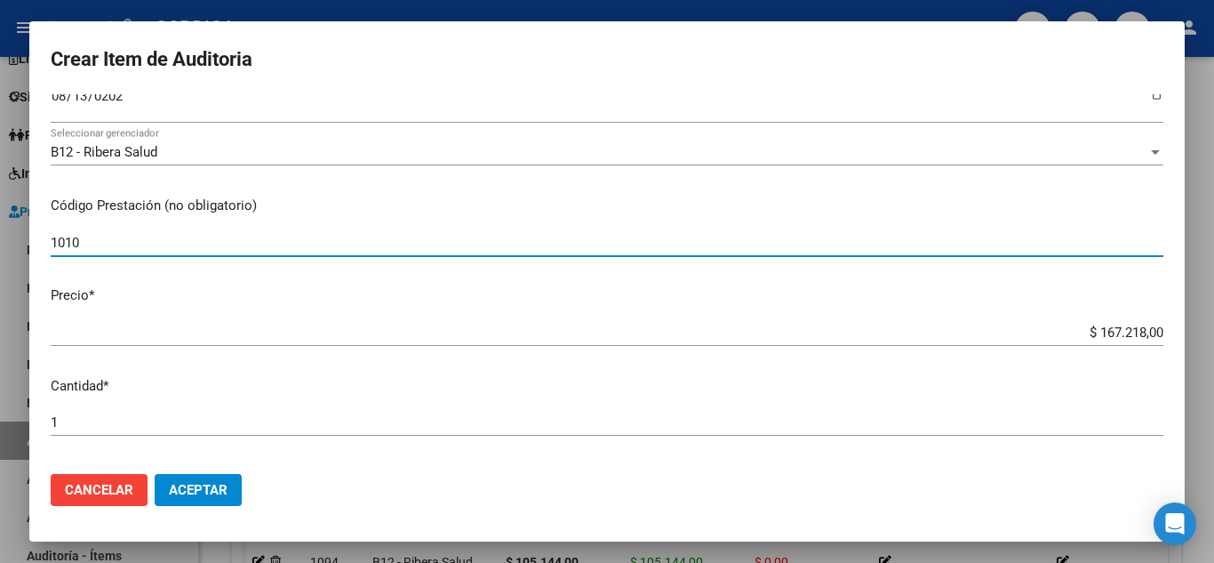
type input "1010"
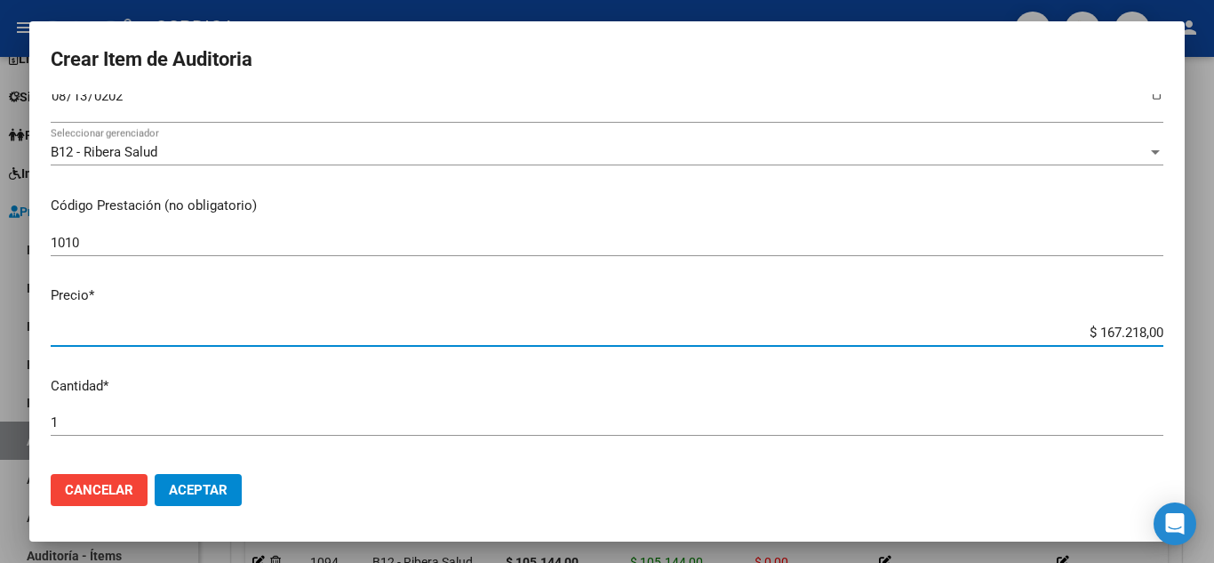
drag, startPoint x: 1067, startPoint y: 324, endPoint x: 1177, endPoint y: 321, distance: 110.3
click at [1177, 321] on mat-dialog-content "47443020 Nro Documento 27474430206 CUIL Afiliado Inactivo Análisis Afiliado Pre…" at bounding box center [607, 276] width 1156 height 365
type input "$ 0,01"
type input "$ 0,12"
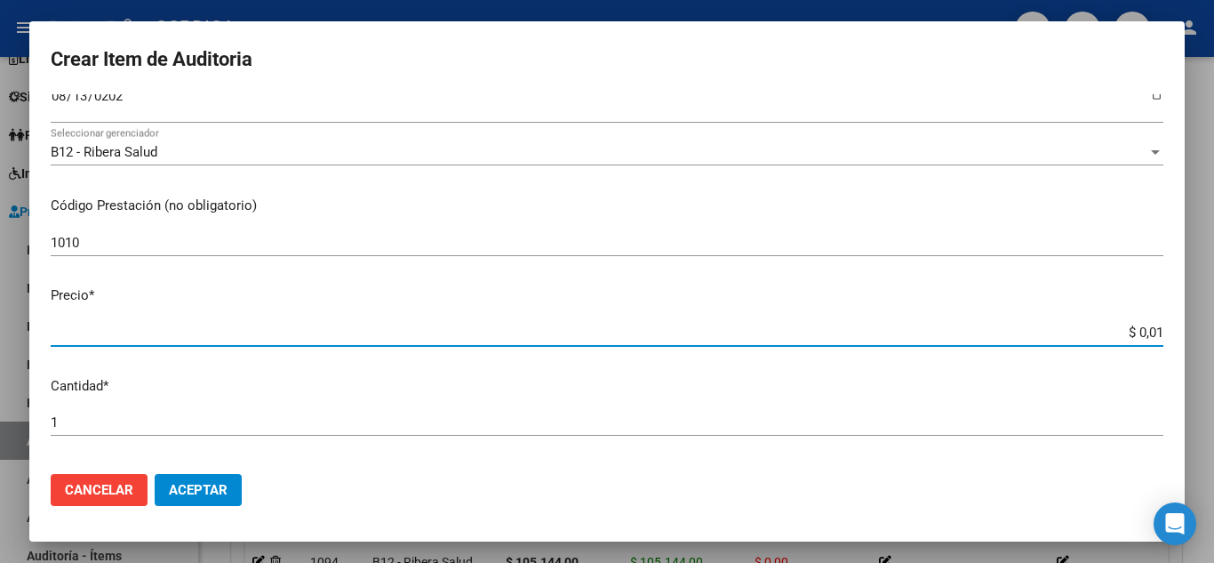
type input "$ 0,12"
type input "$ 1,22"
type input "$ 12,28"
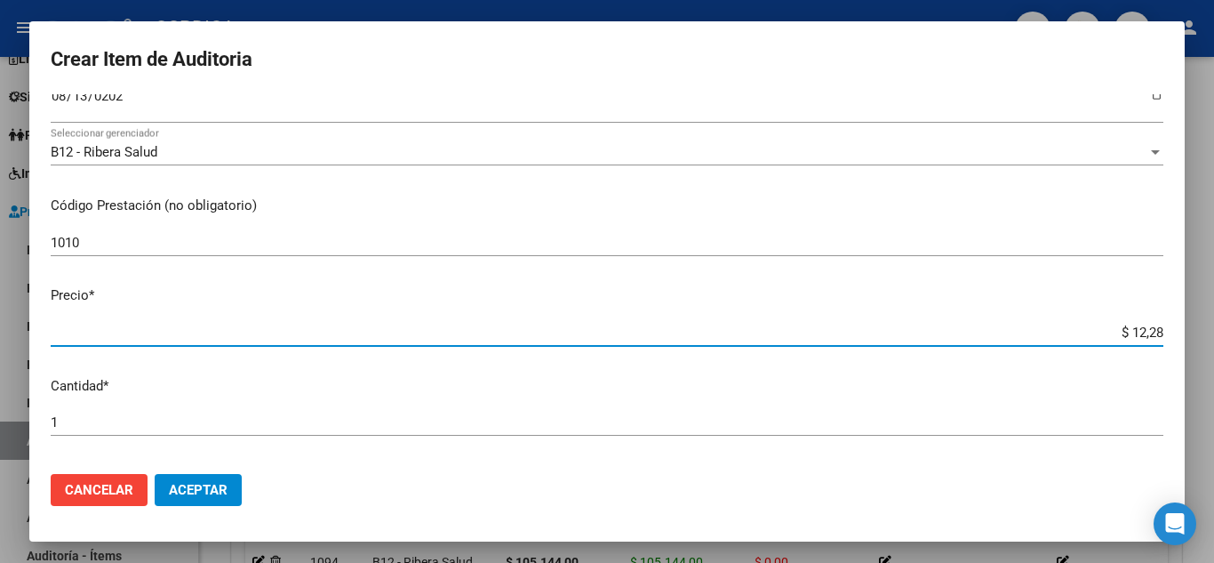
type input "$ 122,85"
type input "$ 1.228,50"
type input "$ 12.285,00"
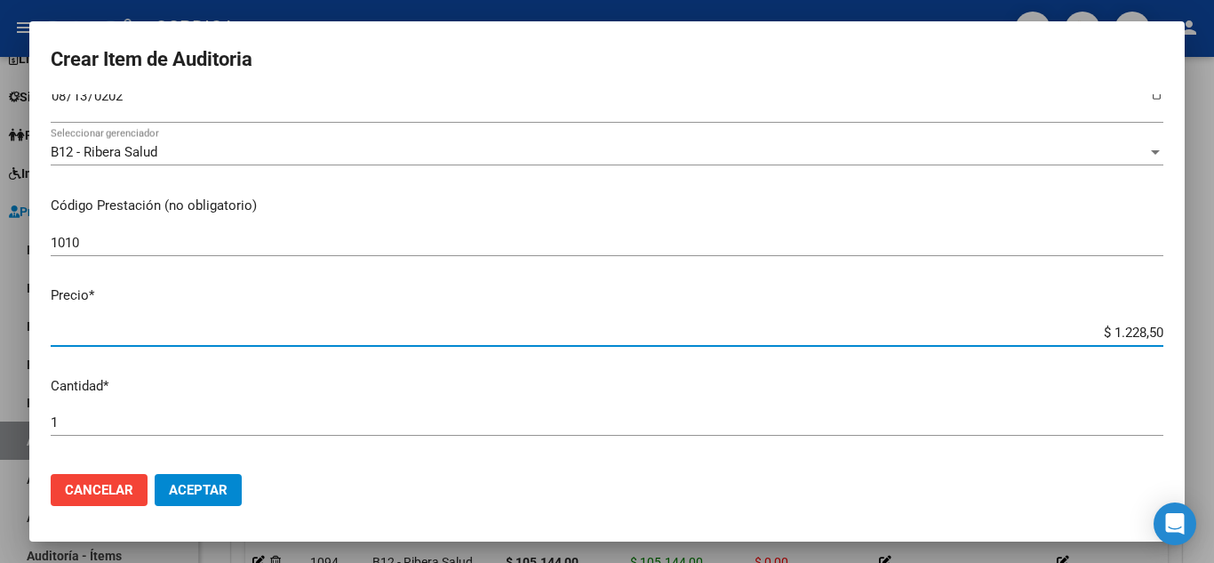
type input "$ 12.285,00"
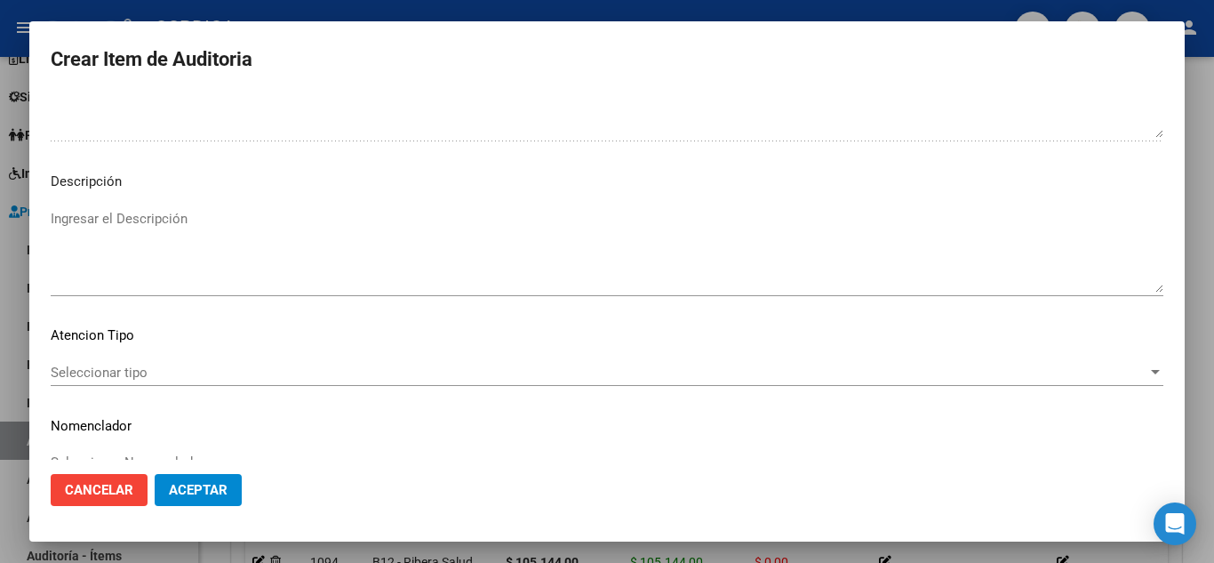
scroll to position [1236, 0]
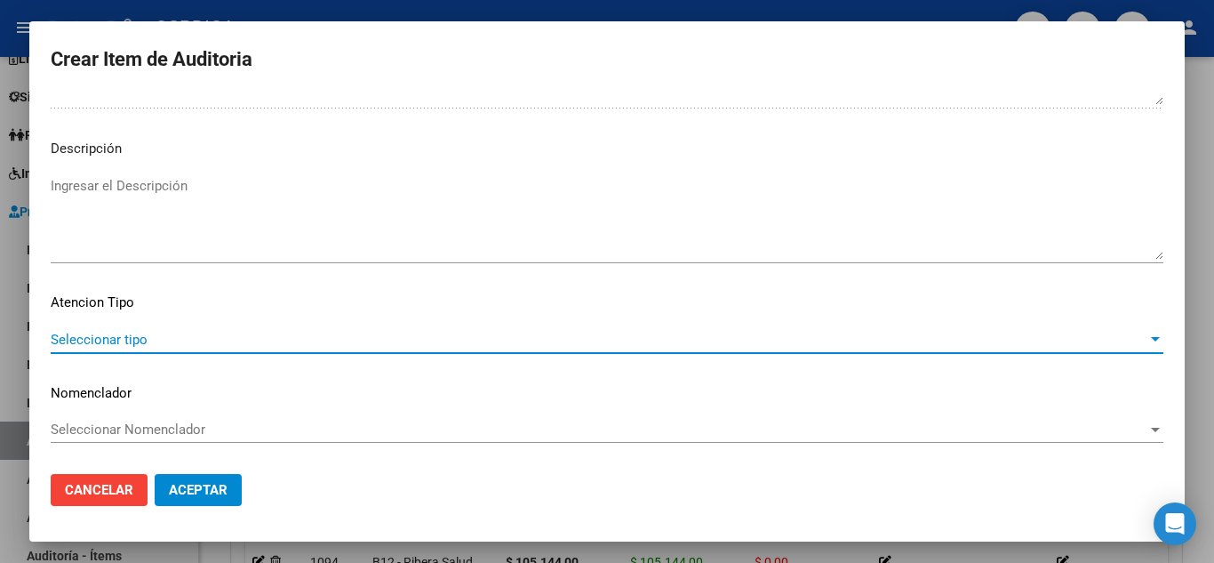
click at [231, 339] on span "Seleccionar tipo" at bounding box center [599, 340] width 1097 height 16
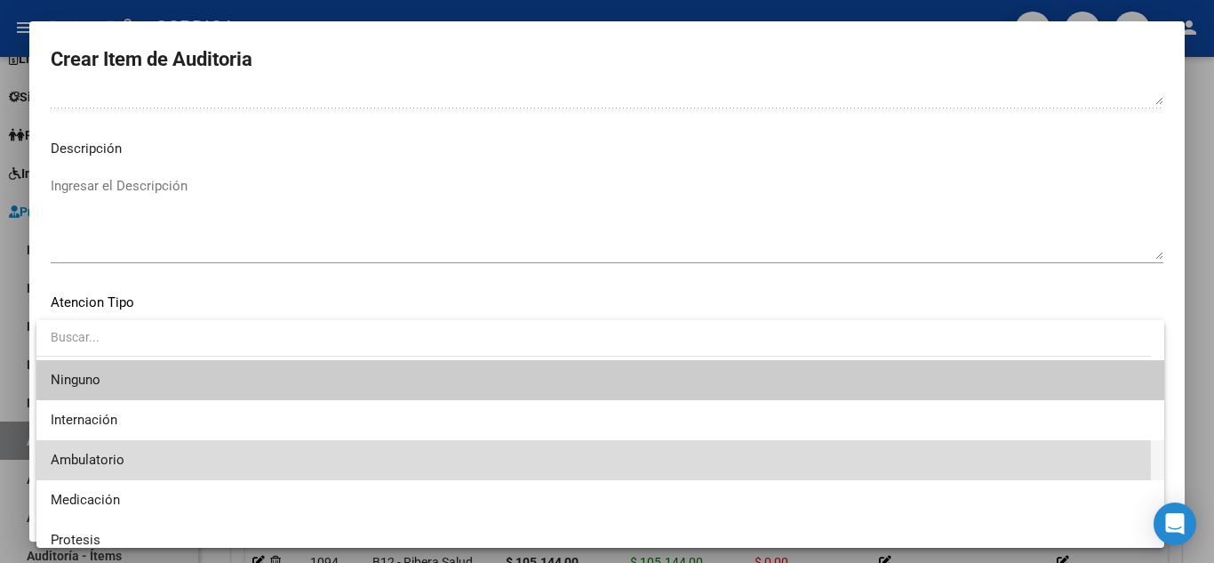
click at [182, 462] on span "Ambulatorio" at bounding box center [601, 460] width 1100 height 40
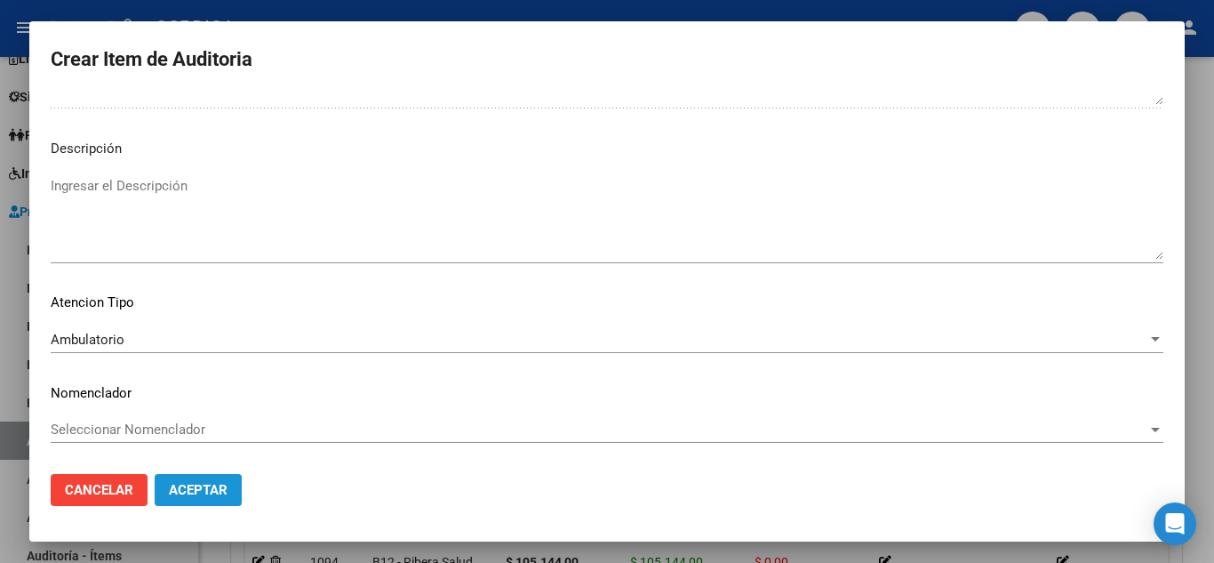
click at [183, 478] on button "Aceptar" at bounding box center [198, 490] width 87 height 32
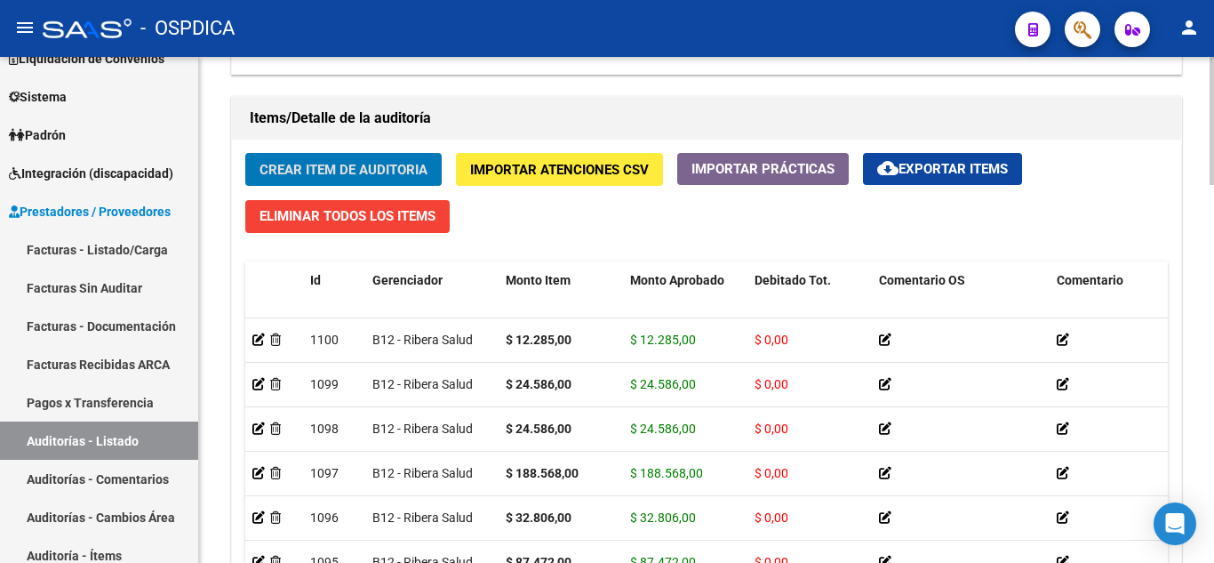
click at [318, 163] on span "Crear Item de Auditoria" at bounding box center [344, 170] width 168 height 16
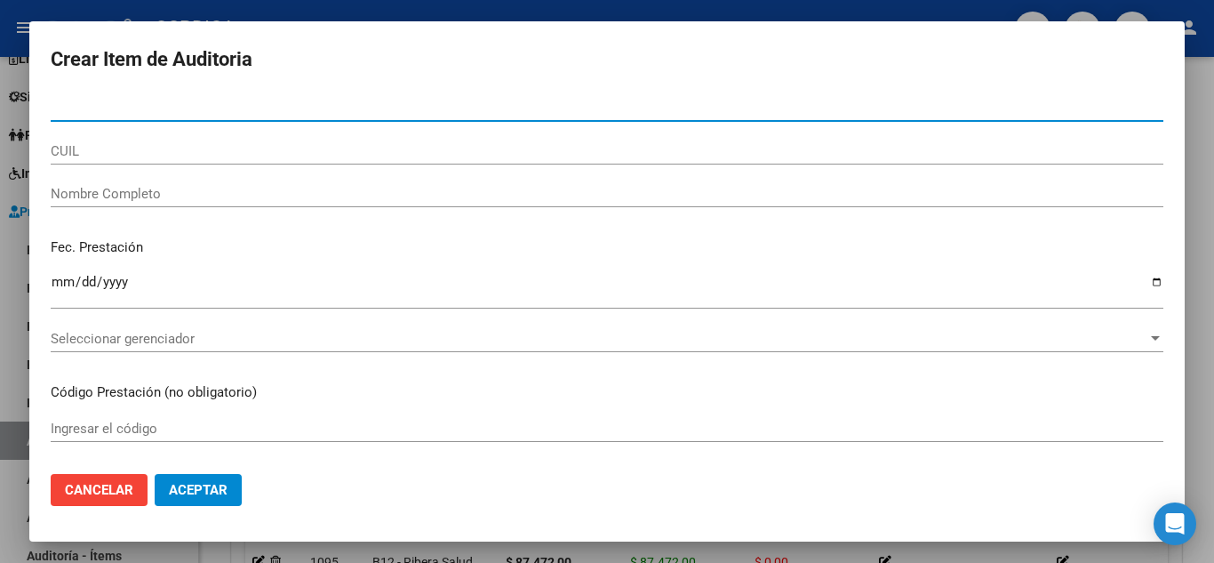
paste input "059816006"
click at [54, 106] on input "059816006" at bounding box center [607, 108] width 1113 height 16
type input "59816006"
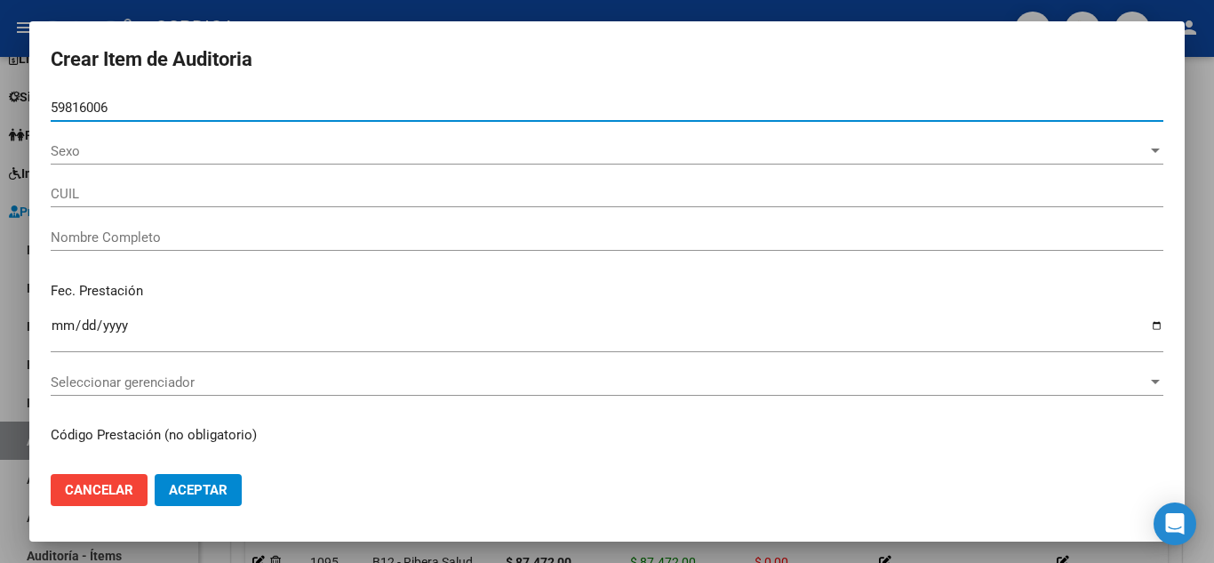
type input "SOLIS SEGUNDO AYTHANA -"
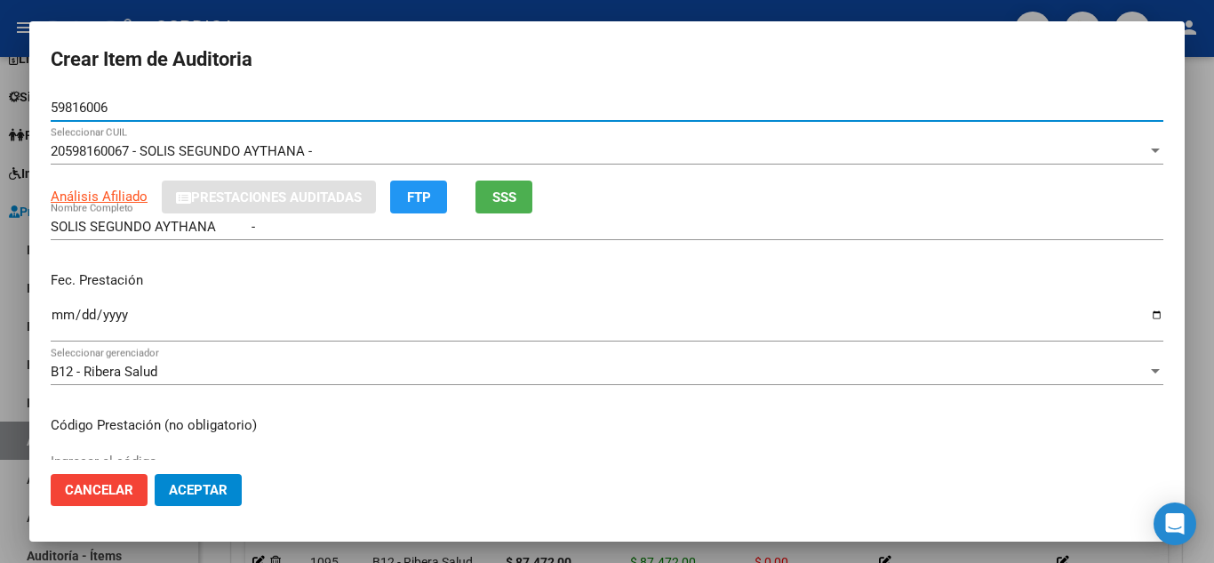
drag, startPoint x: 128, startPoint y: 108, endPoint x: 19, endPoint y: 84, distance: 112.0
click at [19, 84] on div "Crear Item de Auditoria 59816006 Nro Documento 20598160067 - SOLIS SEGUNDO AYTH…" at bounding box center [607, 281] width 1214 height 563
type input "59816006"
click at [62, 308] on input "Ingresar la fecha" at bounding box center [607, 322] width 1113 height 28
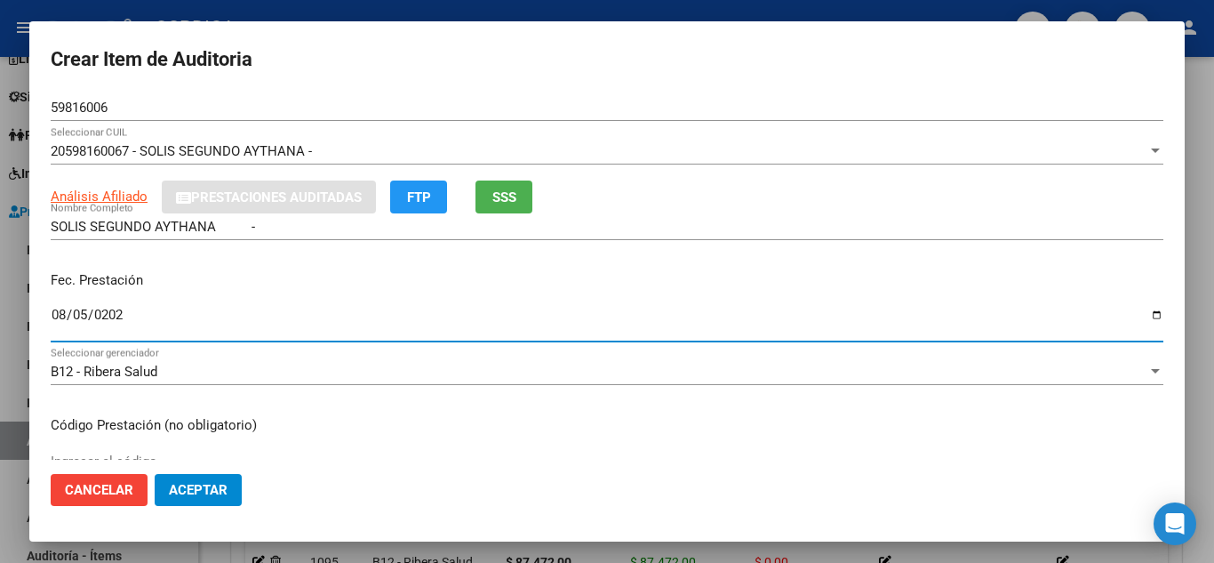
type input "2025-08-05"
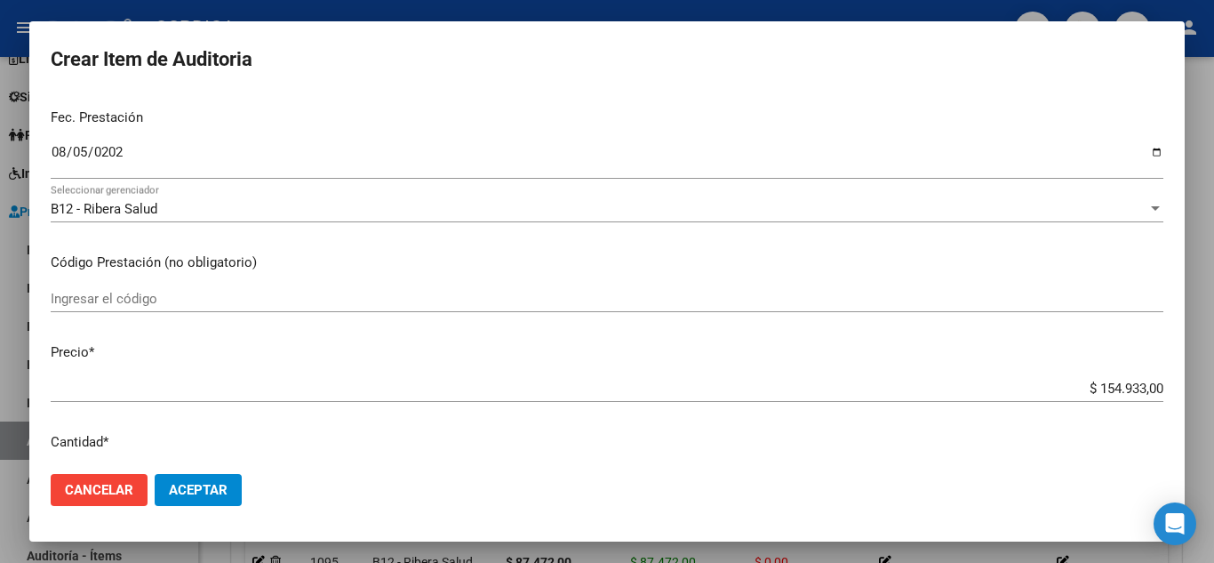
scroll to position [178, 0]
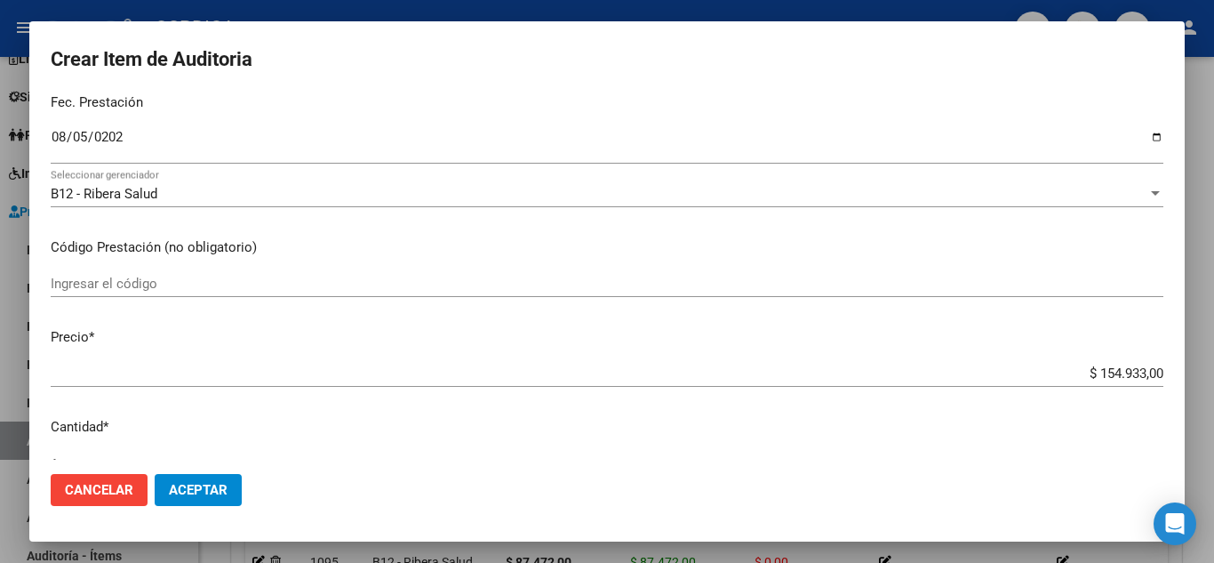
click at [364, 278] on input "Ingresar el código" at bounding box center [607, 284] width 1113 height 16
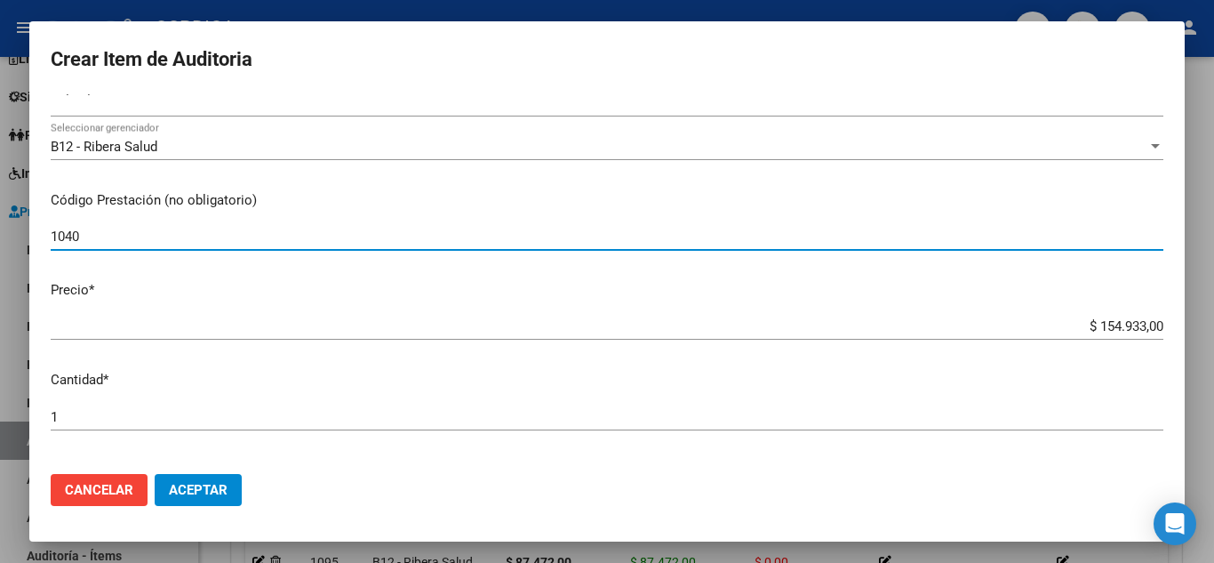
scroll to position [267, 0]
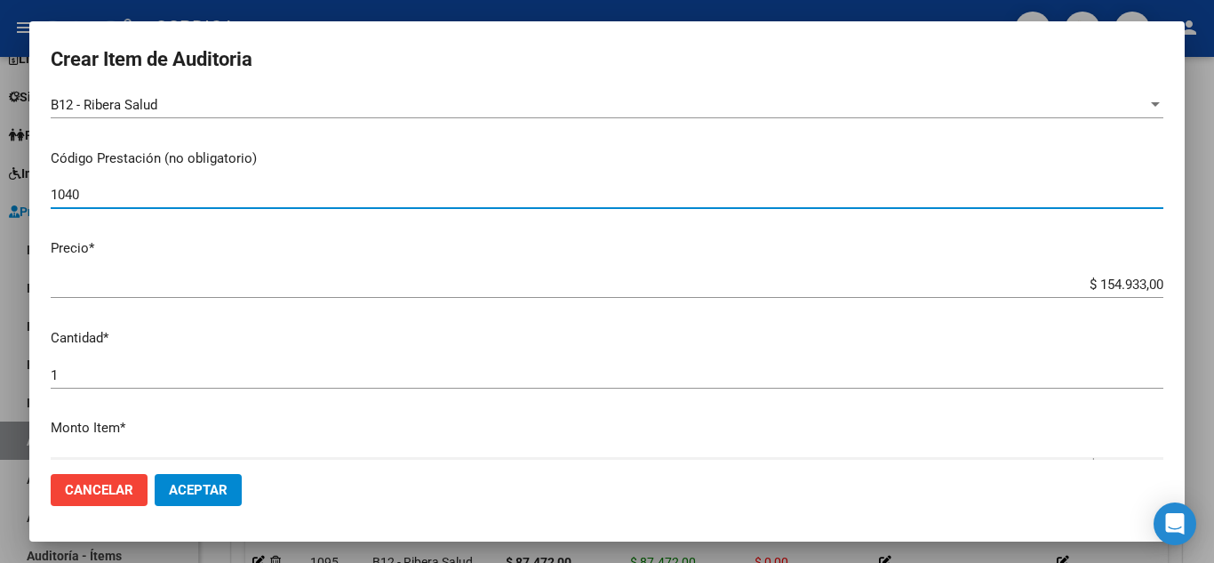
type input "1040"
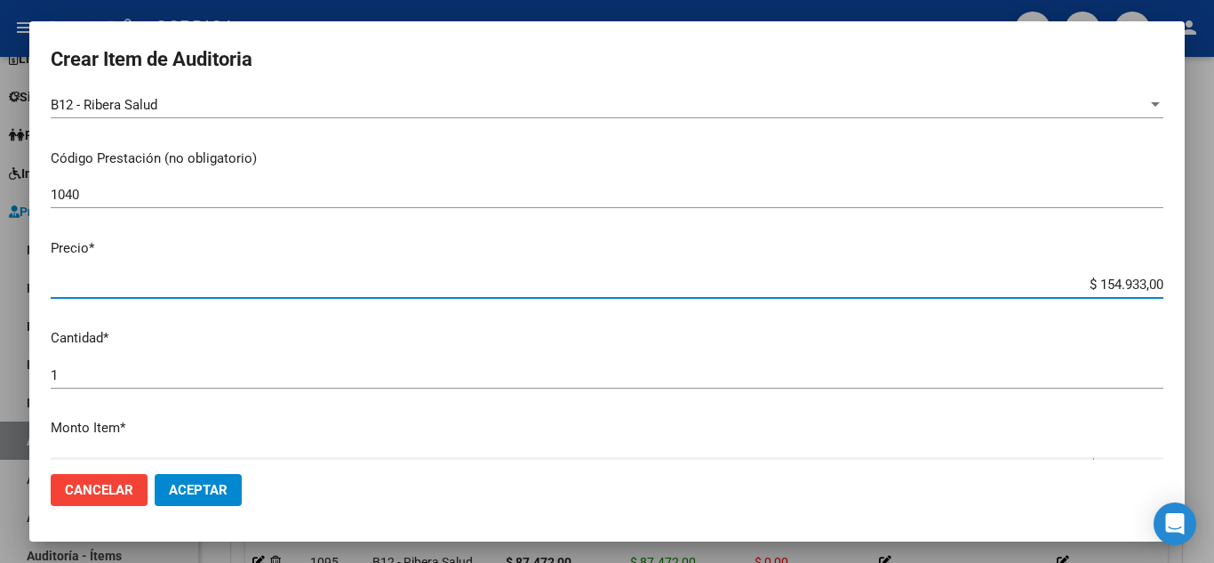
drag, startPoint x: 1066, startPoint y: 283, endPoint x: 1214, endPoint y: 268, distance: 148.3
click at [1214, 268] on div "Crear Item de Auditoria 59816006 Nro Documento 20598160067 - SOLIS SEGUNDO AYTH…" at bounding box center [607, 281] width 1214 height 563
type input "$ 0,02"
type input "$ 0,24"
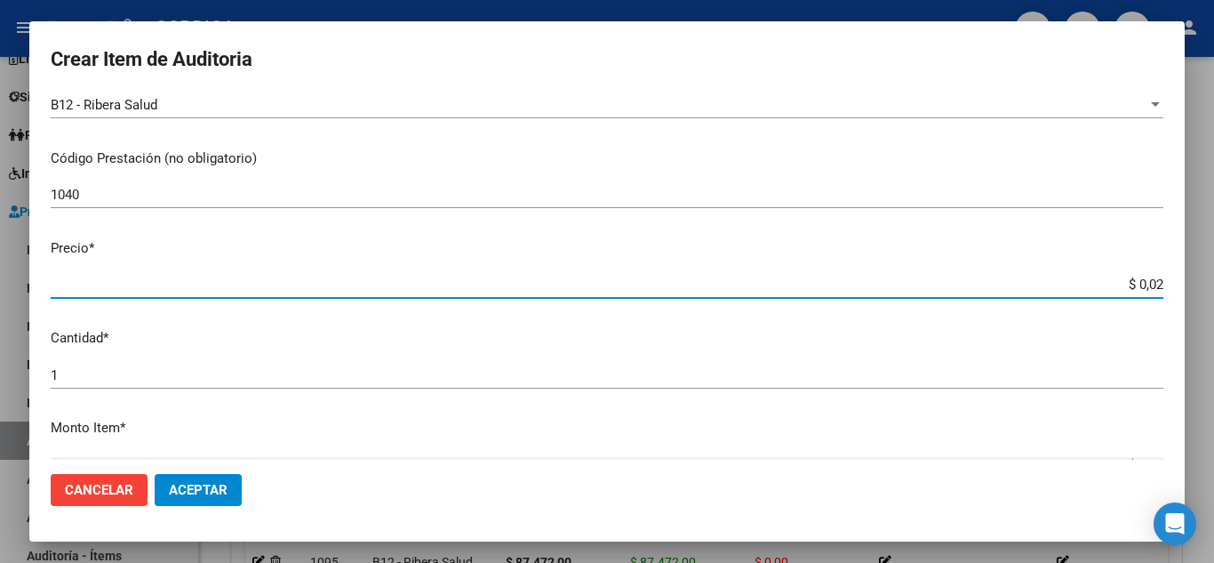
type input "$ 0,24"
type input "$ 2,45"
type input "$ 24,58"
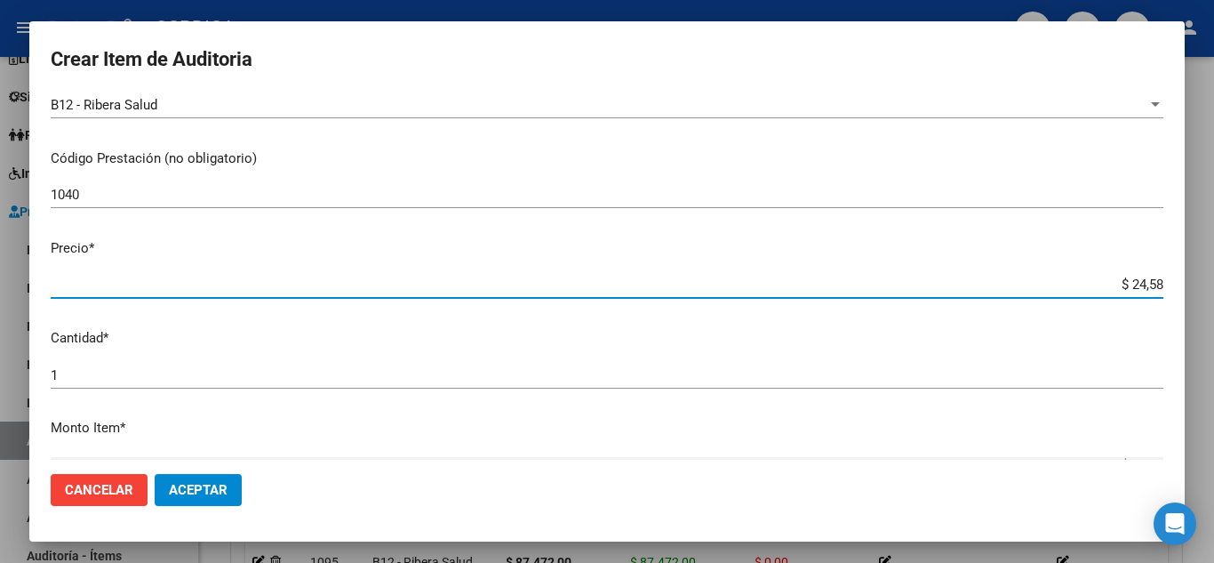
type input "$ 245,86"
type input "$ 2.458,60"
type input "$ 24.586,00"
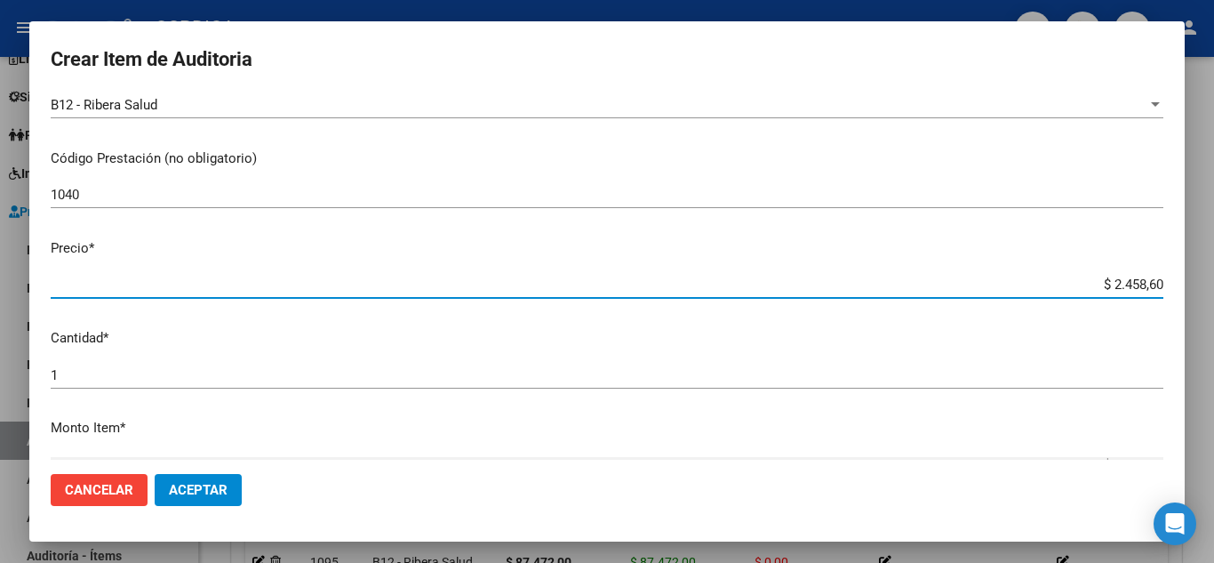
type input "$ 24.586,00"
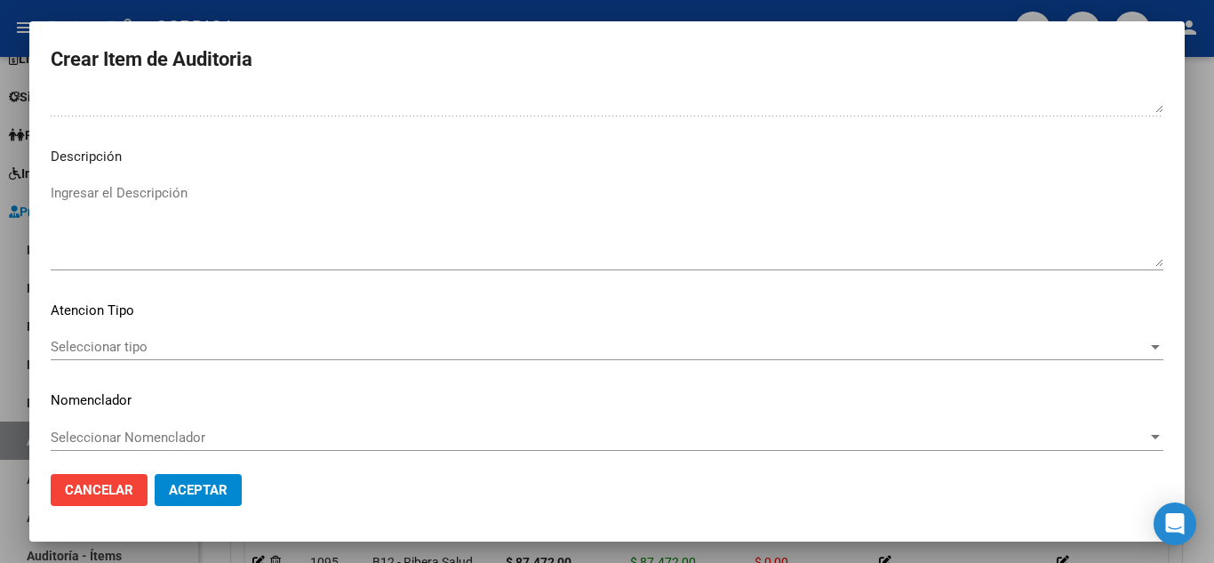
scroll to position [1188, 0]
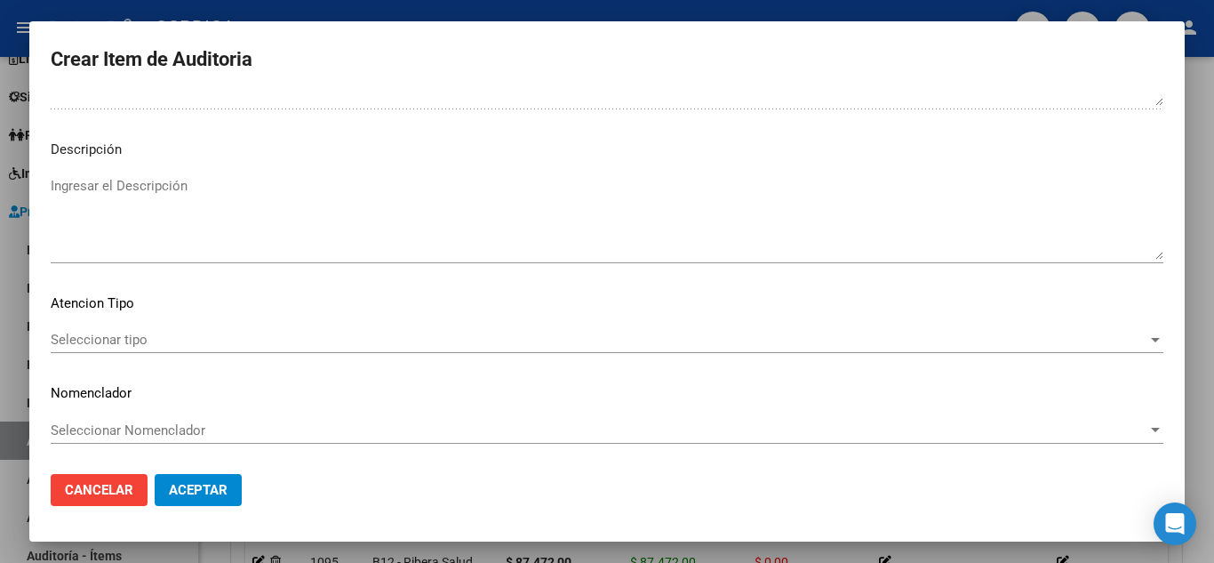
click at [139, 326] on div "Seleccionar tipo Seleccionar tipo" at bounding box center [607, 339] width 1113 height 27
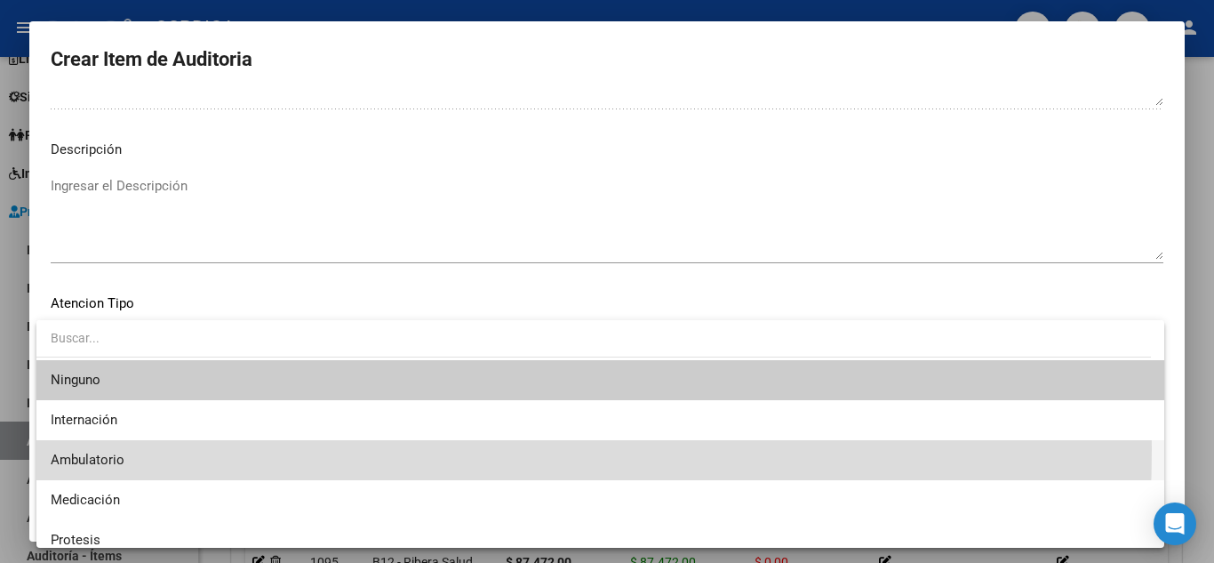
click at [104, 448] on span "Ambulatorio" at bounding box center [601, 460] width 1100 height 40
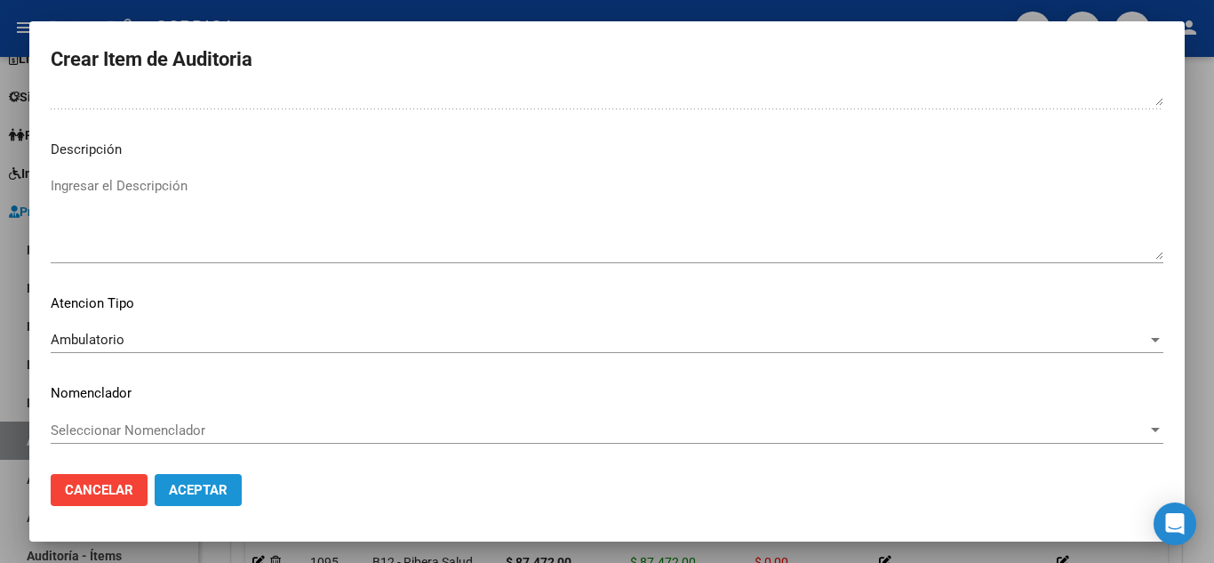
click at [225, 493] on span "Aceptar" at bounding box center [198, 490] width 59 height 16
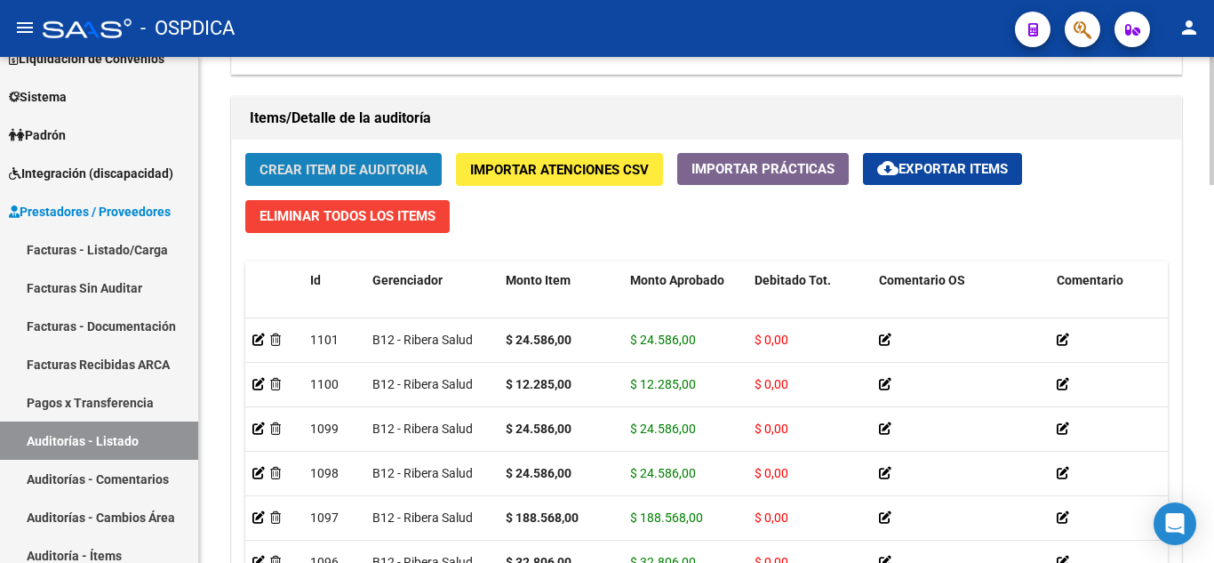
click at [394, 161] on span "Crear Item de Auditoria" at bounding box center [344, 169] width 168 height 16
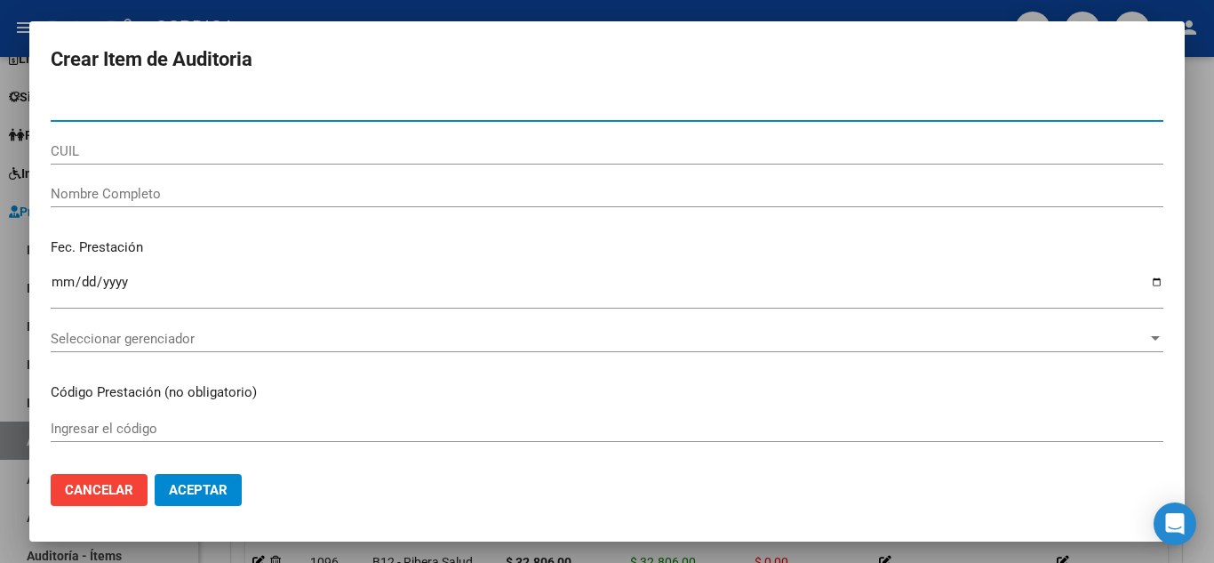
paste input "59816006"
type input "59816006"
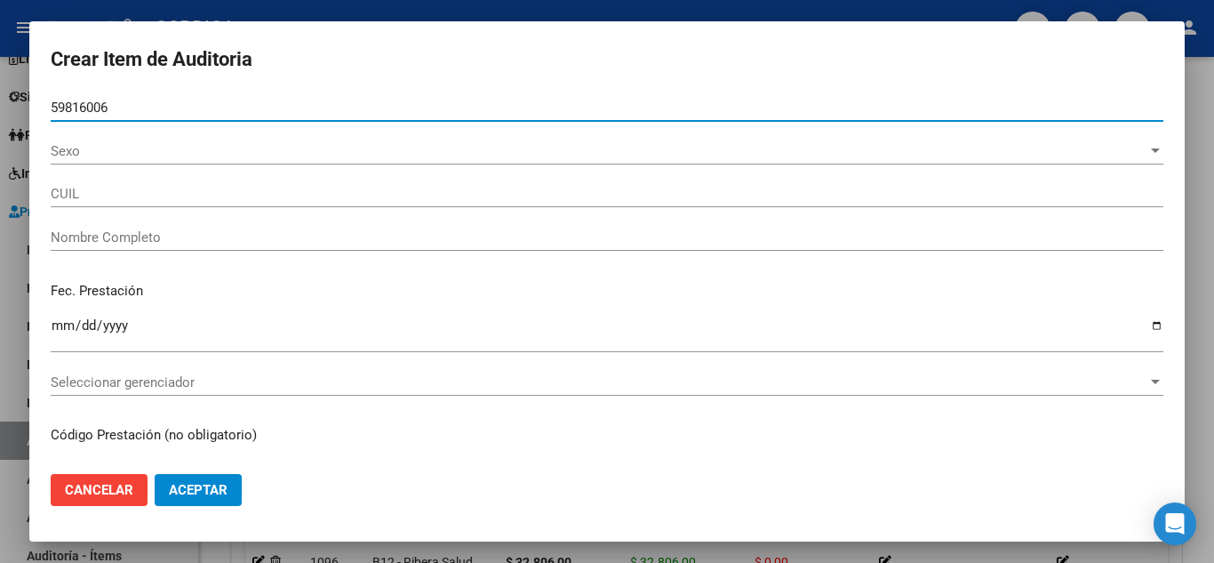
type input "SOLIS SEGUNDO AYTHANA -"
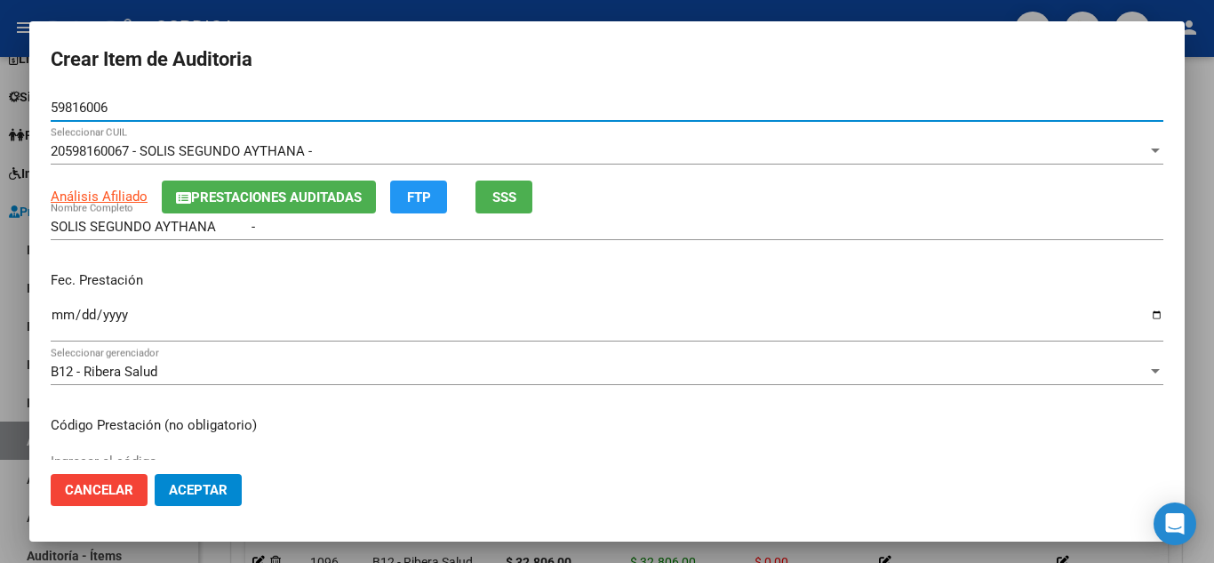
type input "59816006"
click at [65, 315] on input "Ingresar la fecha" at bounding box center [607, 322] width 1113 height 28
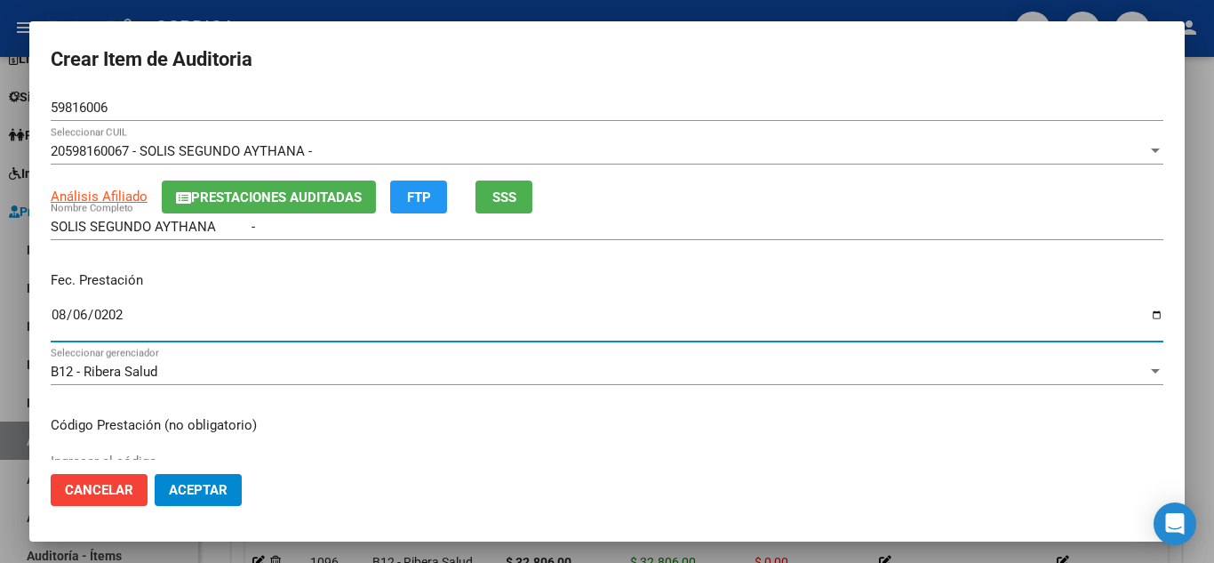
type input "2025-08-06"
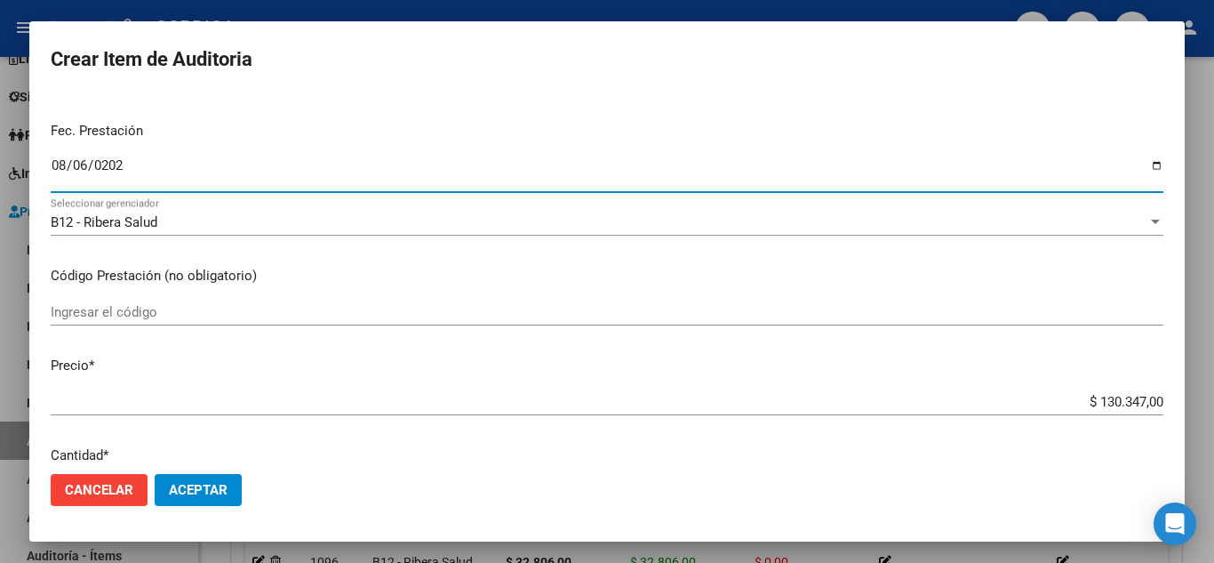
scroll to position [178, 0]
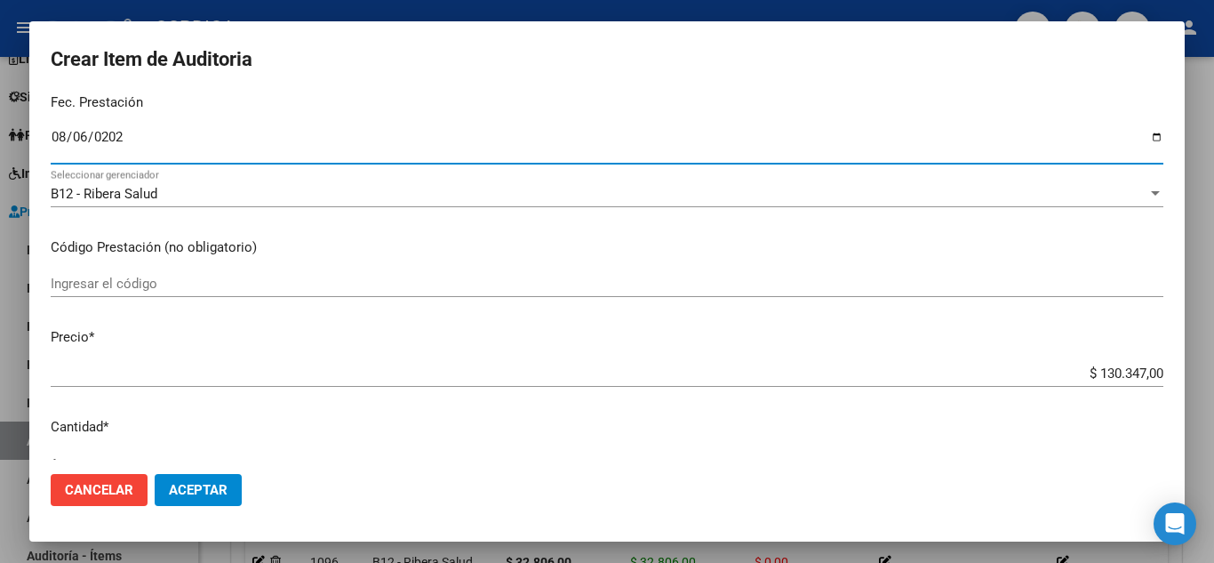
click at [269, 286] on input "Ingresar el código" at bounding box center [607, 284] width 1113 height 16
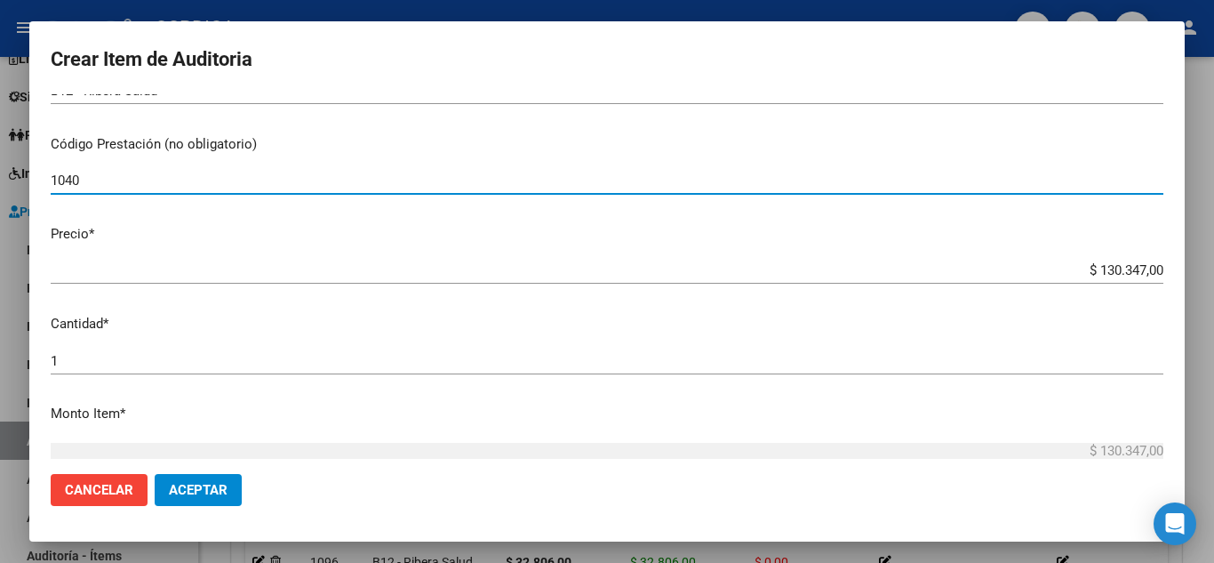
scroll to position [356, 0]
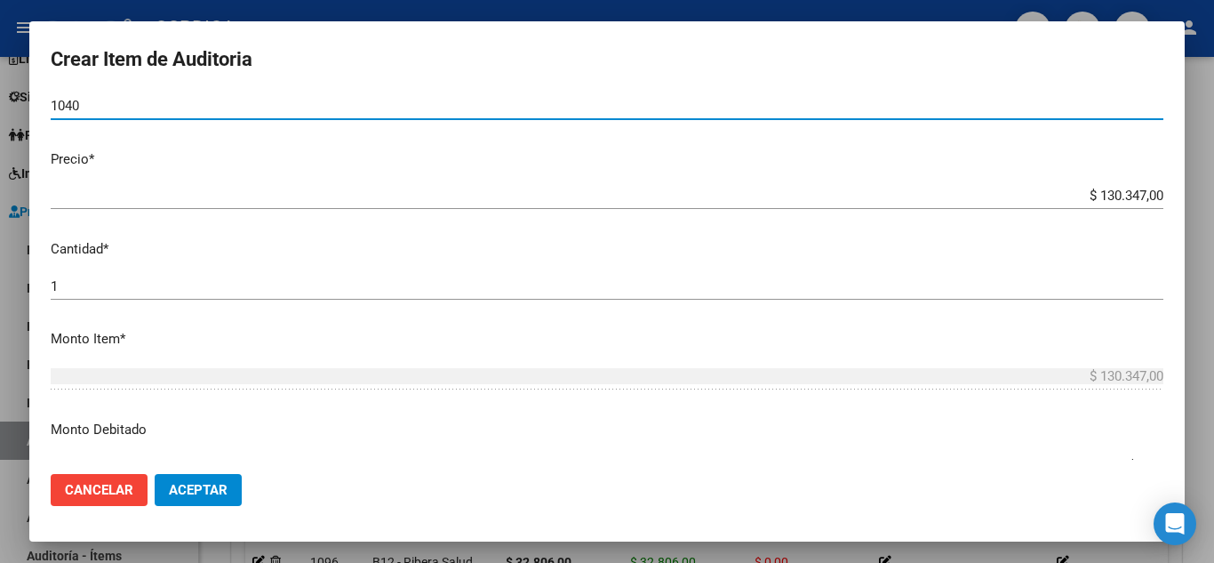
type input "1040"
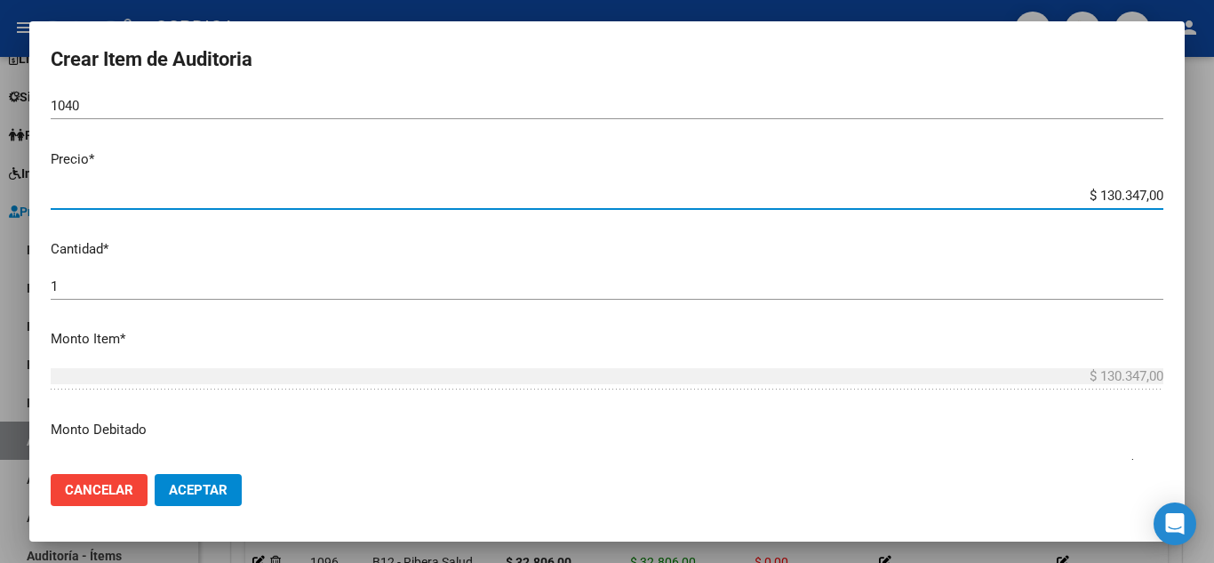
drag, startPoint x: 1069, startPoint y: 192, endPoint x: 1172, endPoint y: 184, distance: 103.4
click at [1172, 184] on mat-dialog-content "59816006 Nro Documento 20598160067 - SOLIS SEGUNDO AYTHANA - Seleccionar CUIL A…" at bounding box center [607, 276] width 1156 height 365
type input "$ 0,02"
type input "$ 0,24"
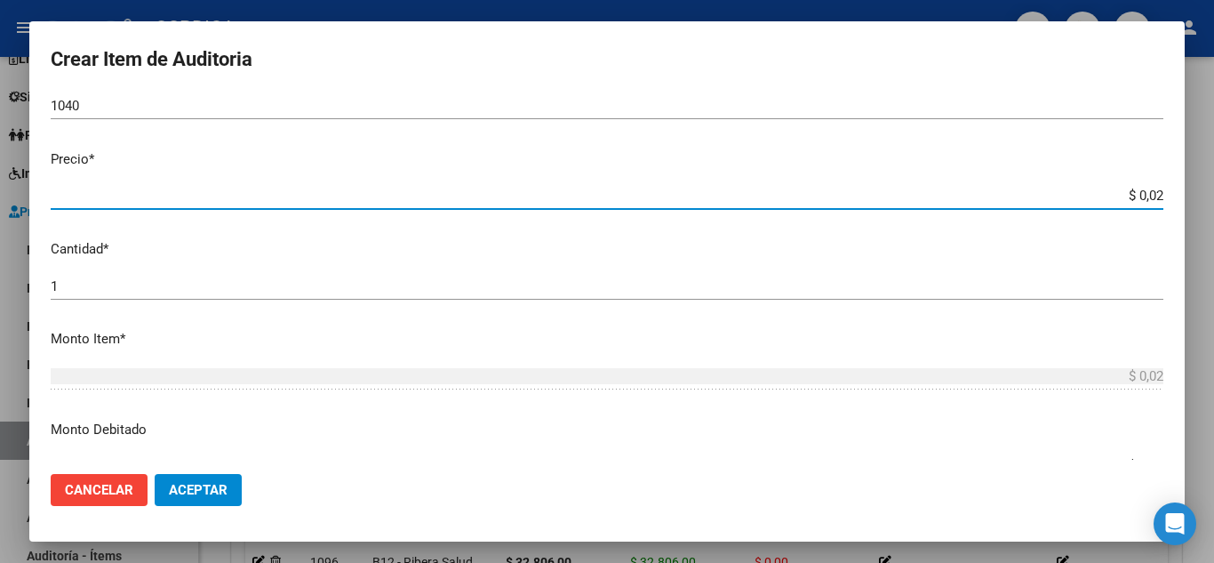
type input "$ 0,24"
type input "$ 2,45"
type input "$ 24,58"
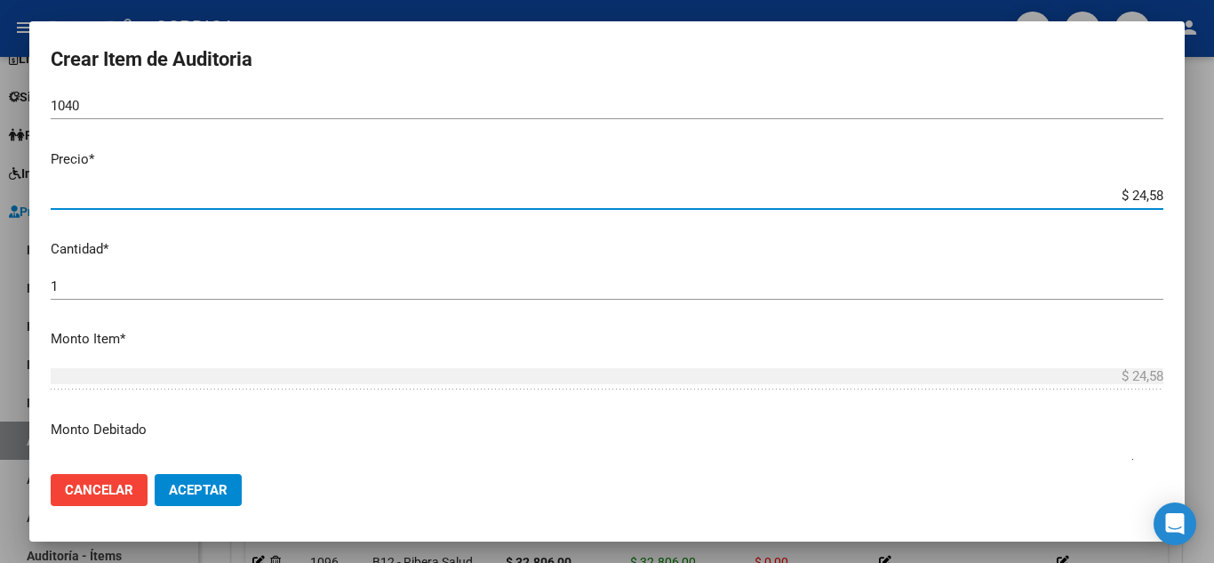
type input "$ 245,86"
type input "$ 2.458,60"
type input "$ 24.586,00"
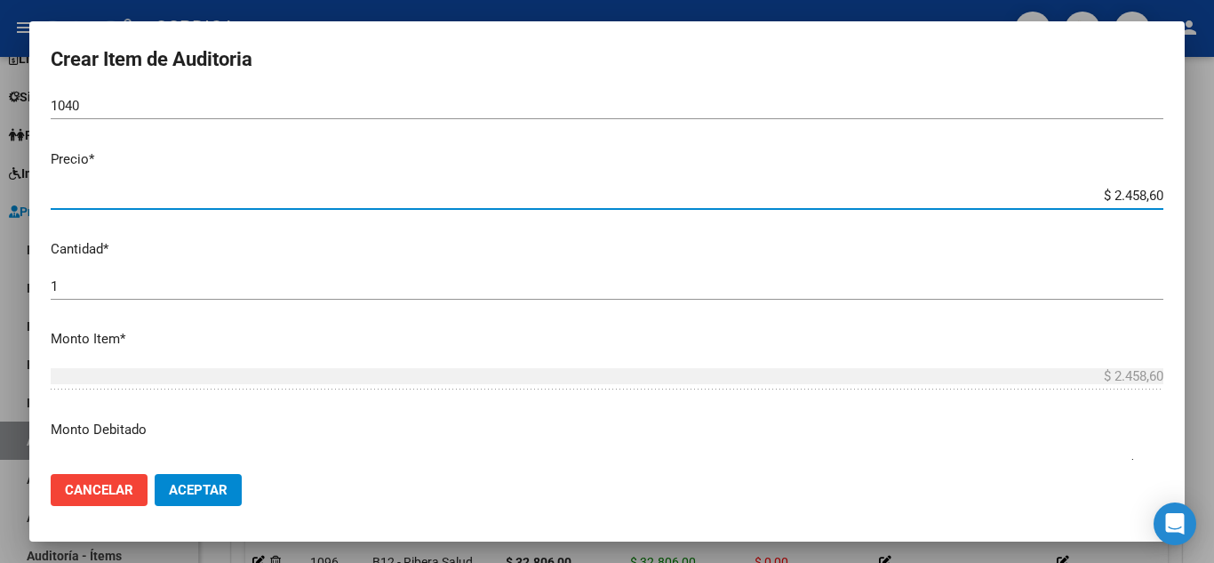
type input "$ 24.586,00"
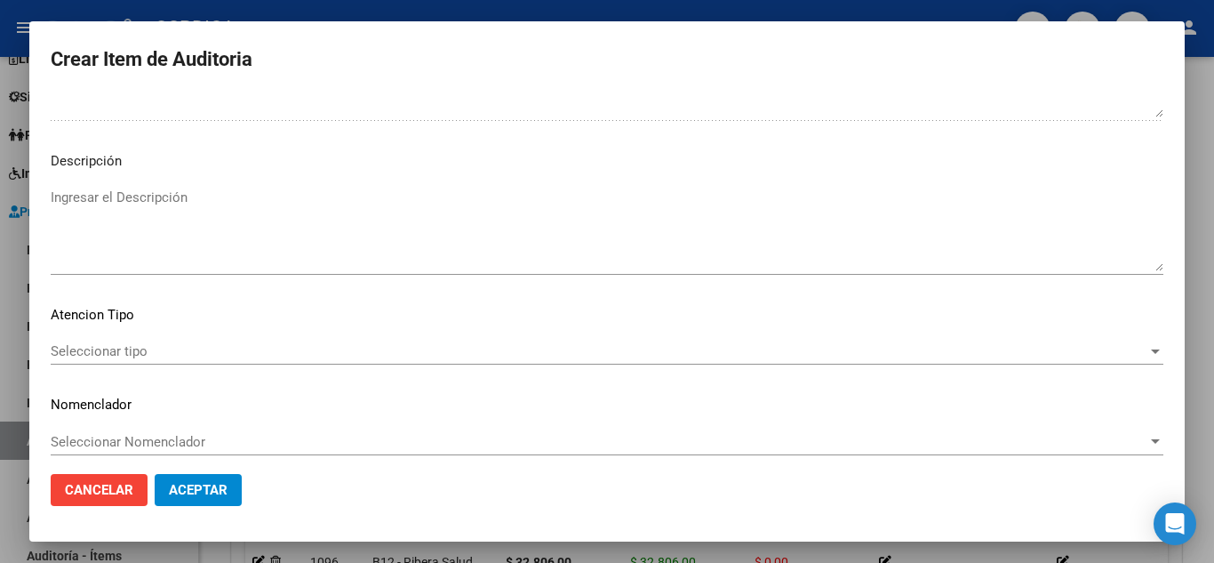
scroll to position [1188, 0]
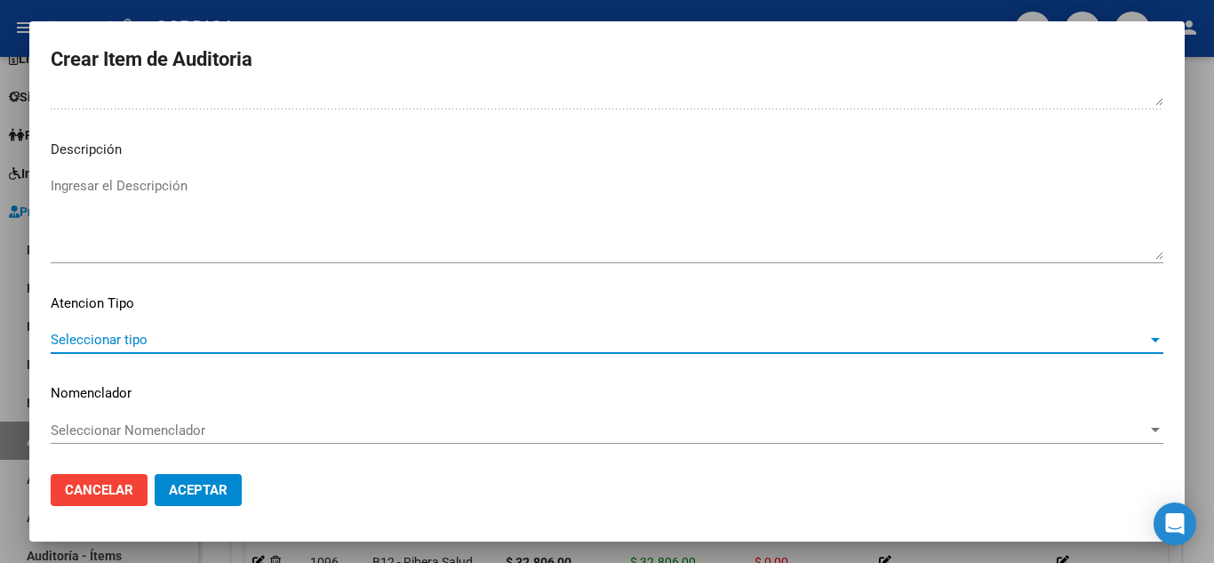
click at [160, 341] on span "Seleccionar tipo" at bounding box center [599, 340] width 1097 height 16
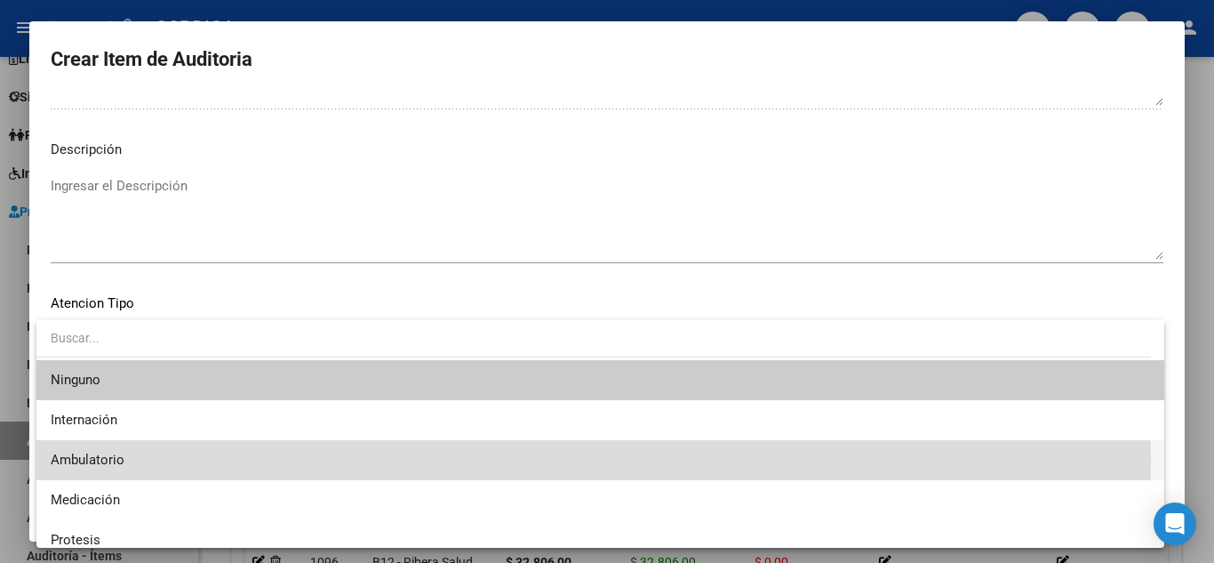
click at [140, 461] on span "Ambulatorio" at bounding box center [601, 460] width 1100 height 40
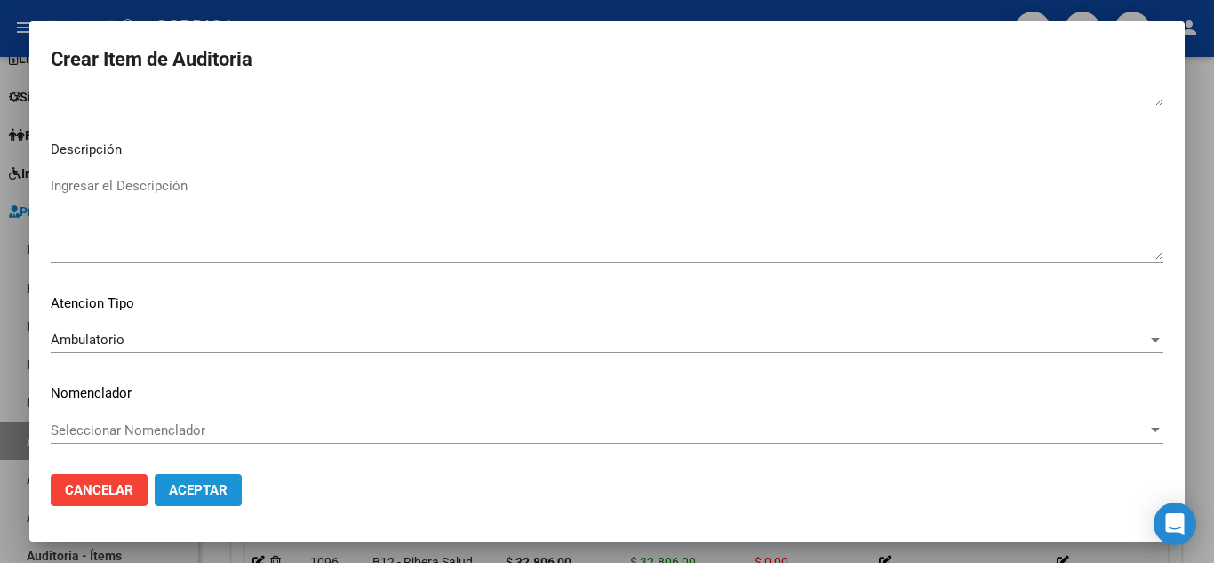
click at [212, 493] on span "Aceptar" at bounding box center [198, 490] width 59 height 16
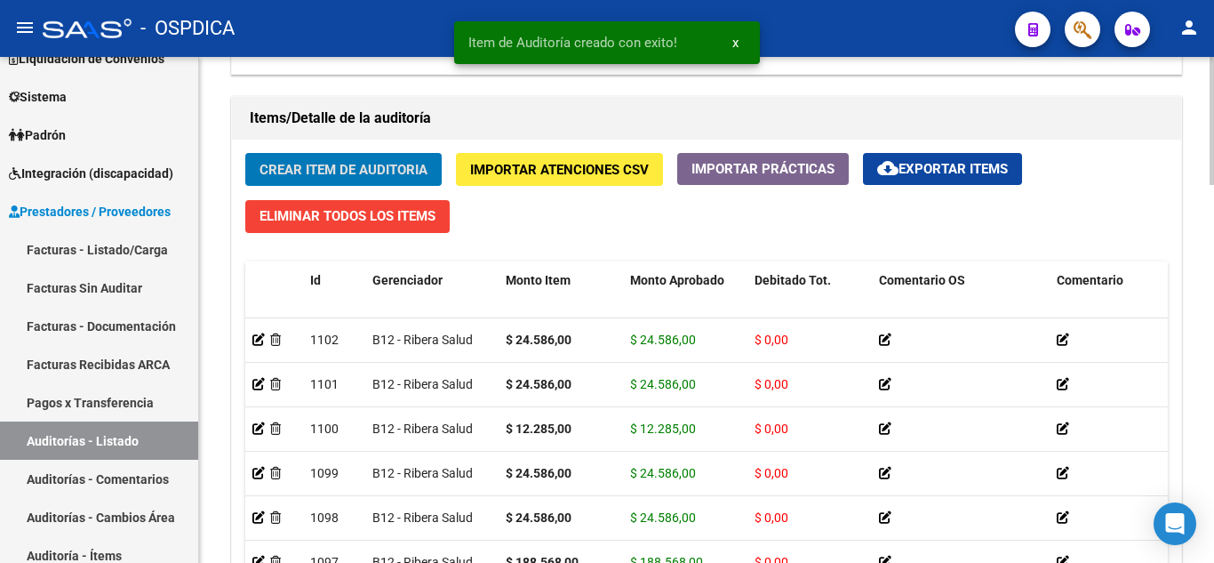
click at [386, 169] on span "Crear Item de Auditoria" at bounding box center [344, 170] width 168 height 16
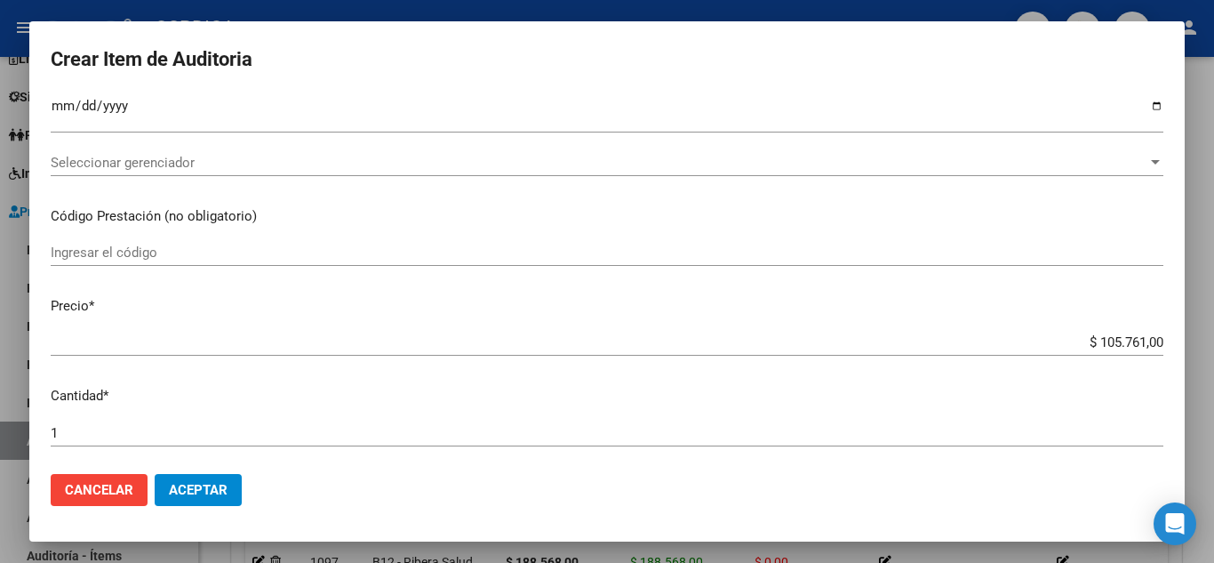
scroll to position [178, 0]
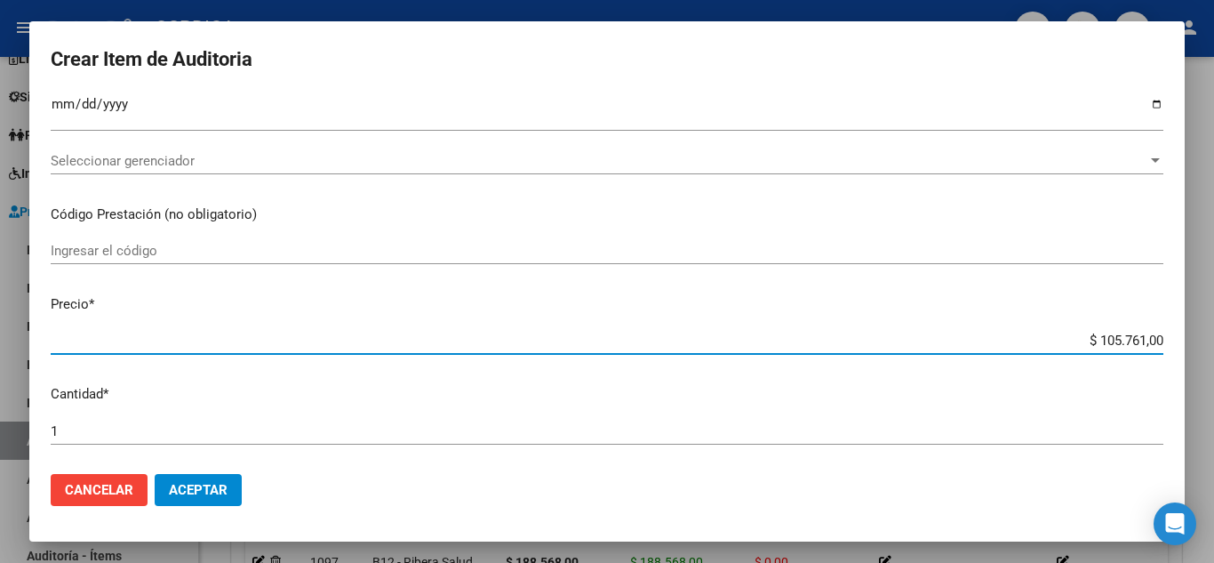
drag, startPoint x: 1069, startPoint y: 341, endPoint x: 1190, endPoint y: 337, distance: 121.0
click at [1190, 337] on div "Crear Item de Auditoria Nro Documento CUIL Nombre Completo Fec. Prestación Ingr…" at bounding box center [607, 281] width 1214 height 563
type input "$ 0,02"
type input "$ 0,23"
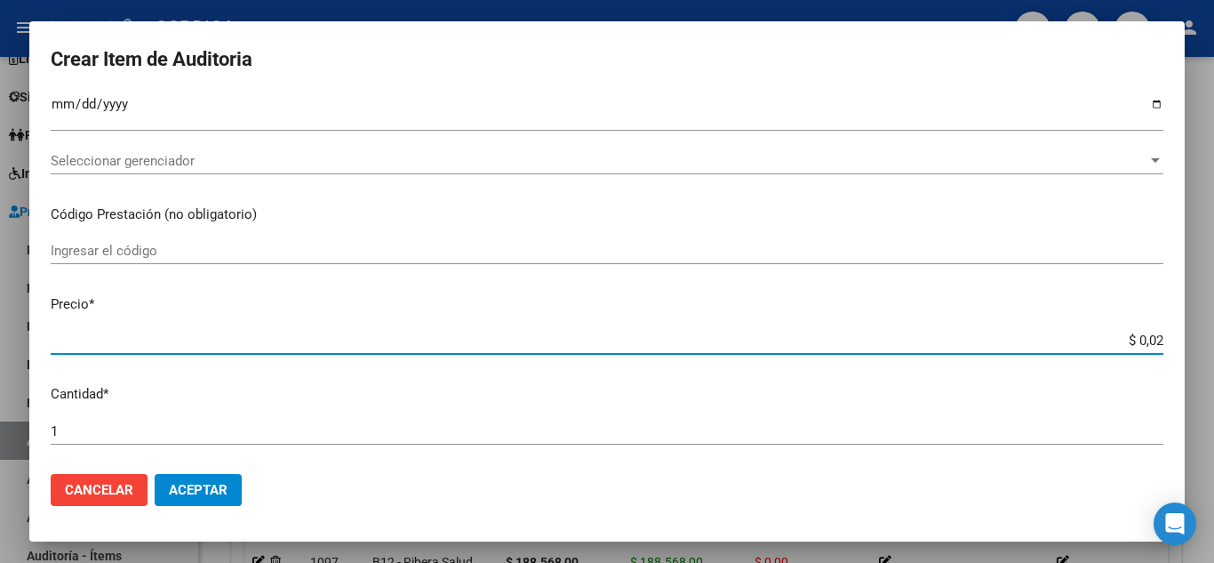
type input "$ 0,23"
type input "$ 2,35"
type input "$ 23,57"
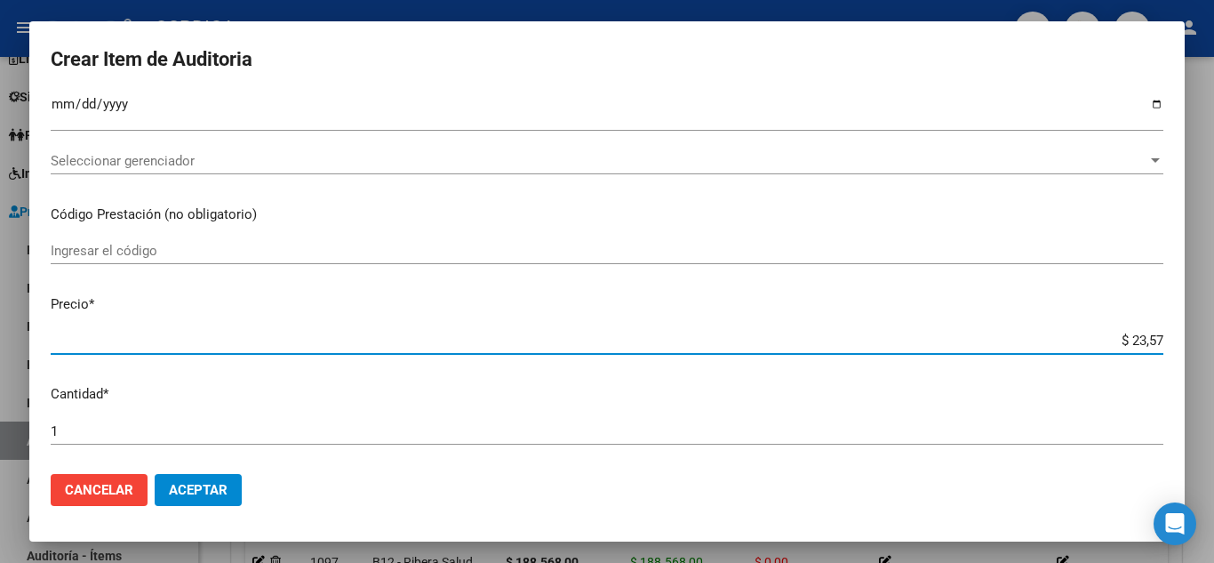
type input "$ 235,71"
type input "$ 2.357,10"
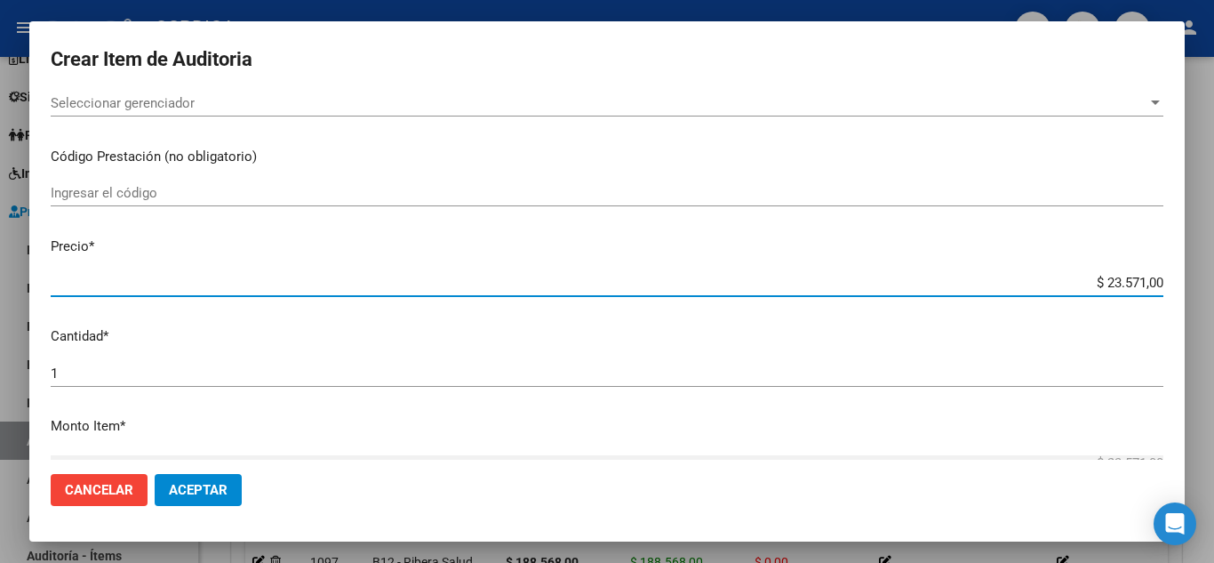
scroll to position [267, 0]
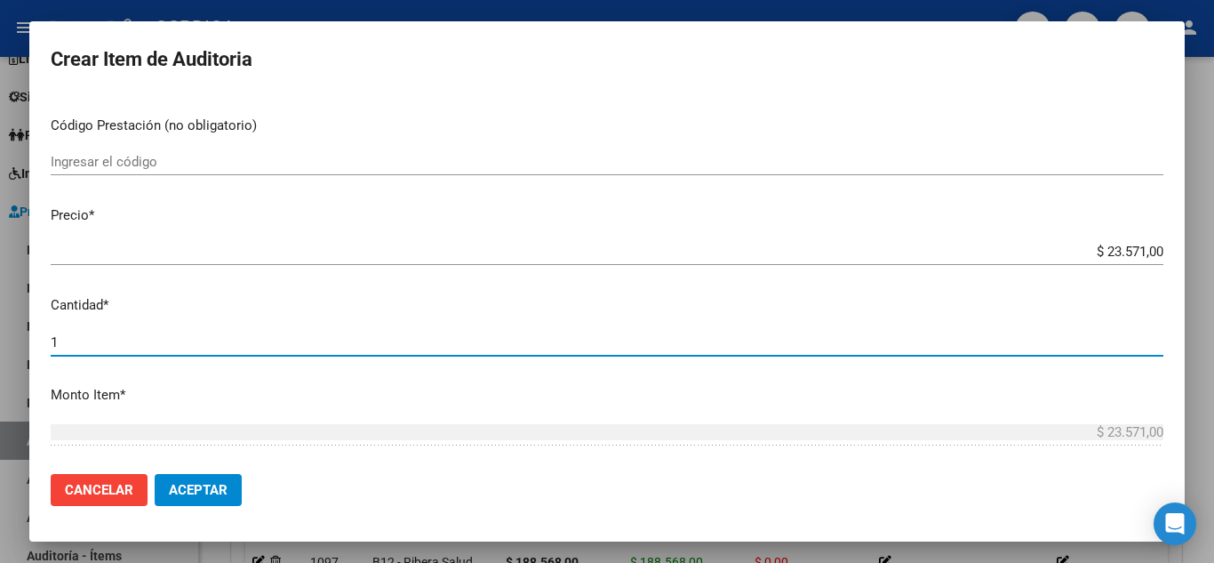
drag, startPoint x: 72, startPoint y: 343, endPoint x: 24, endPoint y: 333, distance: 49.0
click at [24, 333] on div "Crear Item de Auditoria Nro Documento CUIL Nombre Completo Fec. Prestación Ingr…" at bounding box center [607, 281] width 1214 height 563
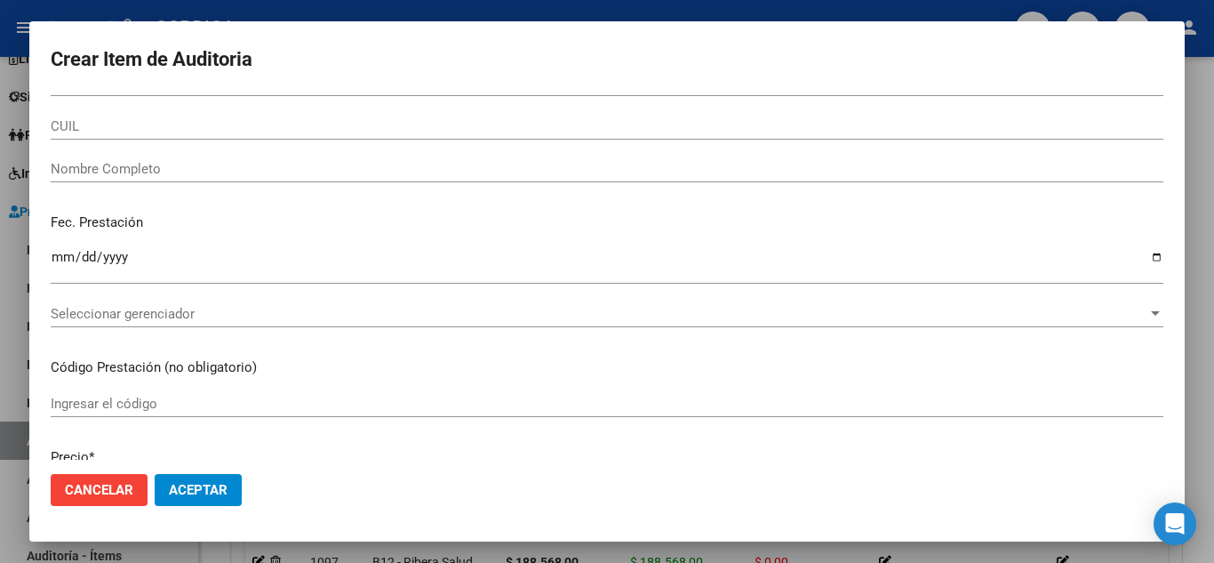
scroll to position [0, 0]
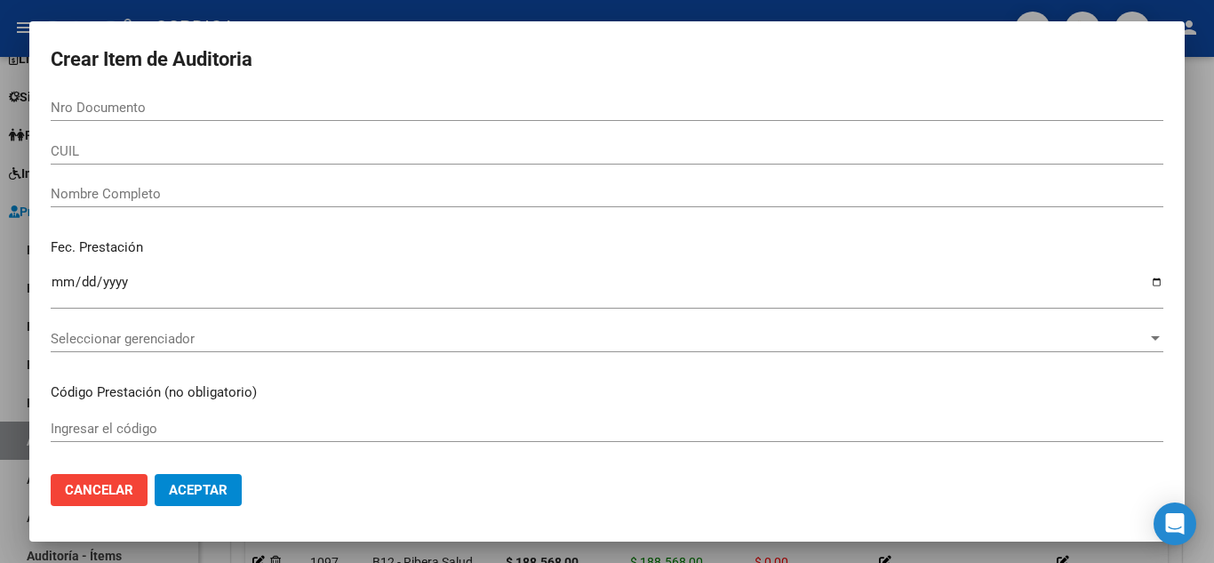
click at [369, 102] on input "Nro Documento" at bounding box center [607, 108] width 1113 height 16
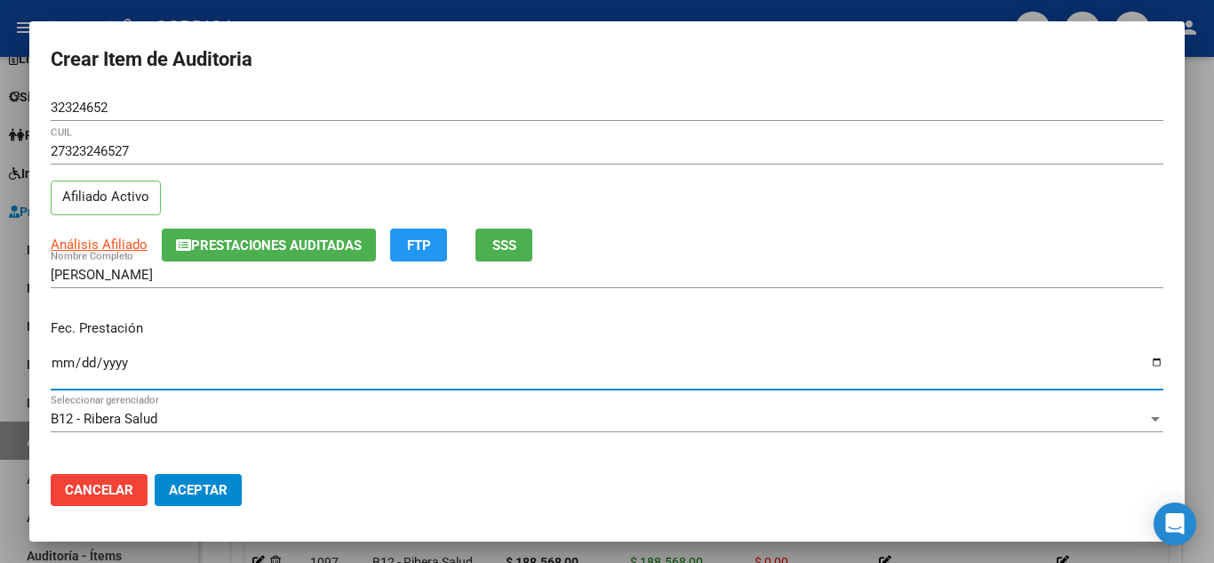
click at [60, 356] on input "Ingresar la fecha" at bounding box center [607, 370] width 1113 height 28
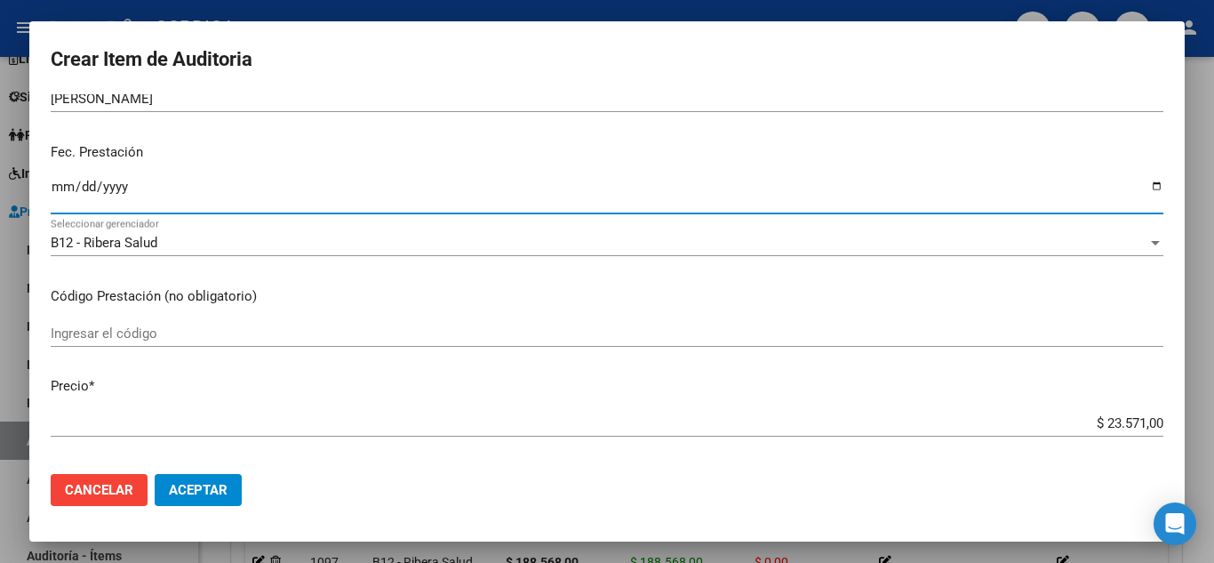
scroll to position [178, 0]
click at [565, 329] on input "Ingresar el código" at bounding box center [607, 332] width 1113 height 16
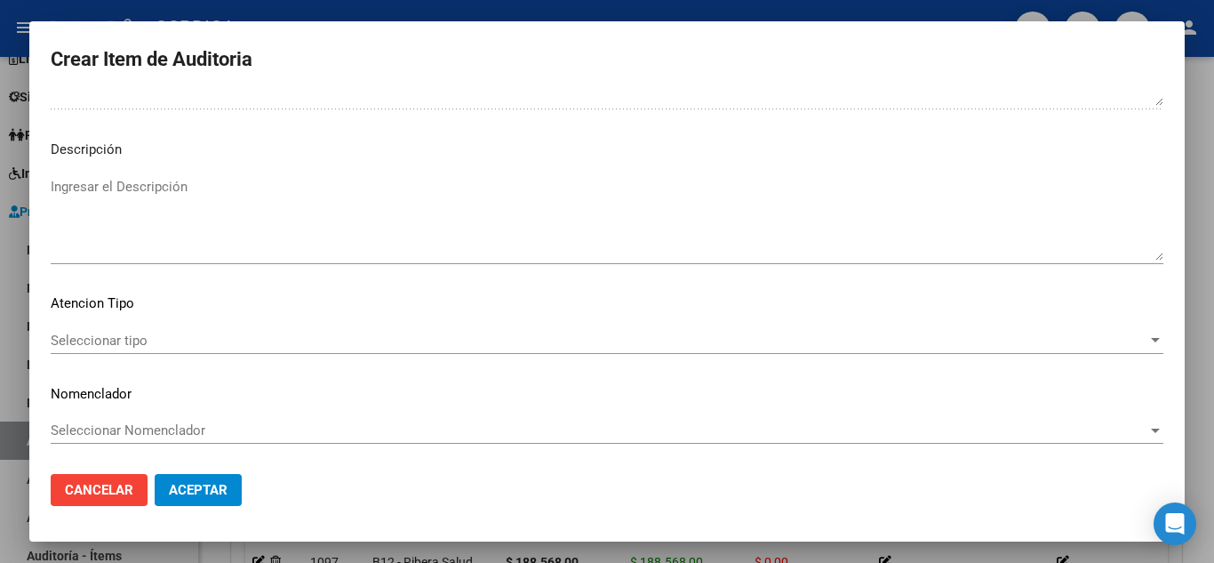
scroll to position [1236, 0]
click at [183, 340] on span "Seleccionar tipo" at bounding box center [599, 340] width 1097 height 16
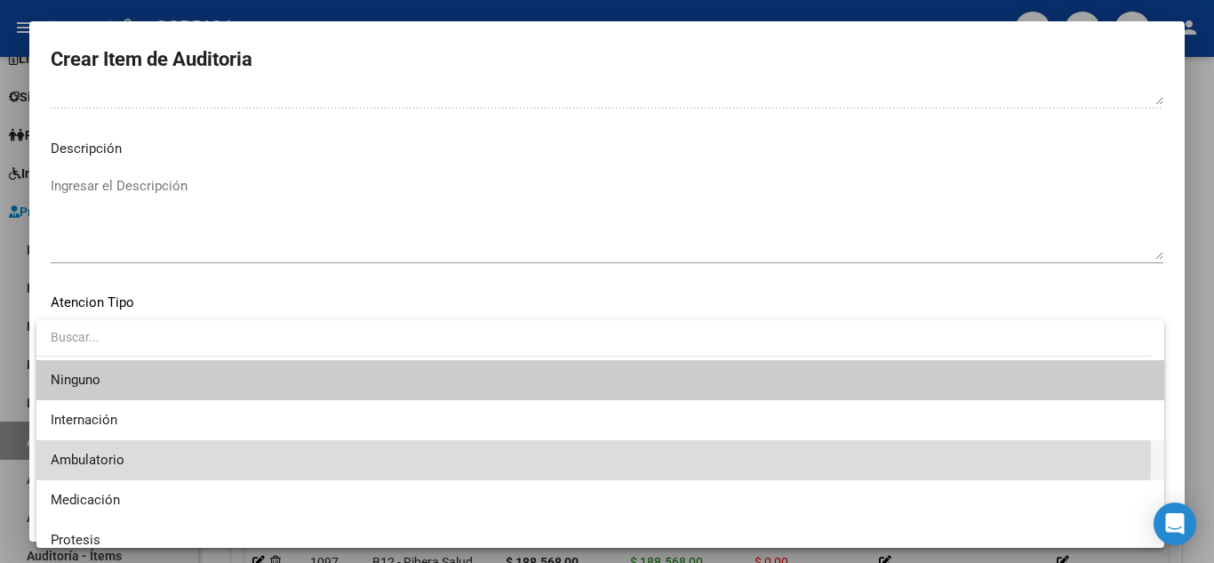
click at [136, 454] on span "Ambulatorio" at bounding box center [601, 460] width 1100 height 40
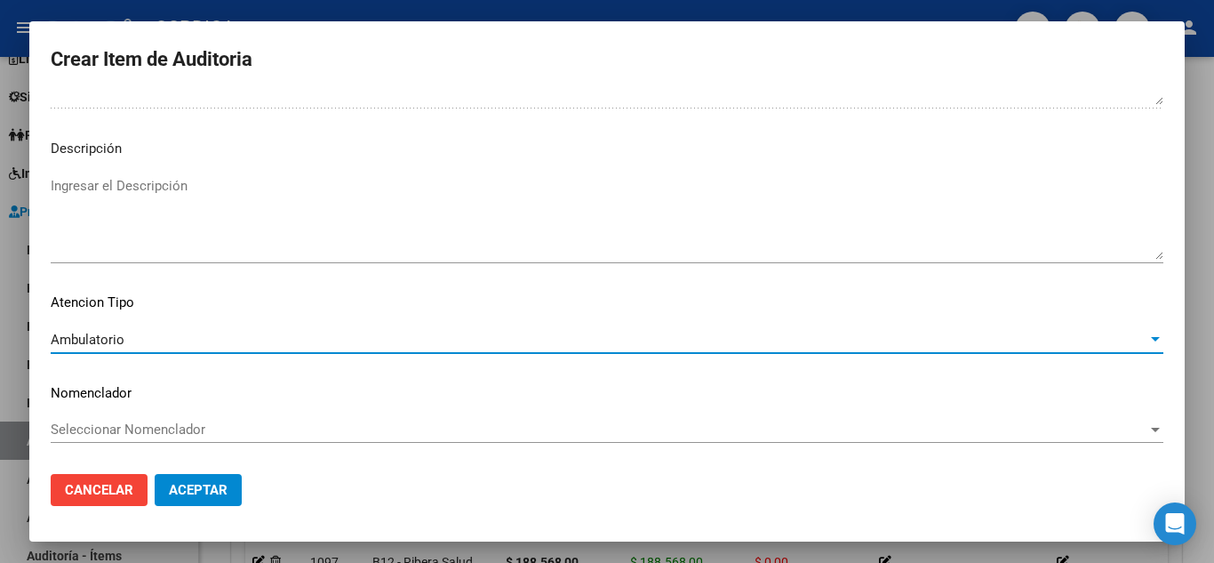
click at [203, 489] on span "Aceptar" at bounding box center [198, 490] width 59 height 16
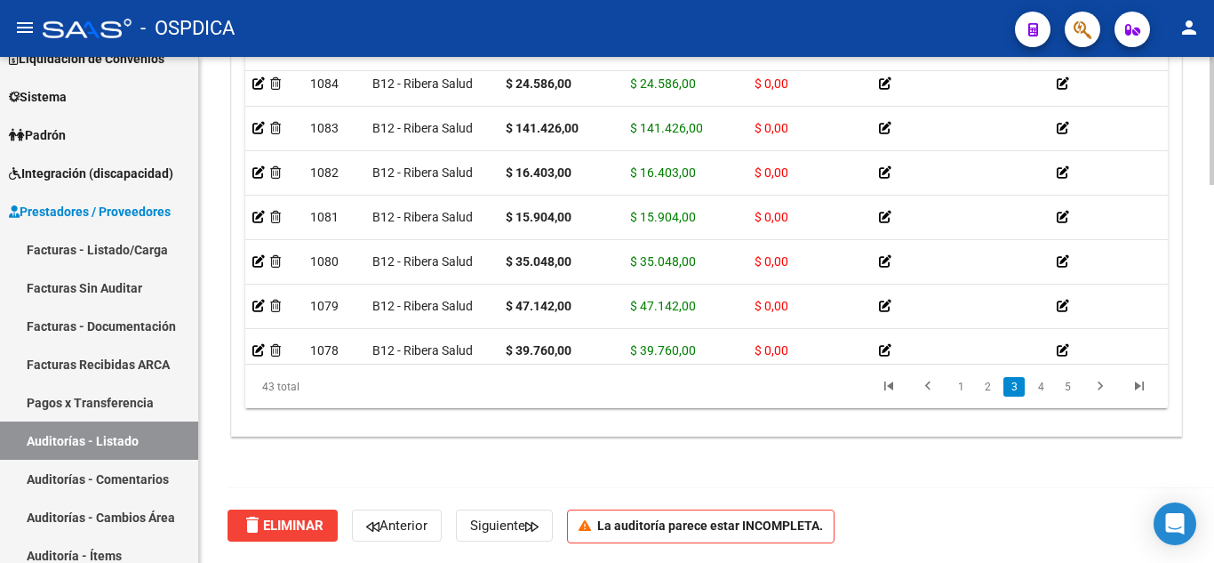
scroll to position [840, 0]
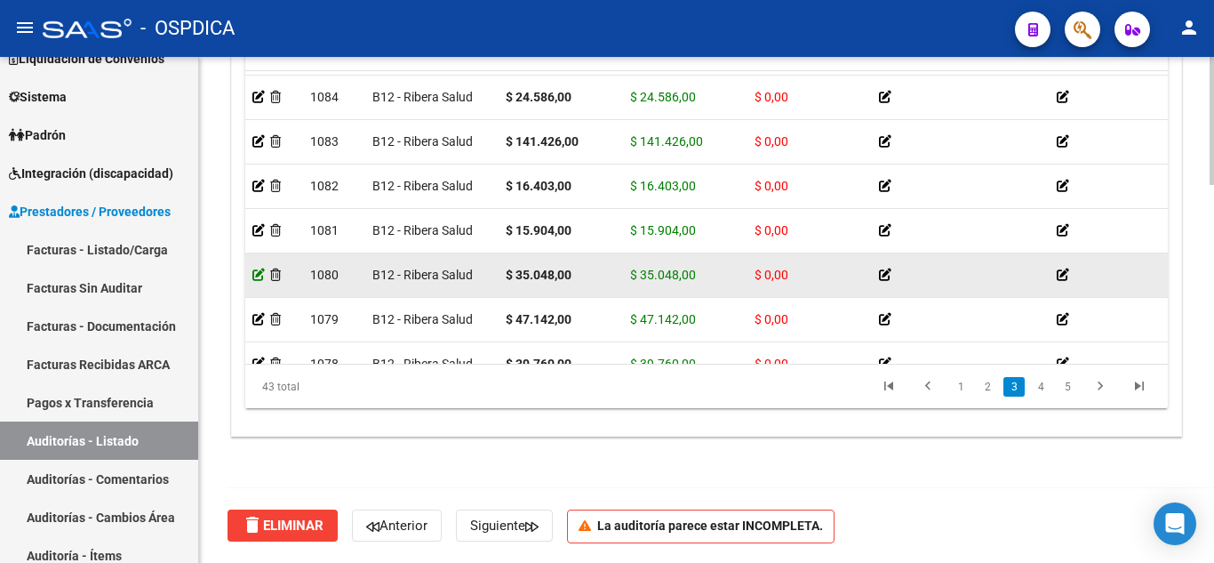
click at [255, 275] on icon at bounding box center [258, 274] width 12 height 12
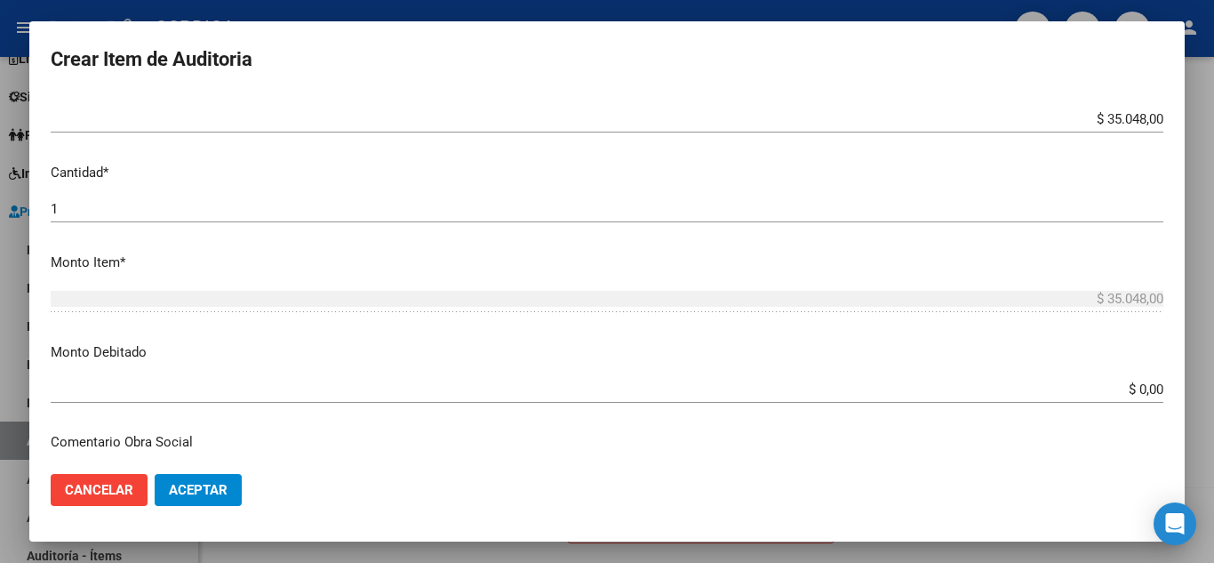
scroll to position [356, 0]
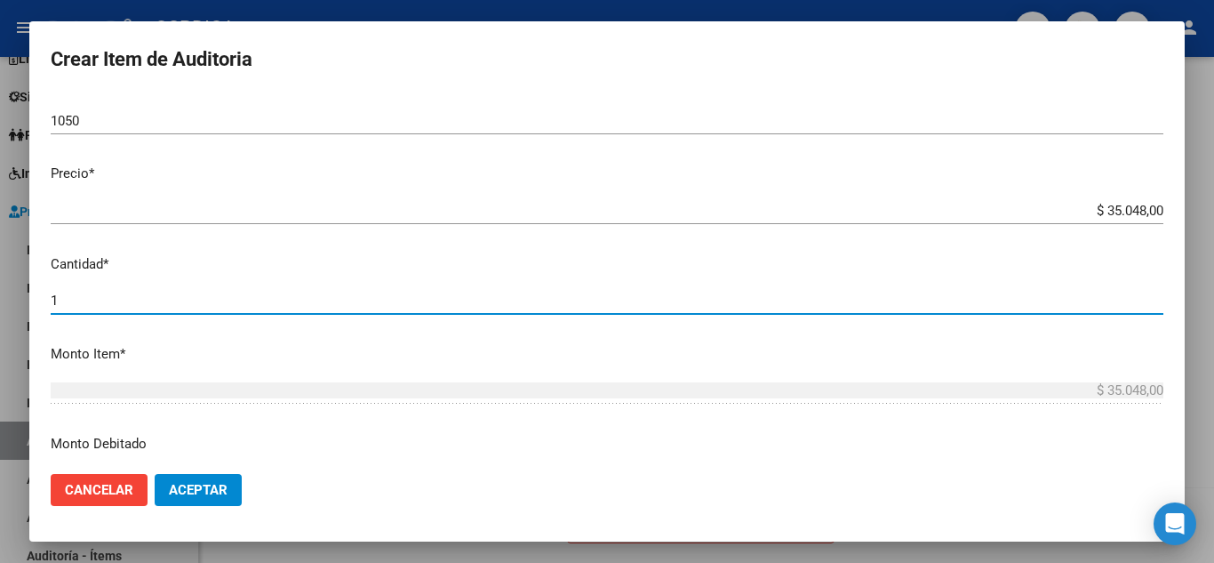
drag, startPoint x: 91, startPoint y: 307, endPoint x: 19, endPoint y: 294, distance: 73.1
click at [19, 294] on div "Crear Item de Auditoria 18440535 Nro Documento 27184405356 CUIL Afiliado Activo…" at bounding box center [607, 281] width 1214 height 563
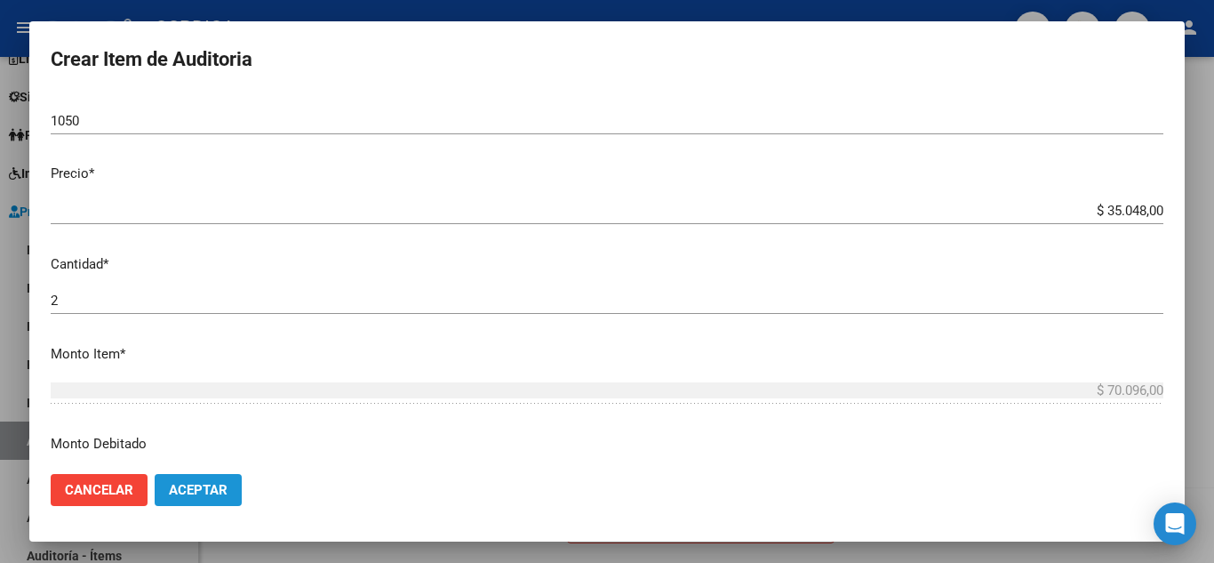
drag, startPoint x: 214, startPoint y: 493, endPoint x: 353, endPoint y: 445, distance: 146.8
click at [213, 493] on span "Aceptar" at bounding box center [198, 490] width 59 height 16
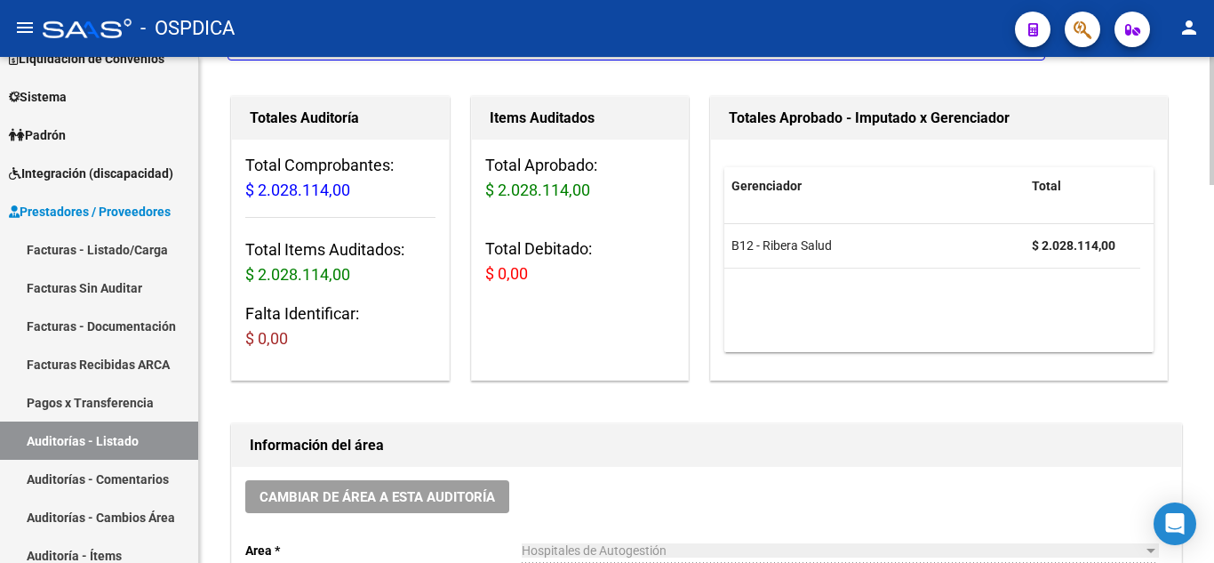
scroll to position [0, 0]
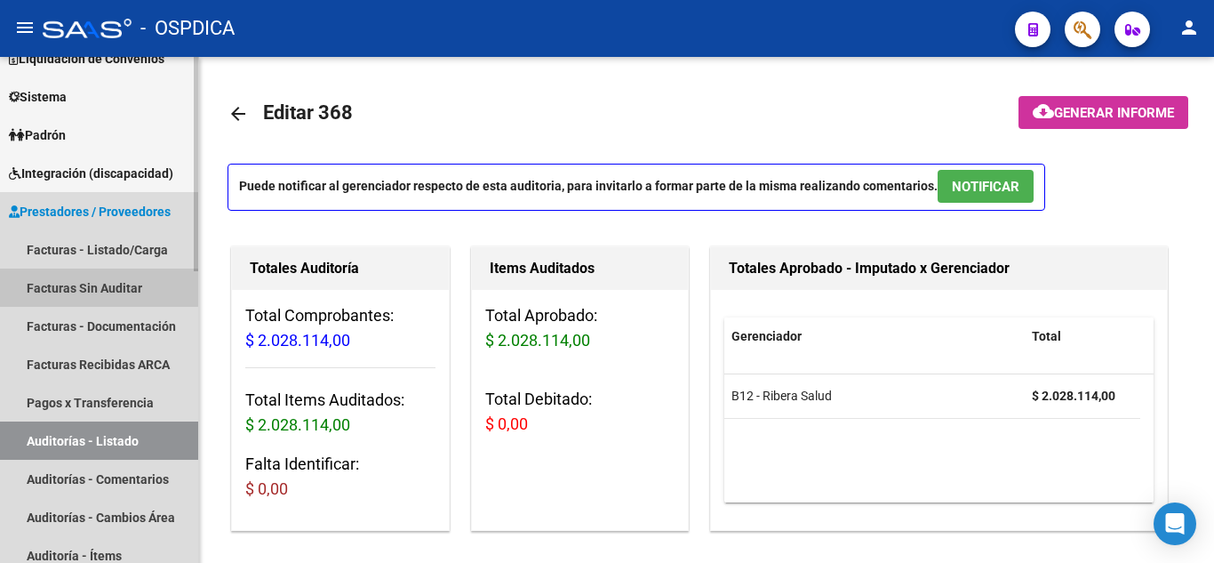
click at [79, 277] on link "Facturas Sin Auditar" at bounding box center [99, 287] width 198 height 38
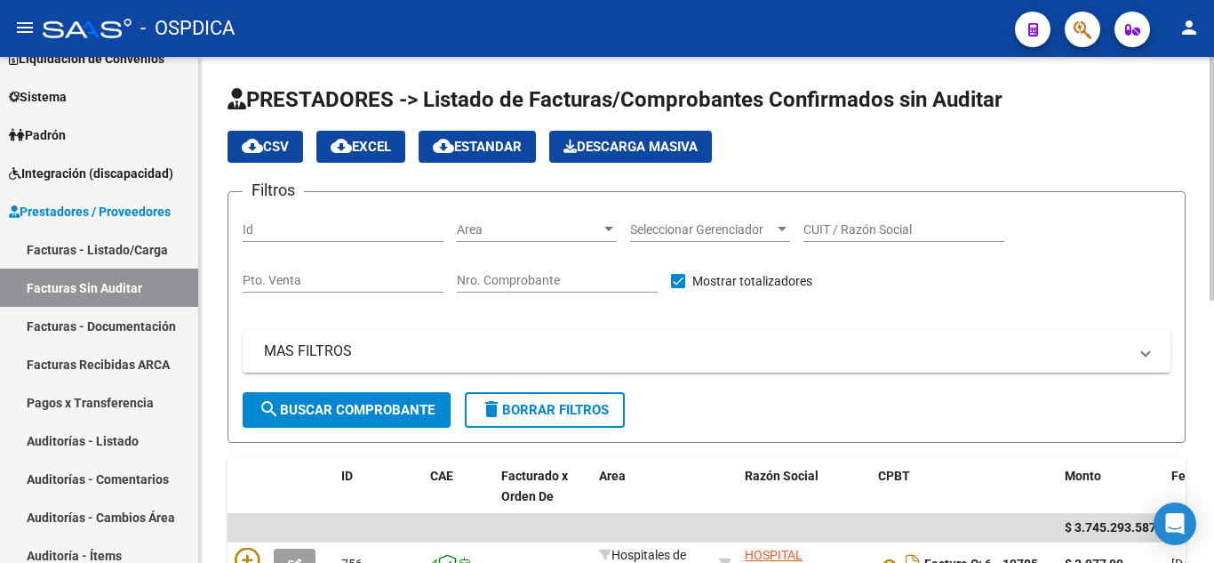
click at [586, 222] on span "Area" at bounding box center [529, 229] width 144 height 15
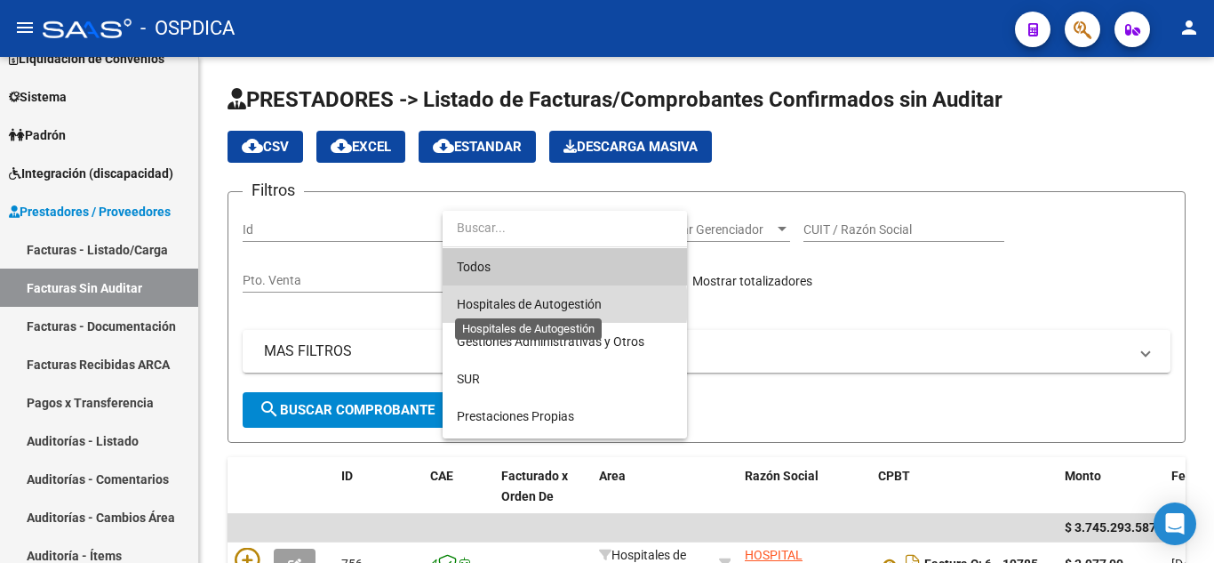
click at [557, 304] on span "Hospitales de Autogestión" at bounding box center [529, 304] width 145 height 14
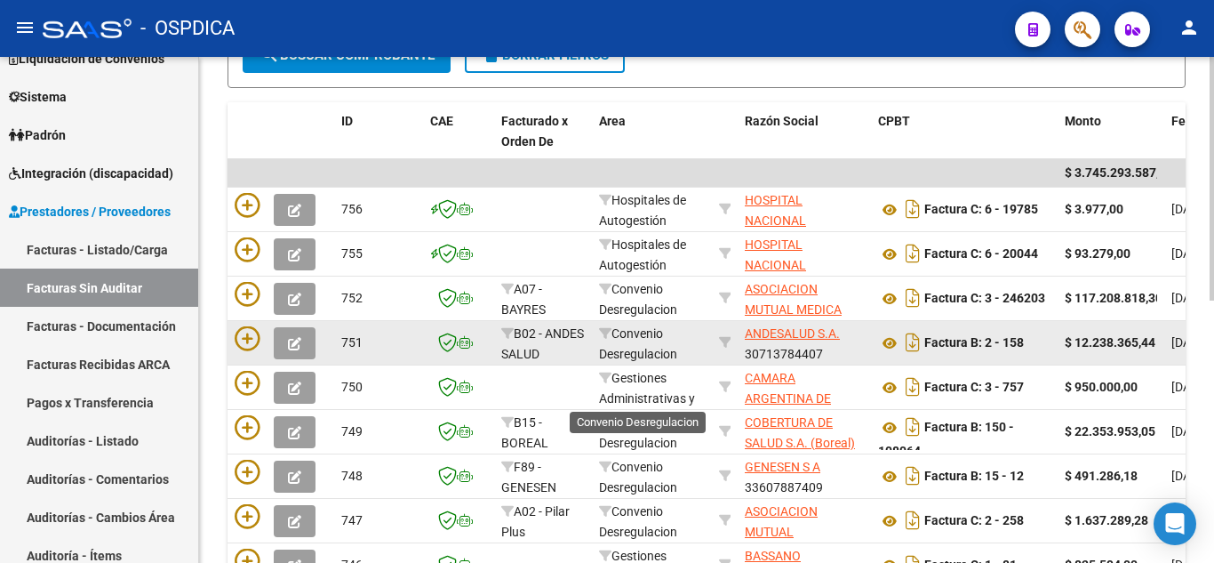
scroll to position [356, 0]
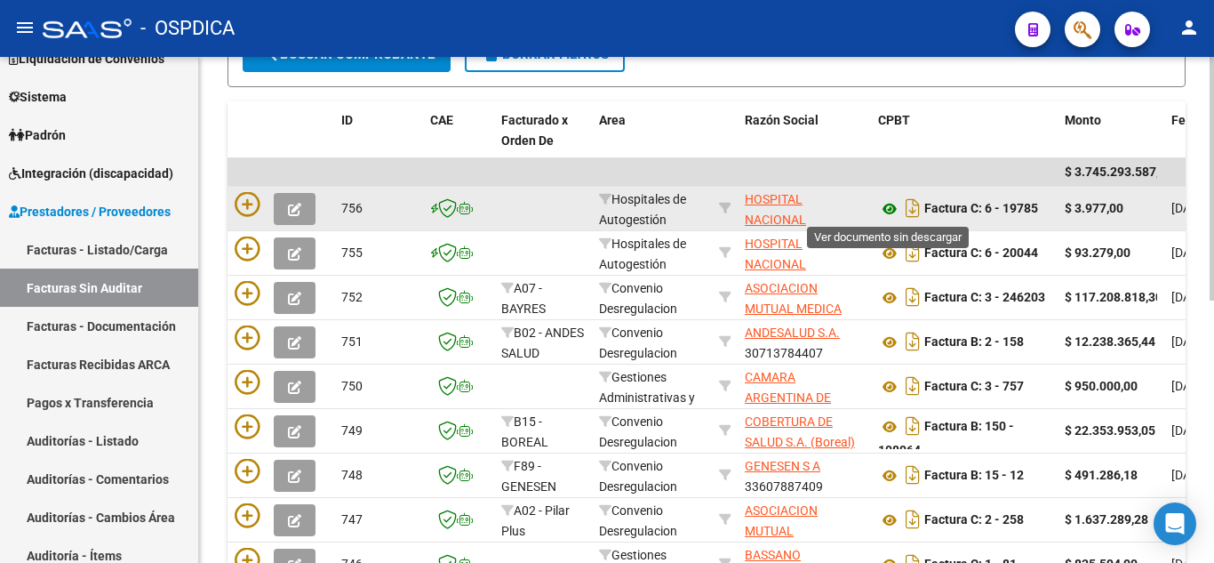
click at [891, 206] on icon at bounding box center [889, 208] width 23 height 21
click at [888, 204] on icon at bounding box center [889, 208] width 23 height 21
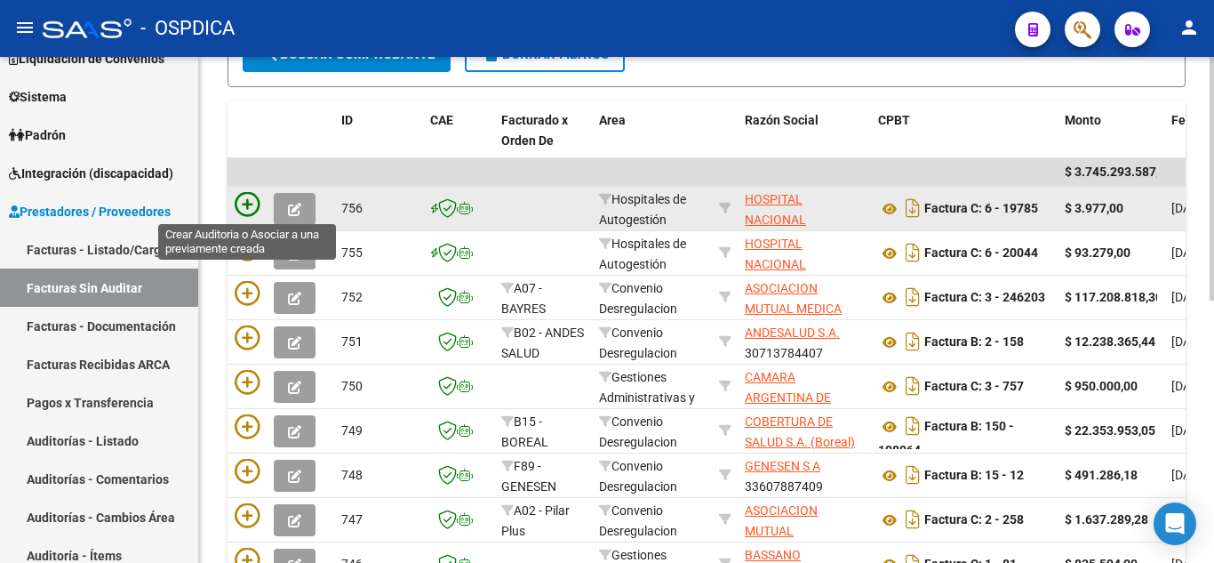
click at [248, 205] on icon at bounding box center [247, 204] width 25 height 25
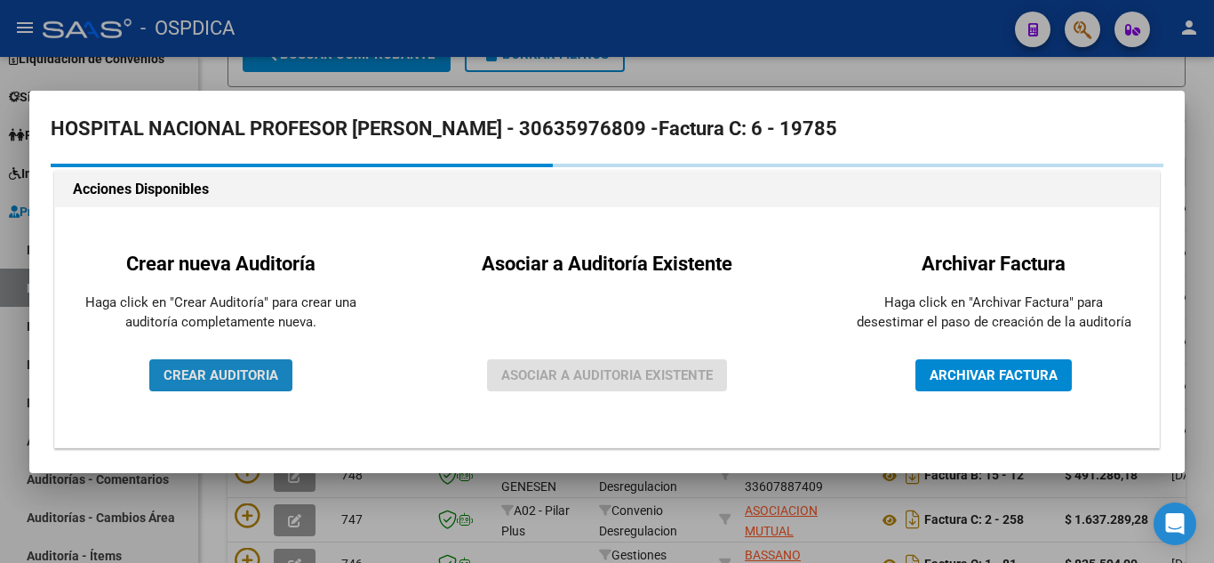
click at [268, 381] on span "CREAR AUDITORIA" at bounding box center [221, 375] width 115 height 16
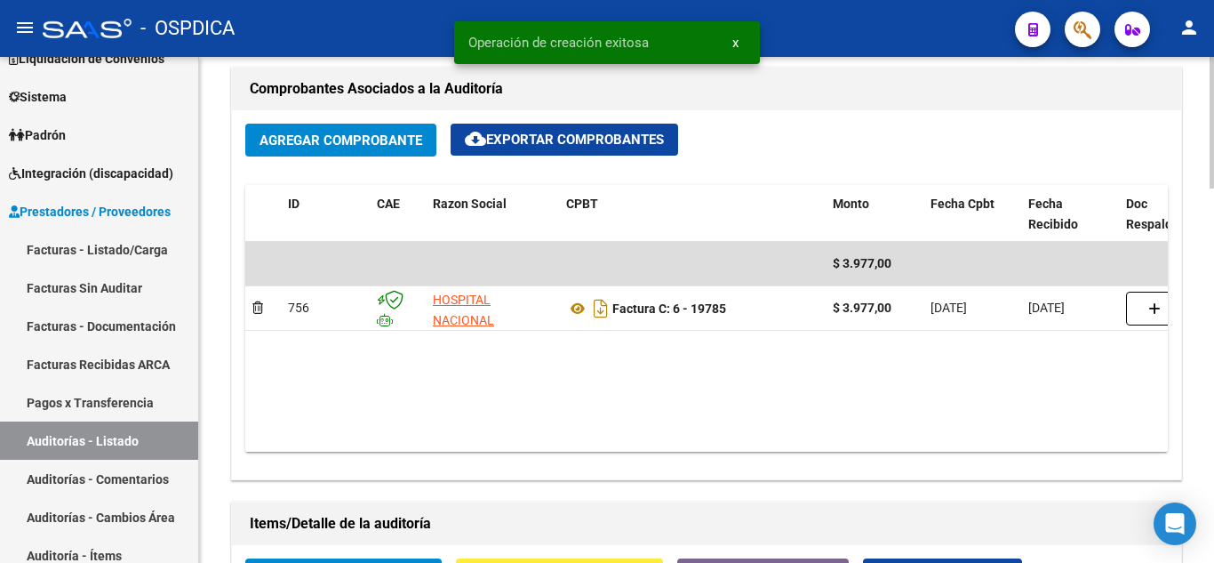
scroll to position [889, 0]
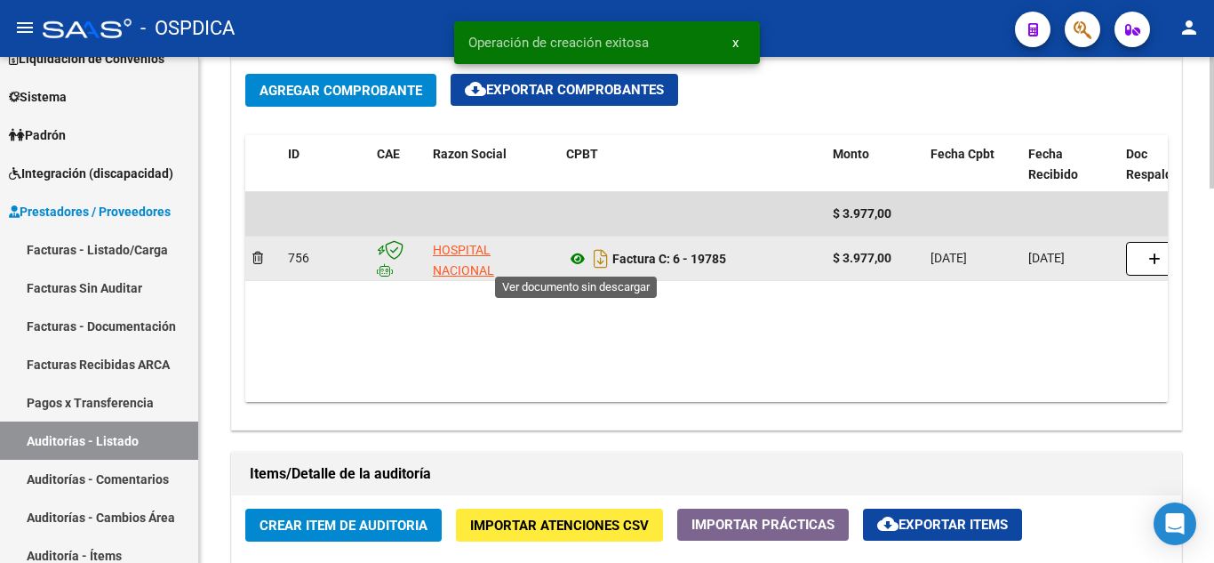
click at [577, 259] on icon at bounding box center [577, 258] width 23 height 21
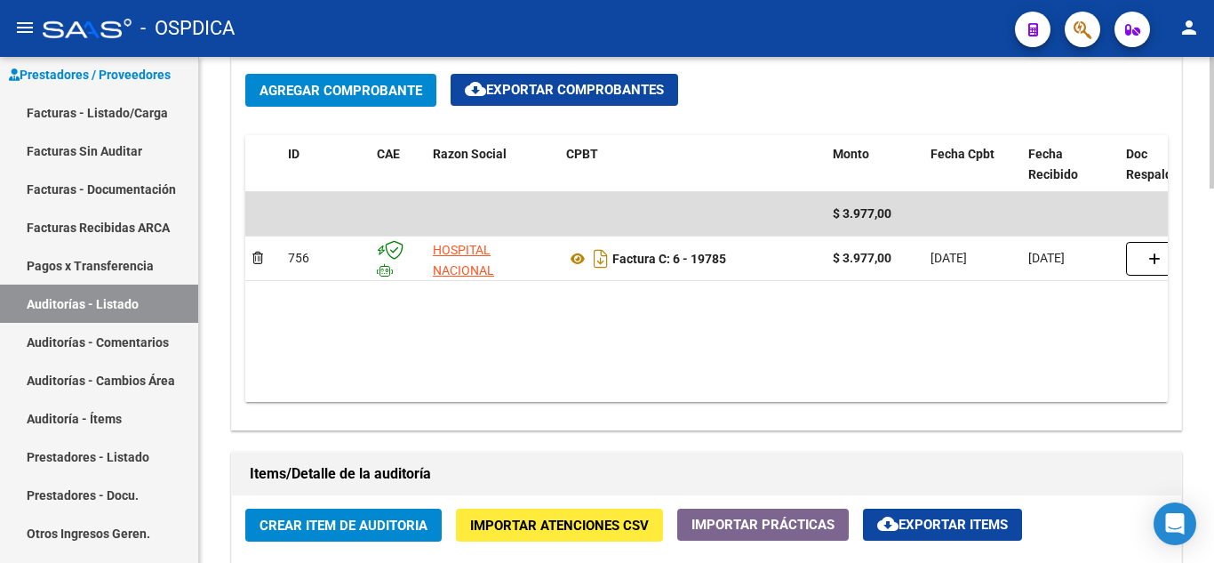
scroll to position [356, 0]
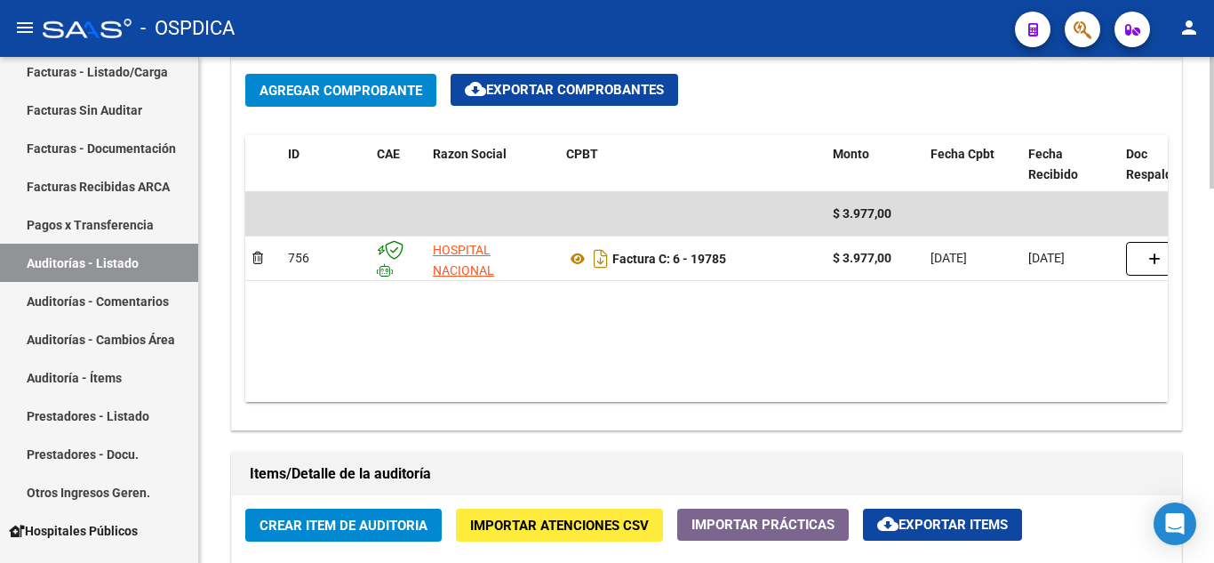
click at [324, 527] on span "Crear Item de Auditoria" at bounding box center [344, 525] width 168 height 16
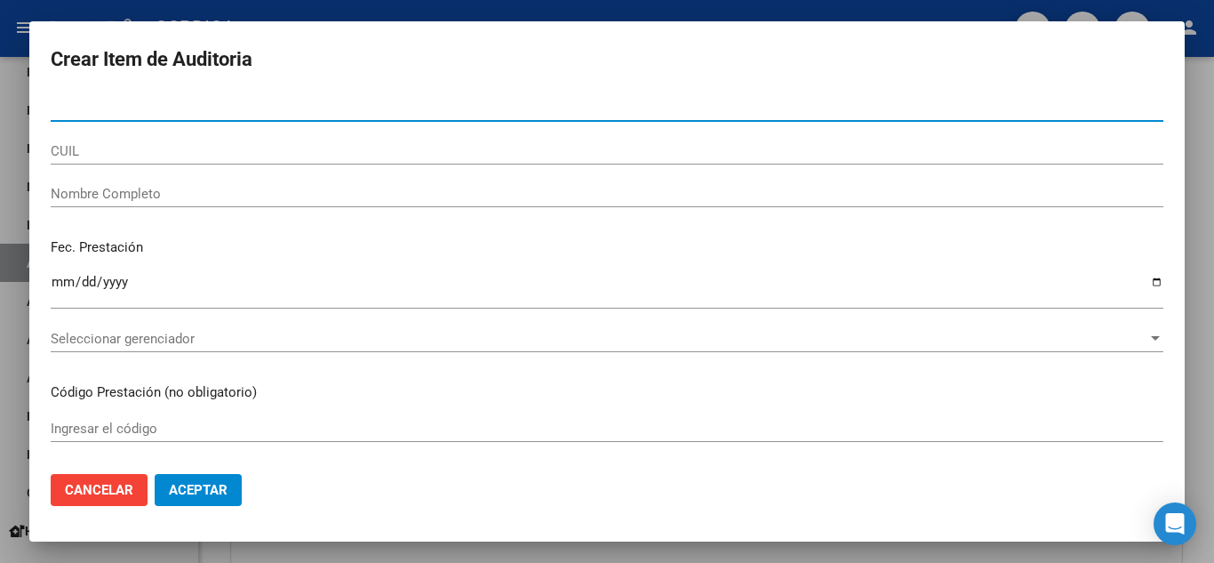
click at [258, 102] on input "Nro Documento" at bounding box center [607, 108] width 1113 height 16
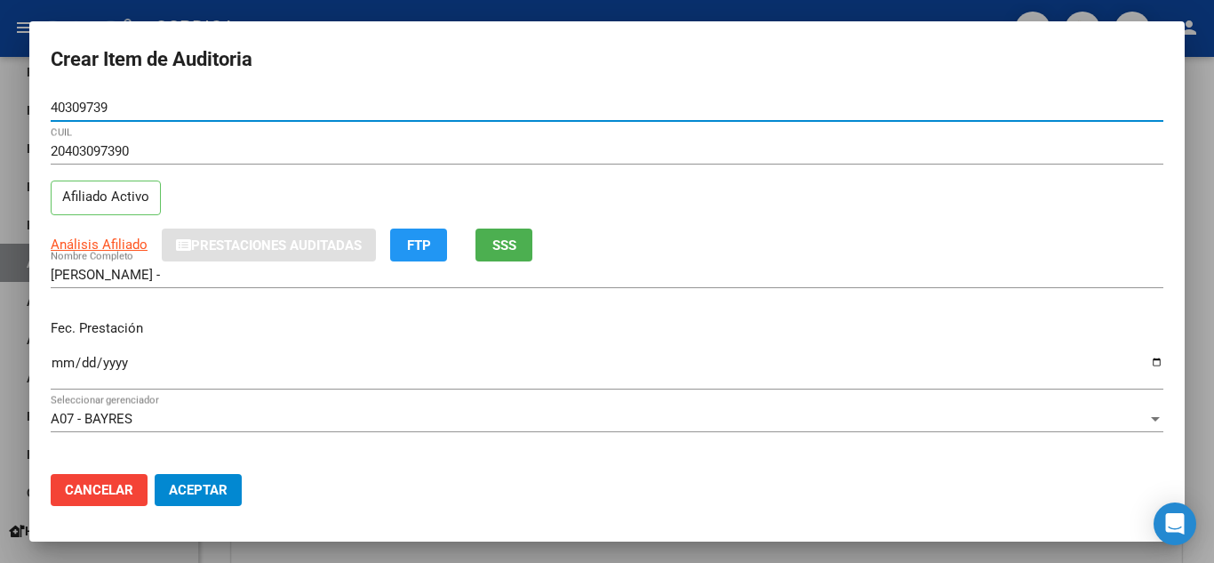
click at [57, 350] on div "Fec. Prestación Ingresar la fecha" at bounding box center [607, 355] width 1113 height 101
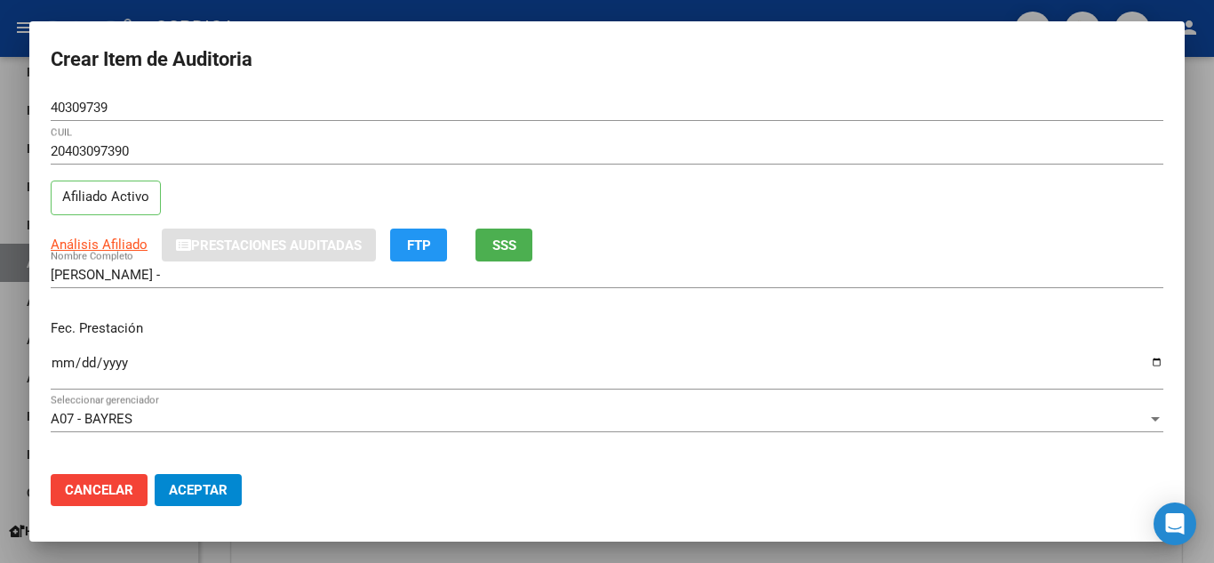
click at [54, 370] on input "Ingresar la fecha" at bounding box center [607, 370] width 1113 height 28
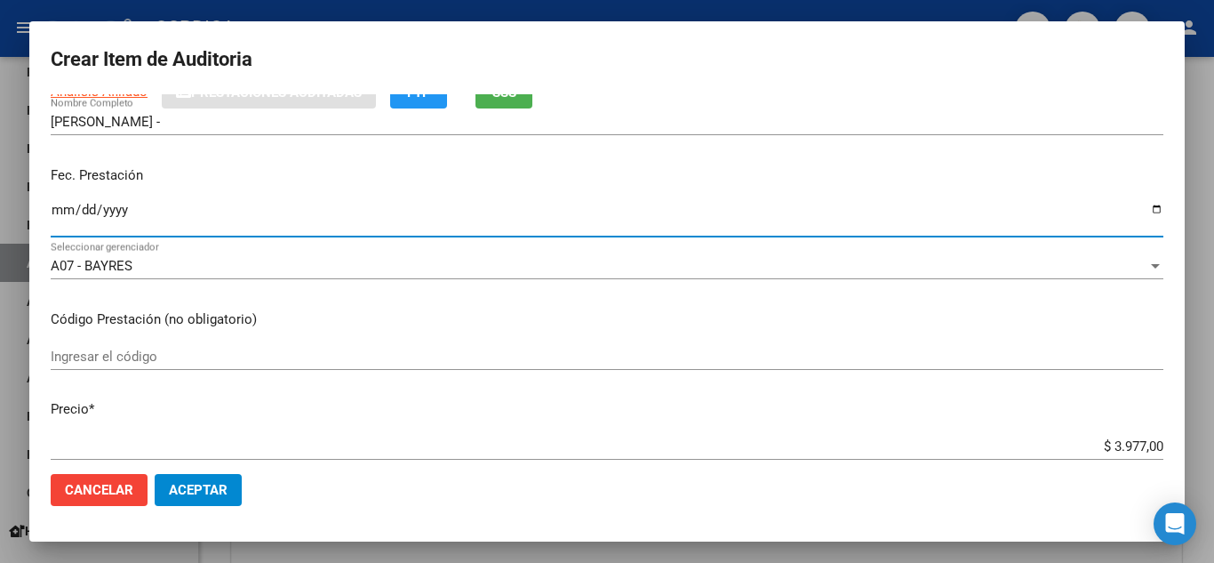
scroll to position [178, 0]
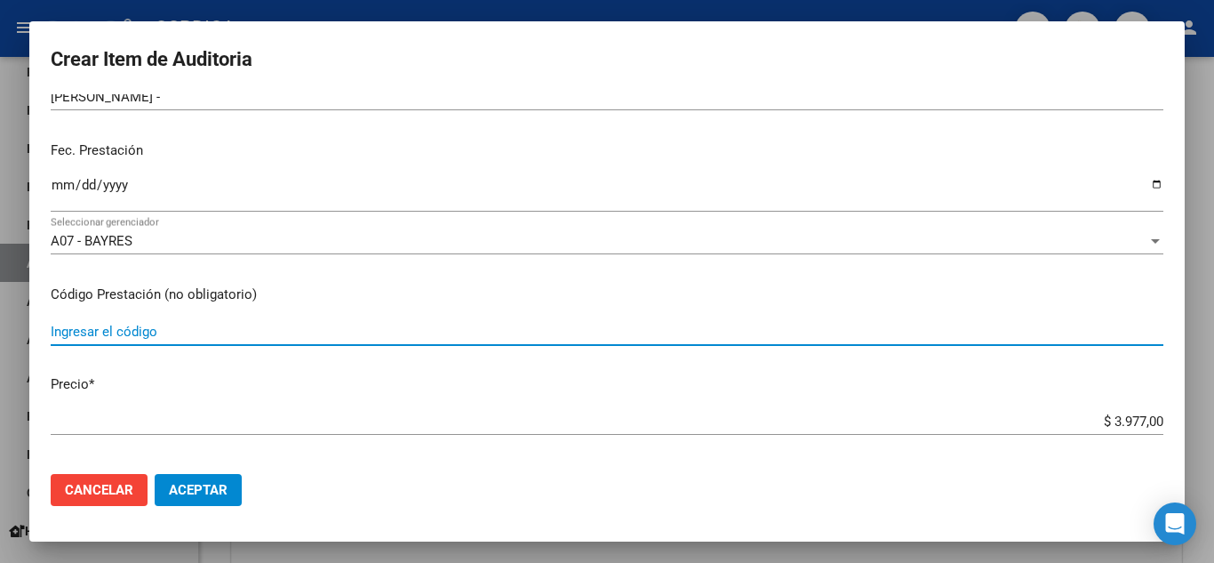
click at [469, 322] on div "Ingresar el código" at bounding box center [607, 331] width 1113 height 27
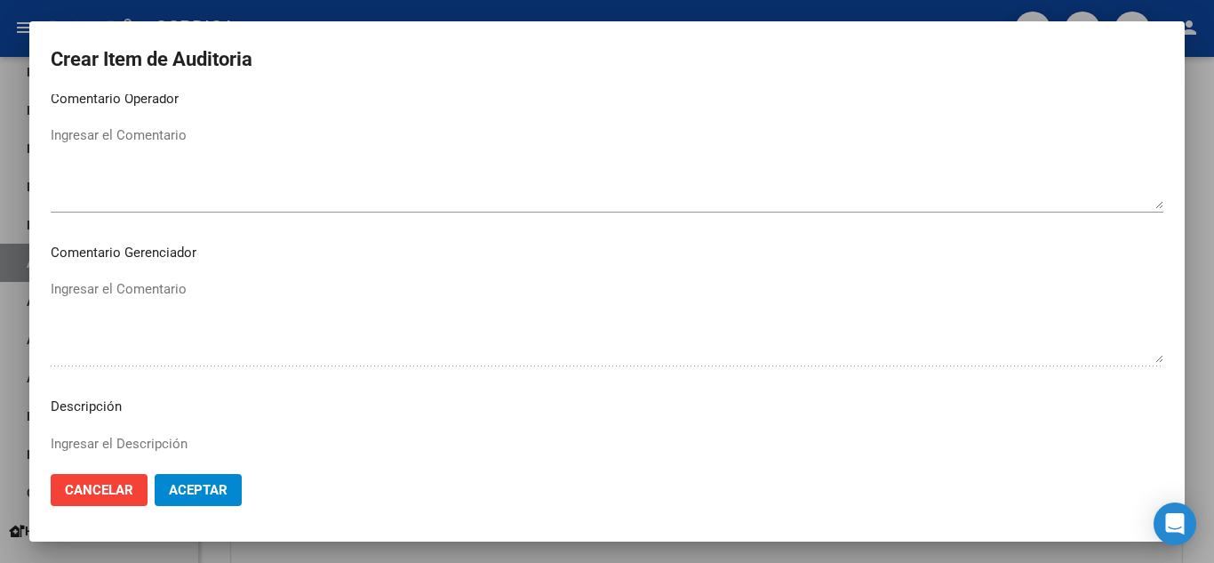
scroll to position [1236, 0]
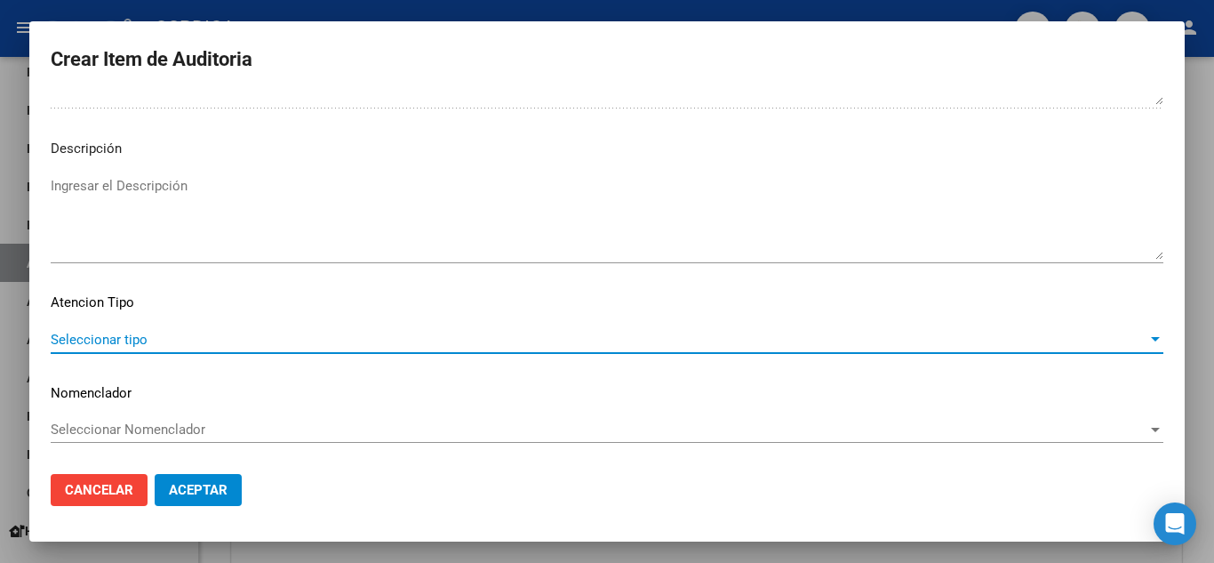
click at [107, 336] on span "Seleccionar tipo" at bounding box center [599, 340] width 1097 height 16
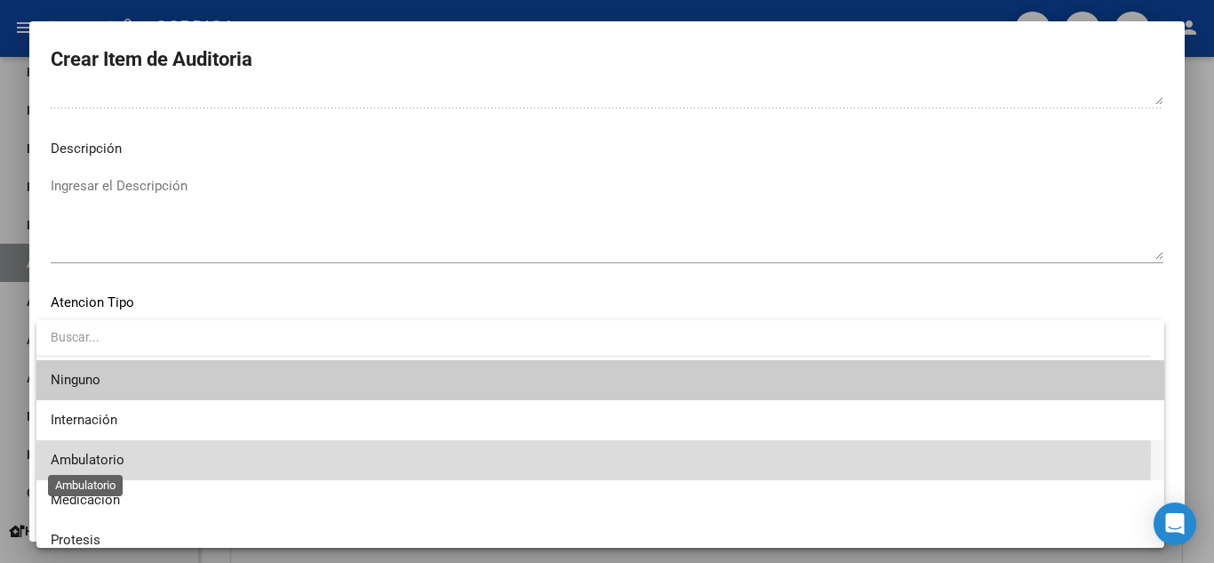
click at [105, 452] on span "Ambulatorio" at bounding box center [88, 460] width 74 height 16
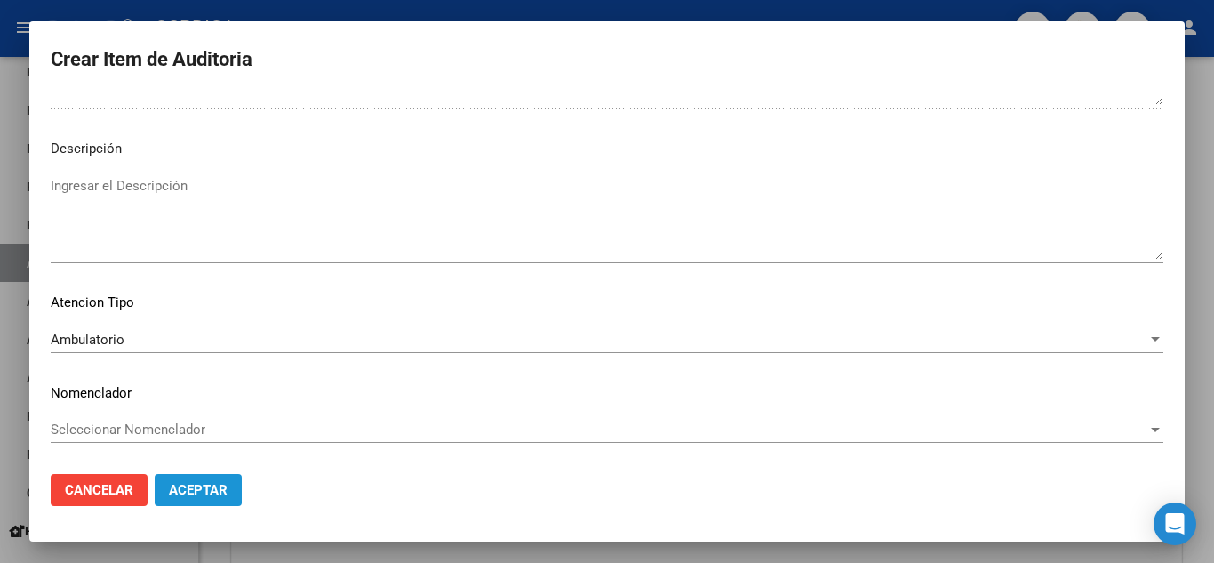
click at [217, 490] on span "Aceptar" at bounding box center [198, 490] width 59 height 16
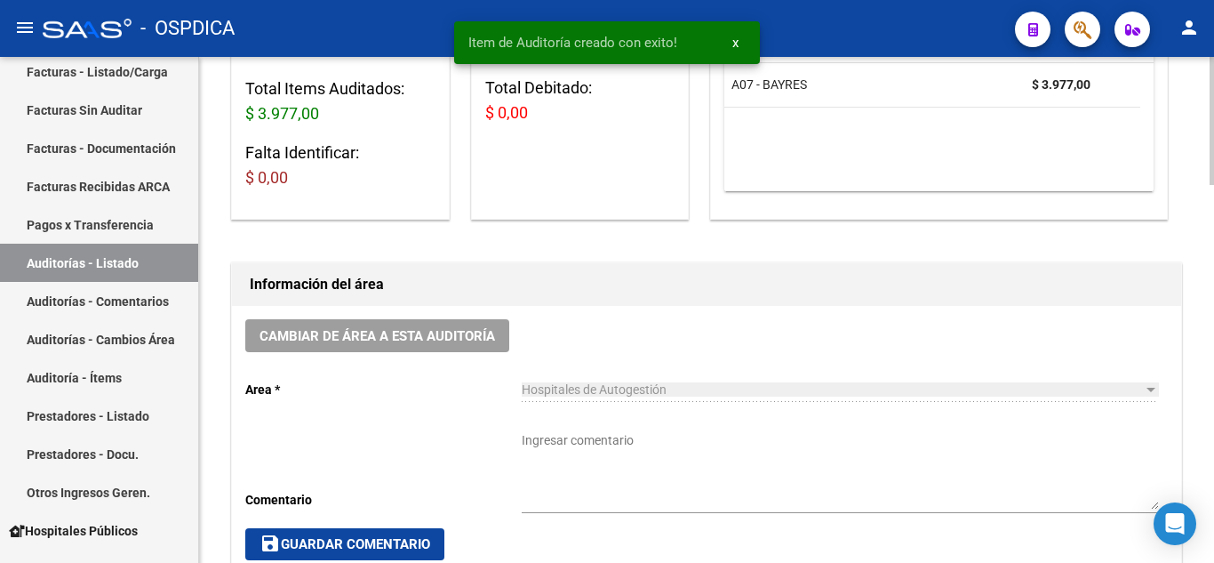
scroll to position [1, 0]
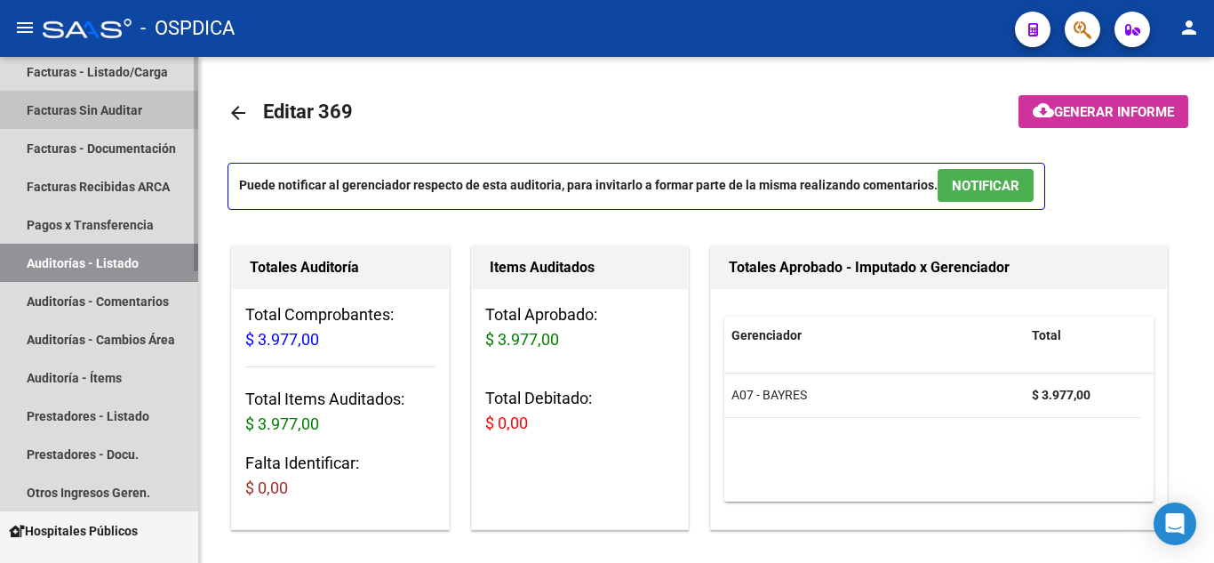
click at [100, 97] on link "Facturas Sin Auditar" at bounding box center [99, 110] width 198 height 38
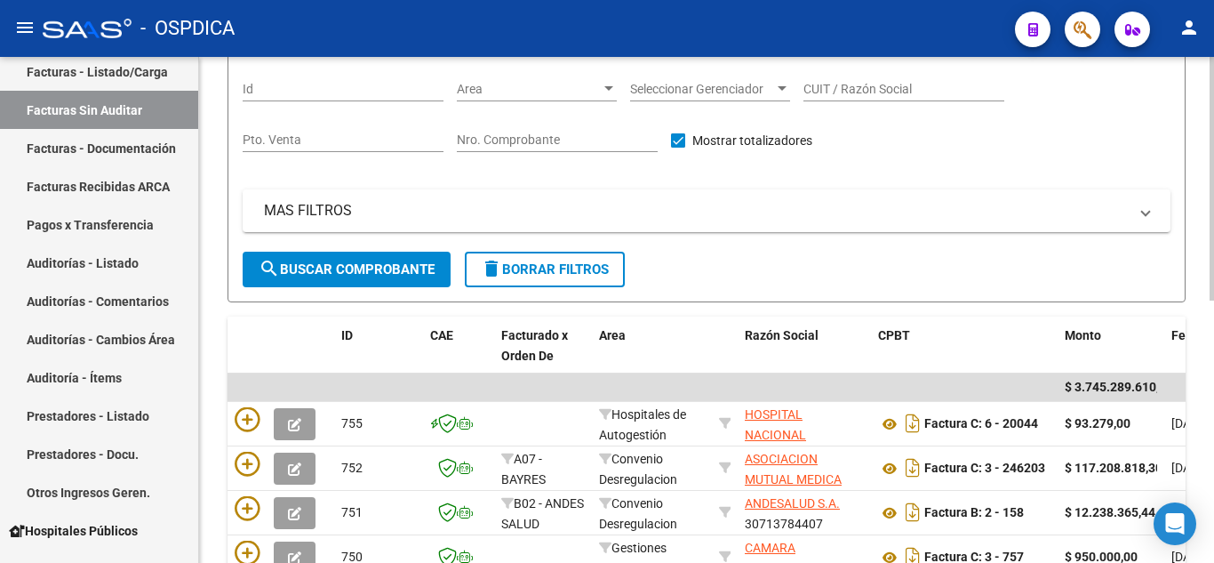
scroll to position [179, 0]
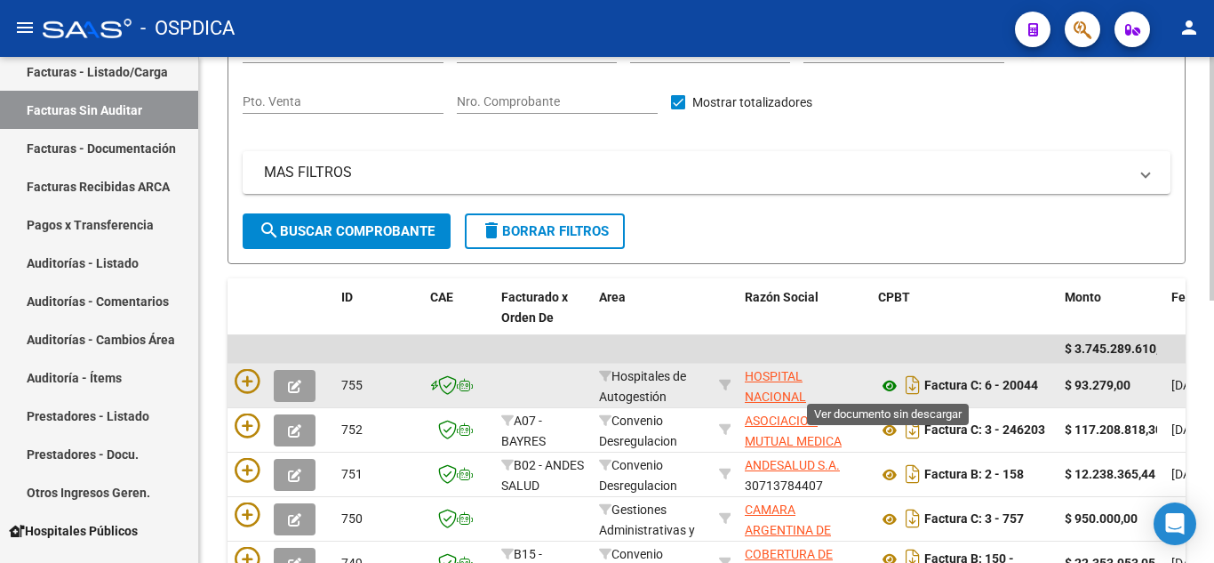
click at [891, 387] on icon at bounding box center [889, 385] width 23 height 21
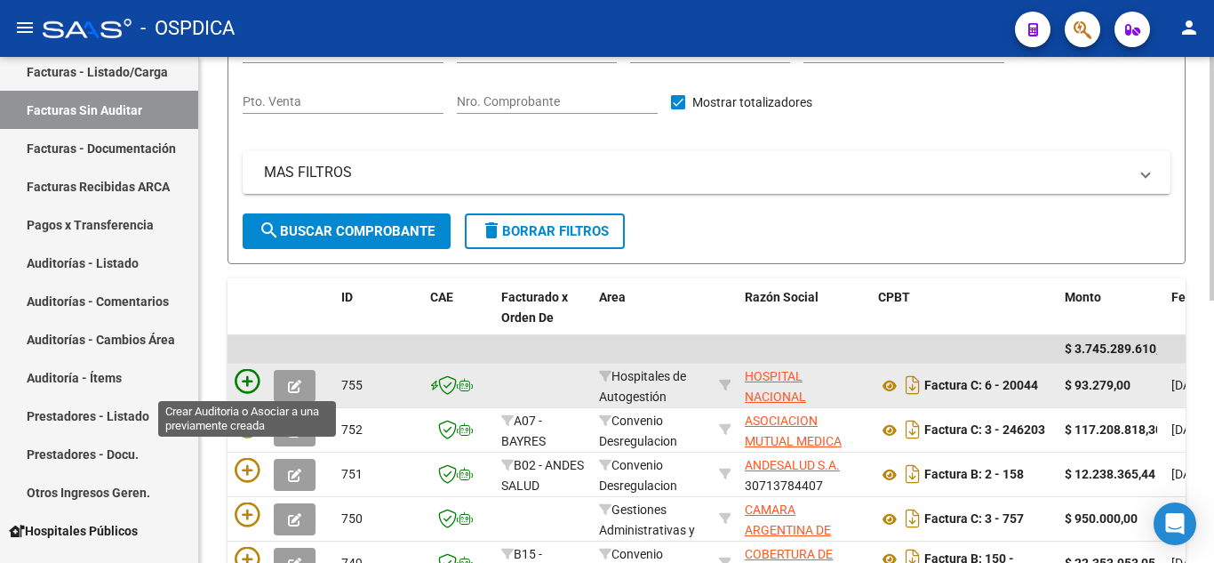
click at [244, 372] on icon at bounding box center [247, 381] width 25 height 25
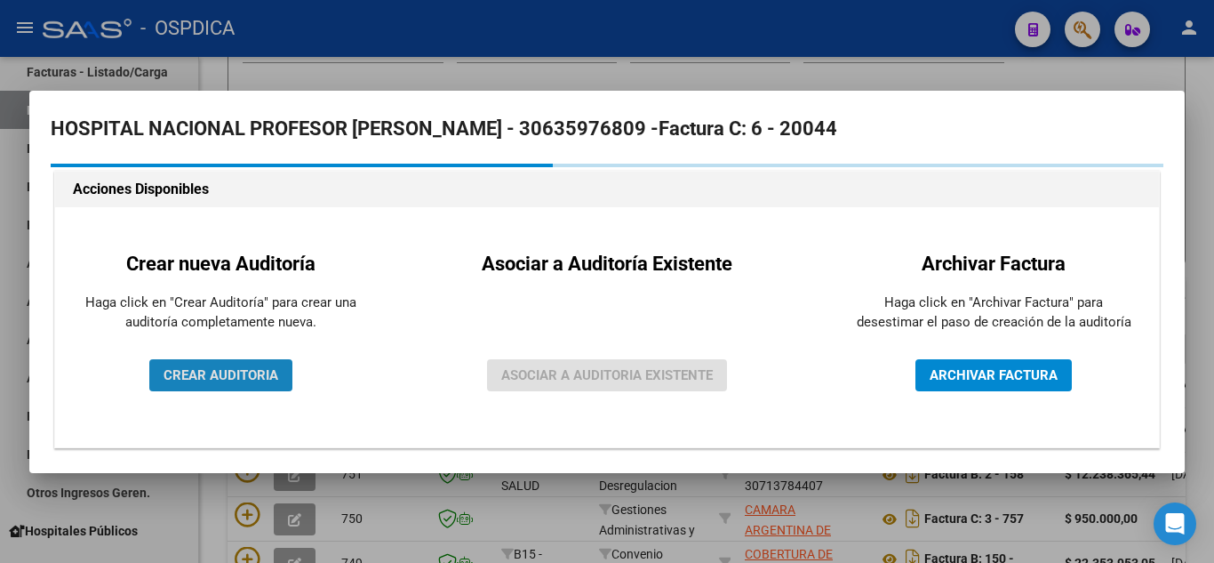
click at [243, 369] on span "CREAR AUDITORIA" at bounding box center [221, 375] width 115 height 16
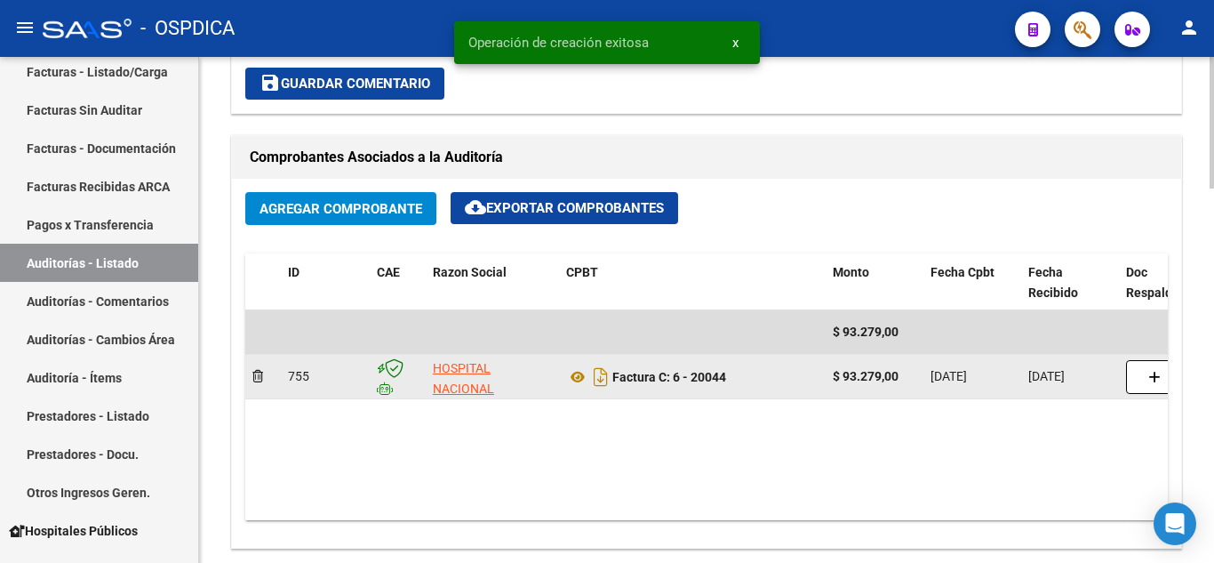
scroll to position [800, 0]
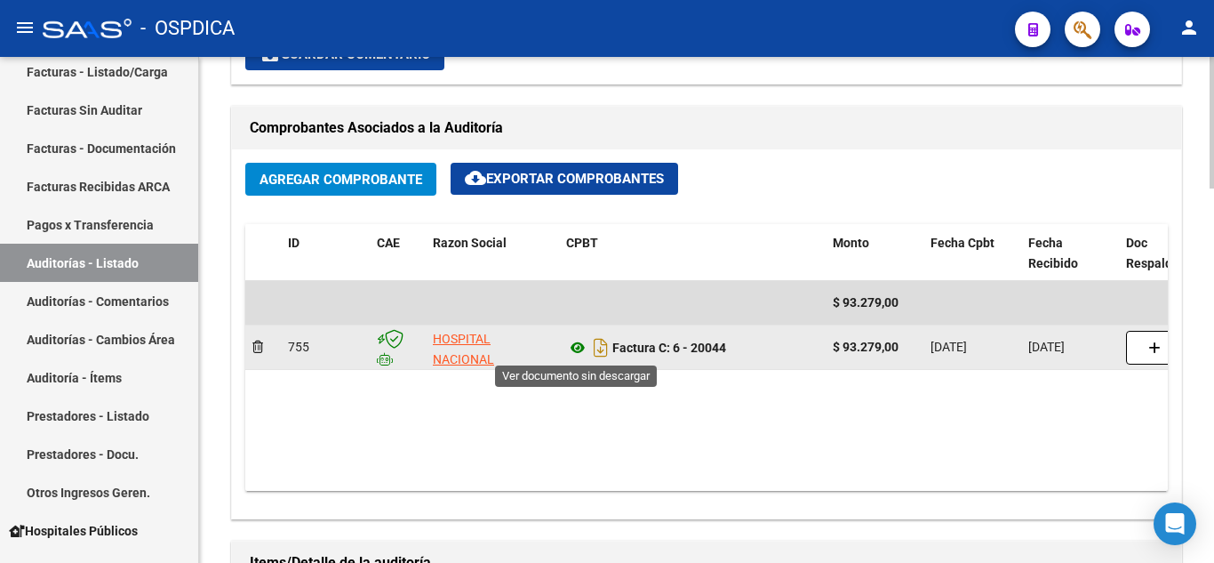
click at [580, 349] on icon at bounding box center [577, 347] width 23 height 21
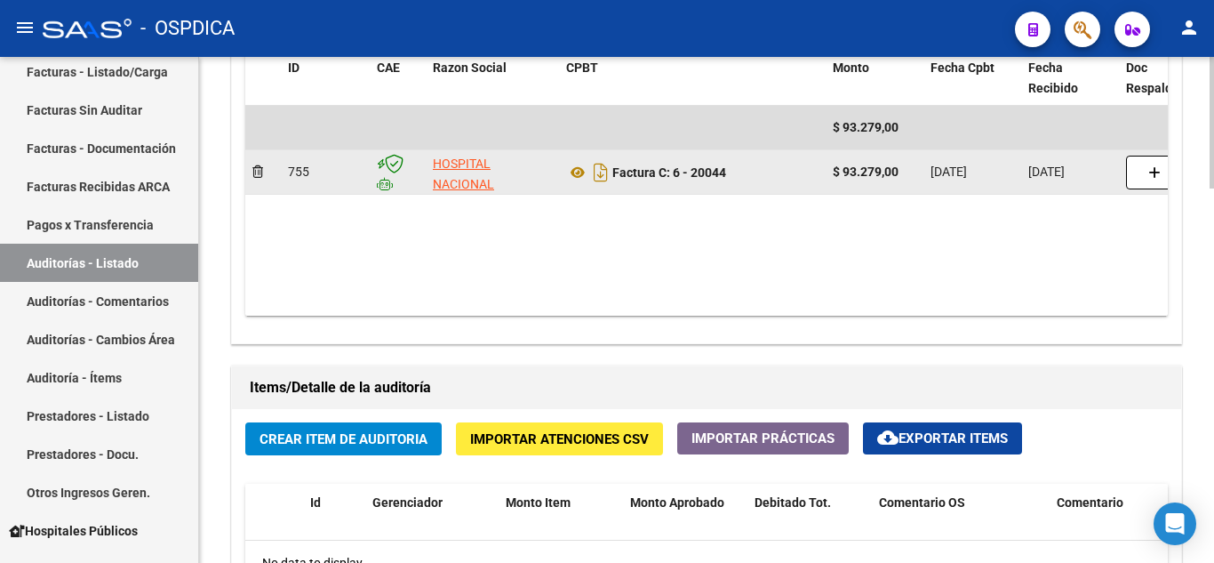
scroll to position [978, 0]
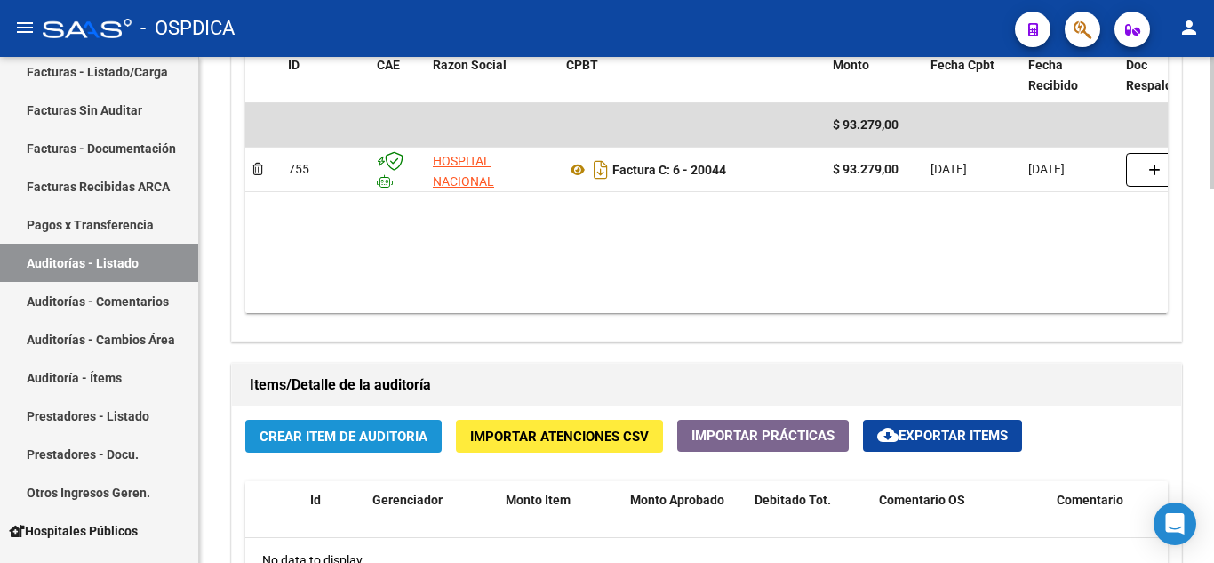
click at [384, 438] on span "Crear Item de Auditoria" at bounding box center [344, 437] width 168 height 16
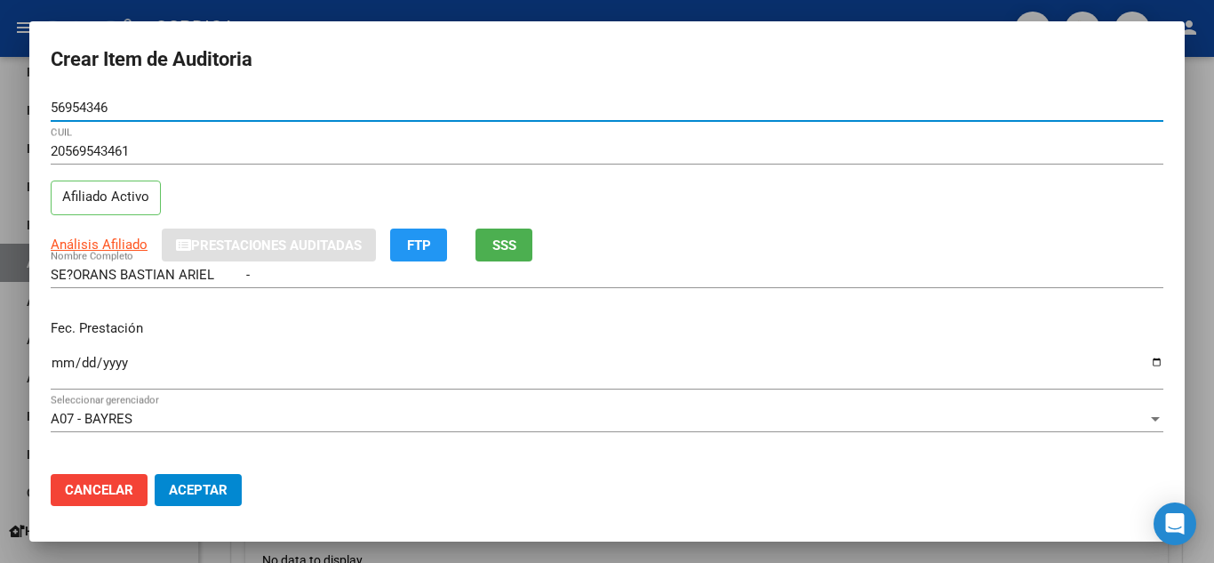
scroll to position [89, 0]
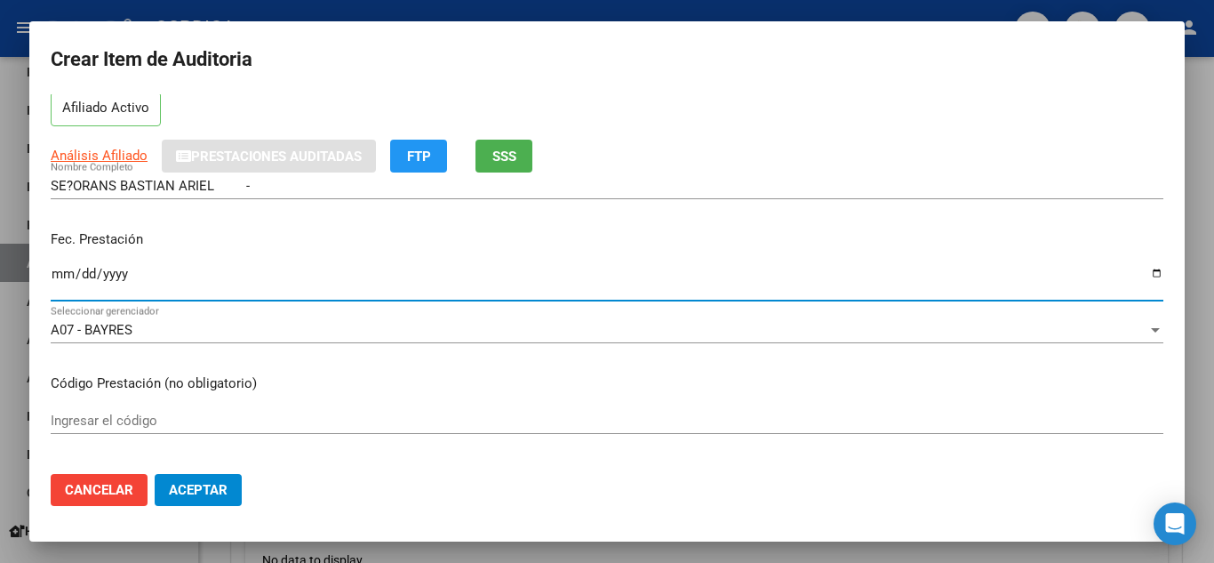
click at [55, 271] on input "Ingresar la fecha" at bounding box center [607, 281] width 1113 height 28
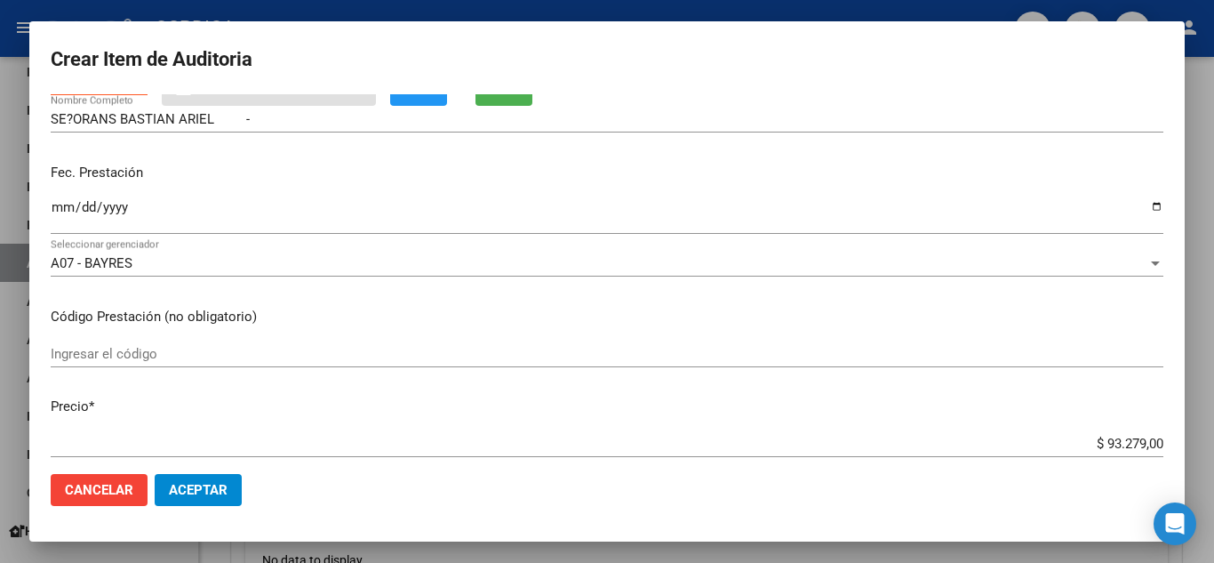
scroll to position [178, 0]
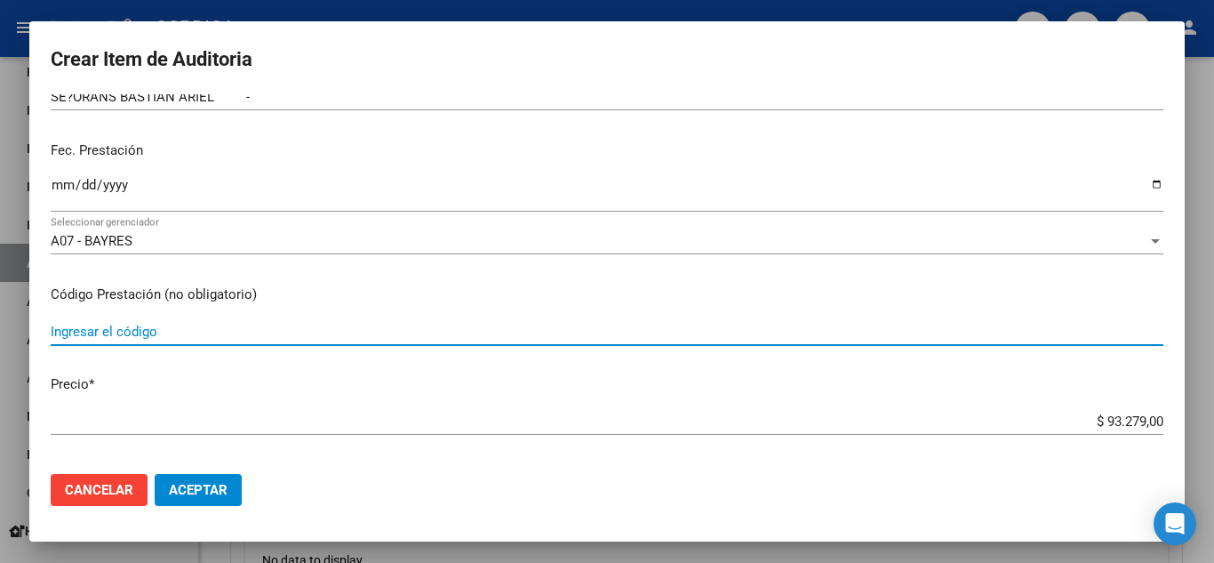
click at [429, 326] on input "Ingresar el código" at bounding box center [607, 332] width 1113 height 16
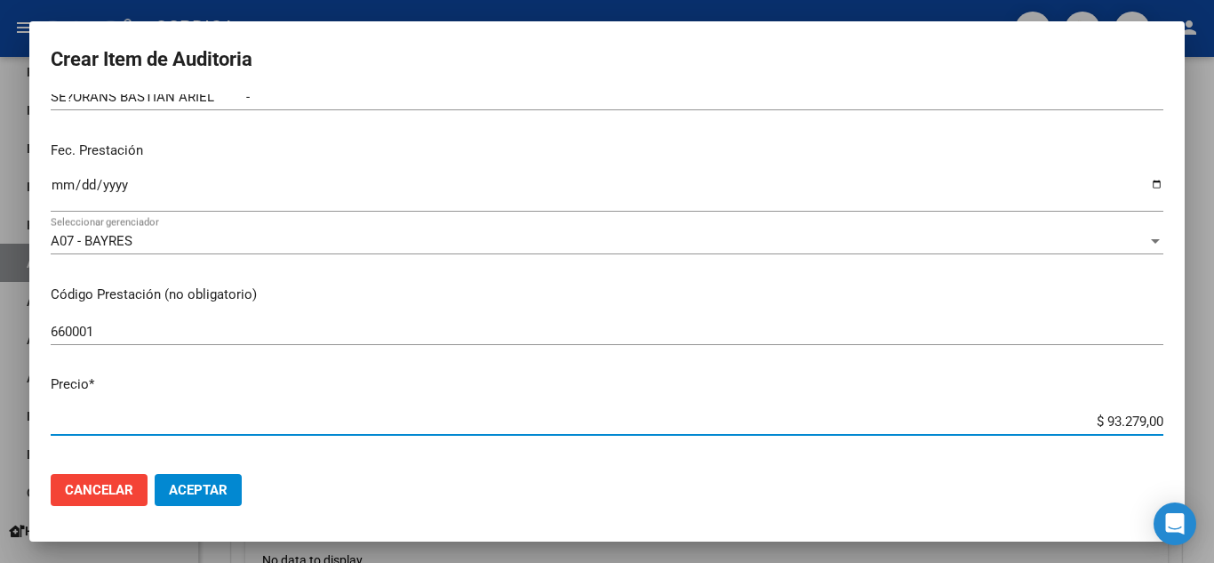
drag, startPoint x: 1081, startPoint y: 419, endPoint x: 1152, endPoint y: 421, distance: 71.1
click at [1152, 421] on app-form-text-field "Precio * $ 93.279,00 Ingresar el precio" at bounding box center [614, 401] width 1127 height 55
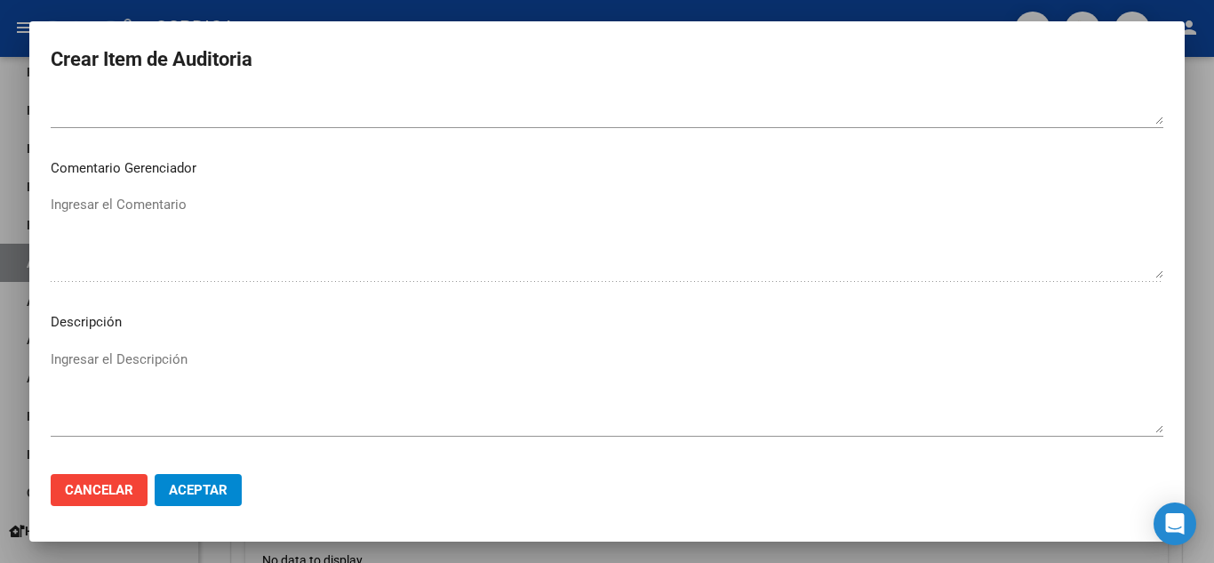
scroll to position [1236, 0]
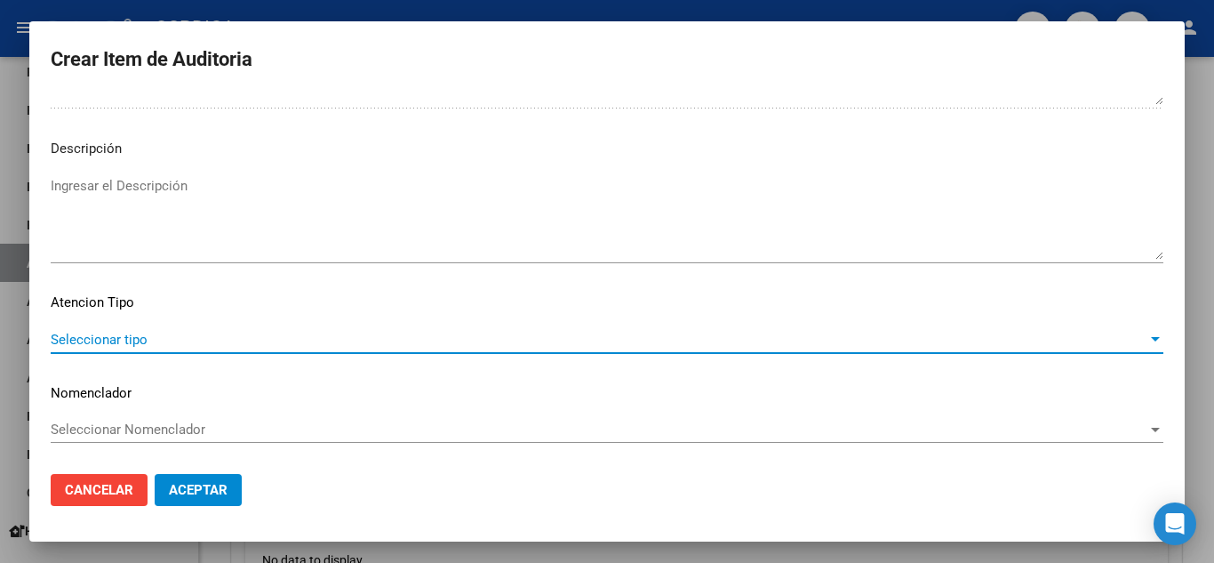
click at [254, 342] on span "Seleccionar tipo" at bounding box center [599, 340] width 1097 height 16
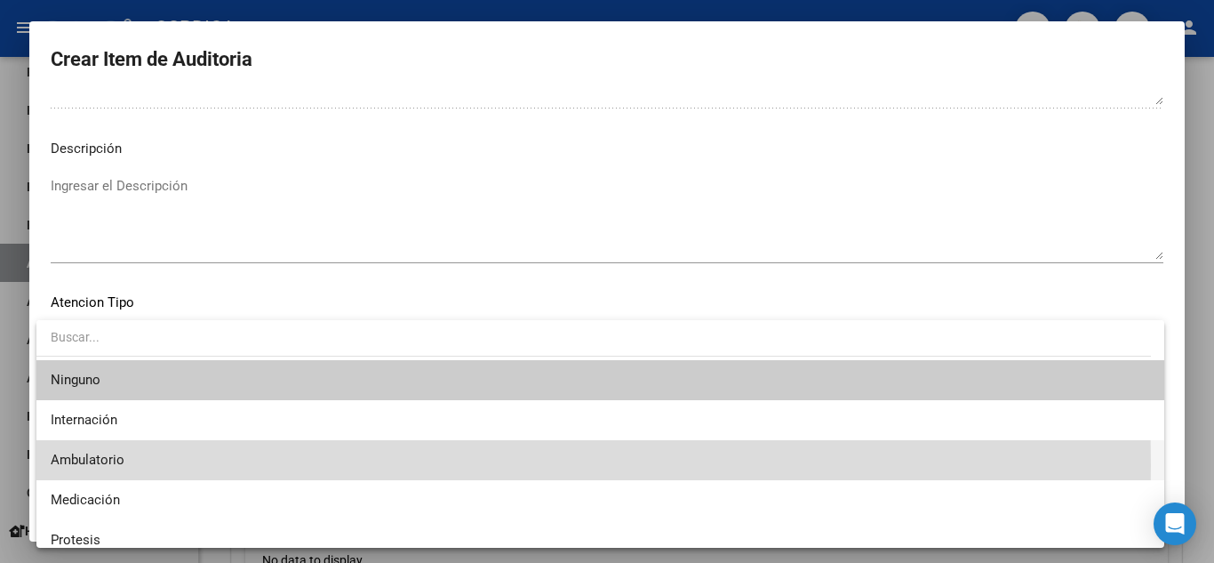
click at [164, 464] on span "Ambulatorio" at bounding box center [601, 460] width 1100 height 40
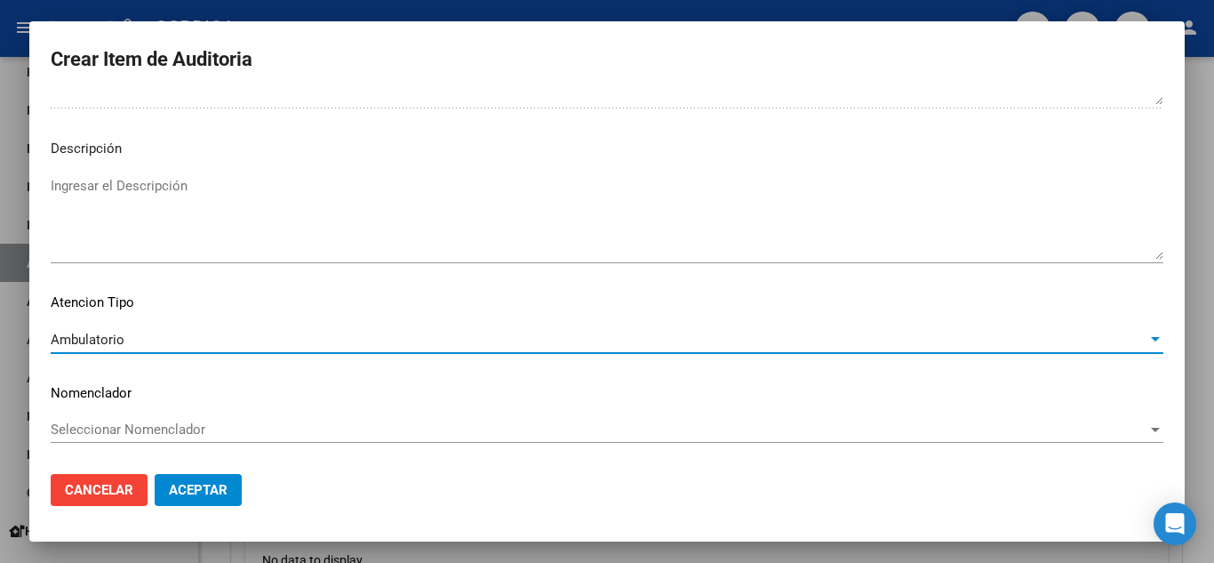
click at [185, 490] on span "Aceptar" at bounding box center [198, 490] width 59 height 16
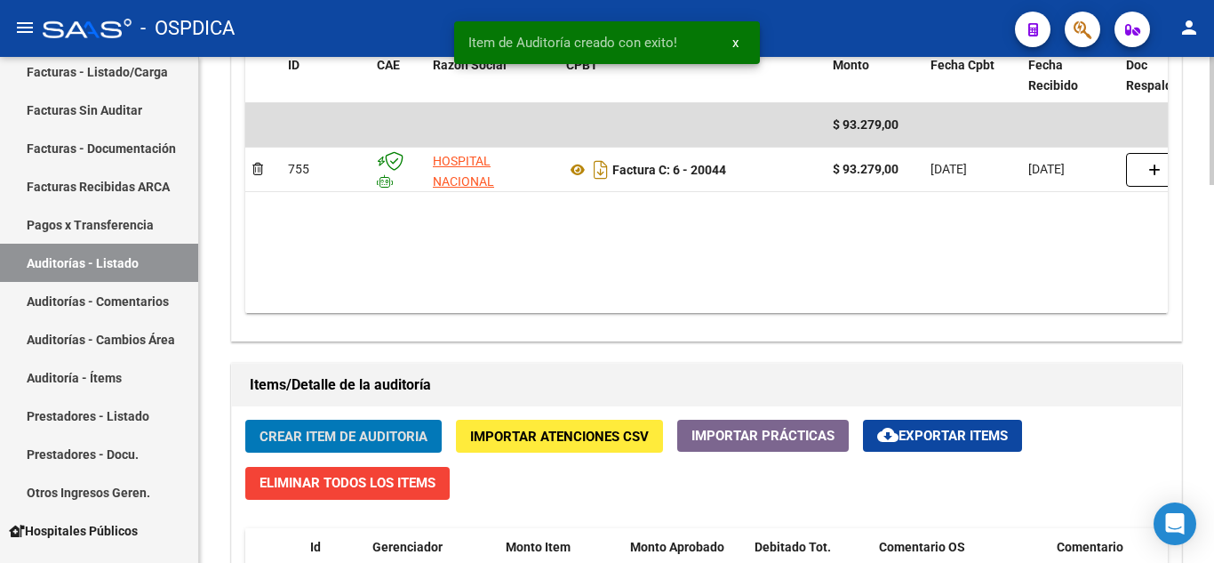
scroll to position [979, 0]
click at [354, 432] on span "Crear Item de Auditoria" at bounding box center [344, 437] width 168 height 16
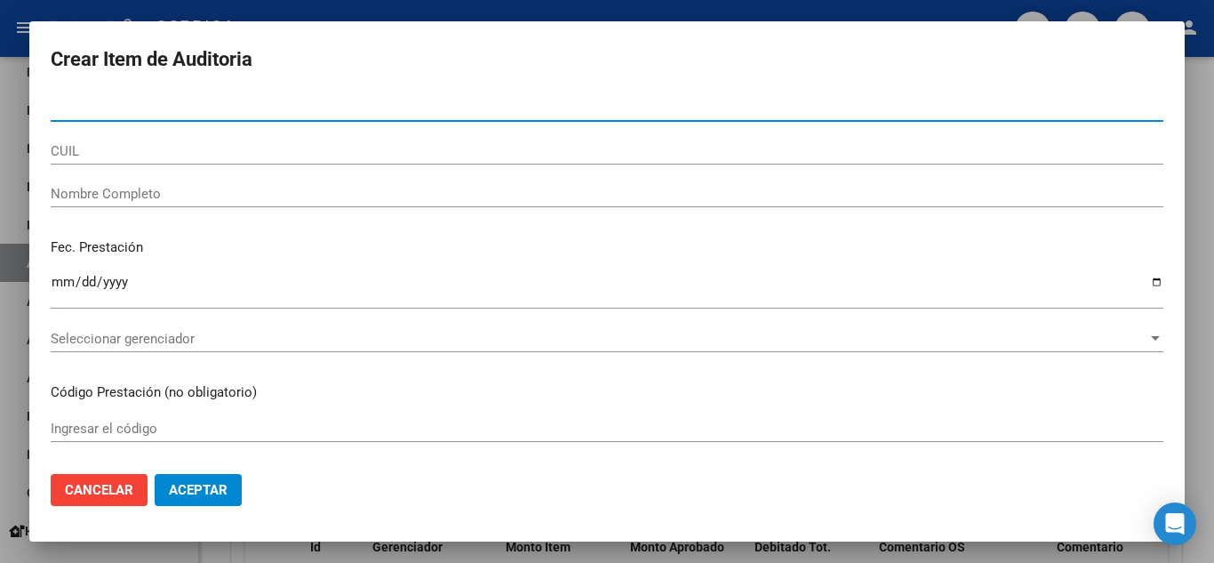
click at [242, 96] on div "Nro Documento" at bounding box center [607, 107] width 1113 height 27
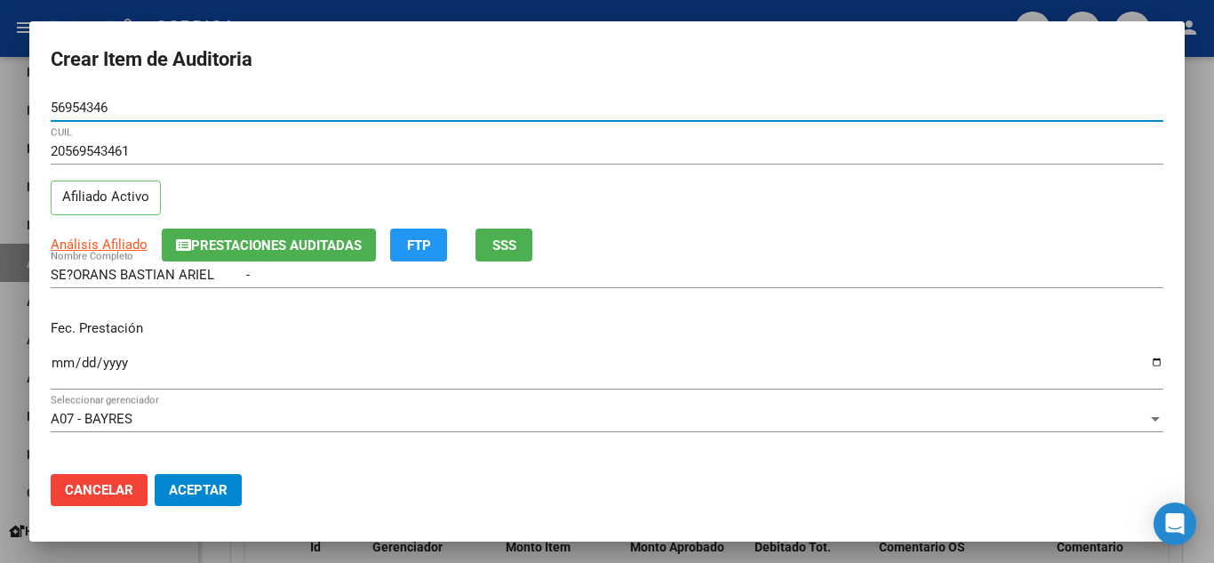
drag, startPoint x: 155, startPoint y: 106, endPoint x: 26, endPoint y: 92, distance: 129.7
click at [26, 92] on div "Crear Item de Auditoria 56954346 Nro Documento 20569543461 CUIL Afiliado Activo…" at bounding box center [607, 281] width 1214 height 563
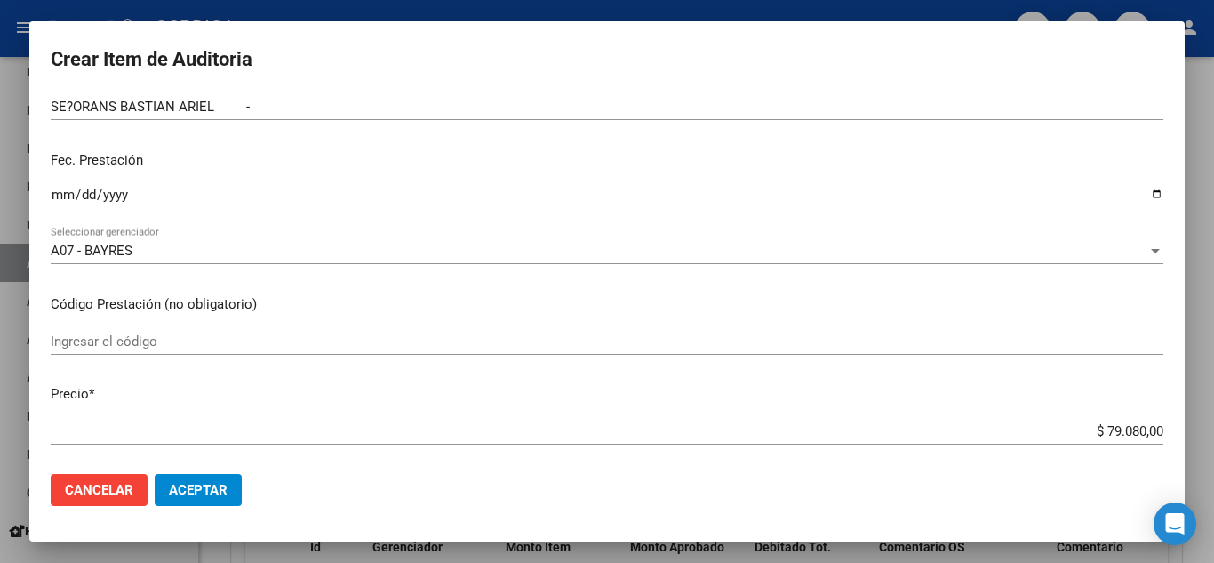
scroll to position [178, 0]
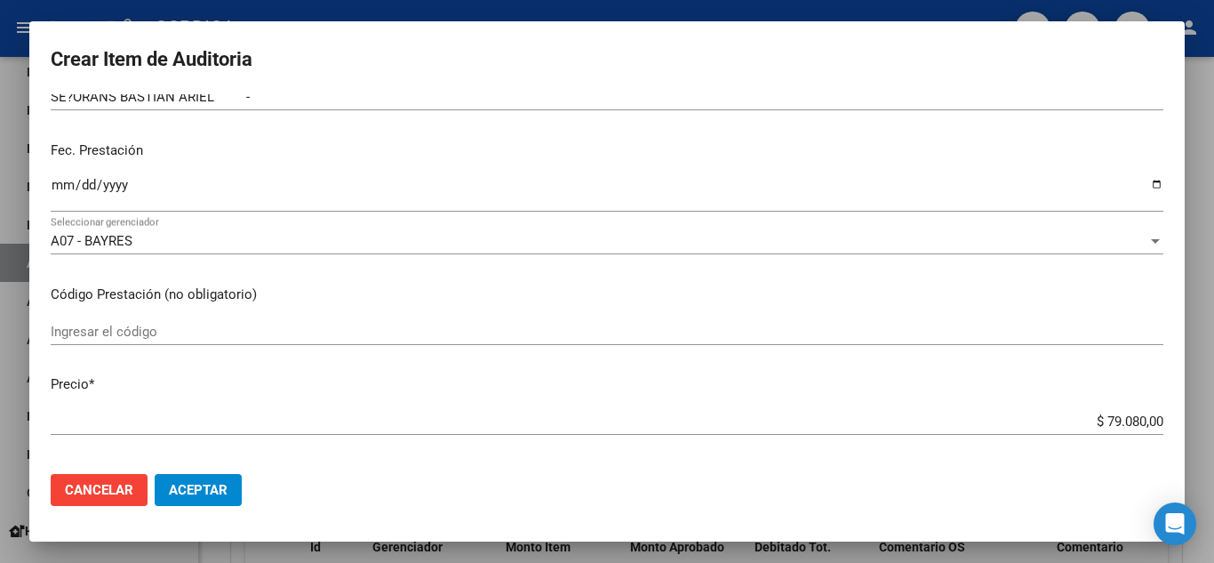
click at [84, 480] on button "Cancelar" at bounding box center [99, 490] width 97 height 32
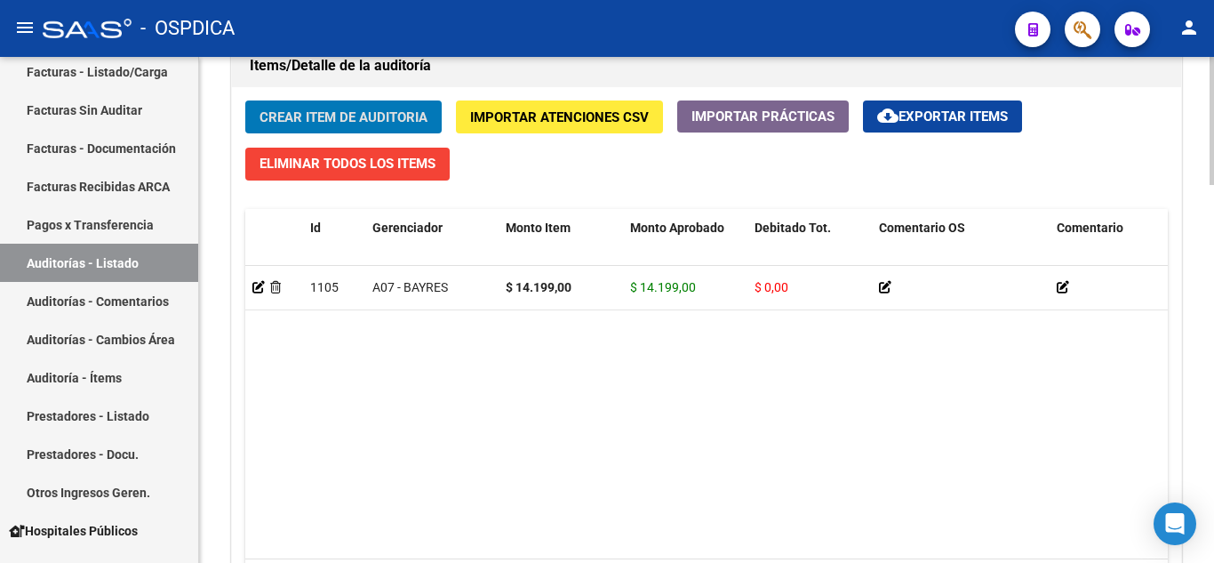
scroll to position [1334, 0]
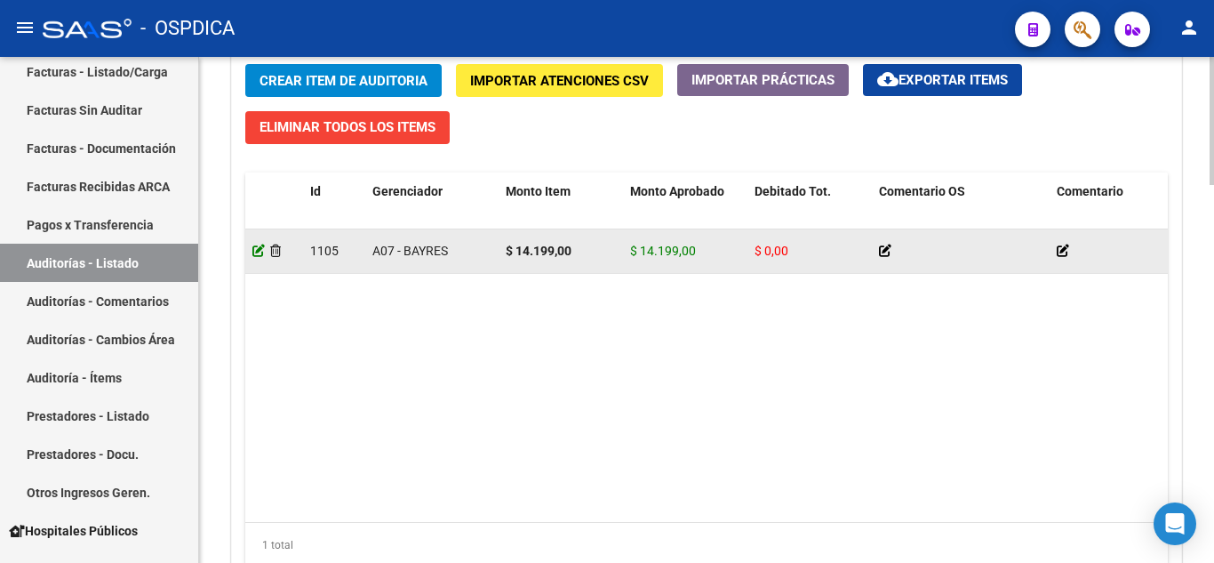
click at [254, 251] on icon at bounding box center [258, 250] width 12 height 12
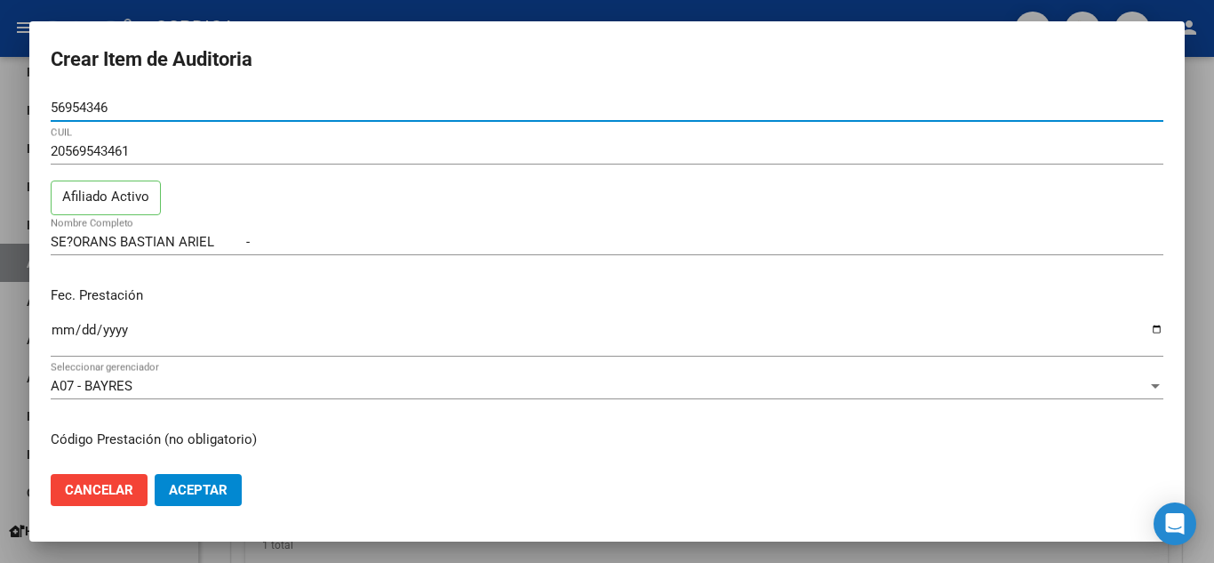
scroll to position [89, 0]
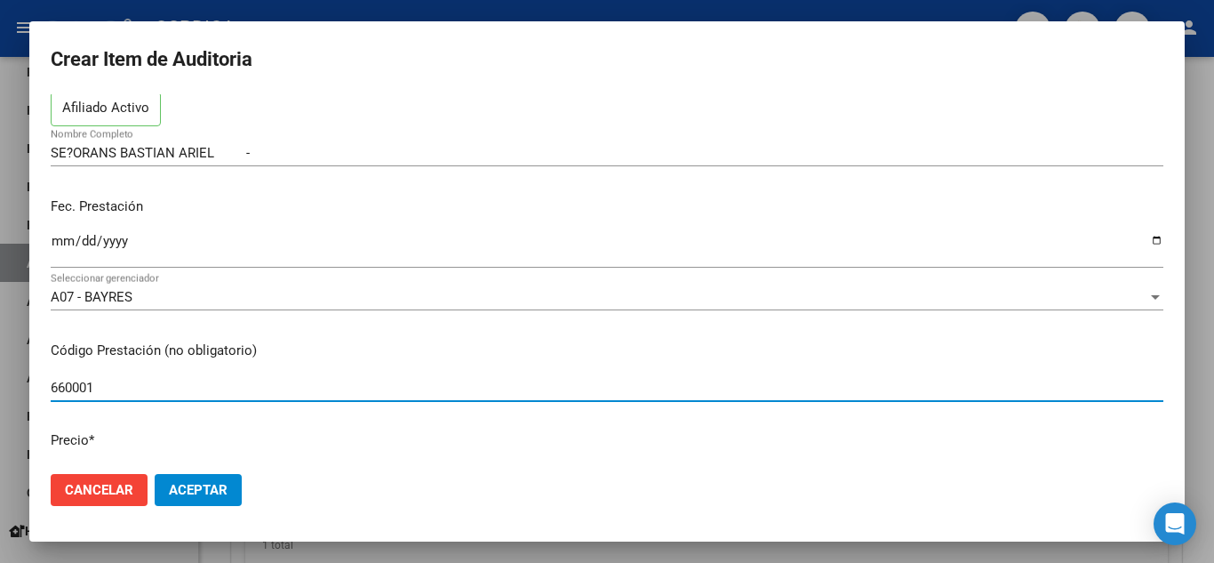
click at [371, 380] on input "660001" at bounding box center [607, 388] width 1113 height 16
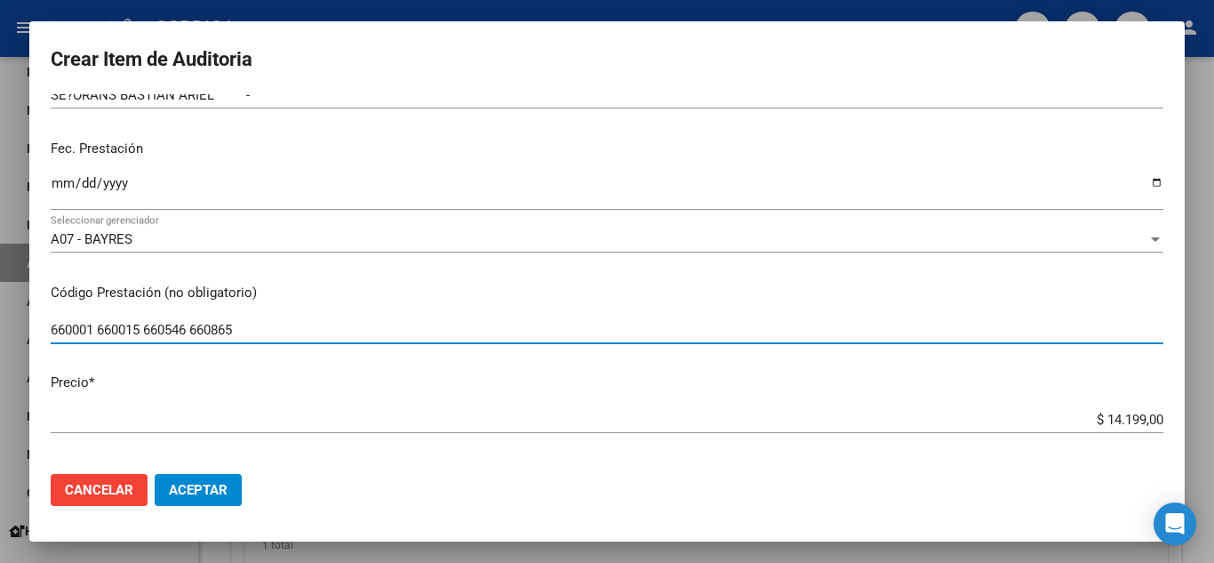
scroll to position [178, 0]
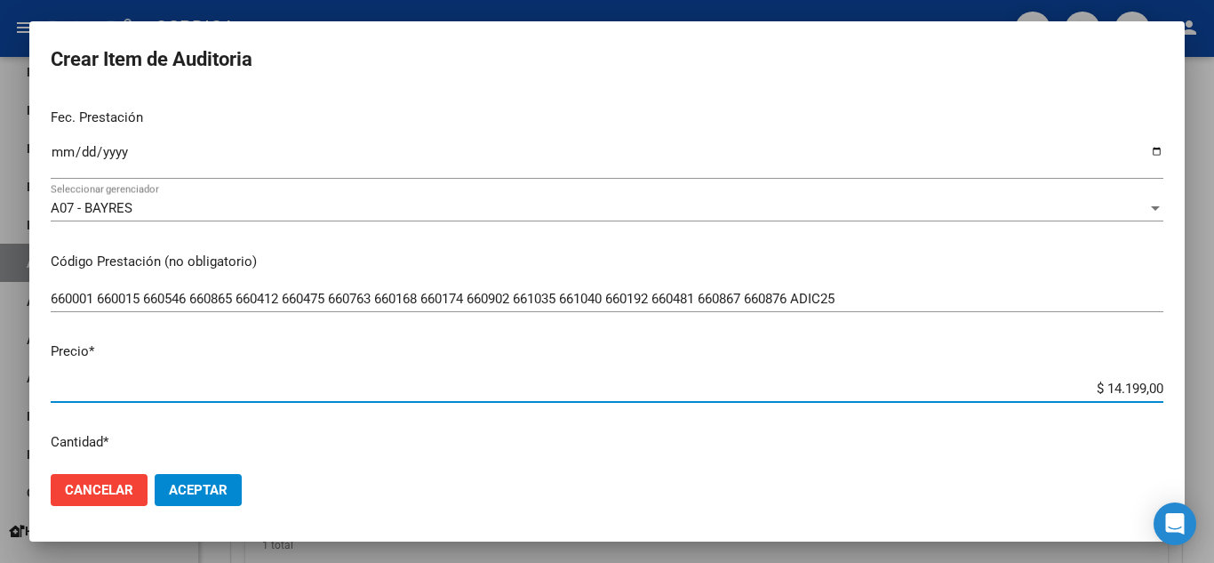
drag, startPoint x: 1075, startPoint y: 381, endPoint x: 1169, endPoint y: 390, distance: 94.7
click at [1169, 390] on mat-dialog-content "56954346 Nro Documento 20569543461 CUIL Afiliado Activo SE?ORANS BASTIAN ARIEL …" at bounding box center [607, 276] width 1156 height 365
drag, startPoint x: 1113, startPoint y: 390, endPoint x: 1170, endPoint y: 399, distance: 57.6
click at [1170, 399] on mat-dialog-content "56954346 Nro Documento 20569543461 CUIL Afiliado Activo SE?ORANS BASTIAN ARIEL …" at bounding box center [607, 276] width 1156 height 365
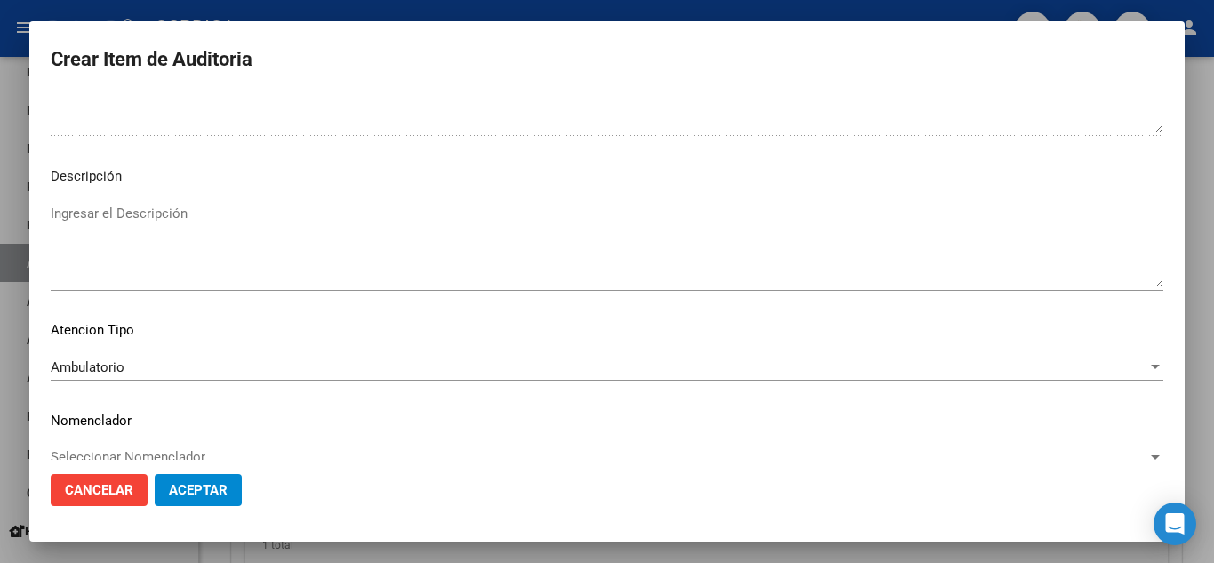
scroll to position [1203, 0]
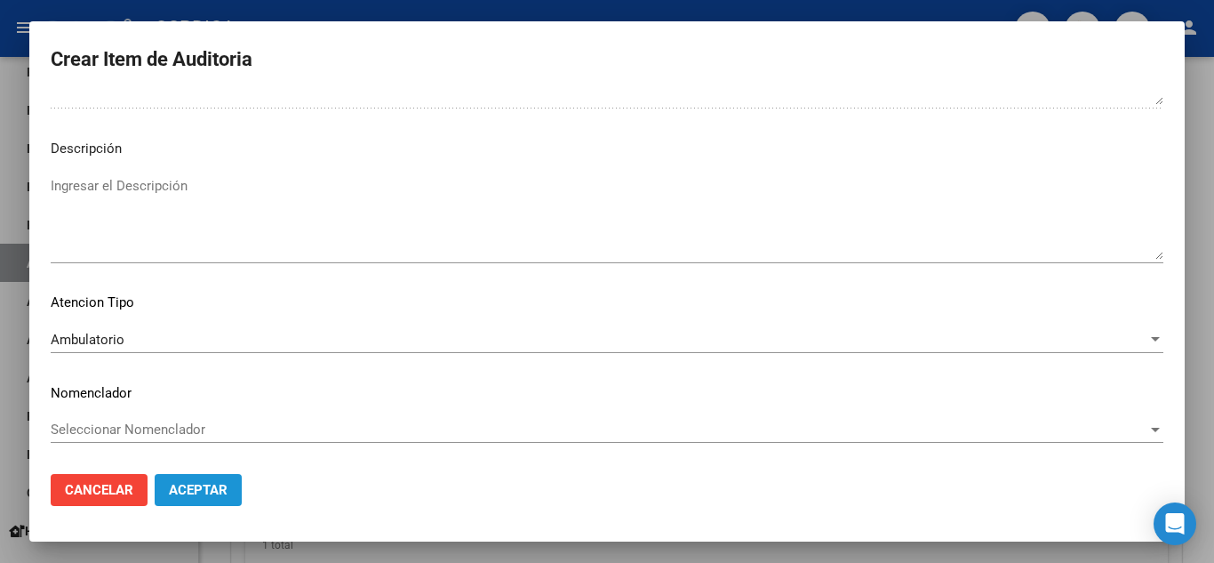
click at [202, 490] on span "Aceptar" at bounding box center [198, 490] width 59 height 16
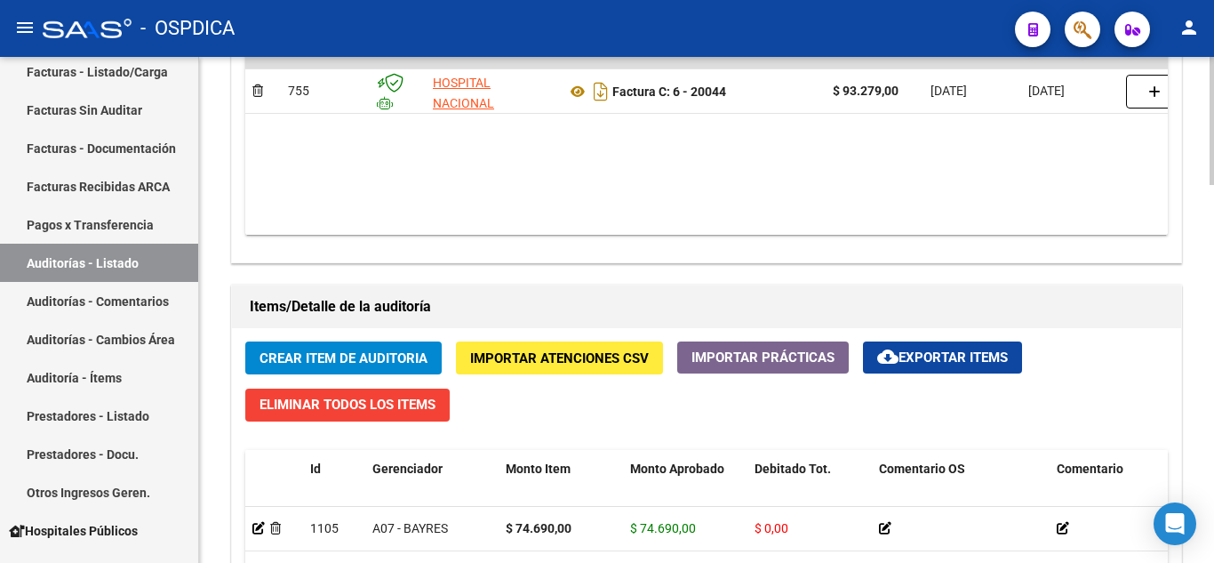
scroll to position [1067, 0]
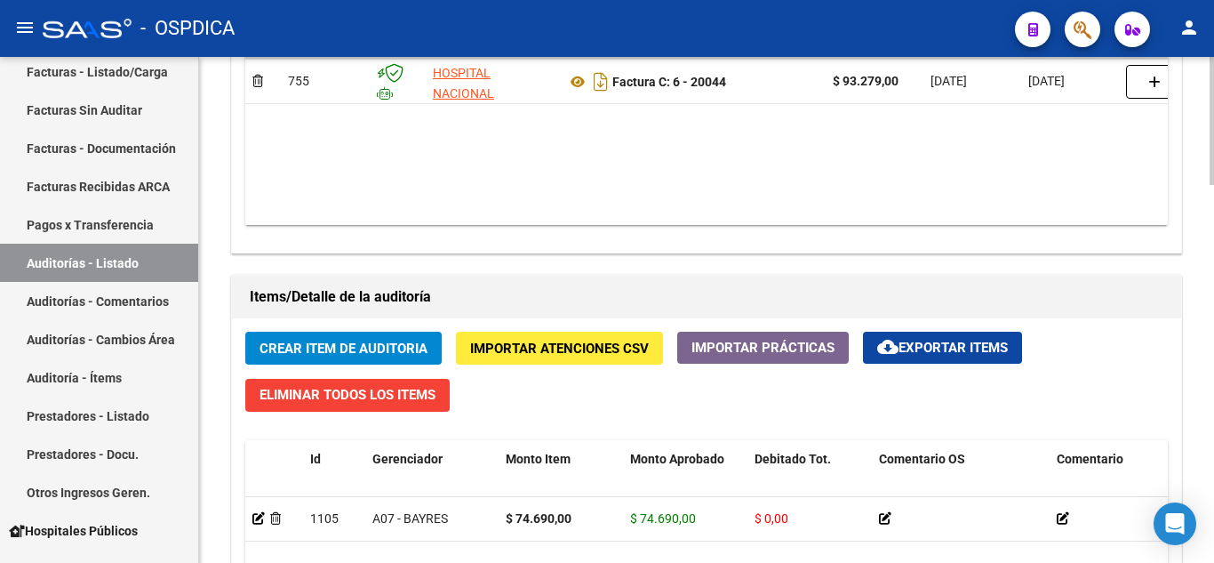
click at [352, 349] on span "Crear Item de Auditoria" at bounding box center [344, 349] width 168 height 16
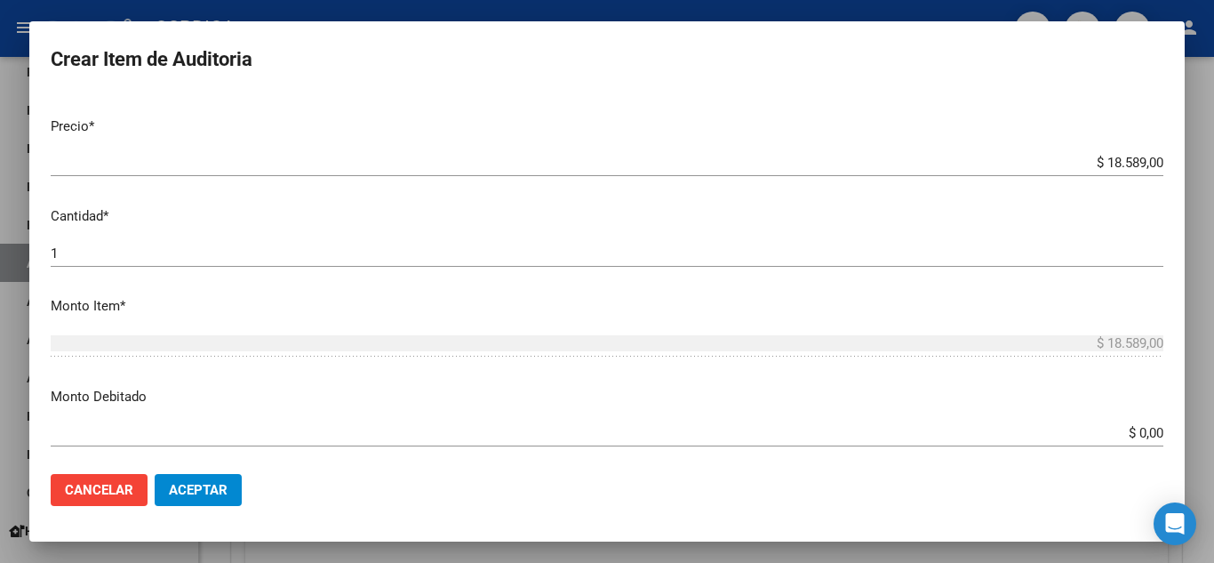
scroll to position [0, 0]
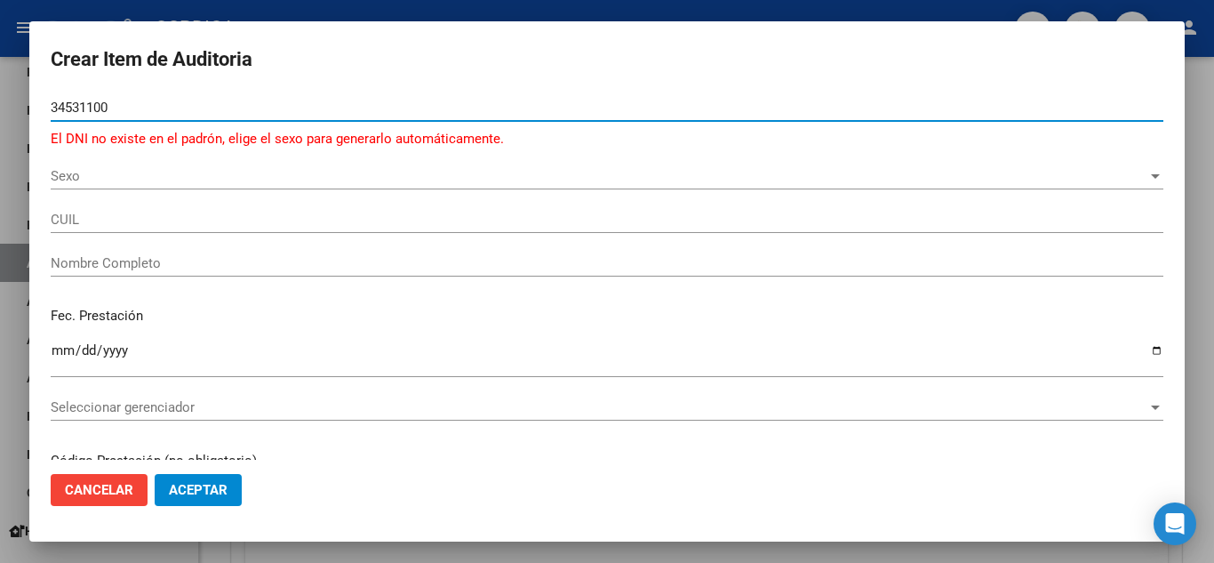
click at [155, 172] on span "Sexo" at bounding box center [599, 176] width 1097 height 16
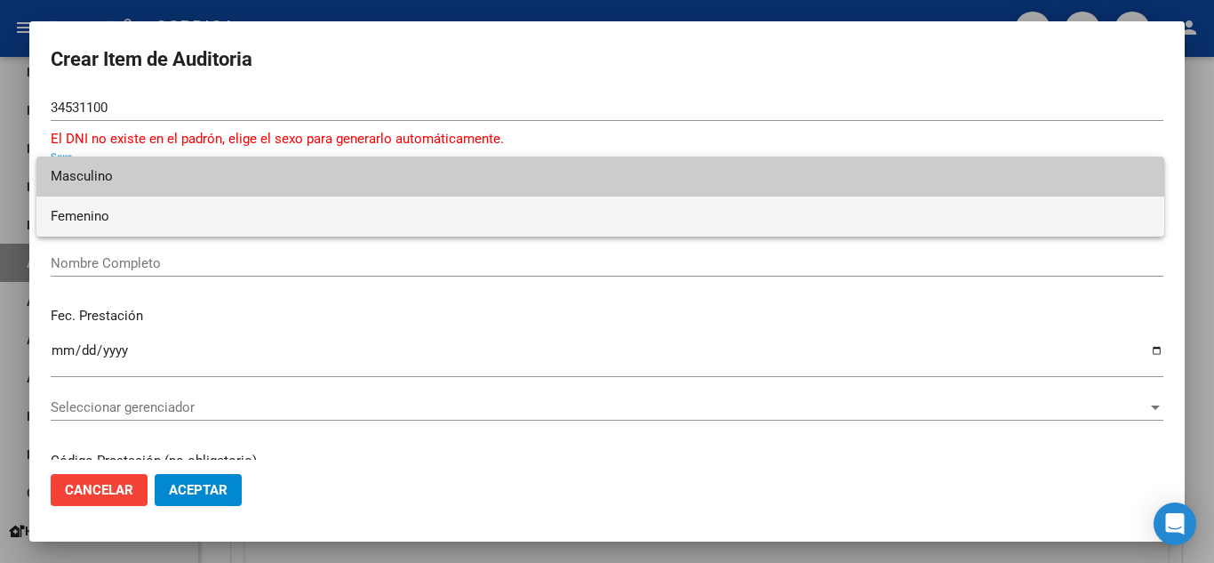
click at [113, 210] on span "Femenino" at bounding box center [601, 216] width 1100 height 40
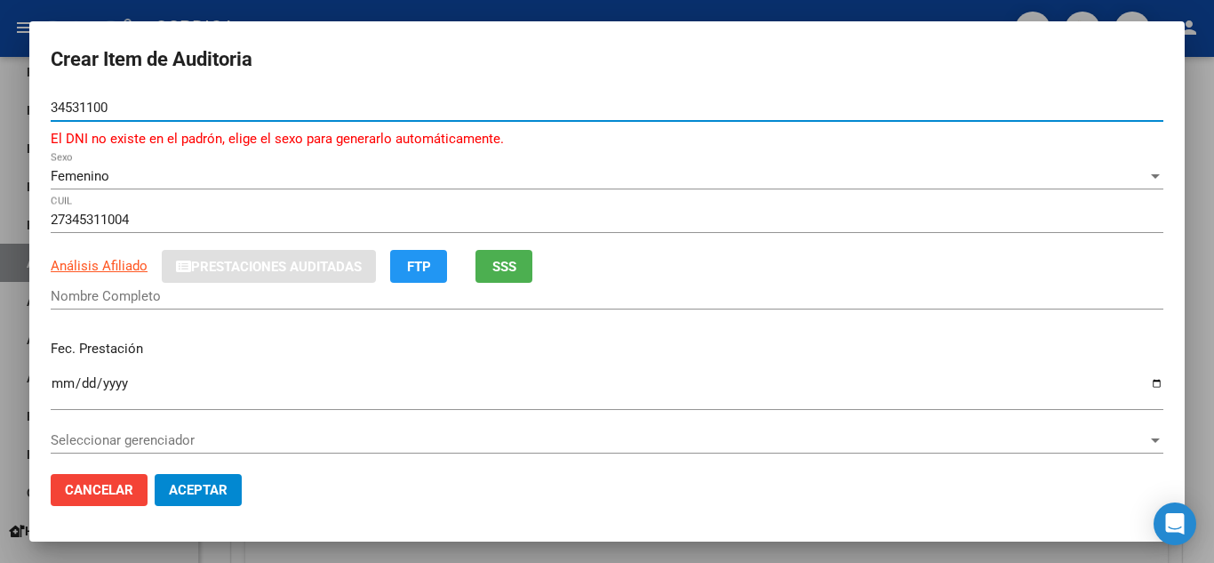
click at [198, 100] on input "34531100" at bounding box center [607, 108] width 1113 height 16
click at [63, 107] on input "34531100" at bounding box center [607, 108] width 1113 height 16
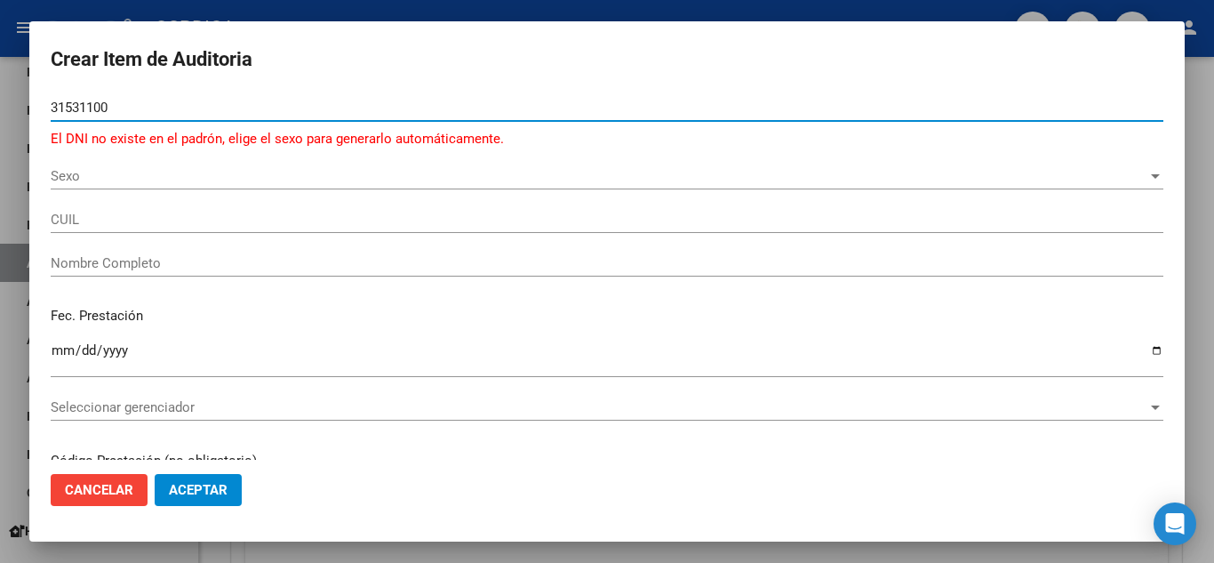
drag, startPoint x: 116, startPoint y: 107, endPoint x: 8, endPoint y: 76, distance: 112.6
click at [8, 76] on div "Crear Item de Auditoria 31531100 Nro Documento El DNI no existe en el padrón, e…" at bounding box center [607, 281] width 1214 height 563
click at [265, 104] on input "Nro Documento" at bounding box center [607, 108] width 1113 height 16
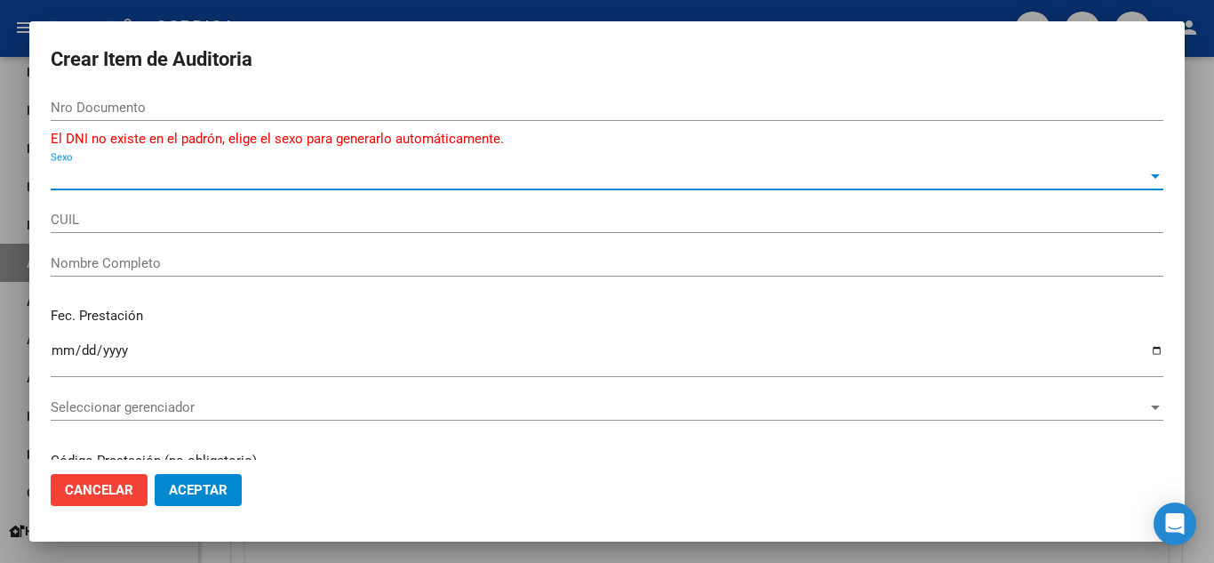
click at [565, 179] on span "Sexo" at bounding box center [599, 176] width 1097 height 16
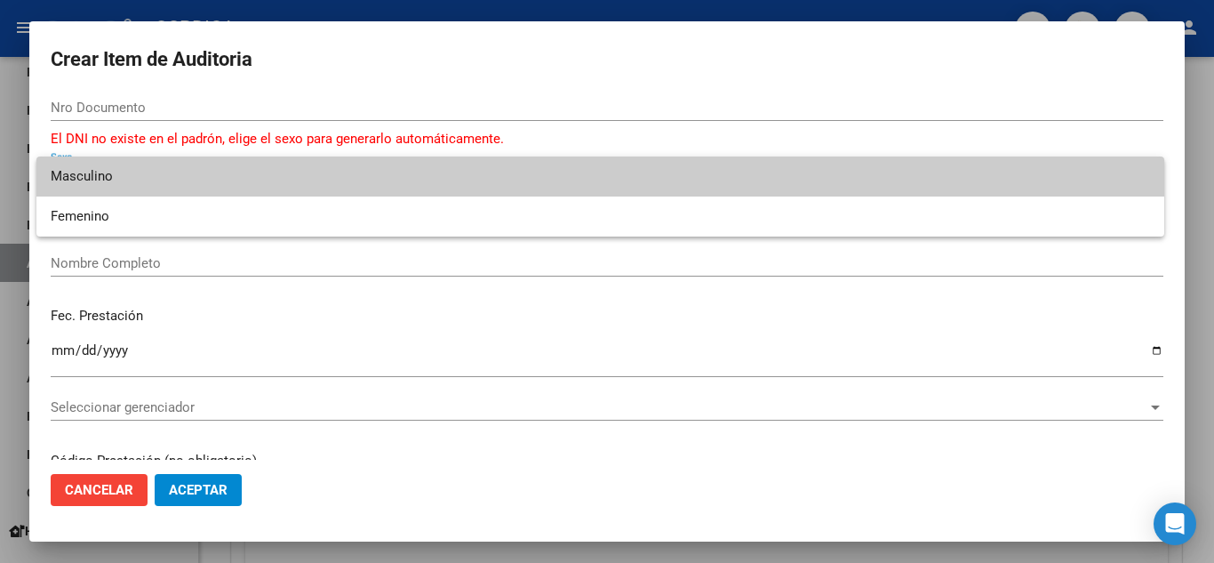
click at [547, 89] on div at bounding box center [607, 281] width 1214 height 563
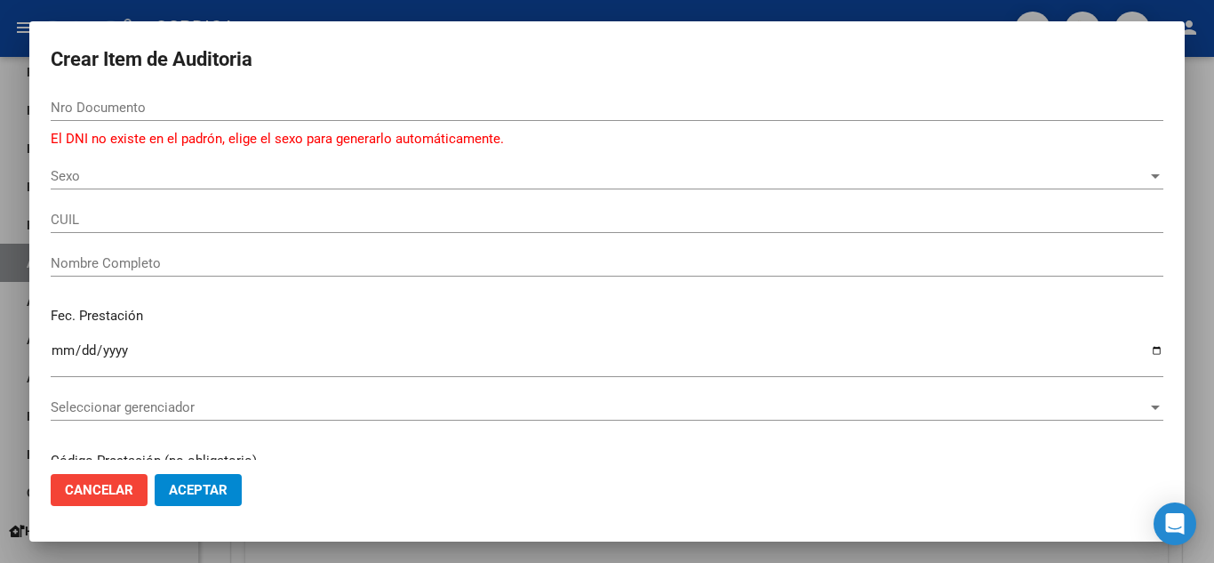
click at [539, 100] on input "Nro Documento" at bounding box center [607, 108] width 1113 height 16
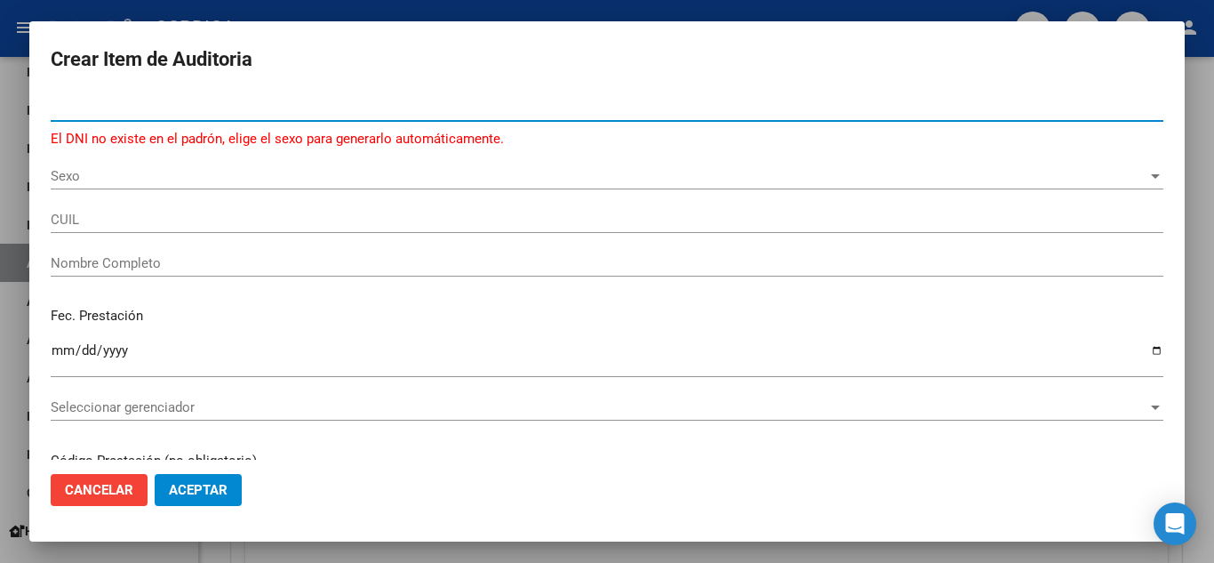
click at [371, 257] on input "Nombre Completo" at bounding box center [607, 263] width 1113 height 16
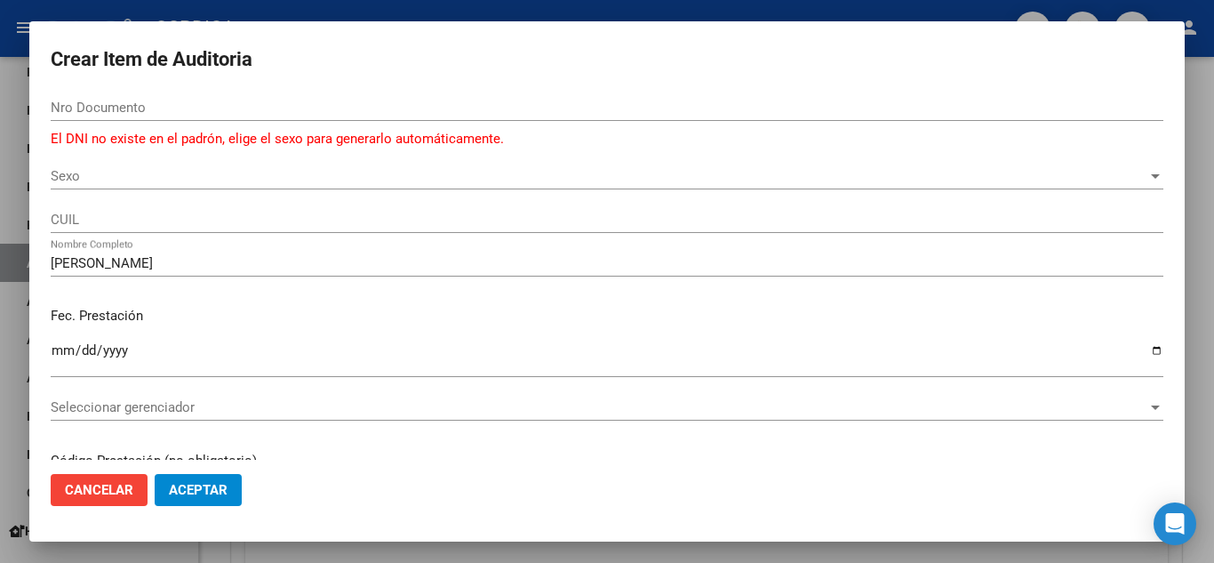
click at [518, 330] on div "Fec. Prestación Ingresar la fecha" at bounding box center [607, 342] width 1113 height 101
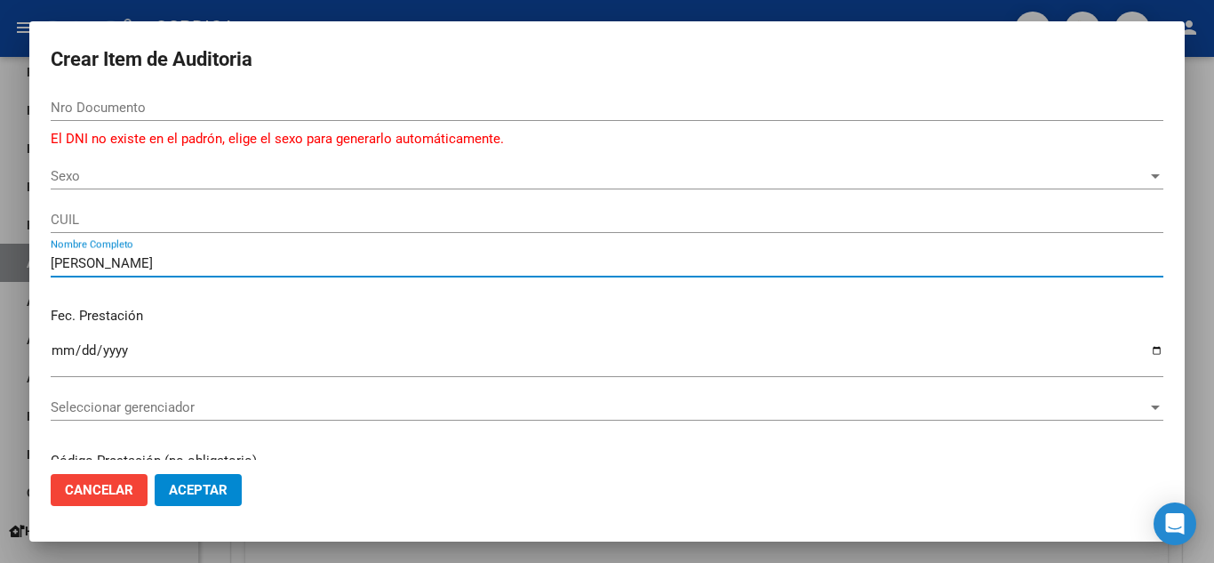
drag, startPoint x: 283, startPoint y: 255, endPoint x: 0, endPoint y: 234, distance: 283.5
click at [0, 234] on div "Crear Item de Auditoria Nro Documento El DNI no existe en el padrón, elige el s…" at bounding box center [607, 281] width 1214 height 563
click at [177, 100] on input "Nro Documento" at bounding box center [607, 108] width 1113 height 16
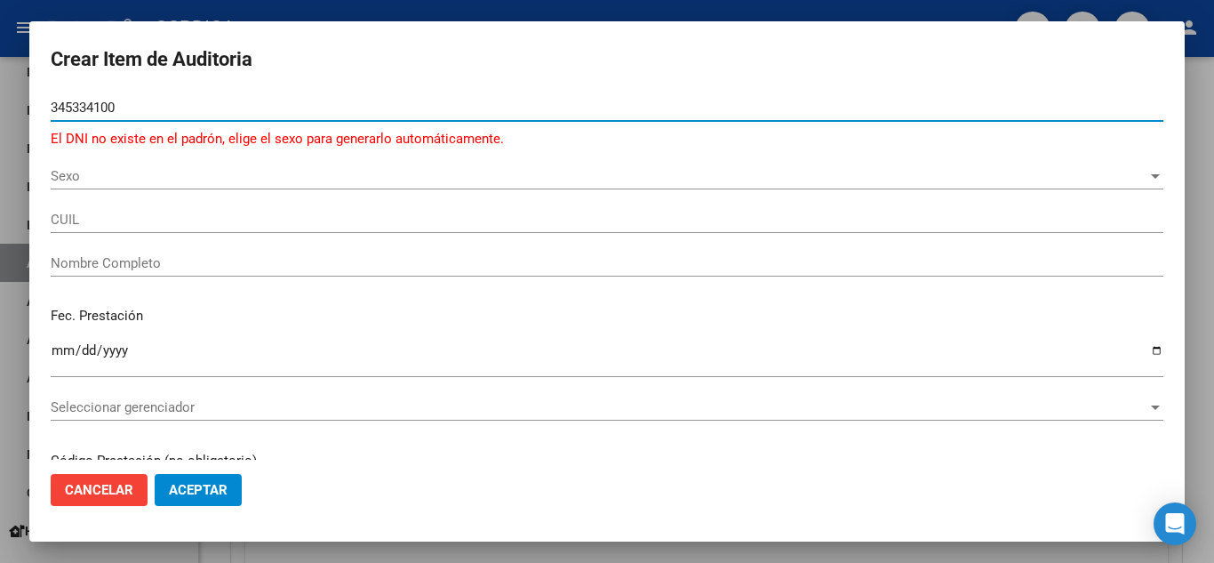
click at [94, 103] on input "345334100" at bounding box center [607, 108] width 1113 height 16
click at [67, 104] on input "345331100" at bounding box center [607, 108] width 1113 height 16
click at [92, 109] on input "315331100" at bounding box center [607, 108] width 1113 height 16
drag, startPoint x: 135, startPoint y: 107, endPoint x: 0, endPoint y: 109, distance: 135.2
click at [0, 109] on div "Crear Item de Auditoria 315334100 Nro Documento El DNI no existe en el padrón, …" at bounding box center [607, 281] width 1214 height 563
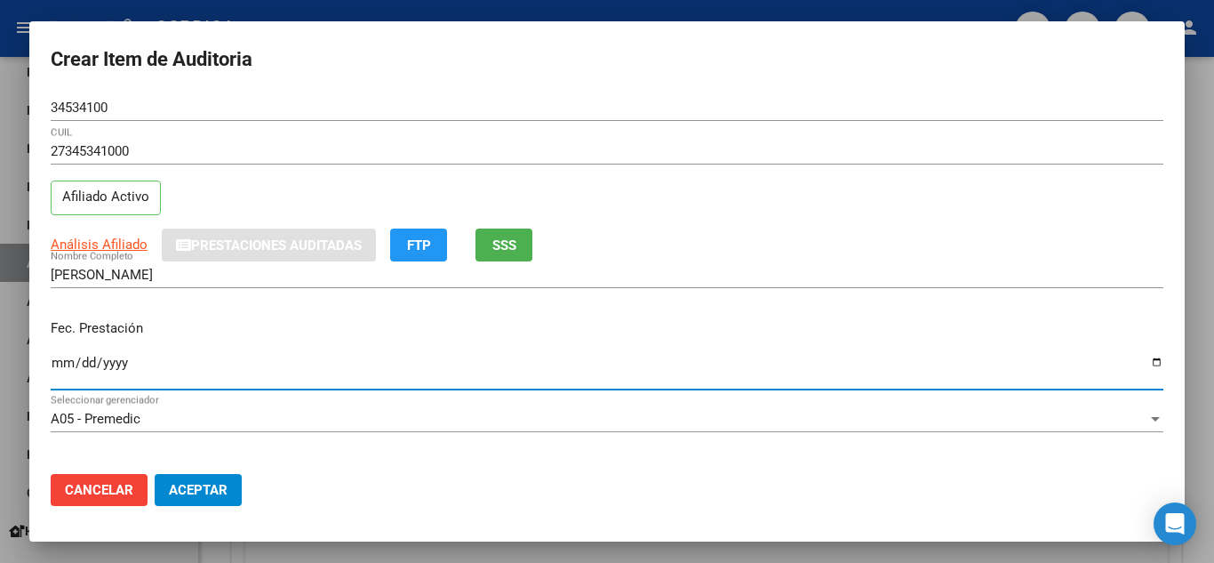
click at [65, 364] on input "Ingresar la fecha" at bounding box center [607, 370] width 1113 height 28
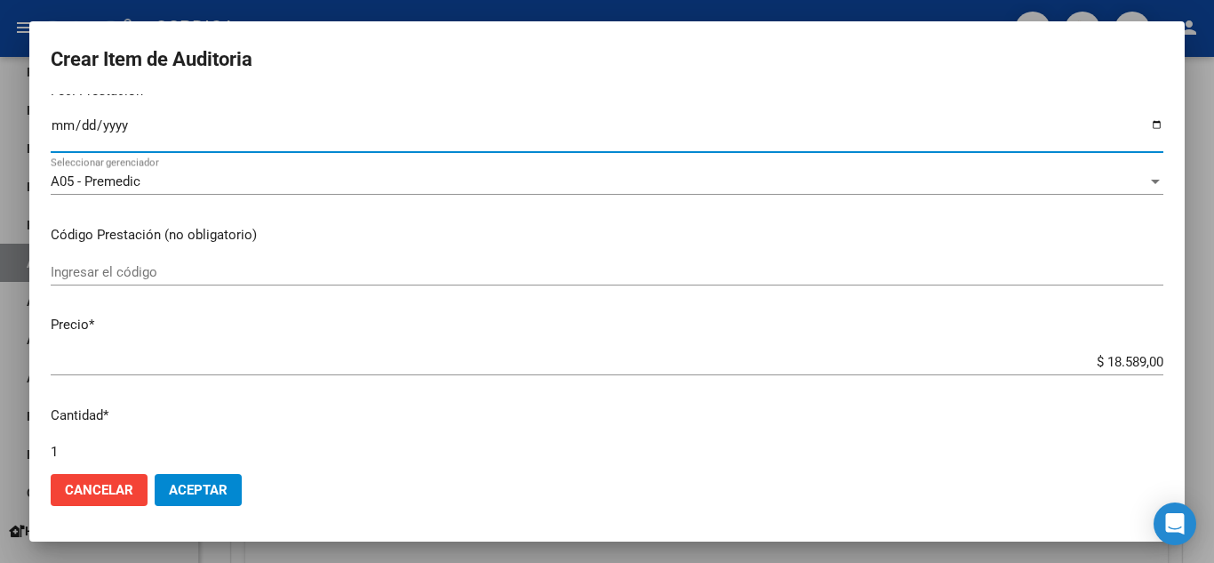
scroll to position [267, 0]
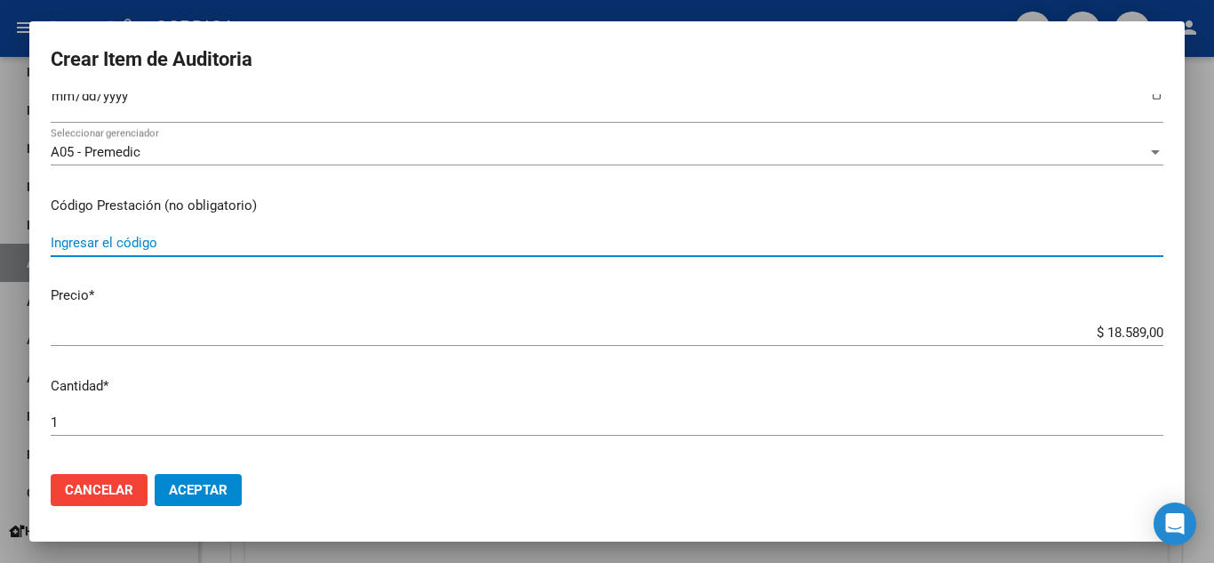
click at [489, 244] on input "Ingresar el código" at bounding box center [607, 243] width 1113 height 16
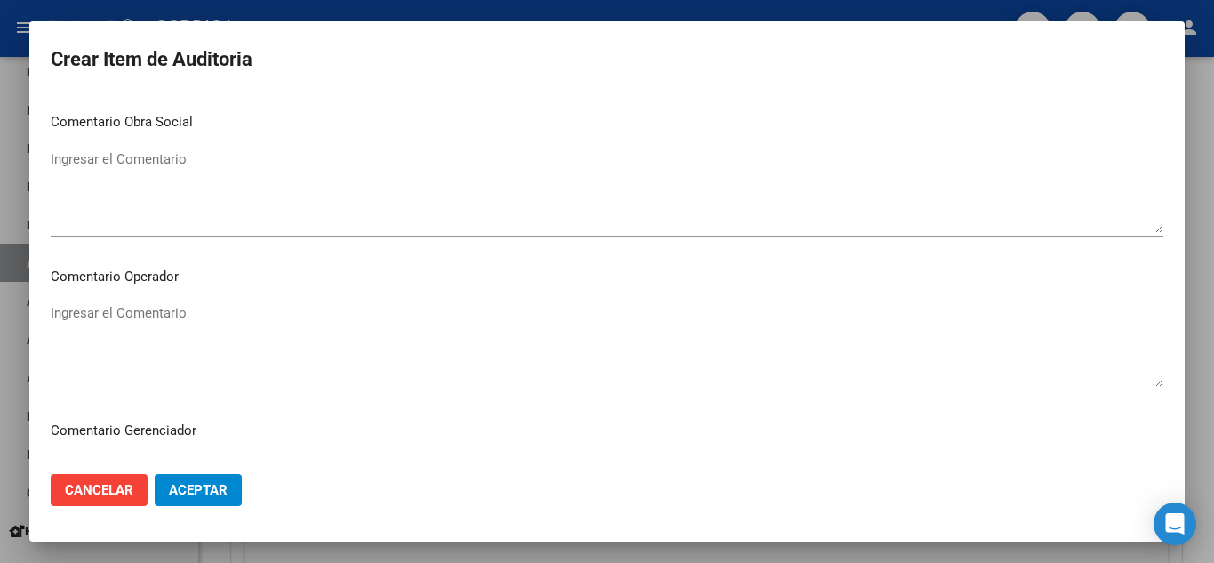
scroll to position [1236, 0]
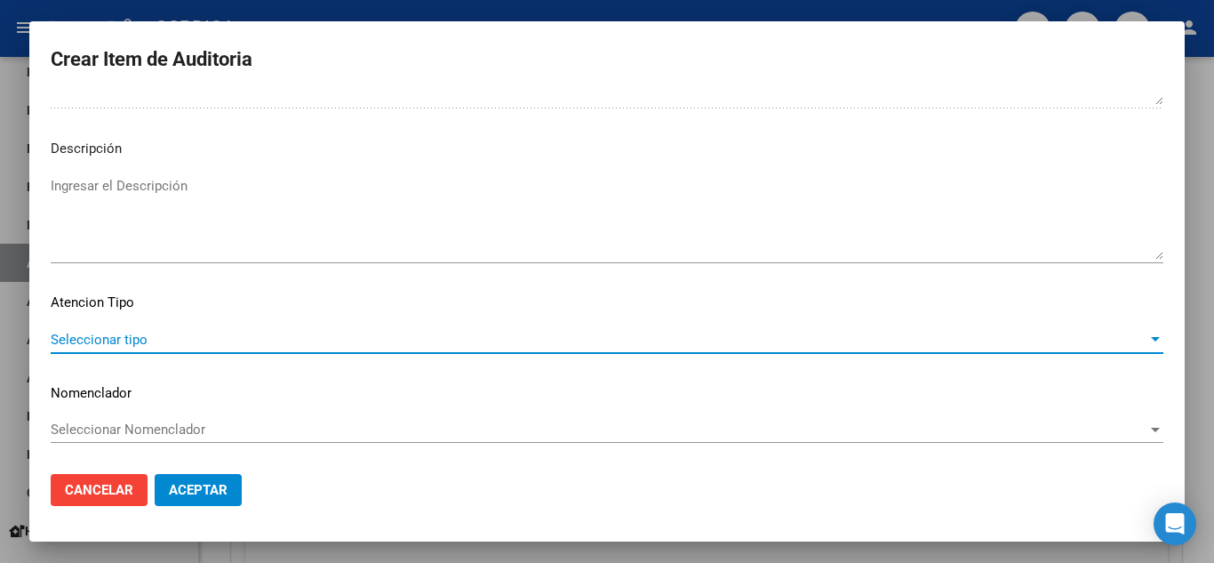
click at [144, 332] on span "Seleccionar tipo" at bounding box center [599, 340] width 1097 height 16
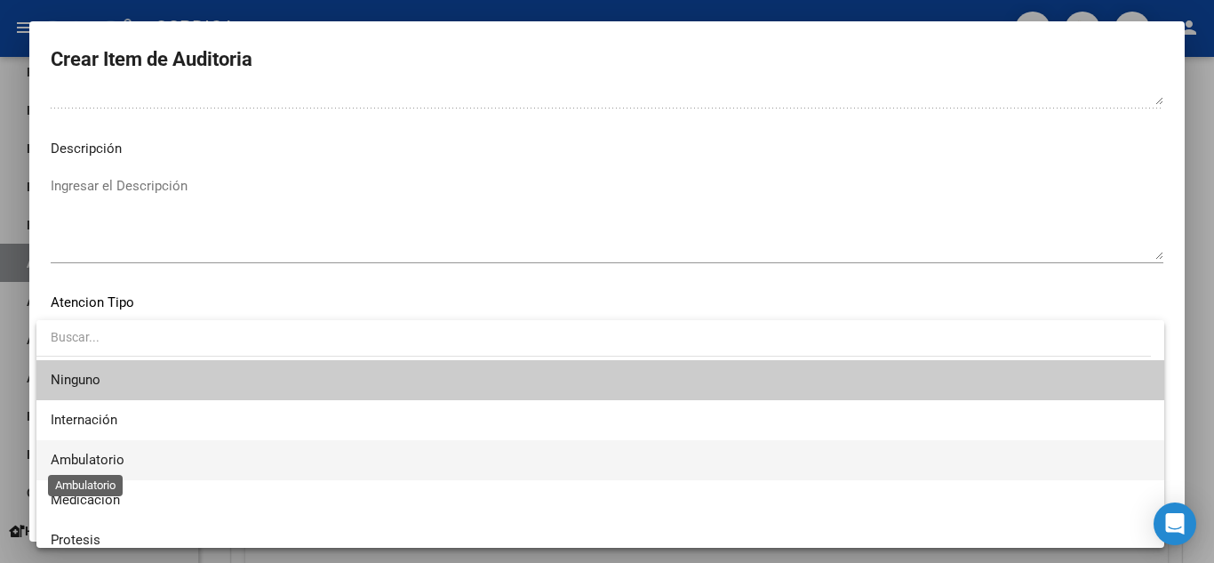
click at [119, 455] on span "Ambulatorio" at bounding box center [88, 460] width 74 height 16
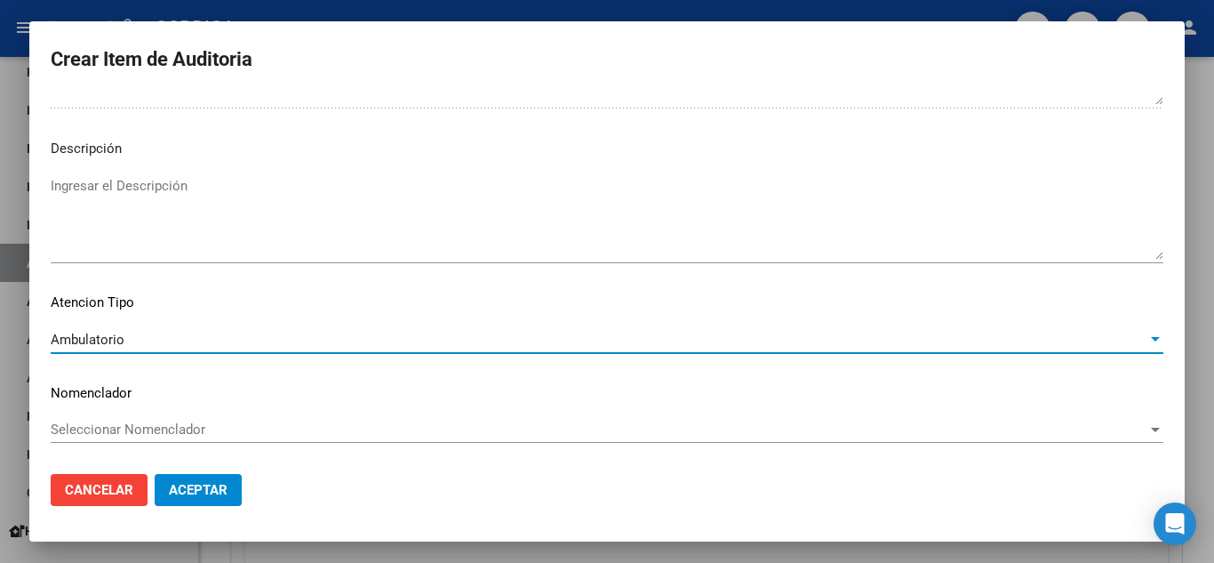
click at [218, 489] on span "Aceptar" at bounding box center [198, 490] width 59 height 16
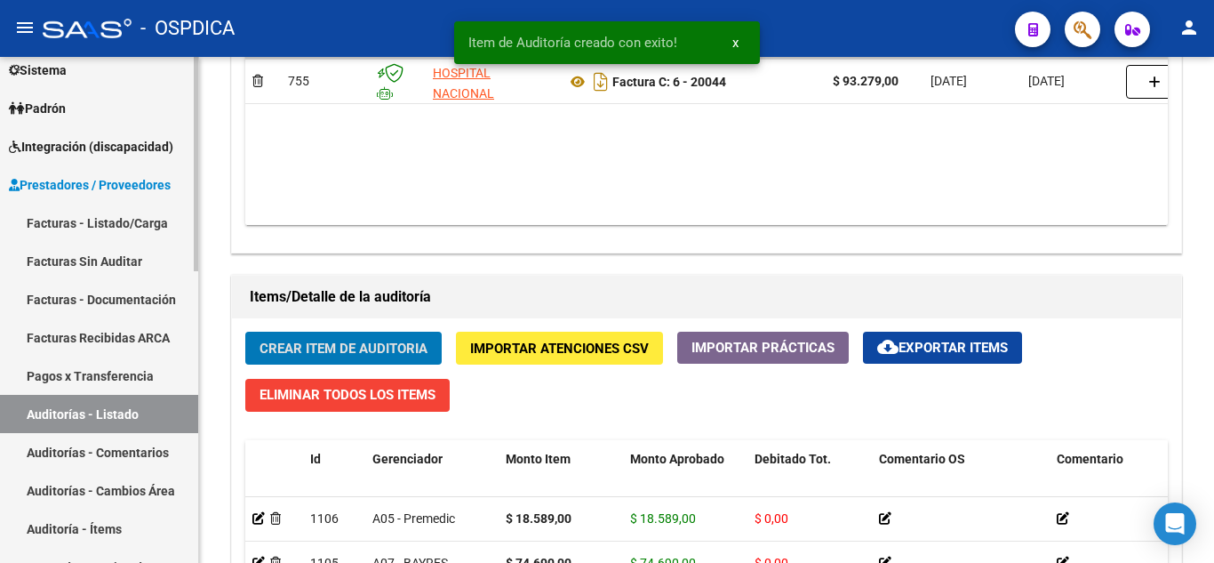
scroll to position [178, 0]
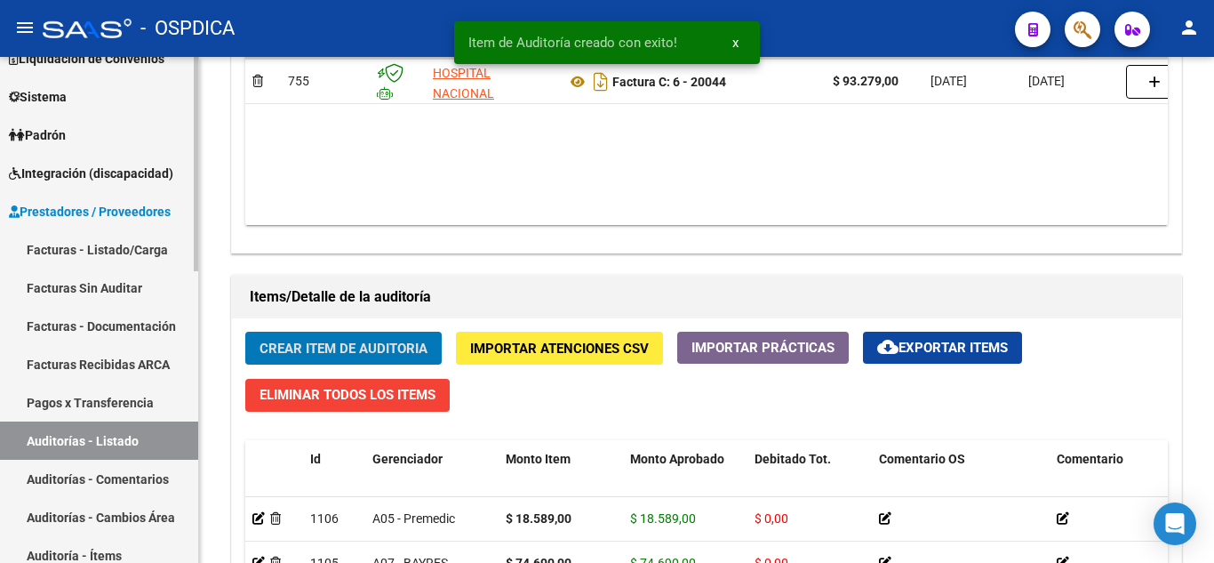
click at [85, 282] on link "Facturas Sin Auditar" at bounding box center [99, 287] width 198 height 38
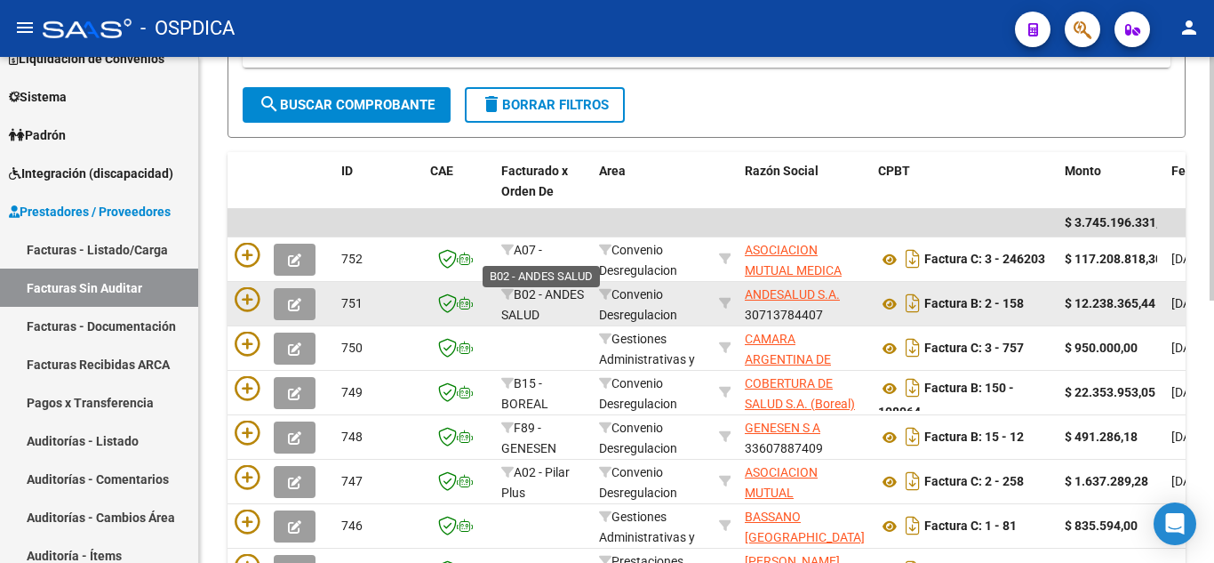
scroll to position [190, 0]
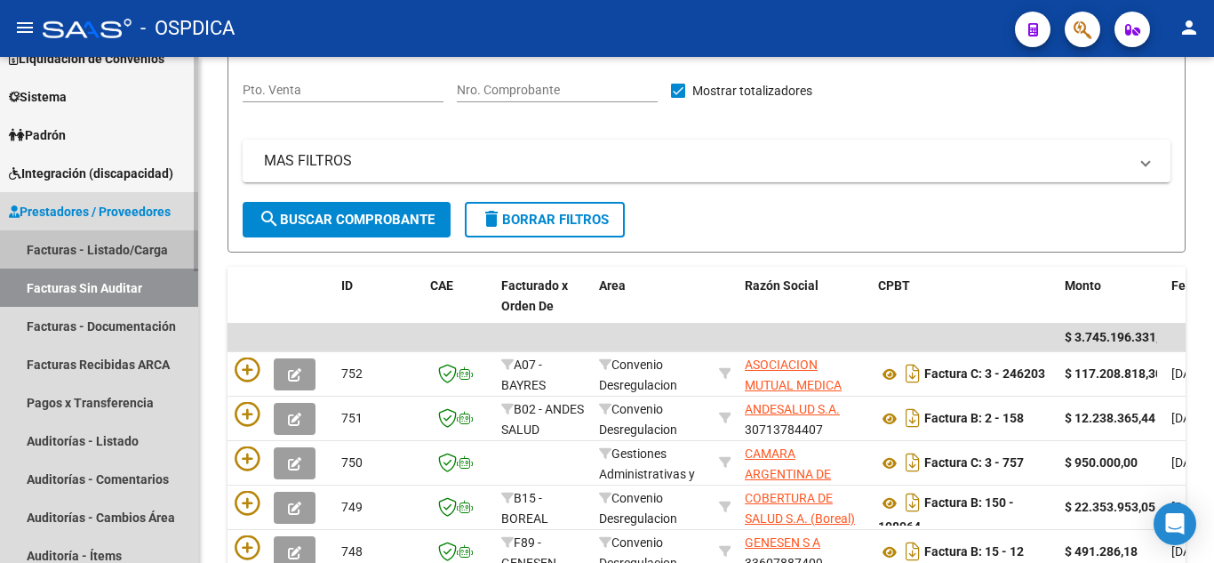
click at [140, 243] on link "Facturas - Listado/Carga" at bounding box center [99, 249] width 198 height 38
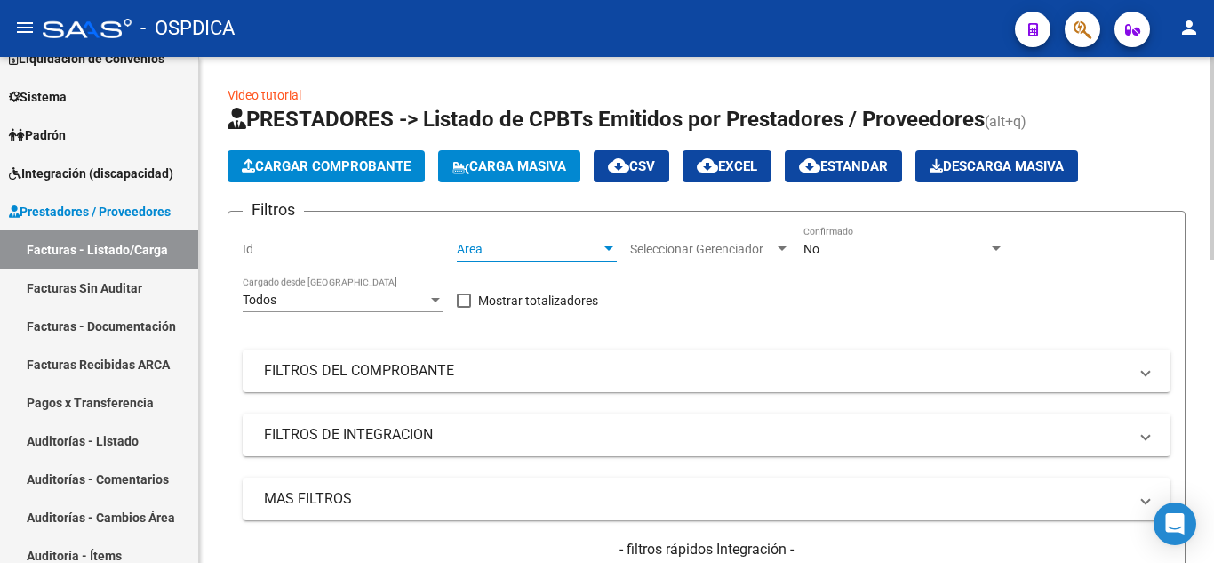
click at [578, 248] on span "Area" at bounding box center [529, 249] width 144 height 15
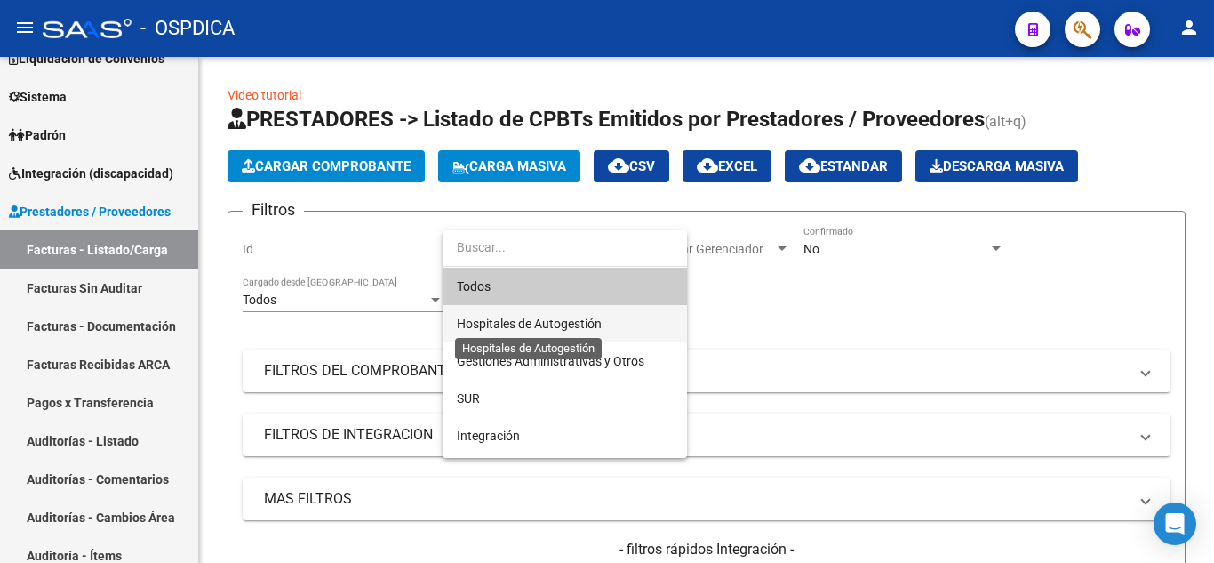
click at [565, 316] on span "Hospitales de Autogestión" at bounding box center [529, 323] width 145 height 14
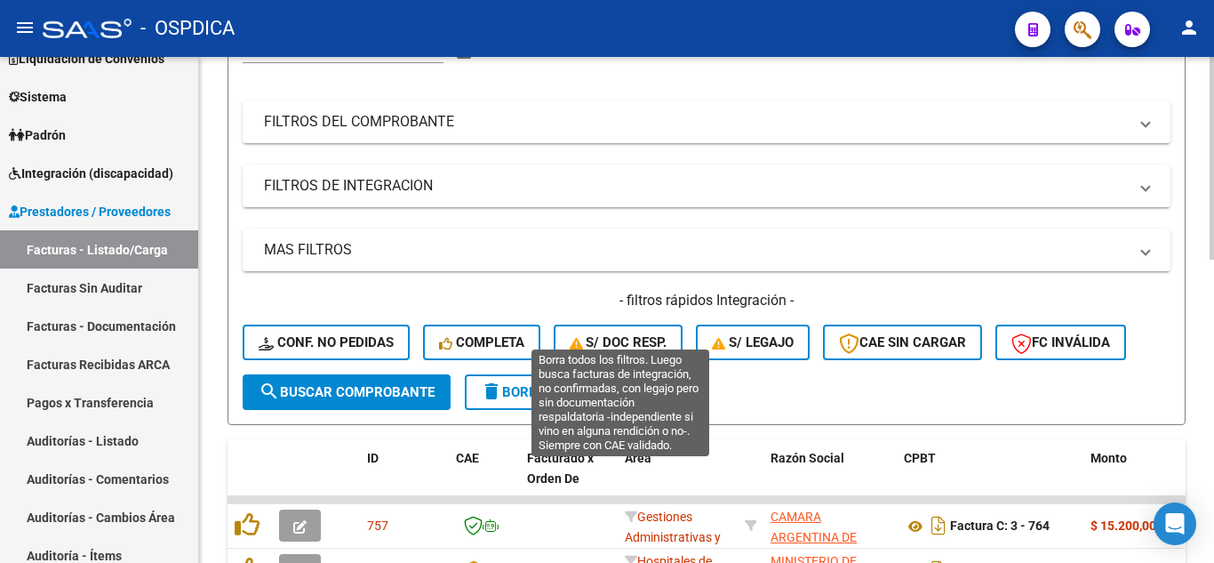
scroll to position [267, 0]
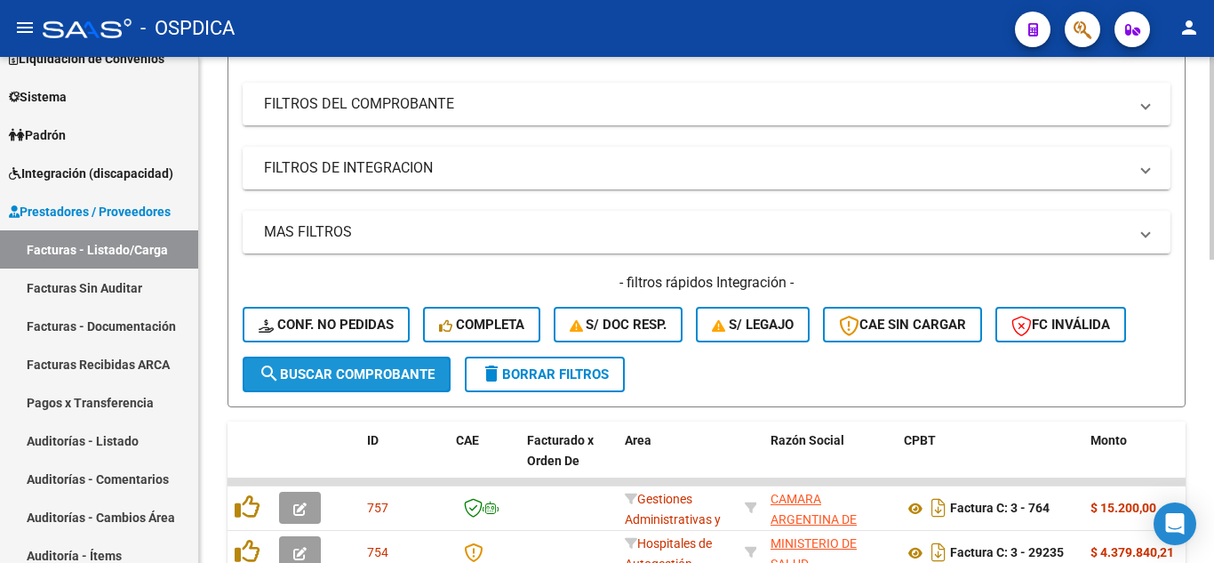
click at [373, 371] on span "search Buscar Comprobante" at bounding box center [347, 374] width 176 height 16
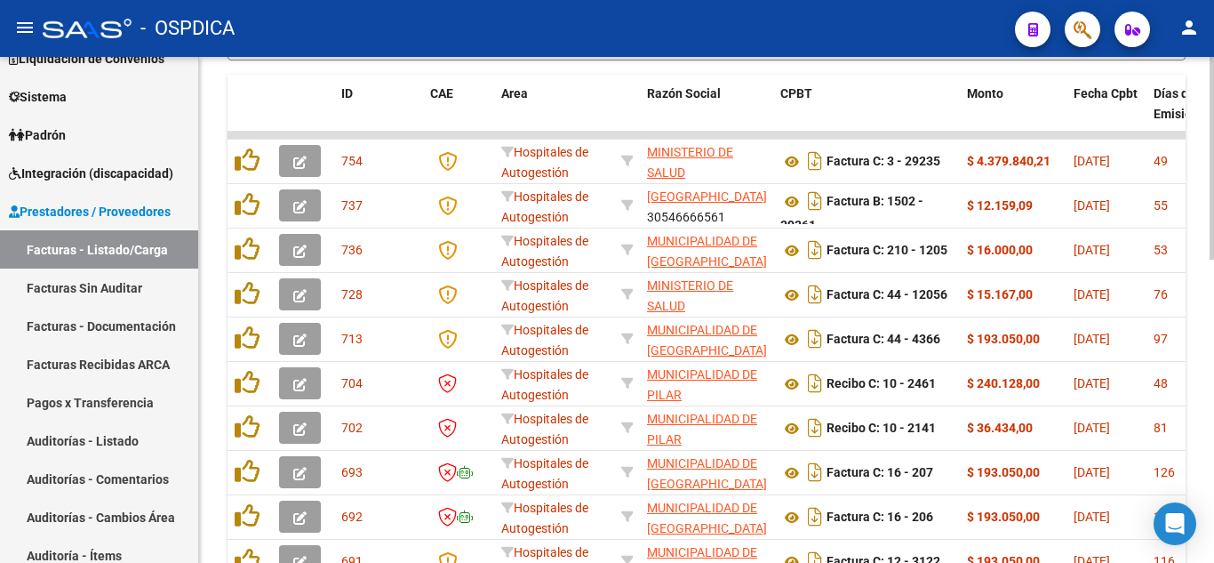
scroll to position [711, 0]
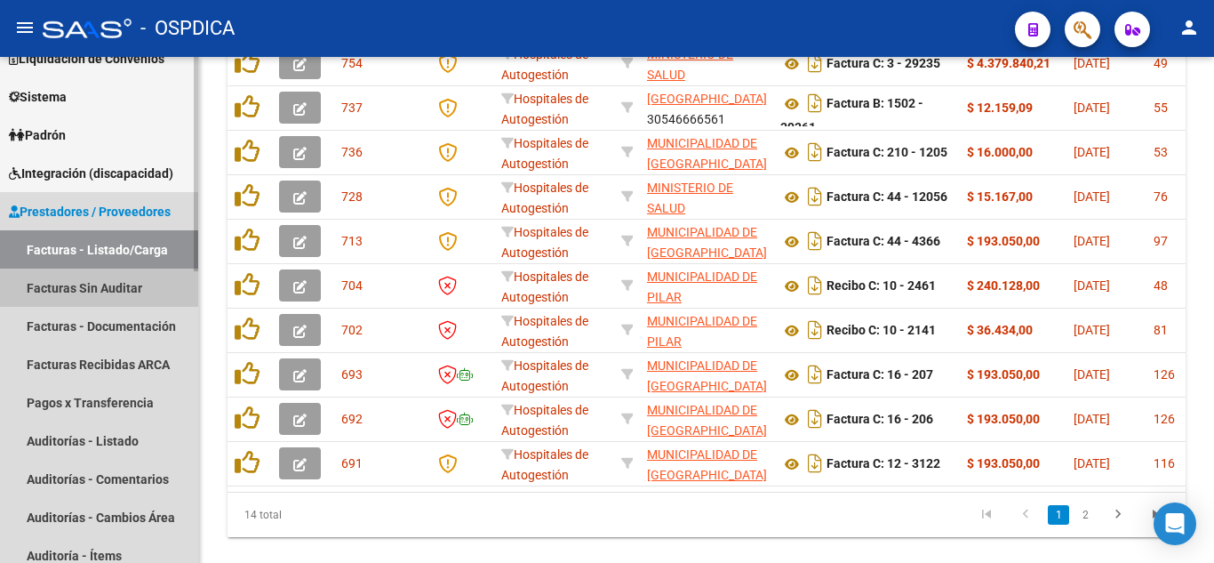
click at [85, 292] on link "Facturas Sin Auditar" at bounding box center [99, 287] width 198 height 38
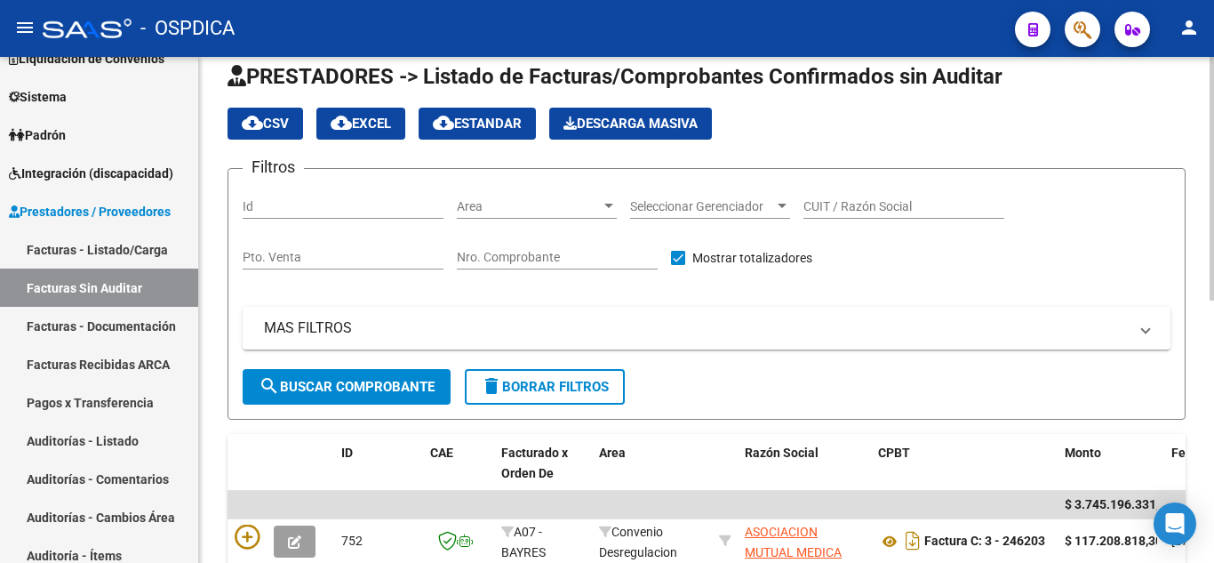
scroll to position [12, 0]
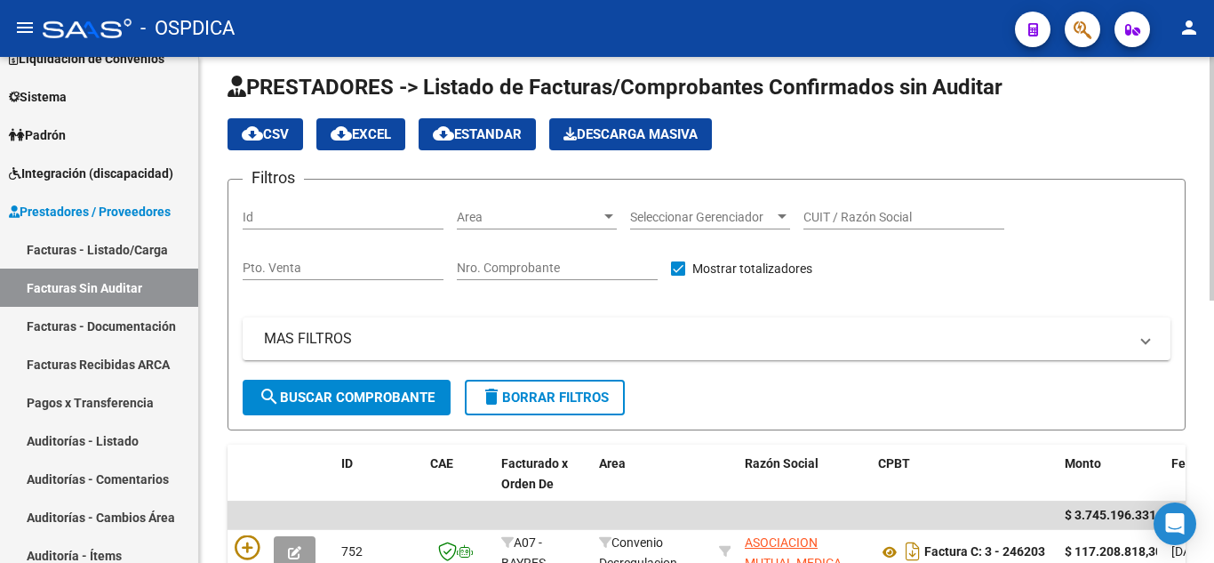
click at [565, 215] on span "Area" at bounding box center [529, 217] width 144 height 15
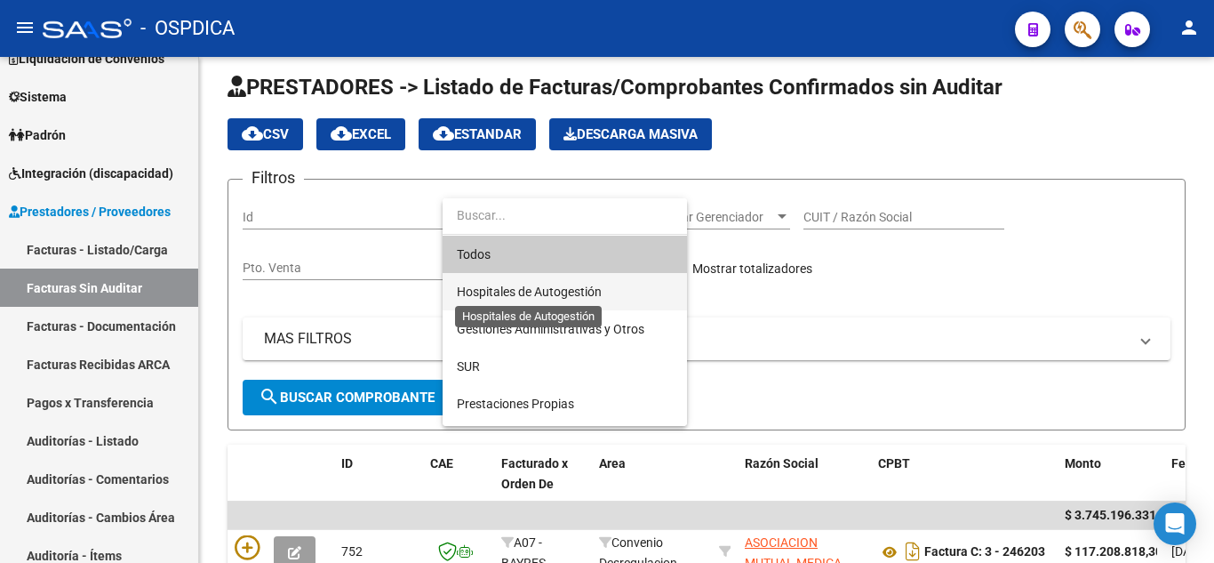
click at [527, 290] on span "Hospitales de Autogestión" at bounding box center [529, 291] width 145 height 14
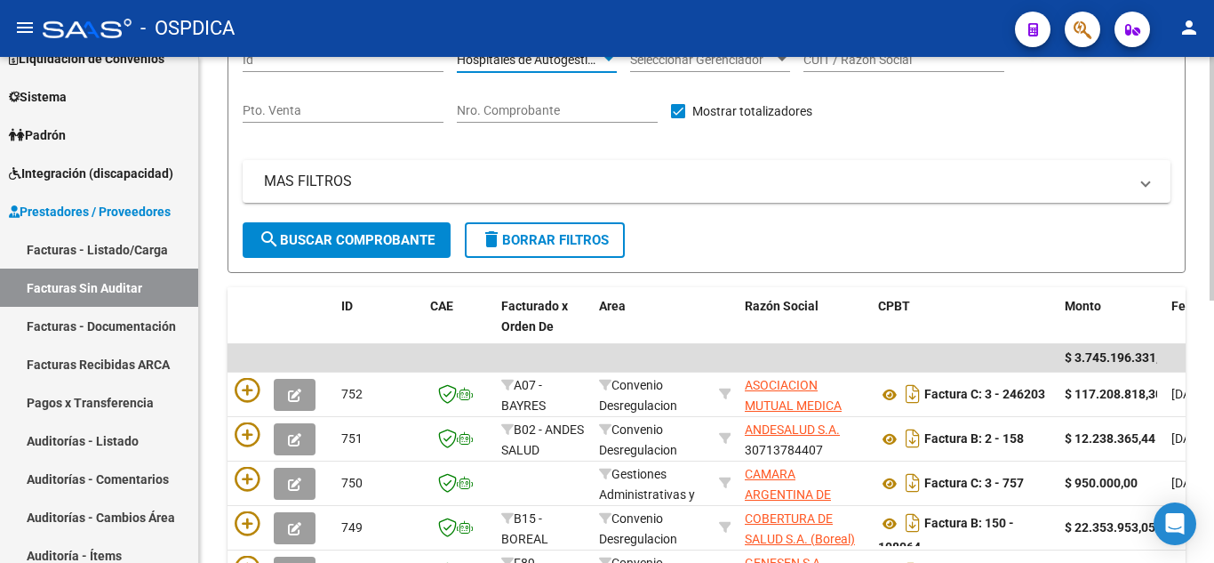
scroll to position [190, 0]
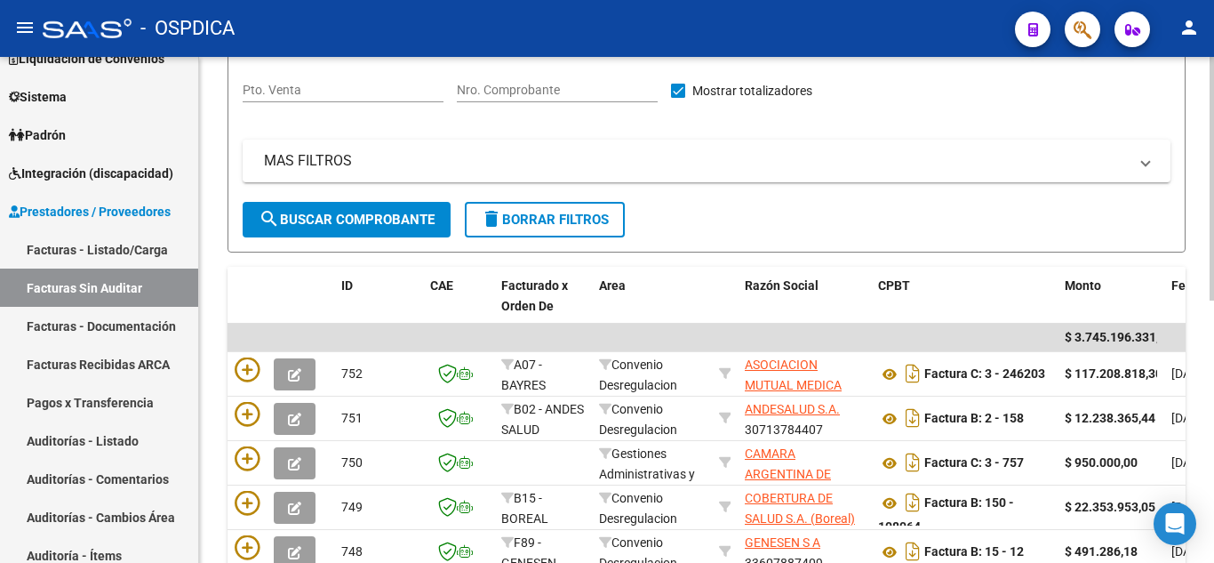
click at [378, 218] on span "search Buscar Comprobante" at bounding box center [347, 220] width 176 height 16
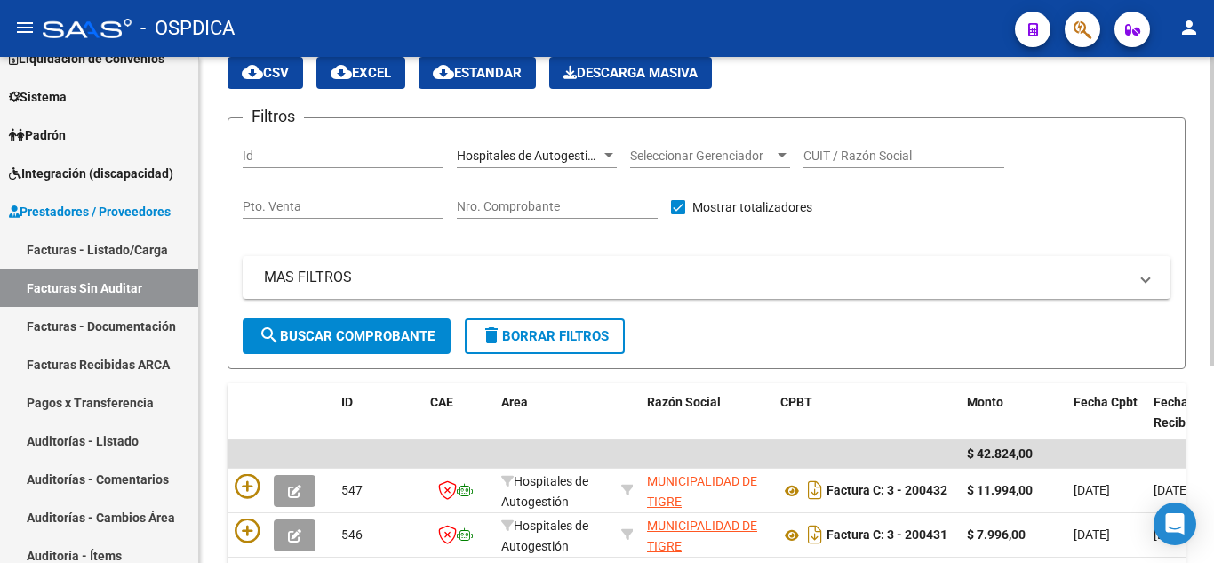
scroll to position [0, 0]
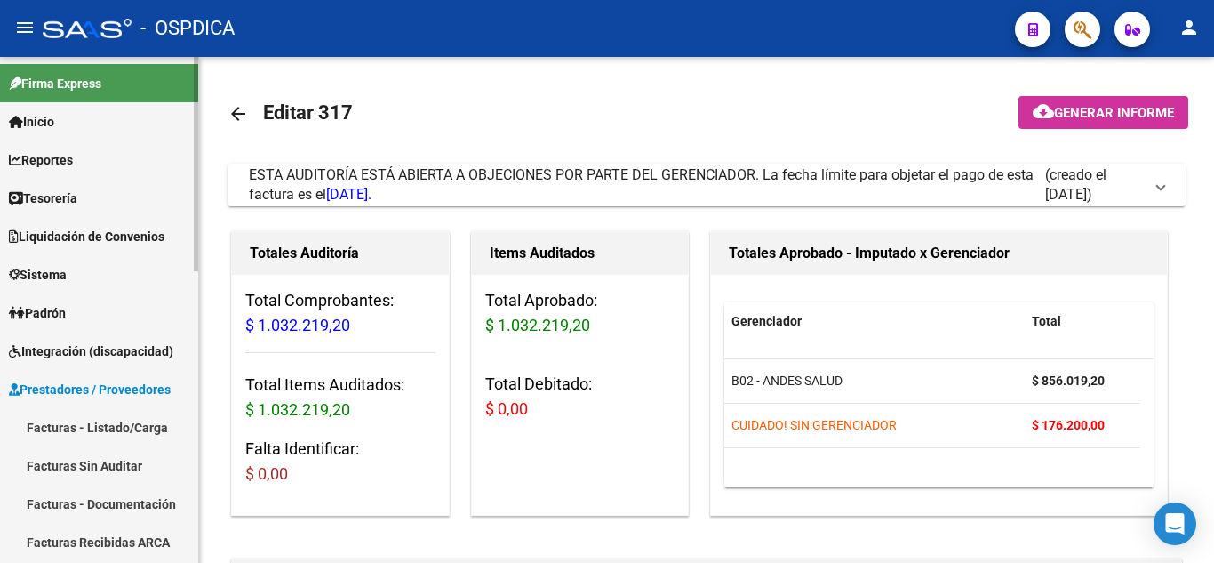
click at [71, 424] on link "Facturas - Listado/Carga" at bounding box center [99, 427] width 198 height 38
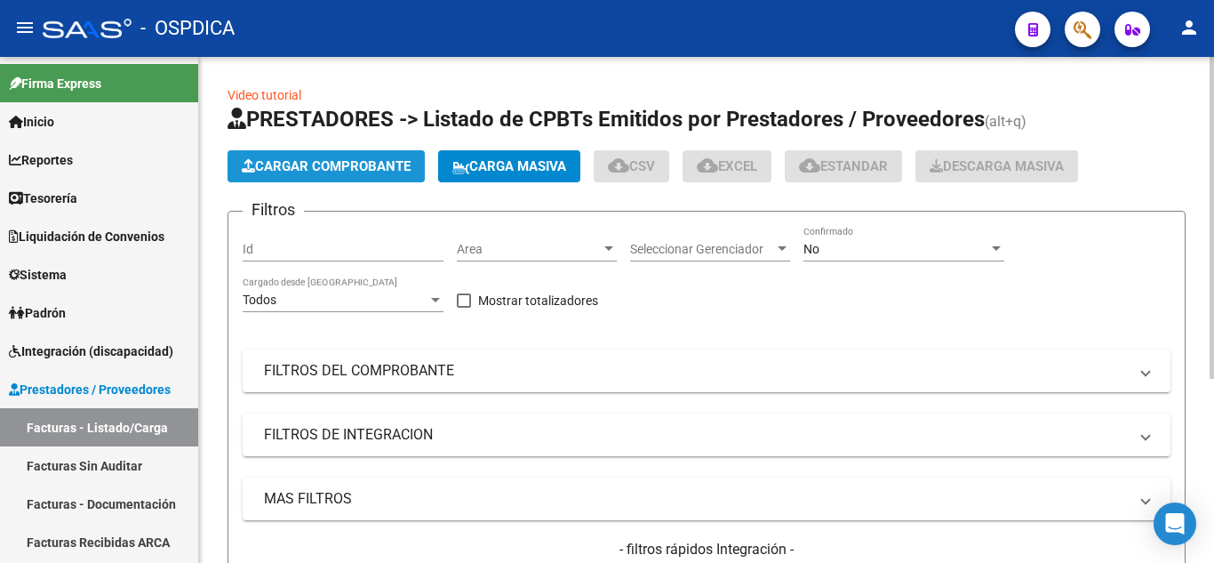
click at [343, 166] on span "Cargar Comprobante" at bounding box center [326, 166] width 169 height 16
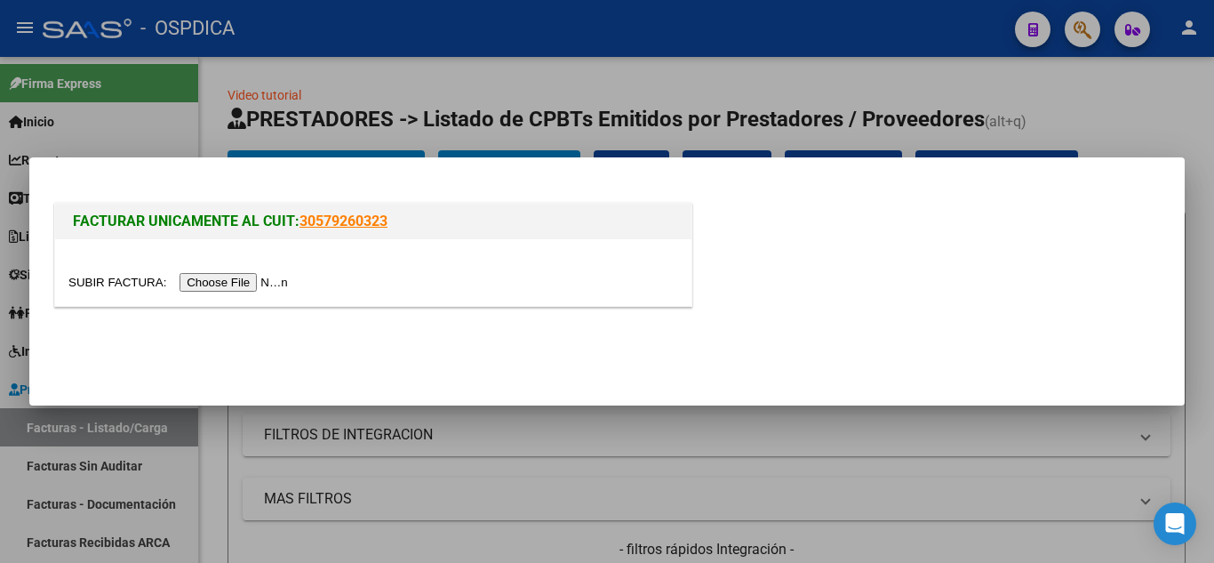
click at [252, 278] on input "file" at bounding box center [180, 282] width 225 height 19
click at [232, 276] on input "file" at bounding box center [180, 282] width 225 height 19
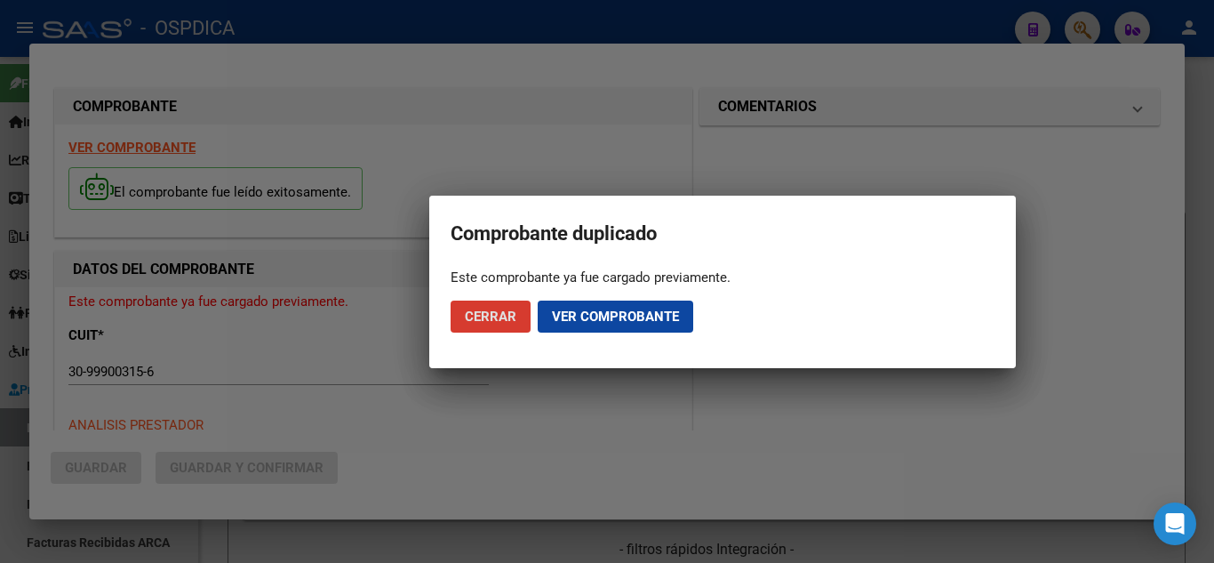
click at [603, 315] on span "Ver comprobante" at bounding box center [615, 316] width 127 height 16
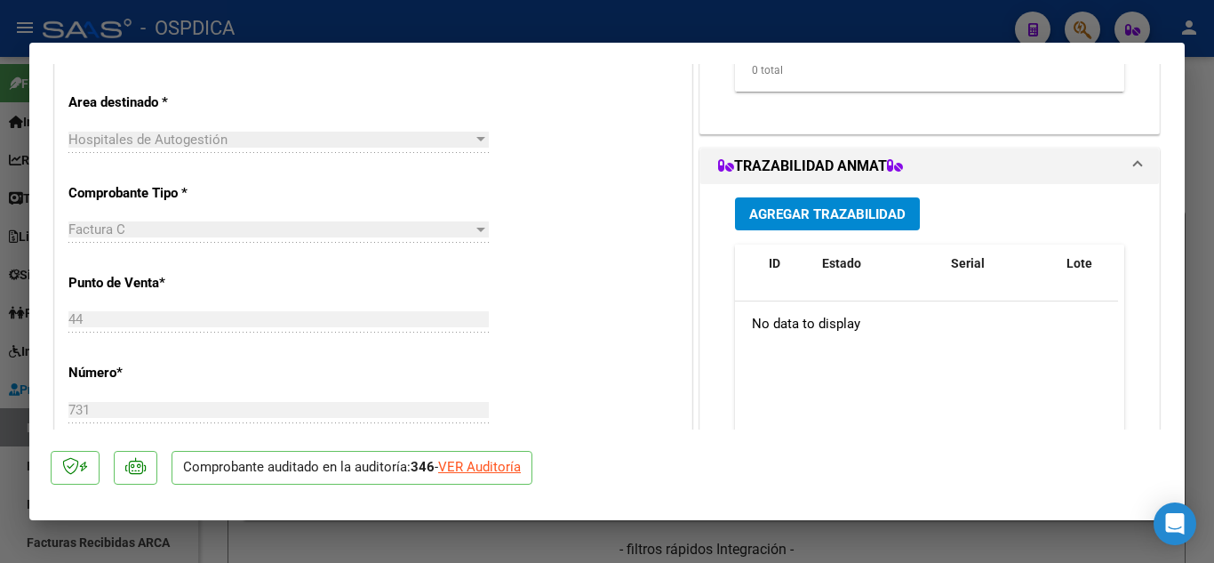
scroll to position [445, 0]
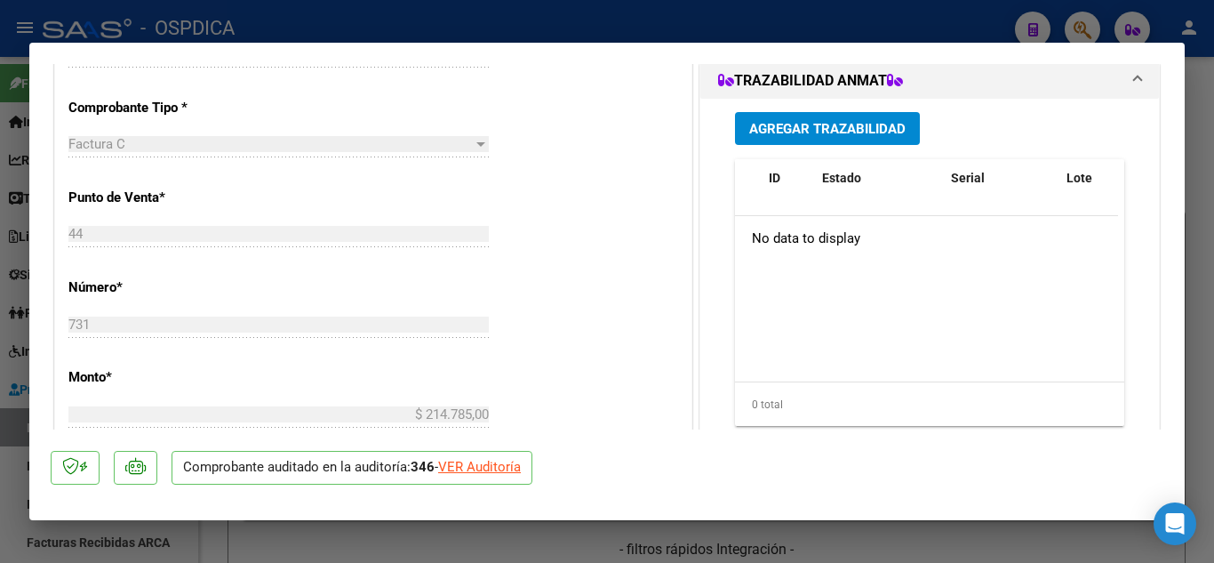
click at [493, 462] on div "VER Auditoría" at bounding box center [479, 467] width 83 height 20
type input "$ 0,00"
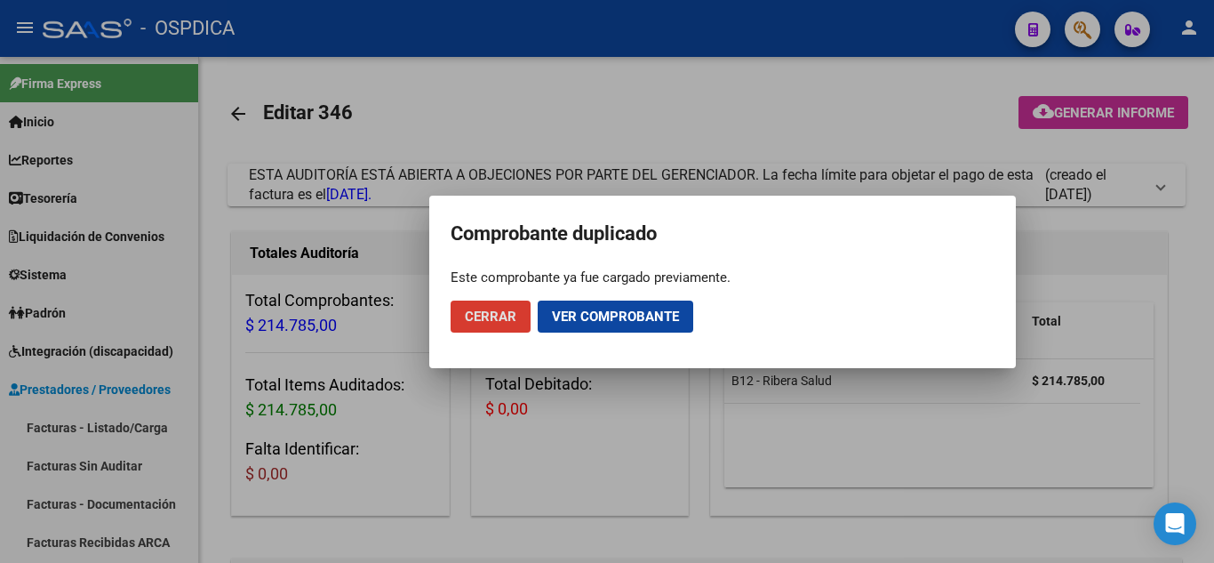
click at [468, 324] on span "Cerrar" at bounding box center [491, 316] width 52 height 16
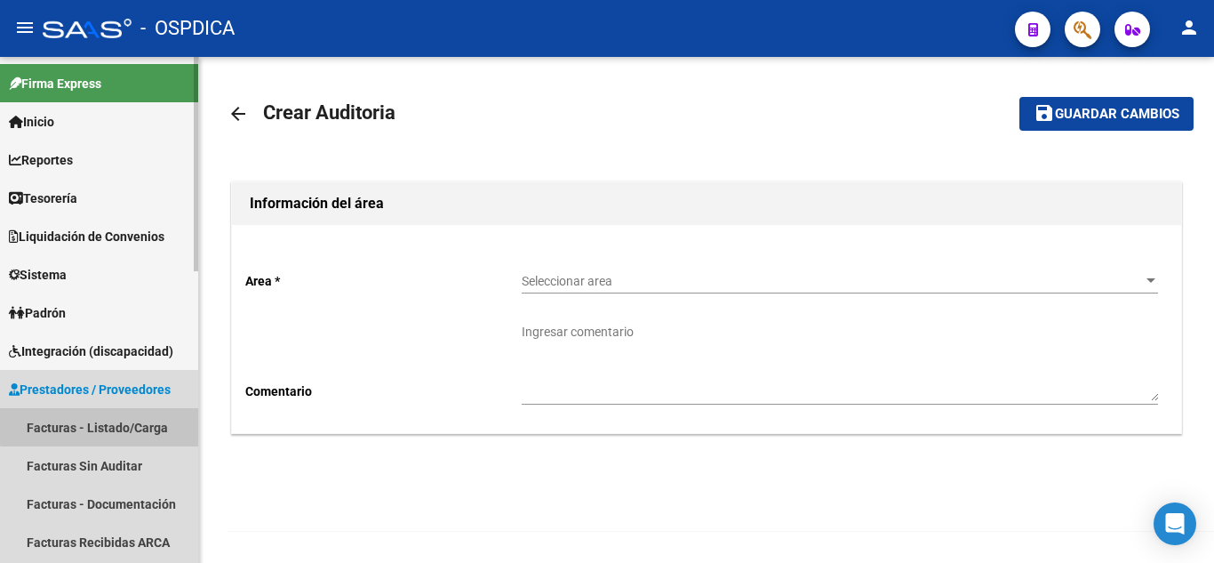
click at [109, 421] on link "Facturas - Listado/Carga" at bounding box center [99, 427] width 198 height 38
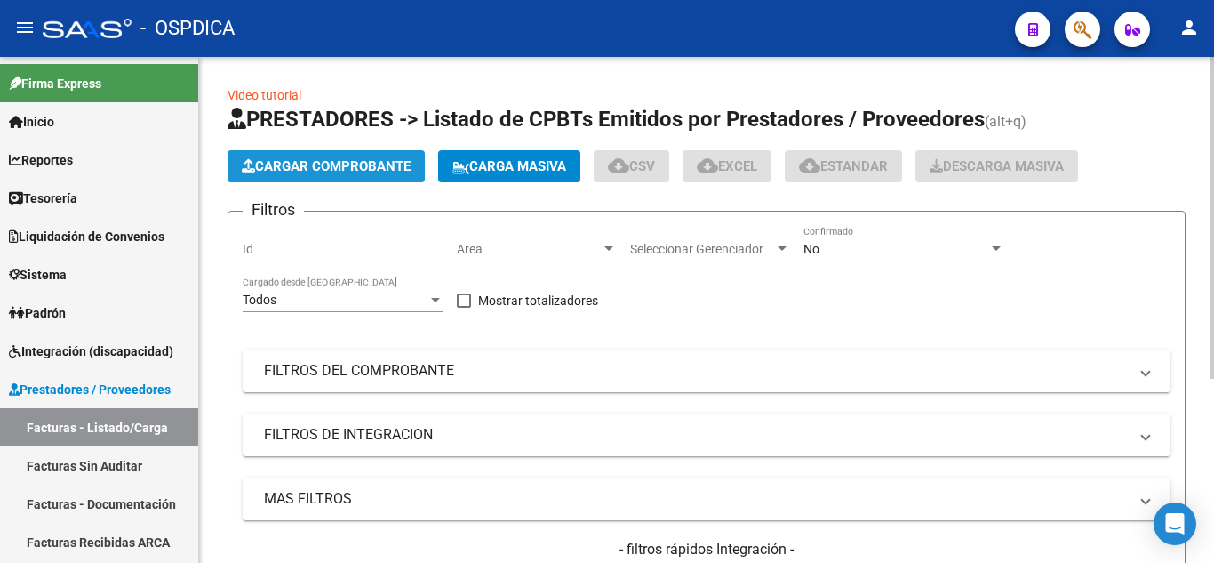
click at [365, 167] on span "Cargar Comprobante" at bounding box center [326, 166] width 169 height 16
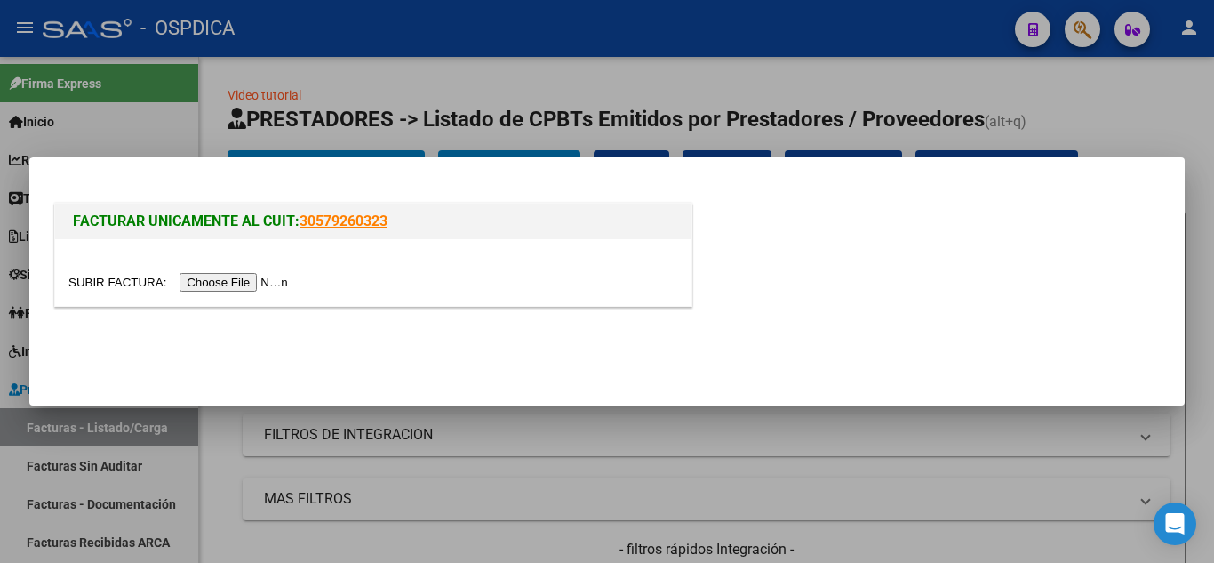
click at [246, 278] on input "file" at bounding box center [180, 282] width 225 height 19
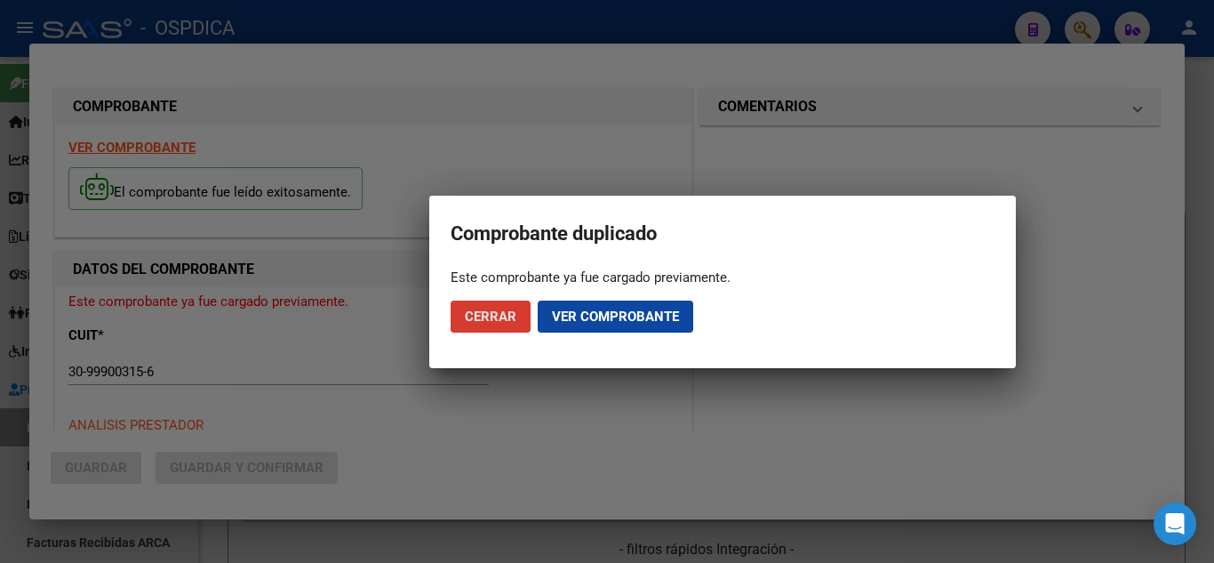
click at [681, 138] on div at bounding box center [607, 281] width 1214 height 563
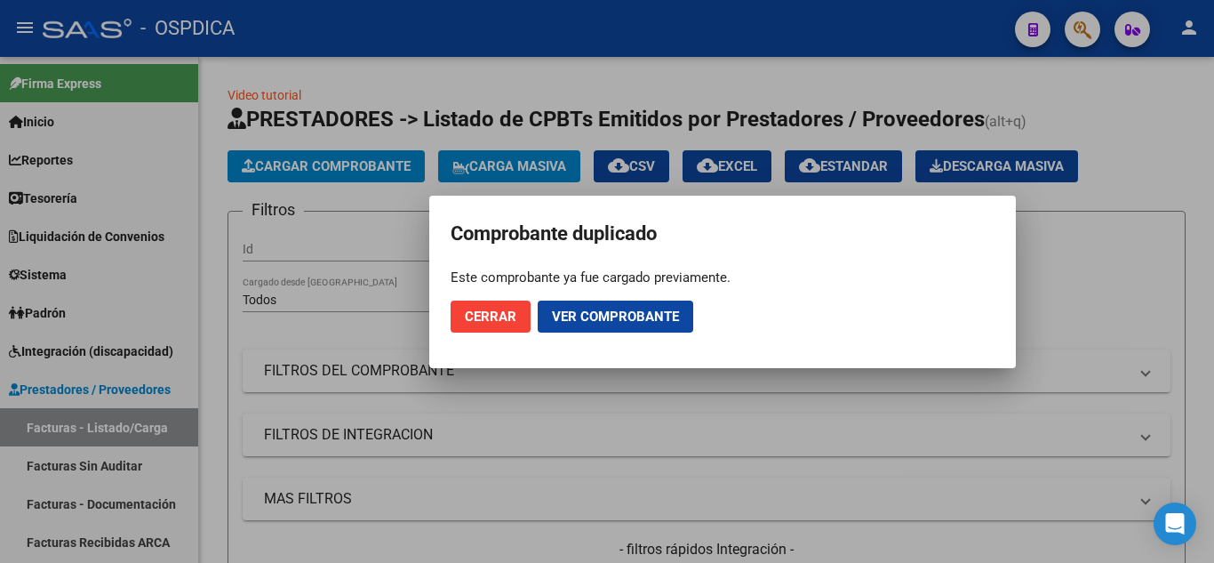
click at [501, 314] on span "Cerrar" at bounding box center [491, 316] width 52 height 16
